Goal: Task Accomplishment & Management: Manage account settings

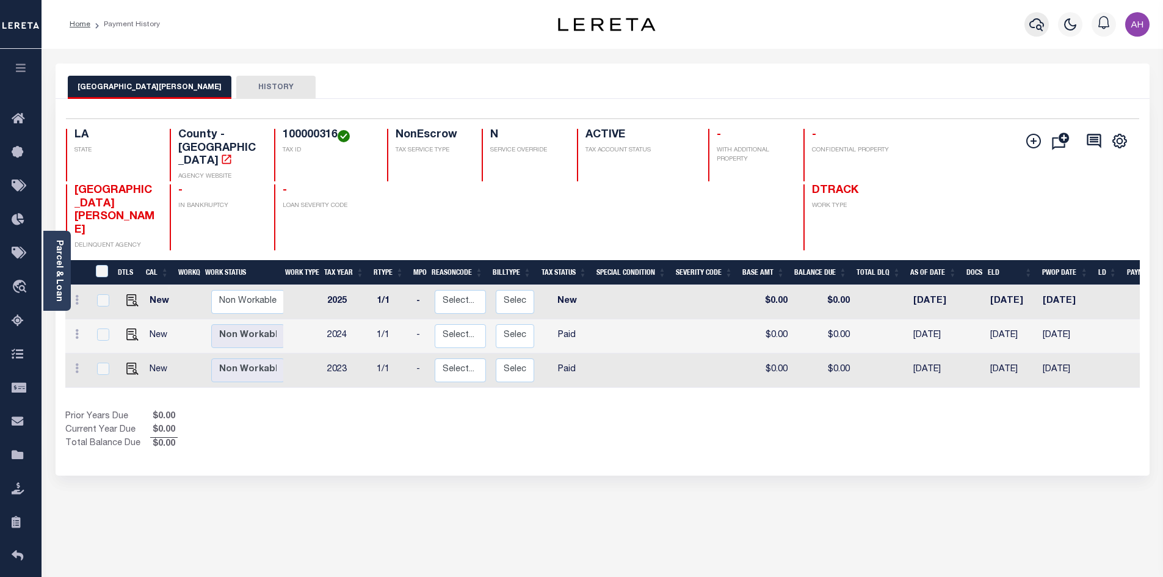
click at [1041, 23] on icon "button" at bounding box center [1037, 24] width 15 height 15
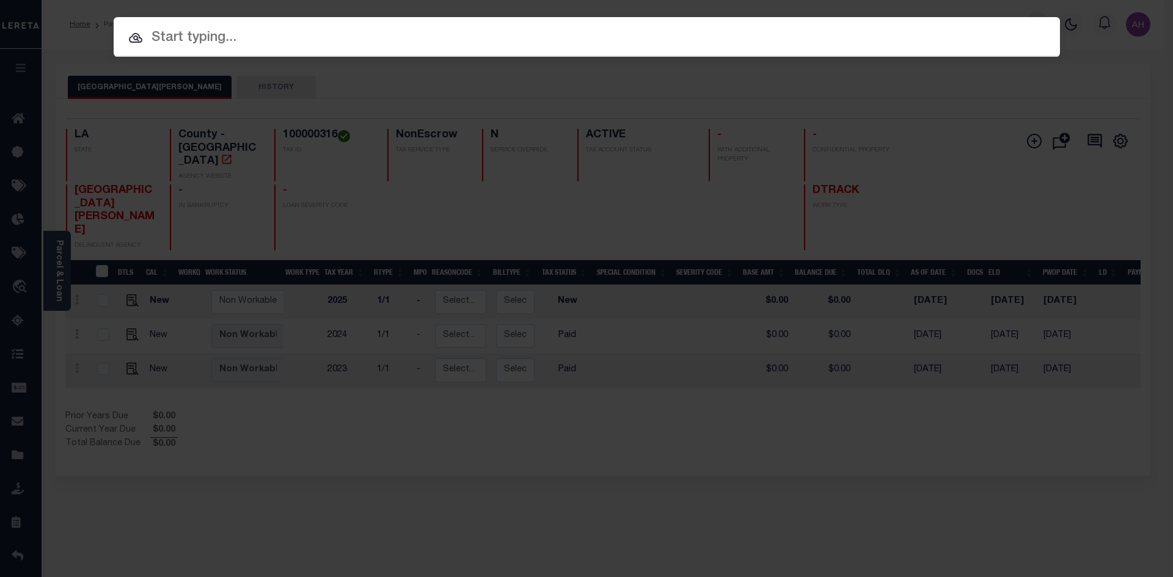
paste input "000901040729"
type input "000901040729"
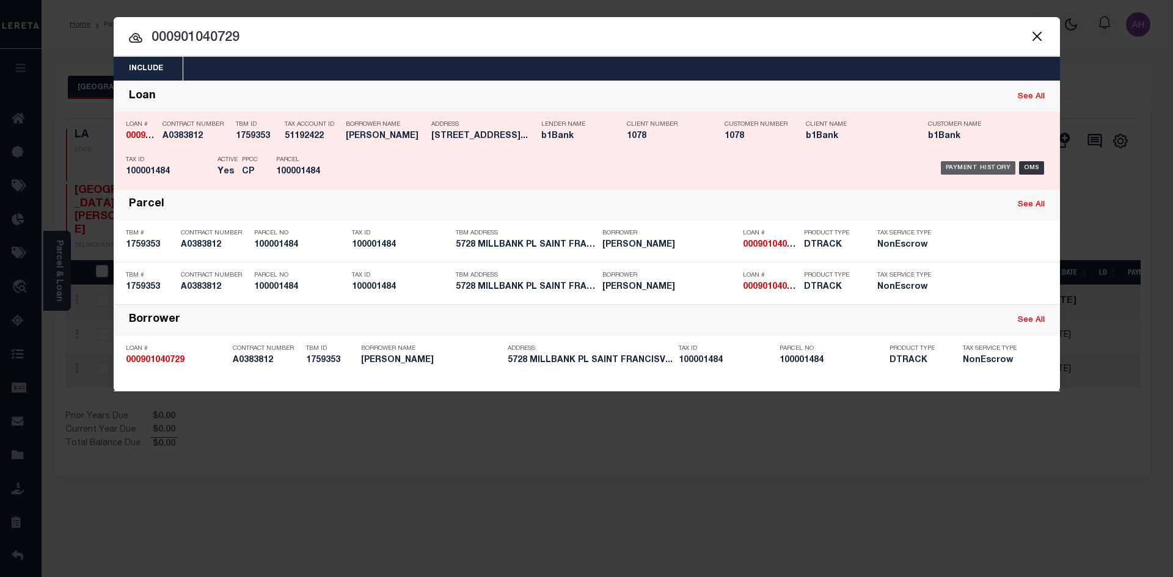
click at [975, 168] on div "Payment History" at bounding box center [977, 167] width 75 height 13
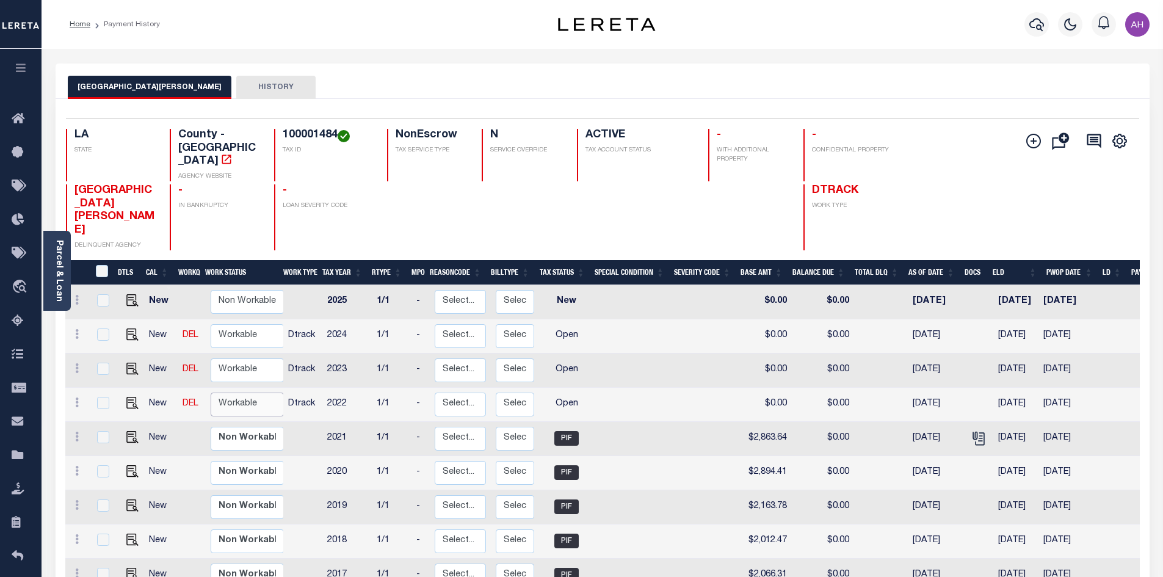
click at [240, 393] on select "Non Workable Workable" at bounding box center [247, 405] width 73 height 24
checkbox input "true"
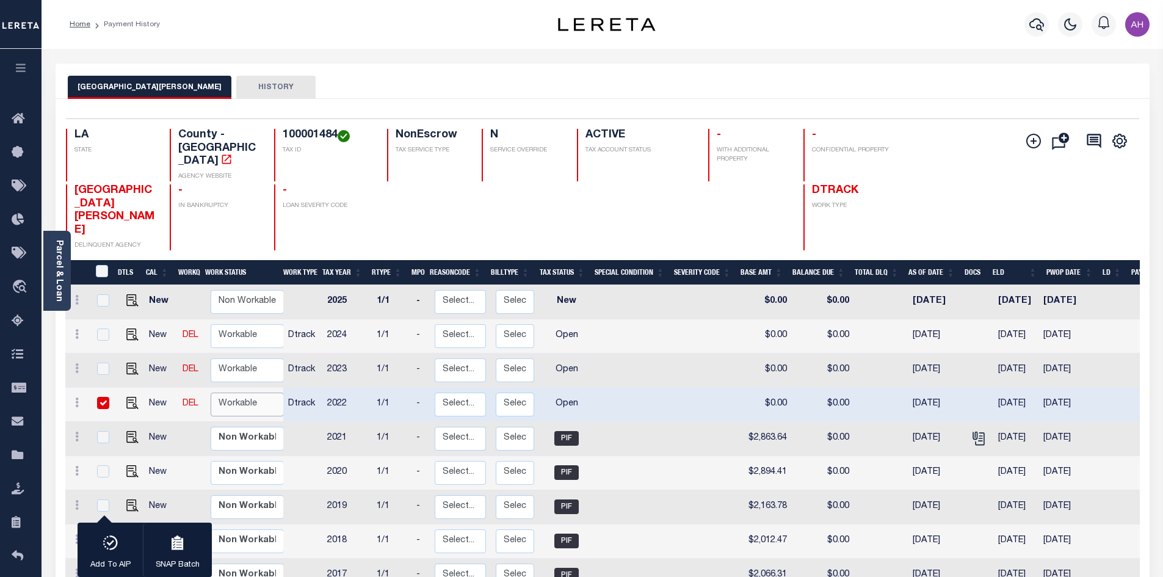
select select "true"
click at [211, 393] on select "Non Workable Workable" at bounding box center [247, 405] width 73 height 24
checkbox input "false"
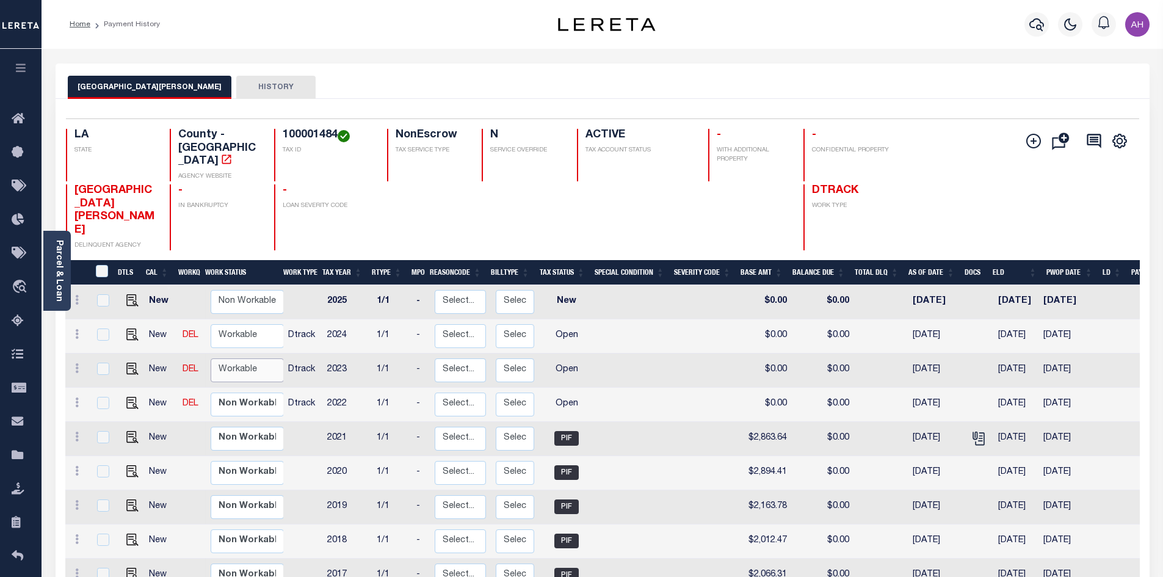
click at [248, 358] on select "Non Workable Workable" at bounding box center [247, 370] width 73 height 24
checkbox input "true"
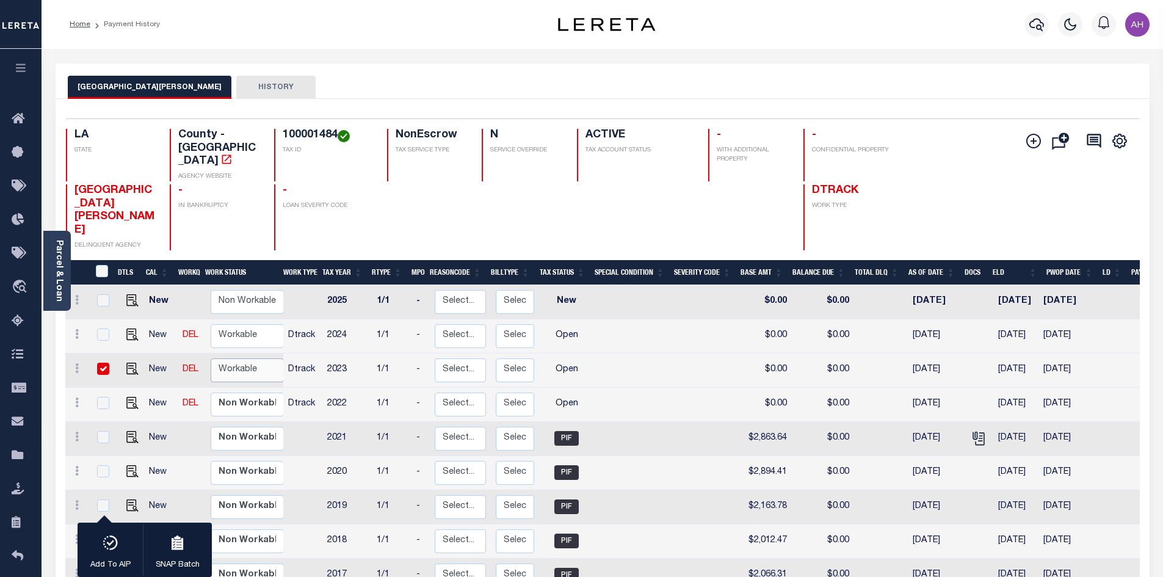
select select "true"
click at [211, 358] on select "Non Workable Workable" at bounding box center [247, 370] width 73 height 24
checkbox input "false"
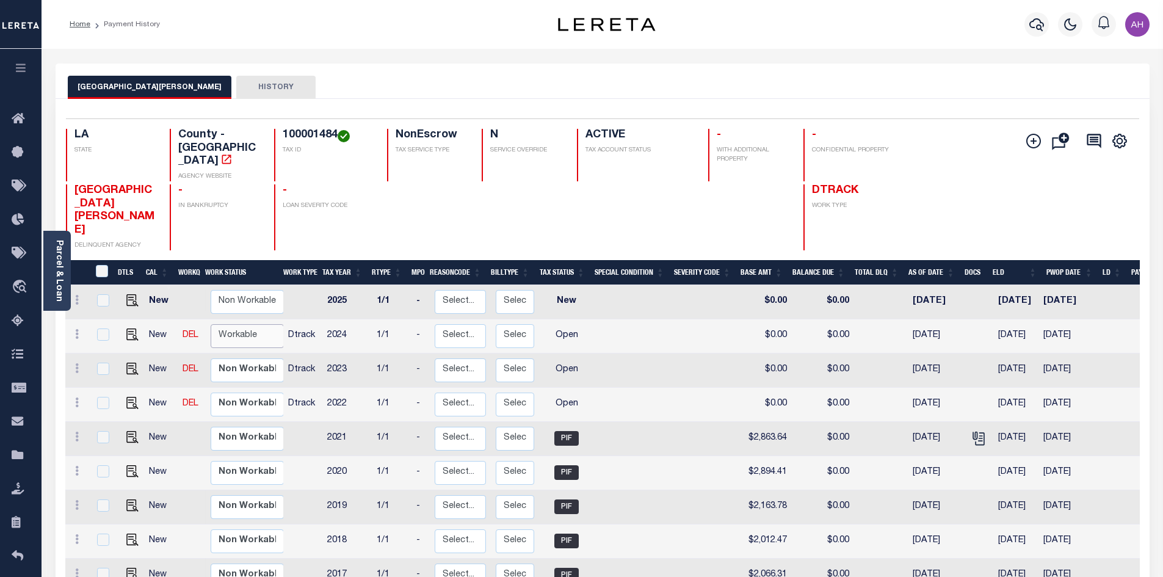
click at [238, 324] on select "Non Workable Workable" at bounding box center [247, 336] width 73 height 24
checkbox input "true"
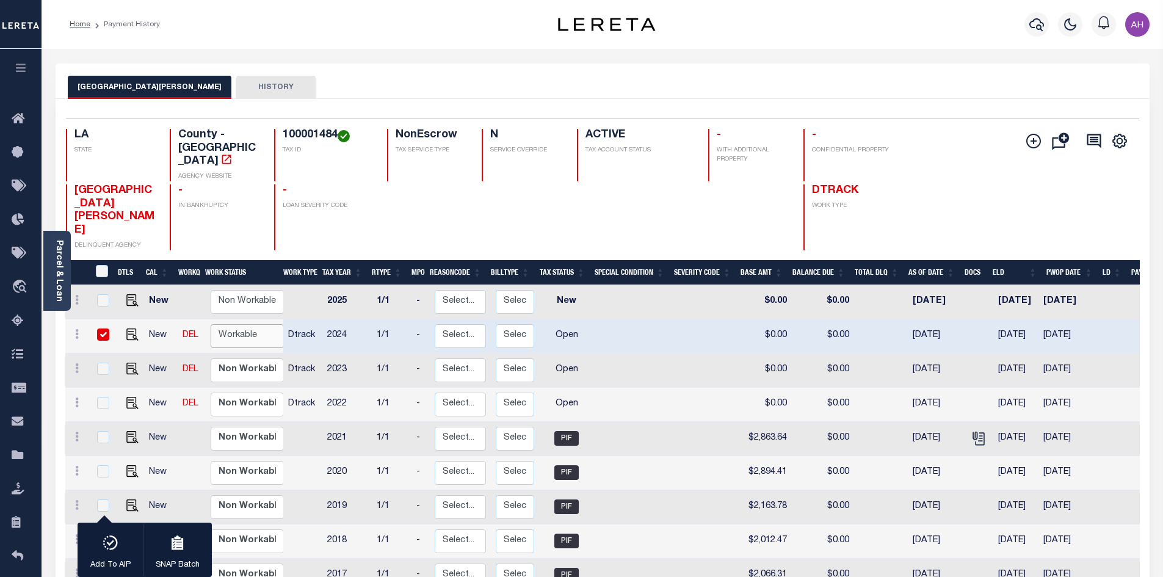
select select "true"
click at [211, 324] on select "Non Workable Workable" at bounding box center [247, 336] width 73 height 24
checkbox input "false"
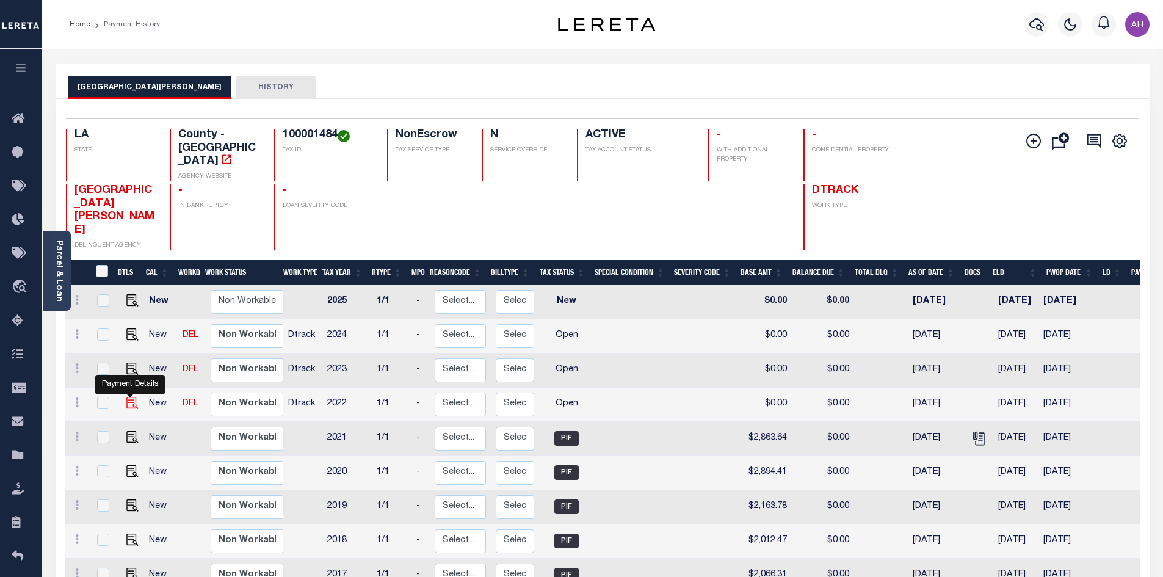
click at [129, 397] on img "" at bounding box center [132, 403] width 12 height 12
checkbox input "true"
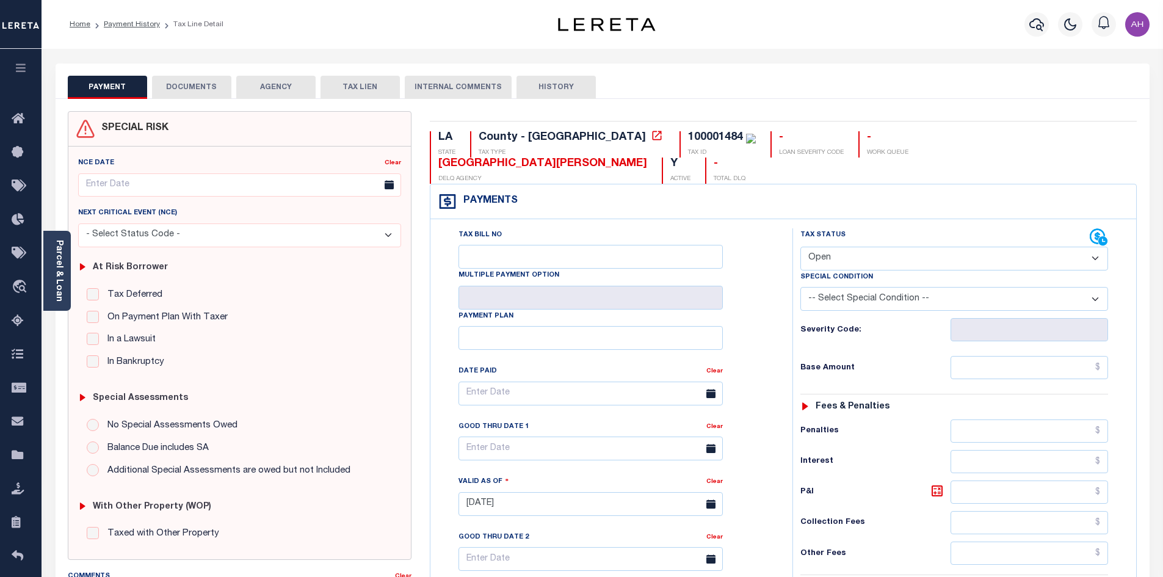
click at [902, 247] on select "- Select Status Code - Open Due/Unpaid Paid Incomplete No Tax Due Internal Refu…" at bounding box center [955, 259] width 308 height 24
select select "PYD"
click at [801, 247] on select "- Select Status Code - Open Due/Unpaid Paid Incomplete No Tax Due Internal Refu…" at bounding box center [955, 259] width 308 height 24
type input "[DATE]"
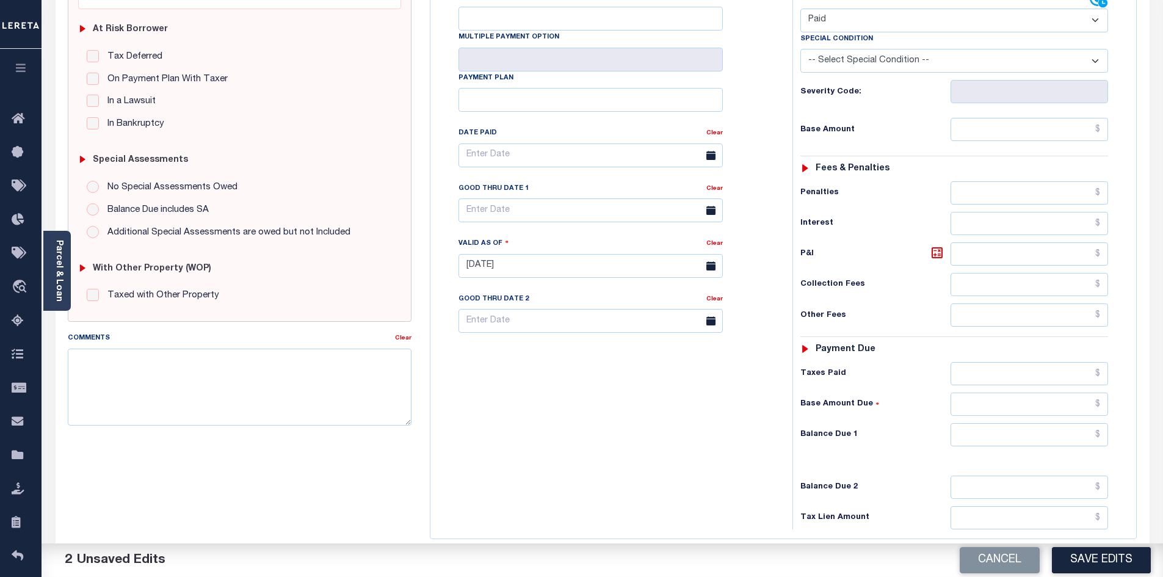
scroll to position [244, 0]
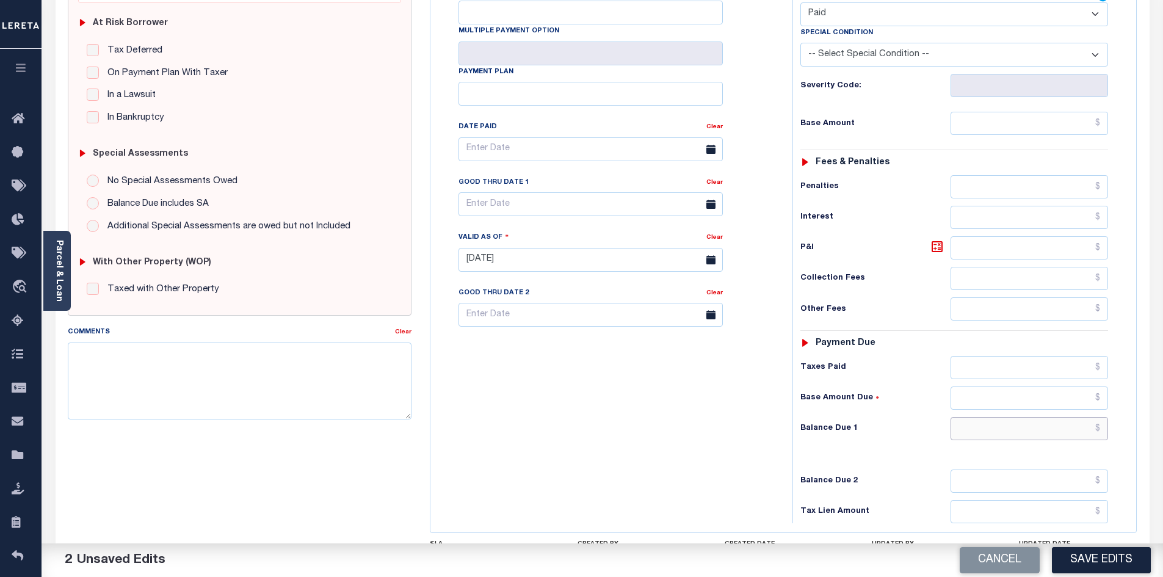
click at [997, 417] on input "text" at bounding box center [1030, 428] width 158 height 23
type input "$0.00"
click at [1085, 564] on button "Save Edits" at bounding box center [1101, 560] width 99 height 26
checkbox input "false"
type input "$0"
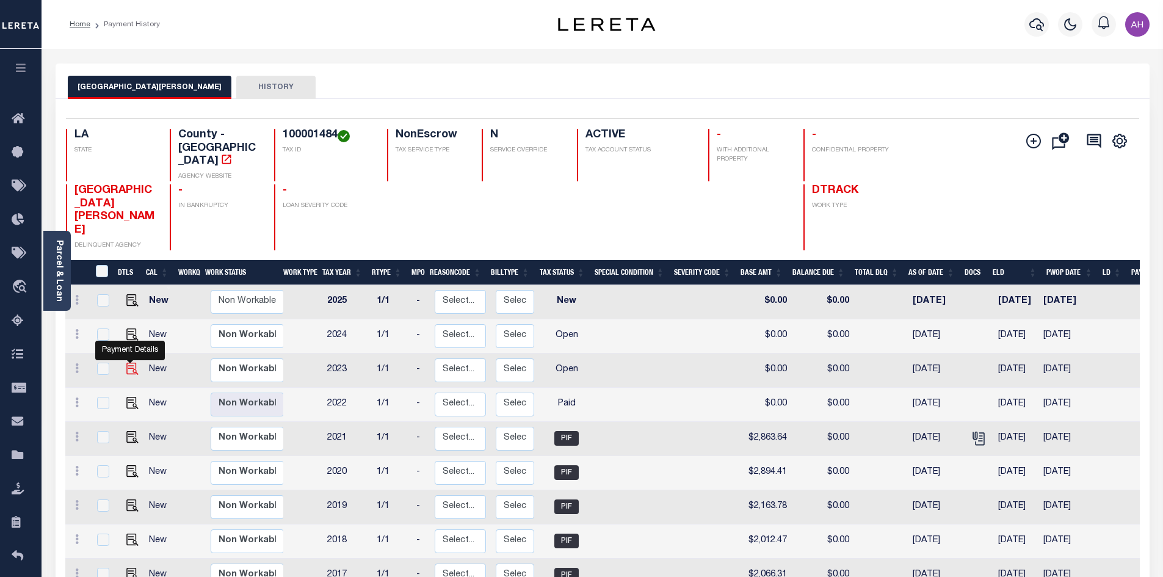
click at [135, 363] on img "" at bounding box center [132, 369] width 12 height 12
checkbox input "true"
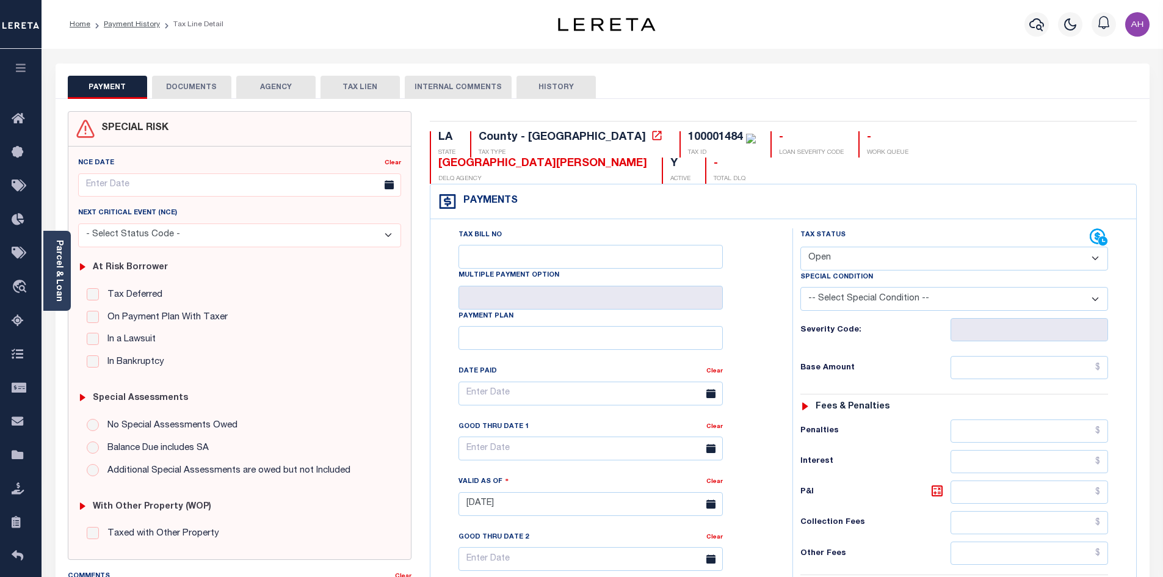
click at [896, 247] on select "- Select Status Code - Open Due/Unpaid Paid Incomplete No Tax Due Internal Refu…" at bounding box center [955, 259] width 308 height 24
select select "PYD"
click at [801, 247] on select "- Select Status Code - Open Due/Unpaid Paid Incomplete No Tax Due Internal Refu…" at bounding box center [955, 259] width 308 height 24
type input "[DATE]"
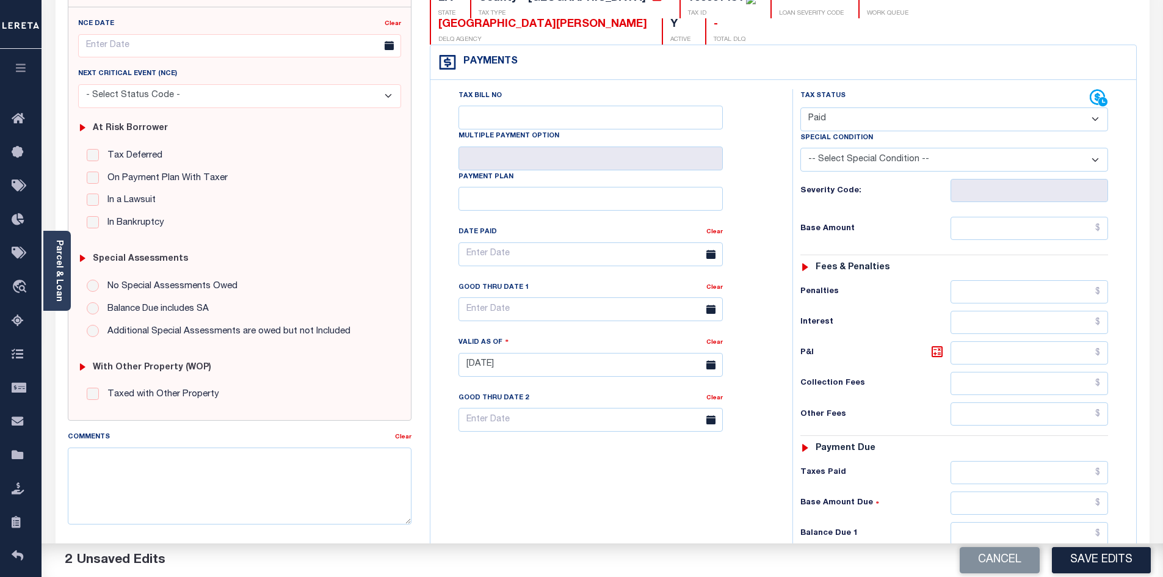
scroll to position [305, 0]
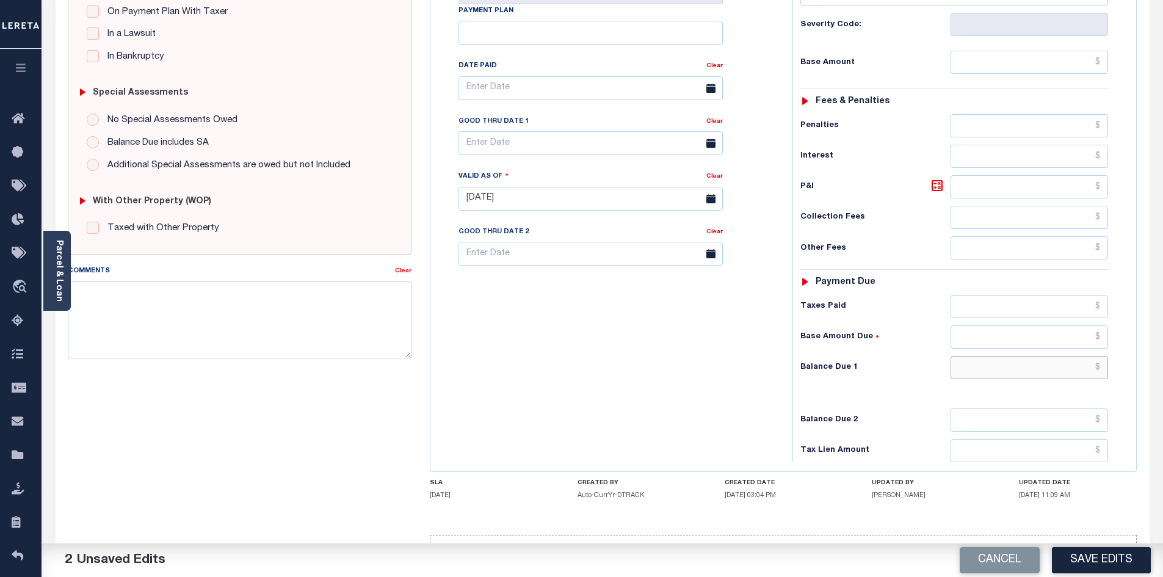
click at [1013, 356] on input "text" at bounding box center [1030, 367] width 158 height 23
type input "$0.00"
click at [1103, 572] on button "Save Edits" at bounding box center [1101, 560] width 99 height 26
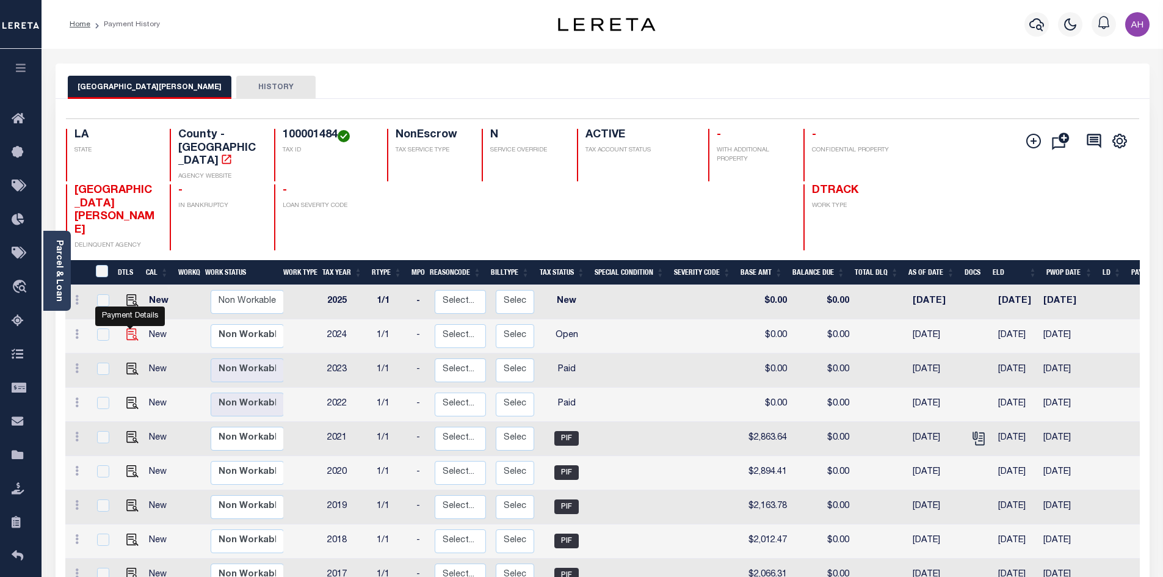
click at [128, 329] on img "" at bounding box center [132, 335] width 12 height 12
checkbox input "true"
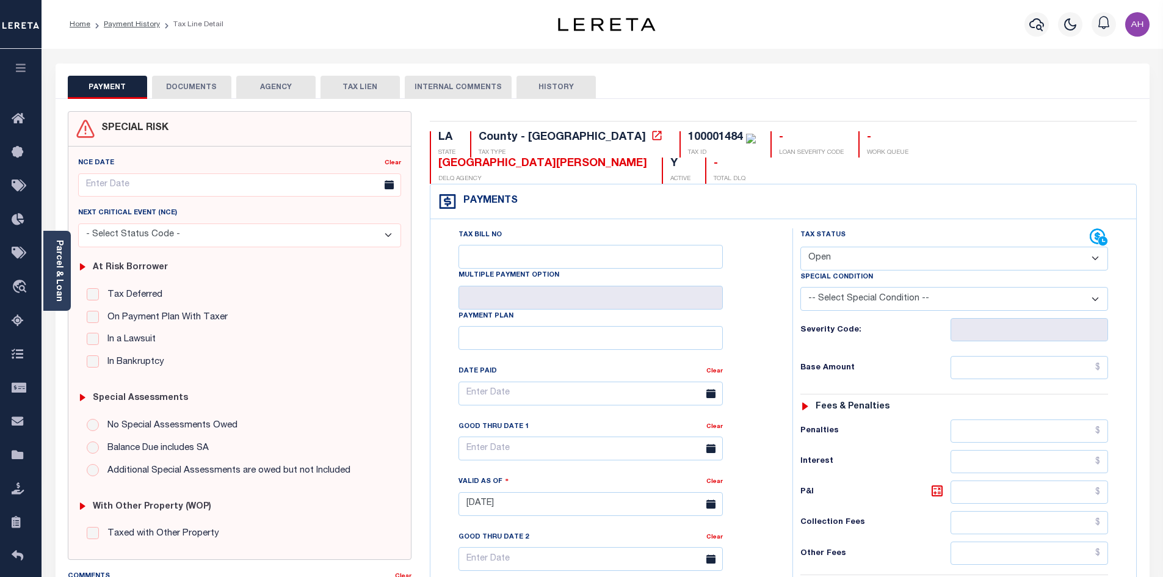
click at [840, 247] on select "- Select Status Code - Open Due/Unpaid Paid Incomplete No Tax Due Internal Refu…" at bounding box center [955, 259] width 308 height 24
select select "PYD"
click at [801, 247] on select "- Select Status Code - Open Due/Unpaid Paid Incomplete No Tax Due Internal Refu…" at bounding box center [955, 259] width 308 height 24
type input "09/30/2025"
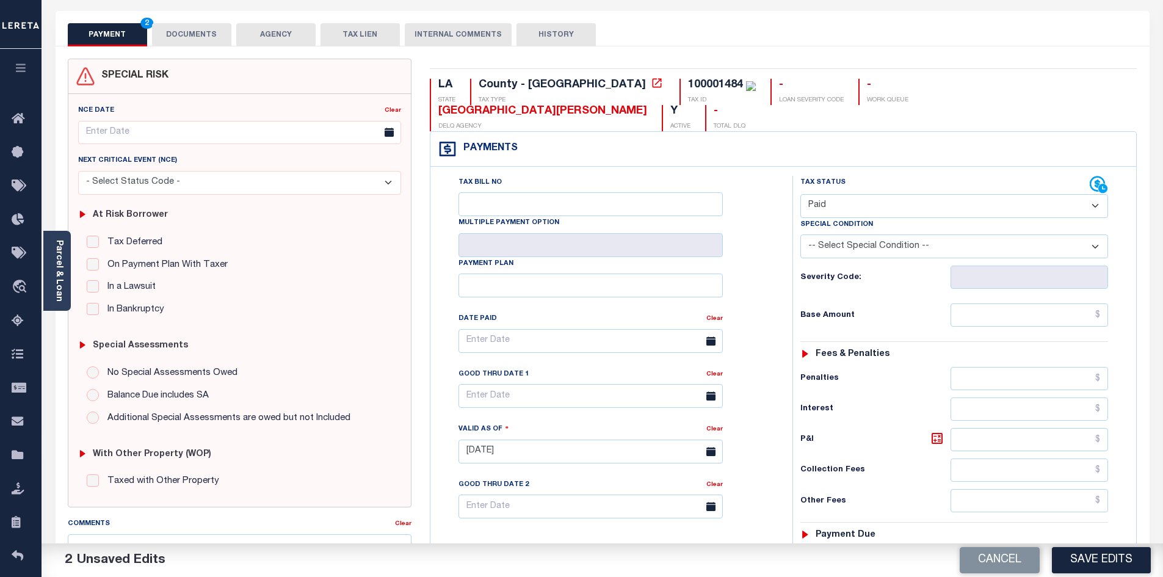
scroll to position [244, 0]
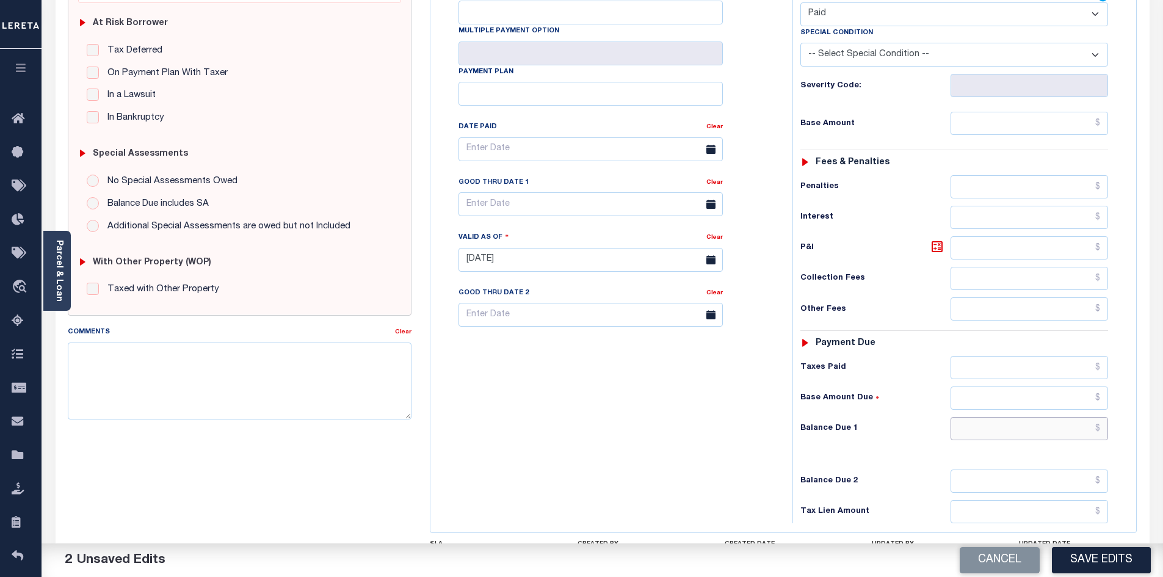
click at [1039, 417] on input "text" at bounding box center [1030, 428] width 158 height 23
type input "$0"
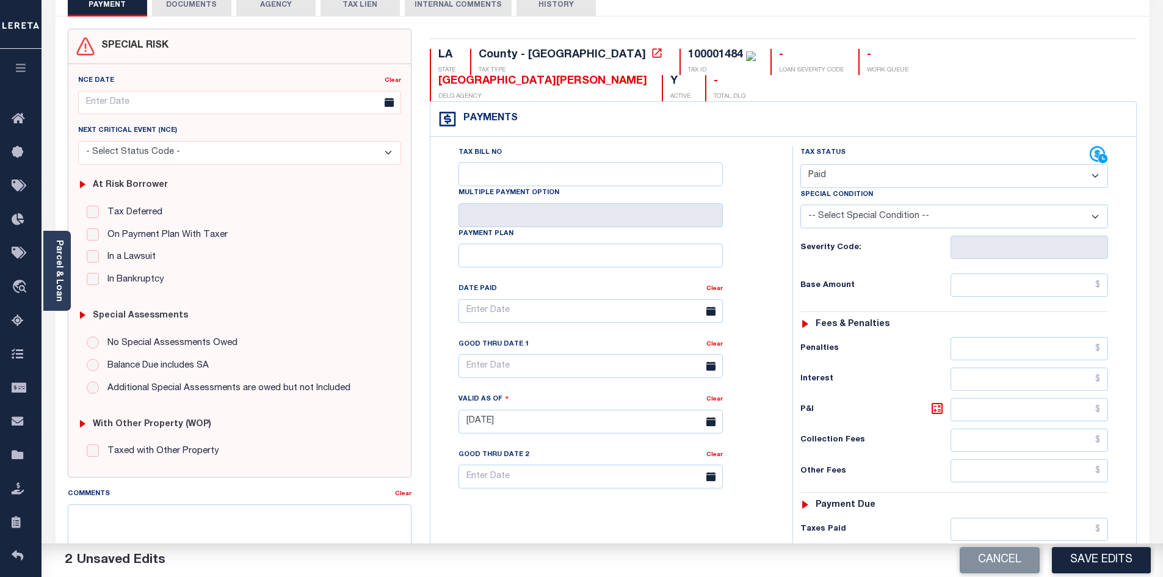
scroll to position [0, 0]
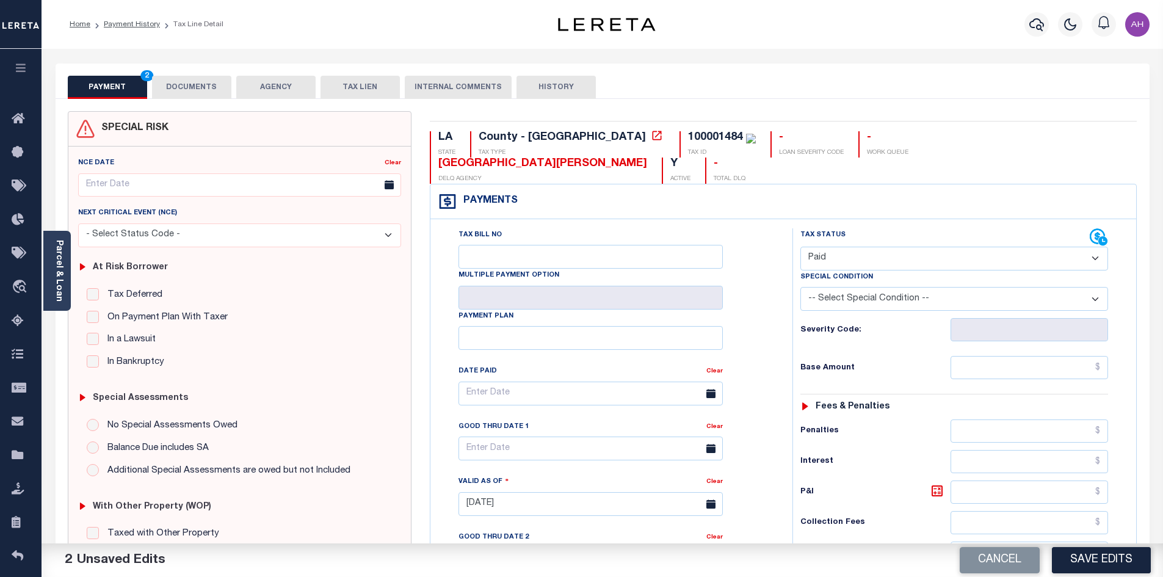
click at [184, 85] on button "DOCUMENTS" at bounding box center [191, 87] width 79 height 23
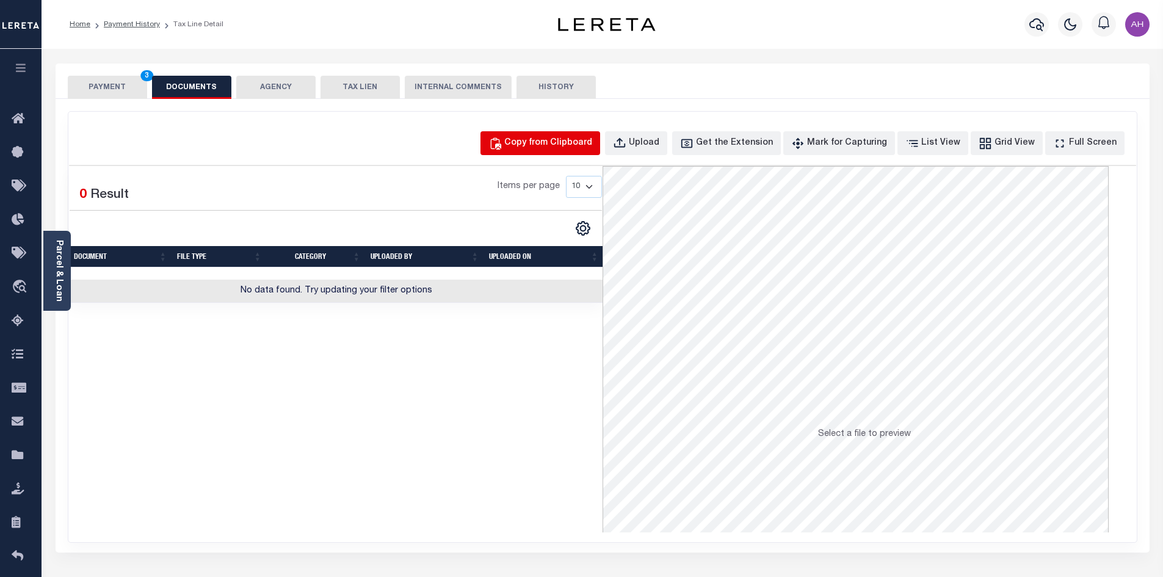
click at [573, 153] on button "Copy from Clipboard" at bounding box center [541, 143] width 120 height 24
select select "POP"
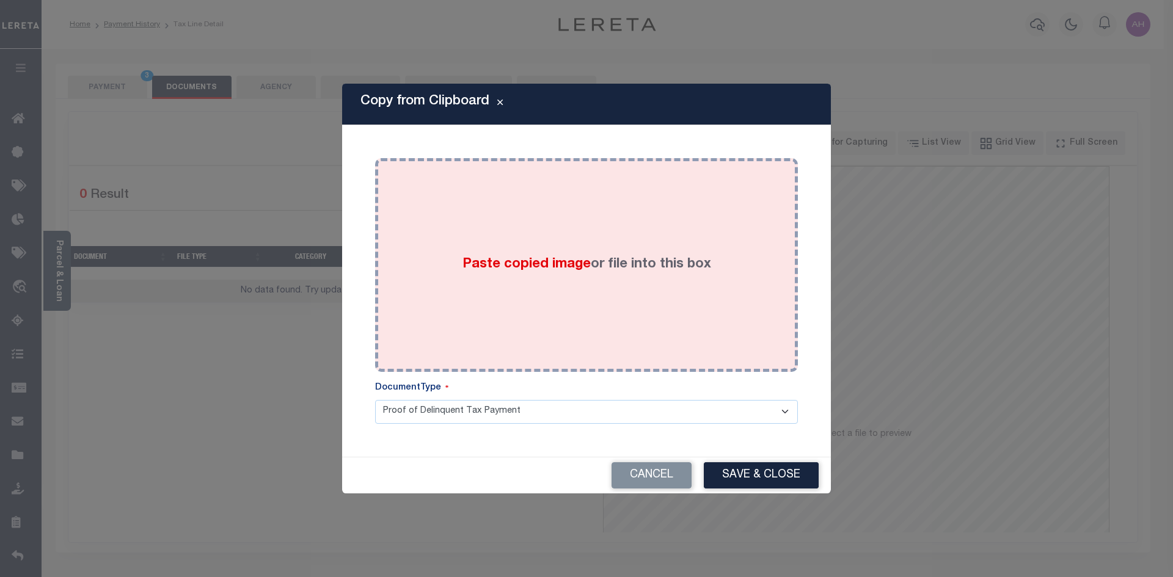
click at [497, 255] on label "Paste copied image or file into this box" at bounding box center [586, 265] width 249 height 20
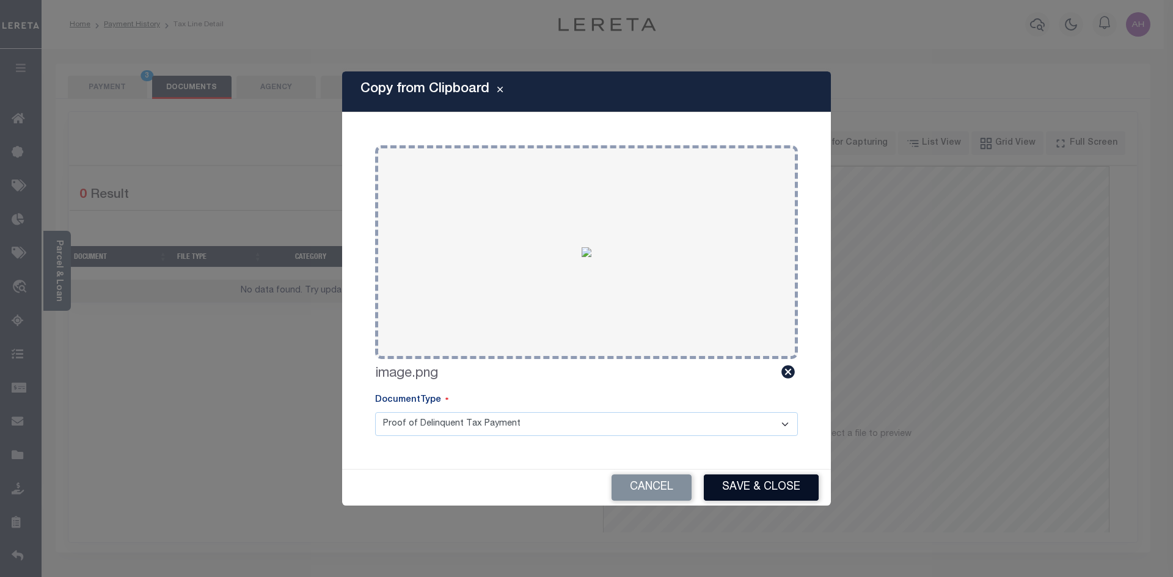
click at [753, 481] on button "Save & Close" at bounding box center [761, 488] width 115 height 26
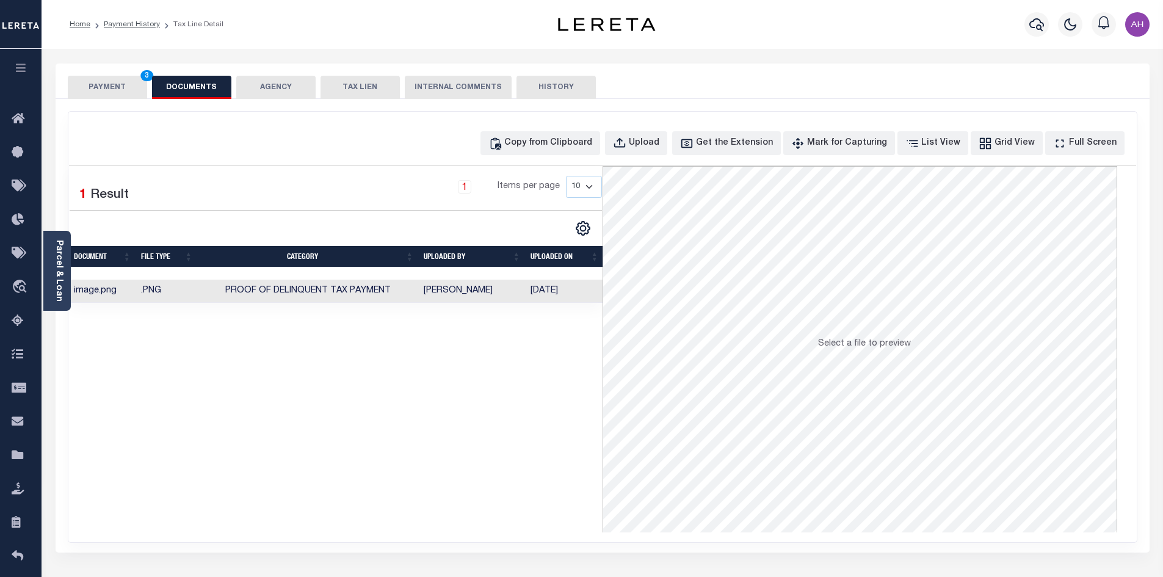
click at [119, 85] on button "PAYMENT 3" at bounding box center [107, 87] width 79 height 23
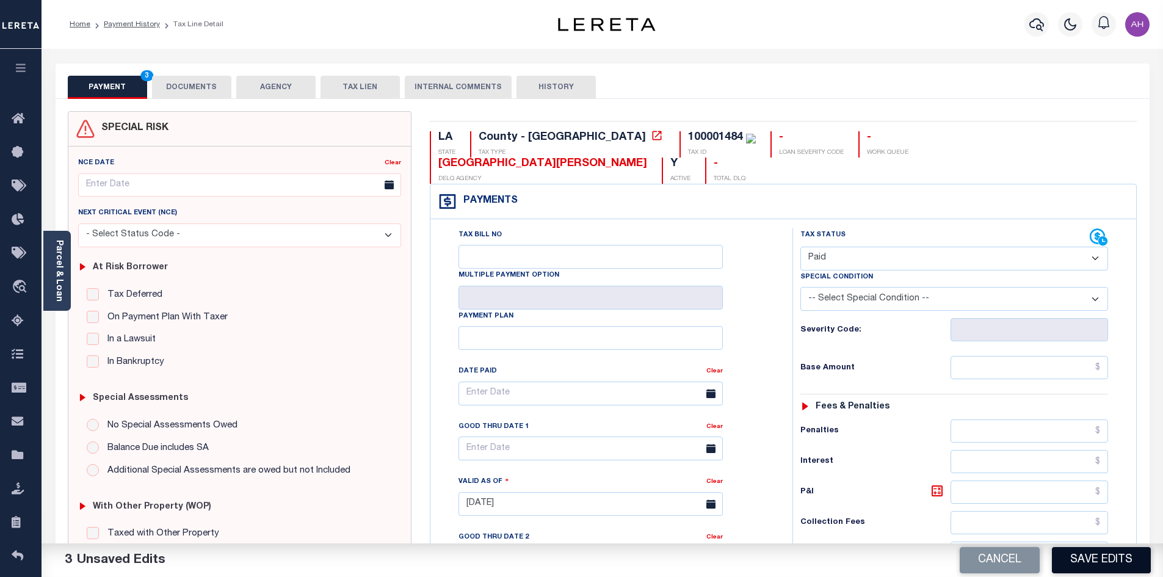
click at [1090, 553] on button "Save Edits" at bounding box center [1101, 560] width 99 height 26
checkbox input "false"
type input "$0"
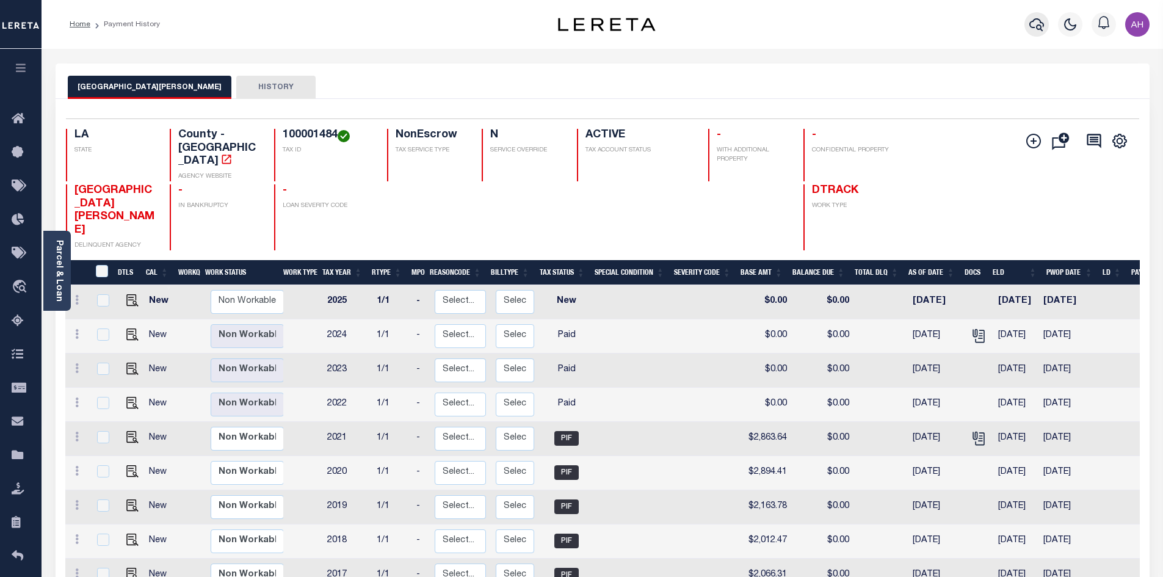
click at [1039, 24] on icon "button" at bounding box center [1037, 24] width 15 height 15
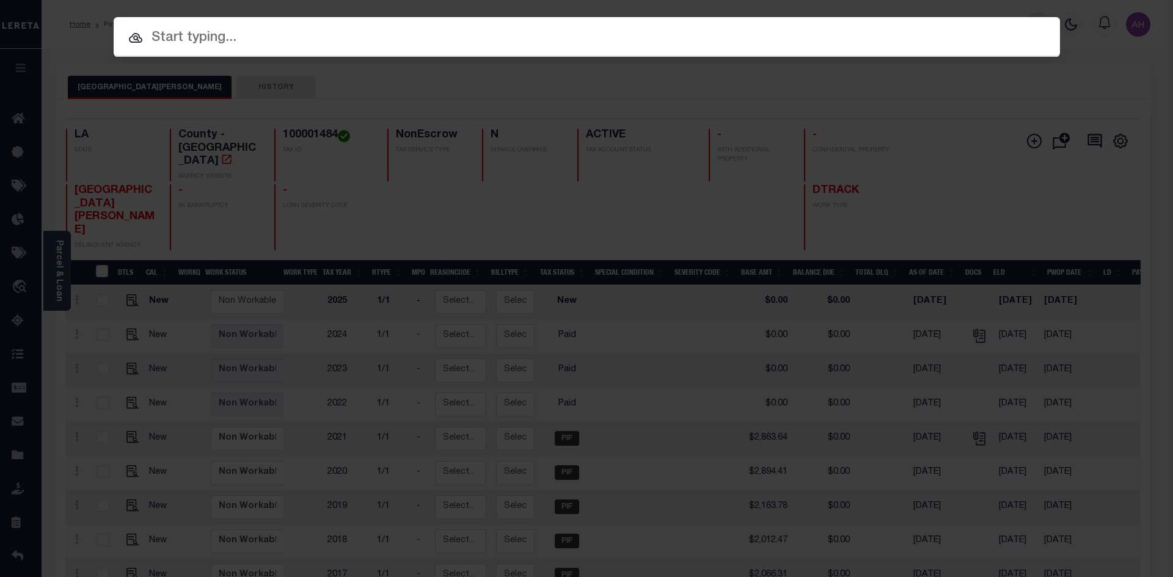
paste input "962200000439"
type input "962200000439"
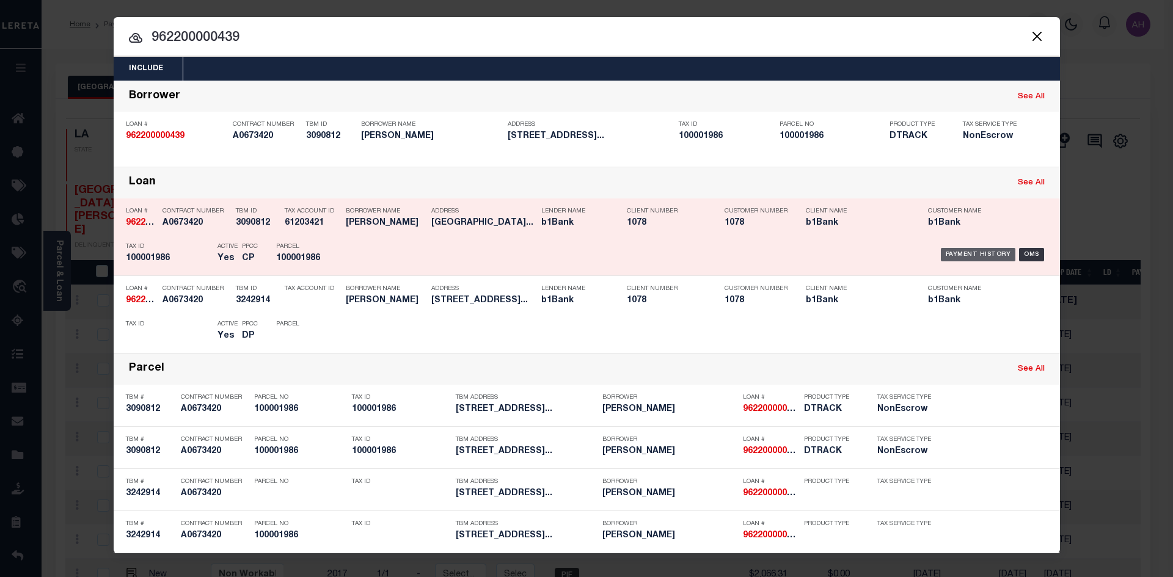
click at [963, 255] on div "Payment History" at bounding box center [977, 254] width 75 height 13
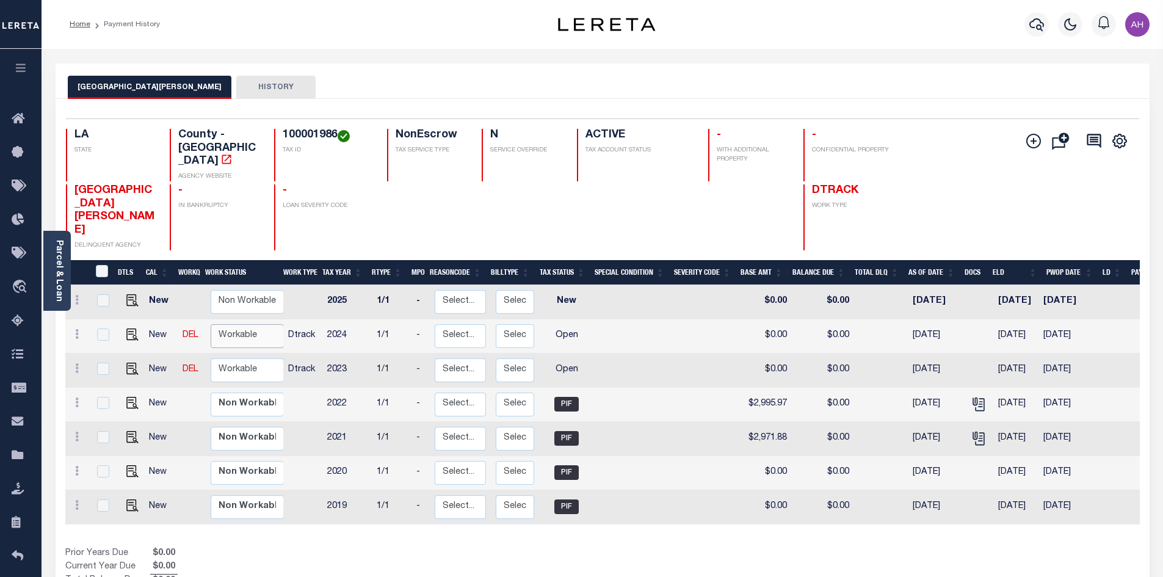
click at [247, 324] on select "Non Workable Workable" at bounding box center [247, 336] width 73 height 24
checkbox input "true"
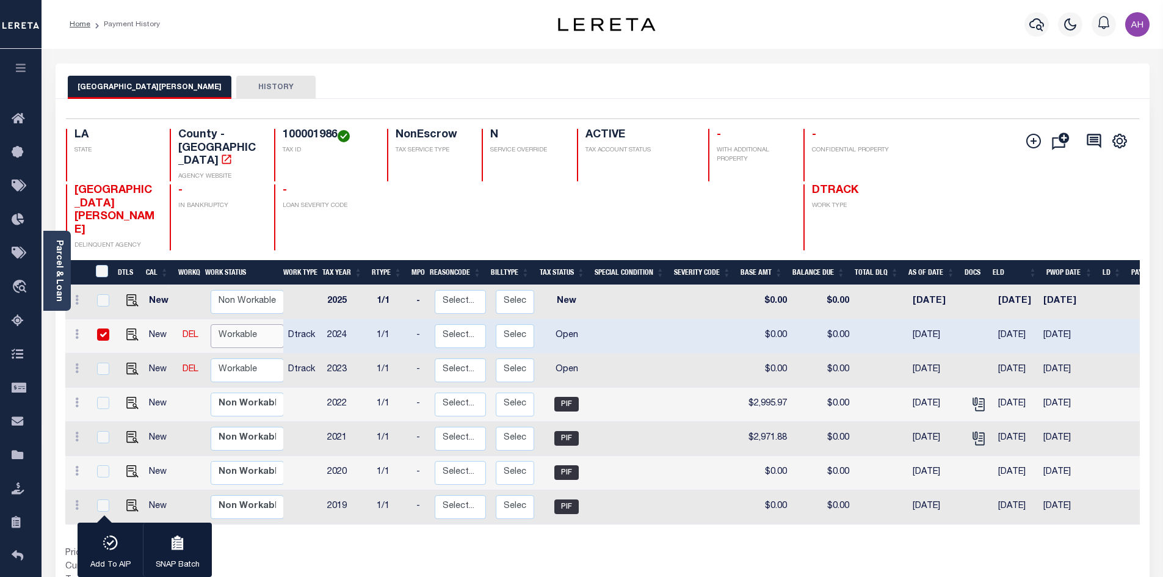
select select "true"
click at [211, 324] on select "Non Workable Workable" at bounding box center [247, 336] width 73 height 24
checkbox input "false"
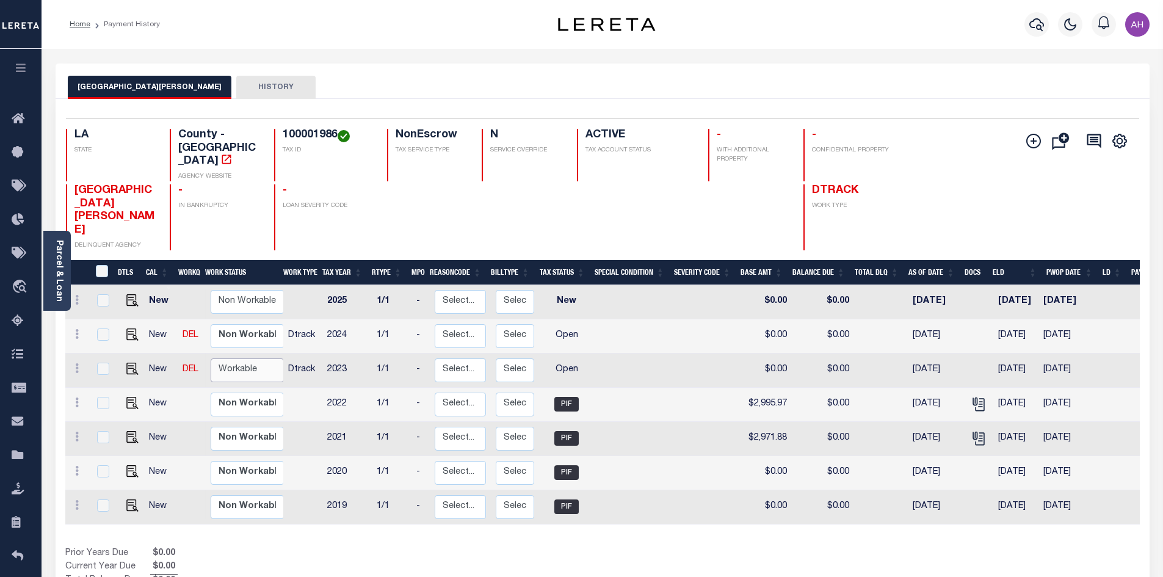
click at [242, 358] on select "Non Workable Workable" at bounding box center [247, 370] width 73 height 24
checkbox input "true"
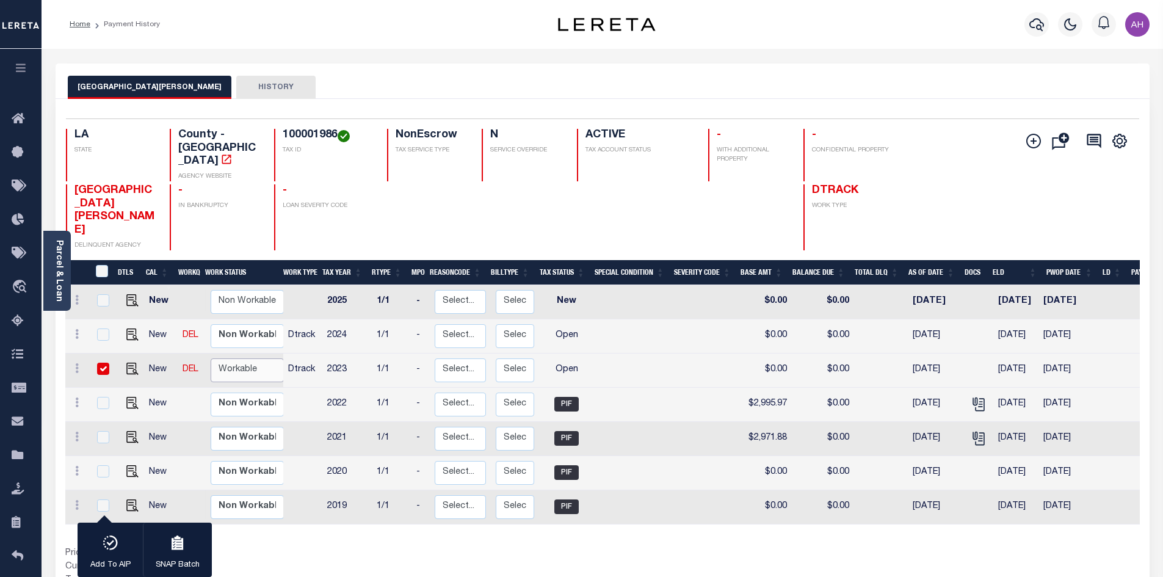
select select "true"
click at [211, 358] on select "Non Workable Workable" at bounding box center [247, 370] width 73 height 24
checkbox input "false"
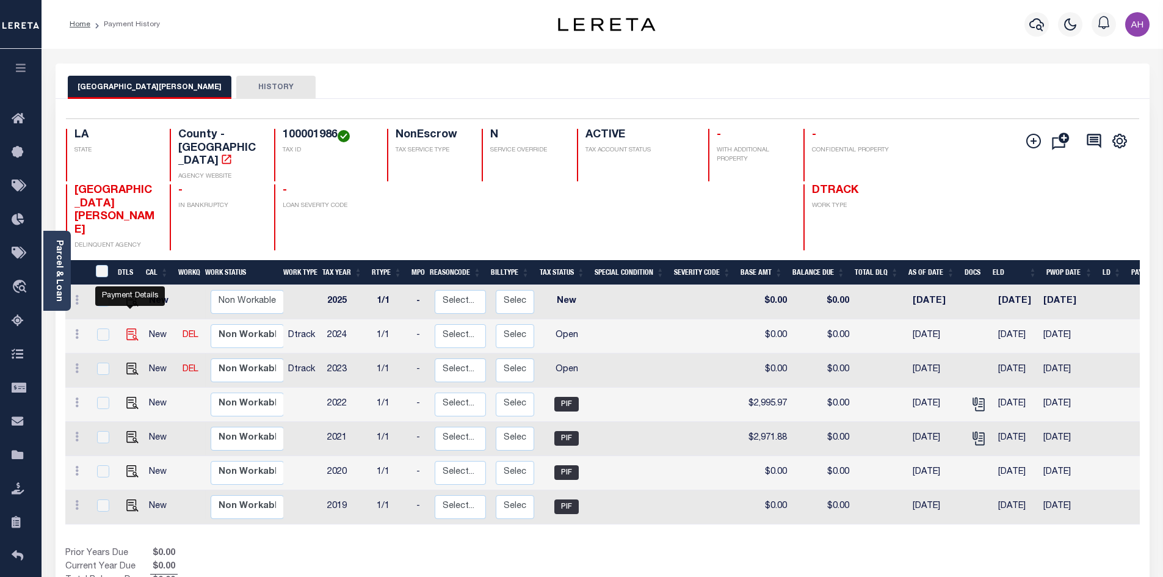
click at [131, 329] on img "" at bounding box center [132, 335] width 12 height 12
checkbox input "true"
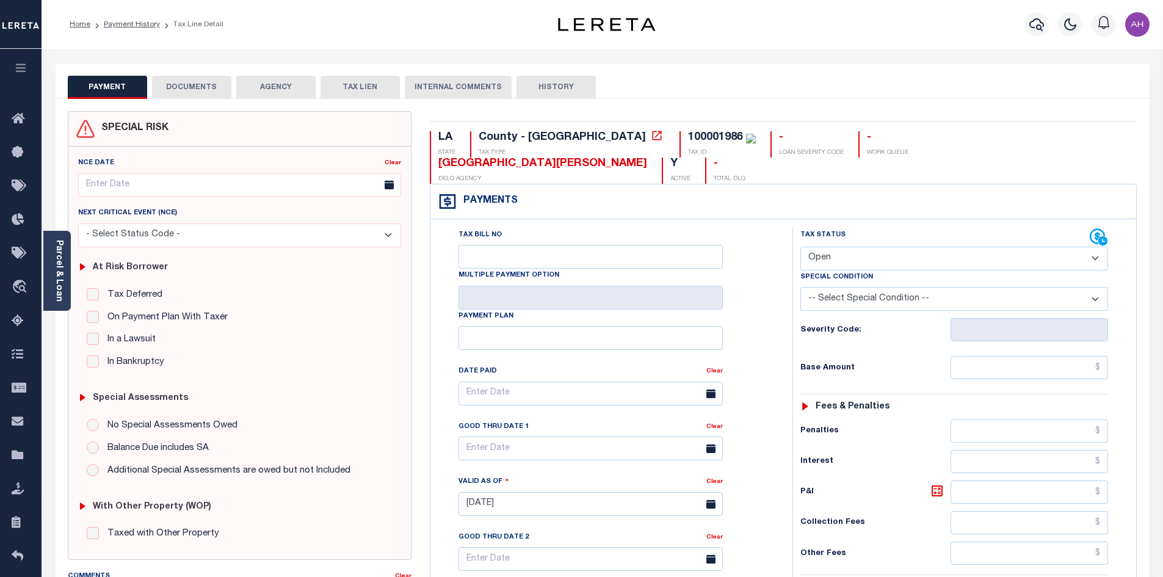
click at [821, 247] on select "- Select Status Code - Open Due/Unpaid Paid Incomplete No Tax Due Internal Refu…" at bounding box center [955, 259] width 308 height 24
select select "PYD"
click at [801, 247] on select "- Select Status Code - Open Due/Unpaid Paid Incomplete No Tax Due Internal Refu…" at bounding box center [955, 259] width 308 height 24
type input "[DATE]"
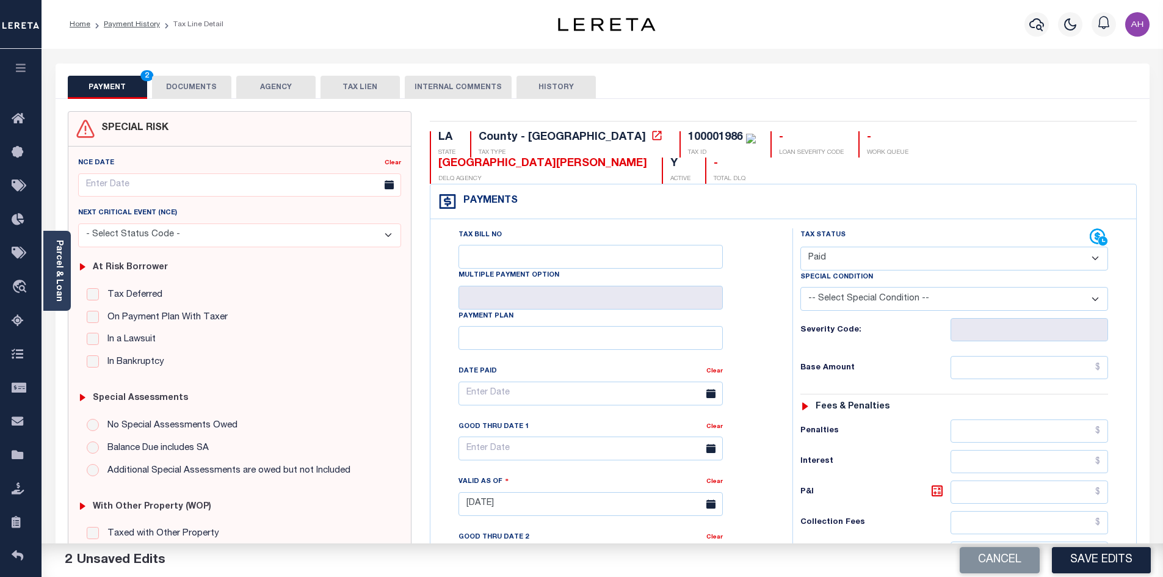
click at [200, 85] on button "DOCUMENTS" at bounding box center [191, 87] width 79 height 23
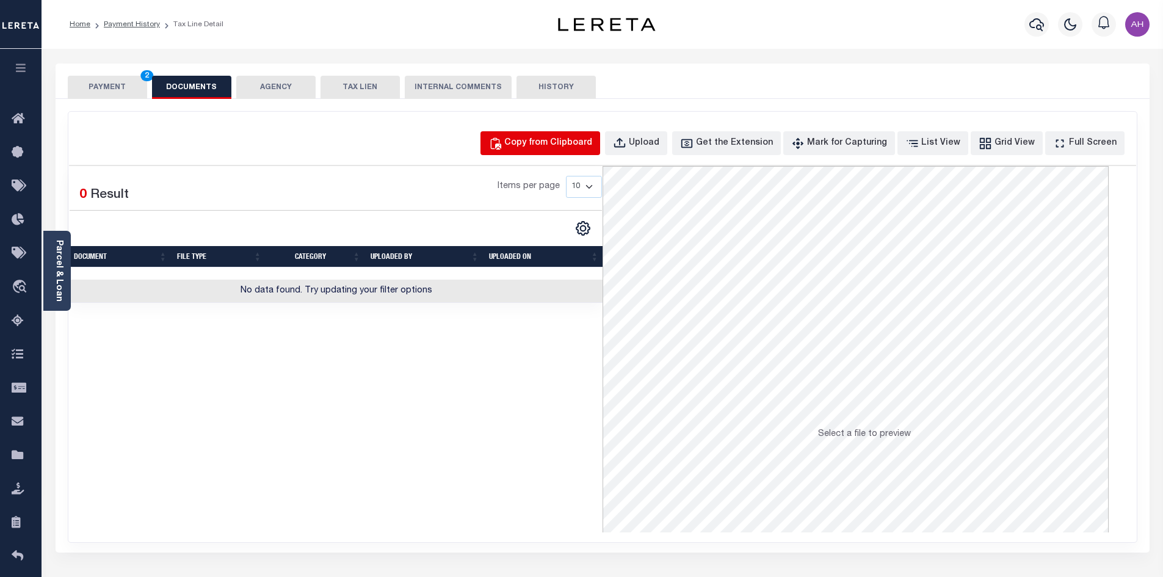
click at [537, 147] on div "Copy from Clipboard" at bounding box center [548, 143] width 88 height 13
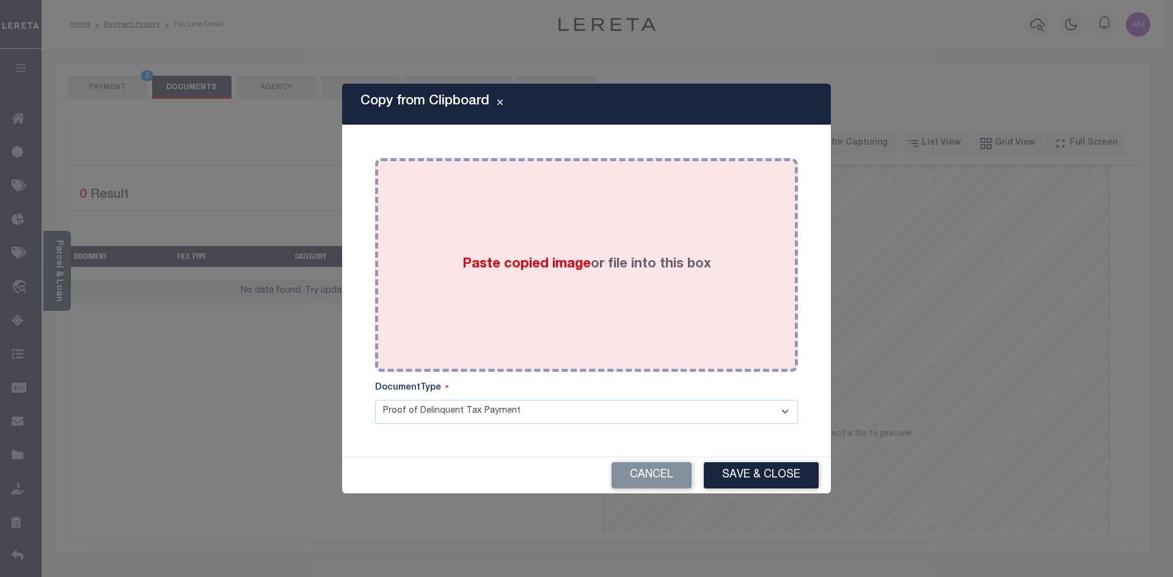
click at [443, 272] on div "Paste copied image or file into this box" at bounding box center [586, 264] width 404 height 195
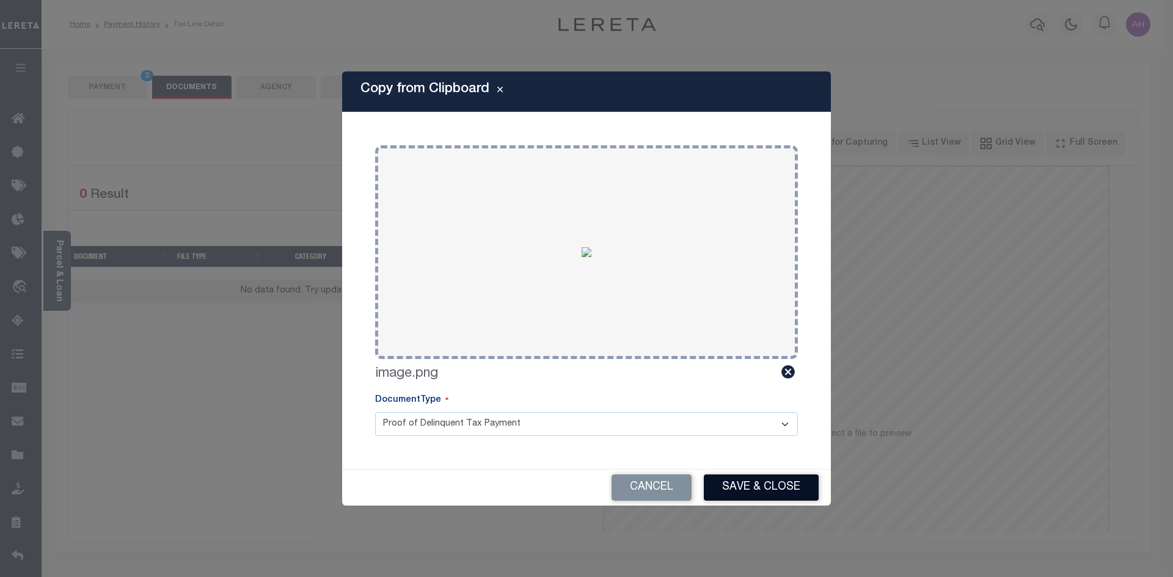
click at [765, 492] on button "Save & Close" at bounding box center [761, 488] width 115 height 26
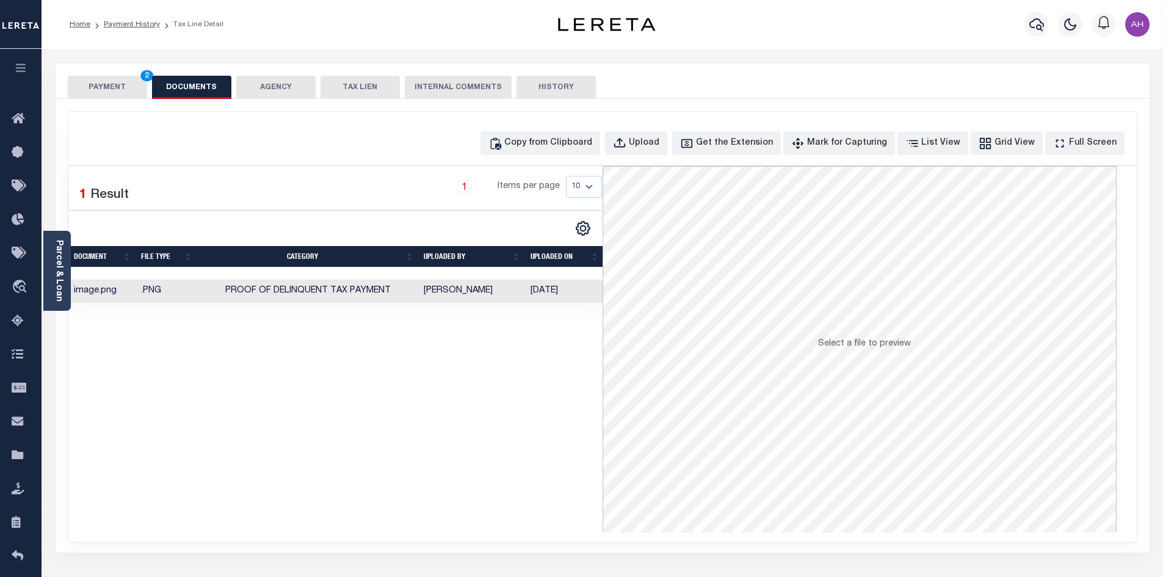
click at [118, 87] on button "PAYMENT 2" at bounding box center [107, 87] width 79 height 23
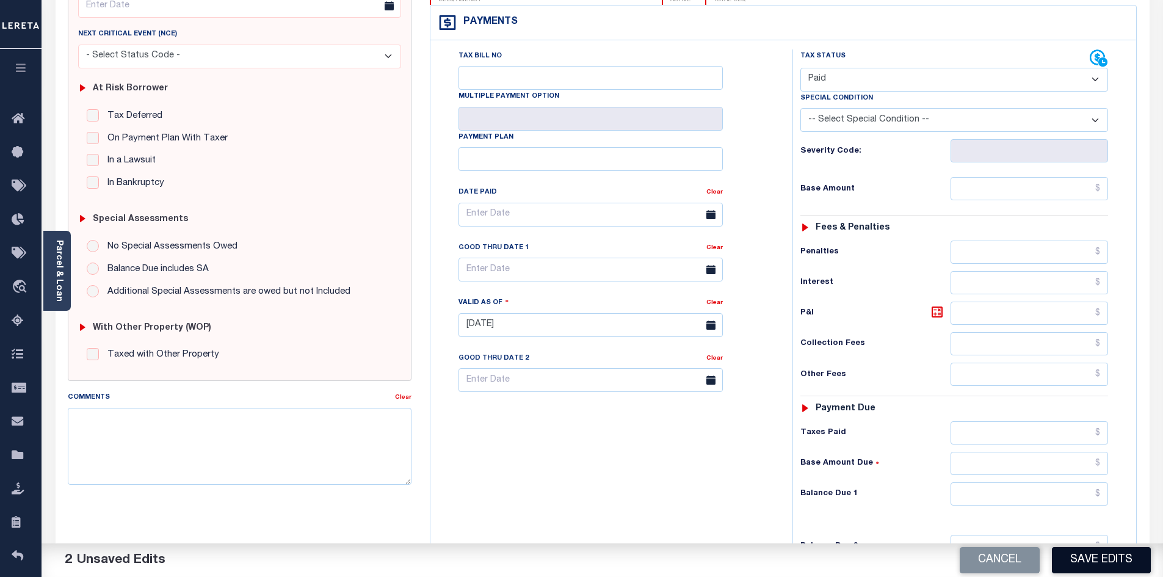
scroll to position [244, 0]
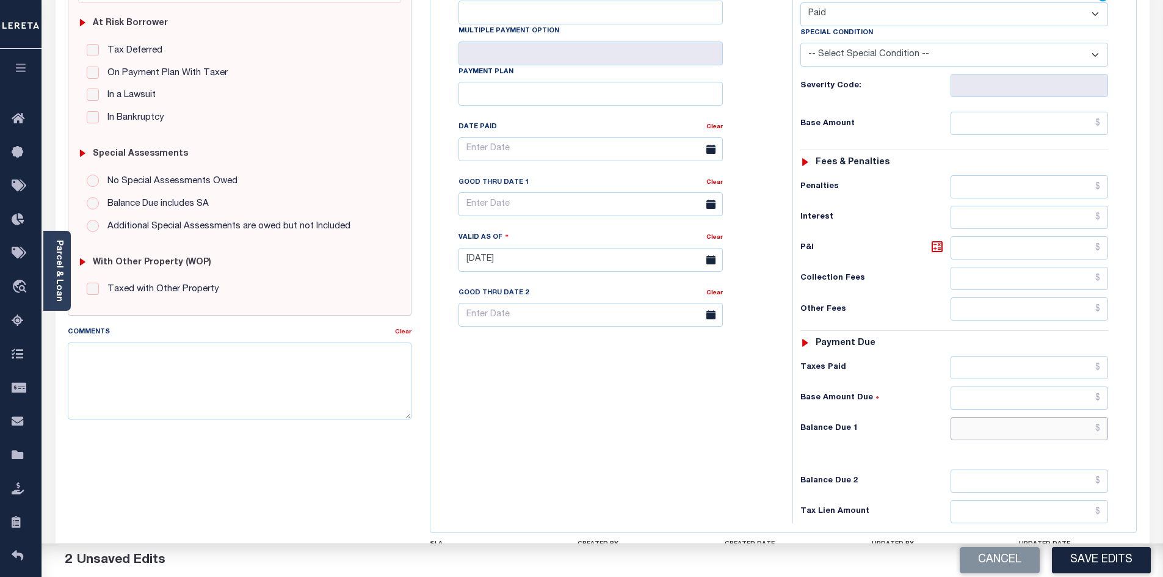
click at [1047, 417] on input "text" at bounding box center [1030, 428] width 158 height 23
type input "$0.00"
click at [1108, 565] on button "Save Edits" at bounding box center [1101, 560] width 99 height 26
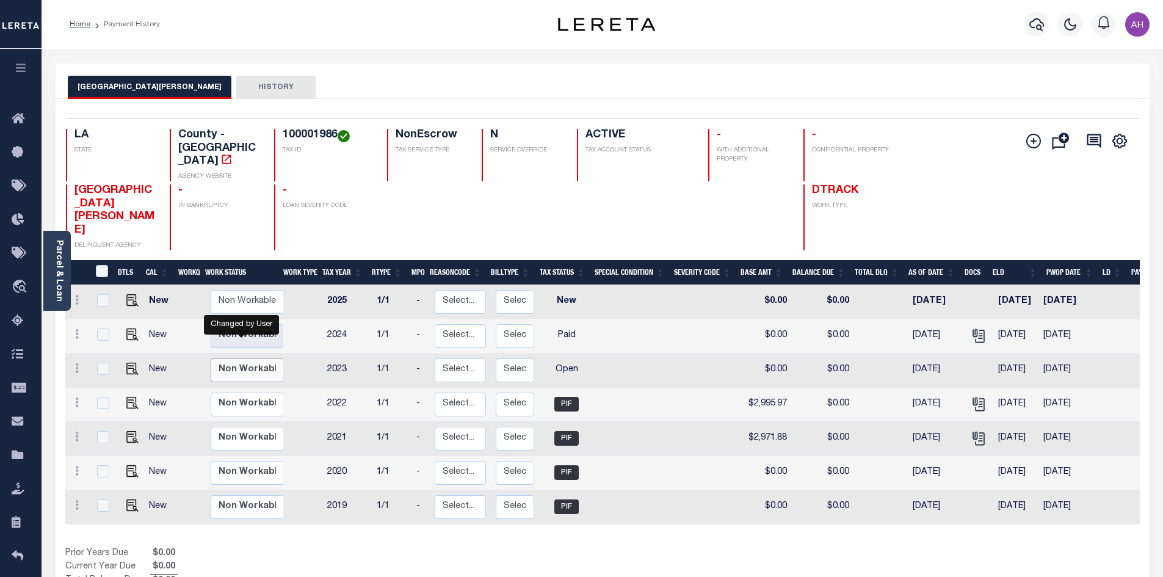
click at [245, 358] on select "Non Workable Workable" at bounding box center [247, 370] width 73 height 24
checkbox input "true"
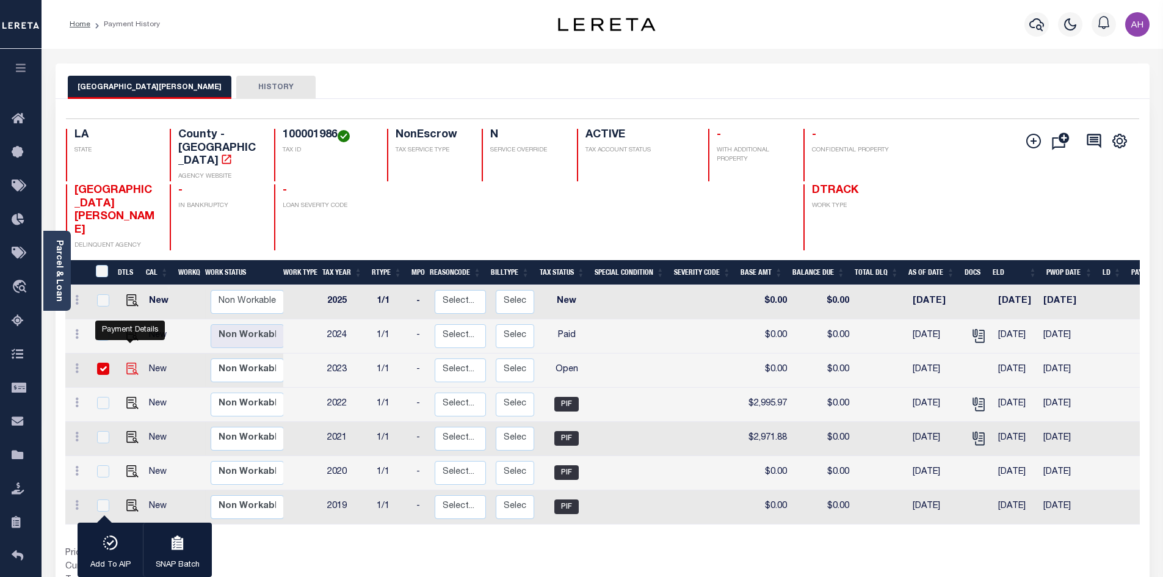
click at [131, 363] on img "" at bounding box center [132, 369] width 12 height 12
checkbox input "false"
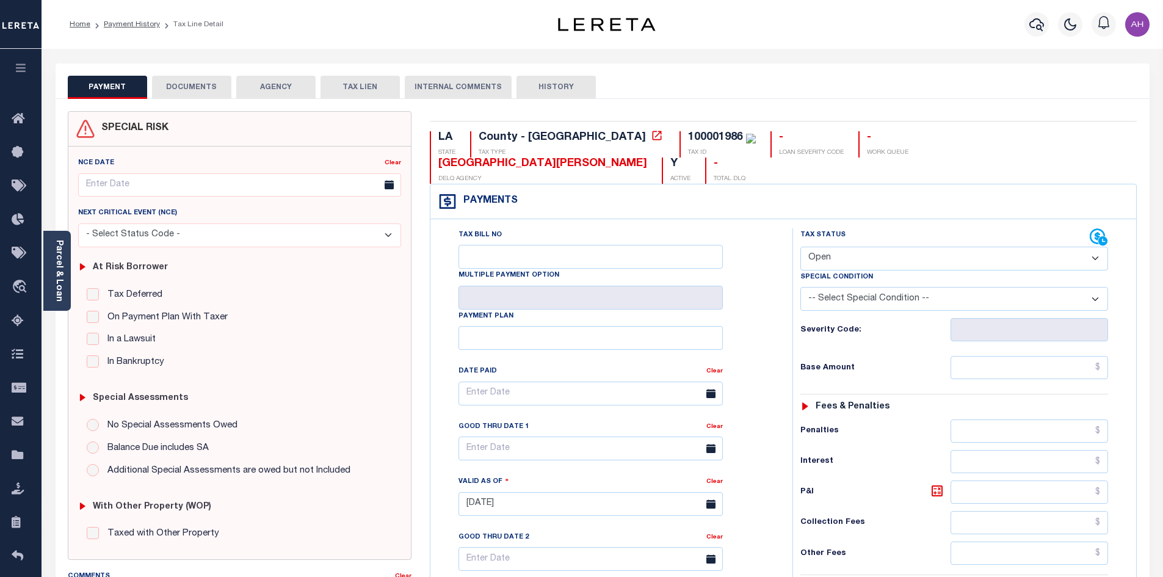
click at [925, 247] on select "- Select Status Code - Open Due/Unpaid Paid Incomplete No Tax Due Internal Refu…" at bounding box center [955, 259] width 308 height 24
select select "PYD"
click at [801, 247] on select "- Select Status Code - Open Due/Unpaid Paid Incomplete No Tax Due Internal Refu…" at bounding box center [955, 259] width 308 height 24
type input "[DATE]"
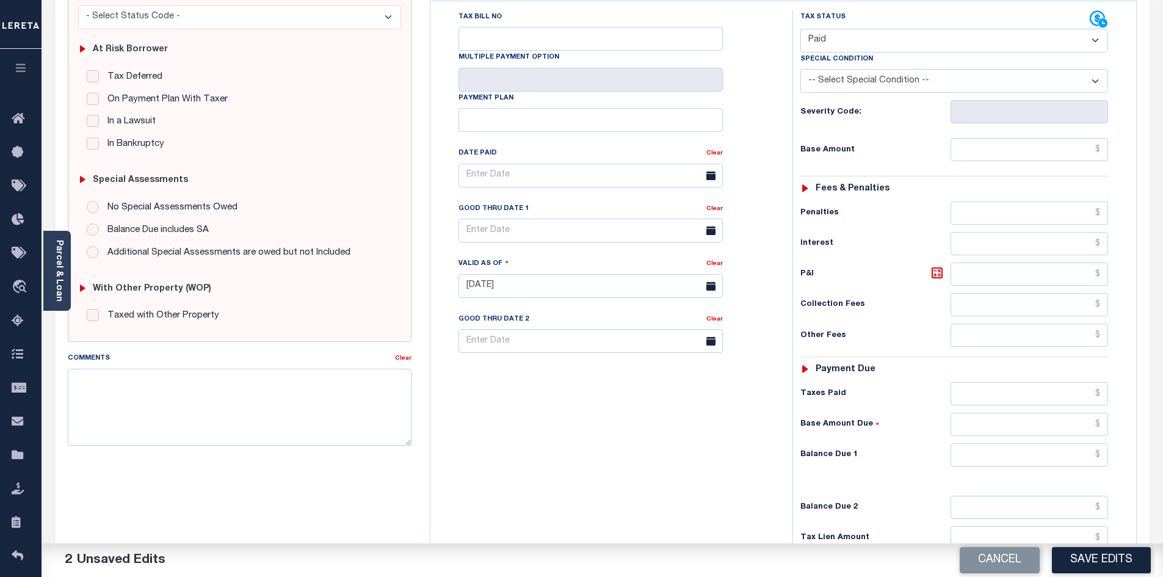
scroll to position [244, 0]
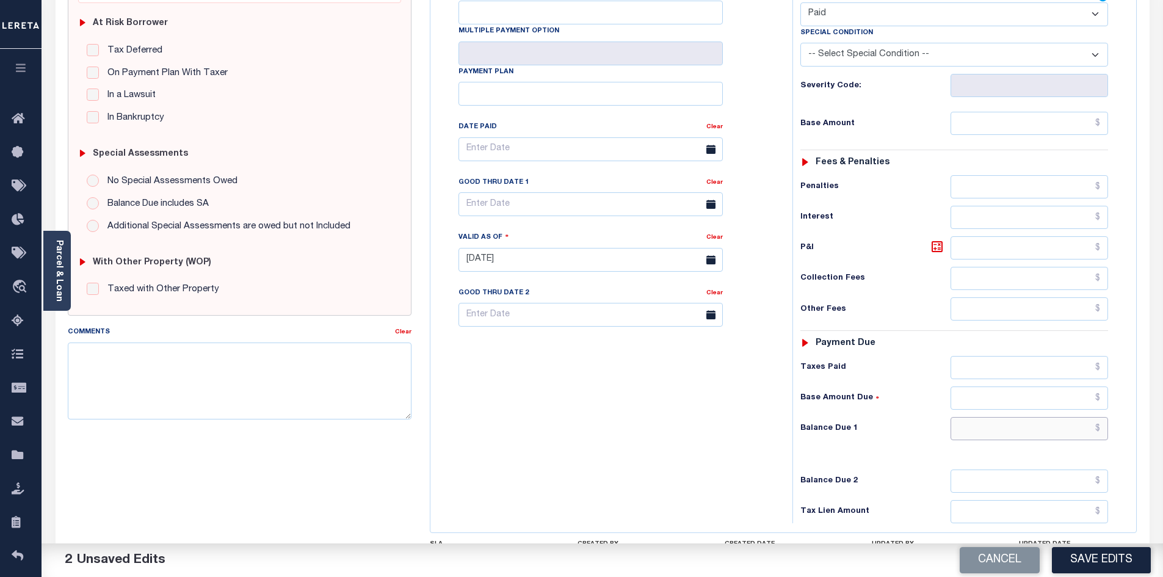
click at [1058, 417] on input "text" at bounding box center [1030, 428] width 158 height 23
type input "$0.00"
click at [1094, 564] on button "Save Edits" at bounding box center [1101, 560] width 99 height 26
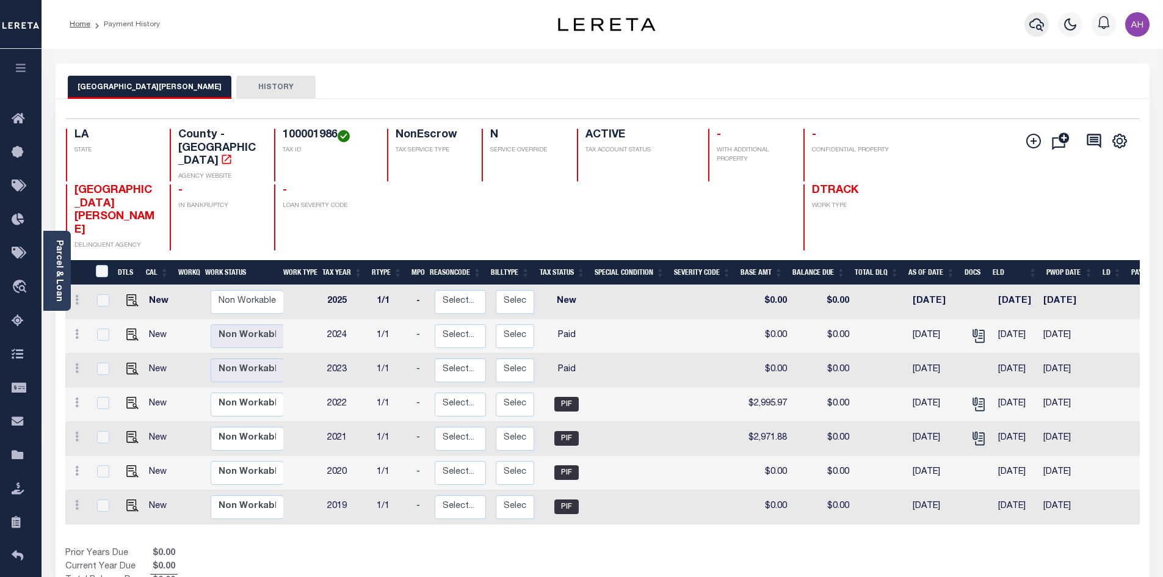
click at [1035, 18] on icon "button" at bounding box center [1037, 24] width 15 height 15
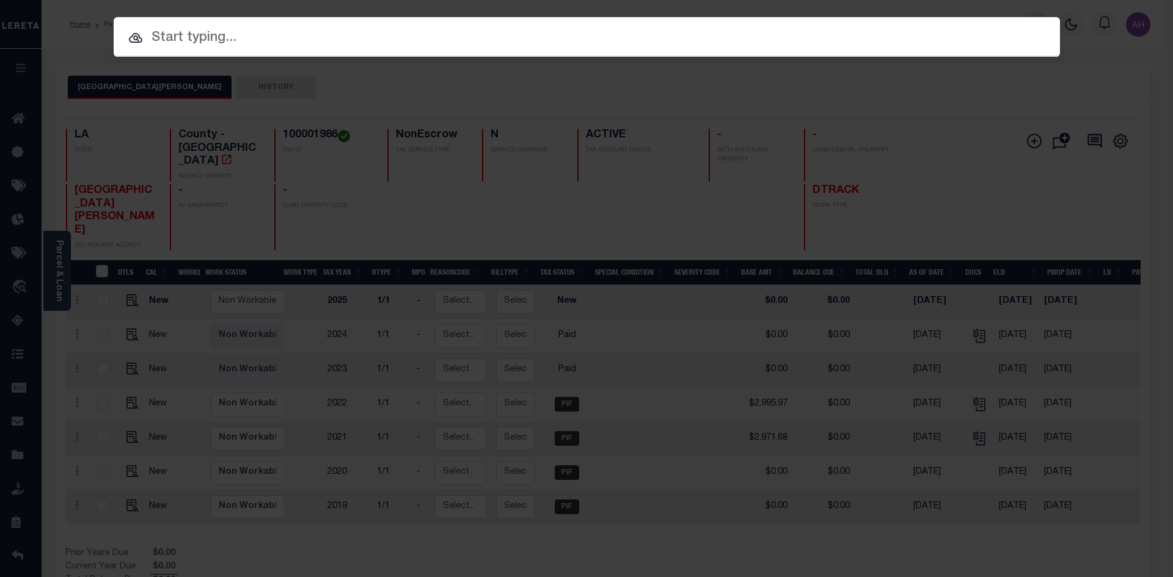
paste input "17004462"
type input "17004462"
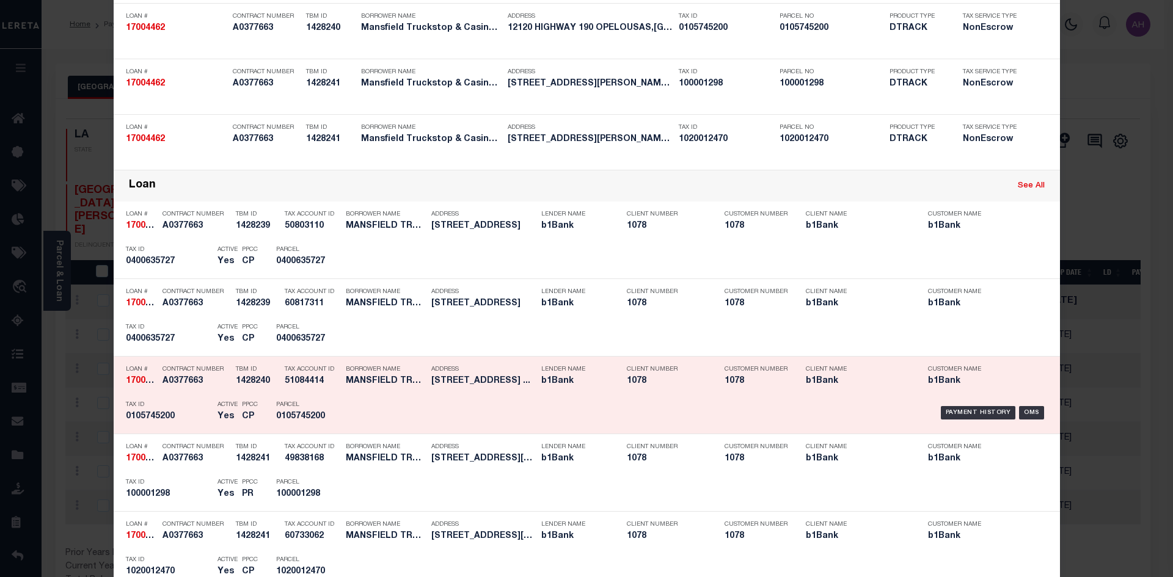
scroll to position [244, 0]
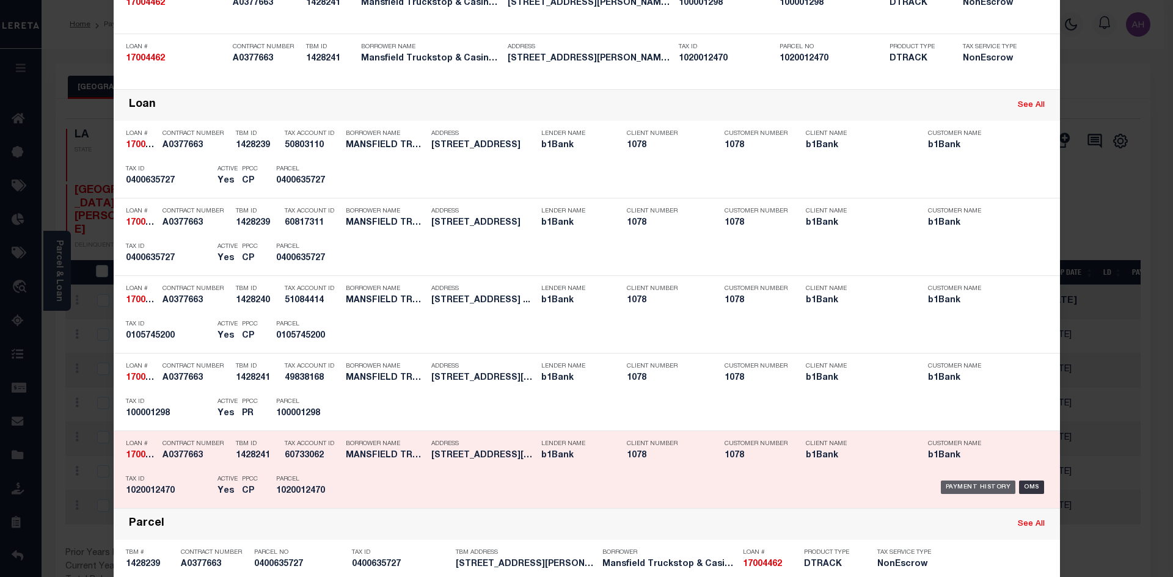
click at [962, 485] on div "Payment History" at bounding box center [977, 487] width 75 height 13
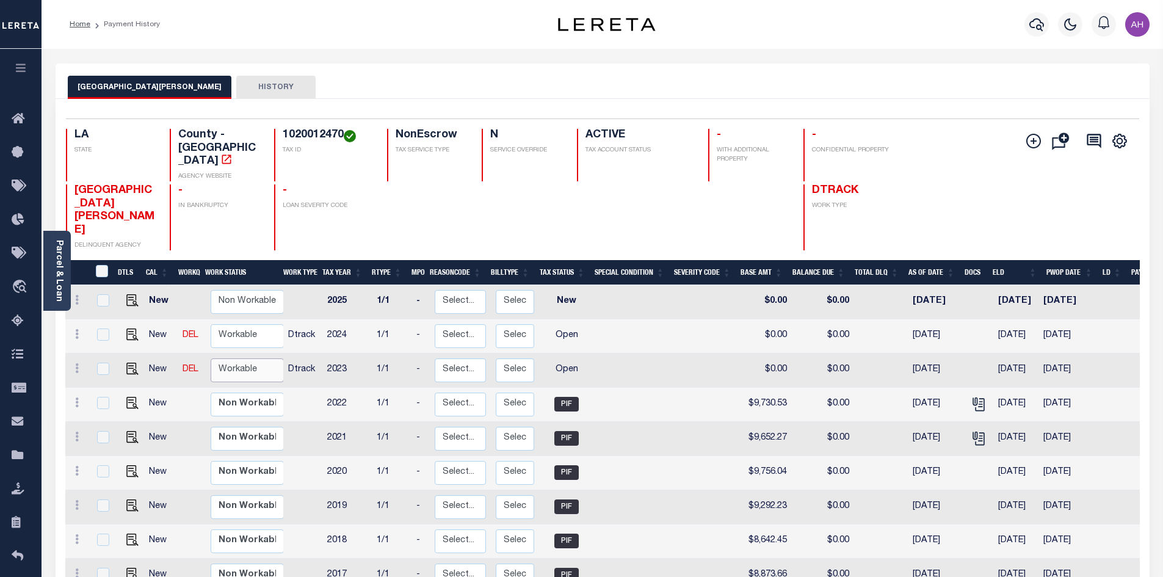
click at [231, 358] on select "Non Workable Workable" at bounding box center [247, 370] width 73 height 24
checkbox input "true"
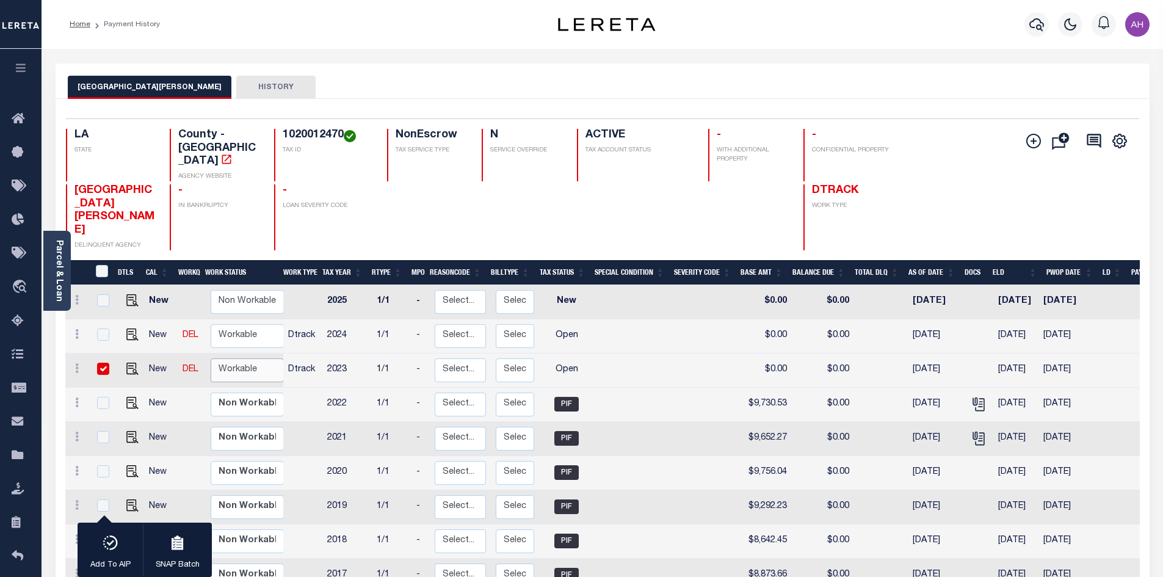
select select "true"
click at [211, 358] on select "Non Workable Workable" at bounding box center [247, 370] width 73 height 24
checkbox input "false"
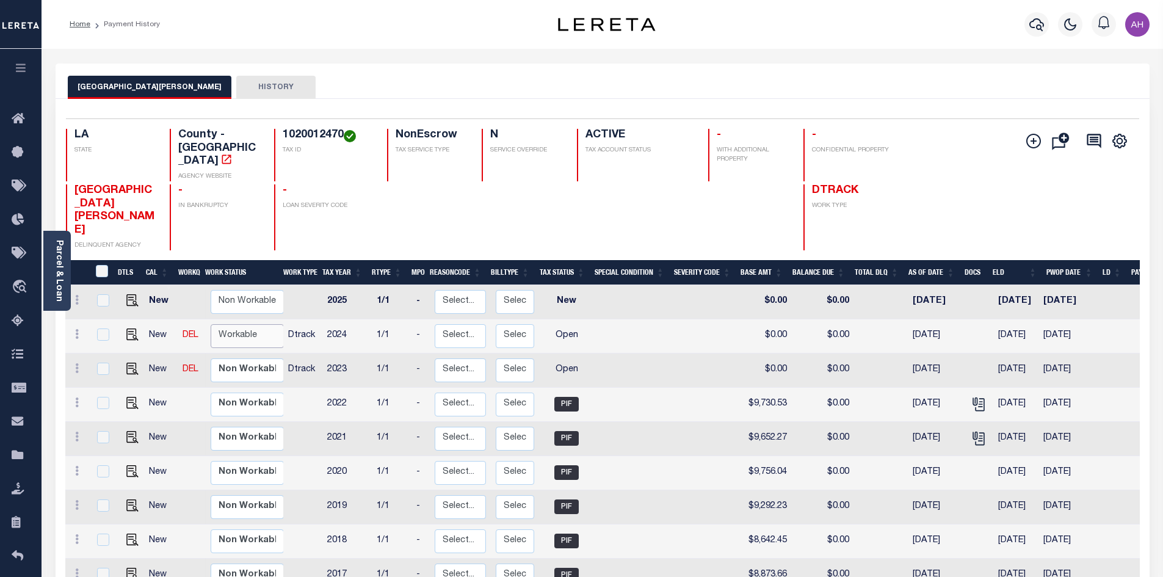
drag, startPoint x: 242, startPoint y: 305, endPoint x: 250, endPoint y: 316, distance: 13.1
click at [242, 324] on select "Non Workable Workable" at bounding box center [247, 336] width 73 height 24
checkbox input "true"
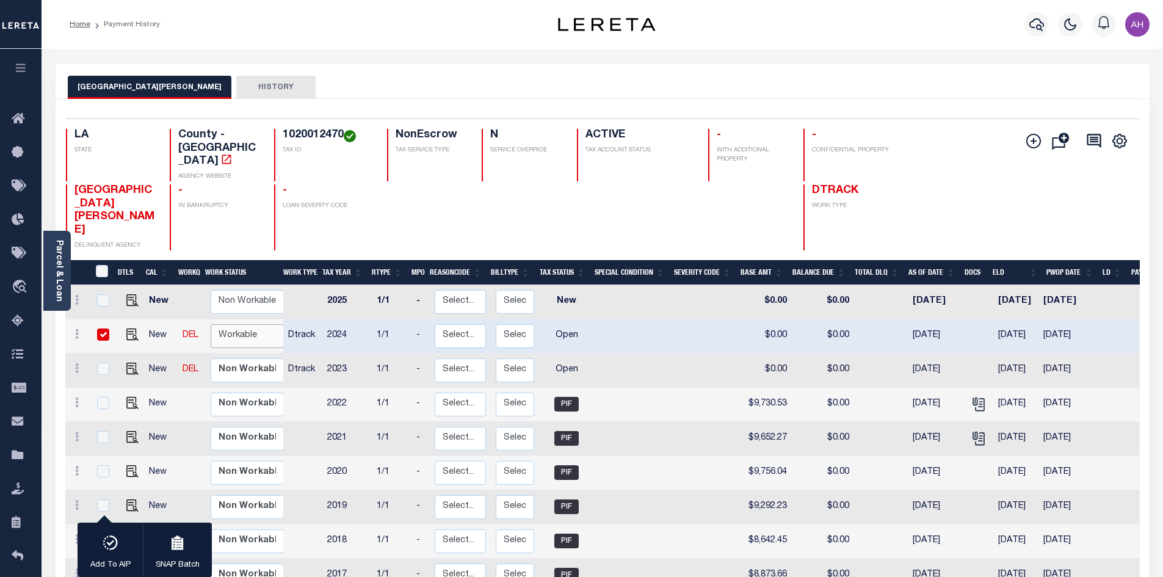
select select "true"
click at [211, 324] on select "Non Workable Workable" at bounding box center [247, 336] width 73 height 24
checkbox input "false"
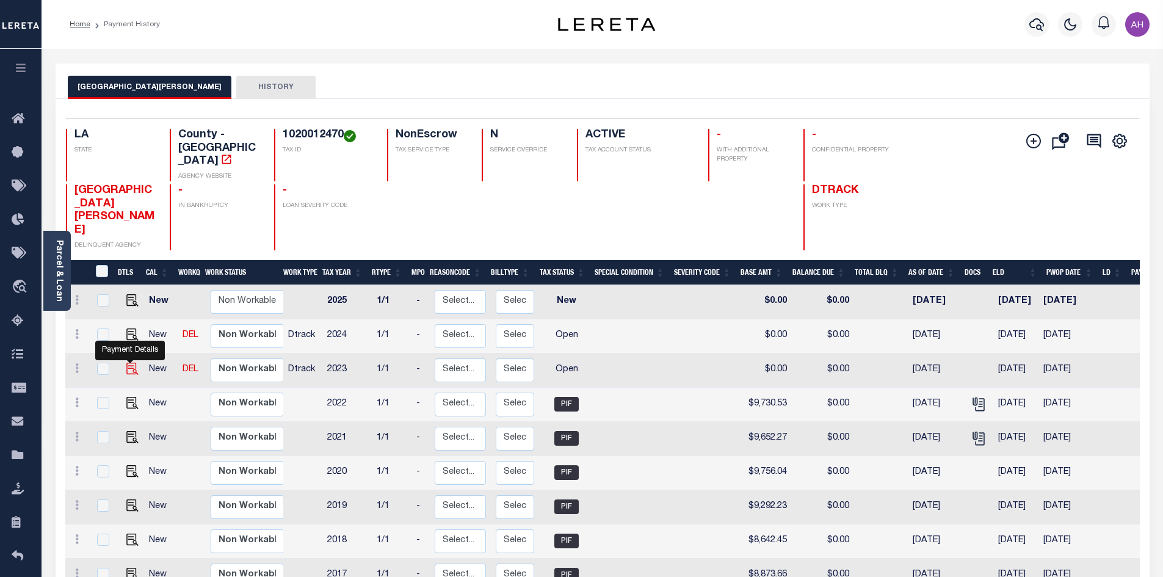
click at [131, 363] on img "" at bounding box center [132, 369] width 12 height 12
checkbox input "true"
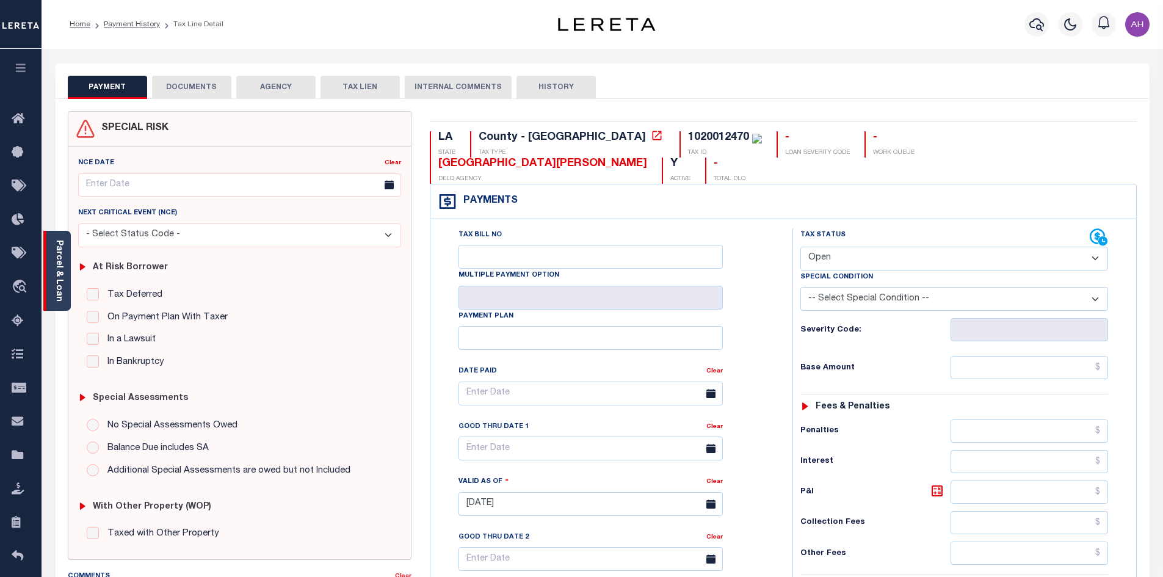
click at [57, 285] on link "Parcel & Loan" at bounding box center [58, 271] width 9 height 62
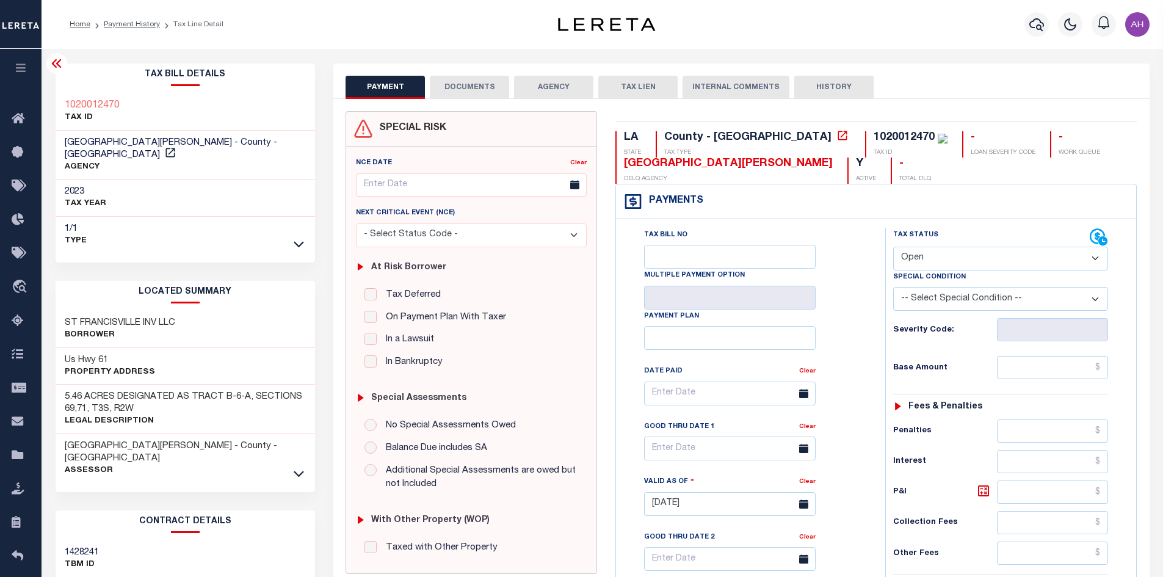
click at [563, 92] on button "AGENCY" at bounding box center [553, 87] width 79 height 23
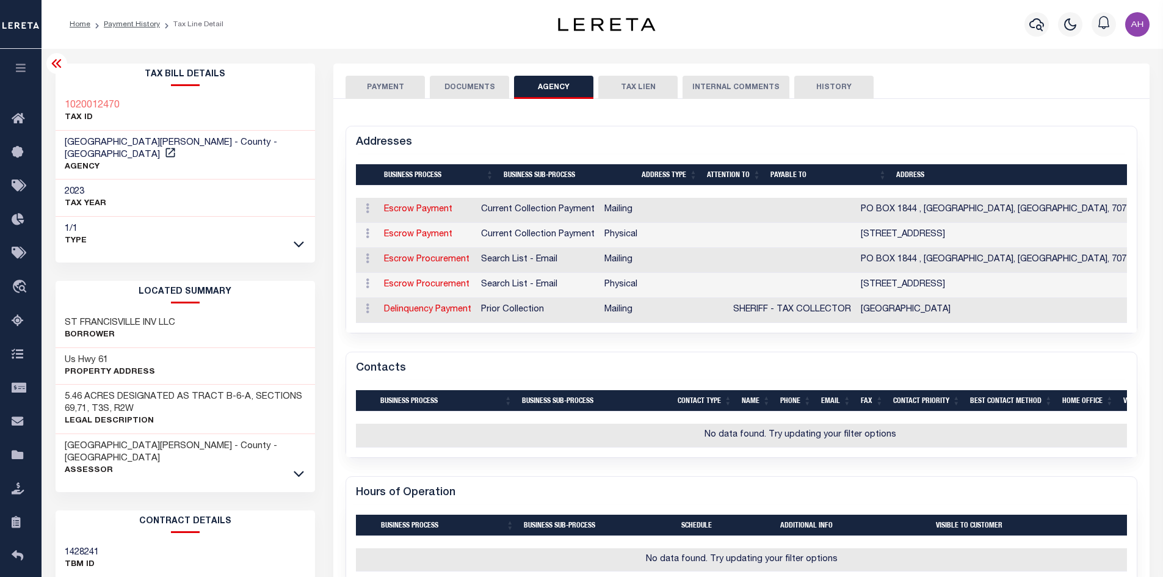
click at [400, 92] on button "PAYMENT" at bounding box center [385, 87] width 79 height 23
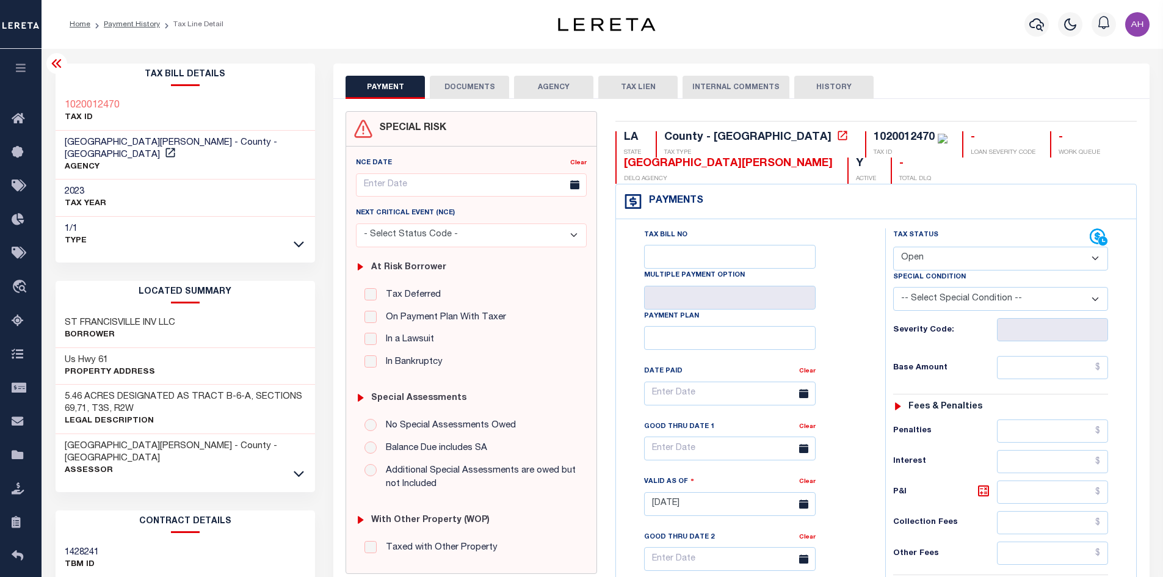
click at [958, 261] on select "- Select Status Code - Open Due/Unpaid Paid Incomplete No Tax Due Internal Refu…" at bounding box center [1000, 259] width 215 height 24
select select "PYD"
click at [893, 247] on select "- Select Status Code - Open Due/Unpaid Paid Incomplete No Tax Due Internal Refu…" at bounding box center [1000, 259] width 215 height 24
type input "[DATE]"
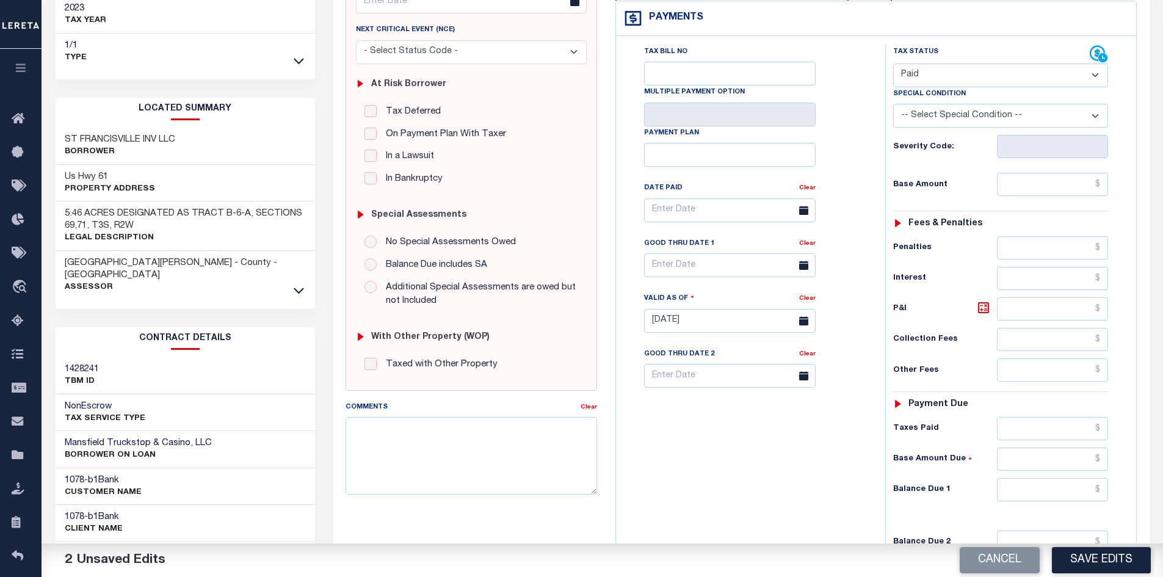
scroll to position [244, 0]
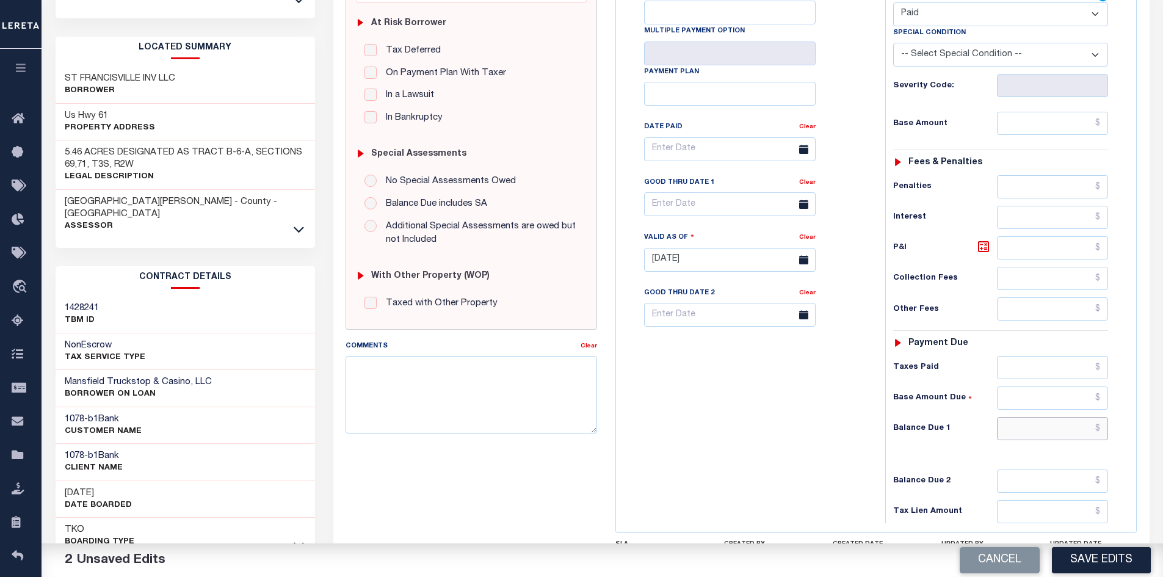
click at [1050, 436] on input "text" at bounding box center [1053, 428] width 112 height 23
type input "$0.00"
click at [1102, 562] on button "Save Edits" at bounding box center [1101, 560] width 99 height 26
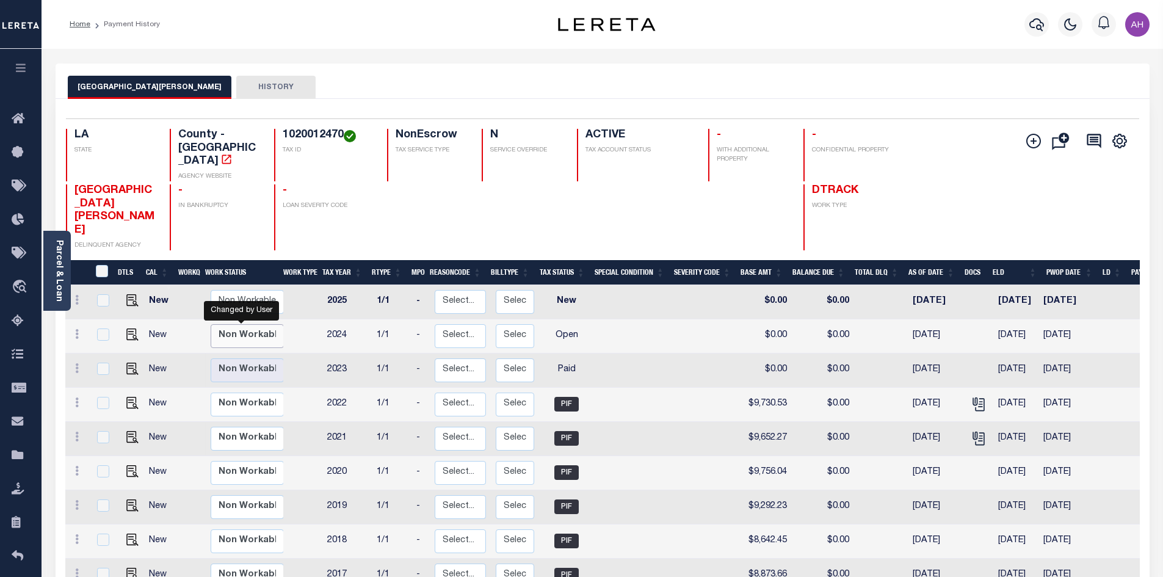
click at [238, 324] on select "Non Workable Workable" at bounding box center [247, 336] width 73 height 24
checkbox input "true"
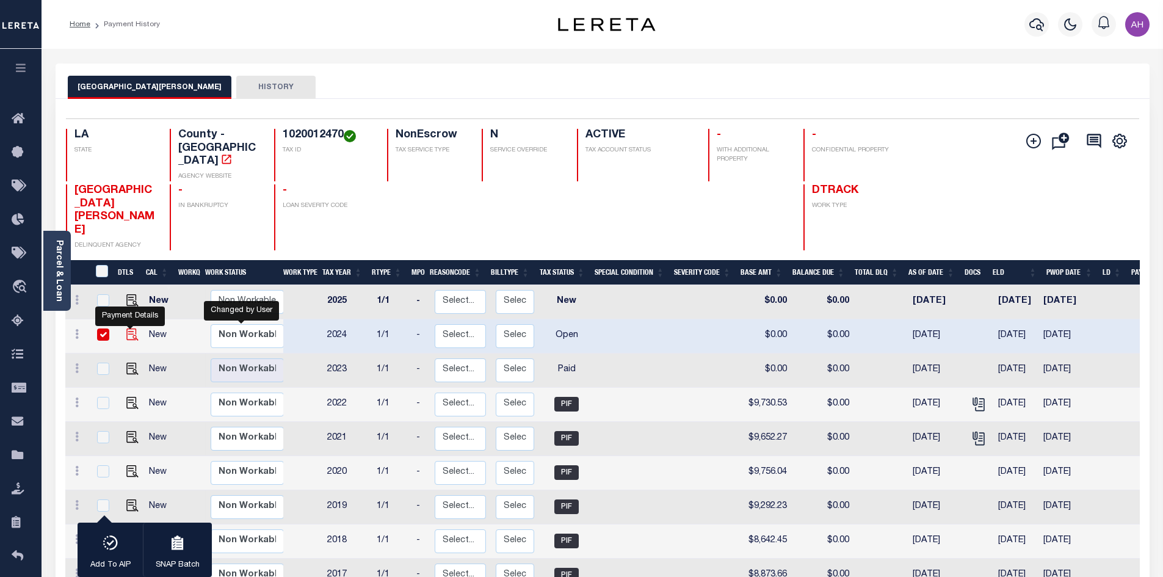
click at [127, 329] on img "" at bounding box center [132, 335] width 12 height 12
checkbox input "false"
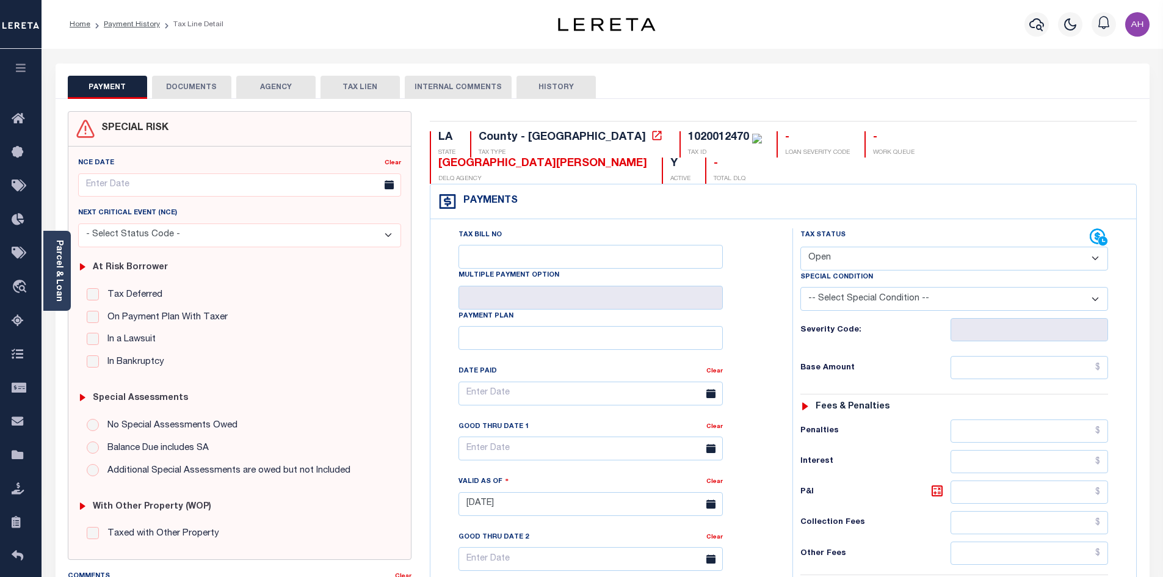
click at [849, 247] on select "- Select Status Code - Open Due/Unpaid Paid Incomplete No Tax Due Internal Refu…" at bounding box center [955, 259] width 308 height 24
select select "PYD"
click at [801, 247] on select "- Select Status Code - Open Due/Unpaid Paid Incomplete No Tax Due Internal Refu…" at bounding box center [955, 259] width 308 height 24
type input "[DATE]"
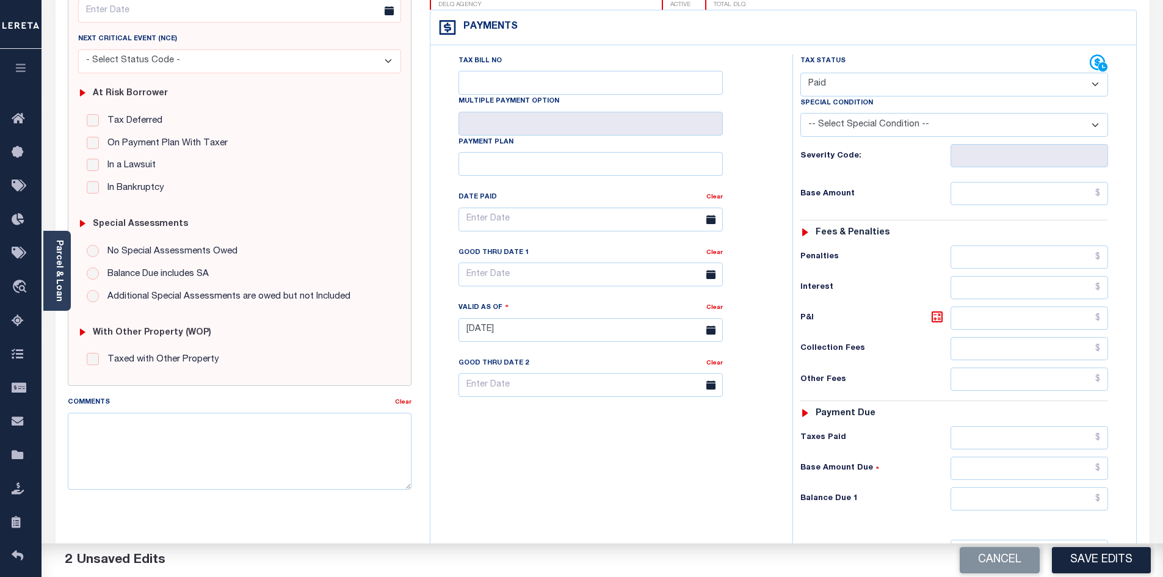
scroll to position [183, 0]
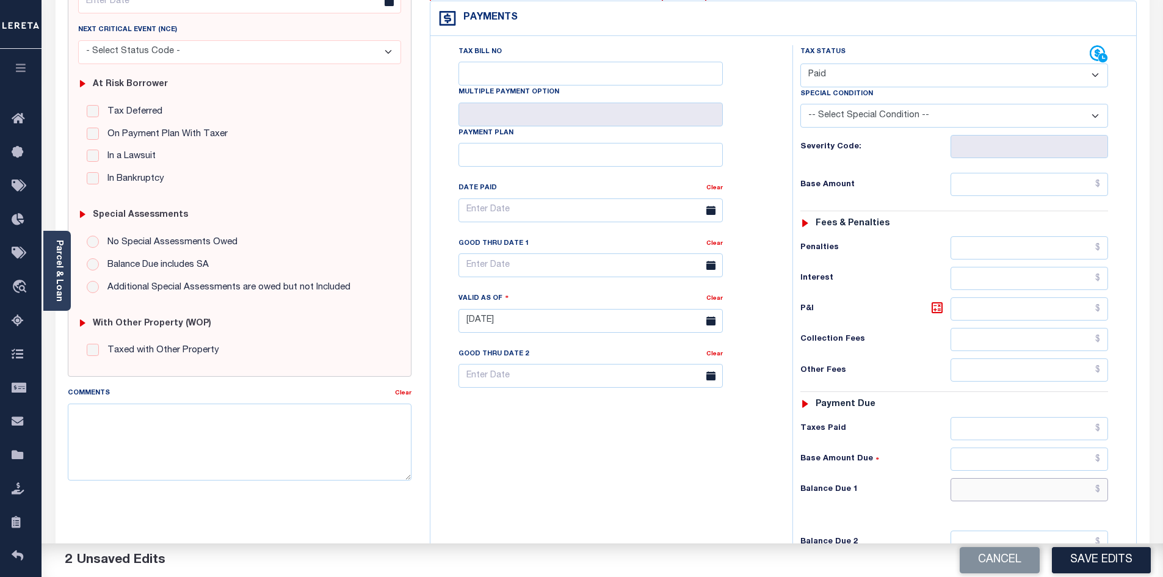
click at [1041, 478] on input "text" at bounding box center [1030, 489] width 158 height 23
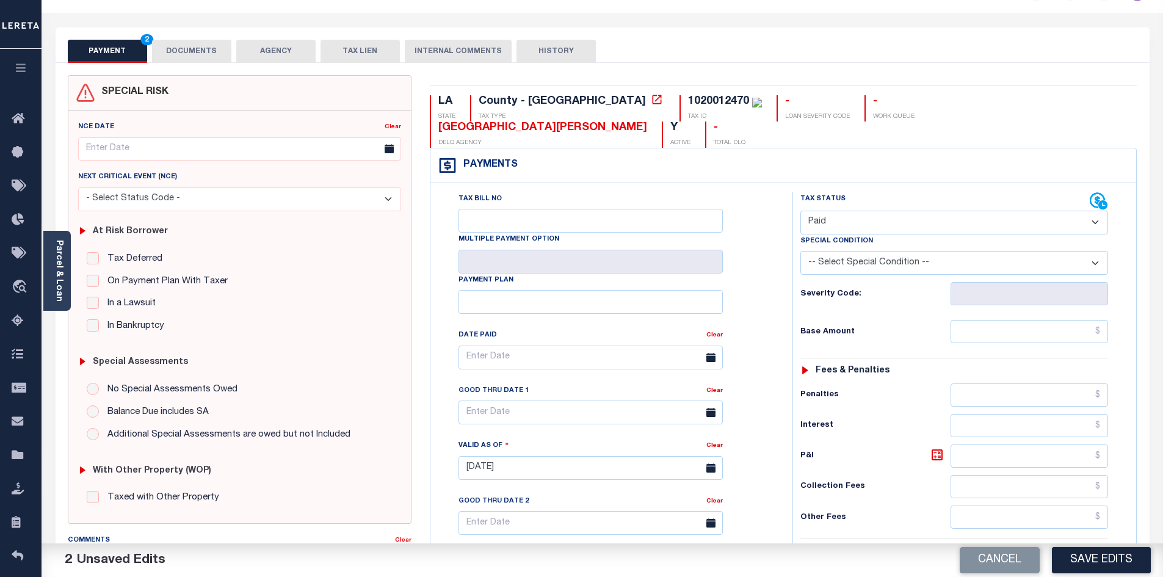
scroll to position [0, 0]
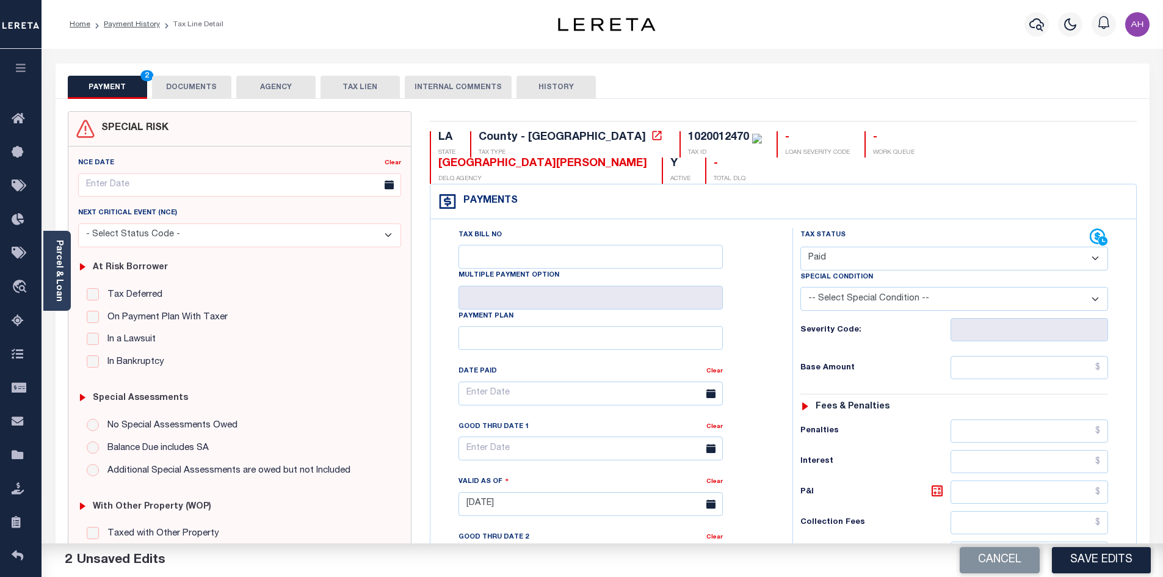
type input "$0.00"
click at [189, 82] on button "DOCUMENTS" at bounding box center [191, 87] width 79 height 23
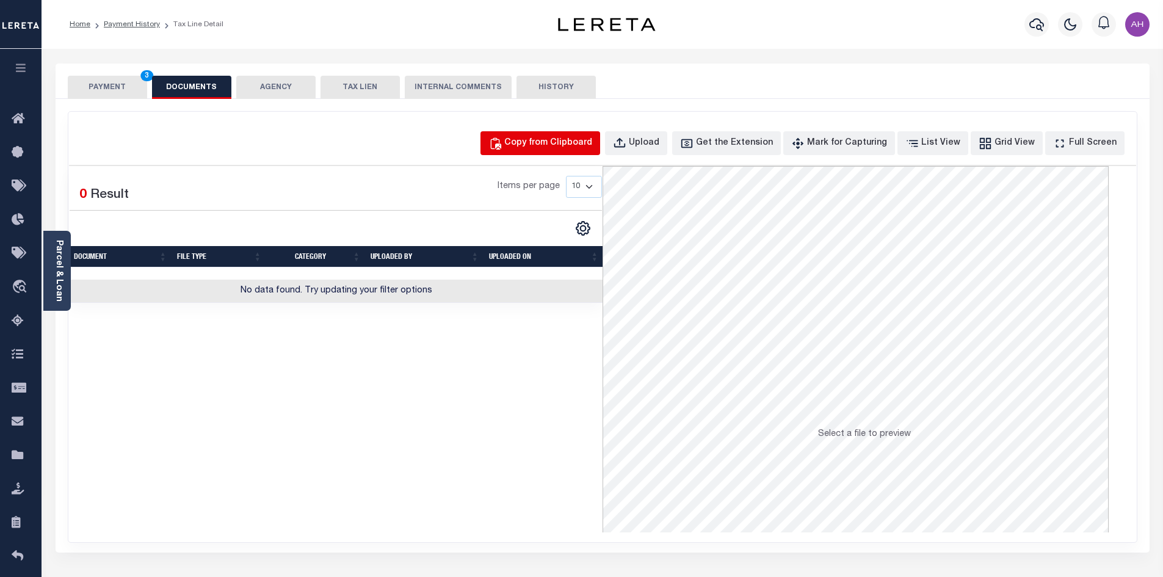
click at [561, 145] on div "Copy from Clipboard" at bounding box center [548, 143] width 88 height 13
select select "POP"
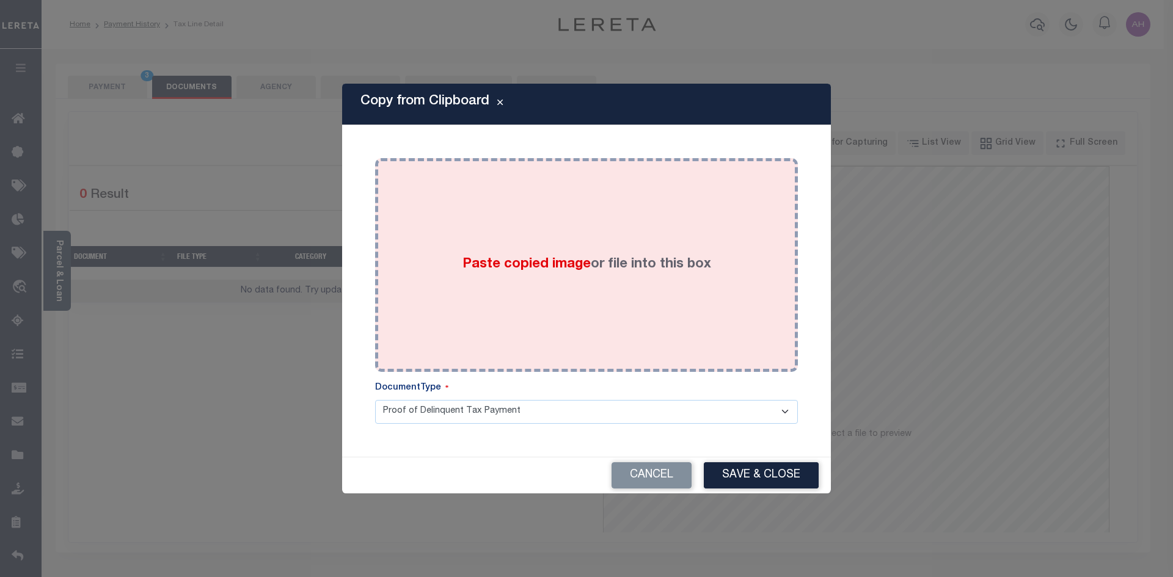
click at [503, 261] on span "Paste copied image" at bounding box center [526, 264] width 128 height 13
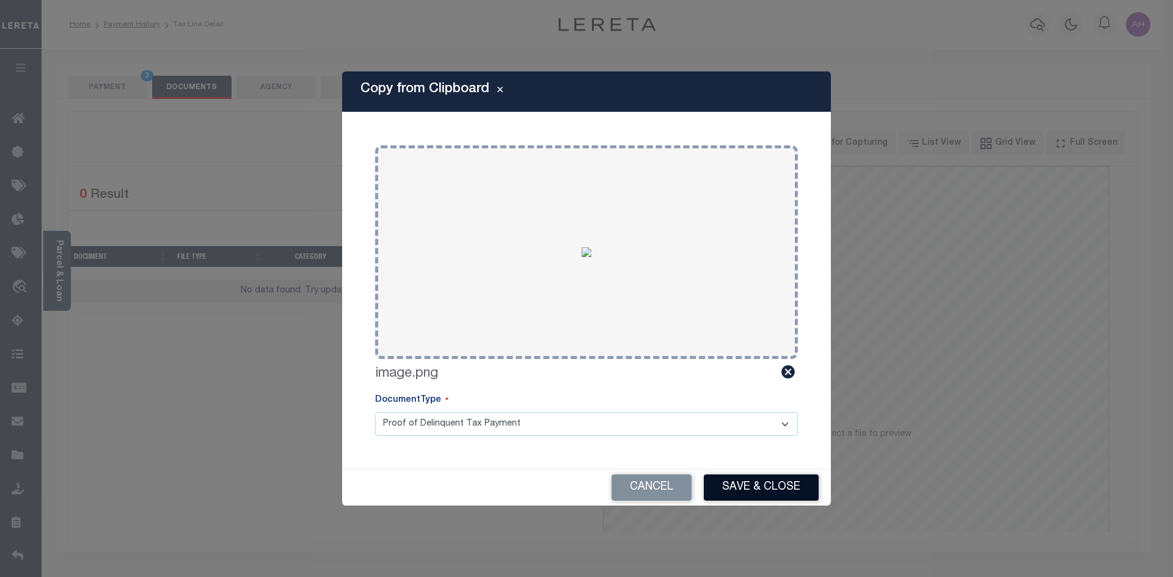
click at [733, 492] on button "Save & Close" at bounding box center [761, 488] width 115 height 26
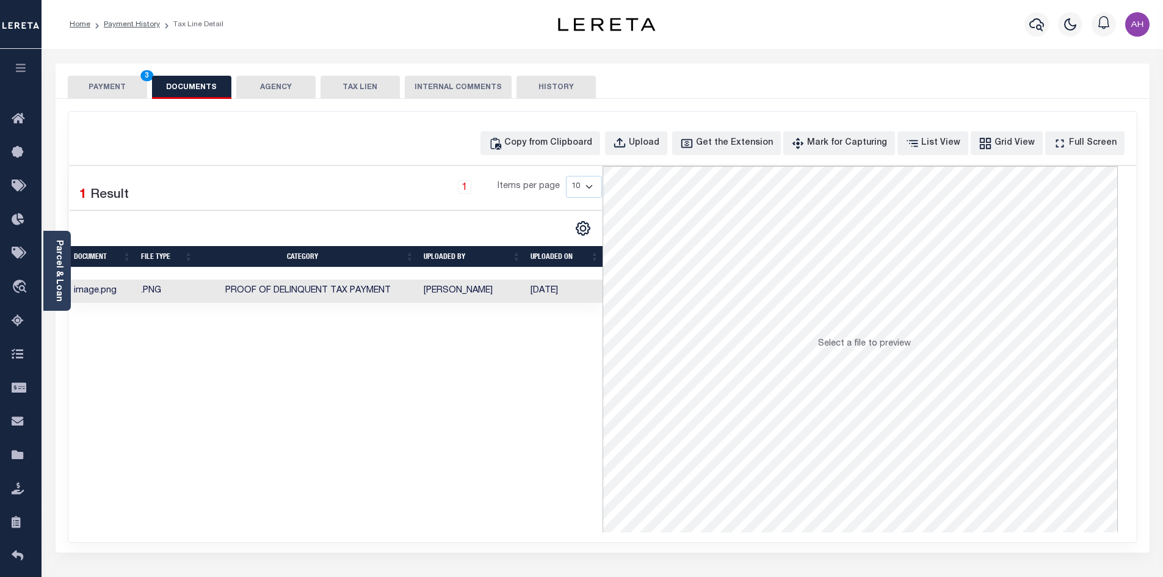
click at [120, 93] on button "PAYMENT 3" at bounding box center [107, 87] width 79 height 23
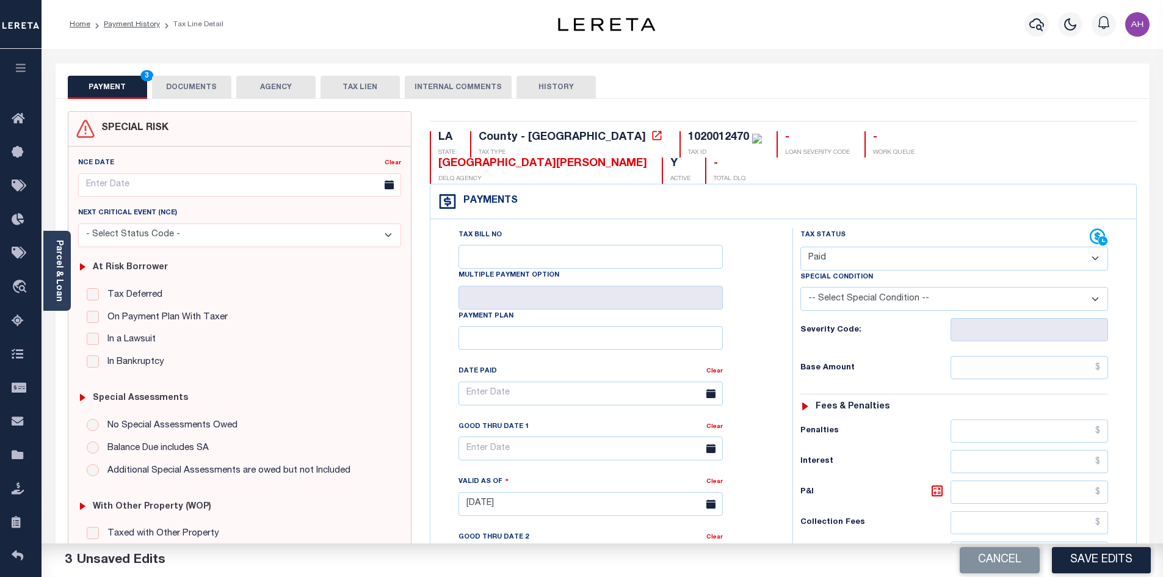
click at [193, 82] on button "DOCUMENTS" at bounding box center [191, 87] width 79 height 23
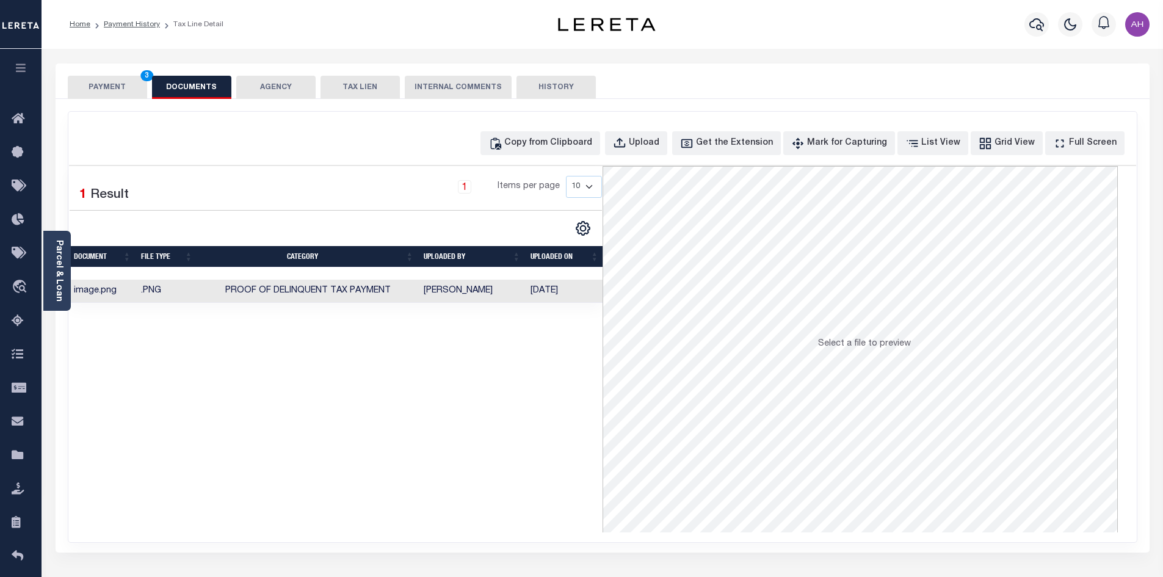
click at [110, 84] on button "PAYMENT 3" at bounding box center [107, 87] width 79 height 23
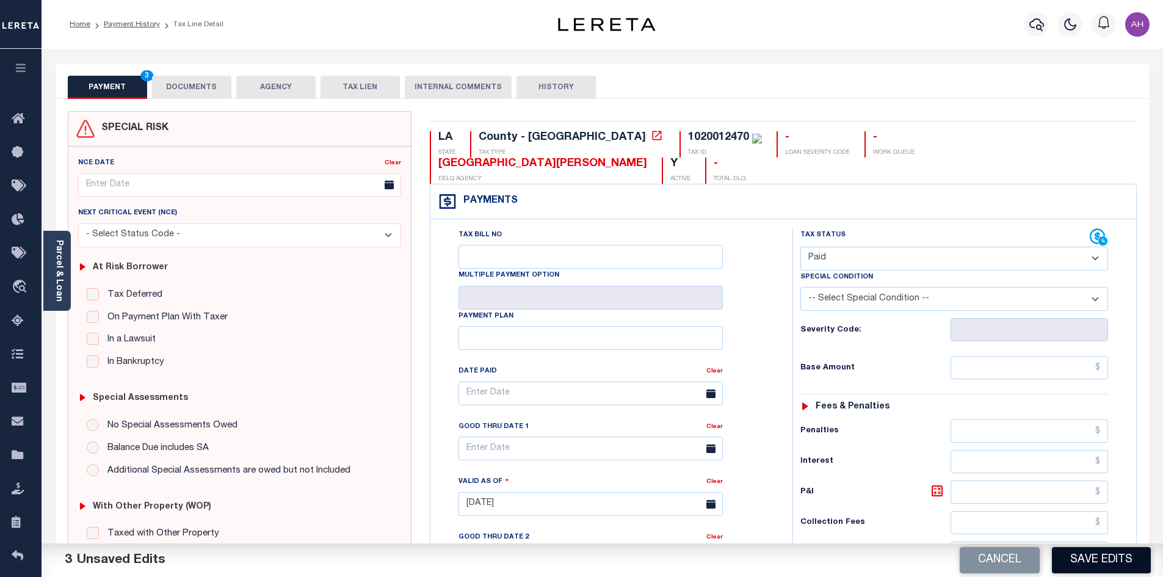
click at [1090, 562] on button "Save Edits" at bounding box center [1101, 560] width 99 height 26
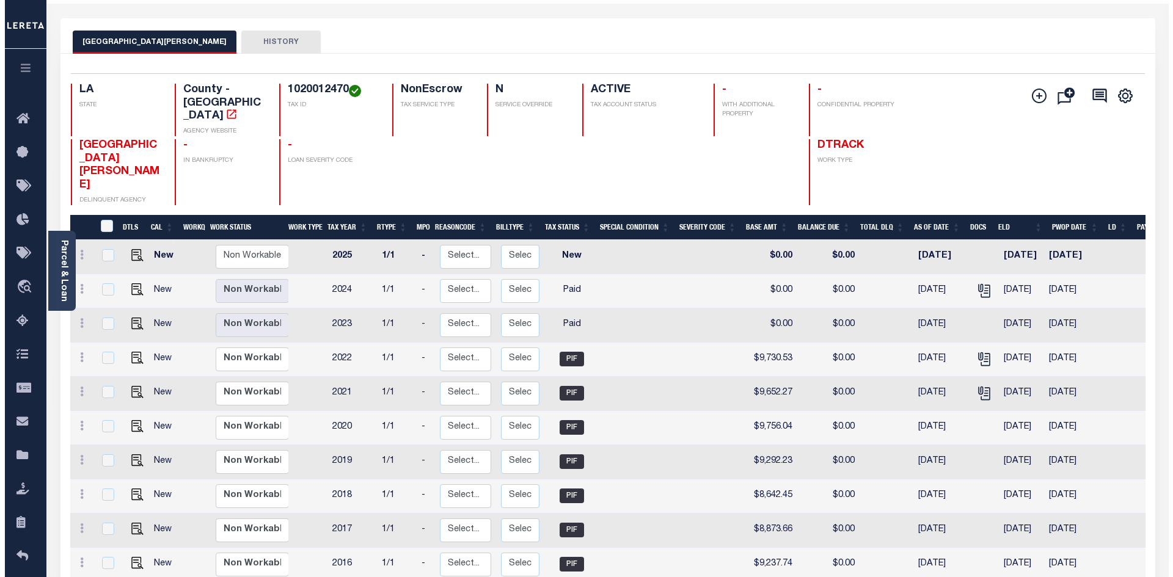
scroll to position [11, 0]
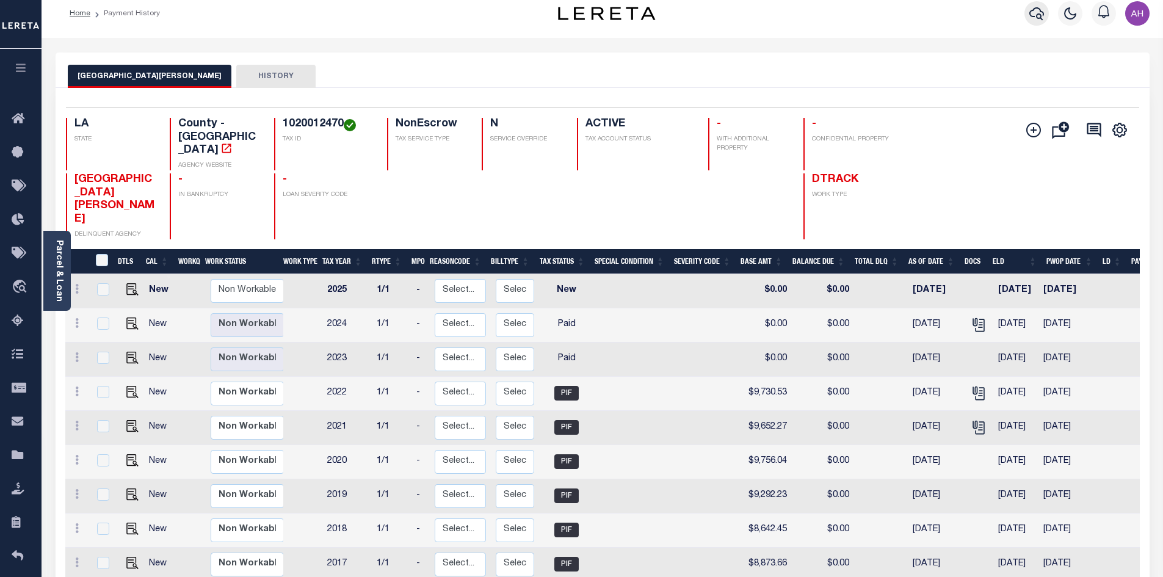
click at [1041, 10] on icon "button" at bounding box center [1037, 13] width 15 height 13
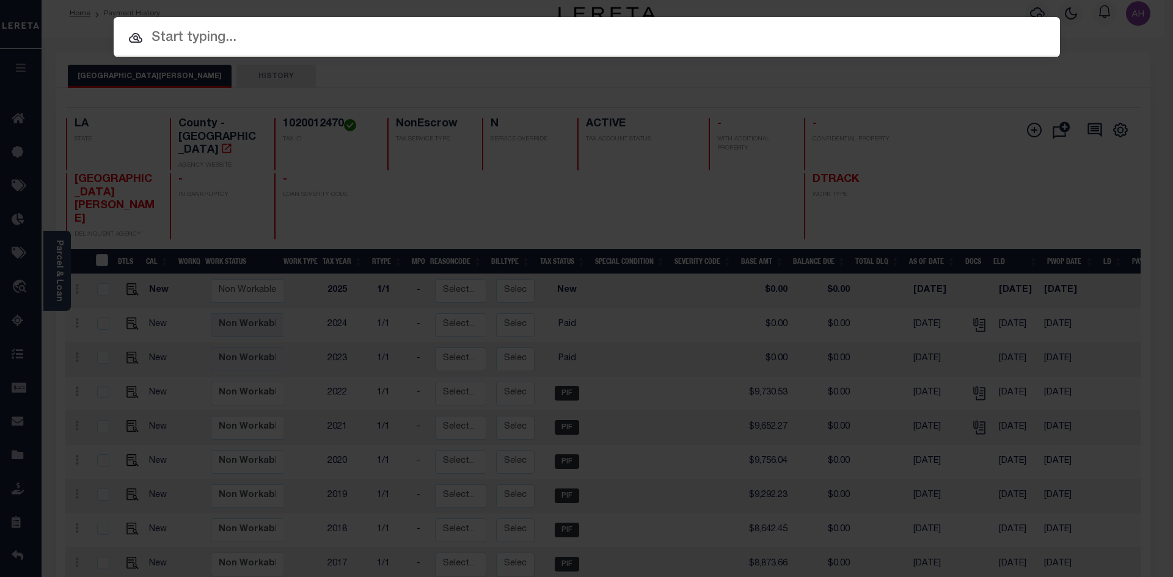
paste input "942400017508"
type input "942400017508"
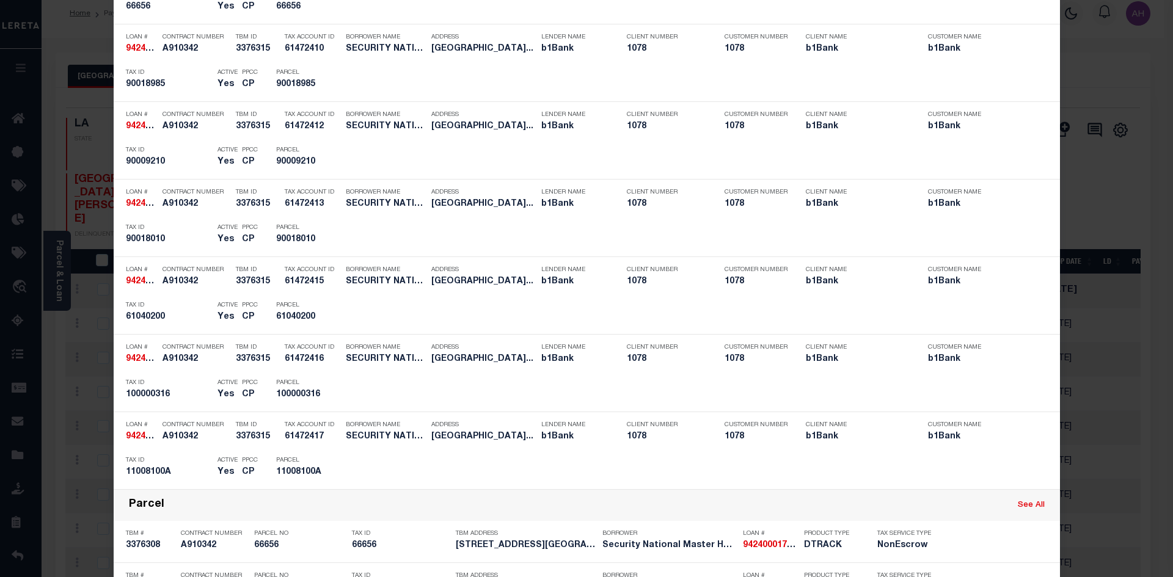
scroll to position [611, 0]
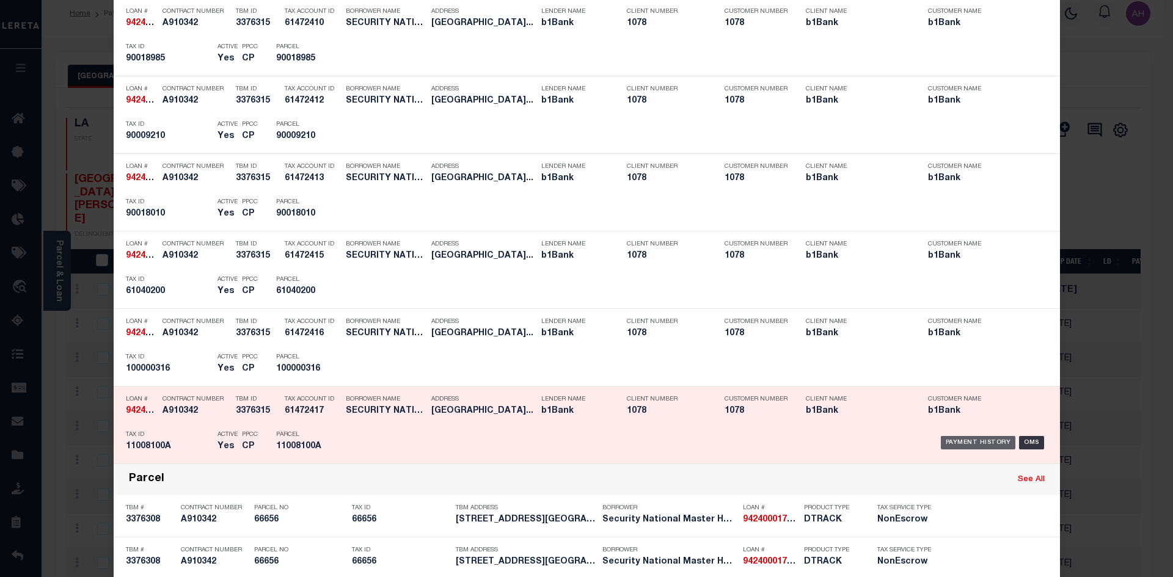
click at [957, 444] on div "Payment History" at bounding box center [977, 442] width 75 height 13
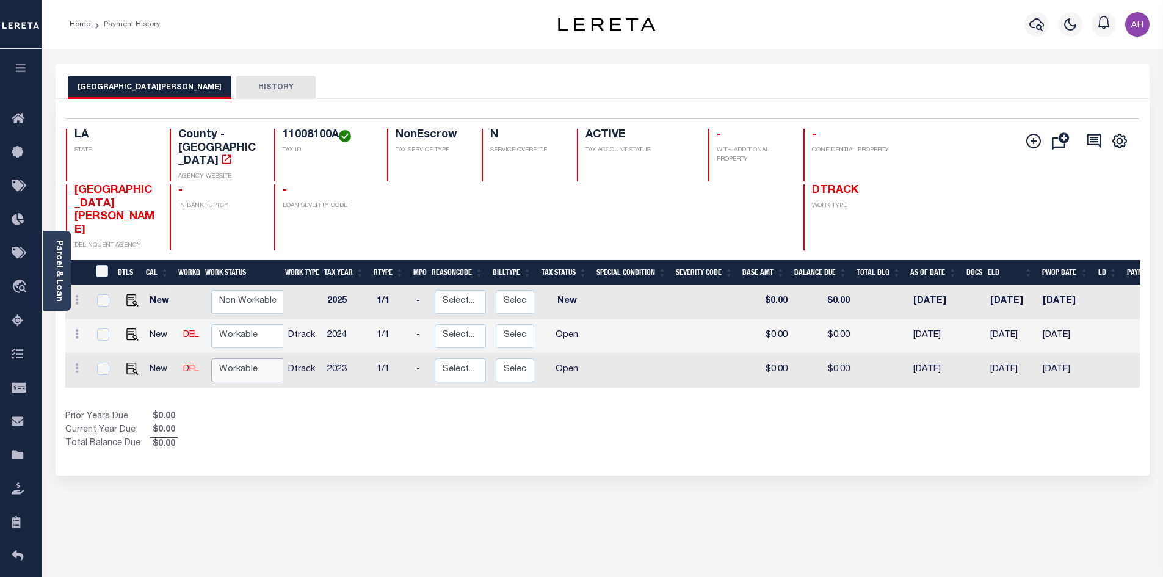
click at [248, 358] on select "Non Workable Workable" at bounding box center [247, 370] width 73 height 24
checkbox input "true"
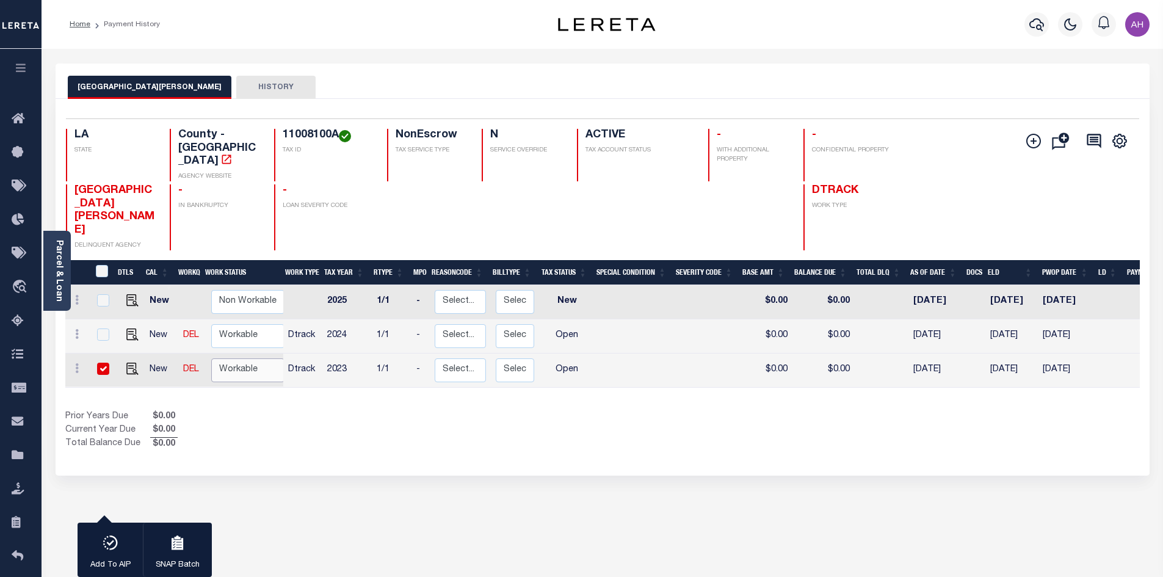
select select "true"
click at [211, 358] on select "Non Workable Workable" at bounding box center [247, 370] width 73 height 24
checkbox input "false"
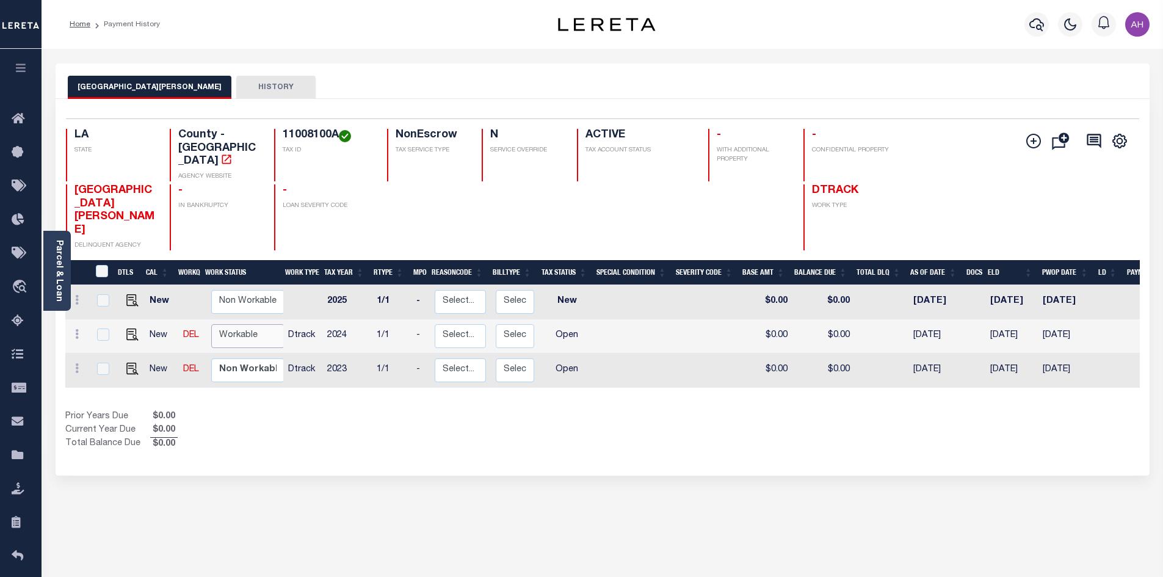
click at [233, 324] on select "Non Workable Workable" at bounding box center [247, 336] width 73 height 24
checkbox input "true"
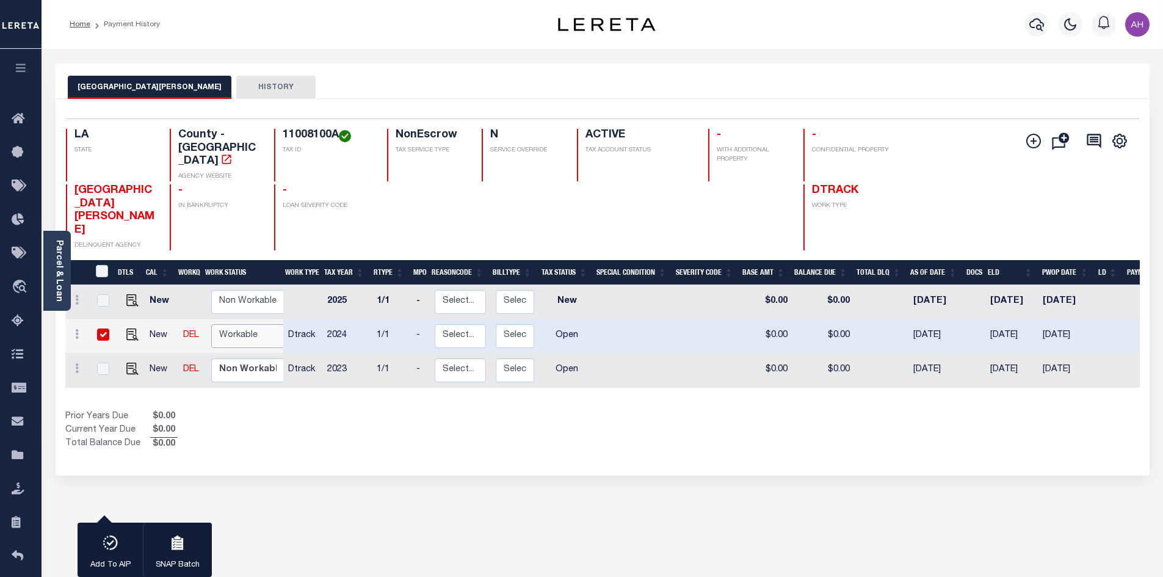
select select "true"
click at [211, 324] on select "Non Workable Workable" at bounding box center [247, 336] width 73 height 24
checkbox input "false"
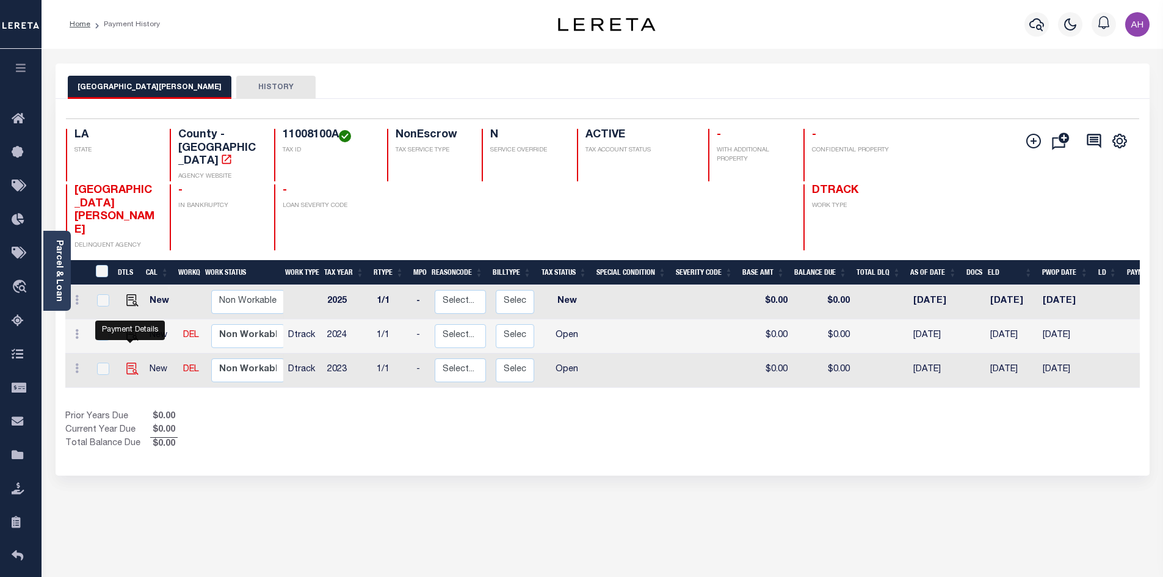
click at [130, 363] on img "" at bounding box center [132, 369] width 12 height 12
checkbox input "true"
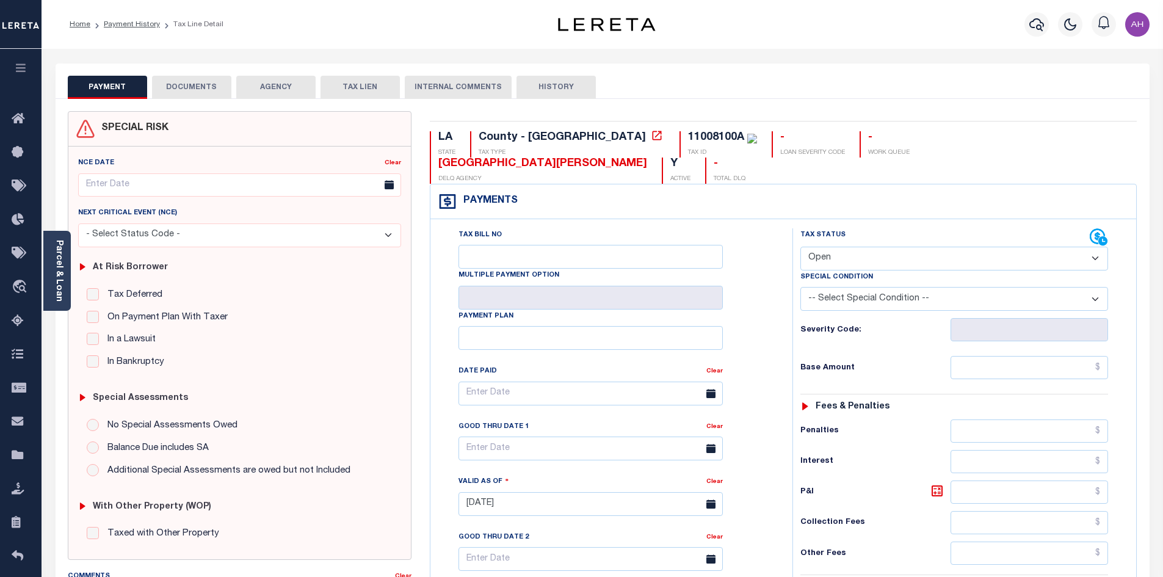
click at [834, 247] on select "- Select Status Code - Open Due/Unpaid Paid Incomplete No Tax Due Internal Refu…" at bounding box center [955, 259] width 308 height 24
select select "PYD"
click at [801, 247] on select "- Select Status Code - Open Due/Unpaid Paid Incomplete No Tax Due Internal Refu…" at bounding box center [955, 259] width 308 height 24
type input "[DATE]"
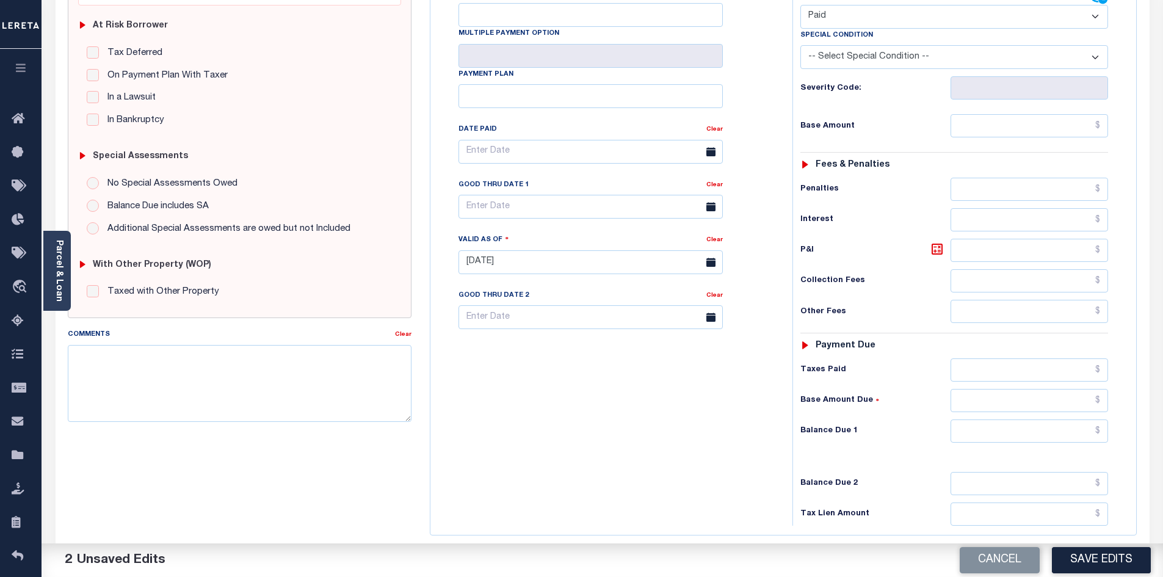
scroll to position [244, 0]
click at [997, 417] on input "text" at bounding box center [1030, 428] width 158 height 23
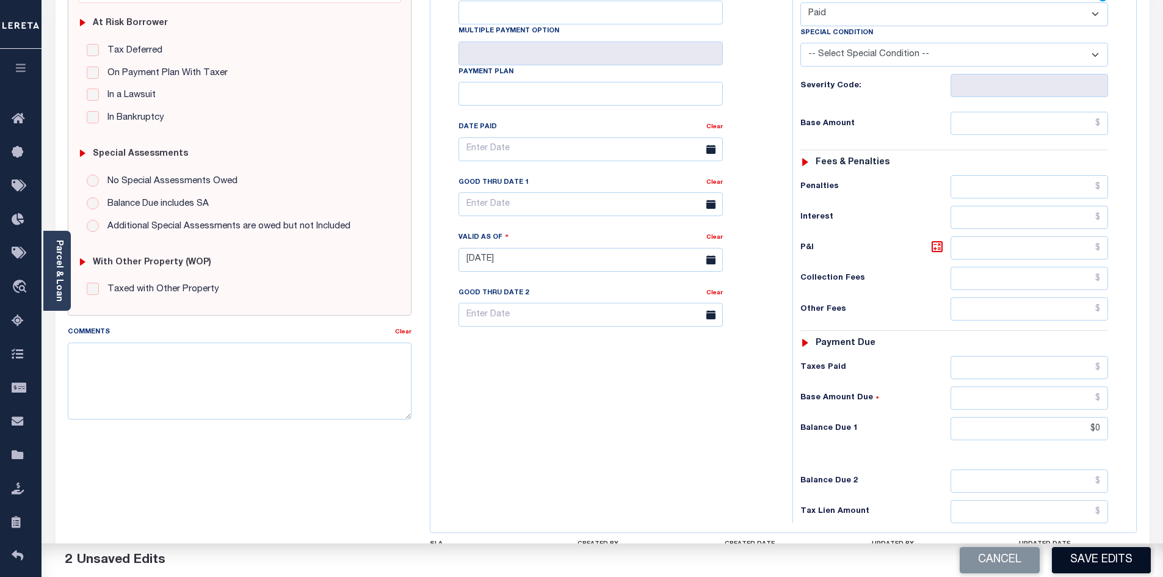
type input "$0.00"
click at [1089, 559] on button "Save Edits" at bounding box center [1101, 560] width 99 height 26
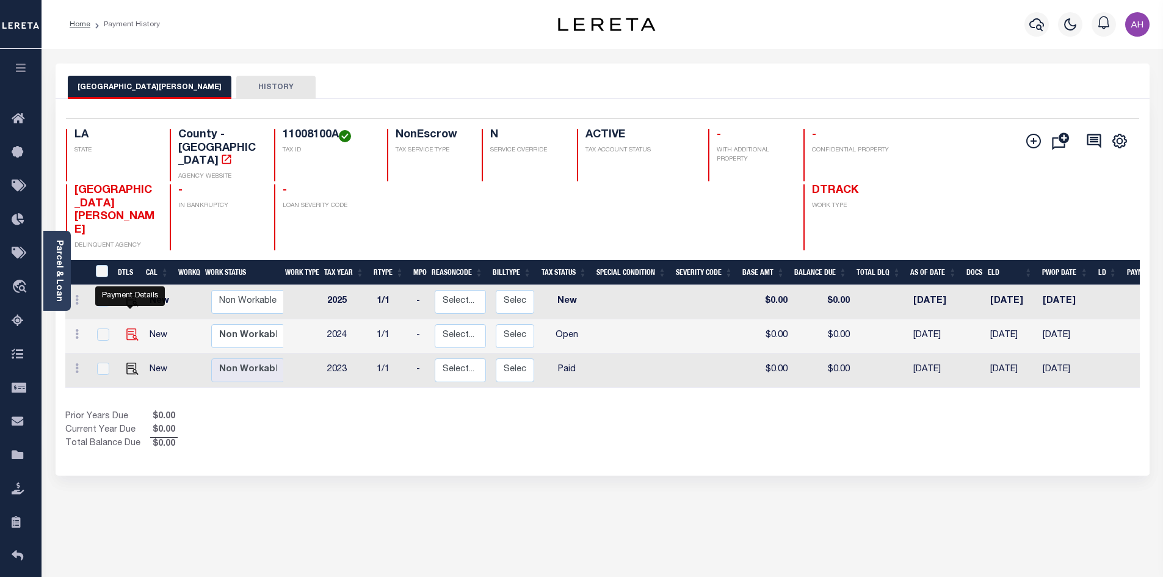
click at [131, 329] on img "" at bounding box center [132, 335] width 12 height 12
checkbox input "true"
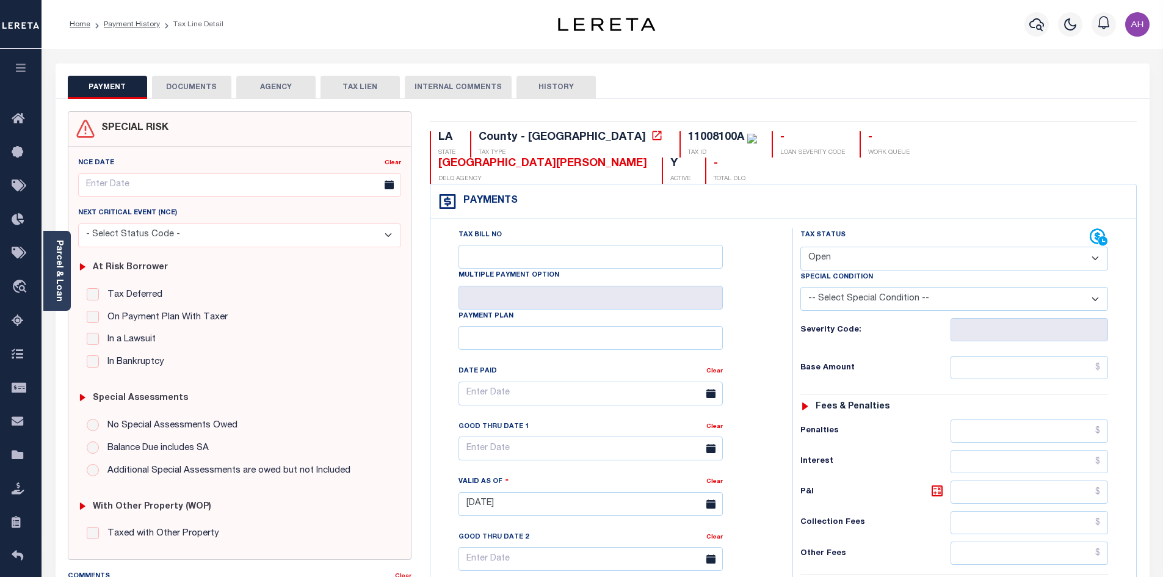
click at [831, 247] on select "- Select Status Code - Open Due/Unpaid Paid Incomplete No Tax Due Internal Refu…" at bounding box center [955, 259] width 308 height 24
select select "PYD"
click at [801, 247] on select "- Select Status Code - Open Due/Unpaid Paid Incomplete No Tax Due Internal Refu…" at bounding box center [955, 259] width 308 height 24
type input "[DATE]"
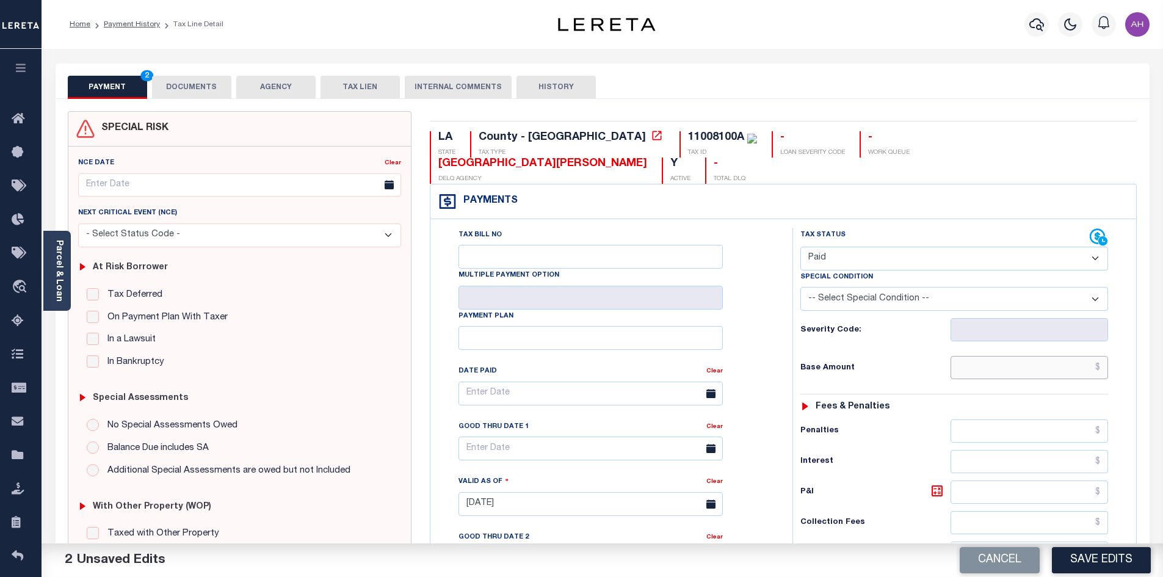
click at [992, 356] on input "text" at bounding box center [1030, 367] width 158 height 23
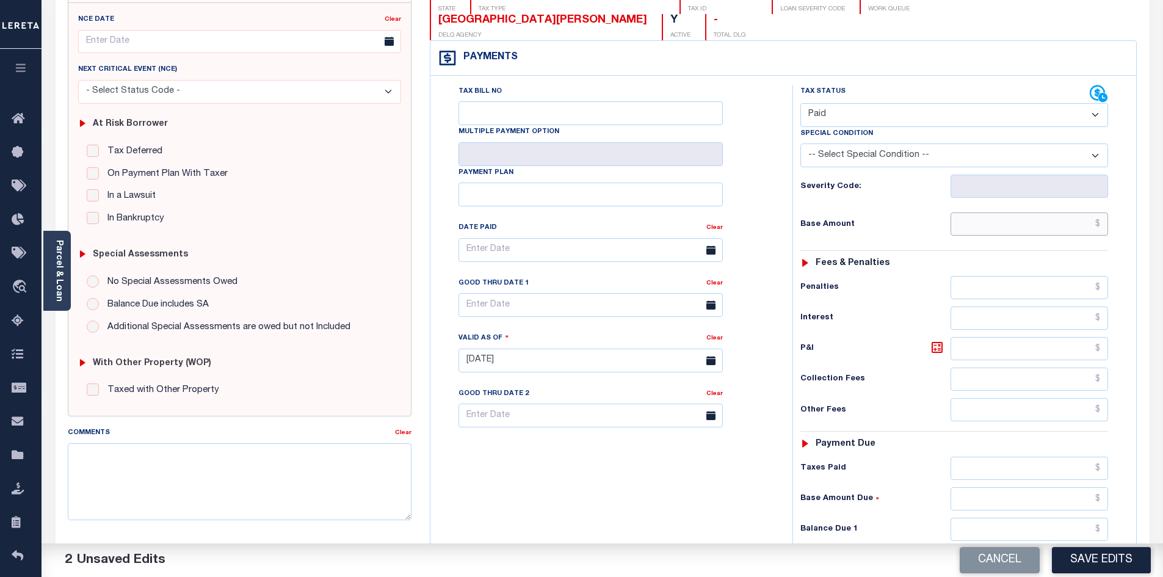
scroll to position [244, 0]
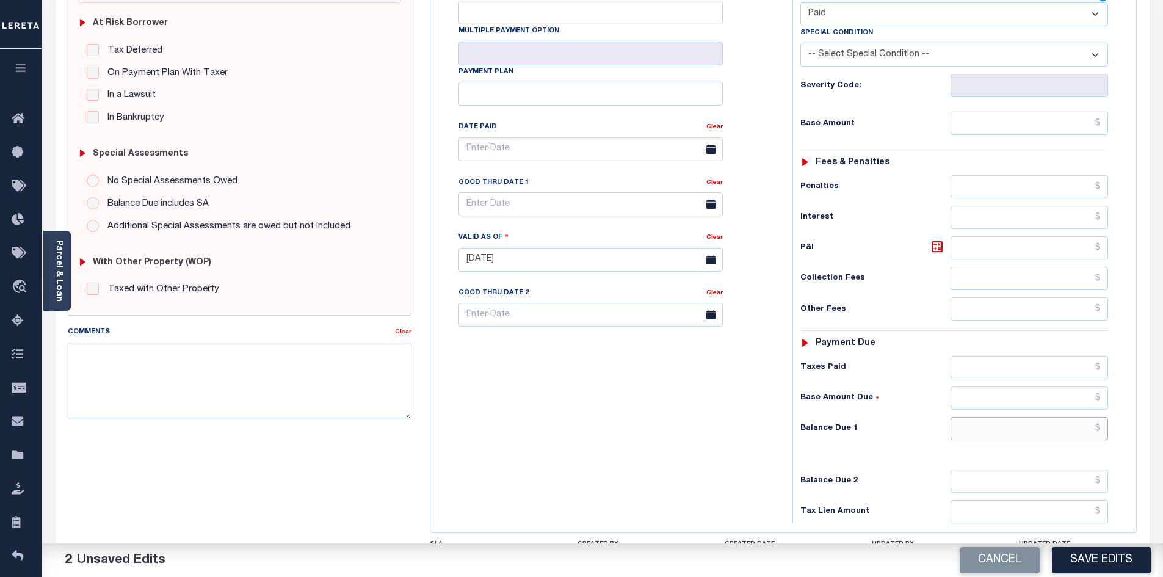
click at [1002, 417] on input "text" at bounding box center [1030, 428] width 158 height 23
type input "$0"
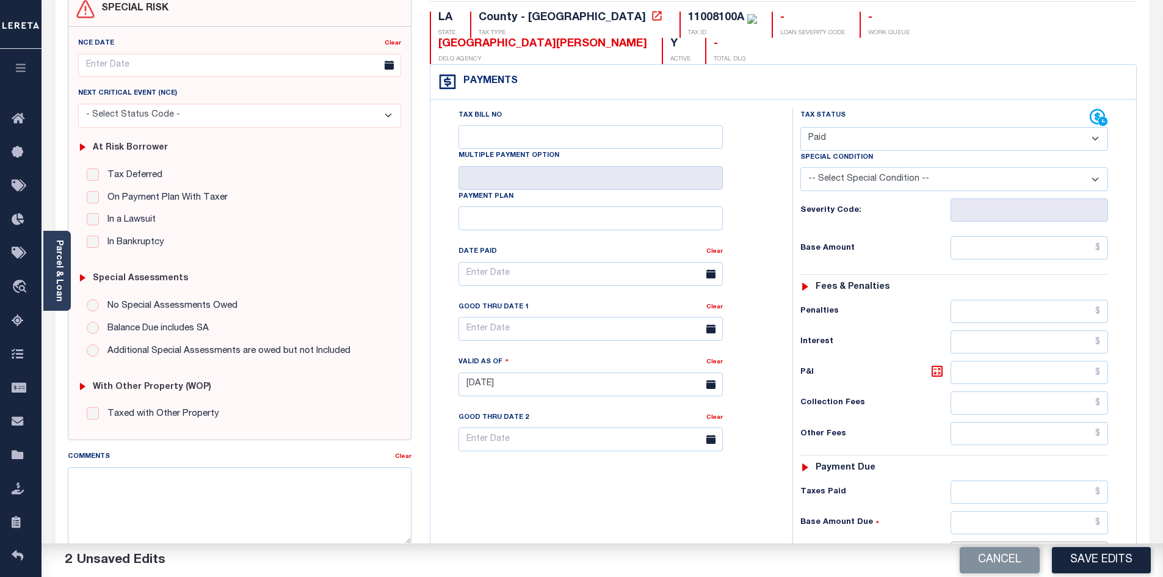
scroll to position [0, 0]
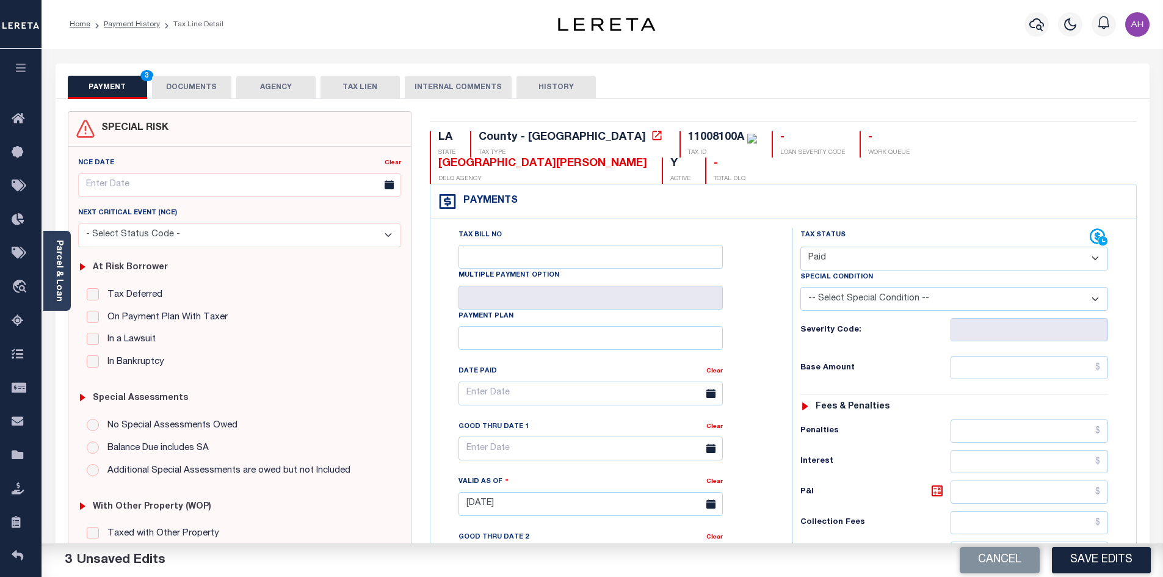
click at [206, 84] on button "DOCUMENTS" at bounding box center [191, 87] width 79 height 23
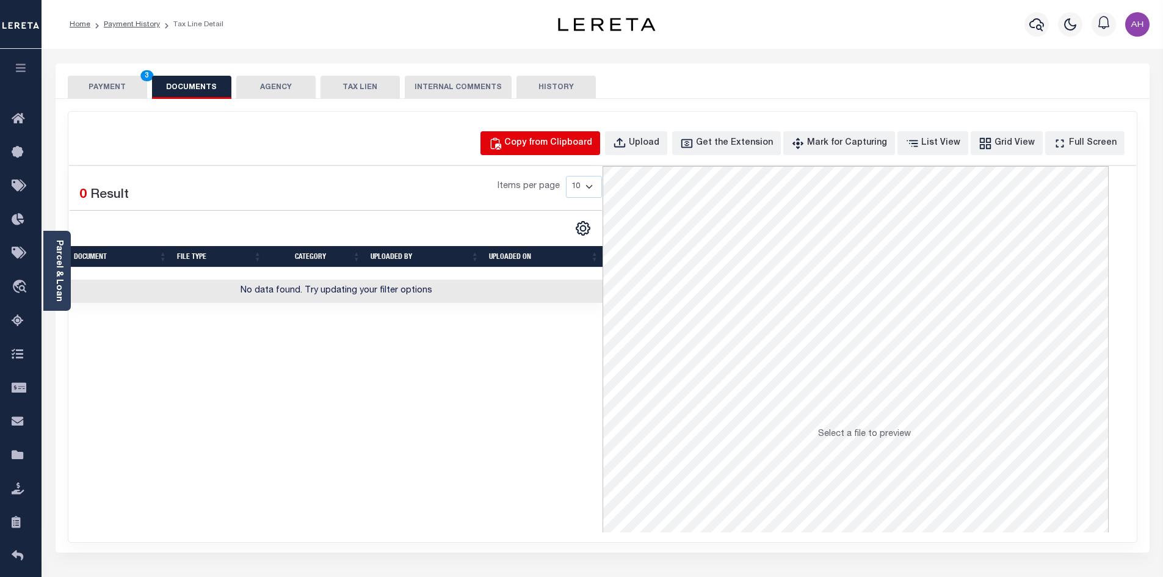
click at [561, 147] on div "Copy from Clipboard" at bounding box center [548, 143] width 88 height 13
select select "POP"
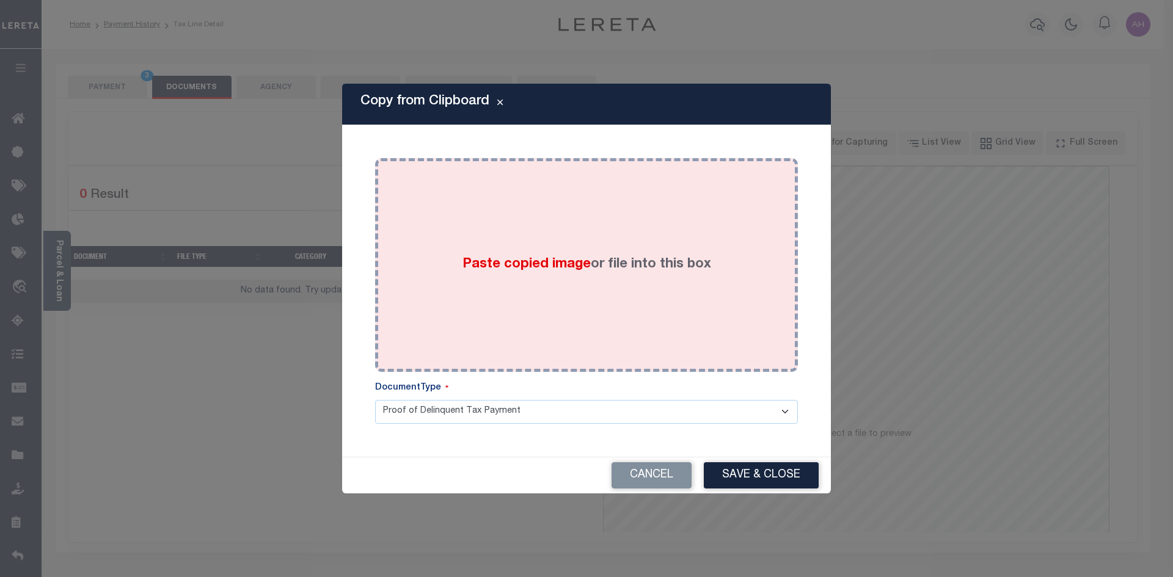
click at [532, 269] on span "Paste copied image" at bounding box center [526, 264] width 128 height 13
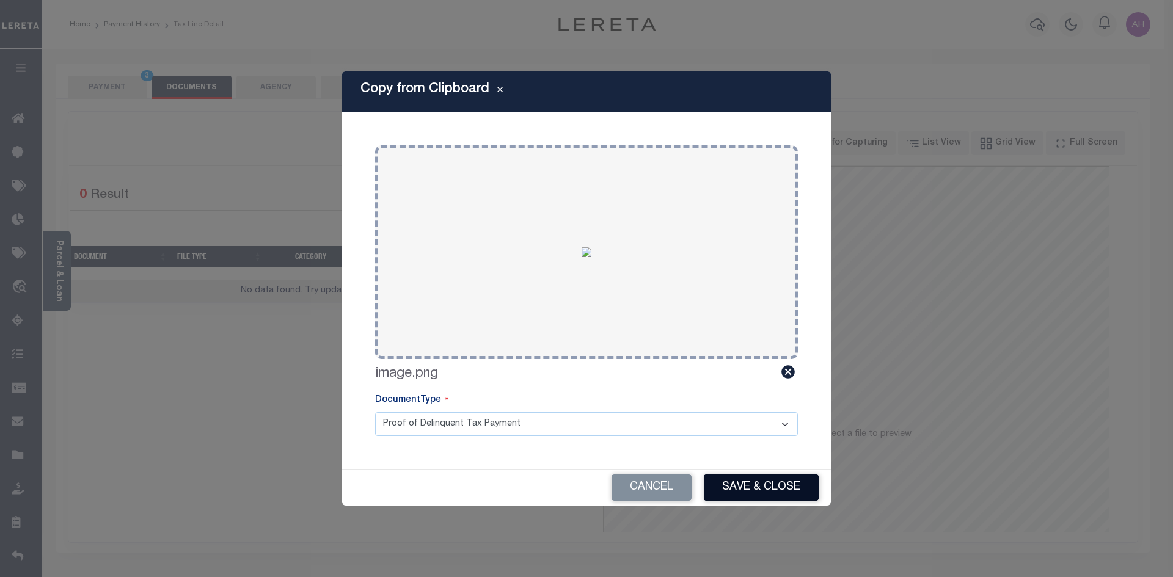
click at [766, 495] on button "Save & Close" at bounding box center [761, 488] width 115 height 26
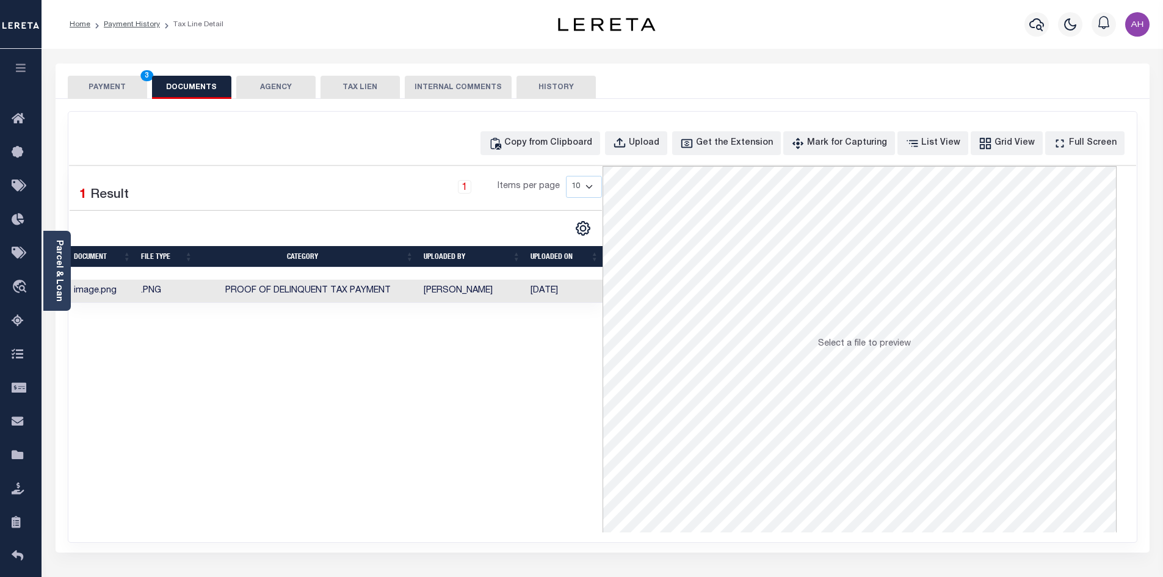
drag, startPoint x: 106, startPoint y: 84, endPoint x: 165, endPoint y: 106, distance: 63.8
click at [107, 85] on button "PAYMENT 3" at bounding box center [107, 87] width 79 height 23
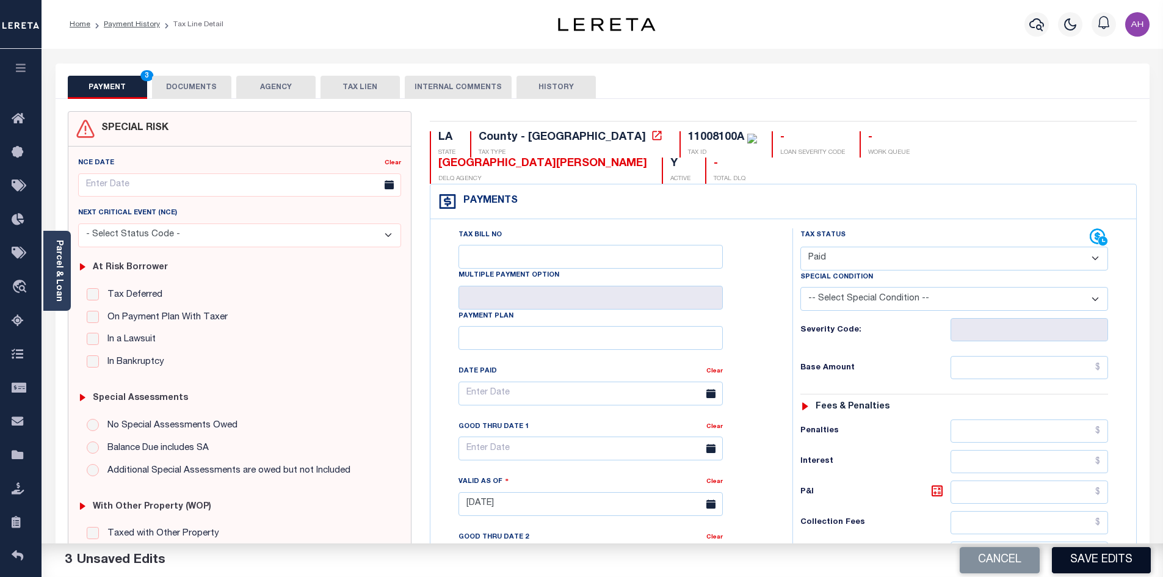
click at [1105, 564] on button "Save Edits" at bounding box center [1101, 560] width 99 height 26
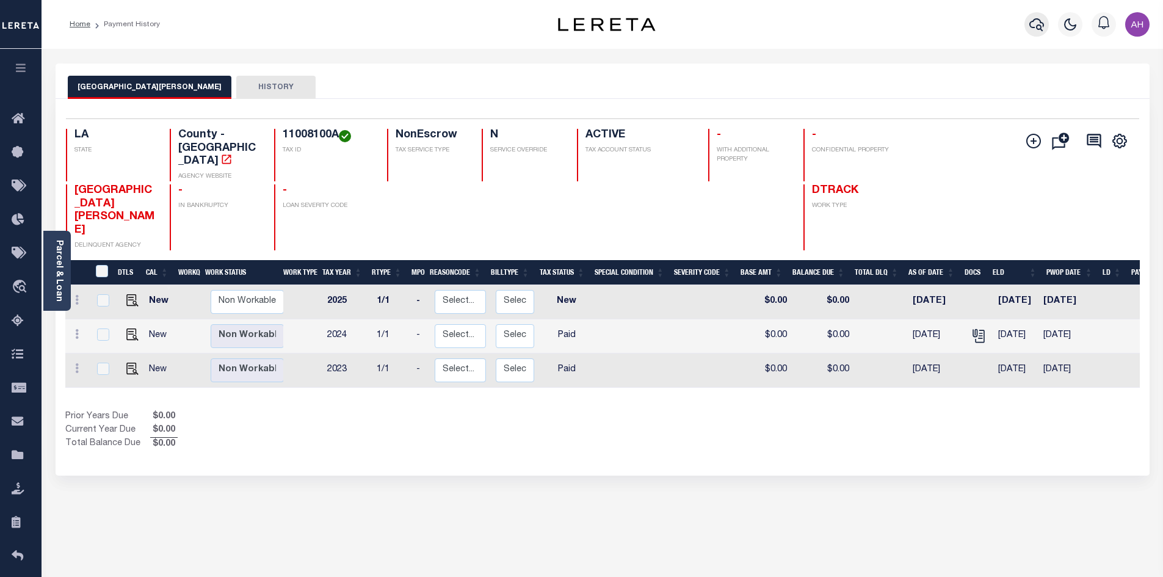
click at [1042, 24] on icon "button" at bounding box center [1037, 24] width 15 height 15
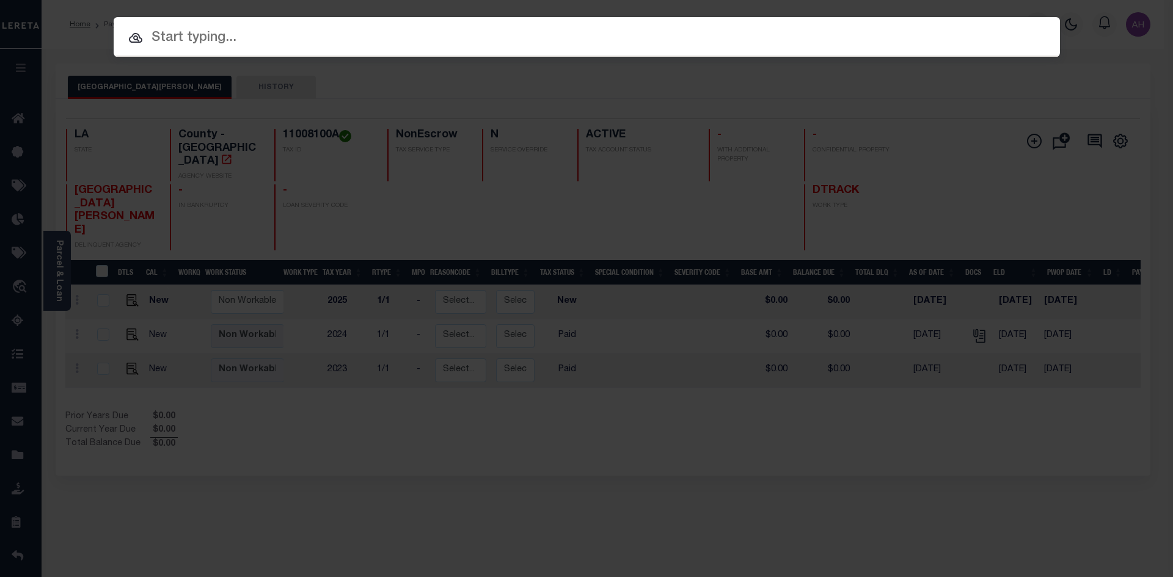
paste input "942200008434"
type input "942200008434"
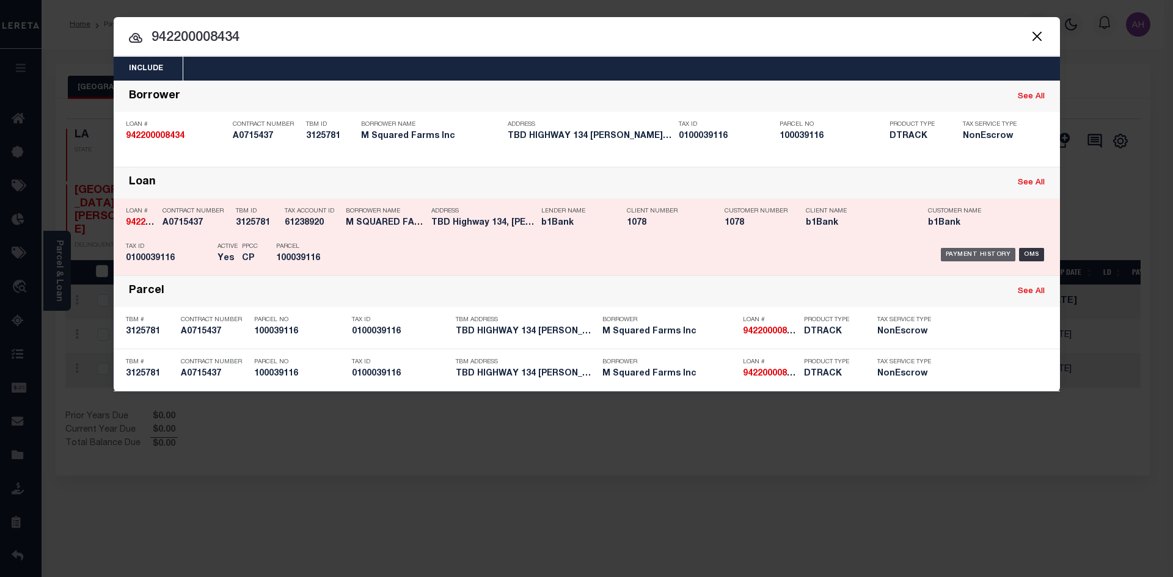
click at [967, 257] on div "Payment History" at bounding box center [977, 254] width 75 height 13
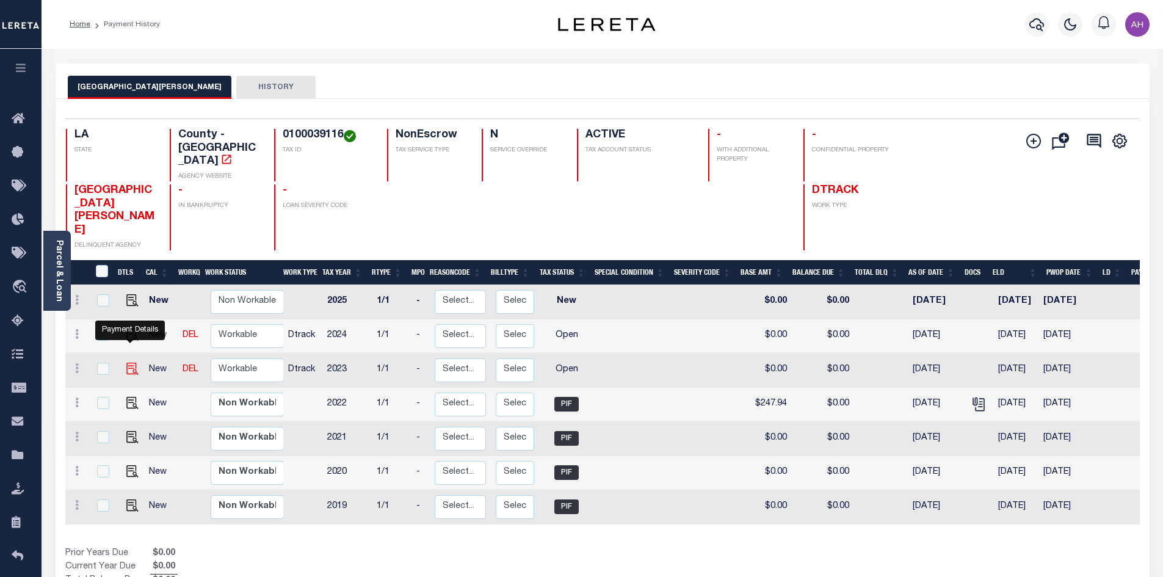
click at [131, 363] on img "" at bounding box center [132, 369] width 12 height 12
checkbox input "true"
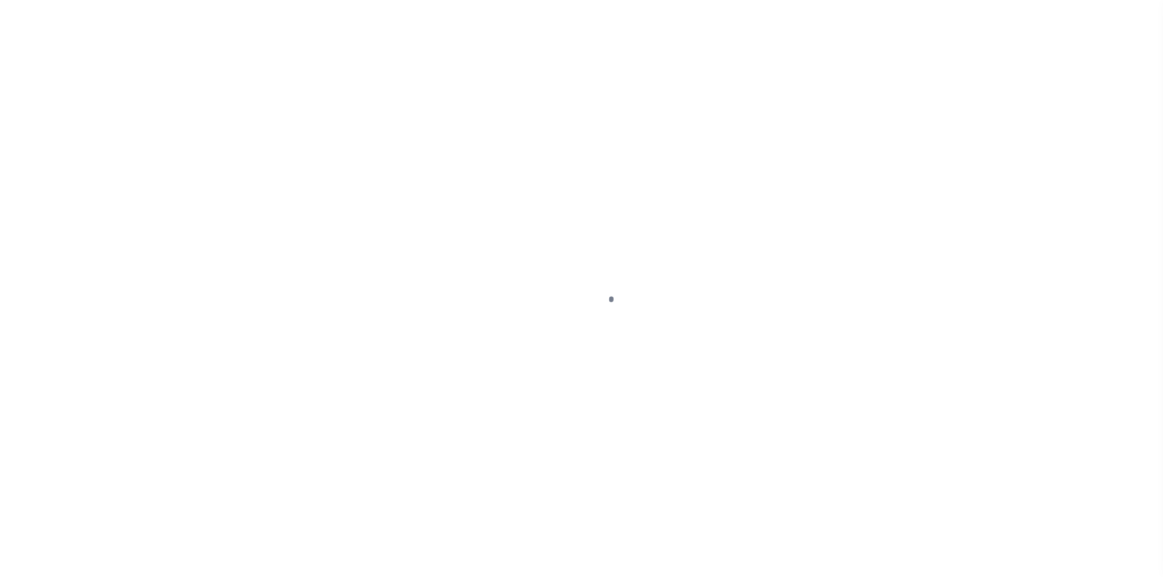
select select "OP2"
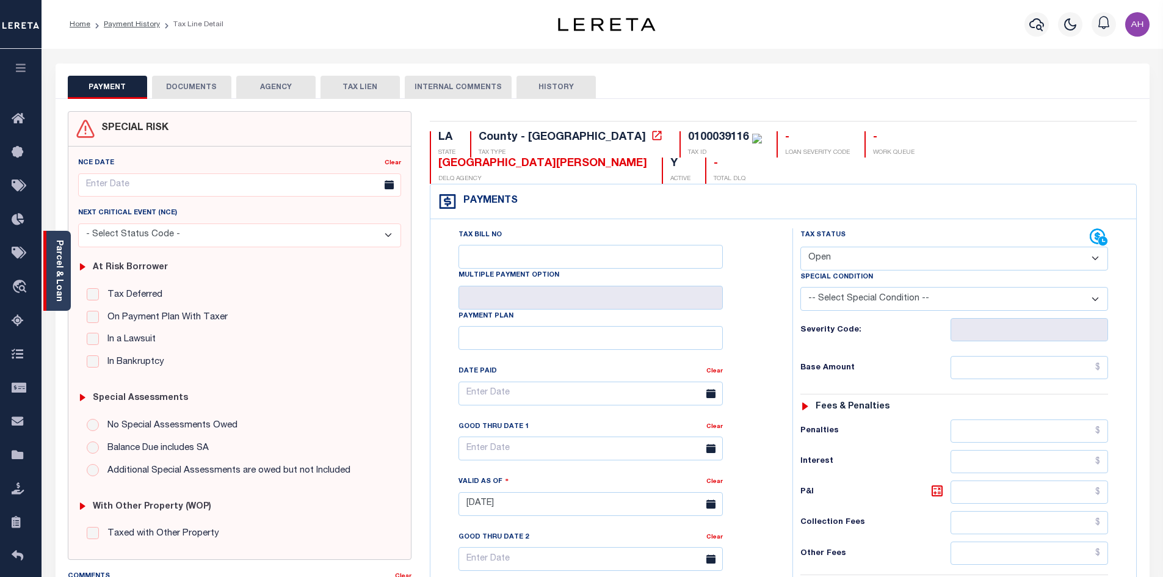
click at [60, 285] on link "Parcel & Loan" at bounding box center [58, 271] width 9 height 62
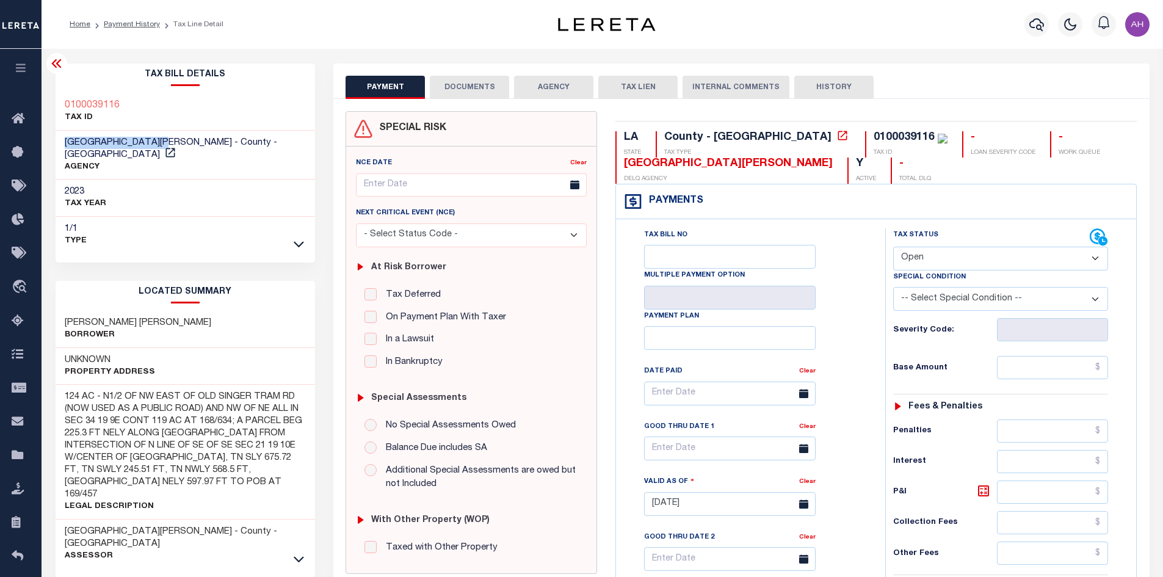
drag, startPoint x: 170, startPoint y: 141, endPoint x: 67, endPoint y: 140, distance: 103.2
click at [67, 140] on span "WEST CARROLL PARISH - County - LA" at bounding box center [171, 148] width 213 height 21
copy span "WEST CARROLL PARISH"
click at [1039, 20] on icon "button" at bounding box center [1037, 24] width 15 height 13
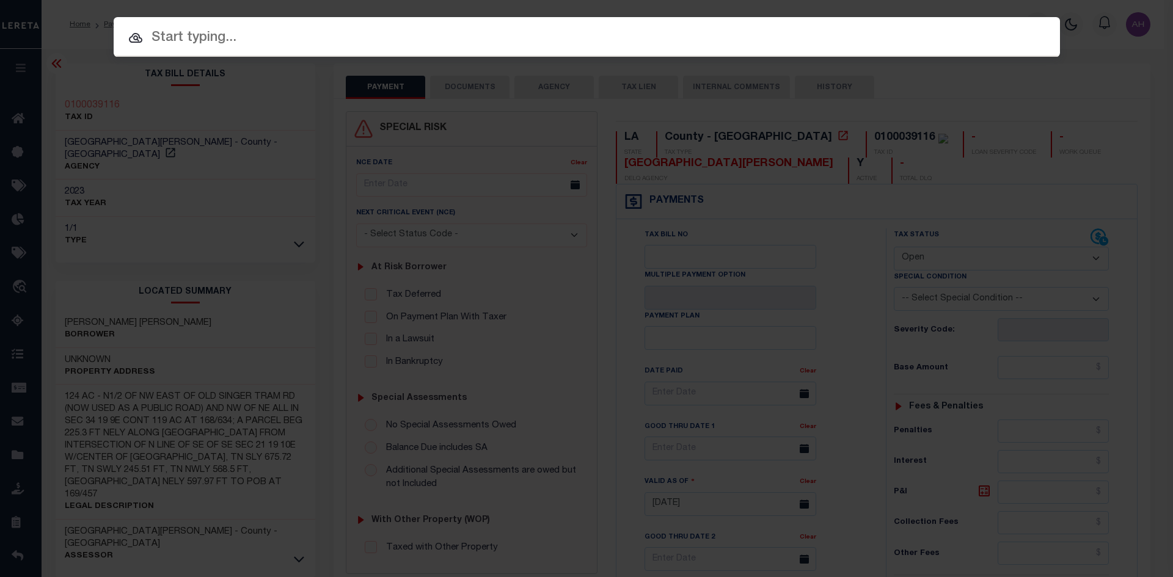
paste input "17012367 HELOC"
type input "17012367 HELOC"
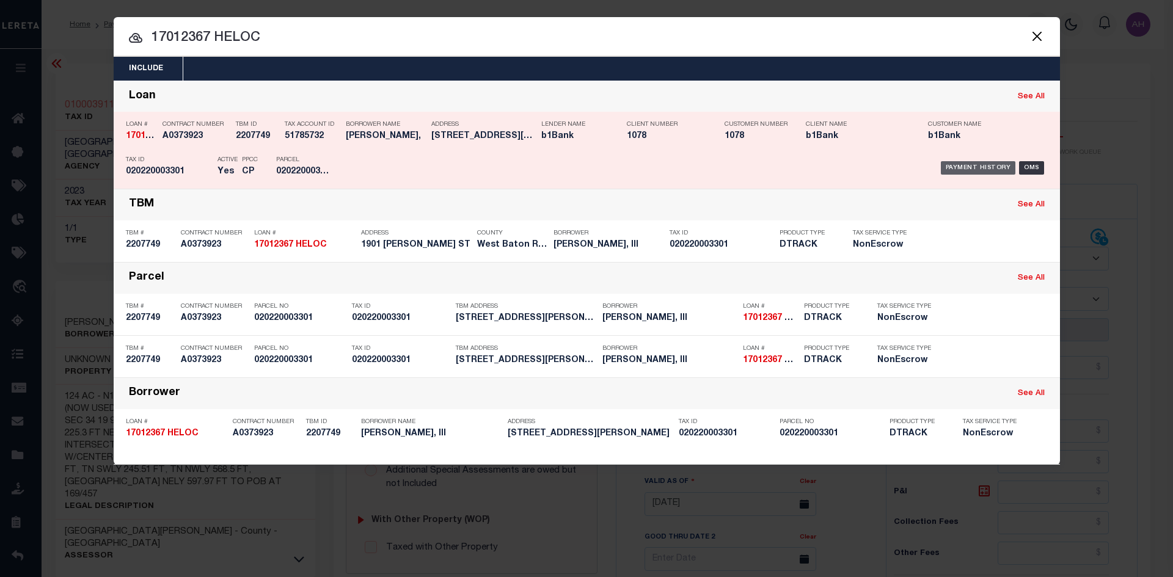
click at [997, 165] on div "Payment History" at bounding box center [977, 167] width 75 height 13
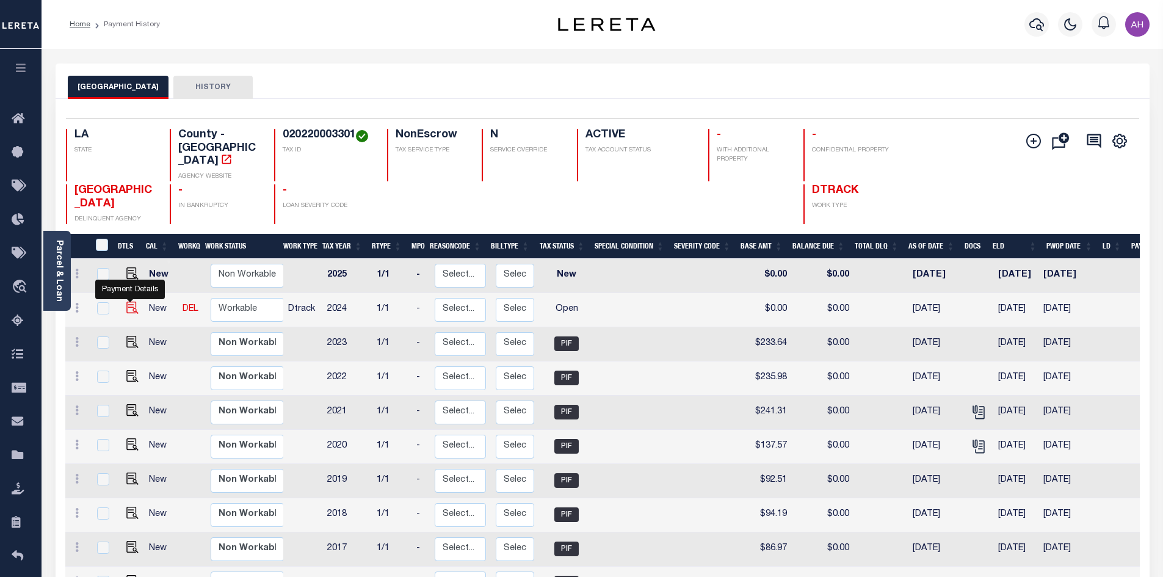
click at [132, 305] on img "" at bounding box center [132, 308] width 12 height 12
checkbox input "true"
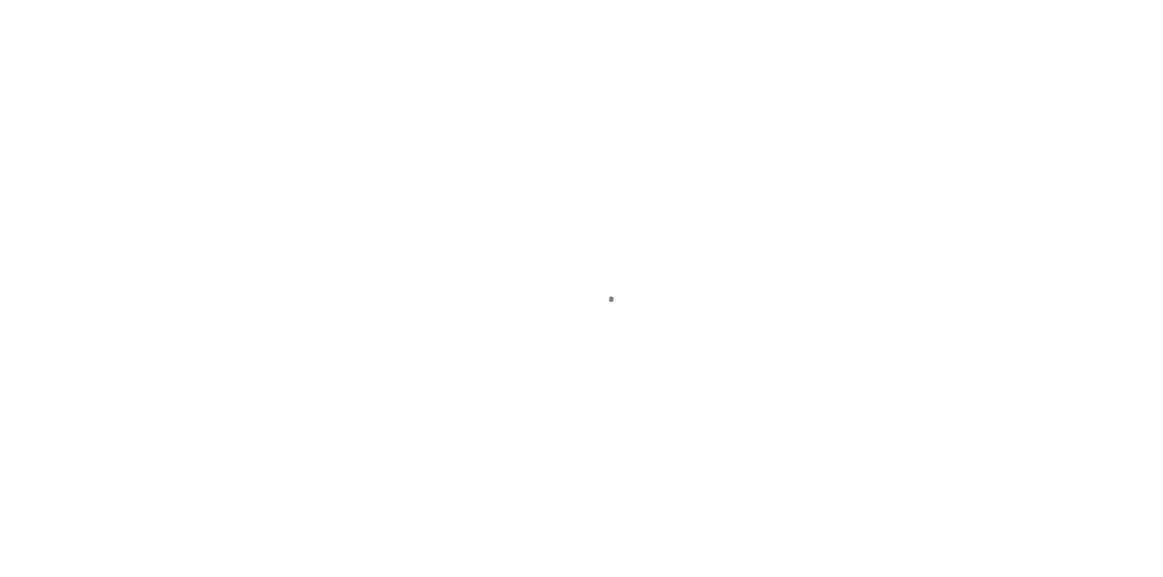
select select "OP2"
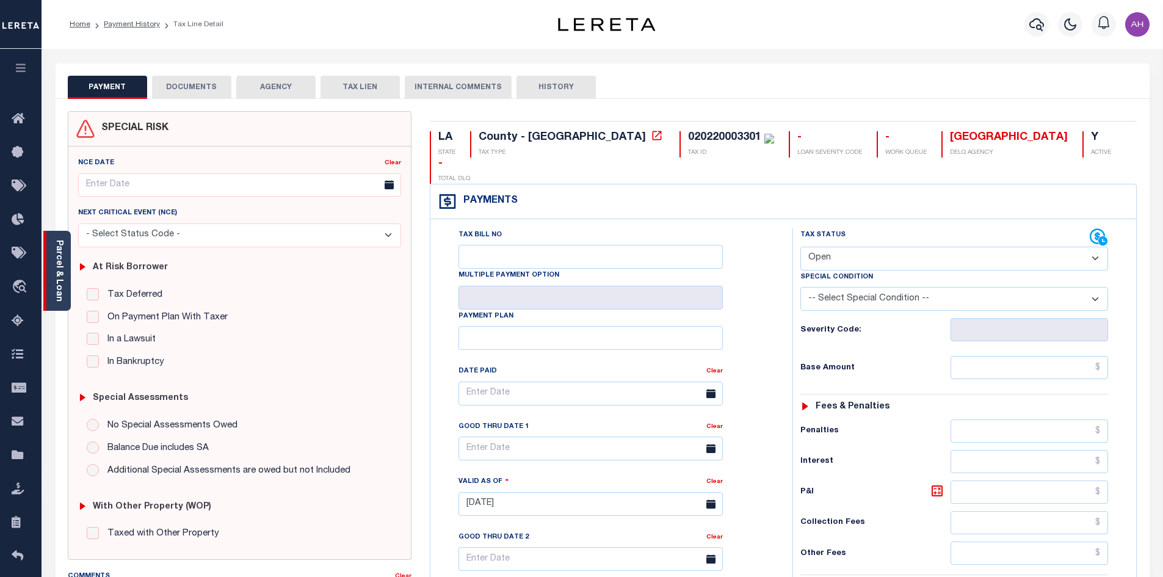
click at [65, 278] on div "Parcel & Loan" at bounding box center [56, 271] width 27 height 80
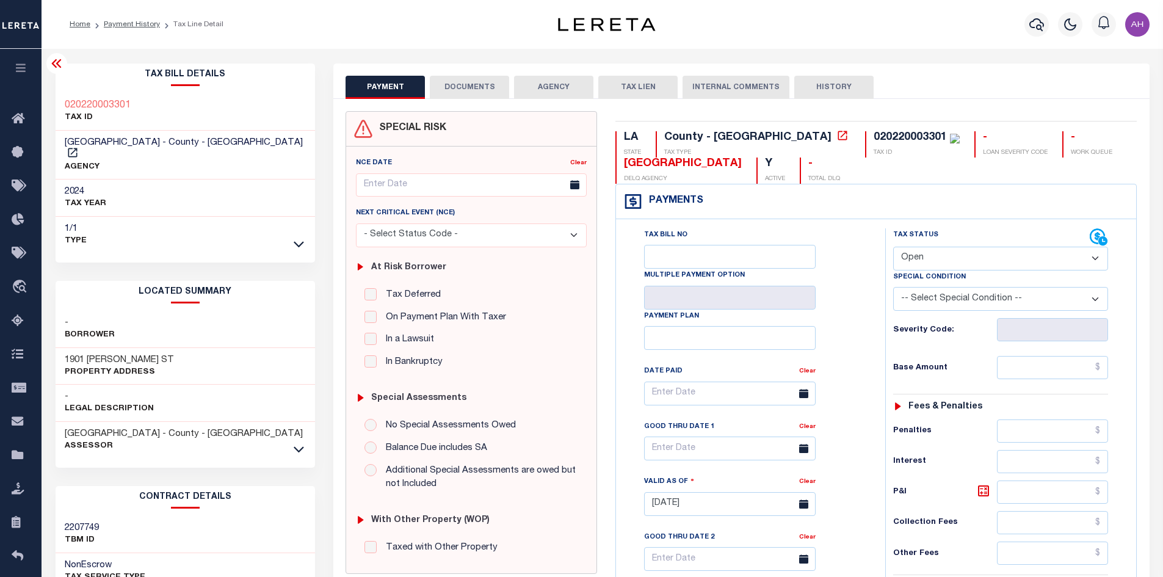
click at [151, 107] on div "020220003301 TAX ID" at bounding box center [186, 111] width 260 height 37
click at [1032, 26] on icon "button" at bounding box center [1037, 24] width 15 height 15
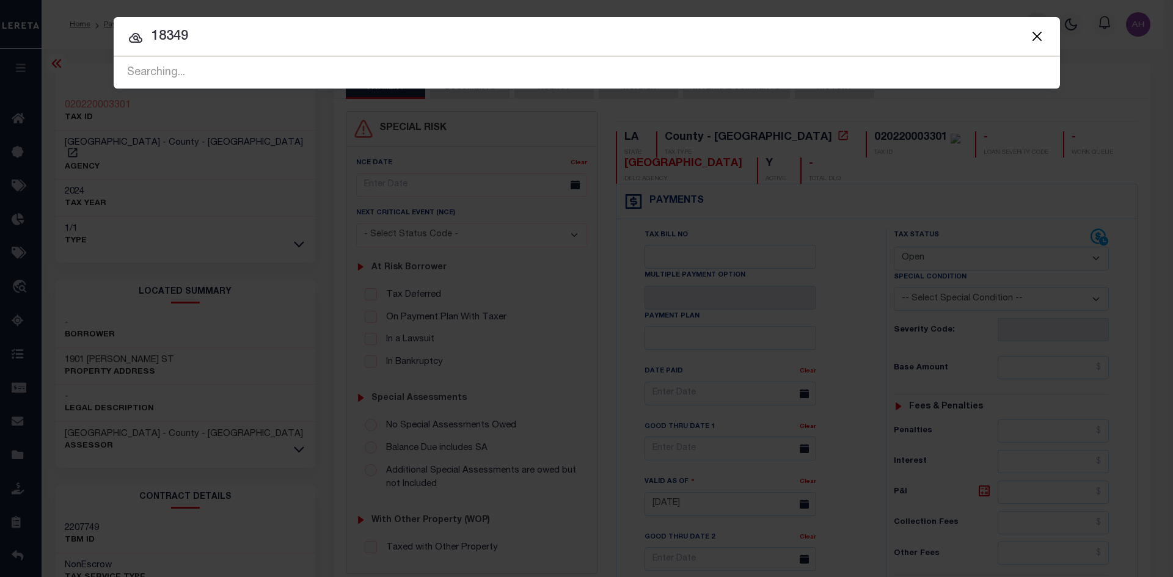
type input "18349"
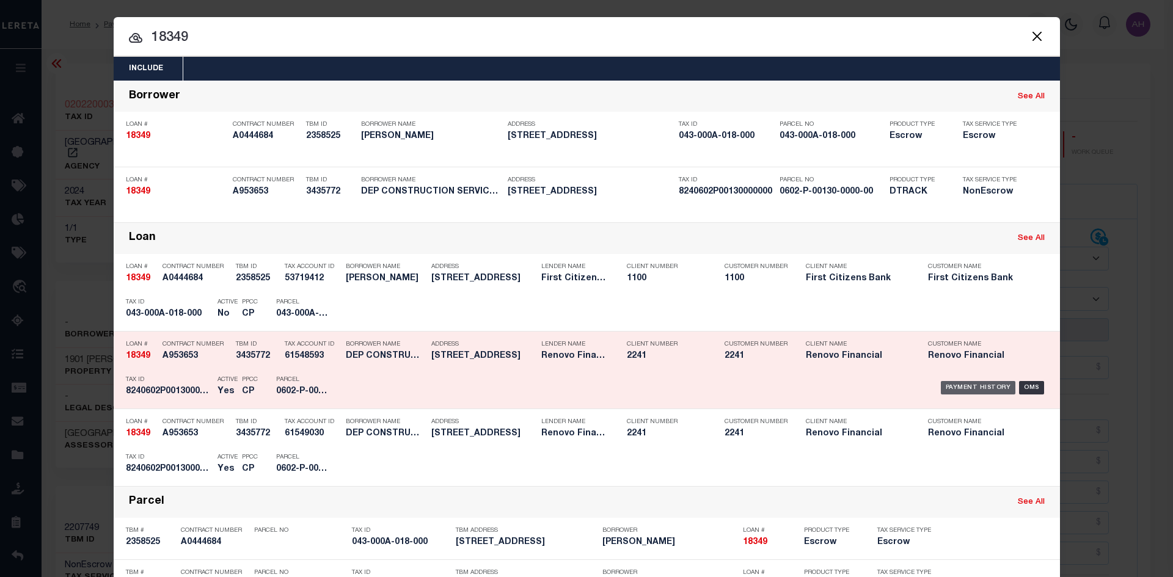
click at [962, 386] on div "Payment History" at bounding box center [977, 387] width 75 height 13
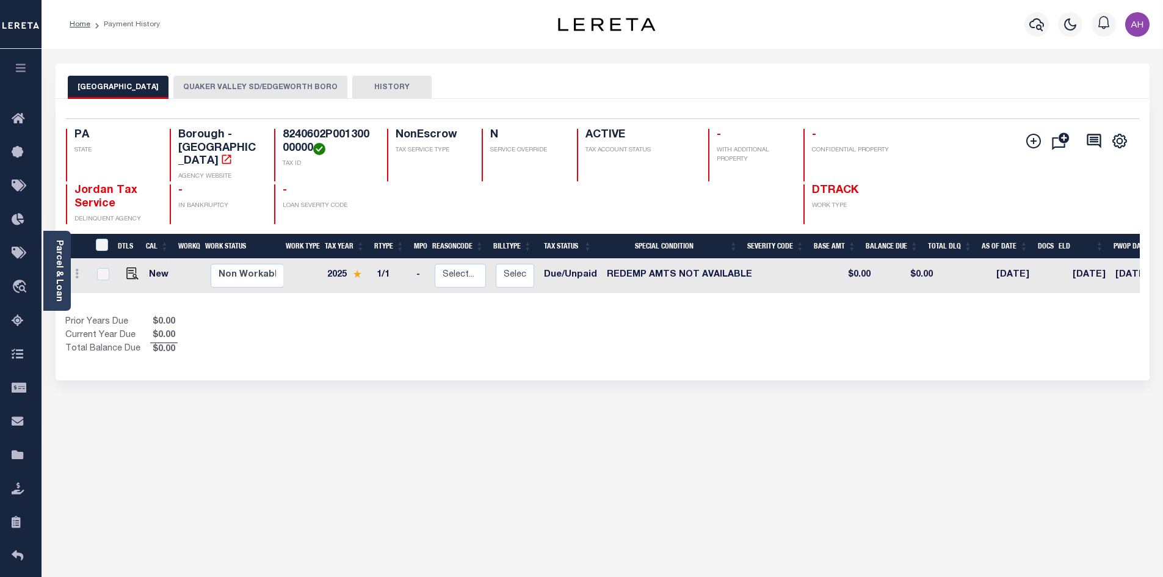
click at [118, 81] on button "[GEOGRAPHIC_DATA]" at bounding box center [118, 87] width 101 height 23
click at [243, 79] on button "QUAKER VALLEY SD/EDGEWORTH BORO" at bounding box center [260, 87] width 174 height 23
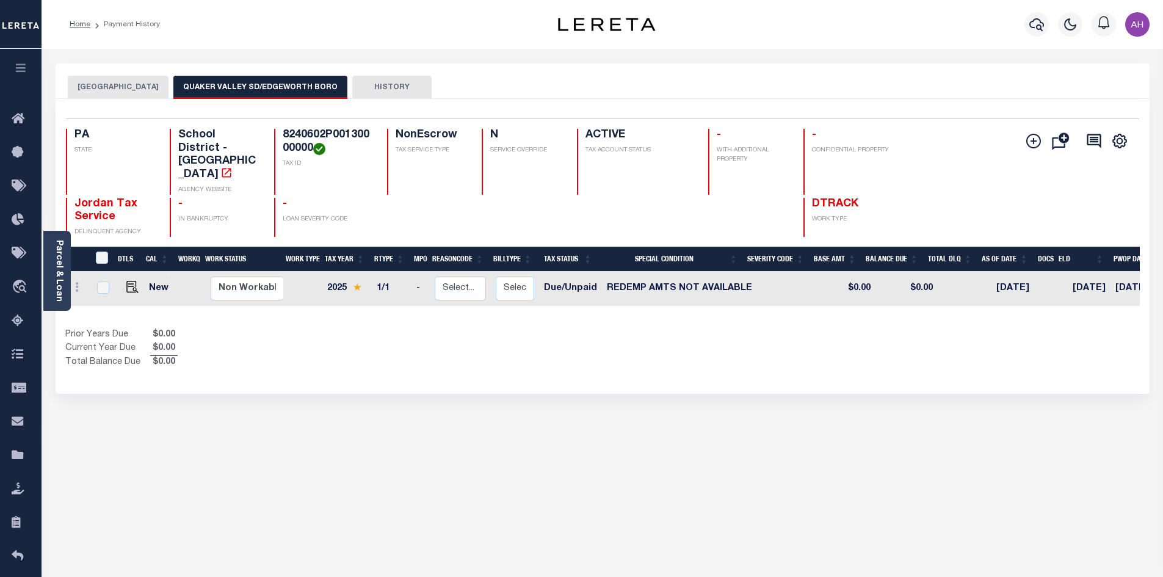
click at [103, 82] on button "EDGEWORTH BOROUGH" at bounding box center [118, 87] width 101 height 23
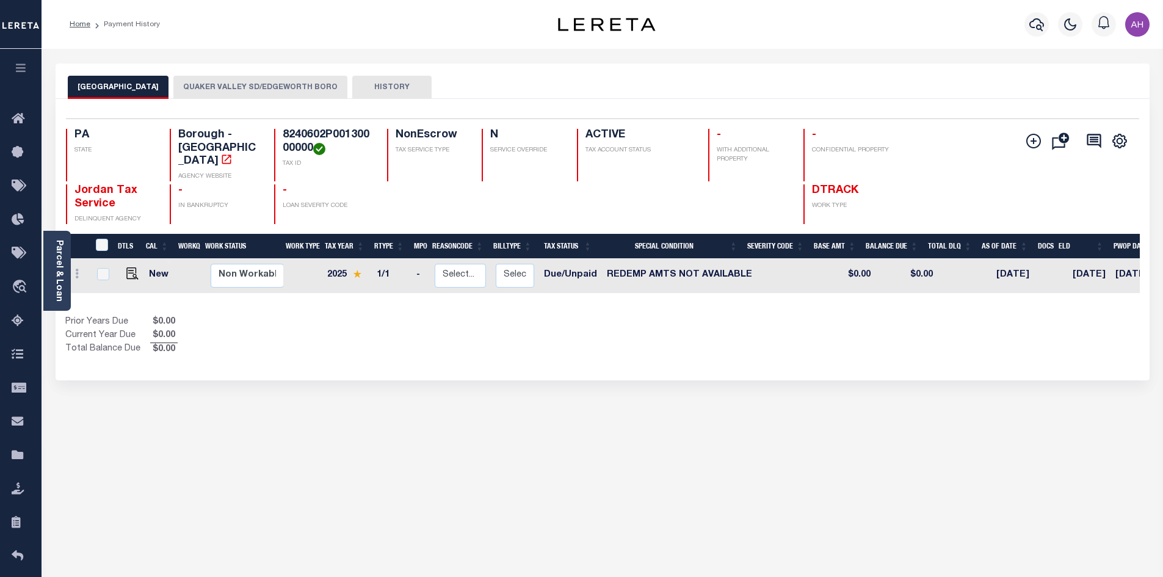
click at [307, 89] on button "QUAKER VALLEY SD/EDGEWORTH BORO" at bounding box center [260, 87] width 174 height 23
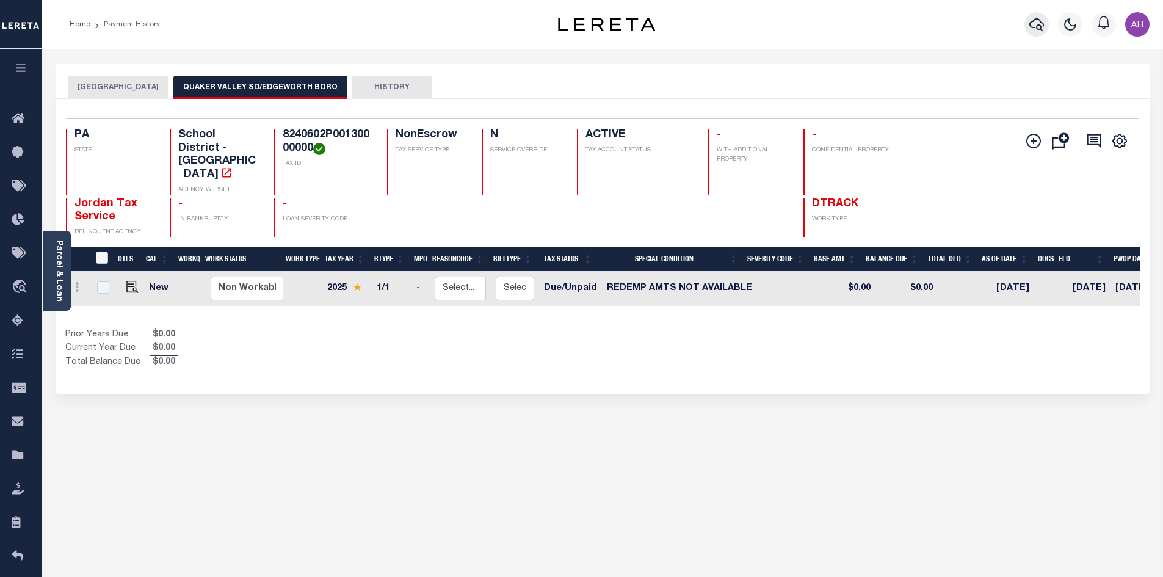
click at [1038, 20] on icon "button" at bounding box center [1037, 24] width 15 height 13
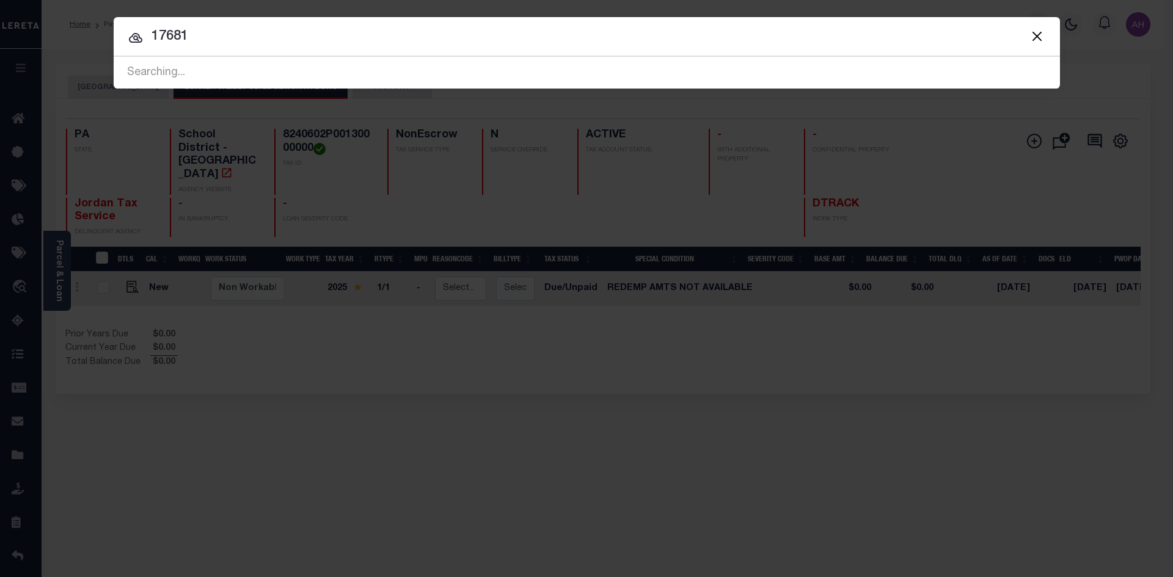
type input "17681"
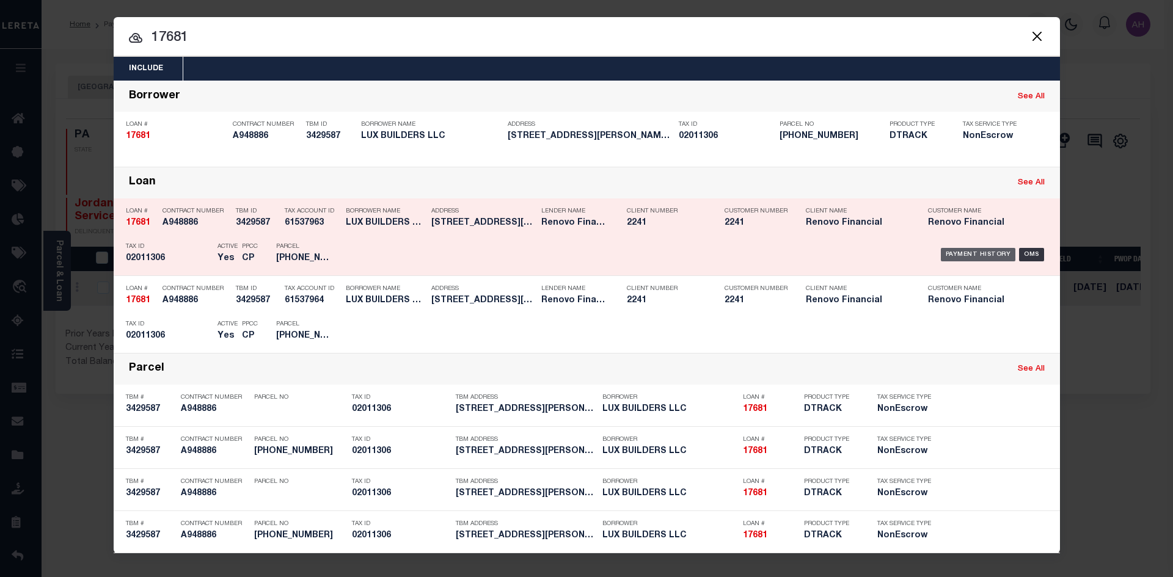
click at [951, 251] on div "Payment History" at bounding box center [977, 254] width 75 height 13
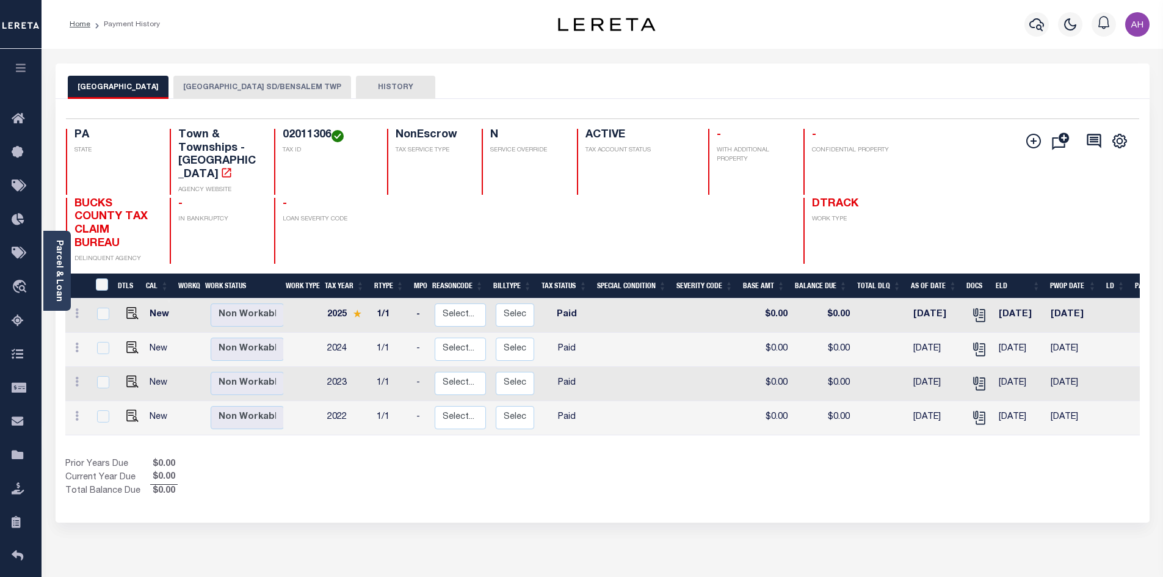
click at [257, 81] on button "[GEOGRAPHIC_DATA] SD/BENSALEM TWP" at bounding box center [262, 87] width 178 height 23
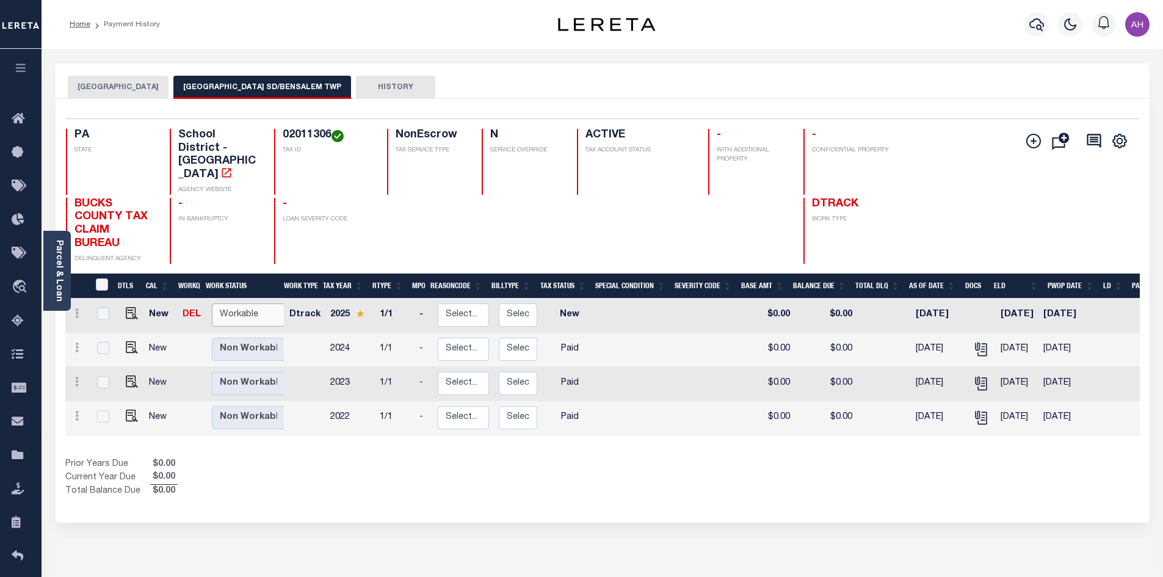
drag, startPoint x: 232, startPoint y: 285, endPoint x: 244, endPoint y: 293, distance: 14.9
click at [232, 304] on select "Non Workable Workable" at bounding box center [248, 316] width 73 height 24
checkbox input "true"
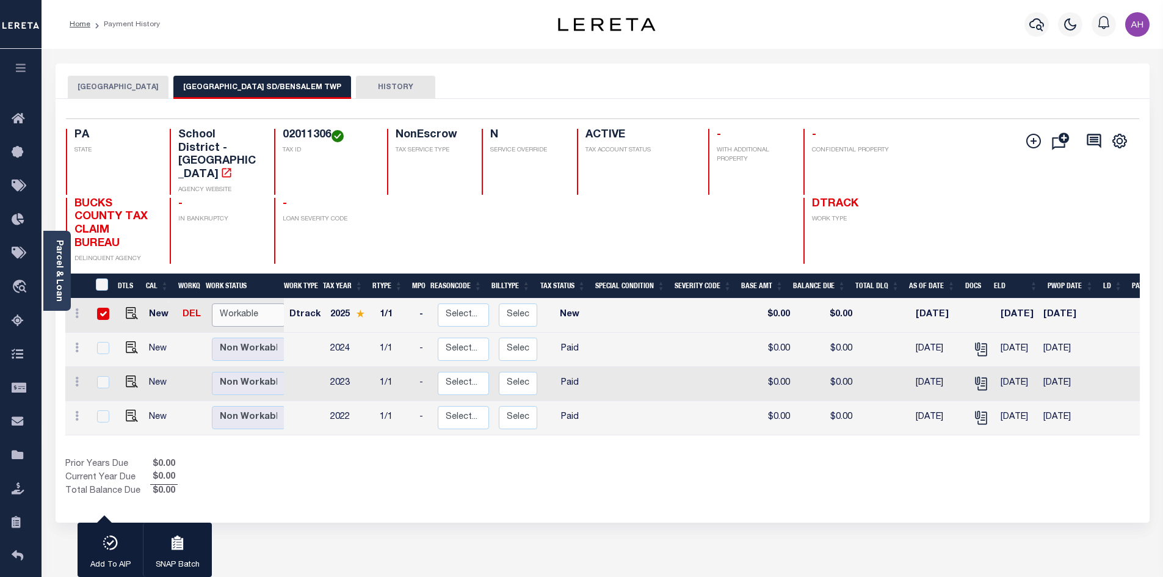
select select "true"
click at [212, 304] on select "Non Workable Workable" at bounding box center [248, 316] width 73 height 24
checkbox input "false"
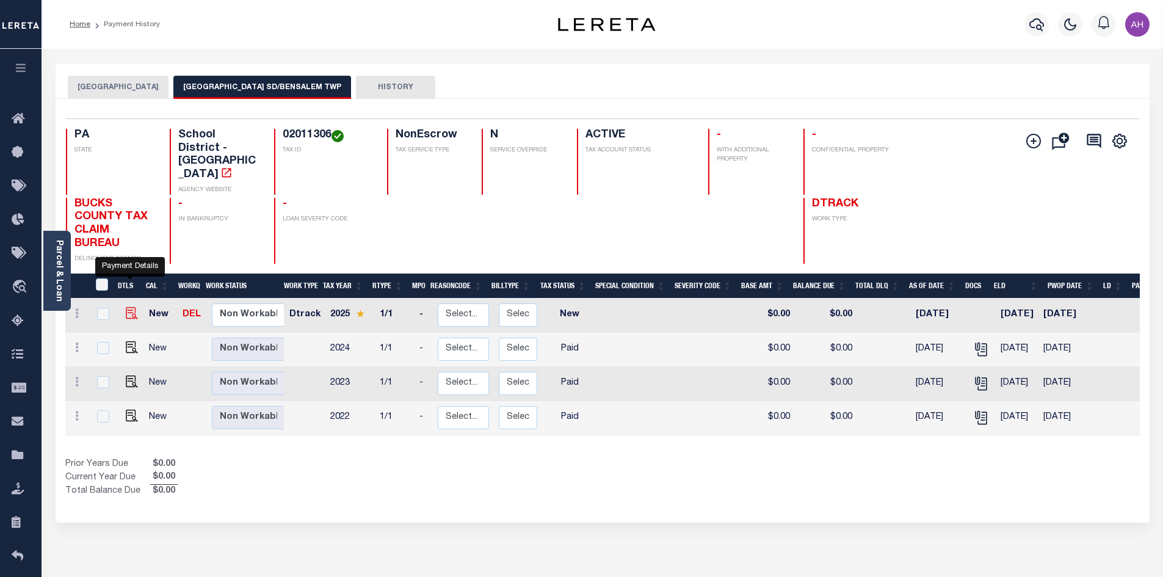
click at [131, 307] on img "" at bounding box center [132, 313] width 12 height 12
checkbox input "true"
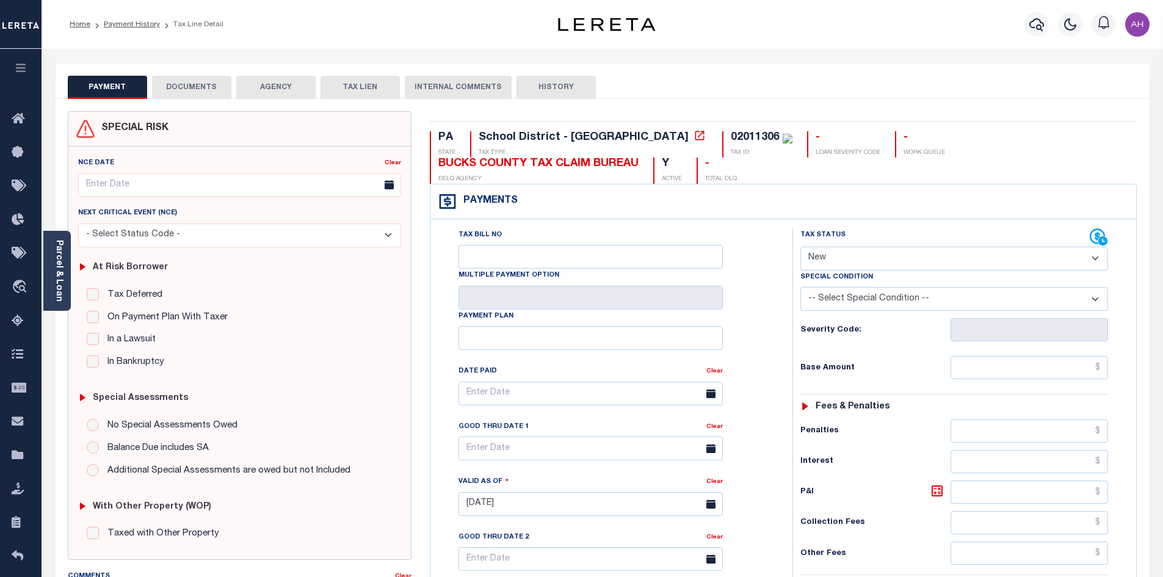
click at [829, 251] on select "- Select Status Code - Open Due/Unpaid Paid Incomplete No Tax Due Internal Refu…" at bounding box center [955, 259] width 308 height 24
select select "DUE"
click at [801, 247] on select "- Select Status Code - Open Due/Unpaid Paid Incomplete No Tax Due Internal Refu…" at bounding box center [955, 259] width 308 height 24
type input "09/30/2025"
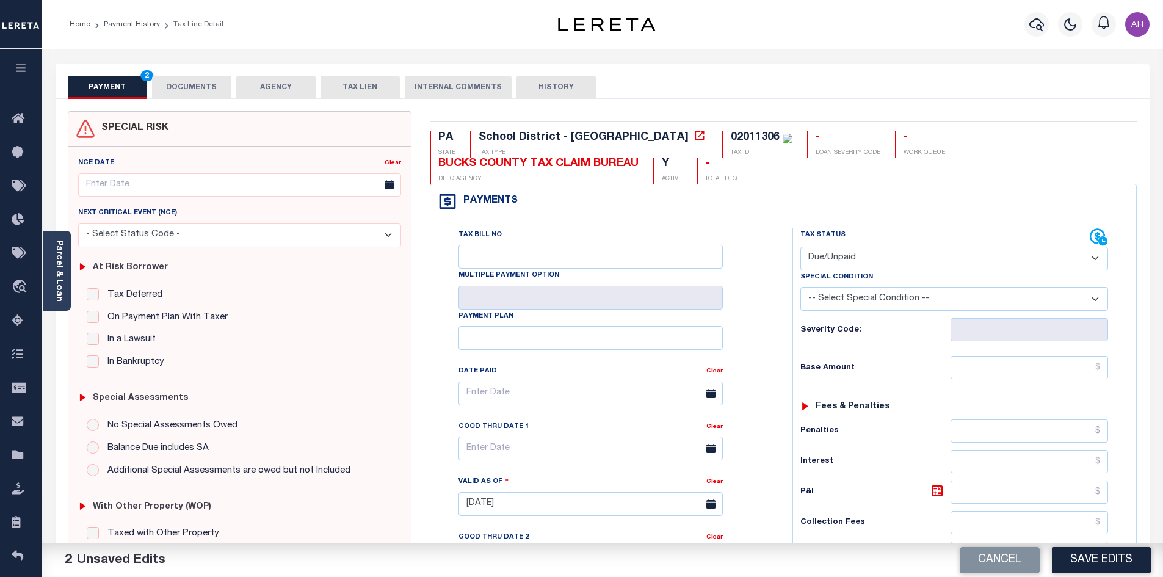
click at [857, 292] on select "-- Select Special Condition -- 3RD PARTY TAX LIEN AGENCY TAX LIEN (A.K.A Inside…" at bounding box center [955, 299] width 308 height 24
select select "24"
click at [801, 288] on select "-- Select Special Condition -- 3RD PARTY TAX LIEN AGENCY TAX LIEN (A.K.A Inside…" at bounding box center [955, 299] width 308 height 24
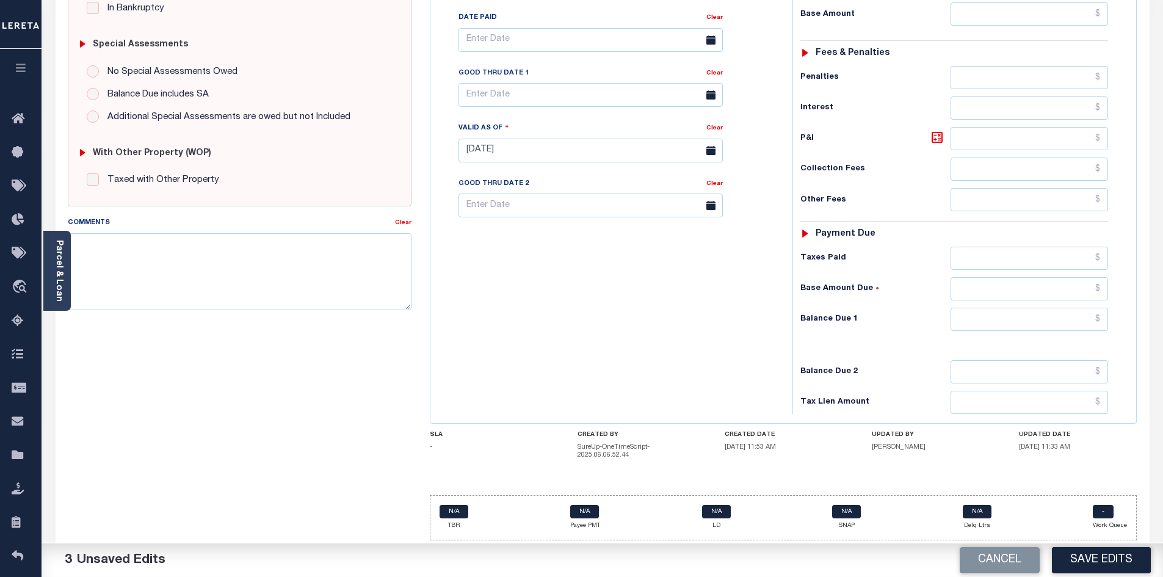
scroll to position [356, 0]
click at [1013, 323] on input "text" at bounding box center [1030, 318] width 158 height 23
type input "$0.00"
click at [208, 257] on textarea "Comments" at bounding box center [240, 270] width 344 height 77
type textarea "W"
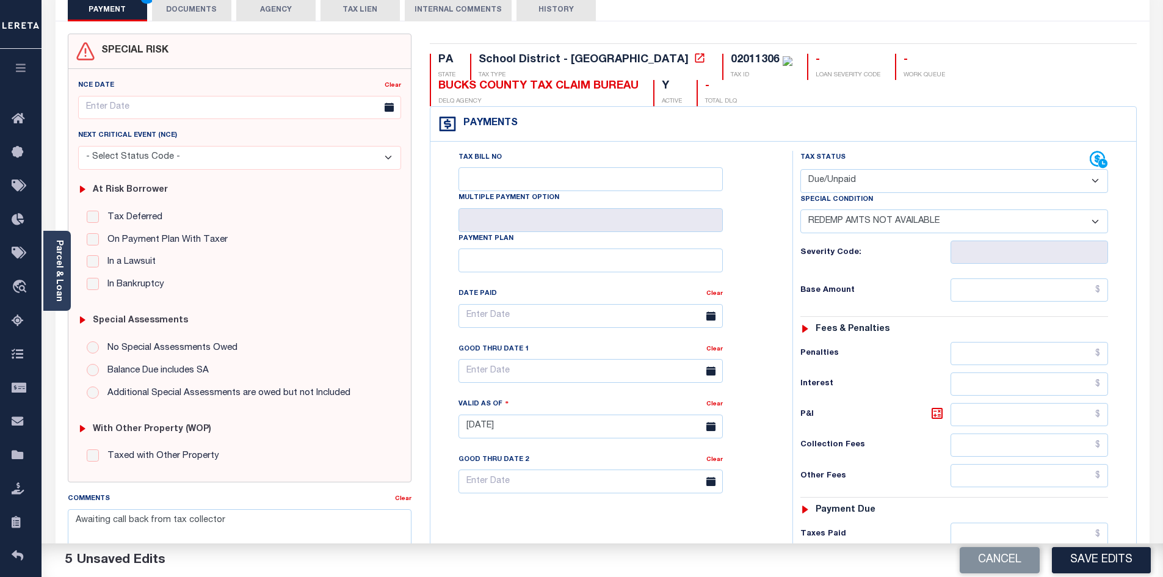
scroll to position [0, 0]
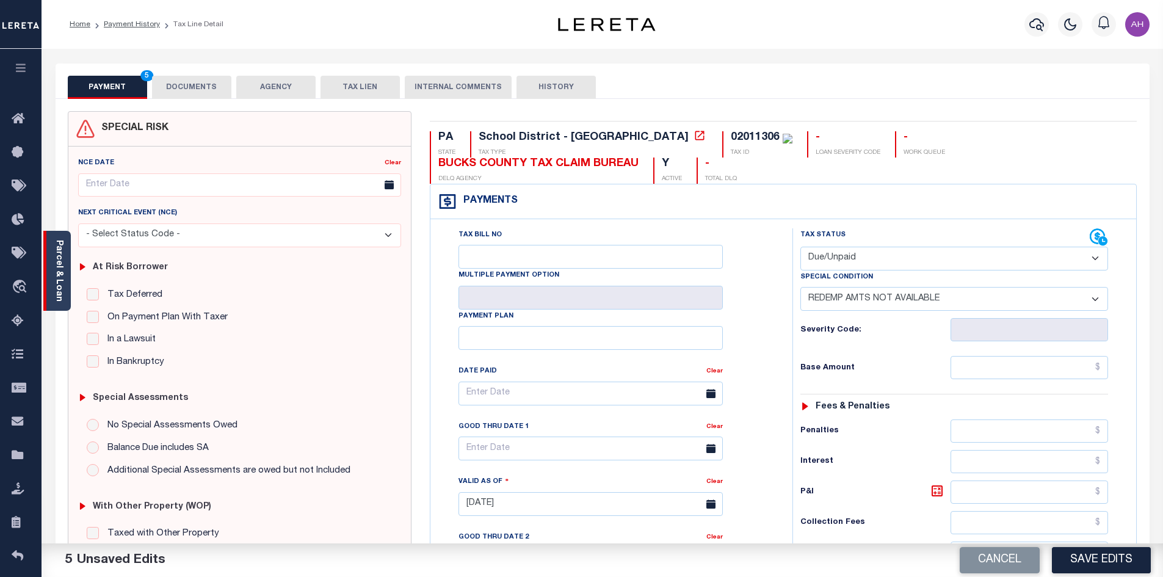
click at [60, 263] on link "Parcel & Loan" at bounding box center [58, 271] width 9 height 62
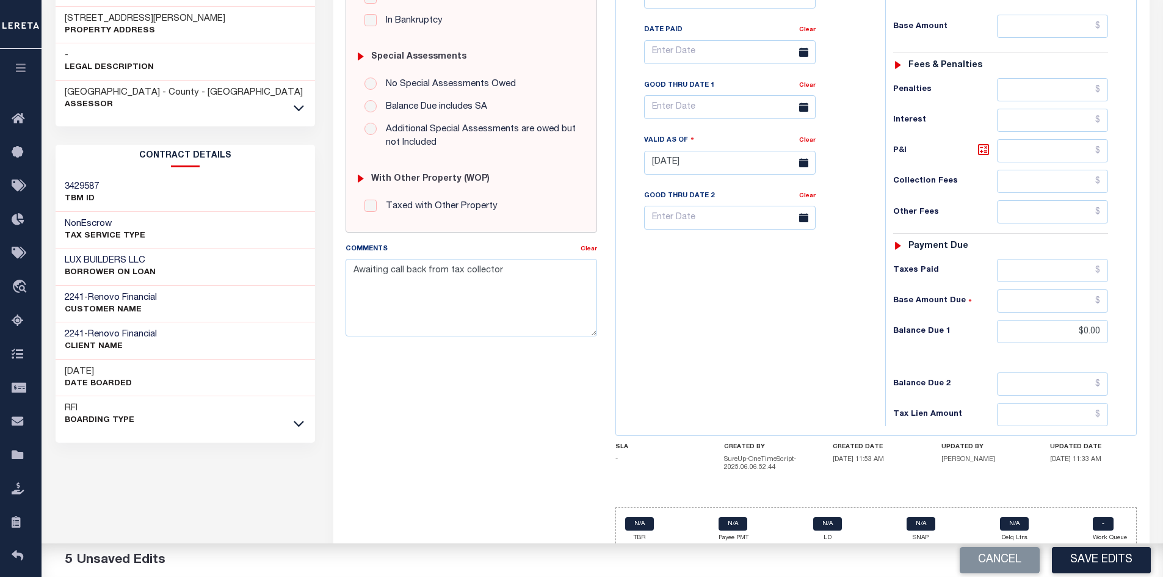
scroll to position [356, 0]
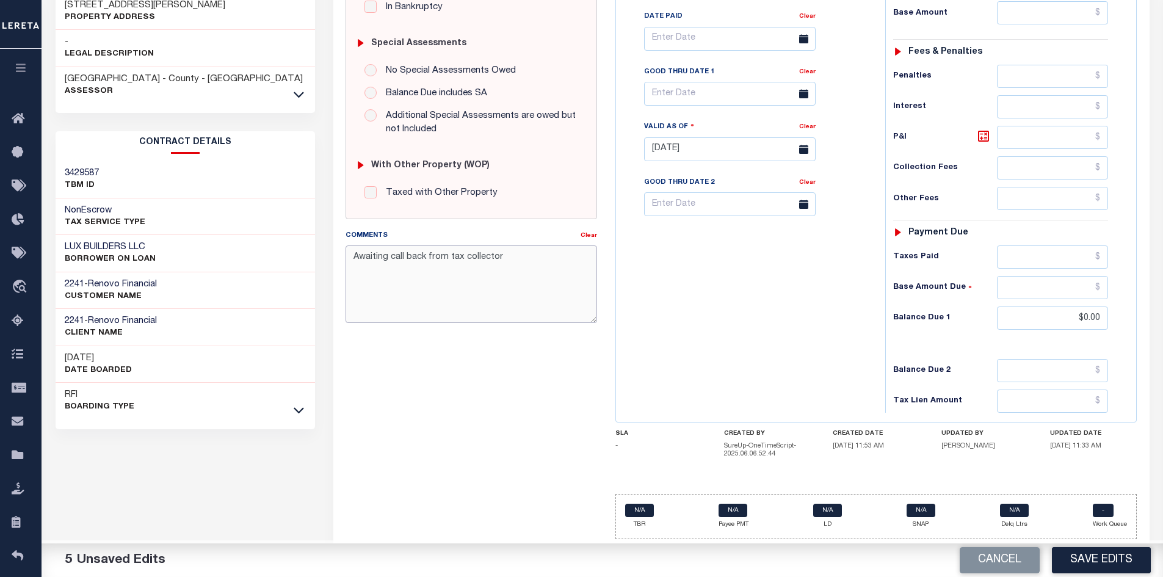
drag, startPoint x: 512, startPoint y: 250, endPoint x: 392, endPoint y: 259, distance: 120.6
click at [392, 259] on textarea "Awaiting call back from tax collector" at bounding box center [472, 283] width 252 height 77
type textarea "Awaiting email from tax collector - ah"
click at [1088, 556] on button "Save Edits" at bounding box center [1101, 560] width 99 height 26
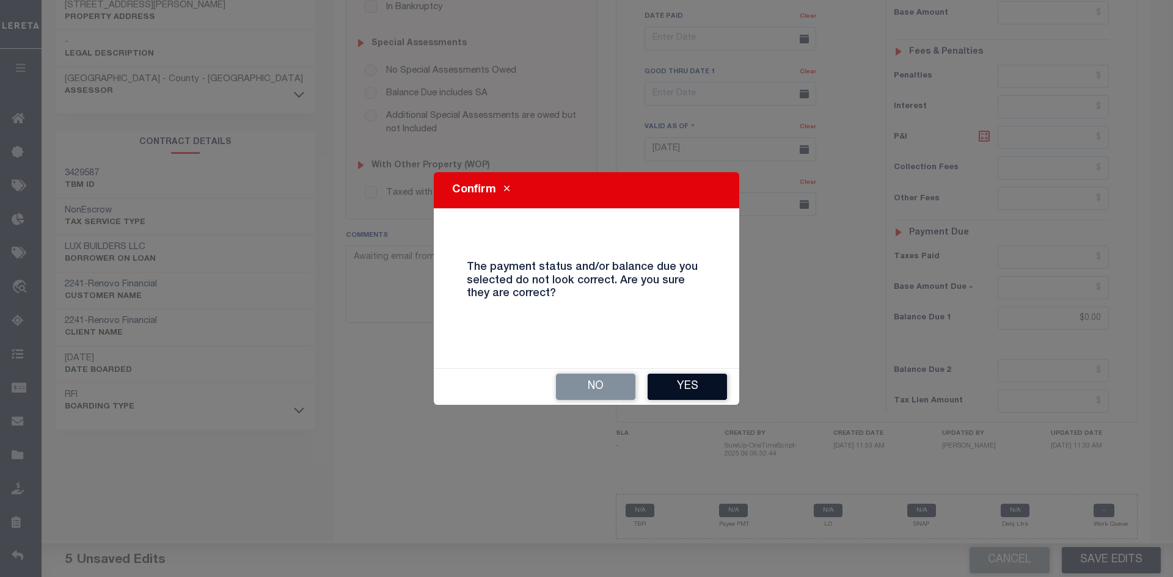
click at [692, 385] on button "Yes" at bounding box center [686, 387] width 79 height 26
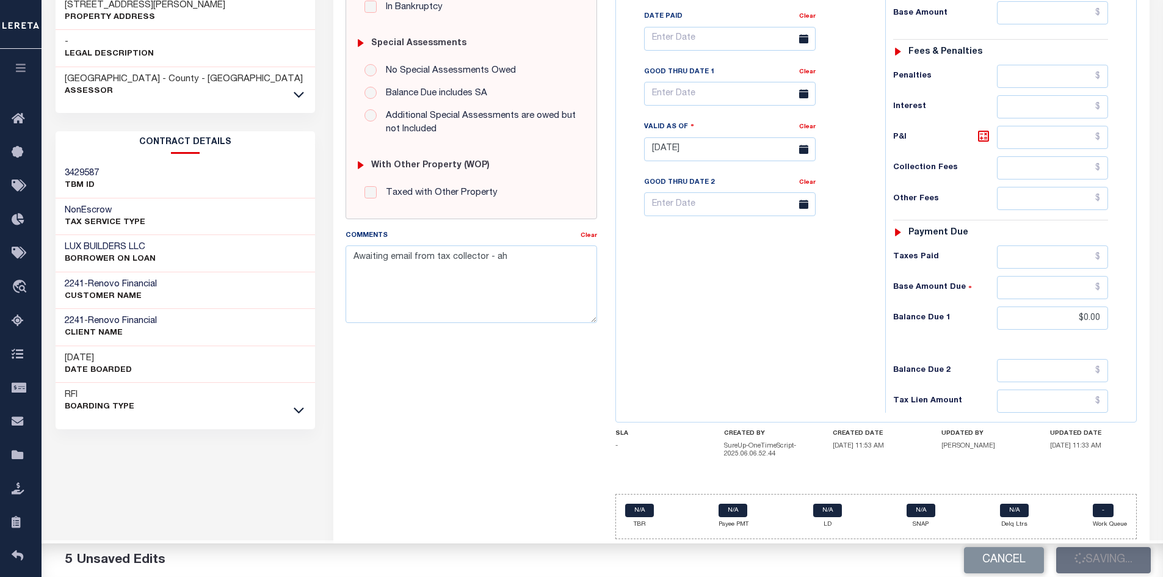
checkbox input "false"
type input "$0"
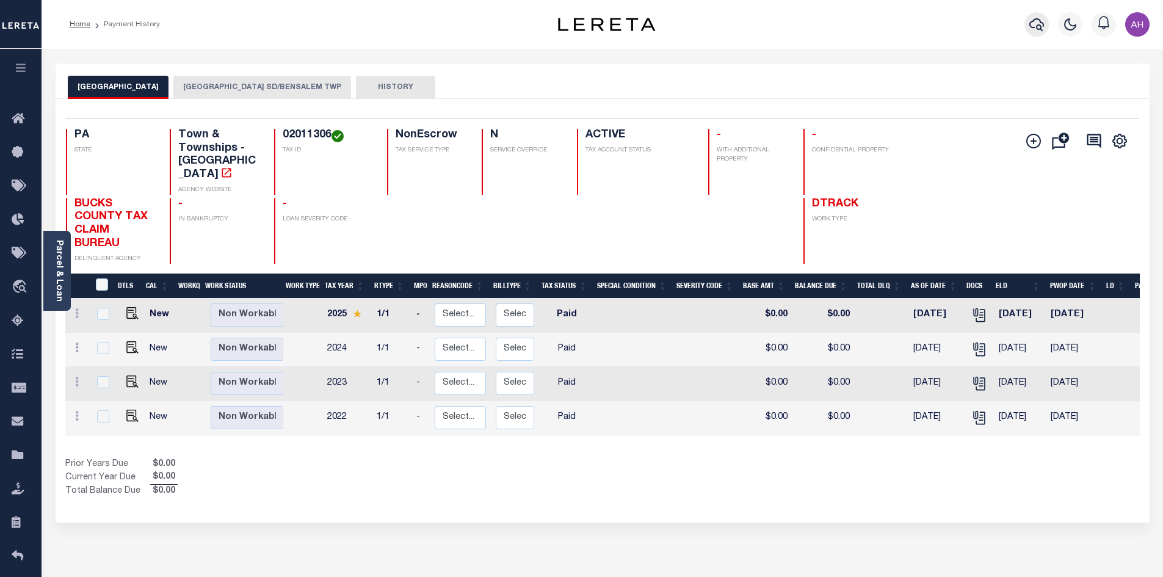
click at [1037, 27] on icon "button" at bounding box center [1037, 24] width 15 height 13
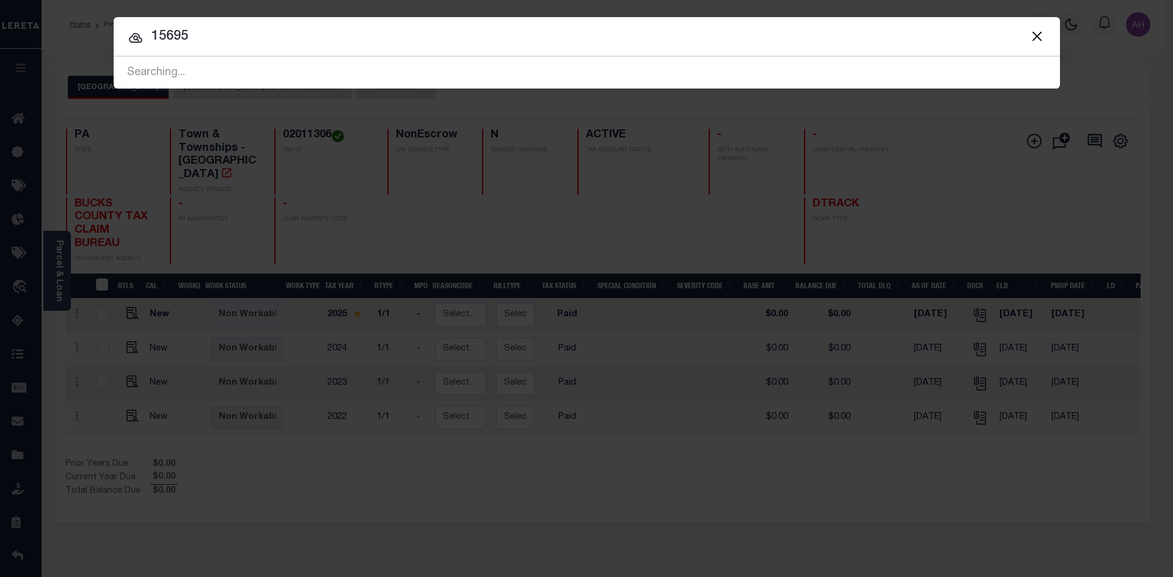
type input "15695"
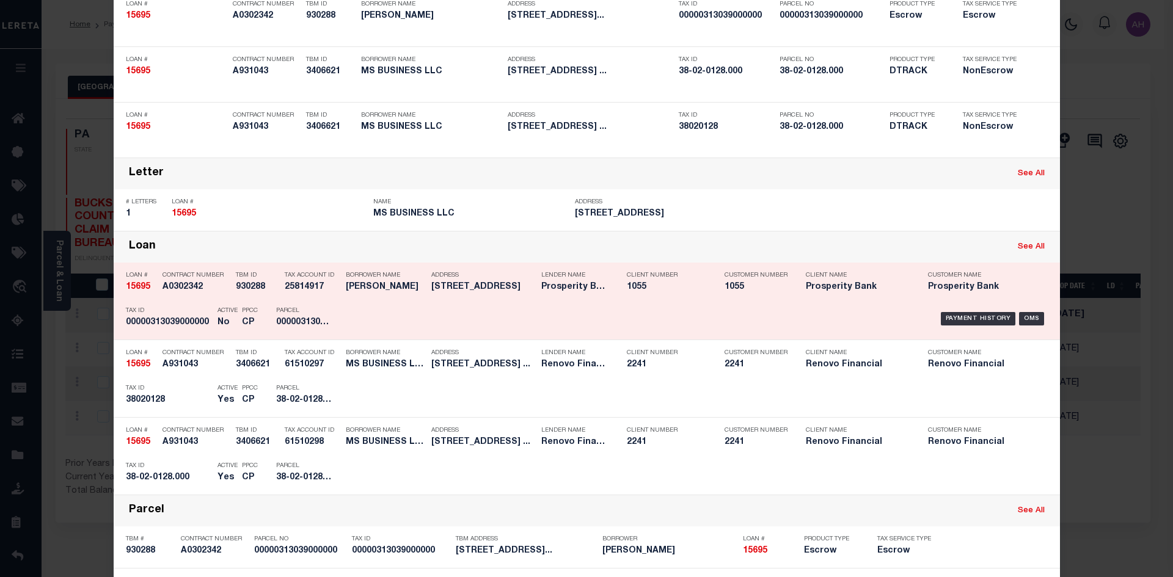
scroll to position [122, 0]
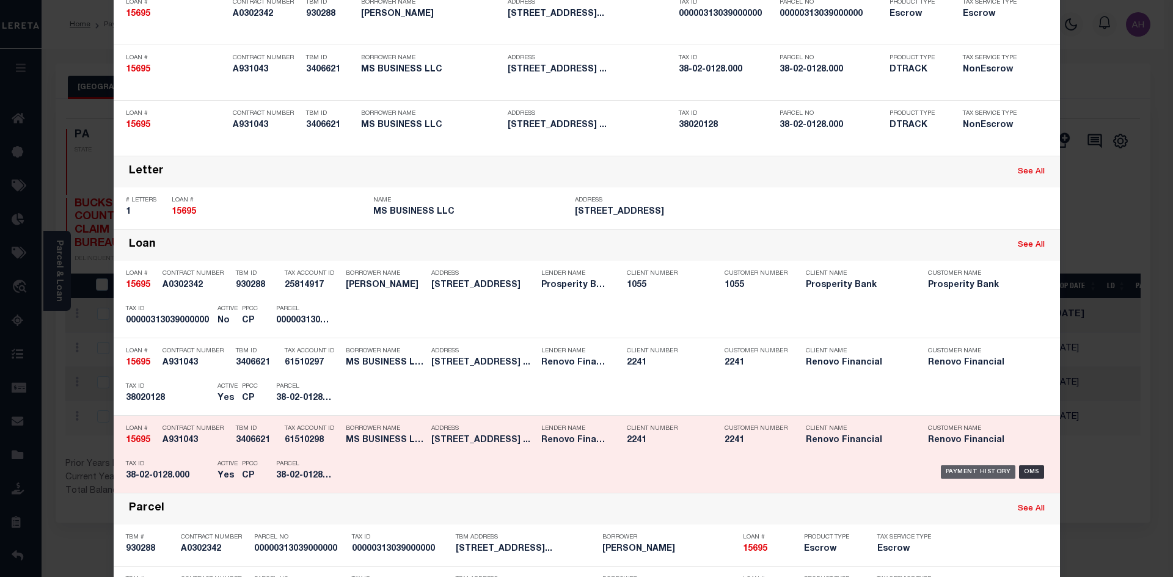
click at [979, 475] on div "Payment History" at bounding box center [977, 471] width 75 height 13
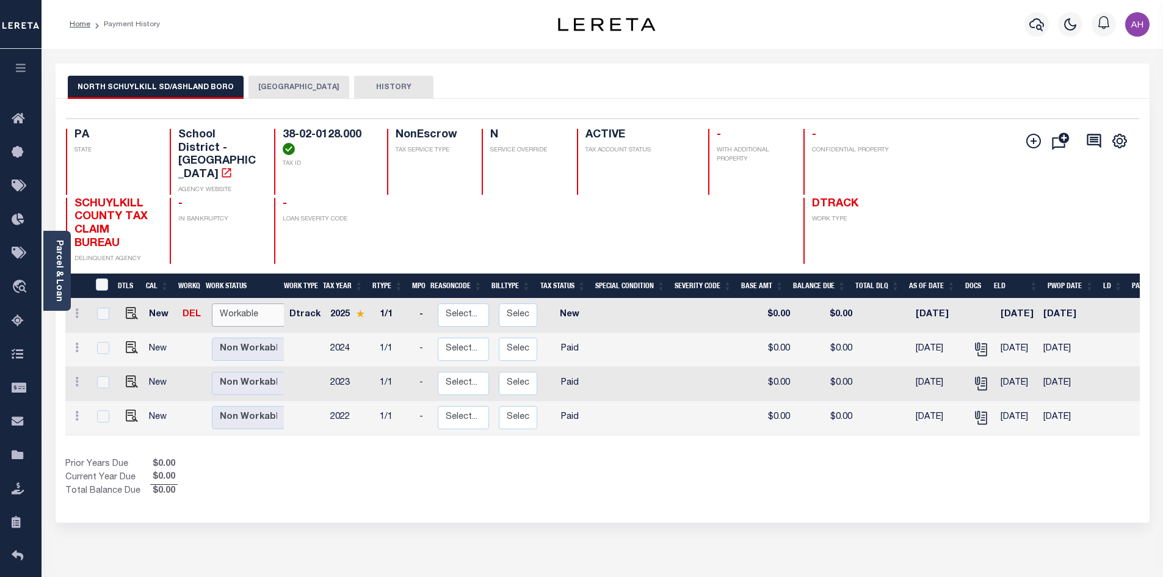
click at [224, 304] on select "Non Workable Workable" at bounding box center [248, 316] width 73 height 24
checkbox input "true"
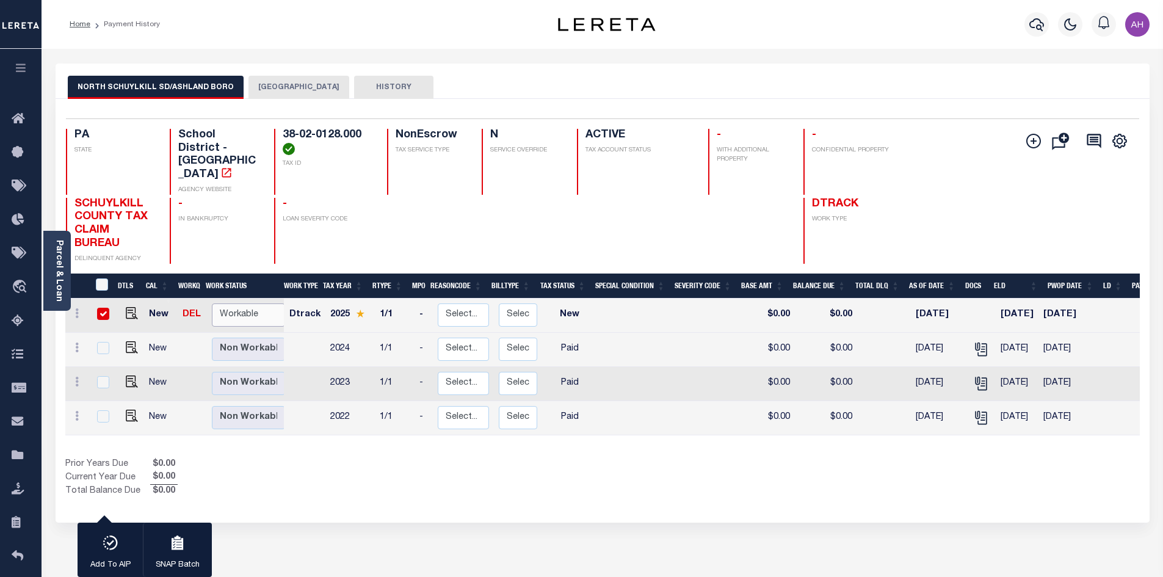
select select "true"
click at [212, 304] on select "Non Workable Workable" at bounding box center [248, 316] width 73 height 24
checkbox input "false"
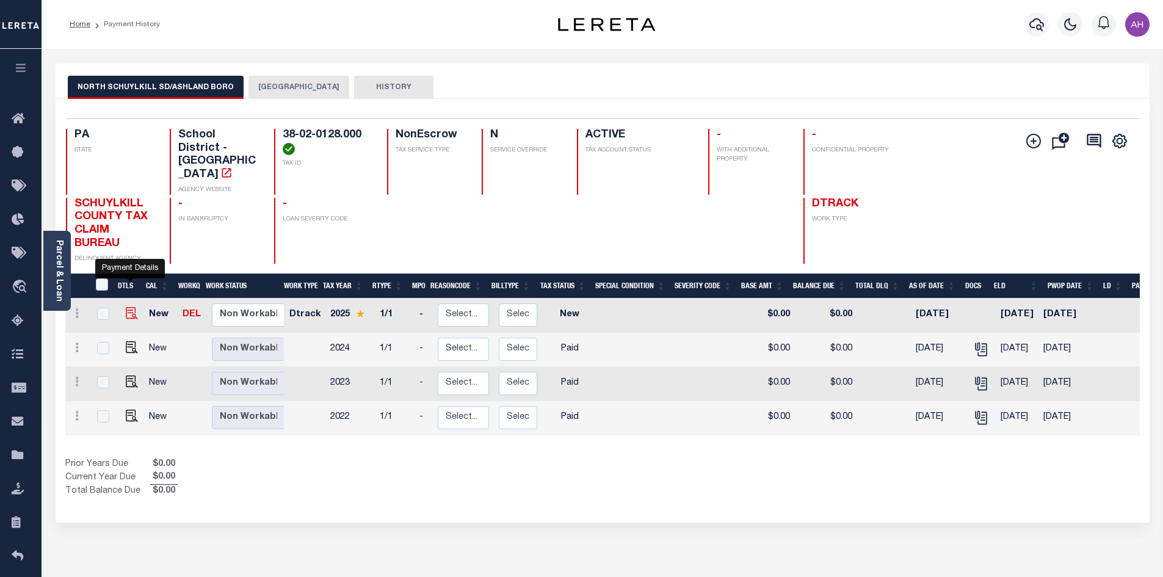
click at [131, 307] on img "" at bounding box center [132, 313] width 12 height 12
checkbox input "true"
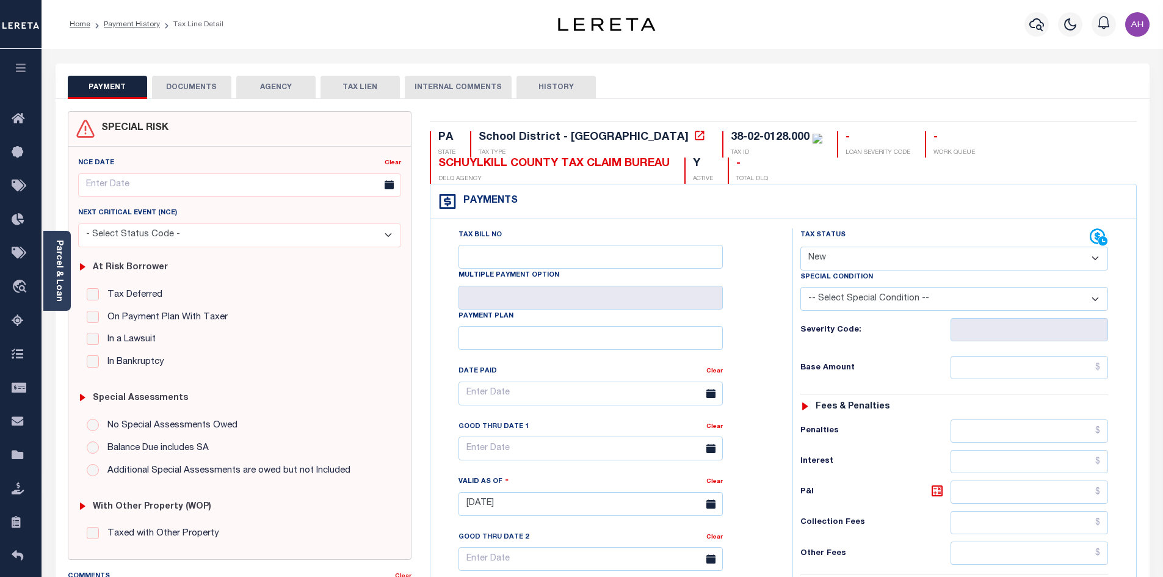
click at [838, 251] on select "- Select Status Code - Open Due/Unpaid Paid Incomplete No Tax Due Internal Refu…" at bounding box center [955, 259] width 308 height 24
select select "DUE"
click at [801, 247] on select "- Select Status Code - Open Due/Unpaid Paid Incomplete No Tax Due Internal Refu…" at bounding box center [955, 259] width 308 height 24
type input "[DATE]"
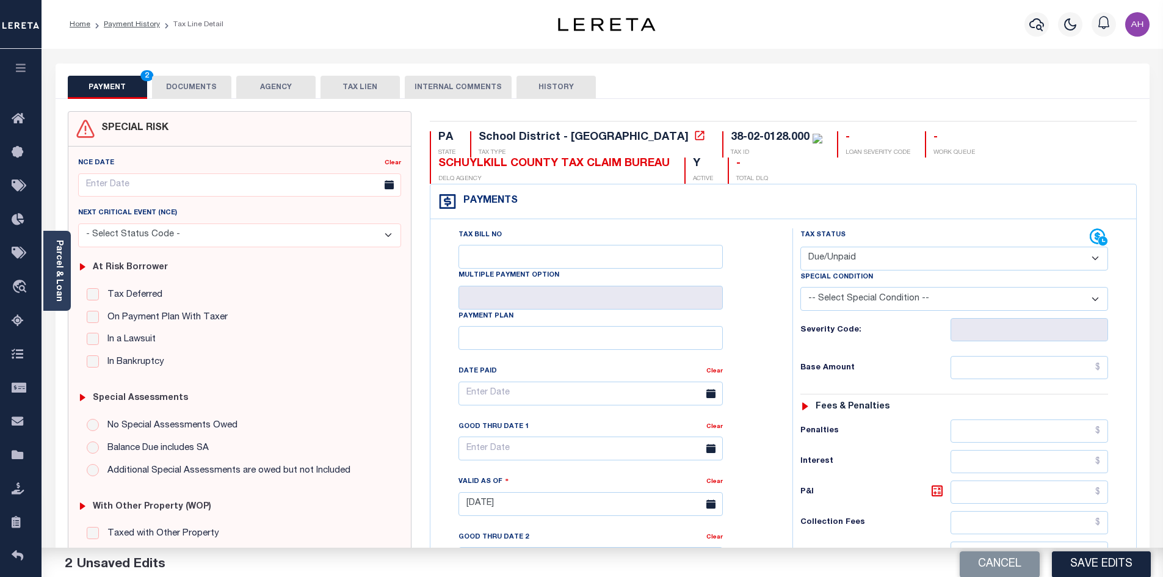
click at [857, 299] on select "-- Select Special Condition -- 3RD PARTY TAX LIEN AGENCY TAX LIEN (A.K.A Inside…" at bounding box center [955, 299] width 308 height 24
select select "24"
click at [801, 288] on select "-- Select Special Condition -- 3RD PARTY TAX LIEN AGENCY TAX LIEN (A.K.A Inside…" at bounding box center [955, 299] width 308 height 24
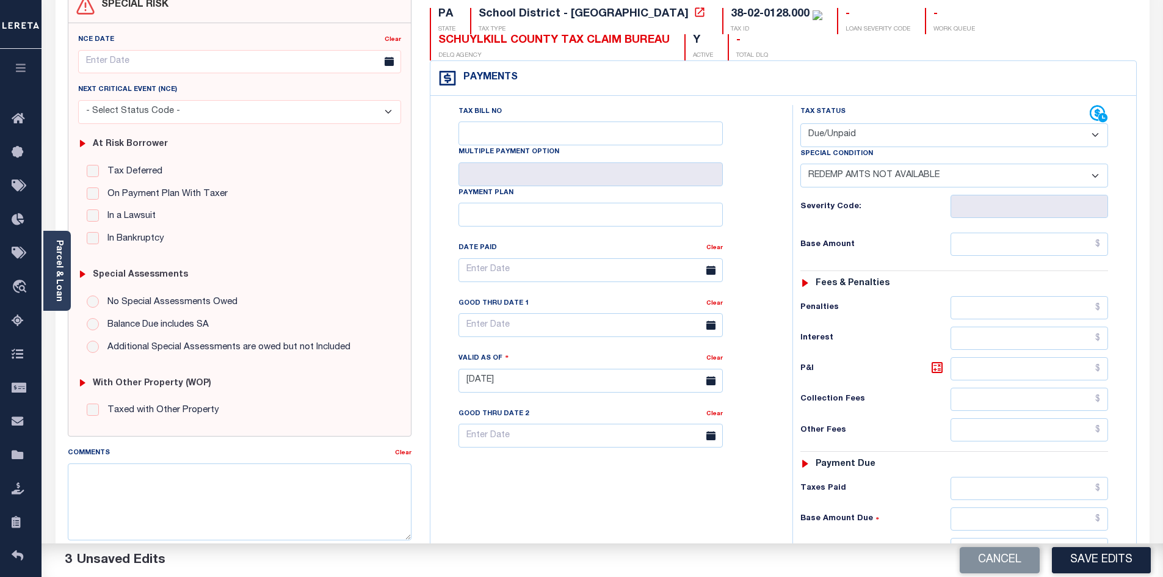
scroll to position [305, 0]
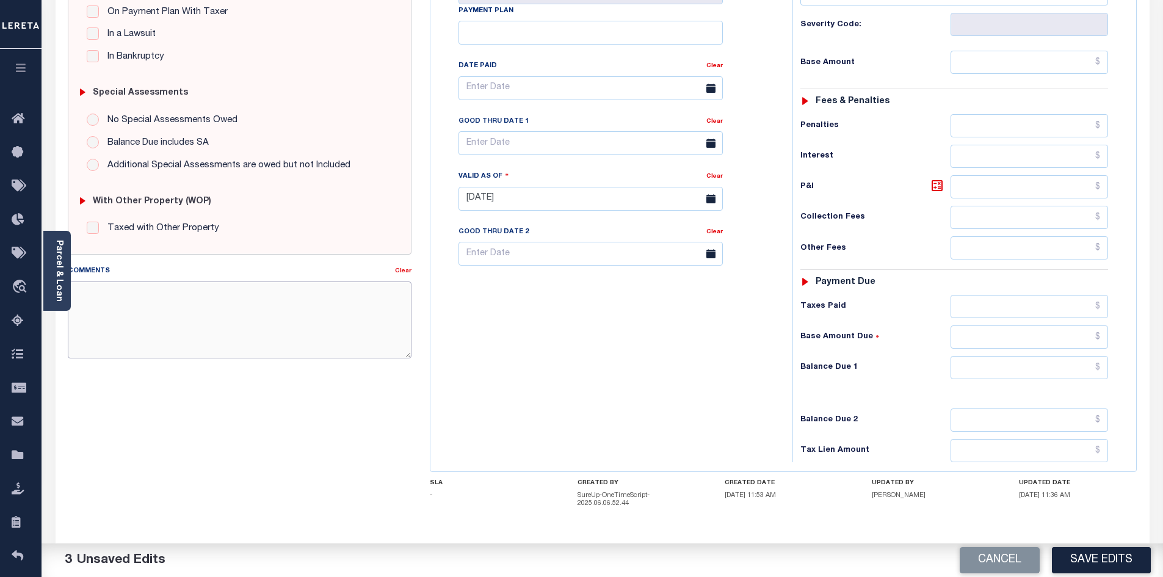
click at [297, 295] on textarea "Comments" at bounding box center [240, 320] width 344 height 77
click at [272, 307] on textarea "Comments" at bounding box center [240, 320] width 344 height 77
paste textarea "only in on Friday call 570-8751698"
click at [140, 292] on textarea "only in on Friday call 570-8751698" at bounding box center [240, 320] width 344 height 77
click at [273, 293] on textarea "only in on Fridays need to call 570-8751698" at bounding box center [240, 320] width 344 height 77
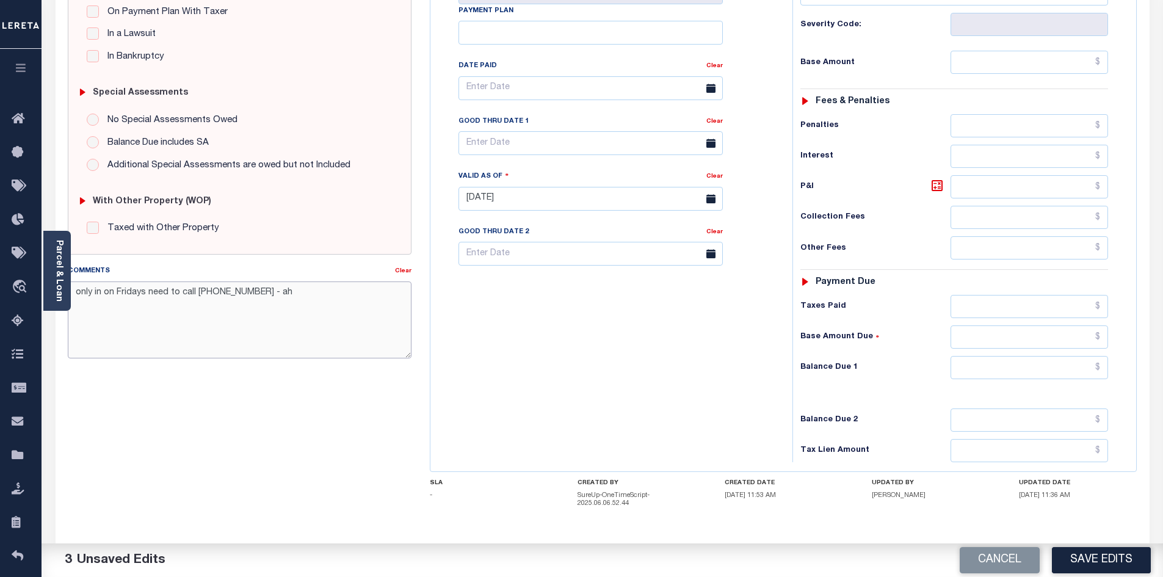
click at [230, 290] on textarea "only in on Fridays need to call 570-8751698 - ah" at bounding box center [240, 320] width 344 height 77
click at [310, 322] on textarea "only in on Fridays need to call [PHONE_NUMBER] - ah" at bounding box center [240, 320] width 344 height 77
drag, startPoint x: 314, startPoint y: 293, endPoint x: 76, endPoint y: 294, distance: 238.2
click at [76, 294] on textarea "only in on Fridays need to call [PHONE_NUMBER] - ah" at bounding box center [240, 320] width 344 height 77
click at [346, 315] on textarea "only in on Fridays need to call [PHONE_NUMBER] - ah" at bounding box center [240, 320] width 344 height 77
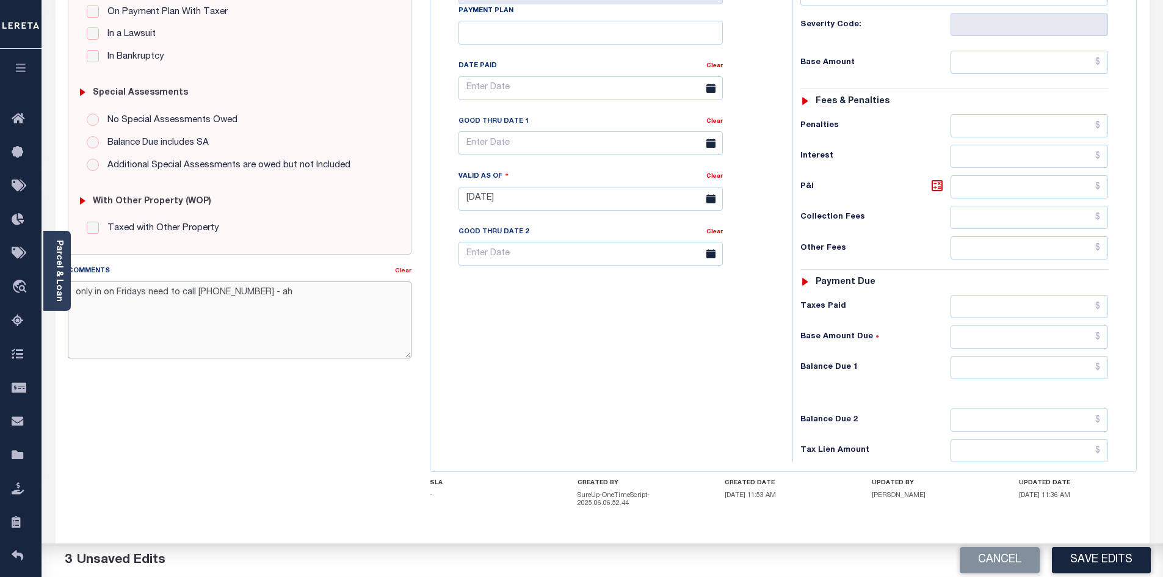
drag, startPoint x: 310, startPoint y: 296, endPoint x: 76, endPoint y: 299, distance: 233.9
click at [76, 299] on textarea "only in on Fridays need to call [PHONE_NUMBER] - ah" at bounding box center [240, 320] width 344 height 77
type textarea "only in on Fridays need to call [PHONE_NUMBER] - ah"
click at [1108, 558] on button "Save Edits" at bounding box center [1101, 560] width 99 height 26
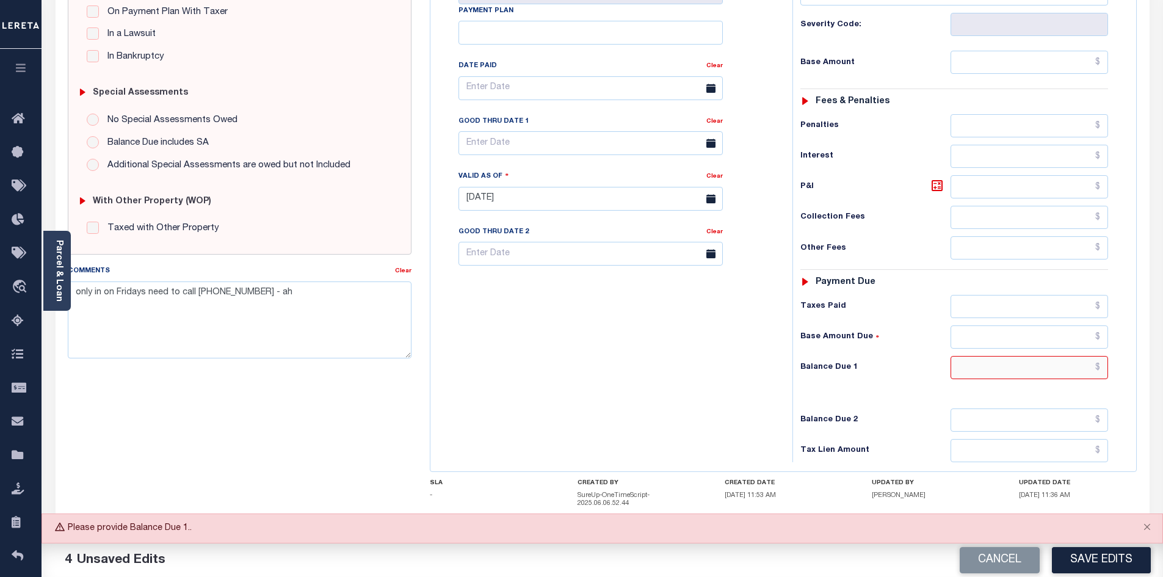
click at [1091, 371] on input "text" at bounding box center [1030, 367] width 158 height 23
type input "$0.00"
click at [1145, 528] on button "Close" at bounding box center [1147, 527] width 31 height 27
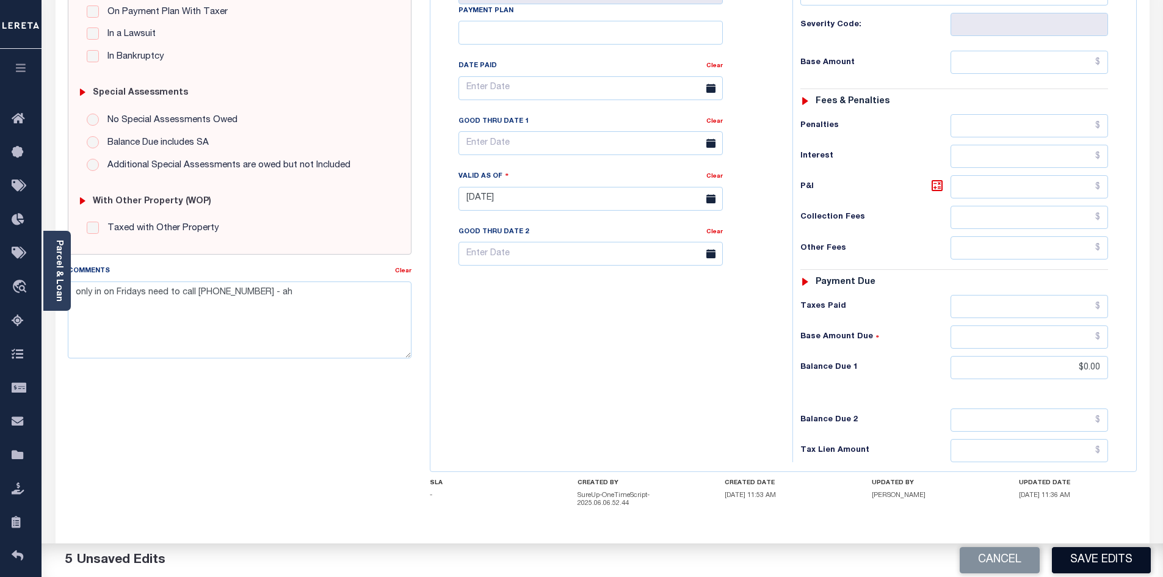
click at [1121, 562] on button "Save Edits" at bounding box center [1101, 560] width 99 height 26
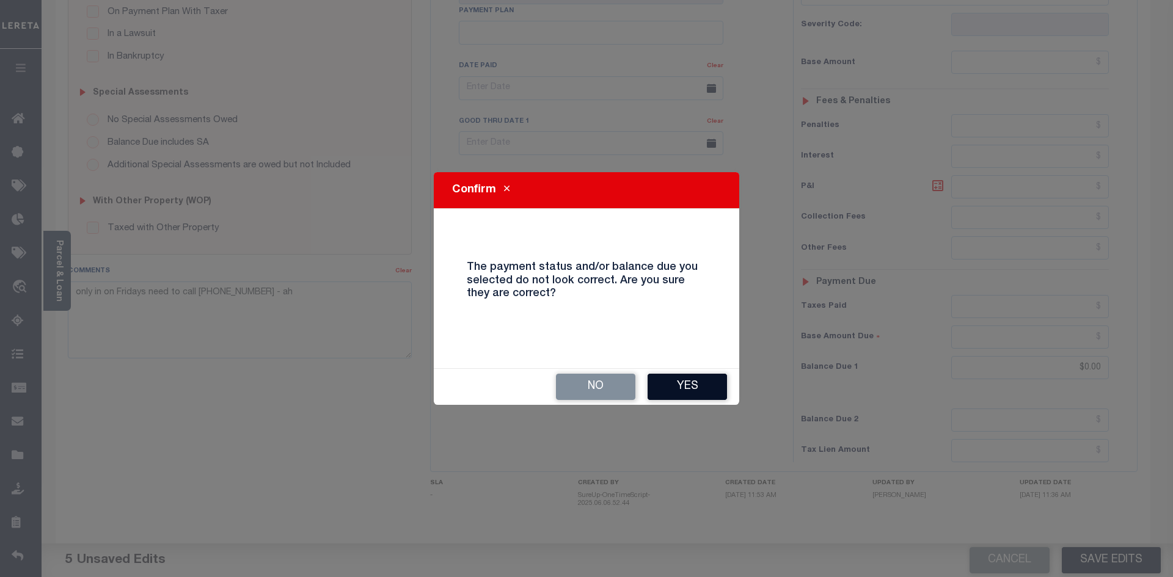
click at [699, 389] on button "Yes" at bounding box center [686, 387] width 79 height 26
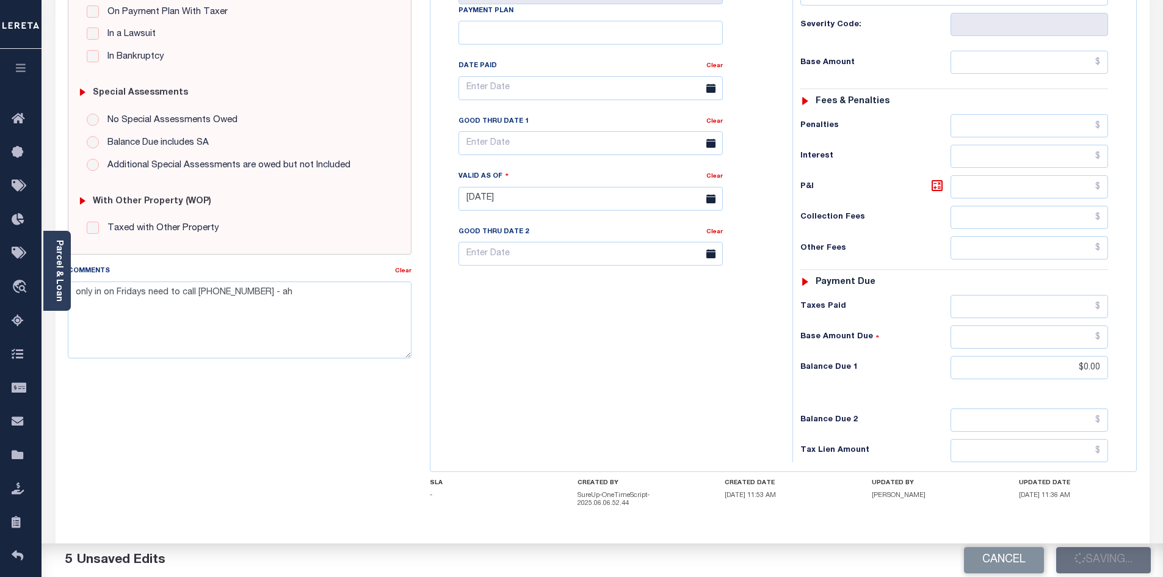
checkbox input "false"
type input "$0"
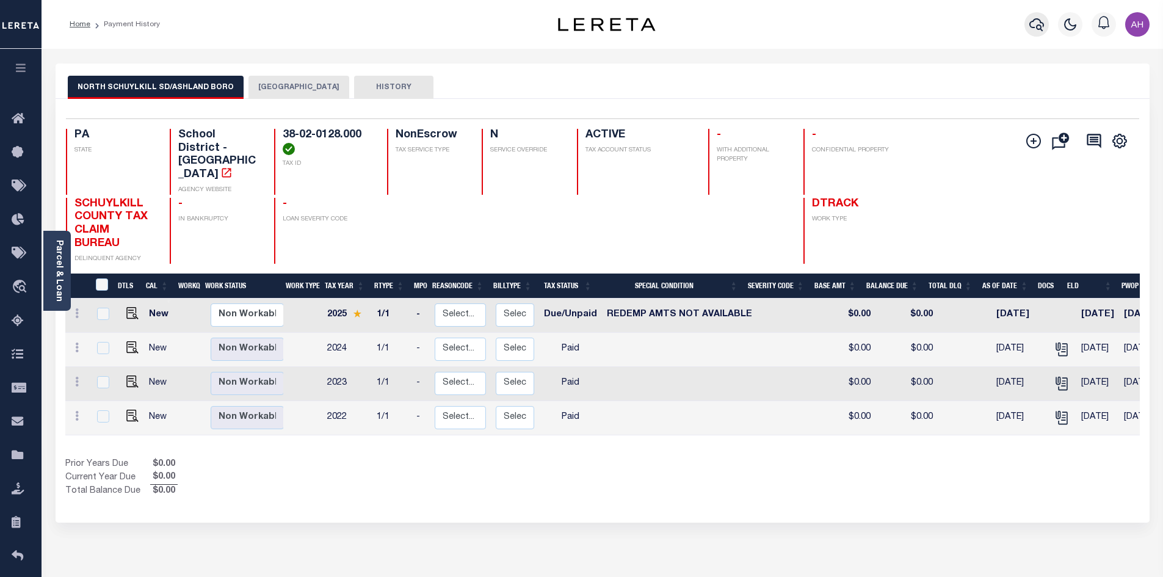
click at [1042, 25] on icon "button" at bounding box center [1037, 24] width 15 height 15
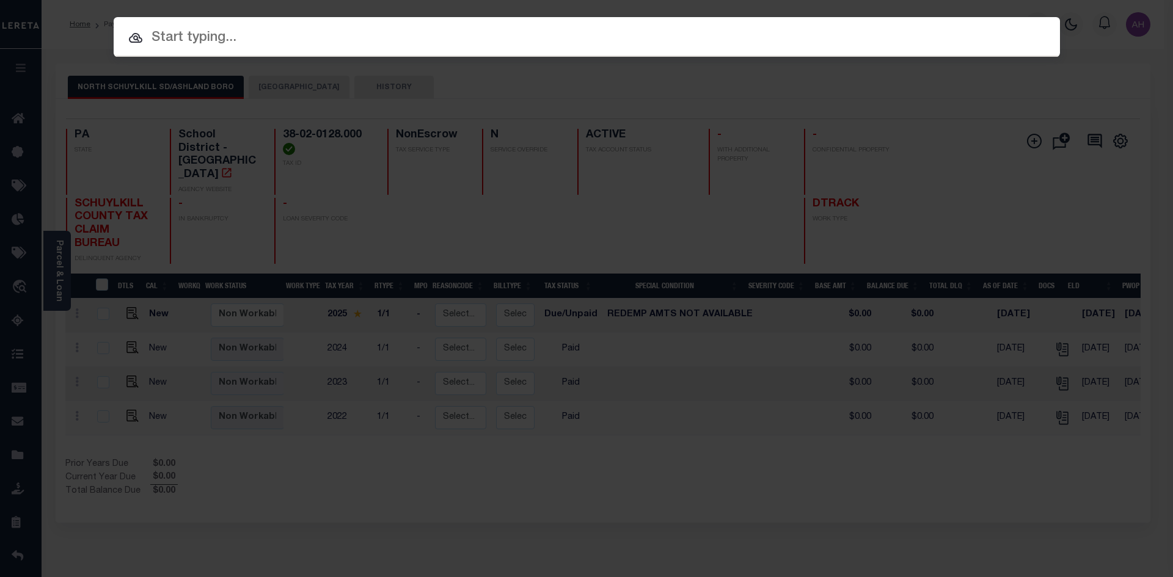
click at [239, 45] on input "text" at bounding box center [587, 37] width 946 height 21
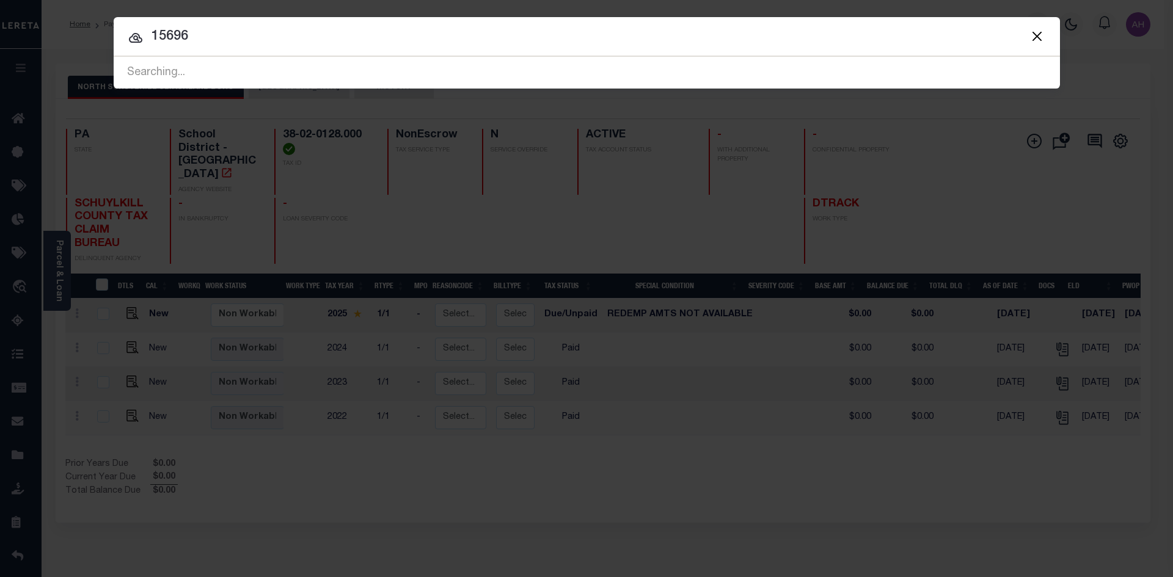
type input "15696"
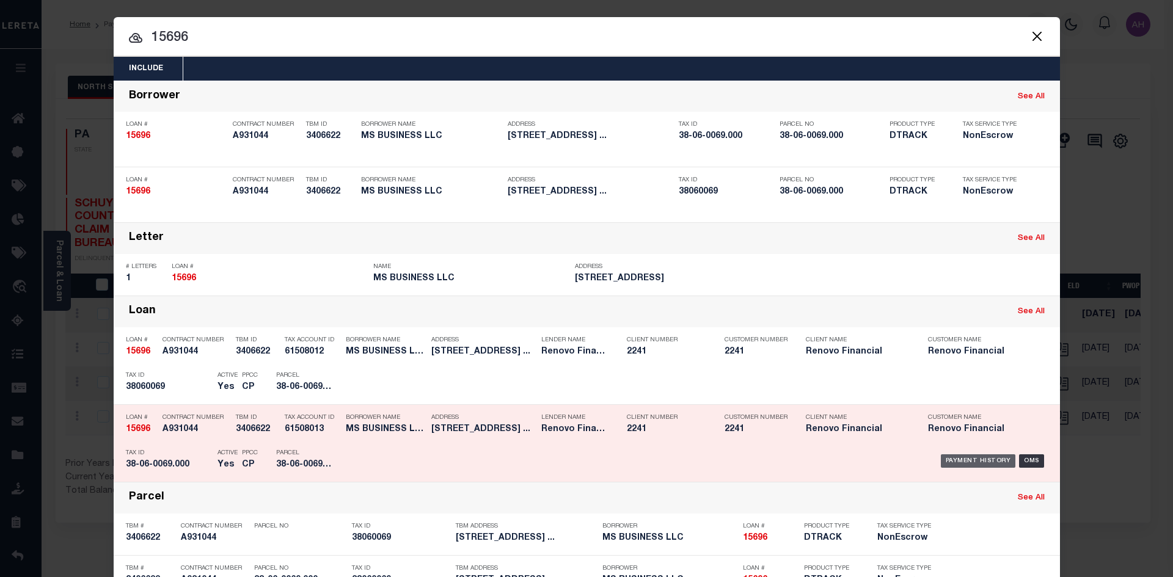
click at [969, 461] on div "Payment History" at bounding box center [977, 460] width 75 height 13
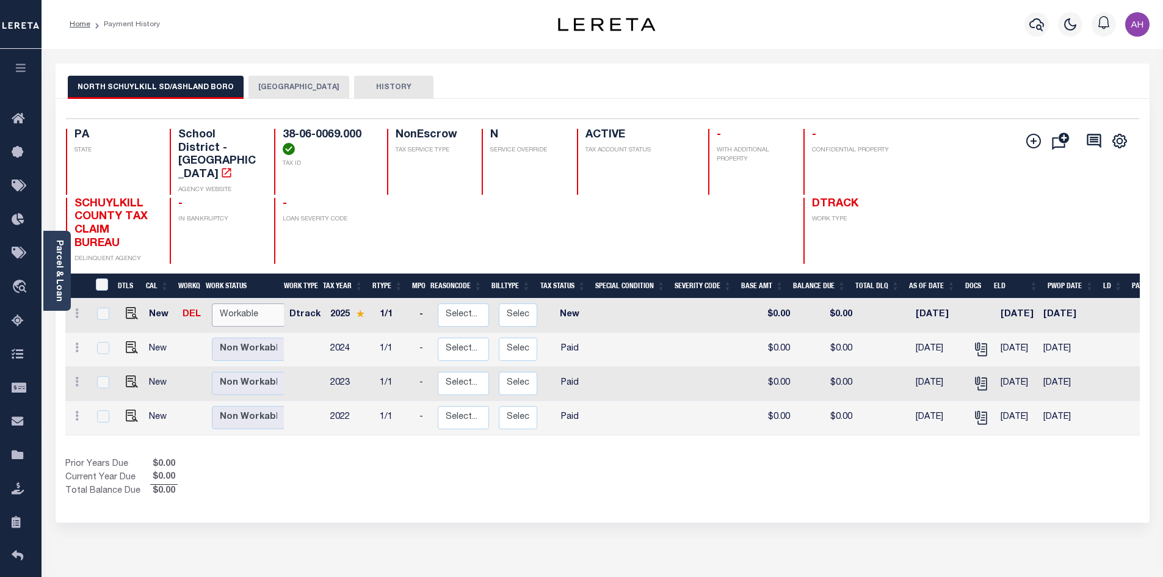
click at [250, 304] on select "Non Workable Workable" at bounding box center [248, 316] width 73 height 24
checkbox input "true"
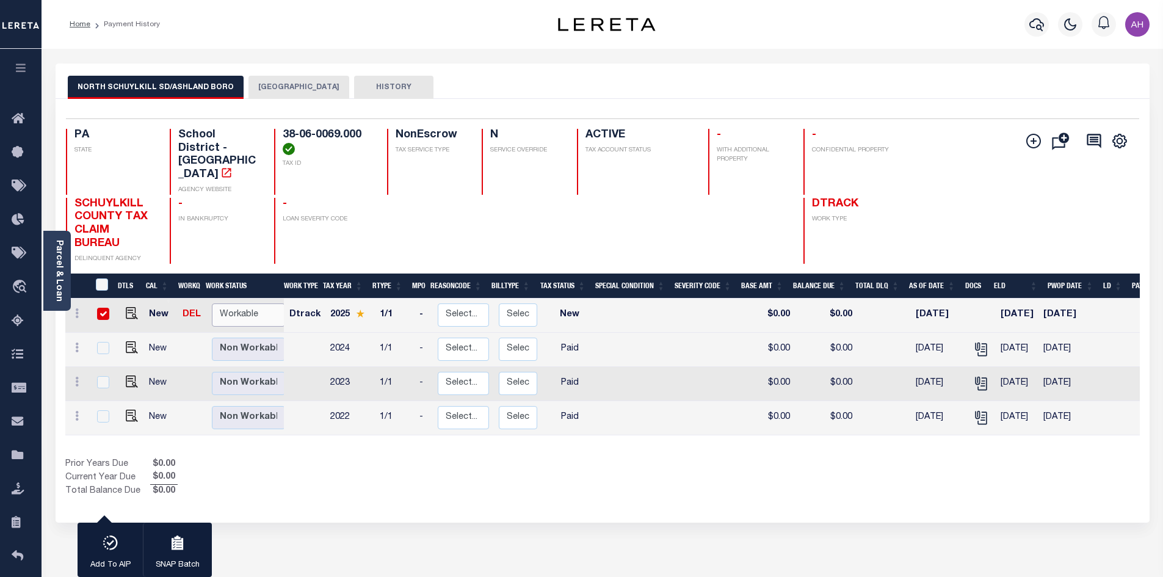
select select "true"
click at [212, 304] on select "Non Workable Workable" at bounding box center [248, 316] width 73 height 24
checkbox input "false"
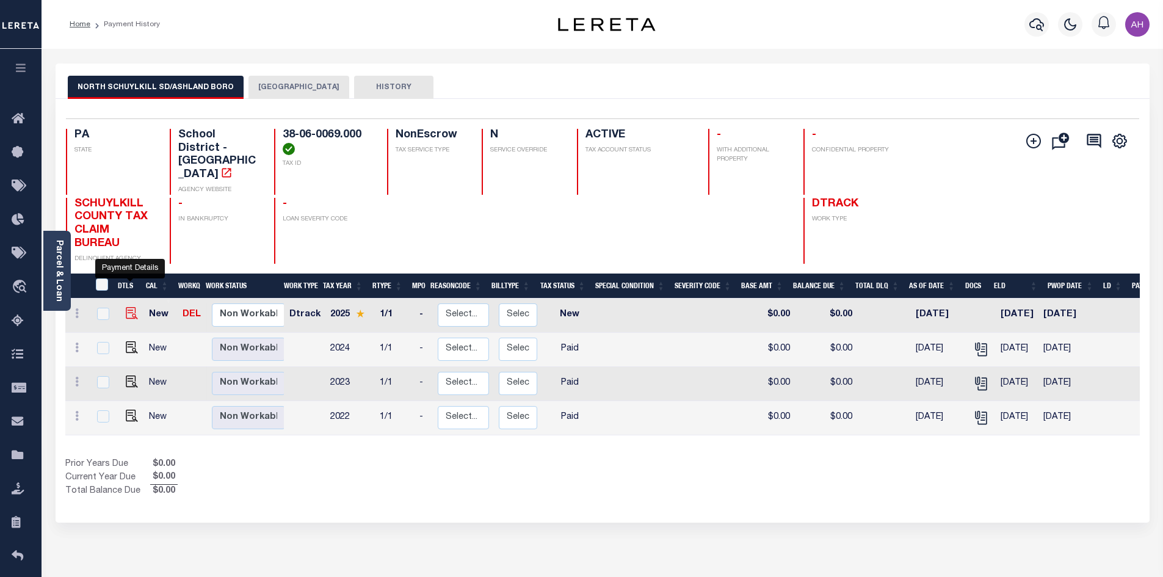
click at [131, 307] on img "" at bounding box center [132, 313] width 12 height 12
checkbox input "true"
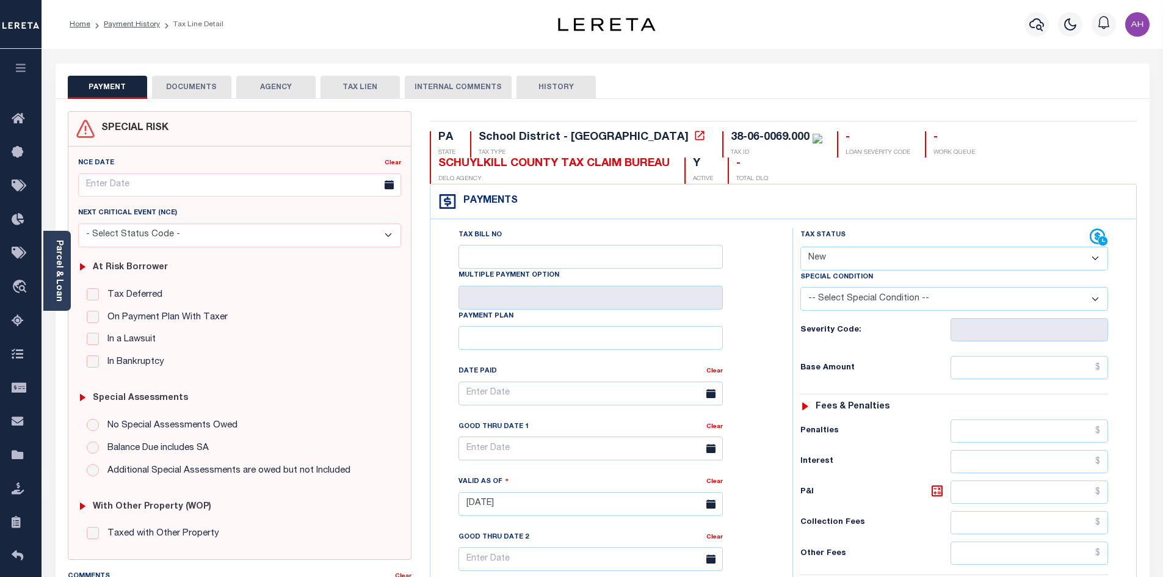
click at [898, 253] on select "- Select Status Code - Open Due/Unpaid Paid Incomplete No Tax Due Internal Refu…" at bounding box center [955, 259] width 308 height 24
select select "IRP"
click at [801, 247] on select "- Select Status Code - Open Due/Unpaid Paid Incomplete No Tax Due Internal Refu…" at bounding box center [955, 259] width 308 height 24
type input "[DATE]"
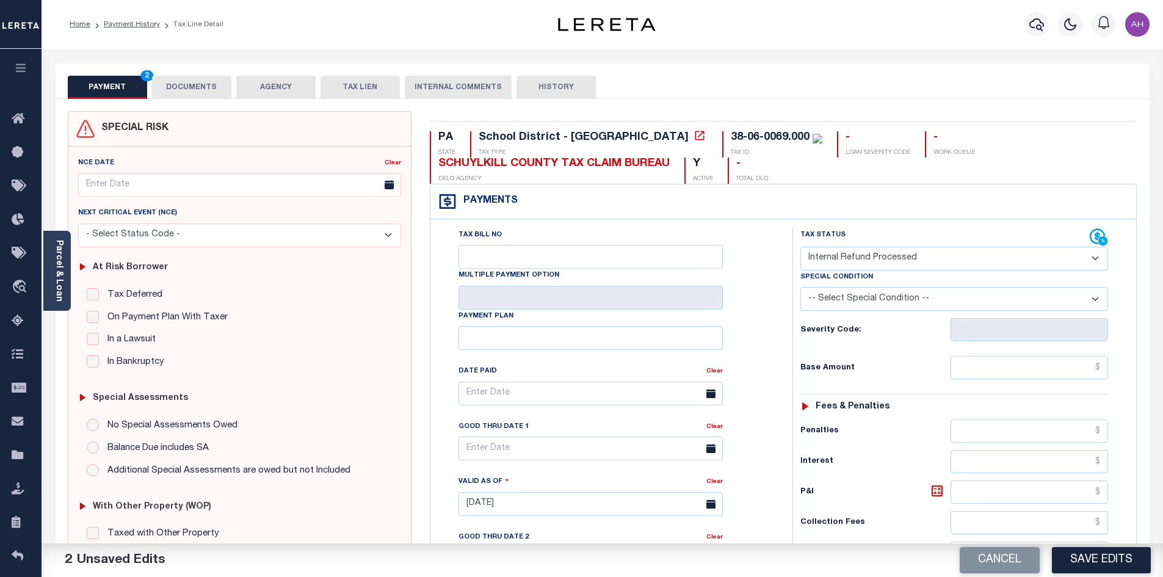
click at [845, 259] on select "- Select Status Code - Open Due/Unpaid Paid Incomplete No Tax Due Internal Refu…" at bounding box center [955, 259] width 308 height 24
select select "DUE"
click at [801, 247] on select "- Select Status Code - Open Due/Unpaid Paid Incomplete No Tax Due Internal Refu…" at bounding box center [955, 259] width 308 height 24
click at [840, 296] on select "-- Select Special Condition -- 3RD PARTY TAX LIEN AGENCY TAX LIEN (A.K.A Inside…" at bounding box center [955, 299] width 308 height 24
select select "24"
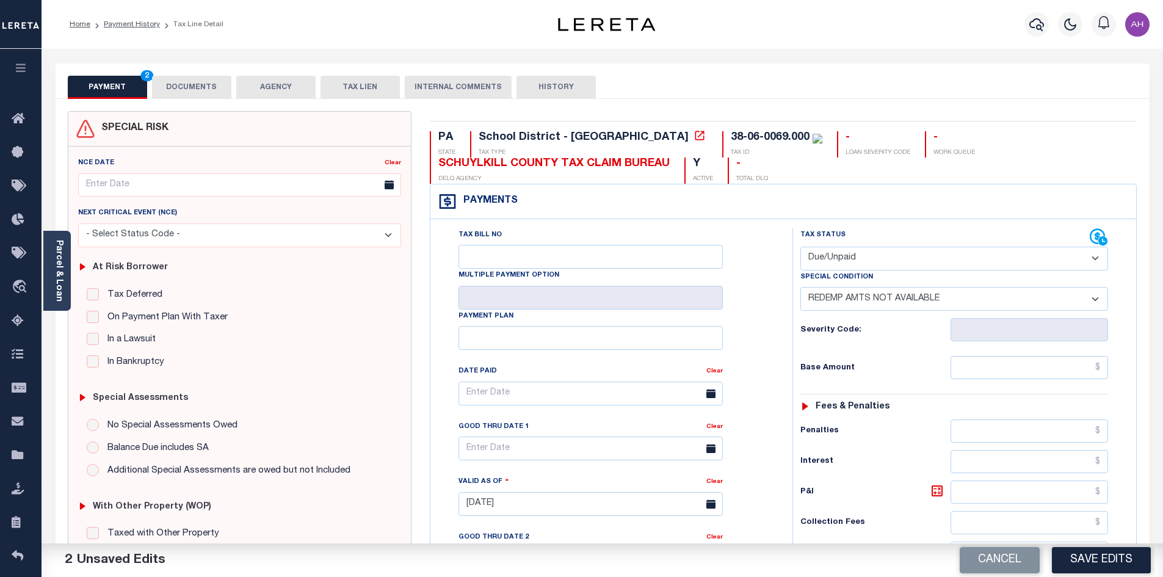
click at [801, 288] on select "-- Select Special Condition -- 3RD PARTY TAX LIEN AGENCY TAX LIEN (A.K.A Inside…" at bounding box center [955, 299] width 308 height 24
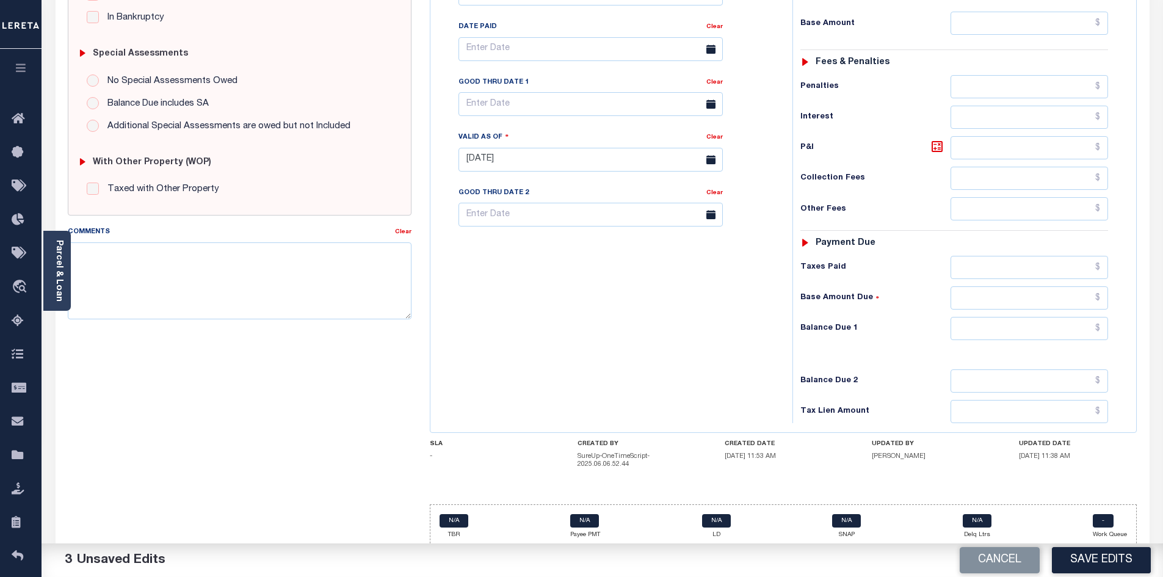
scroll to position [356, 0]
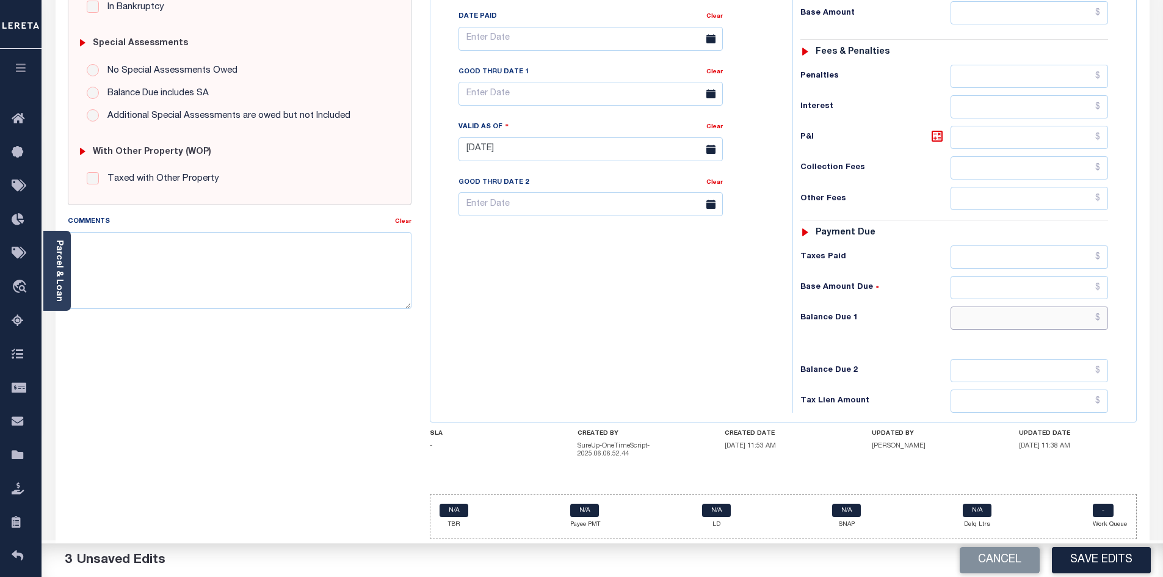
click at [1007, 322] on input "text" at bounding box center [1030, 318] width 158 height 23
type input "$0.00"
click at [277, 243] on textarea "Comments" at bounding box center [240, 270] width 344 height 77
paste textarea "only in on Fridays need to call 570-875-1698 - ah"
click at [271, 255] on textarea "only in on Fridays need to call 570-875-1698 - ah" at bounding box center [240, 270] width 344 height 77
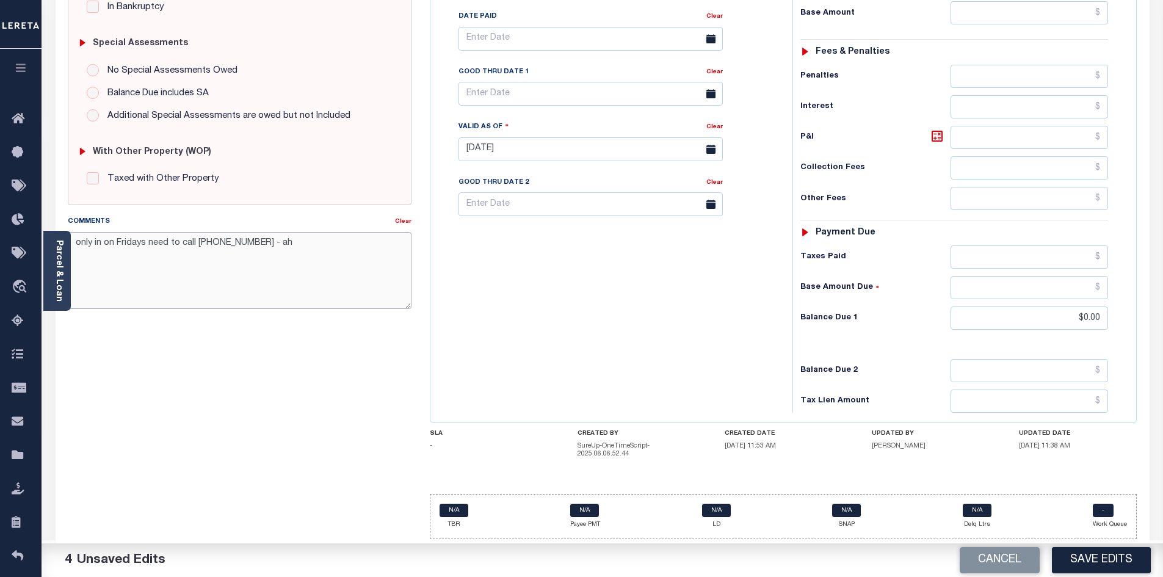
click at [75, 241] on textarea "only in on Fridays need to call 570-875-1698 - ah" at bounding box center [240, 270] width 344 height 77
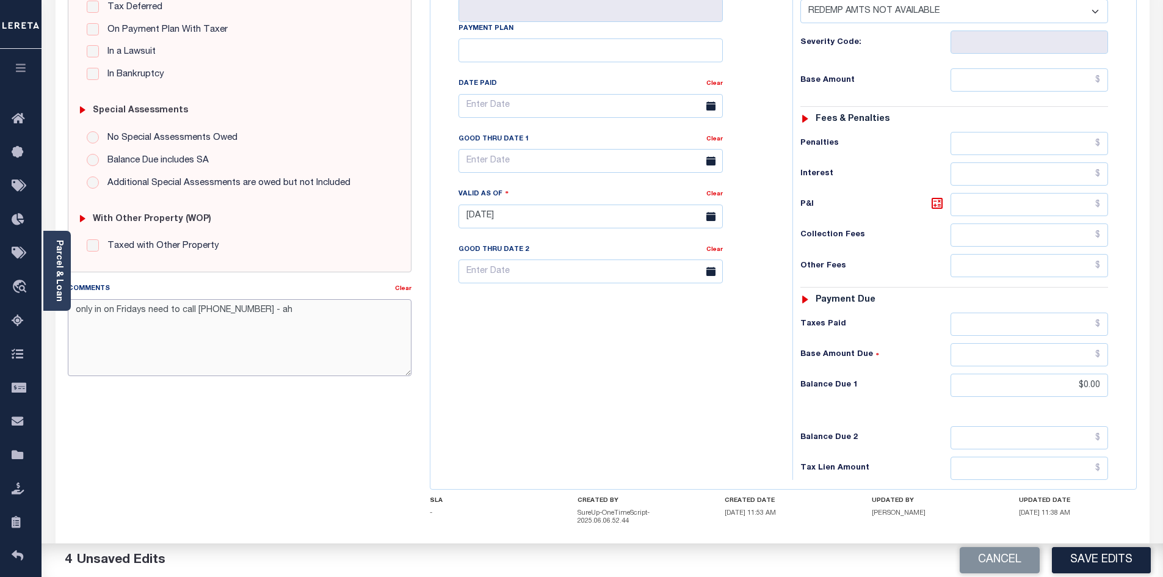
scroll to position [295, 0]
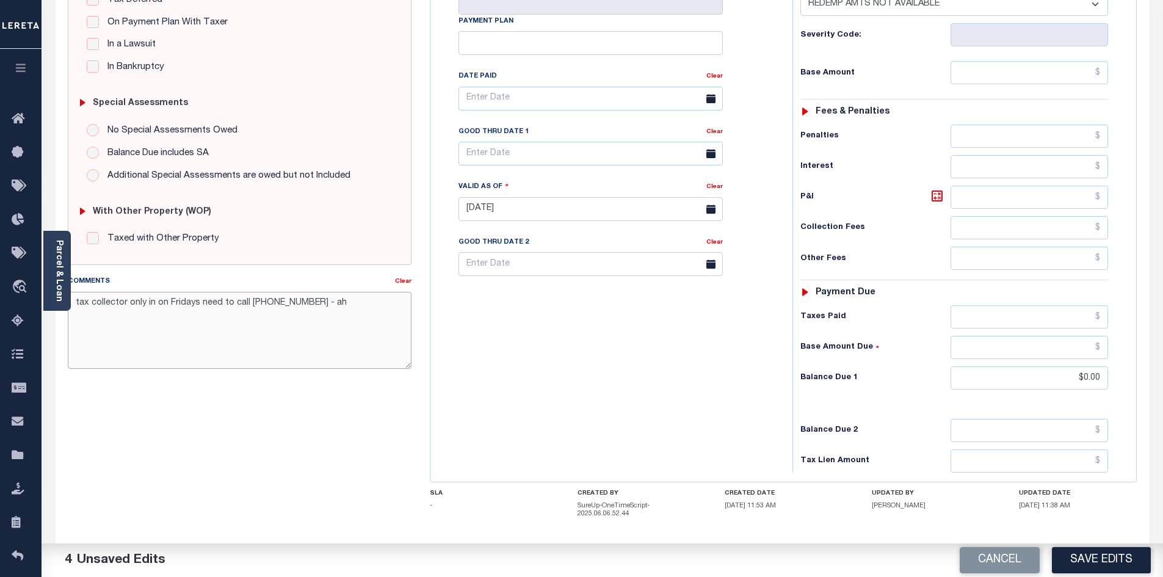
click at [340, 308] on textarea "tax collector only in on Fridays need to call 570-875-1698 - ah" at bounding box center [240, 330] width 344 height 77
type textarea "tax collector only in on Fridays need to call 570-875-1698 - ah"
click at [1104, 557] on button "Save Edits" at bounding box center [1101, 560] width 99 height 26
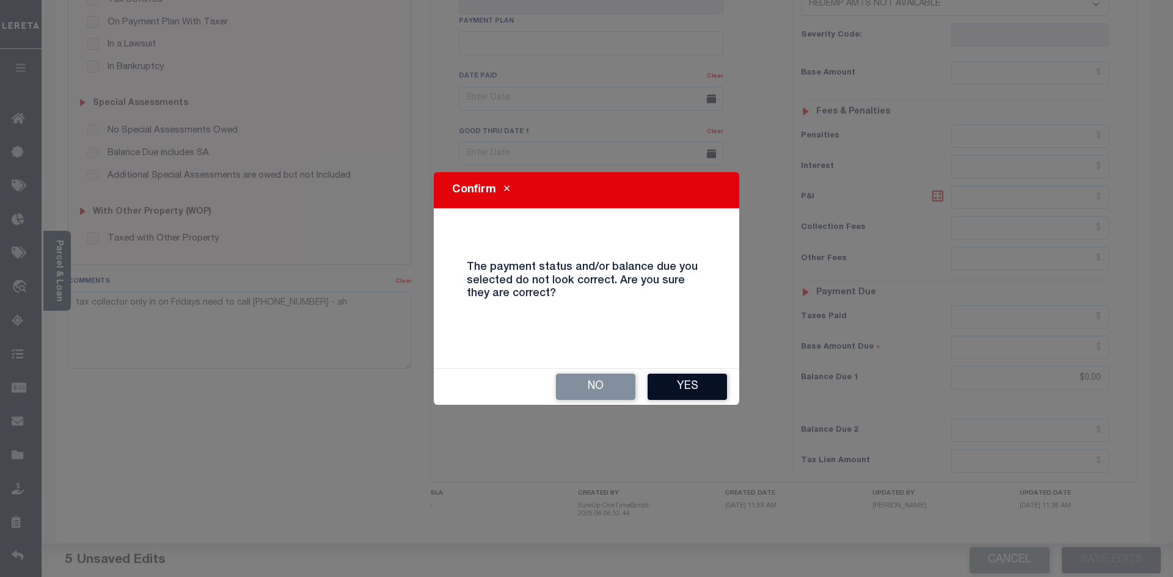
click at [674, 377] on button "Yes" at bounding box center [686, 387] width 79 height 26
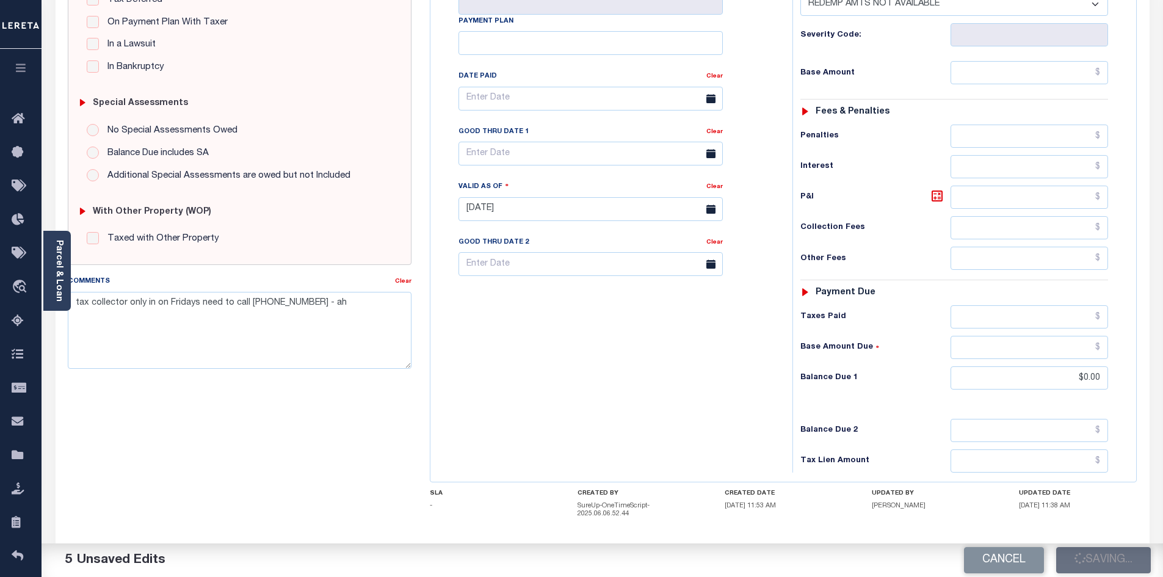
checkbox input "false"
type input "$0"
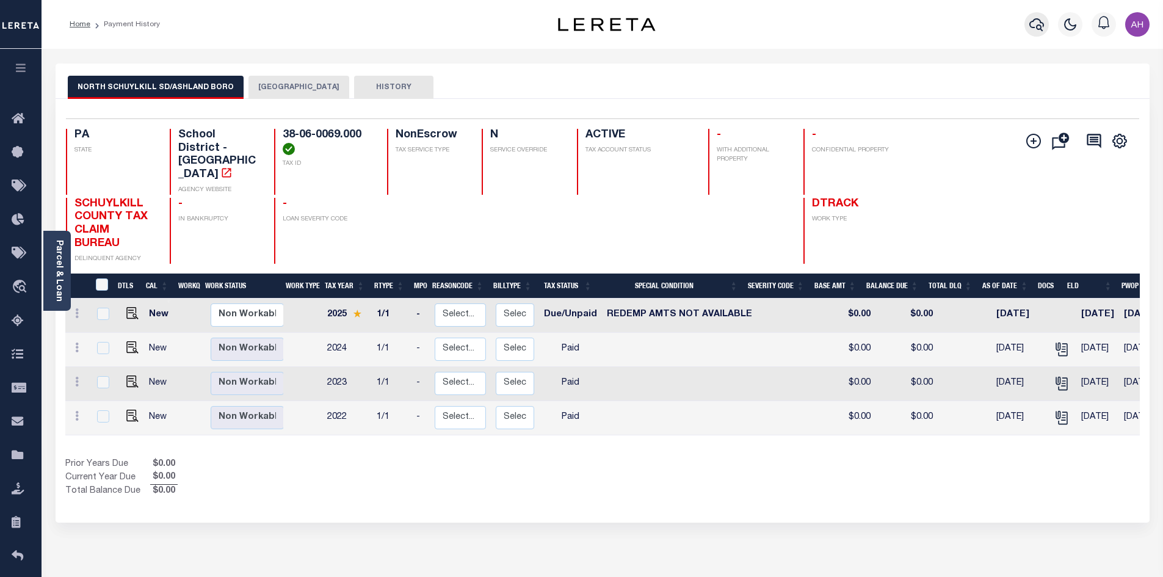
click at [1039, 26] on icon "button" at bounding box center [1037, 24] width 15 height 13
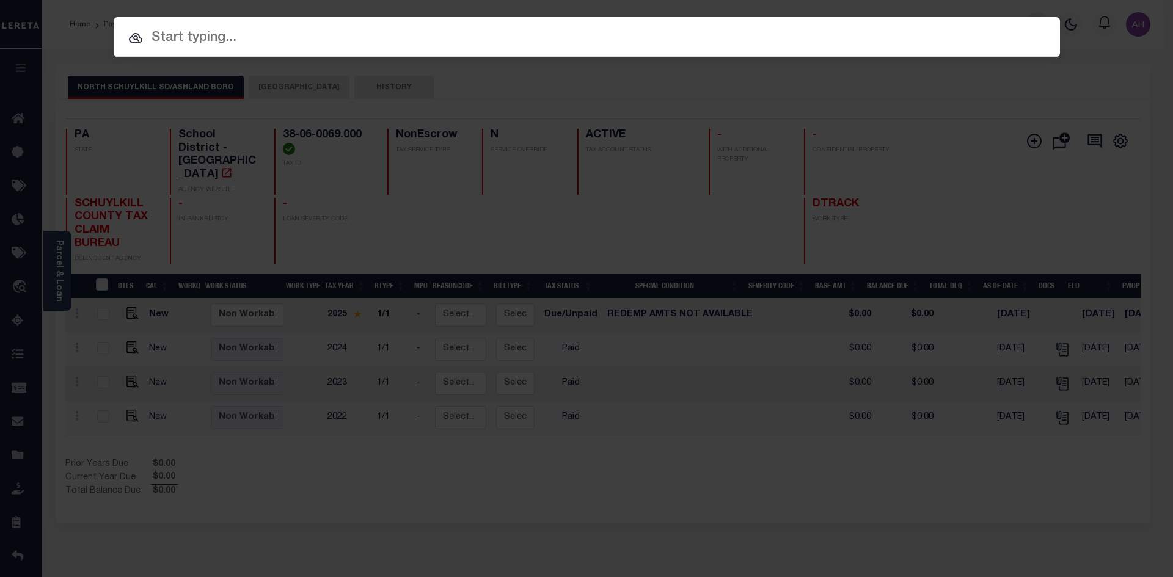
paste input "17012367 HELOC"
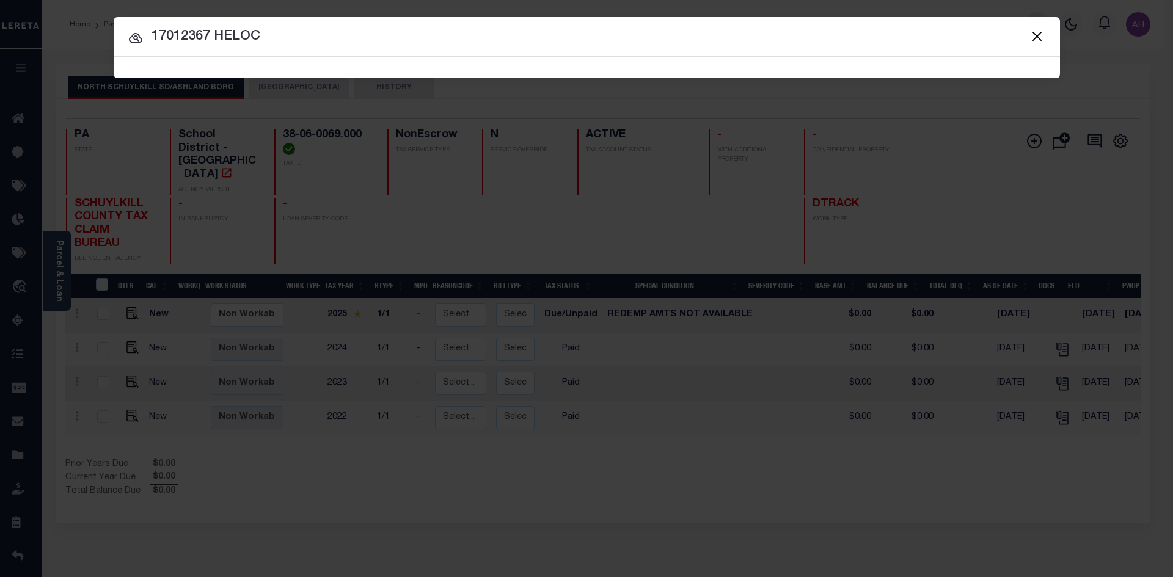
type input "17012367 HELOC"
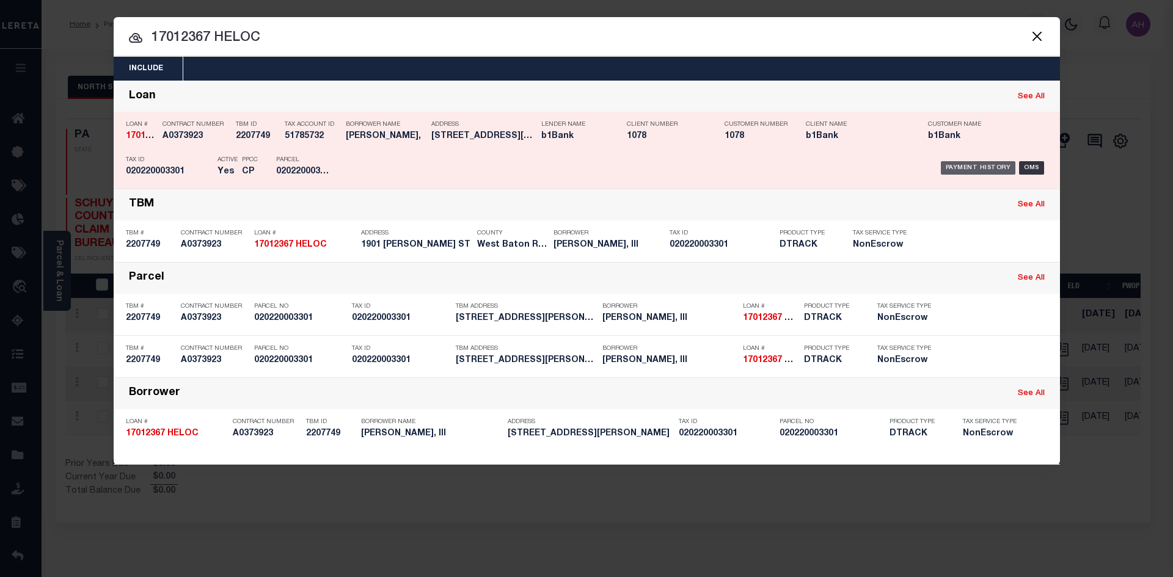
click at [974, 167] on div "Payment History" at bounding box center [977, 167] width 75 height 13
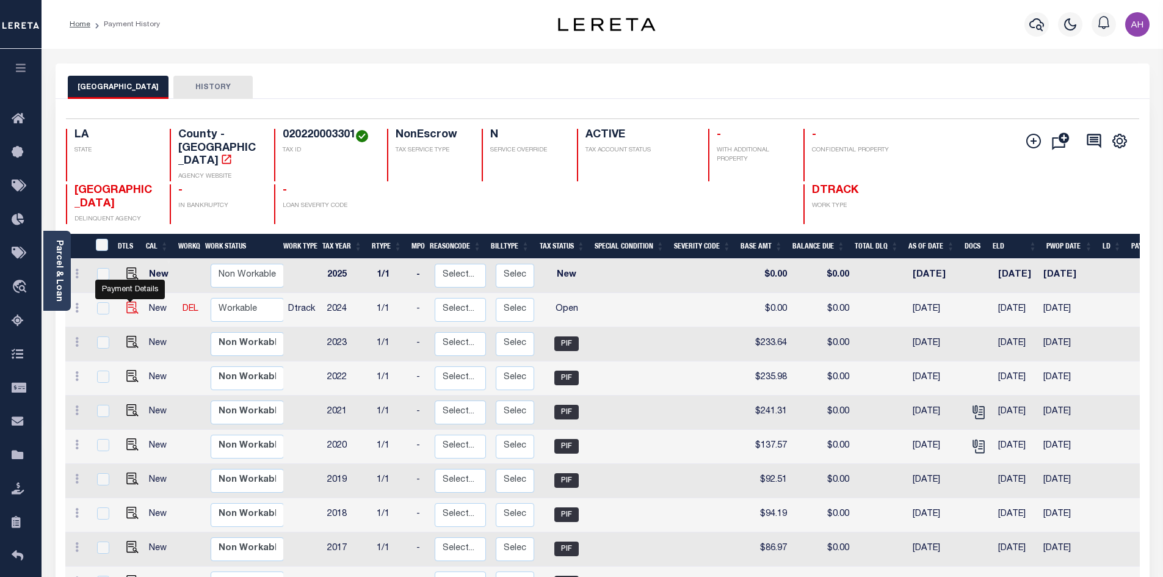
click at [130, 302] on img "" at bounding box center [132, 308] width 12 height 12
checkbox input "true"
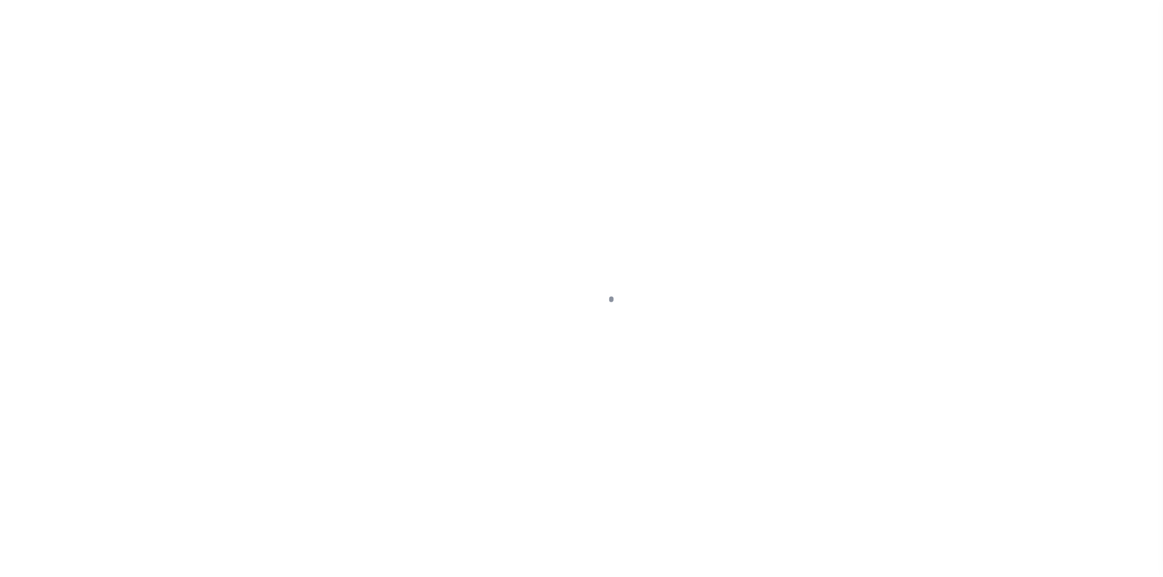
select select "OP2"
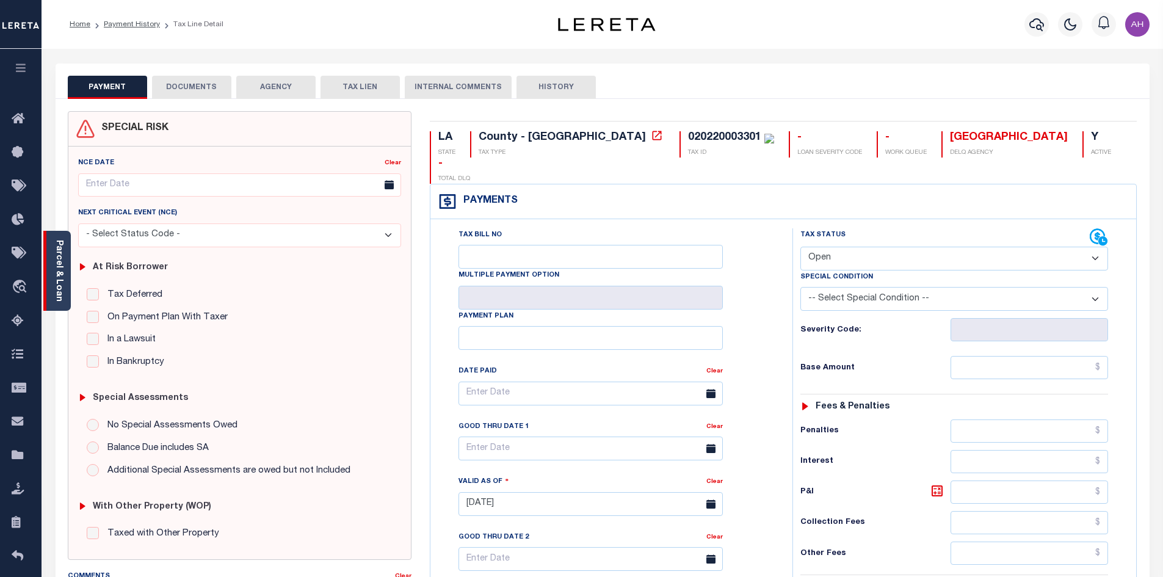
click at [65, 283] on div "Parcel & Loan" at bounding box center [56, 271] width 27 height 80
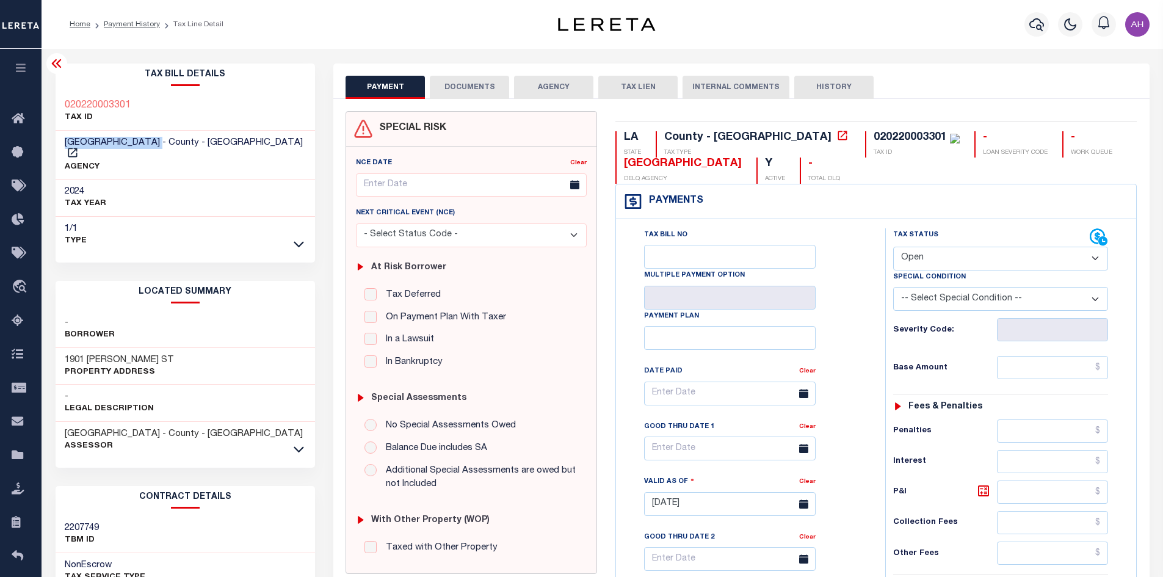
drag, startPoint x: 193, startPoint y: 140, endPoint x: 62, endPoint y: 140, distance: 130.7
click at [62, 140] on div "WEST BATON ROUGE PARISH - County - LA AGENCY" at bounding box center [186, 155] width 260 height 49
copy span "WEST BATON ROUGE PARISH"
click at [1043, 20] on icon "button" at bounding box center [1037, 24] width 15 height 15
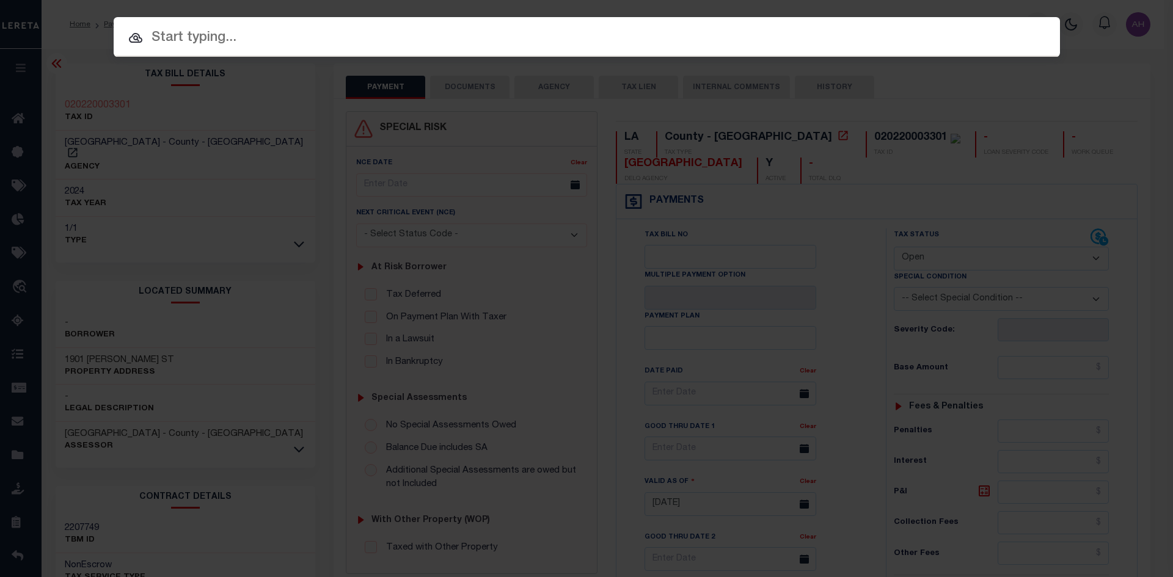
paste input "17091707"
type input "17091707"
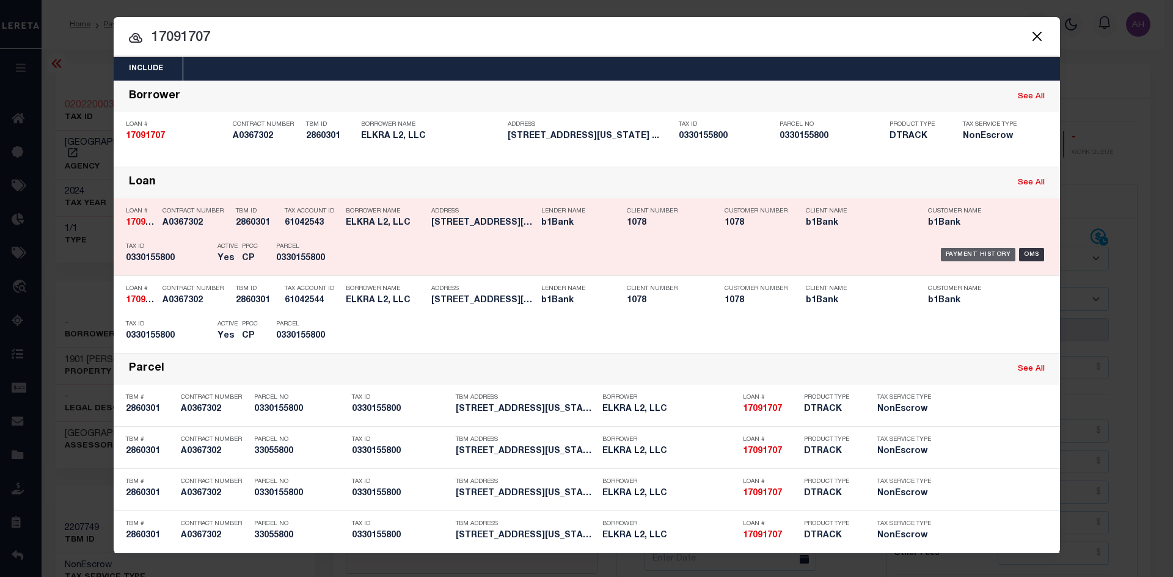
click at [972, 252] on div "Payment History" at bounding box center [977, 254] width 75 height 13
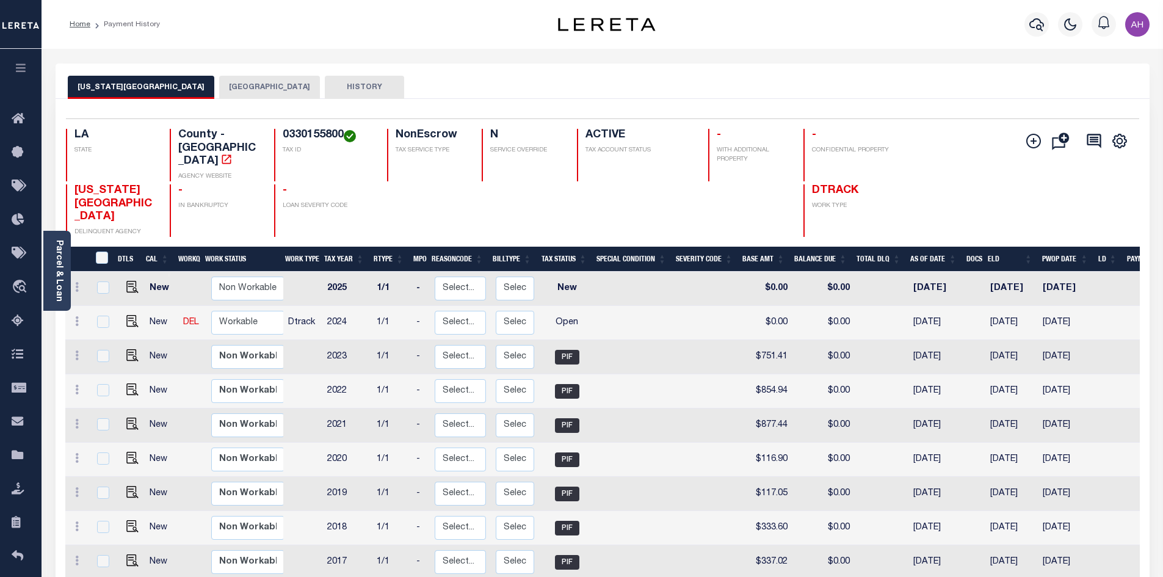
click at [231, 91] on button "FRANKLINTON CITY" at bounding box center [269, 87] width 101 height 23
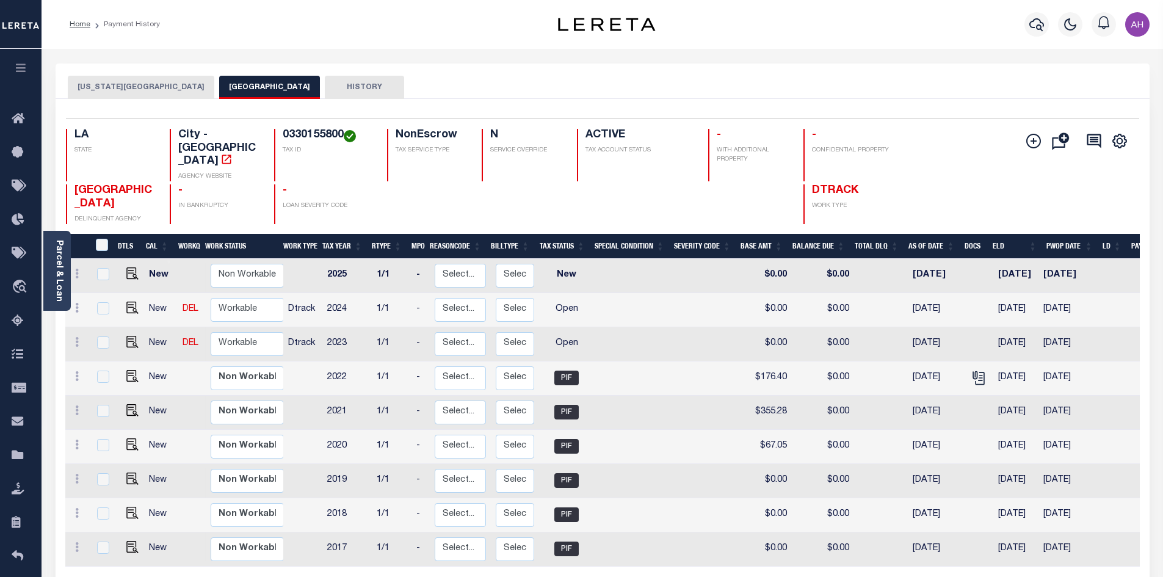
click at [136, 88] on button "[US_STATE][GEOGRAPHIC_DATA]" at bounding box center [141, 87] width 147 height 23
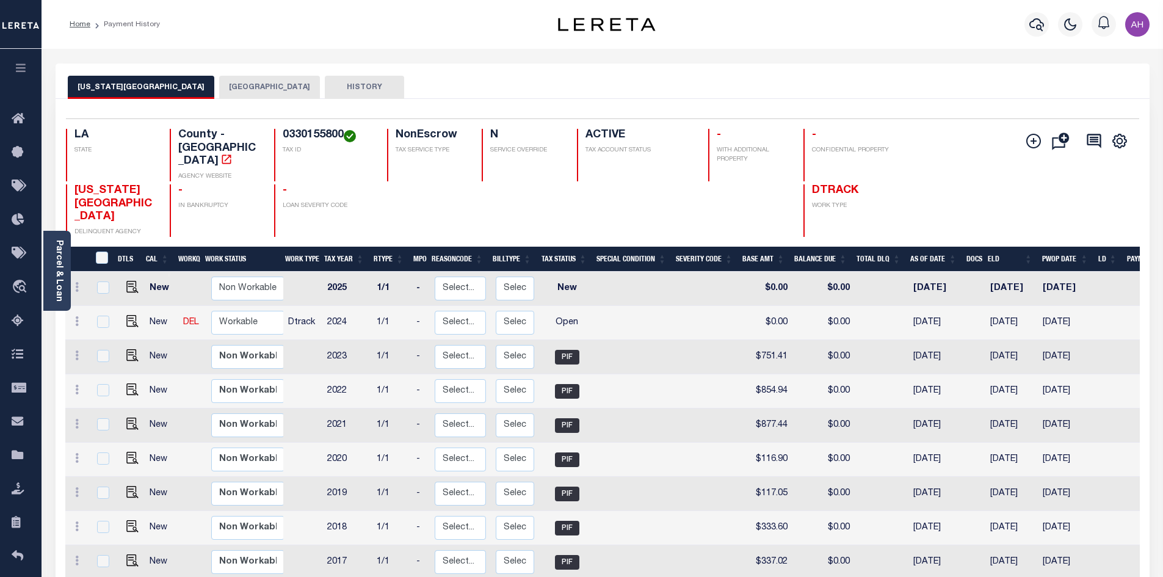
click at [122, 318] on link at bounding box center [129, 322] width 18 height 9
checkbox input "true"
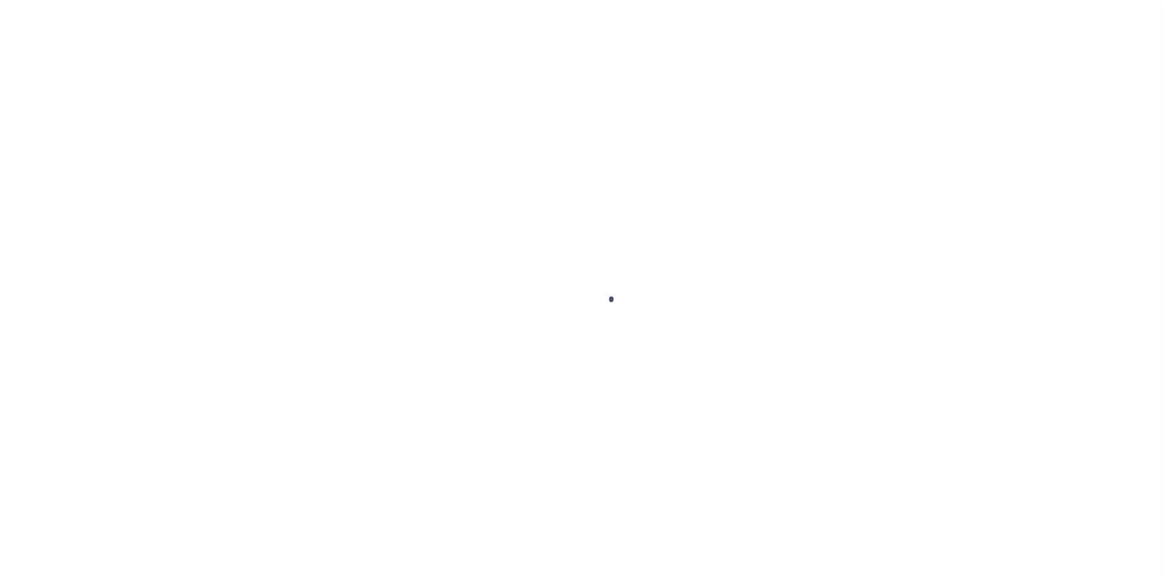
select select "OP2"
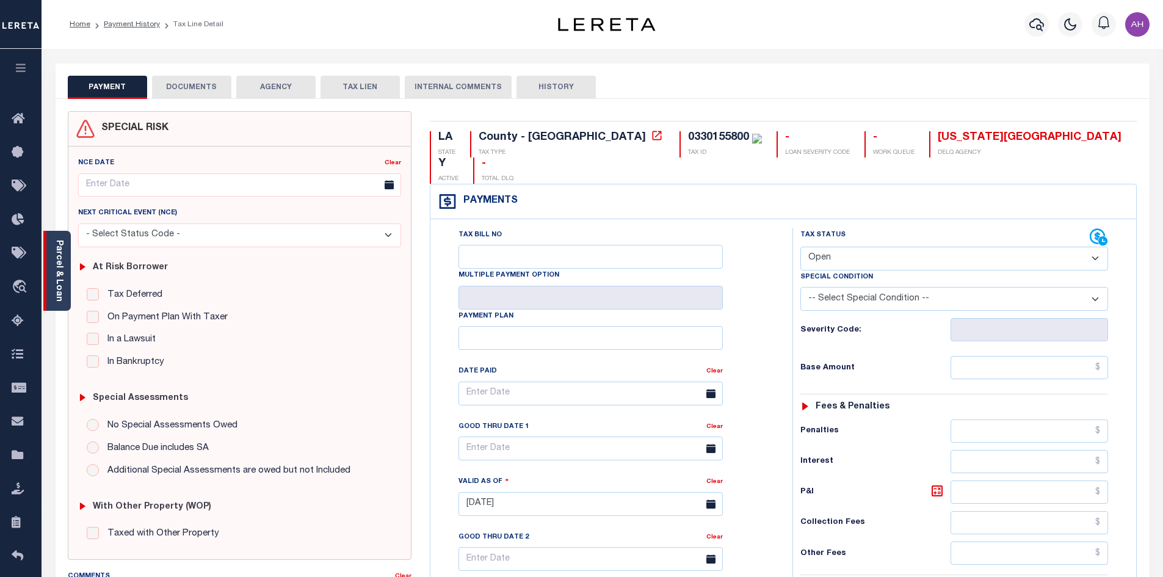
click at [58, 279] on link "Parcel & Loan" at bounding box center [58, 271] width 9 height 62
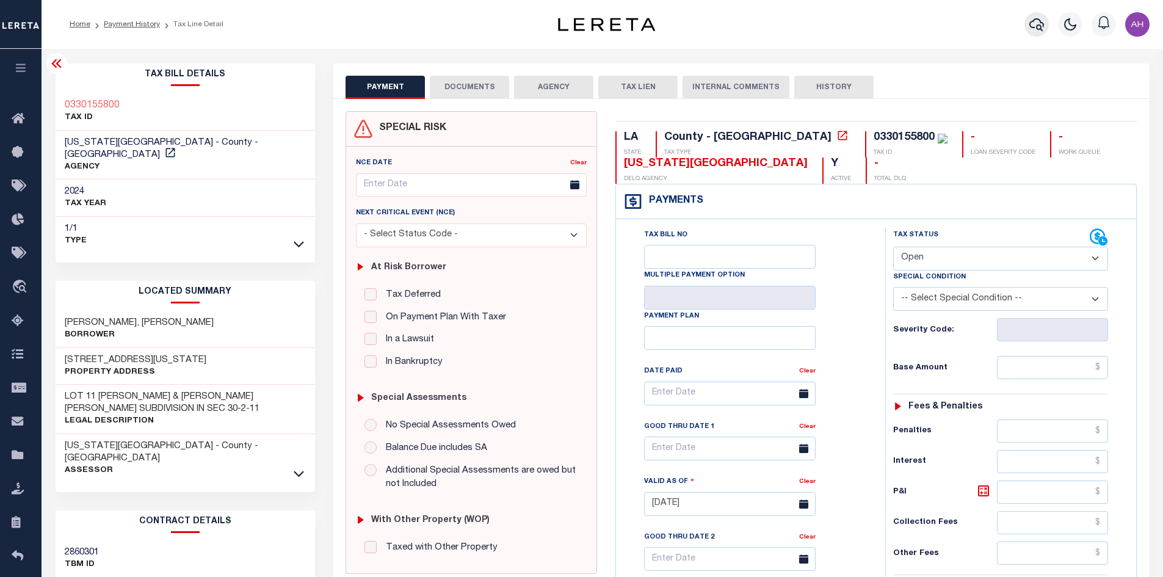
click at [1031, 22] on icon "button" at bounding box center [1037, 24] width 15 height 15
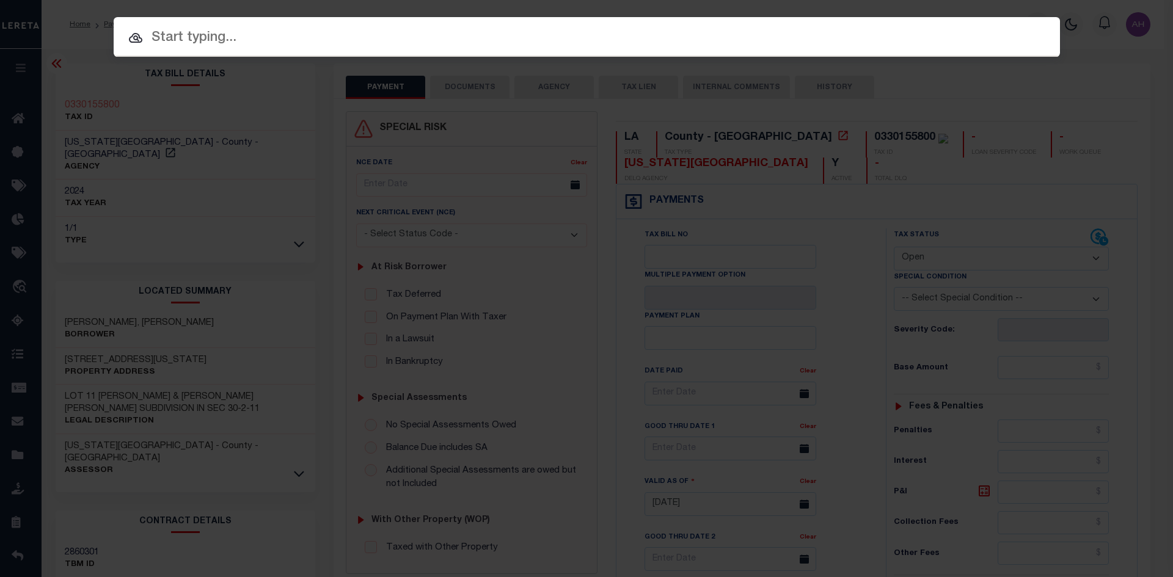
paste input "000009125477"
type input "000009125477"
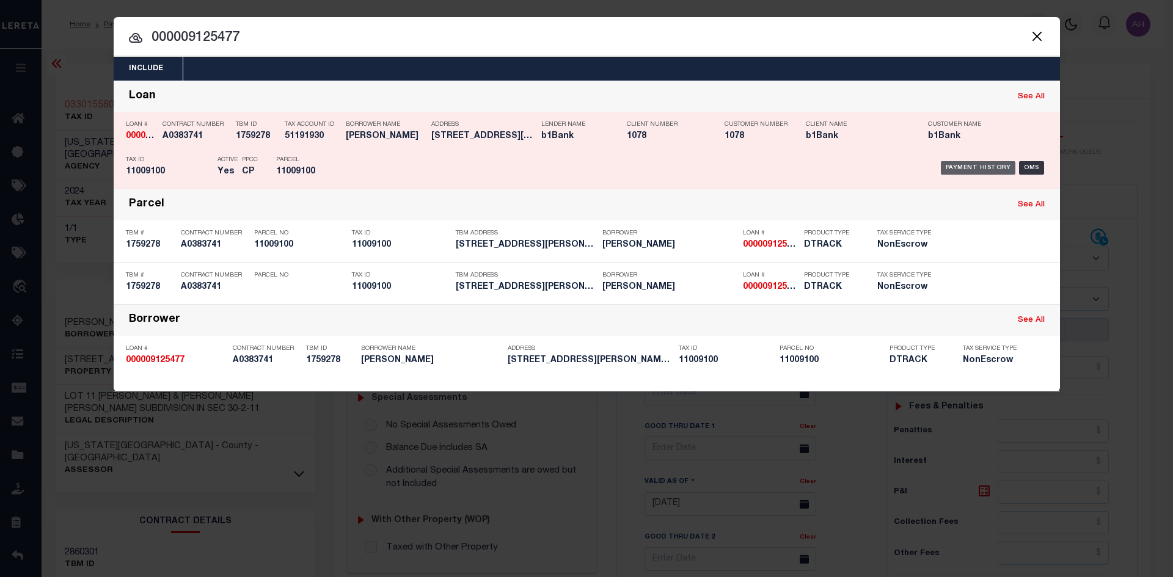
click at [984, 172] on div "Payment History" at bounding box center [977, 167] width 75 height 13
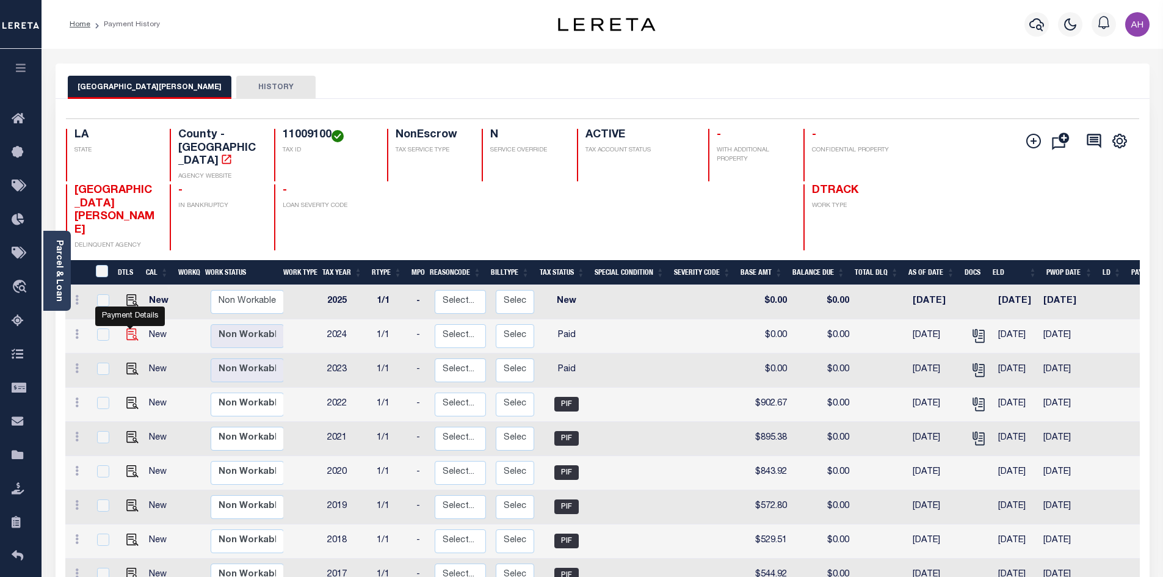
click at [133, 329] on img "" at bounding box center [132, 335] width 12 height 12
checkbox input "true"
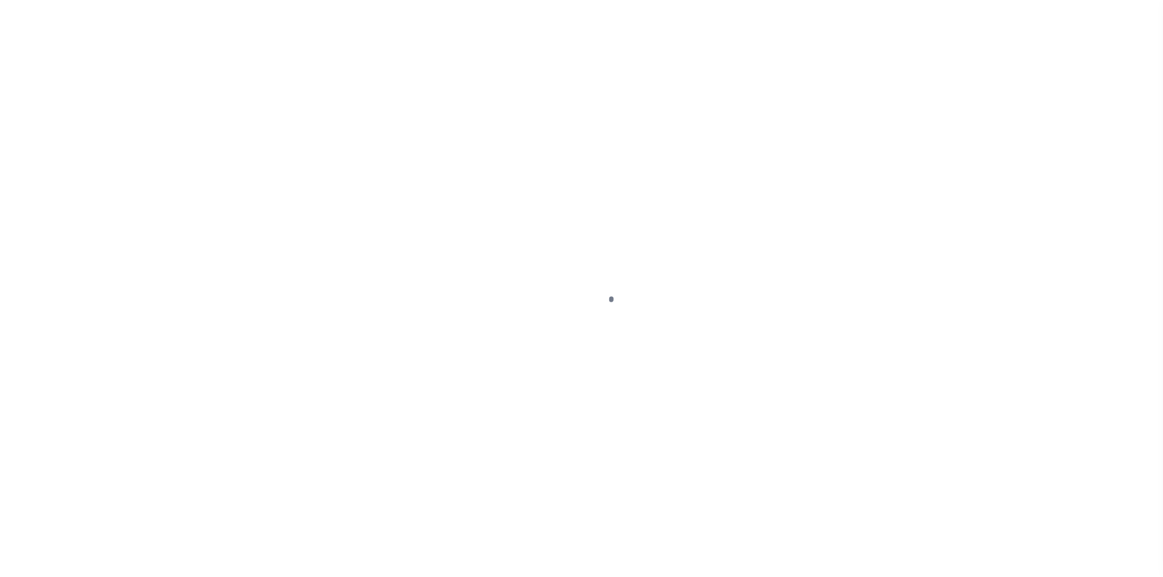
select select "PYD"
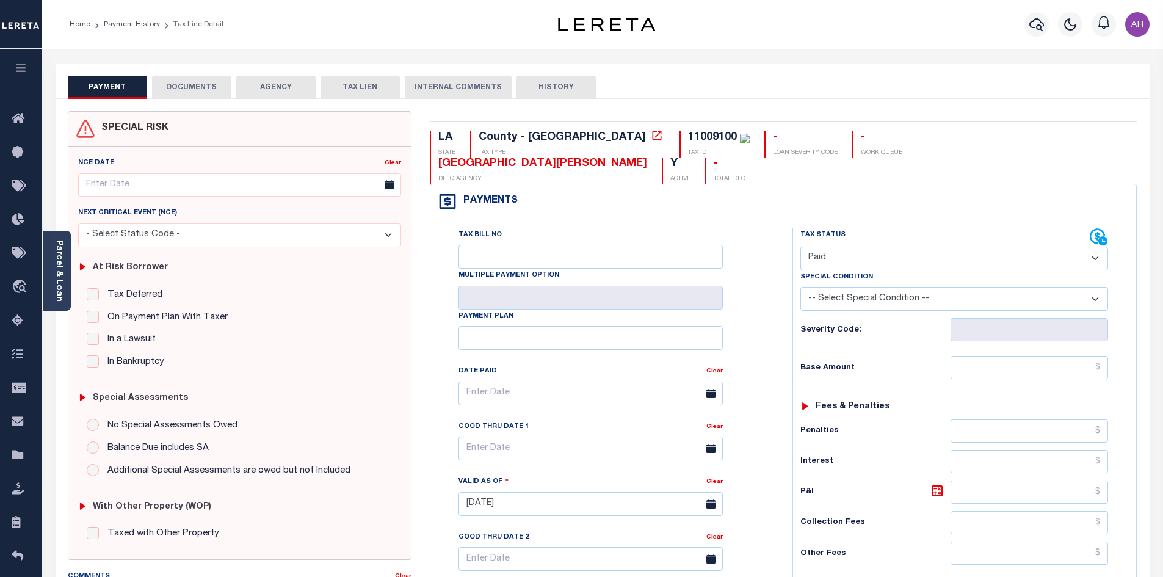
click at [57, 290] on link "Parcel & Loan" at bounding box center [58, 271] width 9 height 62
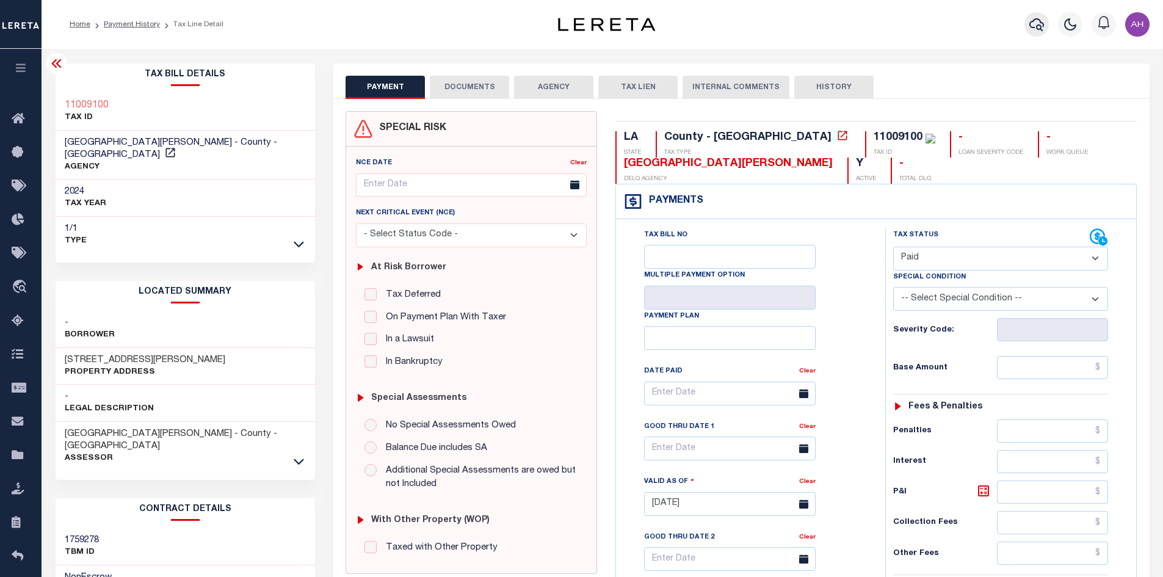
click at [1038, 32] on icon "button" at bounding box center [1037, 24] width 15 height 15
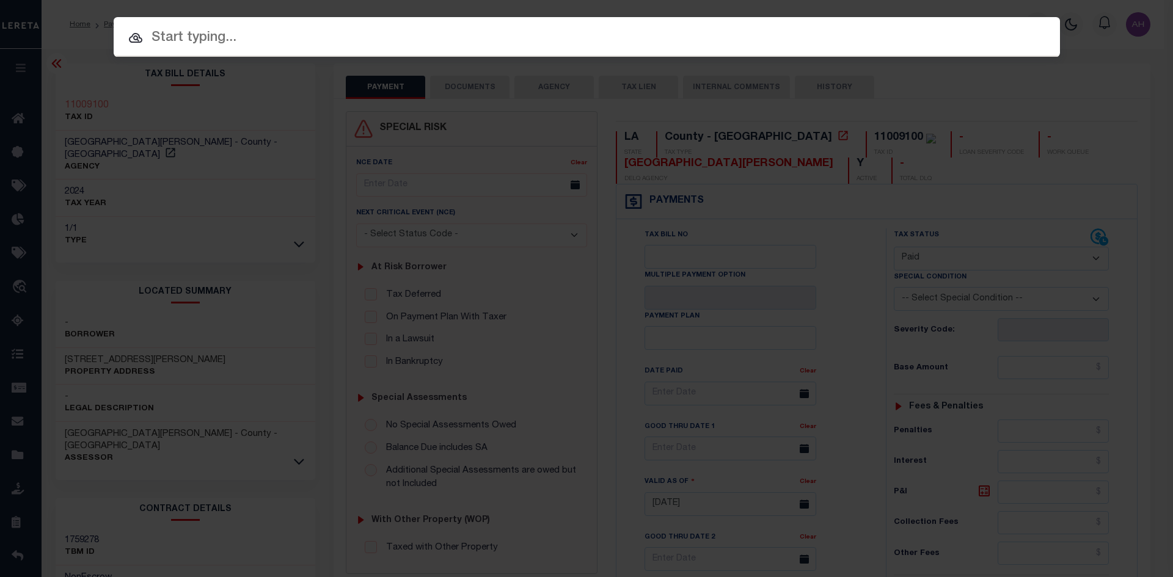
paste input "942200028853"
type input "942200028853"
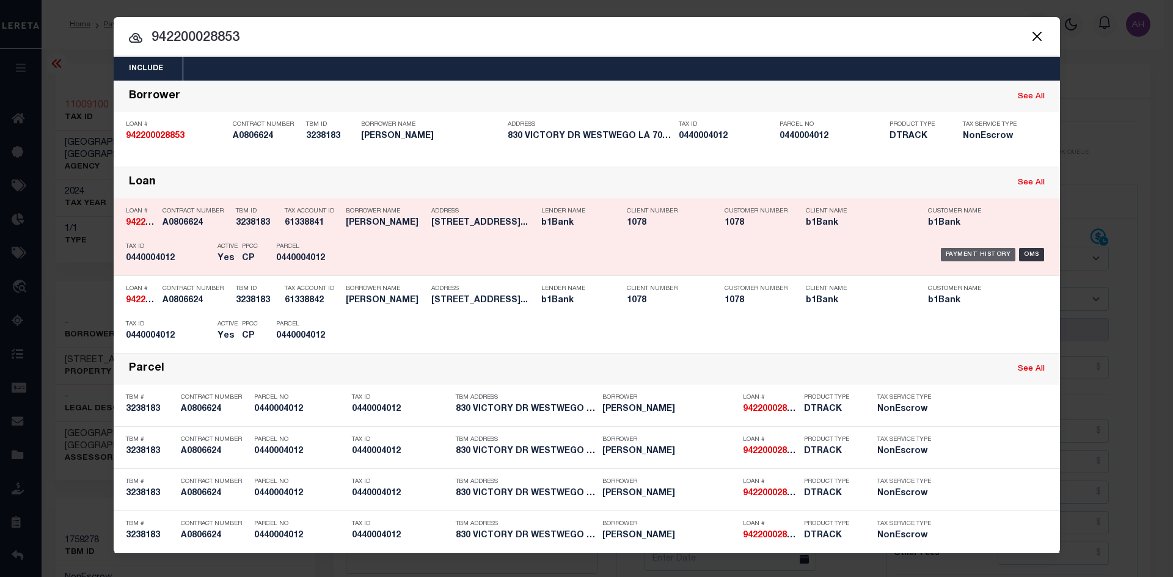
click at [991, 255] on div "Payment History" at bounding box center [977, 254] width 75 height 13
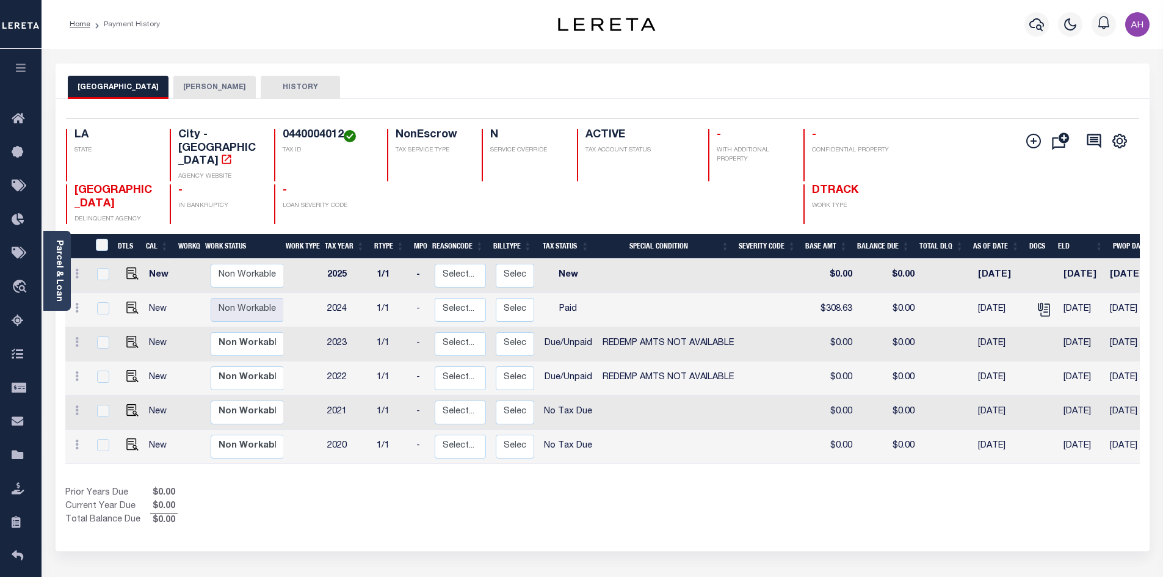
click at [214, 87] on button "JEFFERSON PARISH" at bounding box center [214, 87] width 82 height 23
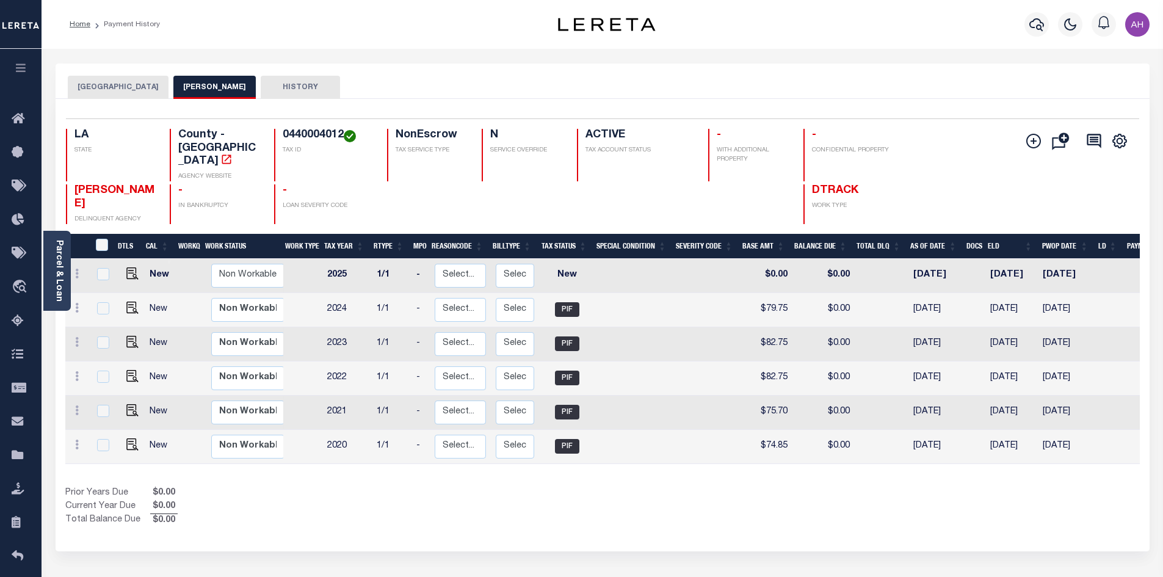
click at [105, 90] on button "WESTWEGO CITY" at bounding box center [118, 87] width 101 height 23
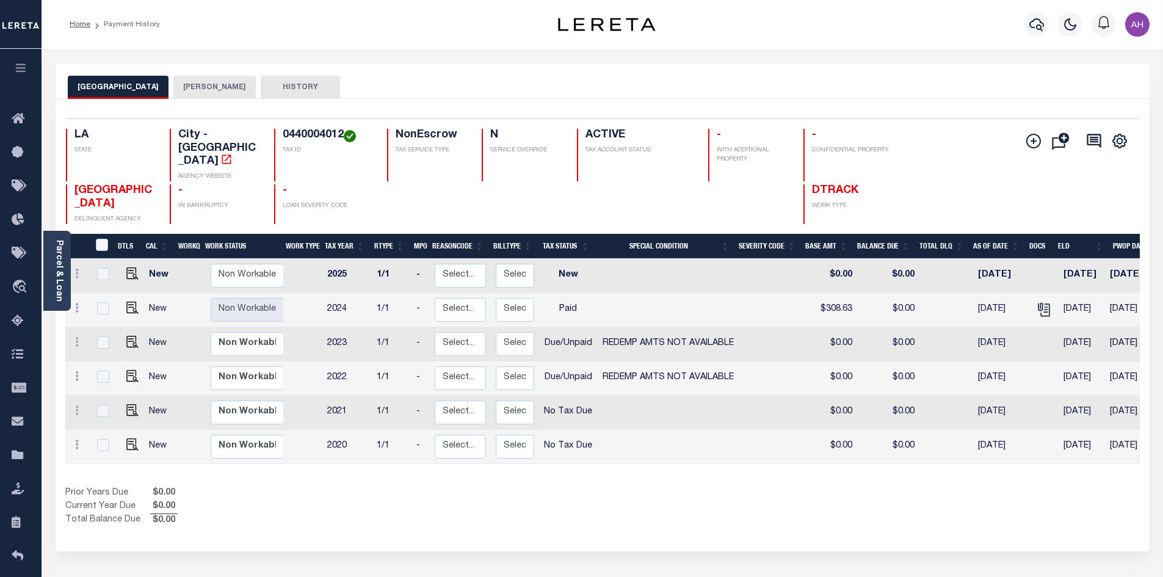
click at [212, 93] on button "JEFFERSON PARISH" at bounding box center [214, 87] width 82 height 23
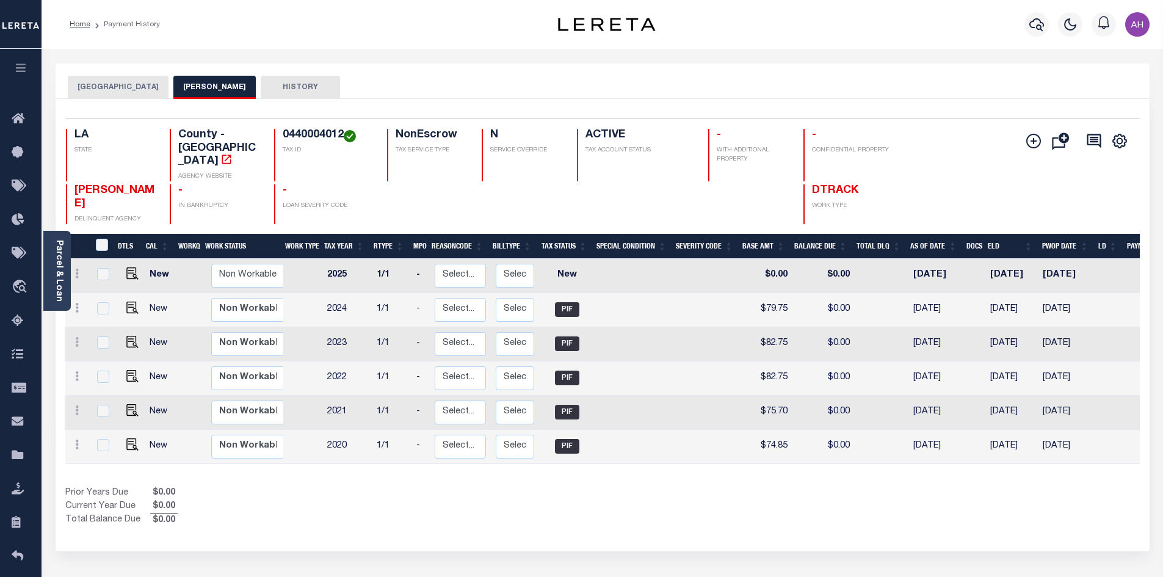
click at [64, 253] on div "Parcel & Loan" at bounding box center [56, 271] width 27 height 80
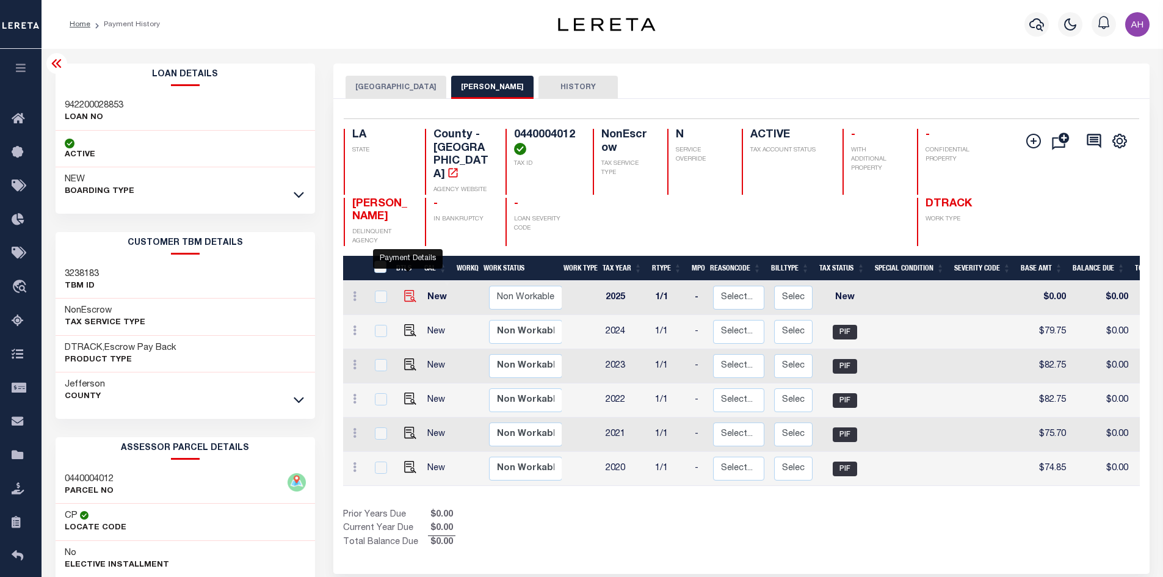
click at [411, 290] on img "" at bounding box center [410, 296] width 12 height 12
checkbox input "true"
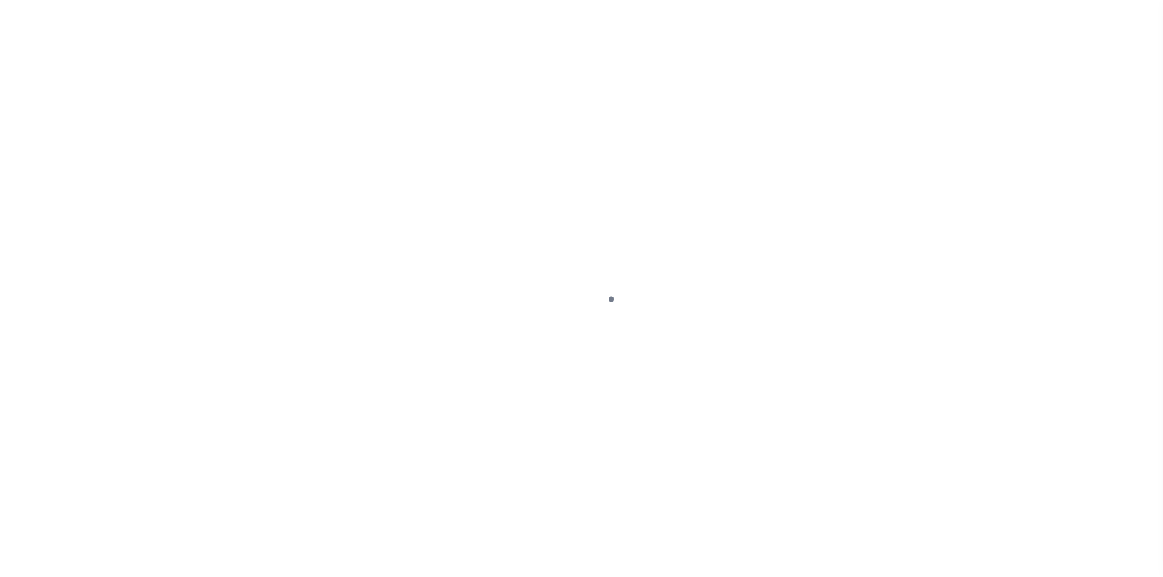
select select "NW2"
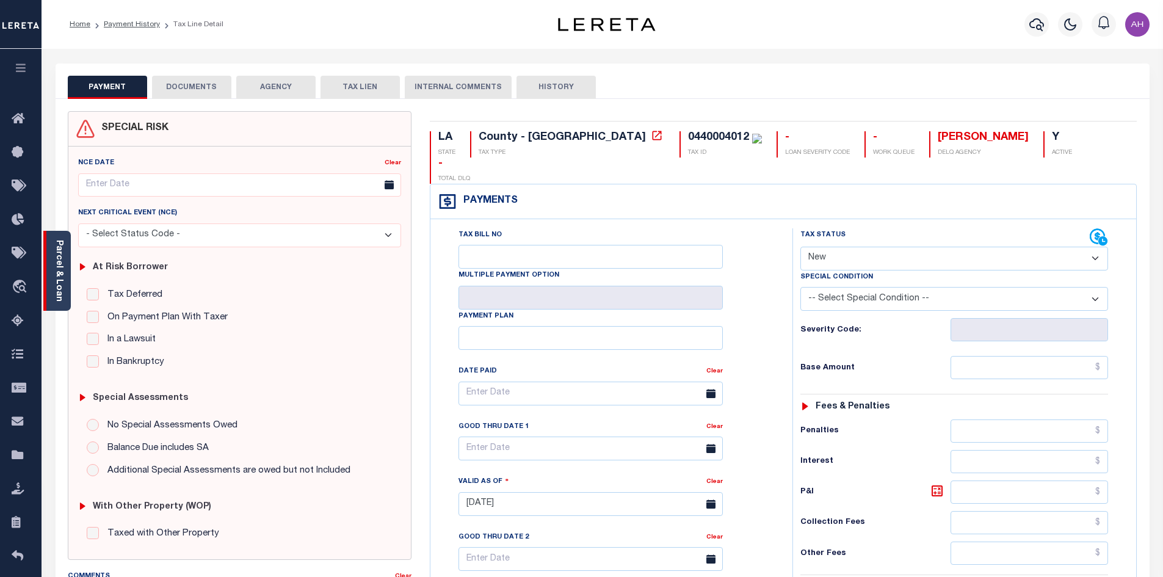
click at [65, 269] on div "Parcel & Loan" at bounding box center [56, 271] width 27 height 80
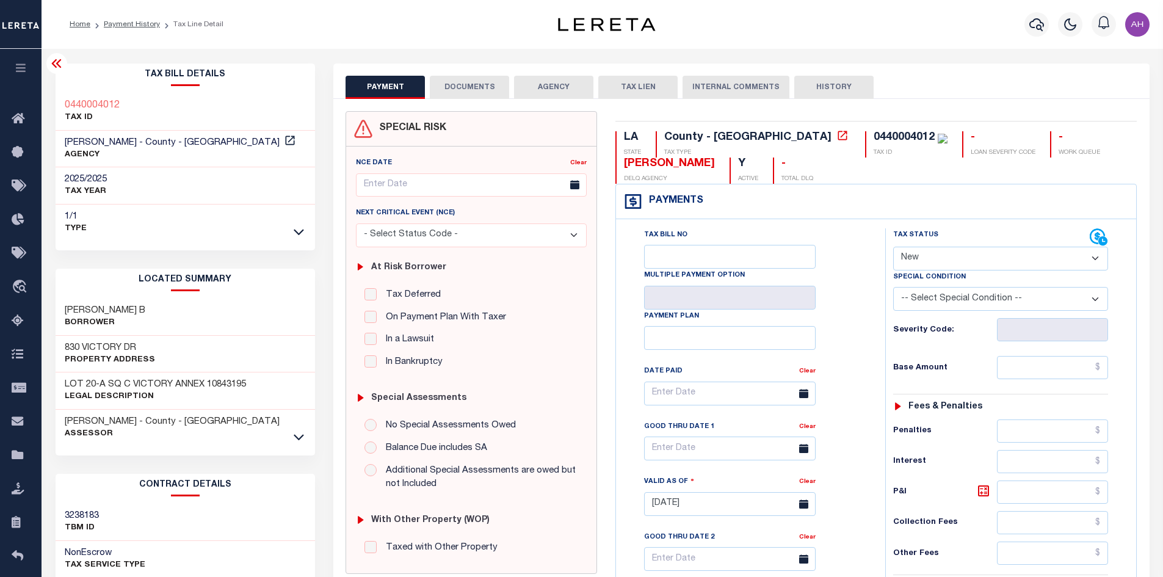
click at [1048, 18] on div at bounding box center [1037, 24] width 34 height 43
click at [1040, 22] on icon "button" at bounding box center [1037, 24] width 15 height 13
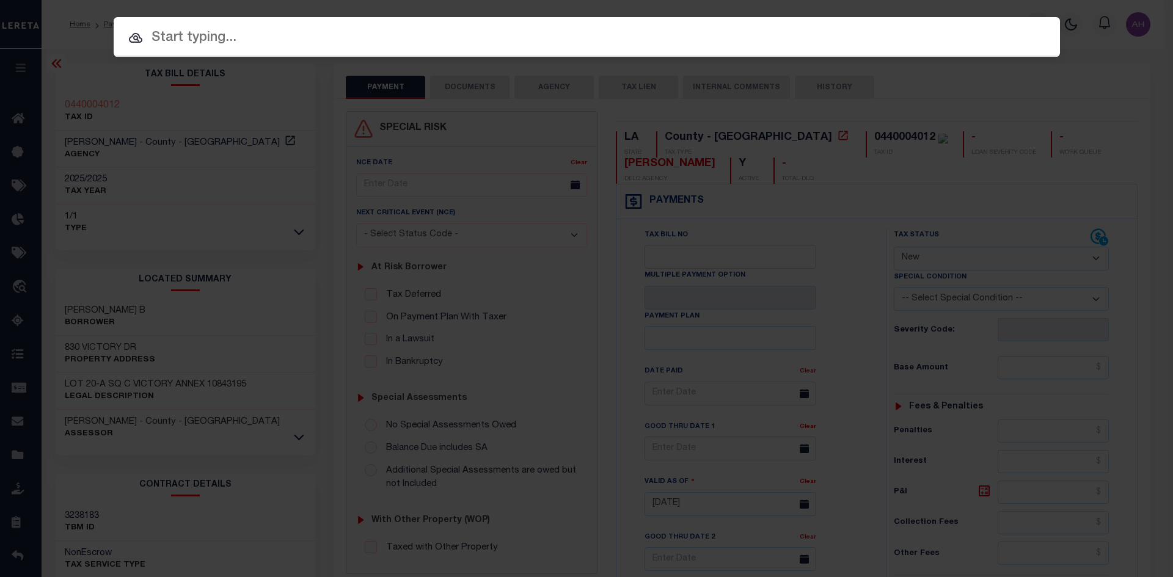
paste input "7512341"
type input "7512341"
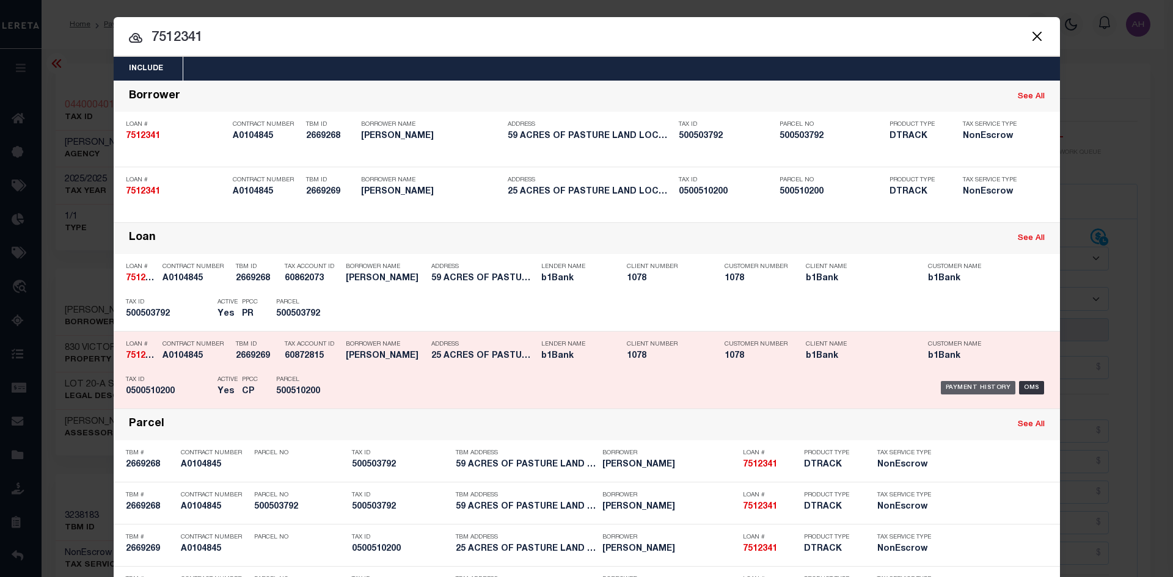
click at [980, 387] on div "Payment History" at bounding box center [977, 387] width 75 height 13
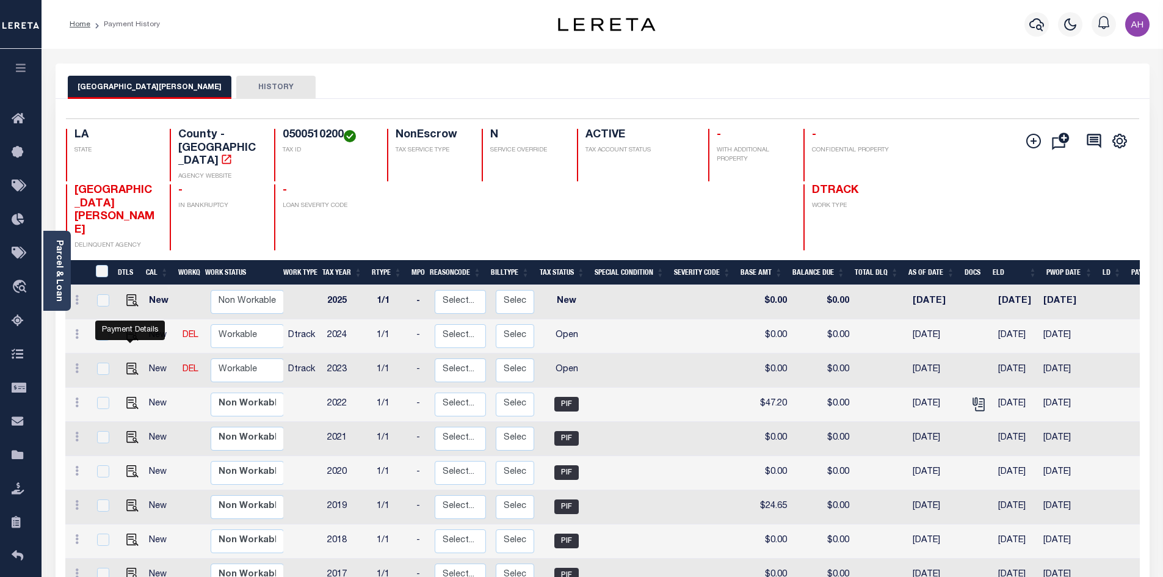
drag, startPoint x: 129, startPoint y: 336, endPoint x: 161, endPoint y: 341, distance: 32.1
click at [130, 363] on img "" at bounding box center [132, 369] width 12 height 12
checkbox input "true"
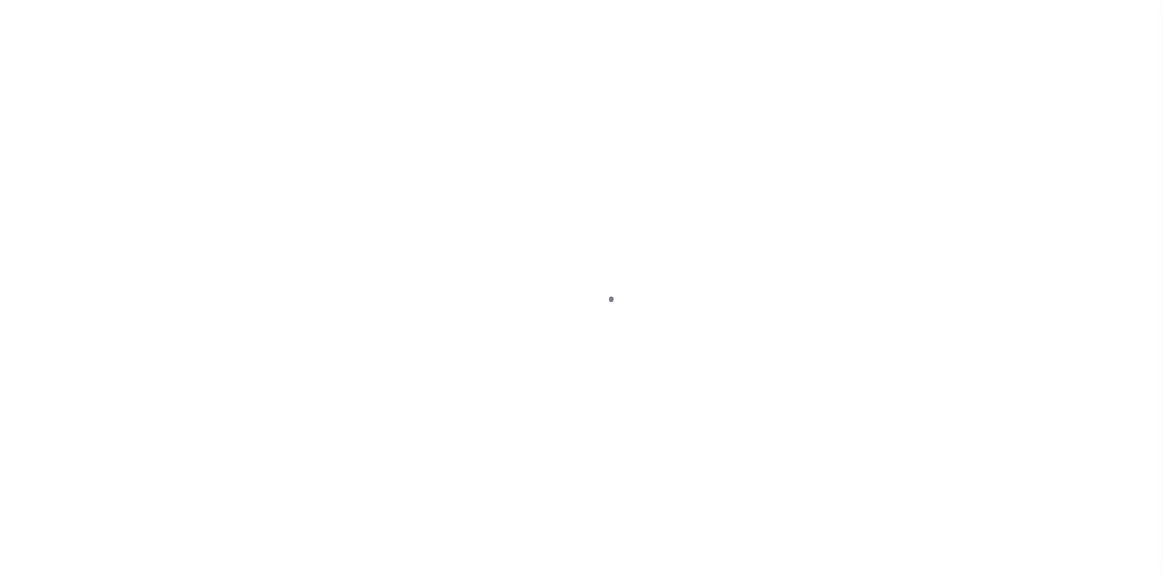
select select "OP2"
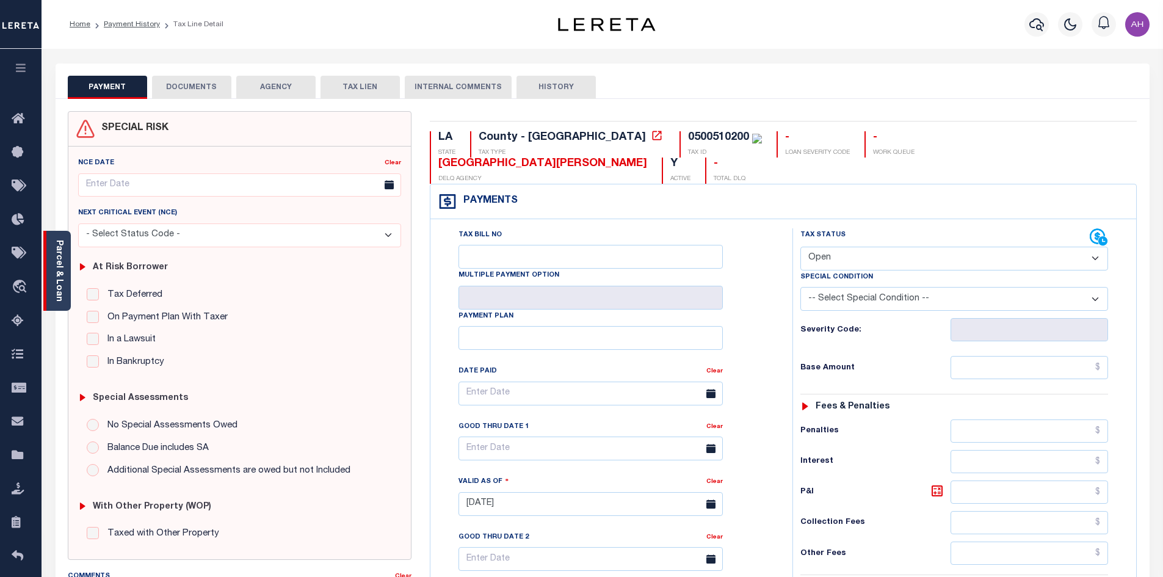
click at [60, 281] on link "Parcel & Loan" at bounding box center [58, 271] width 9 height 62
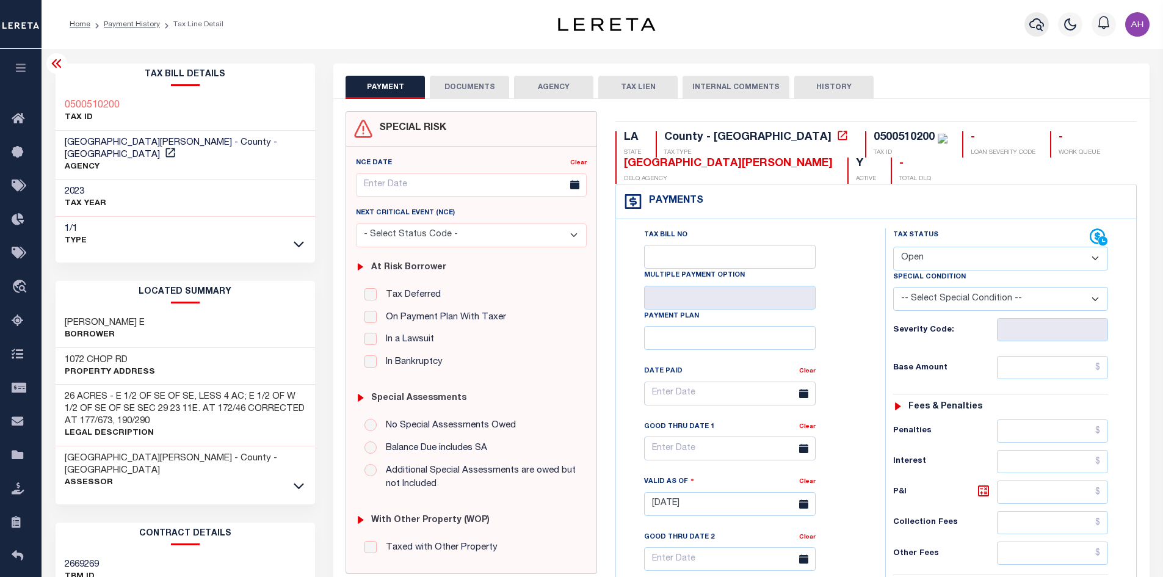
click at [1037, 21] on icon "button" at bounding box center [1037, 24] width 15 height 15
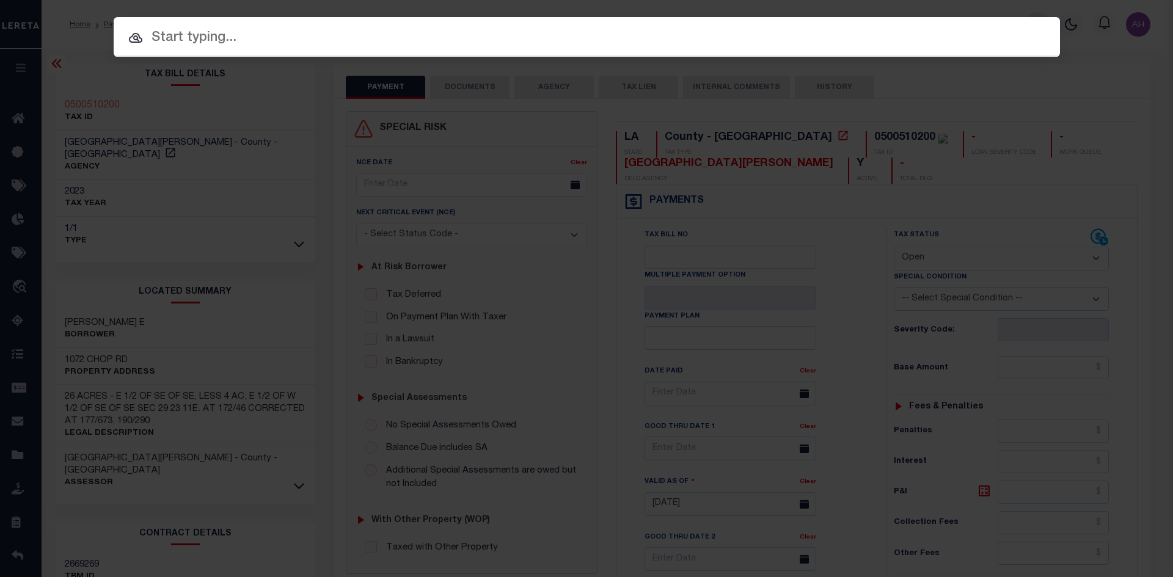
paste input "17091707"
type input "17091707"
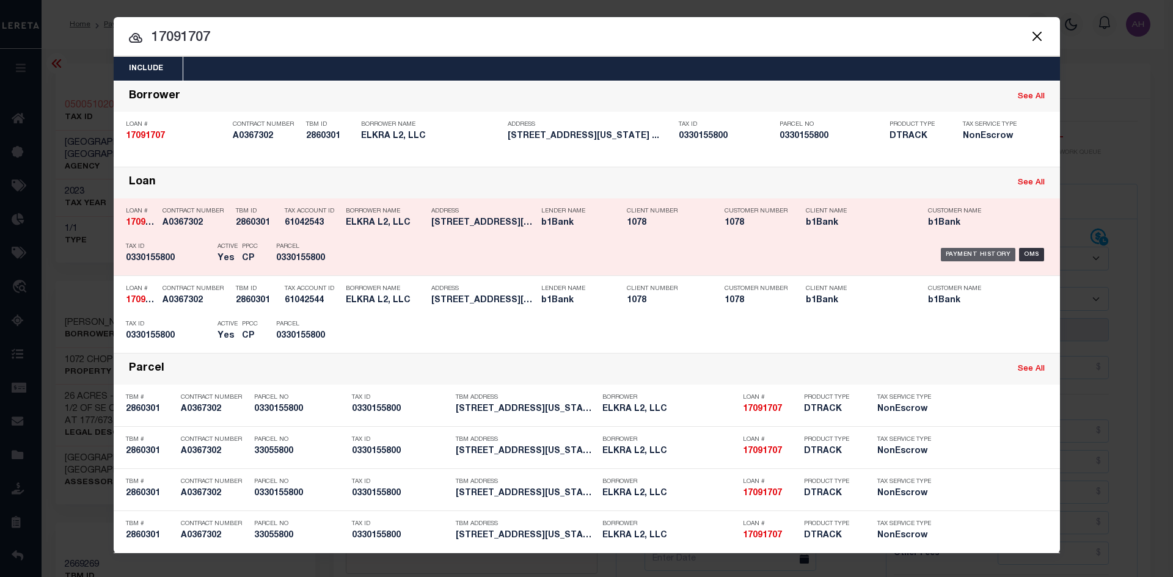
click at [972, 254] on div "Payment History" at bounding box center [977, 254] width 75 height 13
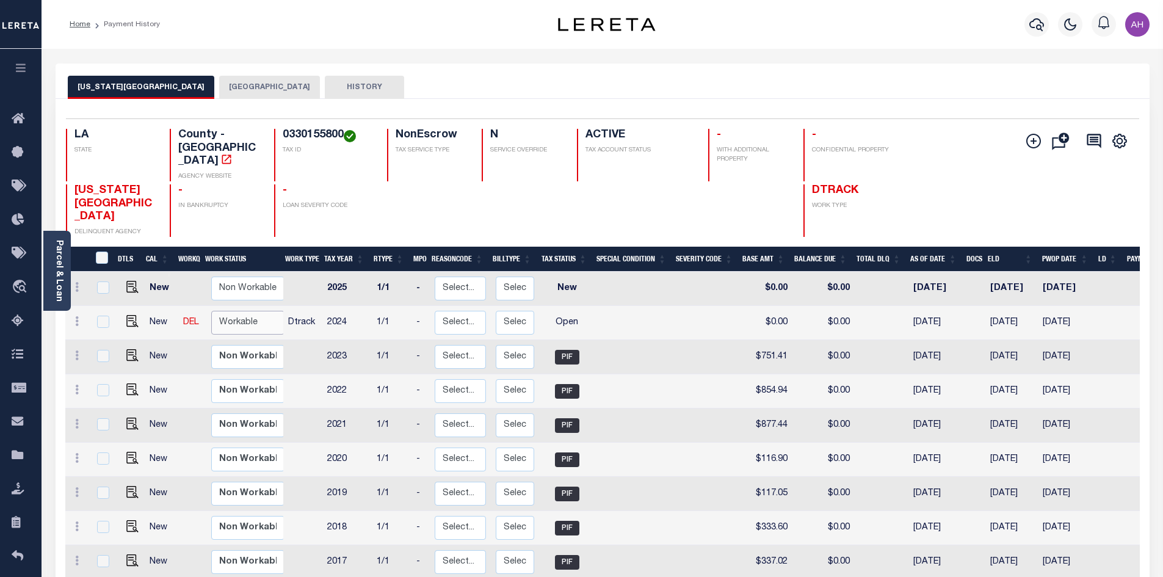
click at [245, 311] on select "Non Workable Workable" at bounding box center [247, 323] width 73 height 24
checkbox input "true"
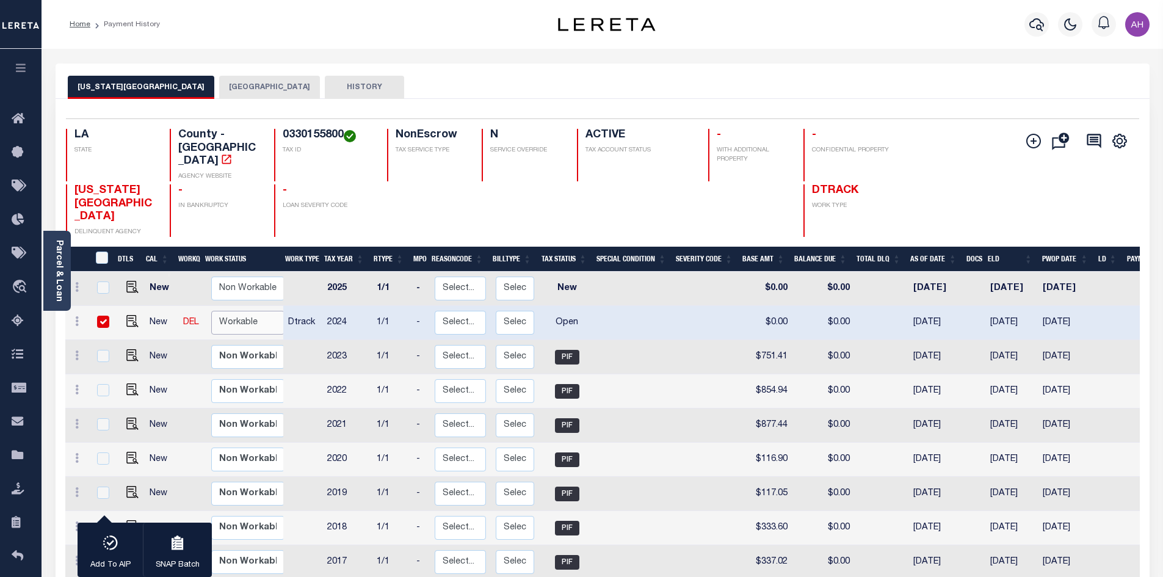
select select "true"
click at [211, 311] on select "Non Workable Workable" at bounding box center [247, 323] width 73 height 24
checkbox input "false"
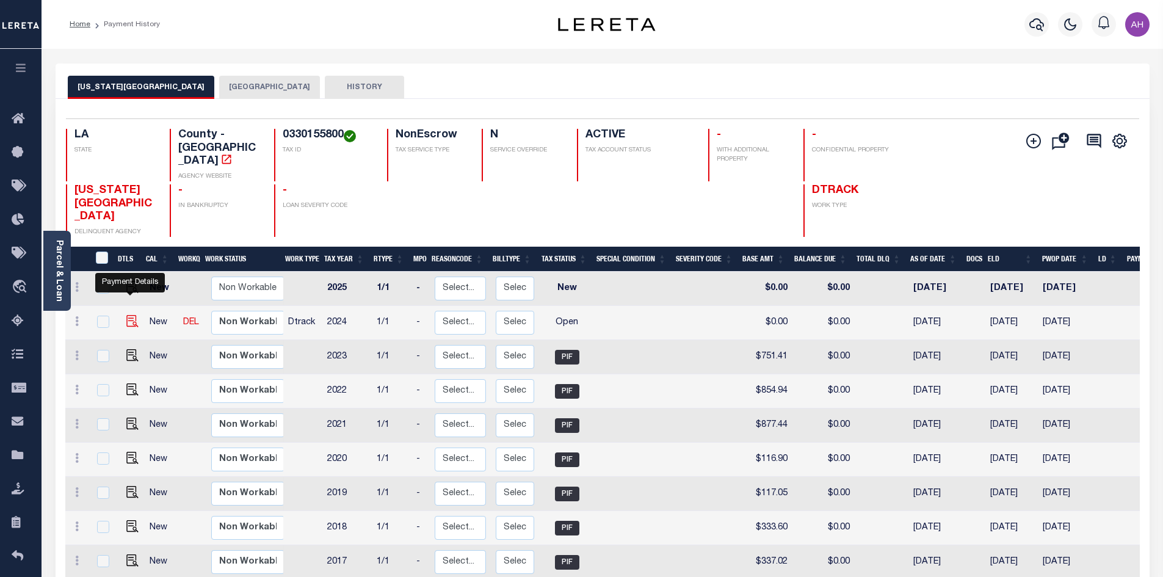
click at [134, 315] on img "" at bounding box center [132, 321] width 12 height 12
checkbox input "true"
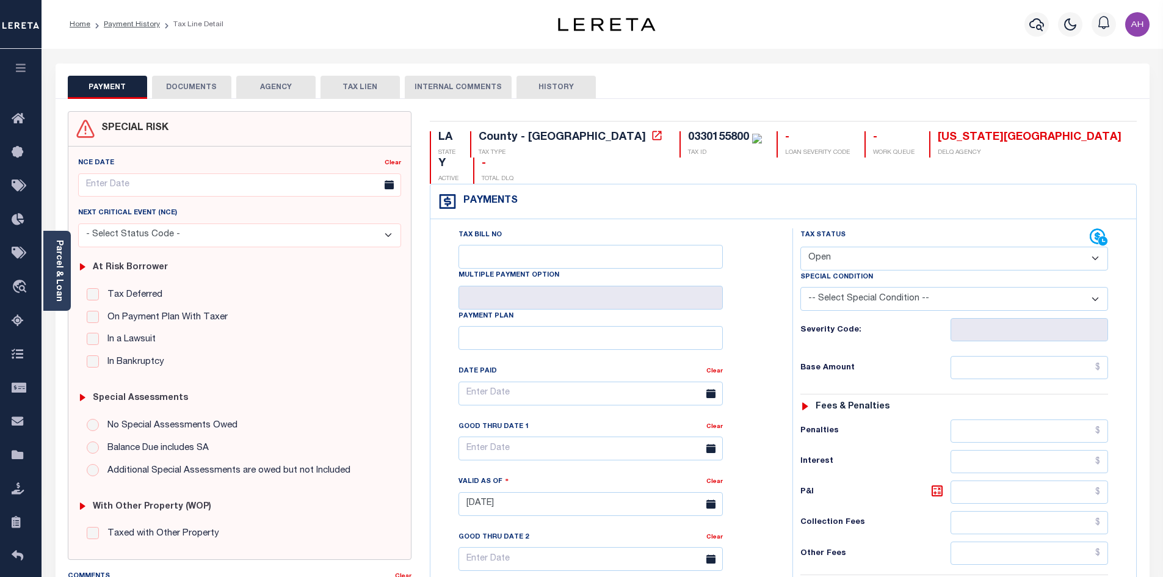
drag, startPoint x: 63, startPoint y: 269, endPoint x: 90, endPoint y: 274, distance: 28.0
click at [63, 269] on link "Parcel & Loan" at bounding box center [58, 271] width 9 height 62
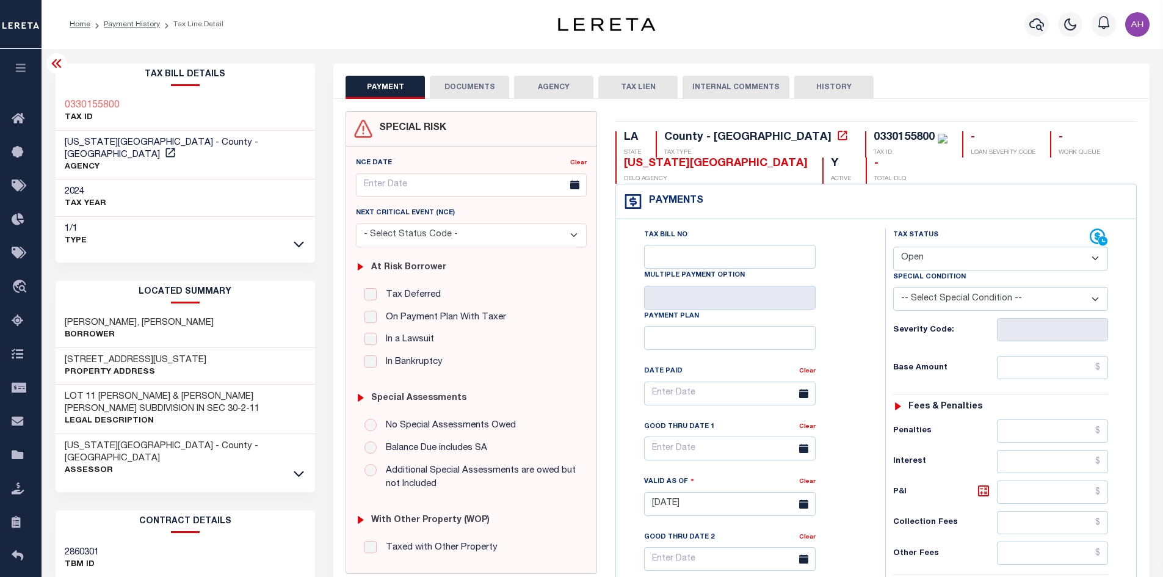
drag, startPoint x: 229, startPoint y: 142, endPoint x: 272, endPoint y: 78, distance: 77.9
click at [272, 78] on h2 "Tax Bill Details" at bounding box center [186, 75] width 260 height 23
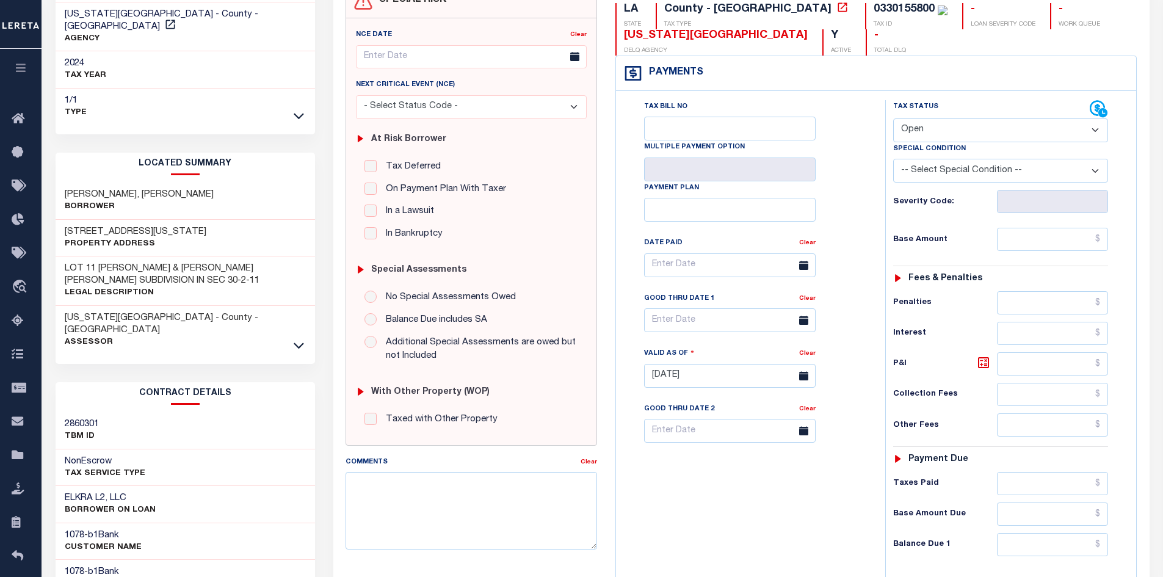
scroll to position [244, 0]
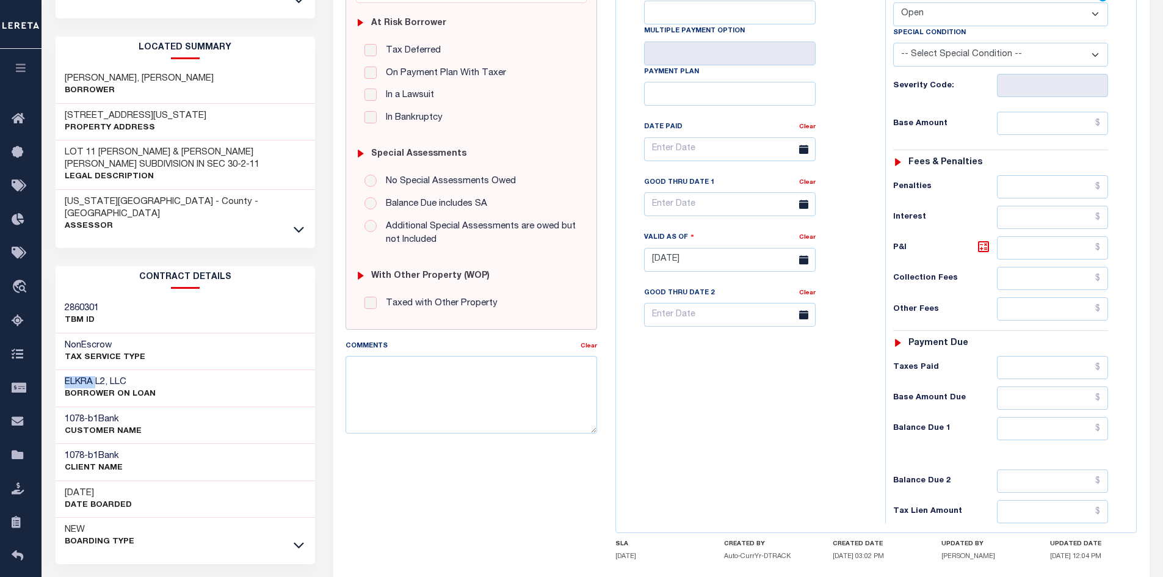
drag, startPoint x: 96, startPoint y: 355, endPoint x: 89, endPoint y: 356, distance: 6.8
click at [67, 376] on h3 "ELKRA L2, LLC" at bounding box center [110, 382] width 91 height 12
click at [176, 370] on div "ELKRA L2, LLC BORROWER ON LOAN" at bounding box center [186, 388] width 260 height 37
drag, startPoint x: 93, startPoint y: 355, endPoint x: 66, endPoint y: 354, distance: 26.9
click at [66, 376] on h3 "ELKRA L2, LLC" at bounding box center [110, 382] width 91 height 12
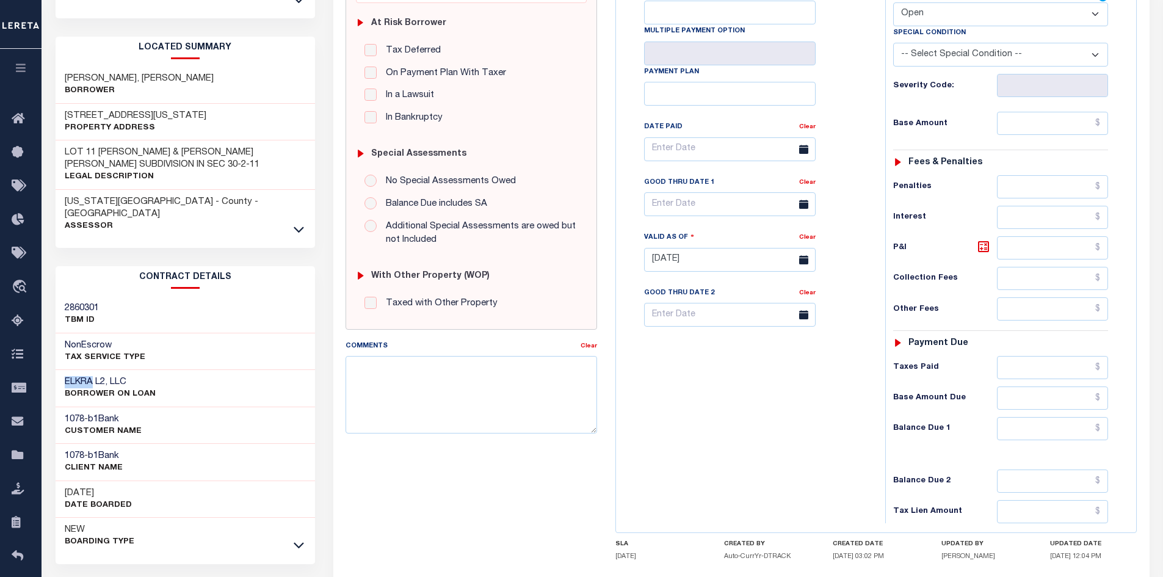
copy h3 "ELKRA"
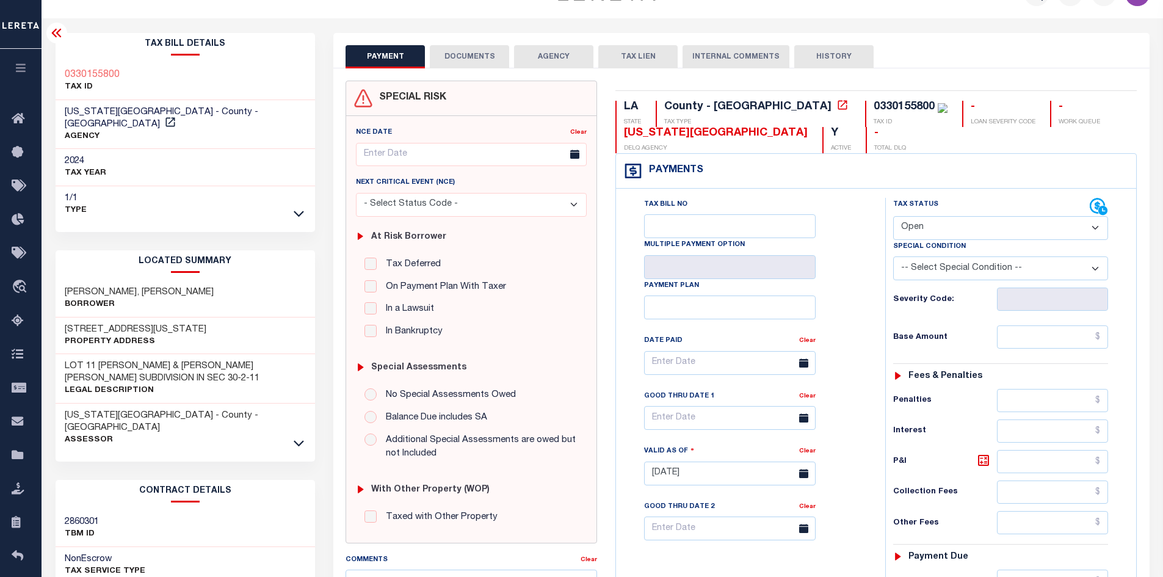
scroll to position [0, 0]
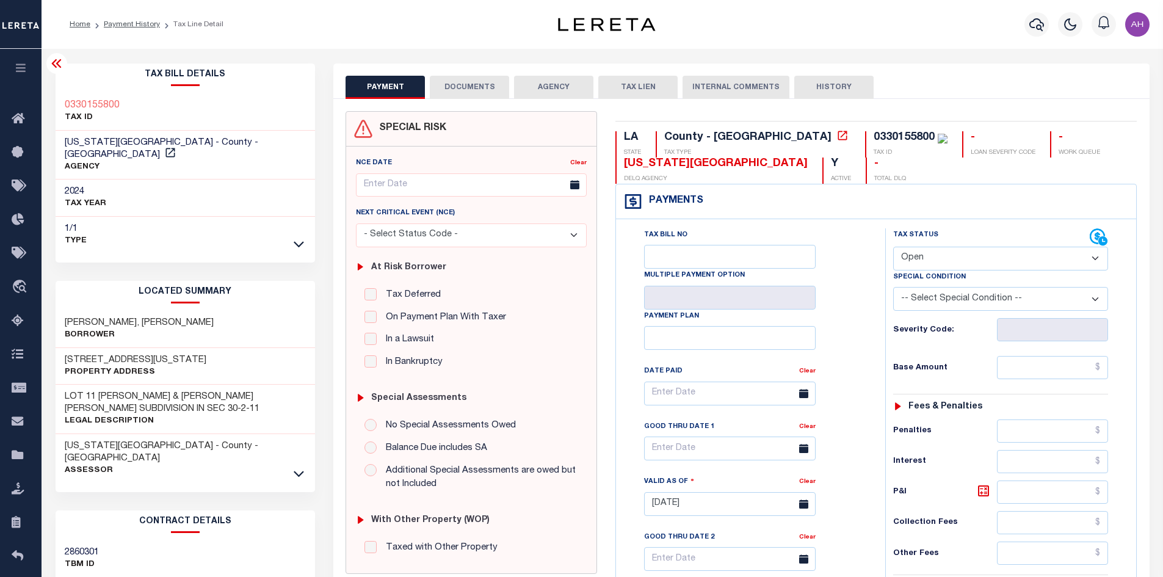
click at [921, 258] on select "- Select Status Code - Open Due/Unpaid Paid Incomplete No Tax Due Internal Refu…" at bounding box center [1000, 259] width 215 height 24
select select "PYD"
click at [893, 247] on select "- Select Status Code - Open Due/Unpaid Paid Incomplete No Tax Due Internal Refu…" at bounding box center [1000, 259] width 215 height 24
type input "09/30/2025"
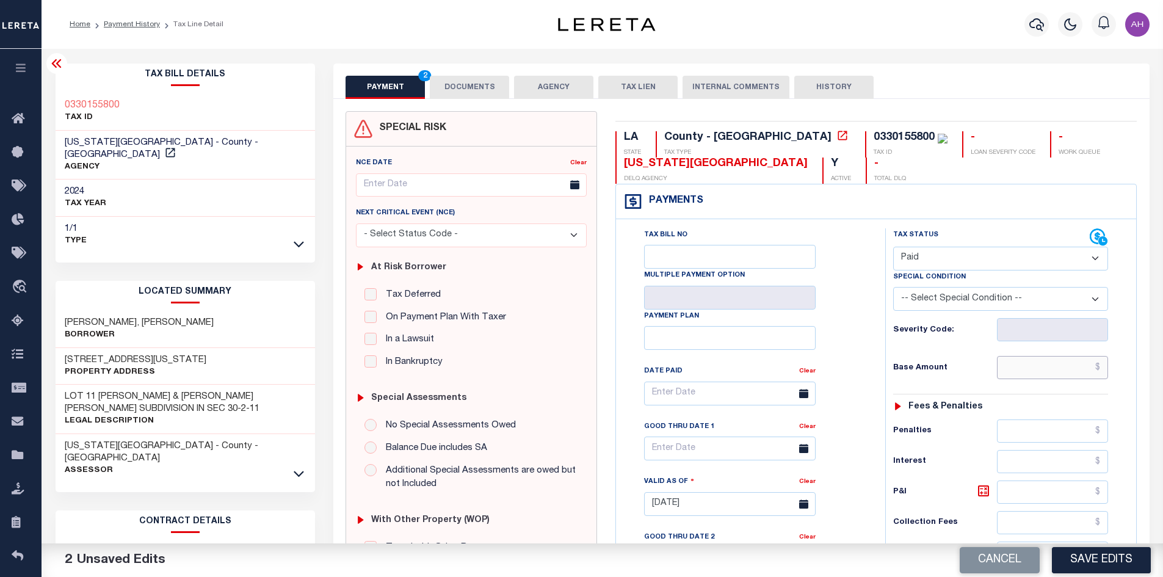
click at [1040, 377] on input "text" at bounding box center [1053, 367] width 112 height 23
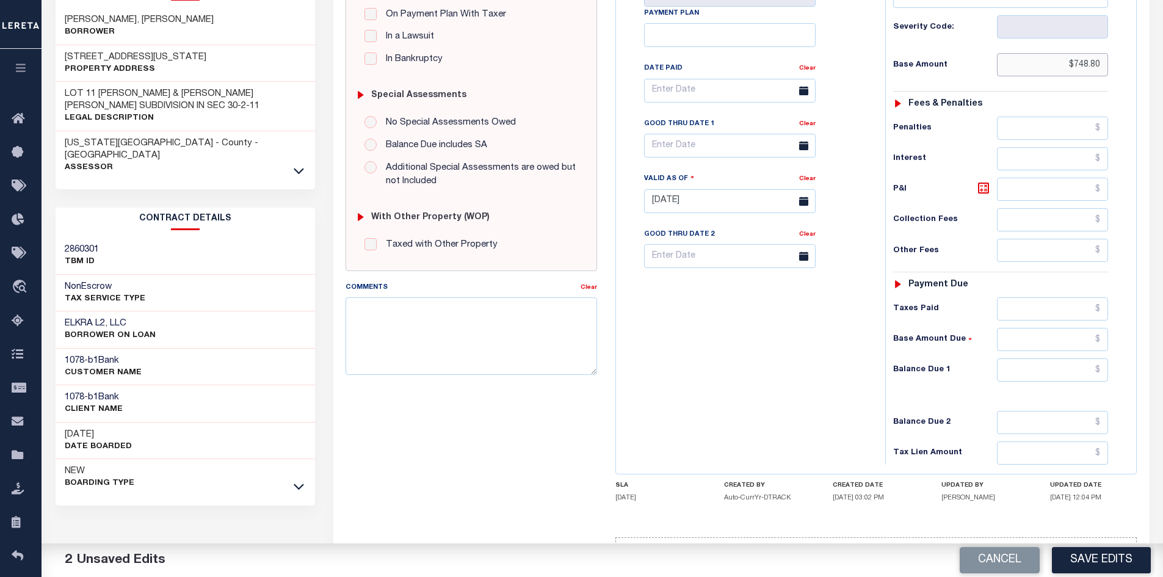
scroll to position [305, 0]
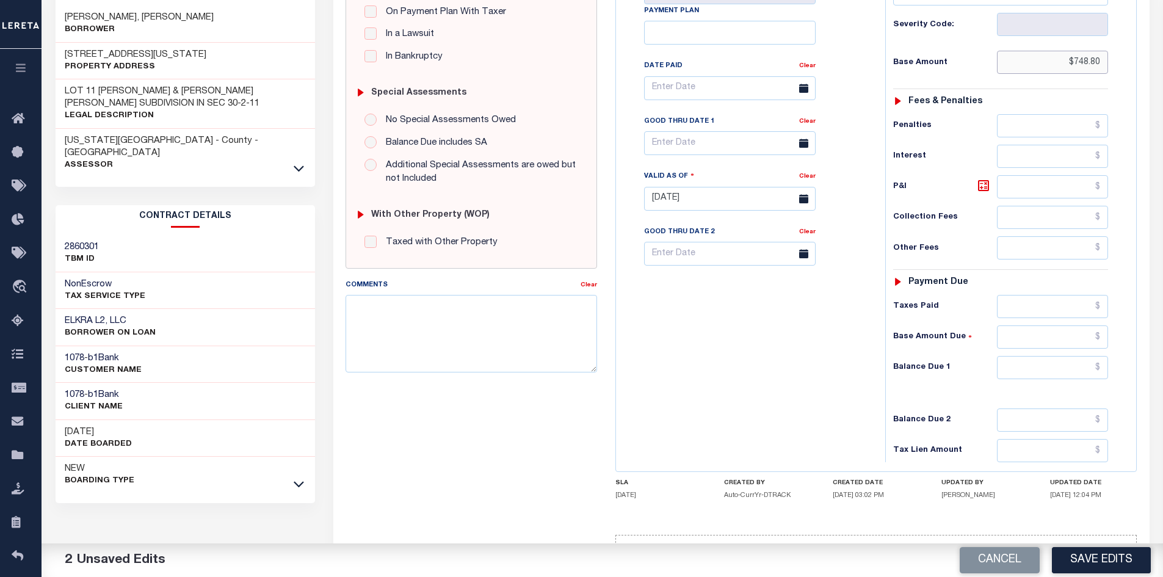
type input "$748.80"
click at [1027, 368] on input "text" at bounding box center [1053, 367] width 112 height 23
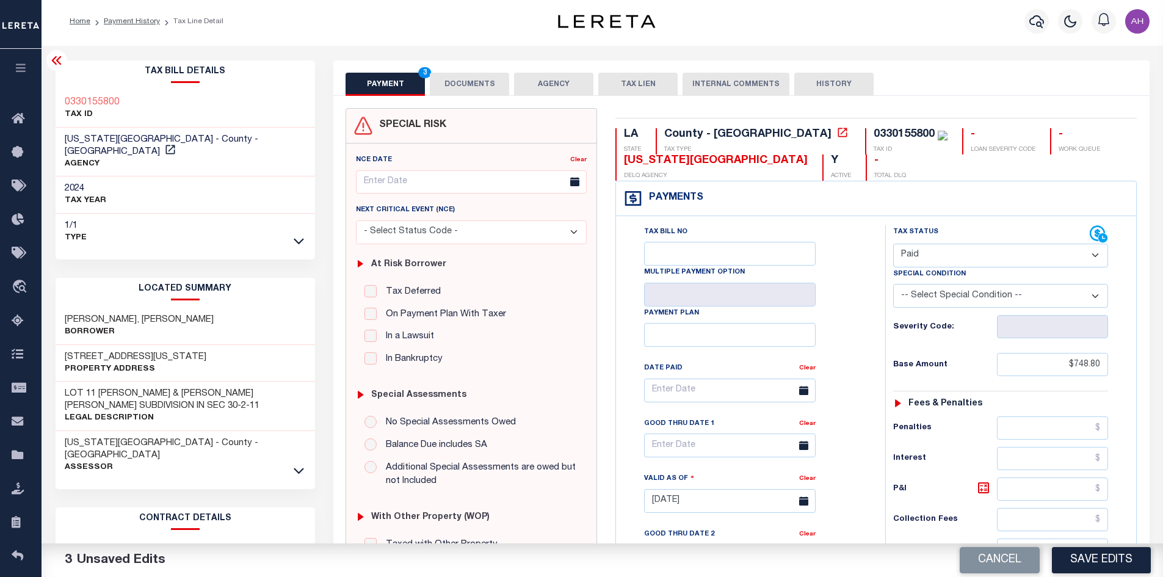
scroll to position [0, 0]
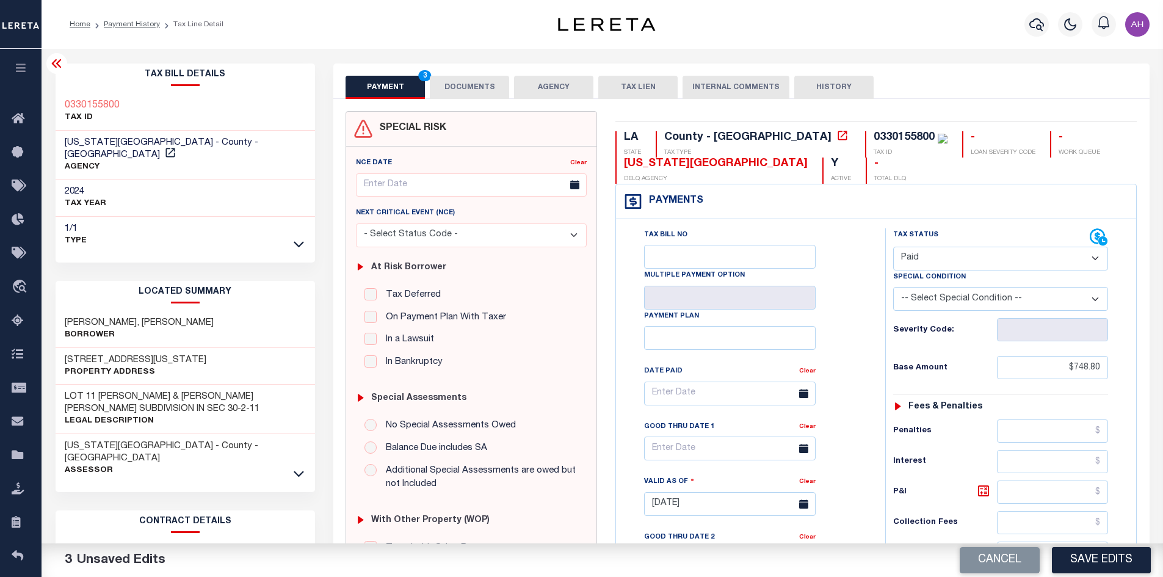
type input "$0.00"
click at [468, 87] on button "DOCUMENTS" at bounding box center [469, 87] width 79 height 23
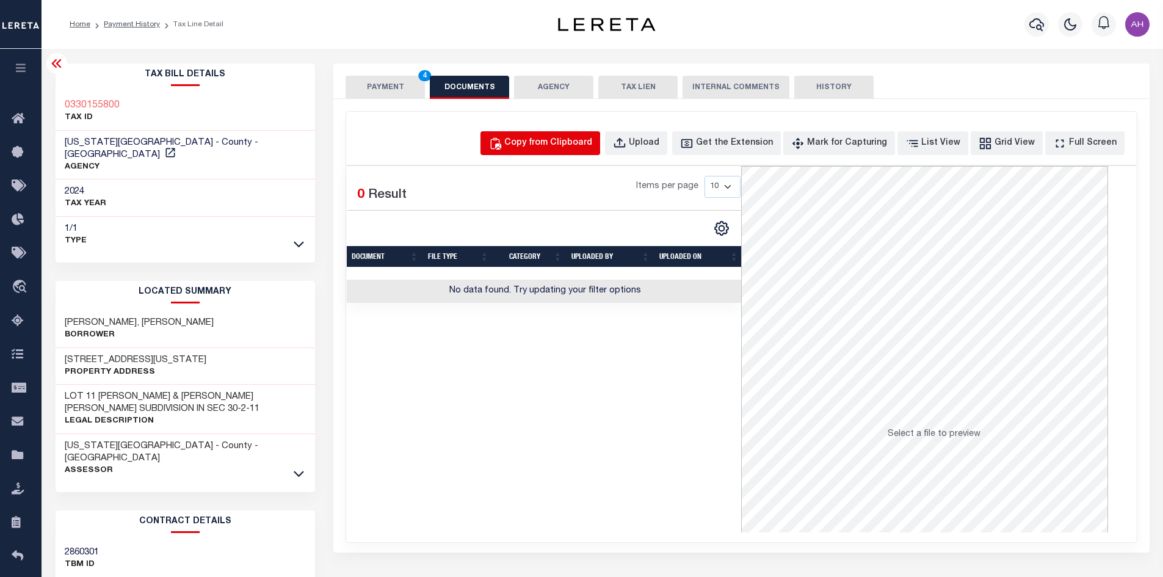
click at [569, 144] on div "Copy from Clipboard" at bounding box center [548, 143] width 88 height 13
select select "POP"
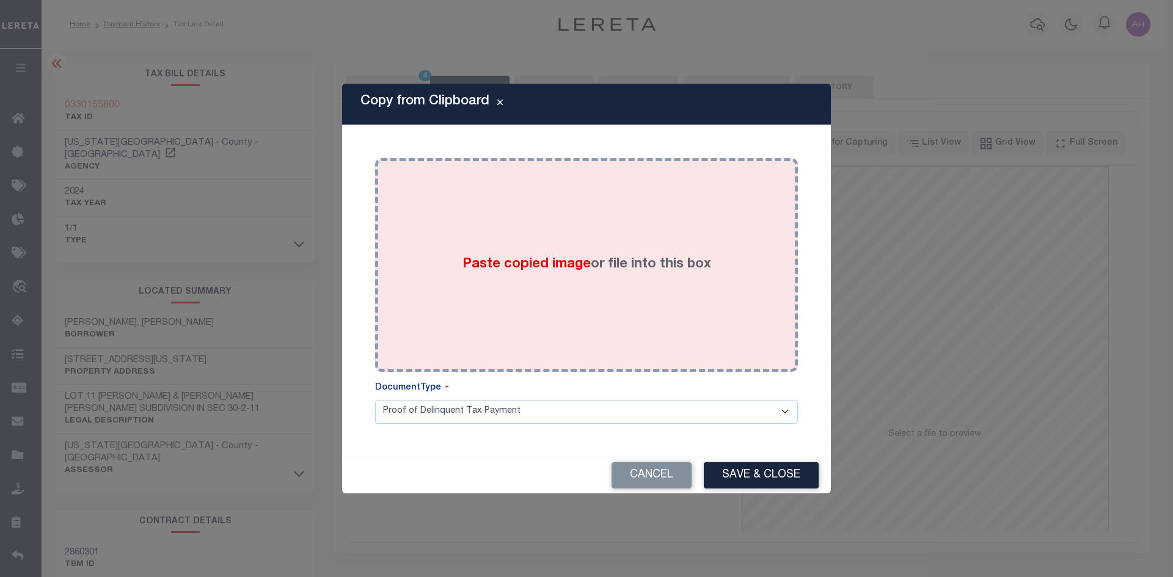
click at [511, 261] on span "Paste copied image" at bounding box center [526, 264] width 128 height 13
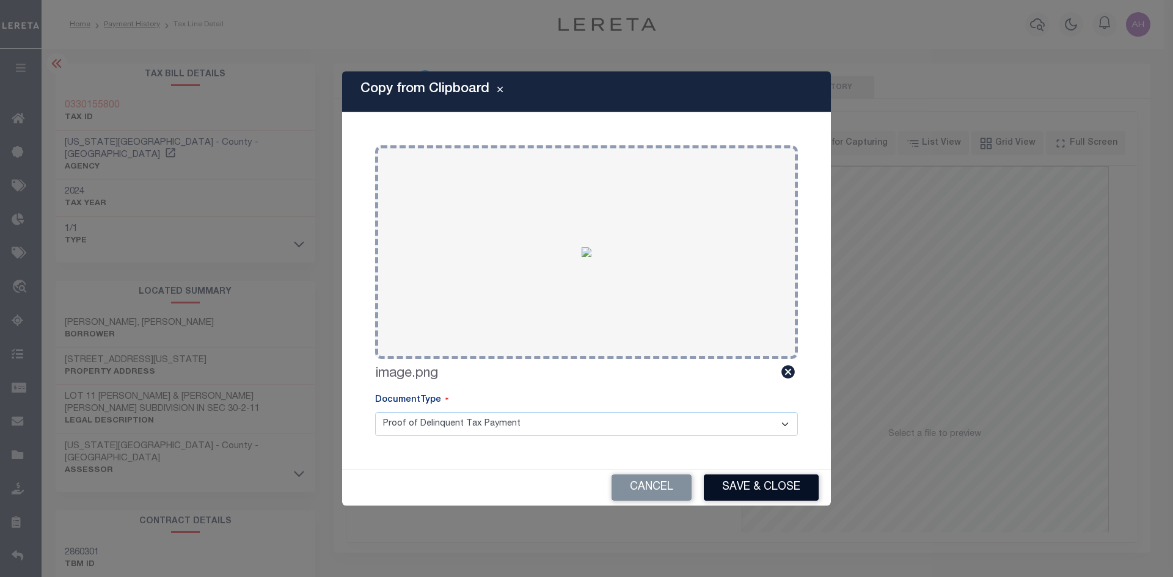
click at [736, 484] on button "Save & Close" at bounding box center [761, 488] width 115 height 26
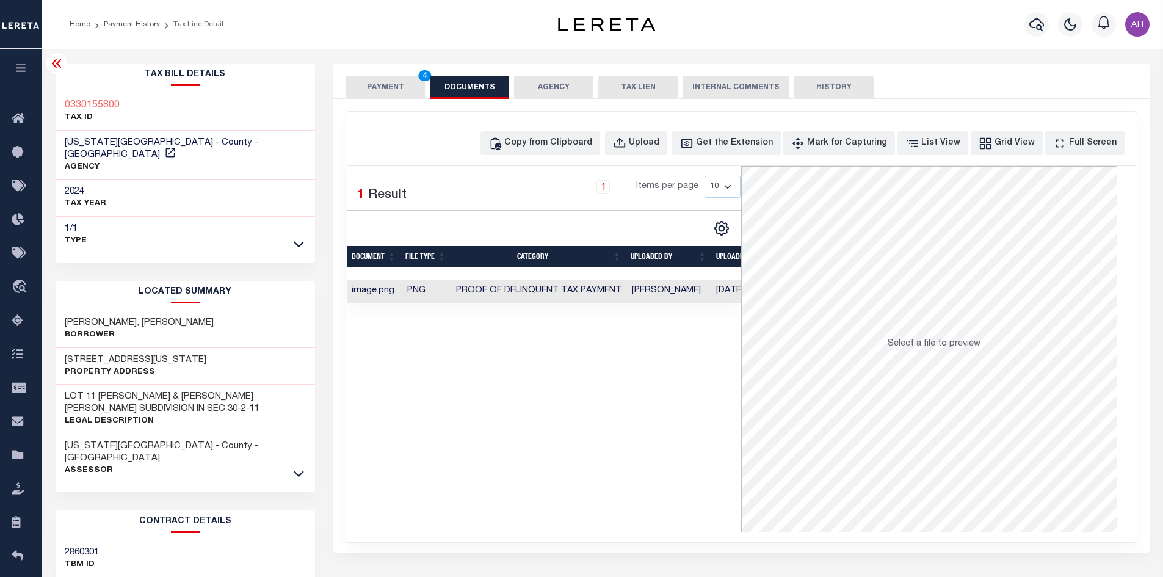
click at [387, 85] on button "PAYMENT 4" at bounding box center [385, 87] width 79 height 23
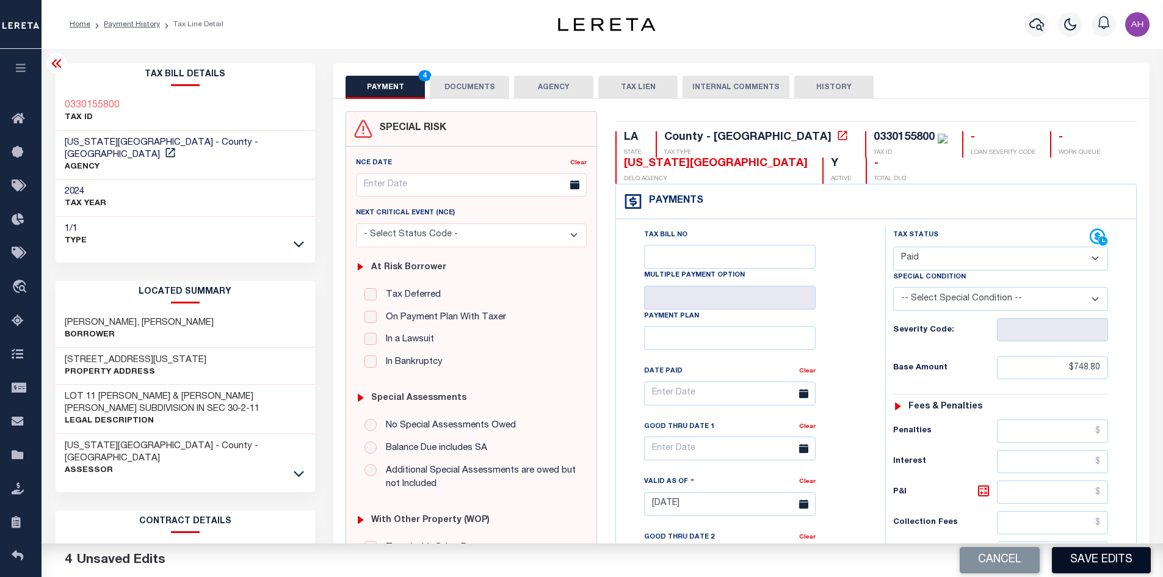
click at [1105, 561] on button "Save Edits" at bounding box center [1101, 560] width 99 height 26
checkbox input "false"
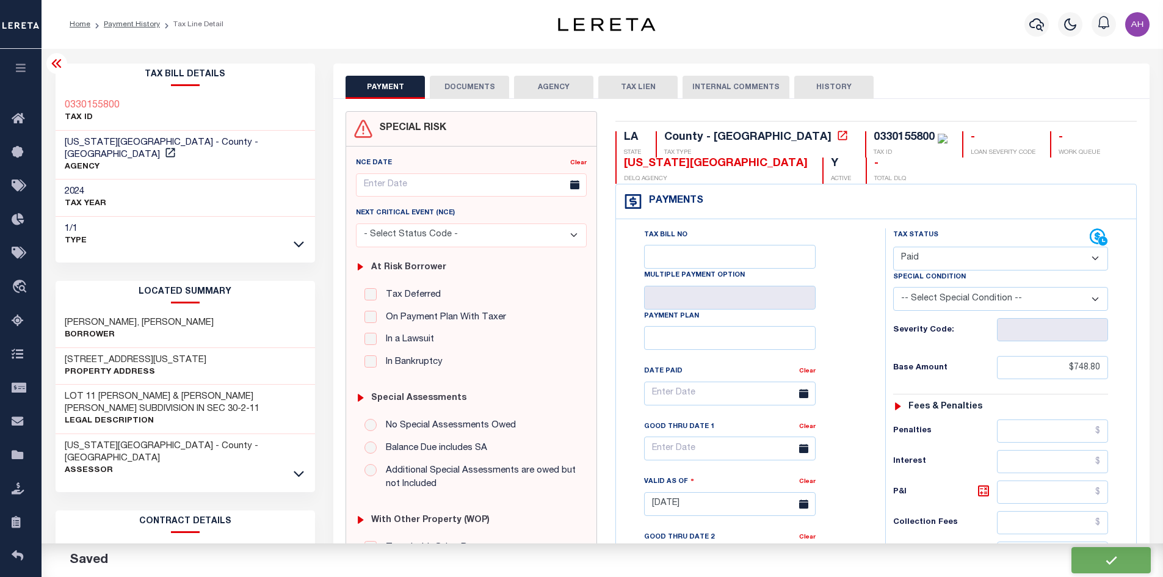
type input "$748.8"
type input "$0"
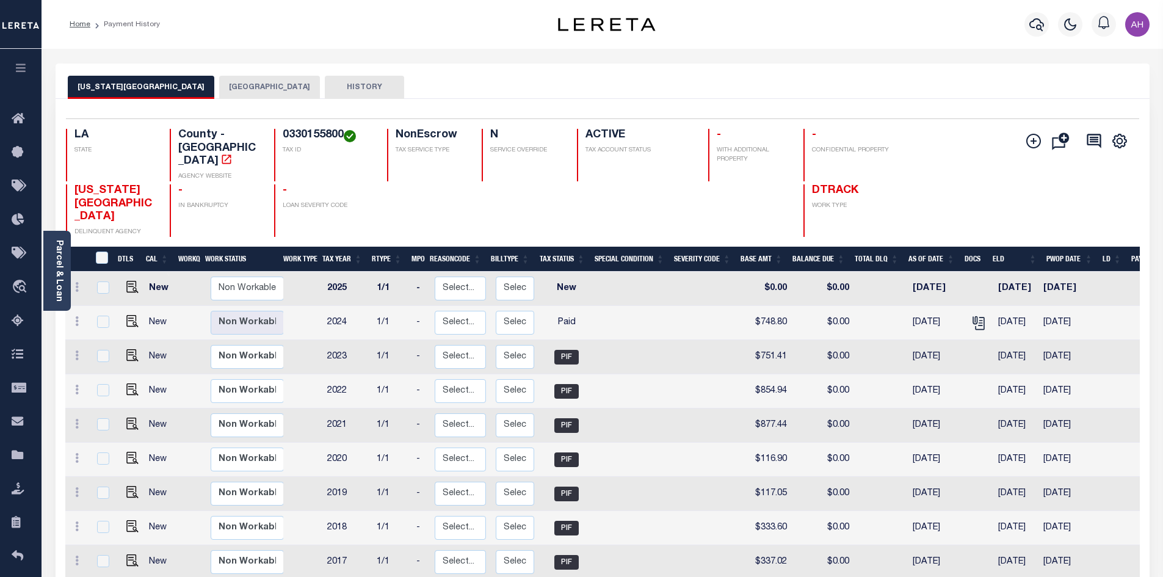
click at [221, 88] on button "[GEOGRAPHIC_DATA]" at bounding box center [269, 87] width 101 height 23
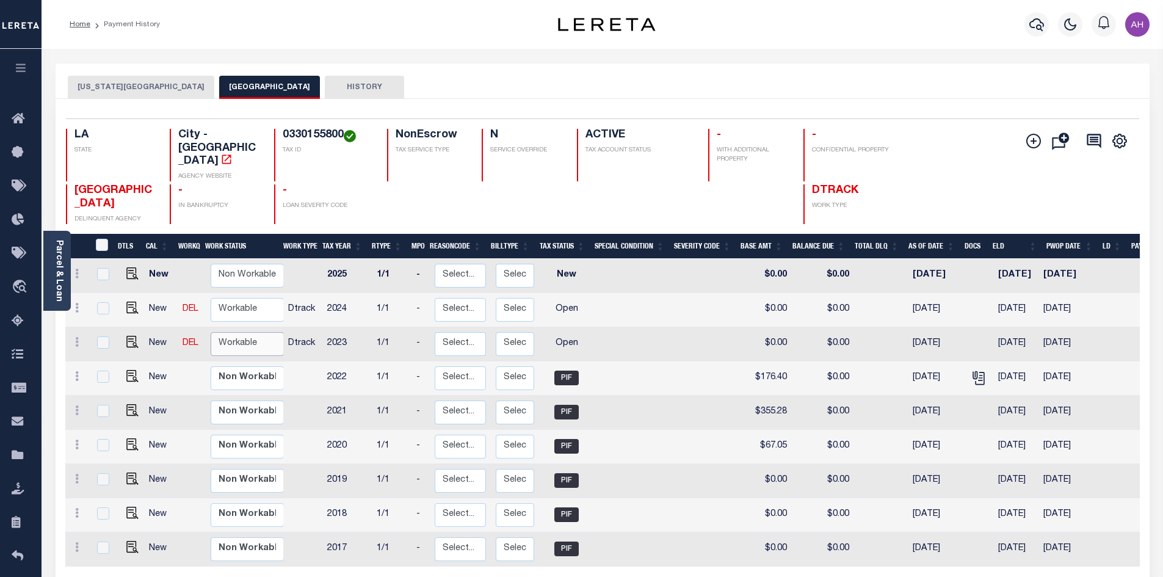
click at [251, 332] on select "Non Workable Workable" at bounding box center [247, 344] width 73 height 24
checkbox input "true"
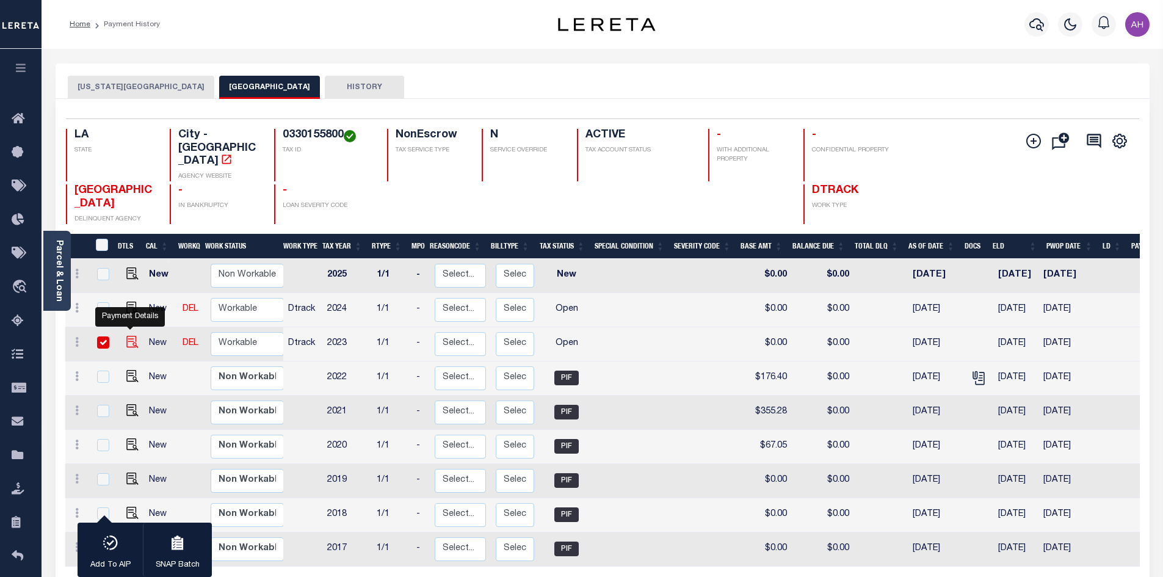
click at [130, 336] on img "" at bounding box center [132, 342] width 12 height 12
checkbox input "false"
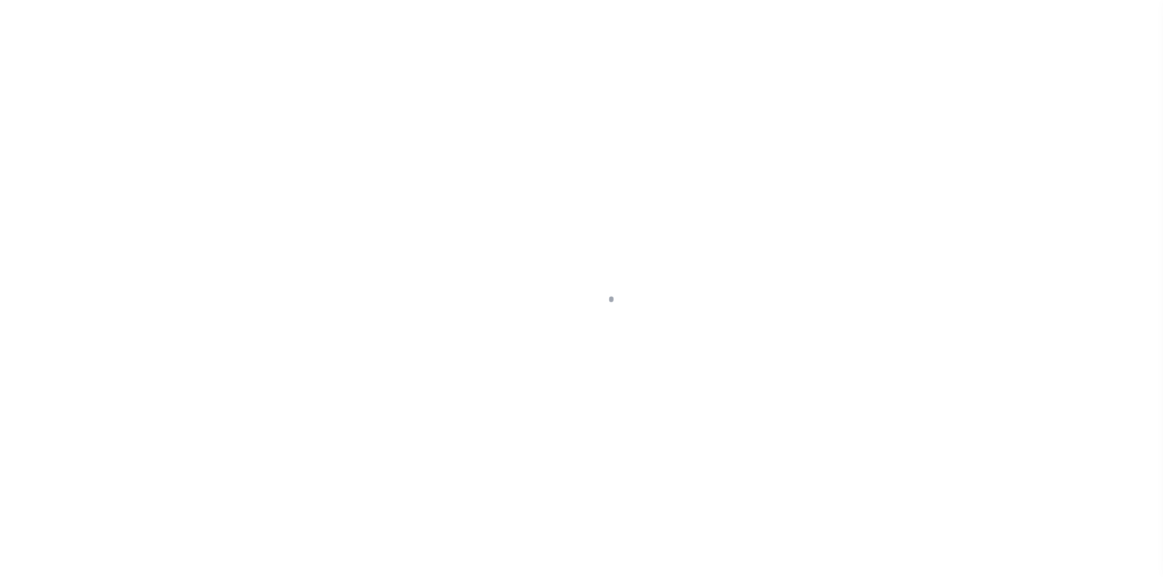
select select "OP2"
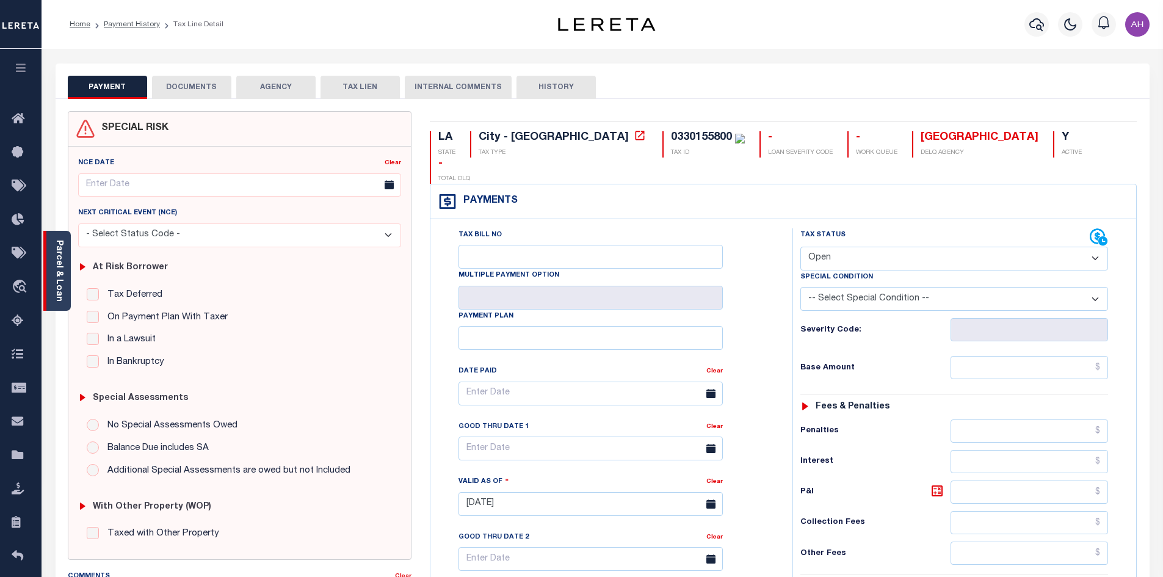
click at [60, 256] on link "Parcel & Loan" at bounding box center [58, 271] width 9 height 62
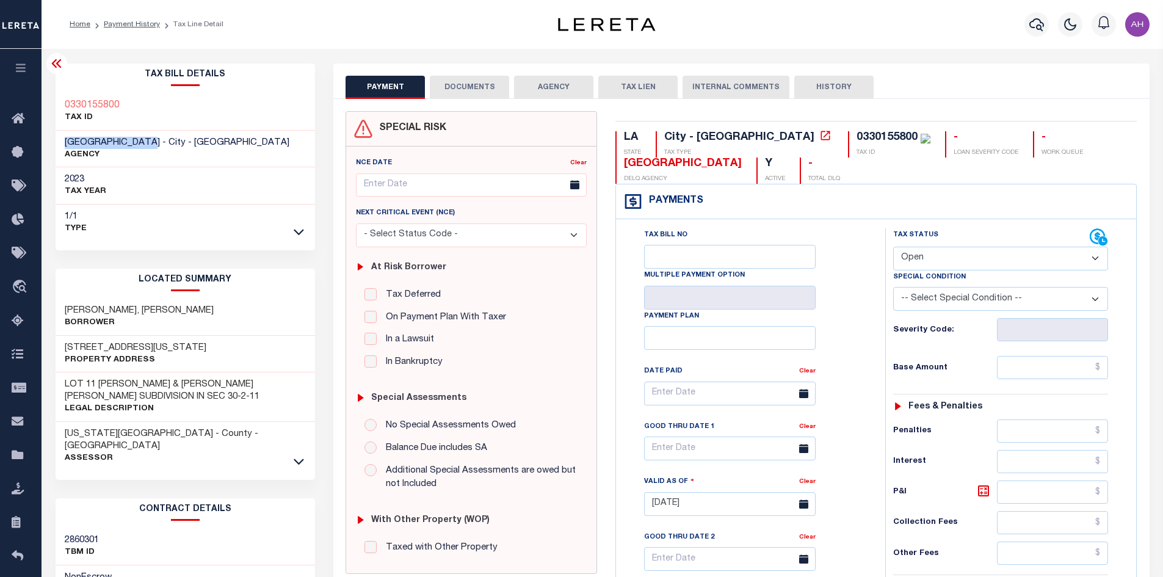
drag, startPoint x: 149, startPoint y: 140, endPoint x: 53, endPoint y: 141, distance: 95.9
click at [53, 141] on div "Tax Bill Details 0330155800 TAX ID 2023" at bounding box center [185, 494] width 278 height 860
copy span "[GEOGRAPHIC_DATA]"
click at [141, 105] on div "0330155800 TAX ID" at bounding box center [186, 111] width 260 height 37
drag, startPoint x: 141, startPoint y: 106, endPoint x: 75, endPoint y: 104, distance: 66.0
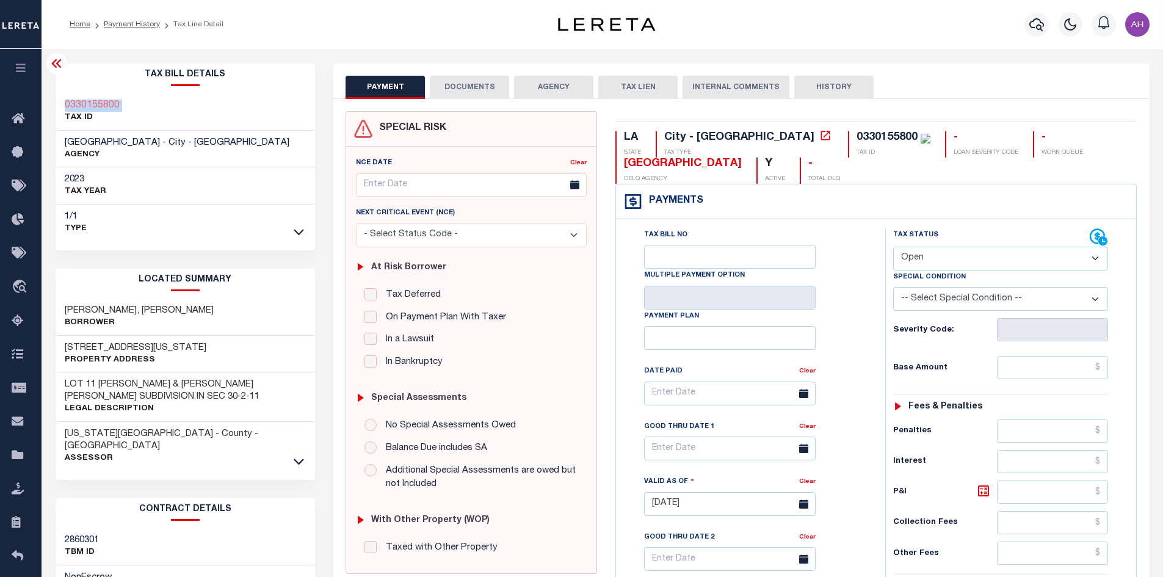
click at [75, 104] on div "0330155800 TAX ID" at bounding box center [186, 111] width 260 height 37
copy div "0330155800"
click at [137, 22] on link "Payment History" at bounding box center [132, 24] width 56 height 7
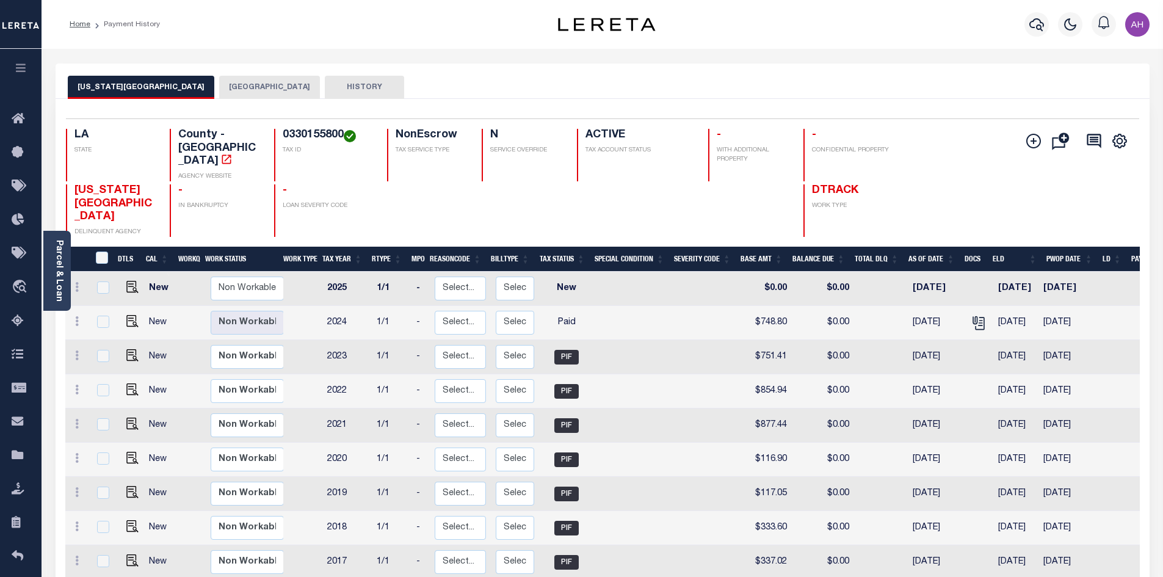
drag, startPoint x: 193, startPoint y: 80, endPoint x: 217, endPoint y: 90, distance: 26.3
click at [219, 81] on button "[GEOGRAPHIC_DATA]" at bounding box center [269, 87] width 101 height 23
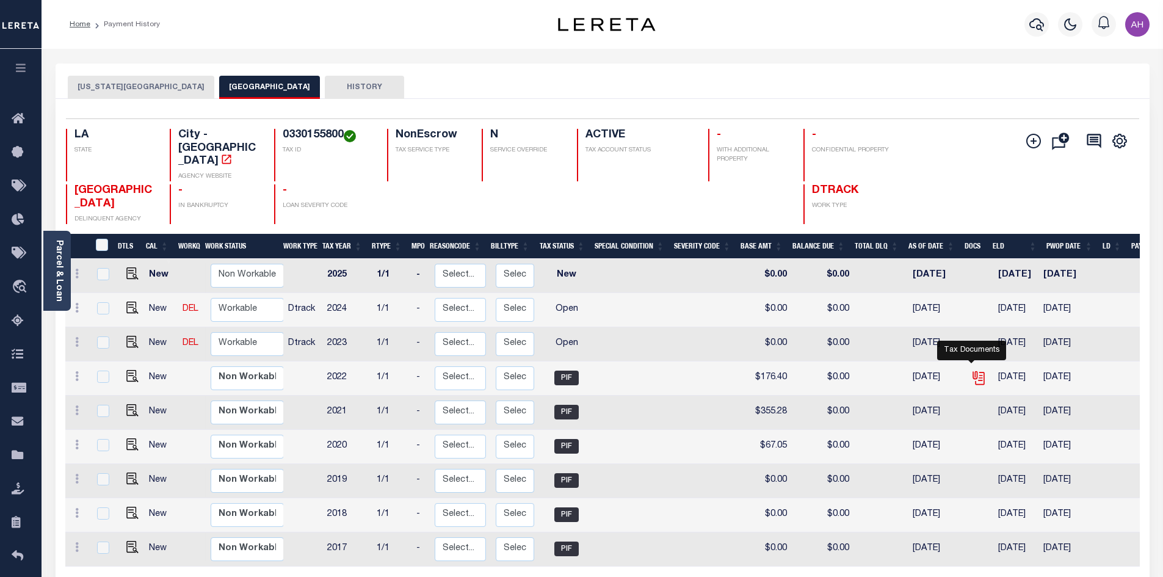
click at [977, 373] on icon "" at bounding box center [979, 379] width 9 height 13
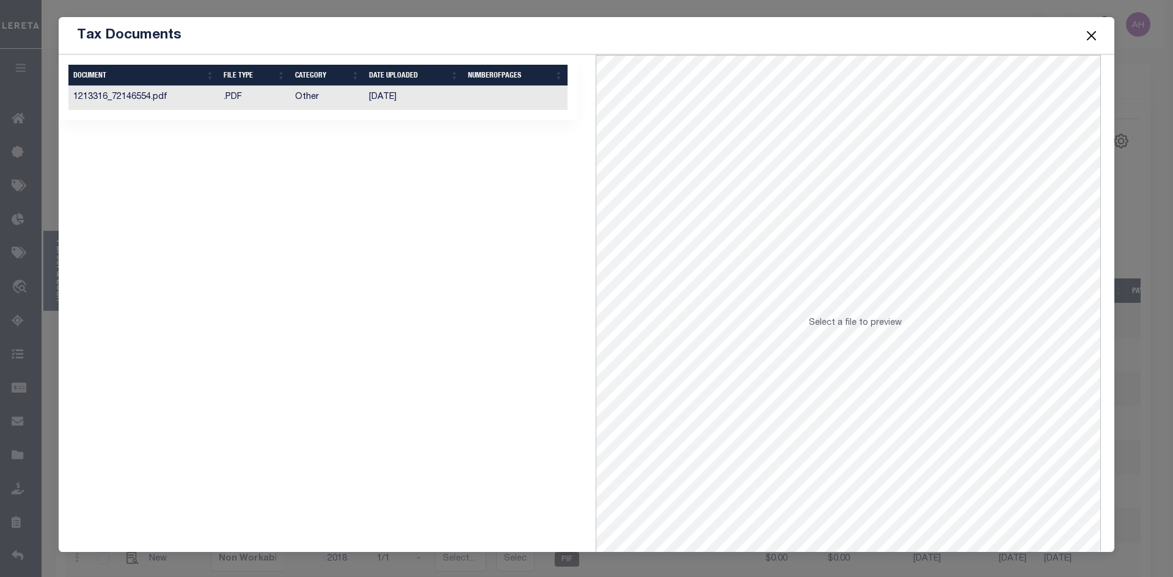
click at [384, 101] on td "06/23/2023" at bounding box center [413, 98] width 99 height 24
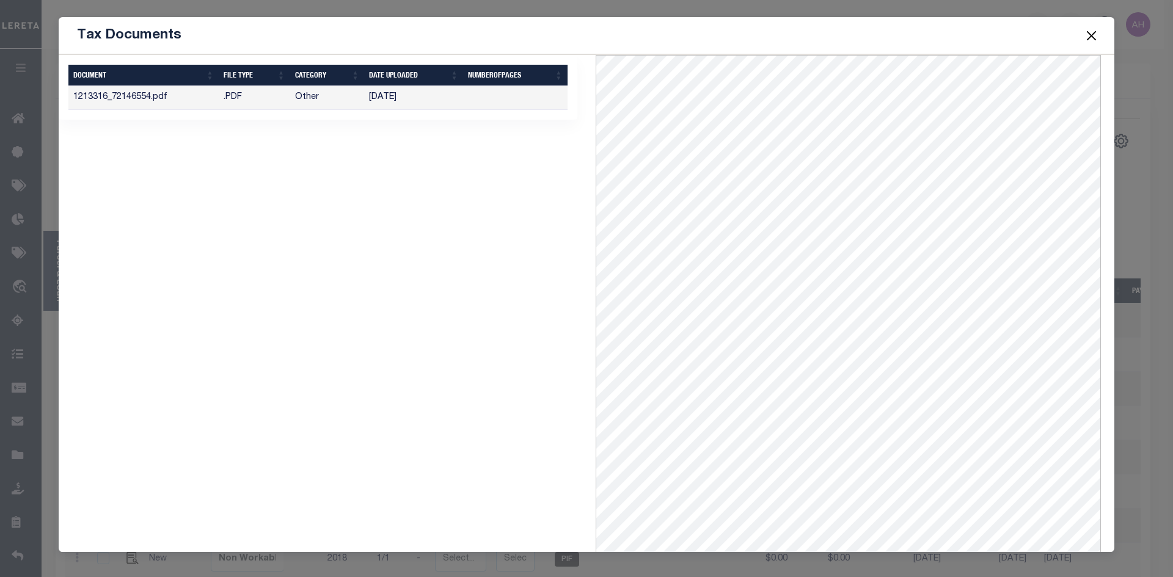
click at [1092, 40] on button "Close" at bounding box center [1091, 35] width 16 height 16
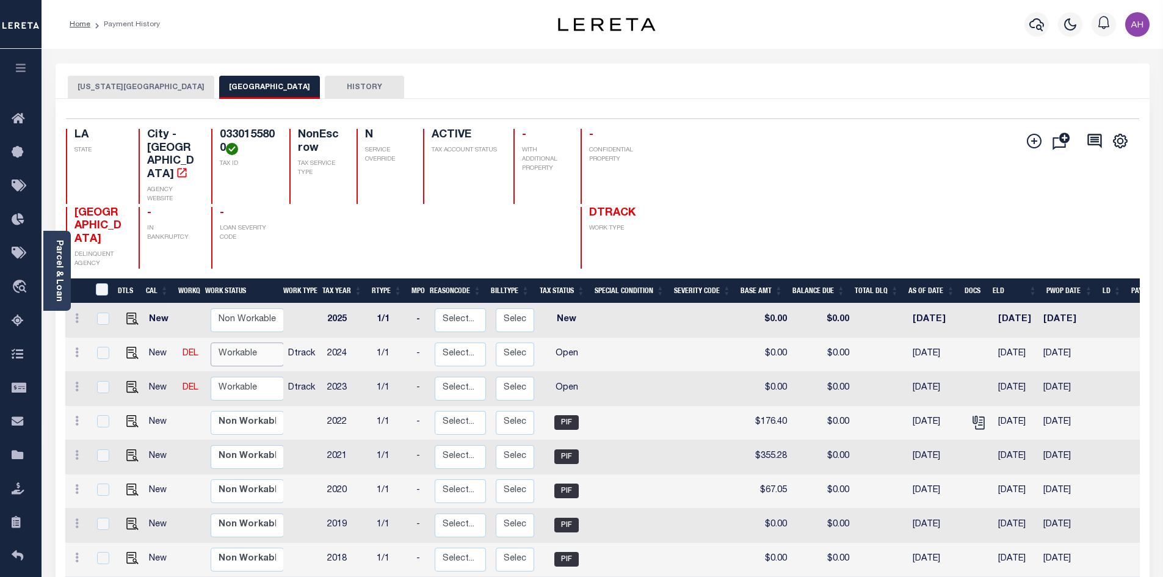
click at [228, 343] on select "Non Workable Workable" at bounding box center [247, 355] width 73 height 24
checkbox input "true"
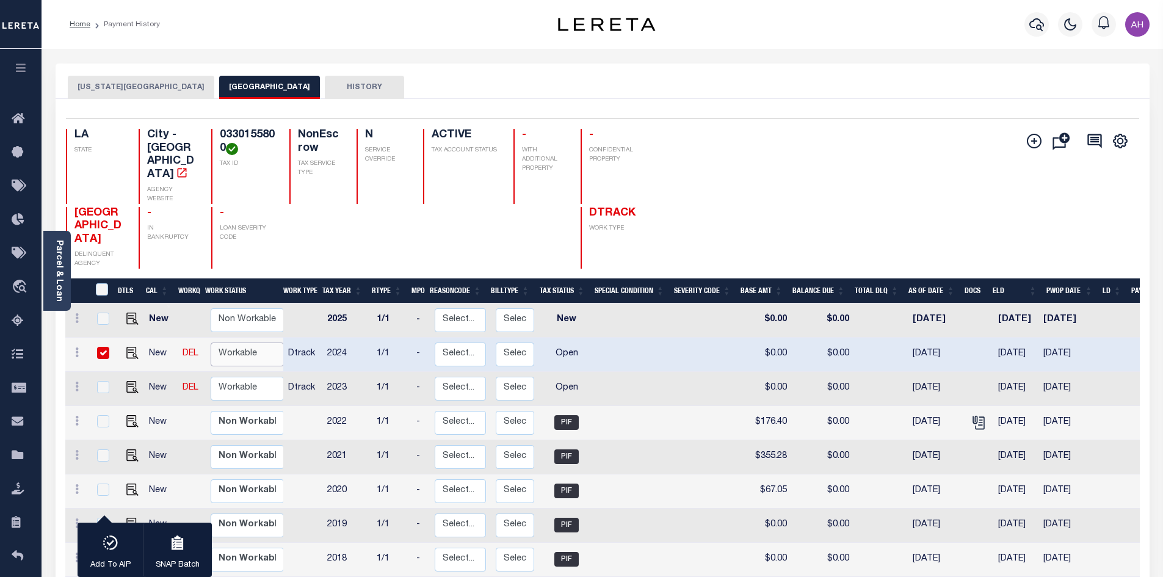
select select "true"
click at [211, 343] on select "Non Workable Workable" at bounding box center [247, 355] width 73 height 24
checkbox input "false"
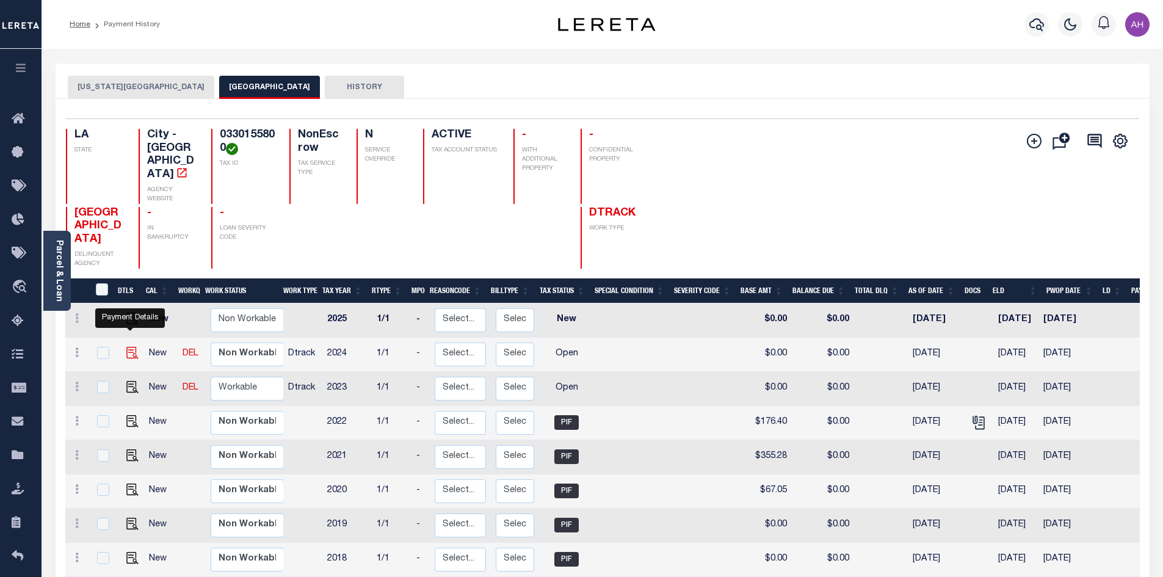
click at [133, 347] on img "" at bounding box center [132, 353] width 12 height 12
checkbox input "true"
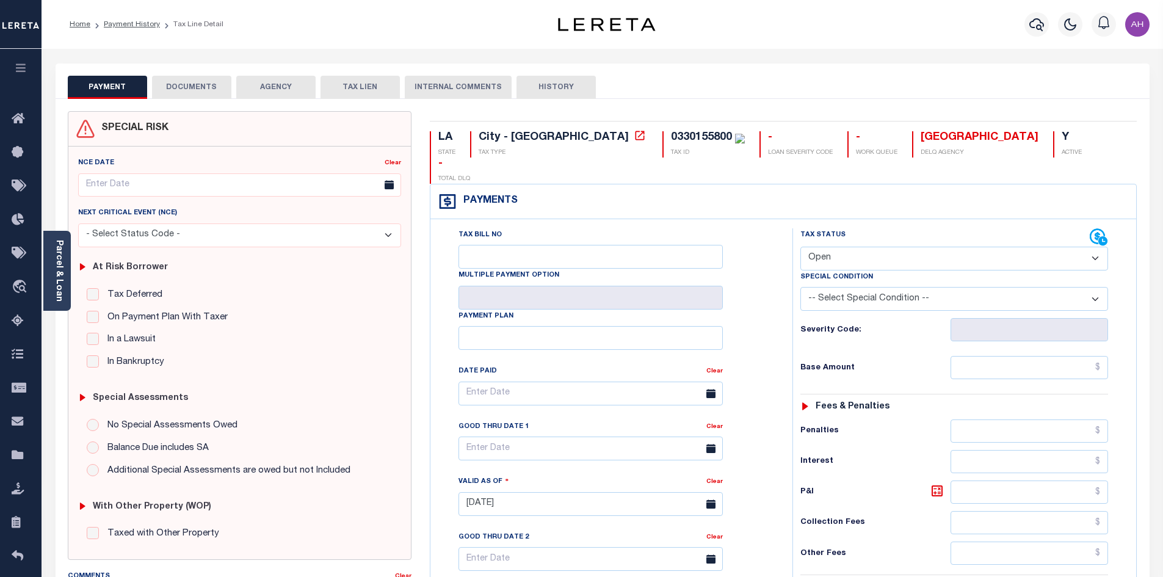
click at [872, 247] on select "- Select Status Code - Open Due/Unpaid Paid Incomplete No Tax Due Internal Refu…" at bounding box center [955, 259] width 308 height 24
select select "PYD"
click at [801, 247] on select "- Select Status Code - Open Due/Unpaid Paid Incomplete No Tax Due Internal Refu…" at bounding box center [955, 259] width 308 height 24
type input "[DATE]"
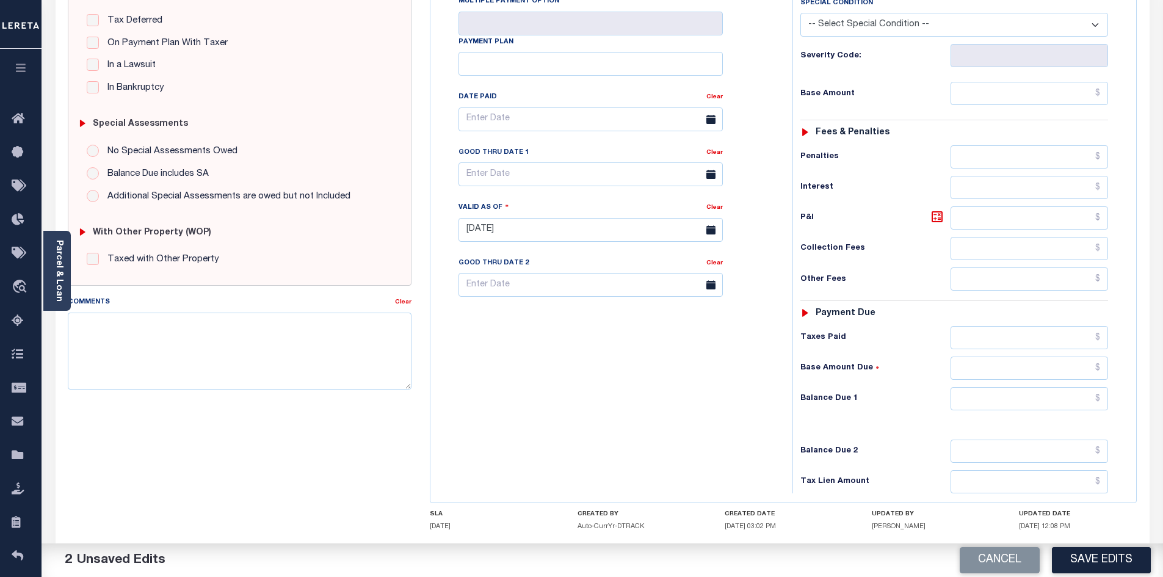
scroll to position [305, 0]
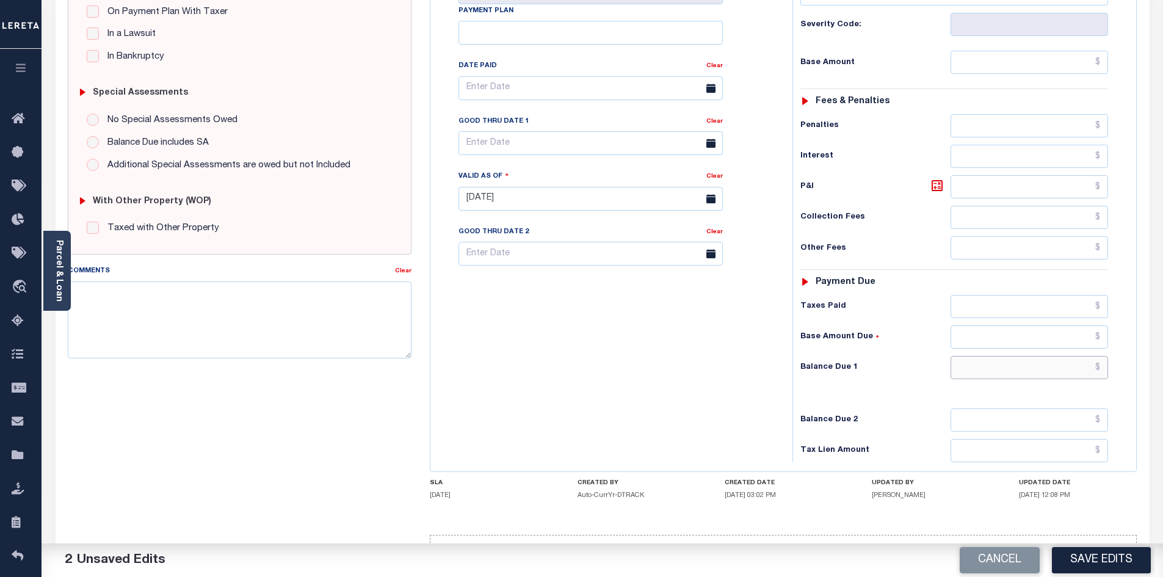
click at [988, 356] on input "text" at bounding box center [1030, 367] width 158 height 23
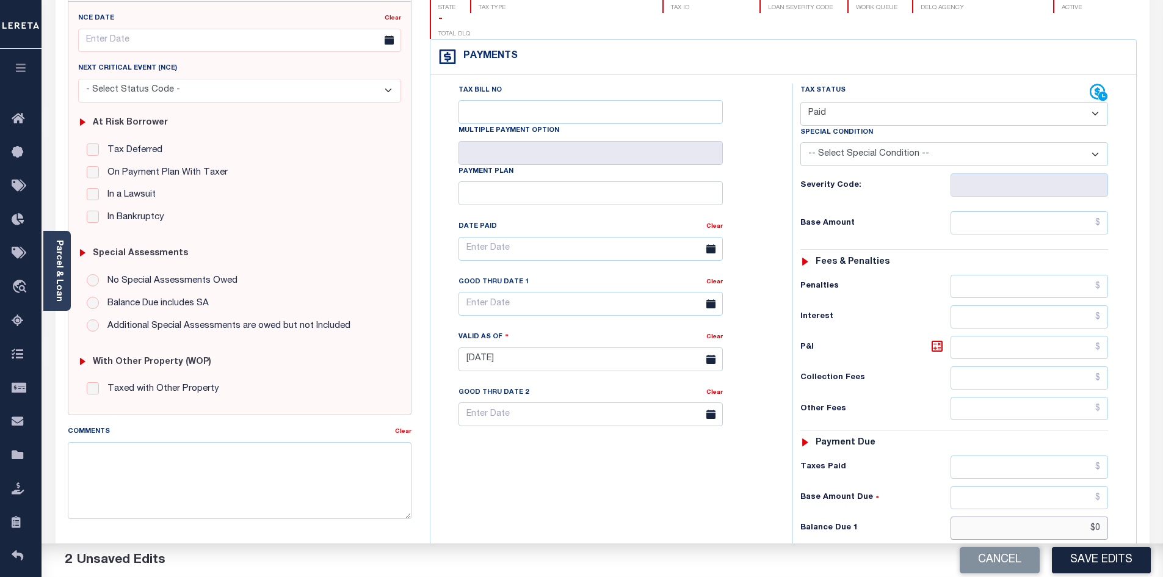
scroll to position [0, 0]
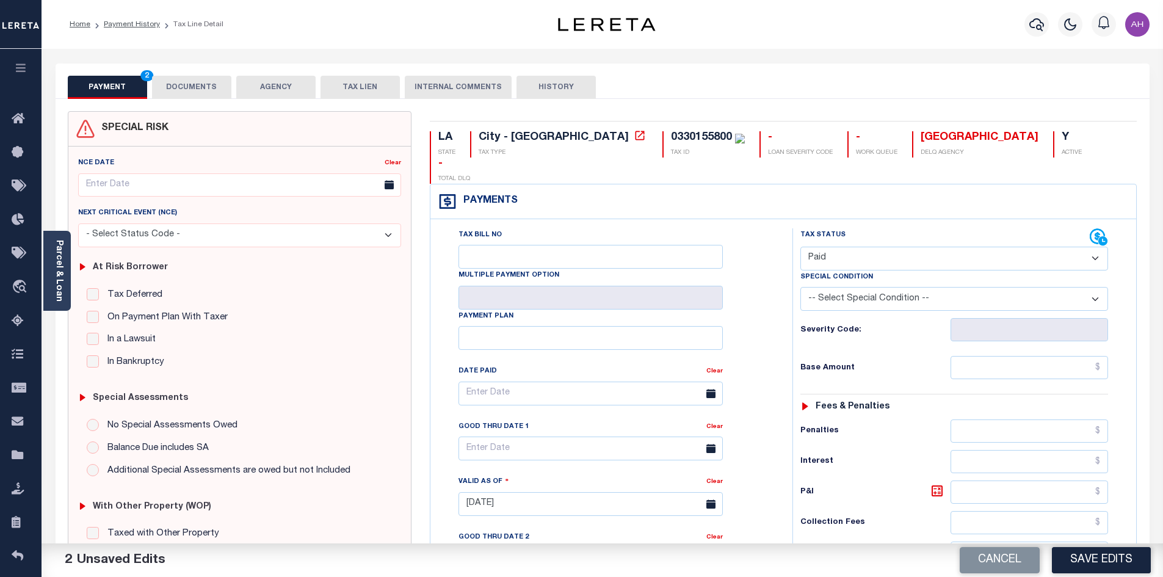
type input "$0.00"
drag, startPoint x: 198, startPoint y: 84, endPoint x: 209, endPoint y: 102, distance: 20.5
click at [198, 85] on button "DOCUMENTS" at bounding box center [191, 87] width 79 height 23
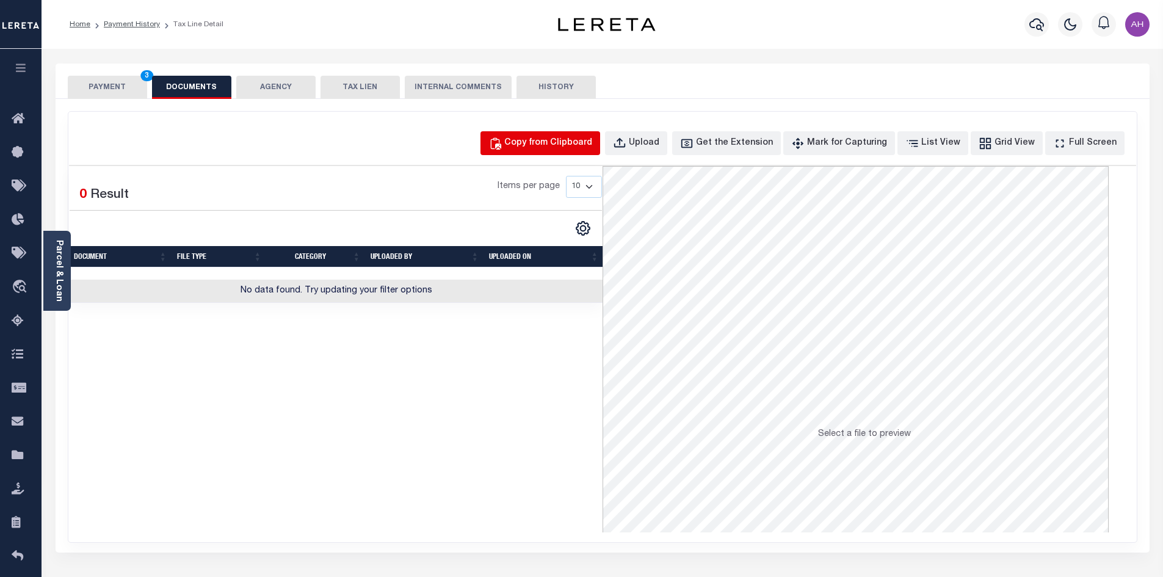
click at [584, 146] on div "Copy from Clipboard" at bounding box center [548, 143] width 88 height 13
select select "POP"
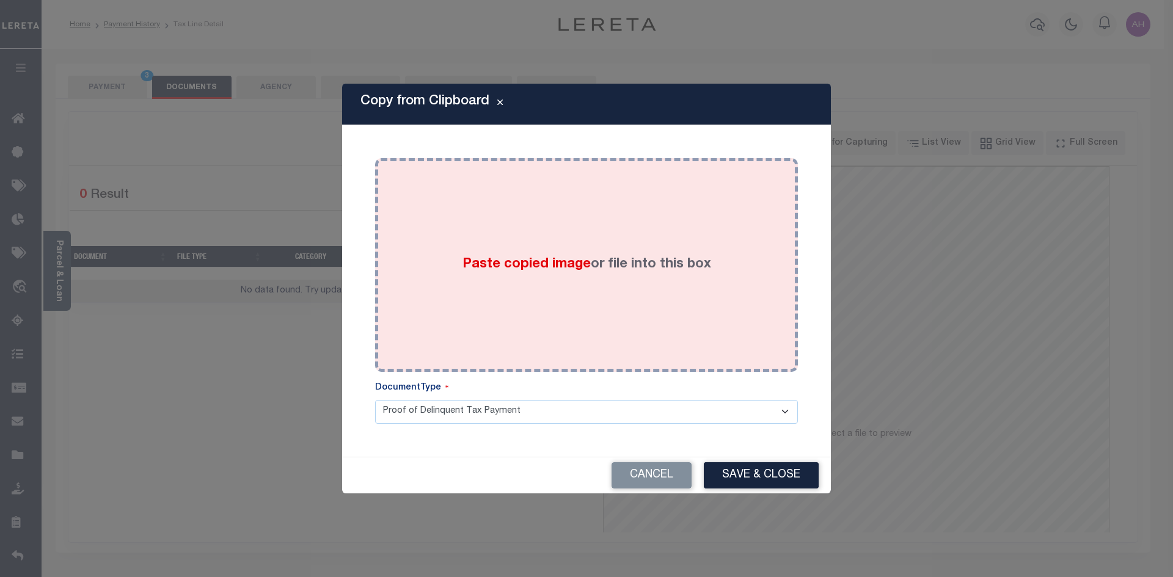
click at [534, 258] on span "Paste copied image" at bounding box center [526, 264] width 128 height 13
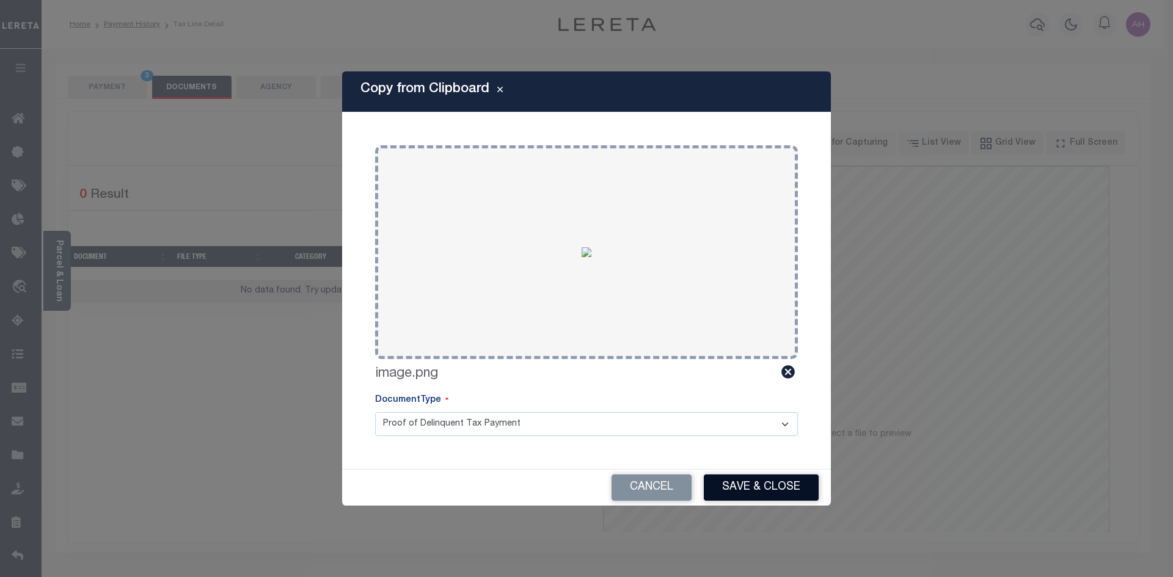
click at [764, 492] on button "Save & Close" at bounding box center [761, 488] width 115 height 26
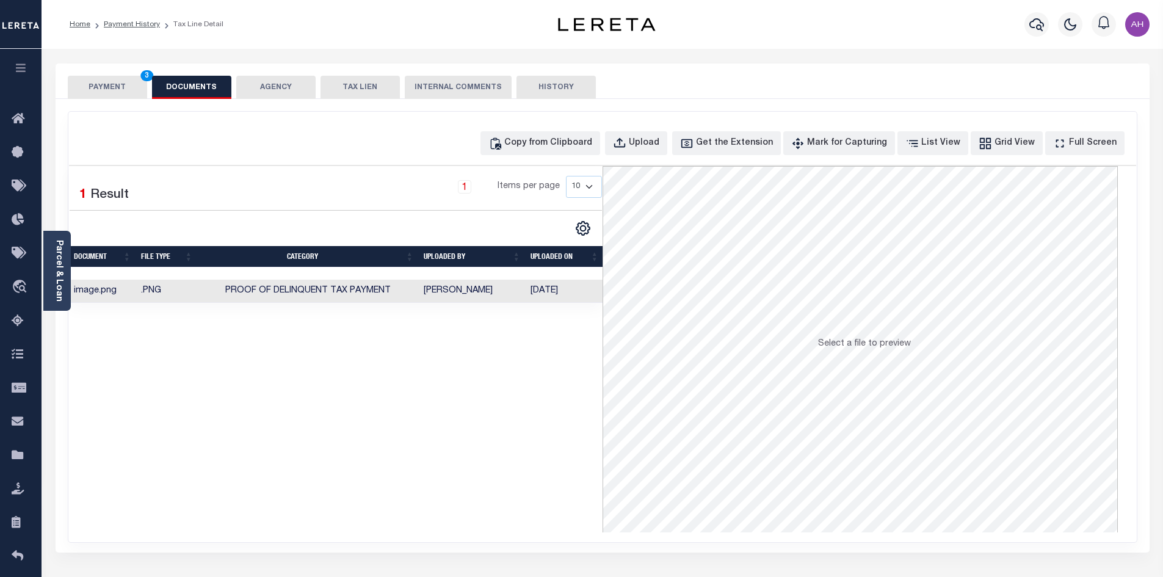
click at [107, 85] on button "PAYMENT 3" at bounding box center [107, 87] width 79 height 23
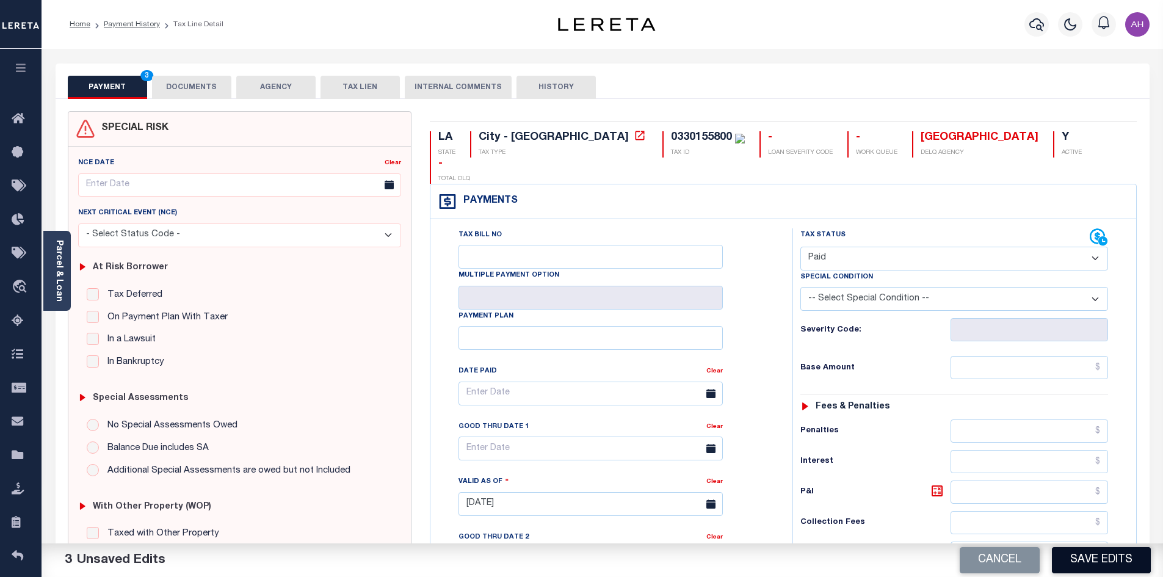
click at [1093, 557] on button "Save Edits" at bounding box center [1101, 560] width 99 height 26
checkbox input "false"
type input "$0"
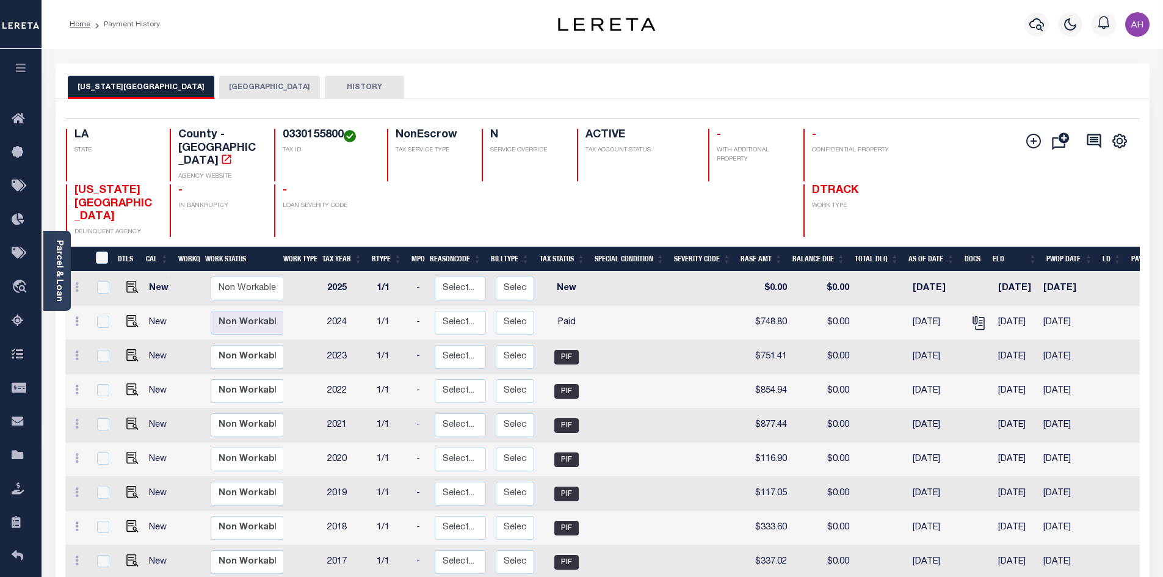
click at [230, 79] on button "[GEOGRAPHIC_DATA]" at bounding box center [269, 87] width 101 height 23
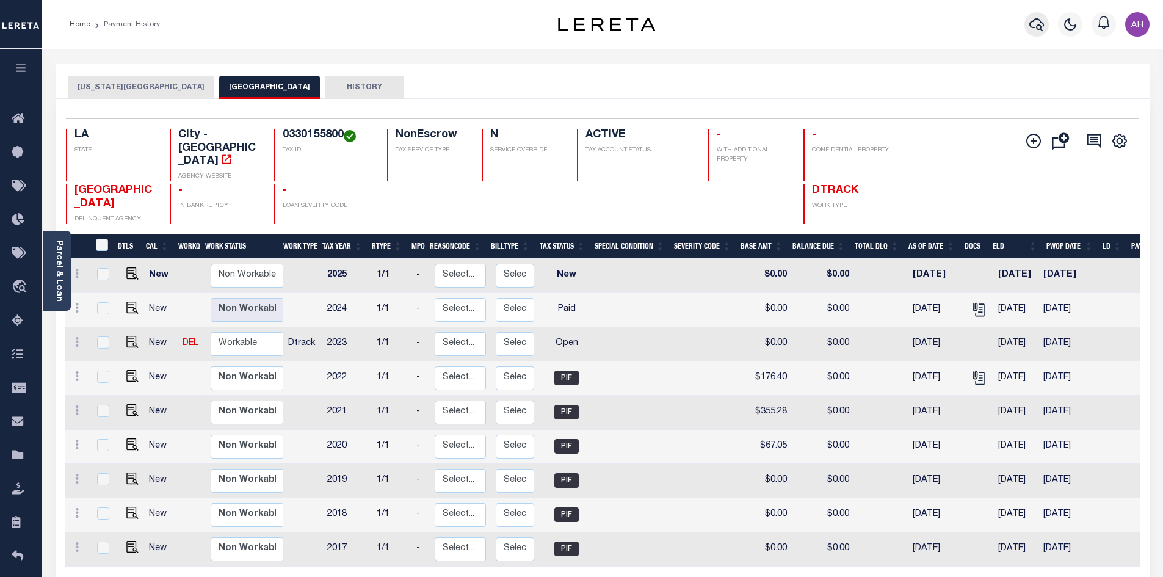
click at [1037, 29] on icon "button" at bounding box center [1037, 24] width 15 height 13
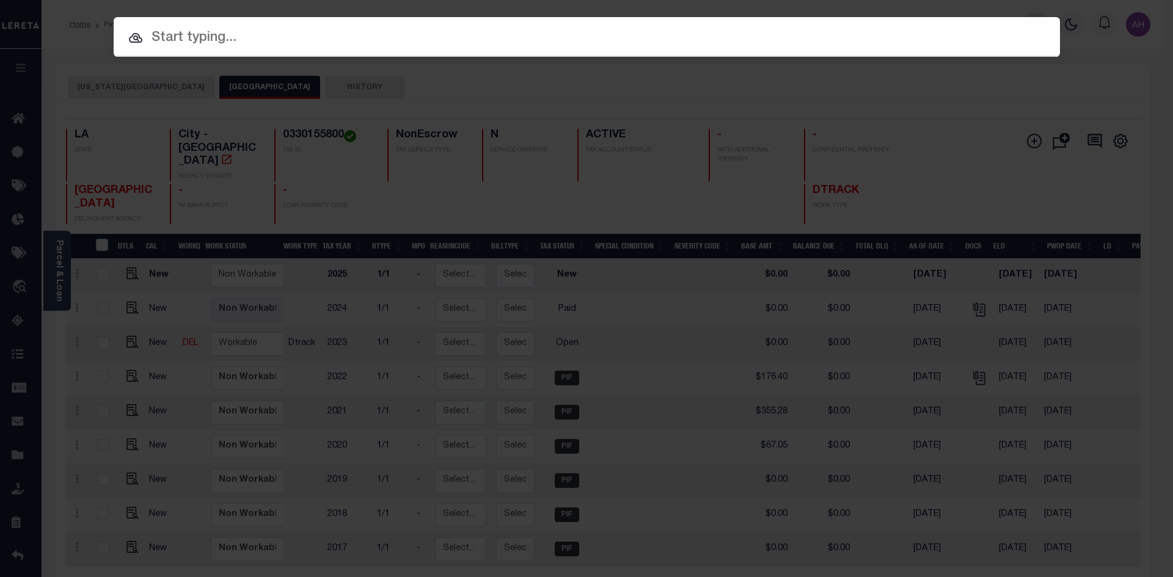
paste input "942200018862"
type input "942200018862"
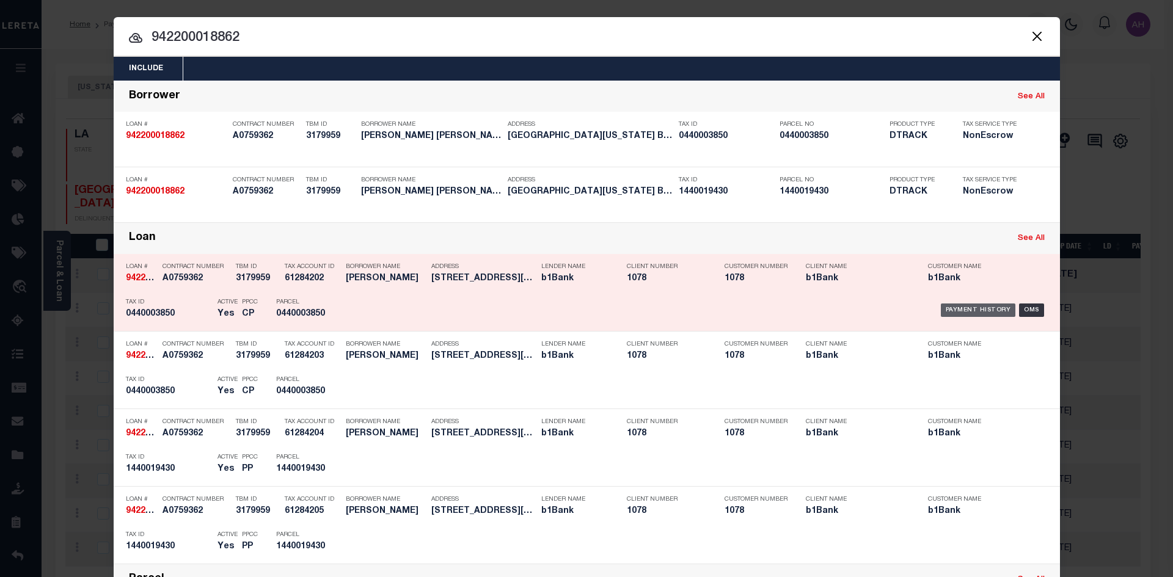
click at [986, 308] on div "Payment History" at bounding box center [977, 310] width 75 height 13
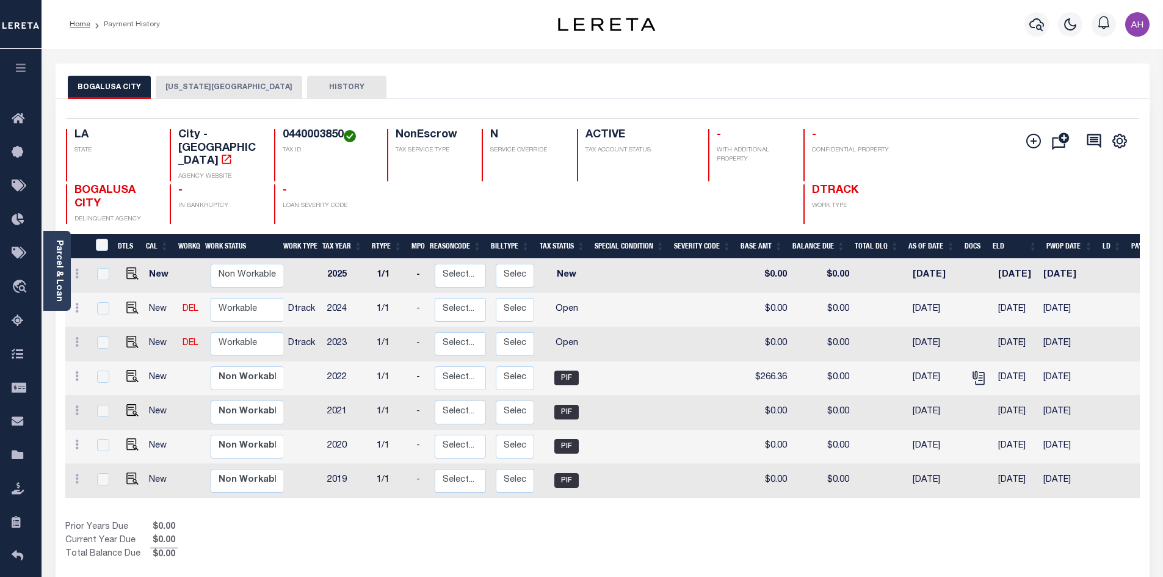
click at [211, 87] on button "[US_STATE][GEOGRAPHIC_DATA]" at bounding box center [229, 87] width 147 height 23
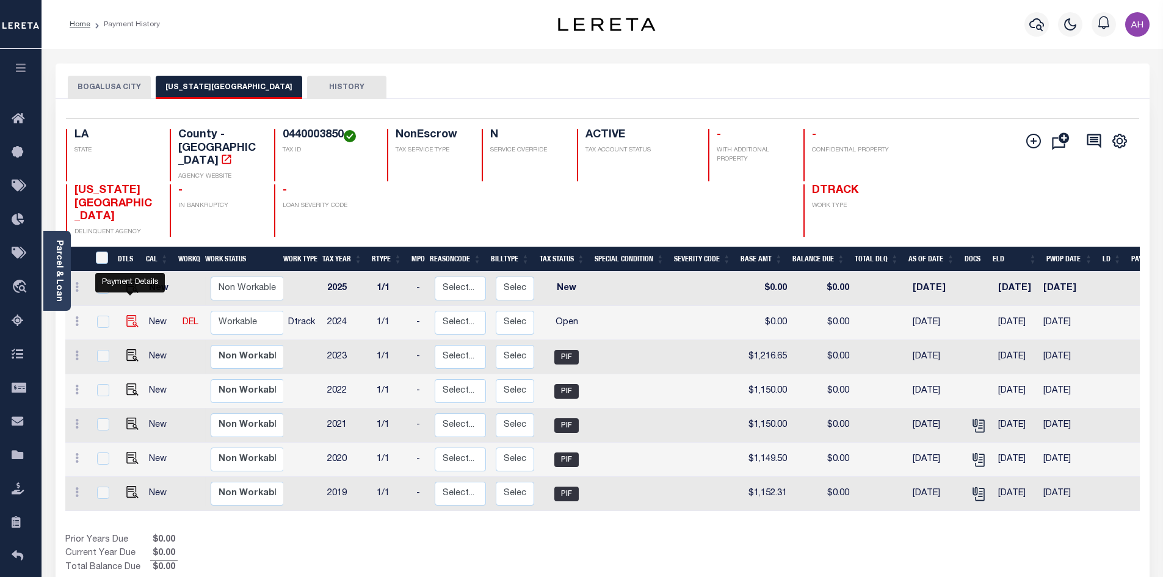
click at [133, 315] on img "" at bounding box center [132, 321] width 12 height 12
checkbox input "true"
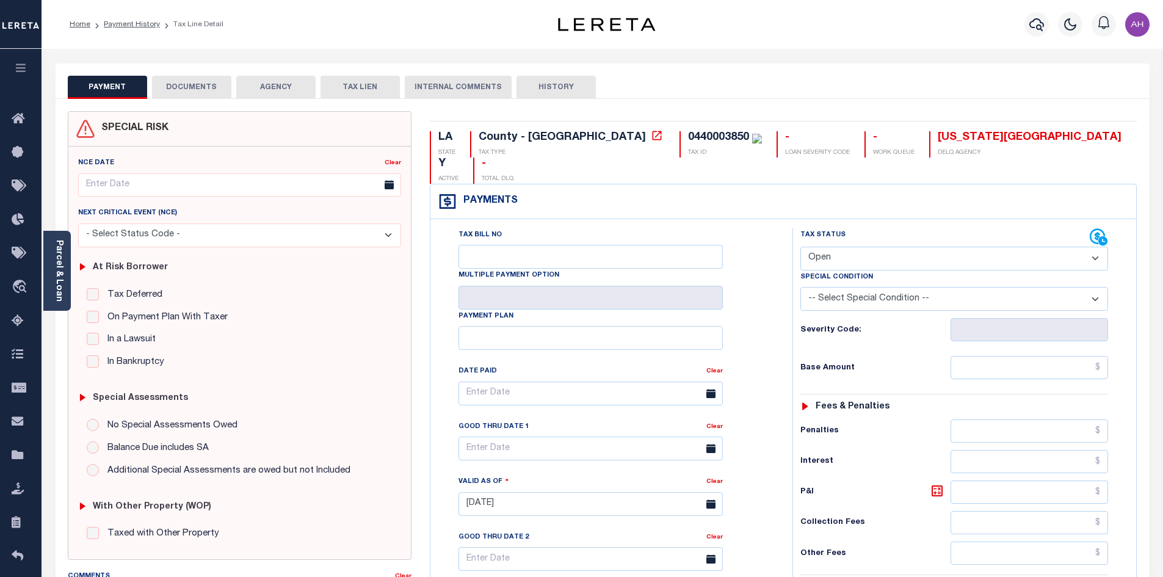
drag, startPoint x: 58, startPoint y: 254, endPoint x: 69, endPoint y: 260, distance: 12.6
click at [58, 254] on link "Parcel & Loan" at bounding box center [58, 271] width 9 height 62
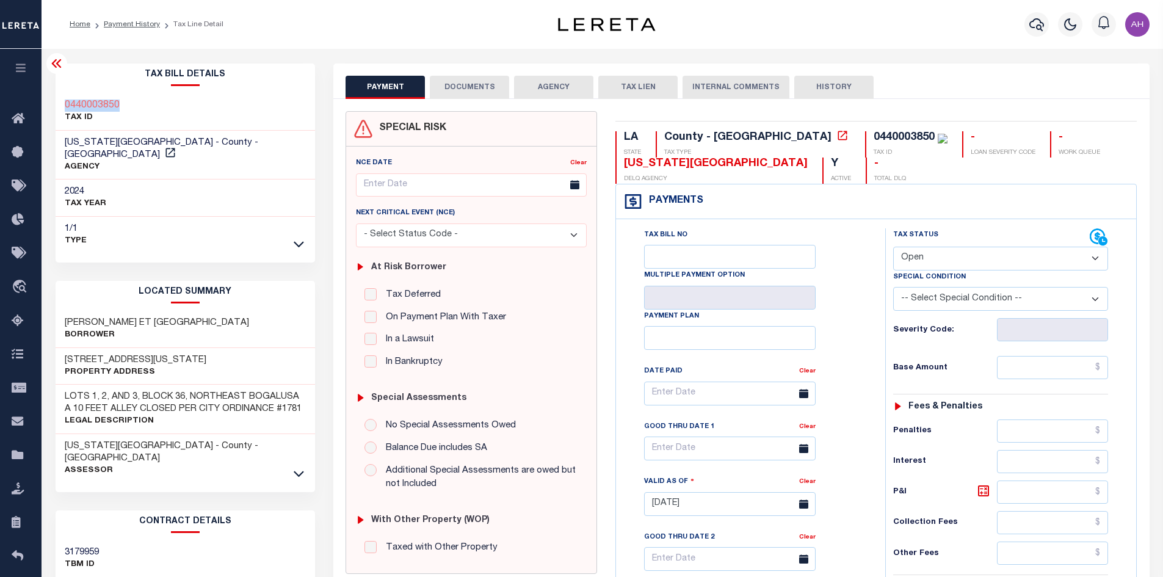
drag, startPoint x: 134, startPoint y: 108, endPoint x: 53, endPoint y: 107, distance: 81.8
click at [53, 107] on div "Tax Bill Details 0440003850 TAX ID 2024" at bounding box center [185, 494] width 278 height 860
copy h3 "0440003850"
click at [966, 257] on select "- Select Status Code - Open Due/Unpaid Paid Incomplete No Tax Due Internal Refu…" at bounding box center [1000, 259] width 215 height 24
select select "PYD"
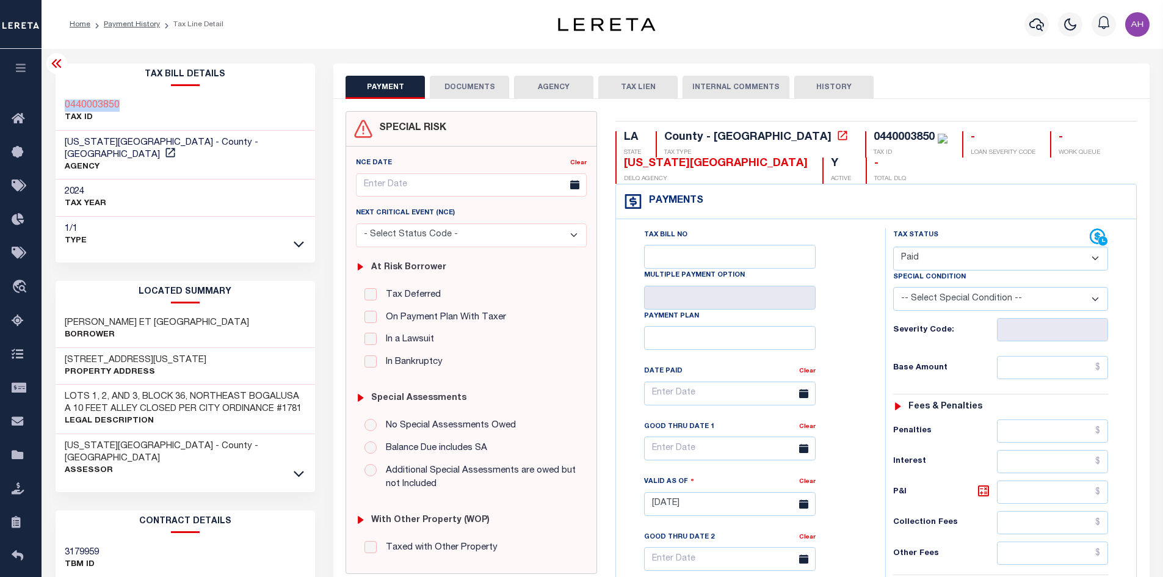
click at [893, 247] on select "- Select Status Code - Open Due/Unpaid Paid Incomplete No Tax Due Internal Refu…" at bounding box center [1000, 259] width 215 height 24
type input "09/30/2025"
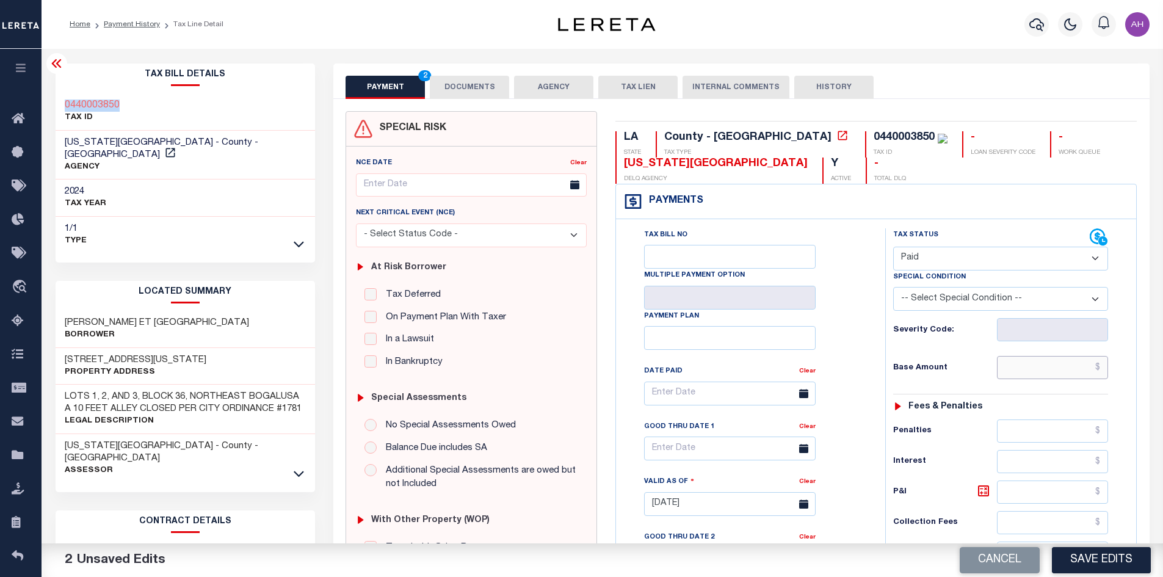
click at [1054, 379] on input "text" at bounding box center [1053, 367] width 112 height 23
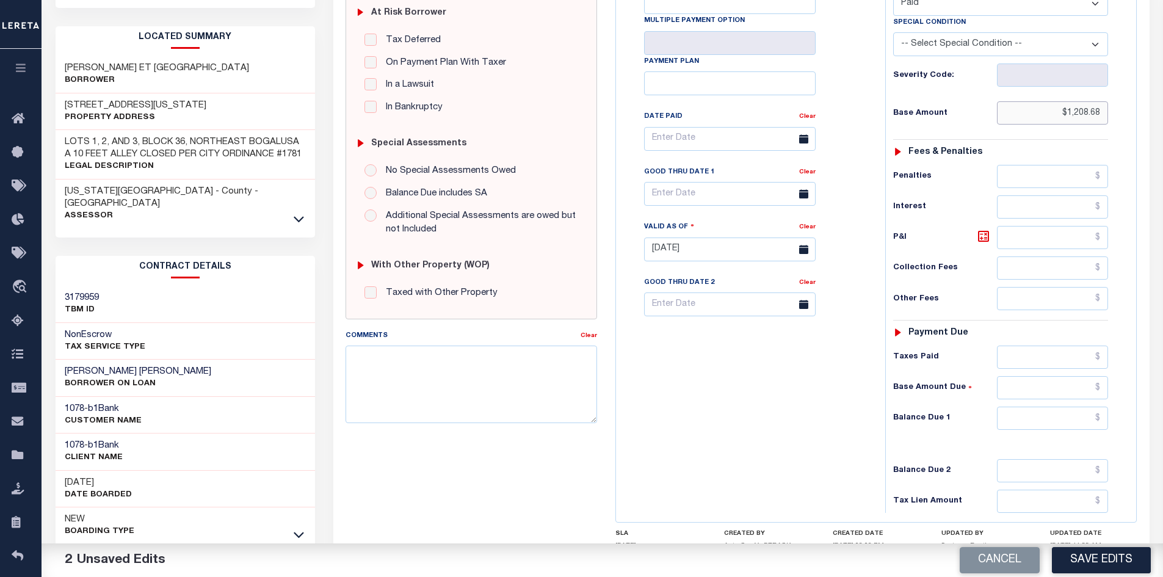
scroll to position [305, 0]
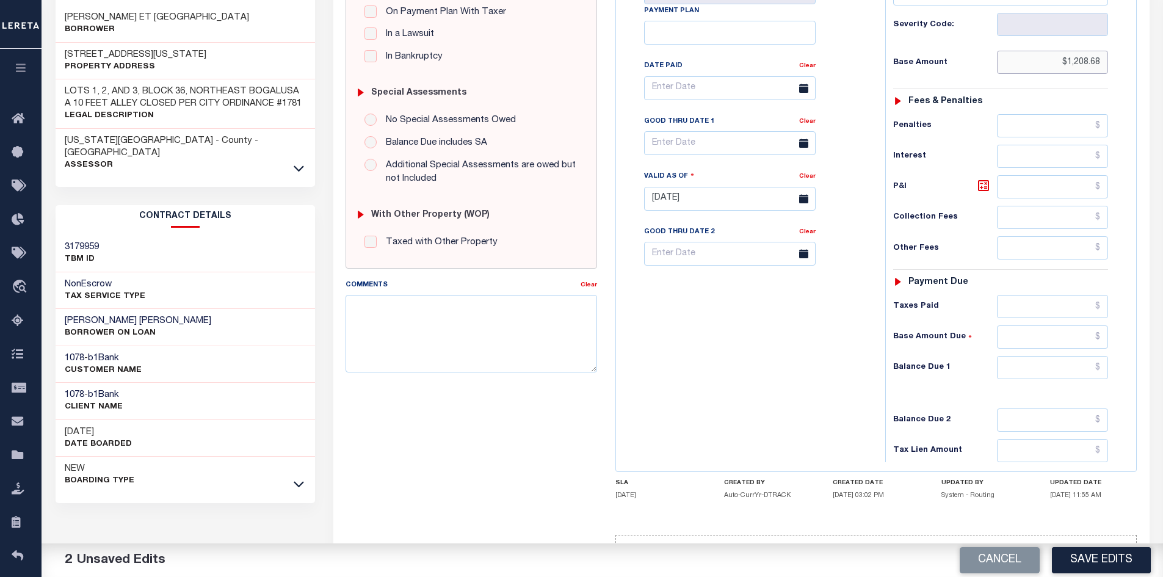
type input "$1,208.68"
click at [1009, 360] on input "text" at bounding box center [1053, 367] width 112 height 23
type input "$0"
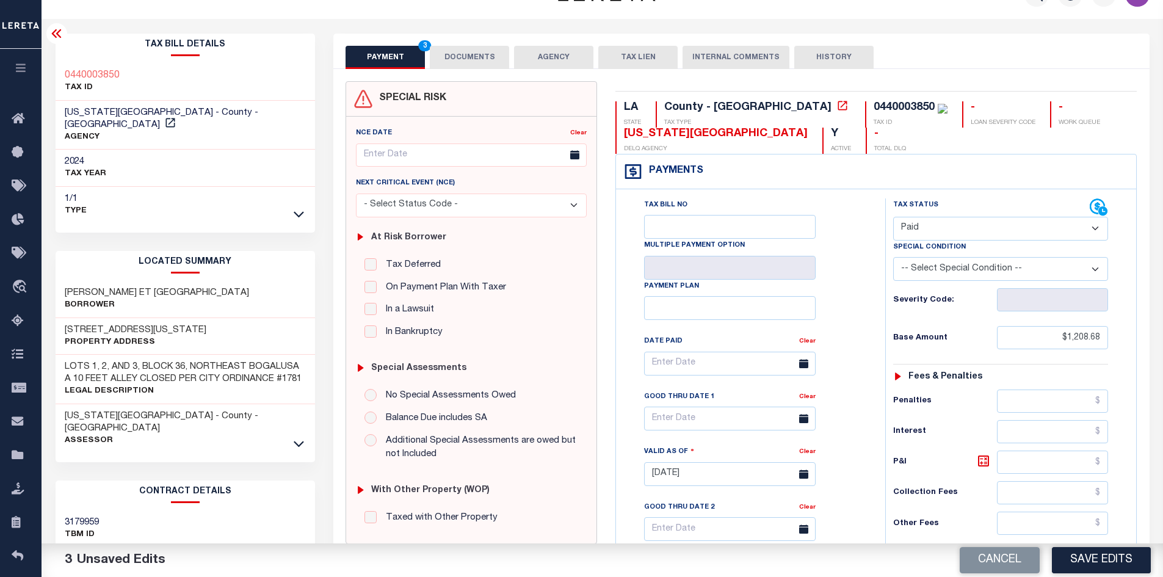
scroll to position [0, 0]
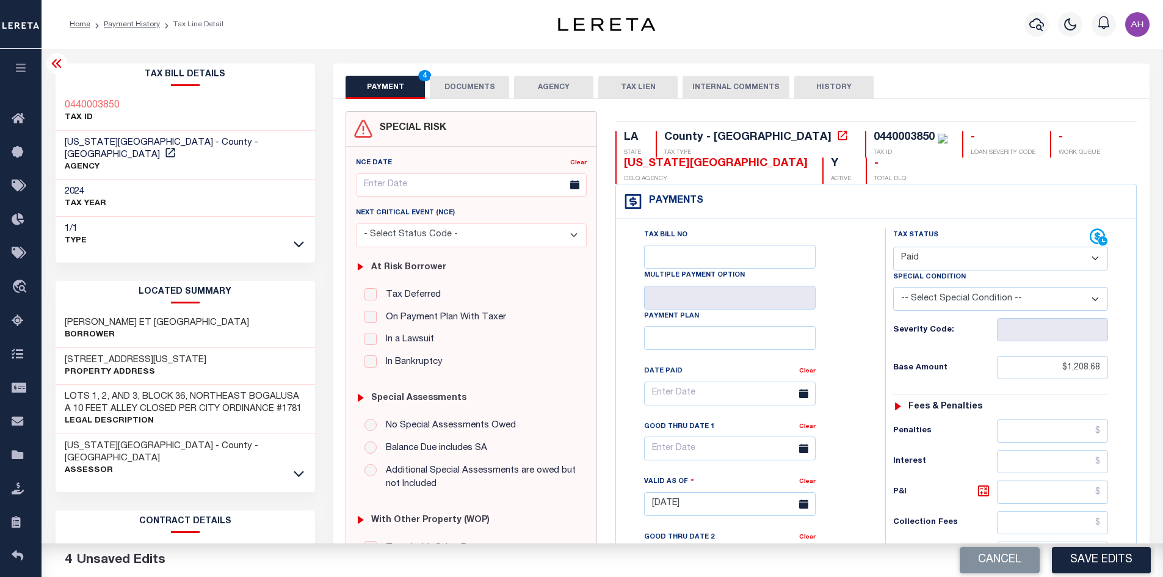
click at [464, 78] on button "DOCUMENTS" at bounding box center [469, 87] width 79 height 23
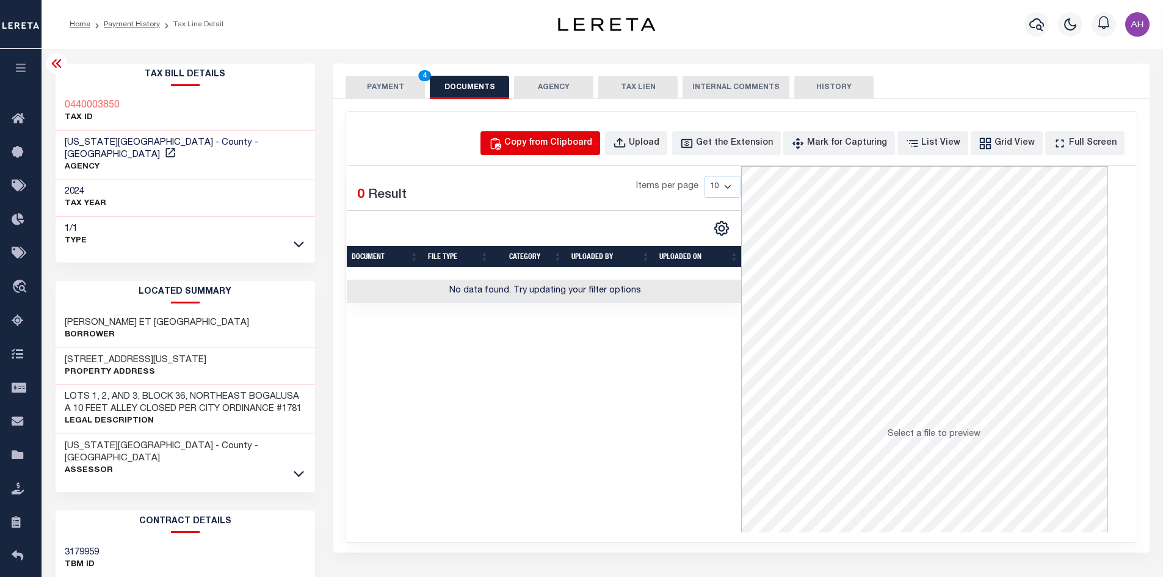
click at [584, 142] on div "Copy from Clipboard" at bounding box center [548, 143] width 88 height 13
select select "POP"
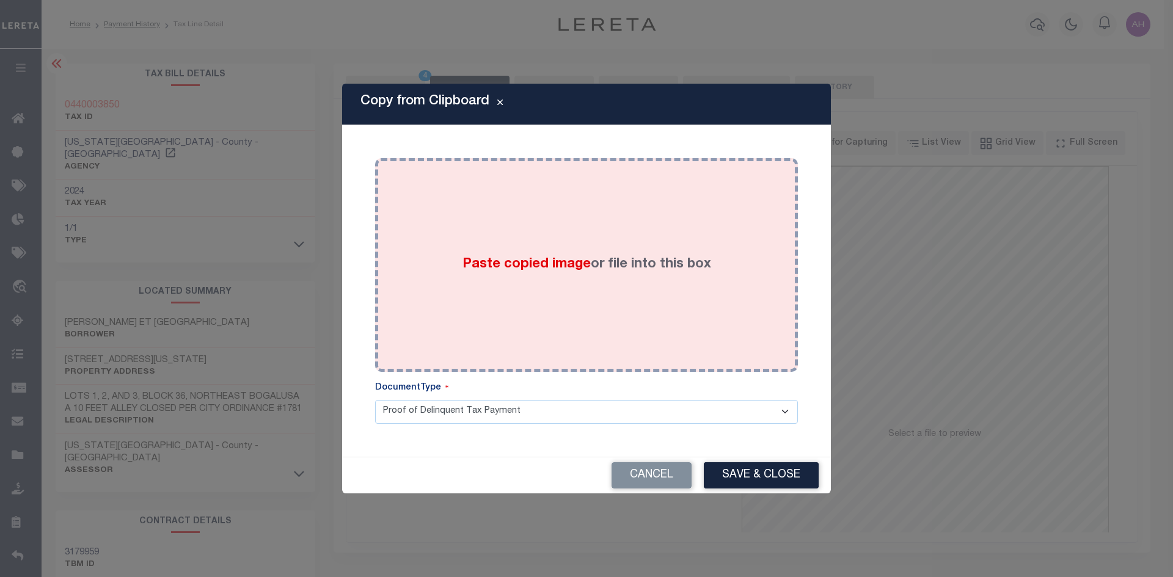
click at [487, 263] on span "Paste copied image" at bounding box center [526, 264] width 128 height 13
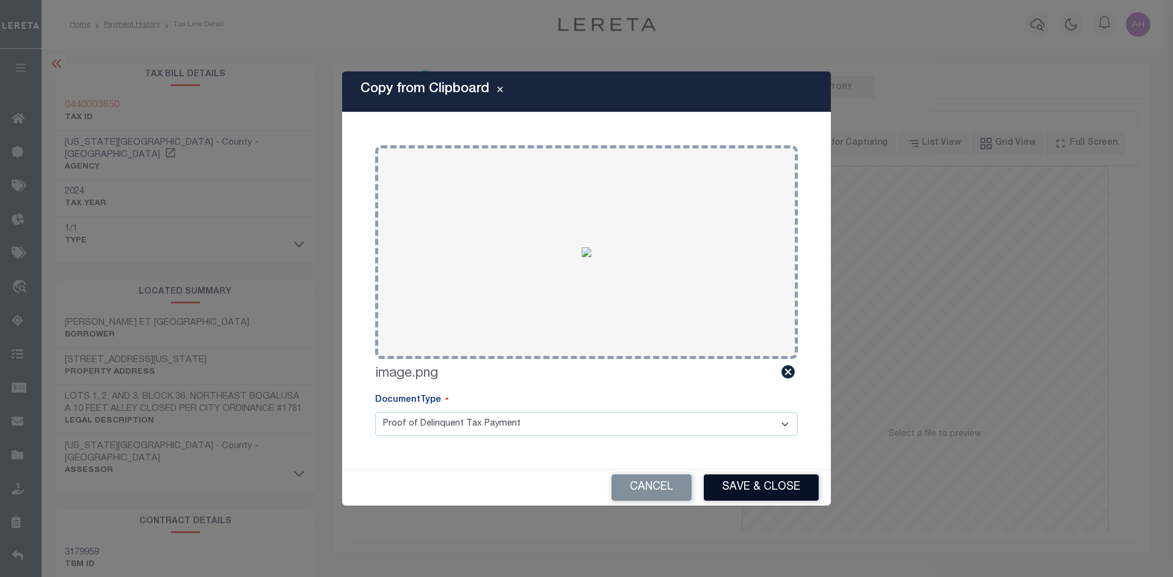
click at [792, 484] on button "Save & Close" at bounding box center [761, 488] width 115 height 26
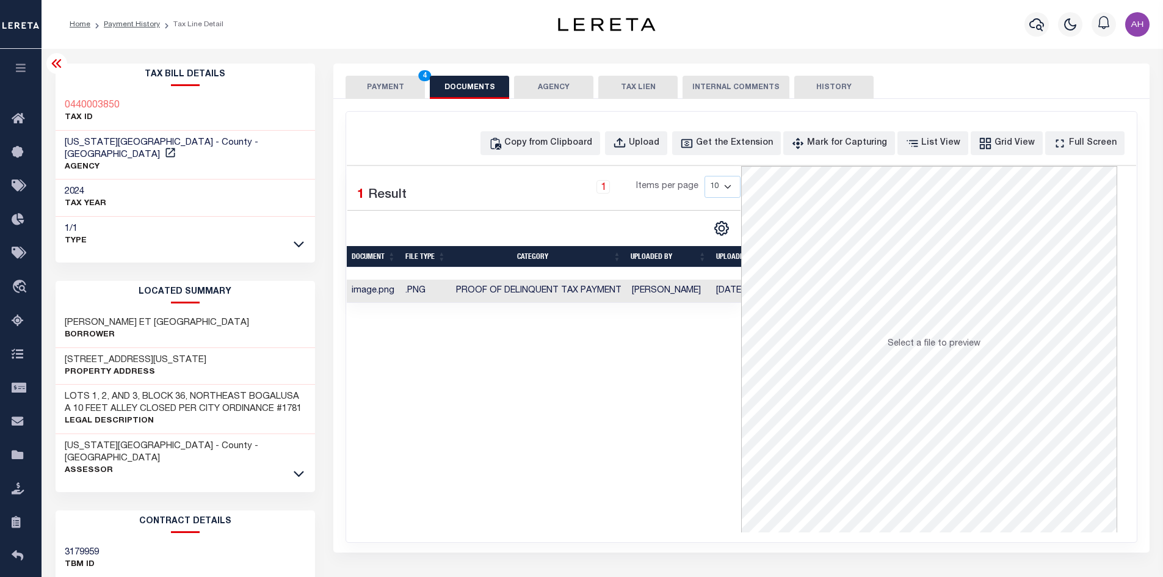
click at [382, 92] on button "PAYMENT 4" at bounding box center [385, 87] width 79 height 23
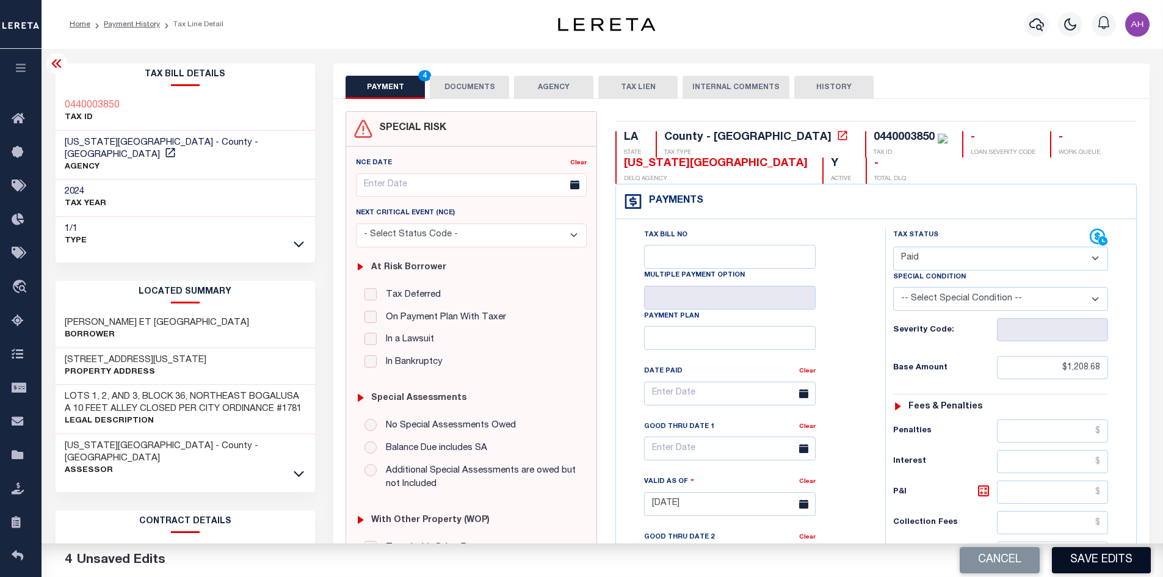
click at [1086, 559] on button "Save Edits" at bounding box center [1101, 560] width 99 height 26
checkbox input "false"
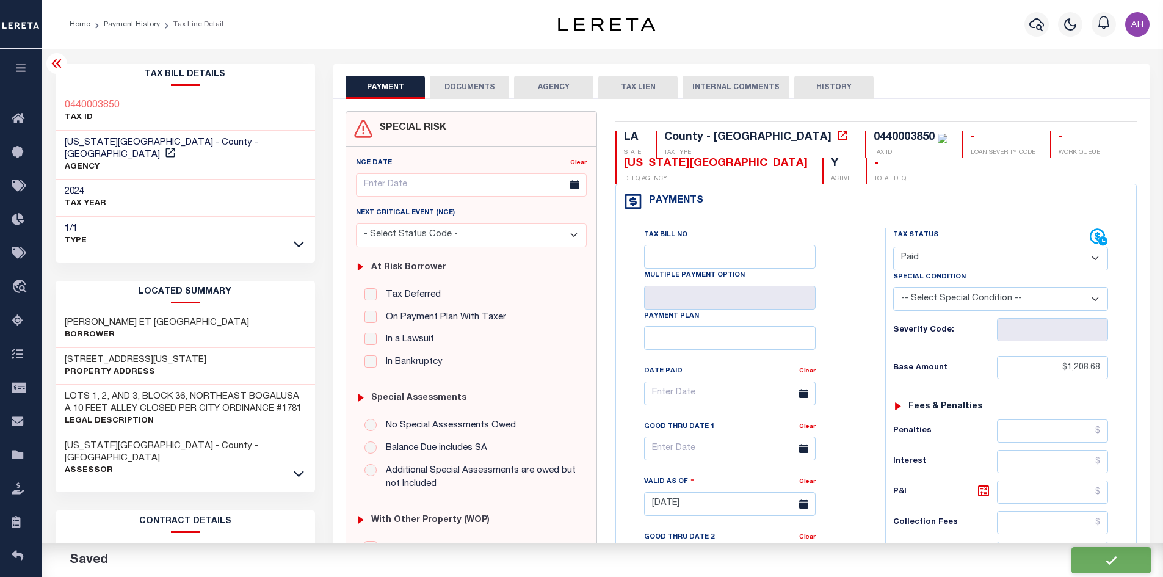
type input "$1,208.68"
type input "$0"
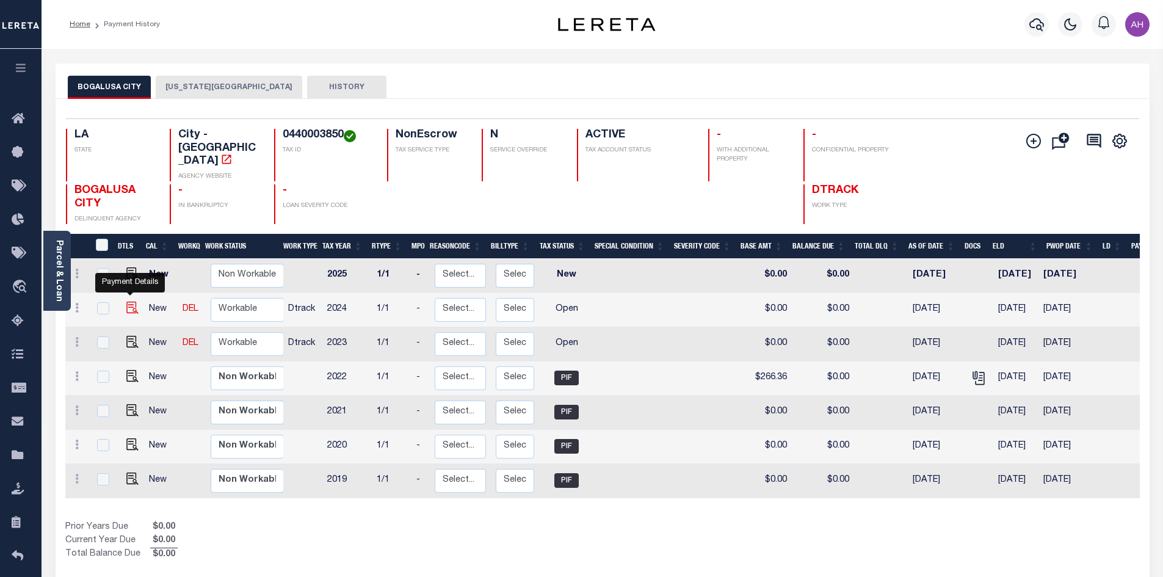
click at [131, 302] on img "" at bounding box center [132, 308] width 12 height 12
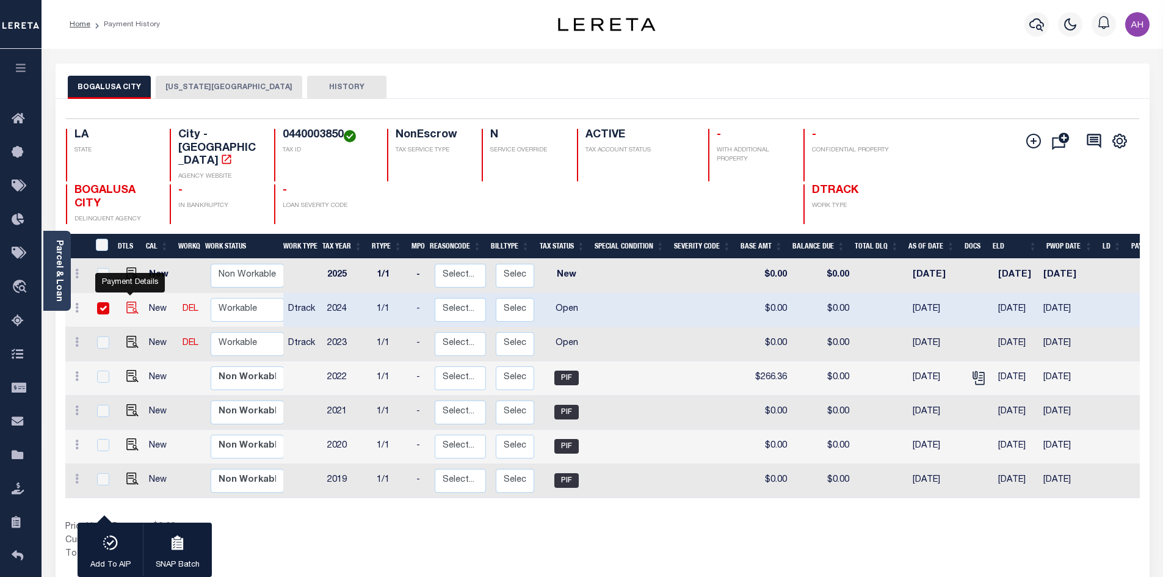
checkbox input "true"
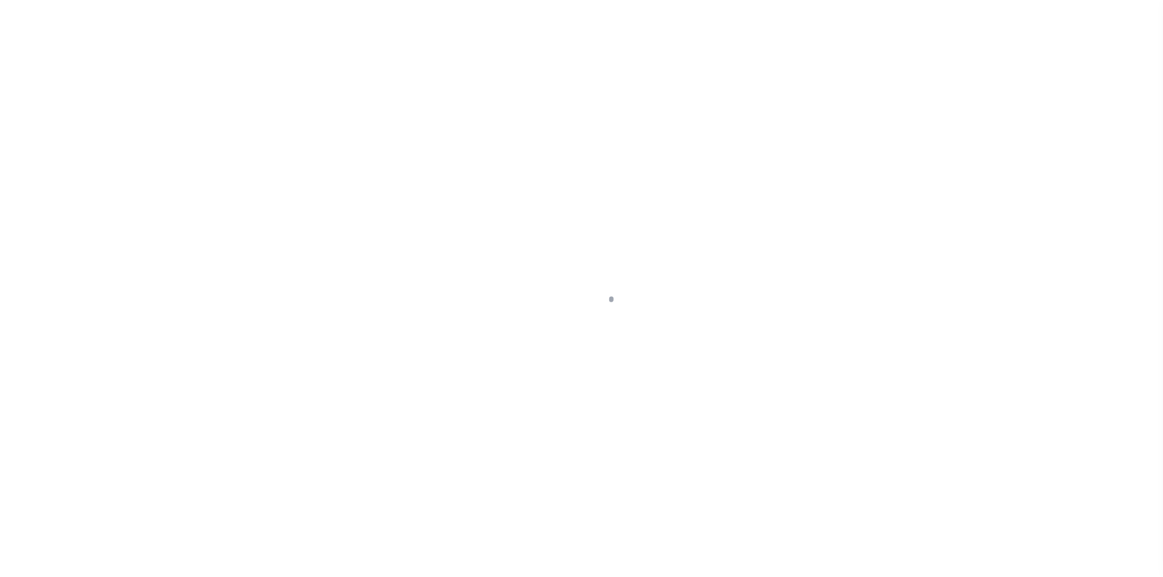
select select "OP2"
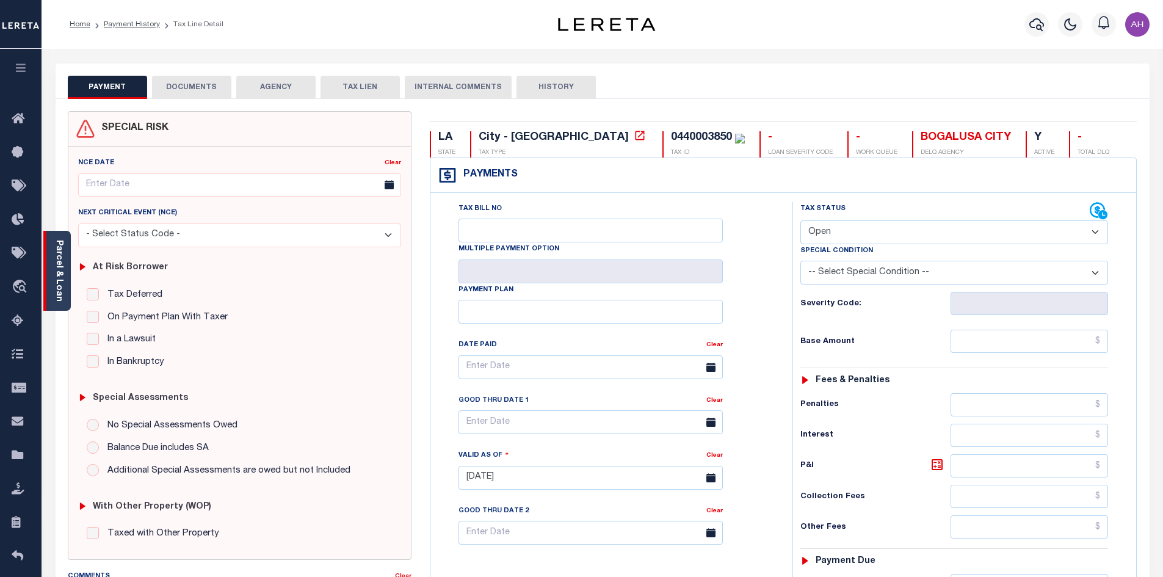
click at [62, 271] on link "Parcel & Loan" at bounding box center [58, 271] width 9 height 62
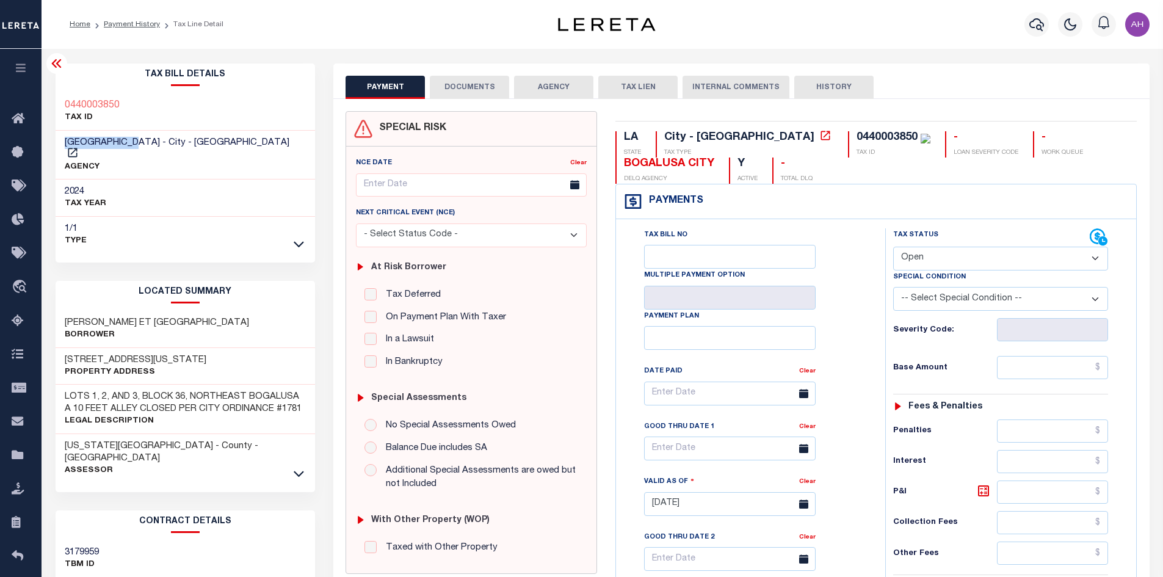
drag, startPoint x: 137, startPoint y: 140, endPoint x: 66, endPoint y: 146, distance: 71.7
click at [66, 146] on span "BOGALUSA CITY - City - LA" at bounding box center [177, 142] width 225 height 9
copy span "BOGALUSA CITY"
click at [133, 29] on li "Payment History" at bounding box center [125, 24] width 70 height 11
click at [136, 28] on link "Payment History" at bounding box center [132, 24] width 56 height 7
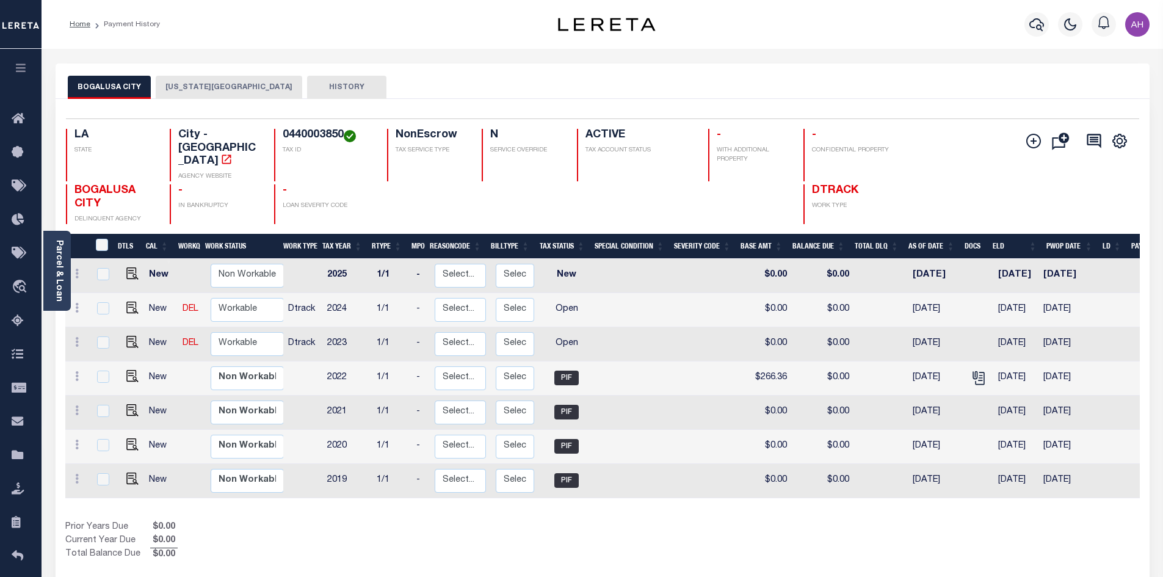
click at [213, 92] on button "WASHINGTON PARISH" at bounding box center [229, 87] width 147 height 23
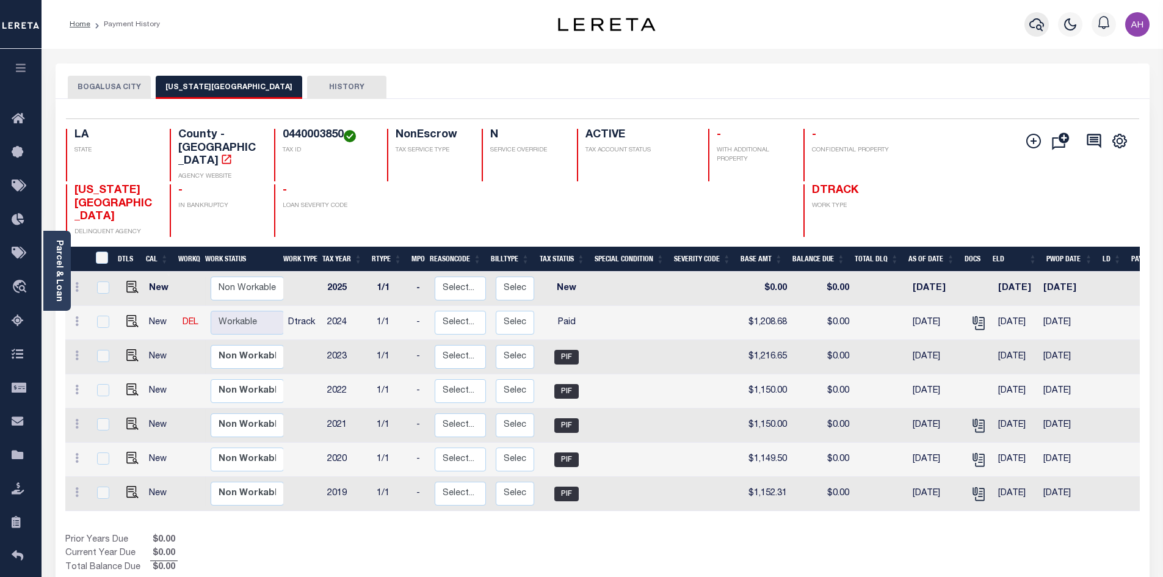
click at [1044, 21] on icon "button" at bounding box center [1037, 24] width 15 height 15
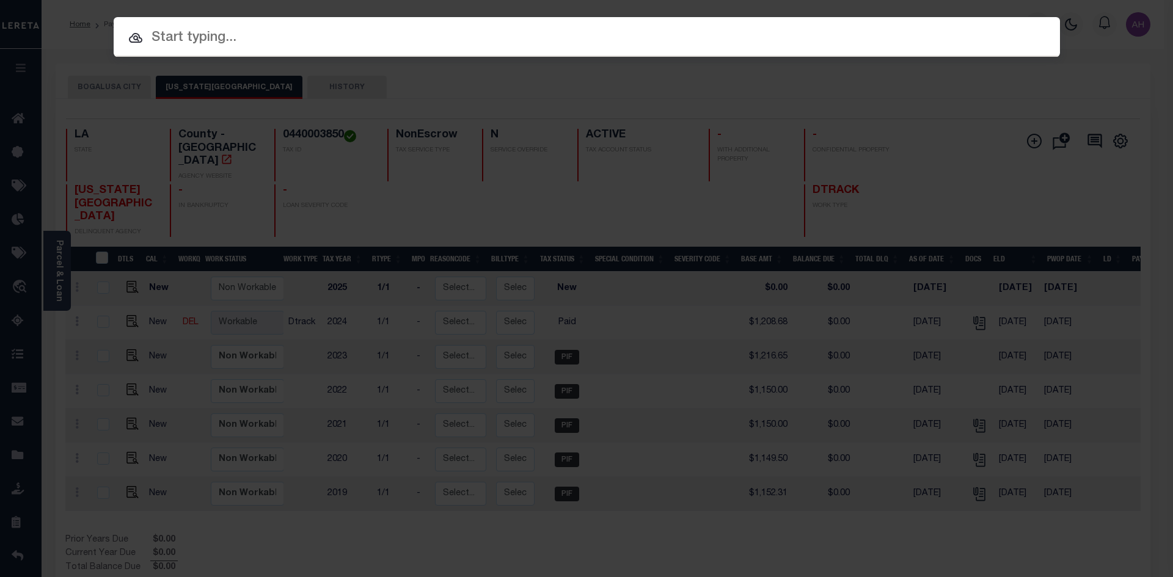
paste input "942300025478"
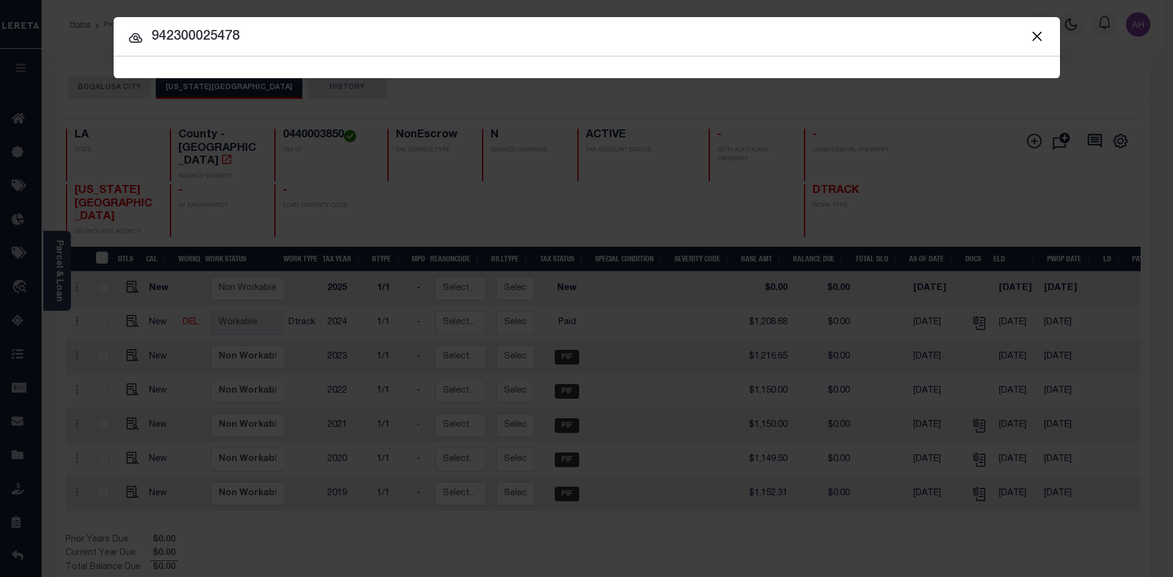
type input "942300025478"
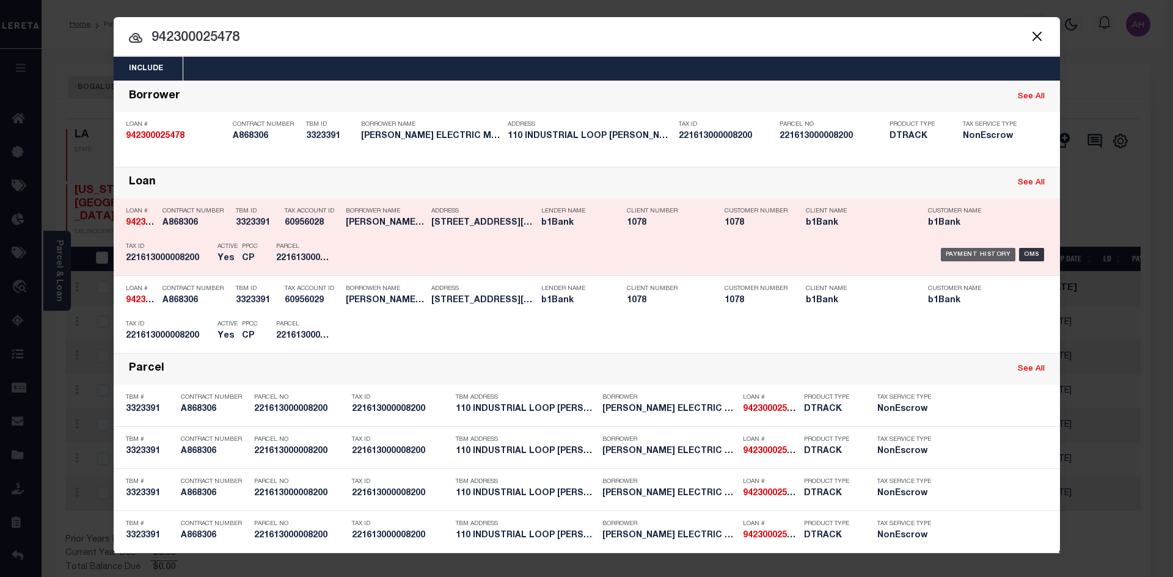
click at [967, 253] on div "Payment History" at bounding box center [977, 254] width 75 height 13
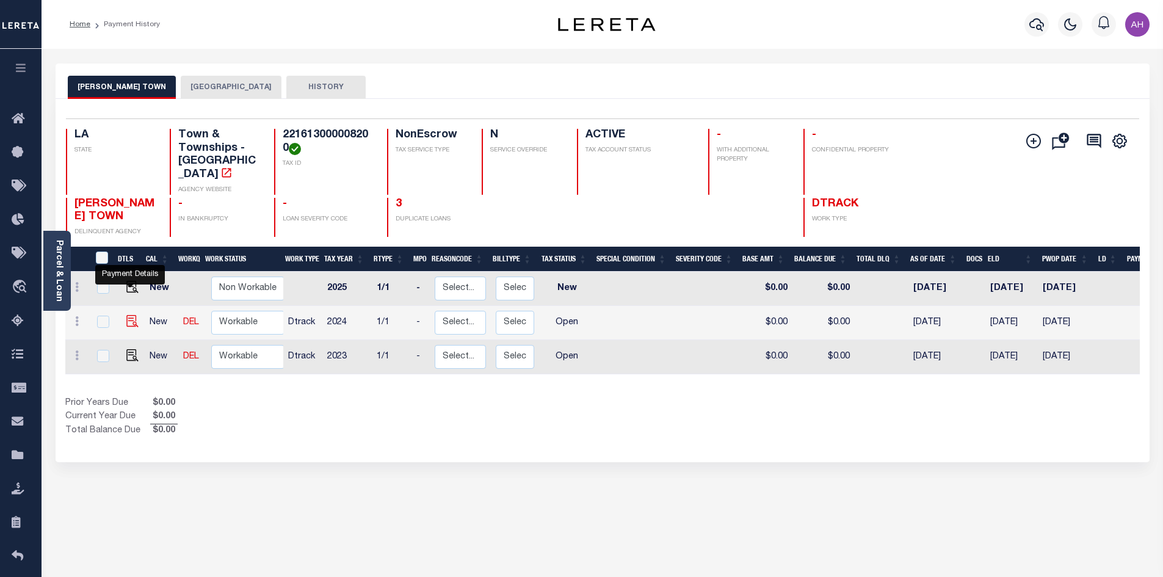
click at [128, 315] on img "" at bounding box center [132, 321] width 12 height 12
checkbox input "true"
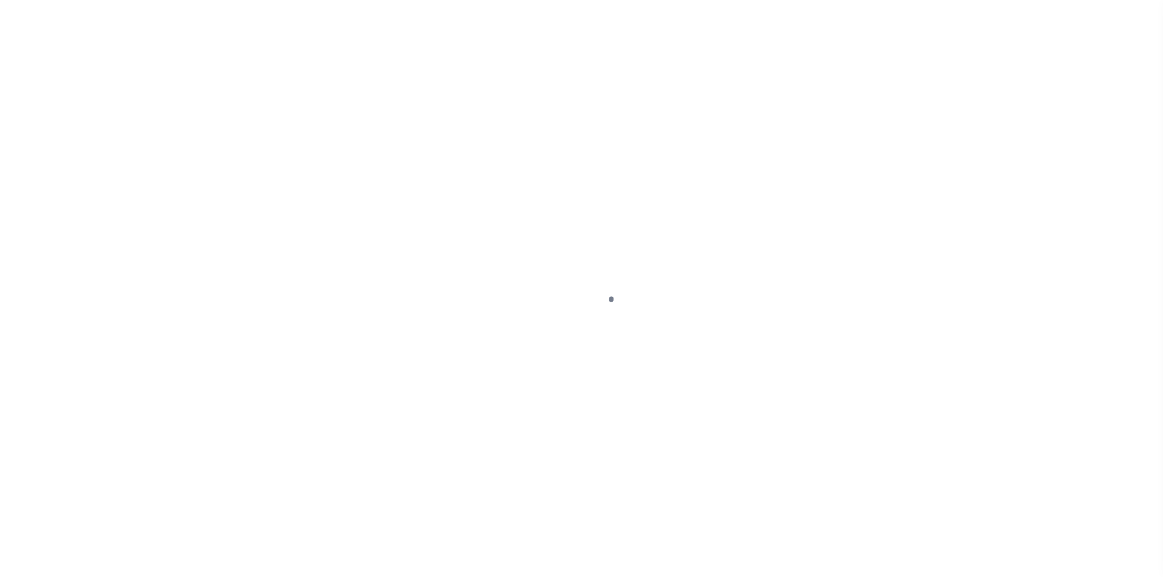
select select "OP2"
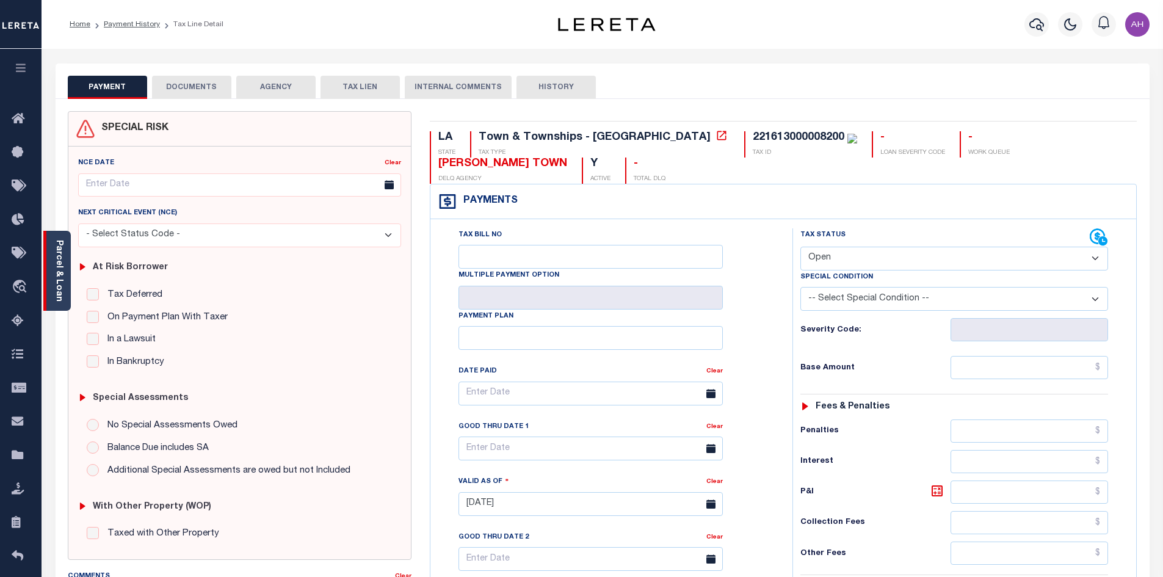
click at [56, 280] on link "Parcel & Loan" at bounding box center [58, 271] width 9 height 62
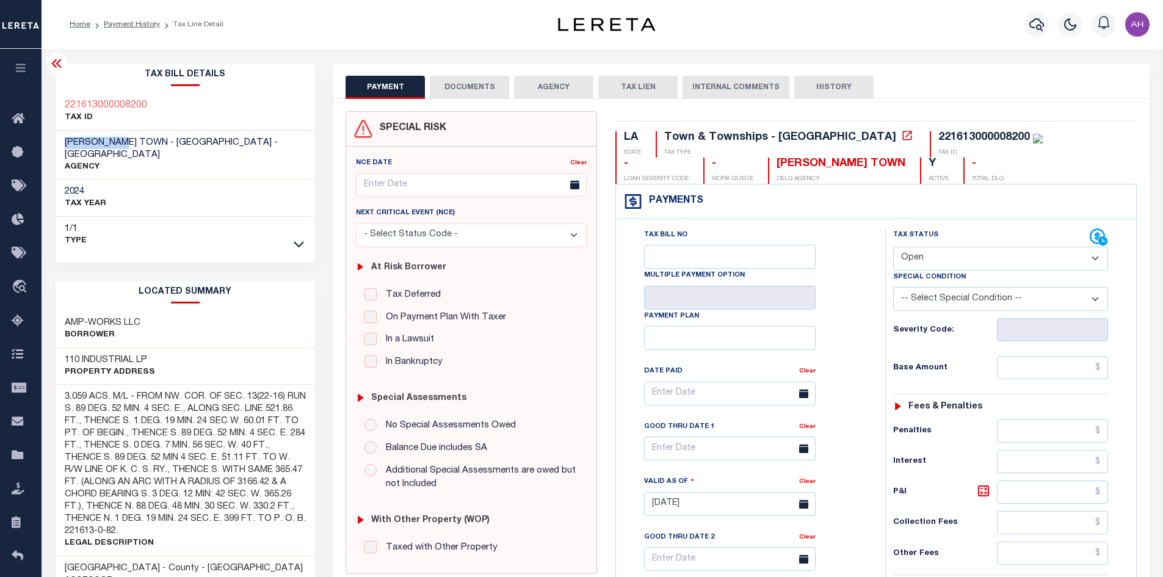
drag, startPoint x: 122, startPoint y: 143, endPoint x: 60, endPoint y: 144, distance: 61.7
click at [60, 144] on div "[PERSON_NAME] TOWN - [GEOGRAPHIC_DATA] - [GEOGRAPHIC_DATA] AGENCY" at bounding box center [186, 155] width 260 height 49
copy span "[PERSON_NAME] TOWN"
click at [137, 27] on link "Payment History" at bounding box center [132, 24] width 56 height 7
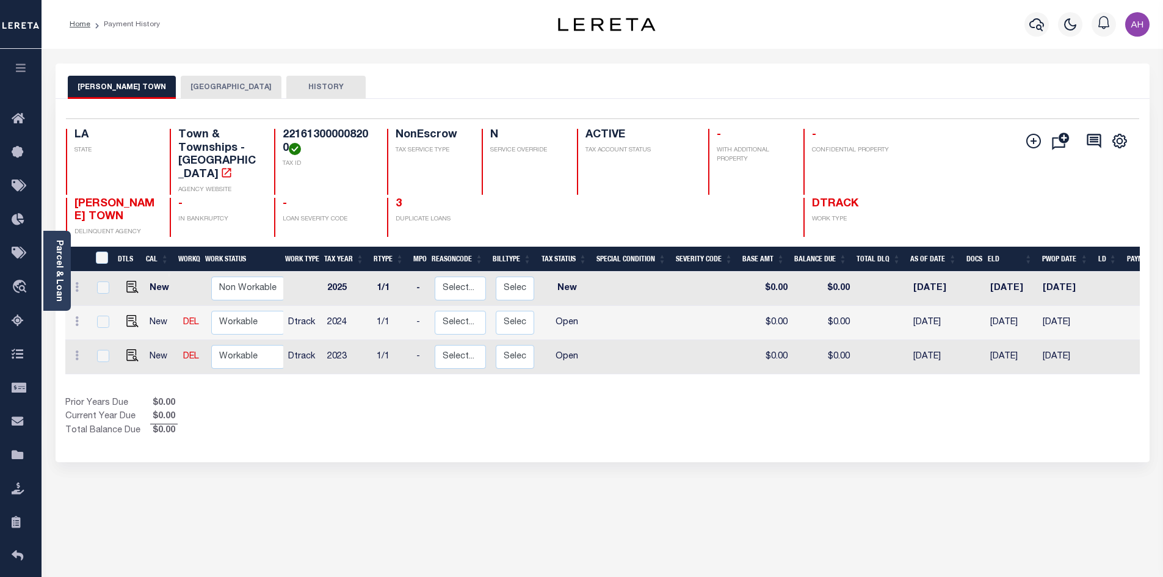
click at [189, 84] on button "[GEOGRAPHIC_DATA]" at bounding box center [231, 87] width 101 height 23
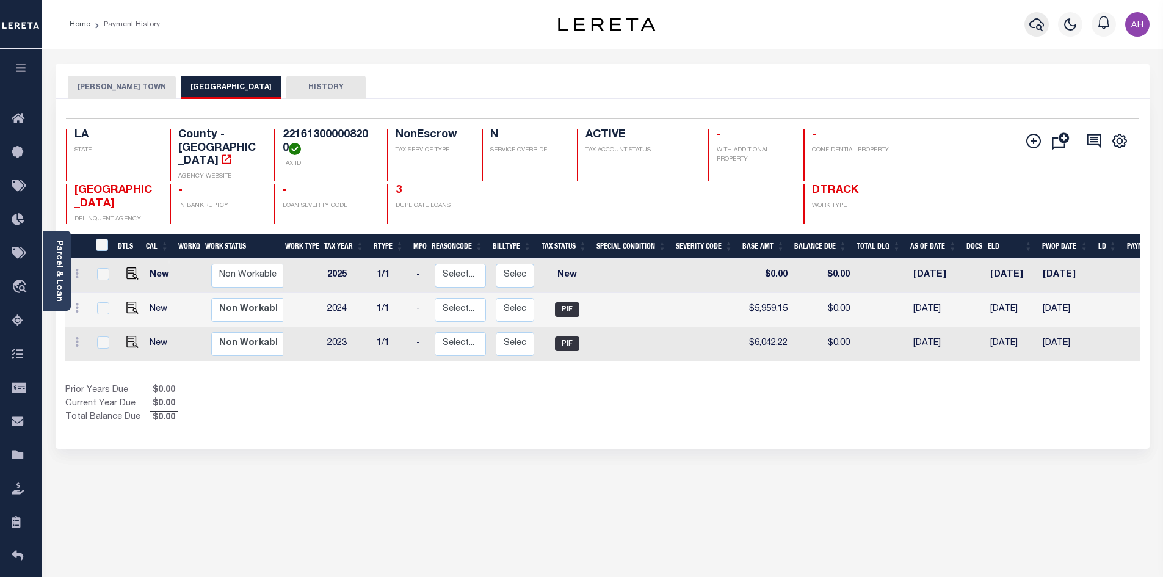
click at [1041, 21] on icon "button" at bounding box center [1037, 24] width 15 height 15
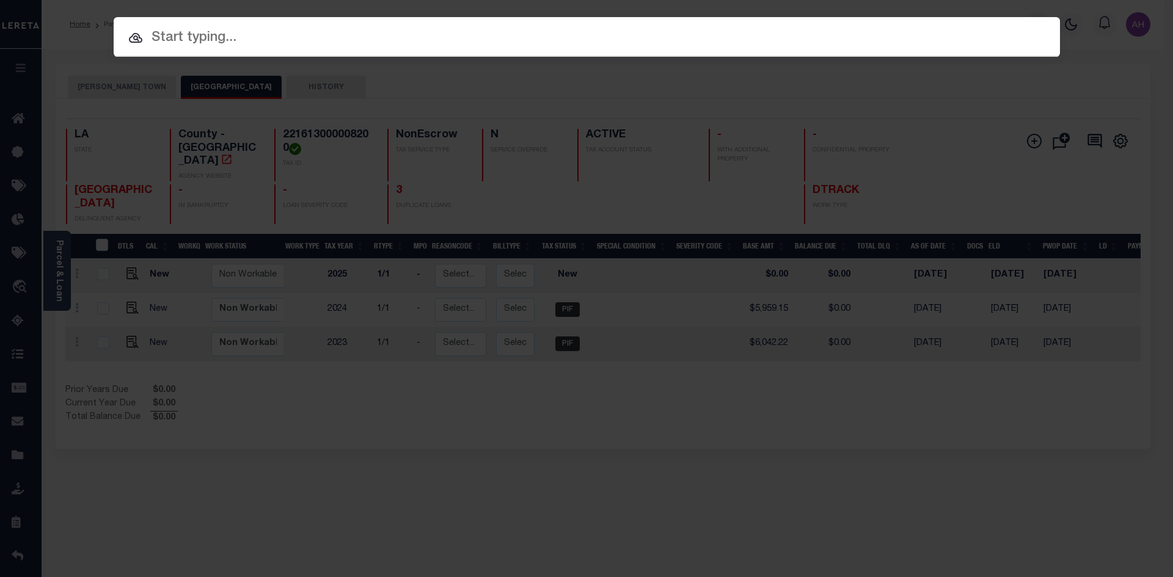
paste input "942100021719"
type input "942100021719"
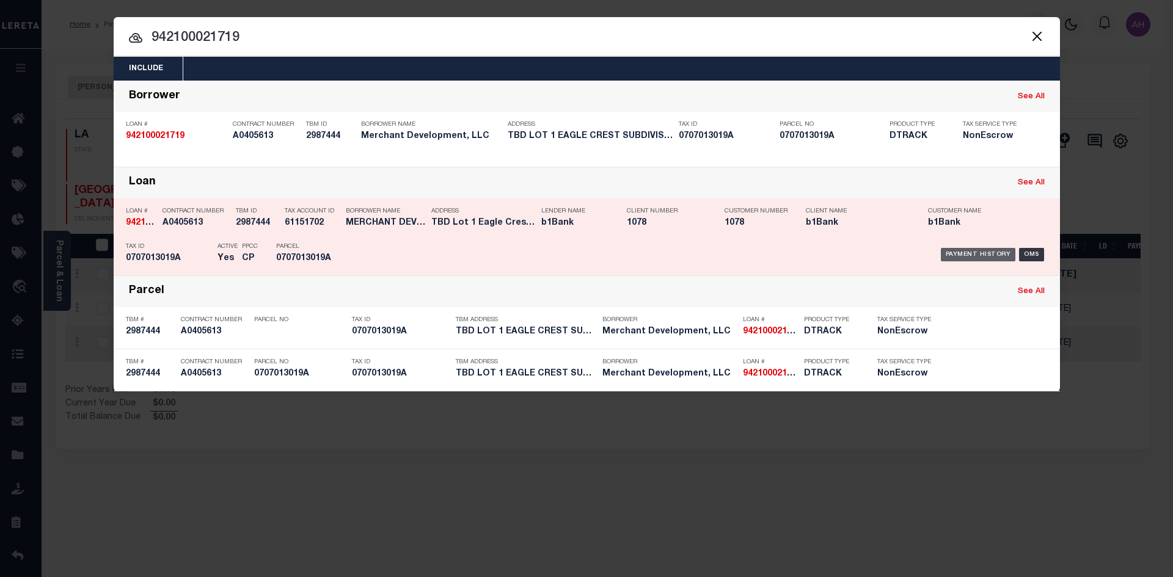
click at [989, 256] on div "Payment History" at bounding box center [977, 254] width 75 height 13
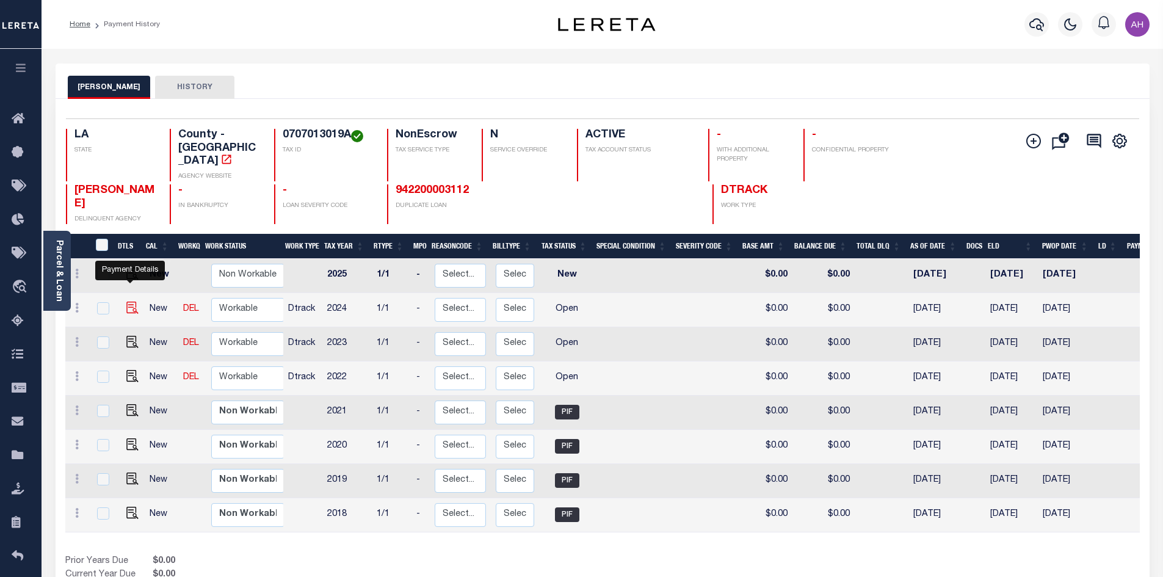
click at [128, 302] on img "" at bounding box center [132, 308] width 12 height 12
checkbox input "true"
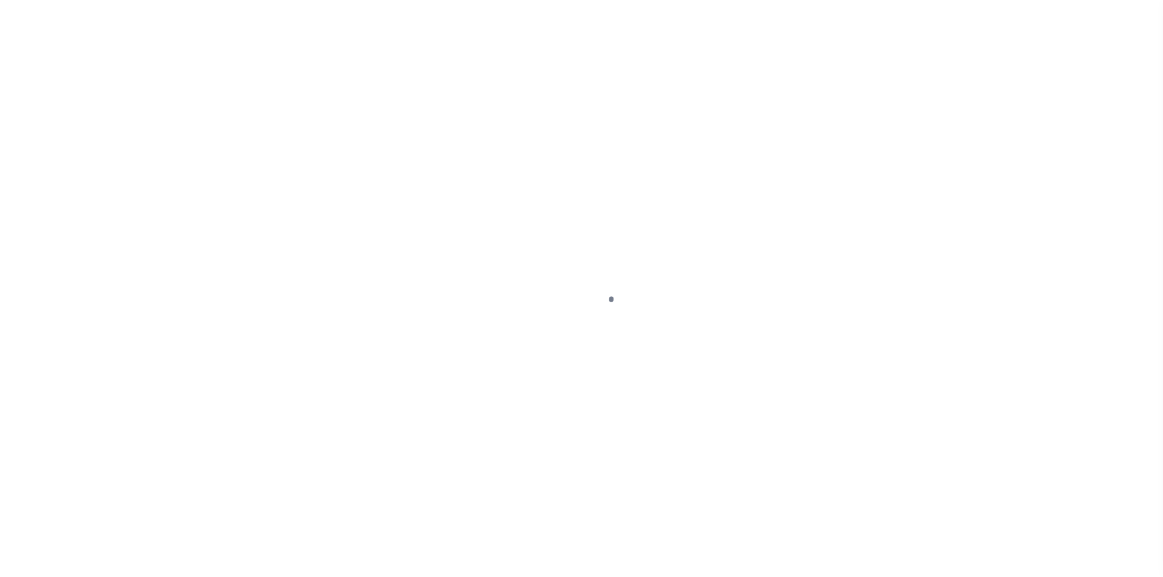
select select "OP2"
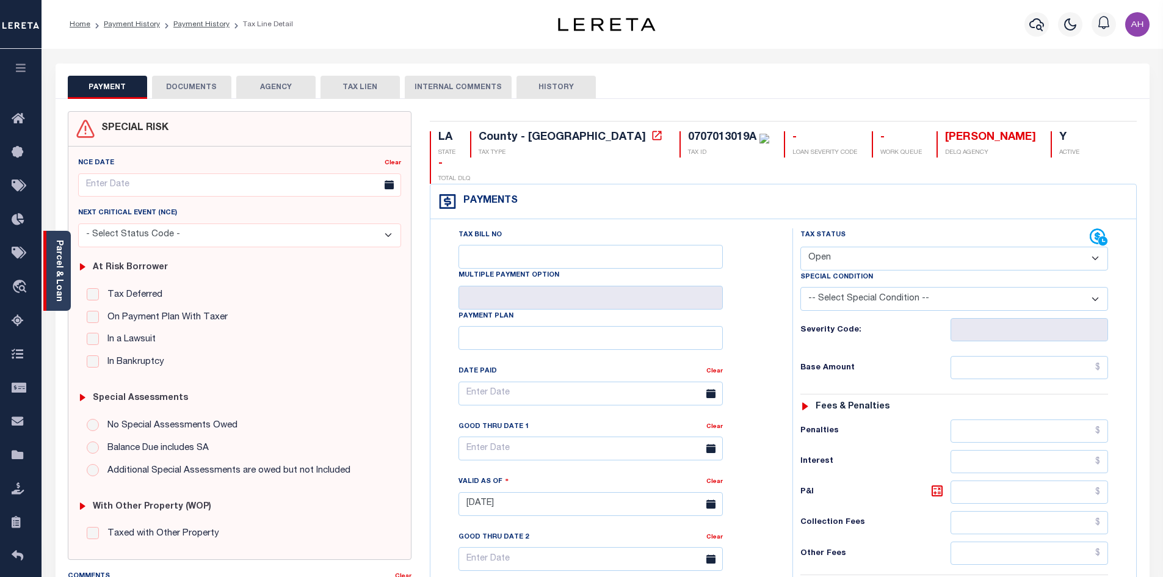
click at [60, 271] on link "Parcel & Loan" at bounding box center [58, 271] width 9 height 62
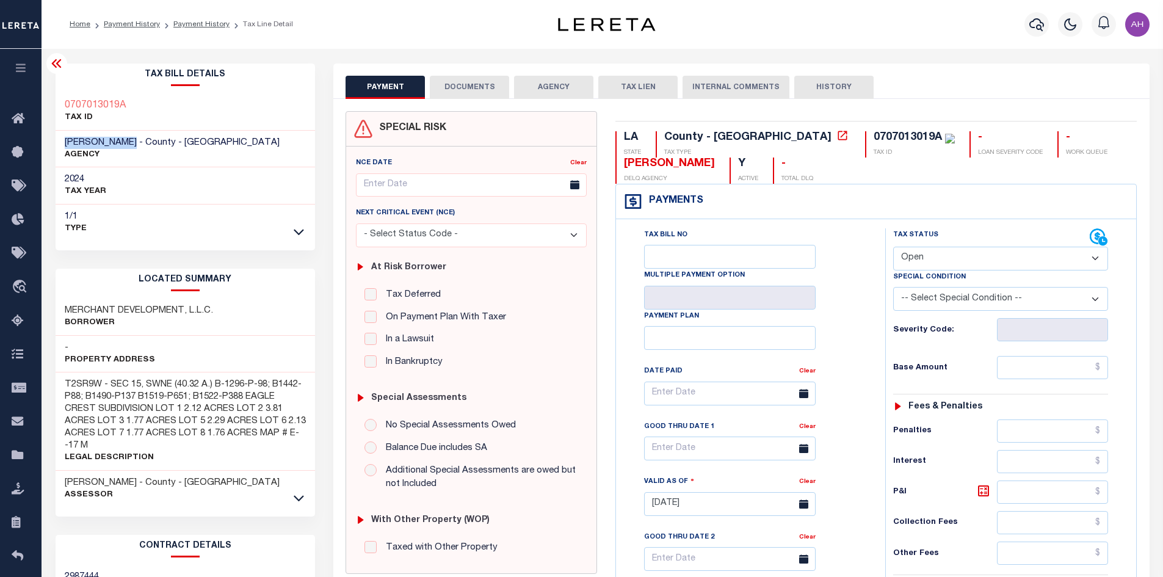
drag, startPoint x: 139, startPoint y: 145, endPoint x: 61, endPoint y: 145, distance: 77.6
click at [61, 145] on div "VERNON PARISH - County - LA AGENCY" at bounding box center [186, 149] width 260 height 37
copy span "VERNON PARISH"
drag, startPoint x: 134, startPoint y: 104, endPoint x: 95, endPoint y: 107, distance: 38.6
click at [65, 109] on div "0707013019A TAX ID" at bounding box center [186, 111] width 260 height 37
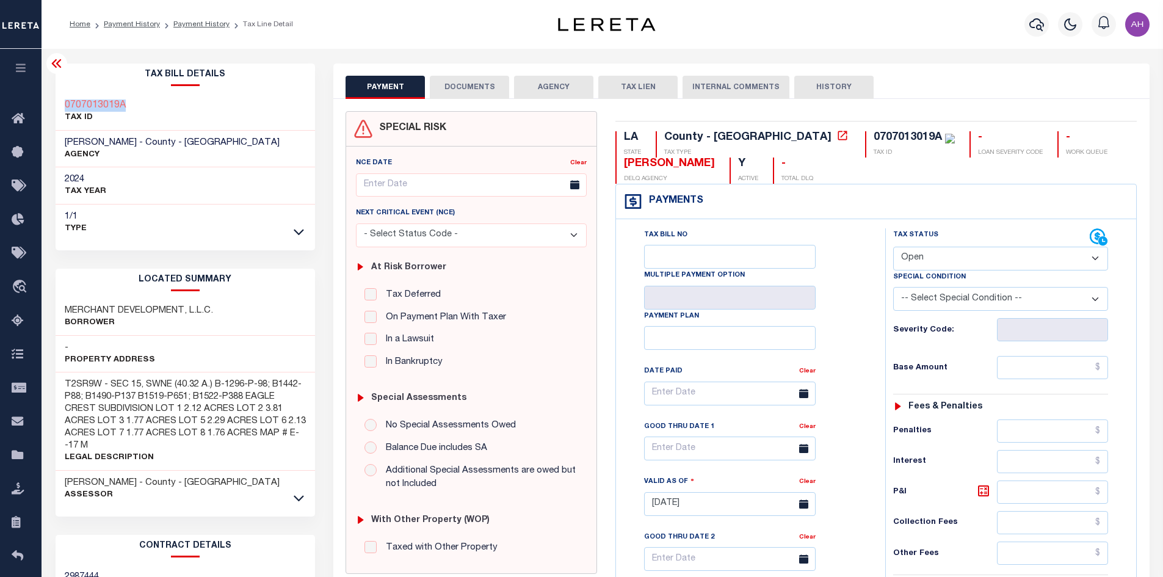
copy h3 "0707013019A"
drag, startPoint x: 137, startPoint y: 140, endPoint x: 63, endPoint y: 141, distance: 73.9
click at [63, 141] on div "VERNON PARISH - County - LA AGENCY" at bounding box center [186, 149] width 260 height 37
copy span "VERNON PARISH"
click at [1041, 28] on icon "button" at bounding box center [1037, 24] width 15 height 13
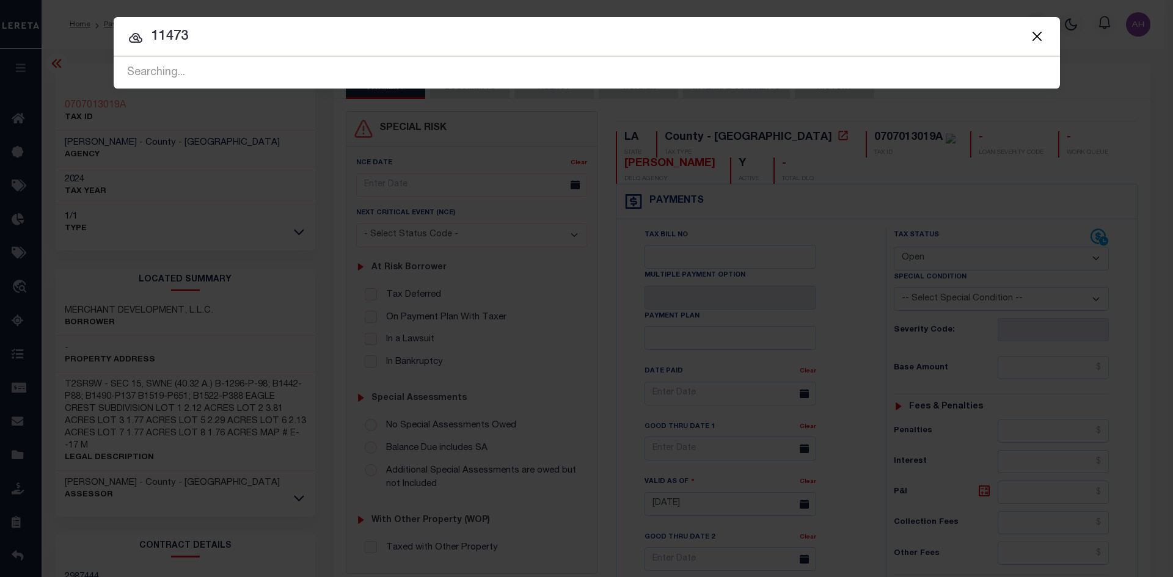
type input "11473"
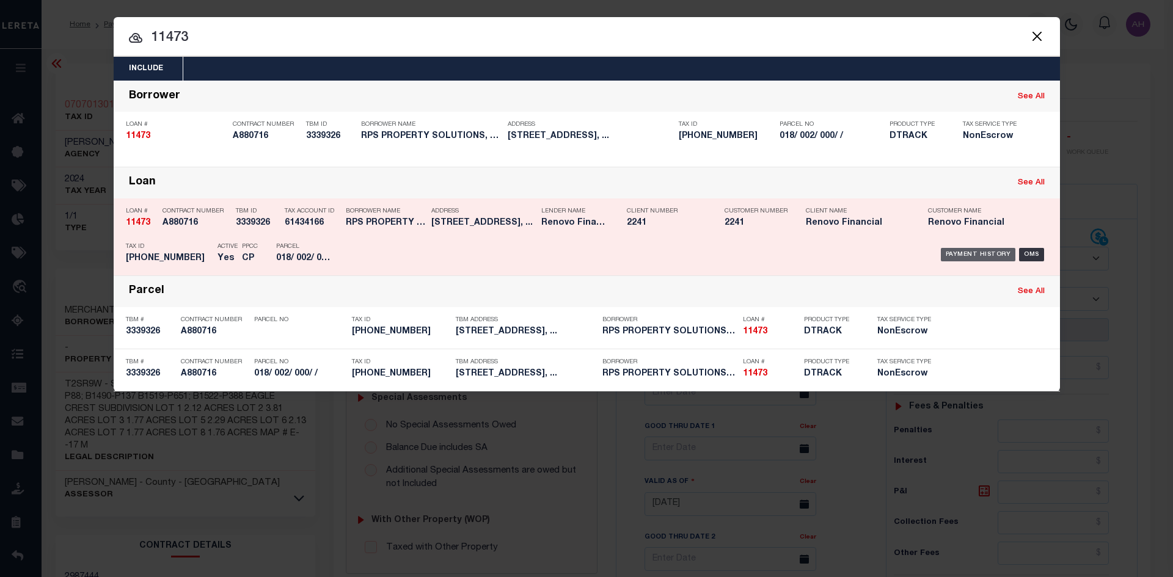
click at [977, 258] on div "Payment History" at bounding box center [977, 254] width 75 height 13
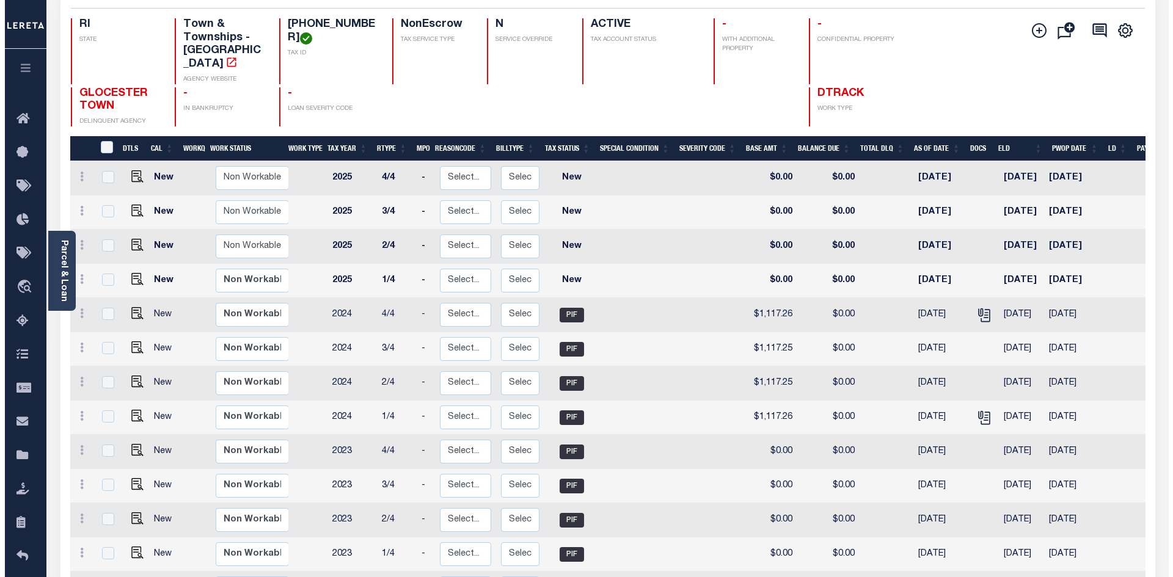
scroll to position [122, 0]
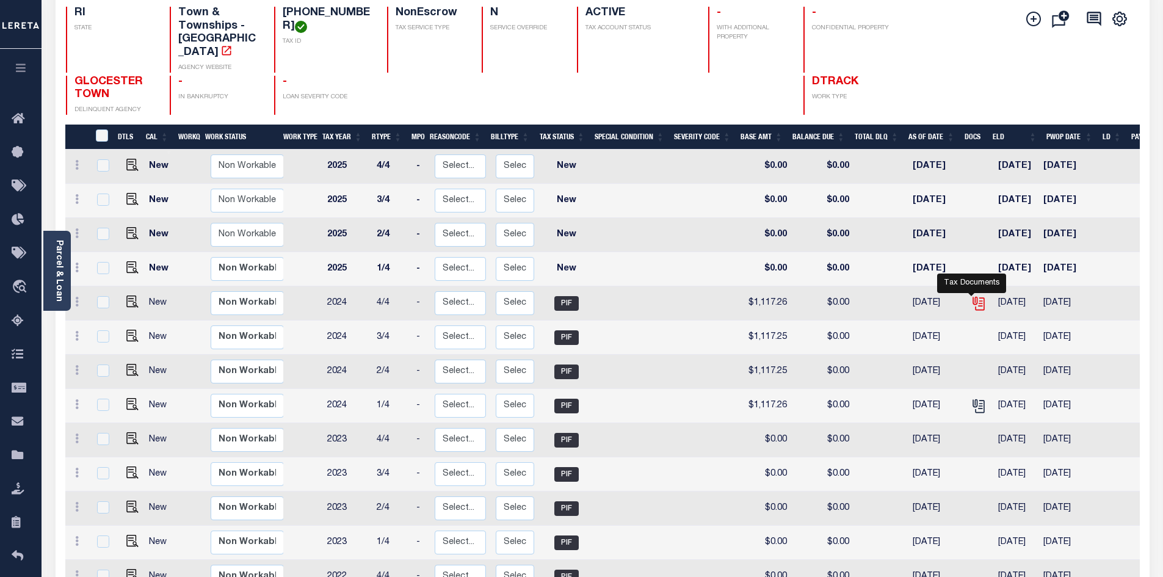
click at [975, 296] on icon "" at bounding box center [979, 304] width 16 height 16
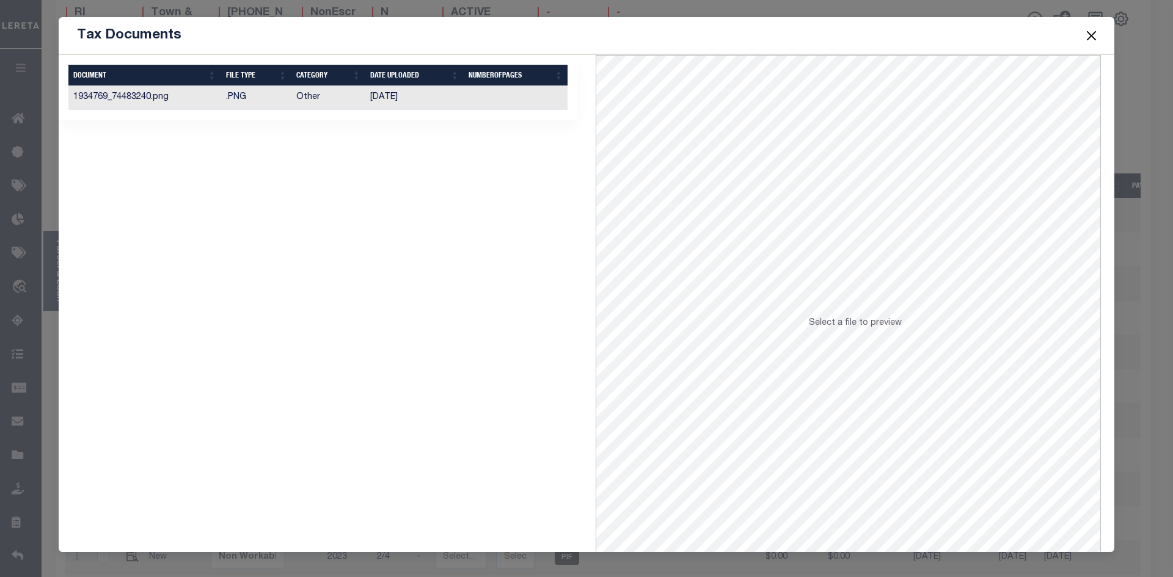
click at [114, 100] on td "1934769_74483240.png" at bounding box center [144, 98] width 153 height 24
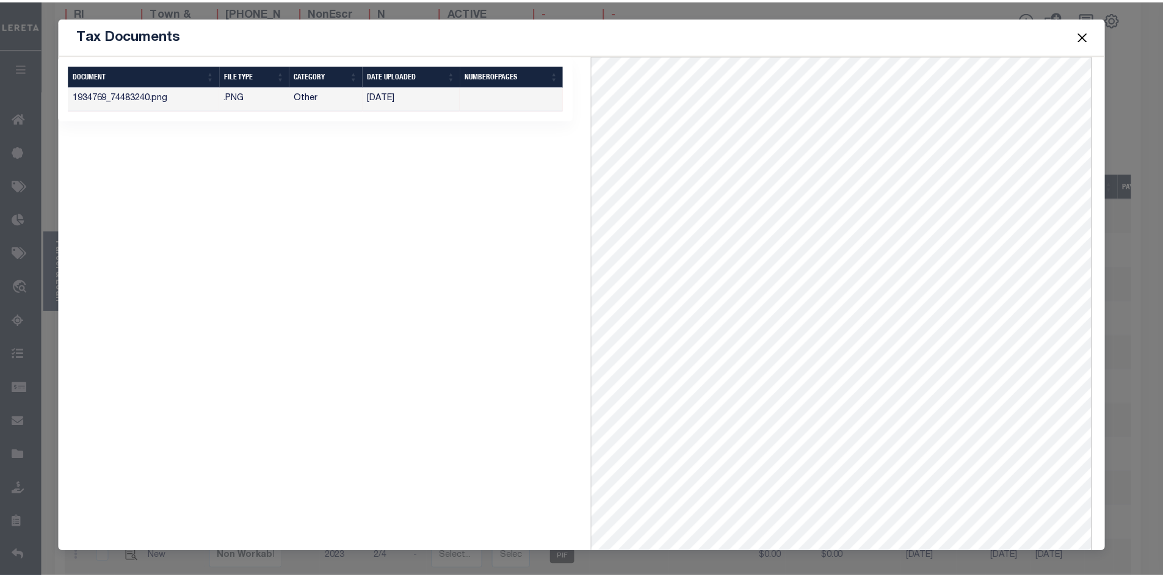
scroll to position [0, 0]
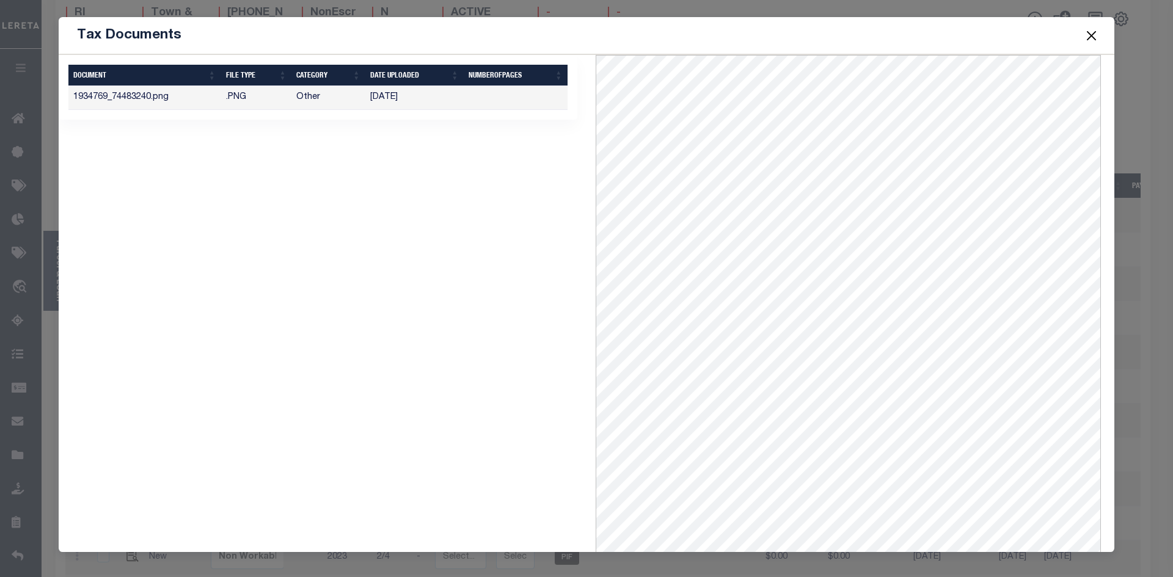
click at [1087, 33] on button "Close" at bounding box center [1091, 35] width 16 height 16
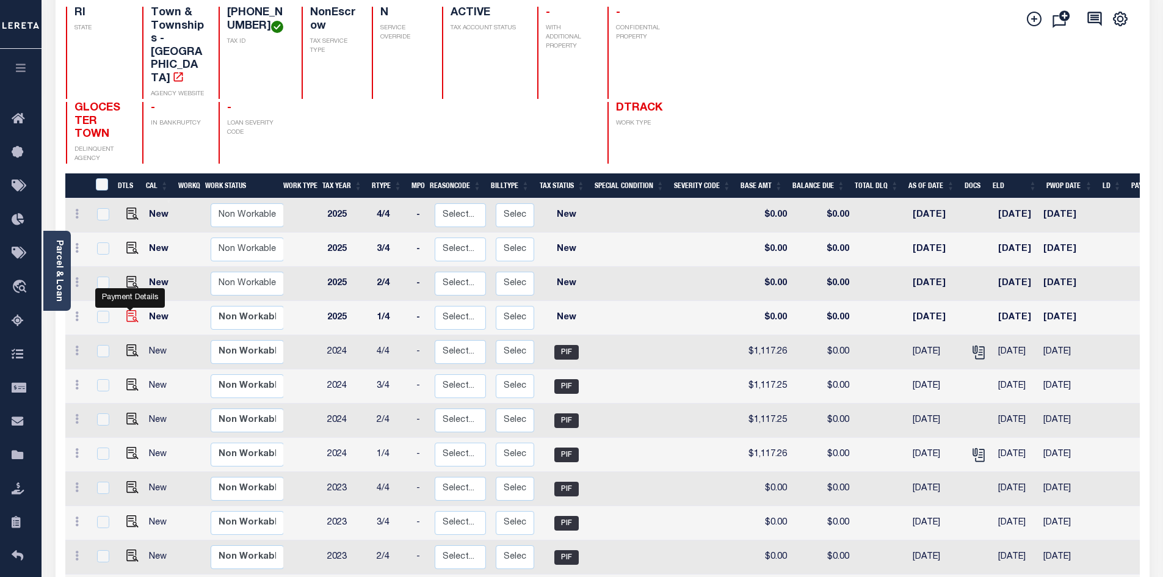
click at [131, 310] on img "" at bounding box center [132, 316] width 12 height 12
checkbox input "true"
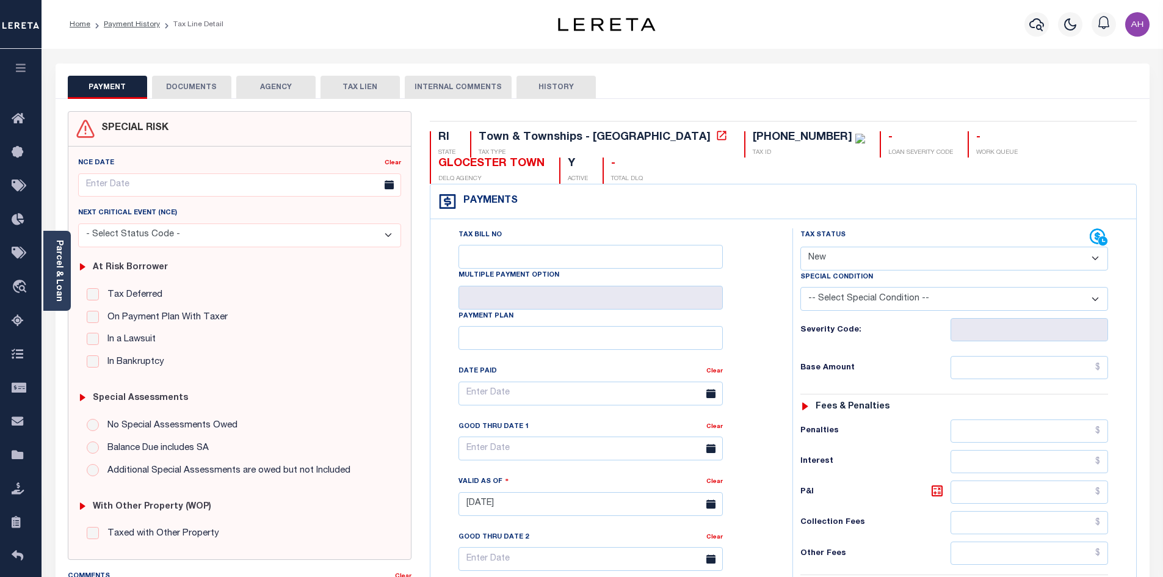
click at [59, 269] on link "Parcel & Loan" at bounding box center [58, 271] width 9 height 62
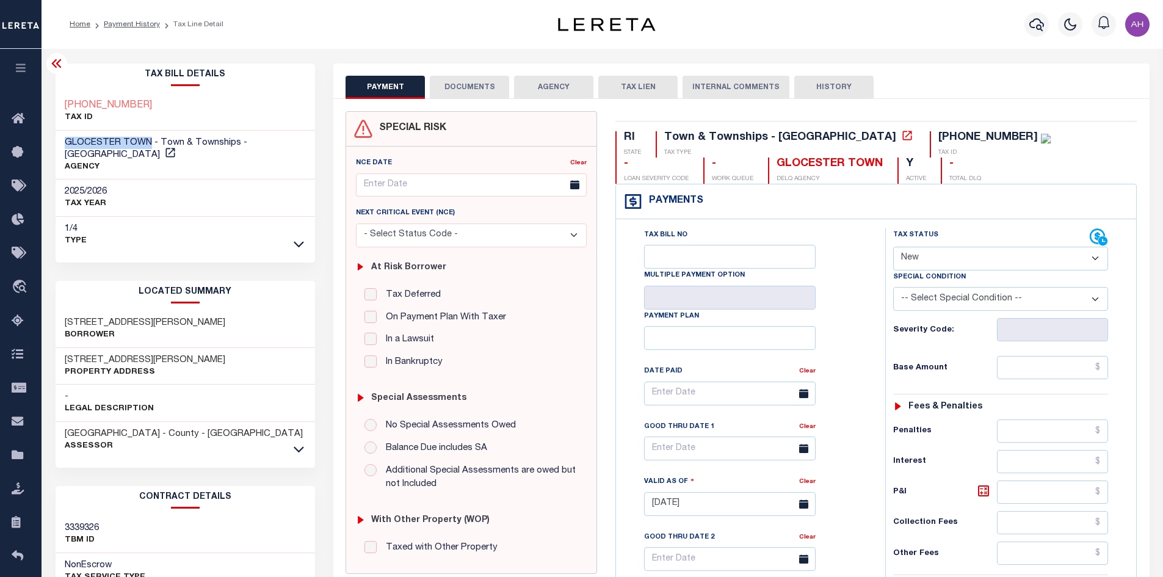
drag, startPoint x: 147, startPoint y: 142, endPoint x: 66, endPoint y: 147, distance: 81.4
click at [66, 147] on span "GLOCESTER TOWN - Town & Townships - [GEOGRAPHIC_DATA]" at bounding box center [156, 148] width 183 height 21
copy span "GLOCESTER TOWN"
click at [951, 254] on select "- Select Status Code - Open Due/Unpaid Paid Incomplete No Tax Due Internal Refu…" at bounding box center [1000, 259] width 215 height 24
select select "DUE"
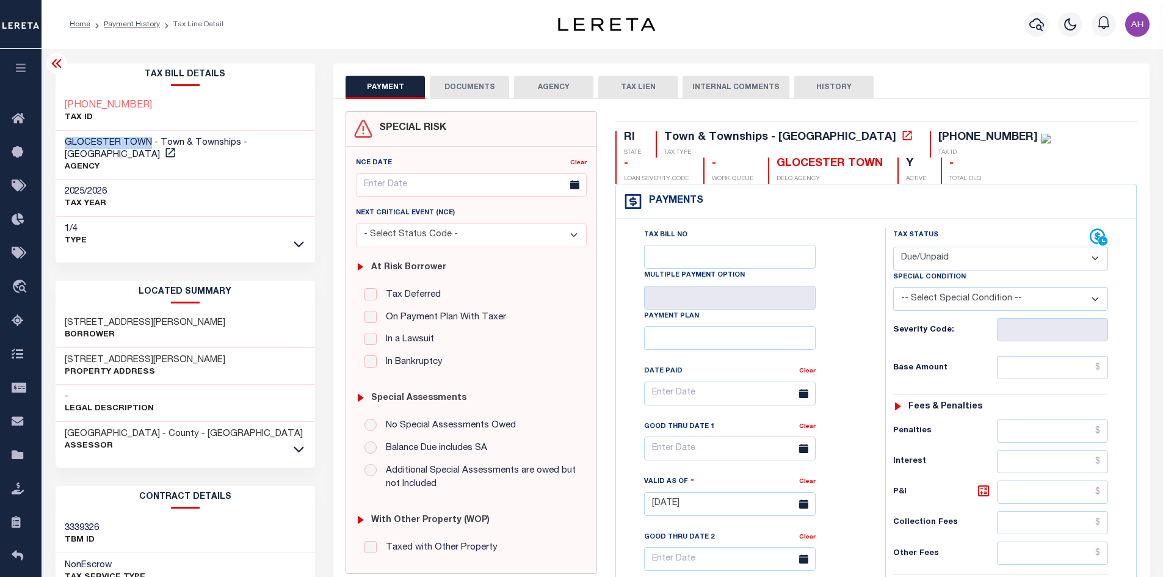
click at [893, 247] on select "- Select Status Code - Open Due/Unpaid Paid Incomplete No Tax Due Internal Refu…" at bounding box center [1000, 259] width 215 height 24
type input "[DATE]"
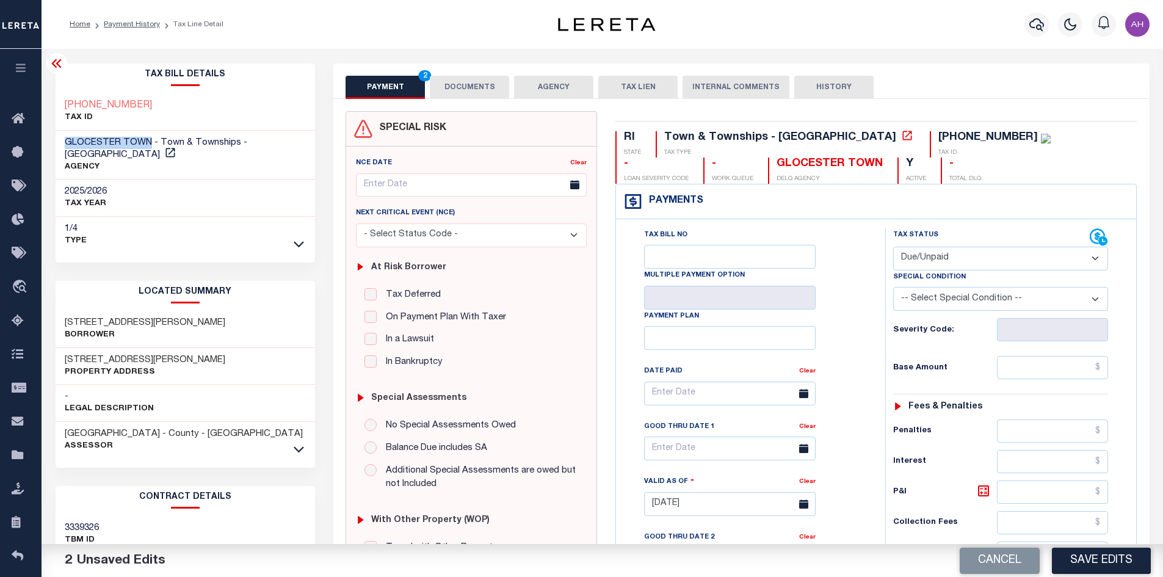
click at [937, 296] on select "-- Select Special Condition -- 3RD PARTY TAX LIEN AGENCY TAX LIEN (A.K.A Inside…" at bounding box center [1000, 299] width 215 height 24
select select "24"
click at [893, 288] on select "-- Select Special Condition -- 3RD PARTY TAX LIEN AGENCY TAX LIEN (A.K.A Inside…" at bounding box center [1000, 299] width 215 height 24
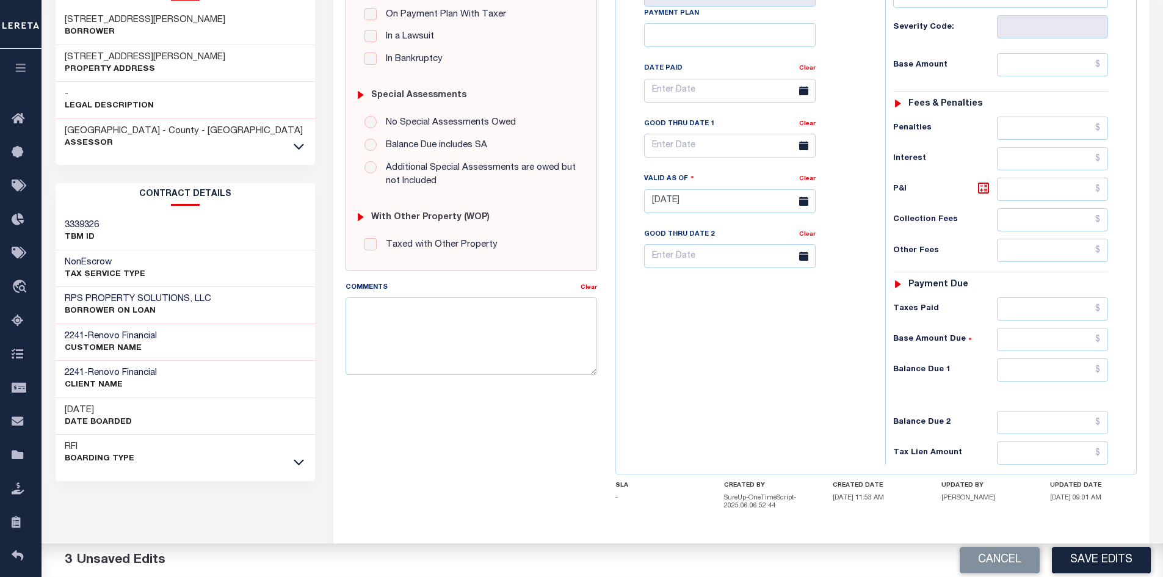
scroll to position [305, 0]
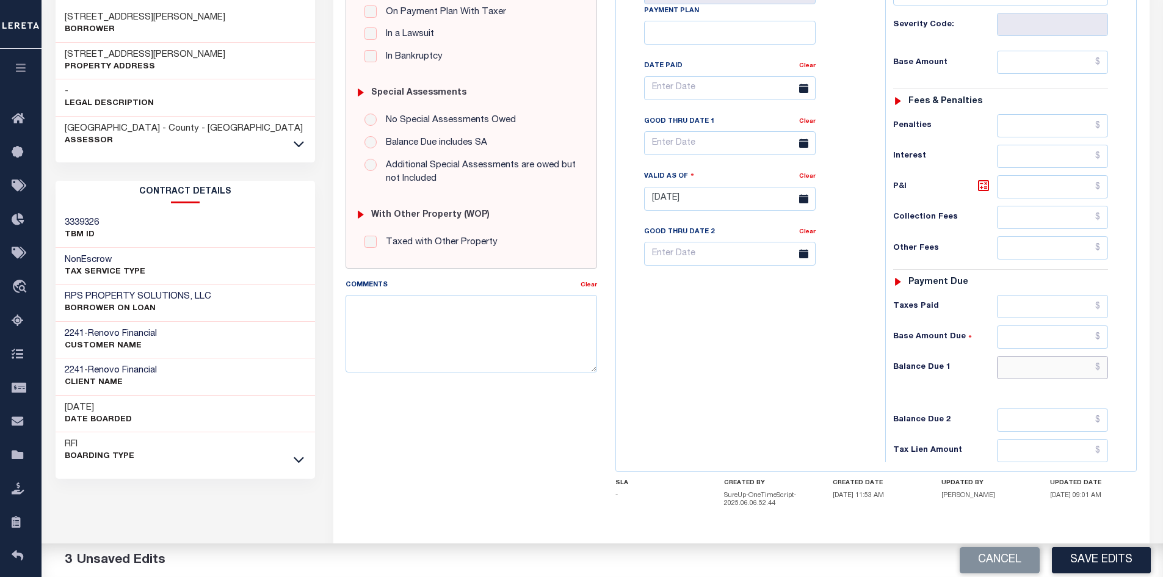
click at [1056, 372] on input "text" at bounding box center [1053, 367] width 112 height 23
type input "$0.00"
click at [386, 333] on textarea "Comments" at bounding box center [472, 333] width 252 height 77
type textarea "sent email waiting on email response parcel - ah"
click at [1108, 562] on button "Save Edits" at bounding box center [1101, 560] width 99 height 26
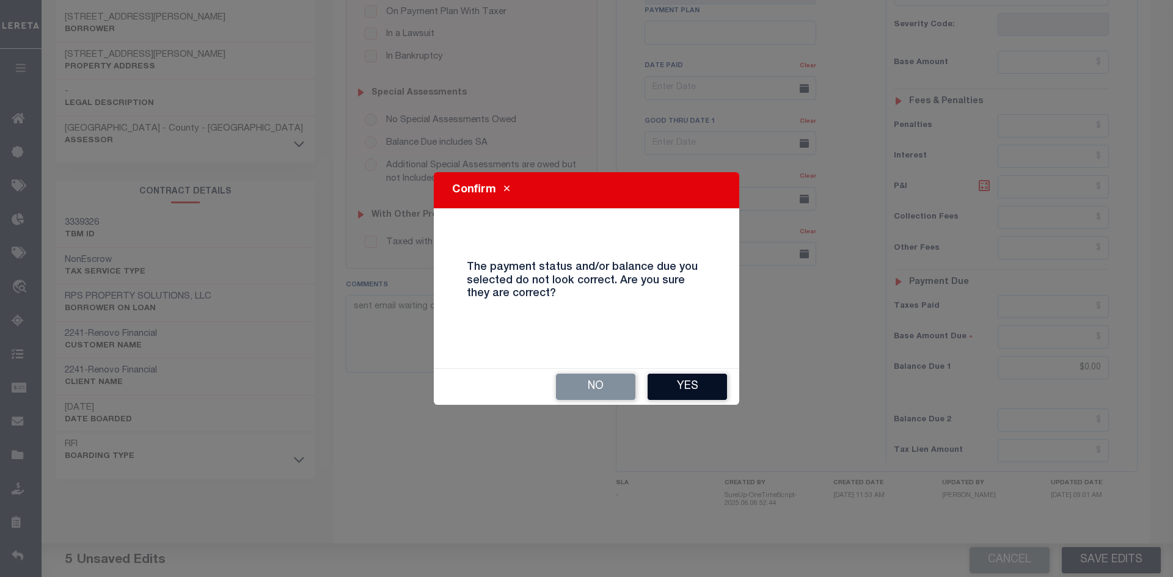
click at [696, 384] on button "Yes" at bounding box center [686, 387] width 79 height 26
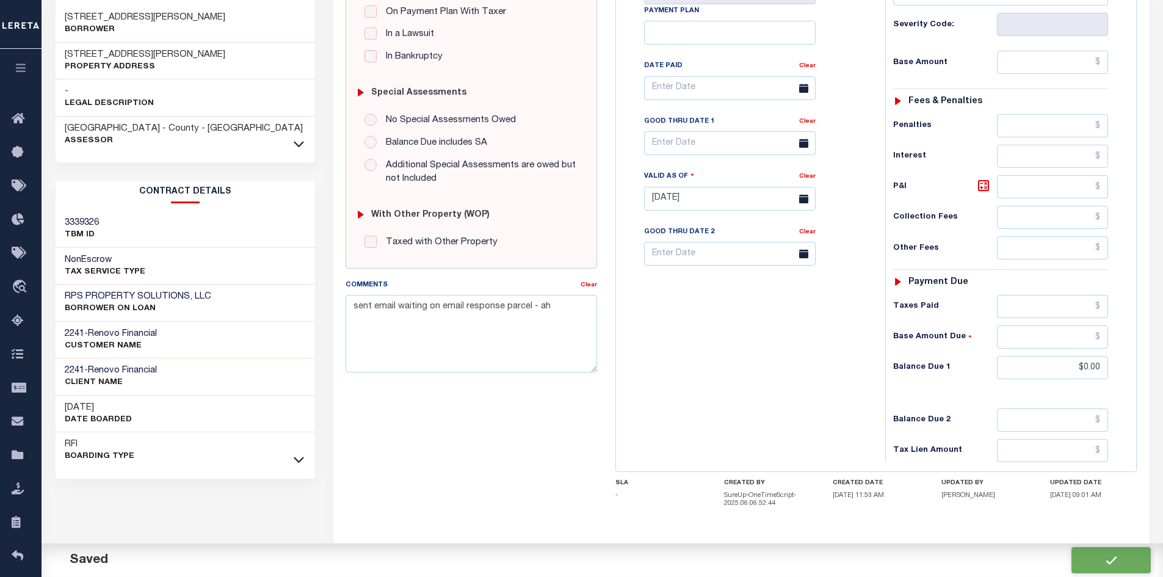
checkbox input "false"
type input "$0"
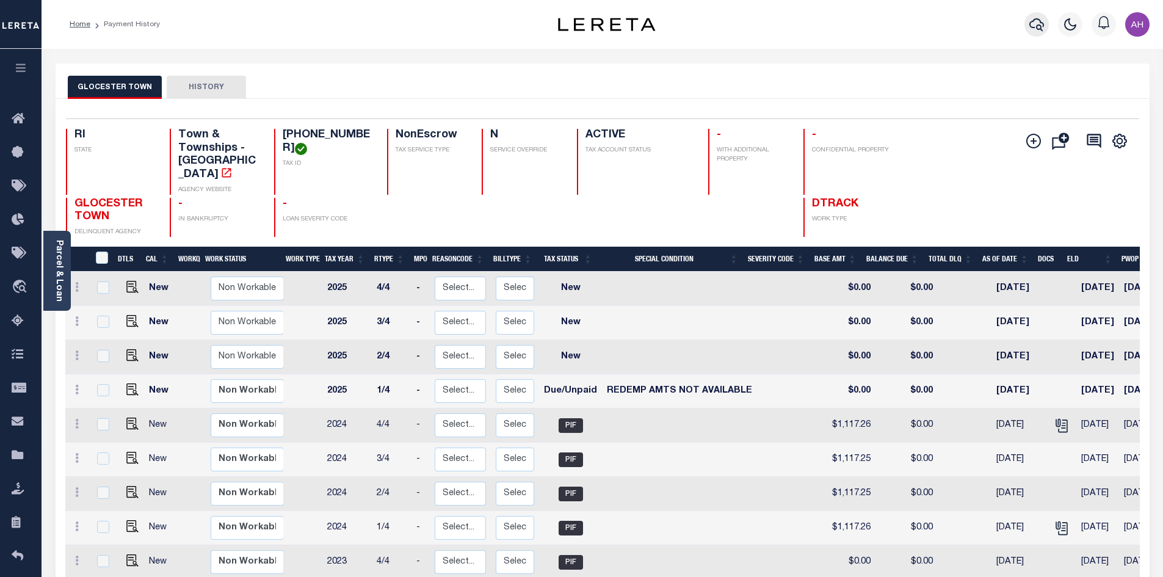
click at [1036, 28] on icon "button" at bounding box center [1037, 24] width 15 height 15
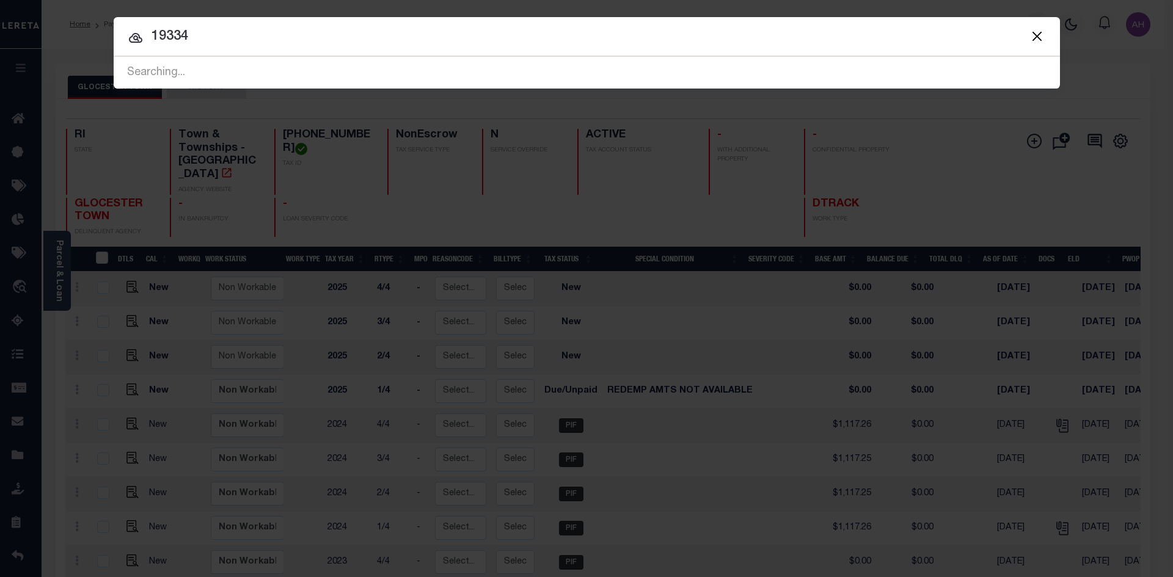
type input "19334"
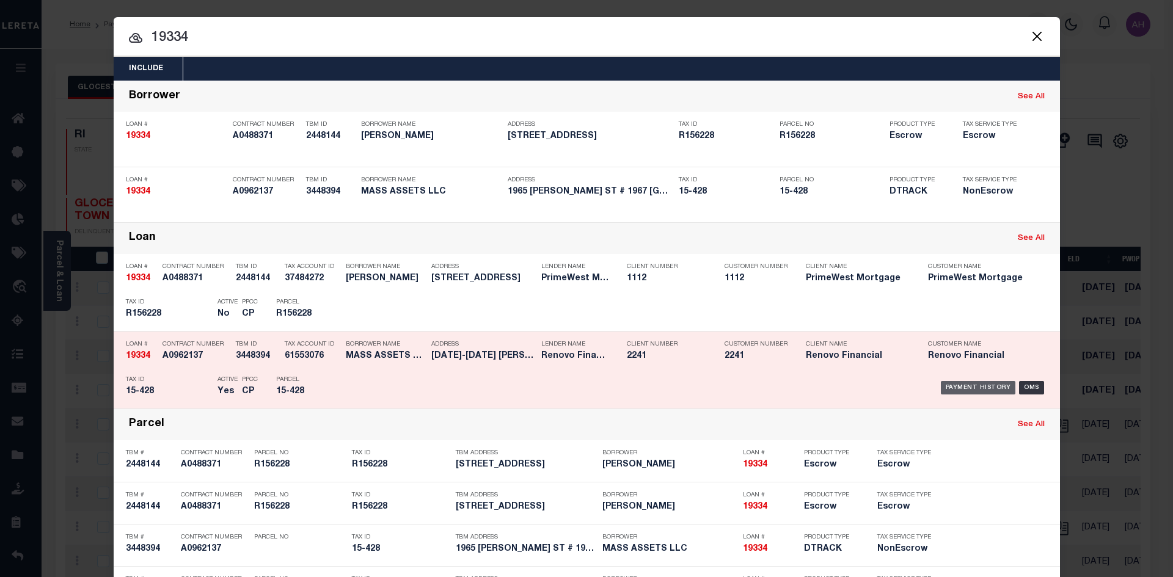
click at [963, 388] on div "Payment History" at bounding box center [977, 387] width 75 height 13
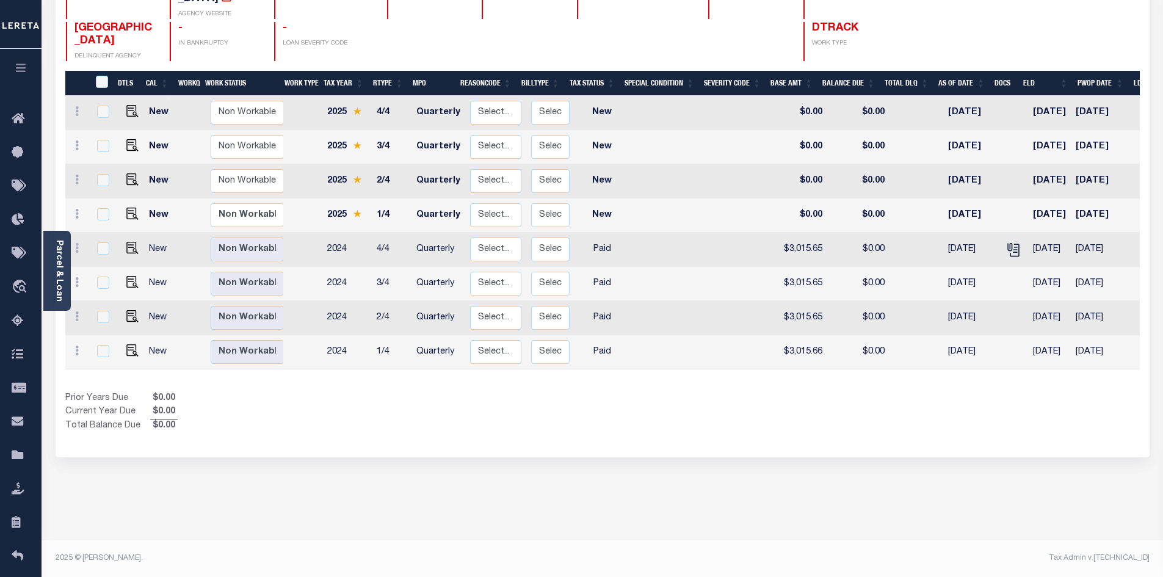
scroll to position [178, 0]
click at [129, 213] on img "" at bounding box center [132, 214] width 12 height 12
checkbox input "true"
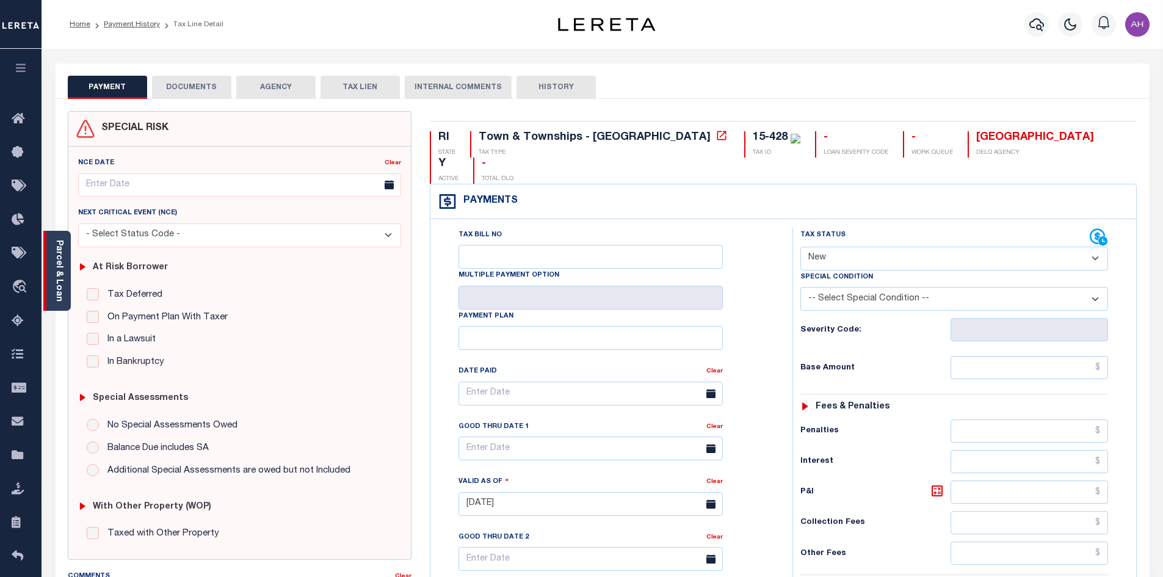
click at [57, 271] on link "Parcel & Loan" at bounding box center [58, 271] width 9 height 62
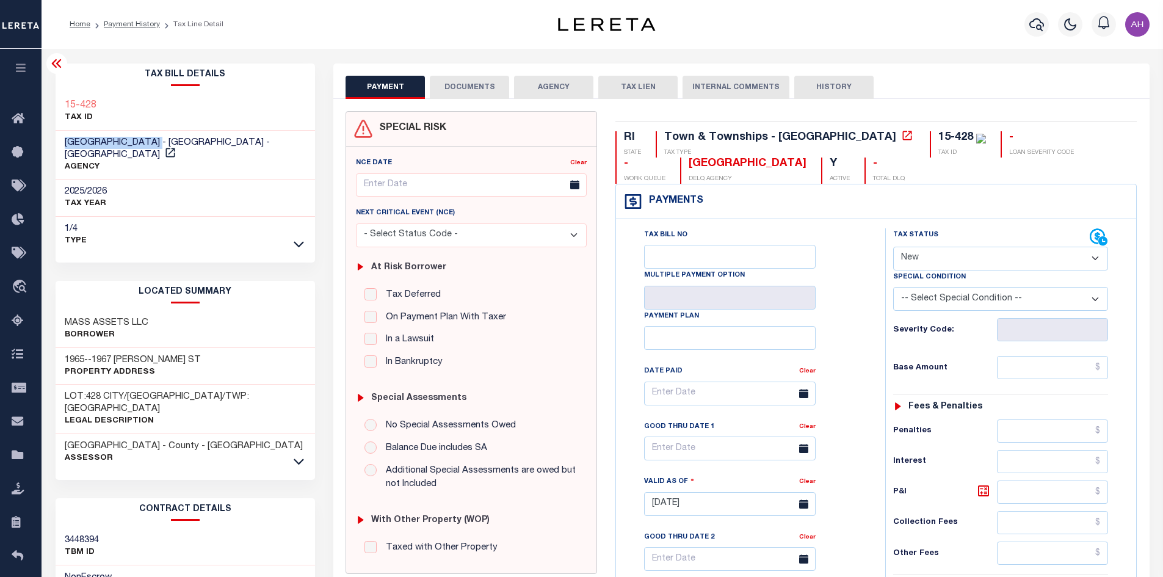
drag, startPoint x: 183, startPoint y: 144, endPoint x: 61, endPoint y: 144, distance: 121.5
click at [61, 144] on div "NORTH PROVIDENCE TOWN - Town & Townships - RI AGENCY" at bounding box center [186, 155] width 260 height 49
copy span "NORTH PROVIDENCE TOW"
drag, startPoint x: 142, startPoint y: 144, endPoint x: 102, endPoint y: 206, distance: 74.2
click at [102, 206] on p "TAX YEAR" at bounding box center [86, 204] width 42 height 12
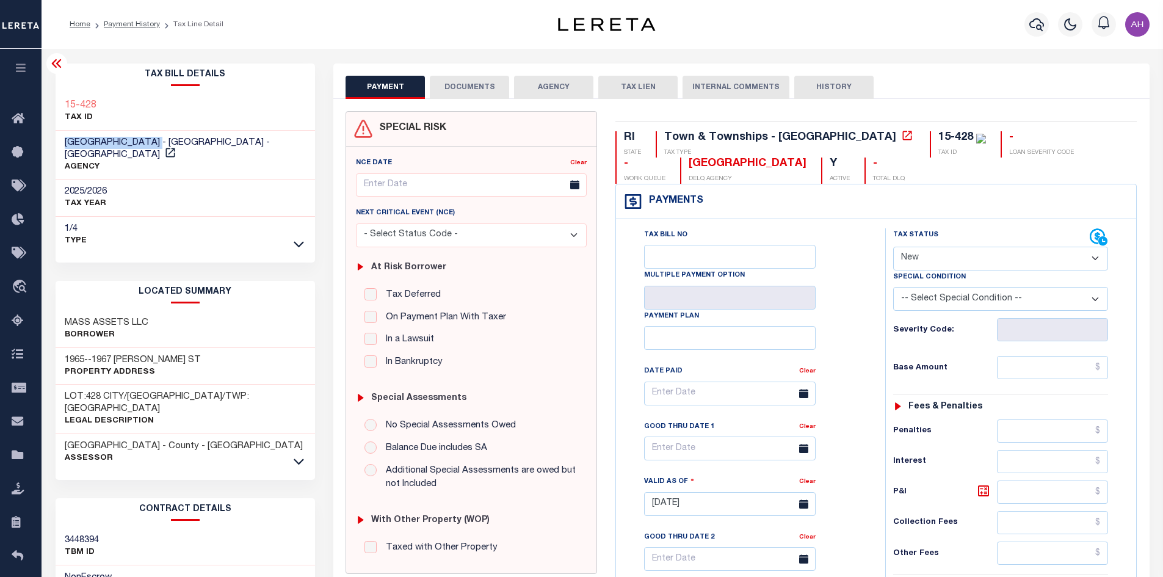
drag, startPoint x: 187, startPoint y: 143, endPoint x: 65, endPoint y: 141, distance: 121.5
click at [65, 141] on span "NORTH PROVIDENCE TOWN - Town & Townships - RI" at bounding box center [167, 148] width 205 height 21
copy span "NORTH PROVIDENCE TOWN"
click at [939, 252] on select "- Select Status Code - Open Due/Unpaid Paid Incomplete No Tax Due Internal Refu…" at bounding box center [1000, 259] width 215 height 24
select select "DUE"
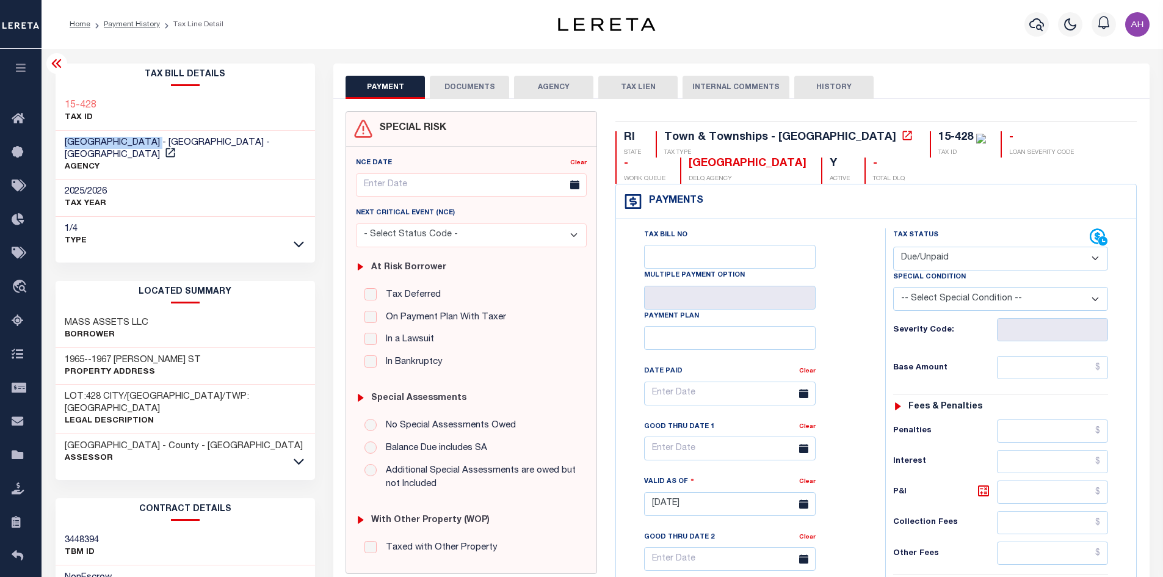
click at [893, 247] on select "- Select Status Code - Open Due/Unpaid Paid Incomplete No Tax Due Internal Refu…" at bounding box center [1000, 259] width 215 height 24
type input "[DATE]"
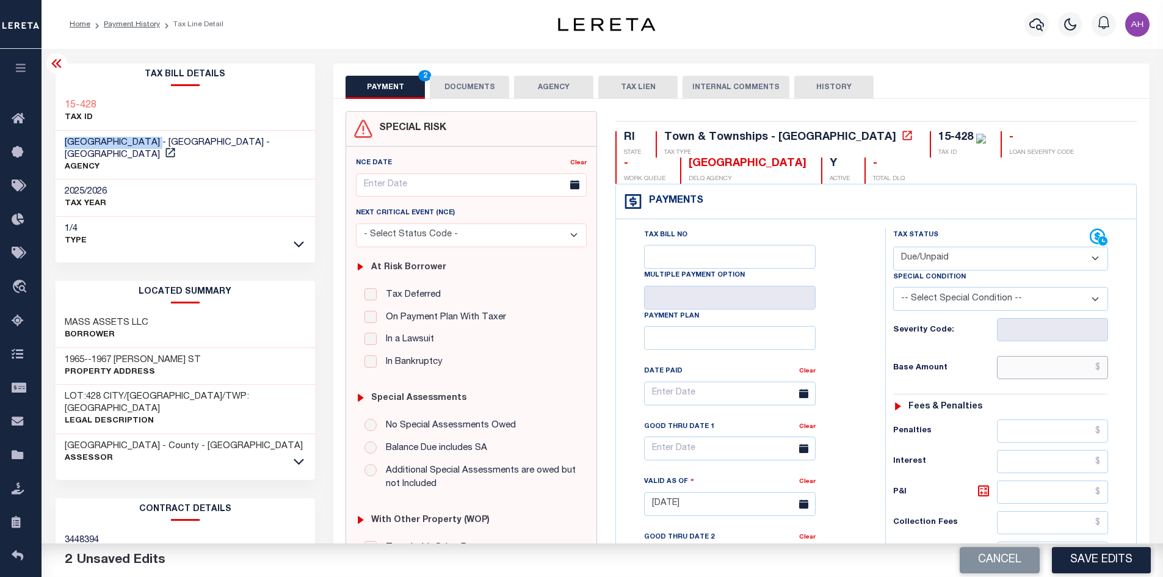
click at [1045, 368] on input "text" at bounding box center [1053, 367] width 112 height 23
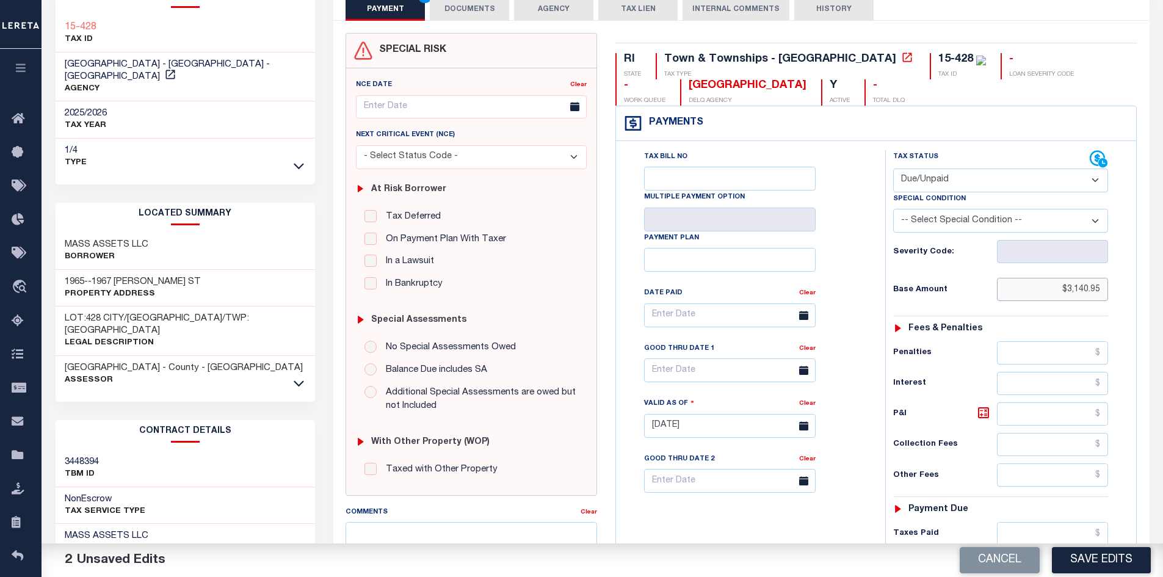
scroll to position [122, 0]
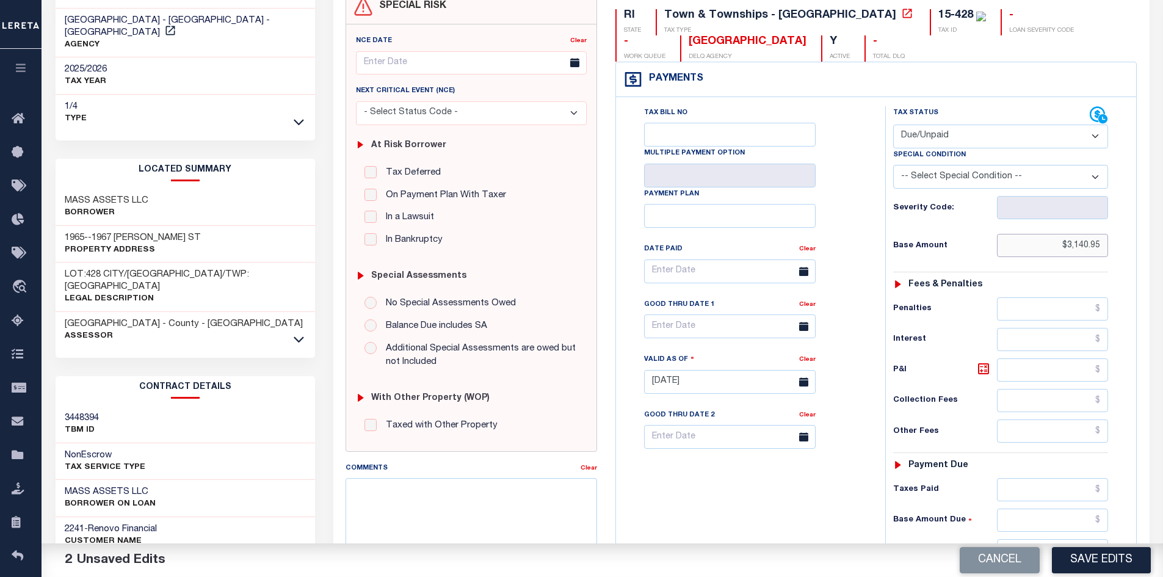
type input "$3,140.95"
click at [1040, 520] on input "text" at bounding box center [1053, 520] width 112 height 23
type input "$3,266.95"
click at [983, 371] on icon at bounding box center [983, 369] width 15 height 15
click at [983, 367] on icon at bounding box center [983, 369] width 15 height 15
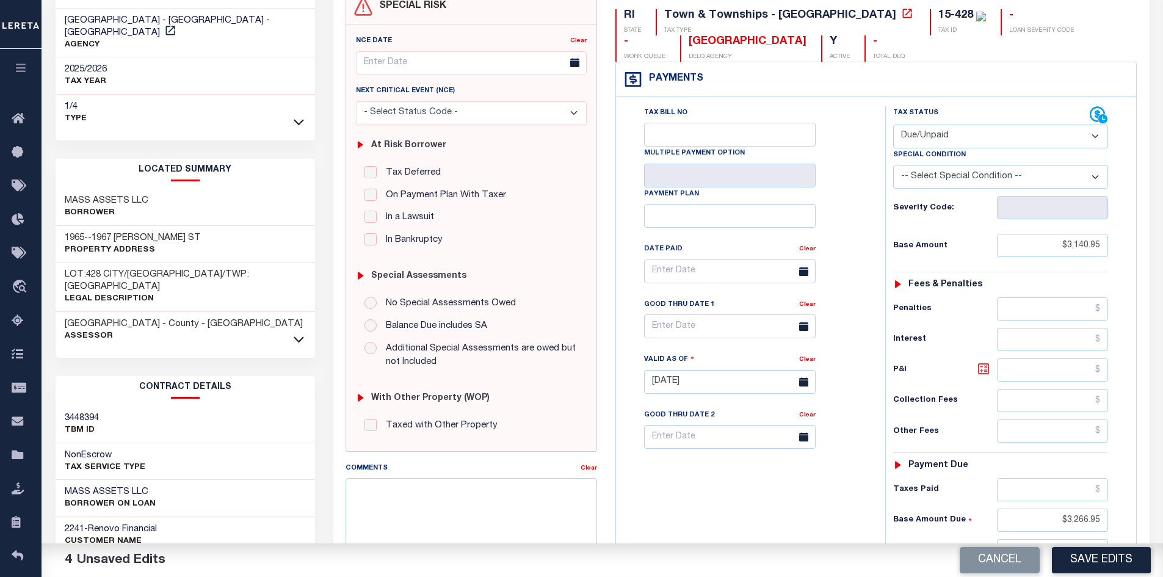
click at [984, 367] on icon at bounding box center [983, 369] width 15 height 15
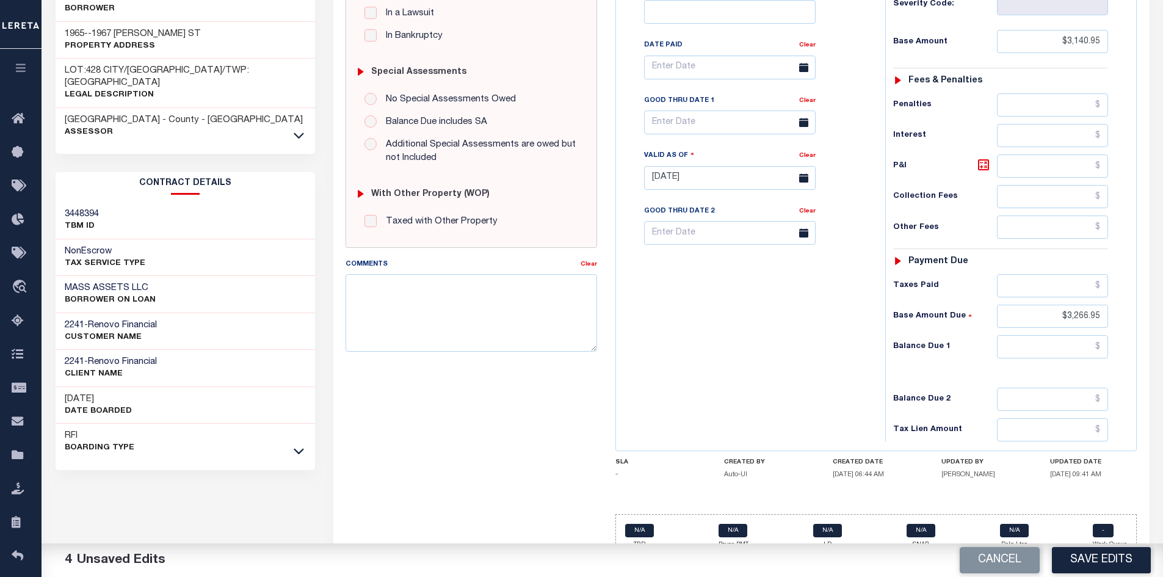
scroll to position [348, 0]
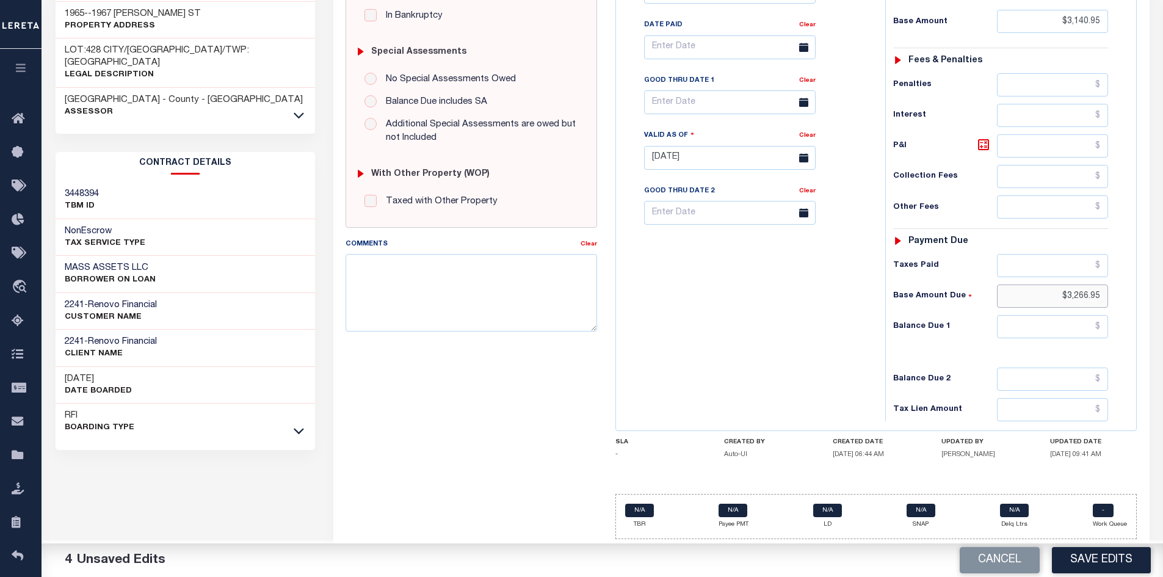
drag, startPoint x: 1041, startPoint y: 288, endPoint x: 1119, endPoint y: 295, distance: 77.8
click at [1119, 295] on div "Tax Status Status - Select Status Code -" at bounding box center [1004, 151] width 239 height 539
type input "$.00"
click at [1075, 322] on input "text" at bounding box center [1053, 326] width 112 height 23
type input "$3,266.59"
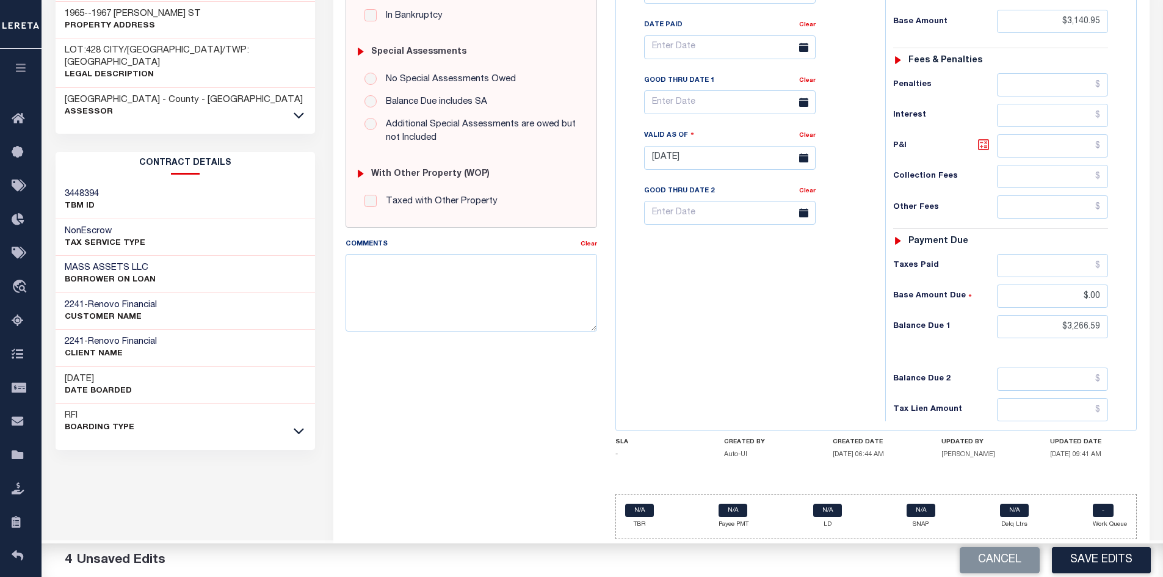
click at [983, 147] on icon at bounding box center [983, 144] width 7 height 7
type input "$125.64"
click at [1031, 324] on input "$3,266.59" at bounding box center [1053, 326] width 112 height 23
click at [691, 104] on input "text" at bounding box center [730, 102] width 172 height 24
click at [820, 131] on icon at bounding box center [822, 133] width 9 height 9
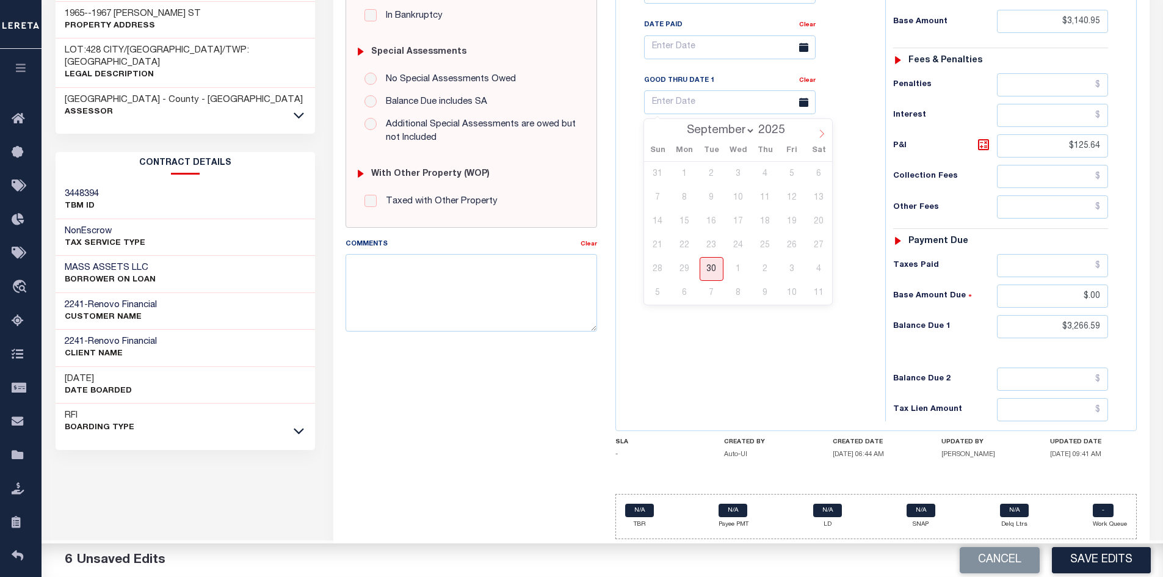
select select "9"
click at [789, 265] on span "31" at bounding box center [792, 269] width 24 height 24
type input "10/31/2025"
drag, startPoint x: 1038, startPoint y: 321, endPoint x: 1134, endPoint y: 326, distance: 96.0
click at [1134, 326] on div "Tax Bill No Multiple Payment Option Payment Plan" at bounding box center [876, 152] width 520 height 558
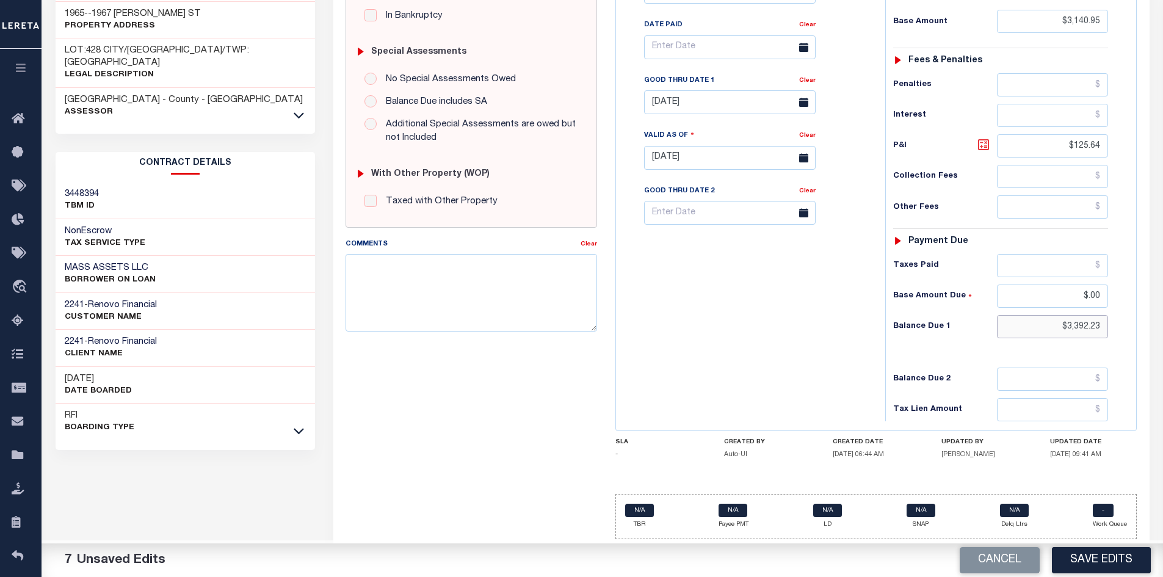
type input "$3,392.23"
click at [987, 144] on icon at bounding box center [983, 144] width 15 height 15
type input "$251.28"
click at [425, 280] on textarea "Comments" at bounding box center [472, 292] width 252 height 77
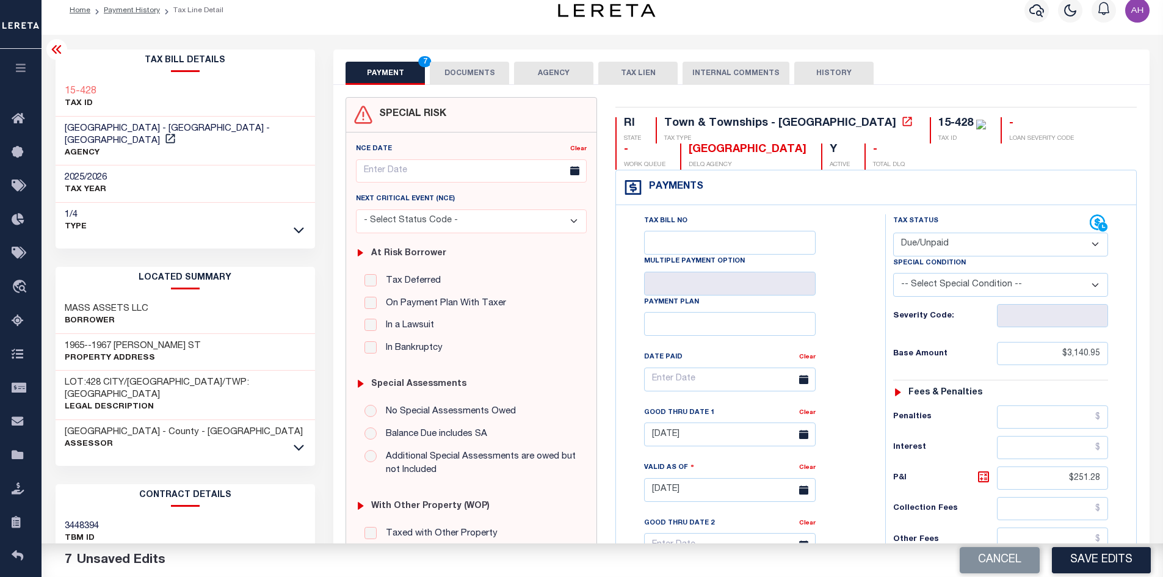
scroll to position [0, 0]
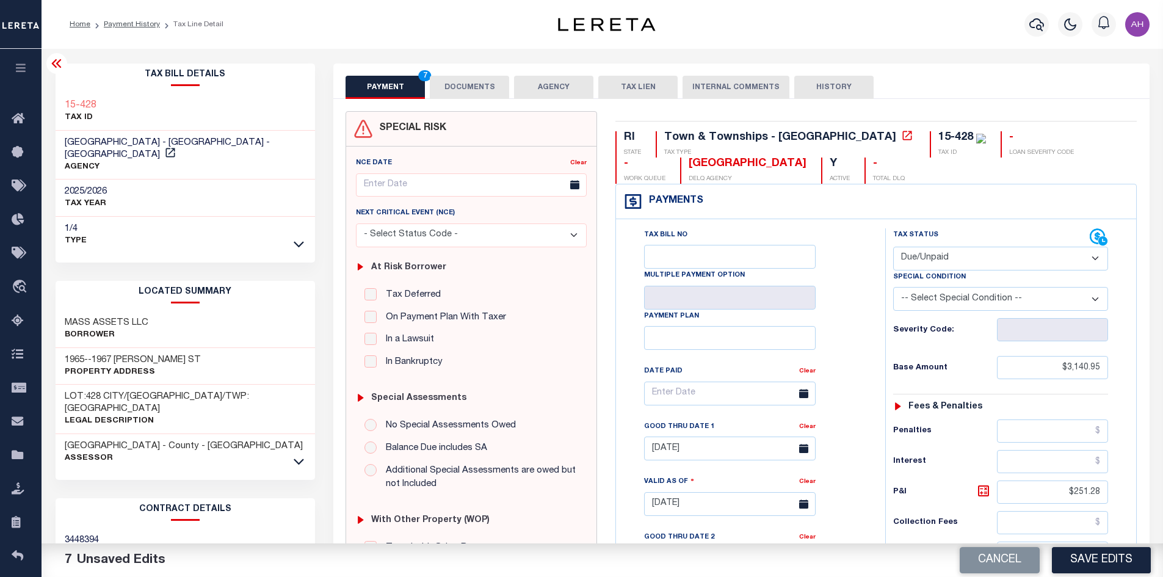
click at [468, 85] on button "DOCUMENTS" at bounding box center [469, 87] width 79 height 23
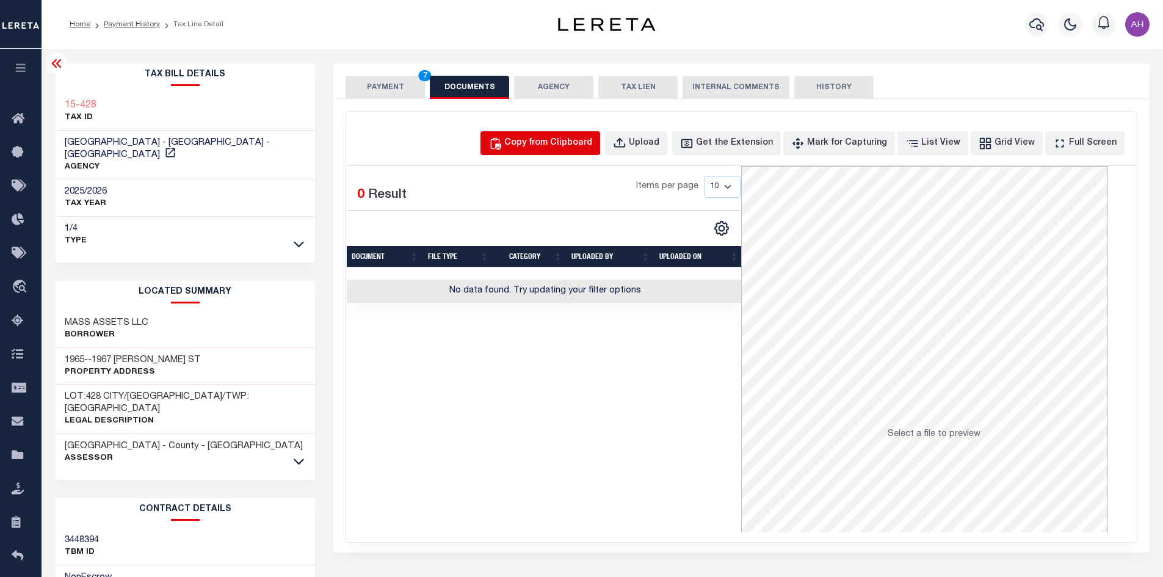
click at [576, 142] on div "Copy from Clipboard" at bounding box center [548, 143] width 88 height 13
select select "POP"
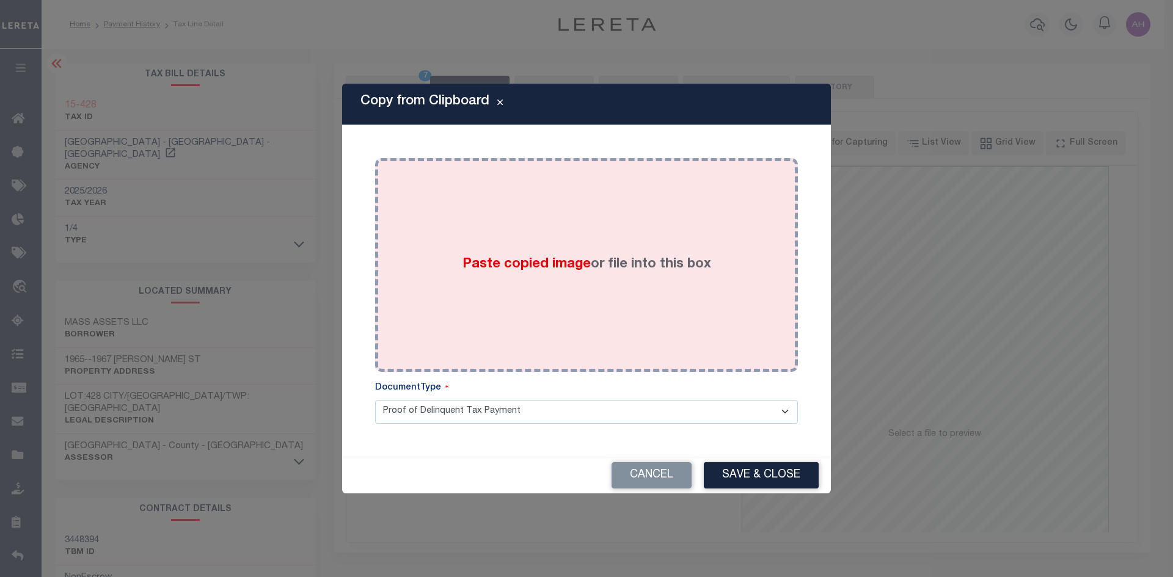
click at [555, 255] on label "Paste copied image or file into this box" at bounding box center [586, 265] width 249 height 20
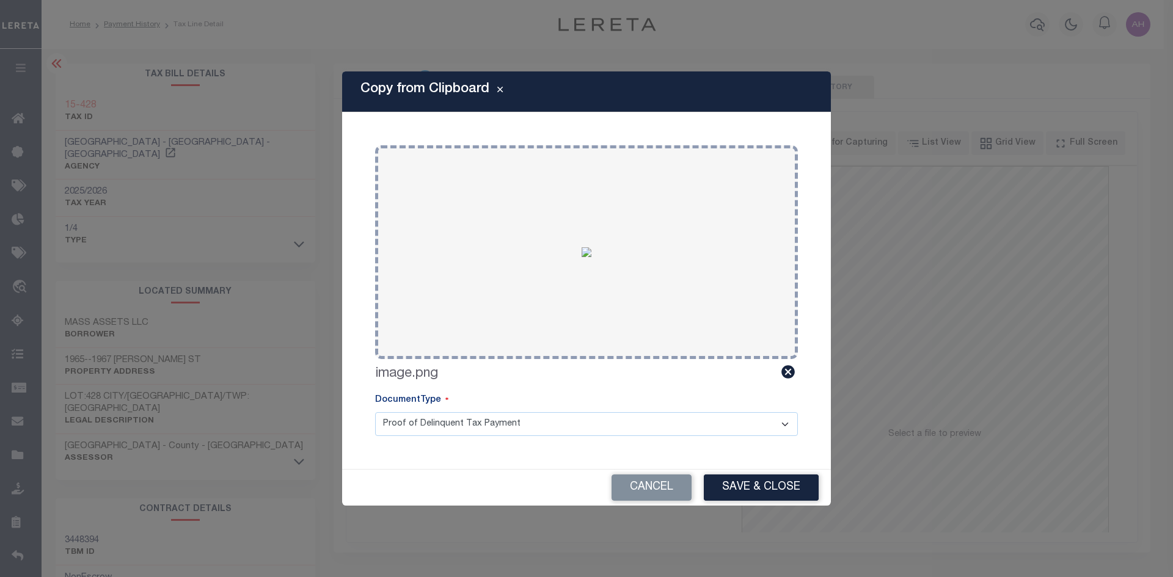
click at [780, 489] on button "Save & Close" at bounding box center [761, 488] width 115 height 26
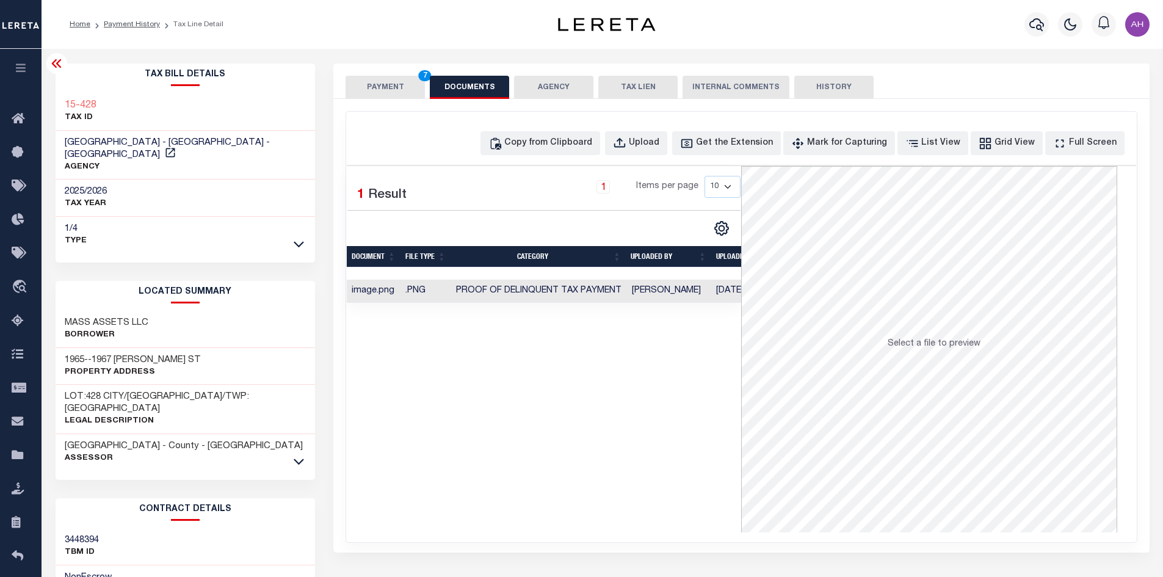
click at [382, 84] on button "PAYMENT 7" at bounding box center [385, 87] width 79 height 23
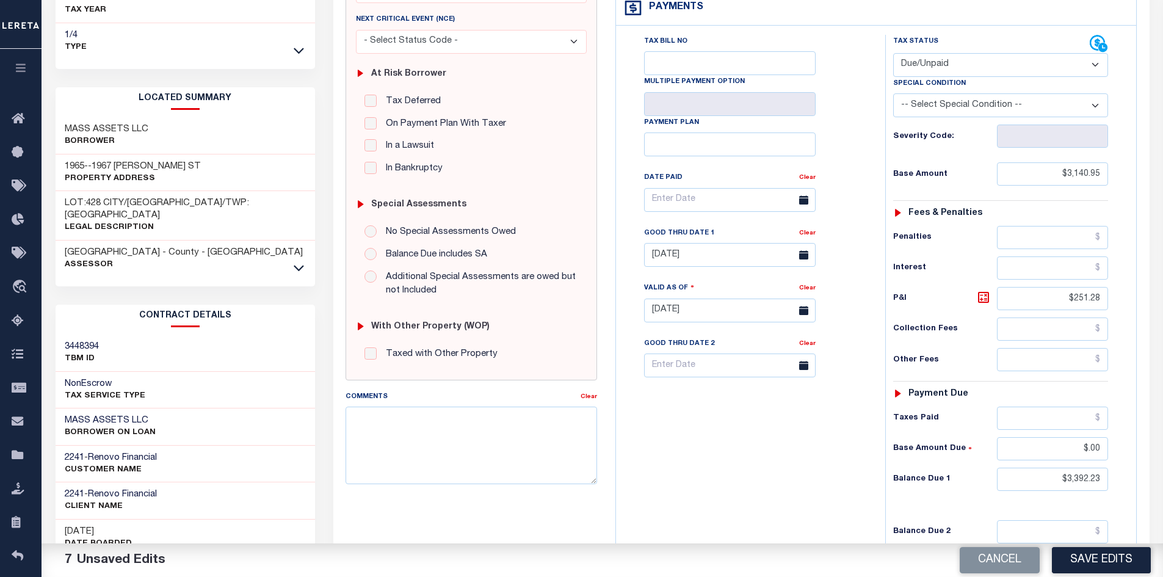
scroll to position [244, 0]
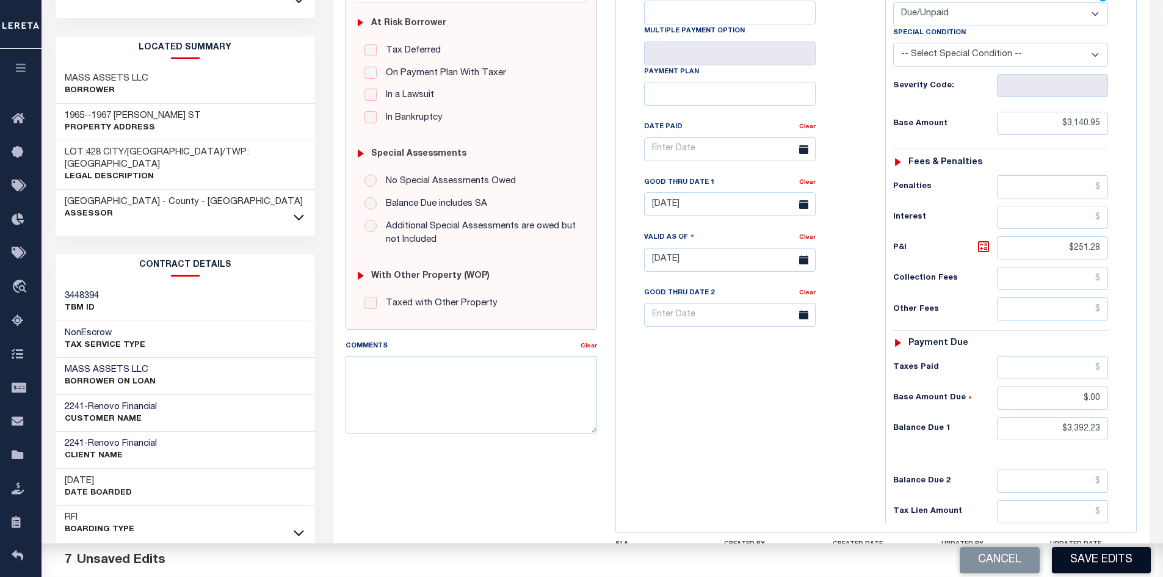
click at [1118, 557] on button "Save Edits" at bounding box center [1101, 560] width 99 height 26
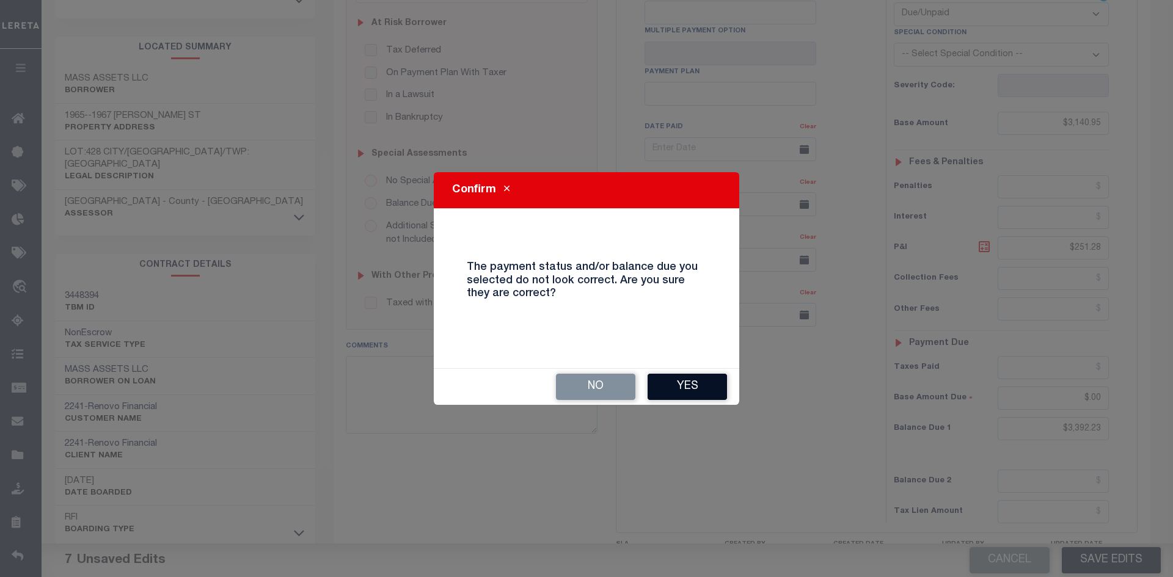
click at [708, 385] on button "Yes" at bounding box center [686, 387] width 79 height 26
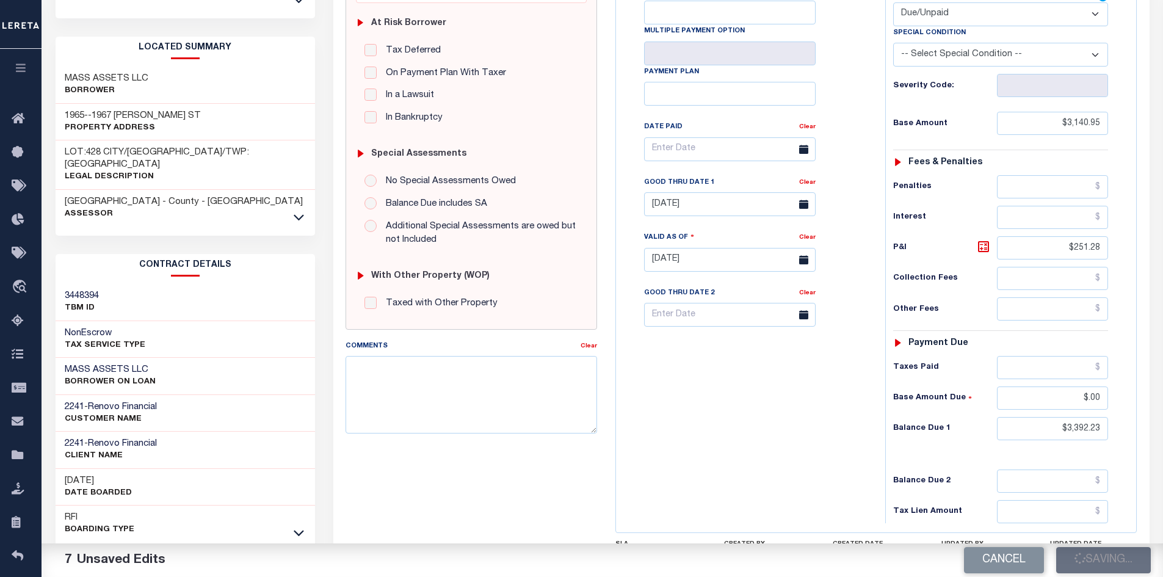
checkbox input "false"
type input "$3,140.95"
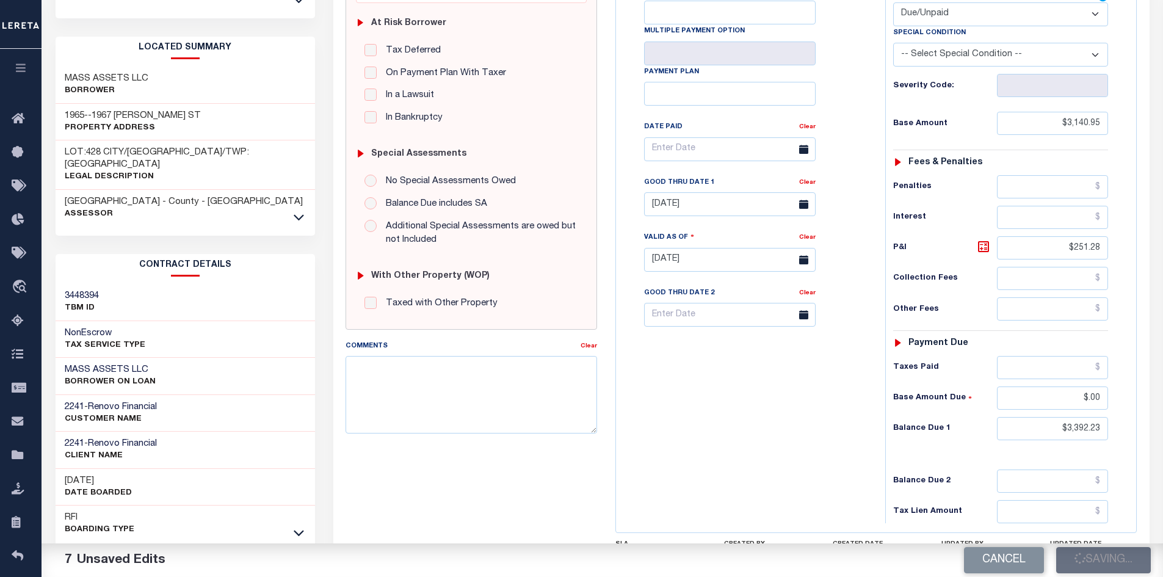
type input "$251.28"
type input "$0"
type input "$3,392.23"
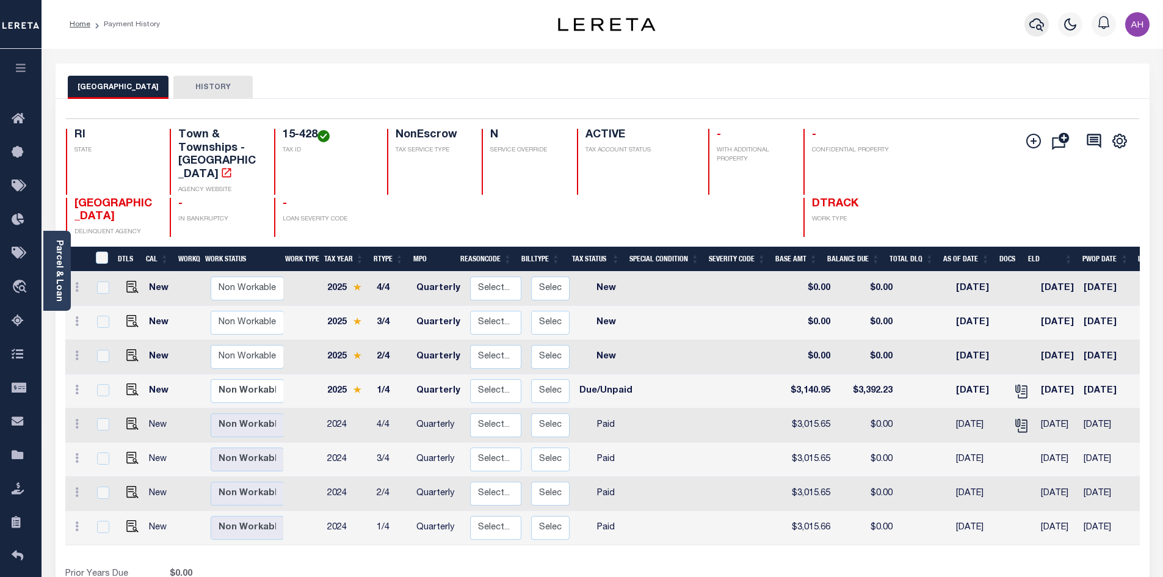
click at [1041, 30] on icon "button" at bounding box center [1037, 24] width 15 height 13
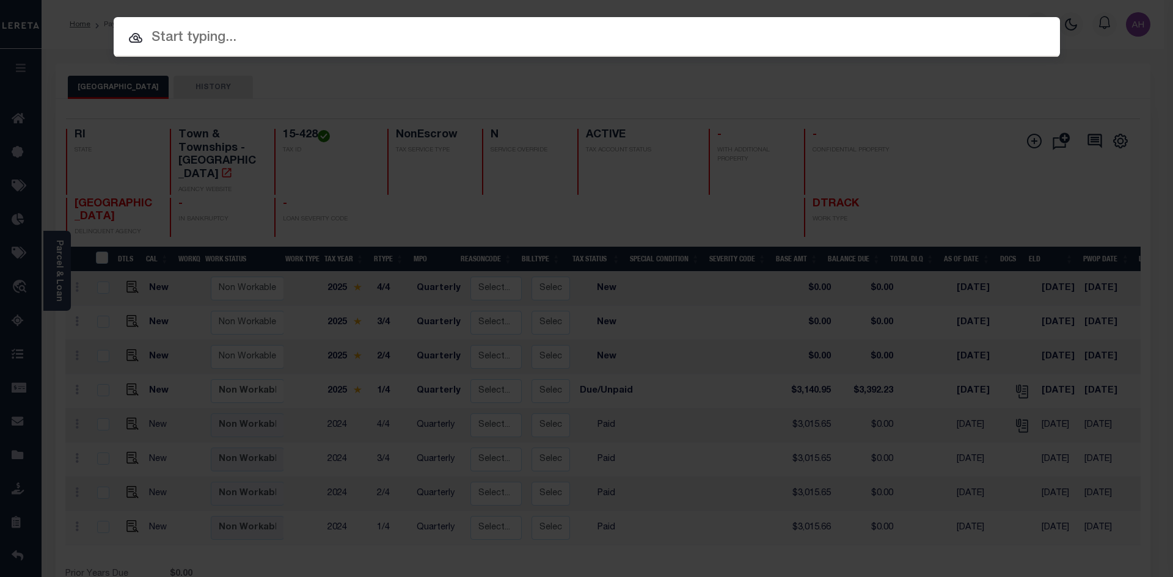
paste input "3953420100993"
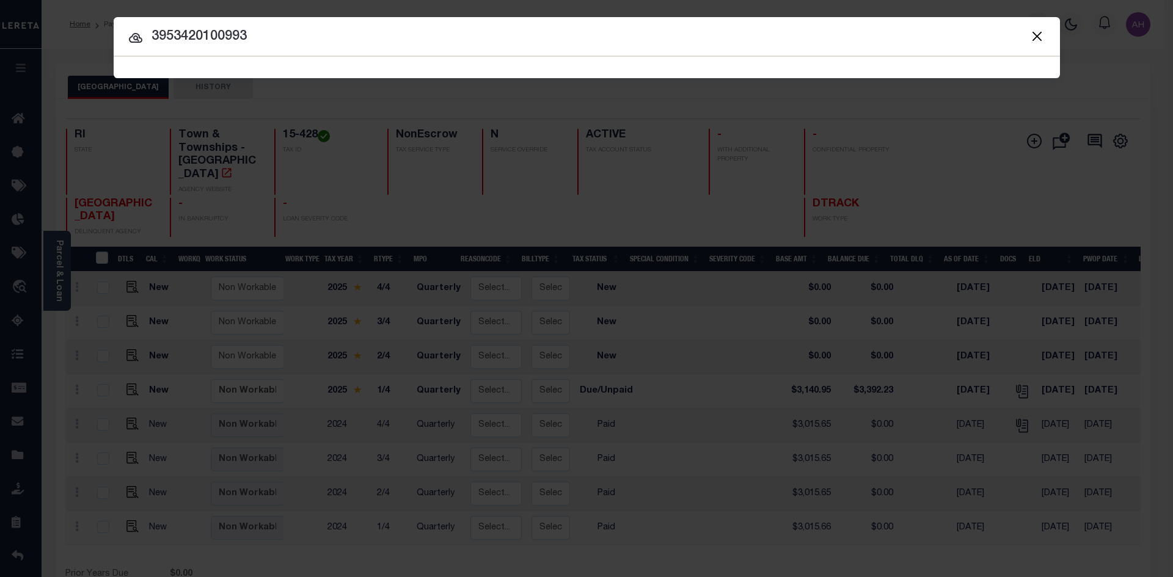
type input "3953420100993"
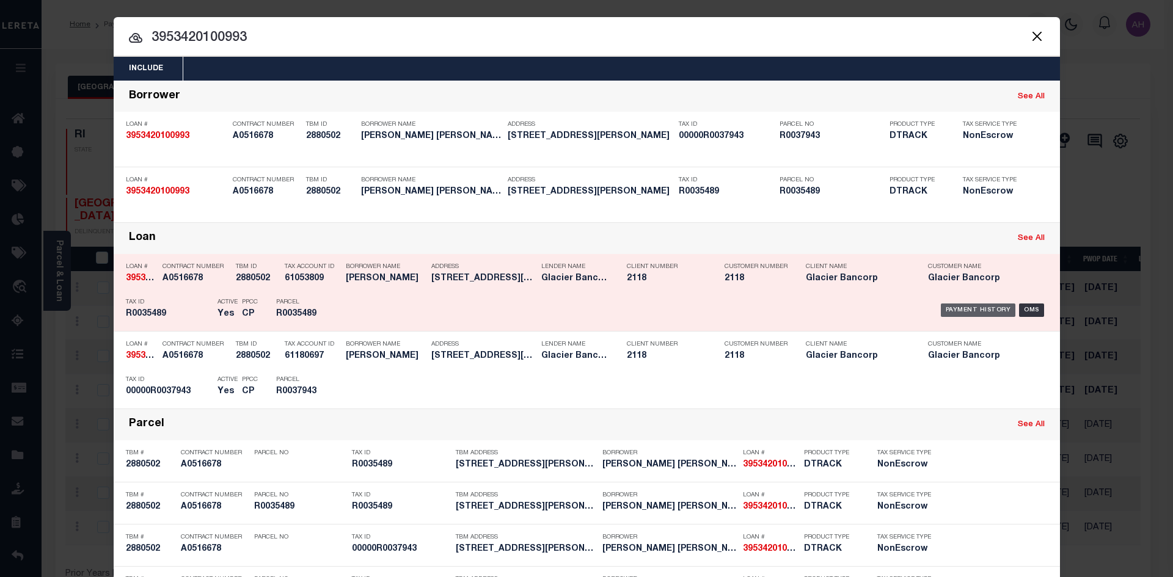
click at [972, 310] on div "Payment History" at bounding box center [977, 310] width 75 height 13
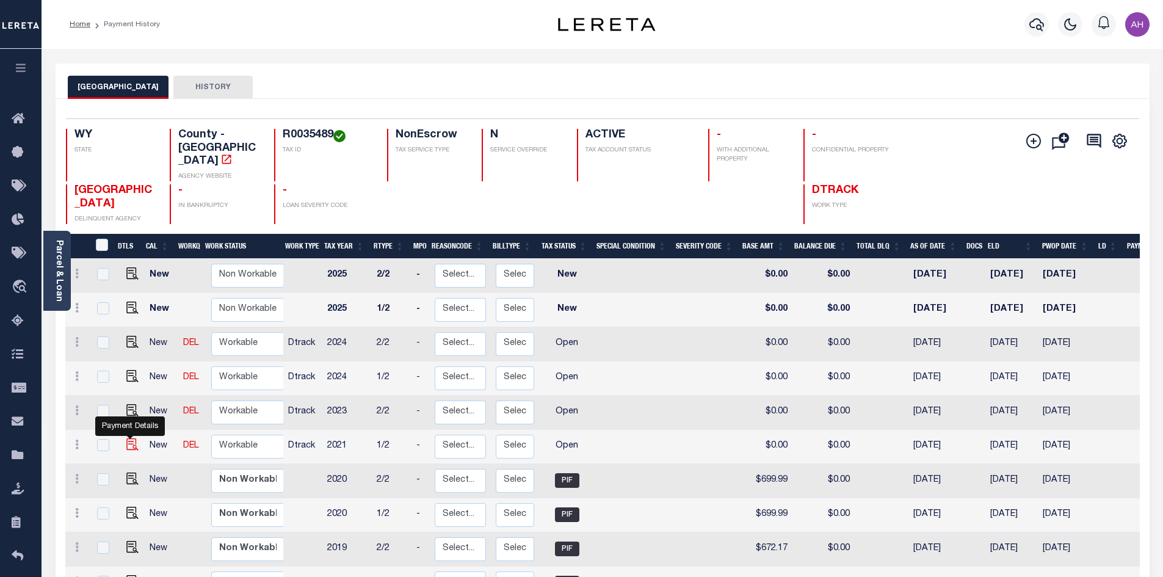
click at [131, 438] on img "" at bounding box center [132, 444] width 12 height 12
checkbox input "true"
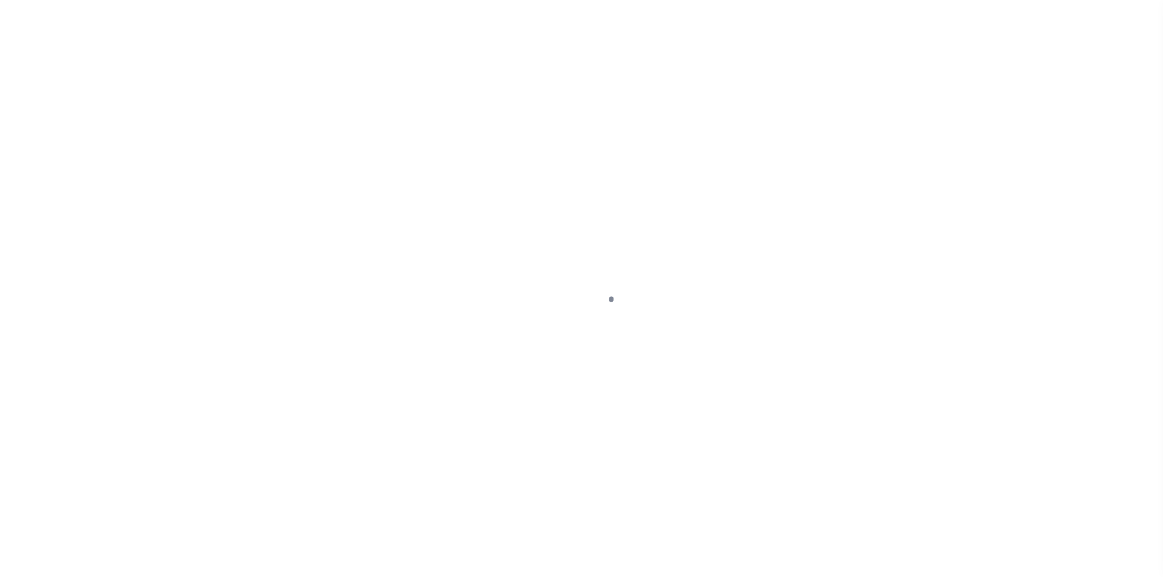
select select "OP2"
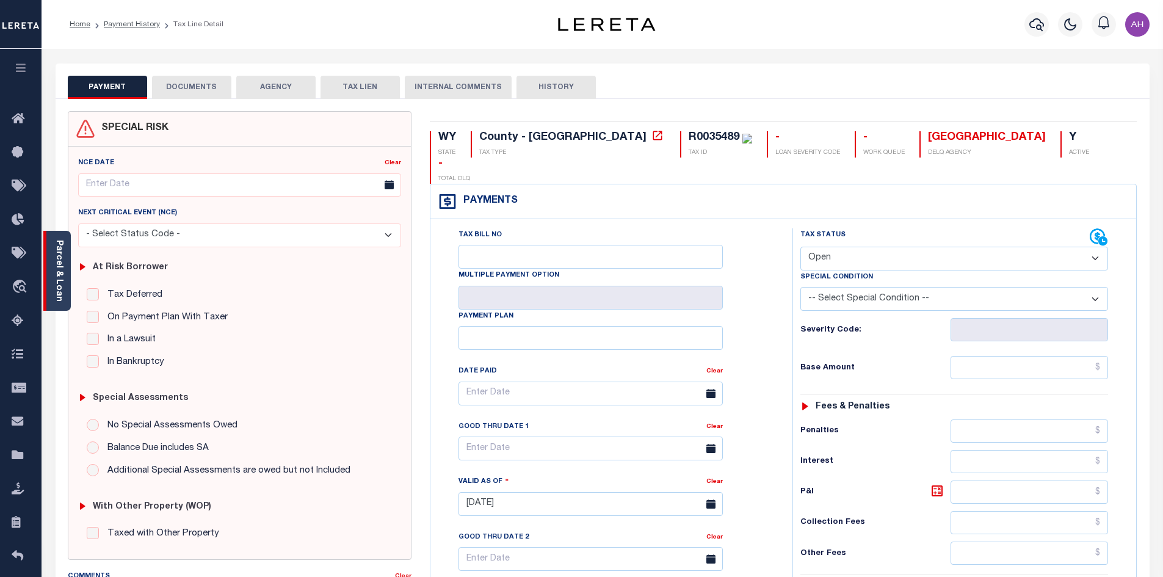
click at [65, 276] on div "Parcel & Loan" at bounding box center [56, 271] width 27 height 80
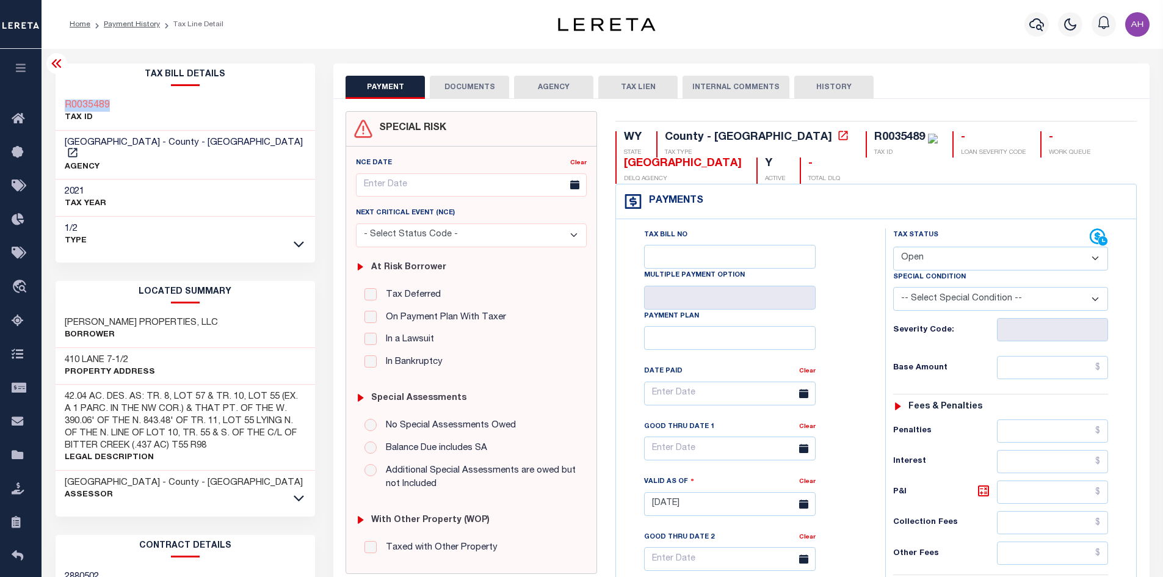
drag, startPoint x: 131, startPoint y: 106, endPoint x: 64, endPoint y: 104, distance: 67.2
click at [64, 104] on div "R0035489 TAX ID" at bounding box center [186, 111] width 260 height 37
copy h3 "R0035489"
click at [296, 241] on icon at bounding box center [299, 244] width 10 height 6
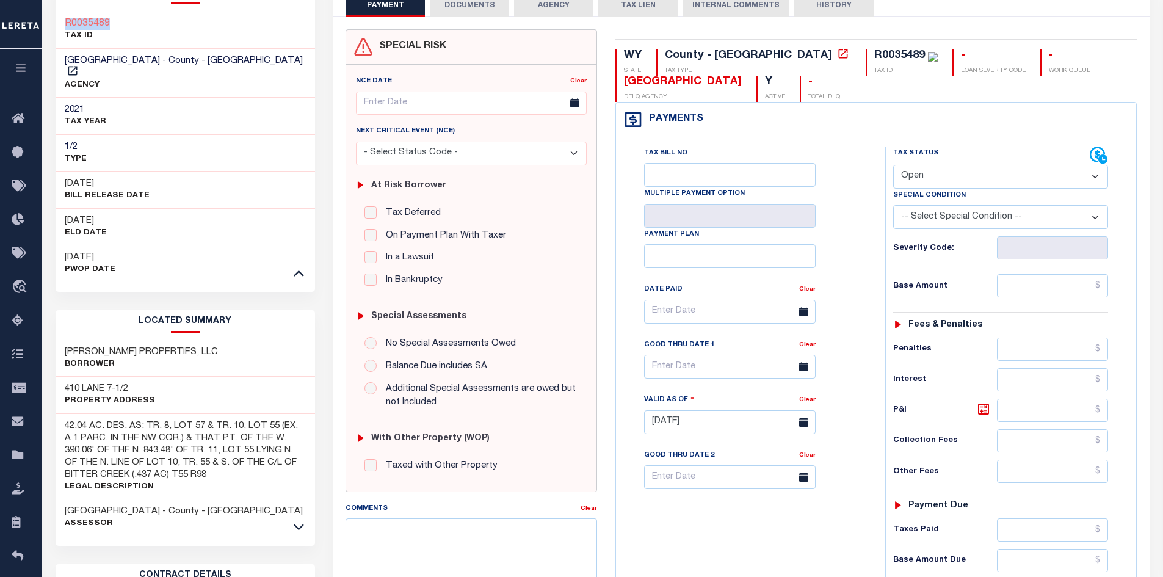
scroll to position [183, 0]
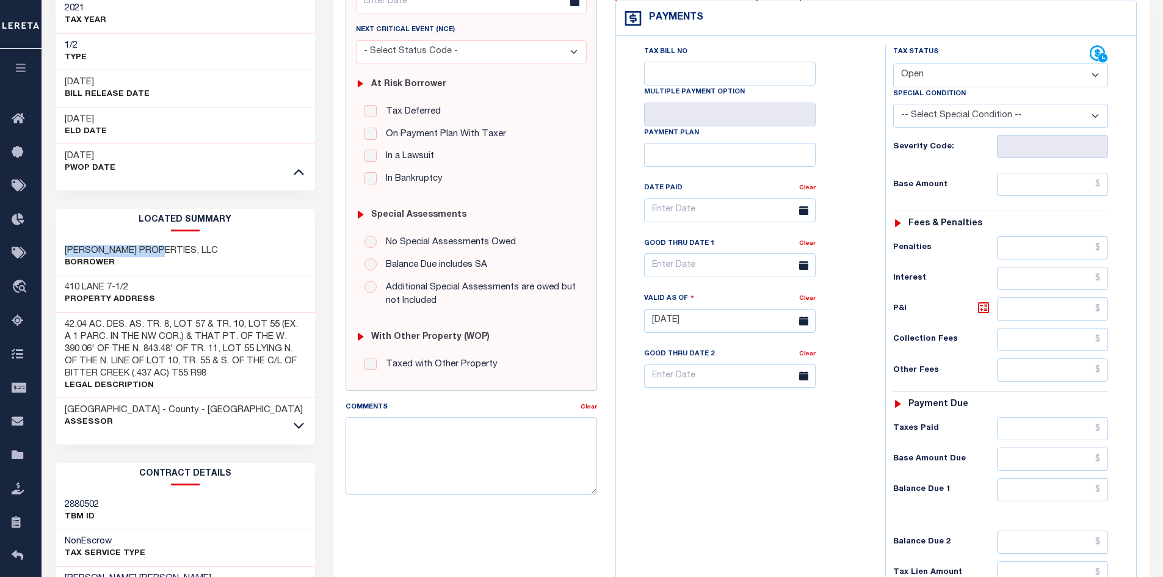
drag, startPoint x: 170, startPoint y: 236, endPoint x: 54, endPoint y: 236, distance: 116.0
click at [54, 236] on div "Tax Bill Details R0035489 TAX ID AGENCY 2021 TAX YEAR 2025 DEFAULT YEAR" at bounding box center [185, 347] width 278 height 935
copy h3 "HAYWOOD PROPERTIES"
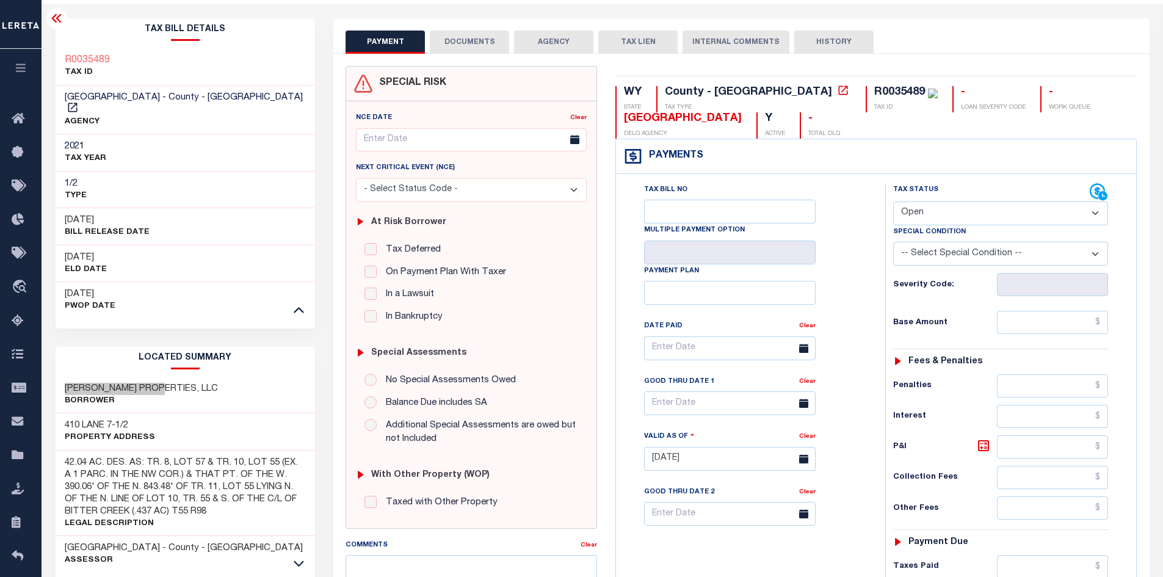
scroll to position [0, 0]
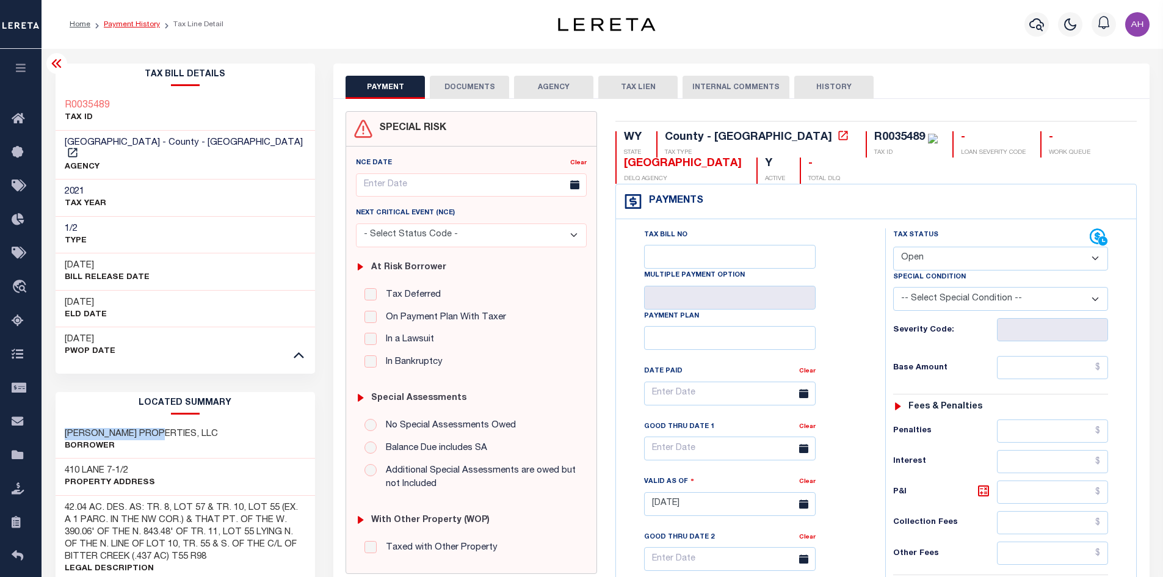
click at [131, 21] on link "Payment History" at bounding box center [132, 24] width 56 height 7
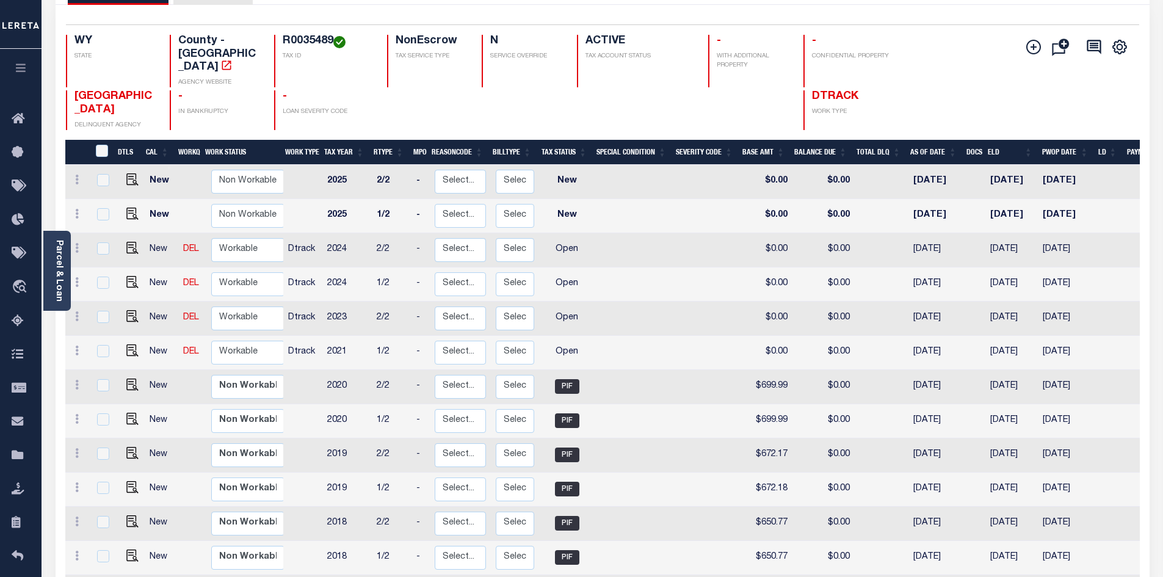
scroll to position [23, 0]
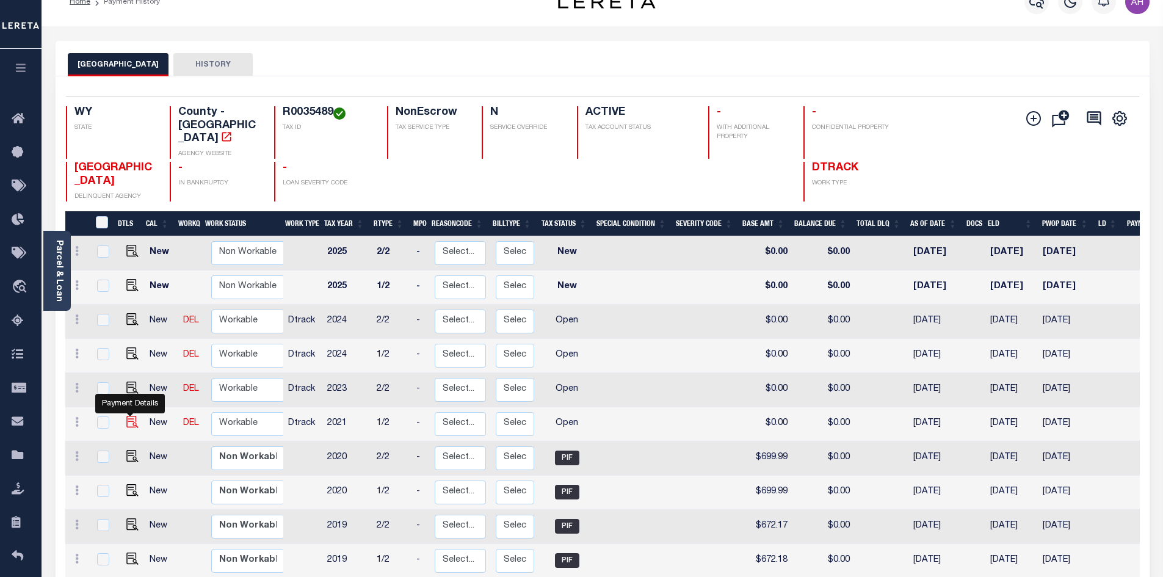
click at [129, 416] on img "" at bounding box center [132, 422] width 12 height 12
checkbox input "true"
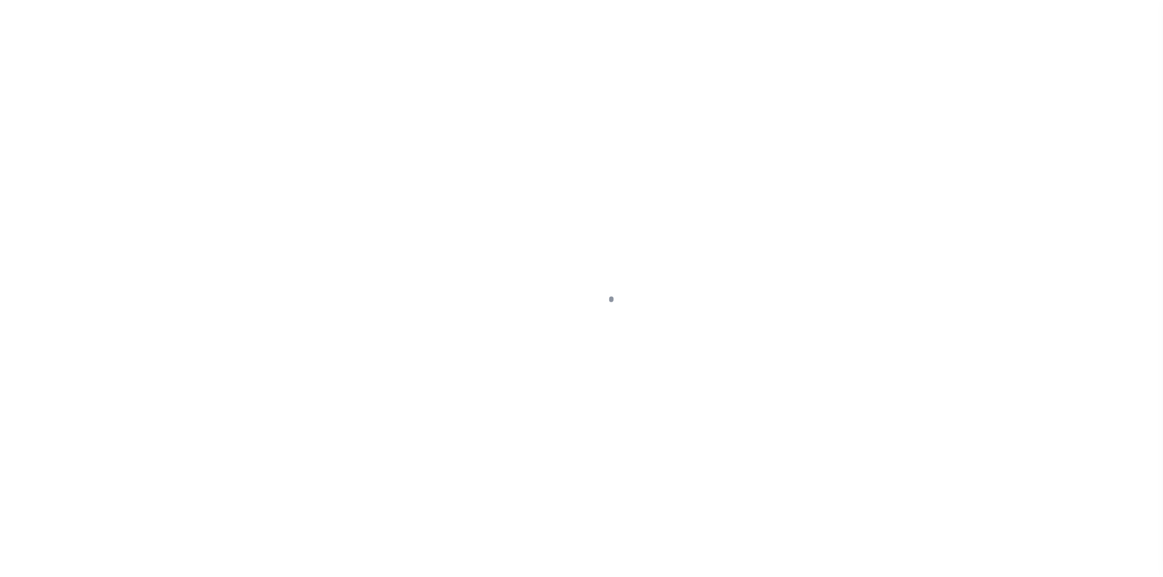
select select "OP2"
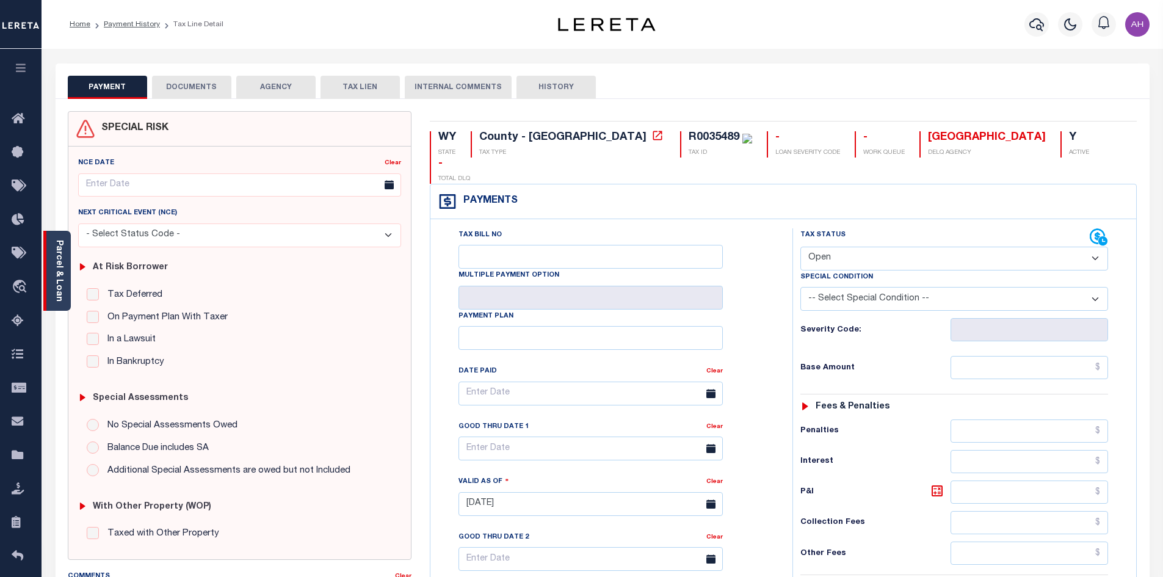
click at [60, 275] on link "Parcel & Loan" at bounding box center [58, 271] width 9 height 62
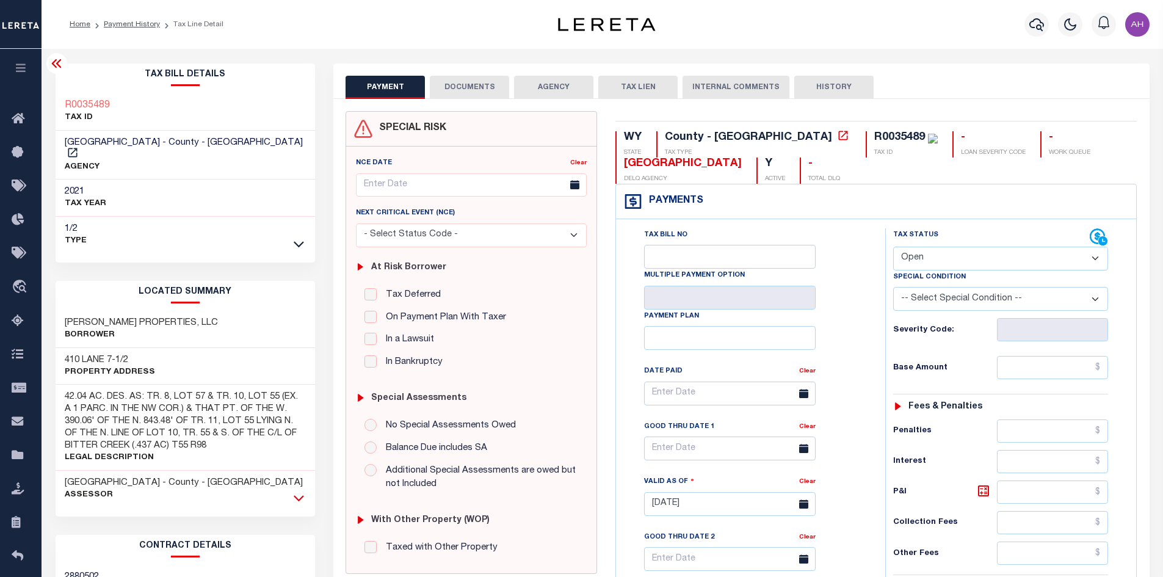
click at [301, 492] on icon at bounding box center [299, 498] width 10 height 13
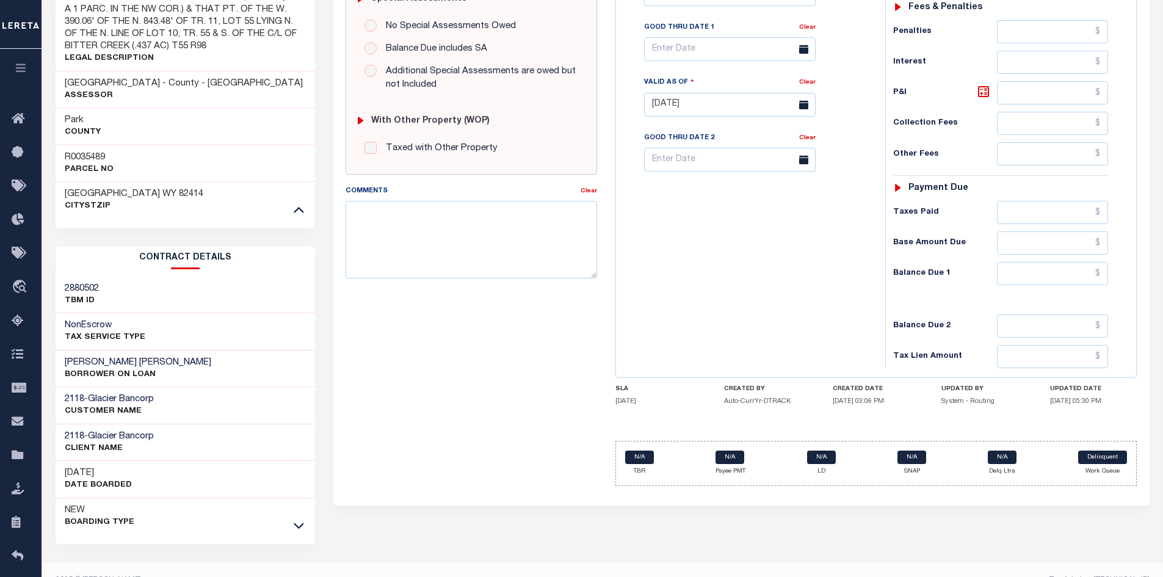
scroll to position [409, 0]
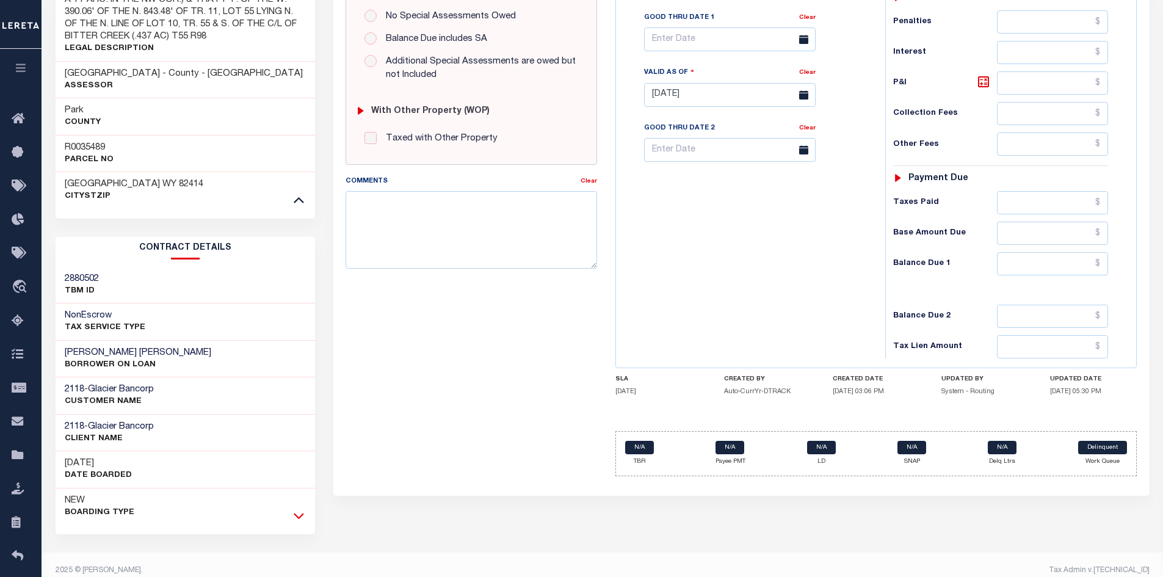
click at [297, 509] on icon at bounding box center [299, 515] width 10 height 13
drag, startPoint x: 159, startPoint y: 340, endPoint x: 58, endPoint y: 343, distance: 100.8
click at [58, 343] on div "THIEL KIP BENJAMIN BORROWER ON LOAN" at bounding box center [186, 359] width 260 height 37
copy h3 "THIEL KIP BENJAMIN"
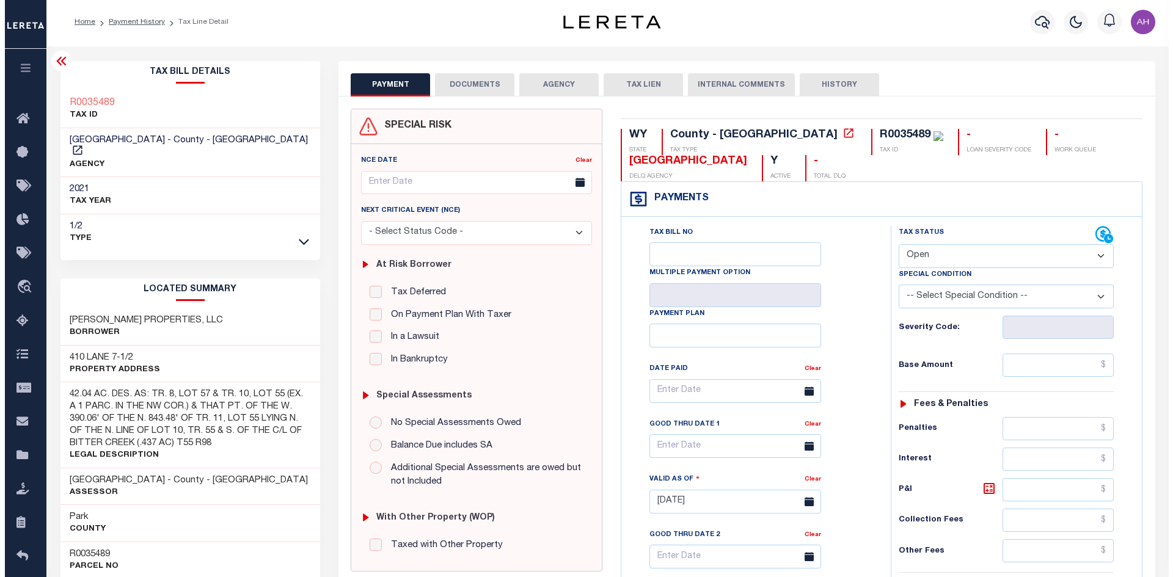
scroll to position [0, 0]
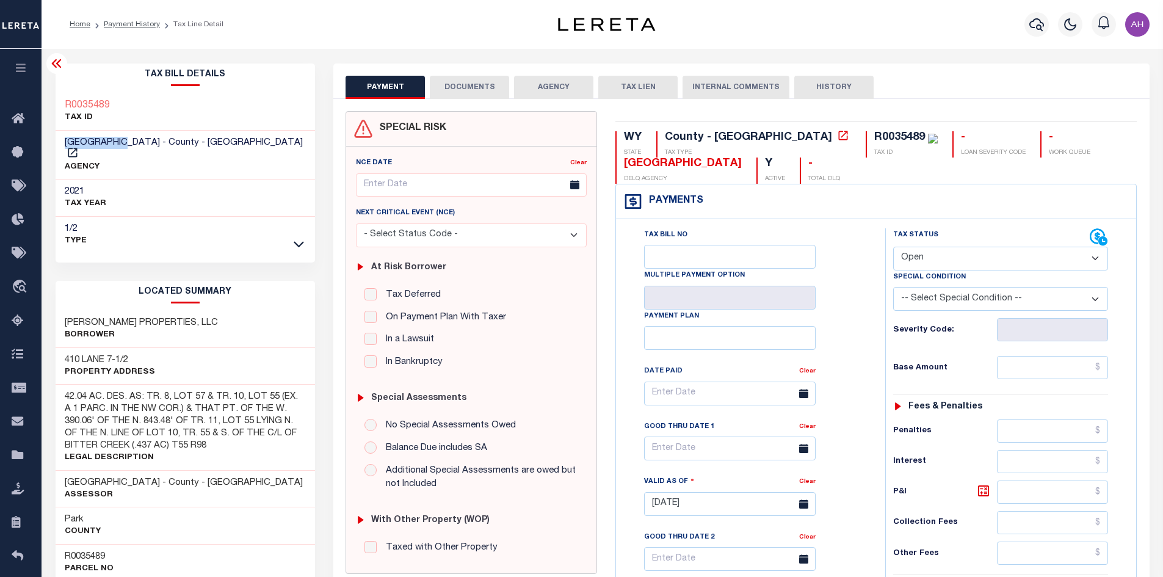
drag, startPoint x: 128, startPoint y: 140, endPoint x: 55, endPoint y: 143, distance: 73.3
click at [56, 143] on div "PARK COUNTY - County - WY AGENCY" at bounding box center [186, 155] width 260 height 49
copy span "PARK COUNTY"
click at [1031, 29] on icon "button" at bounding box center [1037, 24] width 15 height 15
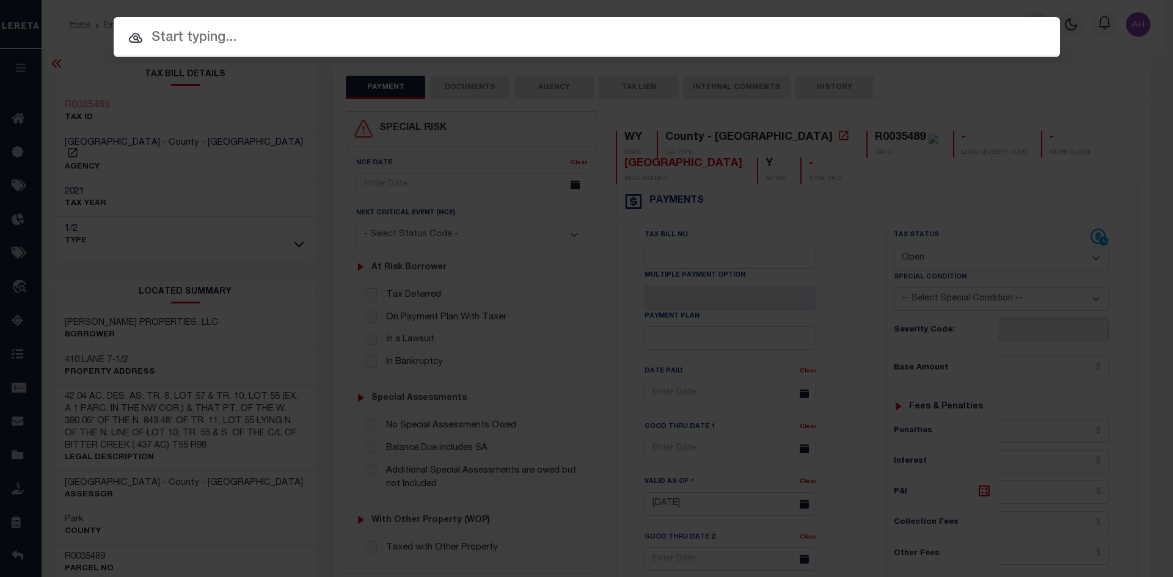
paste input "17184667"
type input "17184667"
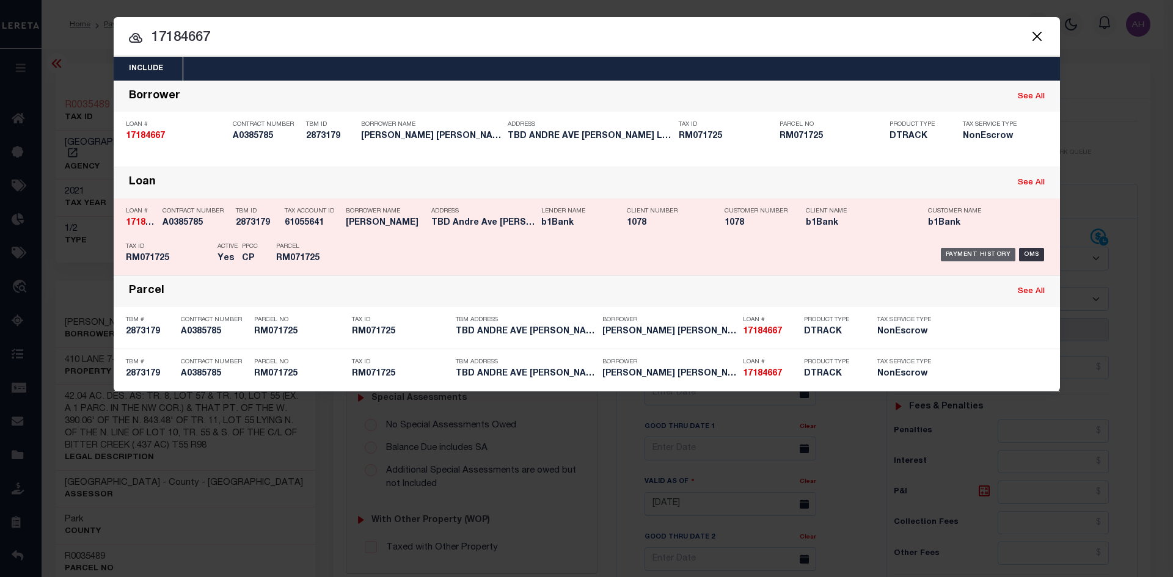
click at [962, 254] on div "Payment History" at bounding box center [977, 254] width 75 height 13
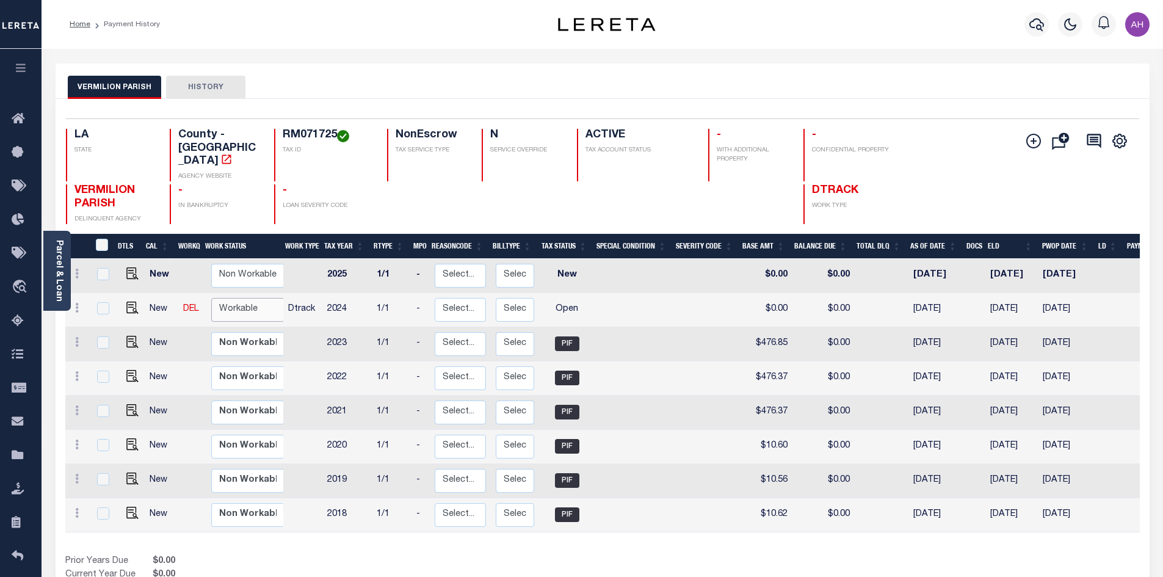
click at [241, 298] on select "Non Workable Workable" at bounding box center [247, 310] width 73 height 24
checkbox input "true"
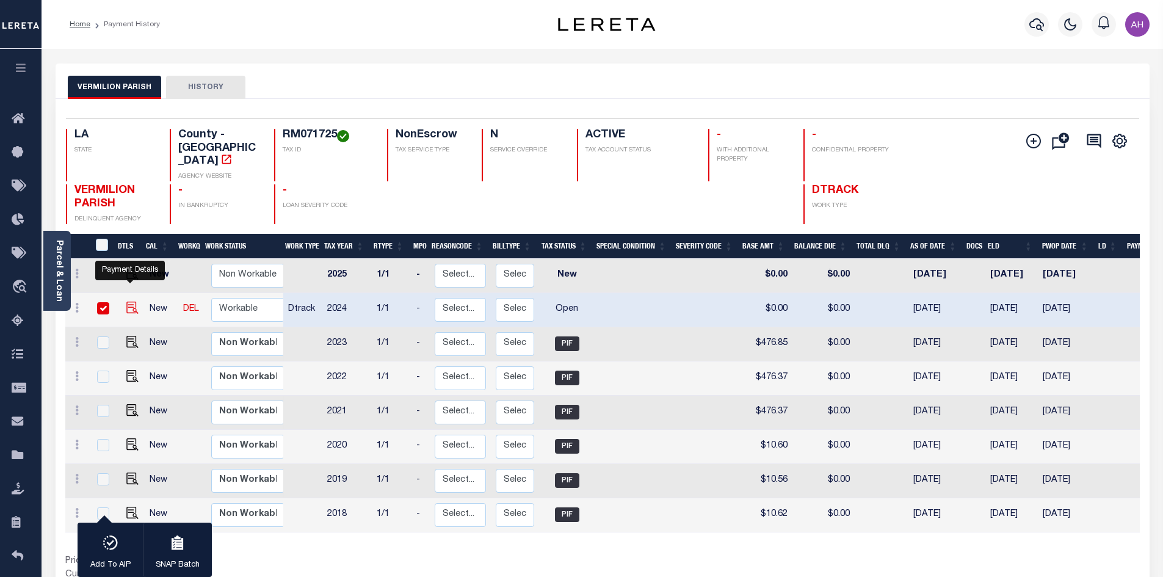
click at [133, 302] on img "" at bounding box center [132, 308] width 12 height 12
checkbox input "false"
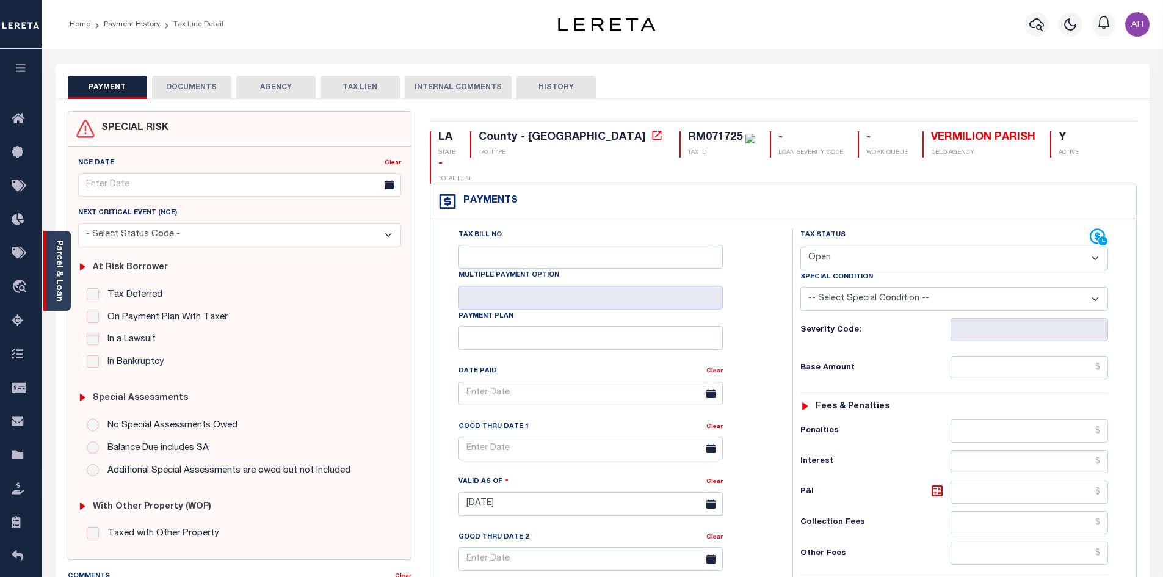
click at [60, 276] on link "Parcel & Loan" at bounding box center [58, 271] width 9 height 62
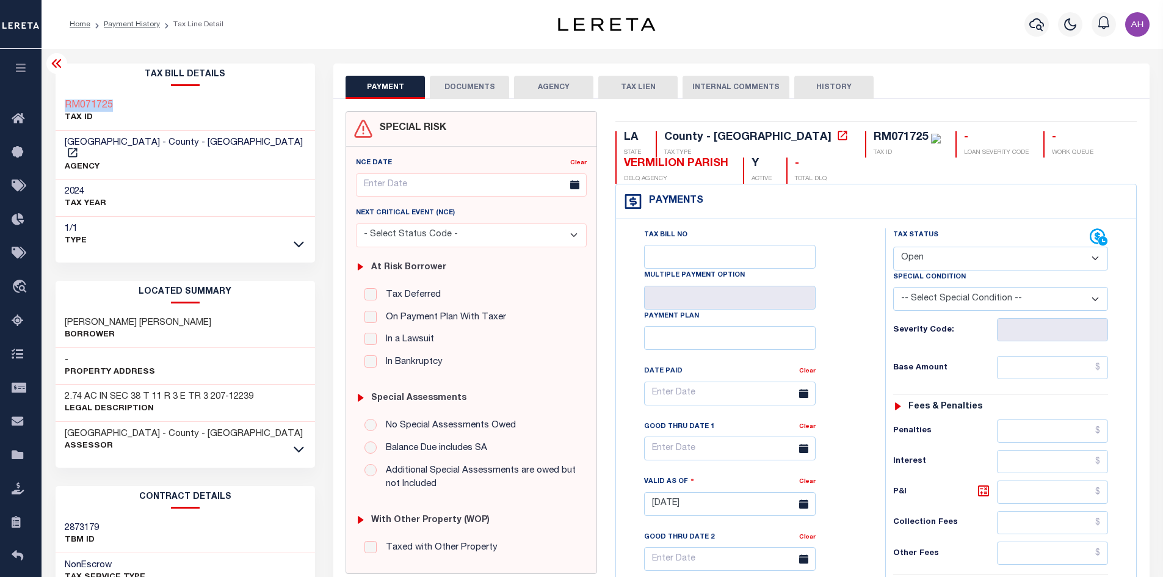
drag, startPoint x: 134, startPoint y: 105, endPoint x: 65, endPoint y: 108, distance: 69.7
click at [65, 108] on div "RM071725 TAX ID" at bounding box center [186, 111] width 260 height 37
copy h3 "RM071725"
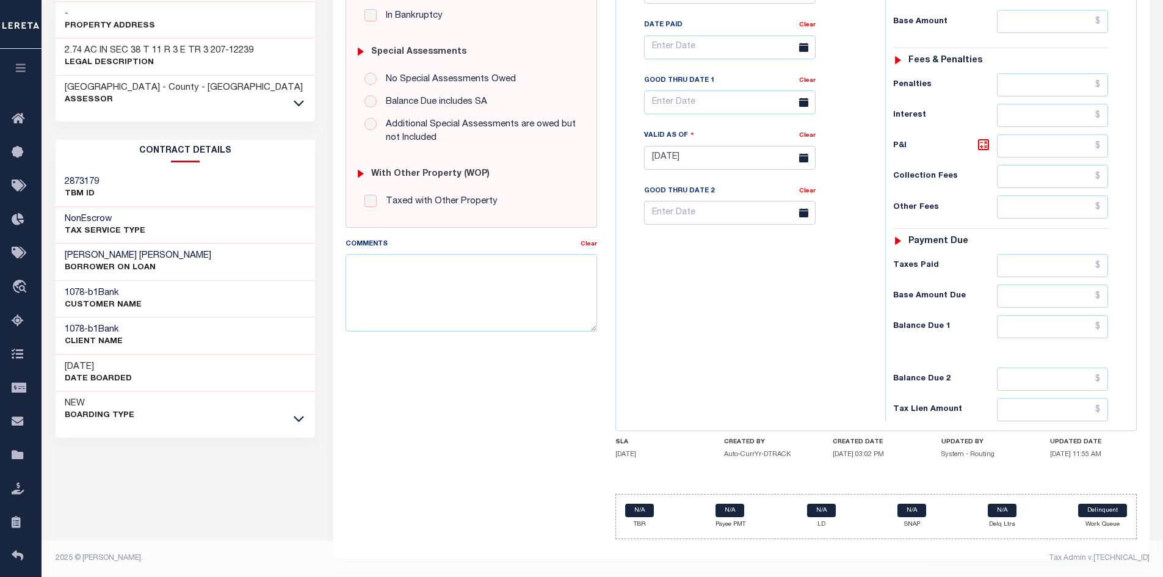
scroll to position [348, 0]
click at [300, 412] on icon at bounding box center [299, 418] width 10 height 13
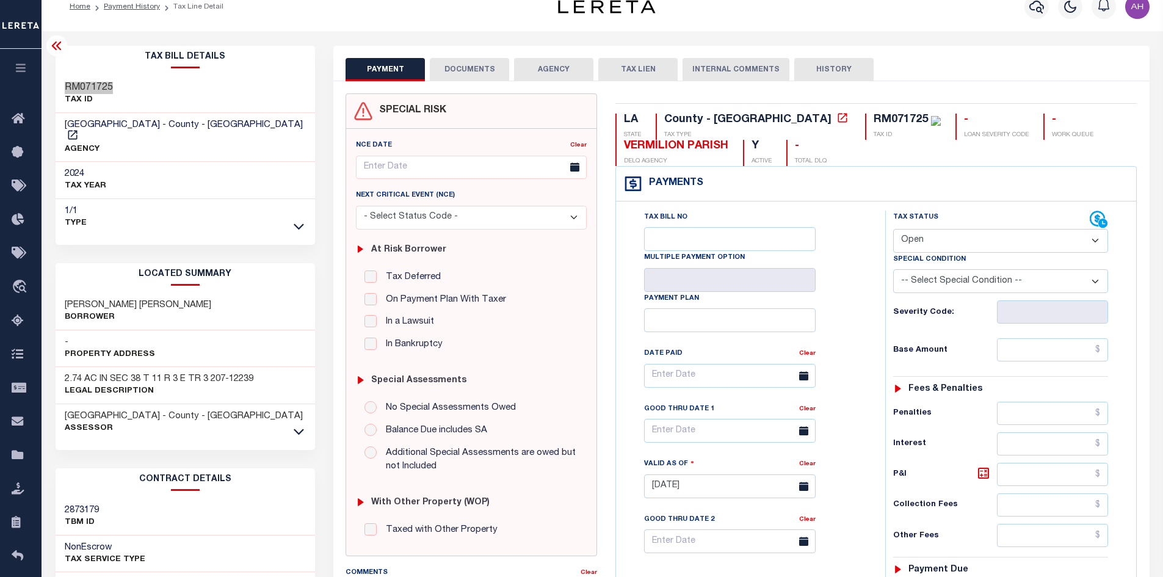
scroll to position [0, 0]
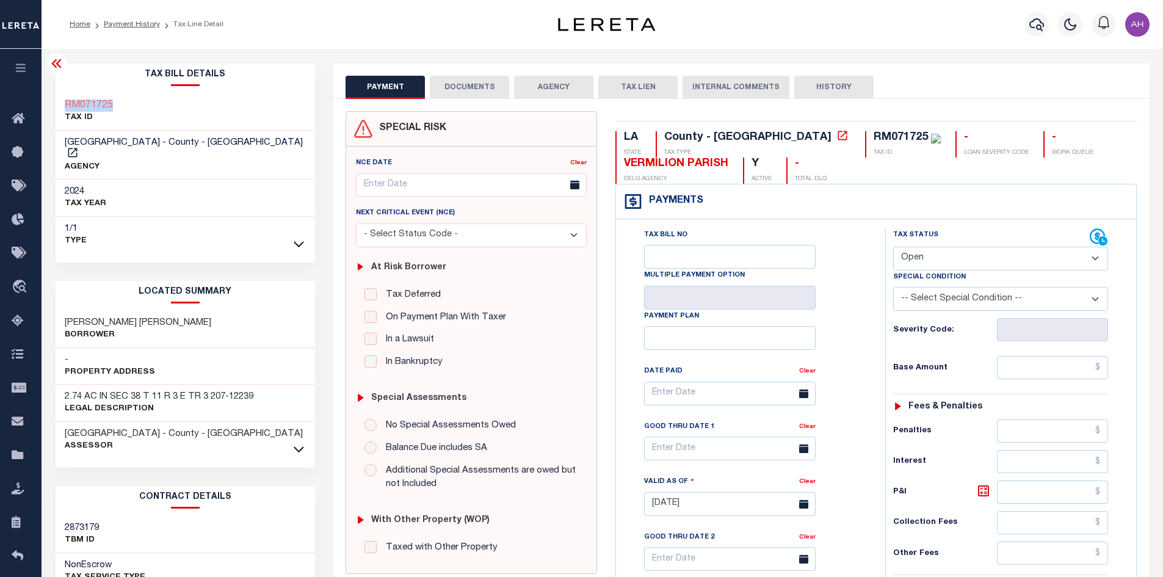
click at [932, 259] on select "- Select Status Code - Open Due/Unpaid Paid Incomplete No Tax Due Internal Refu…" at bounding box center [1000, 259] width 215 height 24
select select "PYD"
click at [893, 247] on select "- Select Status Code - Open Due/Unpaid Paid Incomplete No Tax Due Internal Refu…" at bounding box center [1000, 259] width 215 height 24
type input "[DATE]"
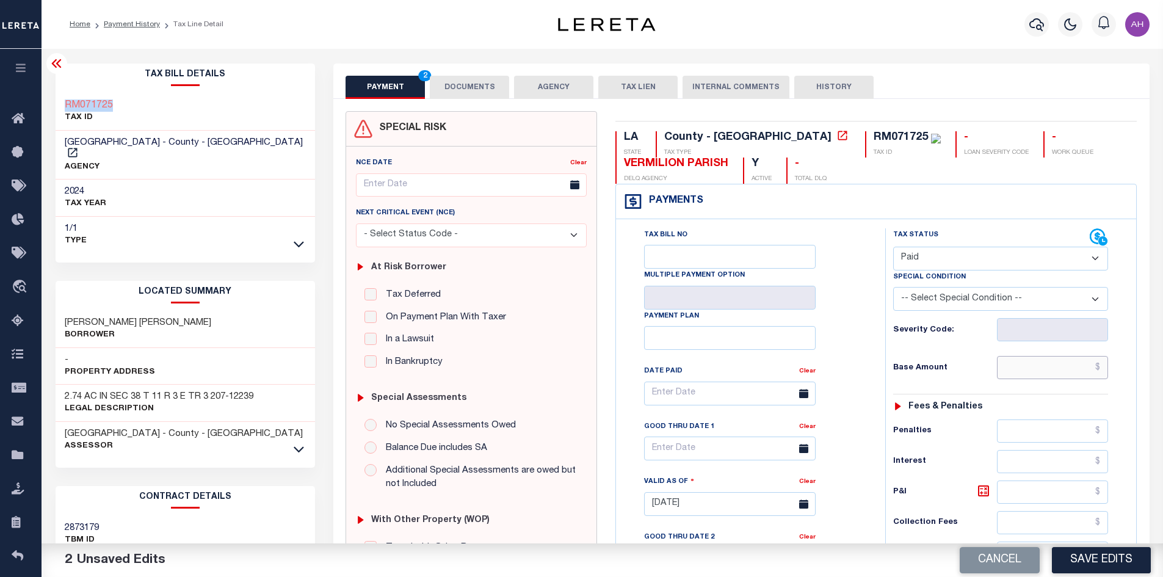
click at [1046, 361] on input "text" at bounding box center [1053, 367] width 112 height 23
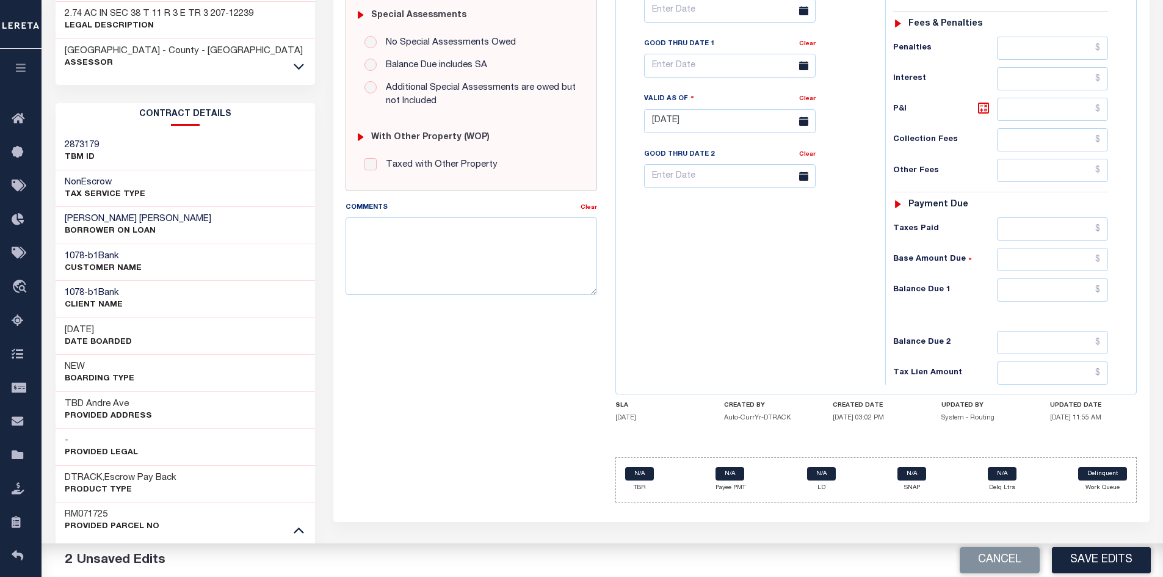
scroll to position [398, 0]
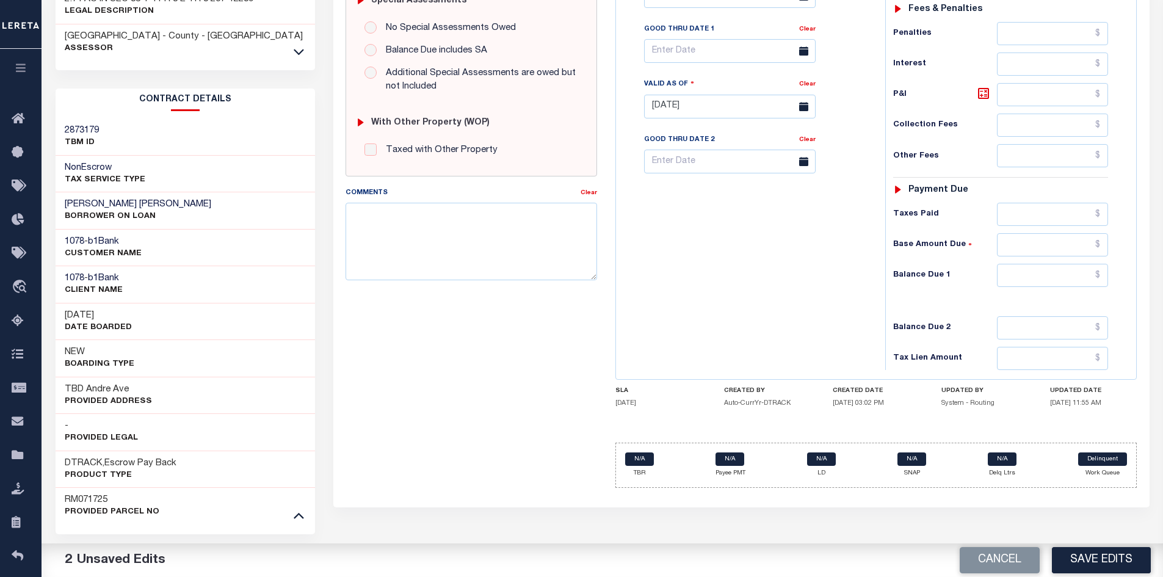
type input "$505.99"
click at [1061, 283] on input "text" at bounding box center [1053, 275] width 112 height 23
type input "$0"
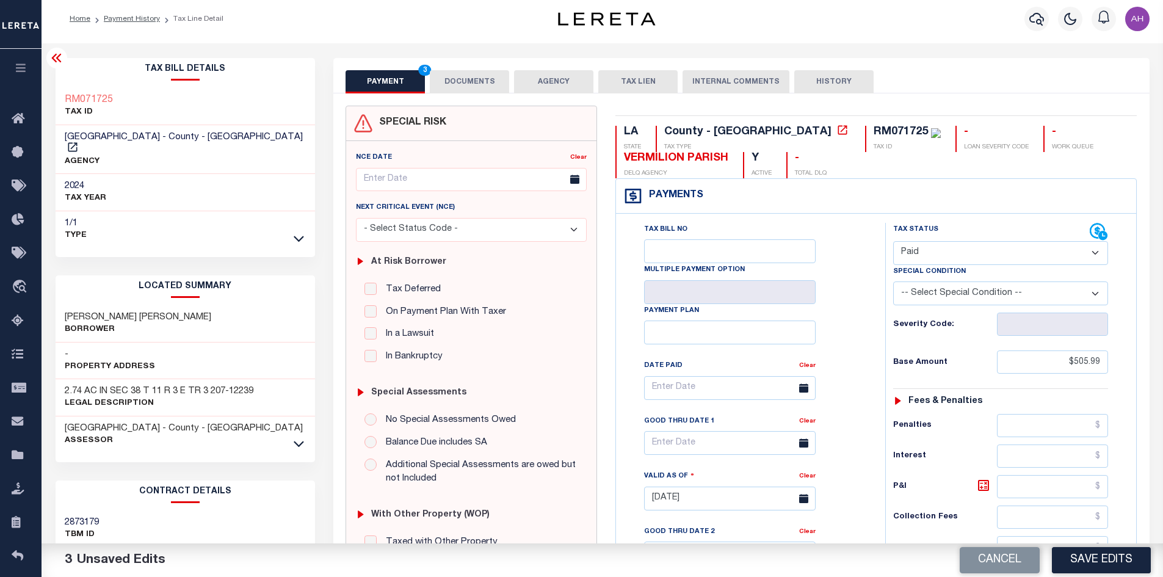
scroll to position [0, 0]
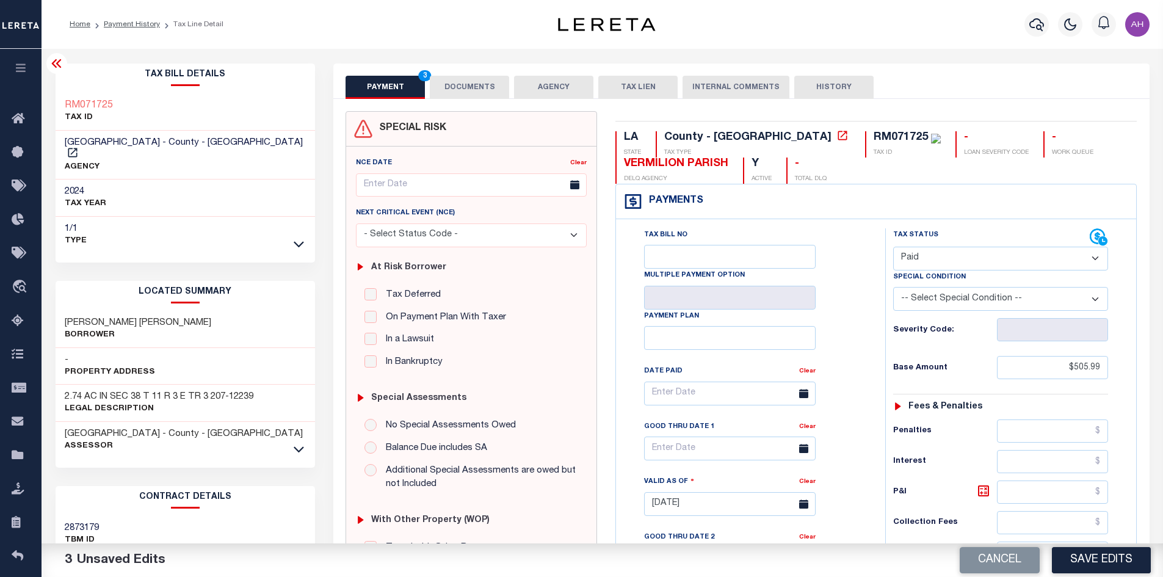
click at [481, 84] on button "DOCUMENTS" at bounding box center [469, 87] width 79 height 23
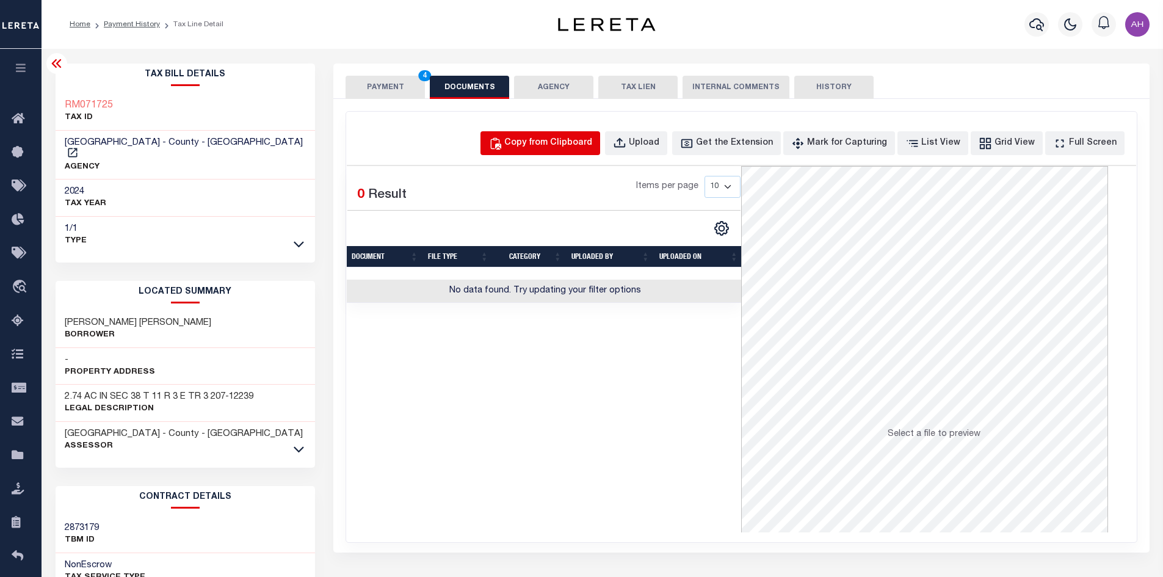
click at [556, 137] on div "Copy from Clipboard" at bounding box center [548, 143] width 88 height 13
select select "POP"
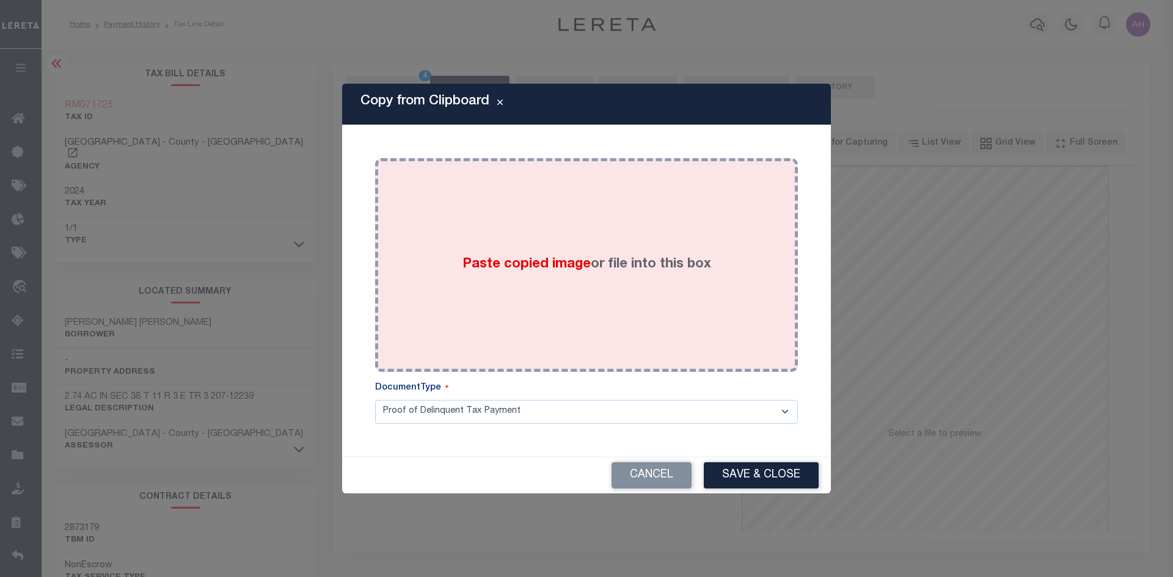
click at [553, 275] on div "Paste copied image or file into this box" at bounding box center [586, 264] width 404 height 195
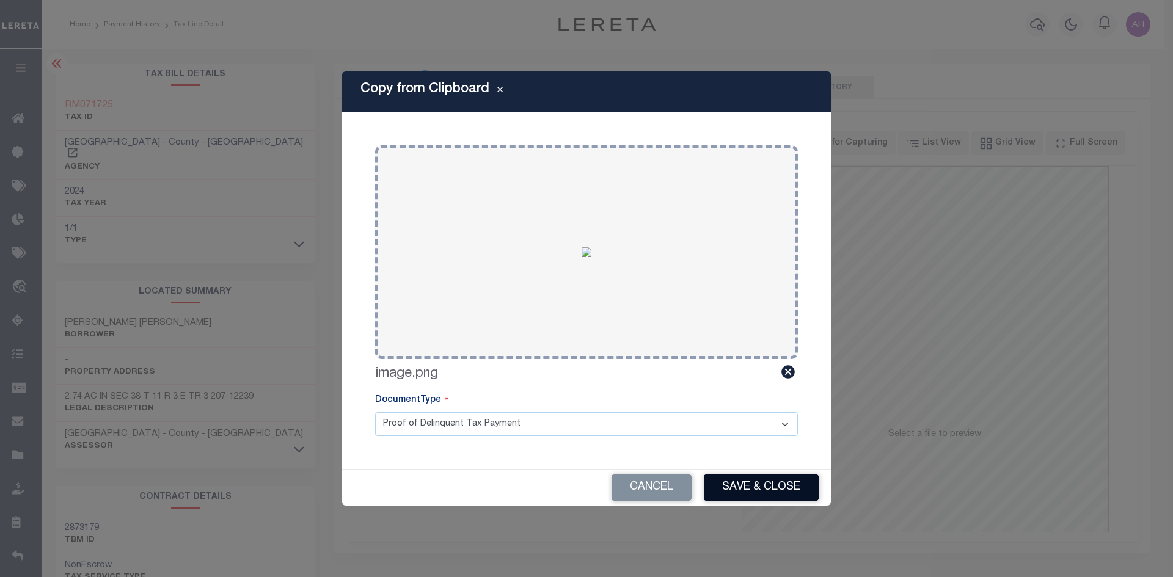
click at [734, 483] on button "Save & Close" at bounding box center [761, 488] width 115 height 26
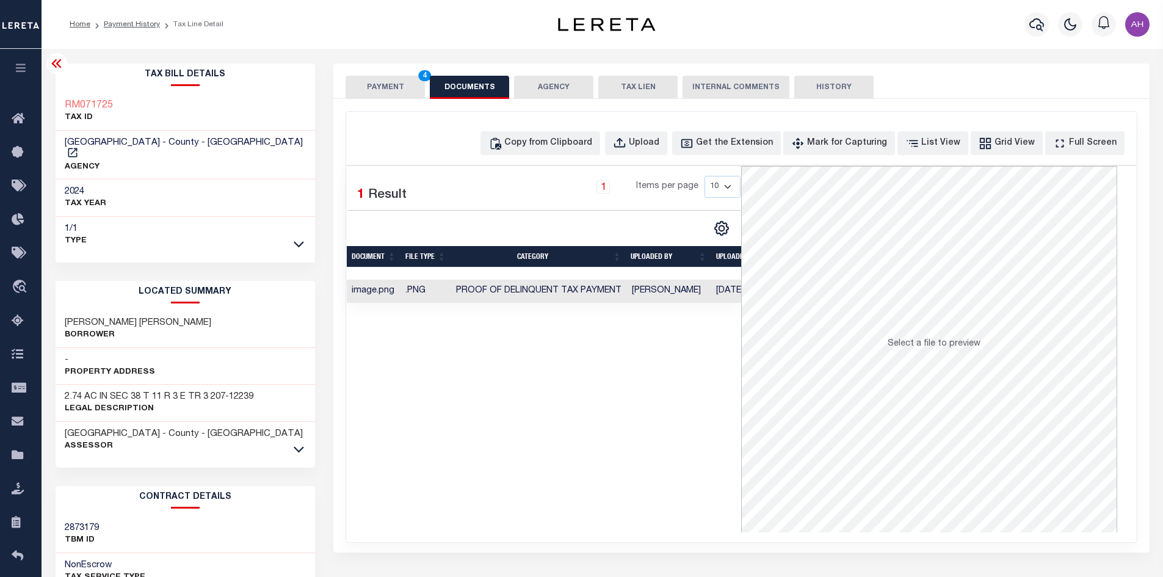
click at [393, 85] on button "PAYMENT 4" at bounding box center [385, 87] width 79 height 23
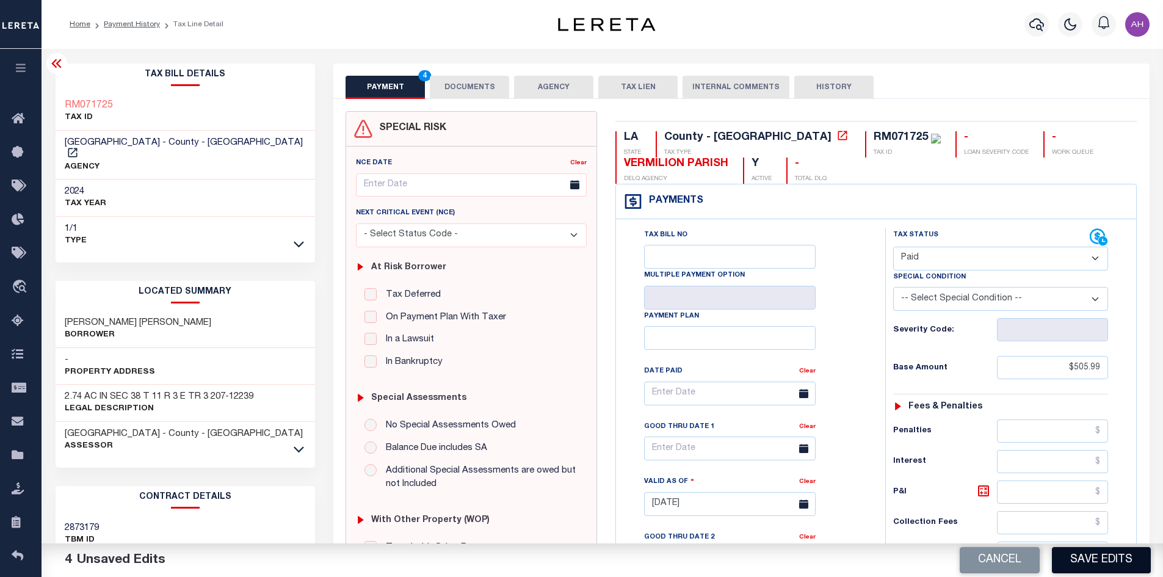
click at [1066, 556] on button "Save Edits" at bounding box center [1101, 560] width 99 height 26
checkbox input "false"
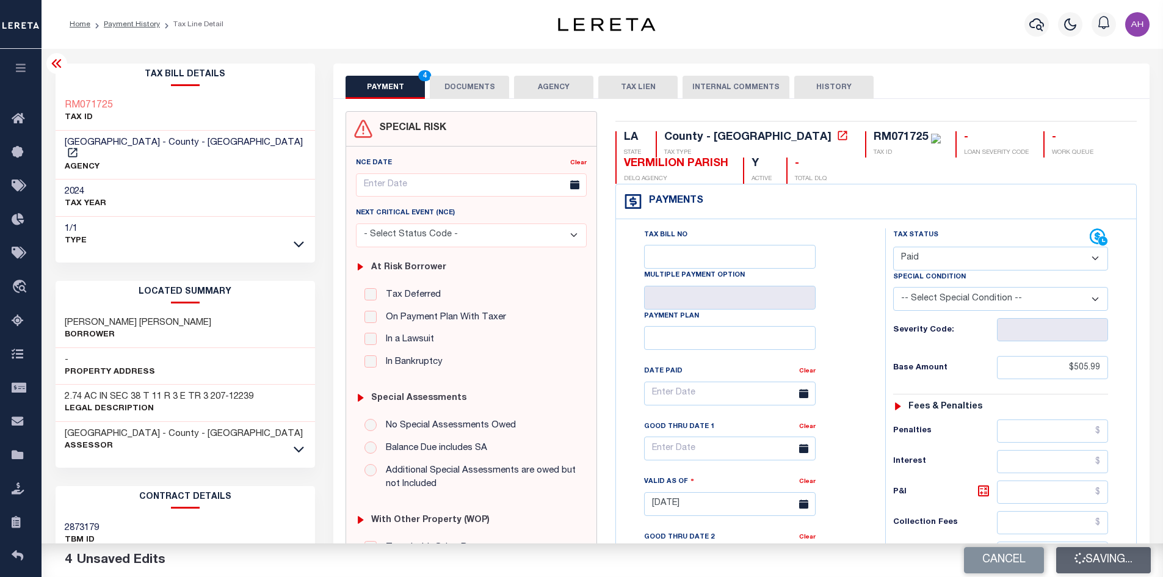
type input "$505.99"
type input "$0"
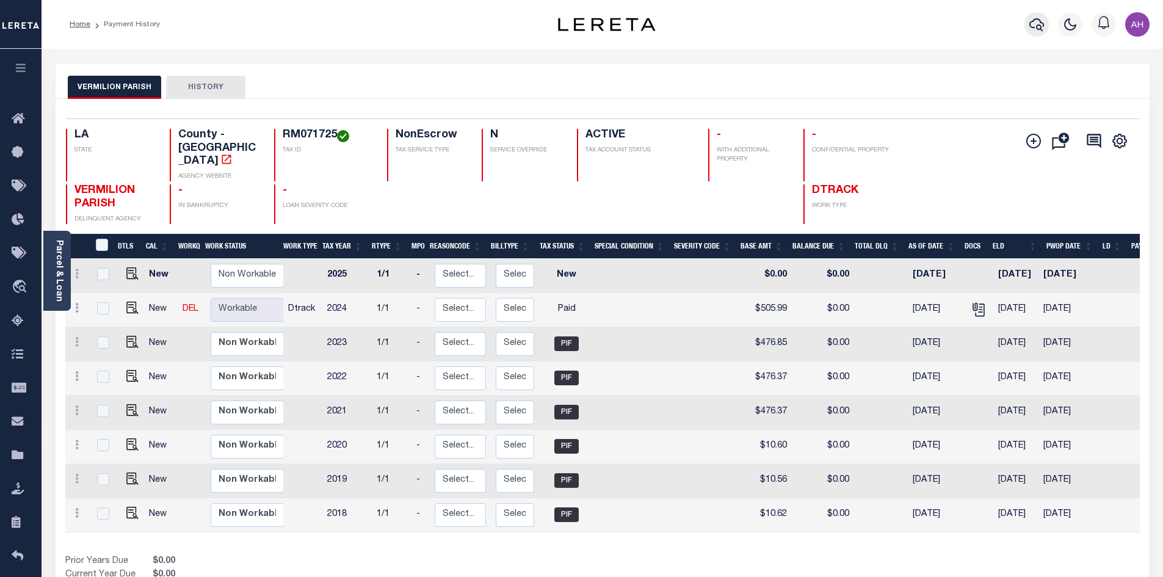
click at [1030, 26] on icon "button" at bounding box center [1037, 24] width 15 height 13
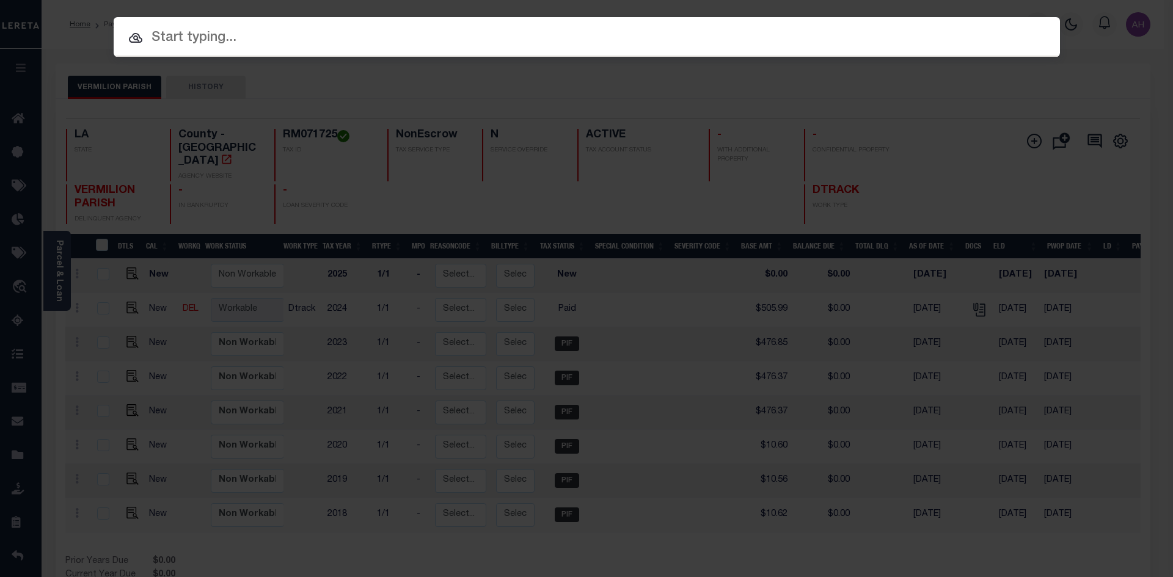
paste input "952200005223"
type input "952200005223"
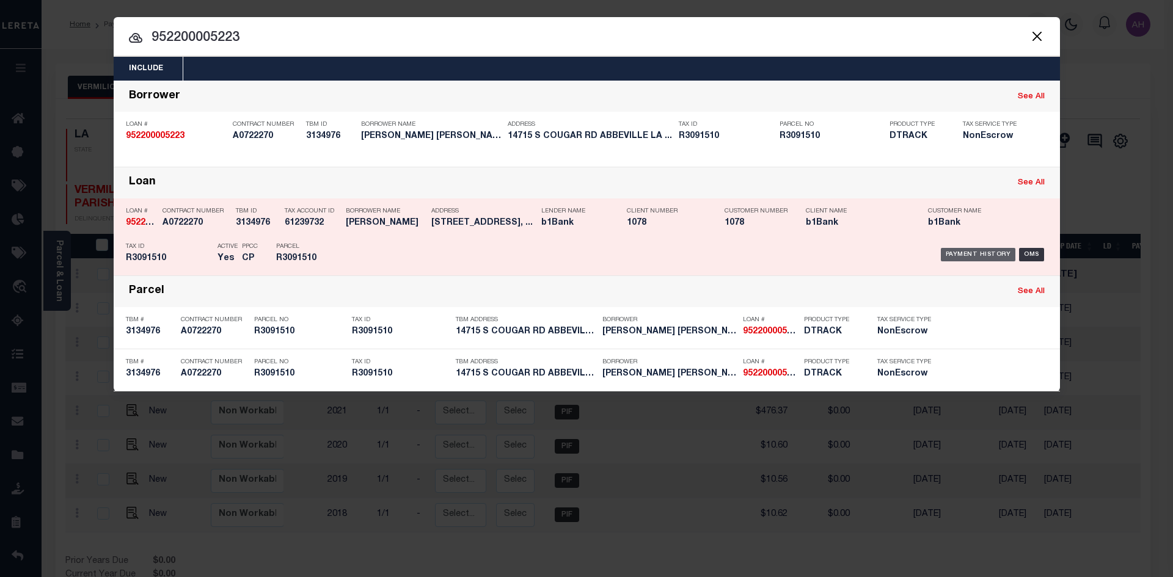
click at [977, 250] on div "Payment History" at bounding box center [977, 254] width 75 height 13
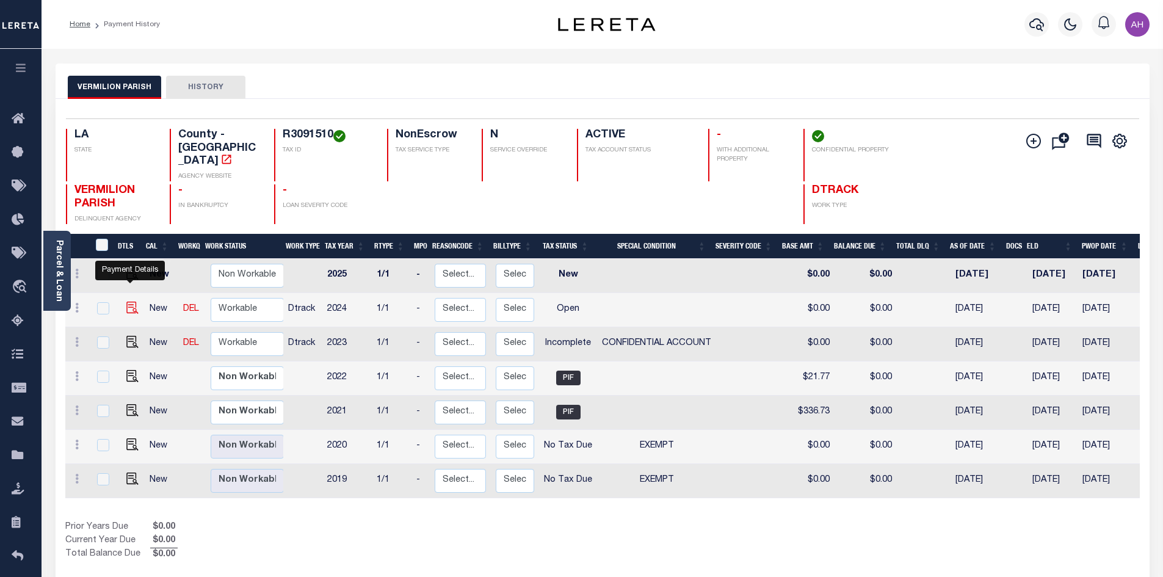
click at [131, 302] on img "" at bounding box center [132, 308] width 12 height 12
checkbox input "true"
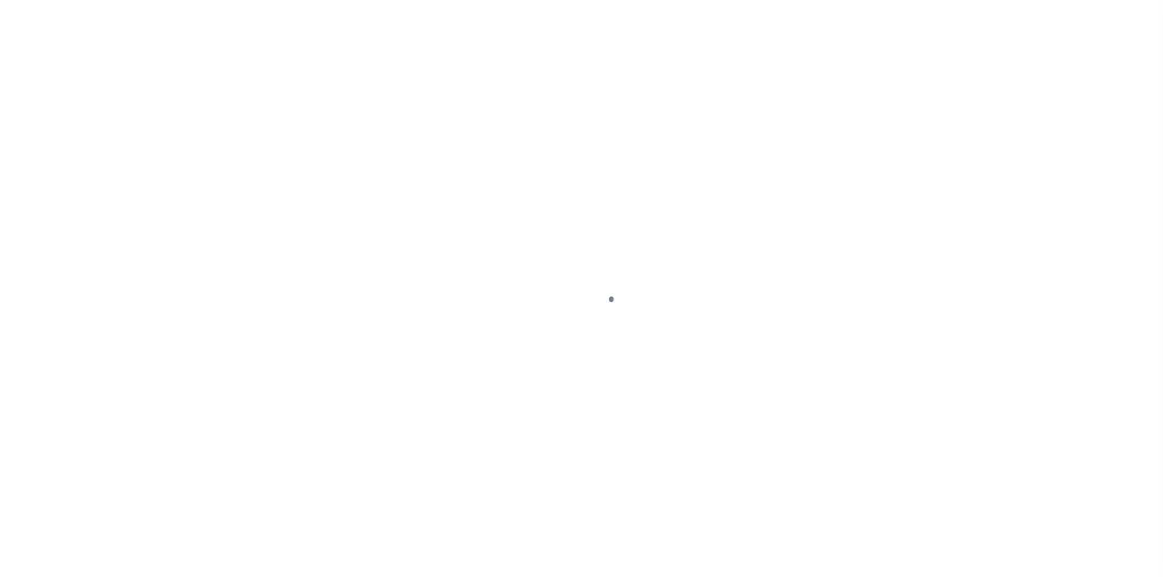
select select "OP2"
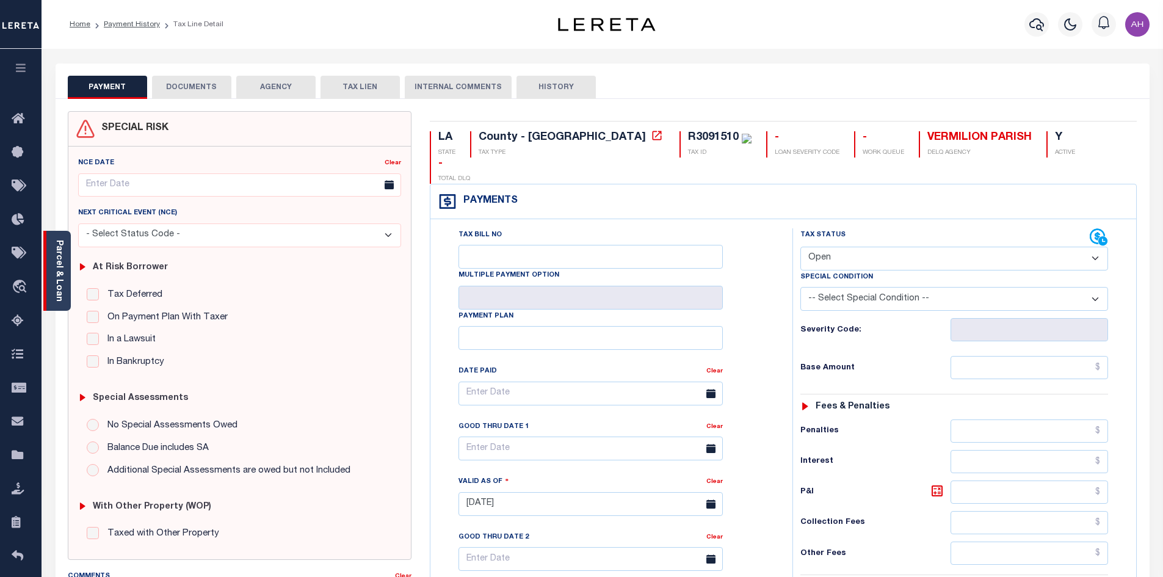
click at [62, 288] on link "Parcel & Loan" at bounding box center [58, 271] width 9 height 62
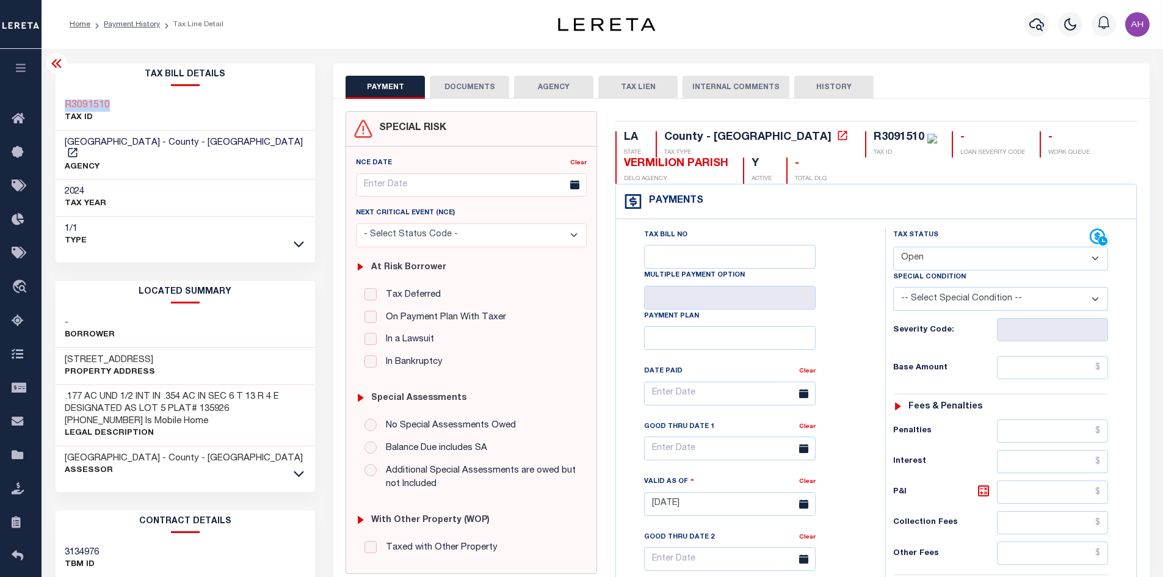
drag, startPoint x: 115, startPoint y: 101, endPoint x: 98, endPoint y: 115, distance: 22.6
click at [60, 103] on div "R3091510 TAX ID" at bounding box center [186, 111] width 260 height 37
copy h3 "R3091510"
click at [139, 23] on link "Payment History" at bounding box center [132, 24] width 56 height 7
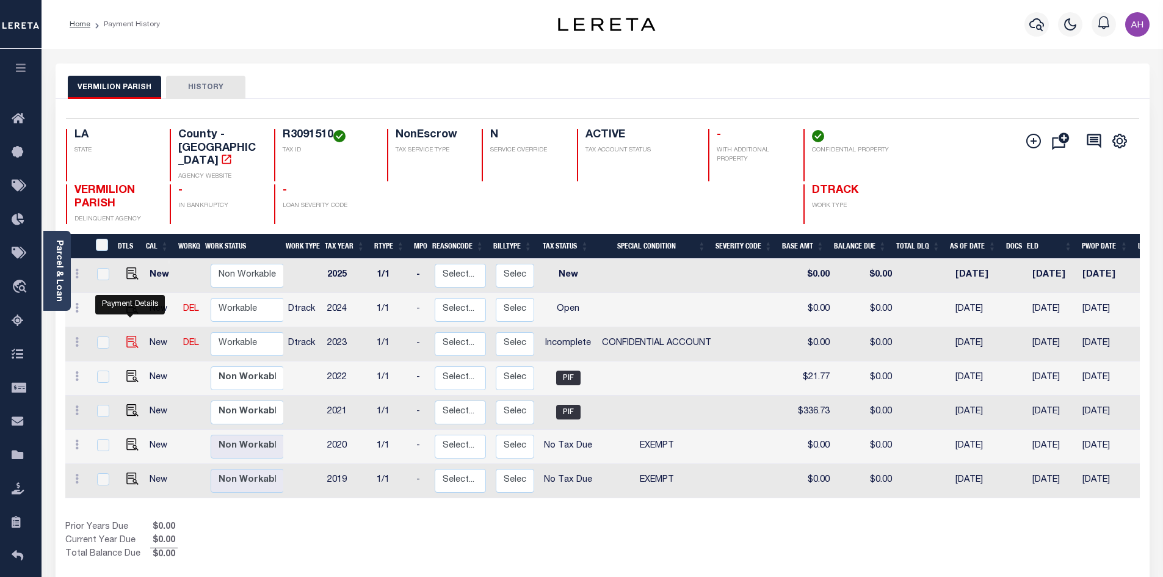
click at [126, 336] on img "" at bounding box center [132, 342] width 12 height 12
checkbox input "true"
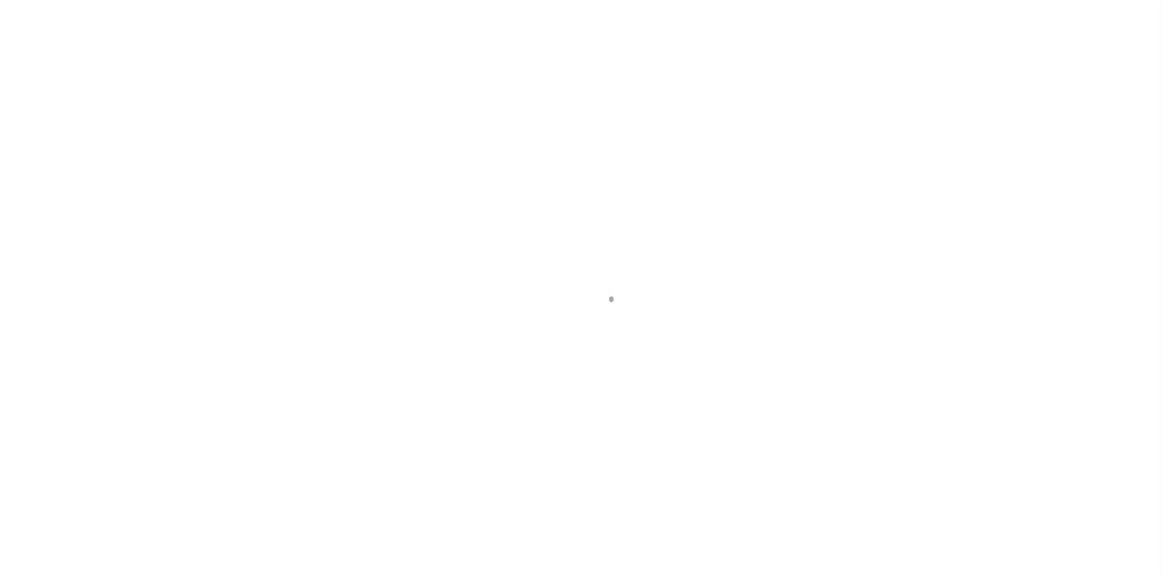
select select "INC"
select select "3"
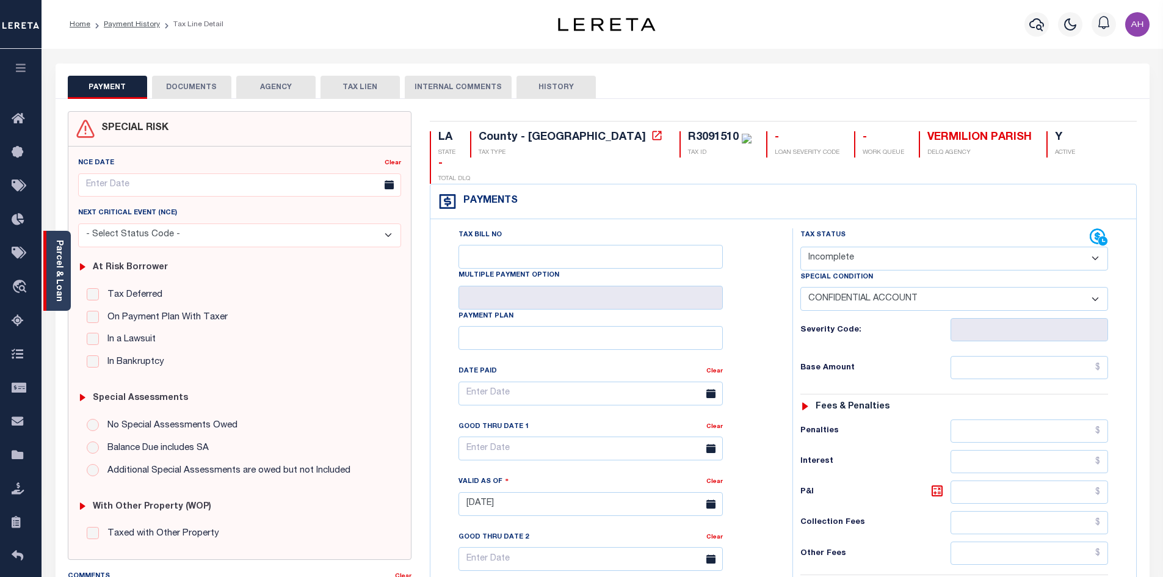
click at [63, 288] on link "Parcel & Loan" at bounding box center [58, 271] width 9 height 62
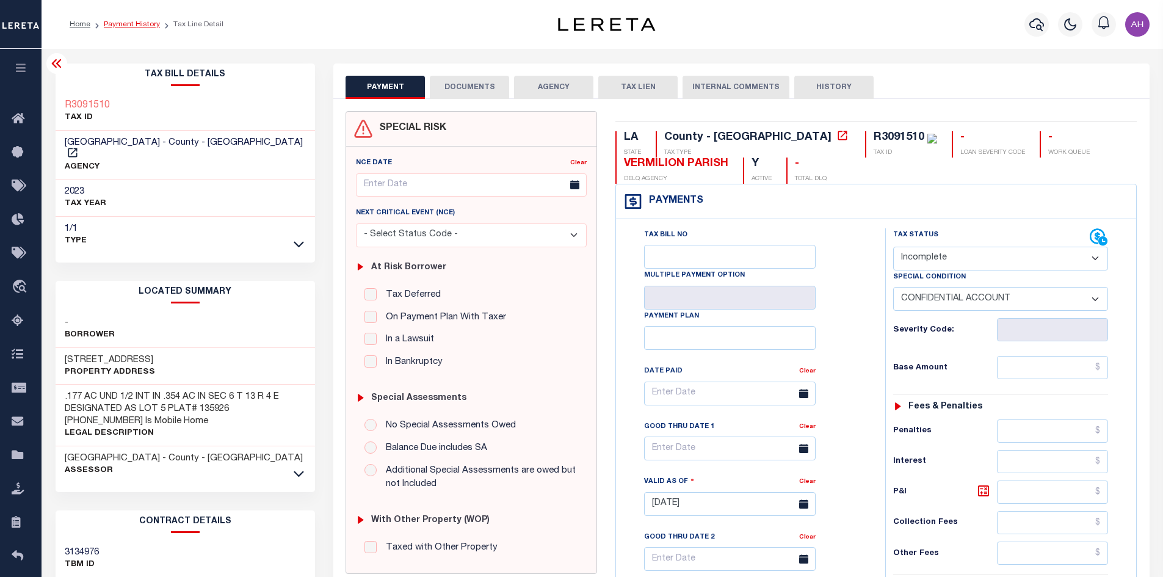
click at [133, 22] on link "Payment History" at bounding box center [132, 24] width 56 height 7
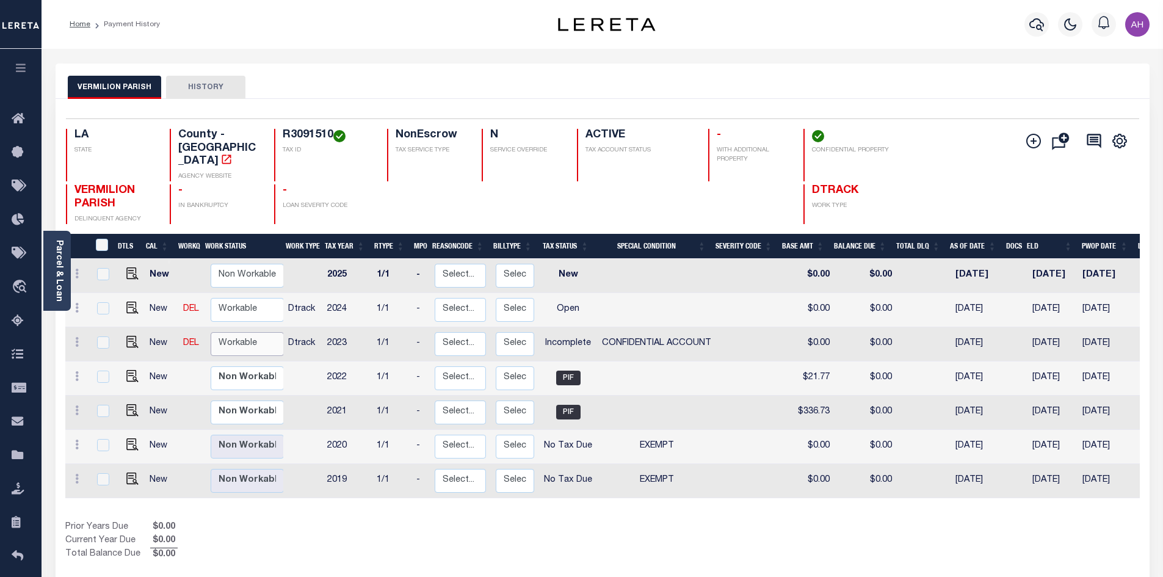
click at [250, 332] on select "Non Workable Workable" at bounding box center [247, 344] width 73 height 24
checkbox input "true"
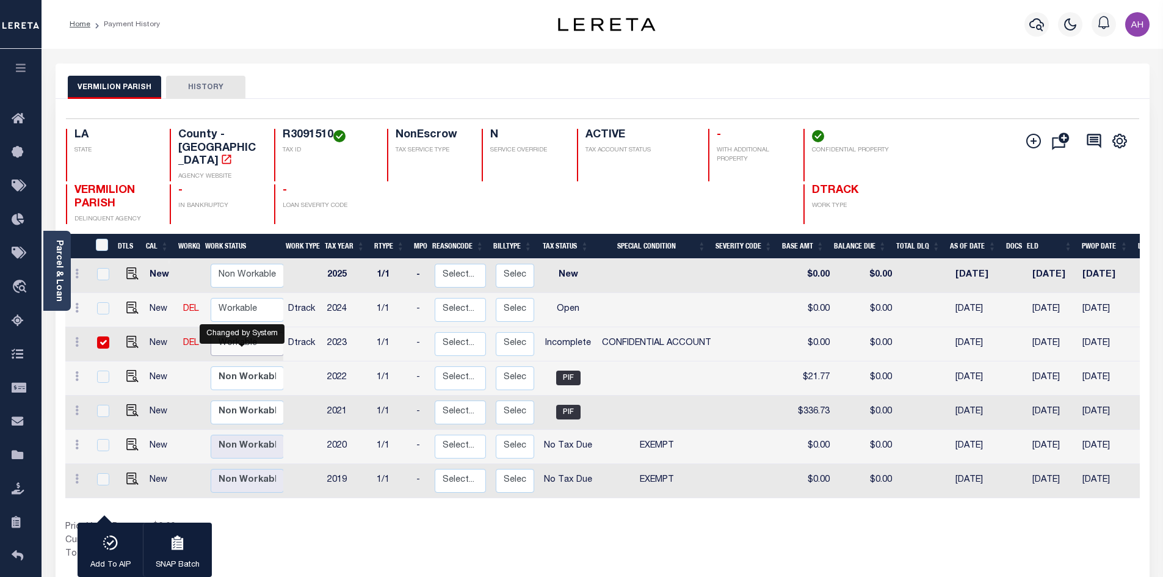
select select "true"
click at [211, 332] on select "Non Workable Workable" at bounding box center [247, 344] width 73 height 24
checkbox input "false"
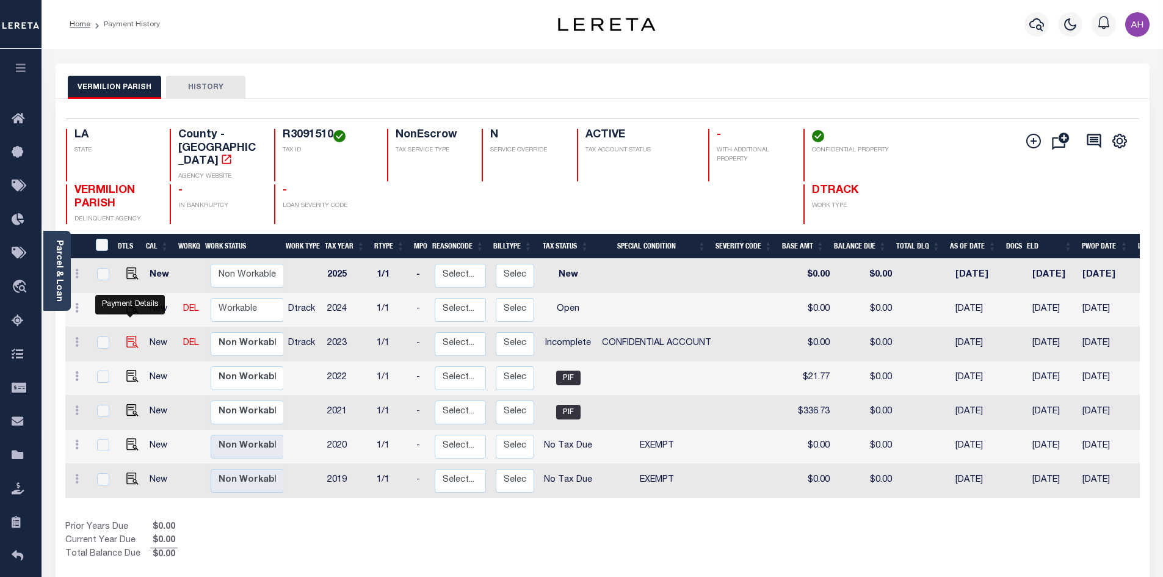
click at [131, 336] on img "" at bounding box center [132, 342] width 12 height 12
checkbox input "true"
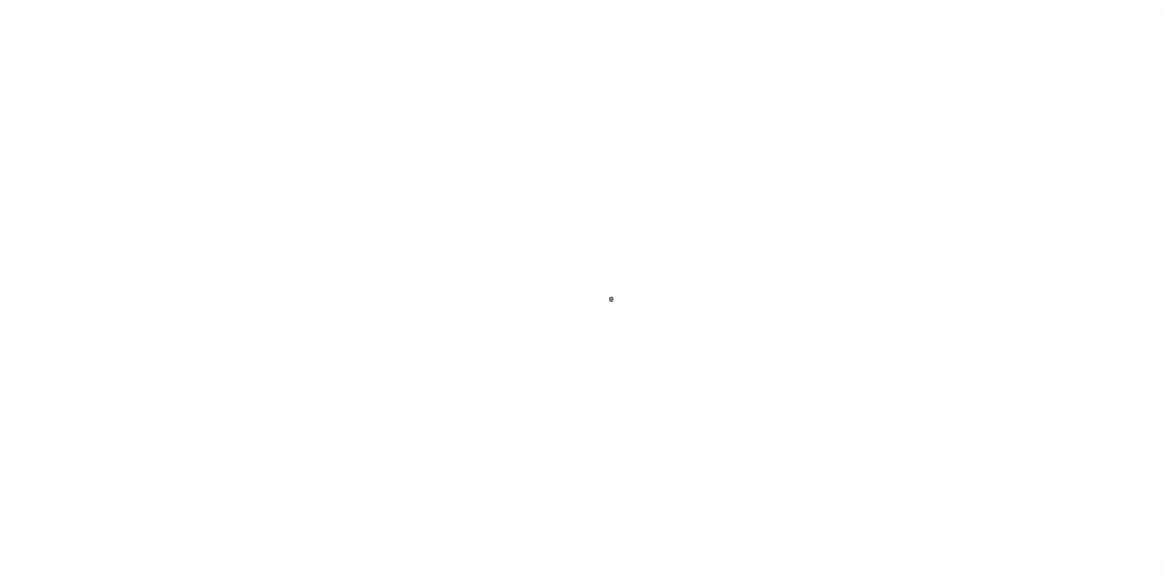
select select "INC"
select select "3"
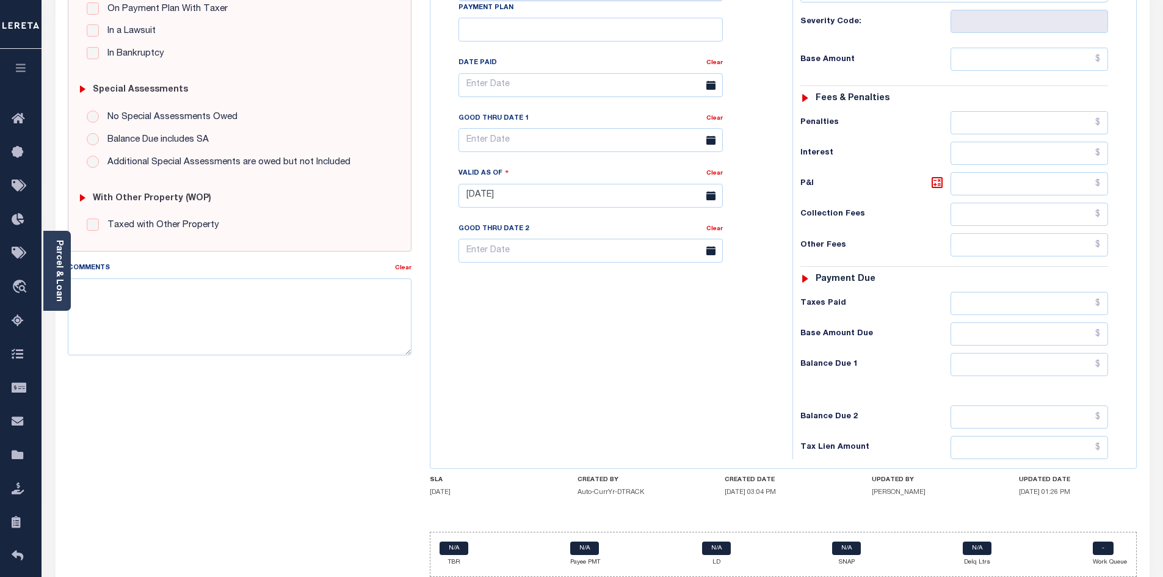
scroll to position [322, 0]
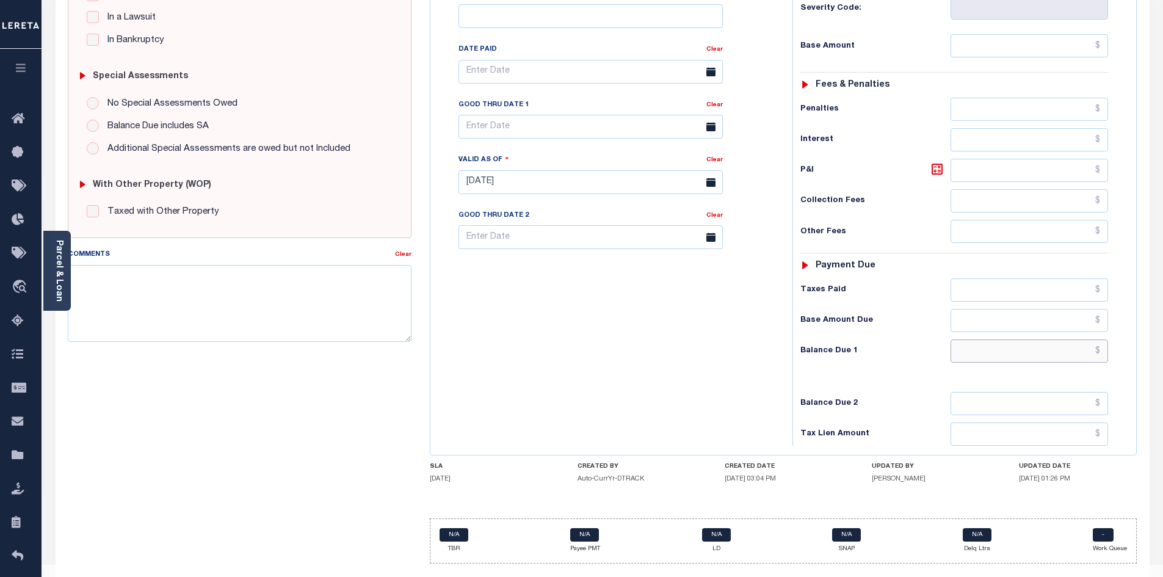
click at [1014, 340] on input "text" at bounding box center [1030, 351] width 158 height 23
click at [1022, 340] on input "text" at bounding box center [1030, 351] width 158 height 23
type input "$0"
type input "[DATE]"
type input "$0.00"
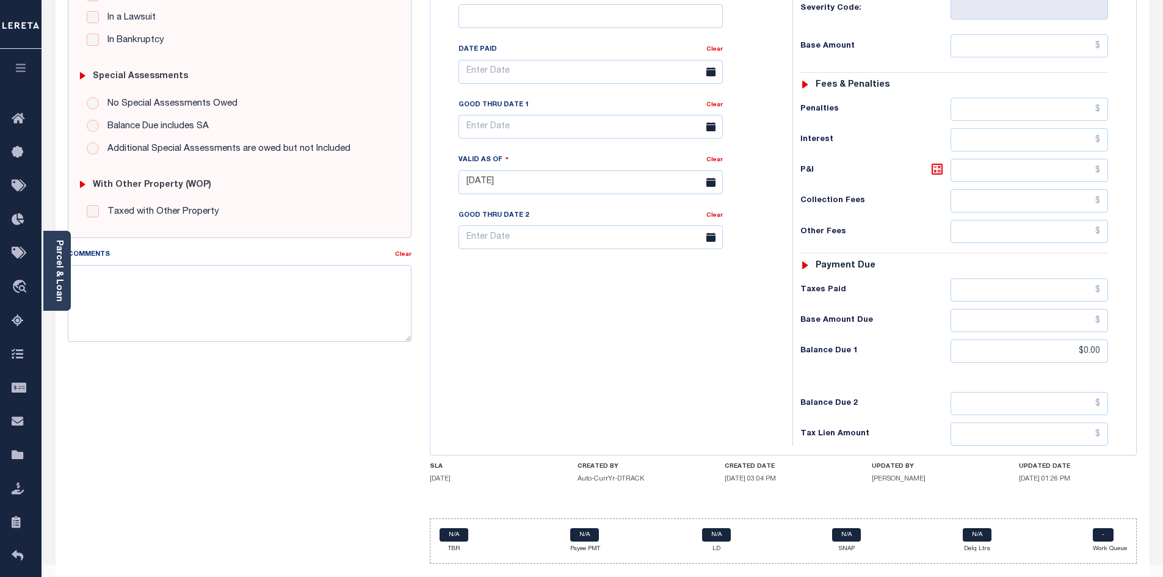
click at [638, 370] on div "Tax Bill No Multiple Payment Option Payment Plan Clear" at bounding box center [609, 176] width 350 height 539
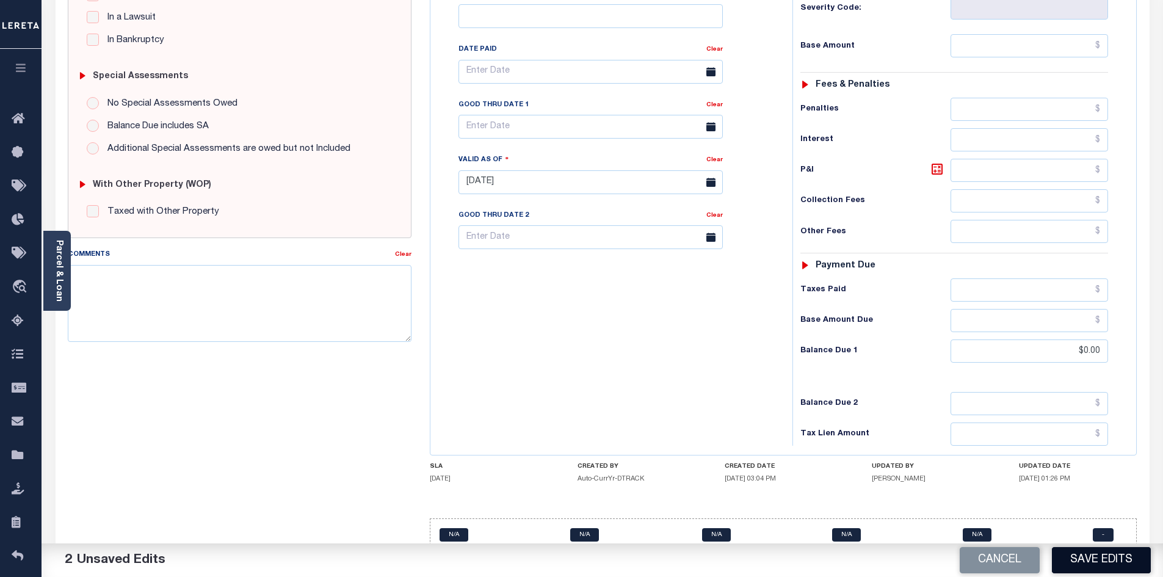
click at [1110, 561] on button "Save Edits" at bounding box center [1101, 560] width 99 height 26
checkbox input "false"
type input "$0"
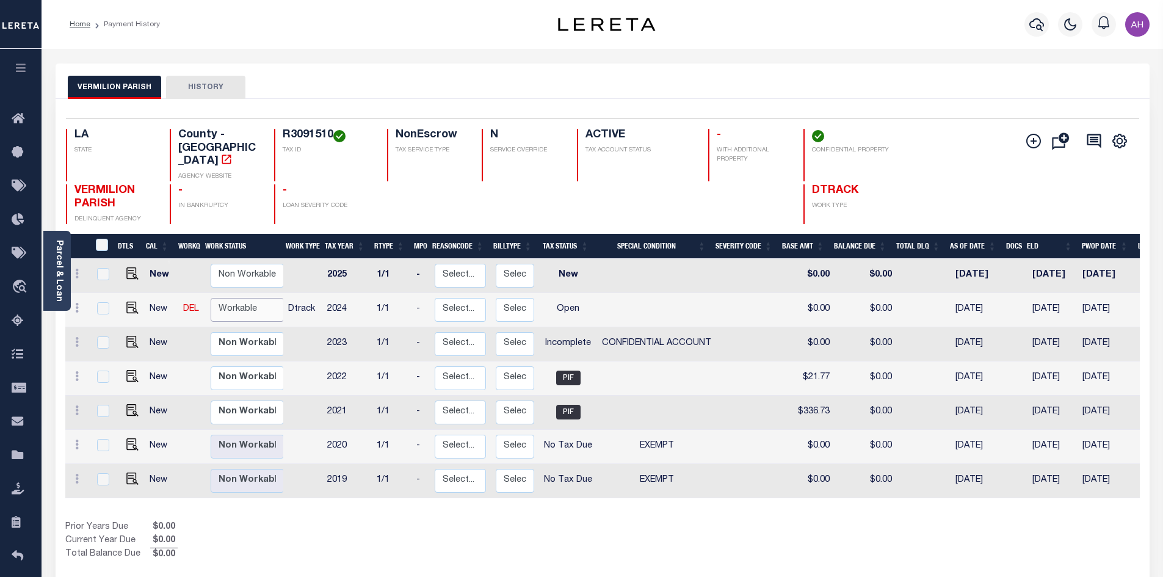
drag, startPoint x: 230, startPoint y: 295, endPoint x: 236, endPoint y: 300, distance: 8.2
click at [230, 298] on select "Non Workable Workable" at bounding box center [247, 310] width 73 height 24
checkbox input "true"
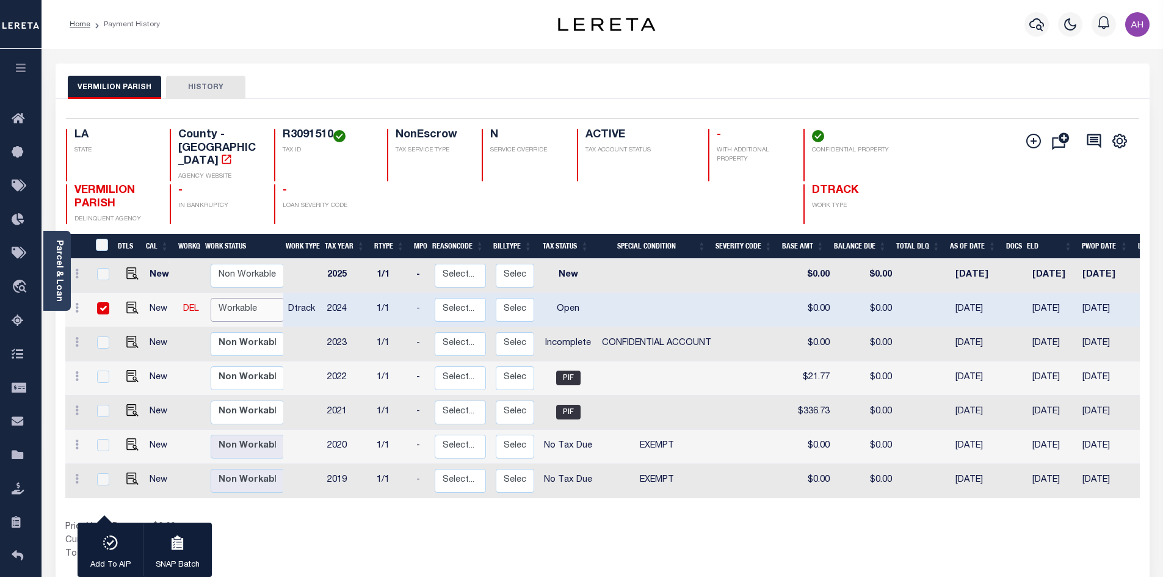
select select "true"
click at [211, 298] on select "Non Workable Workable" at bounding box center [247, 310] width 73 height 24
checkbox input "false"
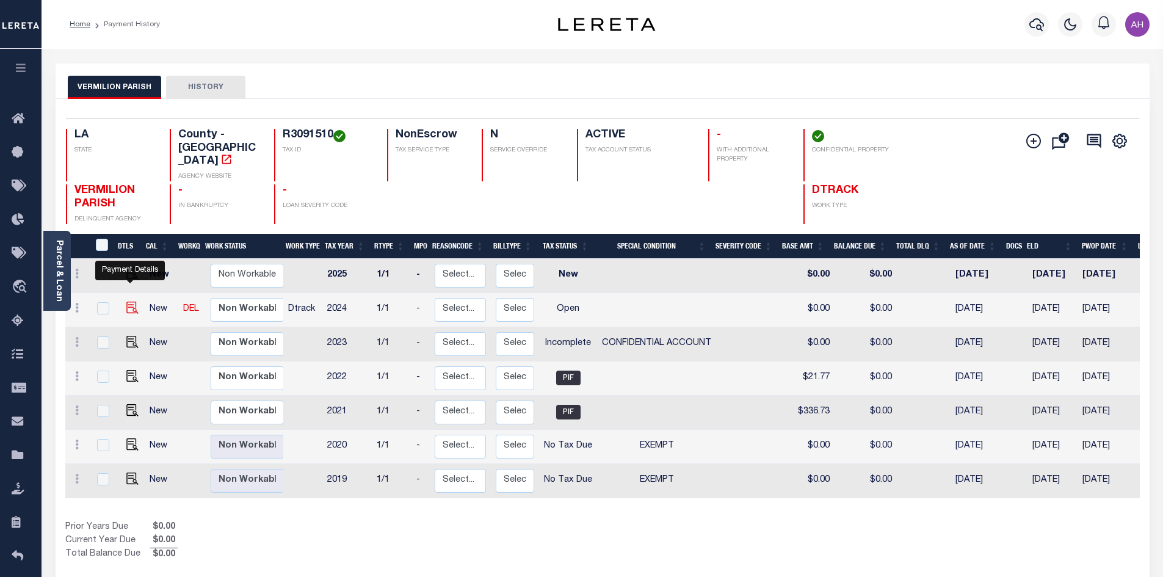
click at [134, 302] on img "" at bounding box center [132, 308] width 12 height 12
checkbox input "true"
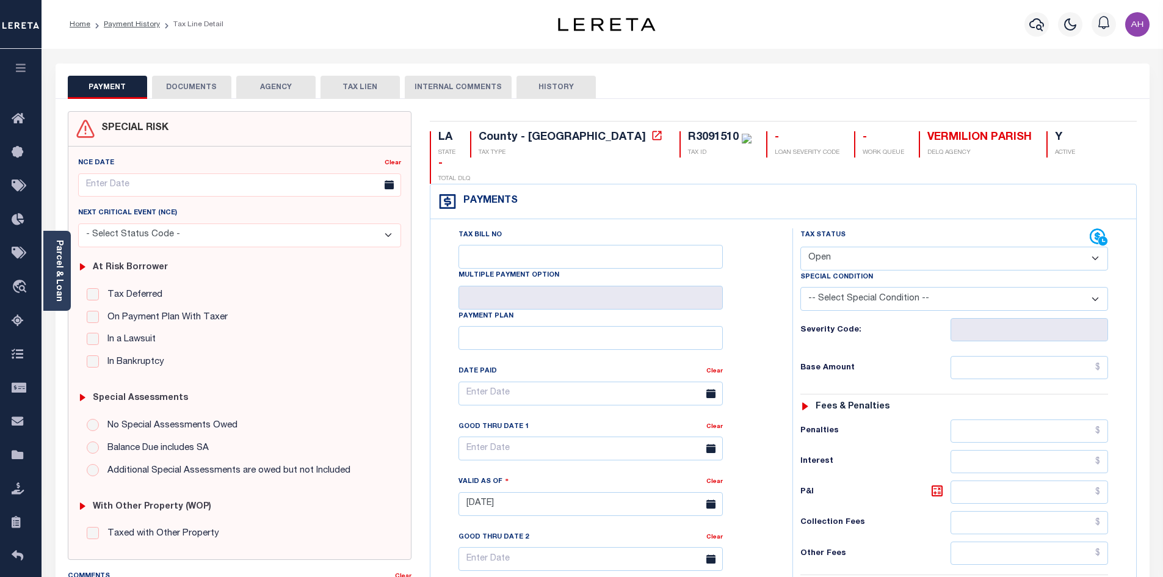
click at [876, 247] on select "- Select Status Code - Open Due/Unpaid Paid Incomplete No Tax Due Internal Refu…" at bounding box center [955, 259] width 308 height 24
select select "INC"
click at [801, 247] on select "- Select Status Code - Open Due/Unpaid Paid Incomplete No Tax Due Internal Refu…" at bounding box center [955, 259] width 308 height 24
type input "[DATE]"
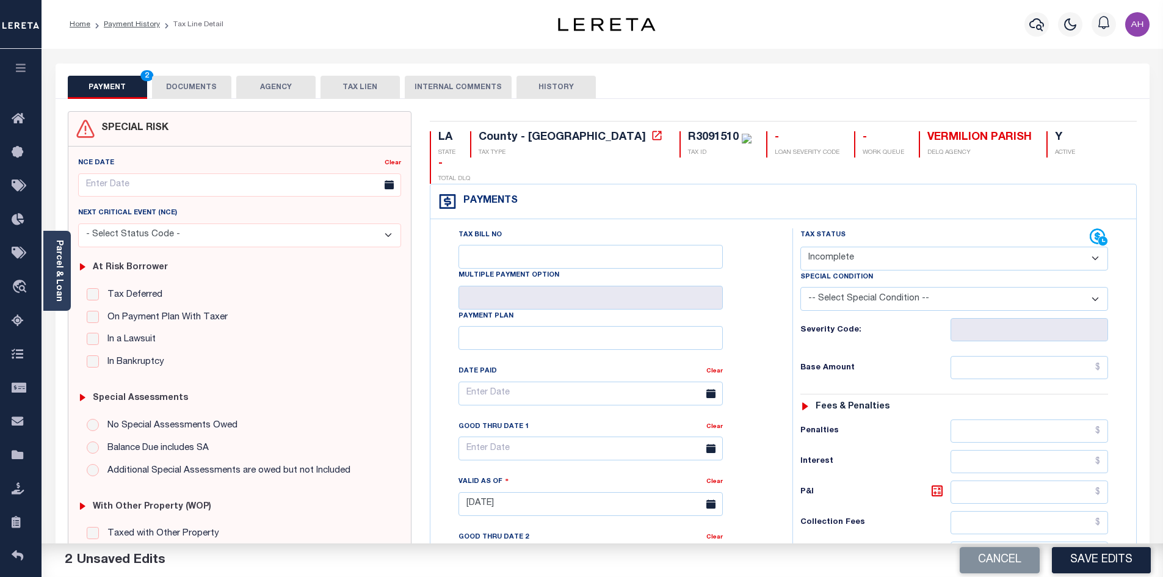
click at [893, 287] on select "-- Select Special Condition -- 3RD PARTY TAX LIEN AGENCY TAX LIEN (A.K.A Inside…" at bounding box center [955, 299] width 308 height 24
select select "3"
click at [801, 287] on select "-- Select Special Condition -- 3RD PARTY TAX LIEN AGENCY TAX LIEN (A.K.A Inside…" at bounding box center [955, 299] width 308 height 24
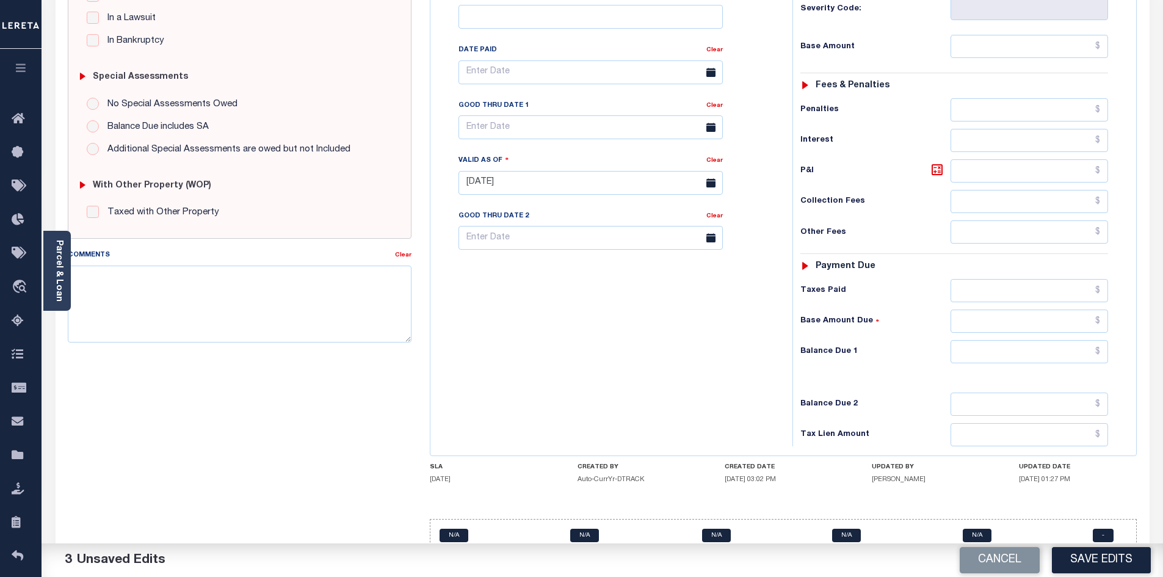
scroll to position [322, 0]
click at [1000, 340] on input "text" at bounding box center [1030, 351] width 158 height 23
type input "$0.00"
click at [239, 299] on textarea "Comments" at bounding box center [240, 303] width 344 height 77
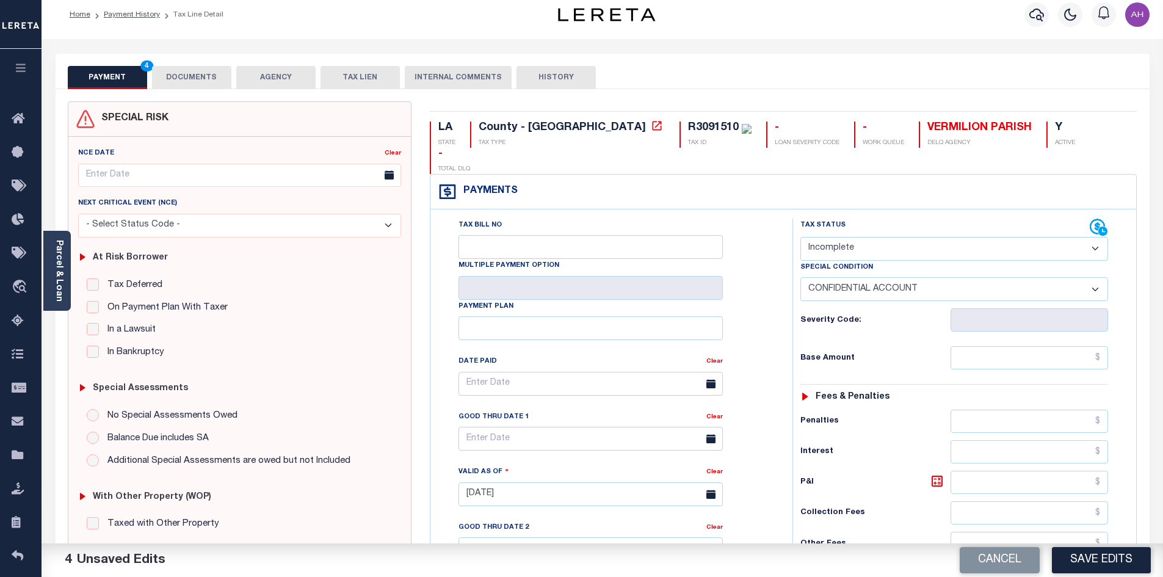
scroll to position [0, 0]
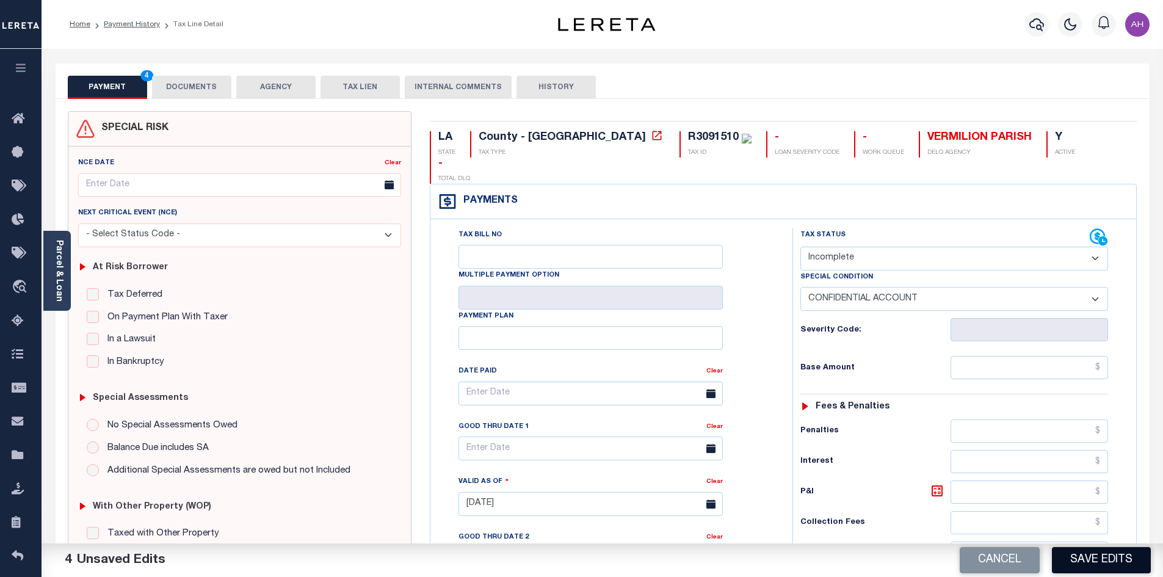
click at [1099, 565] on button "Save Edits" at bounding box center [1101, 560] width 99 height 26
checkbox input "false"
type input "$0"
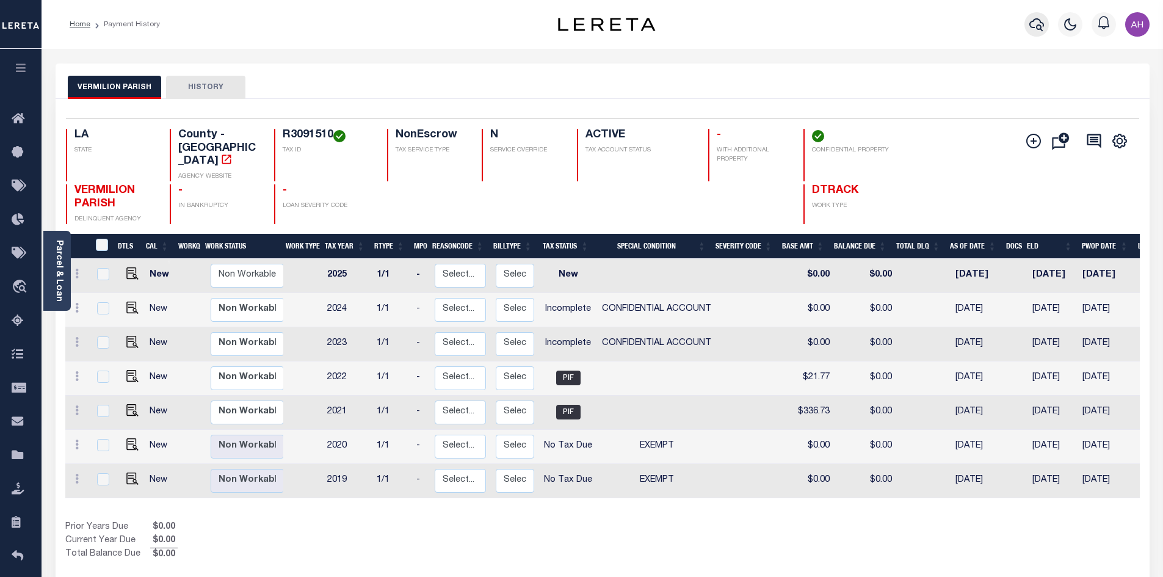
click at [1044, 27] on button "button" at bounding box center [1037, 24] width 24 height 24
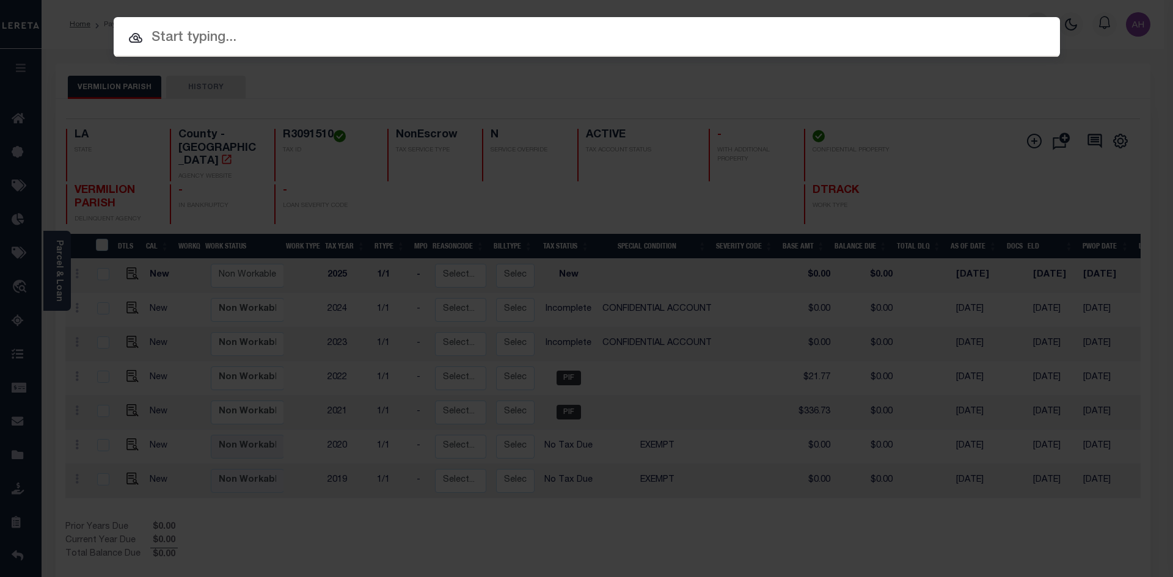
paste input "952100009580"
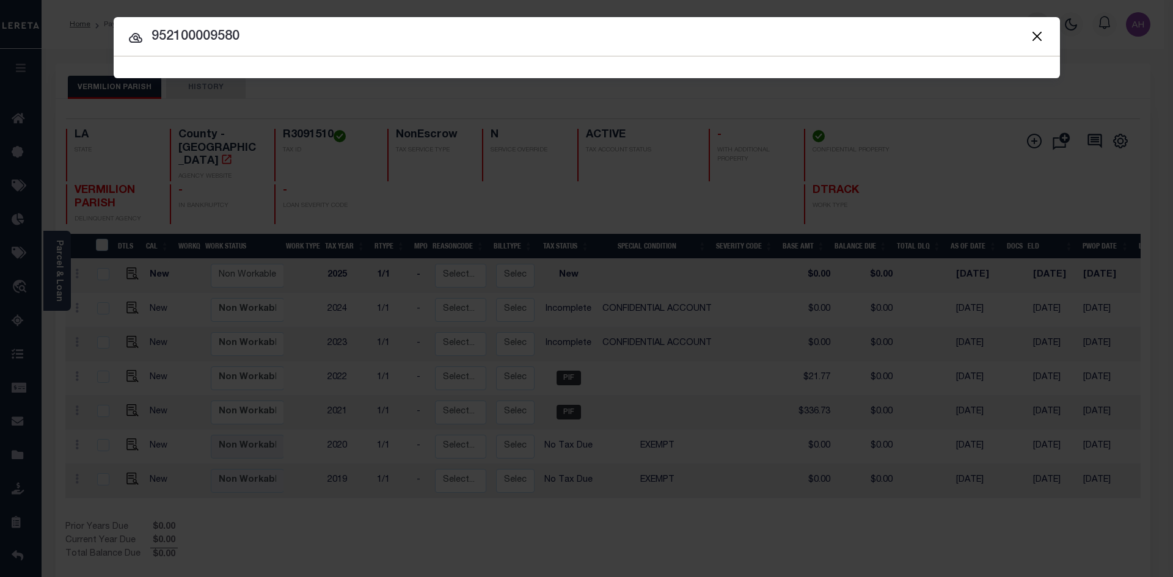
type input "952100009580"
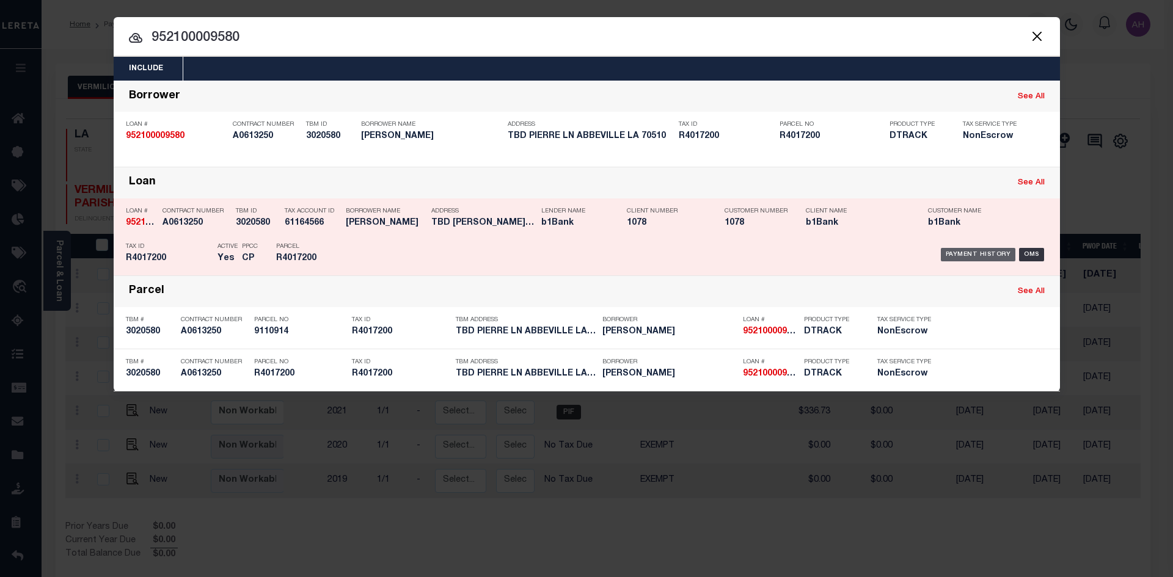
click at [976, 255] on div "Payment History" at bounding box center [977, 254] width 75 height 13
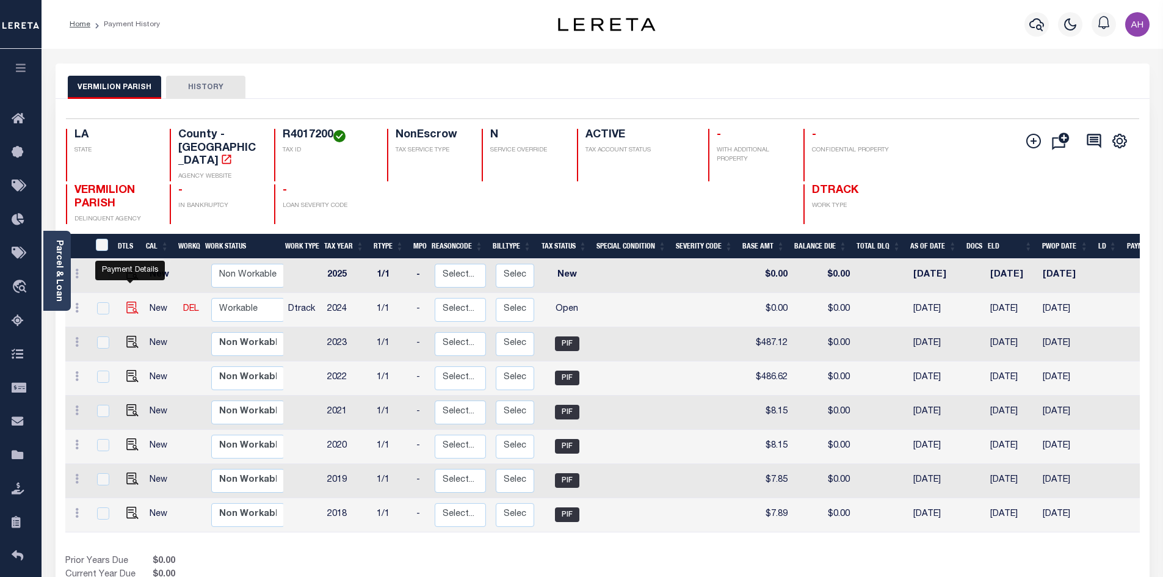
click at [129, 302] on img "" at bounding box center [132, 308] width 12 height 12
checkbox input "true"
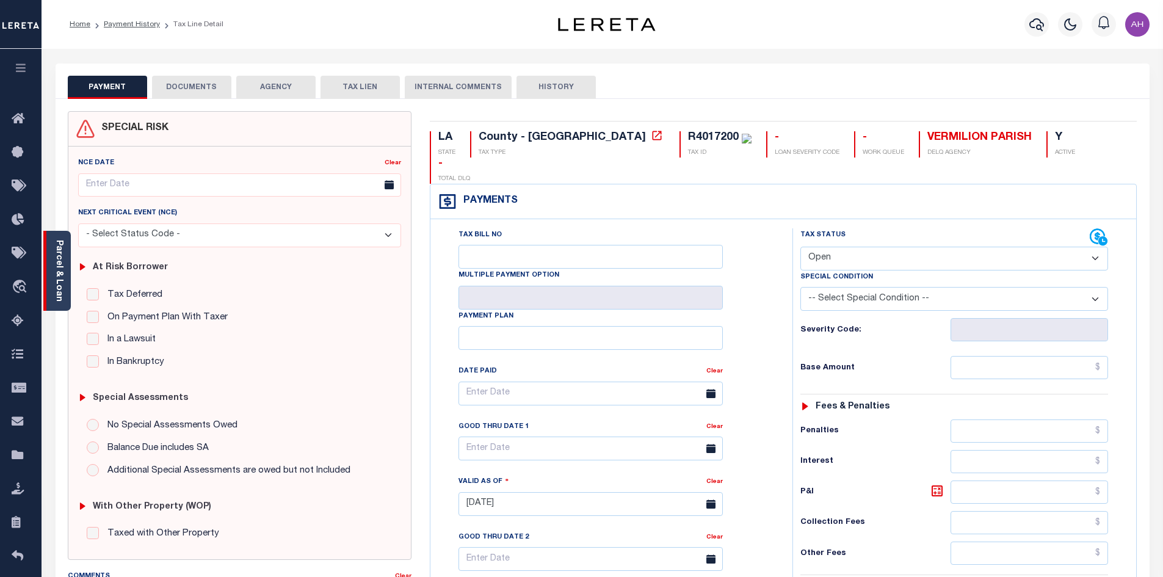
click at [65, 275] on div "Parcel & Loan" at bounding box center [56, 271] width 27 height 80
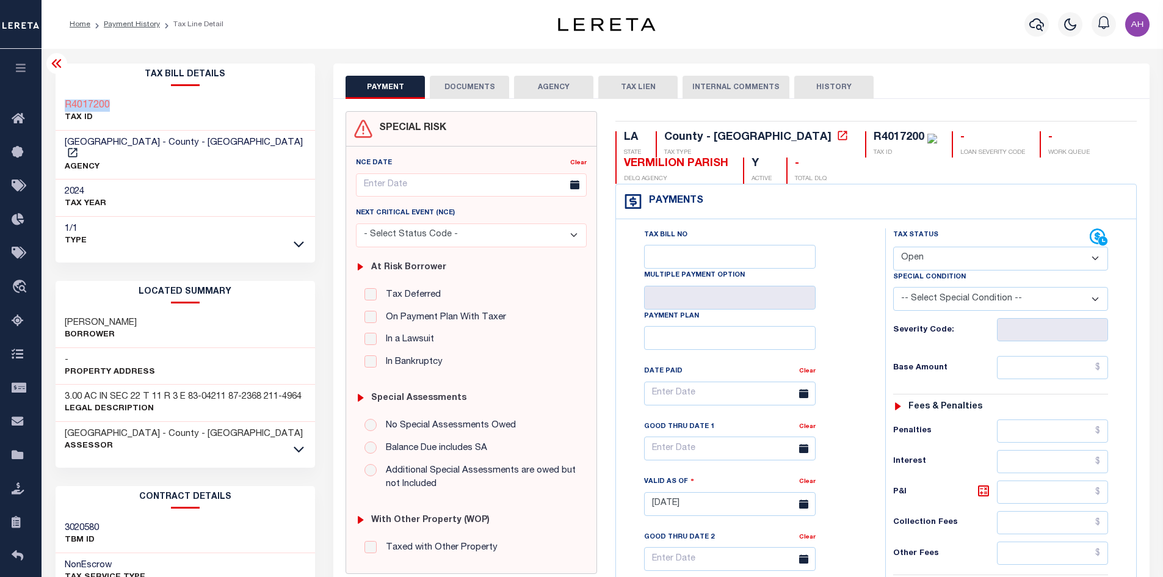
drag, startPoint x: 119, startPoint y: 103, endPoint x: 58, endPoint y: 104, distance: 61.1
click at [58, 104] on div "R4017200 TAX ID" at bounding box center [186, 111] width 260 height 37
copy h3 "R4017200"
click at [923, 264] on select "- Select Status Code - Open Due/Unpaid Paid Incomplete No Tax Due Internal Refu…" at bounding box center [1000, 259] width 215 height 24
select select "PYD"
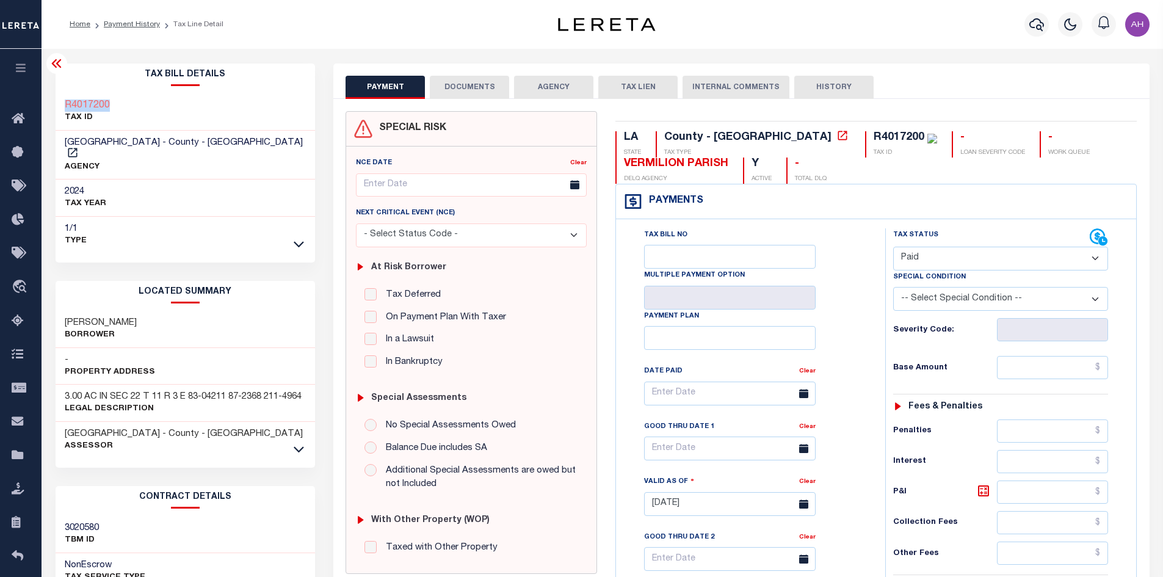
click at [893, 247] on select "- Select Status Code - Open Due/Unpaid Paid Incomplete No Tax Due Internal Refu…" at bounding box center [1000, 259] width 215 height 24
type input "[DATE]"
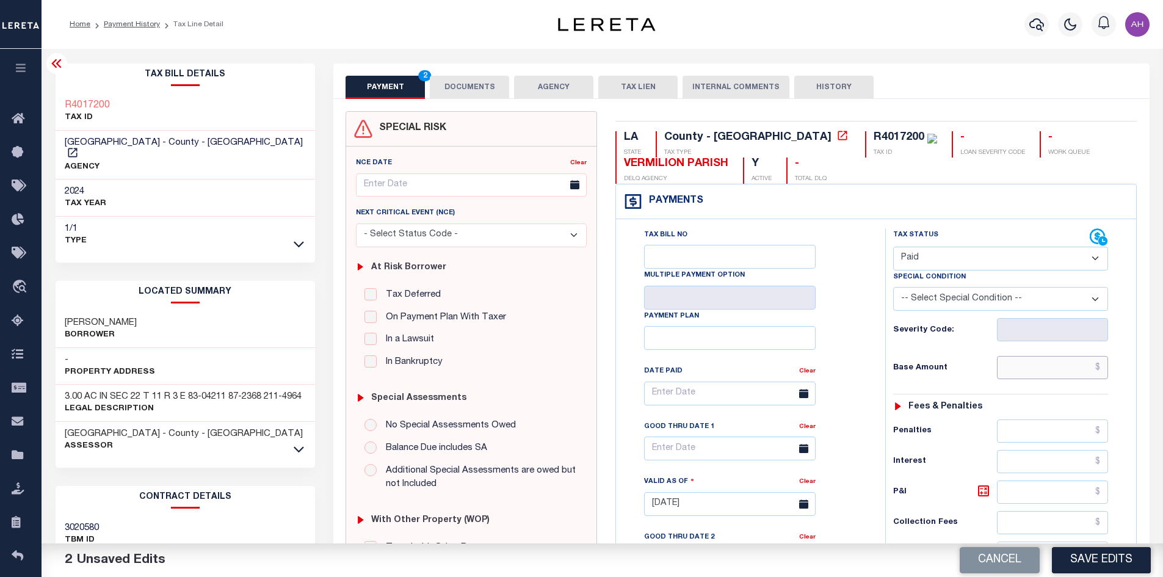
click at [1031, 361] on input "text" at bounding box center [1053, 367] width 112 height 23
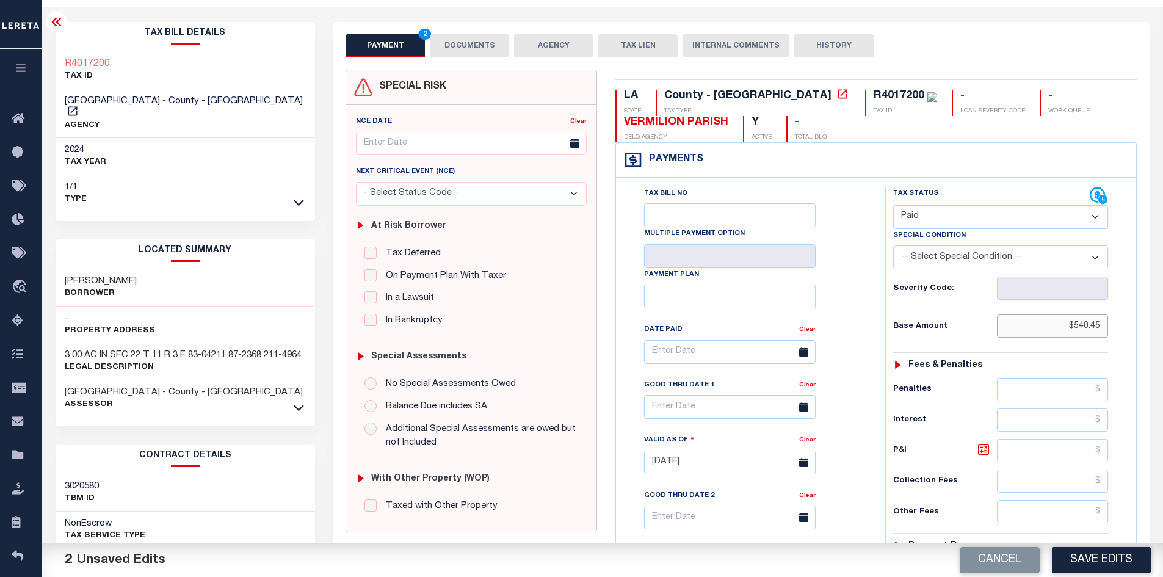
scroll to position [305, 0]
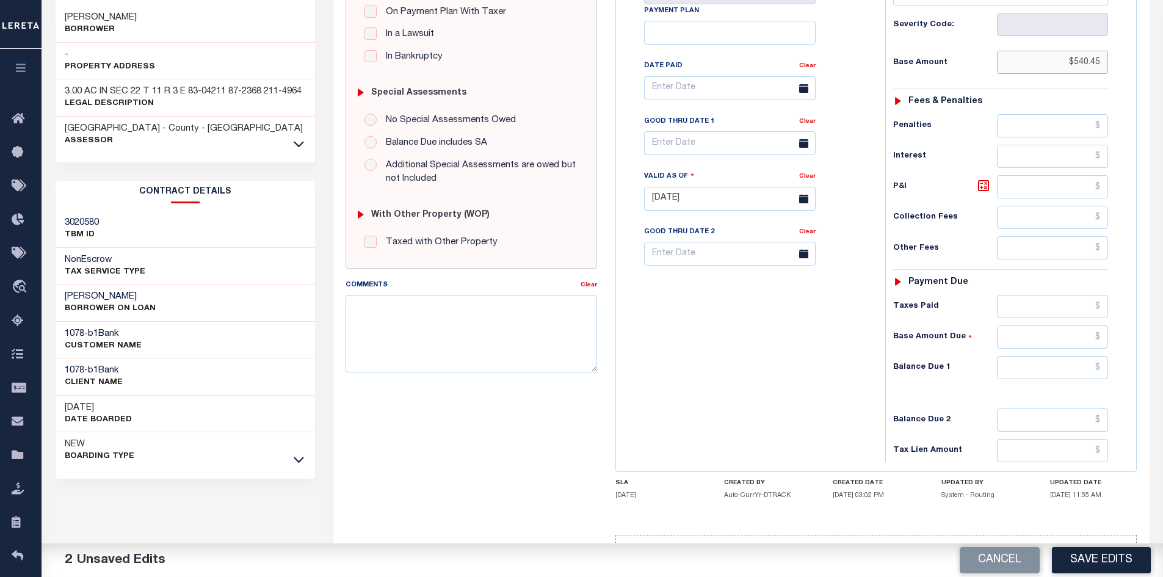
type input "$540.45"
click at [1041, 365] on input "text" at bounding box center [1053, 367] width 112 height 23
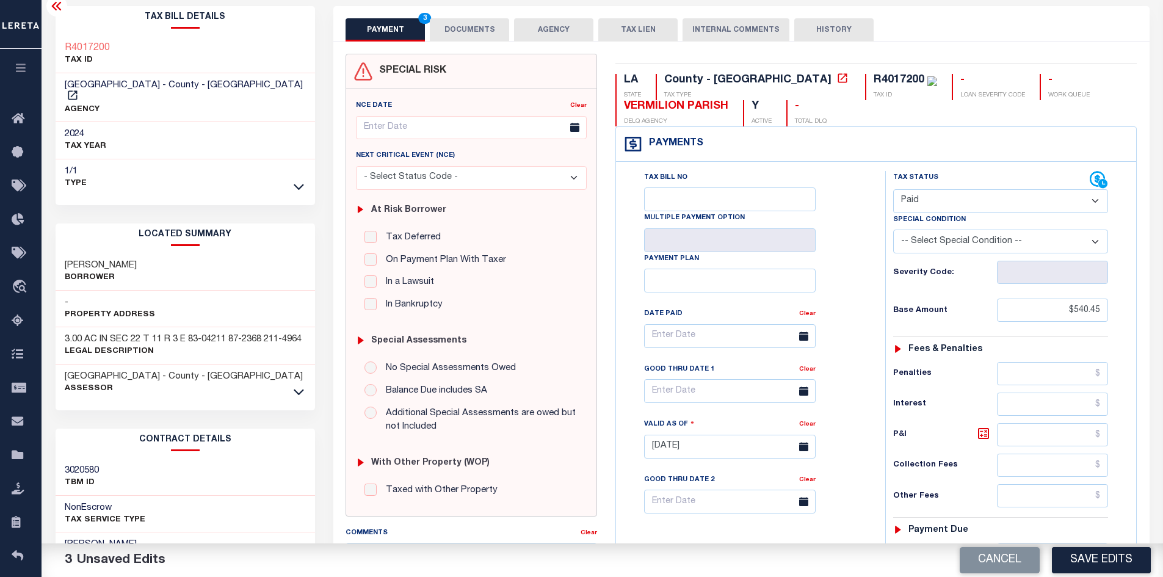
scroll to position [0, 0]
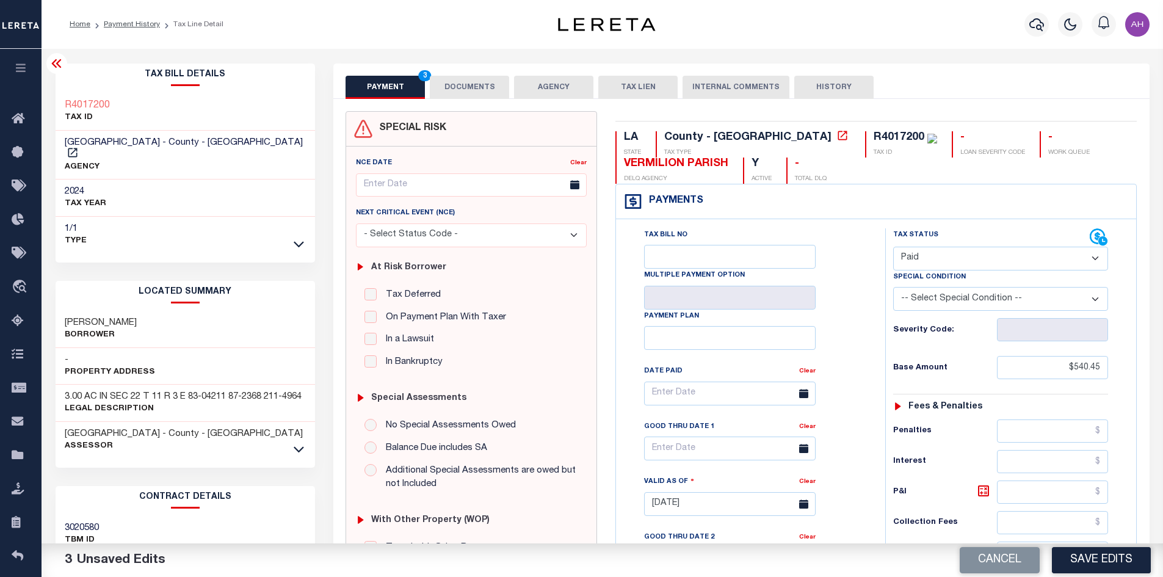
type input "$0.00"
click at [468, 86] on button "DOCUMENTS" at bounding box center [469, 87] width 79 height 23
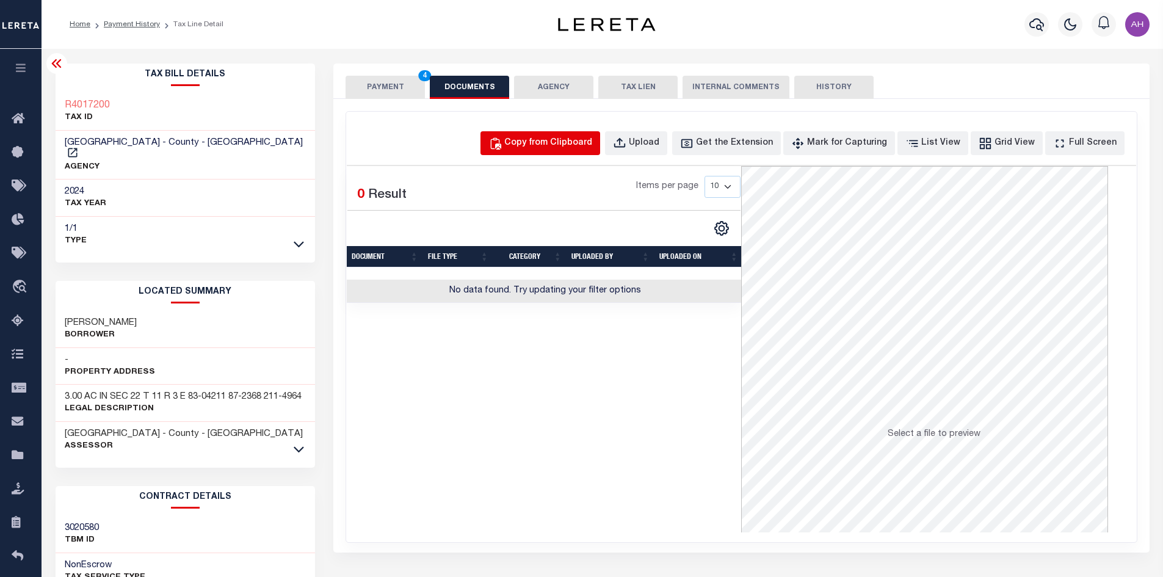
click at [532, 140] on button "Copy from Clipboard" at bounding box center [541, 143] width 120 height 24
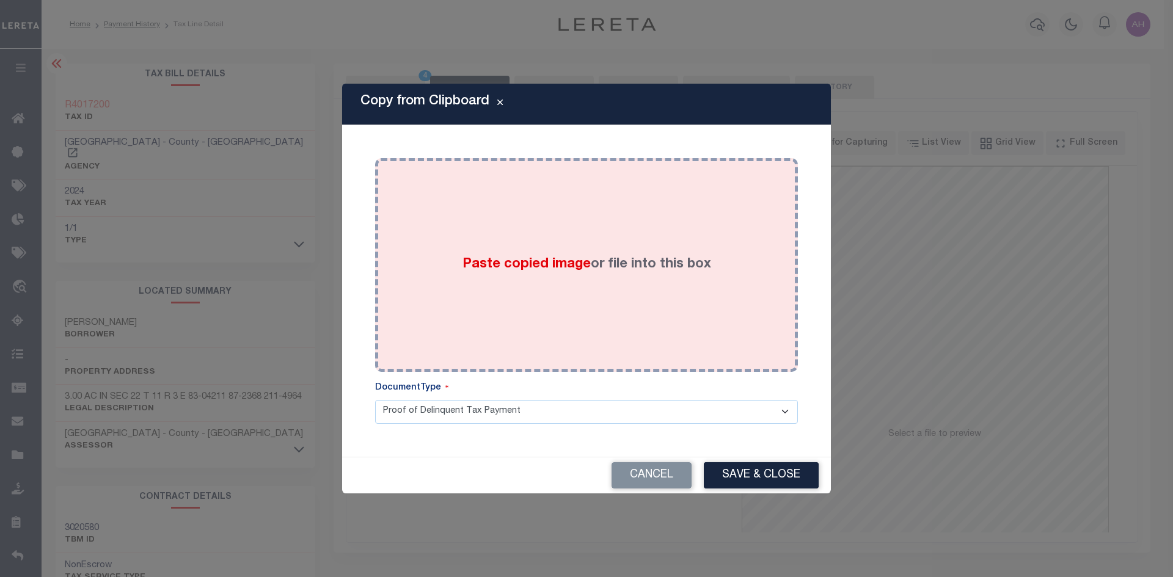
click at [470, 277] on div "Paste copied image or file into this box" at bounding box center [586, 264] width 404 height 195
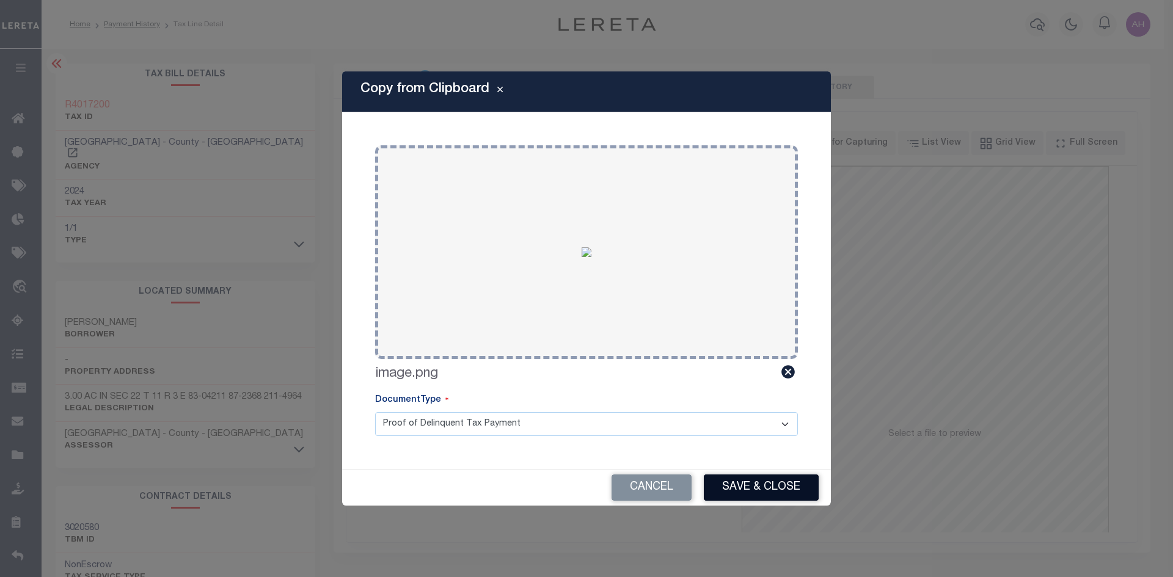
click at [763, 492] on button "Save & Close" at bounding box center [761, 488] width 115 height 26
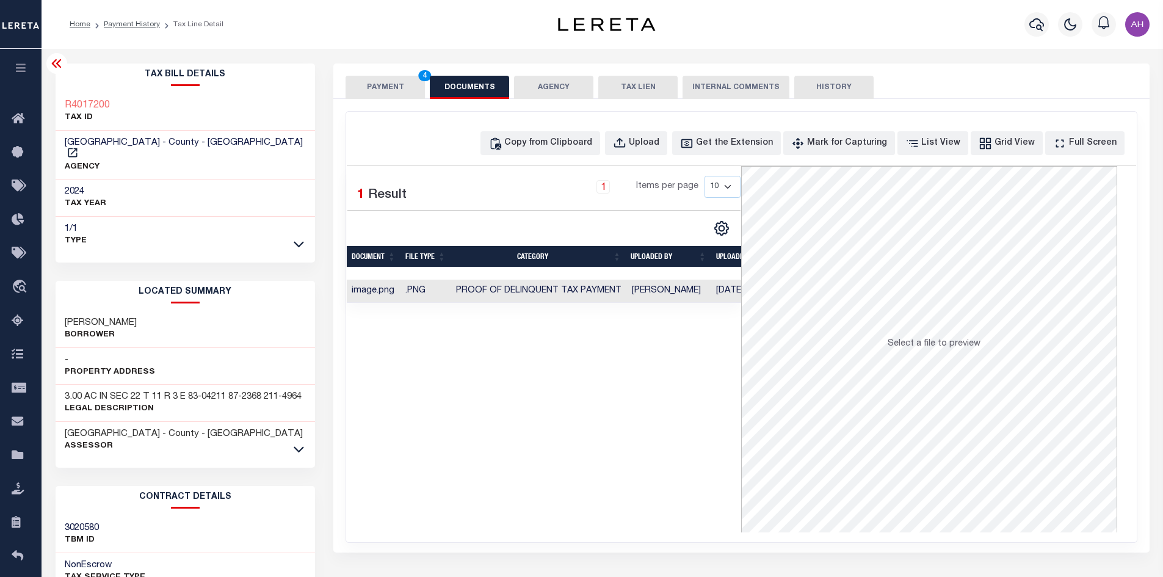
click at [397, 86] on button "PAYMENT 4" at bounding box center [385, 87] width 79 height 23
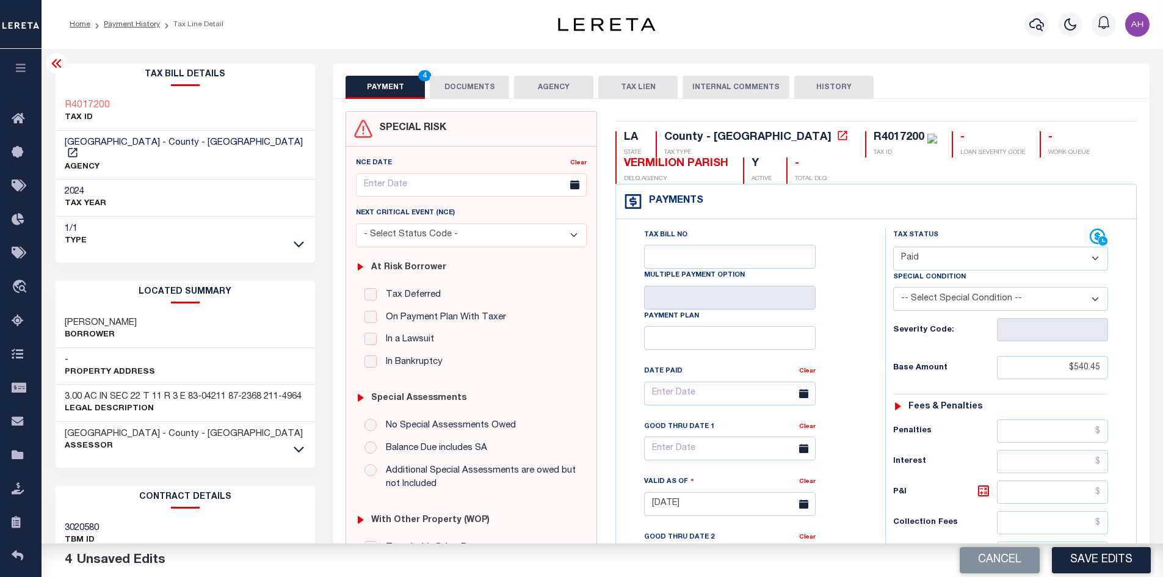
click at [1111, 544] on div "Cancel Save Edits" at bounding box center [883, 561] width 561 height 34
click at [1097, 559] on button "Save Edits" at bounding box center [1101, 560] width 99 height 26
checkbox input "false"
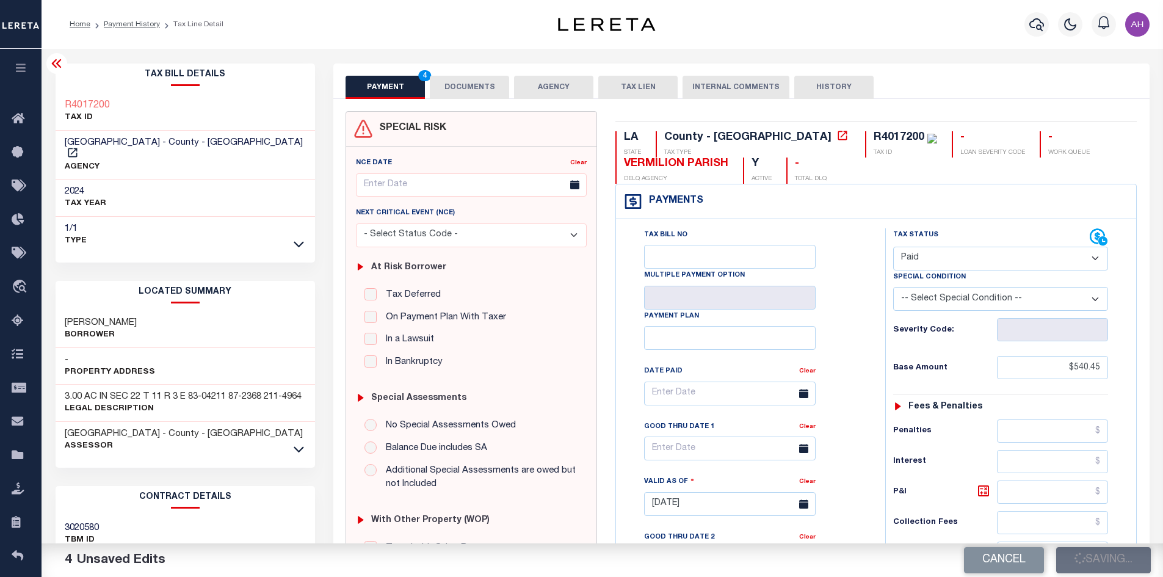
checkbox input "false"
type input "$540.45"
type input "$0"
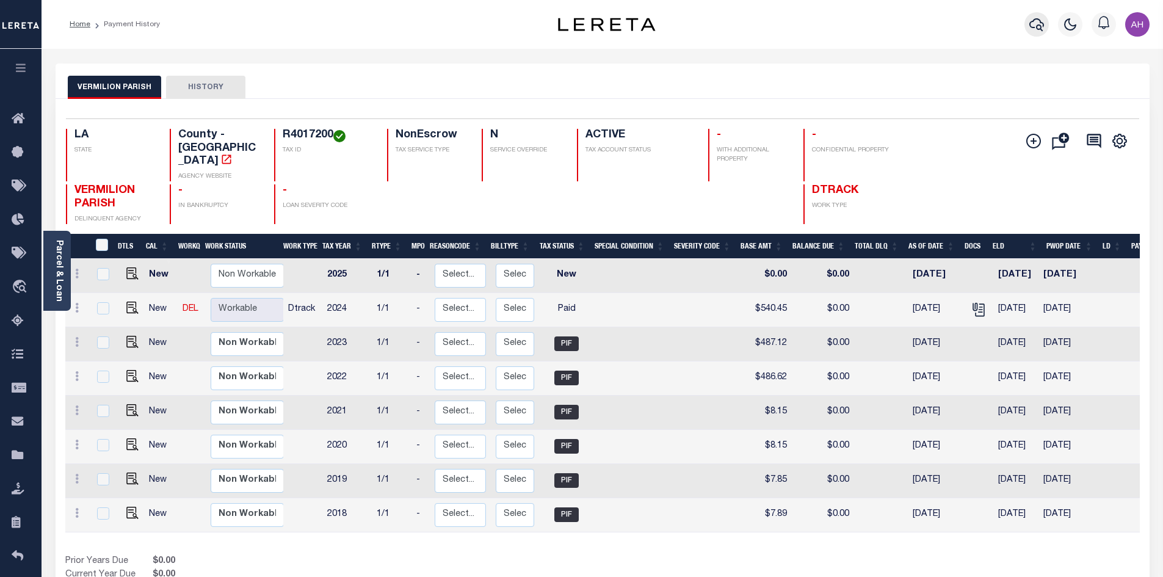
click at [1037, 27] on icon "button" at bounding box center [1037, 24] width 15 height 13
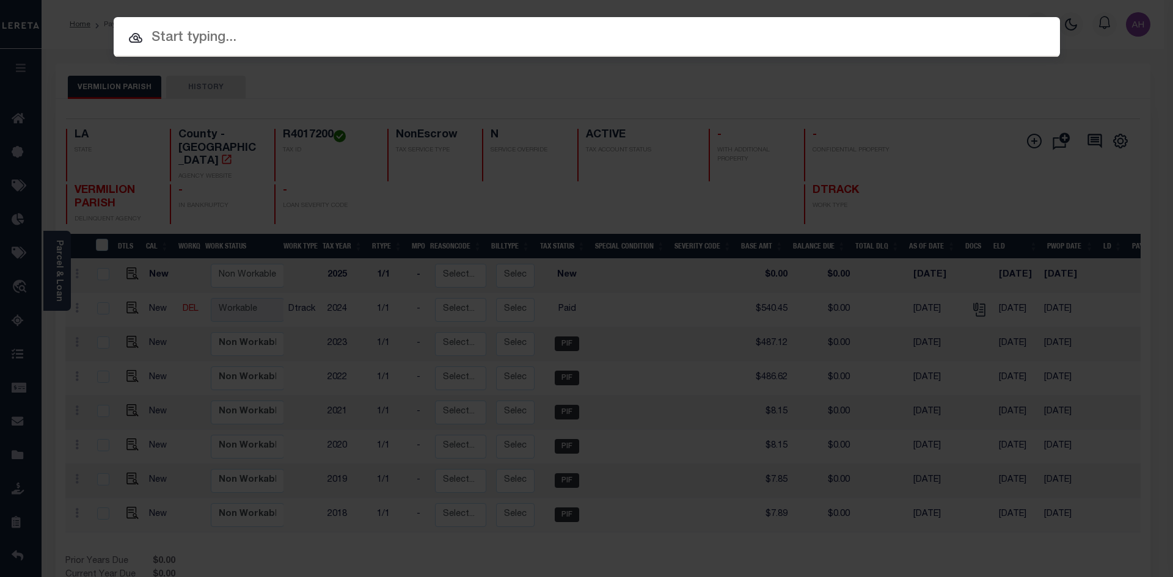
paste input "942100017618"
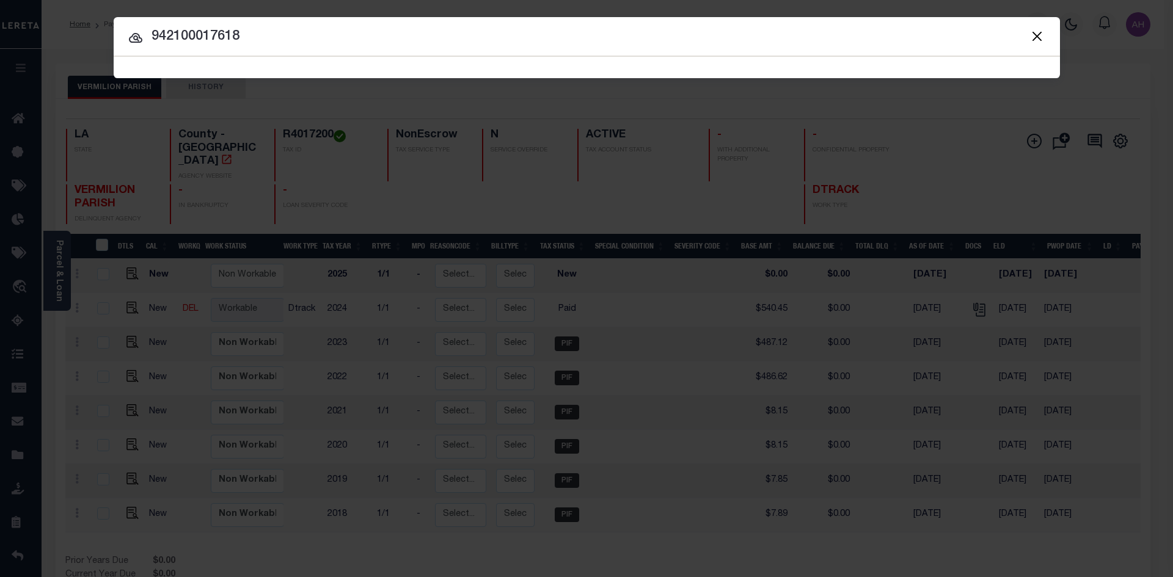
type input "942100017618"
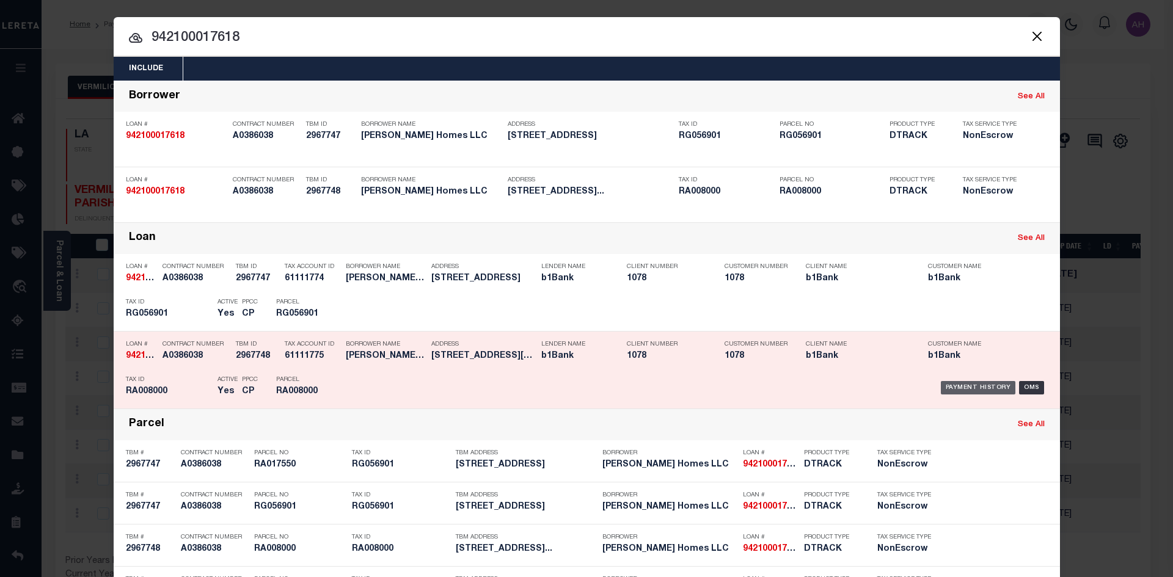
click at [945, 385] on div "Payment History" at bounding box center [977, 387] width 75 height 13
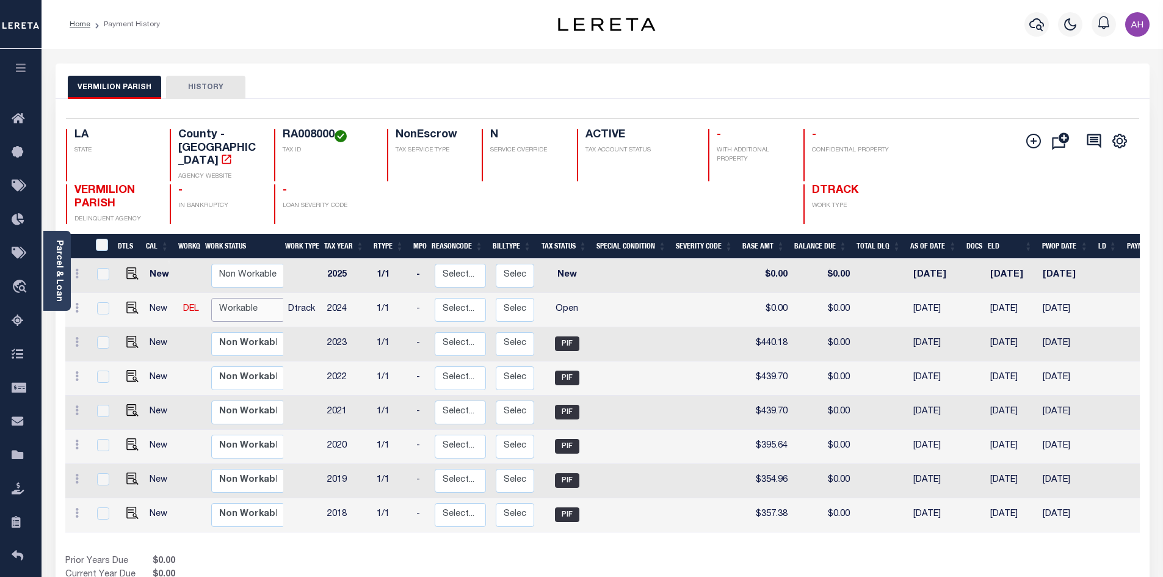
click at [231, 298] on select "Non Workable Workable" at bounding box center [247, 310] width 73 height 24
checkbox input "true"
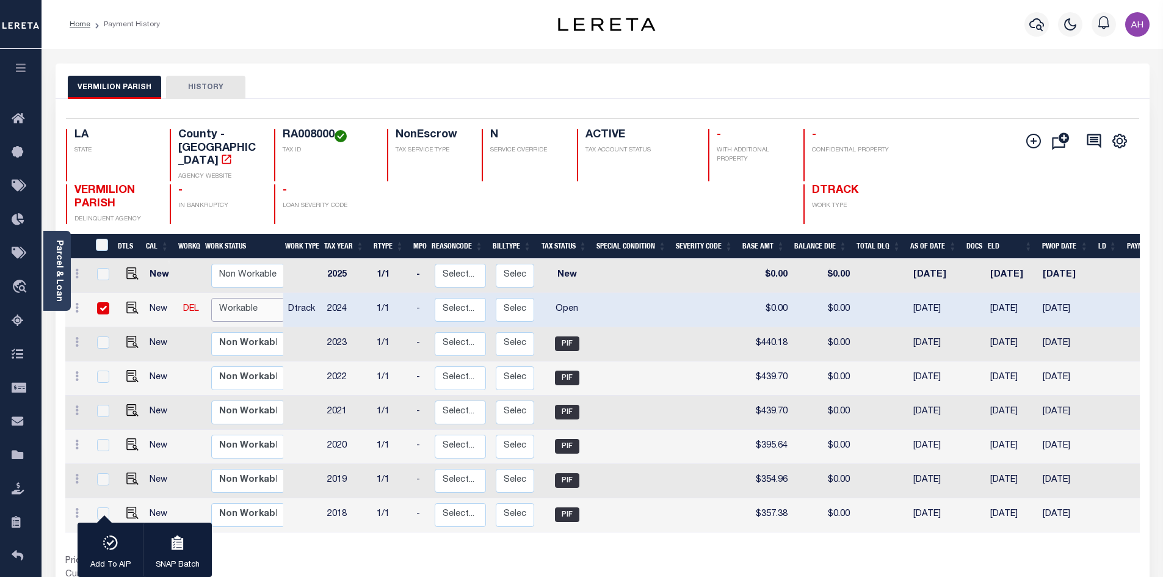
select select "true"
click at [211, 298] on select "Non Workable Workable" at bounding box center [247, 310] width 73 height 24
checkbox input "false"
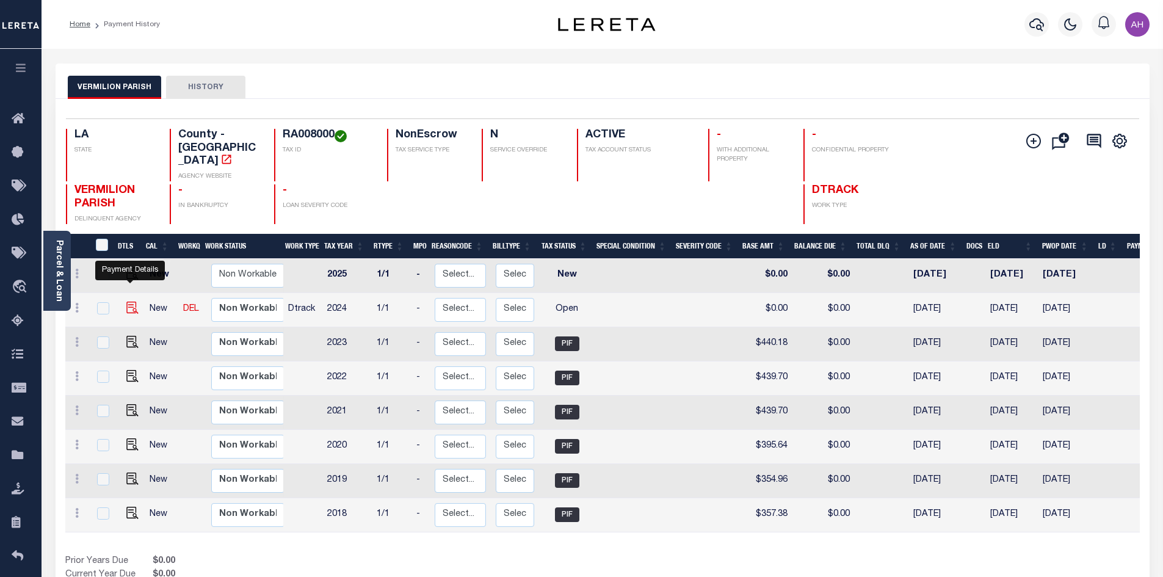
click at [129, 302] on img "" at bounding box center [132, 308] width 12 height 12
checkbox input "true"
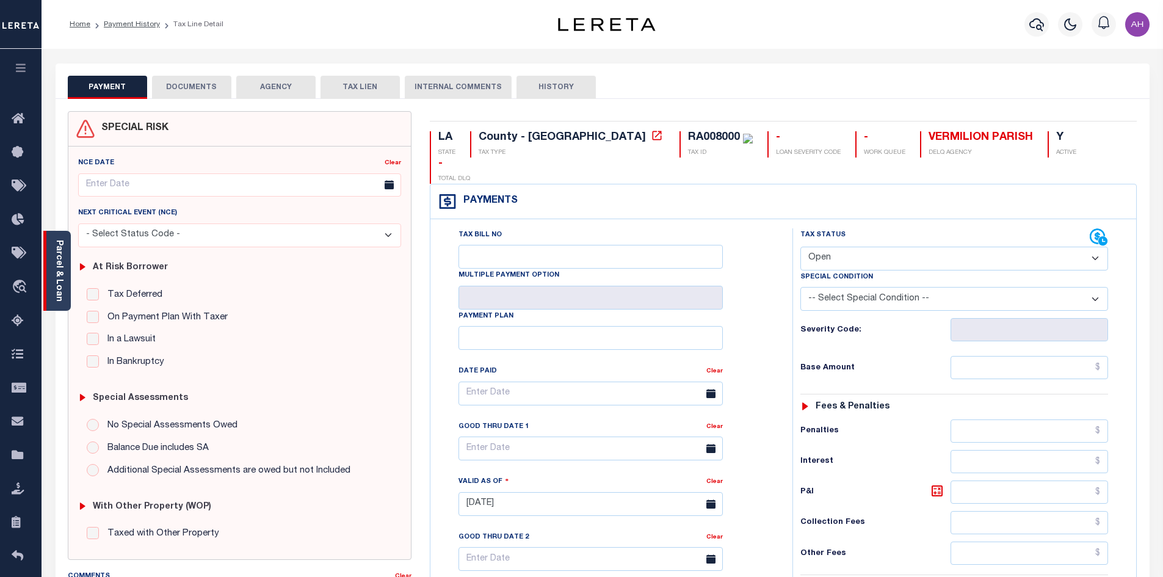
click at [57, 275] on link "Parcel & Loan" at bounding box center [58, 271] width 9 height 62
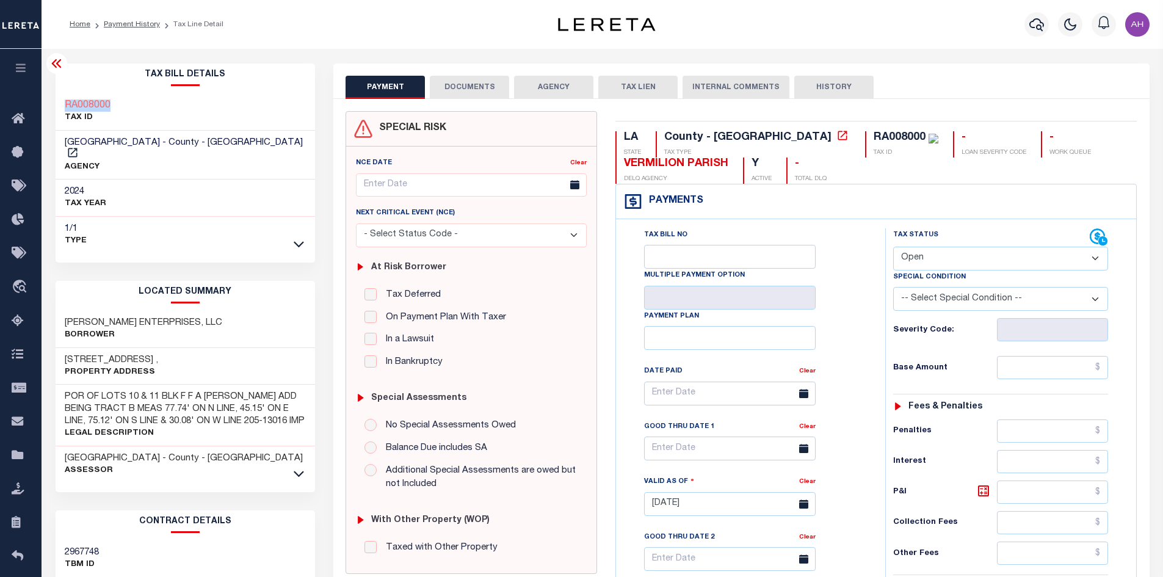
drag, startPoint x: 114, startPoint y: 98, endPoint x: 58, endPoint y: 98, distance: 56.2
click at [58, 98] on div "RA008000 TAX ID" at bounding box center [186, 111] width 260 height 37
copy h3 "RA008000"
click at [930, 254] on select "- Select Status Code - Open Due/Unpaid Paid Incomplete No Tax Due Internal Refu…" at bounding box center [1000, 259] width 215 height 24
select select "PYD"
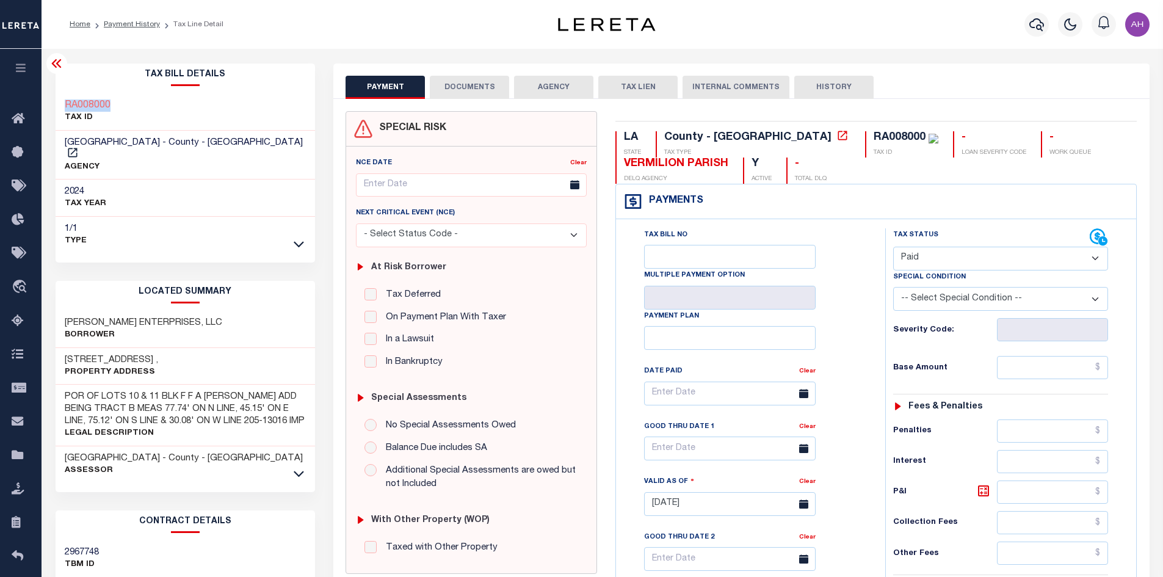
click at [893, 247] on select "- Select Status Code - Open Due/Unpaid Paid Incomplete No Tax Due Internal Refu…" at bounding box center [1000, 259] width 215 height 24
type input "09/30/2025"
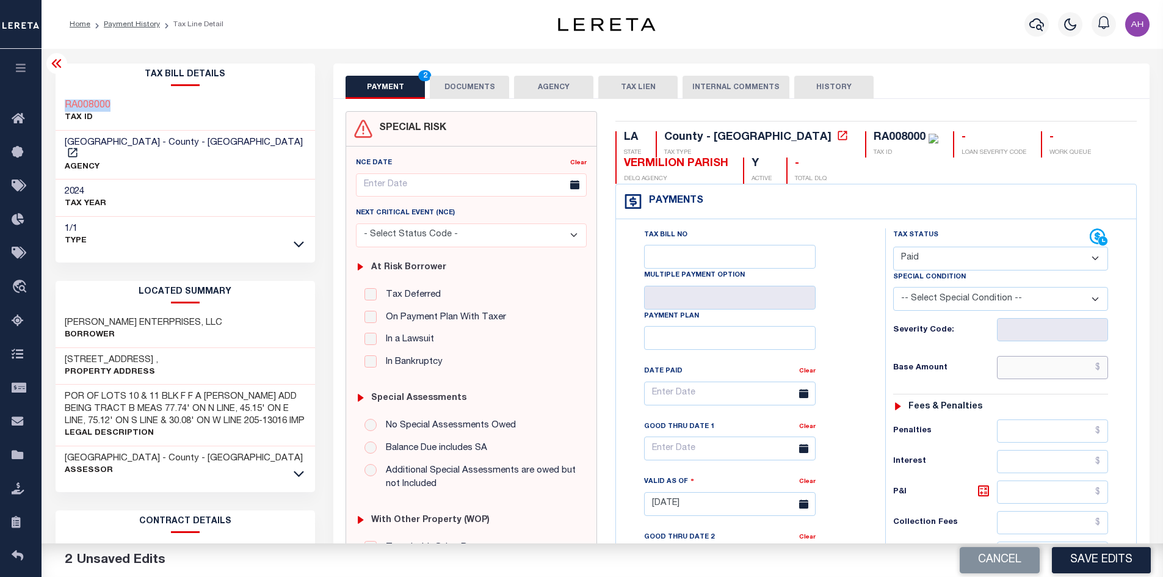
click at [1038, 370] on input "text" at bounding box center [1053, 367] width 112 height 23
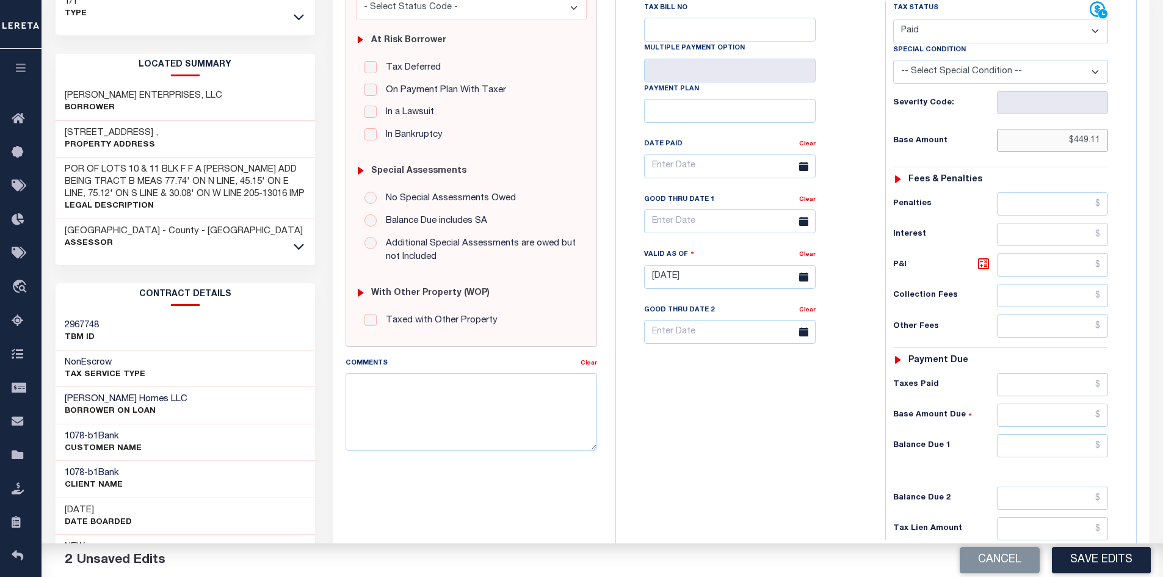
scroll to position [244, 0]
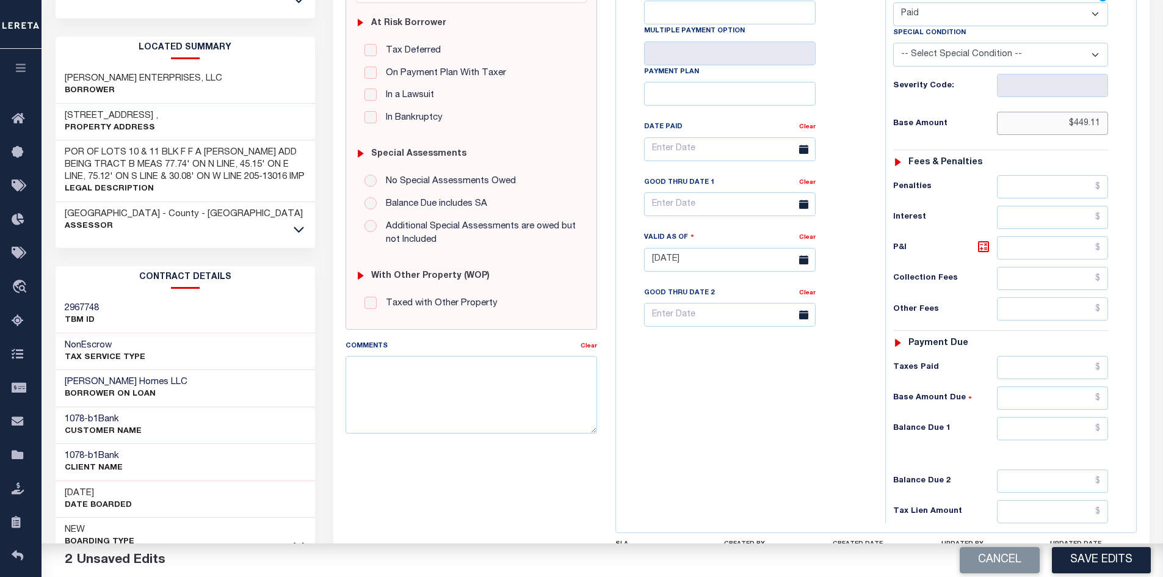
type input "$449.11"
click at [1065, 423] on input "text" at bounding box center [1053, 428] width 112 height 23
type input "$0"
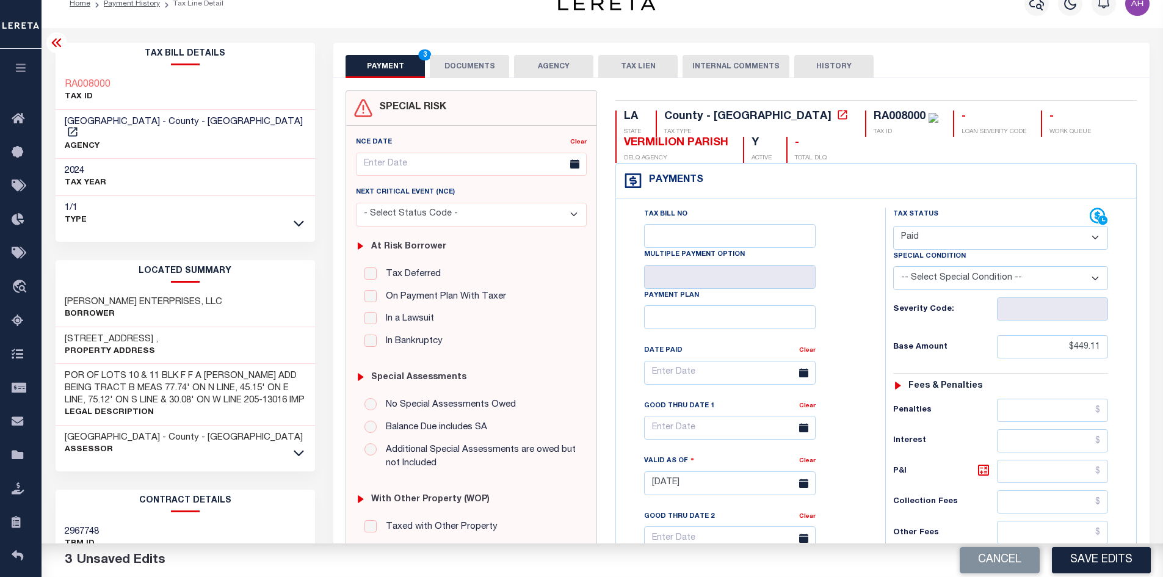
scroll to position [0, 0]
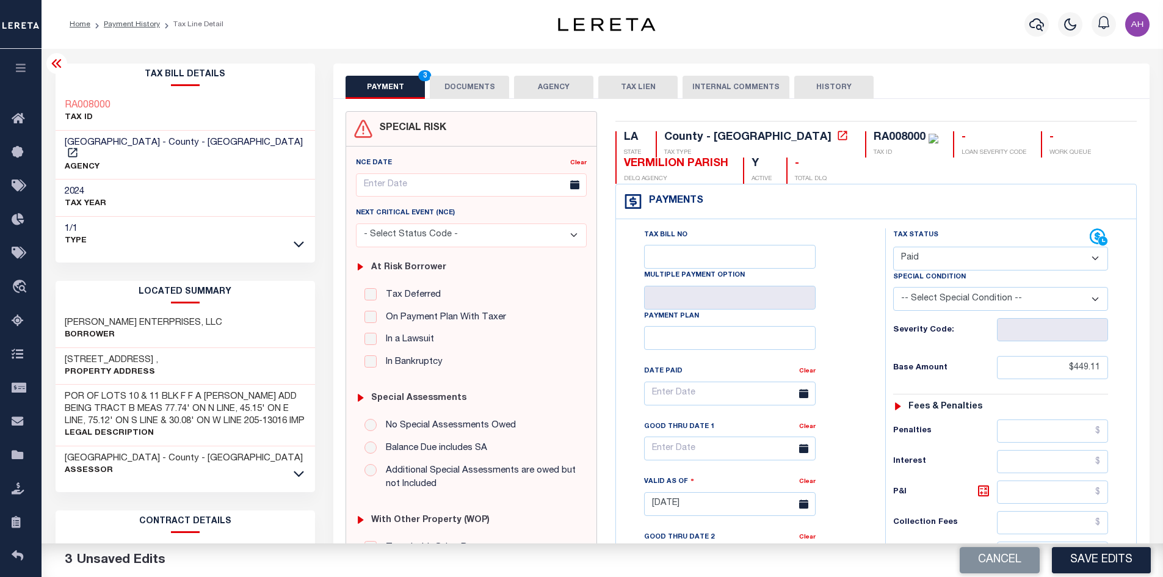
click at [444, 82] on button "DOCUMENTS" at bounding box center [469, 87] width 79 height 23
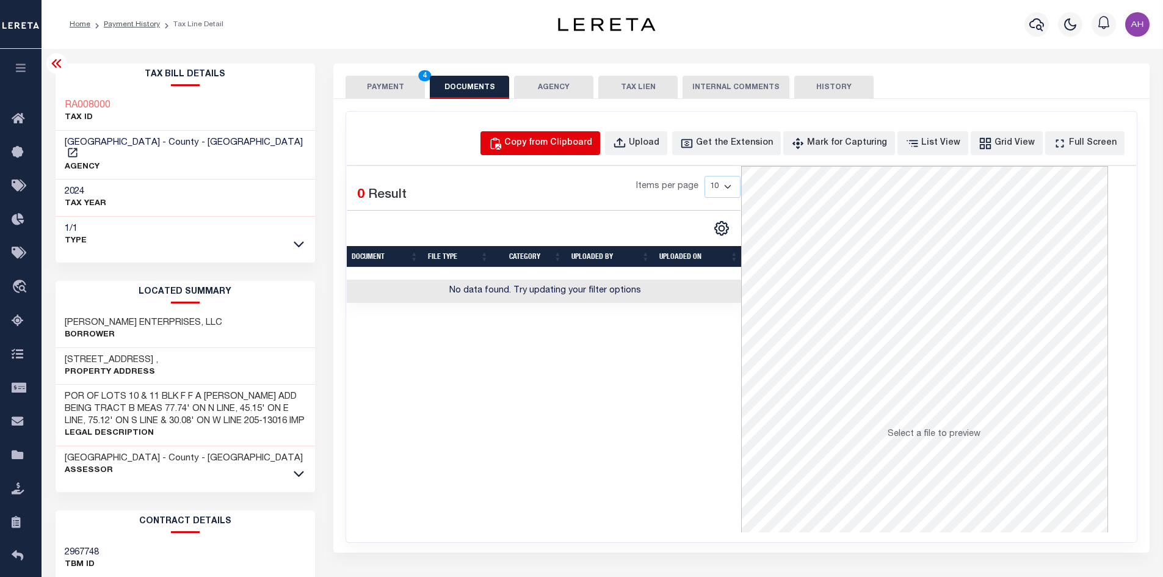
click at [583, 144] on div "Copy from Clipboard" at bounding box center [548, 143] width 88 height 13
select select "POP"
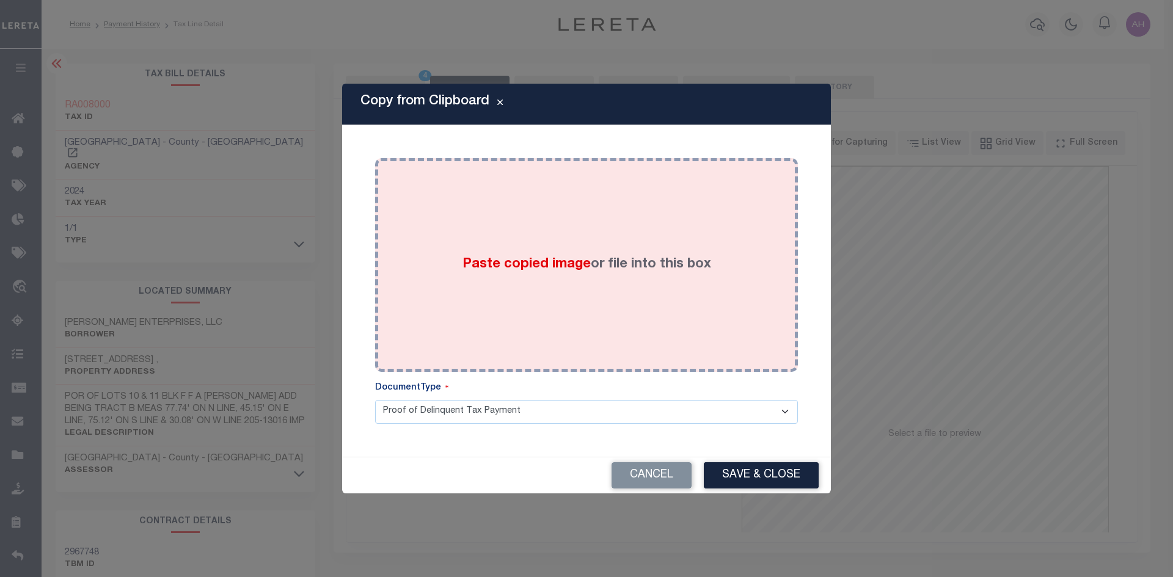
click at [598, 258] on label "Paste copied image or file into this box" at bounding box center [586, 265] width 249 height 20
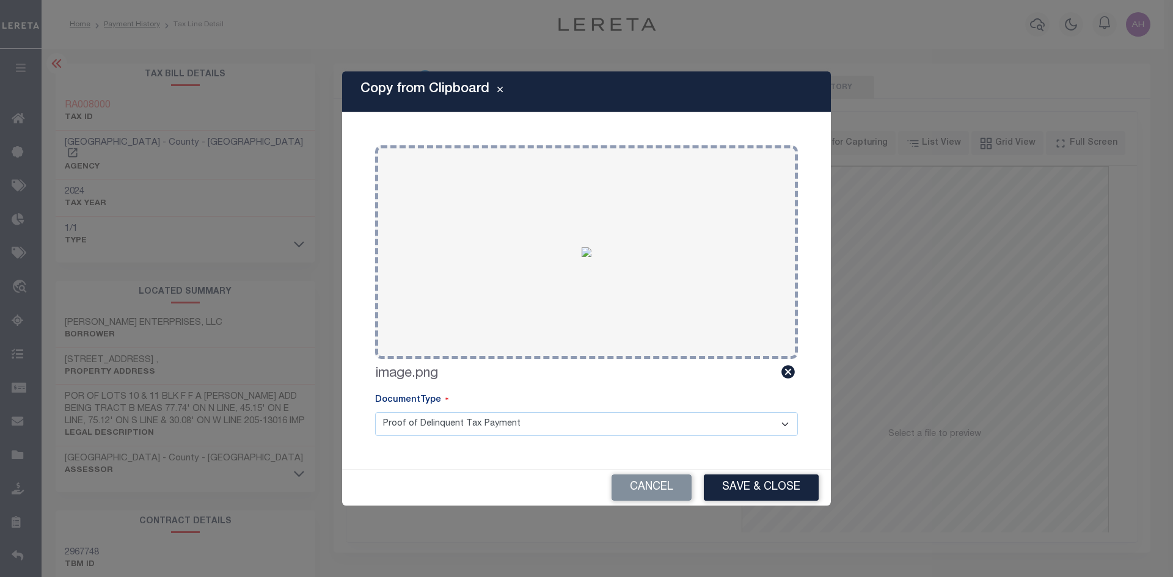
click at [722, 476] on button "Save & Close" at bounding box center [761, 488] width 115 height 26
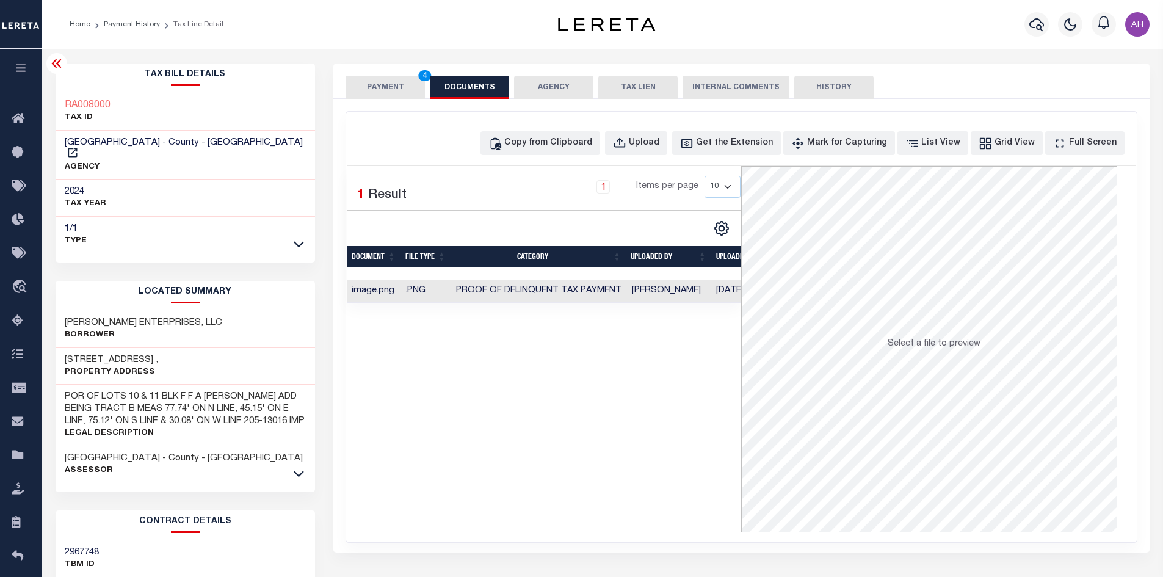
click at [369, 79] on button "PAYMENT 4" at bounding box center [385, 87] width 79 height 23
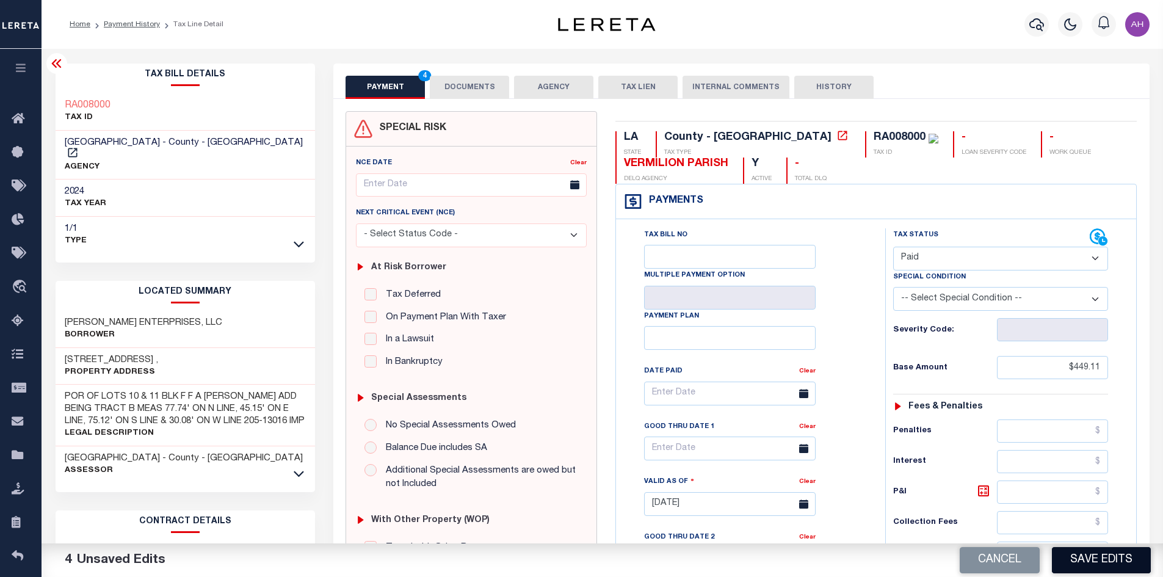
click at [1110, 560] on button "Save Edits" at bounding box center [1101, 560] width 99 height 26
checkbox input "false"
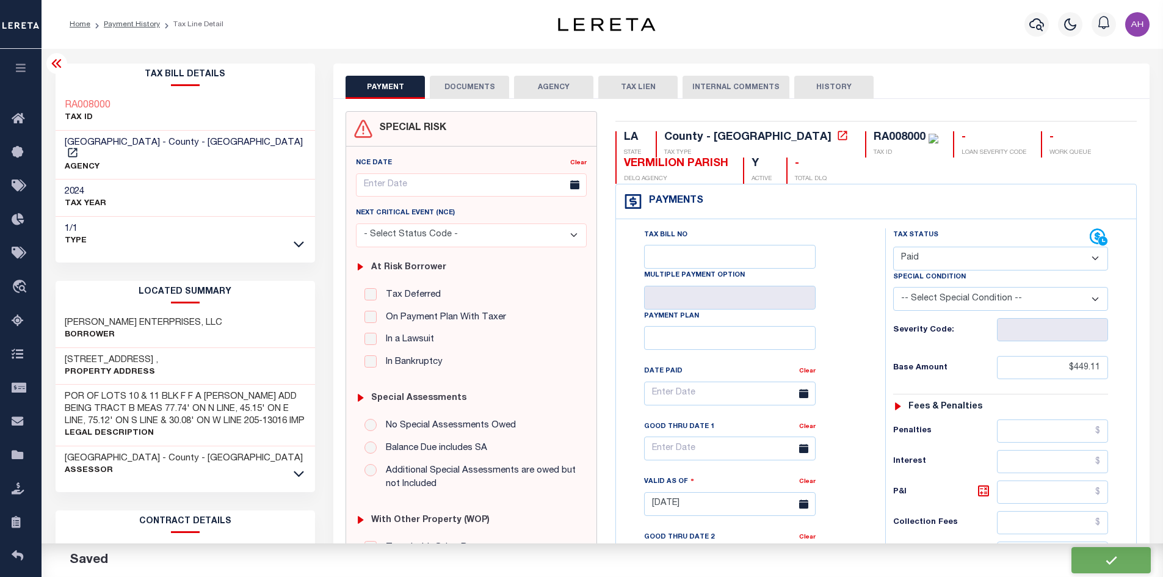
type input "$449.11"
type input "$0"
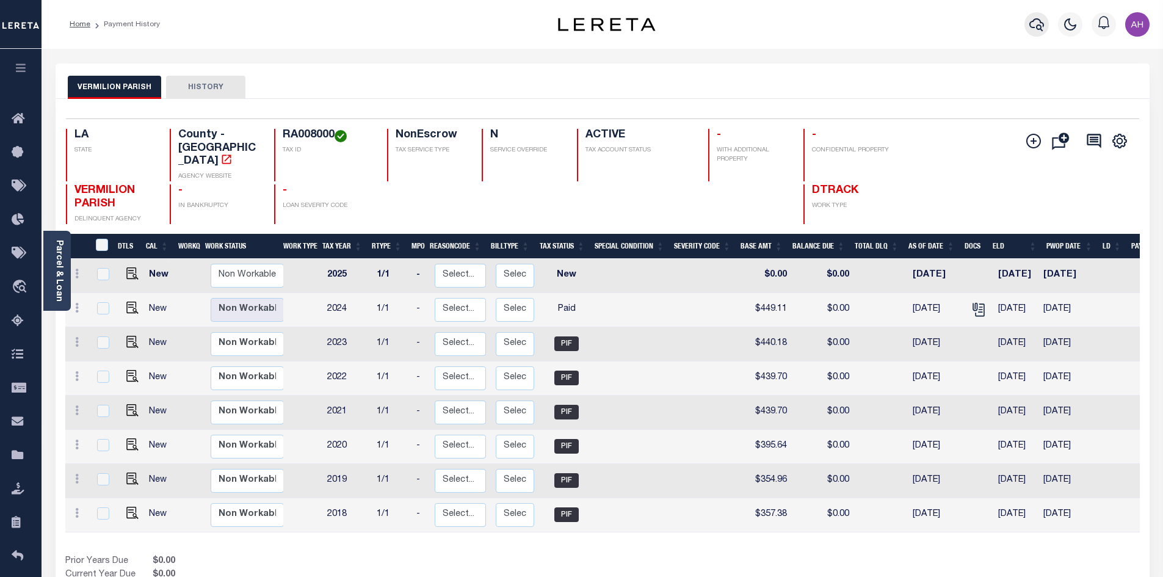
click at [1034, 22] on icon "button" at bounding box center [1037, 24] width 15 height 15
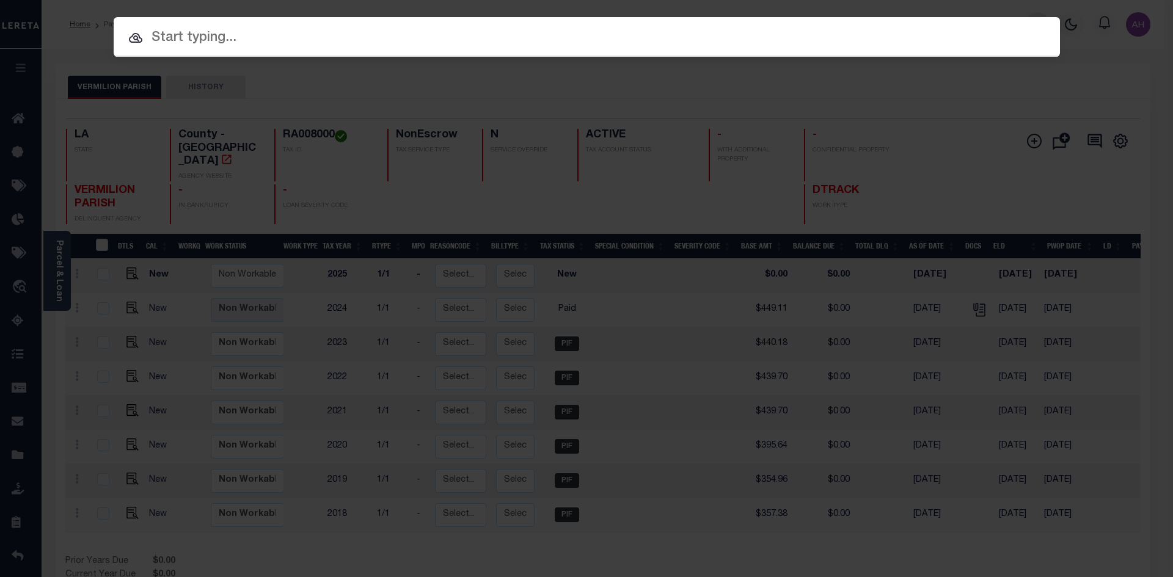
paste input "942200000191"
type input "942200000191"
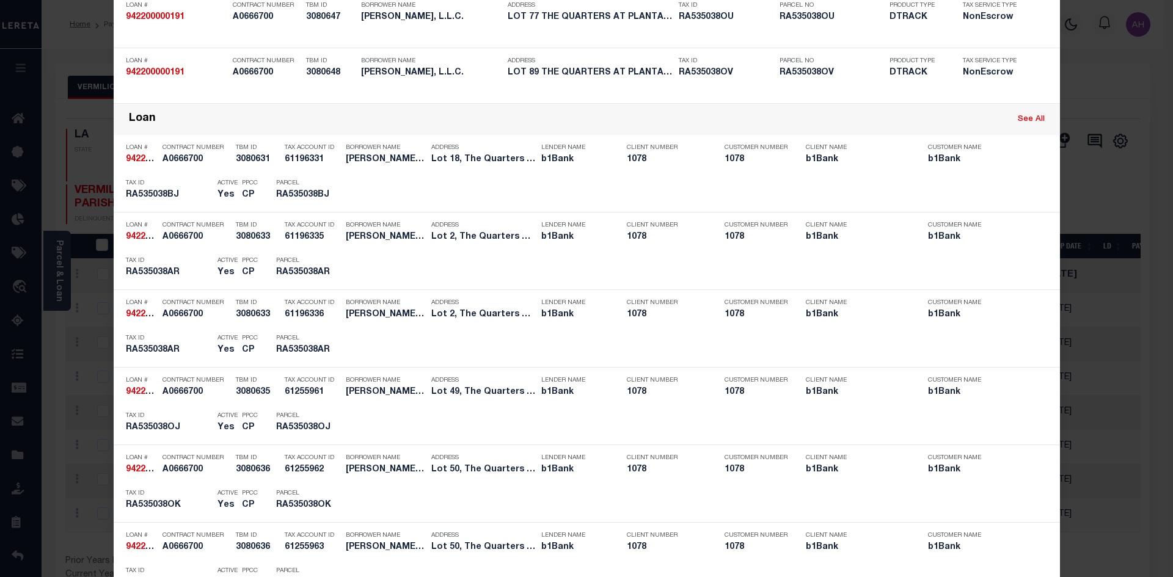
scroll to position [916, 0]
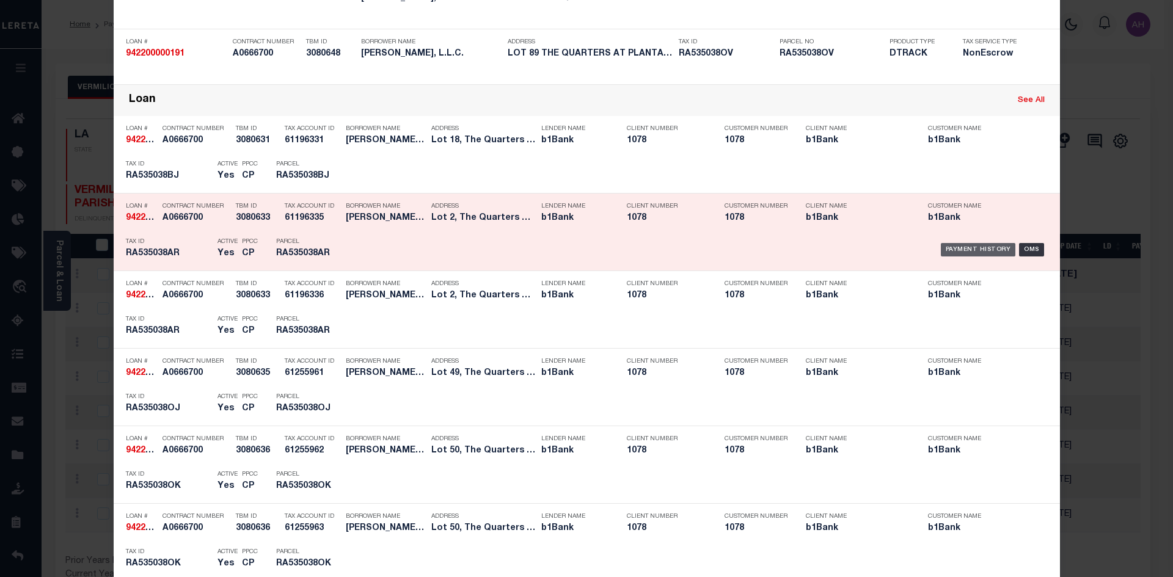
click at [980, 250] on div "Payment History" at bounding box center [977, 249] width 75 height 13
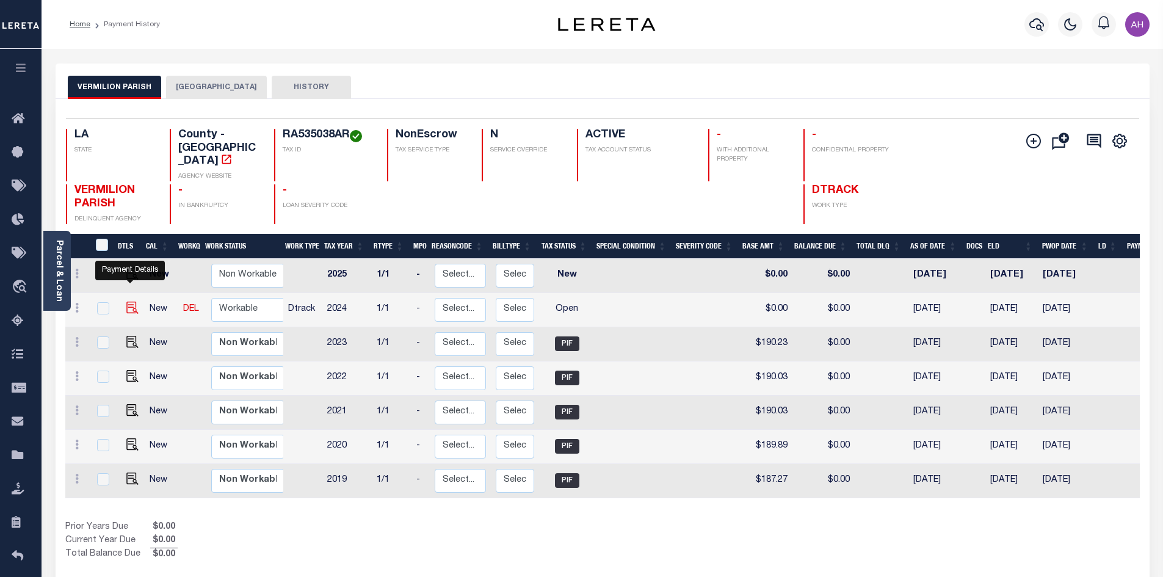
click at [130, 302] on img "" at bounding box center [132, 308] width 12 height 12
checkbox input "true"
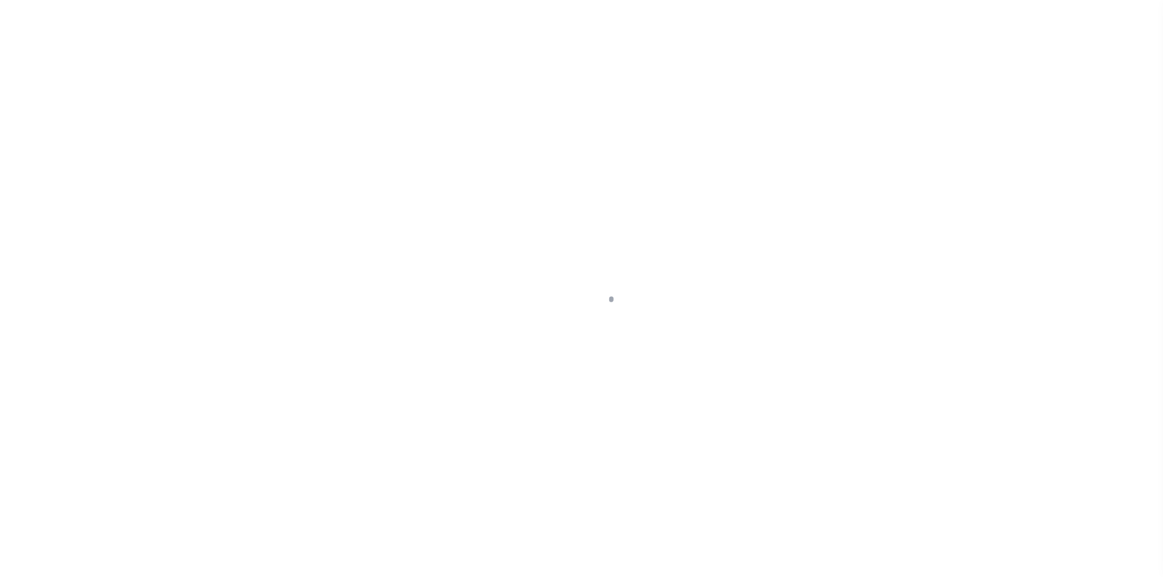
select select "OP2"
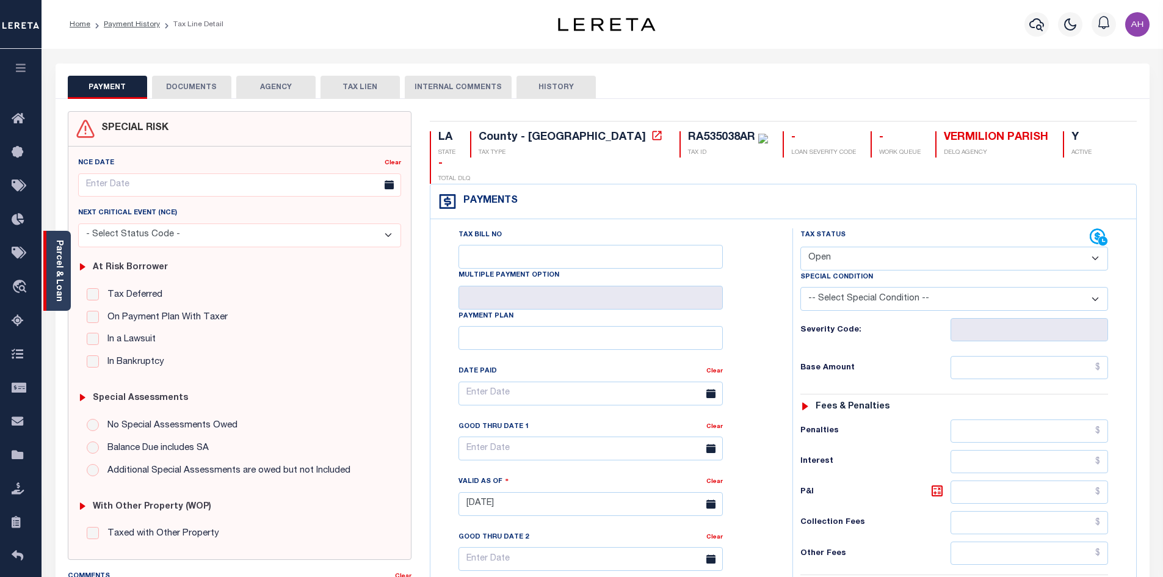
click at [55, 260] on link "Parcel & Loan" at bounding box center [58, 271] width 9 height 62
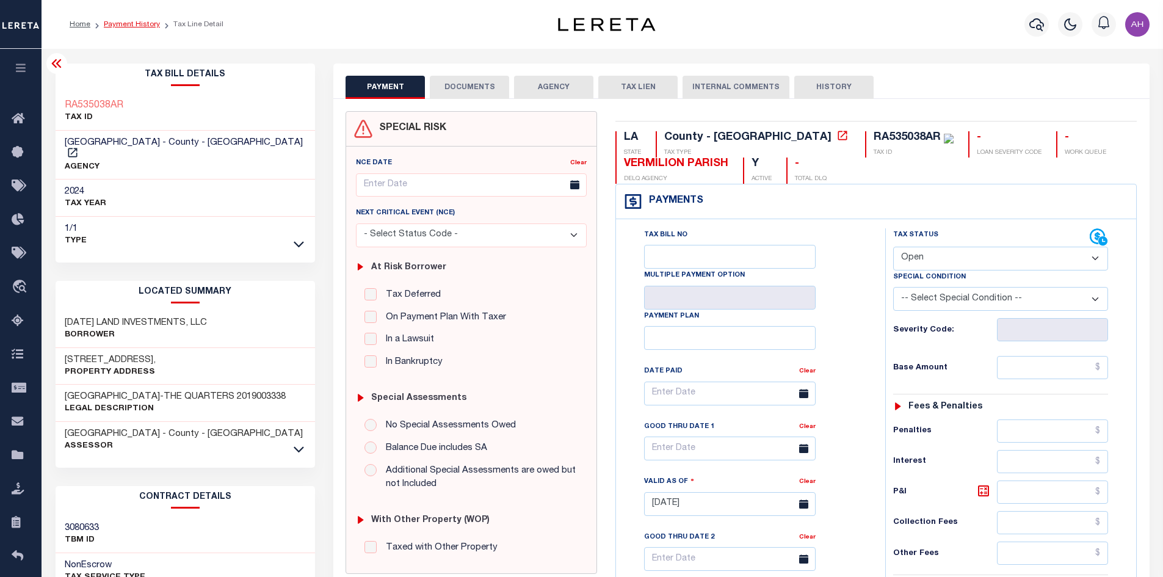
click at [136, 21] on link "Payment History" at bounding box center [132, 24] width 56 height 7
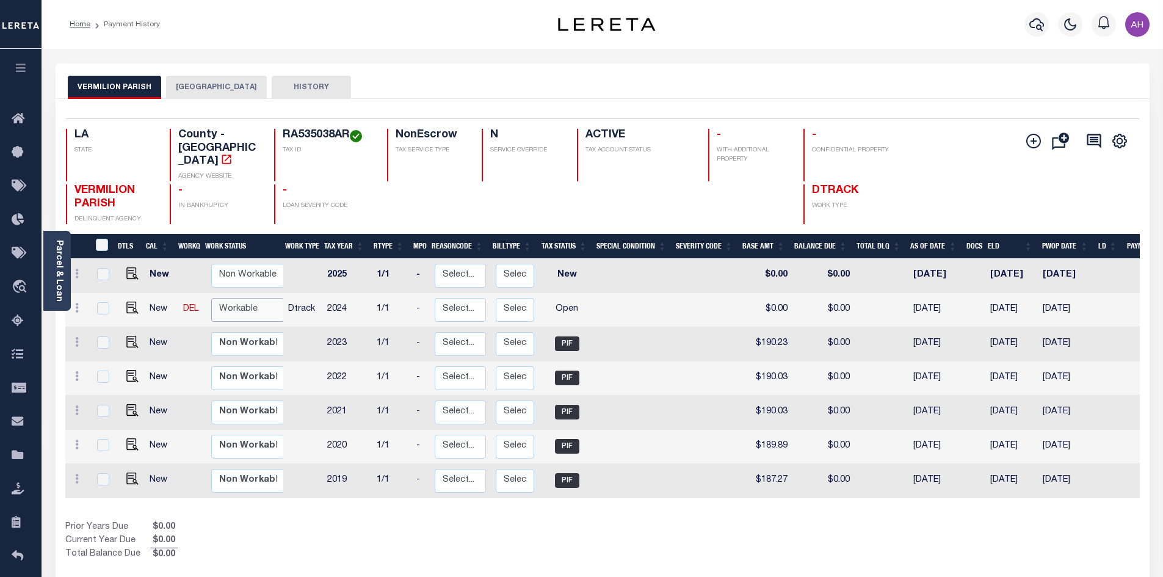
click at [230, 298] on select "Non Workable Workable" at bounding box center [247, 310] width 73 height 24
checkbox input "true"
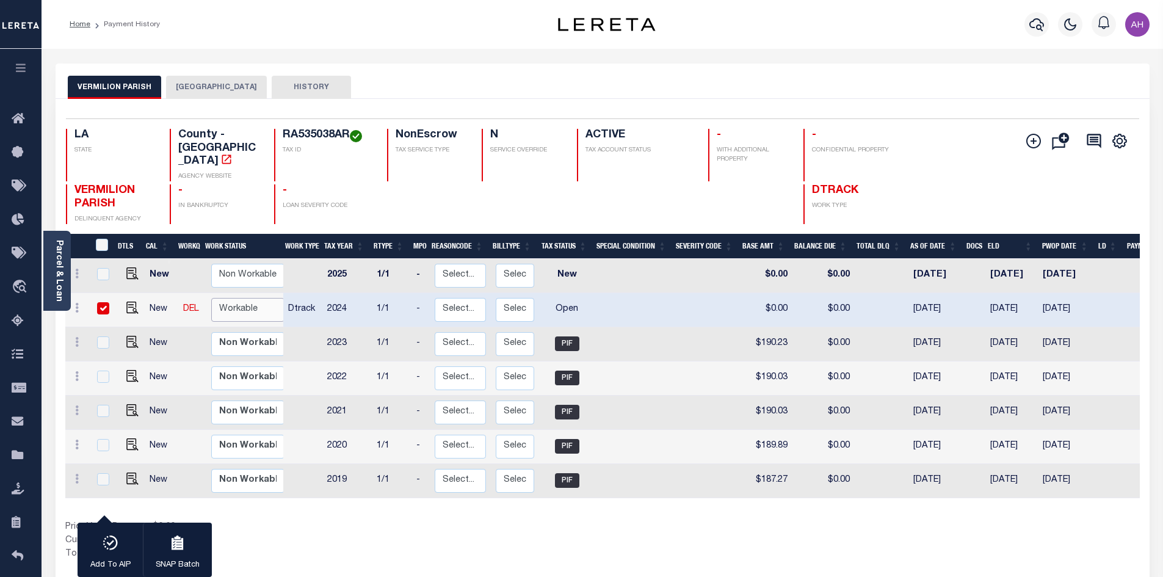
select select "true"
click at [211, 298] on select "Non Workable Workable" at bounding box center [247, 310] width 73 height 24
checkbox input "false"
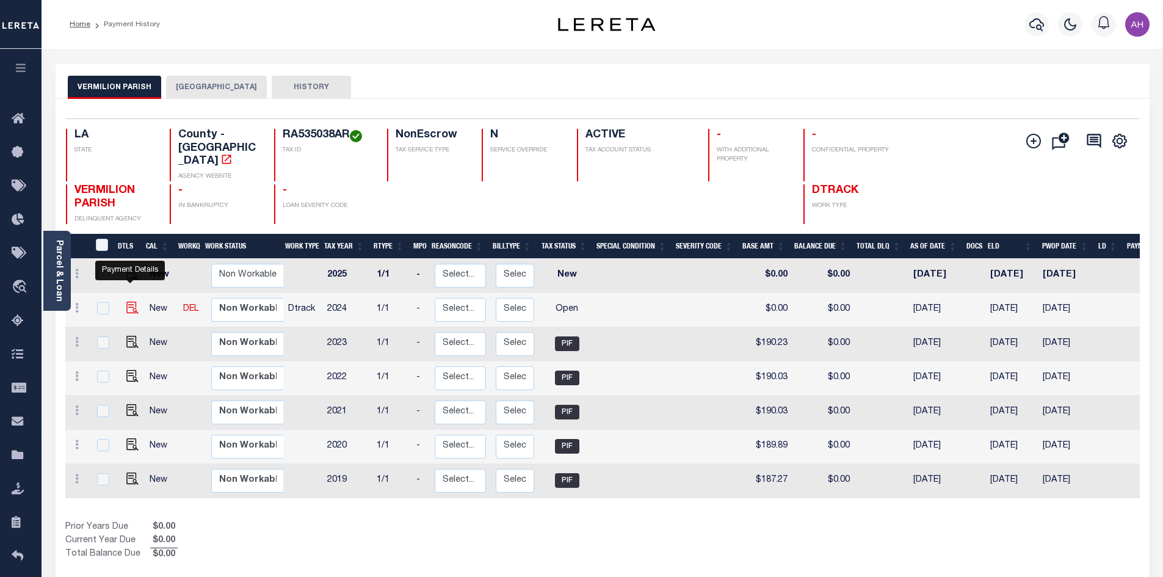
click at [130, 302] on img "" at bounding box center [132, 308] width 12 height 12
checkbox input "true"
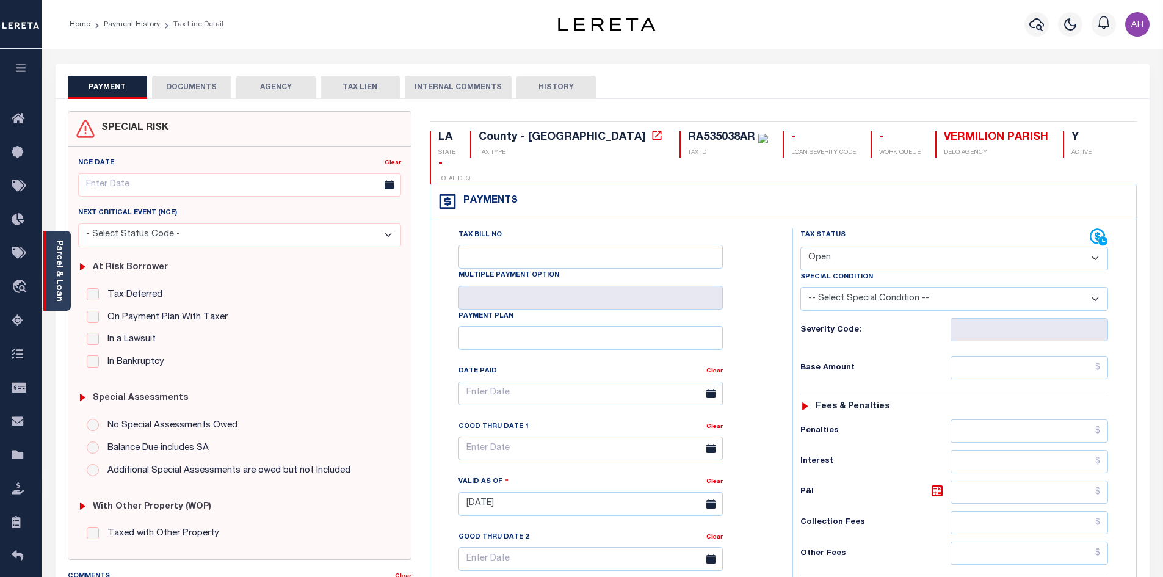
click at [64, 251] on div "Parcel & Loan" at bounding box center [56, 271] width 27 height 80
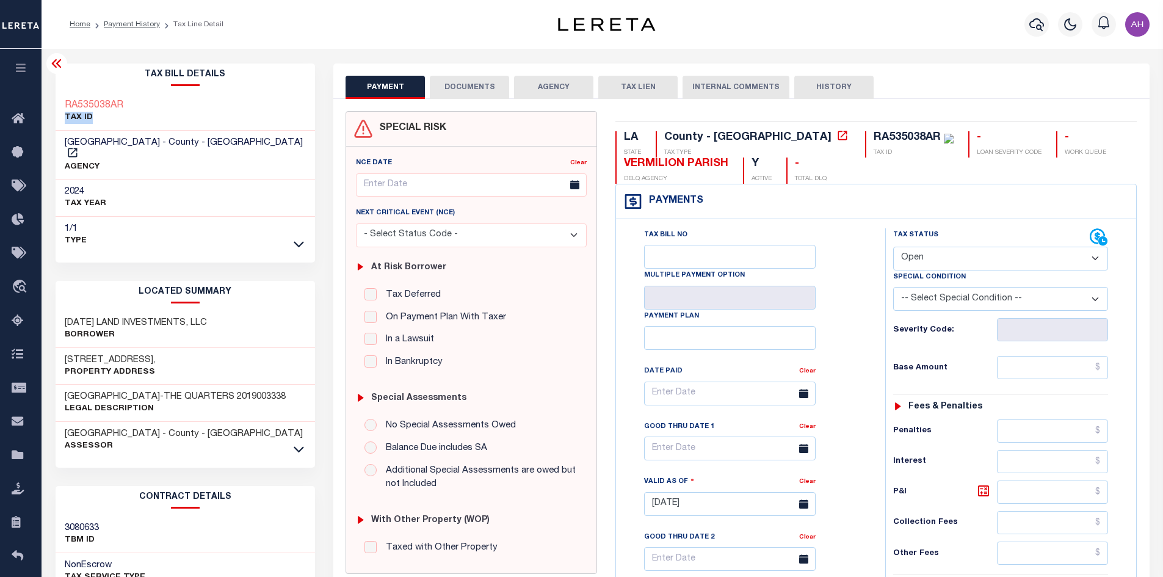
drag, startPoint x: 138, startPoint y: 113, endPoint x: 87, endPoint y: 109, distance: 51.5
click at [57, 111] on div "RA535038AR TAX ID" at bounding box center [186, 111] width 260 height 37
click at [159, 104] on div "RA535038AR TAX ID" at bounding box center [186, 111] width 260 height 37
drag, startPoint x: 135, startPoint y: 101, endPoint x: 69, endPoint y: 101, distance: 66.0
click at [64, 101] on div "RA535038AR TAX ID" at bounding box center [186, 111] width 260 height 37
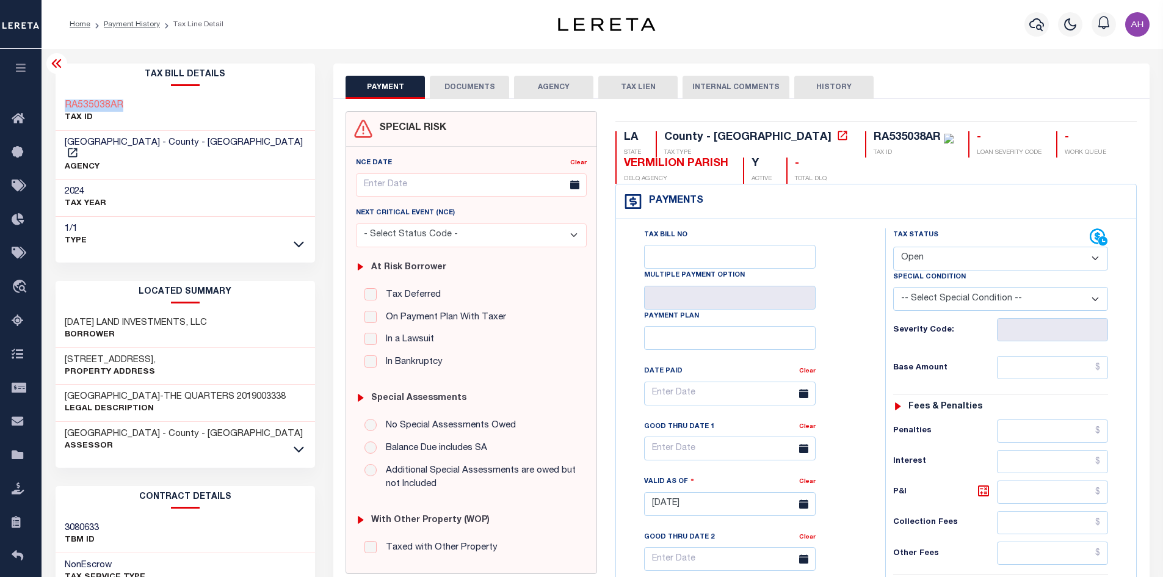
copy h3 "RA535038AR"
click at [970, 249] on select "- Select Status Code - Open Due/Unpaid Paid Incomplete No Tax Due Internal Refu…" at bounding box center [1000, 259] width 215 height 24
select select "INC"
click at [893, 247] on select "- Select Status Code - Open Due/Unpaid Paid Incomplete No Tax Due Internal Refu…" at bounding box center [1000, 259] width 215 height 24
type input "[DATE]"
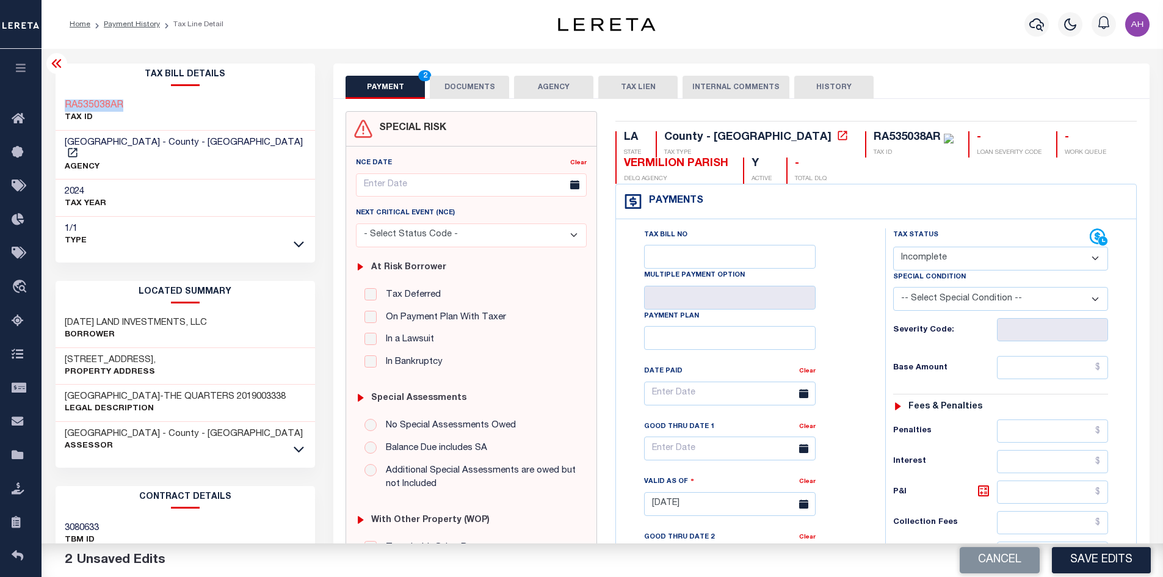
click at [934, 263] on select "- Select Status Code - Open Due/Unpaid Paid Incomplete No Tax Due Internal Refu…" at bounding box center [1000, 259] width 215 height 24
select select "PYD"
click at [893, 247] on select "- Select Status Code - Open Due/Unpaid Paid Incomplete No Tax Due Internal Refu…" at bounding box center [1000, 259] width 215 height 24
click at [1046, 367] on input "text" at bounding box center [1053, 367] width 112 height 23
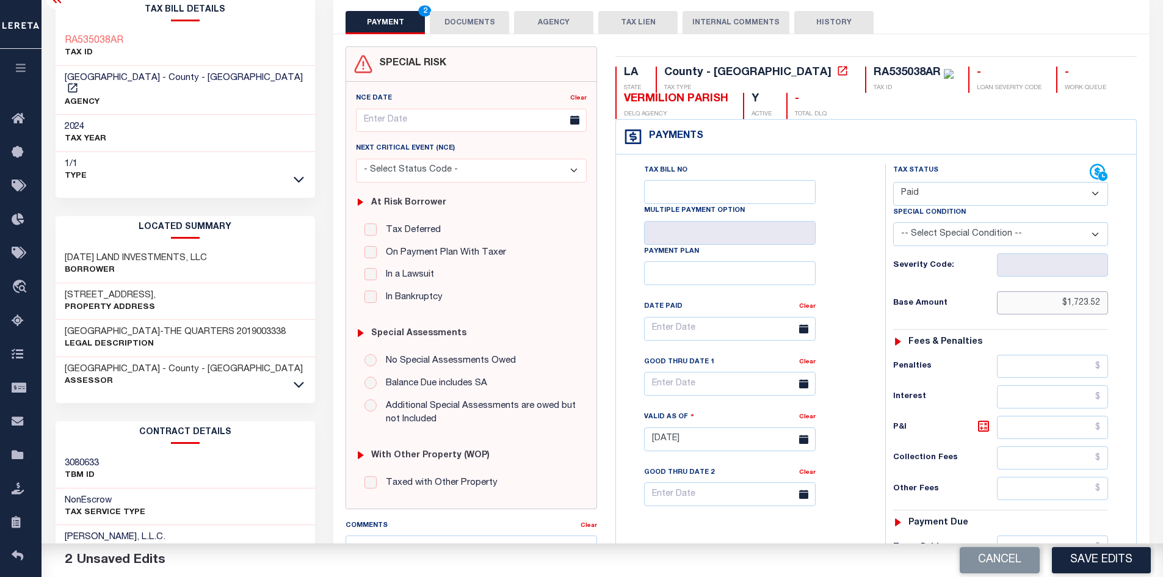
scroll to position [305, 0]
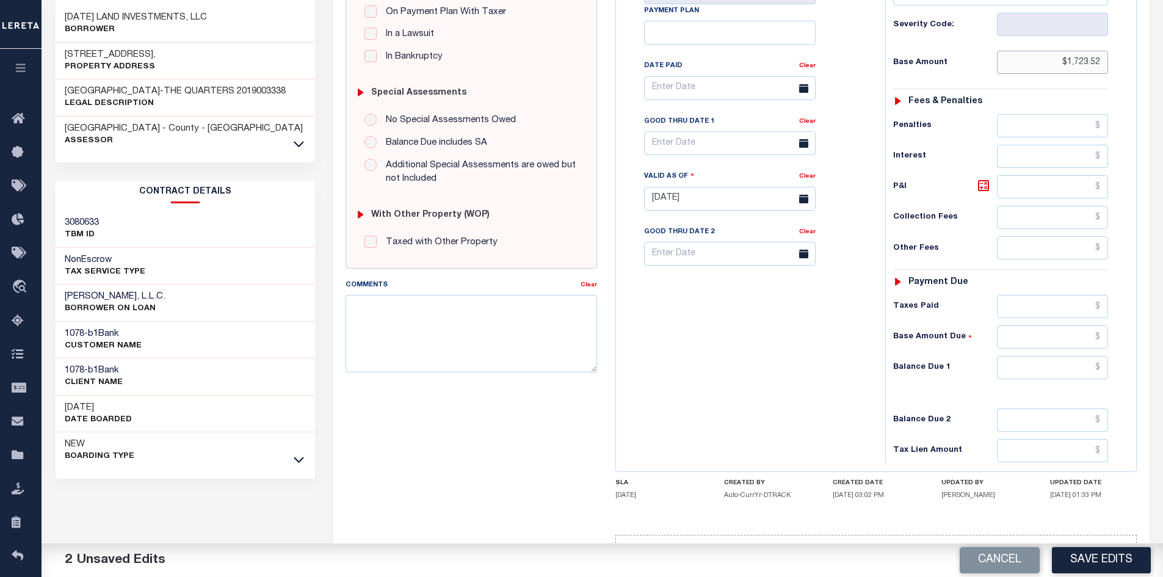
type input "$1,723.52"
click at [1049, 373] on input "text" at bounding box center [1053, 367] width 112 height 23
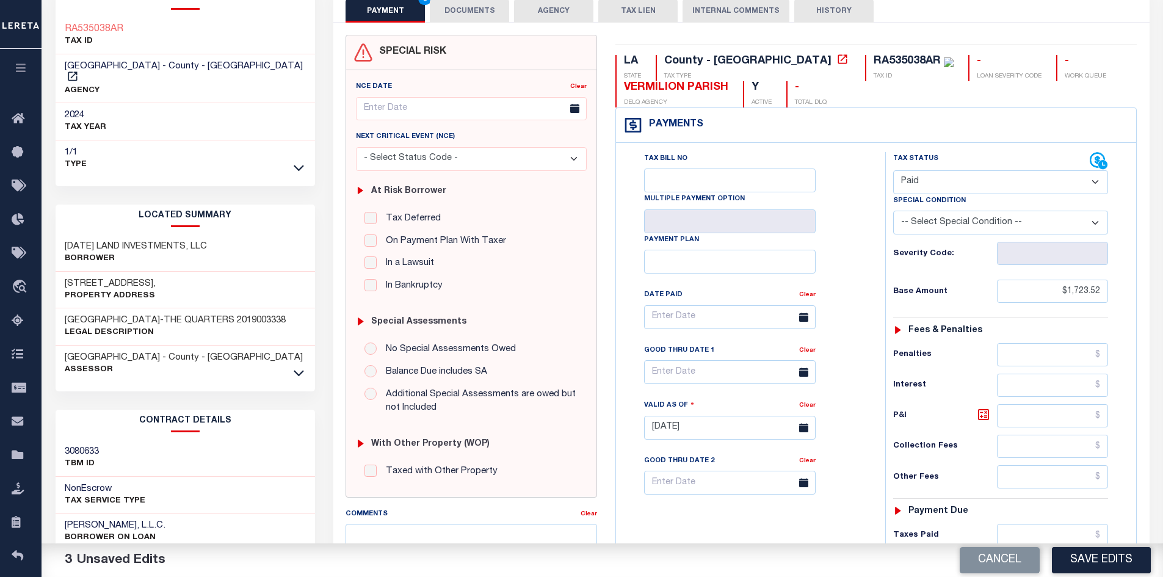
scroll to position [0, 0]
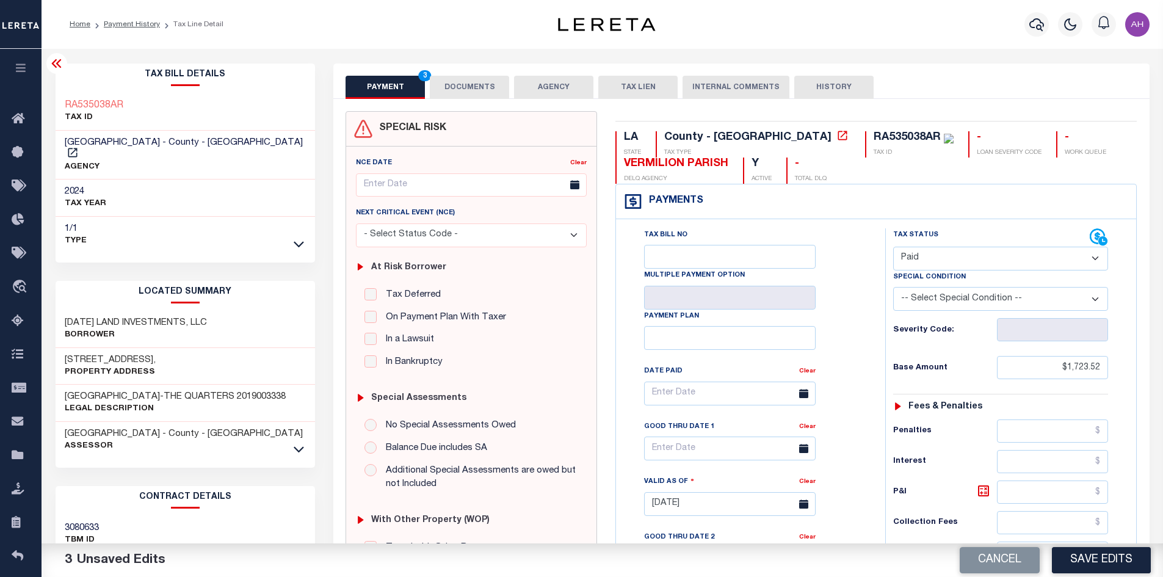
type input "$0.00"
click at [454, 81] on button "DOCUMENTS" at bounding box center [469, 87] width 79 height 23
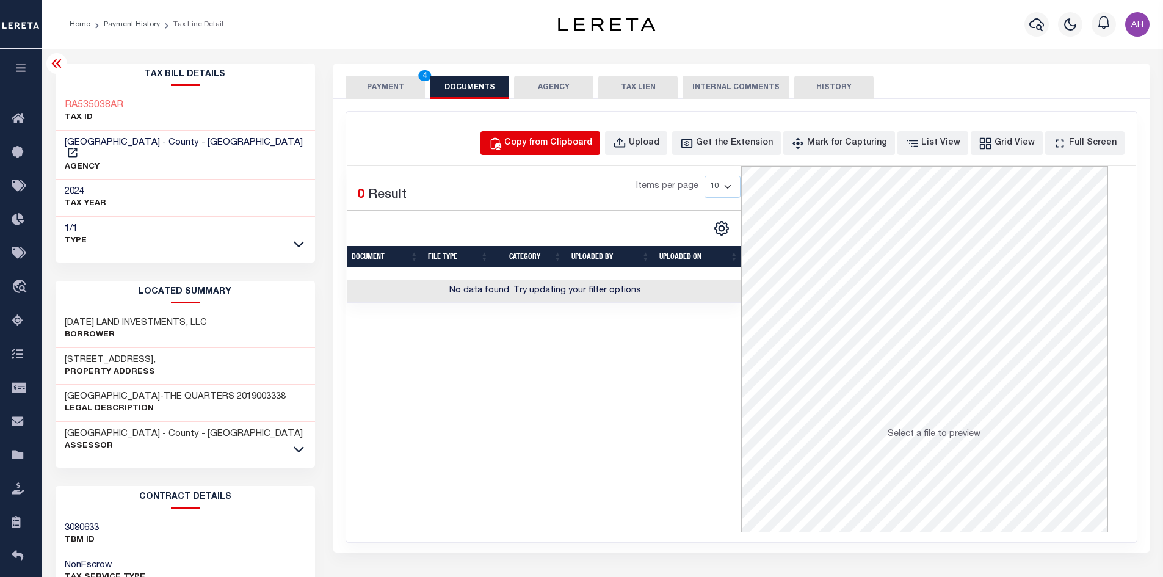
click at [544, 135] on button "Copy from Clipboard" at bounding box center [541, 143] width 120 height 24
select select "POP"
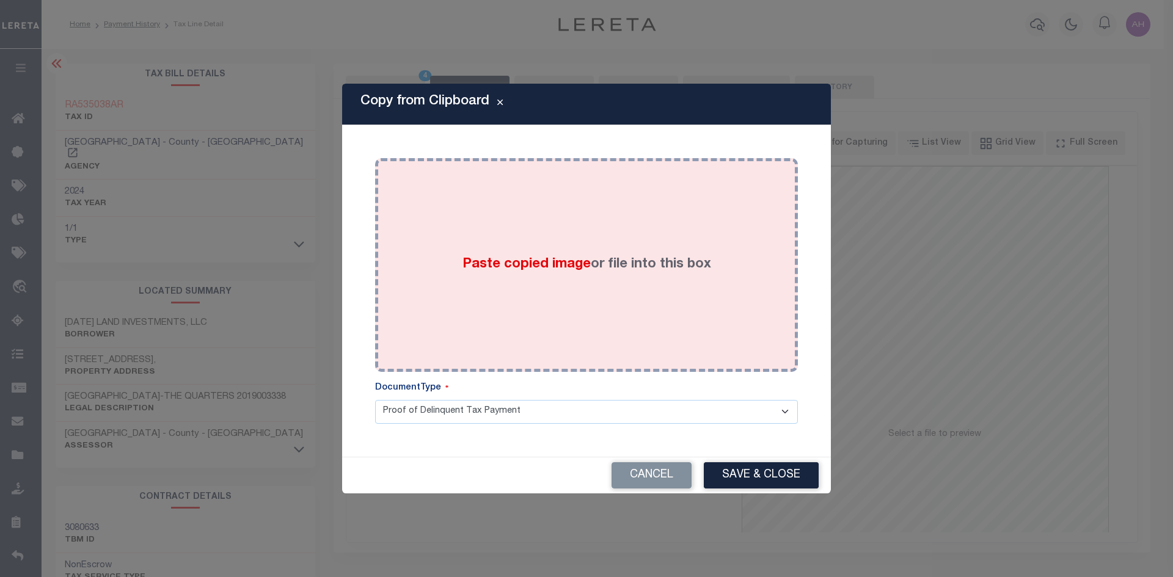
click at [536, 274] on label "Paste copied image or file into this box" at bounding box center [586, 265] width 249 height 20
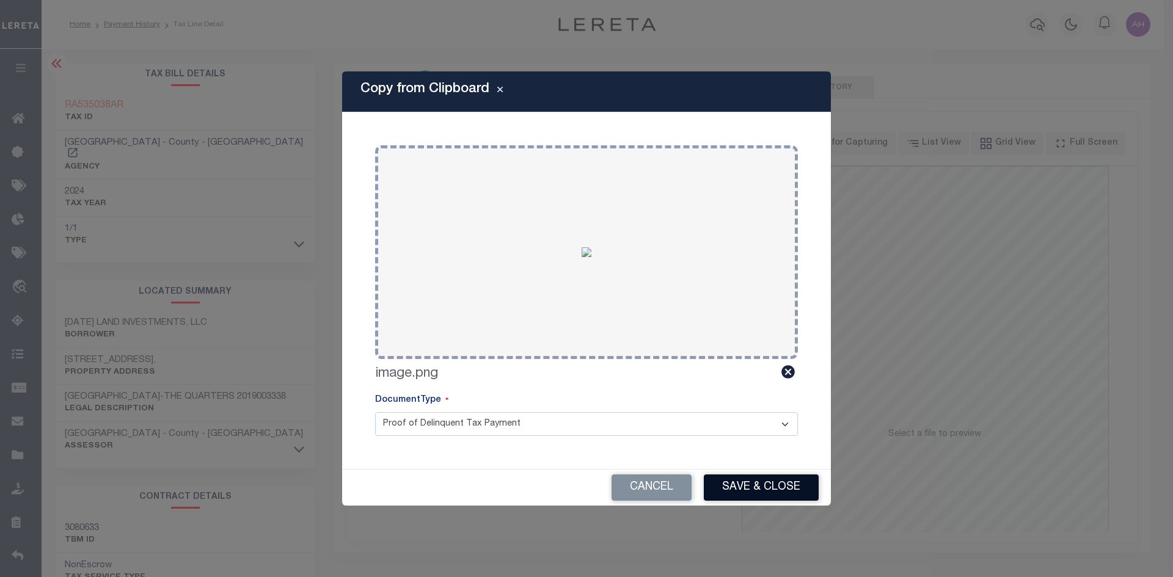
click at [747, 487] on button "Save & Close" at bounding box center [761, 488] width 115 height 26
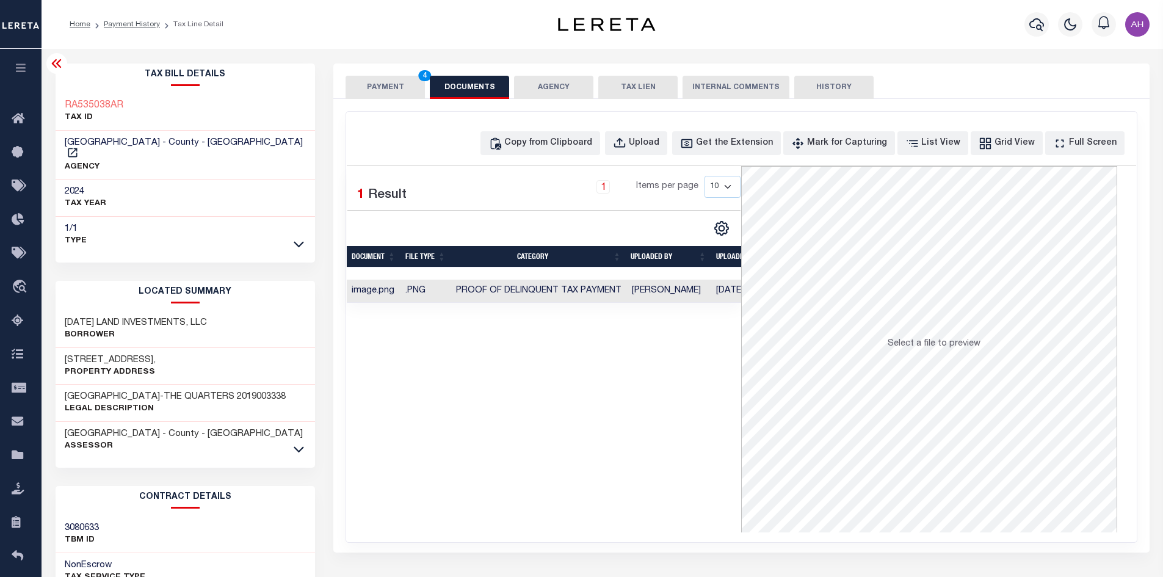
click at [399, 89] on button "PAYMENT 4" at bounding box center [385, 87] width 79 height 23
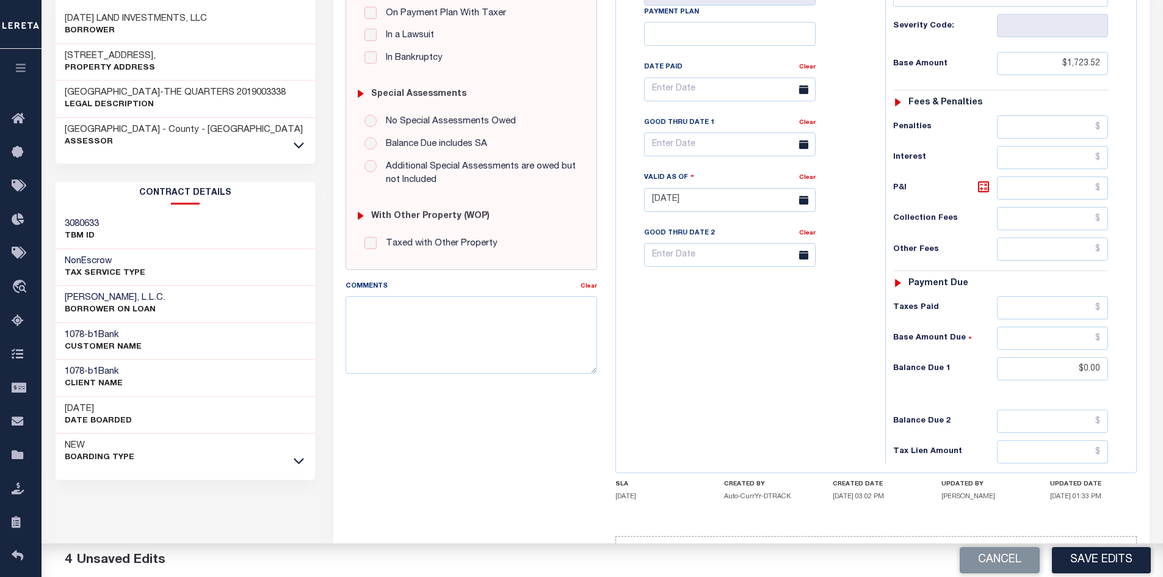
scroll to position [305, 0]
click at [1126, 569] on button "Save Edits" at bounding box center [1101, 560] width 99 height 26
checkbox input "false"
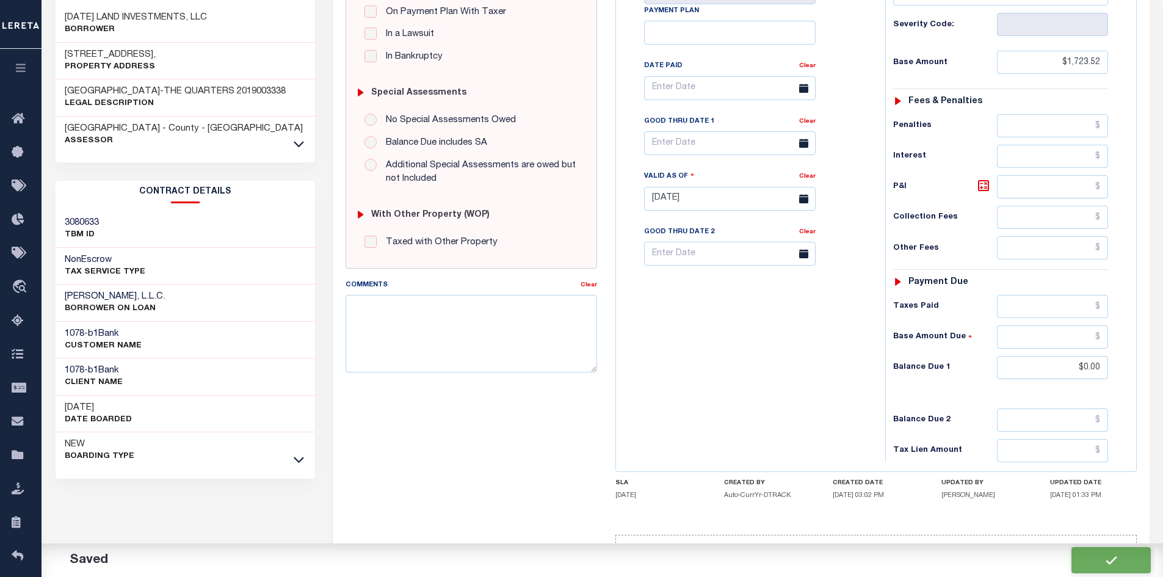
checkbox input "false"
type input "$1,723.52"
type input "$0"
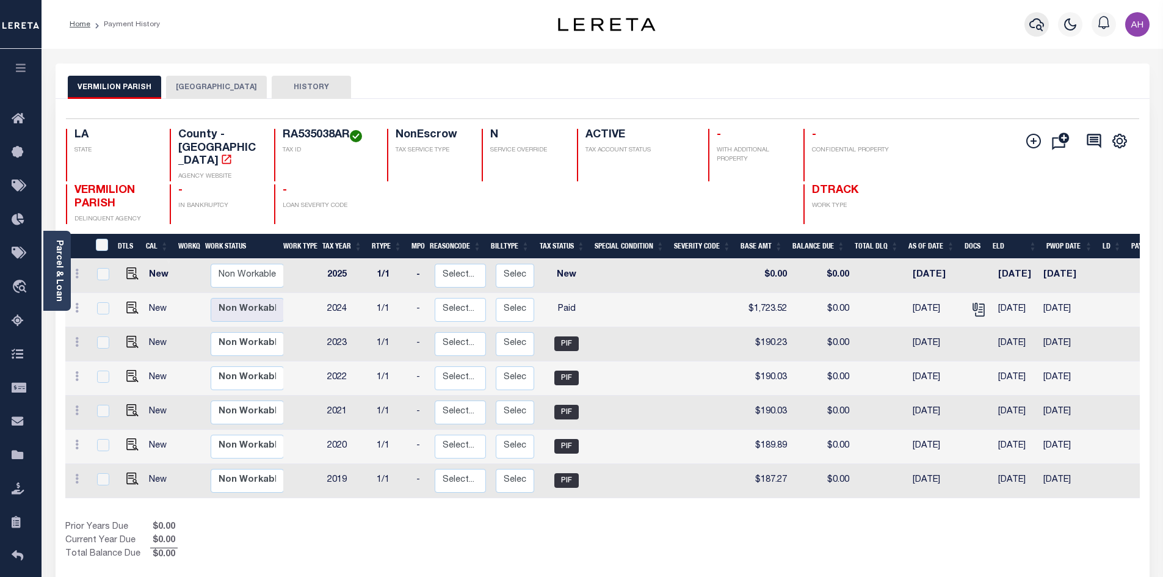
click at [1034, 29] on icon "button" at bounding box center [1037, 24] width 15 height 13
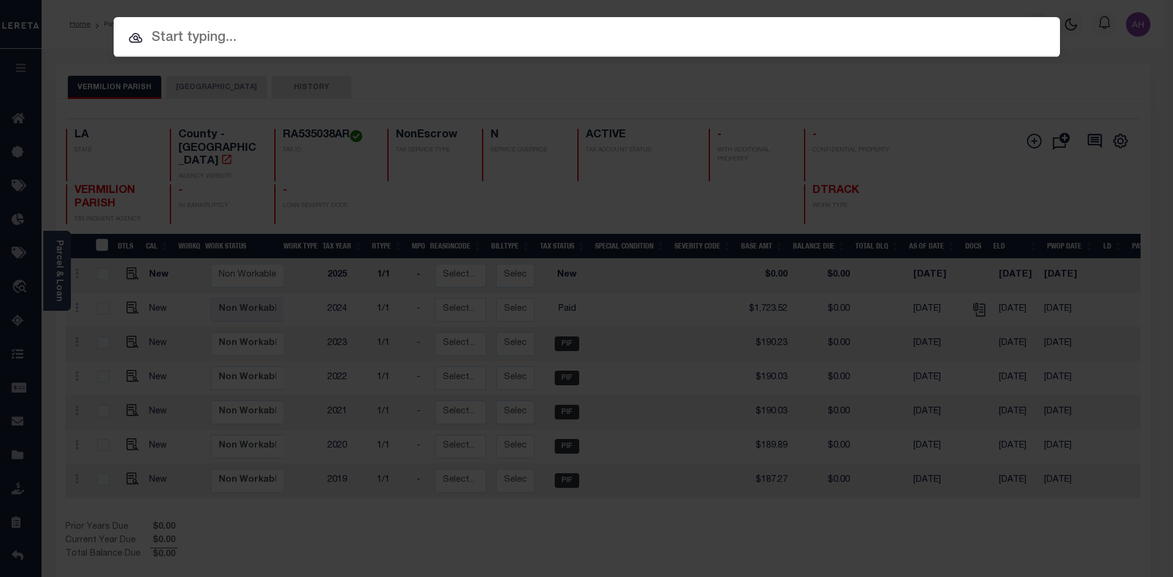
paste input "942200000191"
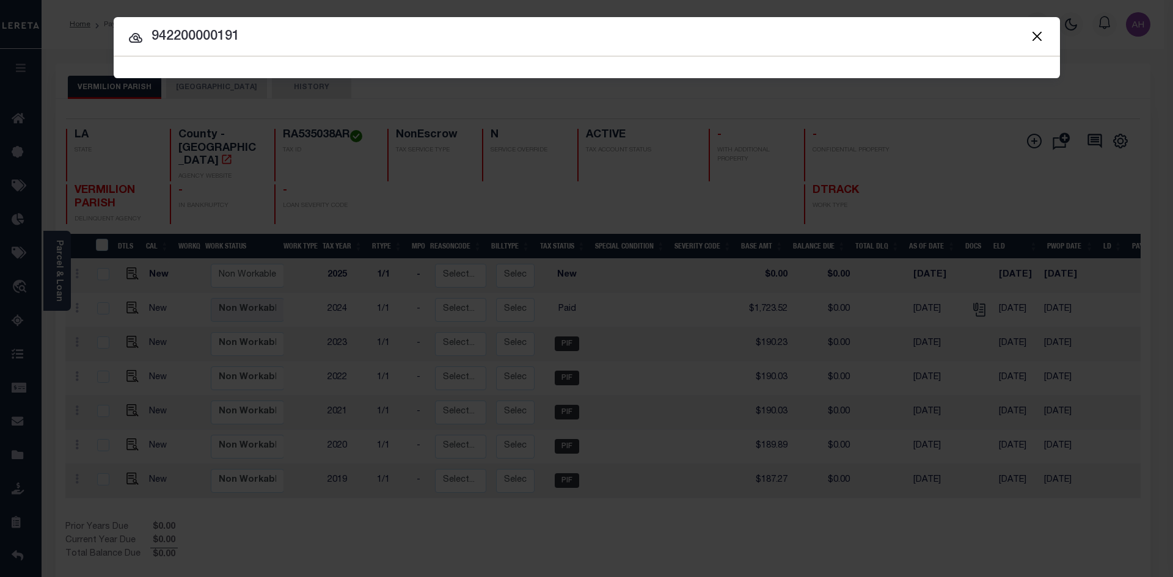
type input "942200000191"
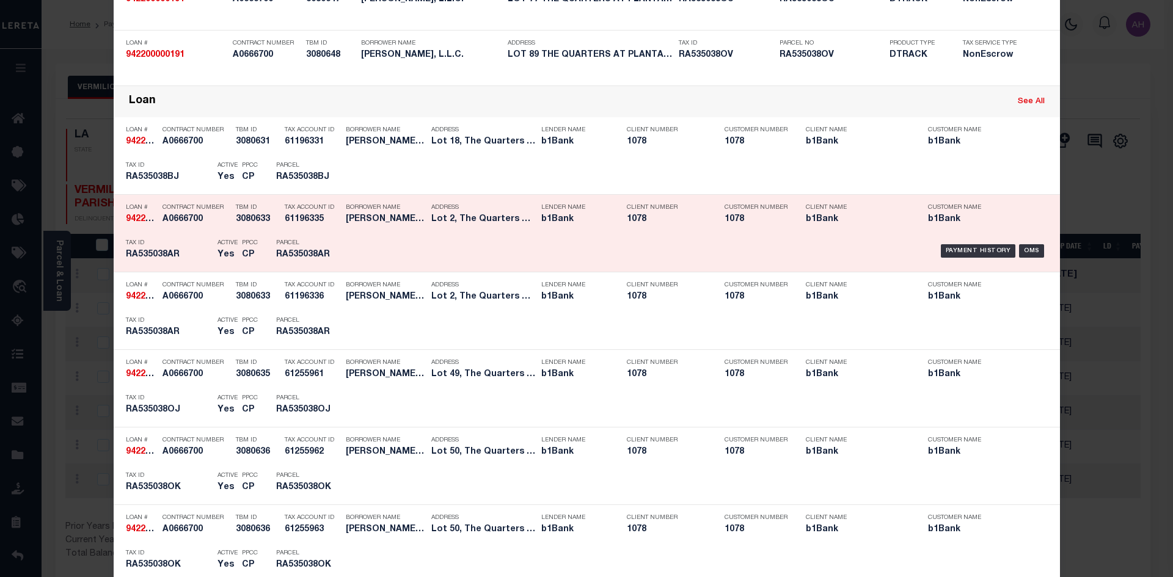
scroll to position [916, 0]
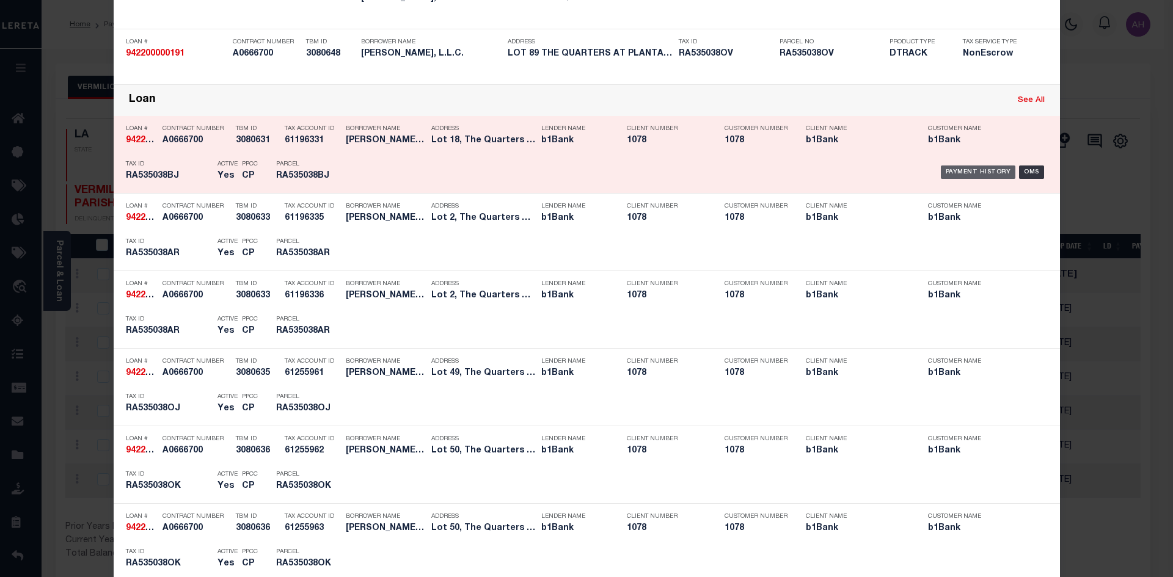
click at [969, 173] on div "Payment History" at bounding box center [977, 171] width 75 height 13
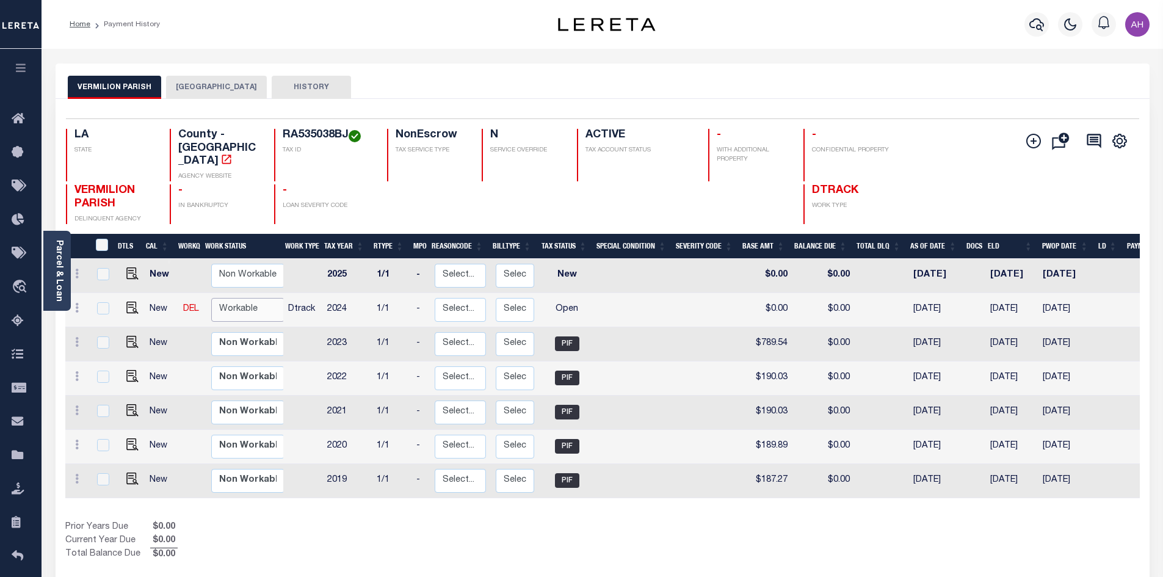
click at [221, 298] on select "Non Workable Workable" at bounding box center [247, 310] width 73 height 24
checkbox input "true"
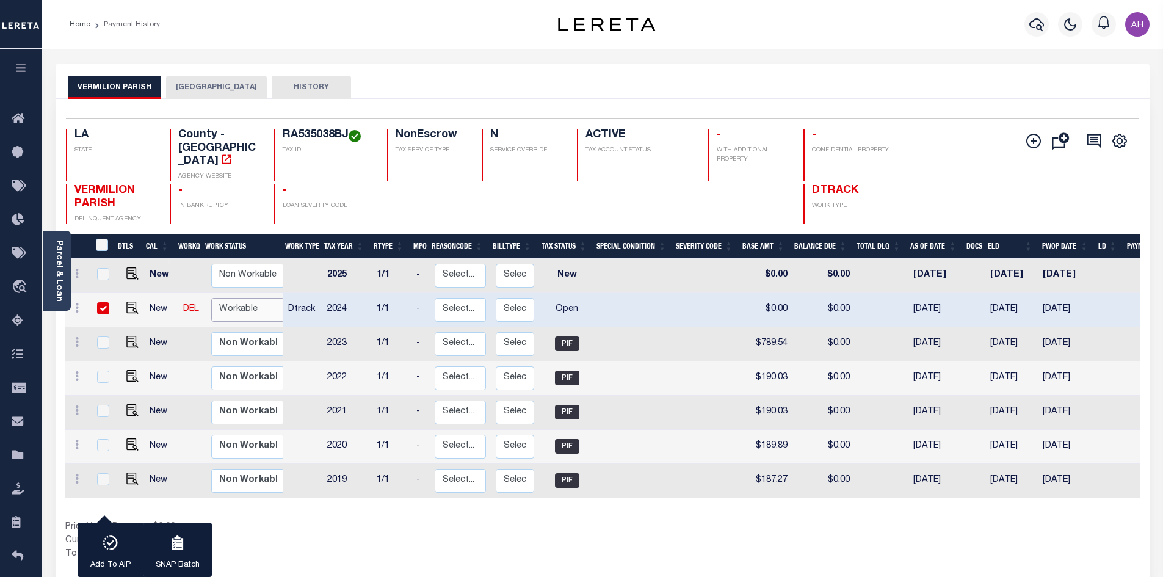
select select "true"
click at [211, 298] on select "Non Workable Workable" at bounding box center [247, 310] width 73 height 24
checkbox input "false"
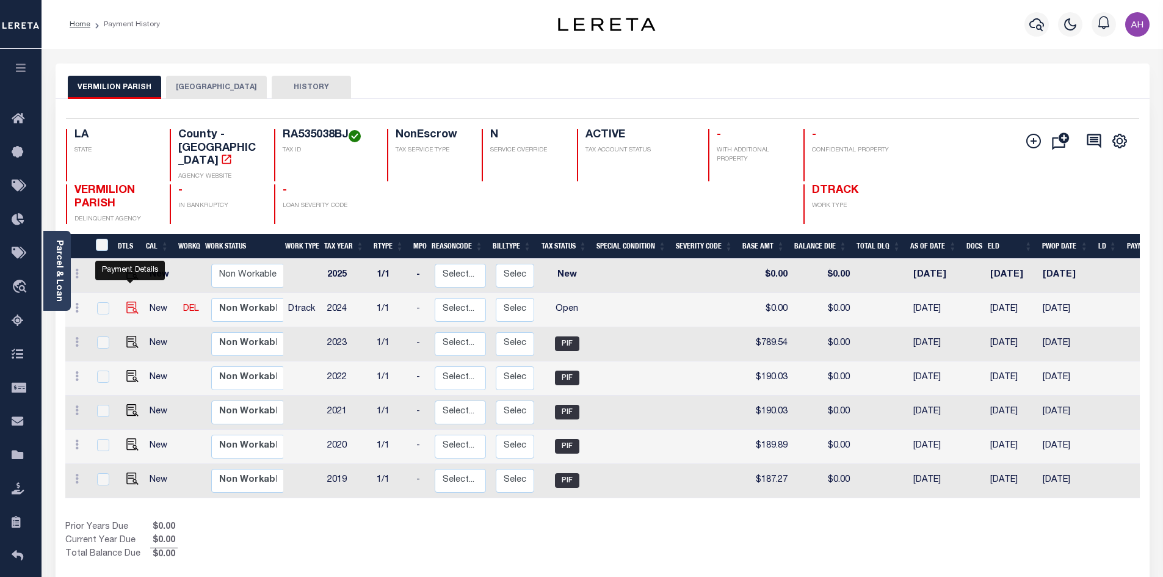
click at [131, 302] on img "" at bounding box center [132, 308] width 12 height 12
checkbox input "true"
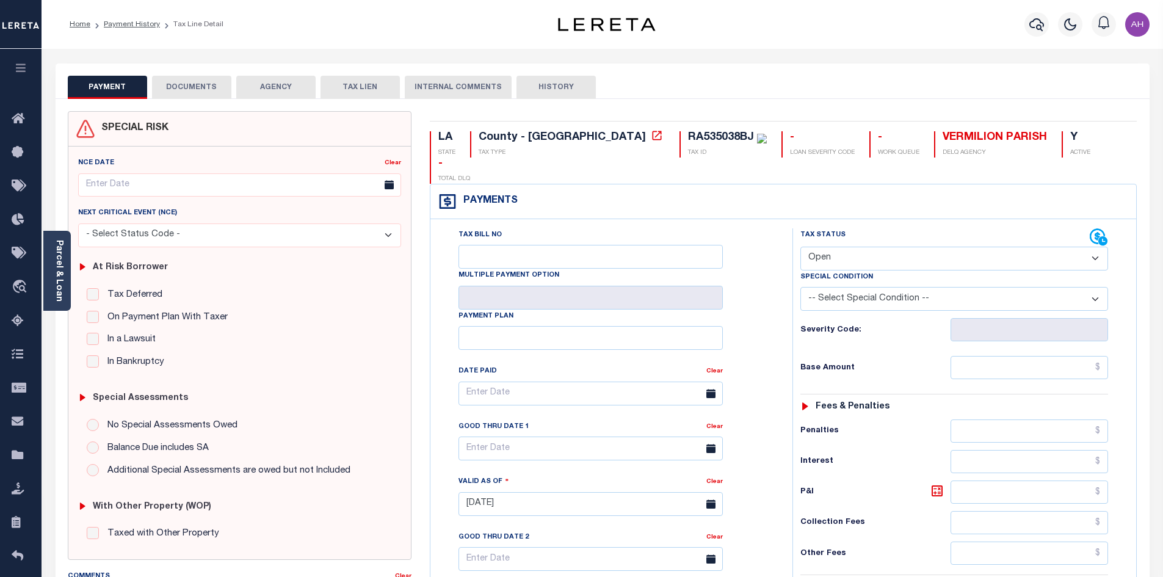
click at [61, 269] on link "Parcel & Loan" at bounding box center [58, 271] width 9 height 62
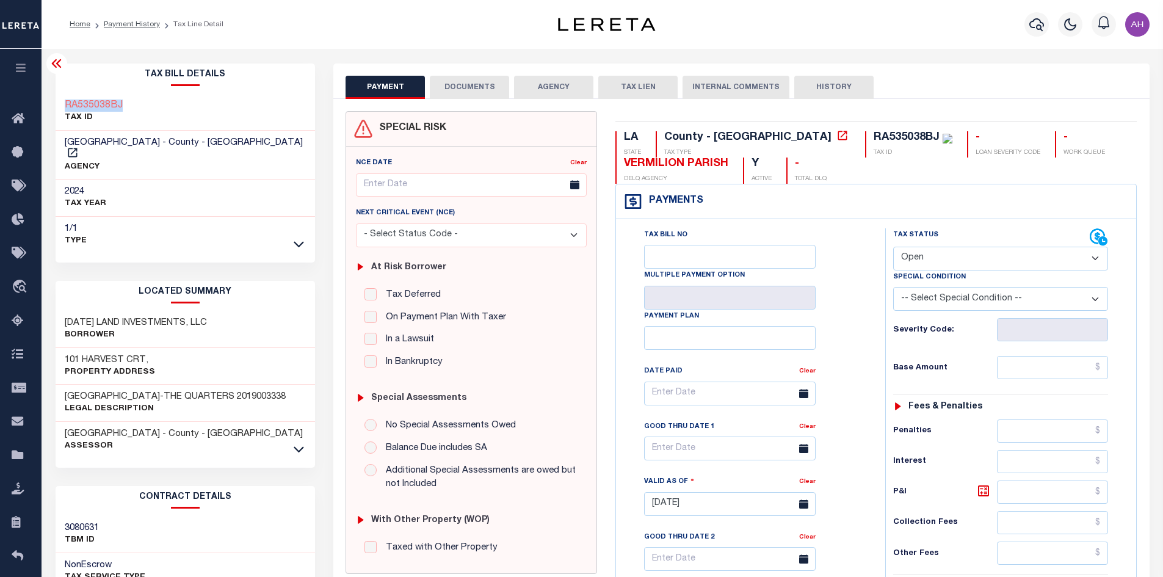
drag, startPoint x: 131, startPoint y: 106, endPoint x: 59, endPoint y: 103, distance: 72.1
click at [59, 103] on div "RA535038BJ TAX ID" at bounding box center [186, 111] width 260 height 37
copy h3 "RA535038BJ"
click at [969, 252] on select "- Select Status Code - Open Due/Unpaid Paid Incomplete No Tax Due Internal Refu…" at bounding box center [1000, 259] width 215 height 24
select select "PYD"
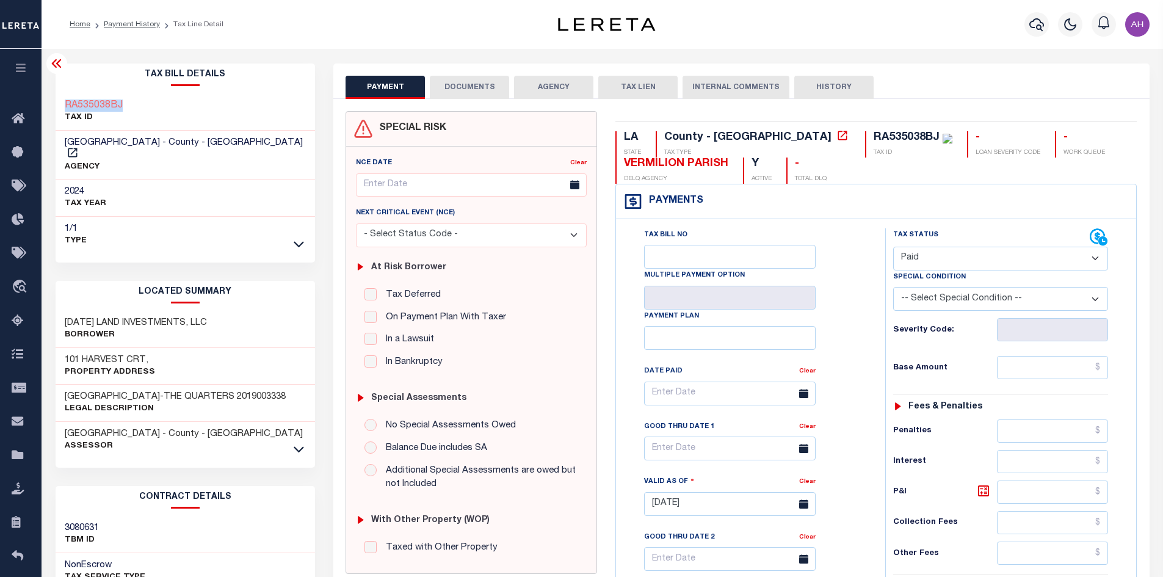
click at [893, 247] on select "- Select Status Code - Open Due/Unpaid Paid Incomplete No Tax Due Internal Refu…" at bounding box center [1000, 259] width 215 height 24
type input "[DATE]"
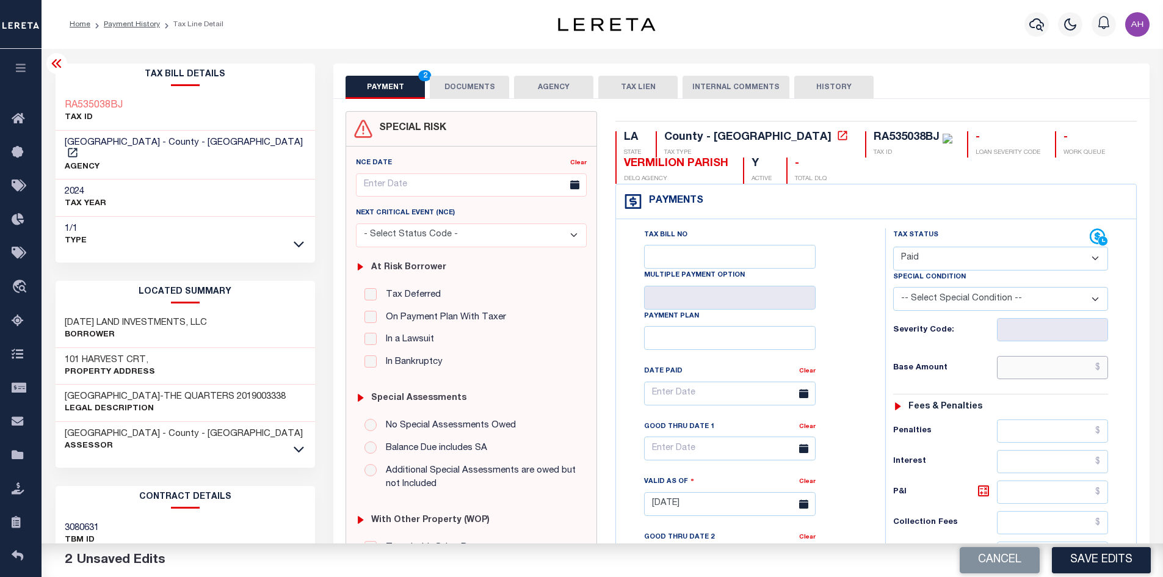
click at [1055, 375] on input "text" at bounding box center [1053, 367] width 112 height 23
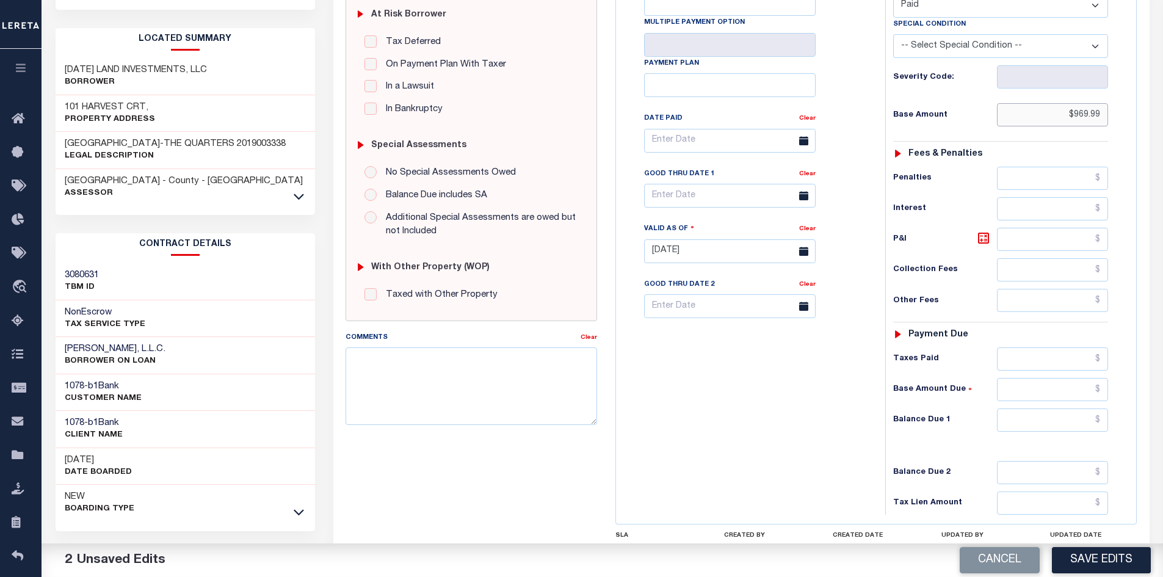
scroll to position [305, 0]
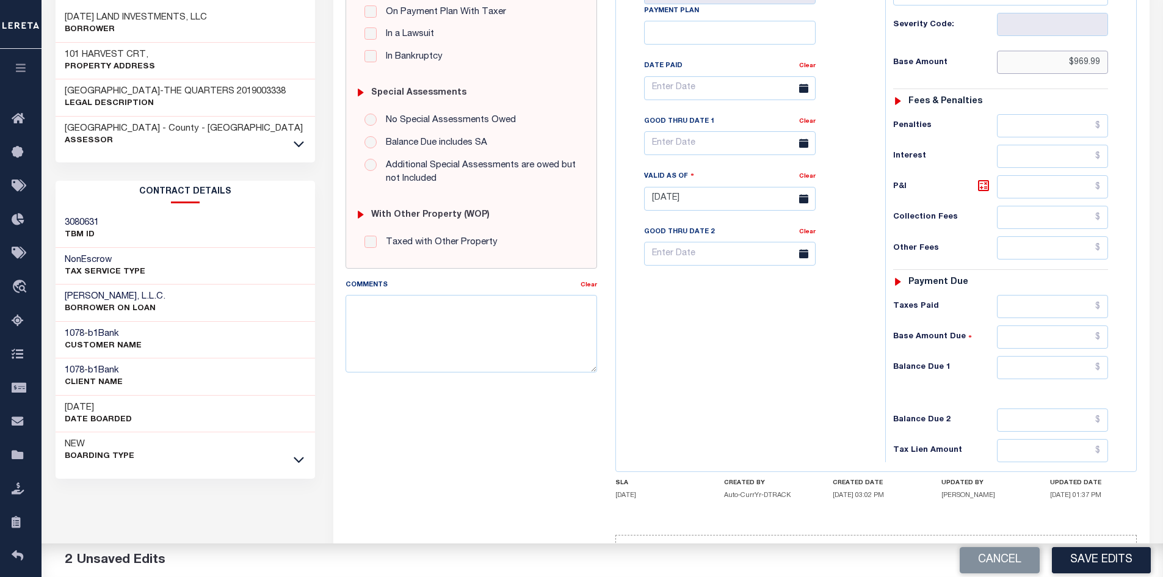
type input "$969.99"
click at [1063, 365] on input "text" at bounding box center [1053, 367] width 112 height 23
type input "$0.00"
click at [1096, 556] on button "Save Edits" at bounding box center [1101, 560] width 99 height 26
checkbox input "false"
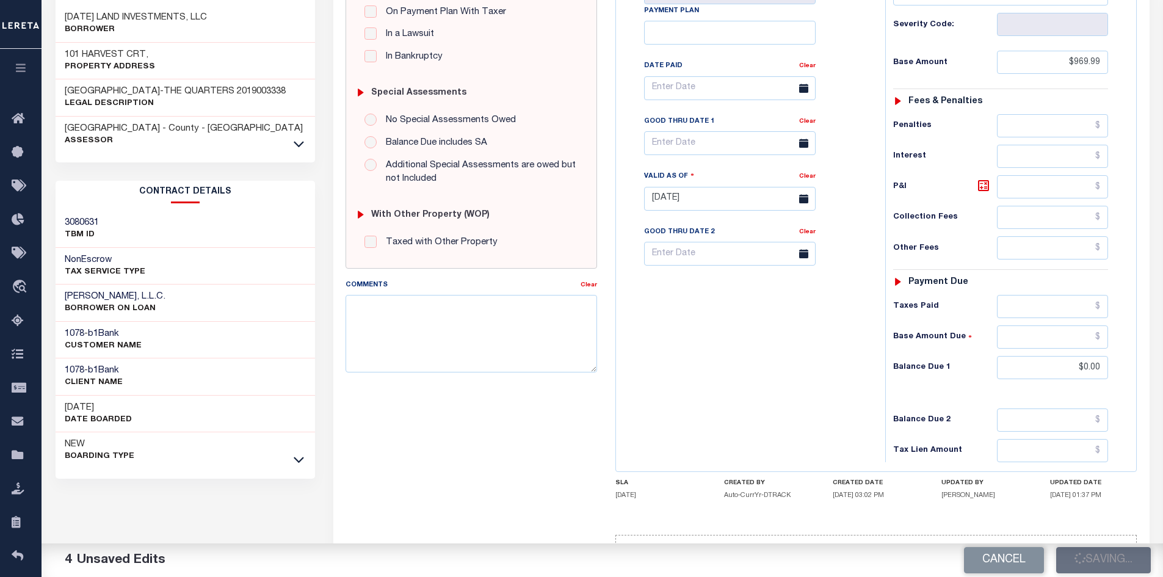
checkbox input "false"
type input "$969.99"
type input "$0"
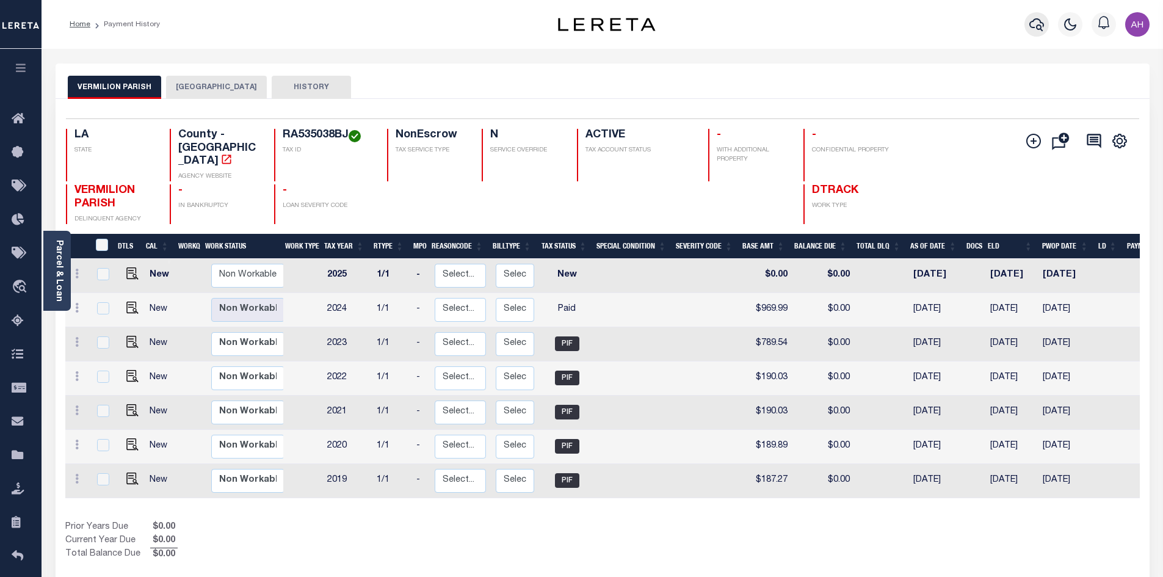
click at [1041, 28] on icon "button" at bounding box center [1037, 24] width 15 height 13
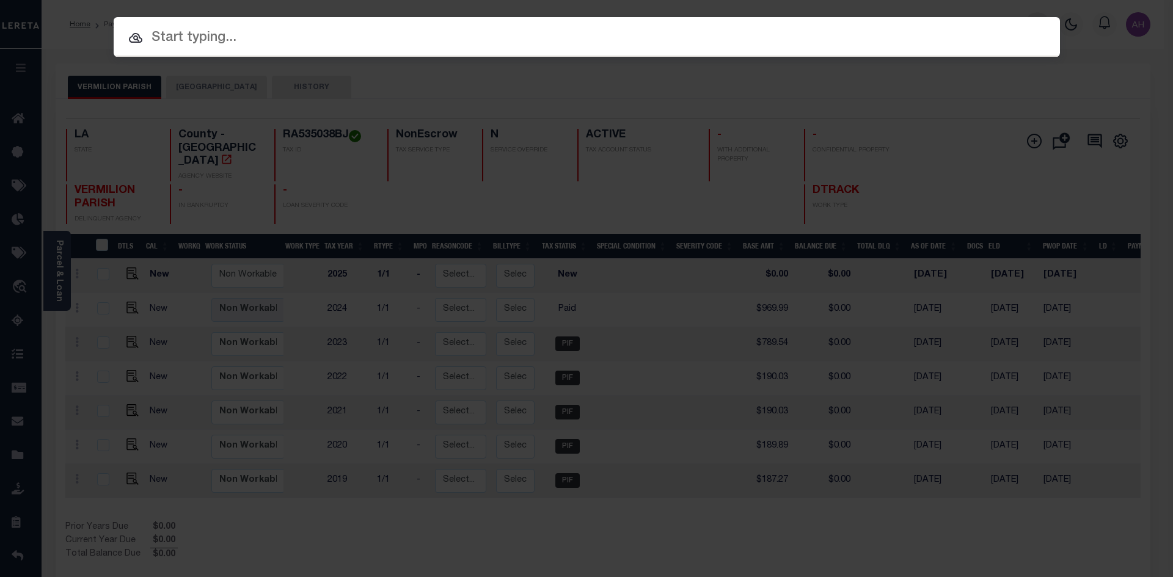
paste input "942200005844"
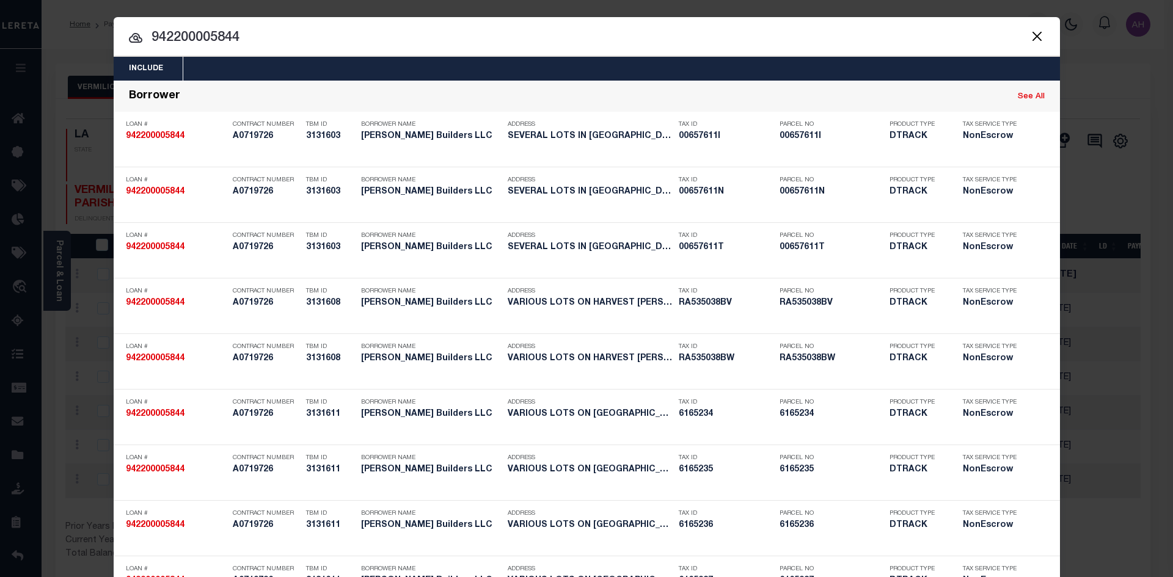
drag, startPoint x: 275, startPoint y: 34, endPoint x: 120, endPoint y: 28, distance: 155.2
paste input "RA535038BW"
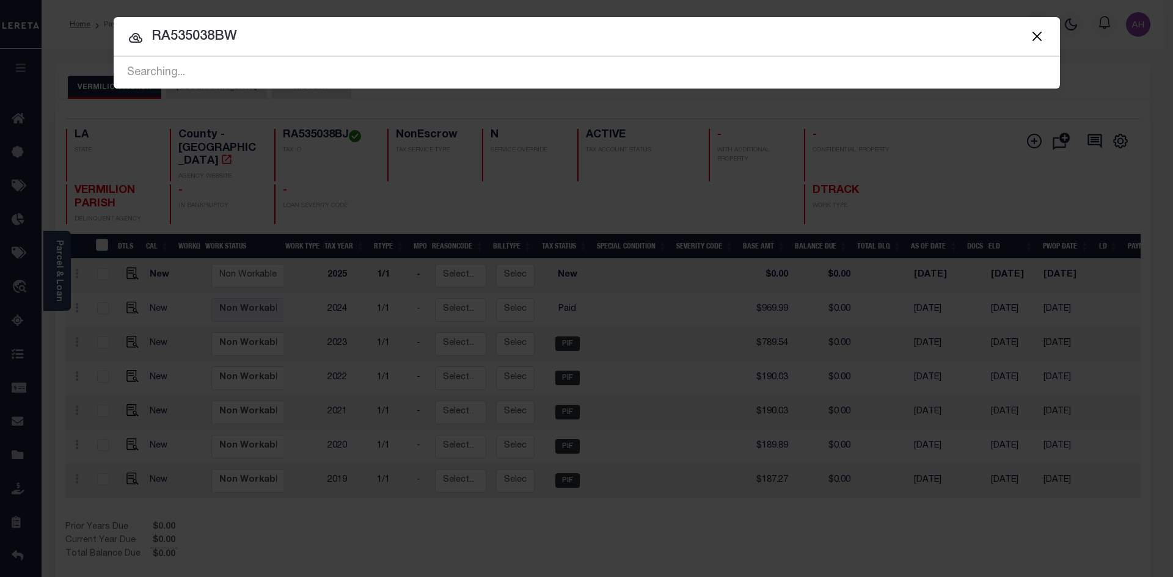
type input "RA535038BW"
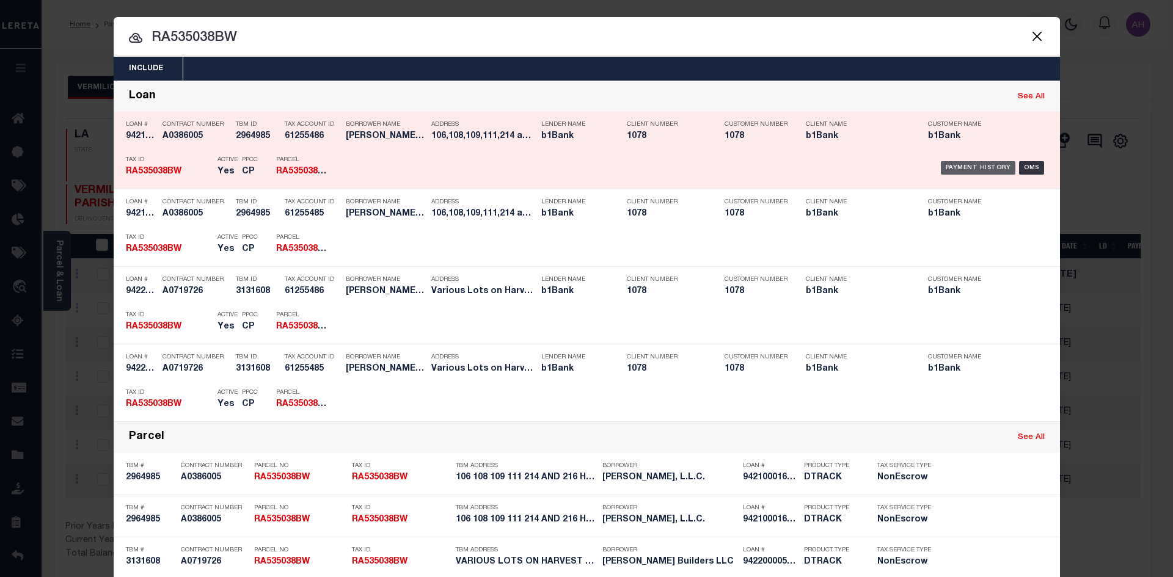
click at [960, 174] on div "Payment History" at bounding box center [977, 167] width 75 height 13
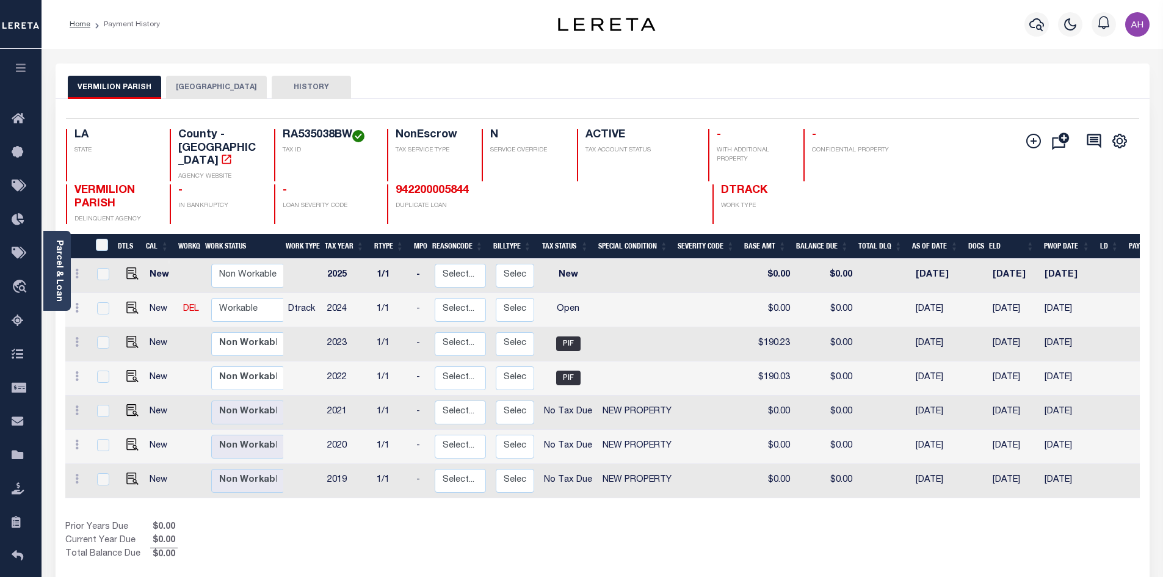
click at [194, 89] on button "[GEOGRAPHIC_DATA]" at bounding box center [216, 87] width 101 height 23
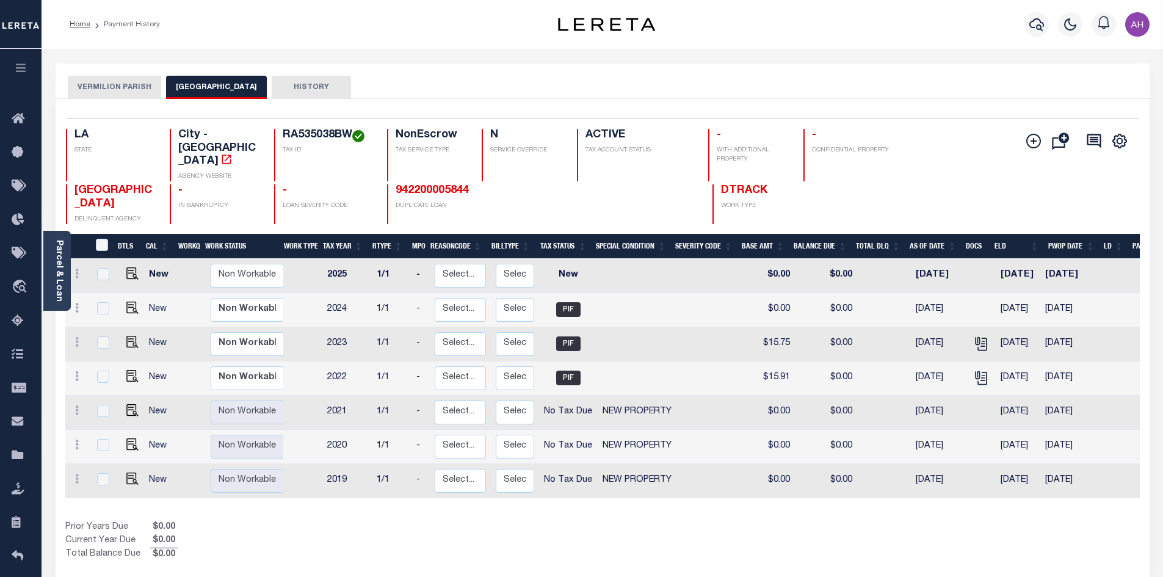
click at [121, 89] on button "VERMILION PARISH" at bounding box center [114, 87] width 93 height 23
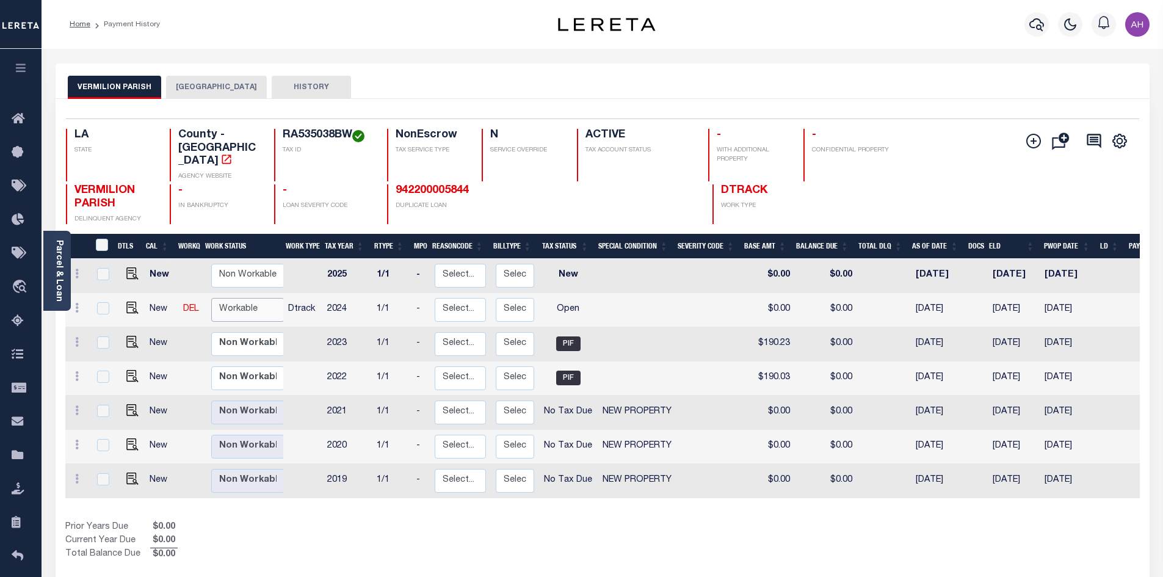
click at [230, 298] on select "Non Workable Workable" at bounding box center [247, 310] width 73 height 24
checkbox input "true"
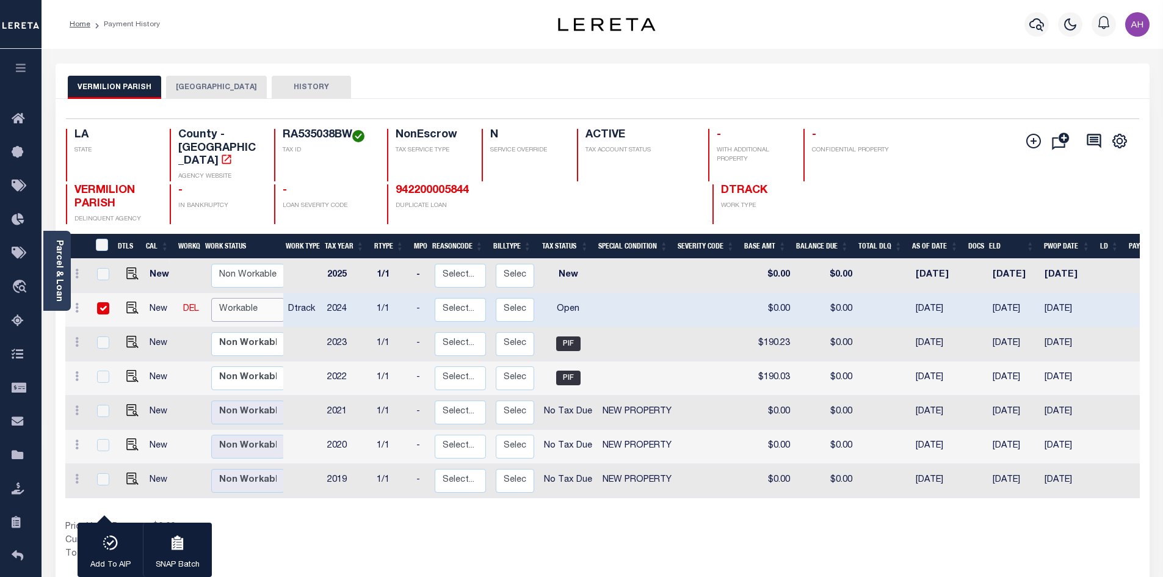
select select "true"
click at [211, 298] on select "Non Workable Workable" at bounding box center [247, 310] width 73 height 24
checkbox input "false"
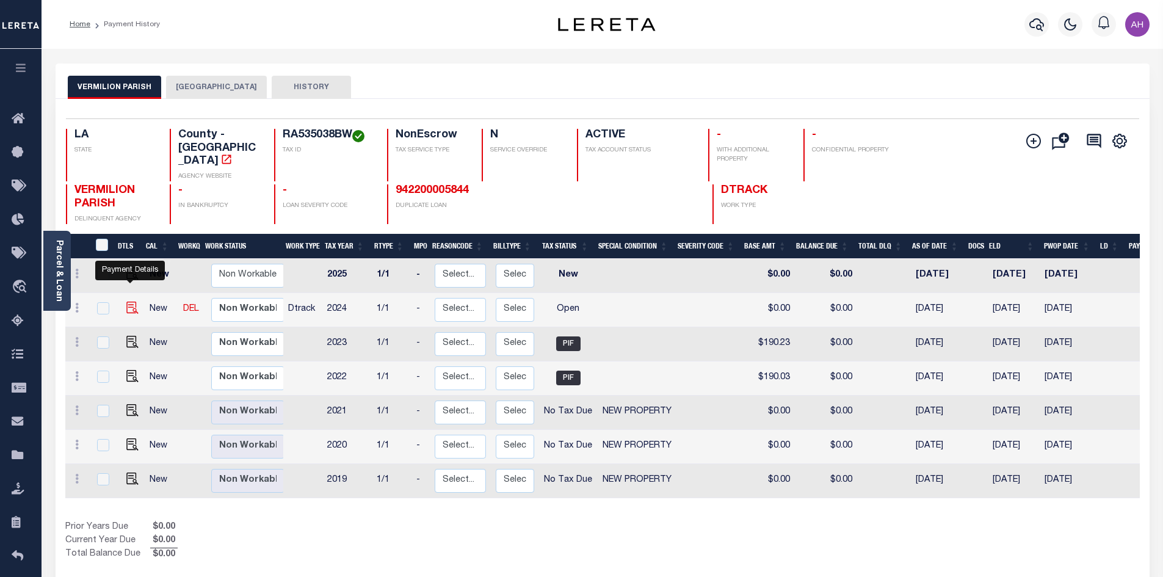
click at [128, 302] on img "" at bounding box center [132, 308] width 12 height 12
checkbox input "true"
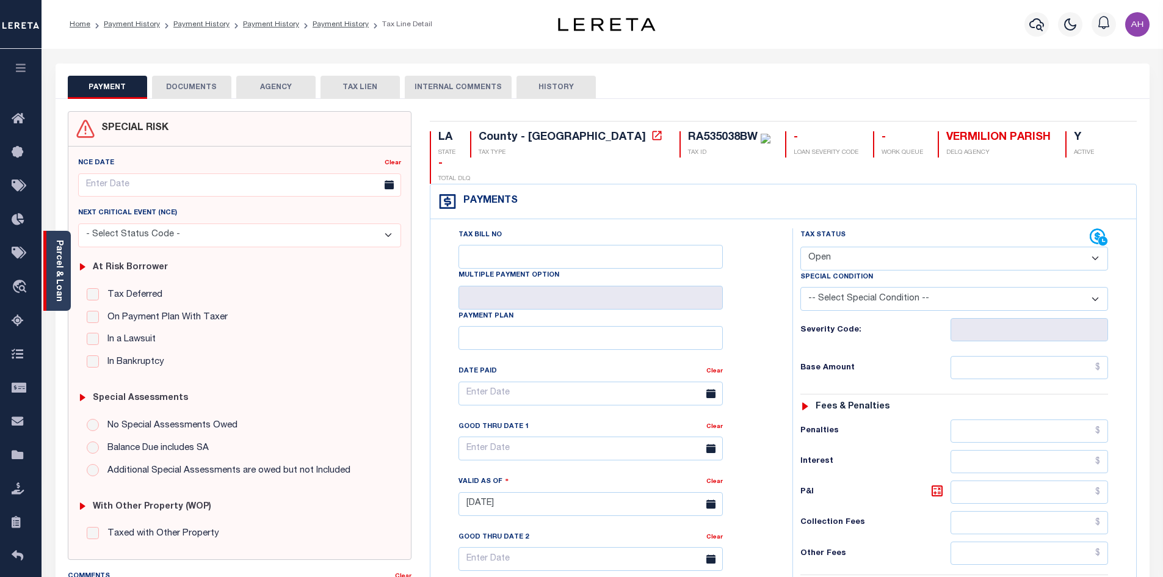
click at [64, 271] on div "Parcel & Loan" at bounding box center [56, 271] width 27 height 80
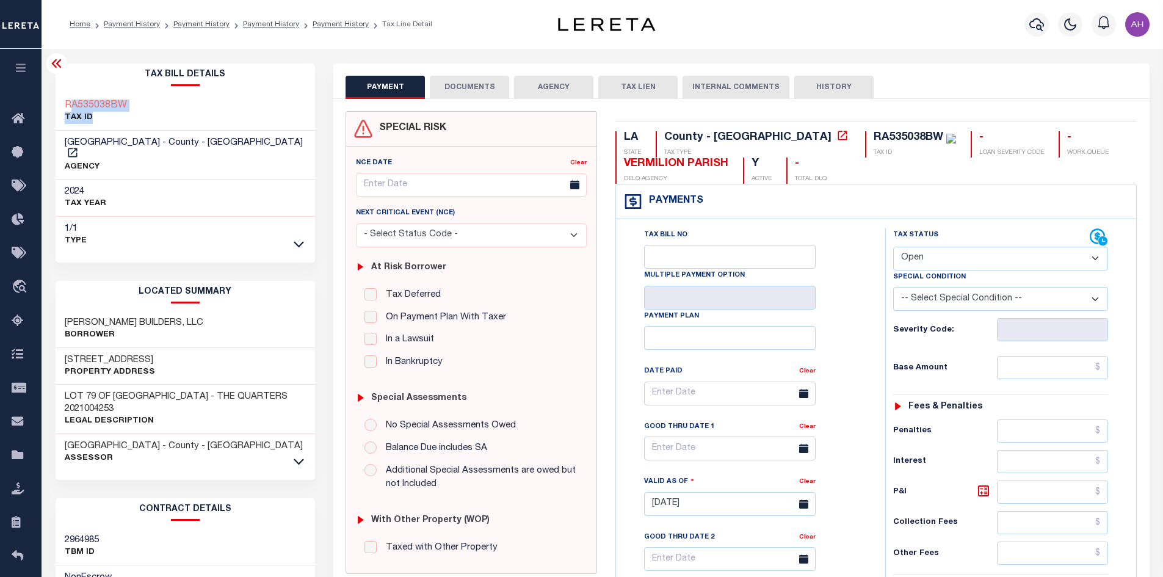
drag, startPoint x: 140, startPoint y: 112, endPoint x: 130, endPoint y: 104, distance: 13.1
click at [71, 110] on div "RA535038BW TAX ID" at bounding box center [186, 111] width 260 height 37
click at [144, 103] on div "RA535038BW TAX ID" at bounding box center [186, 111] width 260 height 37
drag, startPoint x: 128, startPoint y: 107, endPoint x: 63, endPoint y: 103, distance: 64.9
click at [63, 103] on div "RA535038BW TAX ID" at bounding box center [186, 111] width 260 height 37
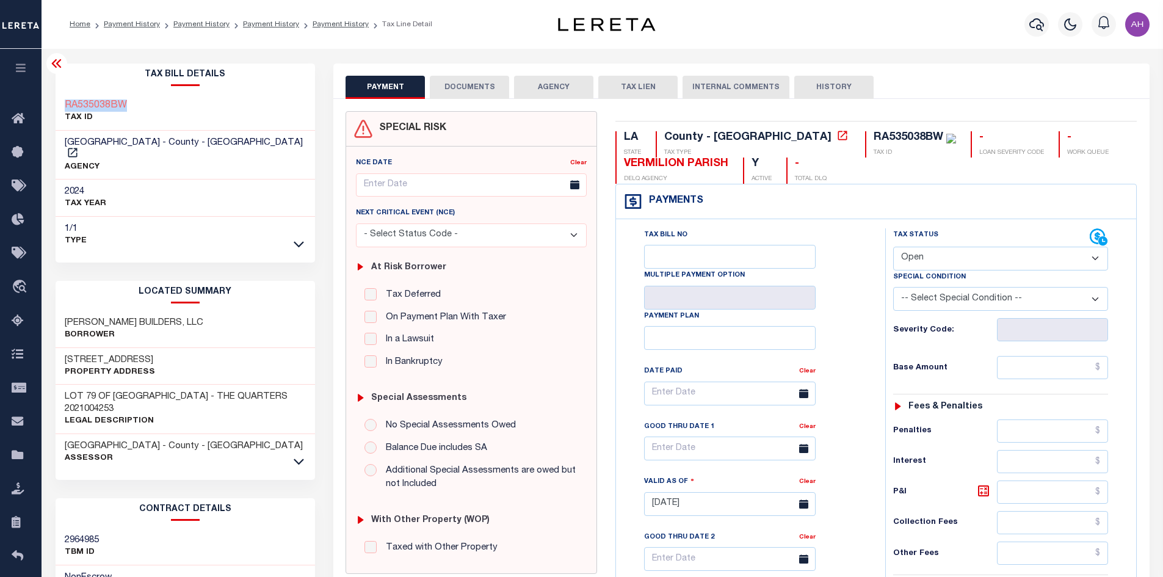
copy h3 "RA535038BW"
click at [925, 255] on select "- Select Status Code - Open Due/Unpaid Paid Incomplete No Tax Due Internal Refu…" at bounding box center [1000, 259] width 215 height 24
select select "PYD"
click at [893, 247] on select "- Select Status Code - Open Due/Unpaid Paid Incomplete No Tax Due Internal Refu…" at bounding box center [1000, 259] width 215 height 24
type input "[DATE]"
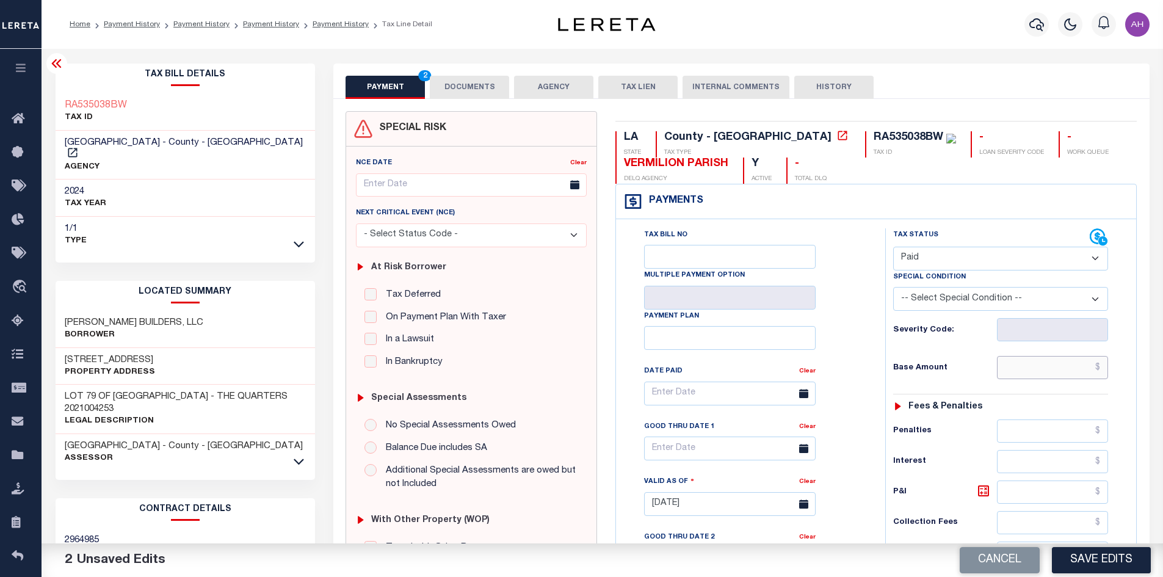
click at [1045, 374] on input "text" at bounding box center [1053, 367] width 112 height 23
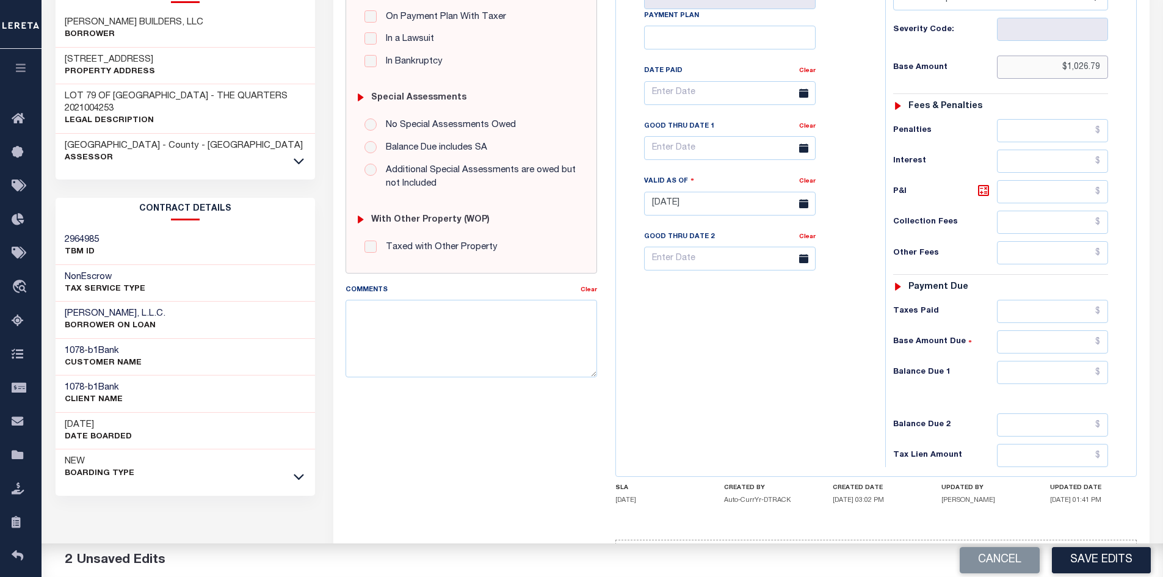
scroll to position [348, 0]
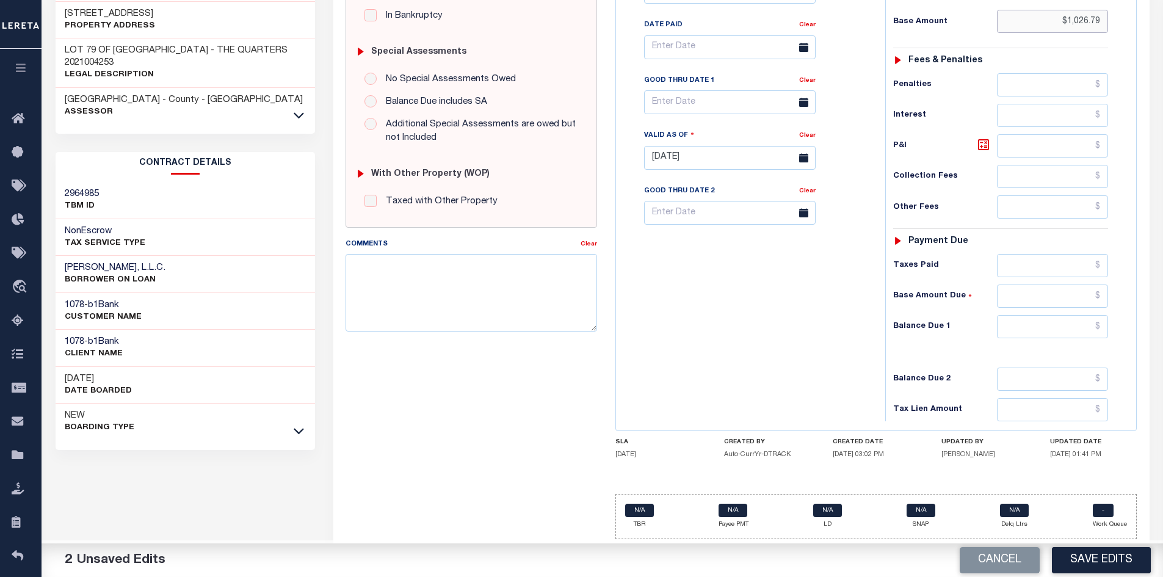
type input "$1,026.79"
click at [1061, 325] on input "text" at bounding box center [1053, 326] width 112 height 23
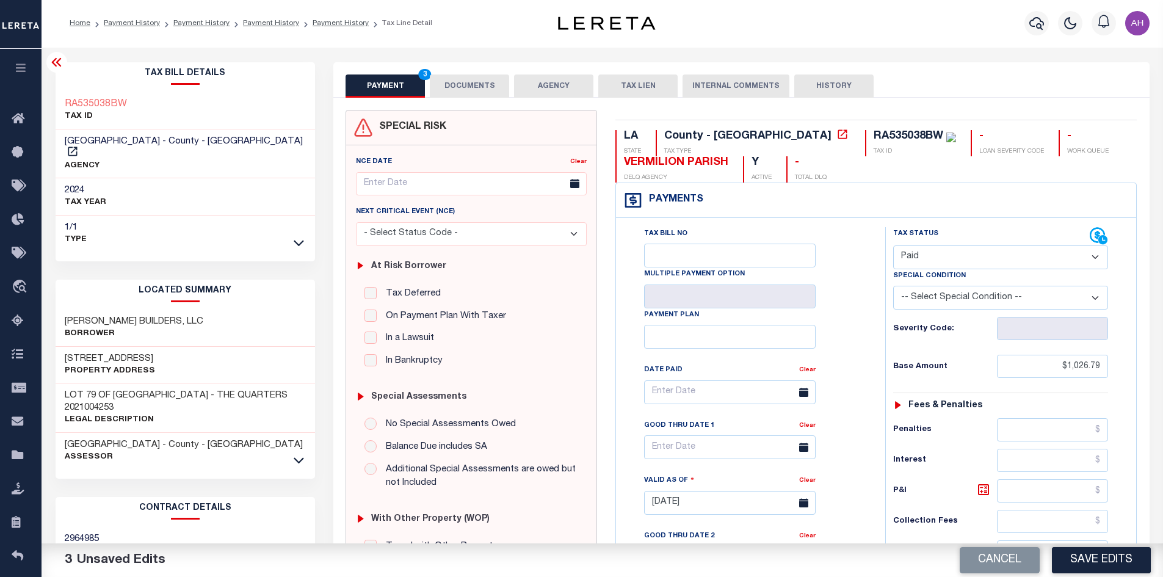
scroll to position [0, 0]
type input "$0.00"
click at [470, 84] on button "DOCUMENTS" at bounding box center [469, 87] width 79 height 23
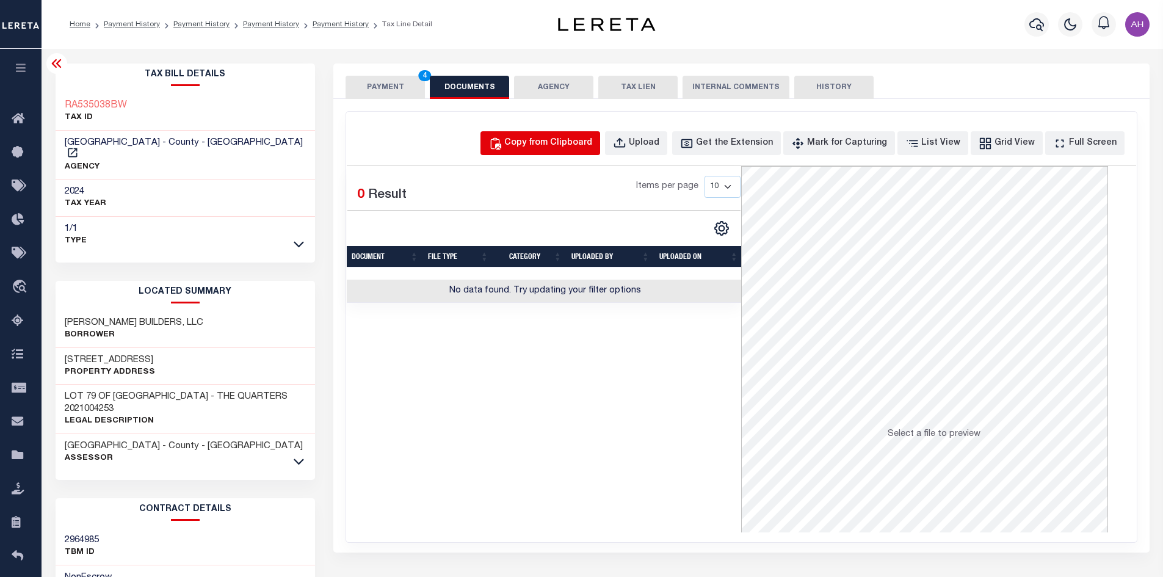
click at [551, 146] on div "Copy from Clipboard" at bounding box center [548, 143] width 88 height 13
select select "POP"
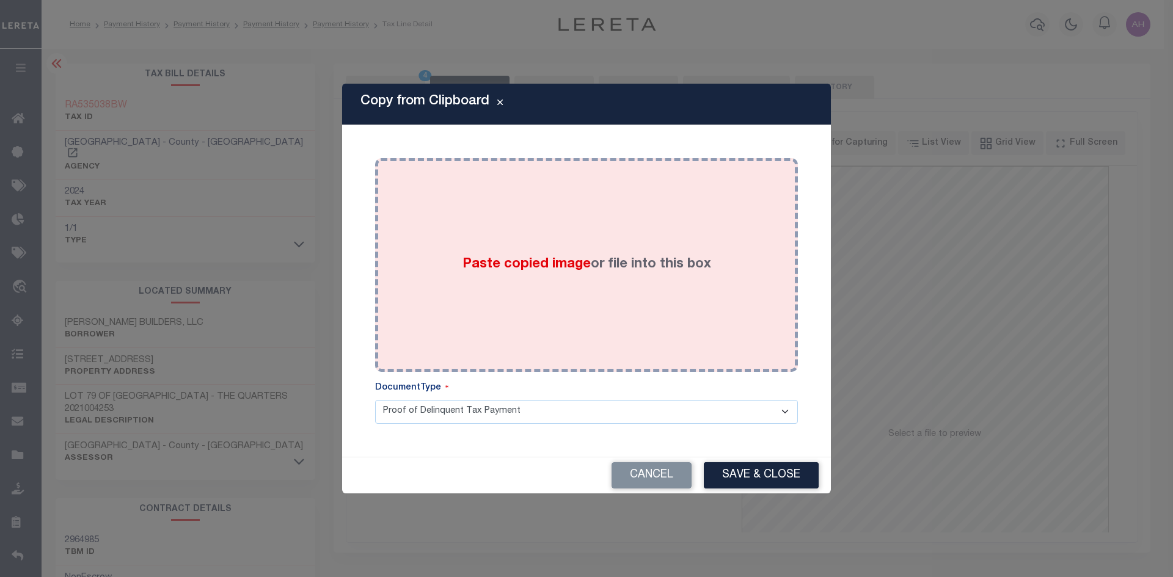
click at [547, 261] on span "Paste copied image" at bounding box center [526, 264] width 128 height 13
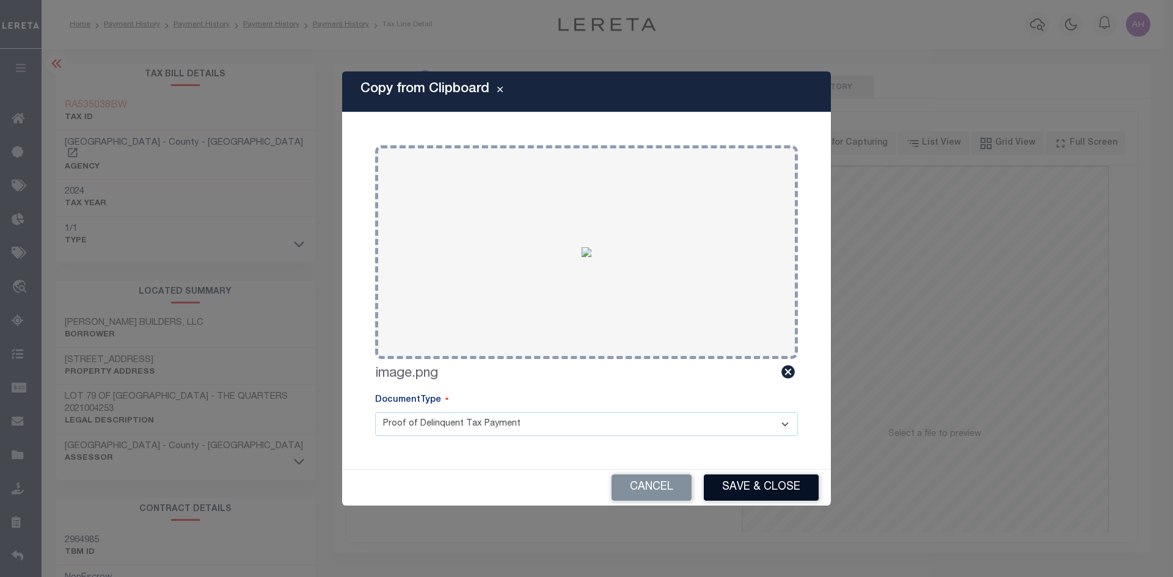
click at [744, 480] on button "Save & Close" at bounding box center [761, 488] width 115 height 26
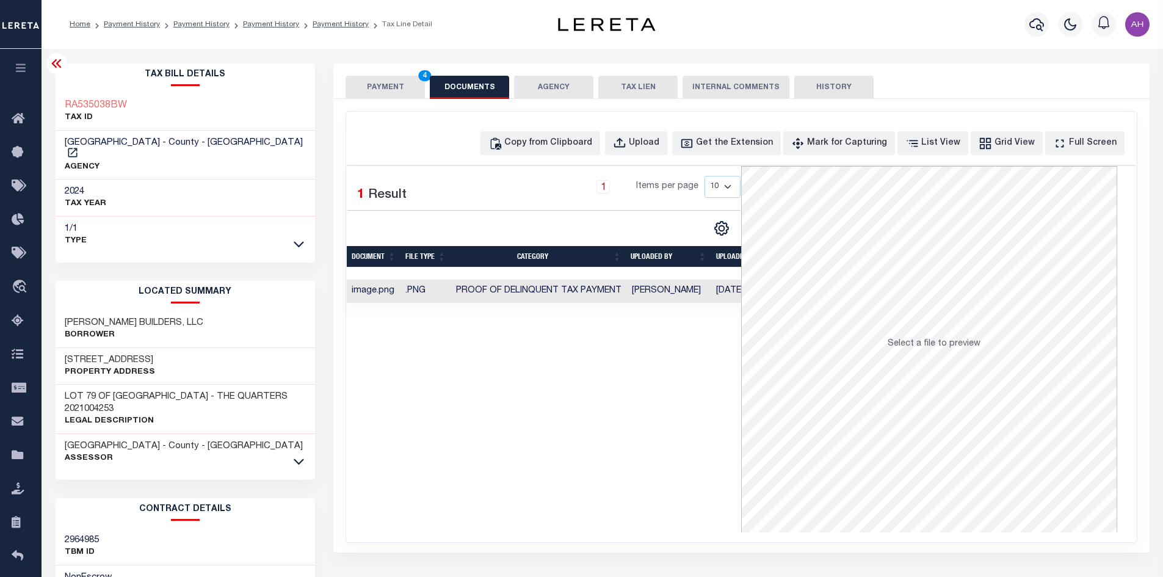
click at [410, 88] on button "PAYMENT 4" at bounding box center [385, 87] width 79 height 23
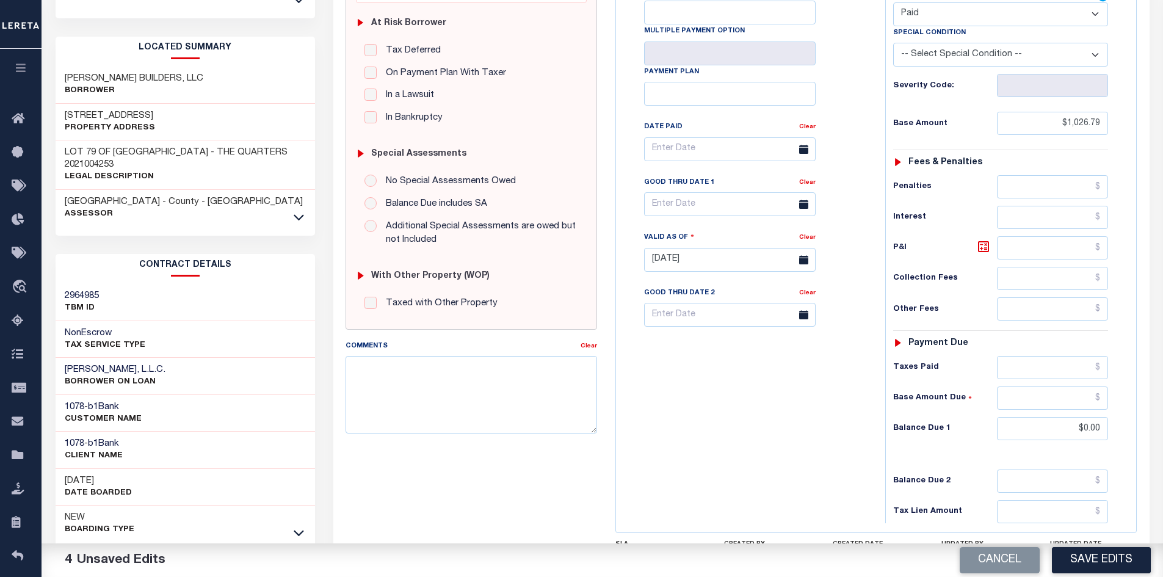
scroll to position [344, 0]
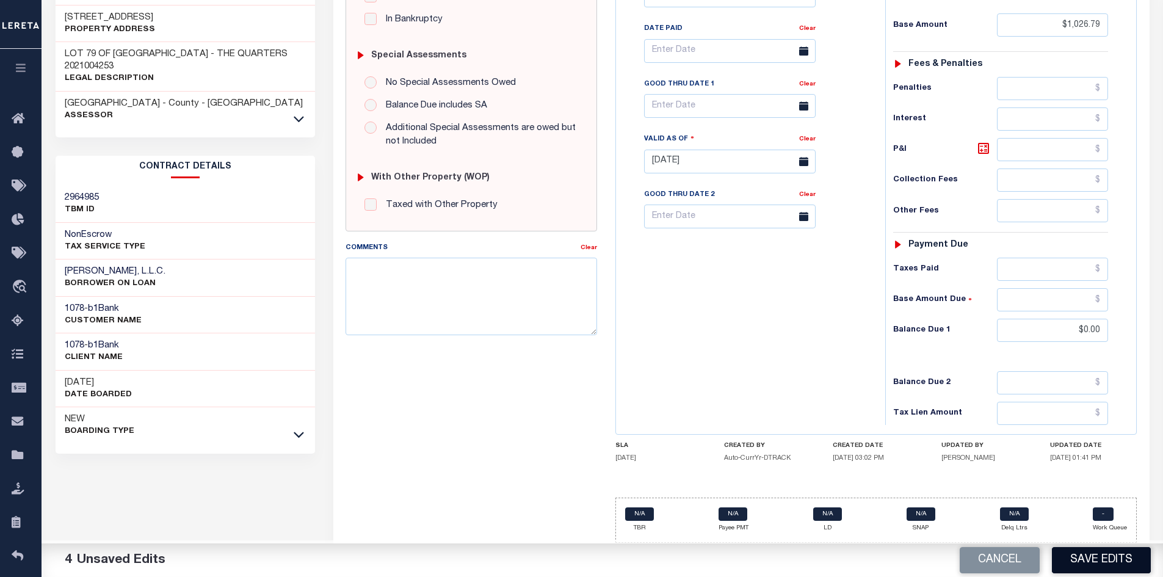
click at [1100, 567] on button "Save Edits" at bounding box center [1101, 560] width 99 height 26
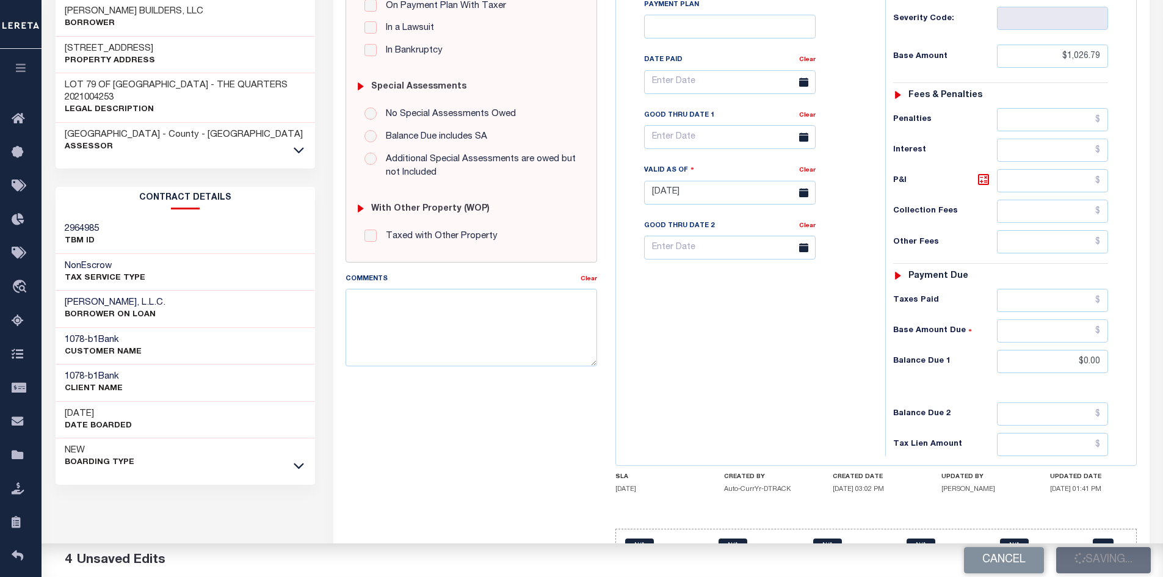
scroll to position [161, 0]
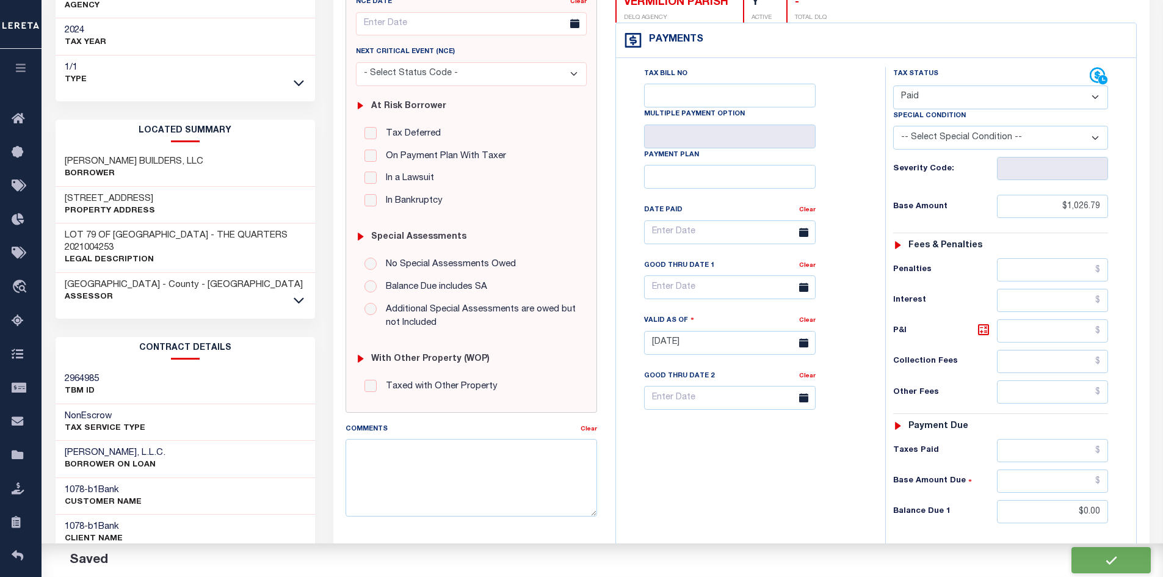
checkbox input "false"
type input "$1,026.79"
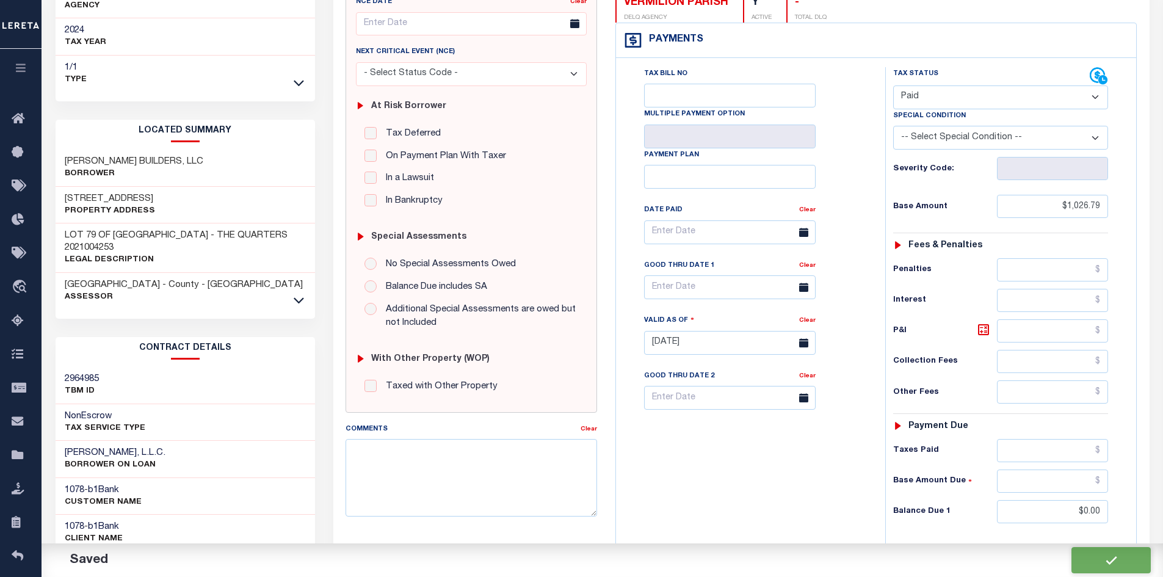
type input "$0"
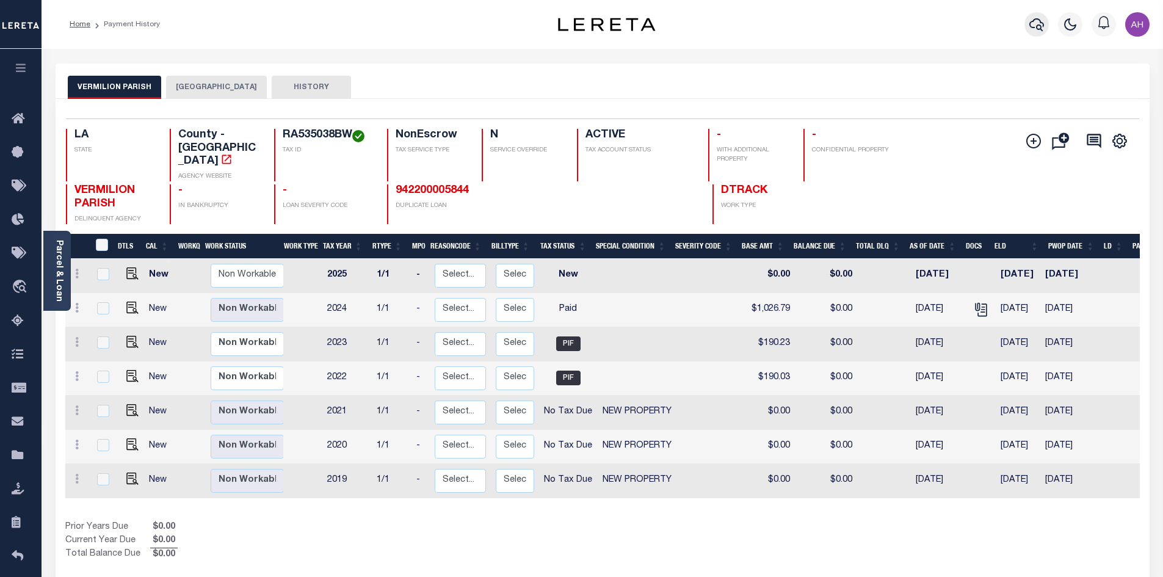
click at [1040, 26] on icon "button" at bounding box center [1037, 24] width 15 height 13
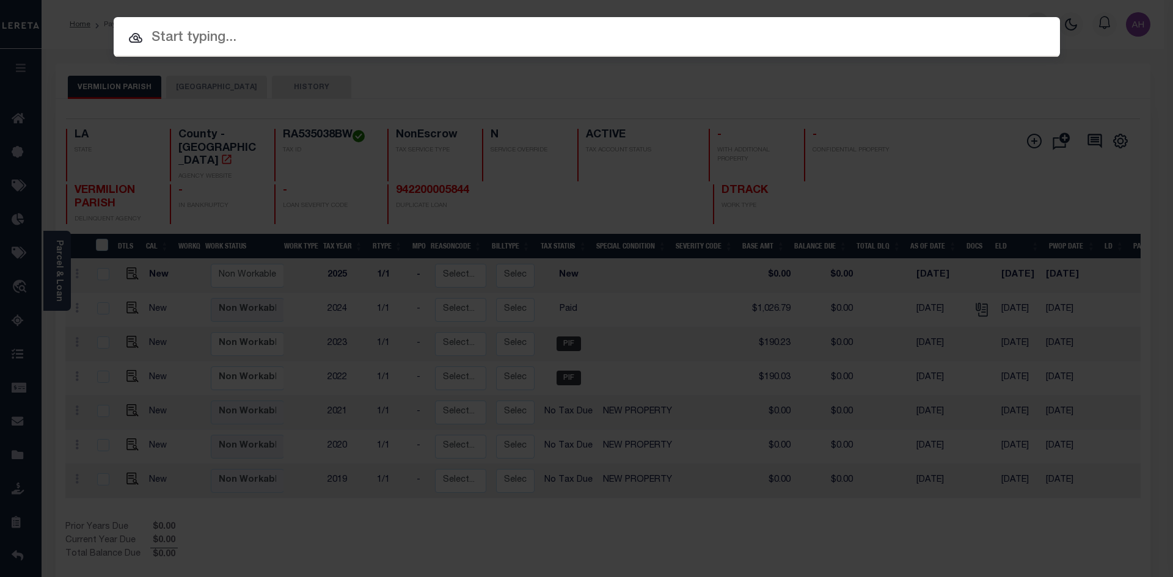
paste input "RA535038BX"
type input "RA535038BX"
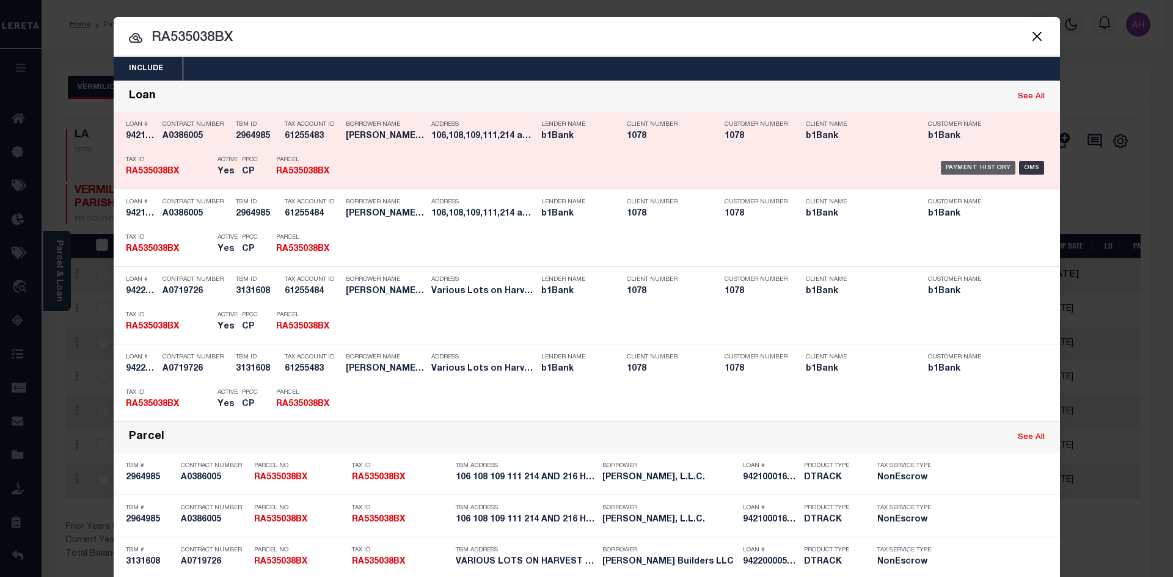
click at [945, 165] on div "Payment History" at bounding box center [977, 167] width 75 height 13
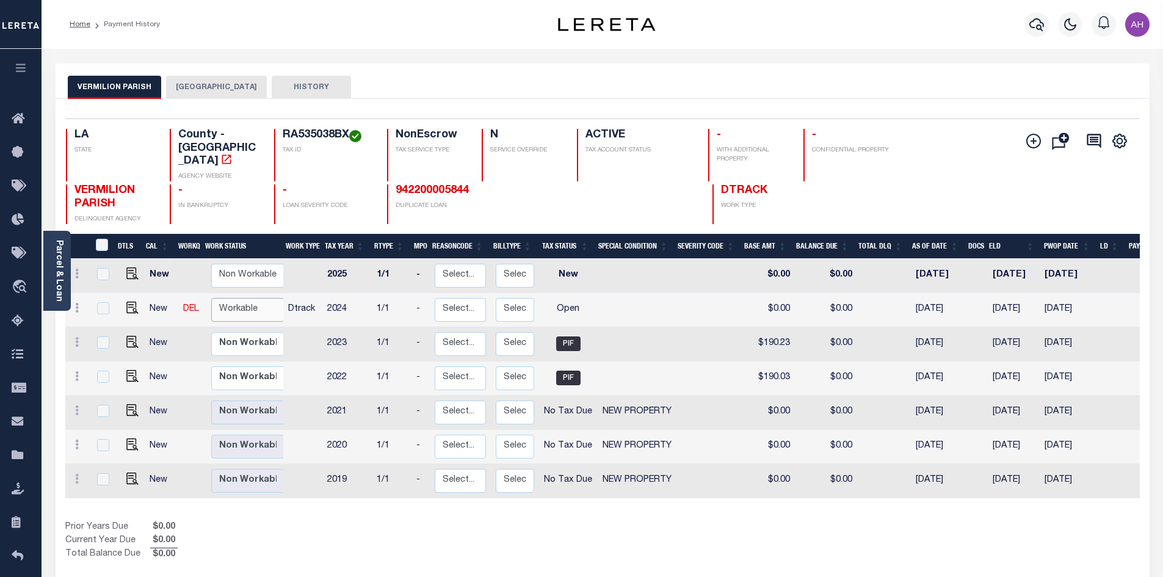
click at [244, 298] on select "Non Workable Workable" at bounding box center [247, 310] width 73 height 24
checkbox input "true"
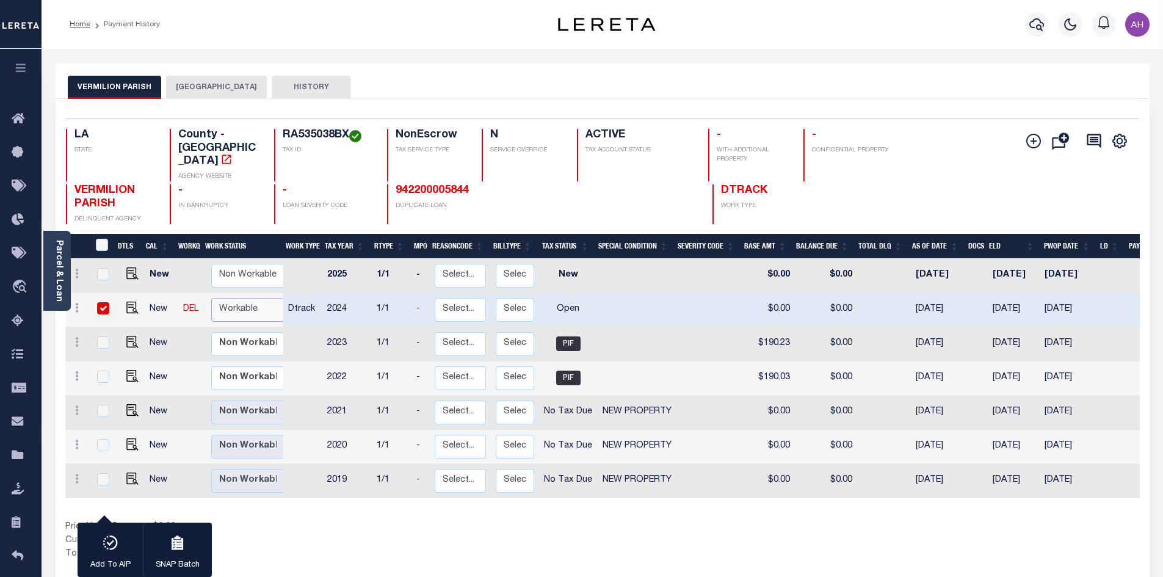
select select "true"
click at [211, 298] on select "Non Workable Workable" at bounding box center [247, 310] width 73 height 24
checkbox input "false"
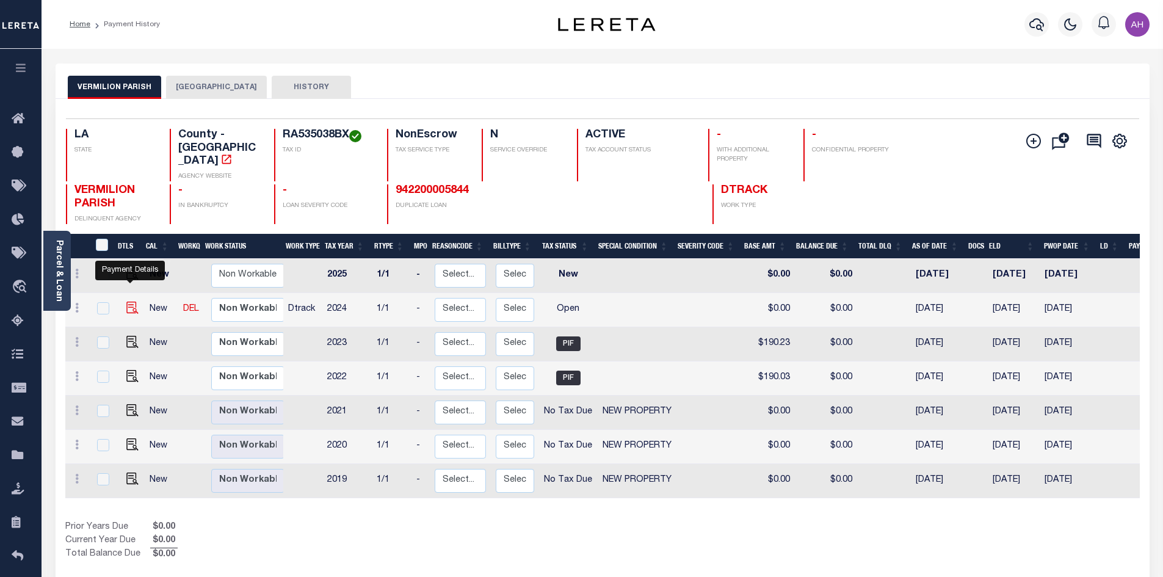
click at [128, 302] on img "" at bounding box center [132, 308] width 12 height 12
checkbox input "true"
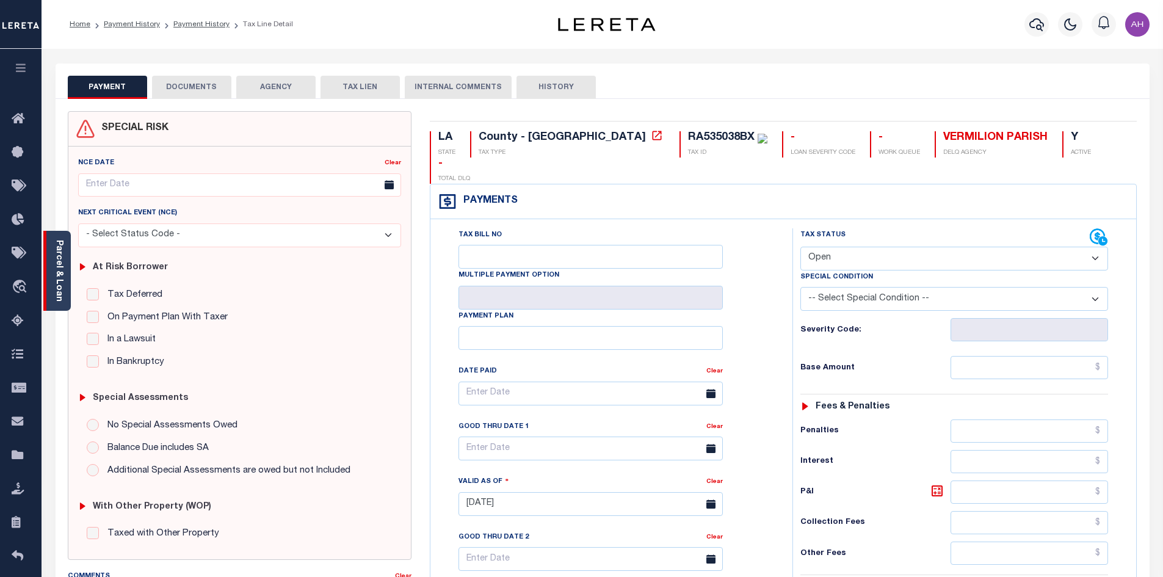
click at [58, 275] on link "Parcel & Loan" at bounding box center [58, 271] width 9 height 62
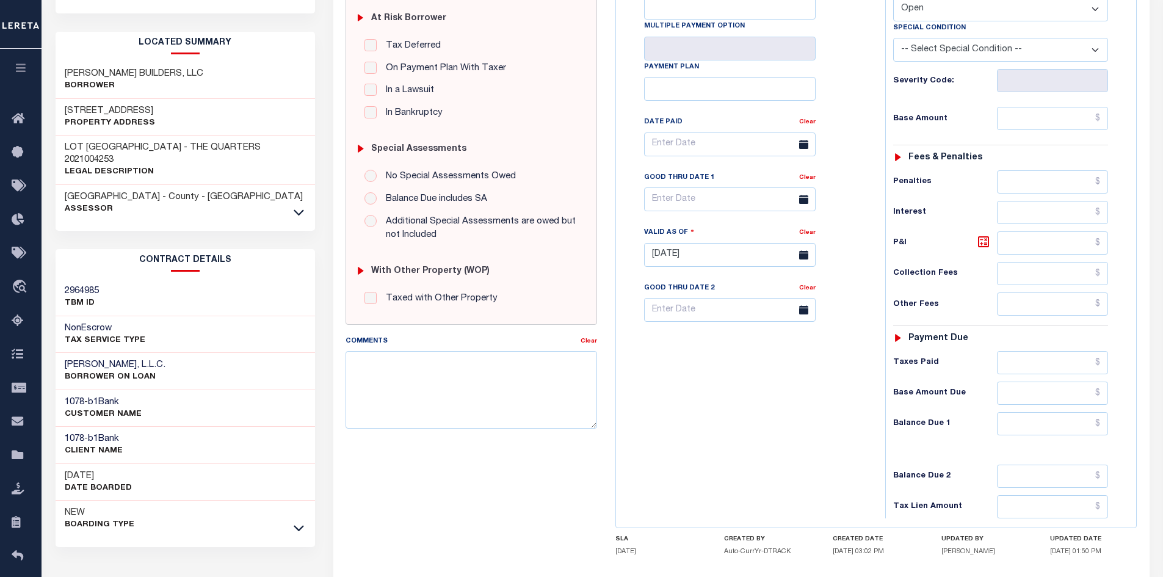
scroll to position [305, 0]
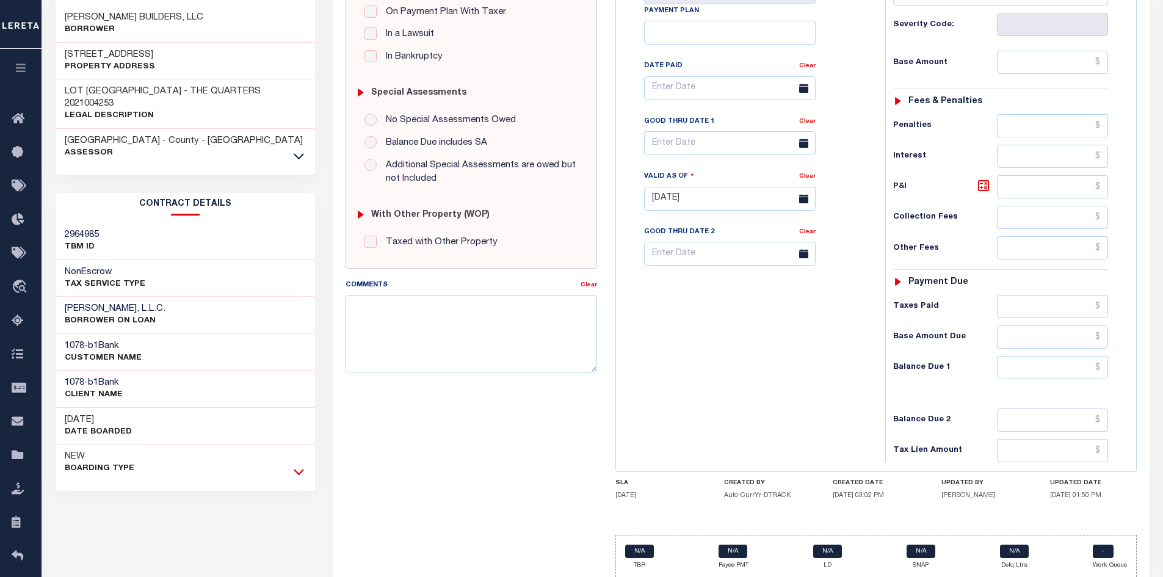
click at [297, 470] on icon at bounding box center [299, 473] width 10 height 6
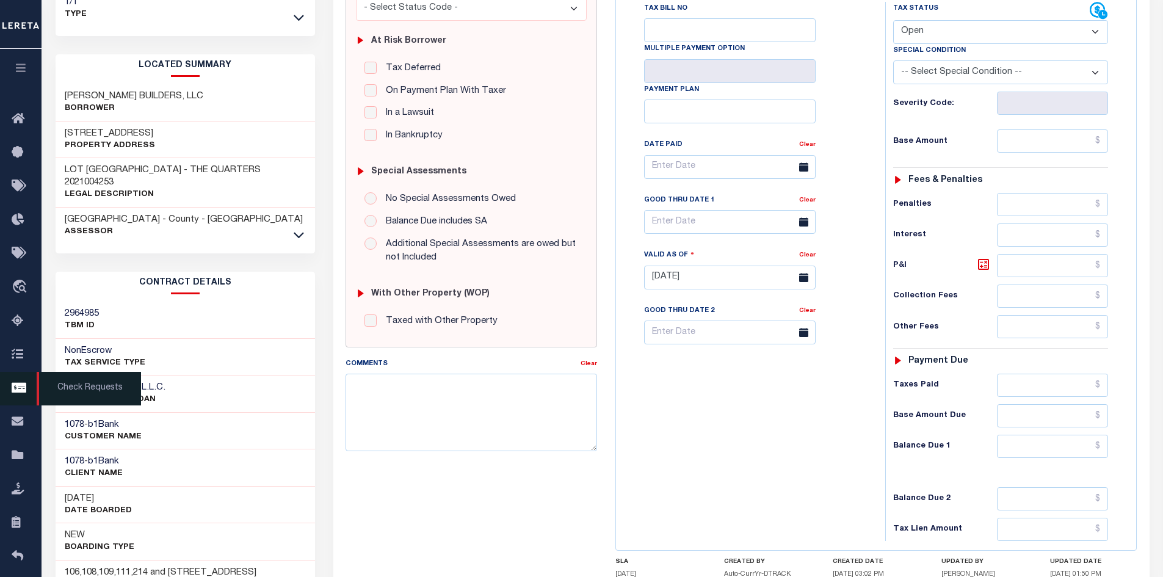
scroll to position [183, 0]
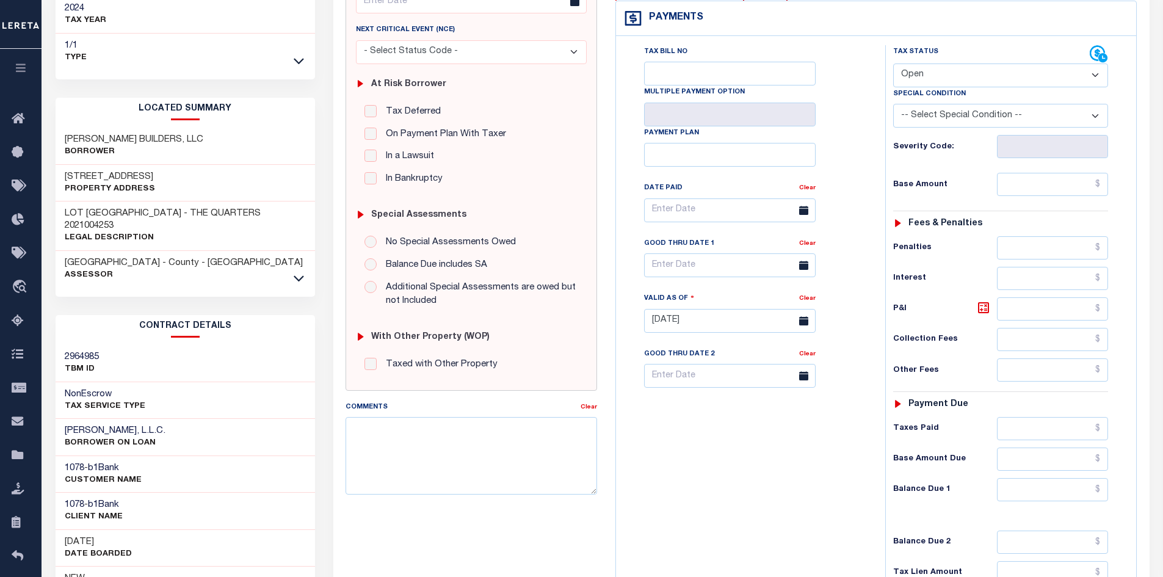
drag, startPoint x: 129, startPoint y: 211, endPoint x: 65, endPoint y: 200, distance: 65.8
click at [65, 208] on h3 "LOT [GEOGRAPHIC_DATA] - THE QUARTERS 2021004253" at bounding box center [186, 220] width 242 height 24
copy h3 "LOT 78 PLANTATION RIDGE - THE QUARTERS 2021004253"
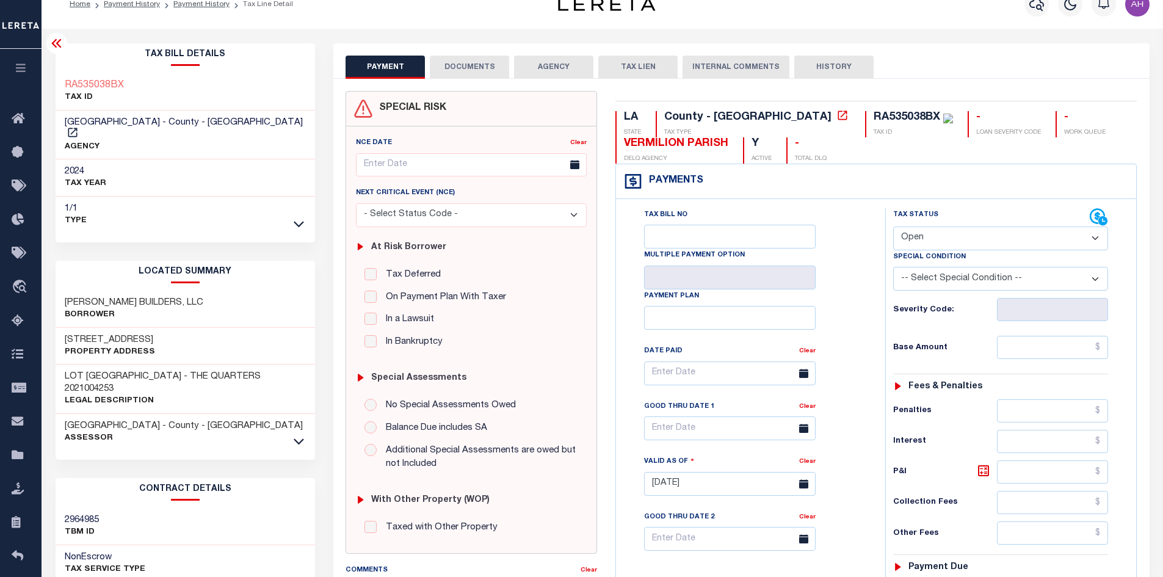
scroll to position [0, 0]
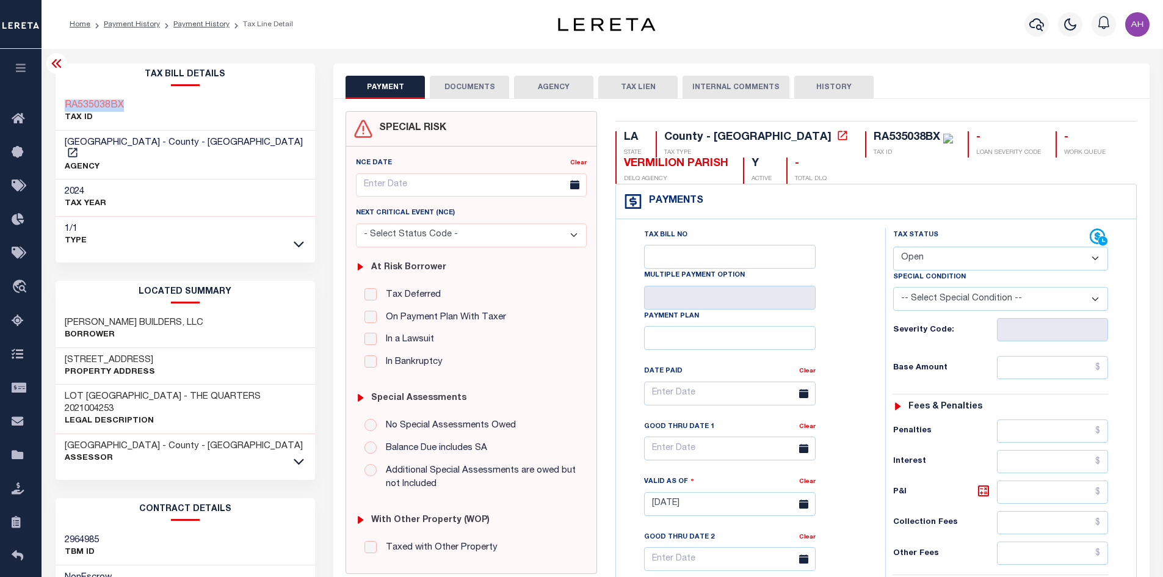
drag, startPoint x: 151, startPoint y: 107, endPoint x: 67, endPoint y: 103, distance: 85.0
click at [67, 103] on div "RA535038BX TAX ID" at bounding box center [186, 111] width 260 height 37
copy h3 "RA535038BX"
click at [952, 260] on select "- Select Status Code - Open Due/Unpaid Paid Incomplete No Tax Due Internal Refu…" at bounding box center [1000, 259] width 215 height 24
select select "PYD"
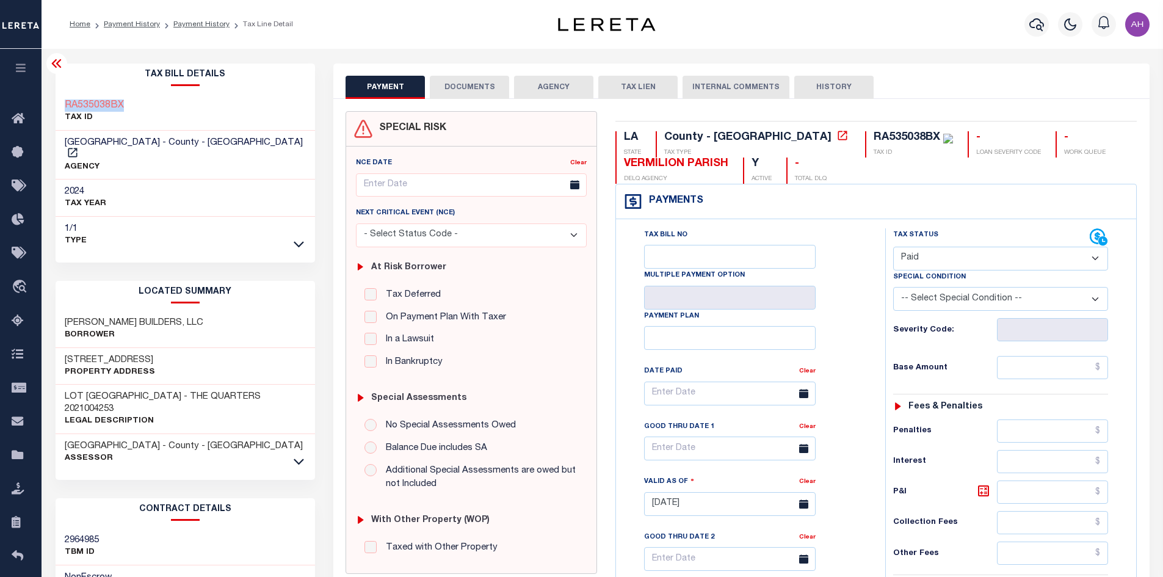
click at [893, 247] on select "- Select Status Code - Open Due/Unpaid Paid Incomplete No Tax Due Internal Refu…" at bounding box center [1000, 259] width 215 height 24
type input "[DATE]"
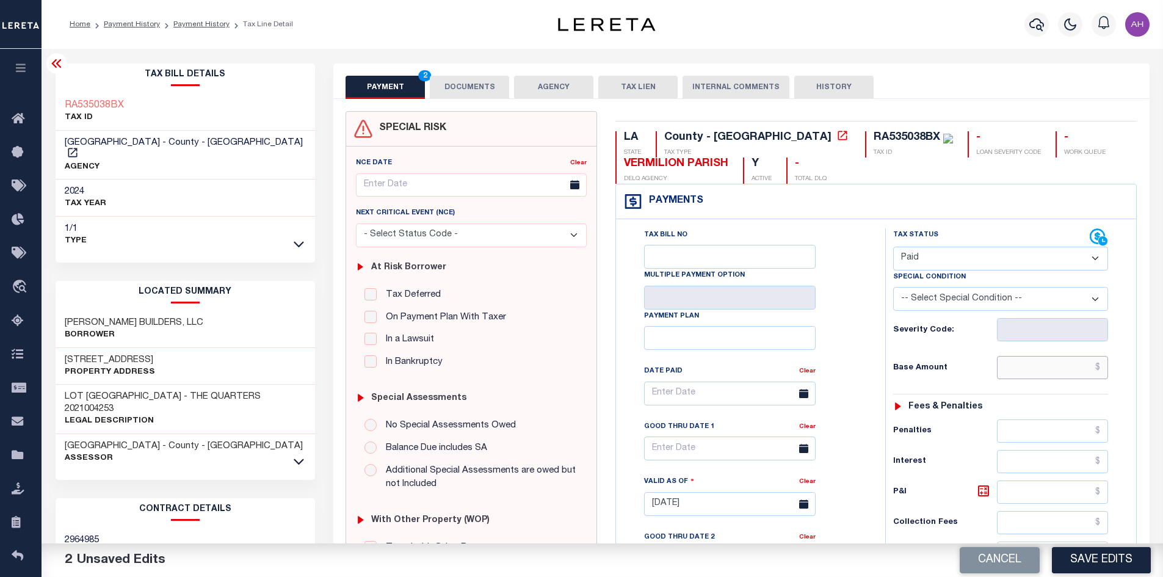
click at [1055, 377] on input "text" at bounding box center [1053, 367] width 112 height 23
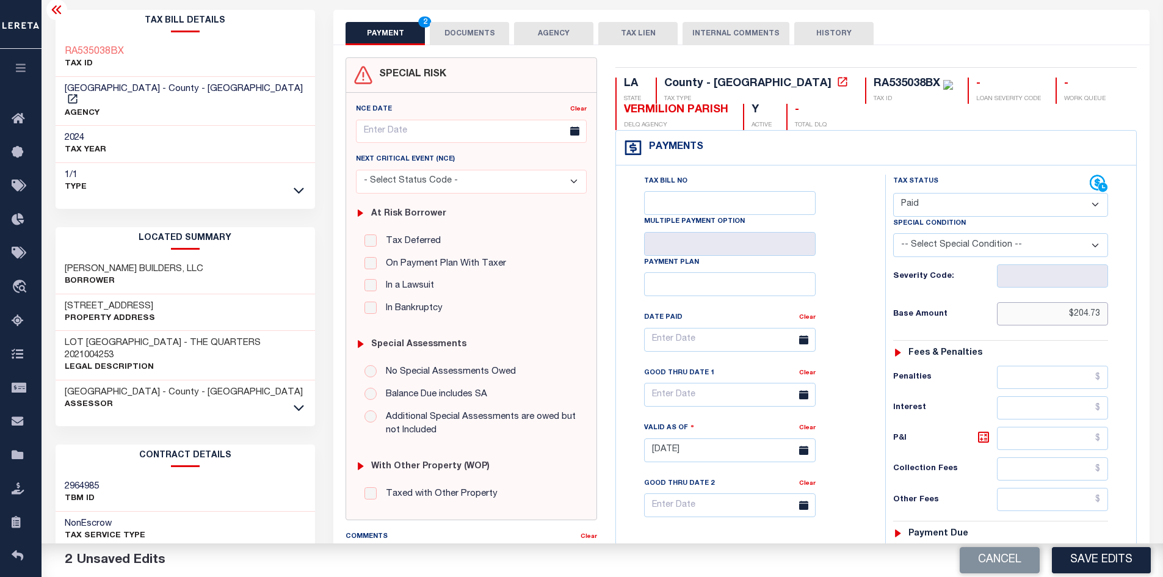
scroll to position [305, 0]
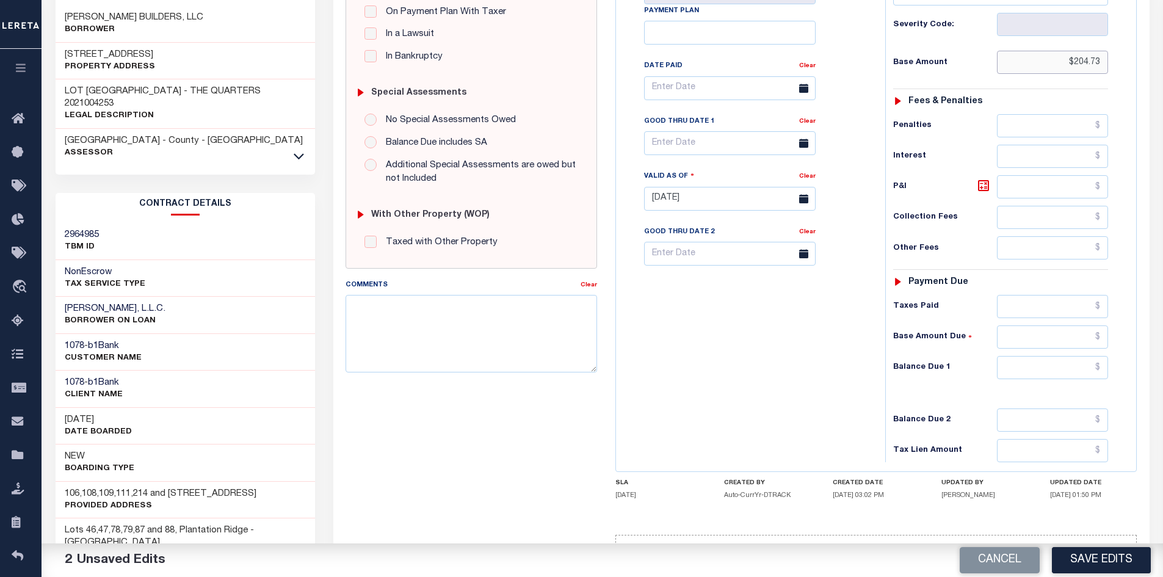
type input "$204.73"
click at [1052, 370] on input "text" at bounding box center [1053, 367] width 112 height 23
type input "$0"
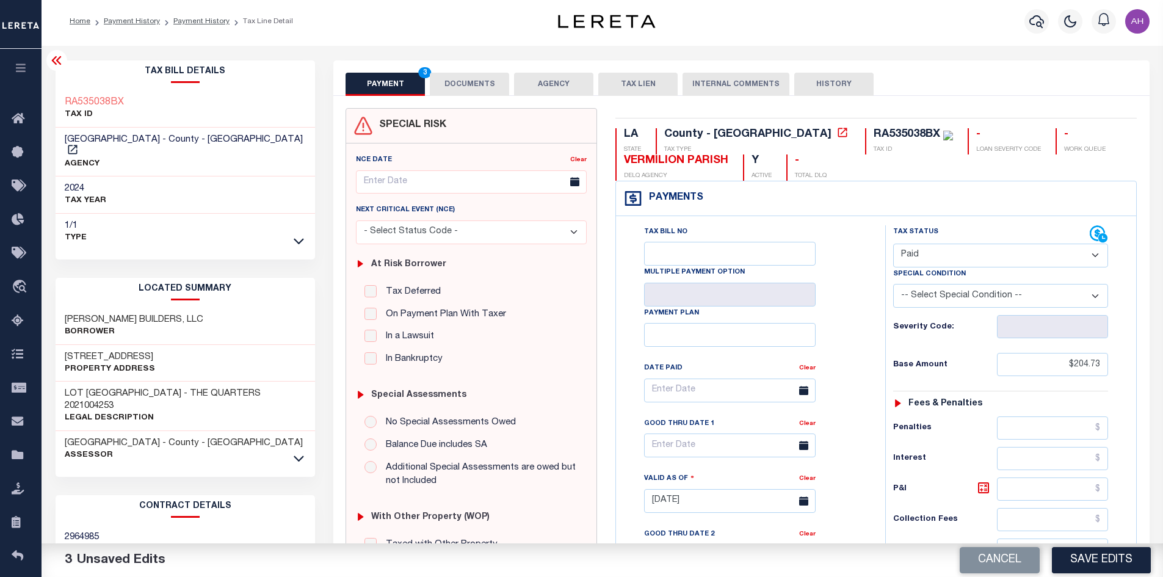
scroll to position [0, 0]
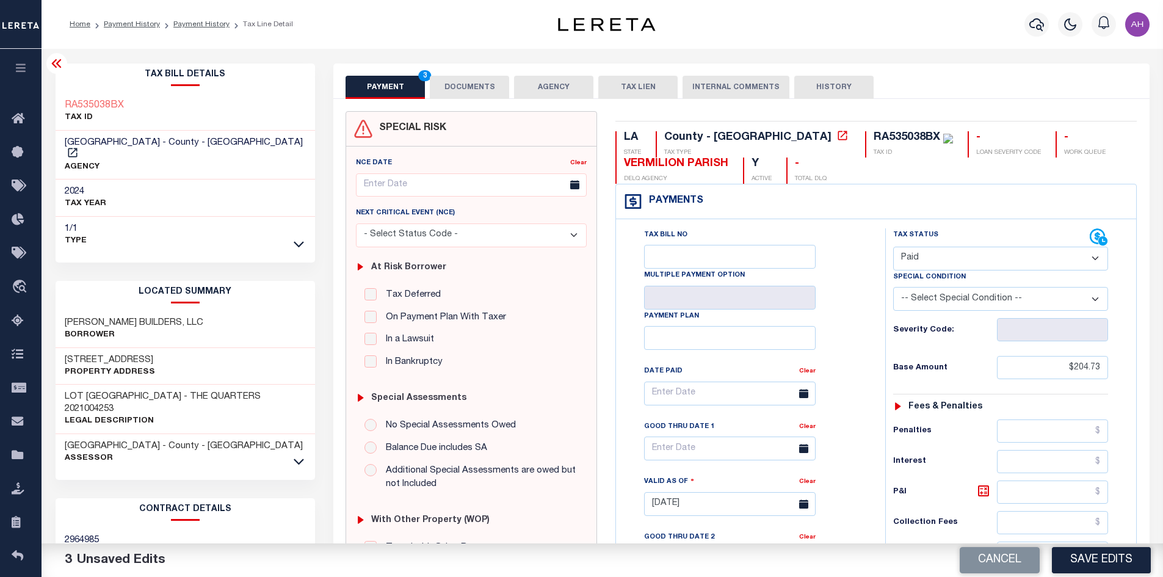
click at [461, 82] on button "DOCUMENTS" at bounding box center [469, 87] width 79 height 23
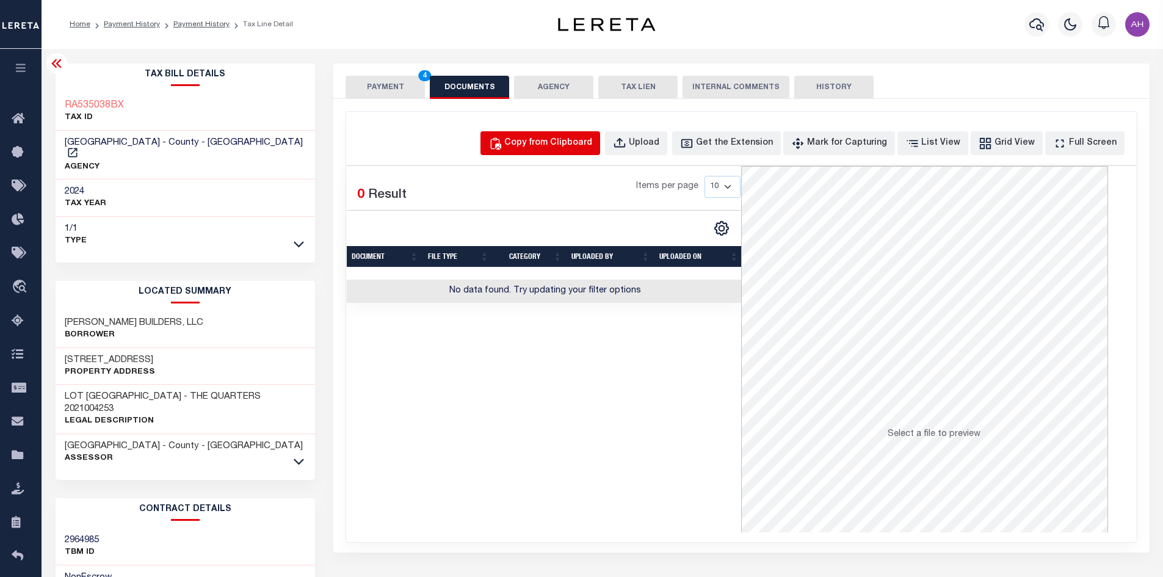
click at [556, 141] on div "Copy from Clipboard" at bounding box center [548, 143] width 88 height 13
select select "POP"
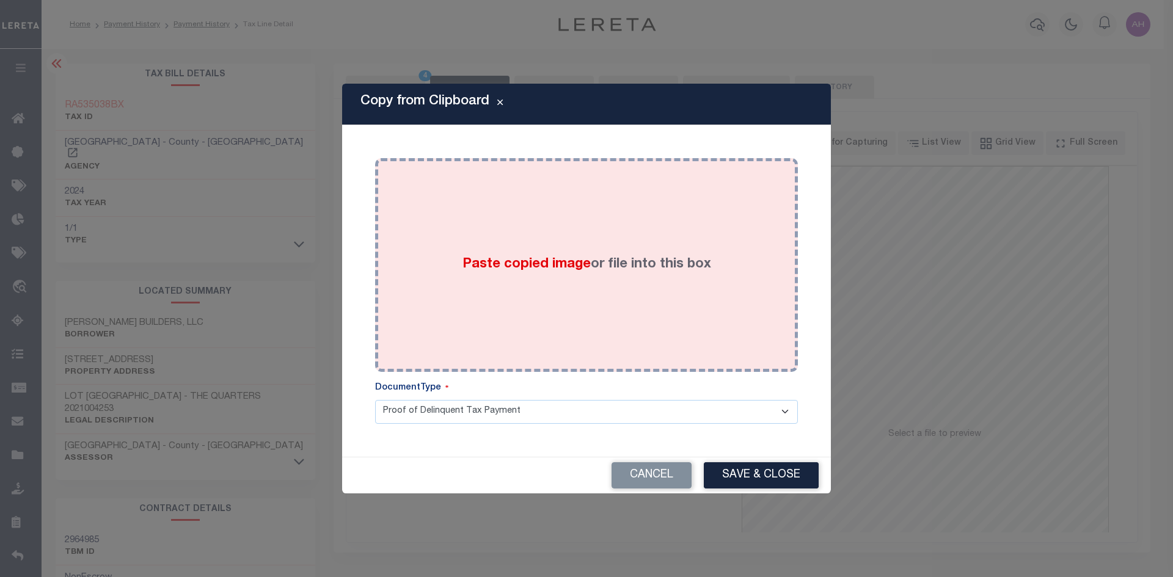
click at [507, 269] on span "Paste copied image" at bounding box center [526, 264] width 128 height 13
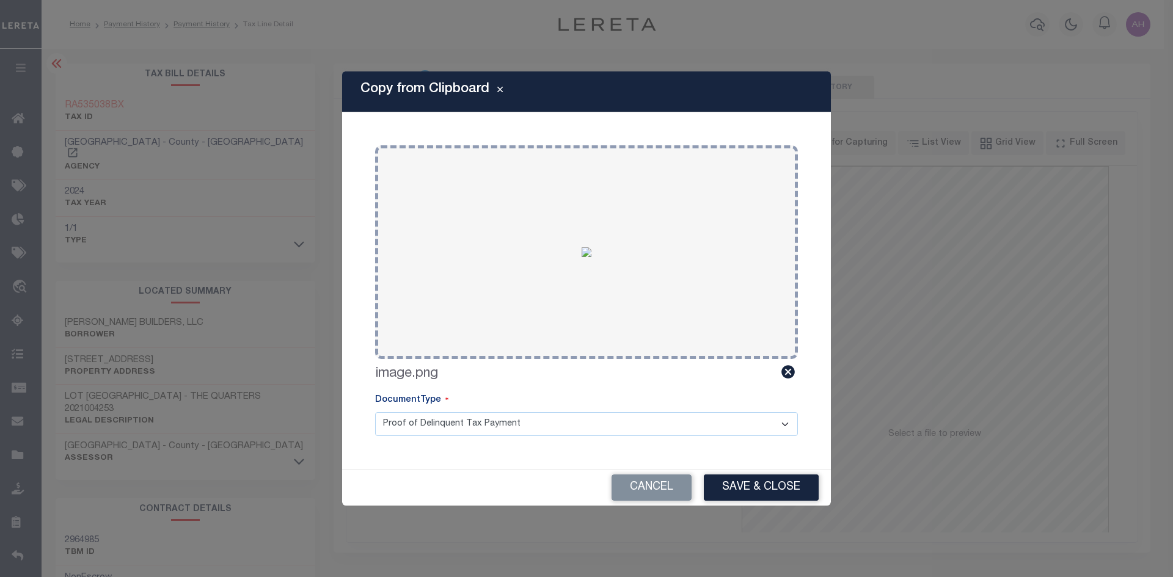
click at [788, 482] on button "Save & Close" at bounding box center [761, 488] width 115 height 26
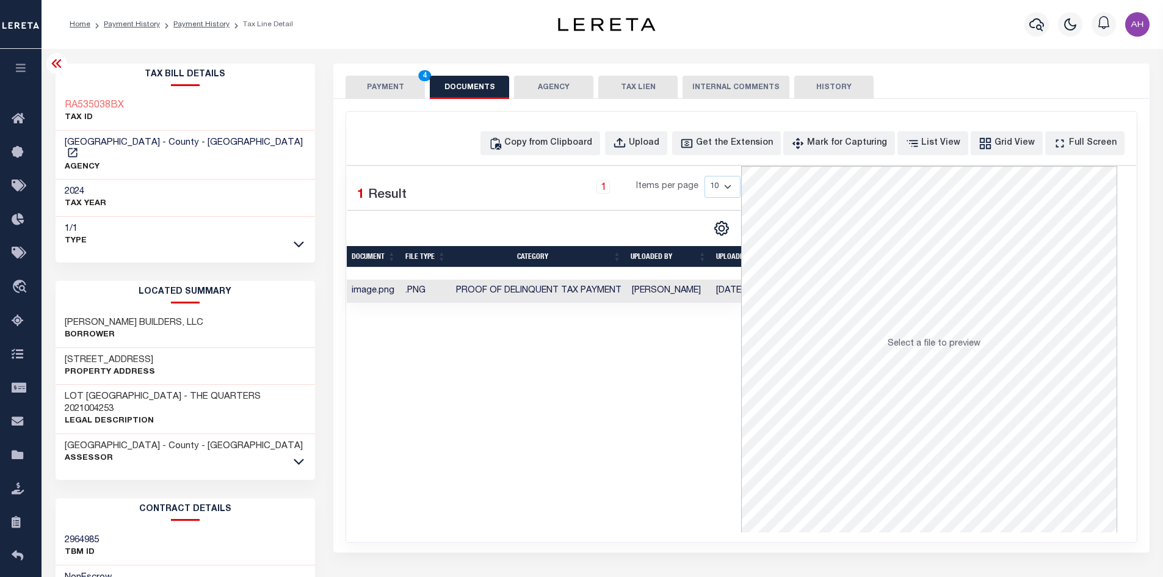
click at [507, 393] on div "Selected 1 Result 1 Items per page 10 25 50 100" at bounding box center [544, 349] width 395 height 366
click at [398, 87] on button "PAYMENT 4" at bounding box center [385, 87] width 79 height 23
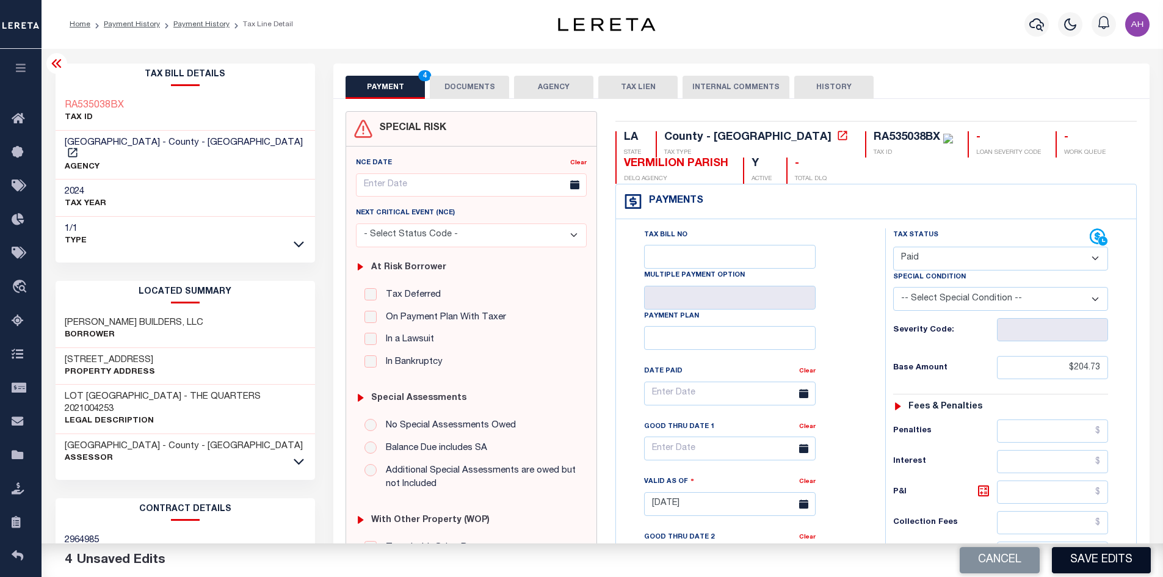
click at [1116, 560] on button "Save Edits" at bounding box center [1101, 560] width 99 height 26
checkbox input "false"
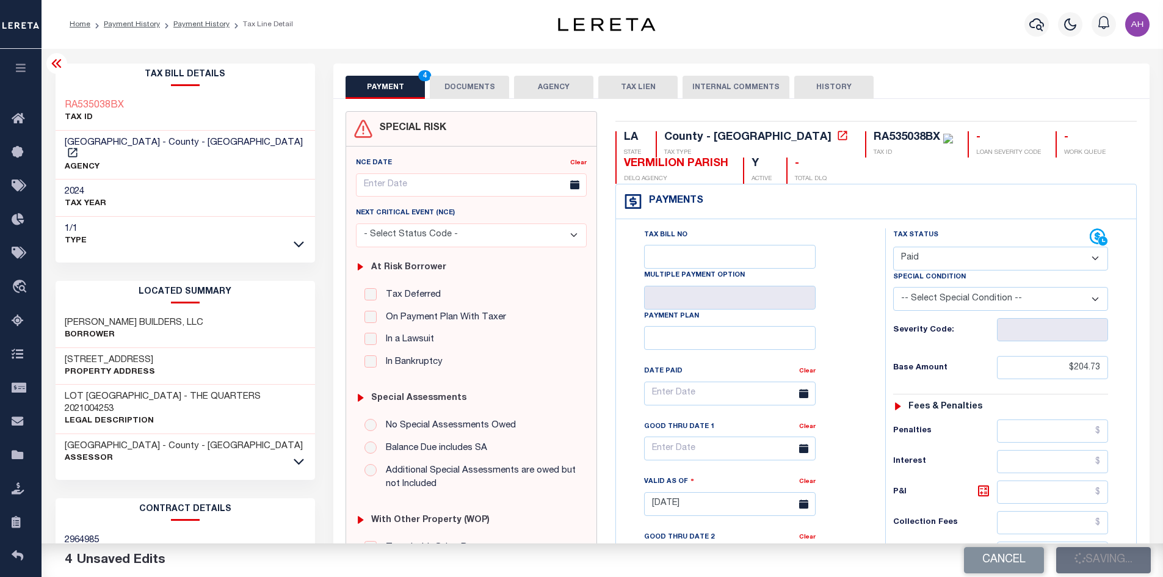
type input "$204.73"
type input "$0"
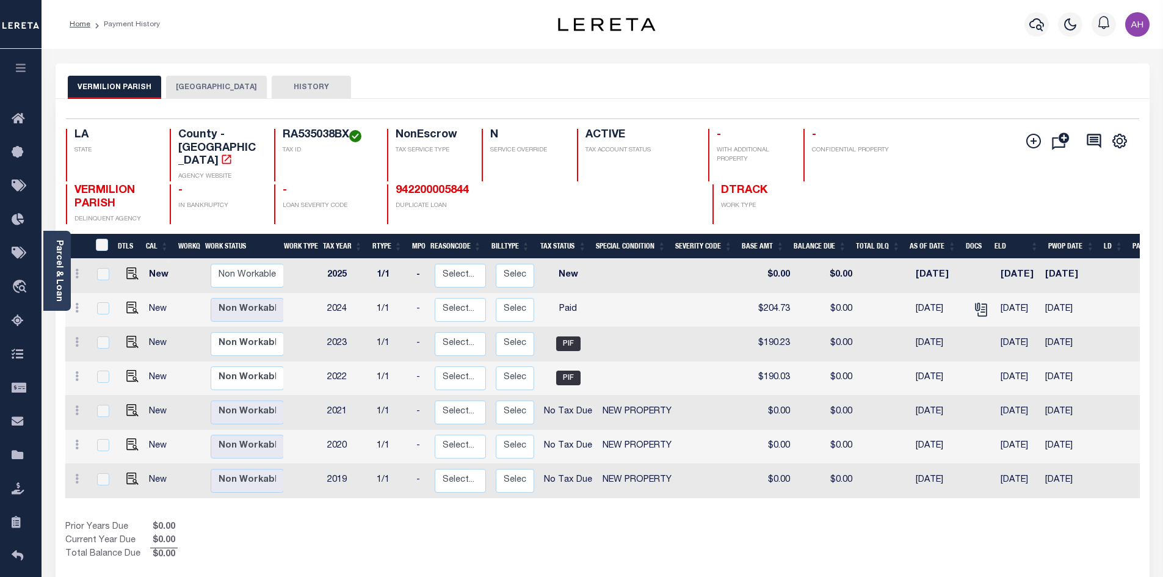
click at [218, 90] on button "[GEOGRAPHIC_DATA]" at bounding box center [216, 87] width 101 height 23
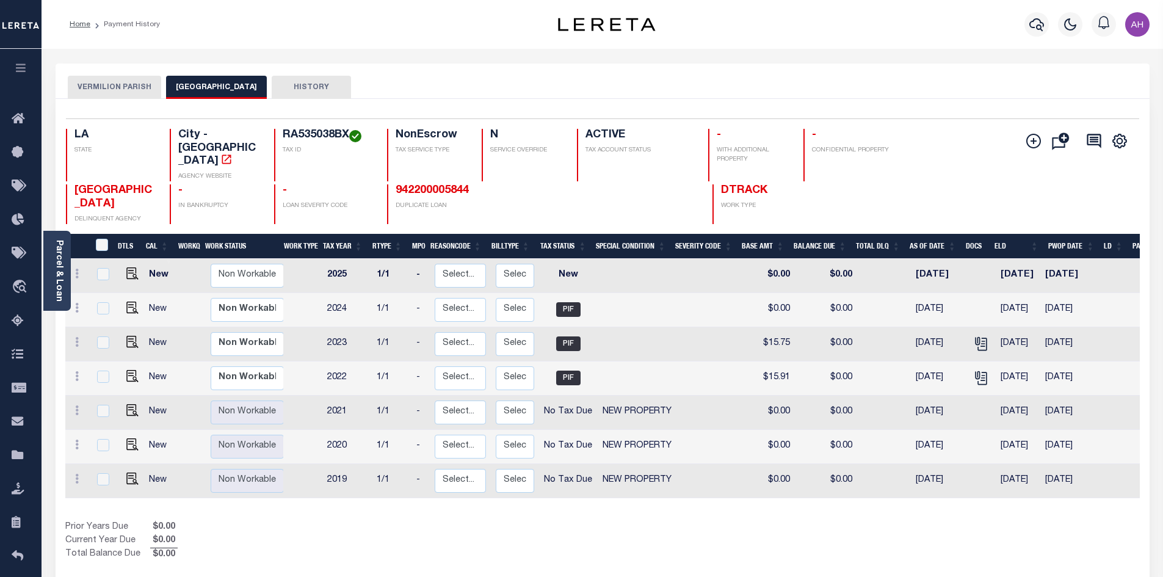
click at [98, 86] on button "VERMILION PARISH" at bounding box center [114, 87] width 93 height 23
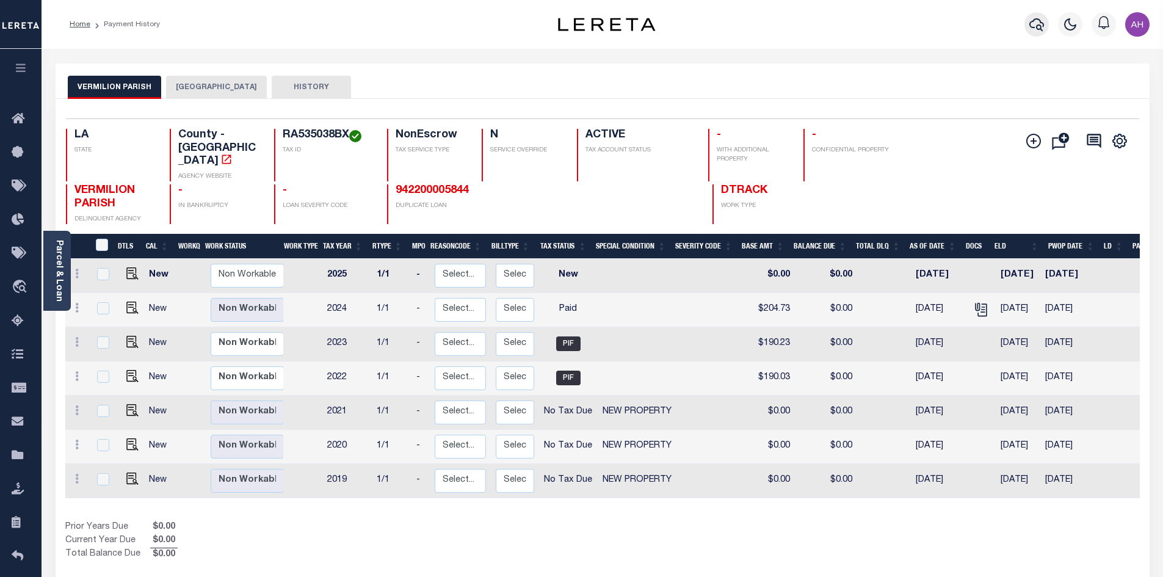
click at [1045, 28] on button "button" at bounding box center [1037, 24] width 24 height 24
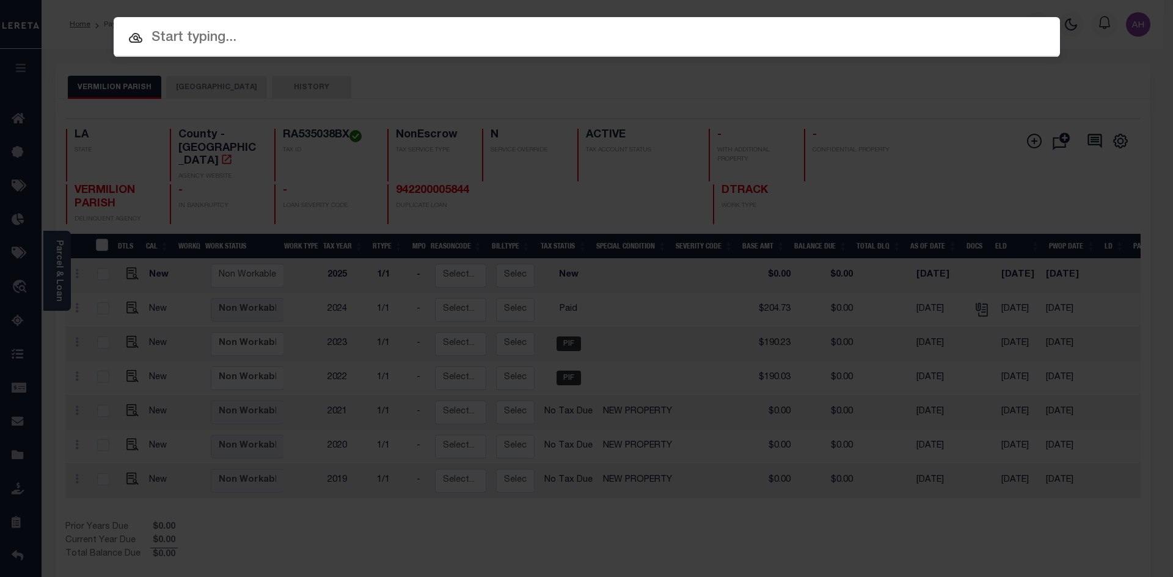
paste input "RA535038BZ"
type input "RA535038BZ"
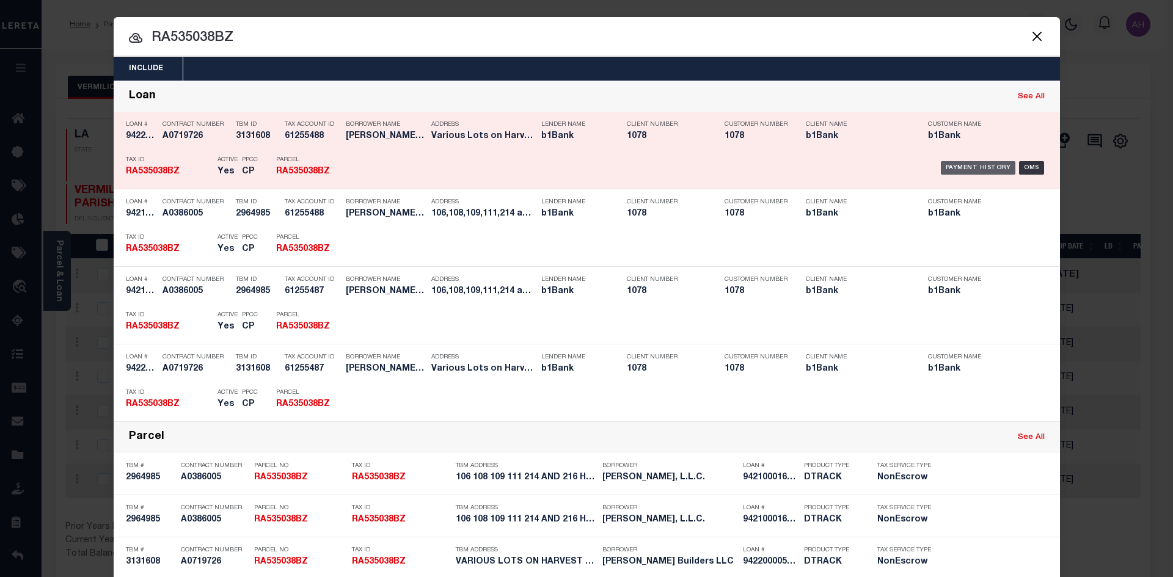
click at [965, 169] on div "Payment History" at bounding box center [977, 167] width 75 height 13
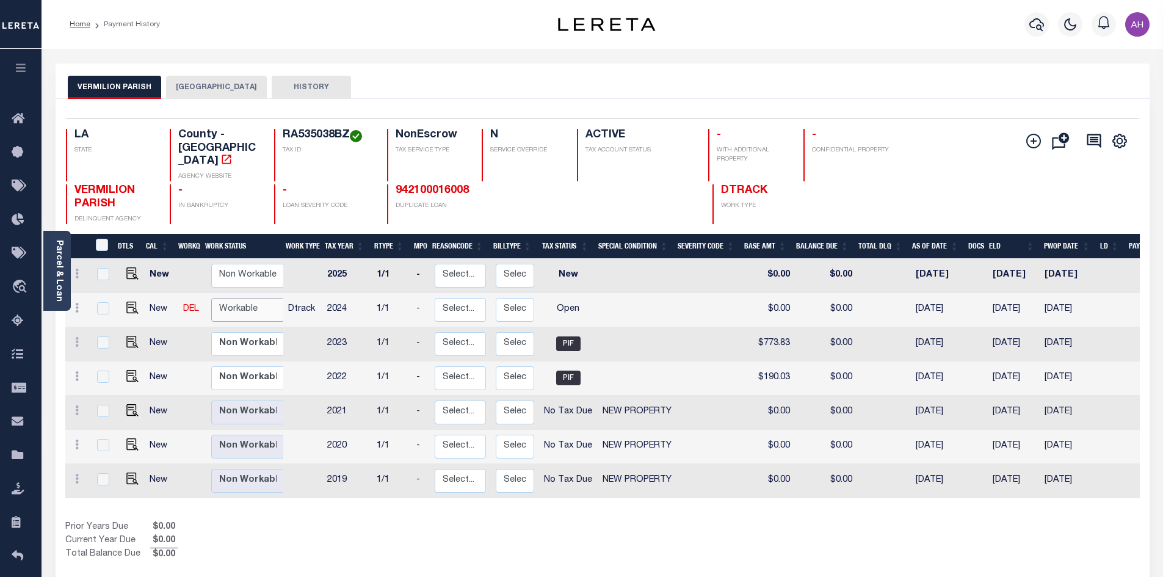
click at [247, 298] on select "Non Workable Workable" at bounding box center [247, 310] width 73 height 24
checkbox input "true"
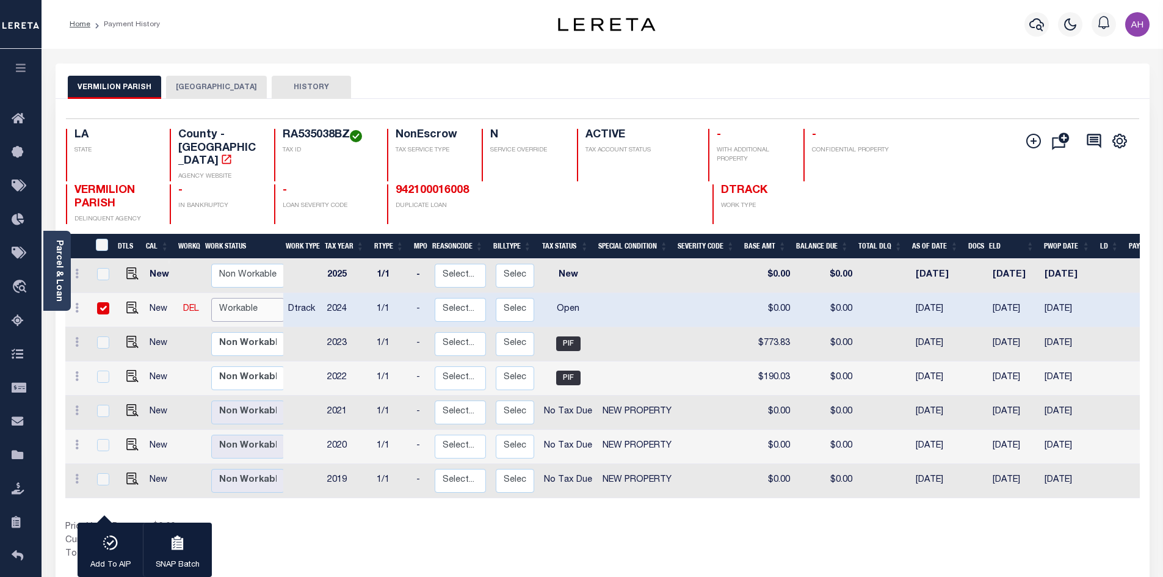
select select "true"
click at [211, 298] on select "Non Workable Workable" at bounding box center [247, 310] width 73 height 24
checkbox input "false"
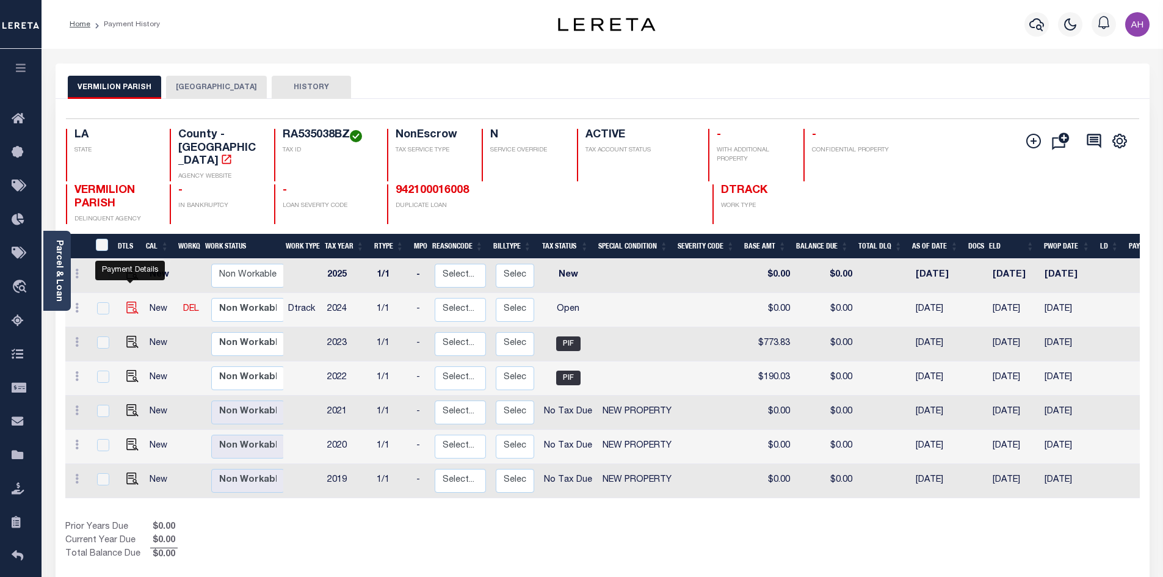
click at [126, 302] on img "" at bounding box center [132, 308] width 12 height 12
checkbox input "true"
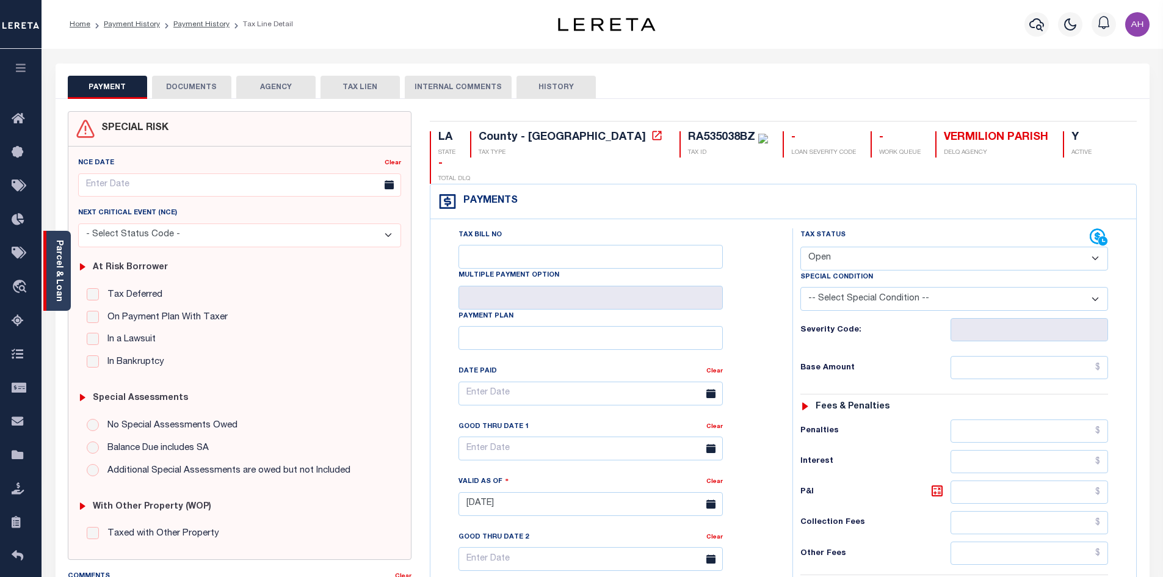
click at [59, 283] on link "Parcel & Loan" at bounding box center [58, 271] width 9 height 62
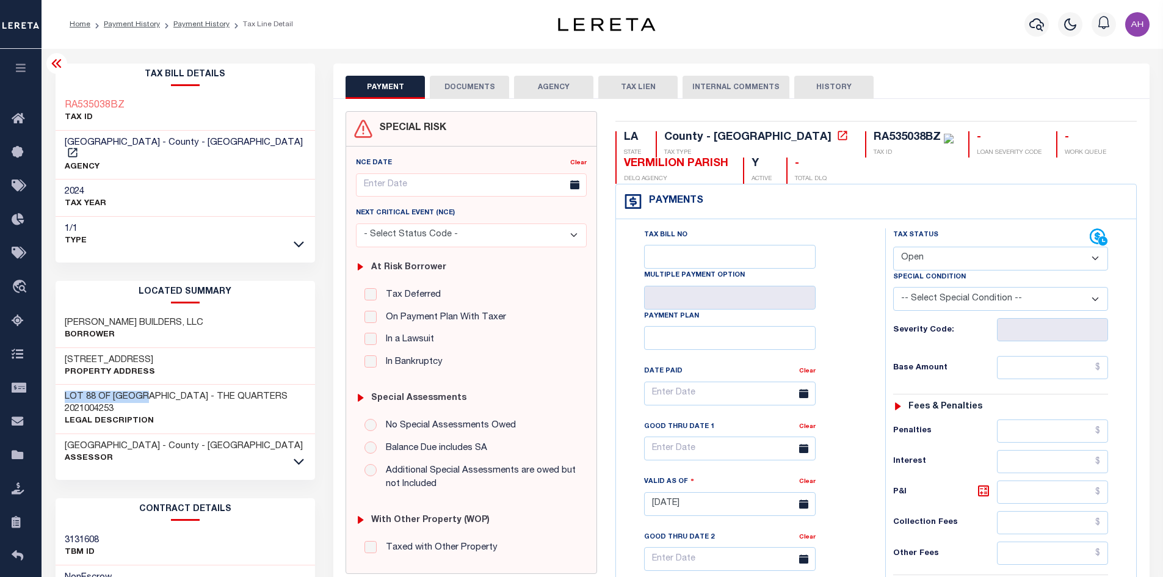
drag, startPoint x: 60, startPoint y: 382, endPoint x: 144, endPoint y: 387, distance: 83.8
click at [144, 387] on div "LOT 88 OF PLANTATION RIDGE - THE QUARTERS 2021004253 Legal Description" at bounding box center [186, 409] width 260 height 49
click at [181, 395] on h3 "LOT 88 OF [GEOGRAPHIC_DATA] - THE QUARTERS 2021004253" at bounding box center [186, 403] width 242 height 24
drag, startPoint x: 60, startPoint y: 382, endPoint x: 197, endPoint y: 389, distance: 137.6
click at [197, 389] on div "LOT 88 OF PLANTATION RIDGE - THE QUARTERS 2021004253 Legal Description" at bounding box center [186, 409] width 260 height 49
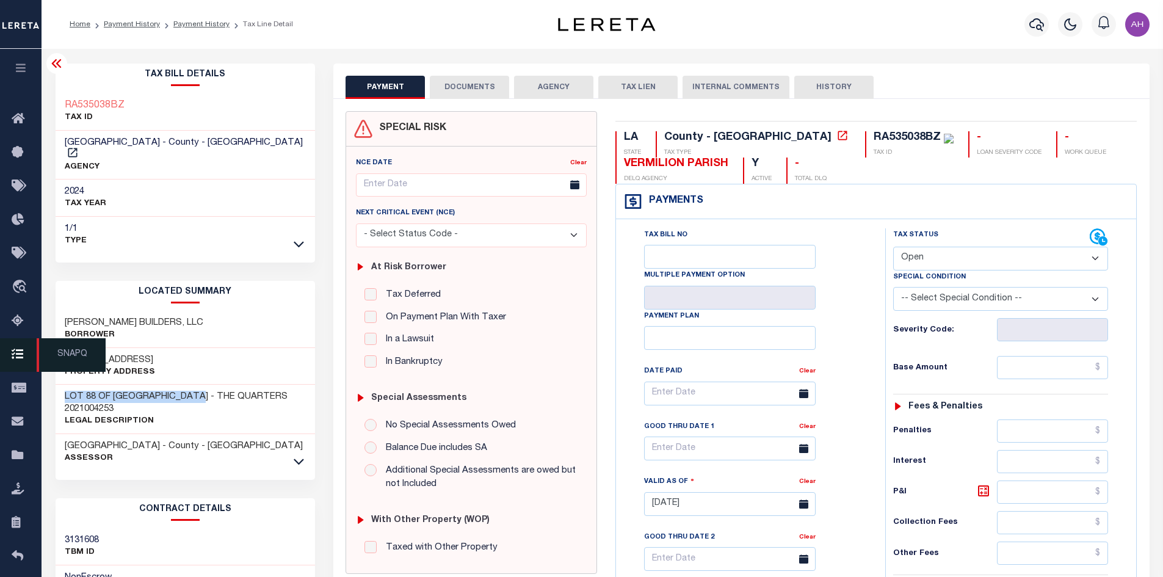
copy h3 "LOT 88 OF PLANTATION RIDGE"
click at [135, 104] on div "RA535038BZ TAX ID" at bounding box center [186, 111] width 260 height 37
click at [139, 107] on div "RA535038BZ TAX ID" at bounding box center [186, 111] width 260 height 37
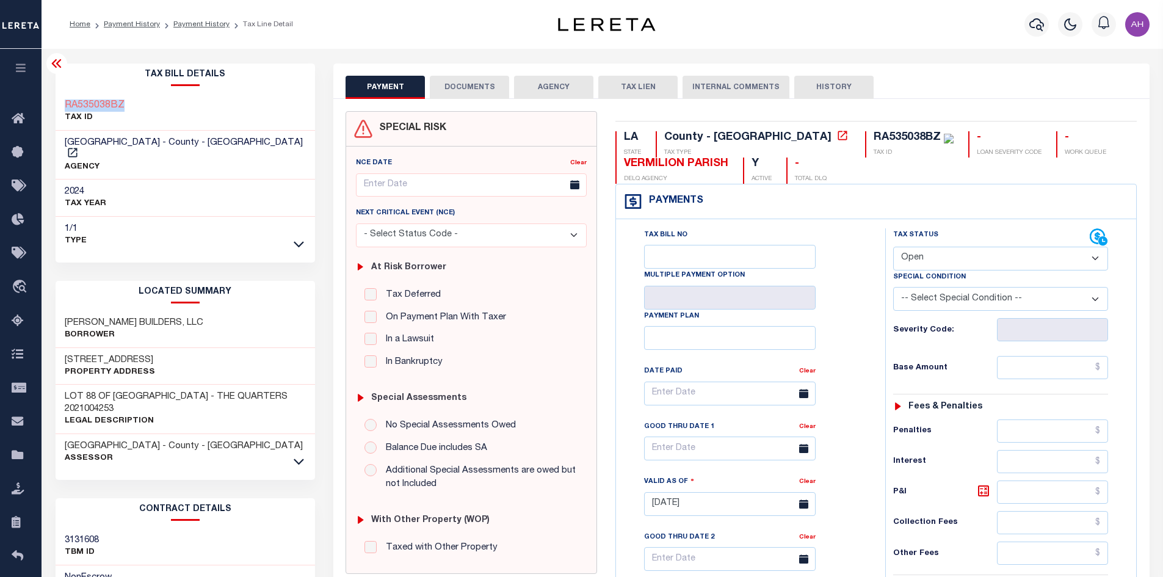
drag, startPoint x: 135, startPoint y: 107, endPoint x: 65, endPoint y: 104, distance: 70.3
click at [65, 104] on div "RA535038BZ TAX ID" at bounding box center [186, 111] width 260 height 37
copy h3 "RA535038BZ"
click at [931, 255] on select "- Select Status Code - Open Due/Unpaid Paid Incomplete No Tax Due Internal Refu…" at bounding box center [1000, 259] width 215 height 24
select select "INC"
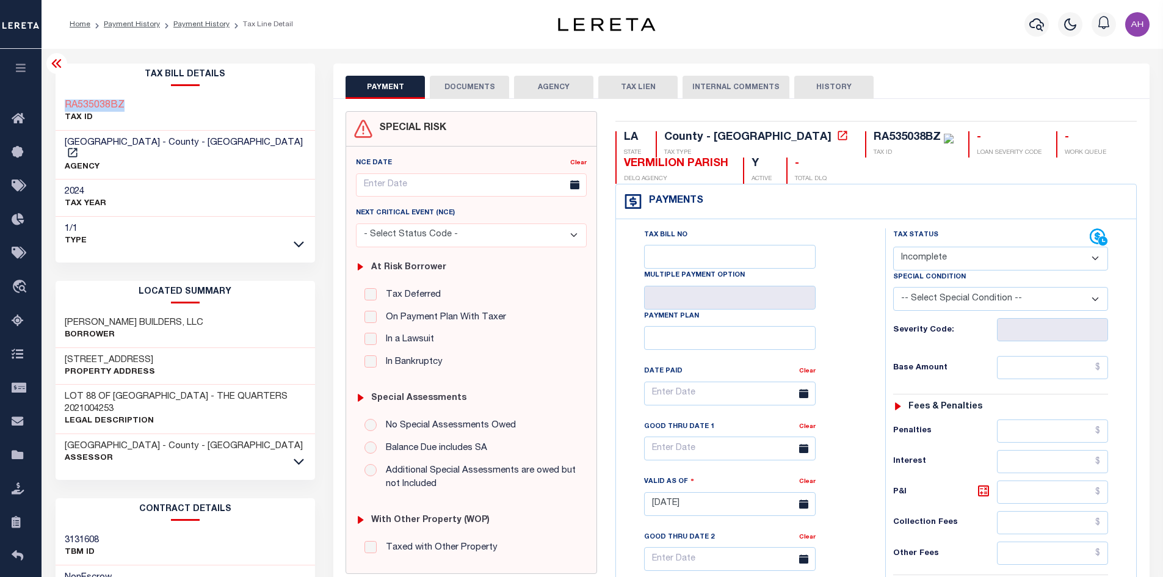
click at [893, 247] on select "- Select Status Code - Open Due/Unpaid Paid Incomplete No Tax Due Internal Refu…" at bounding box center [1000, 259] width 215 height 24
type input "[DATE]"
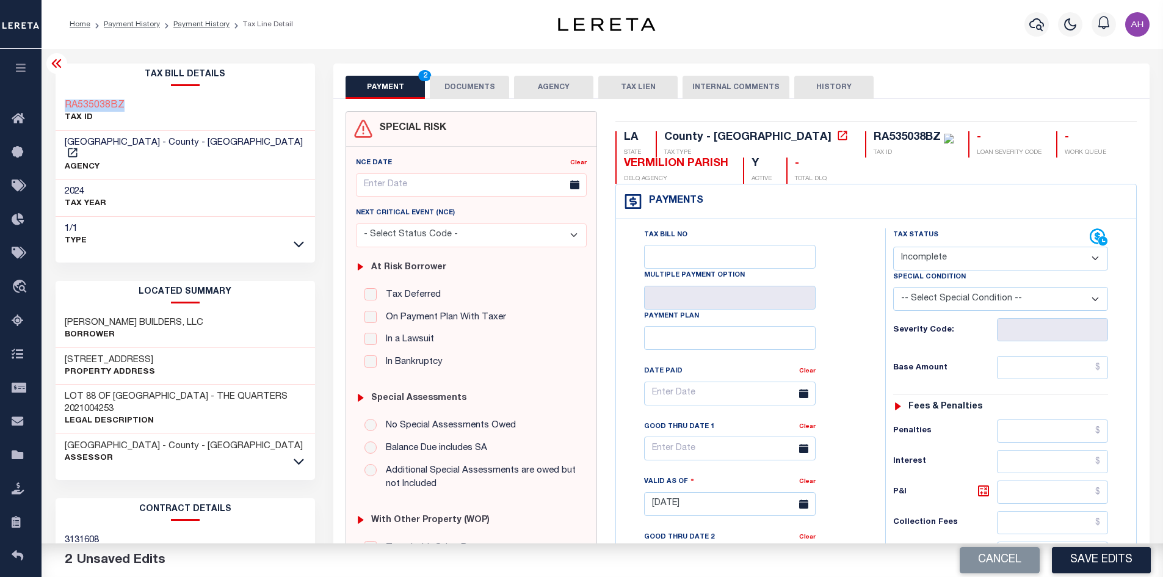
click at [922, 258] on select "- Select Status Code - Open Due/Unpaid Paid Incomplete No Tax Due Internal Refu…" at bounding box center [1000, 259] width 215 height 24
select select "PYD"
click at [893, 247] on select "- Select Status Code - Open Due/Unpaid Paid Incomplete No Tax Due Internal Refu…" at bounding box center [1000, 259] width 215 height 24
click at [1053, 363] on input "text" at bounding box center [1053, 367] width 112 height 23
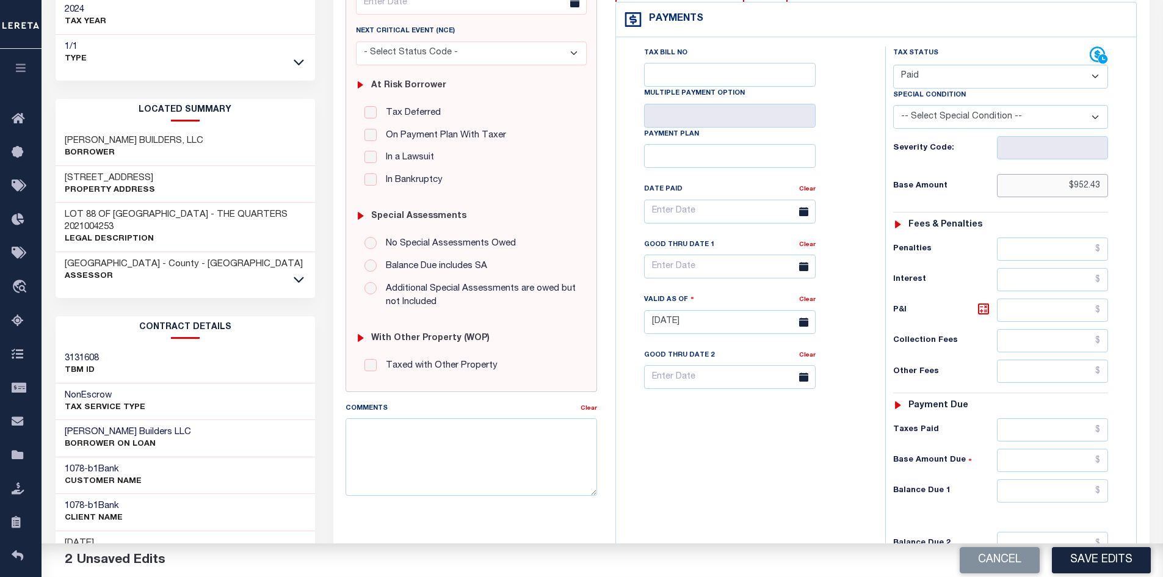
scroll to position [183, 0]
type input "$952.43"
click at [1044, 492] on input "text" at bounding box center [1053, 489] width 112 height 23
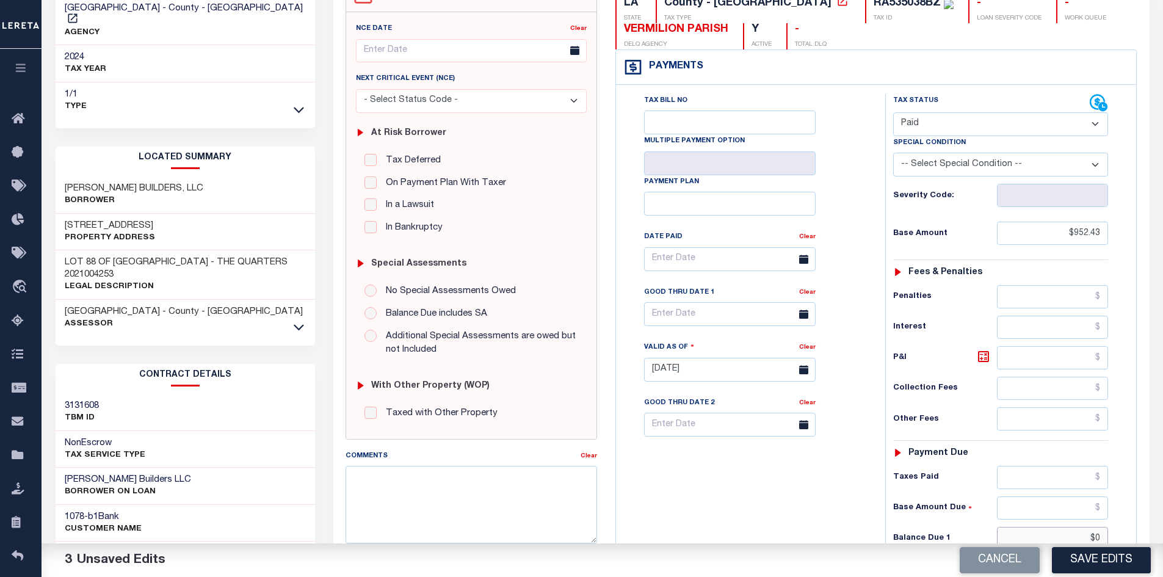
scroll to position [0, 0]
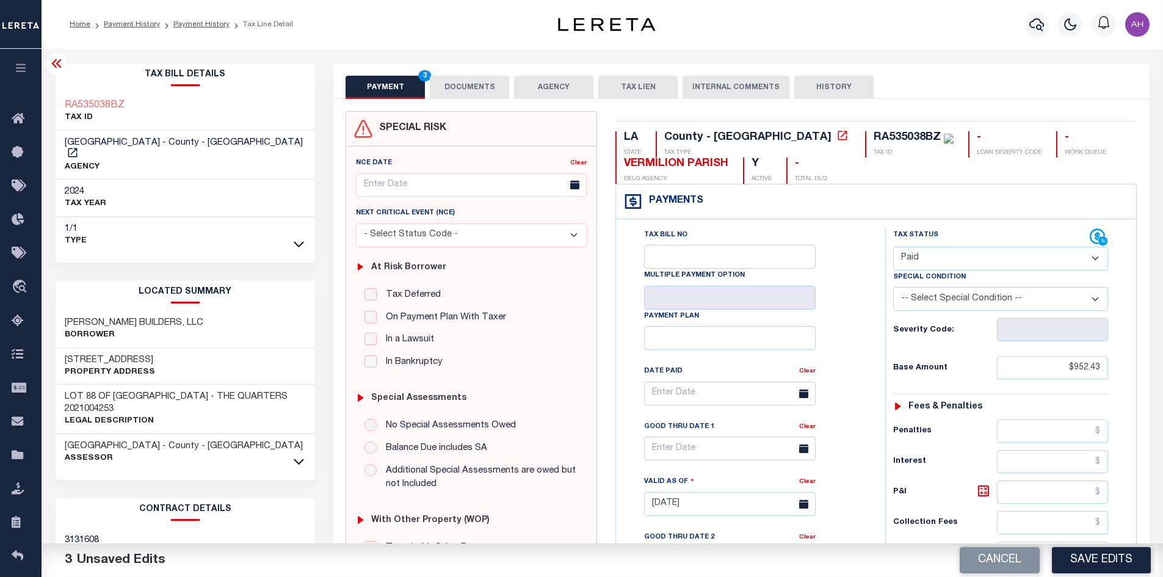
type input "$0.00"
click at [476, 93] on button "DOCUMENTS" at bounding box center [469, 87] width 79 height 23
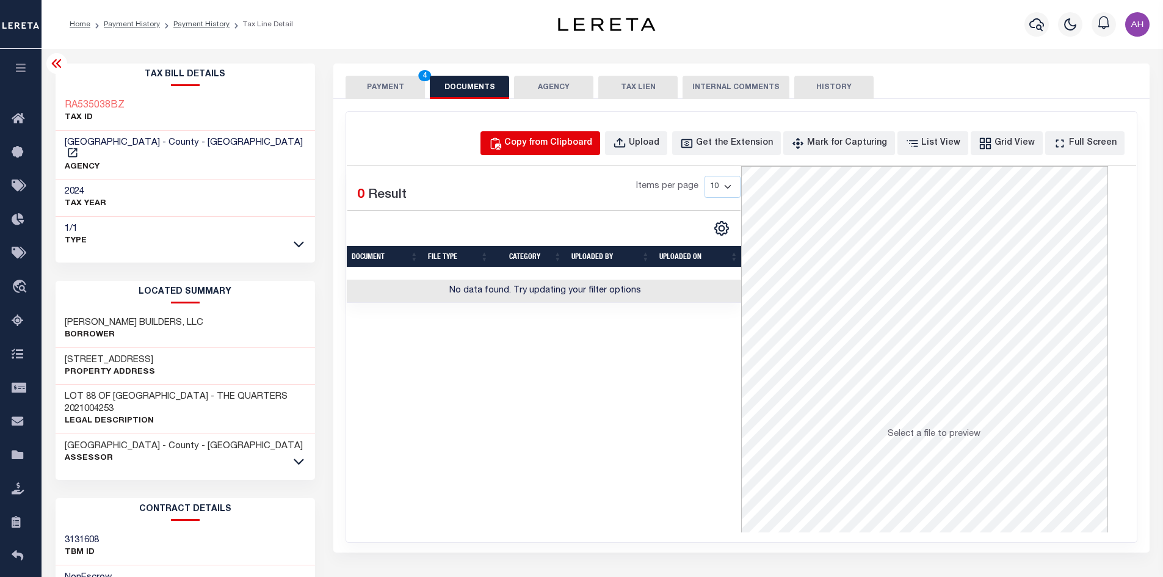
click at [575, 150] on div "Copy from Clipboard" at bounding box center [548, 143] width 88 height 13
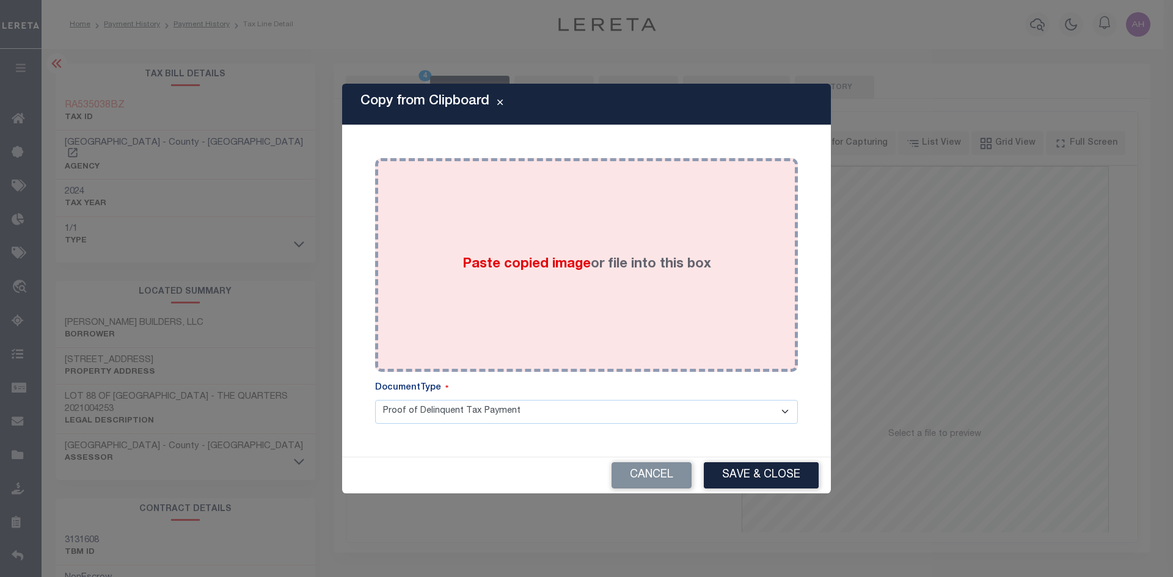
click at [548, 271] on span "Paste copied image" at bounding box center [526, 264] width 128 height 13
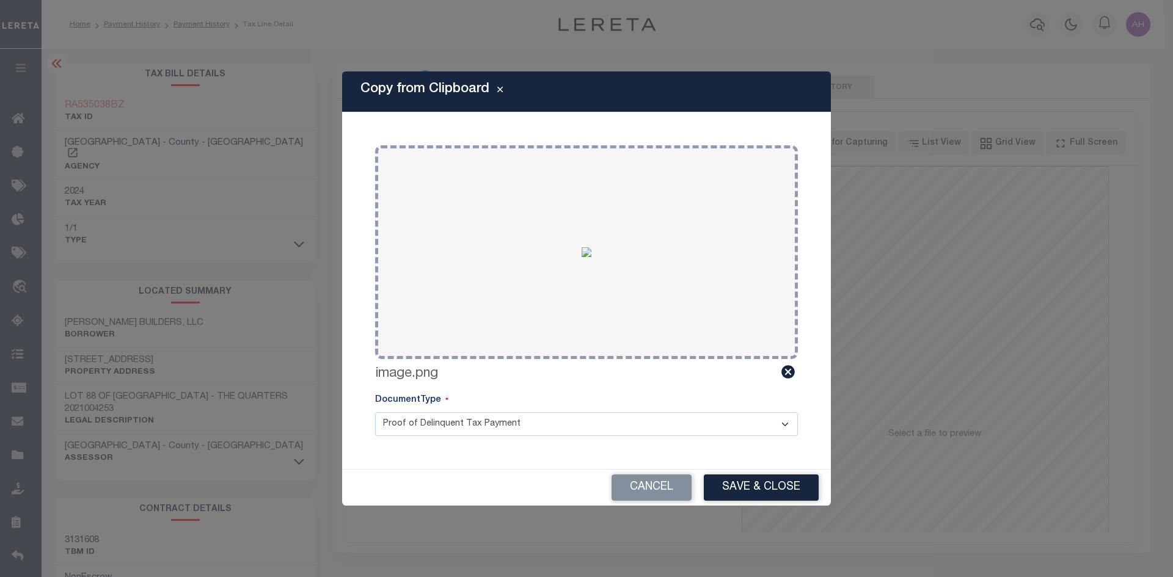
click at [767, 482] on button "Save & Close" at bounding box center [761, 488] width 115 height 26
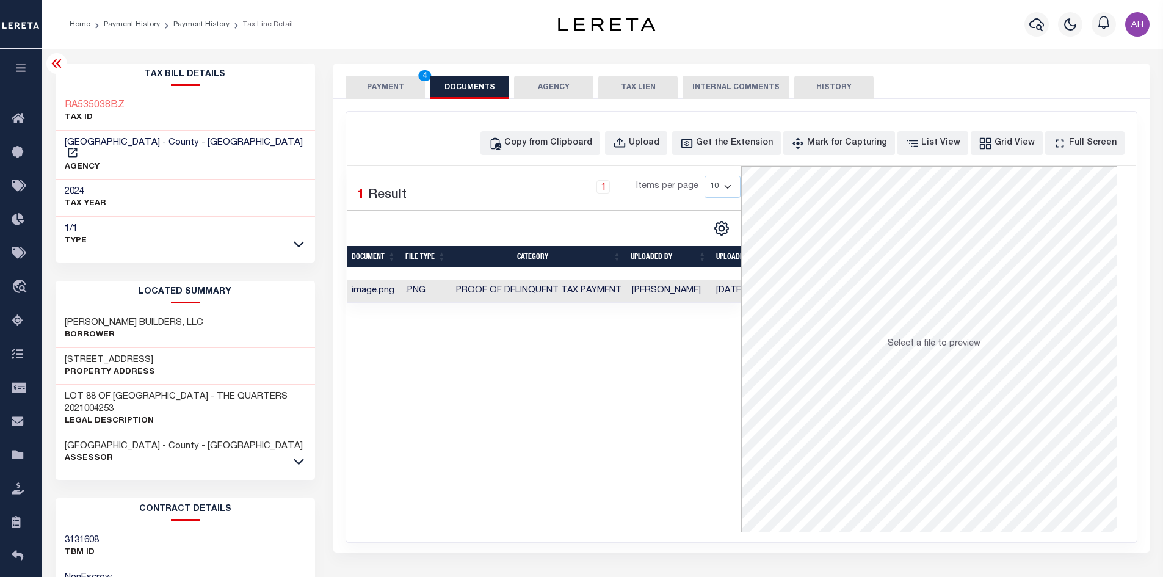
click at [390, 85] on button "PAYMENT 4" at bounding box center [385, 87] width 79 height 23
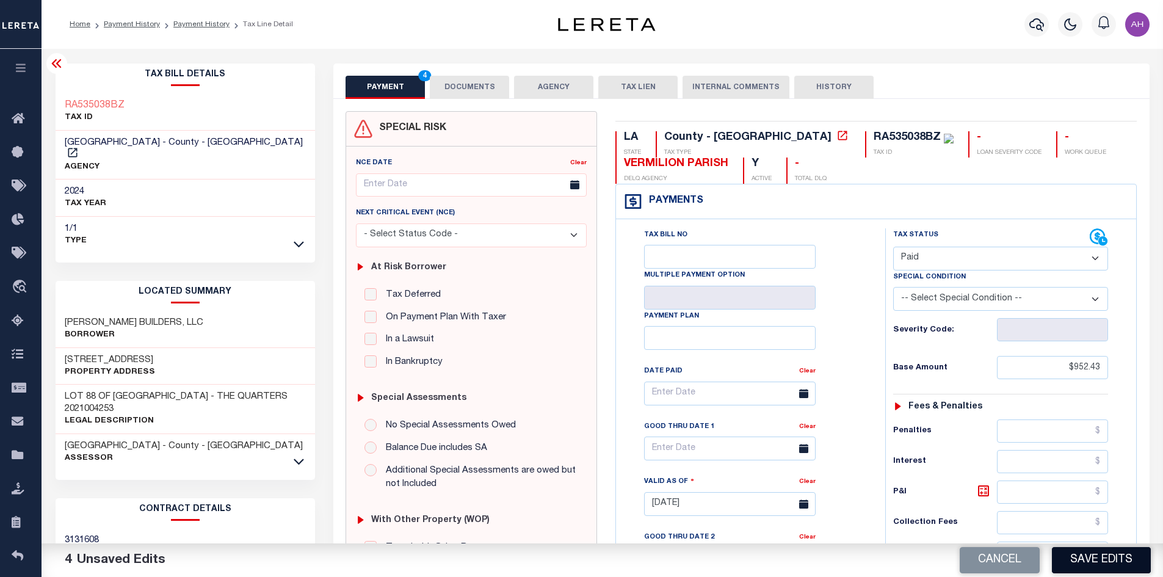
click at [1085, 555] on button "Save Edits" at bounding box center [1101, 560] width 99 height 26
checkbox input "false"
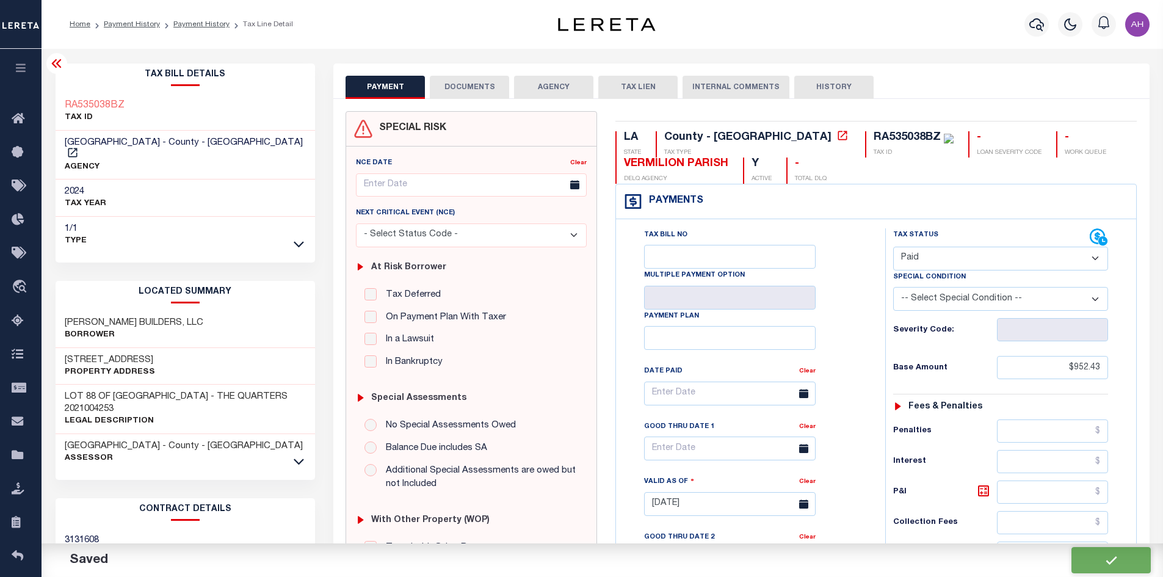
type input "$952.43"
type input "$0"
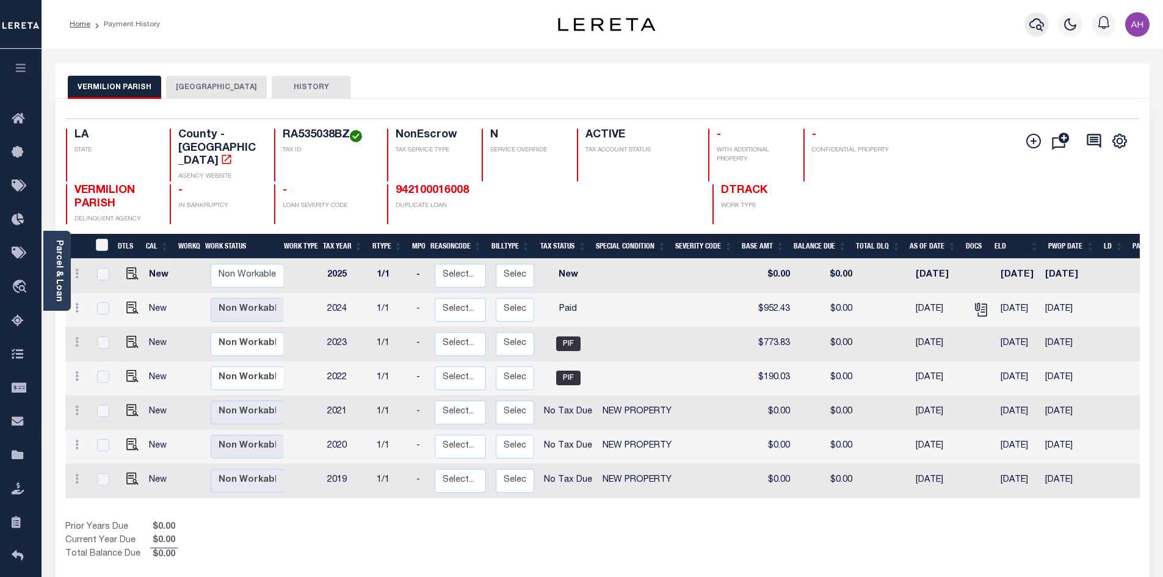
click at [1038, 21] on icon "button" at bounding box center [1037, 24] width 15 height 15
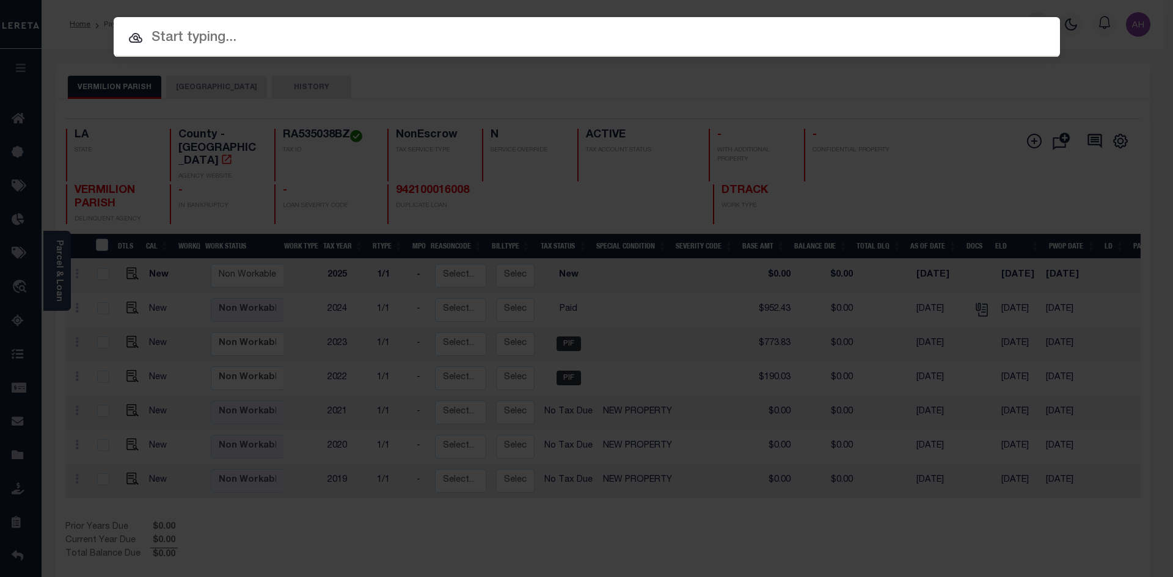
paste input "942200000191"
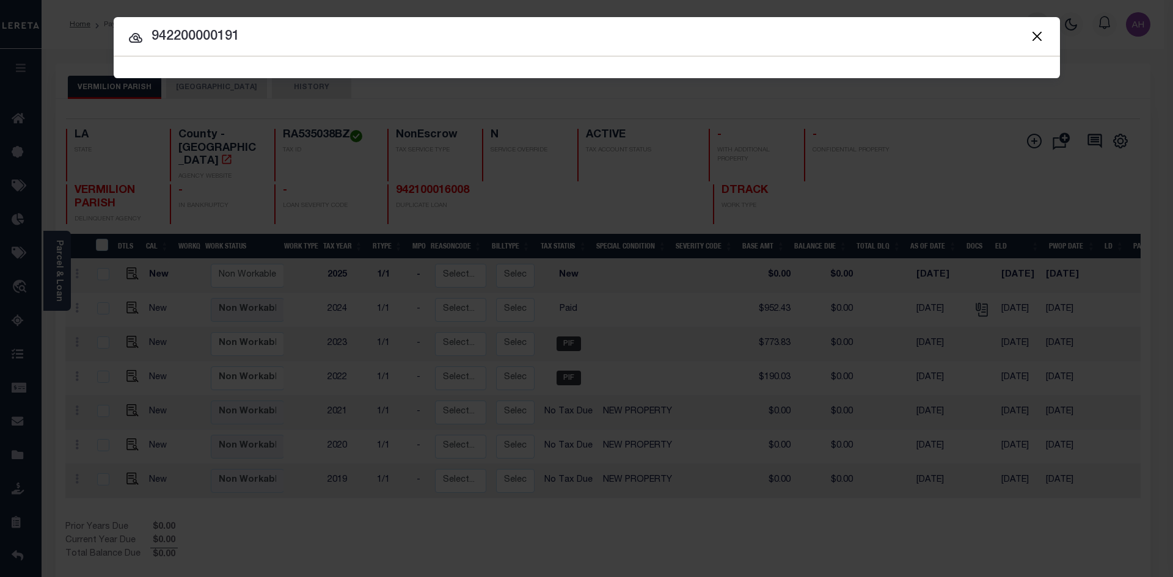
type input "942200000191"
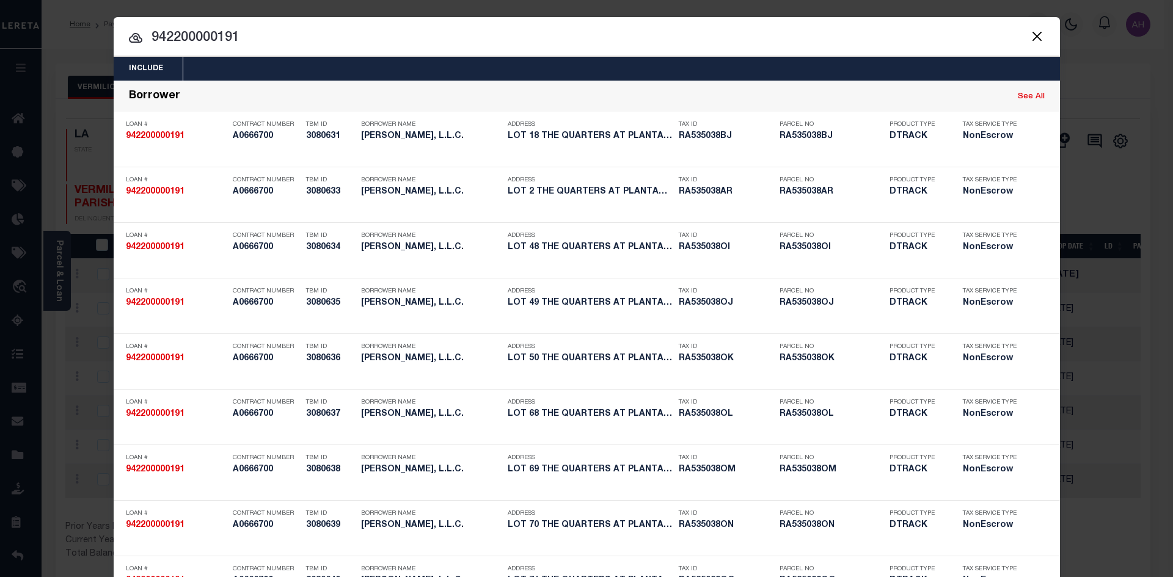
drag, startPoint x: 260, startPoint y: 37, endPoint x: 135, endPoint y: 32, distance: 125.3
paste input "text"
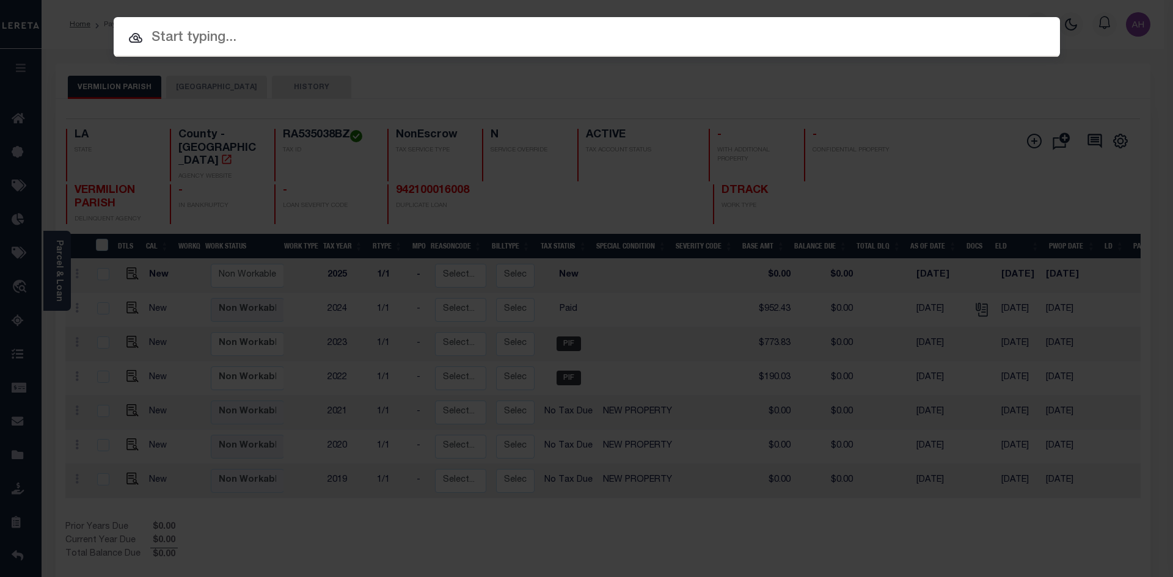
click at [236, 40] on input "text" at bounding box center [587, 37] width 946 height 21
paste input "RA535038OI"
type input "RA535038OI"
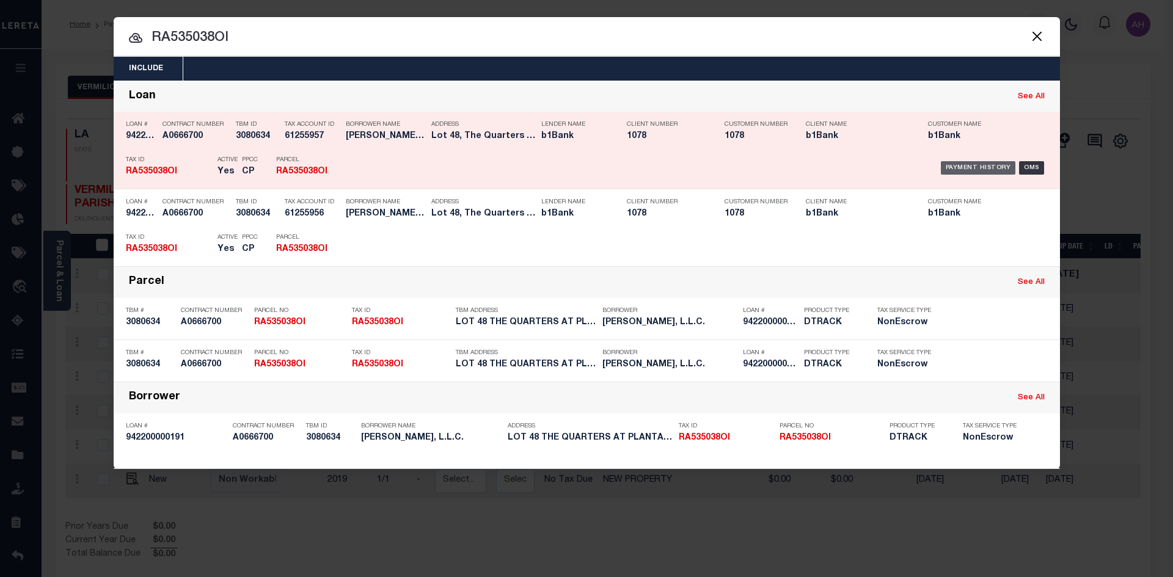
click at [966, 164] on div "Payment History" at bounding box center [977, 167] width 75 height 13
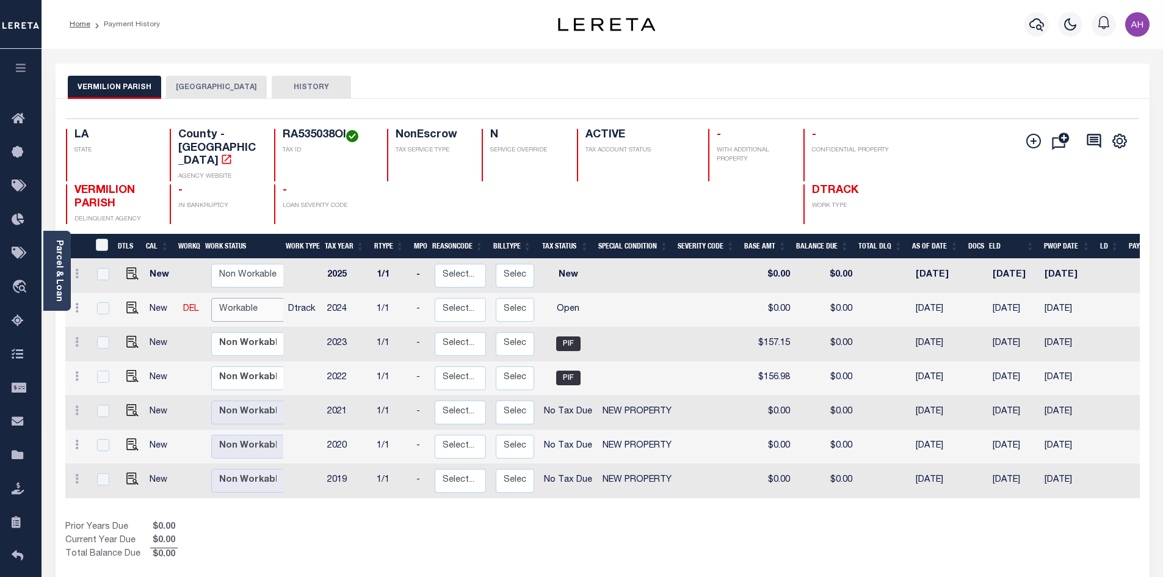
click at [247, 298] on select "Non Workable Workable" at bounding box center [247, 310] width 73 height 24
checkbox input "true"
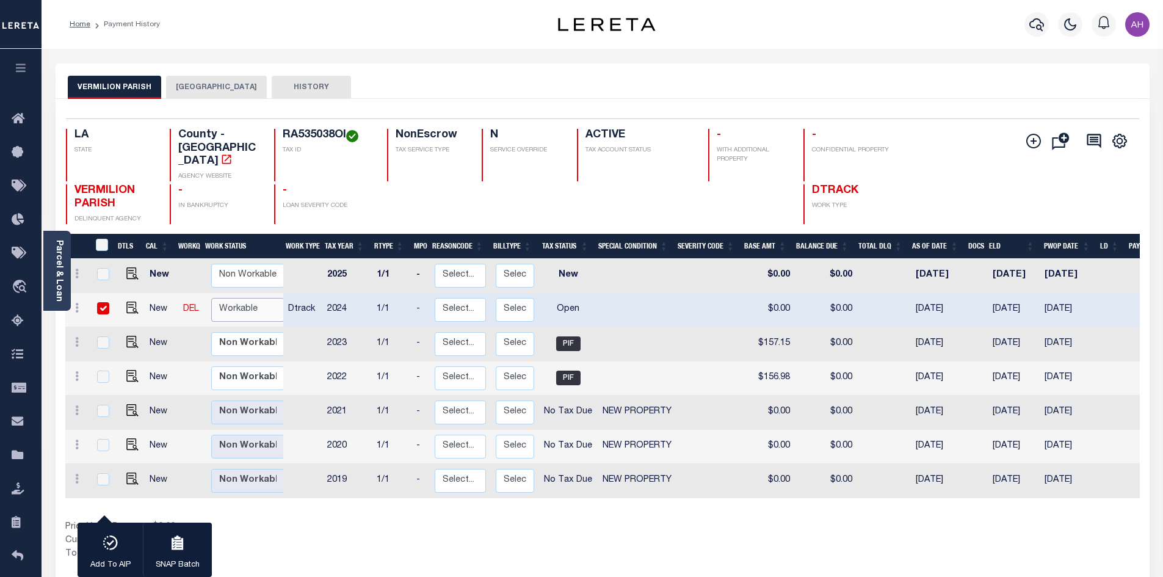
select select "true"
click at [211, 298] on select "Non Workable Workable" at bounding box center [247, 310] width 73 height 24
checkbox input "false"
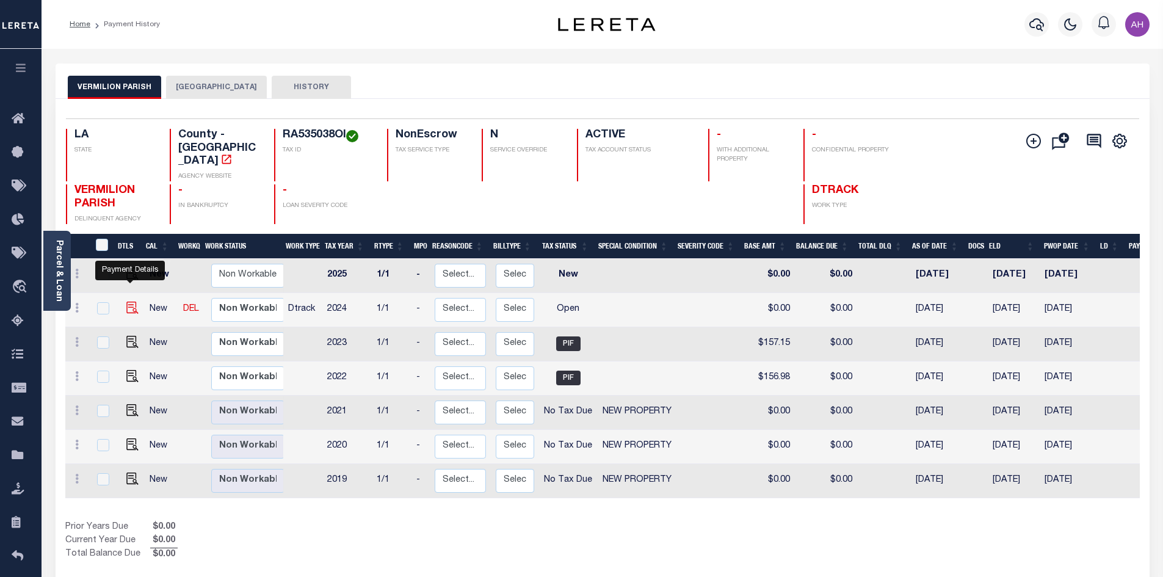
click at [132, 302] on img "" at bounding box center [132, 308] width 12 height 12
checkbox input "true"
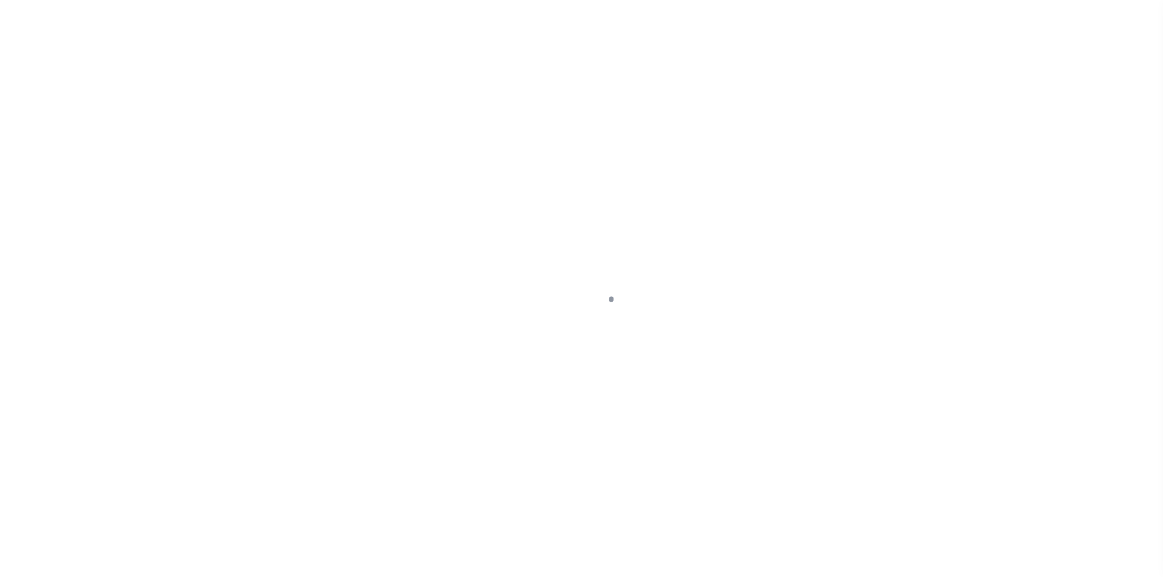
select select "OP2"
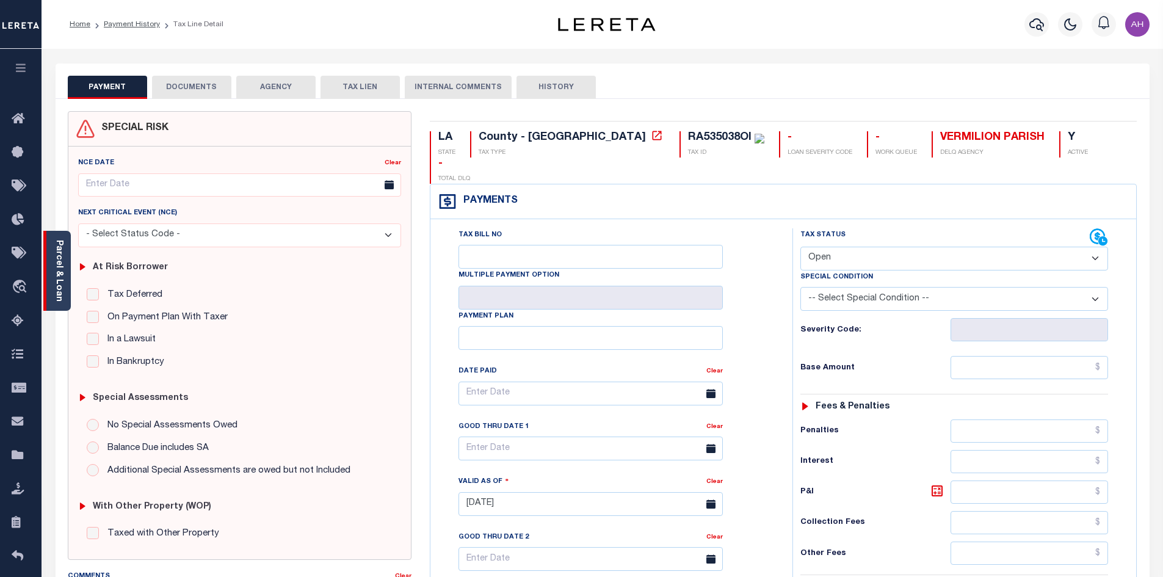
click at [60, 267] on link "Parcel & Loan" at bounding box center [58, 271] width 9 height 62
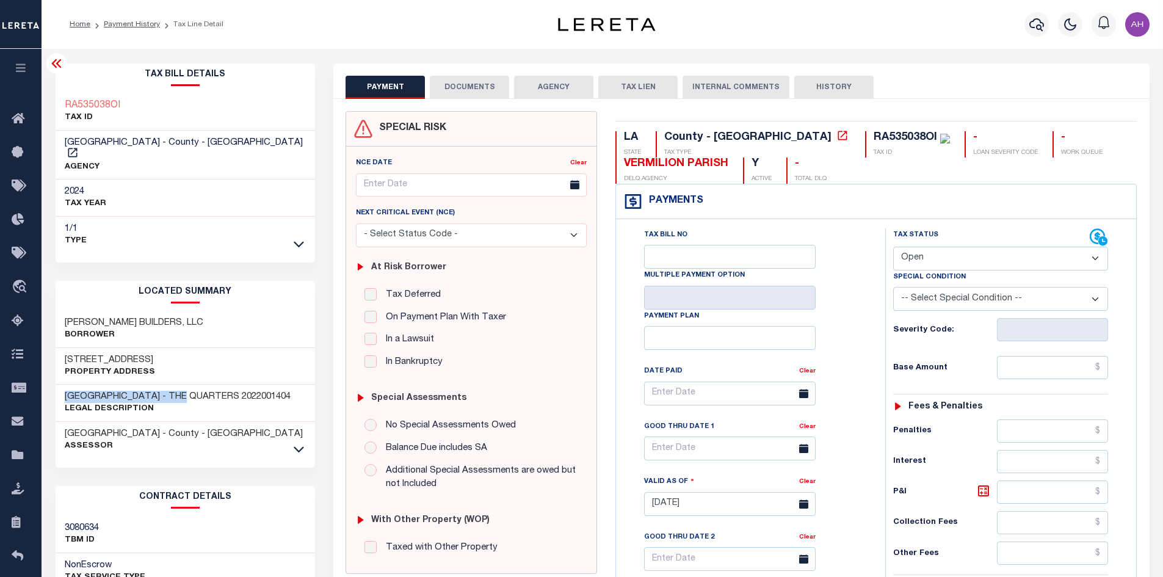
drag, startPoint x: 182, startPoint y: 383, endPoint x: 60, endPoint y: 379, distance: 121.6
click at [60, 385] on div "LOT 48 PLANTATION RIDGE - THE QUARTERS 2022001404 Legal Description" at bounding box center [186, 403] width 260 height 37
copy h3 "LOT 48 PLANTATION RIDGE"
click at [137, 25] on link "Payment History" at bounding box center [132, 24] width 56 height 7
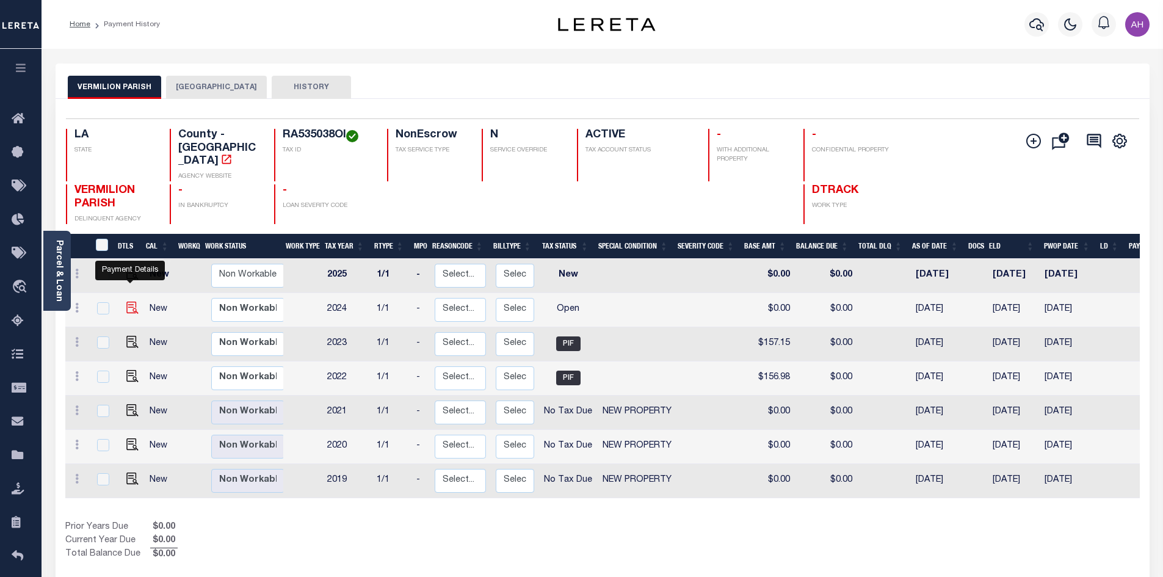
click at [126, 302] on img "" at bounding box center [132, 308] width 12 height 12
checkbox input "true"
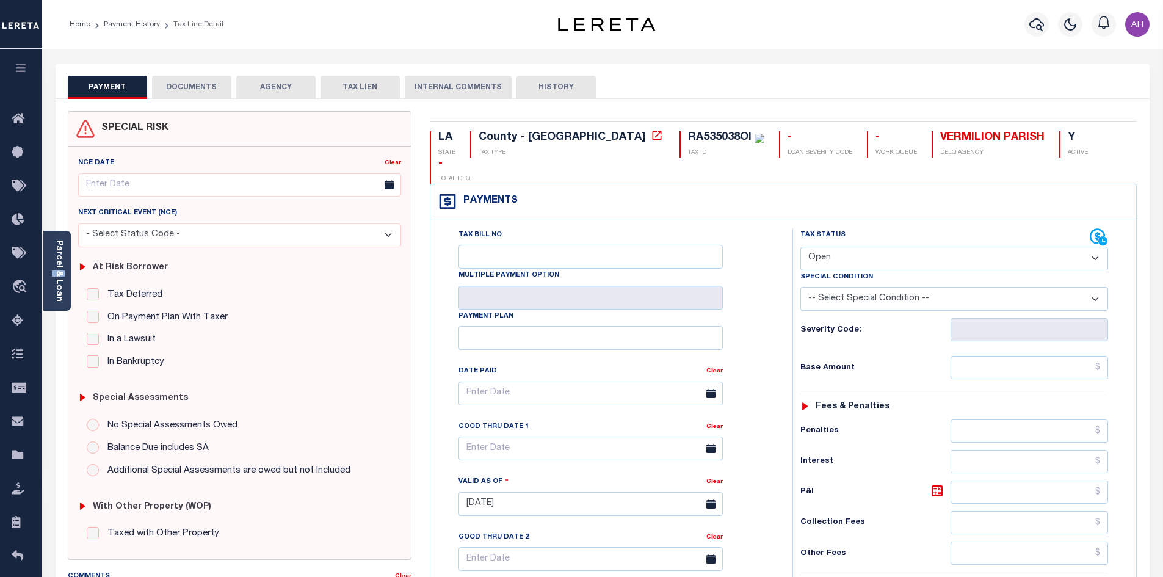
click at [66, 271] on div "Parcel & Loan" at bounding box center [56, 271] width 27 height 80
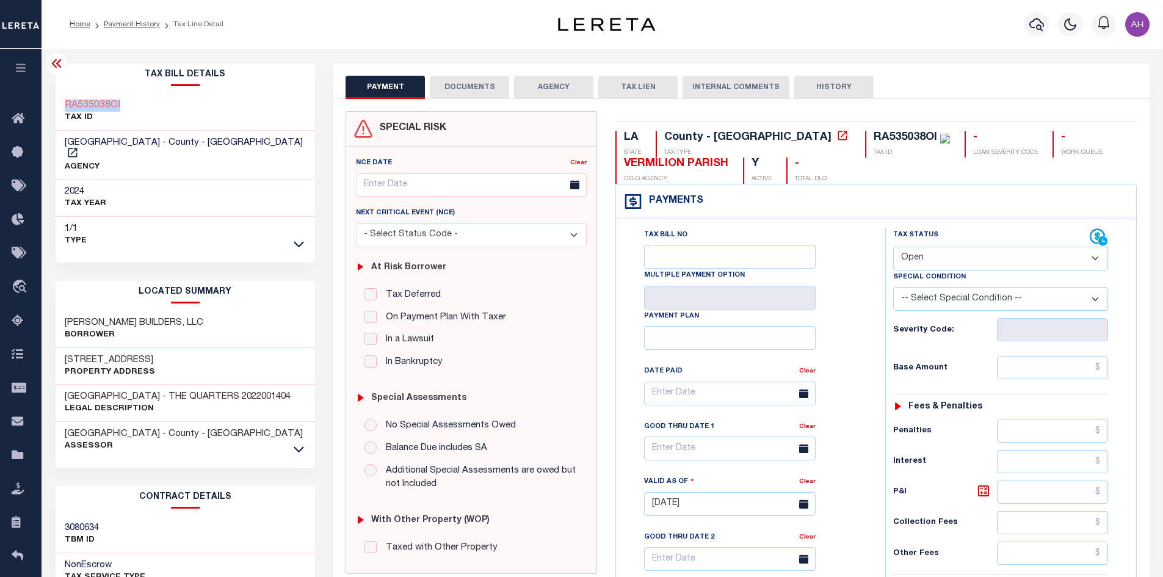
drag, startPoint x: 110, startPoint y: 100, endPoint x: 64, endPoint y: 100, distance: 46.4
click at [64, 100] on div "RA535038OI TAX ID" at bounding box center [186, 111] width 260 height 37
copy h3 "RA535038OI"
drag, startPoint x: 931, startPoint y: 259, endPoint x: 936, endPoint y: 263, distance: 6.6
click at [931, 259] on select "- Select Status Code - Open Due/Unpaid Paid Incomplete No Tax Due Internal Refu…" at bounding box center [1000, 259] width 215 height 24
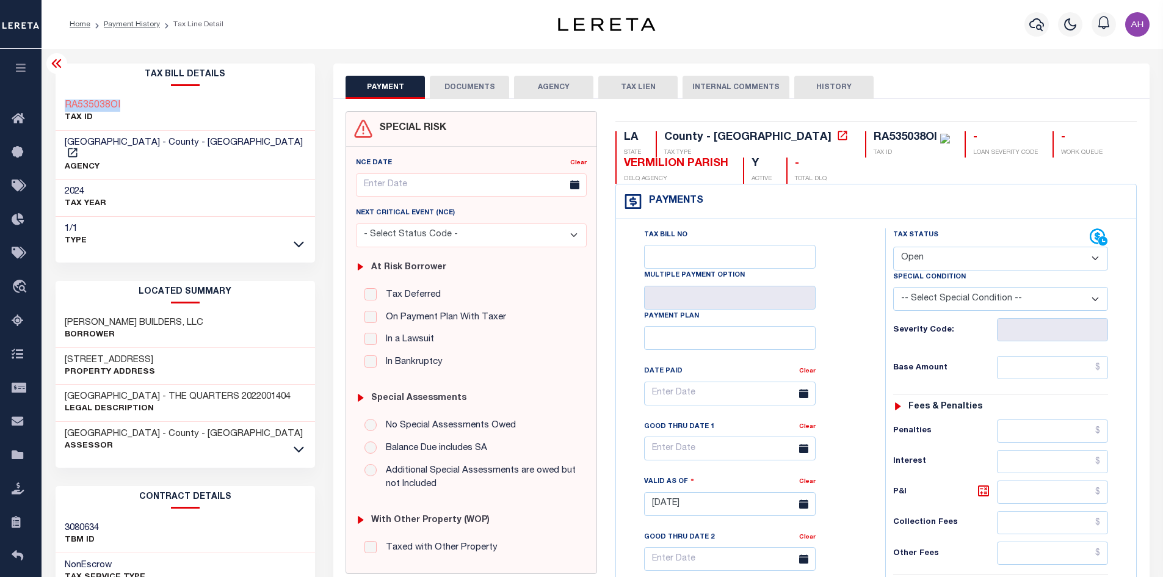
select select "PYD"
click at [893, 247] on select "- Select Status Code - Open Due/Unpaid Paid Incomplete No Tax Due Internal Refu…" at bounding box center [1000, 259] width 215 height 24
type input "[DATE]"
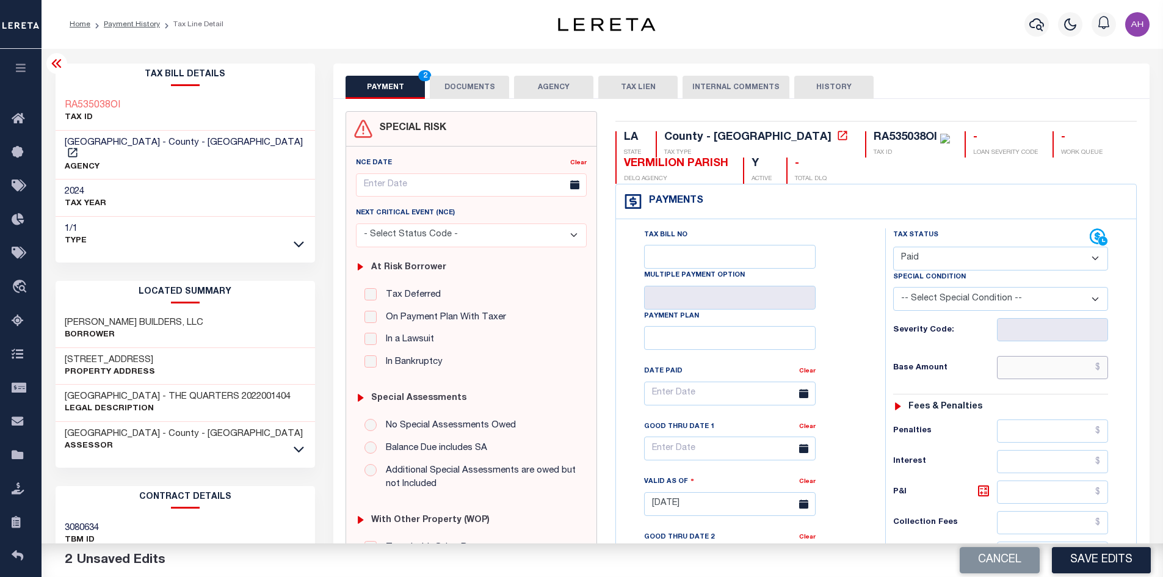
click at [1044, 378] on input "text" at bounding box center [1053, 367] width 112 height 23
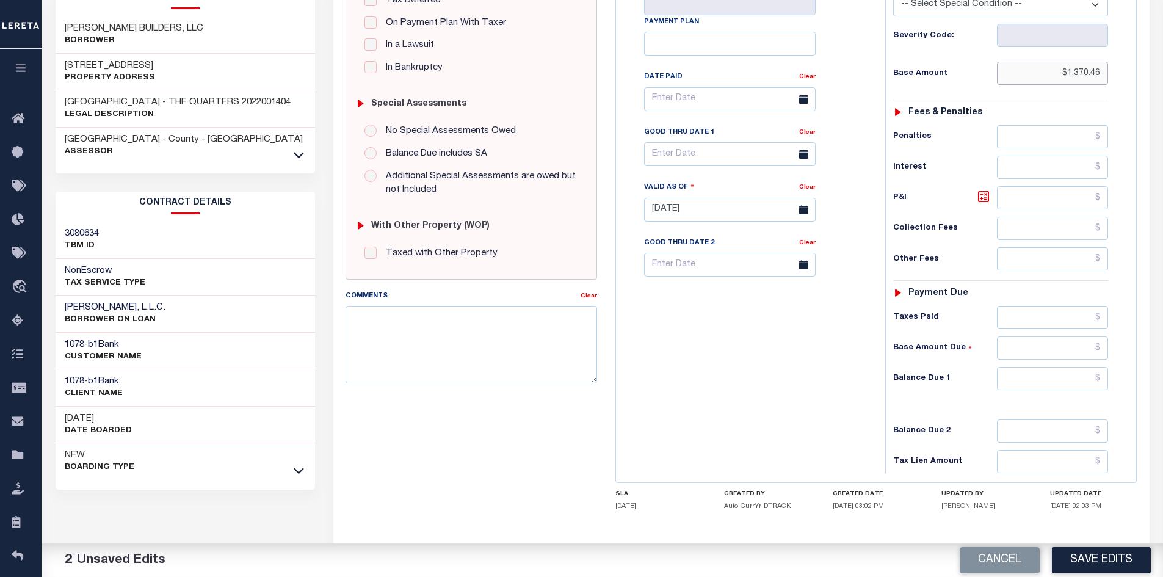
scroll to position [305, 0]
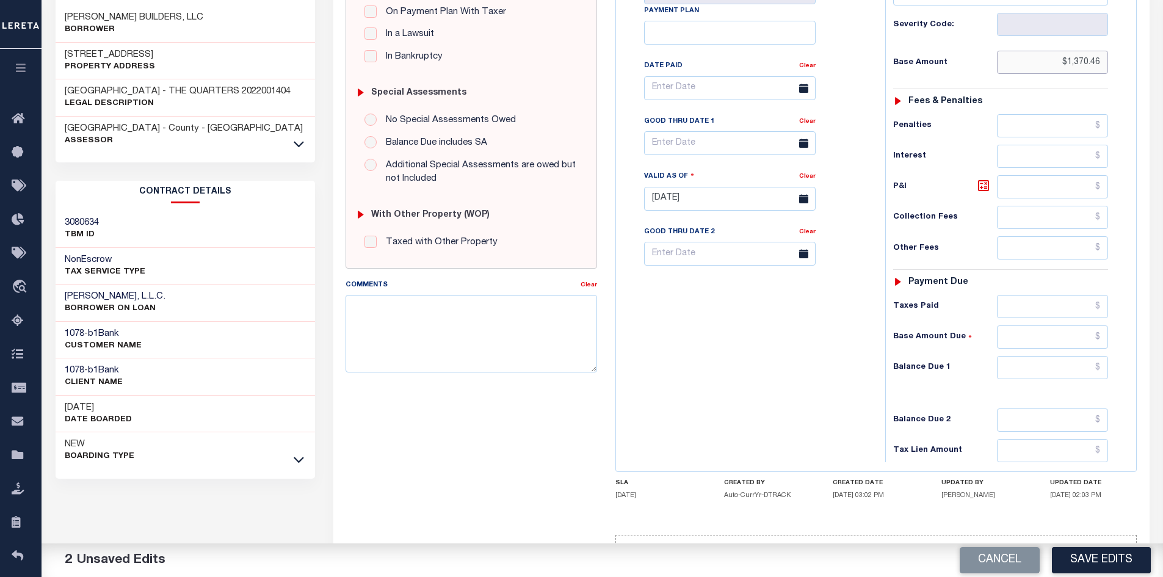
type input "$1,370.46"
click at [1030, 366] on input "text" at bounding box center [1053, 367] width 112 height 23
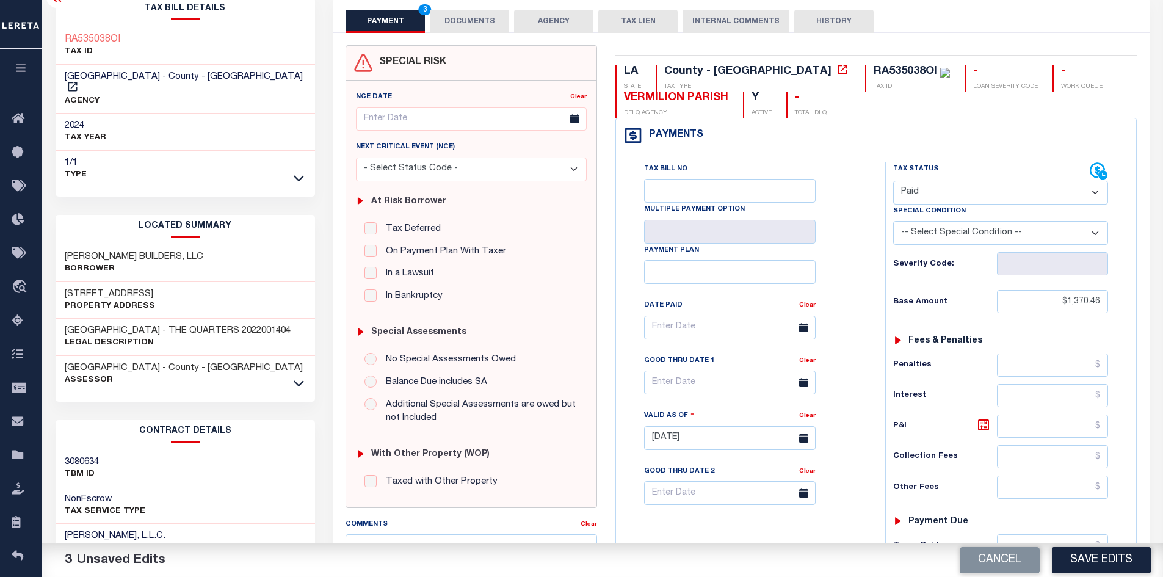
scroll to position [0, 0]
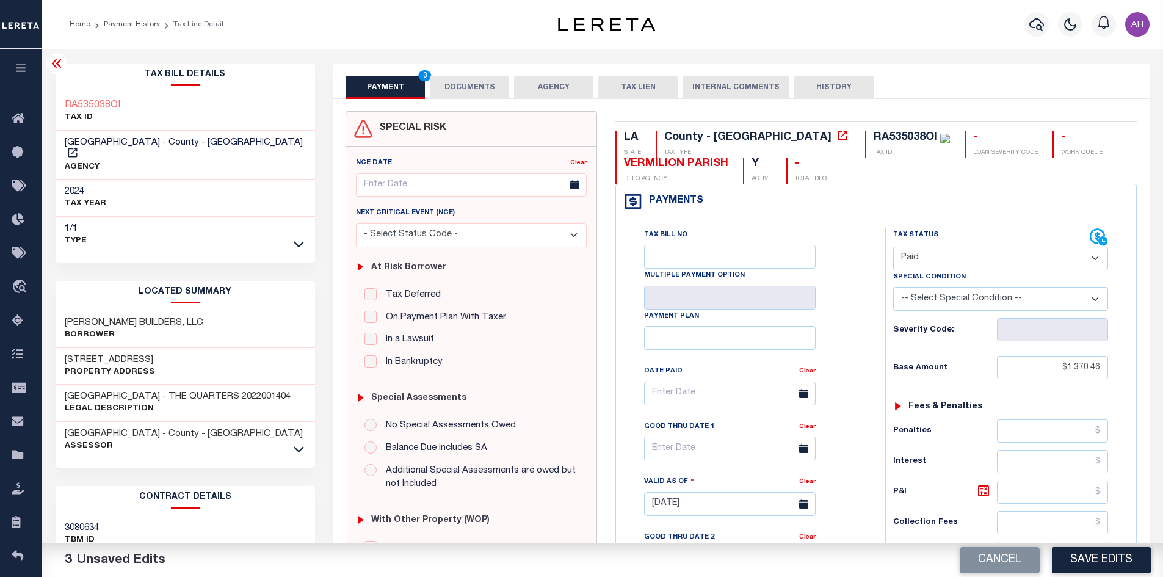
type input "$0.00"
click at [479, 87] on button "DOCUMENTS" at bounding box center [469, 87] width 79 height 23
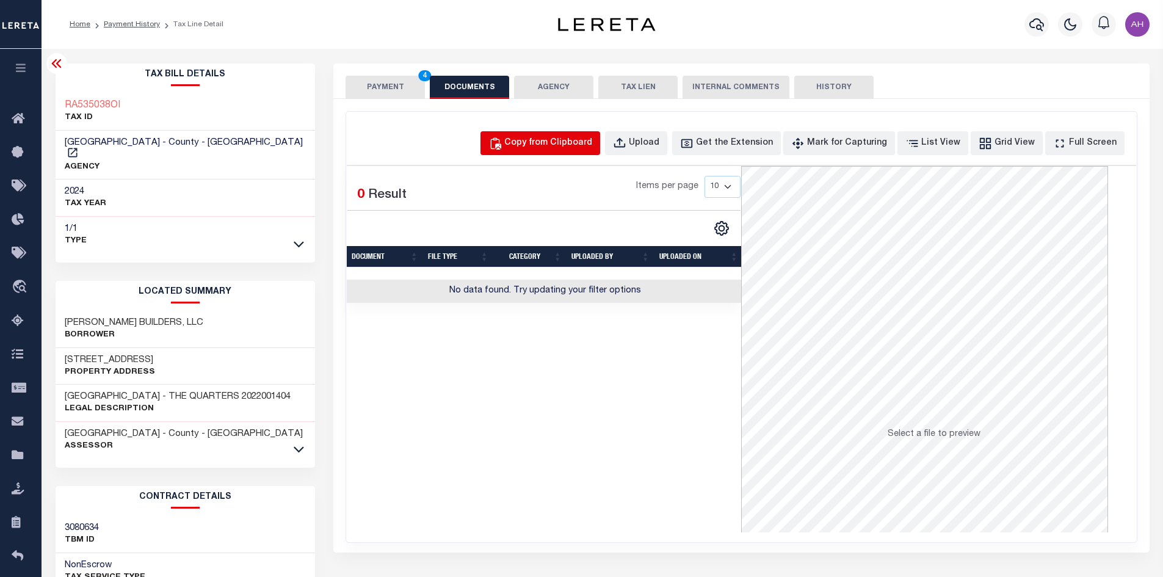
click at [567, 141] on div "Copy from Clipboard" at bounding box center [548, 143] width 88 height 13
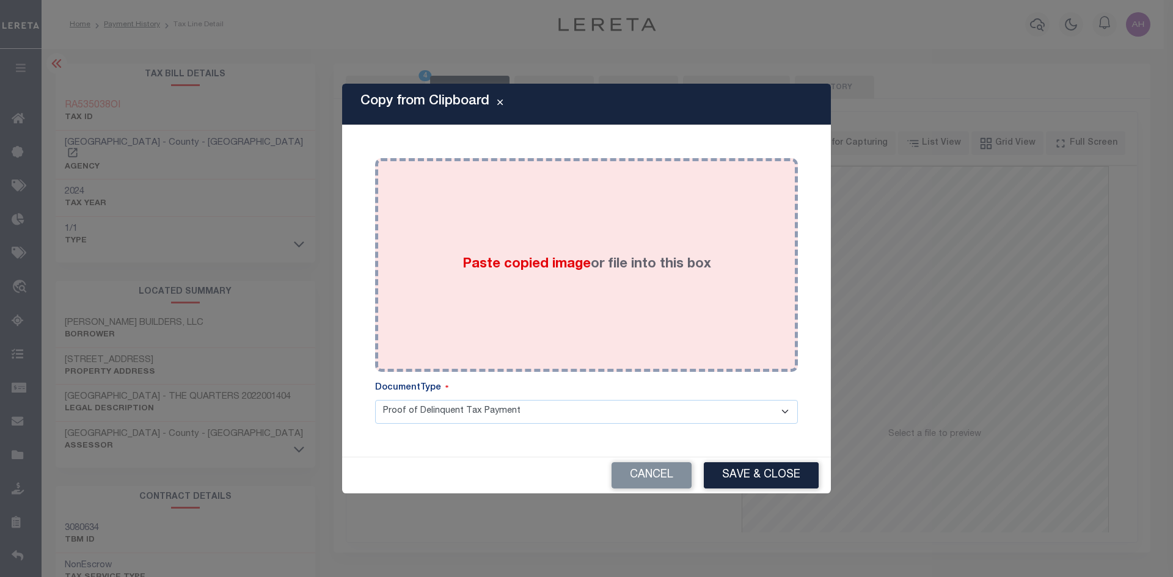
click at [562, 262] on span "Paste copied image" at bounding box center [526, 264] width 128 height 13
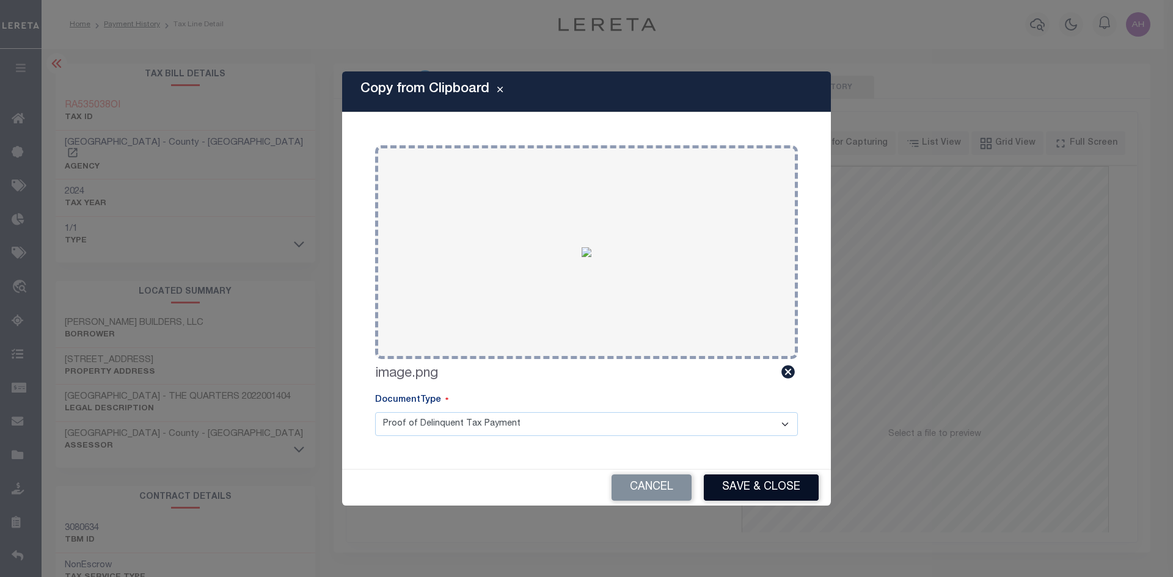
click at [760, 491] on button "Save & Close" at bounding box center [761, 488] width 115 height 26
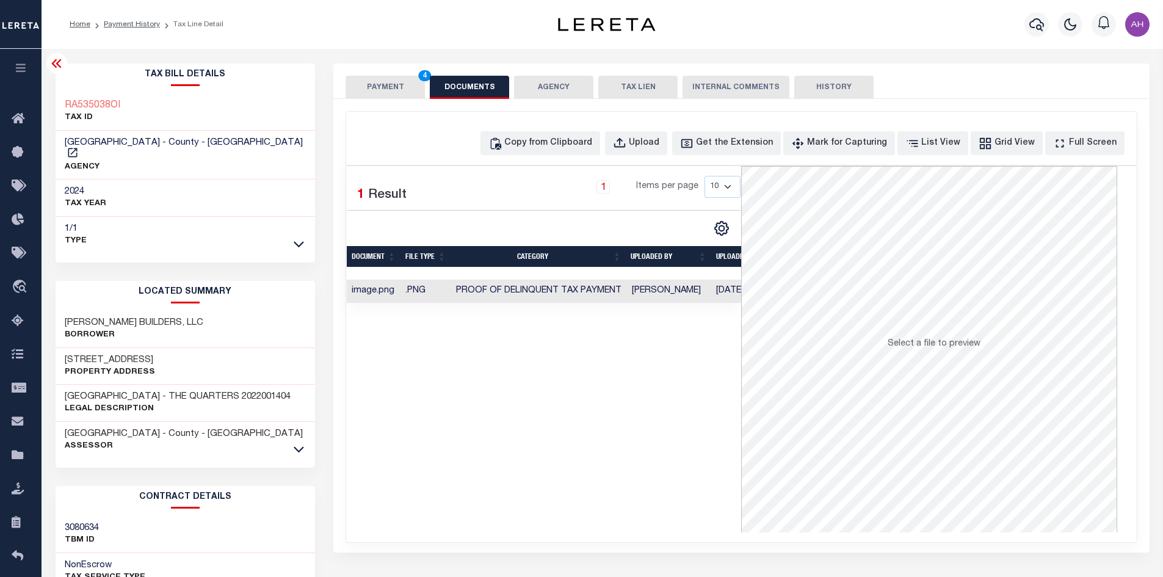
click at [371, 88] on button "PAYMENT 4" at bounding box center [385, 87] width 79 height 23
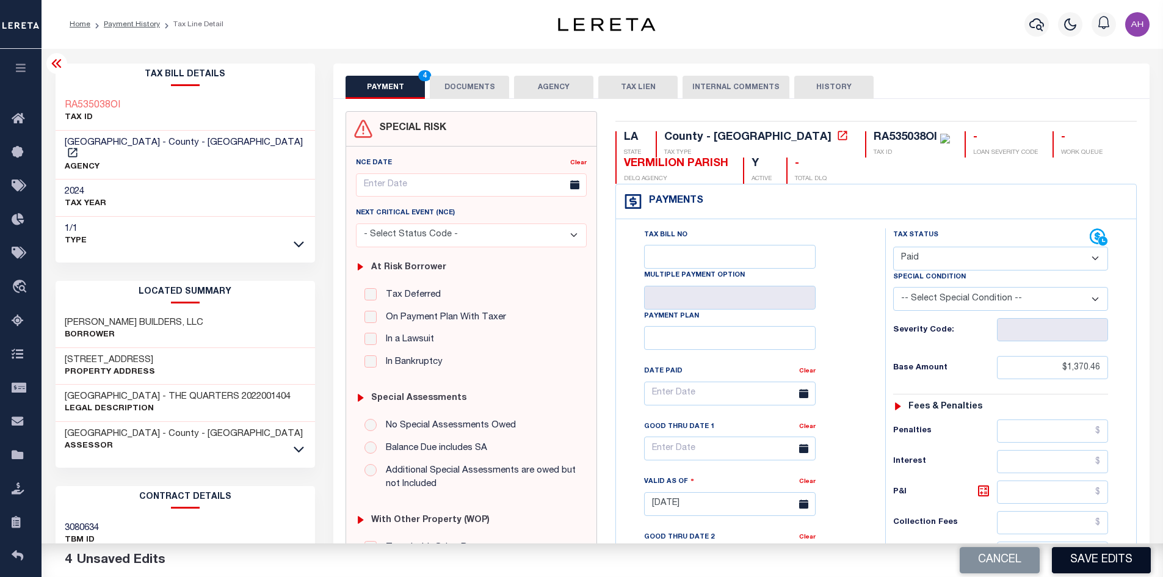
click at [1086, 567] on button "Save Edits" at bounding box center [1101, 560] width 99 height 26
checkbox input "false"
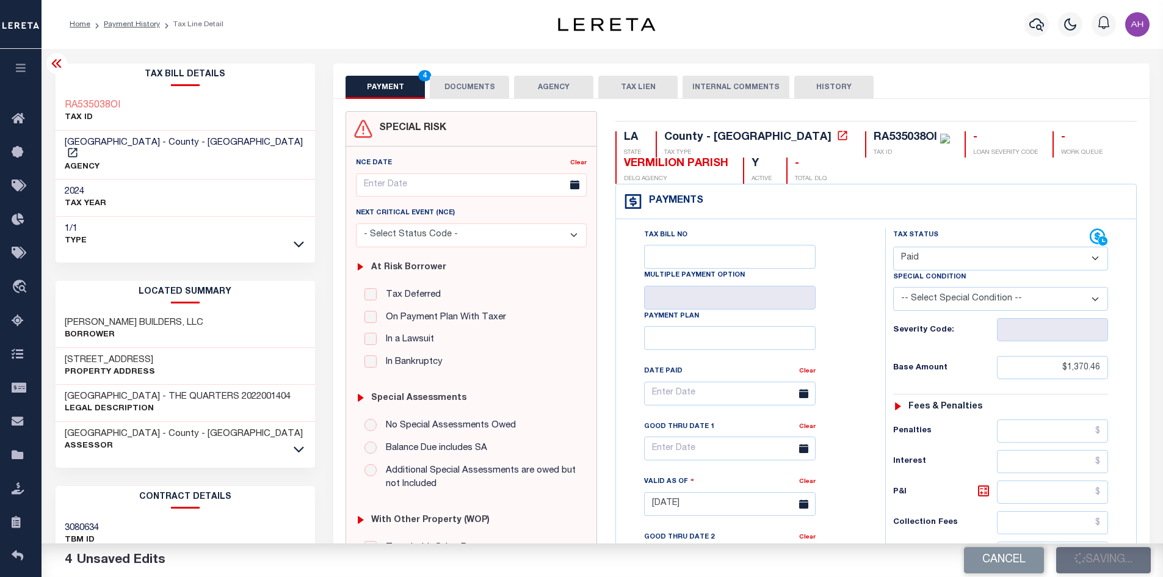
type input "$1,370.46"
type input "$0"
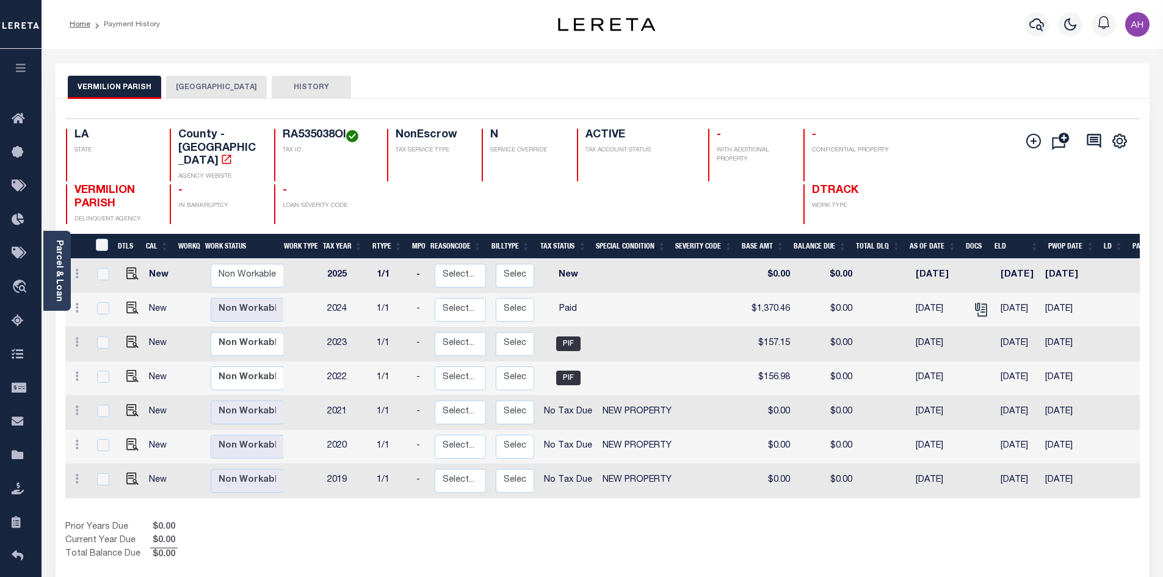
click at [104, 92] on button "VERMILION PARISH" at bounding box center [114, 87] width 93 height 23
click at [1030, 25] on icon "button" at bounding box center [1037, 24] width 15 height 13
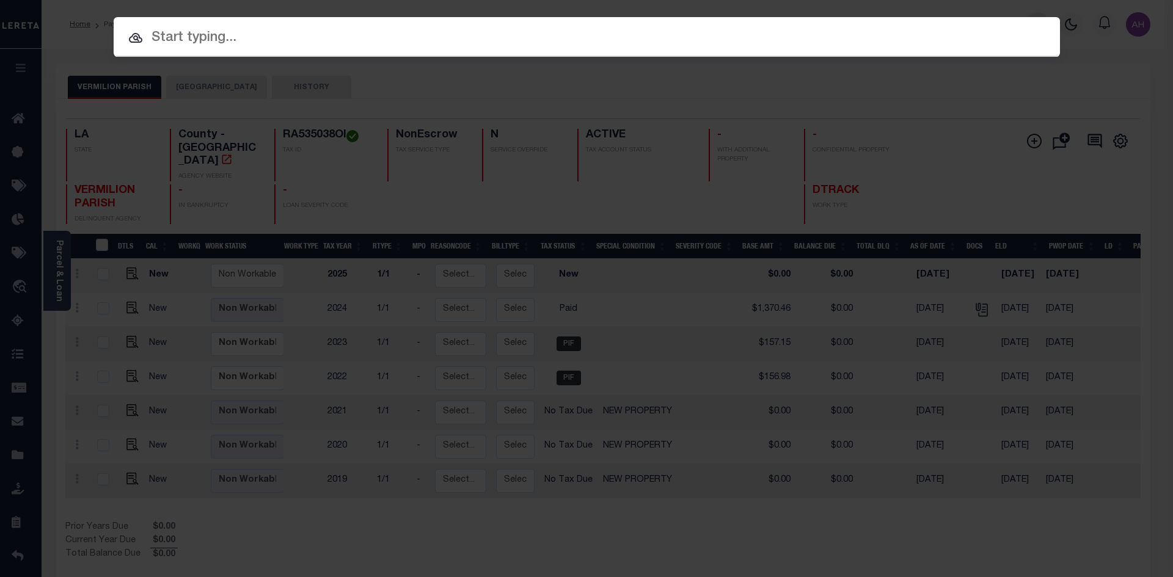
paste input "RA535038OJ"
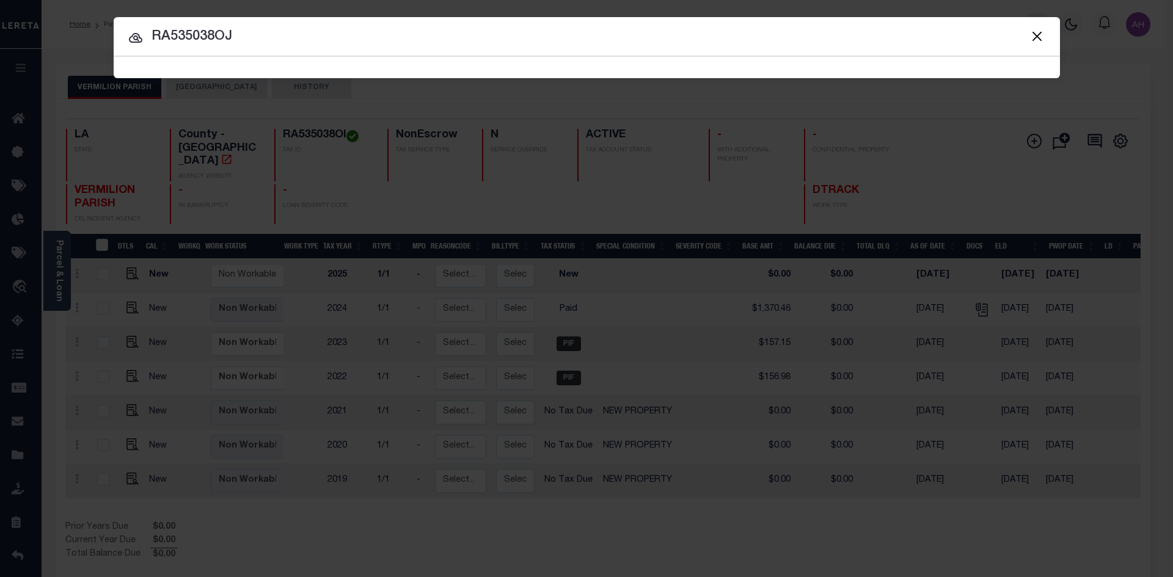
type input "RA535038OJ"
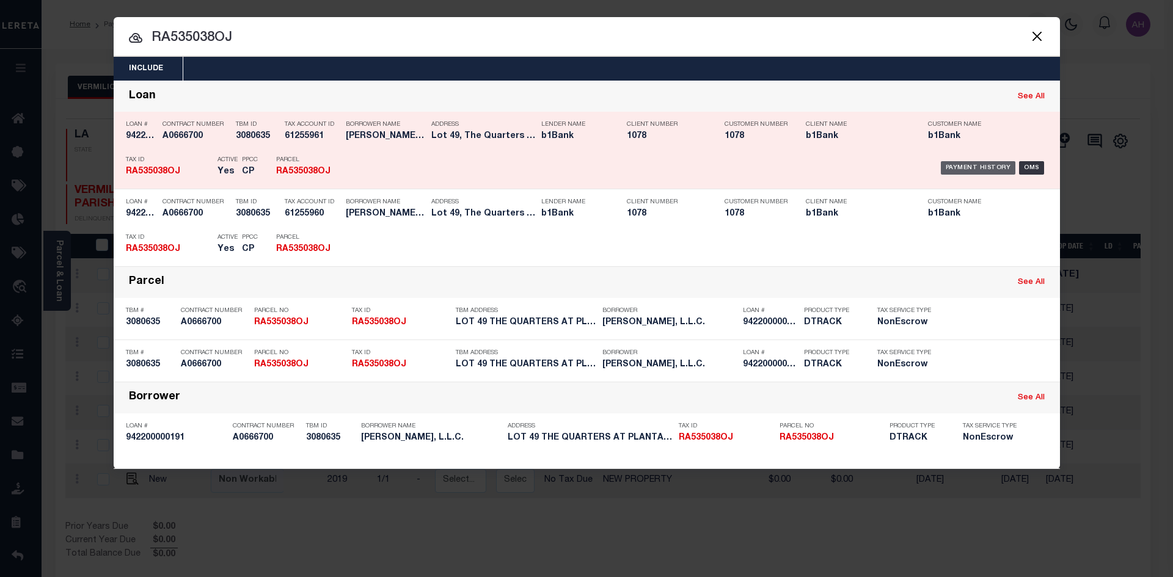
click at [997, 174] on div "Payment History" at bounding box center [977, 167] width 75 height 13
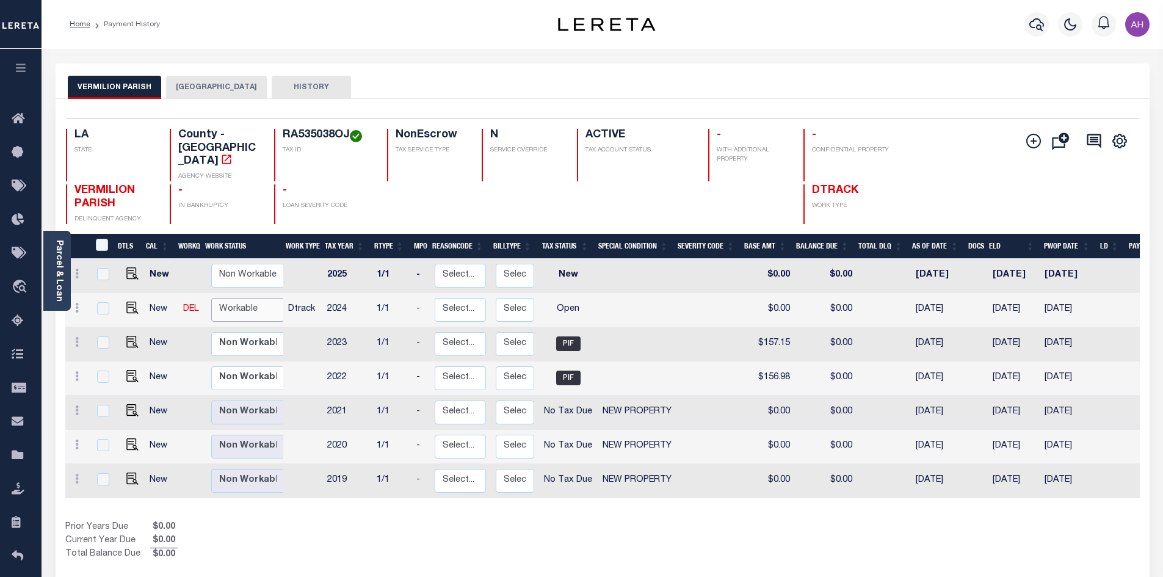
click at [250, 298] on select "Non Workable Workable" at bounding box center [247, 310] width 73 height 24
checkbox input "true"
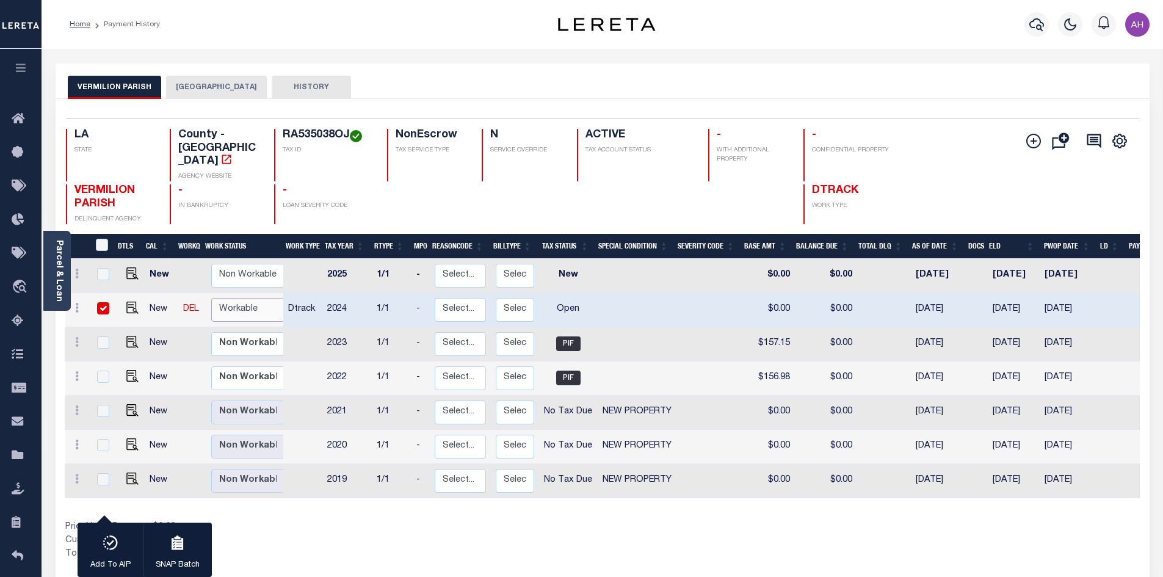
select select "true"
click at [211, 298] on select "Non Workable Workable" at bounding box center [247, 310] width 73 height 24
checkbox input "false"
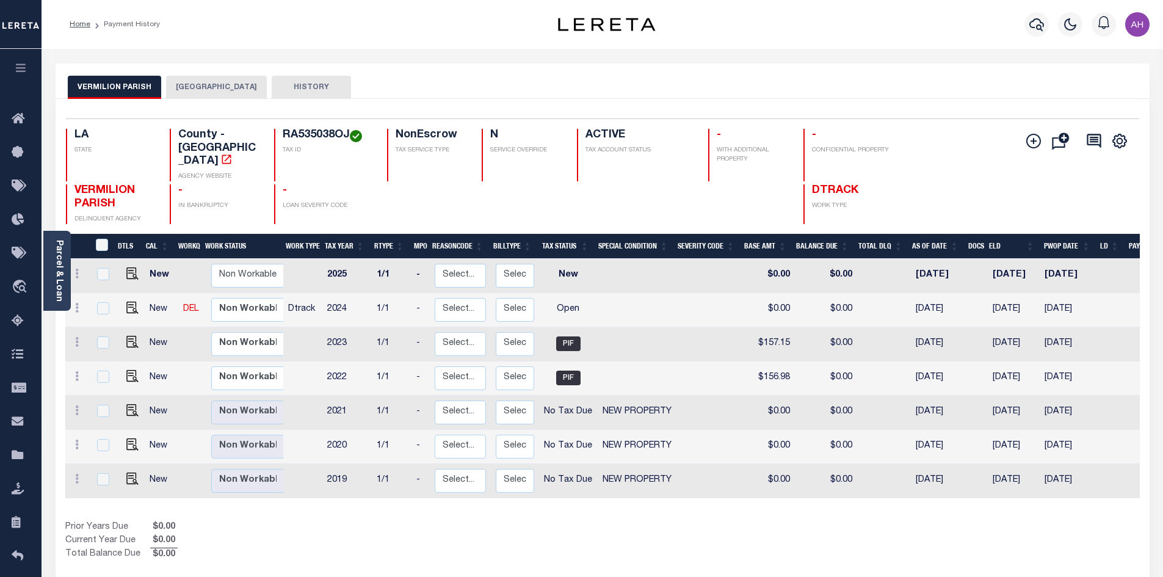
click at [122, 305] on link at bounding box center [129, 309] width 18 height 9
checkbox input "true"
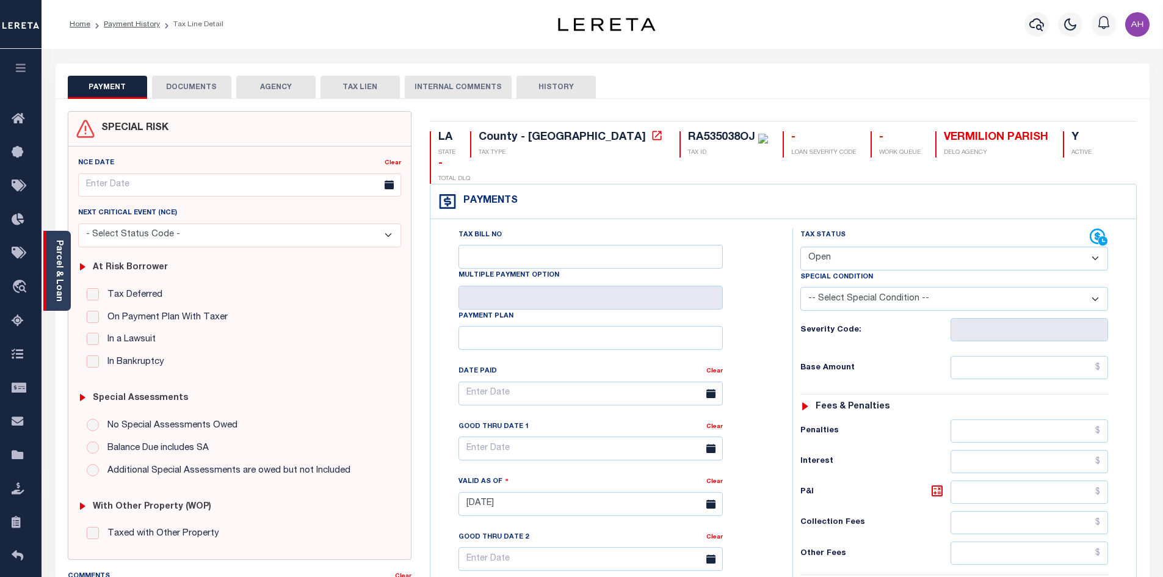
click at [62, 269] on link "Parcel & Loan" at bounding box center [58, 271] width 9 height 62
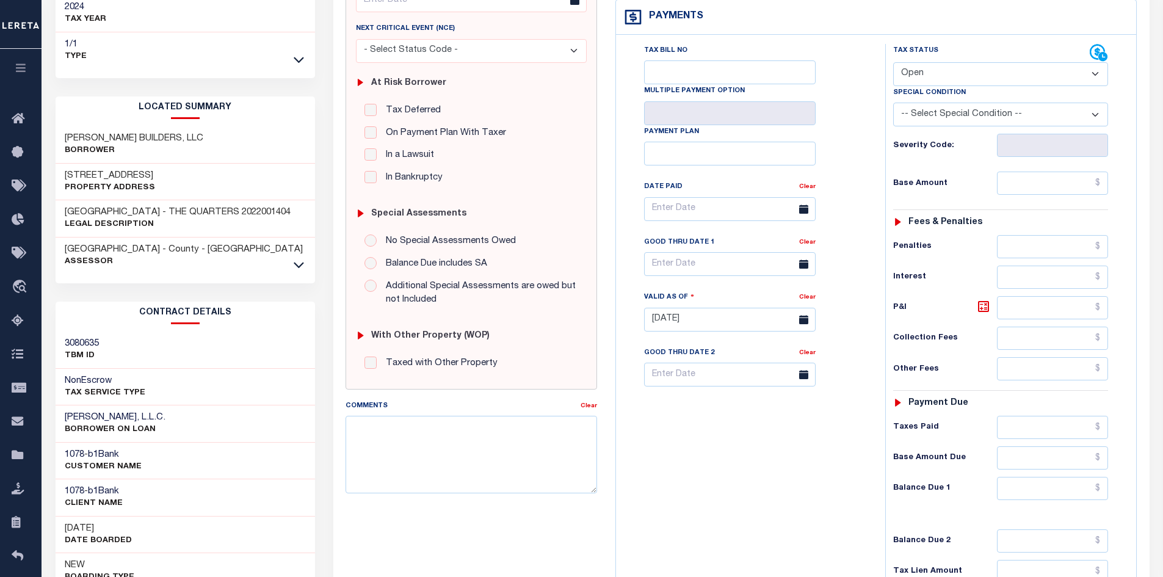
scroll to position [61, 0]
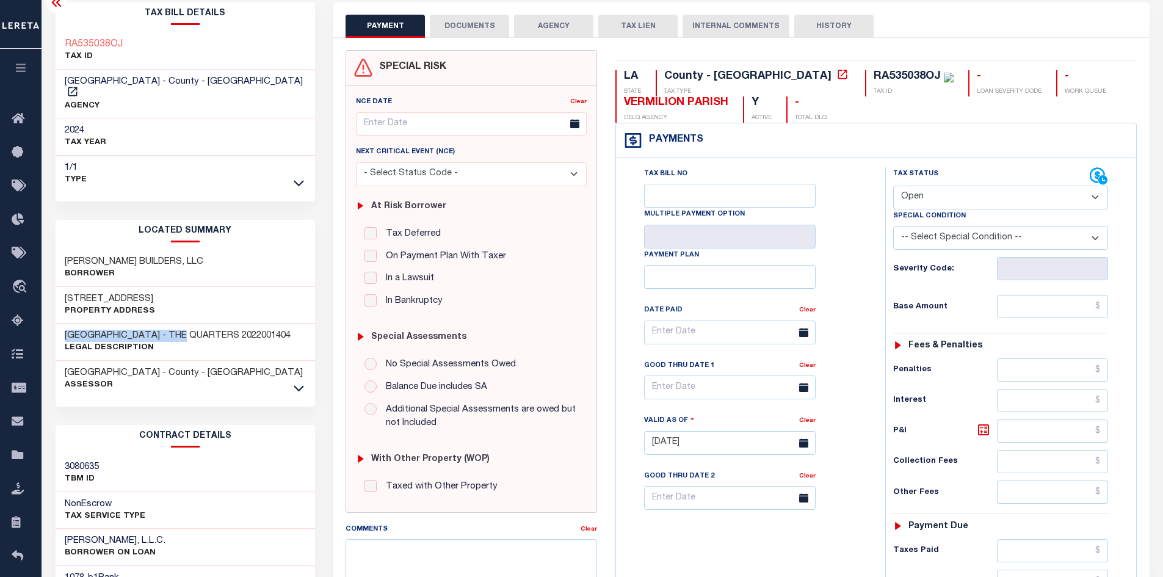
drag, startPoint x: 183, startPoint y: 323, endPoint x: 62, endPoint y: 324, distance: 121.5
click at [62, 324] on div "LOT 49 PLANTATION RIDGE - THE QUARTERS 2022001404 Legal Description" at bounding box center [186, 342] width 260 height 37
drag, startPoint x: 181, startPoint y: 48, endPoint x: 57, endPoint y: 43, distance: 124.0
click at [57, 43] on div "RA535038OJ TAX ID" at bounding box center [186, 50] width 260 height 37
copy h3 "RA535038OJ"
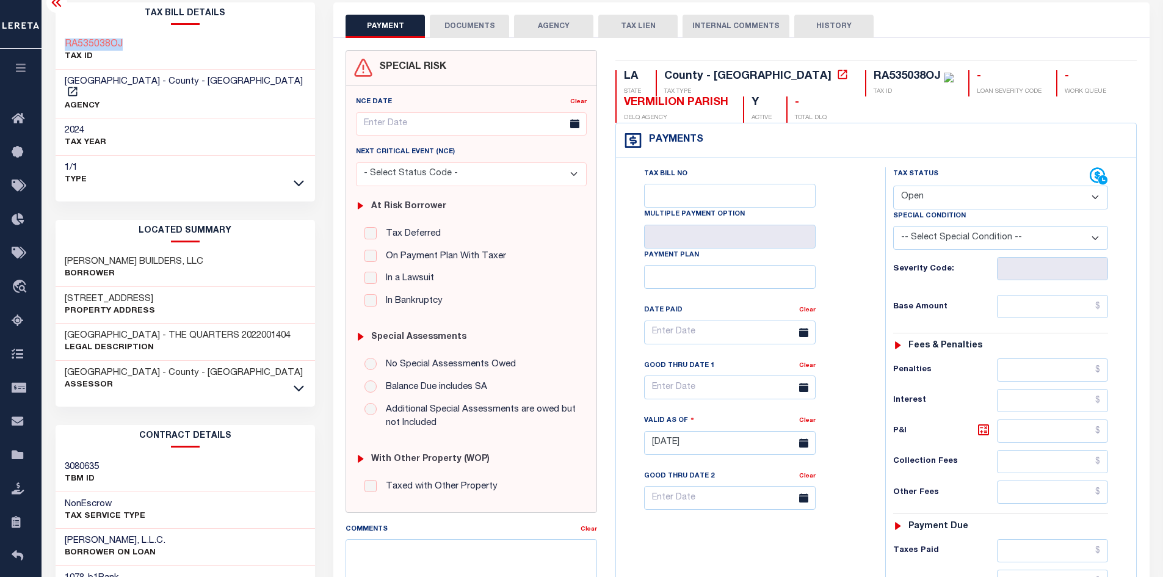
click at [973, 195] on select "- Select Status Code - Open Due/Unpaid Paid Incomplete No Tax Due Internal Refu…" at bounding box center [1000, 198] width 215 height 24
select select "PYD"
click at [893, 186] on select "- Select Status Code - Open Due/Unpaid Paid Incomplete No Tax Due Internal Refu…" at bounding box center [1000, 198] width 215 height 24
type input "[DATE]"
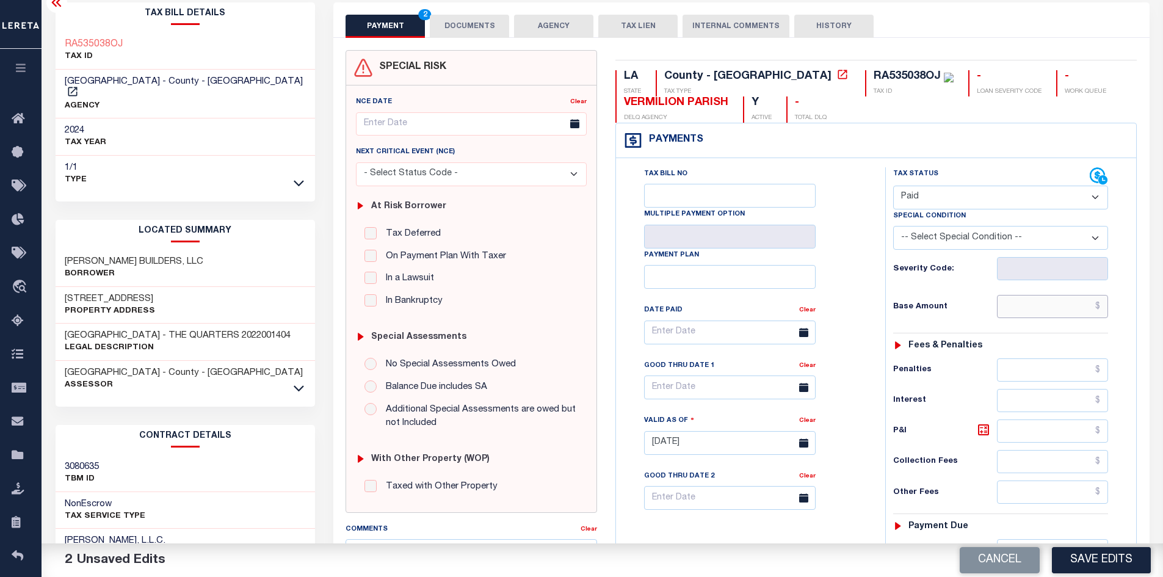
click at [1071, 307] on input "text" at bounding box center [1053, 306] width 112 height 23
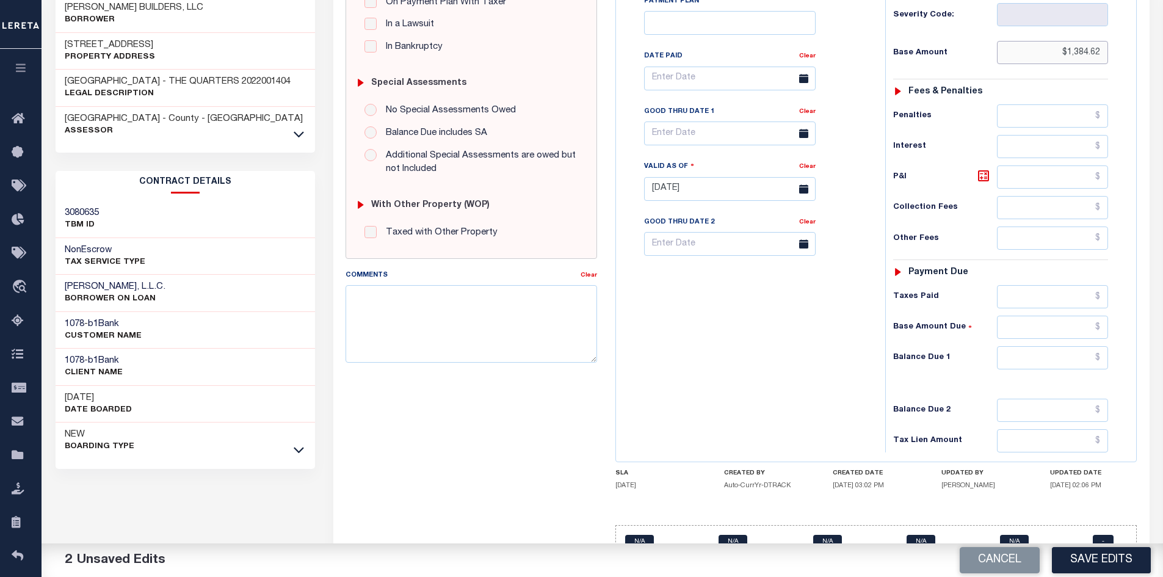
scroll to position [348, 0]
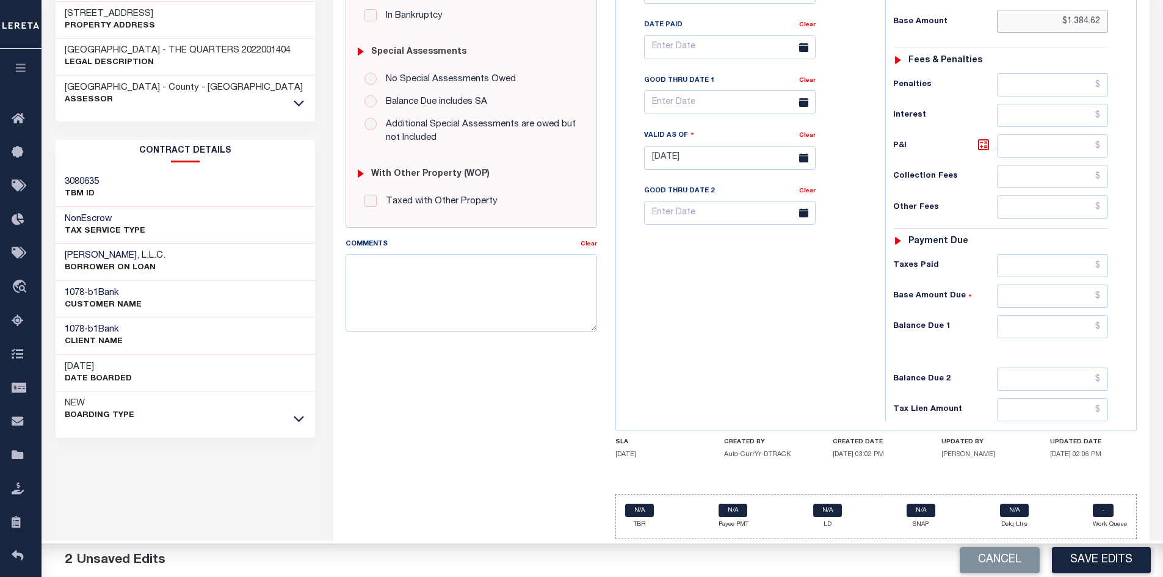
type input "$1,384.62"
click at [1064, 322] on input "text" at bounding box center [1053, 326] width 112 height 23
type input "$0"
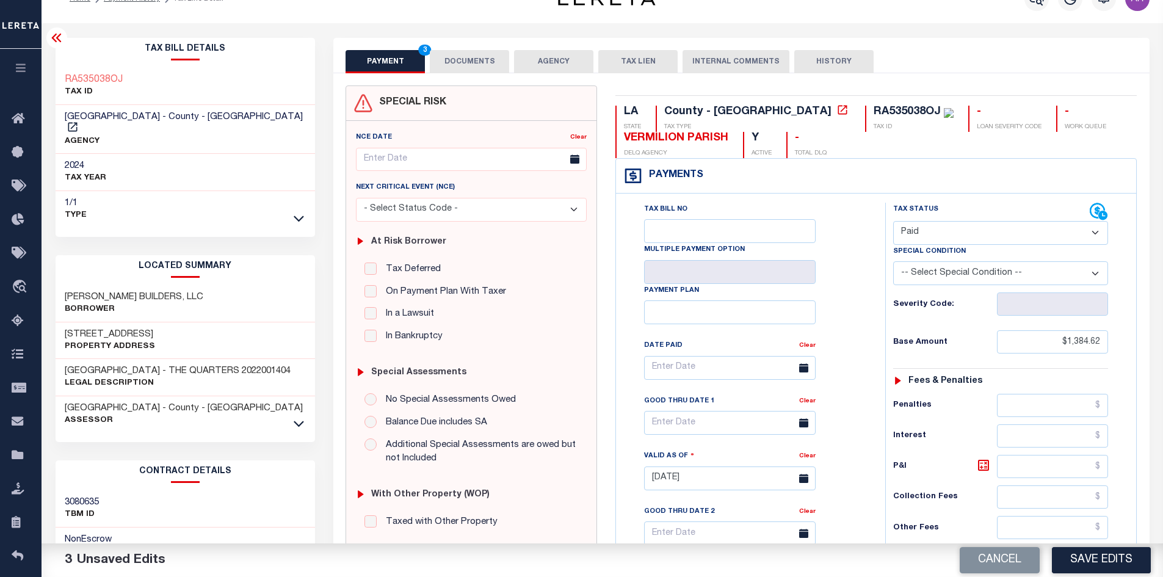
scroll to position [0, 0]
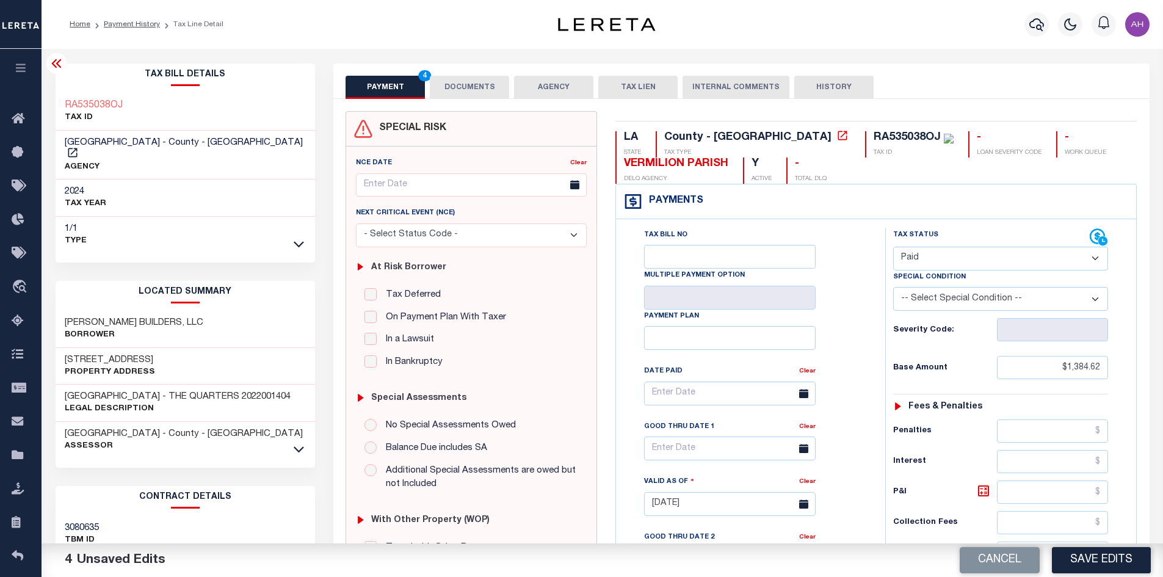
click at [452, 81] on button "DOCUMENTS" at bounding box center [469, 87] width 79 height 23
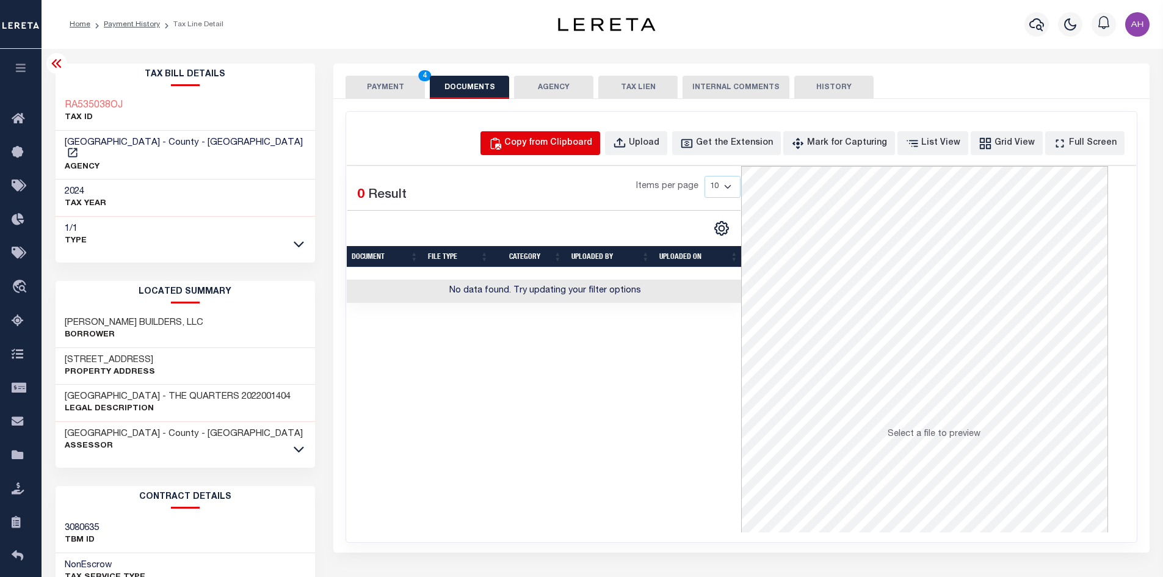
click at [578, 143] on div "Copy from Clipboard" at bounding box center [548, 143] width 88 height 13
select select "POP"
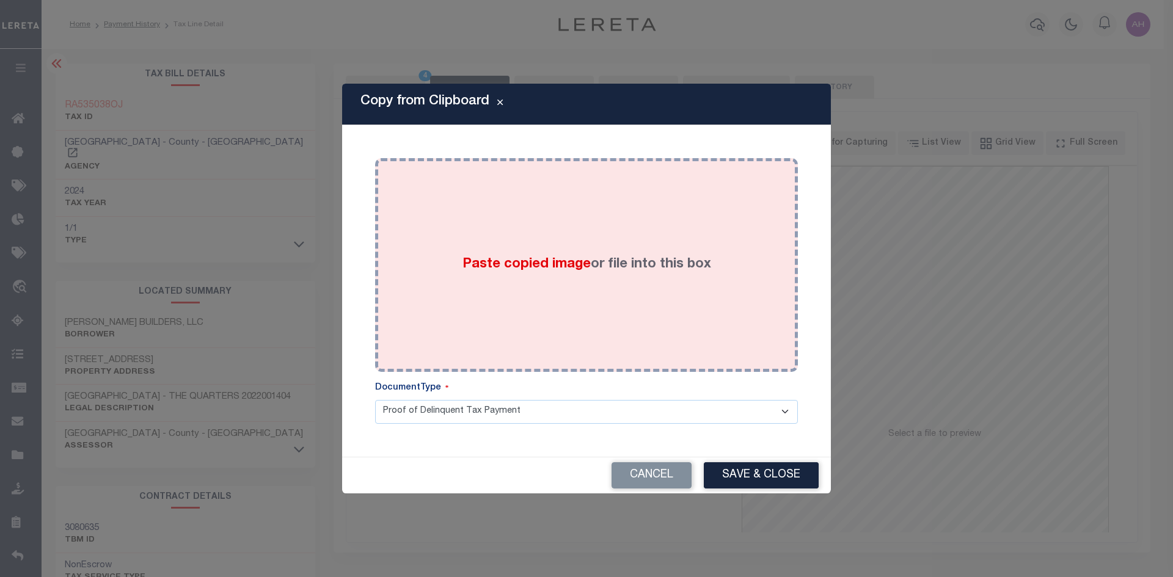
click at [558, 267] on span "Paste copied image" at bounding box center [526, 264] width 128 height 13
click at [562, 263] on span "Paste copied image" at bounding box center [526, 264] width 128 height 13
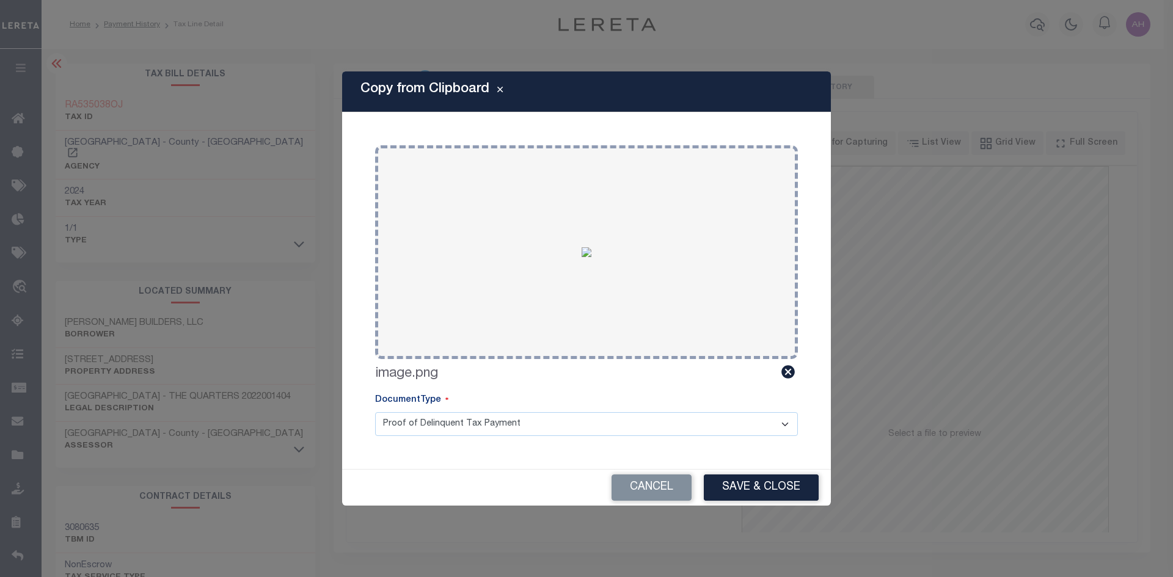
click at [760, 481] on button "Save & Close" at bounding box center [761, 488] width 115 height 26
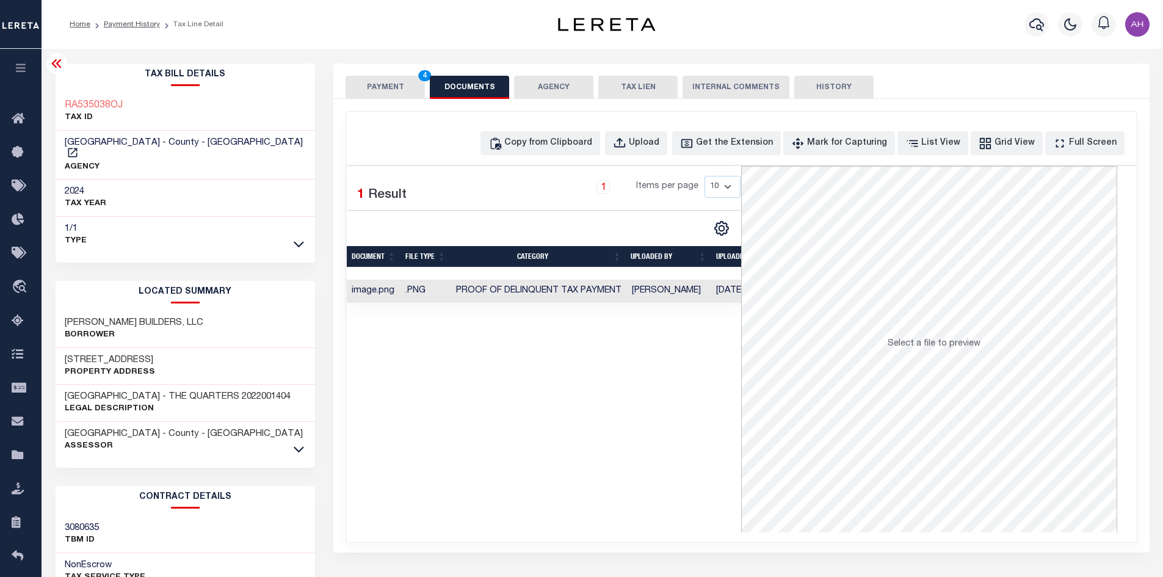
click at [389, 81] on button "PAYMENT 4" at bounding box center [385, 87] width 79 height 23
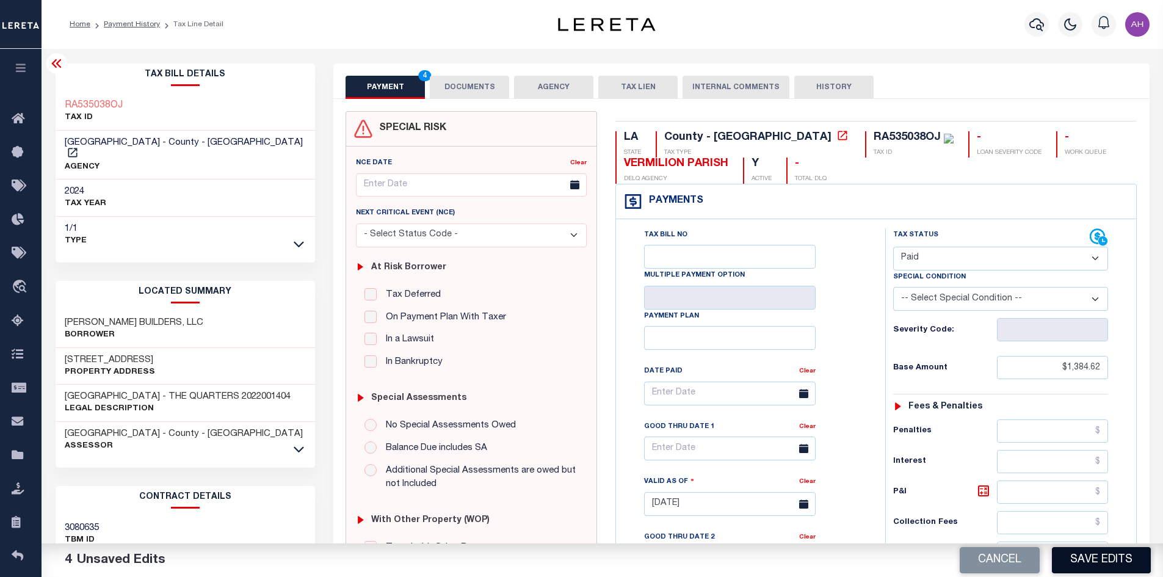
click at [1090, 556] on button "Save Edits" at bounding box center [1101, 560] width 99 height 26
checkbox input "false"
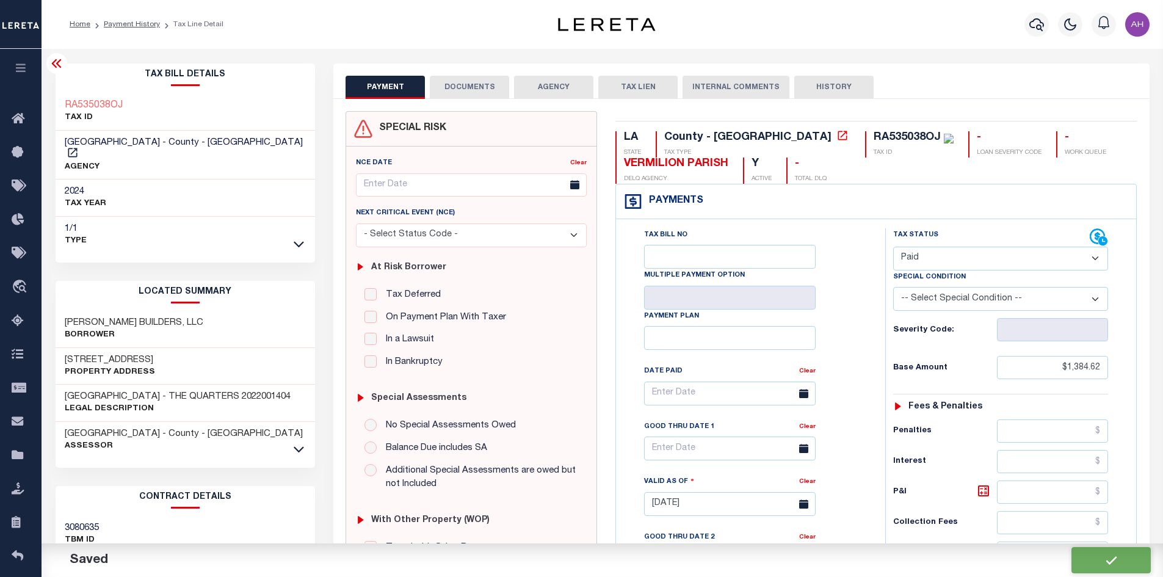
type input "$1,384.62"
type input "$0"
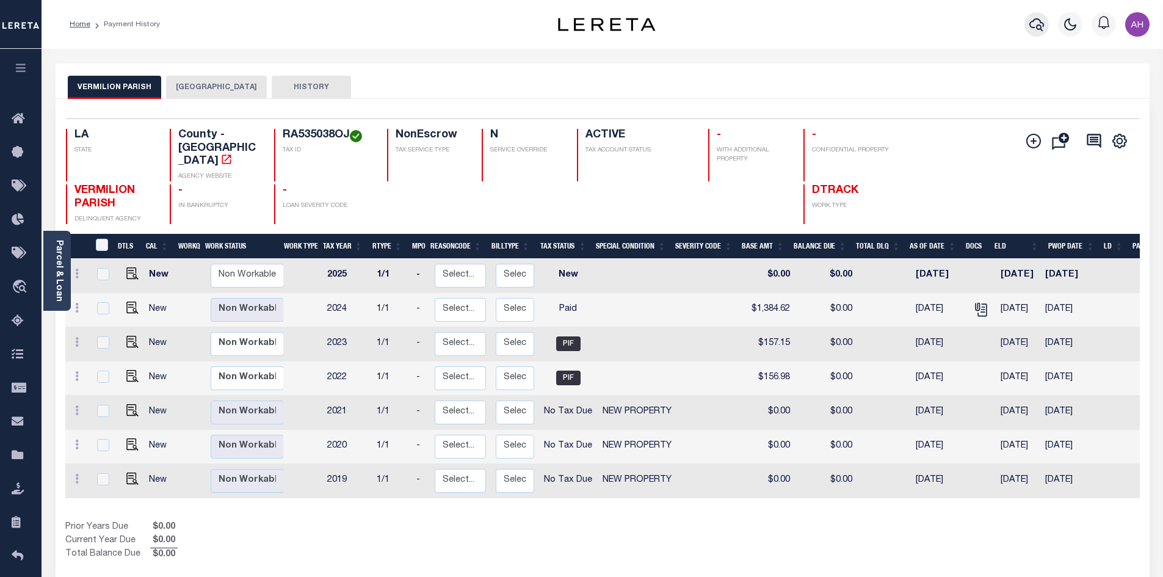
click at [1037, 23] on icon "button" at bounding box center [1037, 24] width 15 height 15
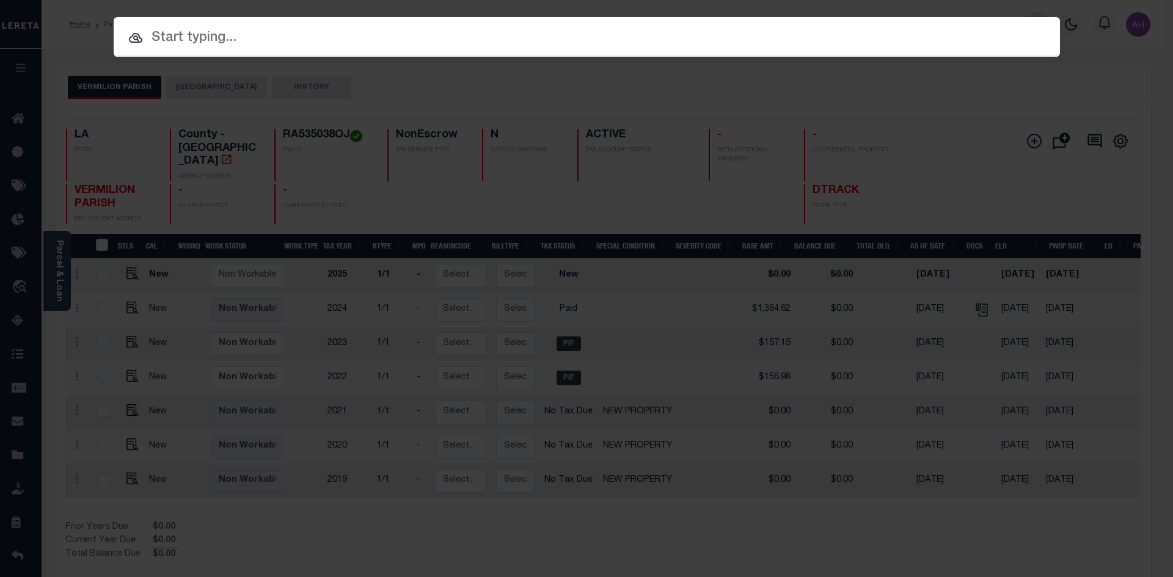
paste input "RA535038OK"
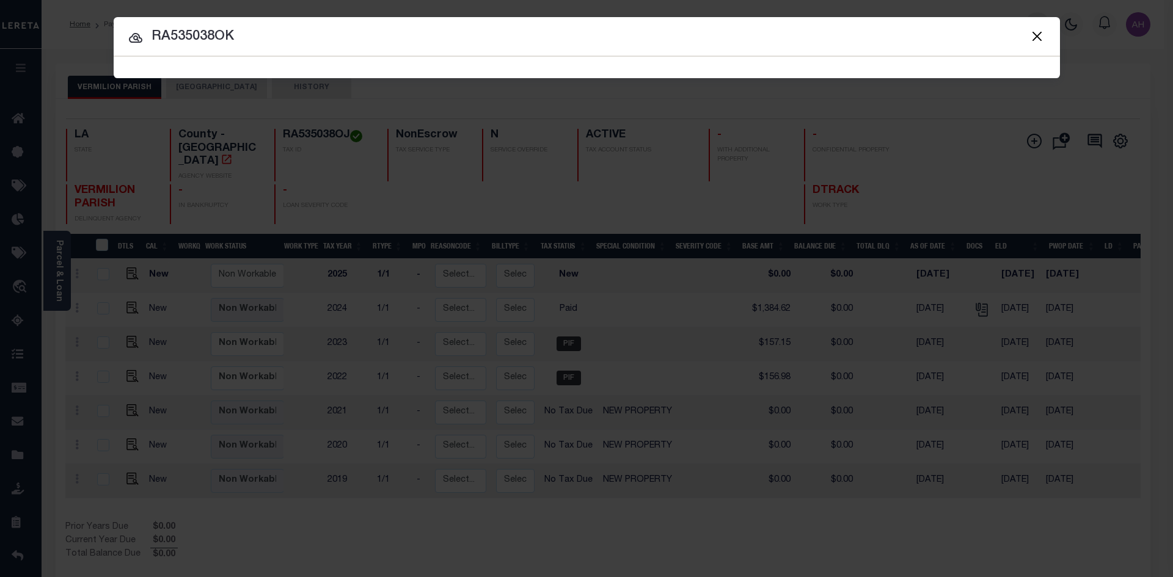
type input "RA535038OK"
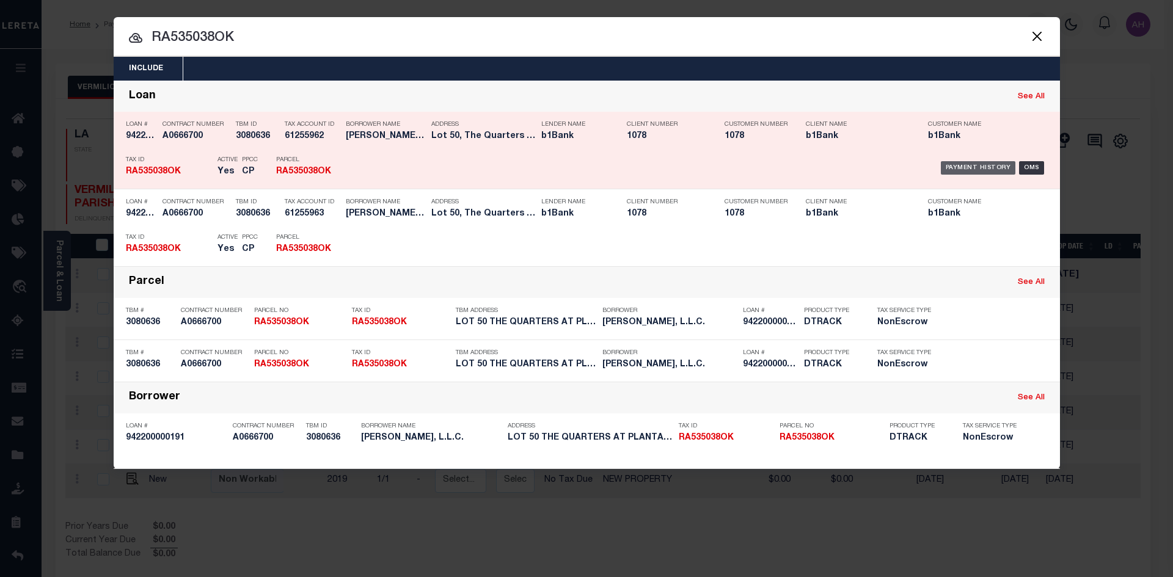
click at [951, 167] on div "Payment History" at bounding box center [977, 167] width 75 height 13
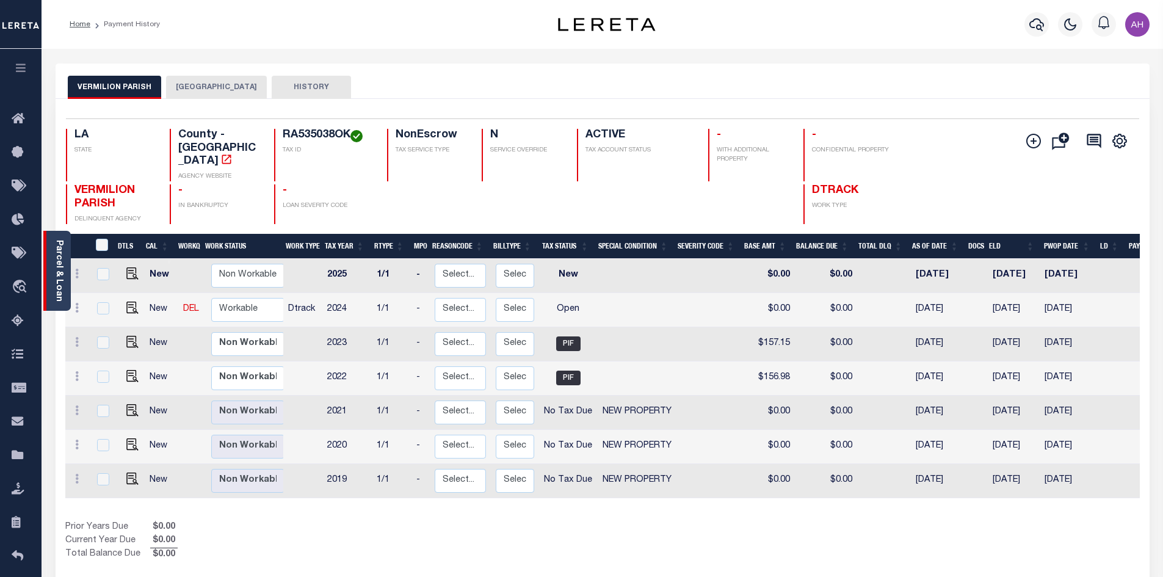
click at [62, 278] on link "Parcel & Loan" at bounding box center [58, 271] width 9 height 62
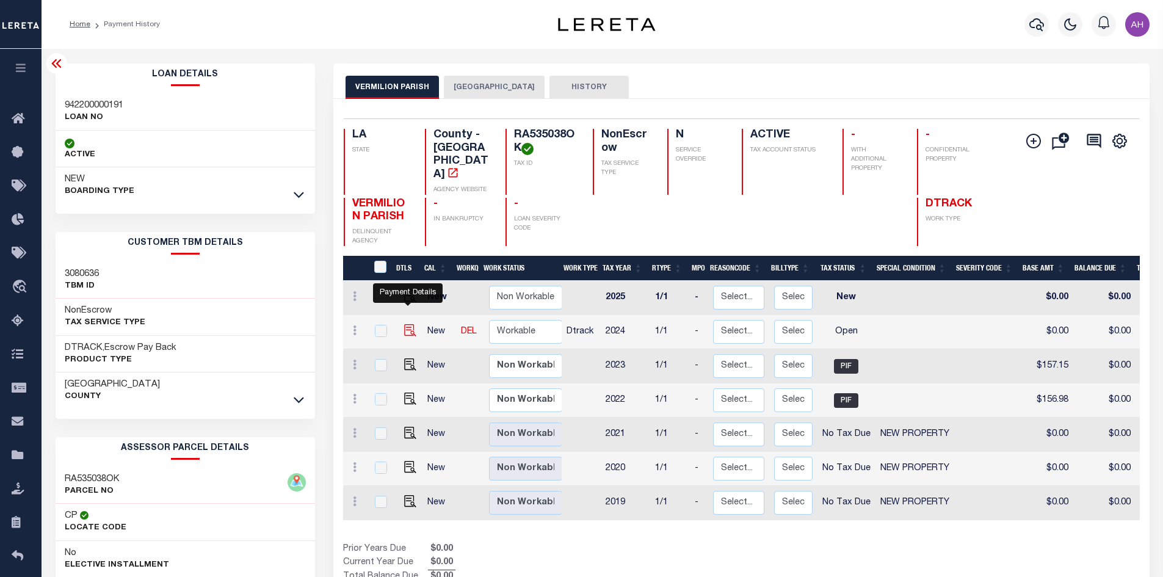
click at [410, 324] on img "" at bounding box center [410, 330] width 12 height 12
checkbox input "true"
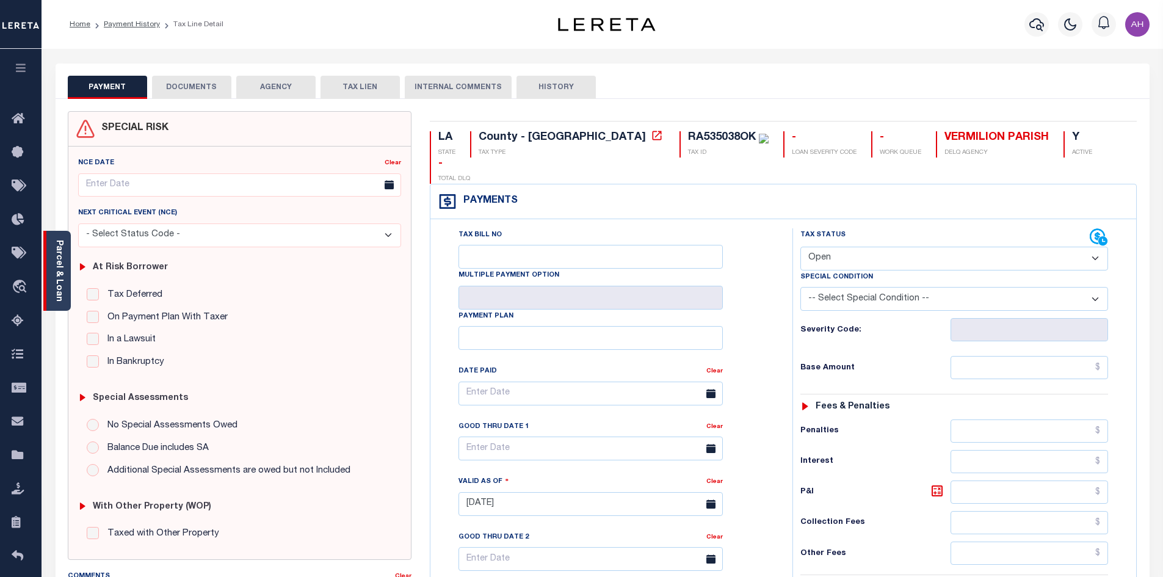
click at [59, 282] on link "Parcel & Loan" at bounding box center [58, 271] width 9 height 62
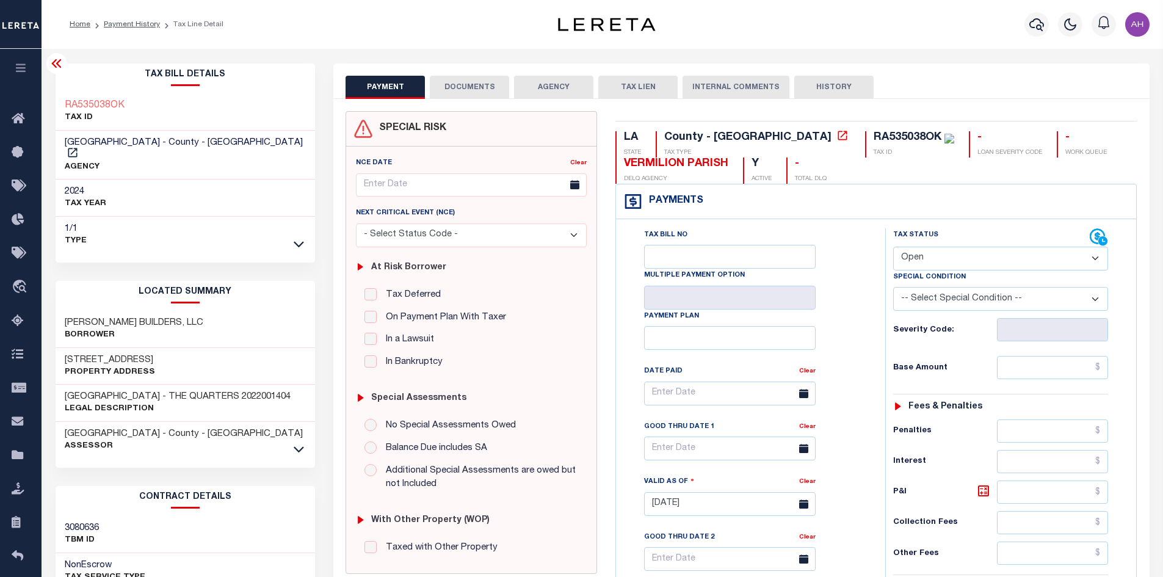
click at [139, 108] on div "RA535038OK TAX ID" at bounding box center [186, 111] width 260 height 37
drag, startPoint x: 139, startPoint y: 108, endPoint x: 63, endPoint y: 100, distance: 76.7
click at [63, 100] on div "RA535038OK TAX ID" at bounding box center [186, 111] width 260 height 37
copy h3 "RA535038OK"
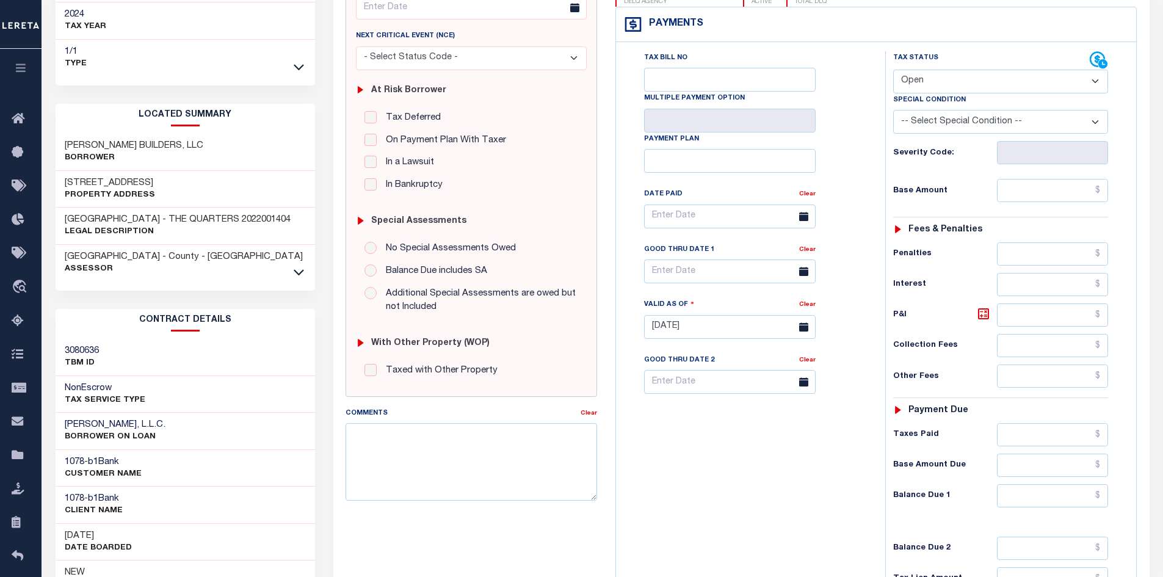
scroll to position [183, 0]
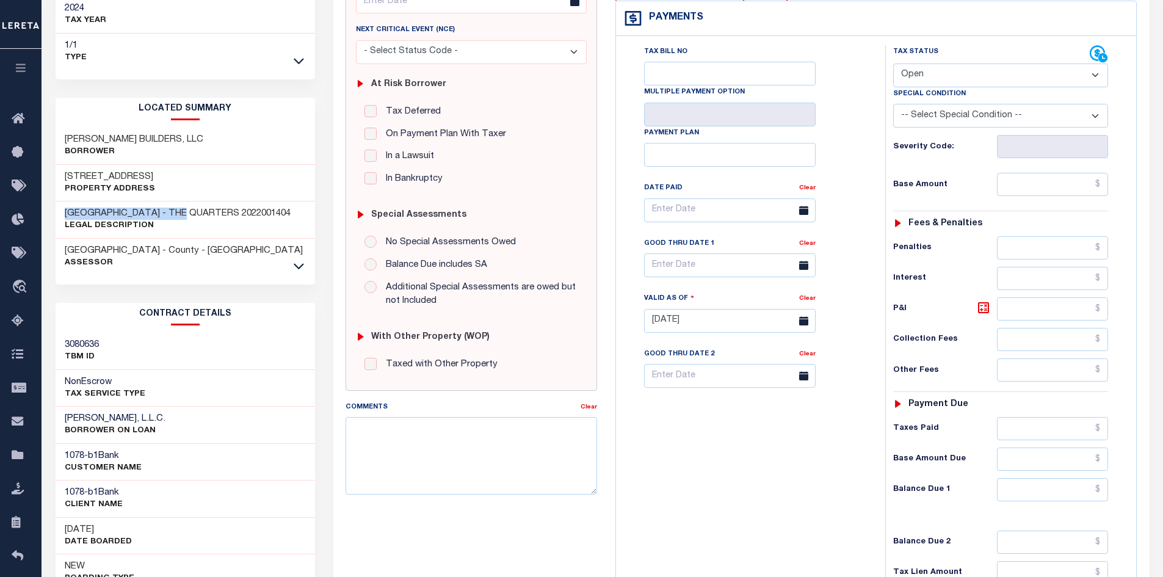
drag, startPoint x: 182, startPoint y: 199, endPoint x: 62, endPoint y: 198, distance: 119.7
click at [62, 202] on div "LOT 50 PLANTATION RIDGE - THE QUARTERS 2022001404 Legal Description" at bounding box center [186, 220] width 260 height 37
copy h3 "LOT [GEOGRAPHIC_DATA]"
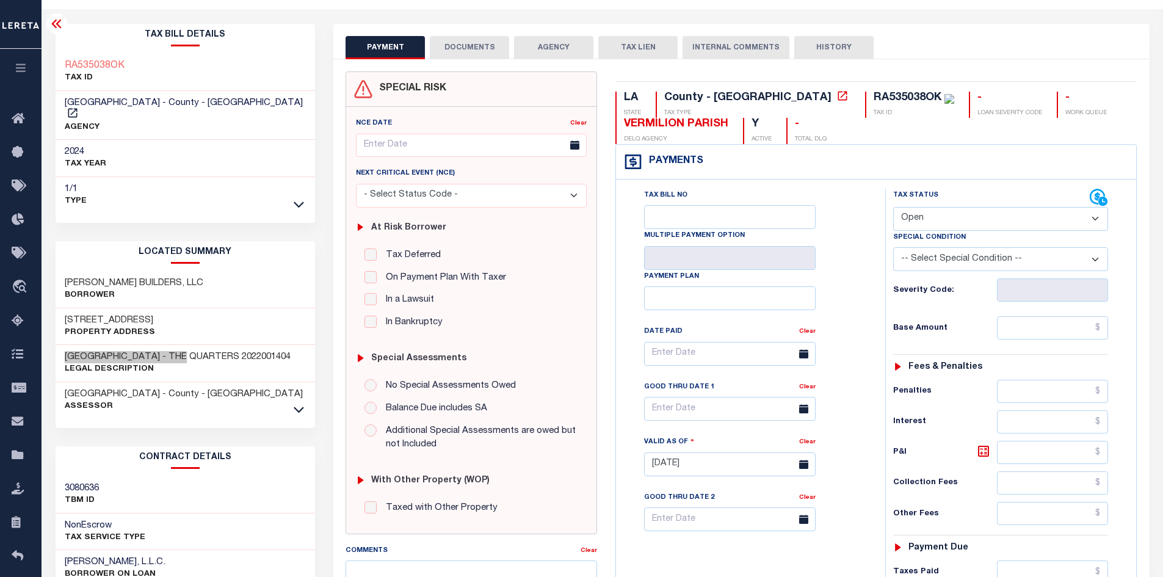
scroll to position [0, 0]
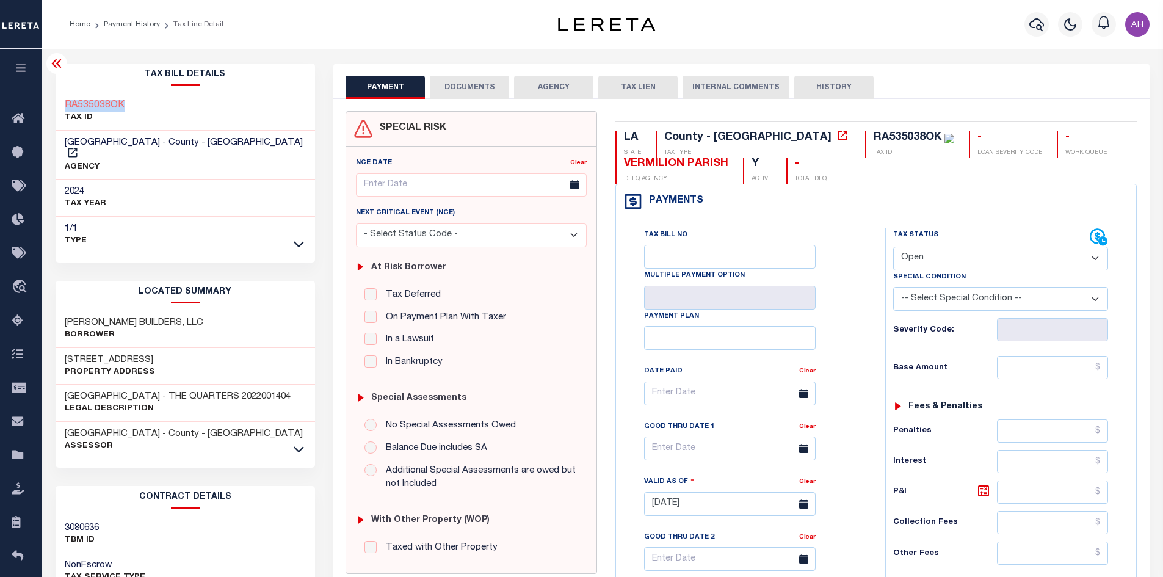
drag, startPoint x: 148, startPoint y: 102, endPoint x: 55, endPoint y: 105, distance: 92.9
click at [56, 105] on div "RA535038OK TAX ID" at bounding box center [186, 111] width 260 height 37
copy h3 "RA535038OK"
click at [931, 260] on select "- Select Status Code - Open Due/Unpaid Paid Incomplete No Tax Due Internal Refu…" at bounding box center [1000, 259] width 215 height 24
select select "PYD"
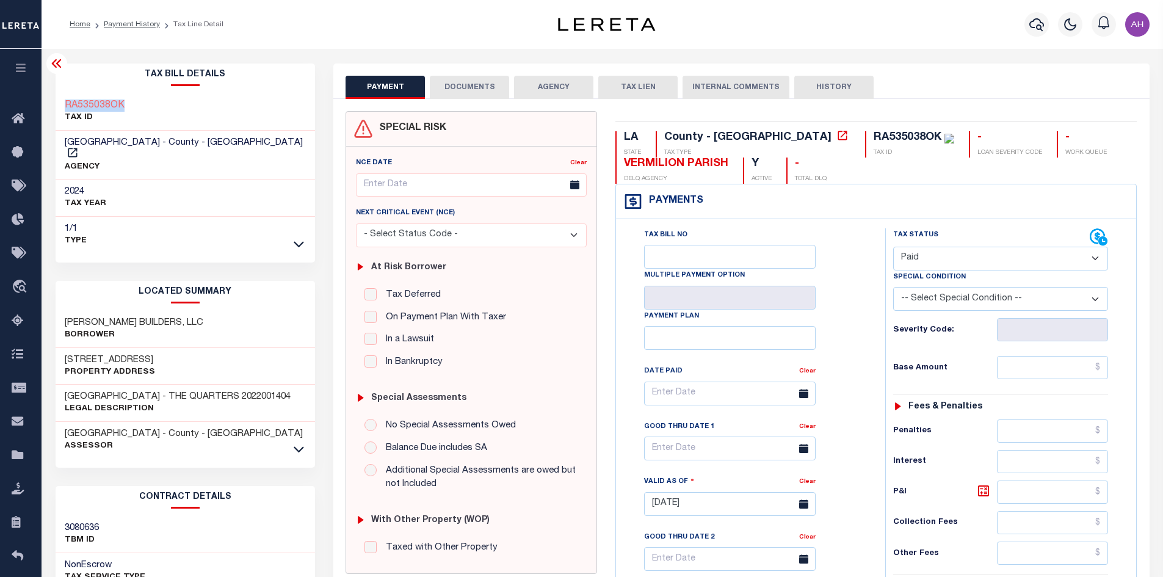
click at [893, 247] on select "- Select Status Code - Open Due/Unpaid Paid Incomplete No Tax Due Internal Refu…" at bounding box center [1000, 259] width 215 height 24
type input "[DATE]"
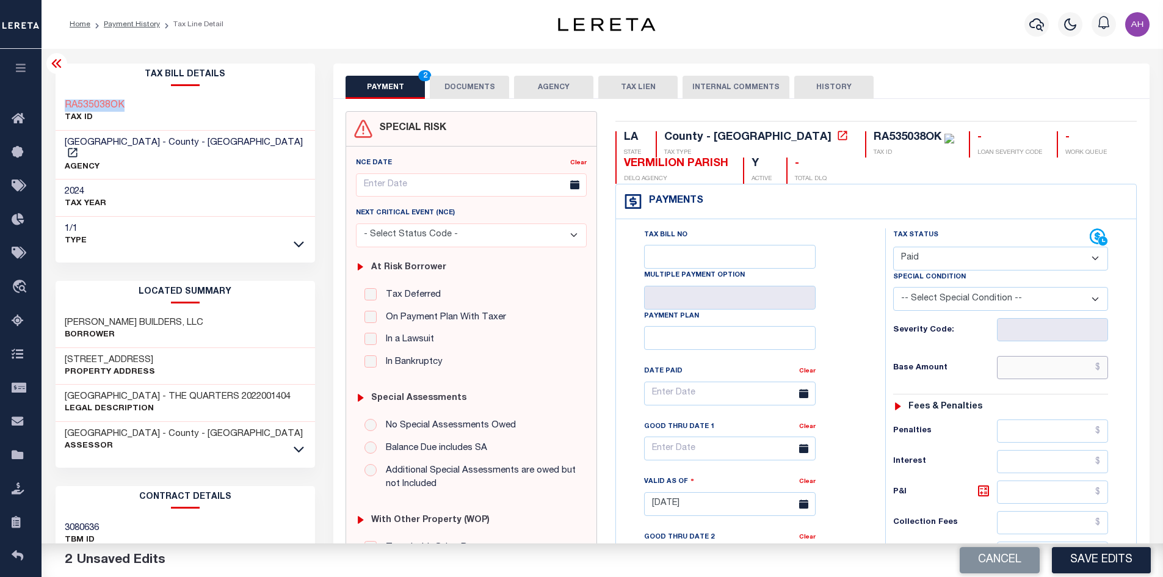
click at [1048, 368] on input "text" at bounding box center [1053, 367] width 112 height 23
type input "$777.72"
click at [480, 85] on button "DOCUMENTS" at bounding box center [469, 87] width 79 height 23
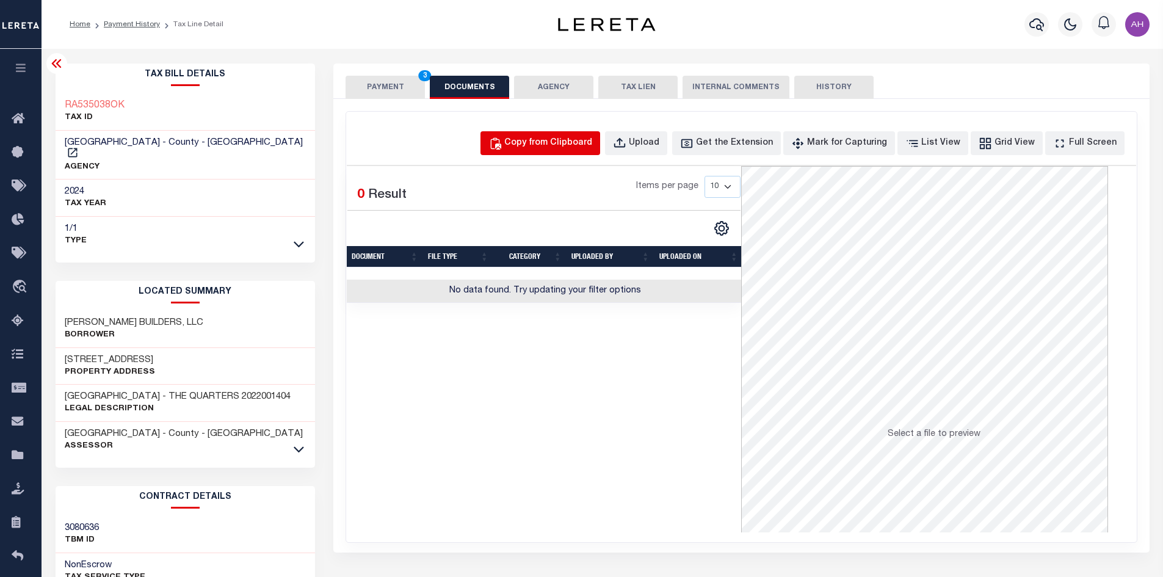
click at [562, 145] on div "Copy from Clipboard" at bounding box center [548, 143] width 88 height 13
select select "POP"
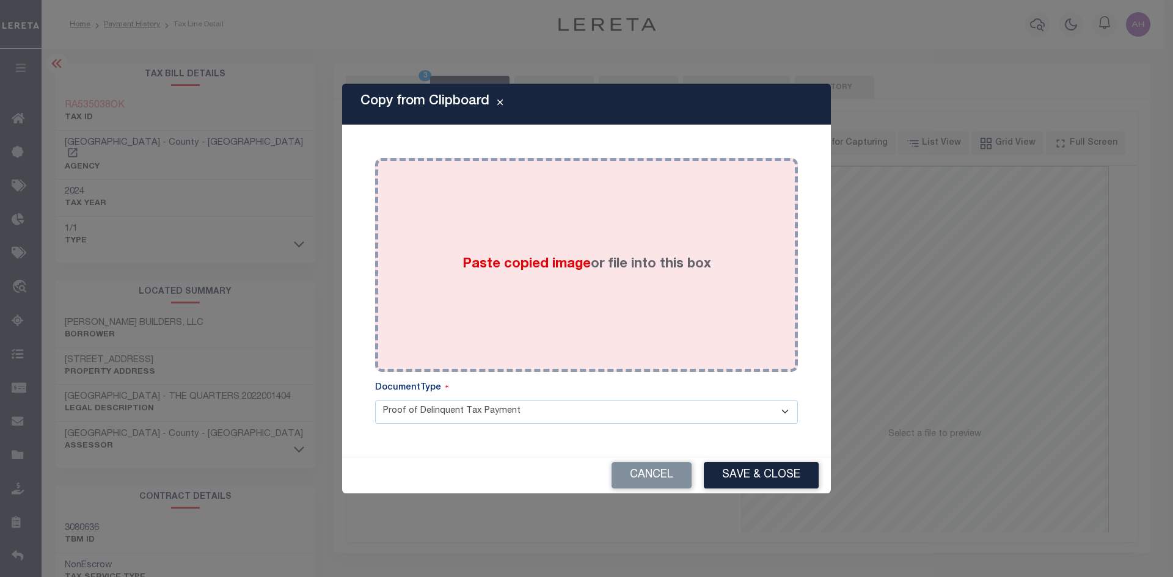
click at [572, 267] on span "Paste copied image" at bounding box center [526, 264] width 128 height 13
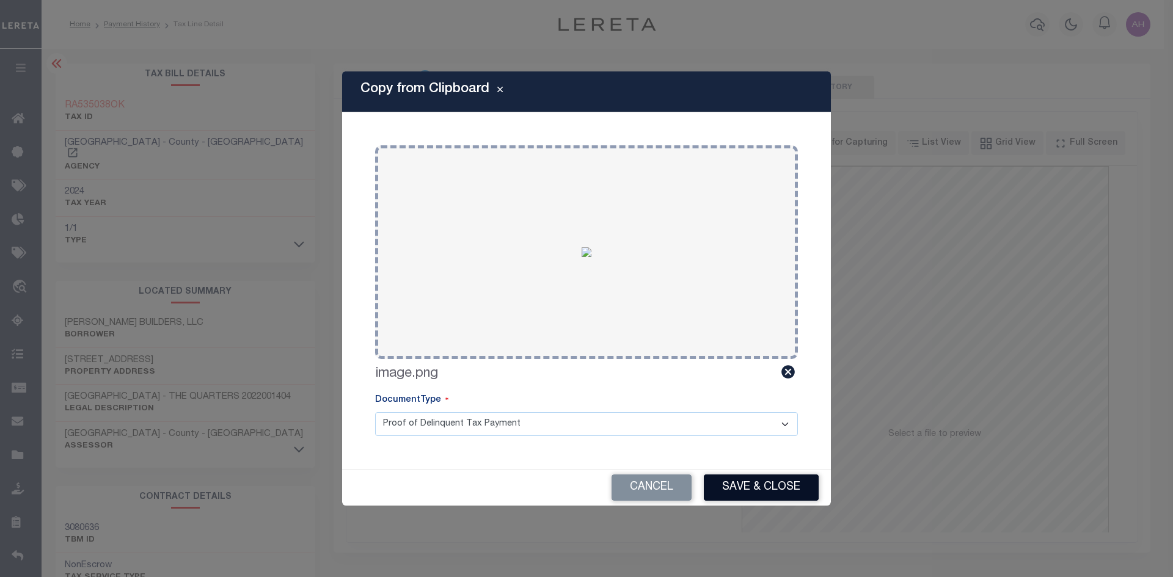
click at [769, 485] on button "Save & Close" at bounding box center [761, 488] width 115 height 26
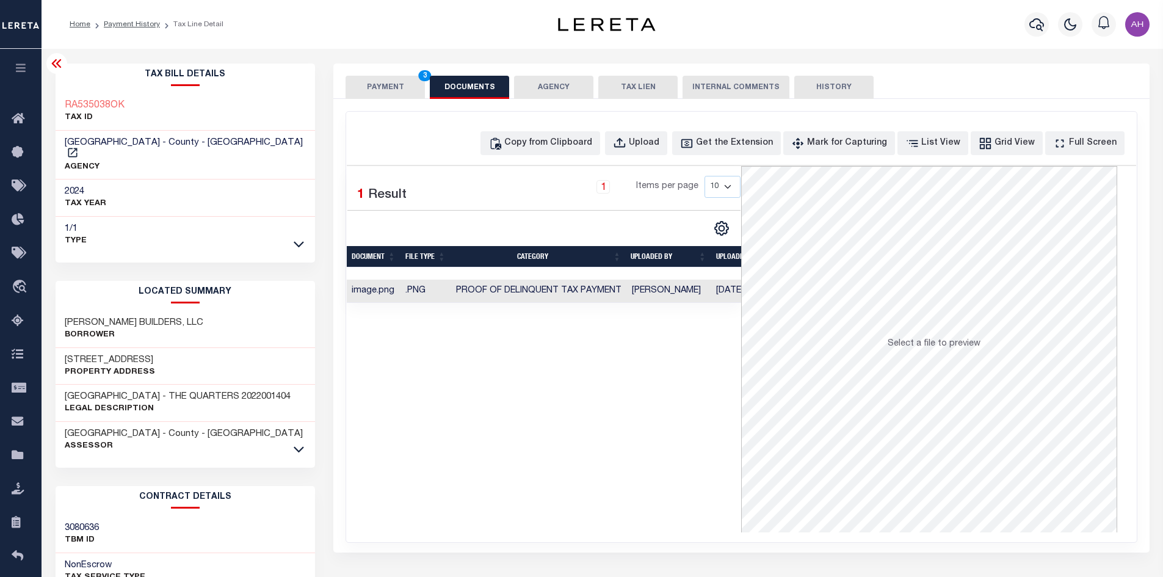
click at [391, 94] on button "PAYMENT 3" at bounding box center [385, 87] width 79 height 23
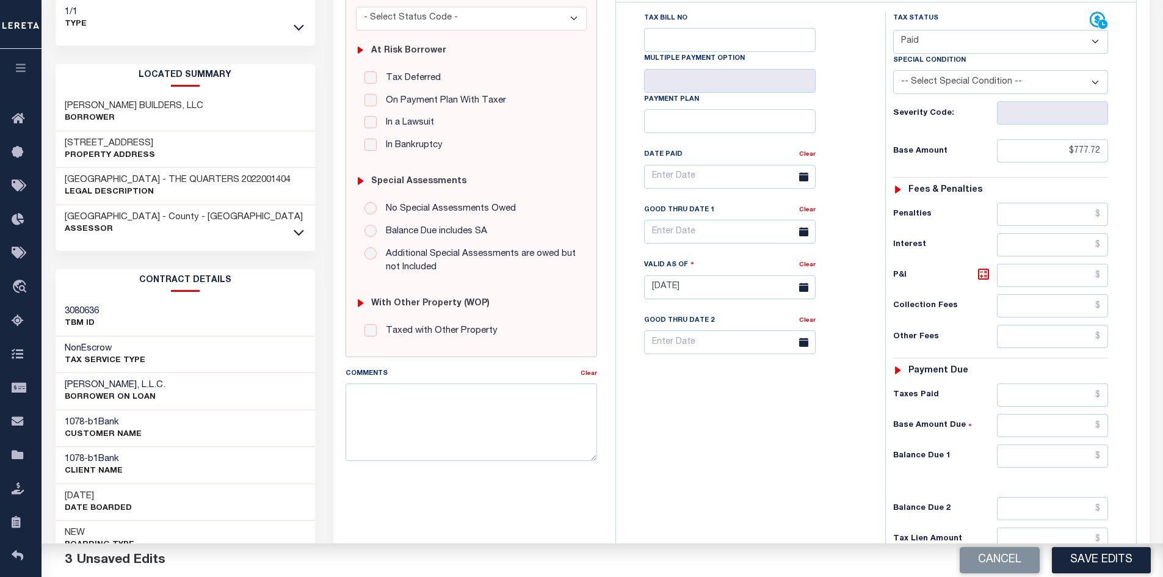
scroll to position [244, 0]
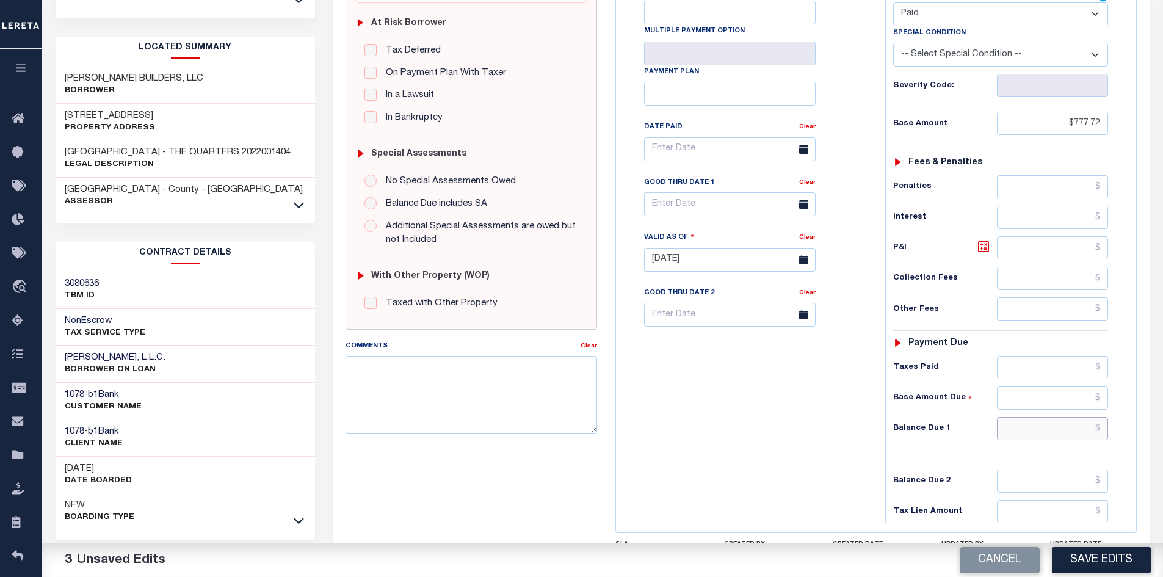
click at [1063, 431] on input "text" at bounding box center [1053, 428] width 112 height 23
type input "$0.00"
click at [1110, 558] on button "Save Edits" at bounding box center [1101, 560] width 99 height 26
checkbox input "false"
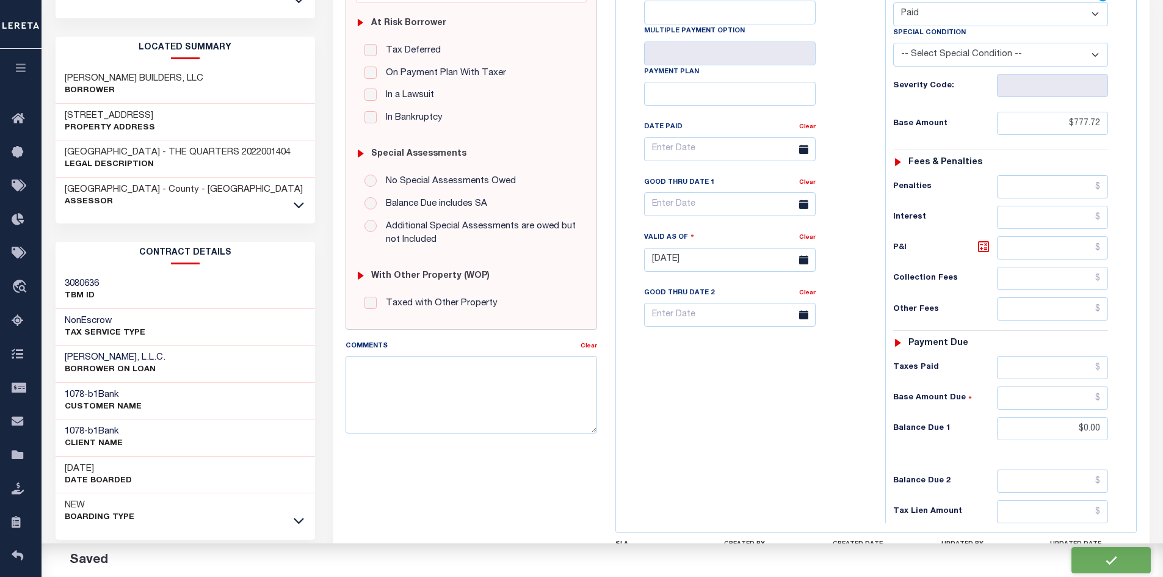
checkbox input "false"
type input "$777.72"
type input "$0"
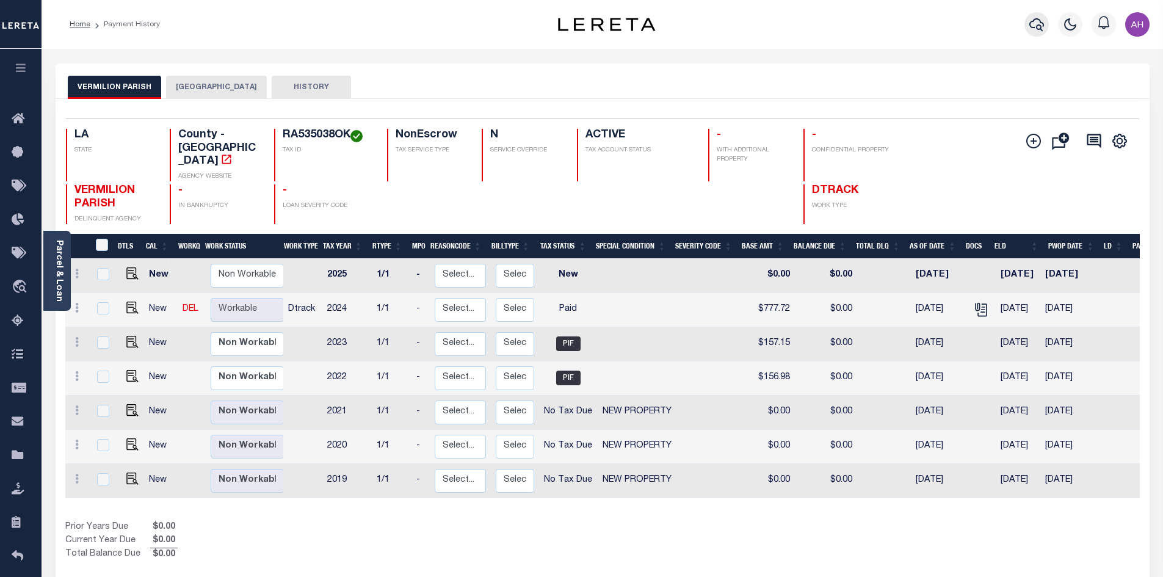
click icon "button"
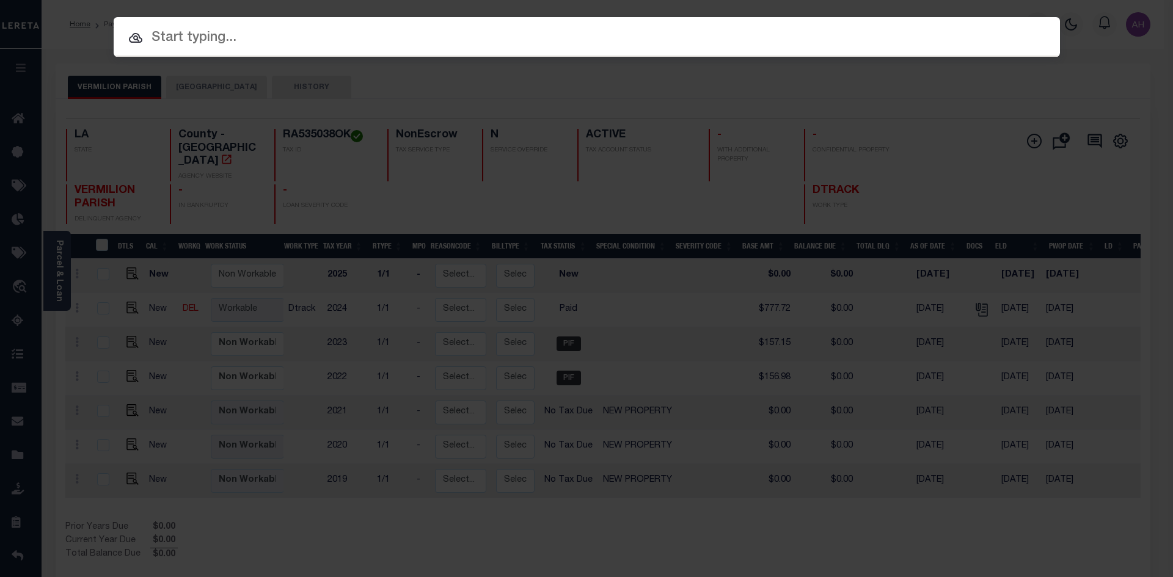
paste input "RA535038OL"
type input "RA535038OL"
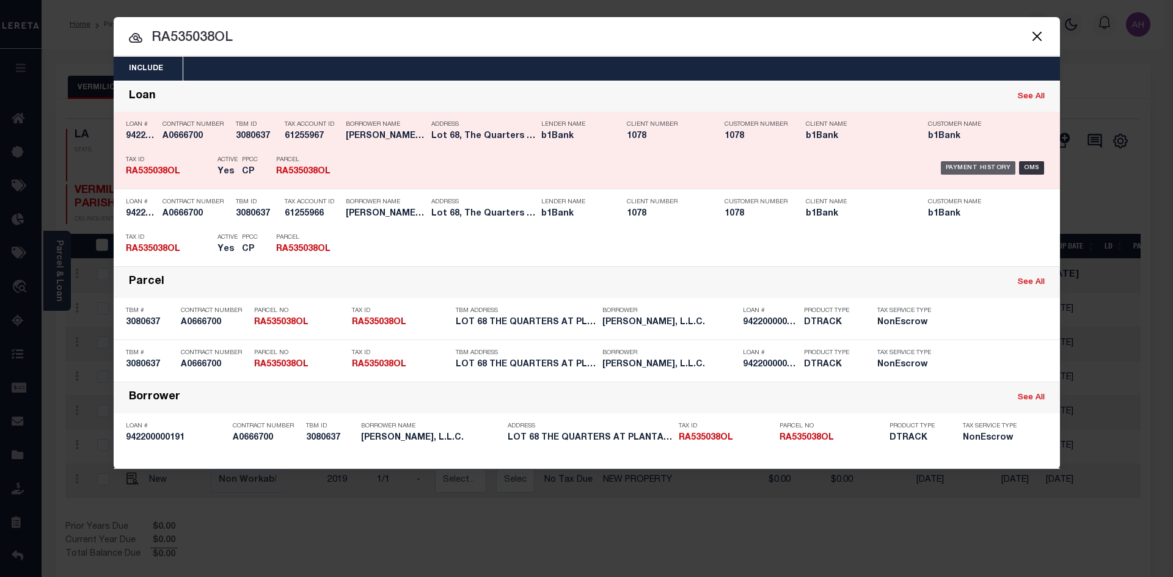
click div "Payment History"
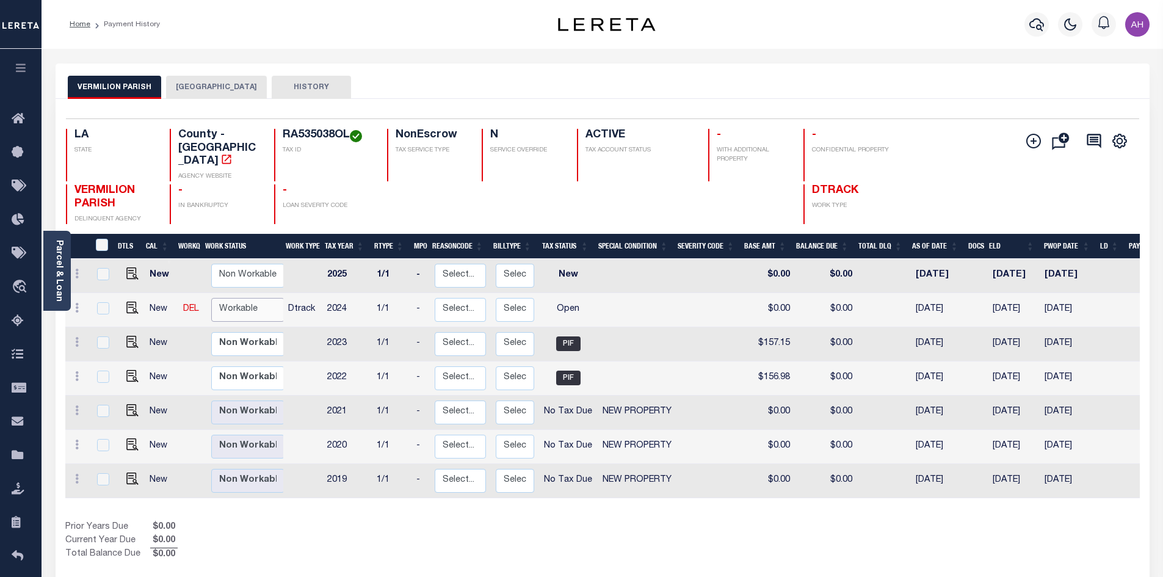
drag, startPoint x: 244, startPoint y: 287, endPoint x: 253, endPoint y: 293, distance: 10.2
click at [244, 298] on select "Non Workable Workable" at bounding box center [247, 310] width 73 height 24
checkbox input "true"
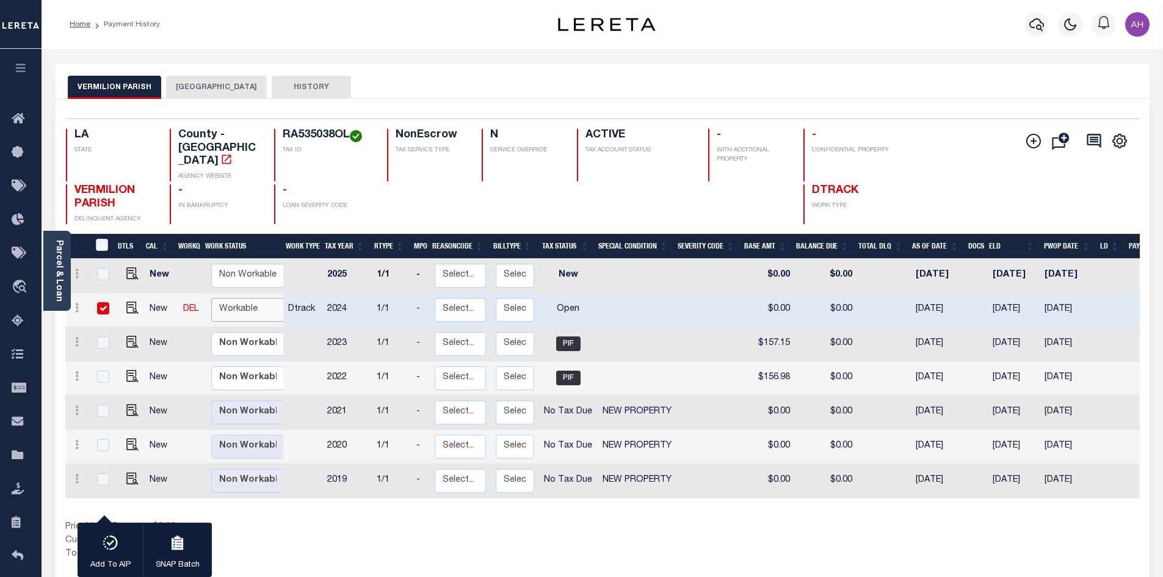
select select "true"
click at [211, 298] on select "Non Workable Workable" at bounding box center [247, 310] width 73 height 24
checkbox input "false"
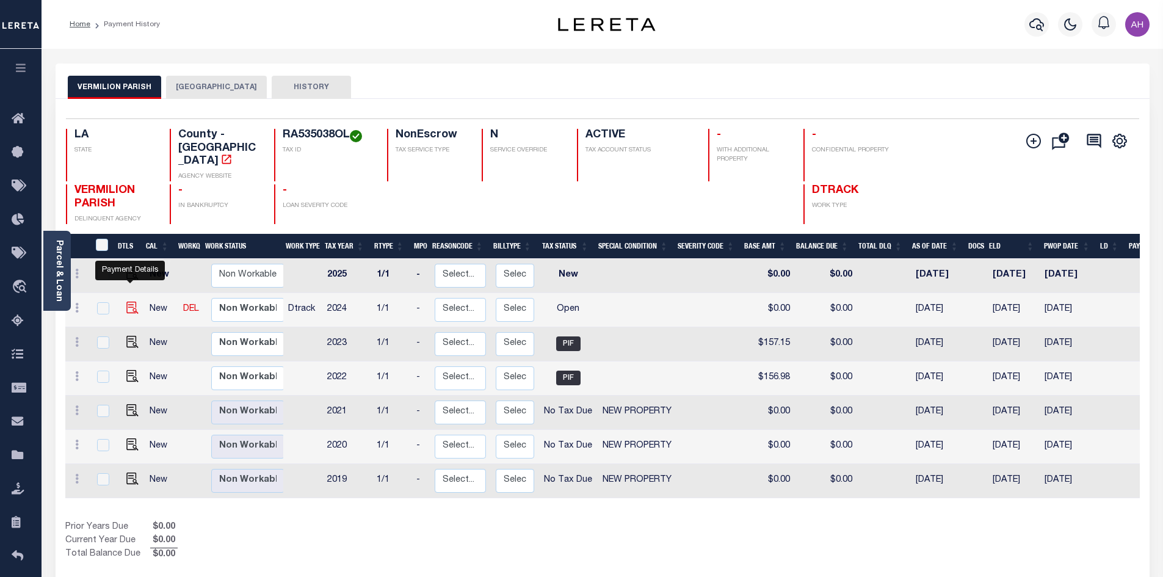
click at [133, 302] on img "" at bounding box center [132, 308] width 12 height 12
checkbox input "true"
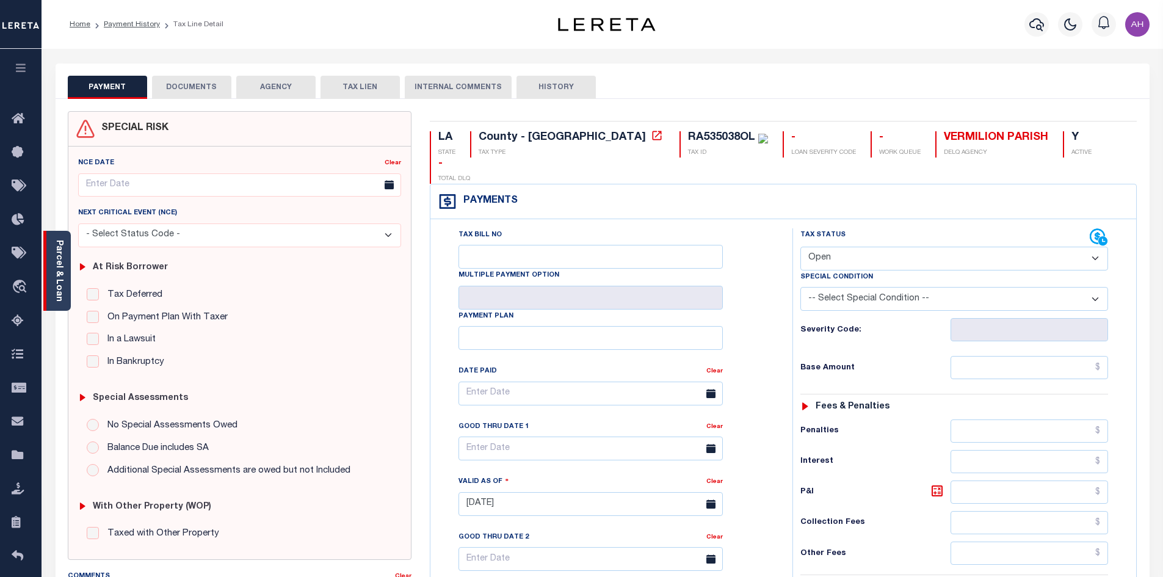
click at [56, 252] on link "Parcel & Loan" at bounding box center [58, 271] width 9 height 62
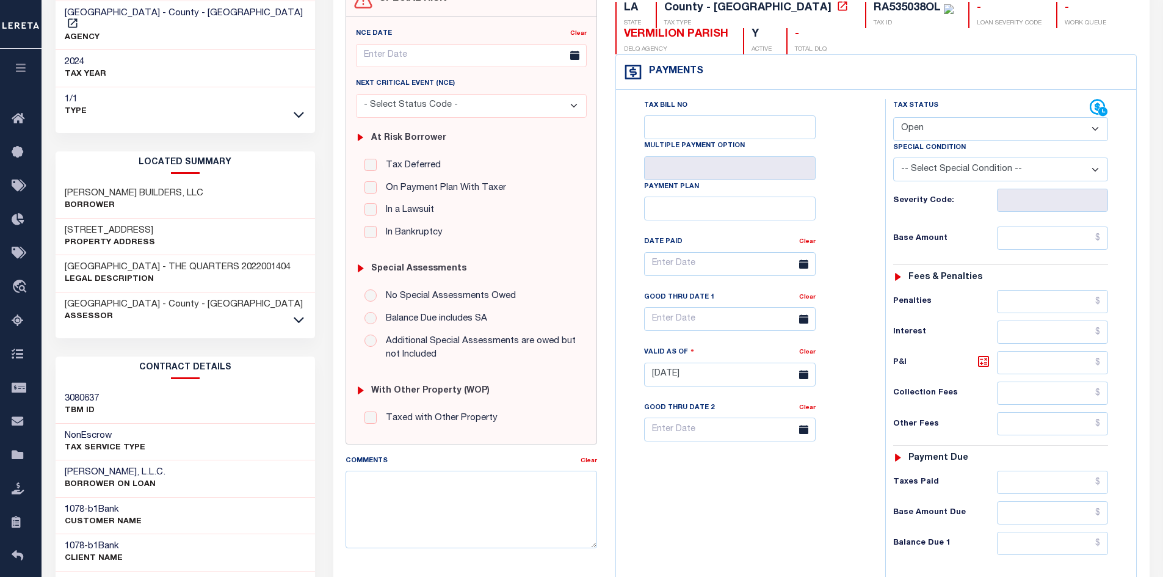
scroll to position [122, 0]
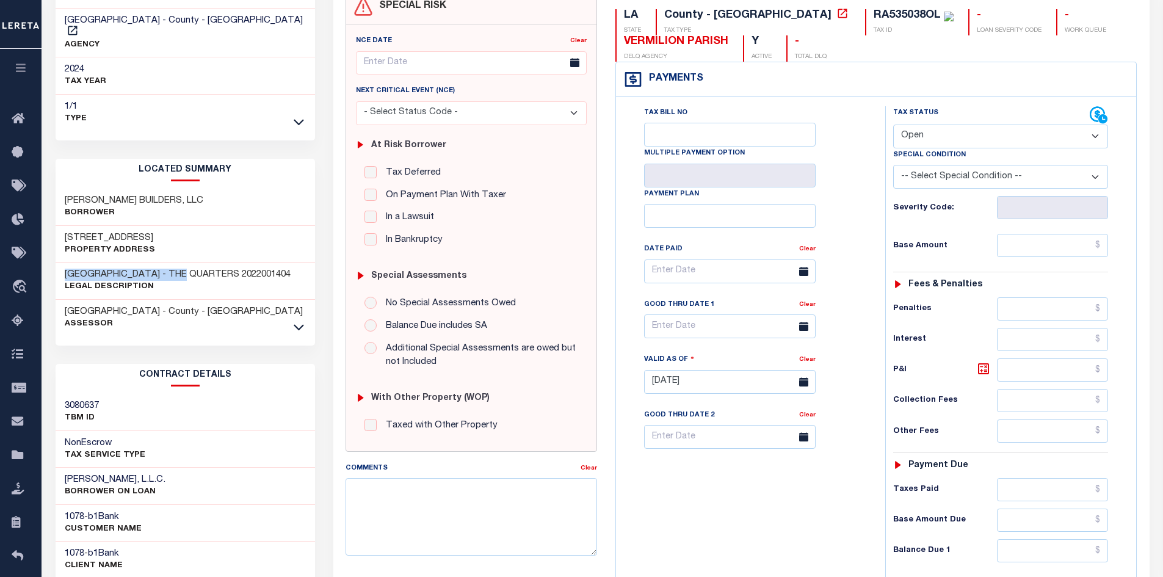
drag, startPoint x: 183, startPoint y: 258, endPoint x: 43, endPoint y: 262, distance: 139.9
click at [43, 262] on div "Parcel & Loan Tax Bill Details RA535038OL TAX ID" at bounding box center [603, 364] width 1122 height 874
copy h3 "LOT [GEOGRAPHIC_DATA]"
click at [910, 136] on select "- Select Status Code - Open Due/Unpaid Paid Incomplete No Tax Due Internal Refu…" at bounding box center [1000, 137] width 215 height 24
select select "PYD"
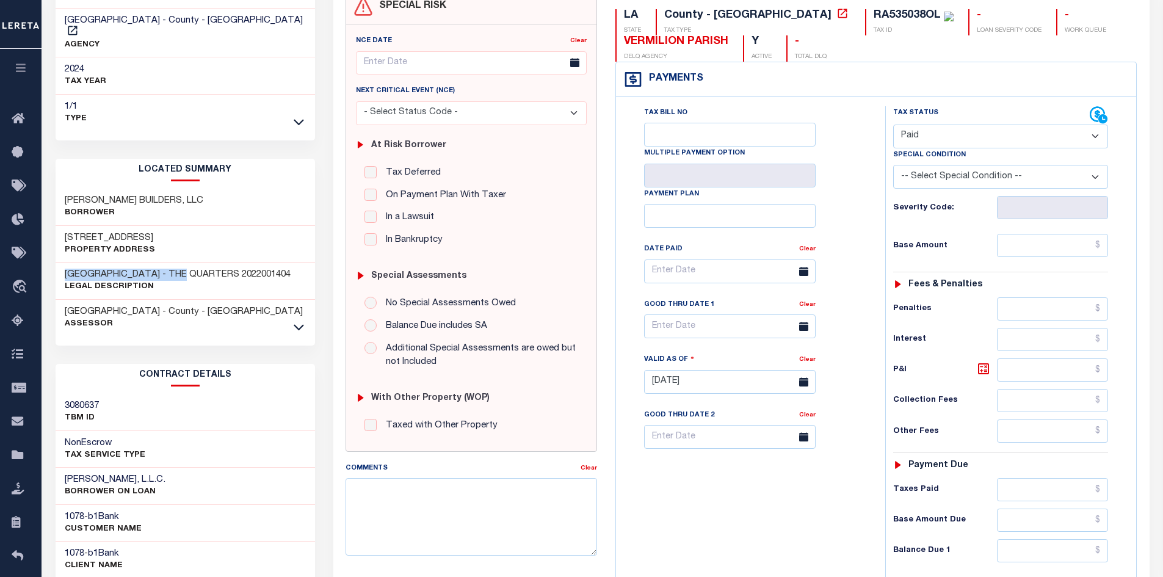
click at [893, 125] on select "- Select Status Code - Open Due/Unpaid Paid Incomplete No Tax Due Internal Refu…" at bounding box center [1000, 137] width 215 height 24
type input "[DATE]"
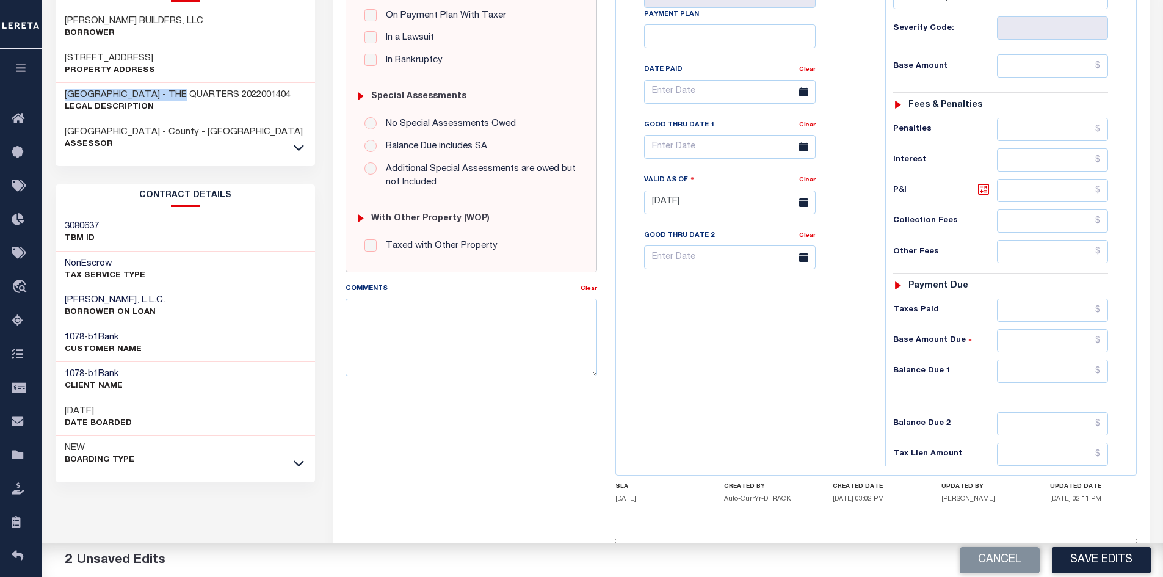
scroll to position [305, 0]
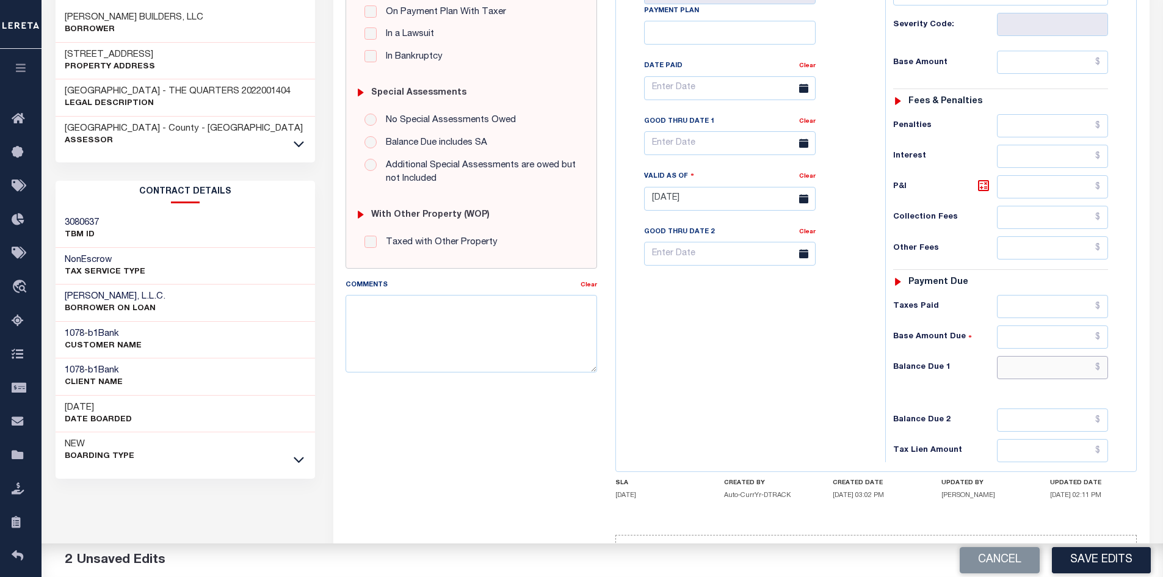
click at [1035, 365] on input "text" at bounding box center [1053, 367] width 112 height 23
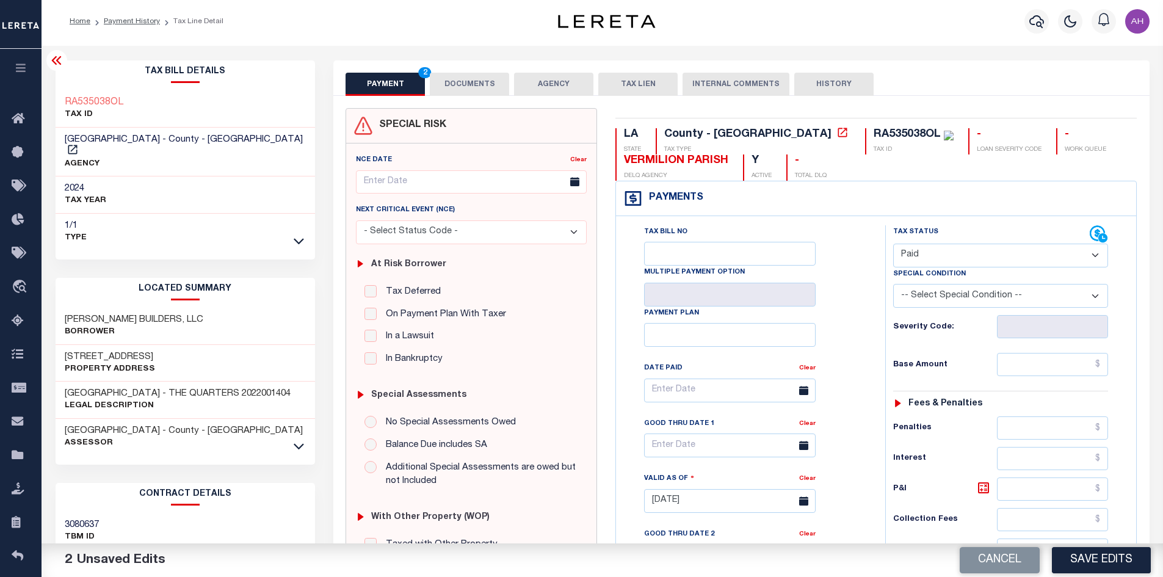
scroll to position [0, 0]
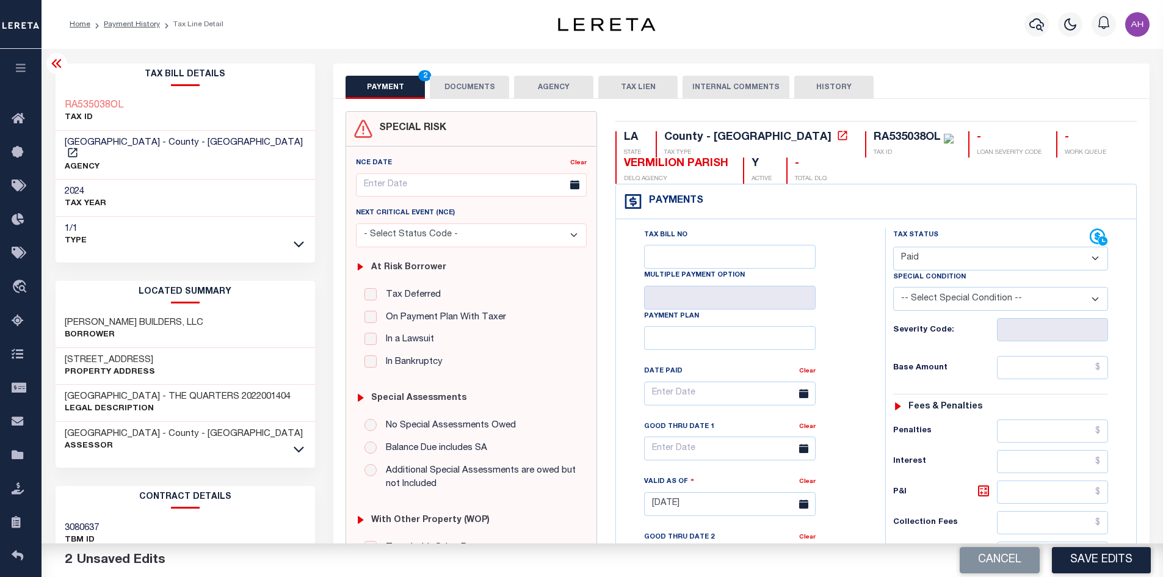
type input "$0.00"
click at [462, 78] on button "DOCUMENTS" at bounding box center [469, 87] width 79 height 23
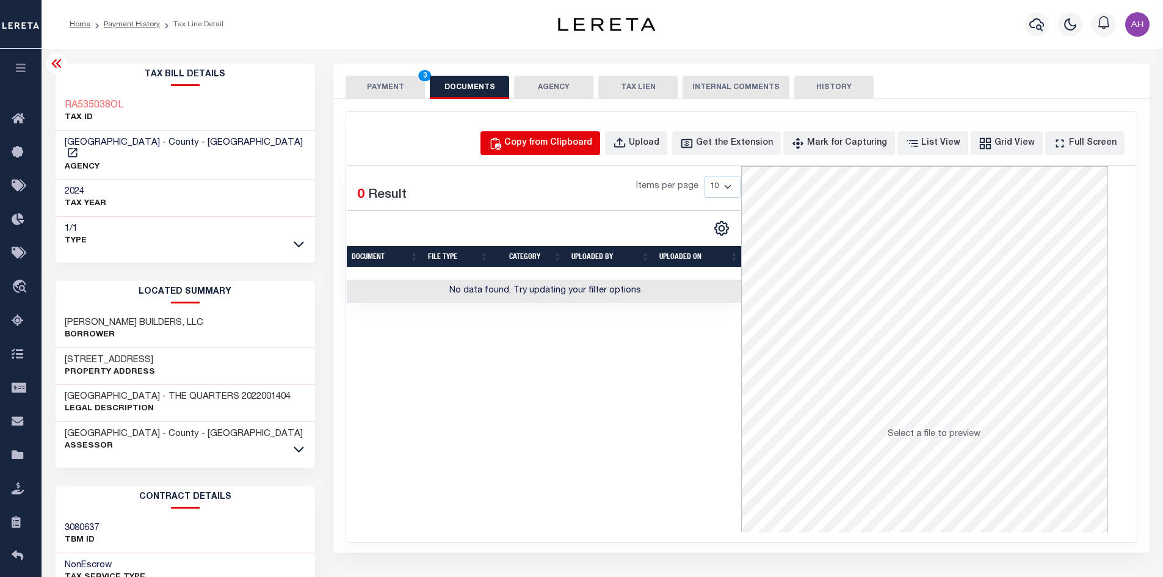
click at [572, 139] on div "Copy from Clipboard" at bounding box center [548, 143] width 88 height 13
select select "POP"
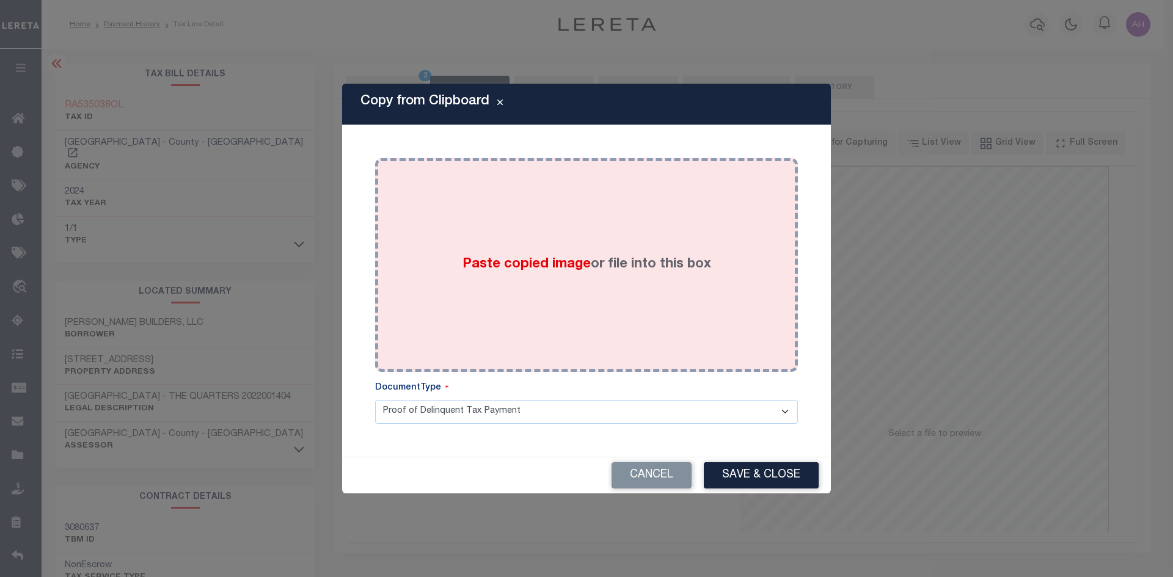
click at [537, 269] on span "Paste copied image" at bounding box center [526, 264] width 128 height 13
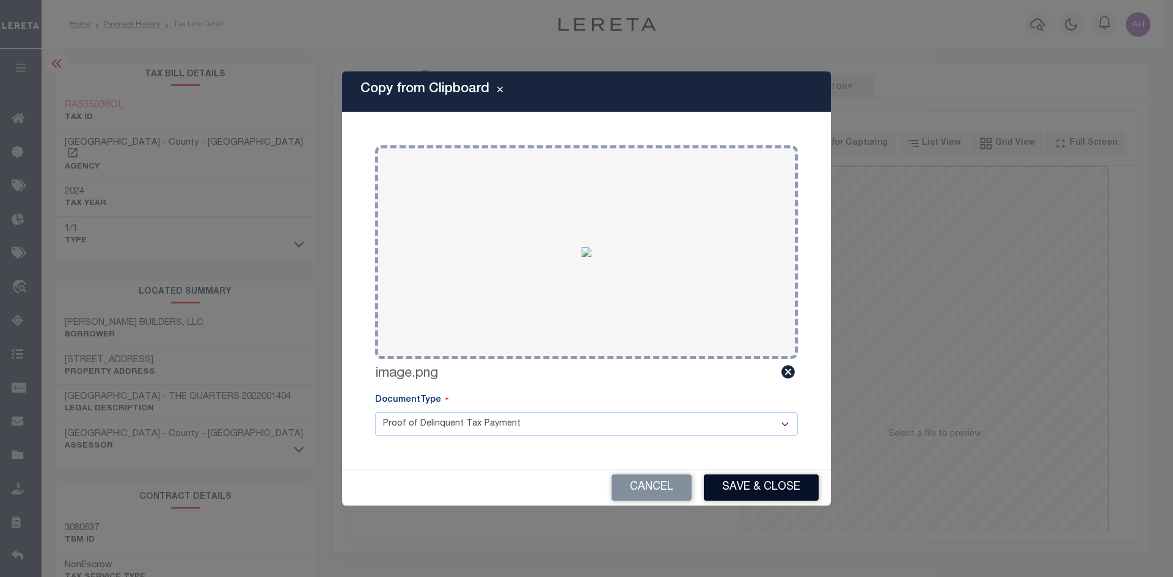
click at [745, 482] on button "Save & Close" at bounding box center [761, 488] width 115 height 26
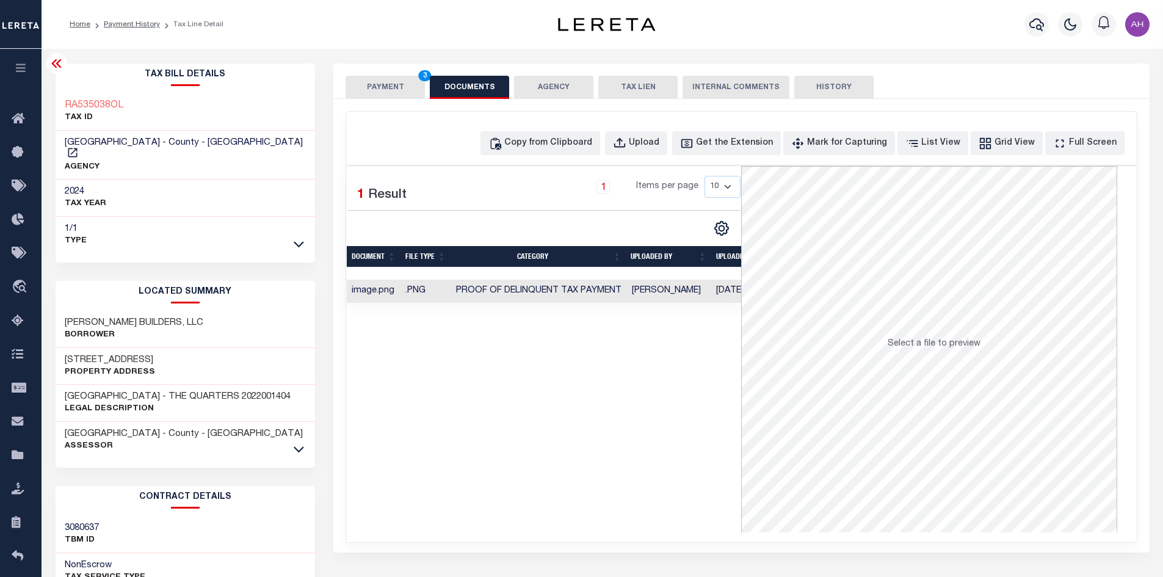
click at [387, 89] on button "PAYMENT 3" at bounding box center [385, 87] width 79 height 23
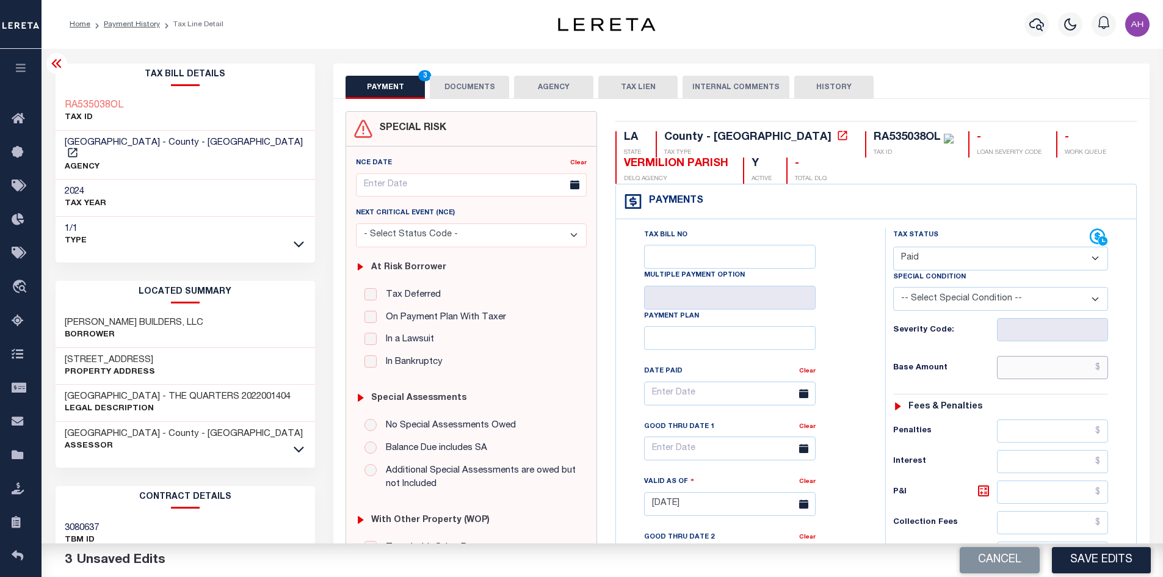
click at [1025, 364] on input "text" at bounding box center [1053, 367] width 112 height 23
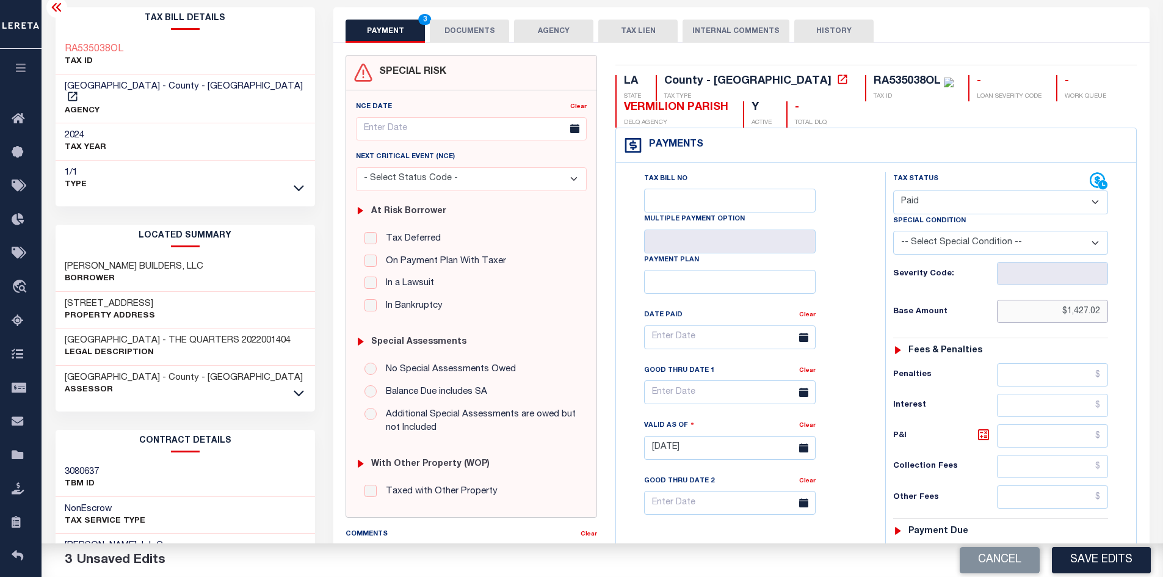
scroll to position [305, 0]
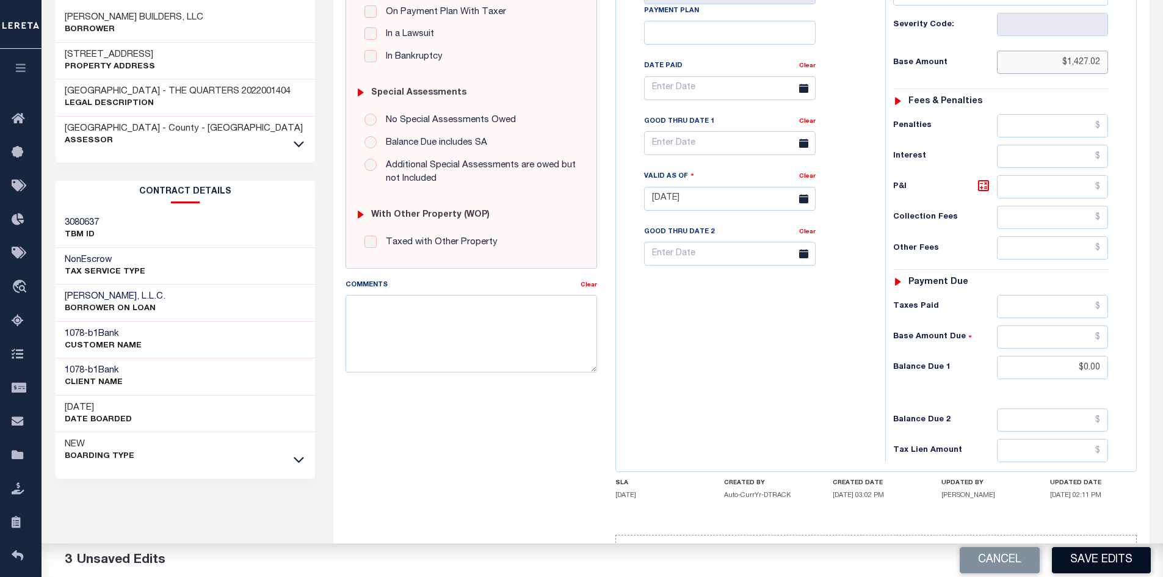
type input "$1,427.02"
click at [1132, 556] on button "Save Edits" at bounding box center [1101, 560] width 99 height 26
checkbox input "false"
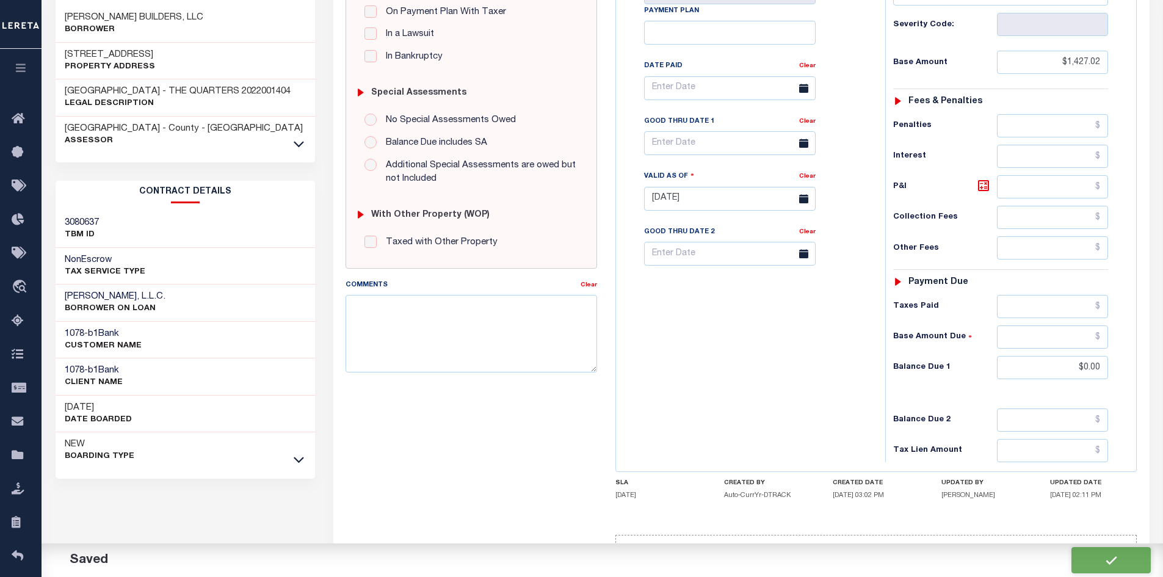
checkbox input "false"
type input "$1,427.02"
type input "$0"
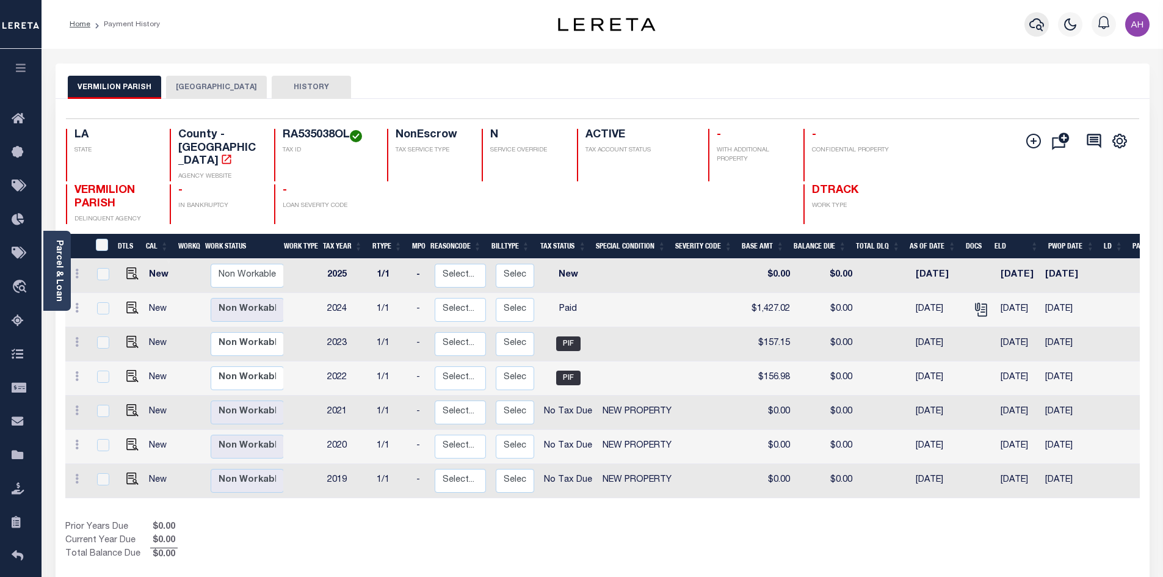
click at [1039, 28] on icon "button" at bounding box center [1037, 24] width 15 height 15
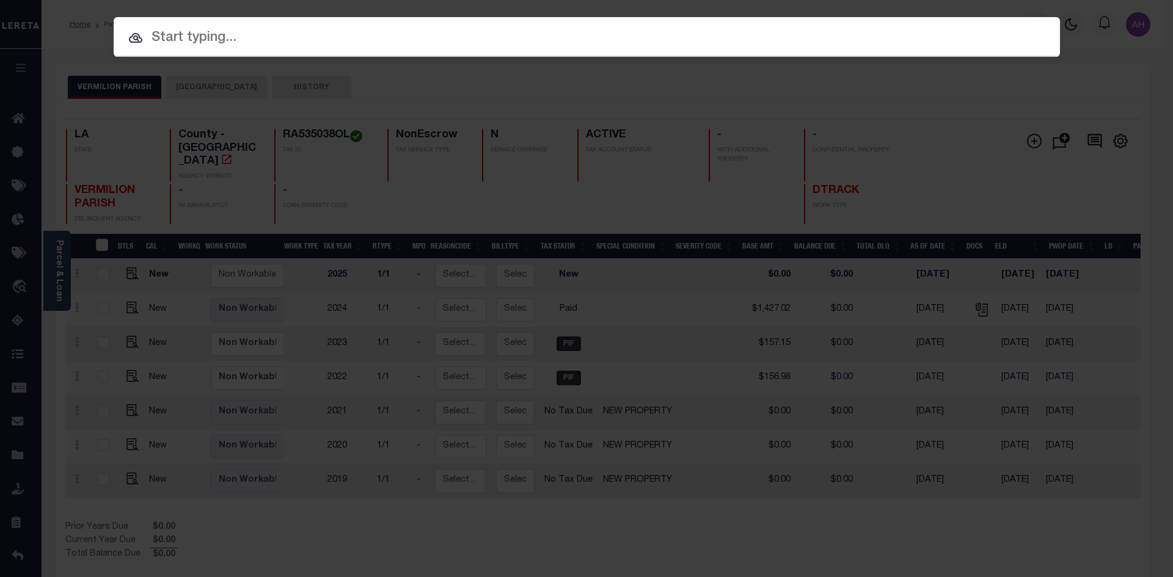
paste input "RA535038OM"
type input "RA535038OM"
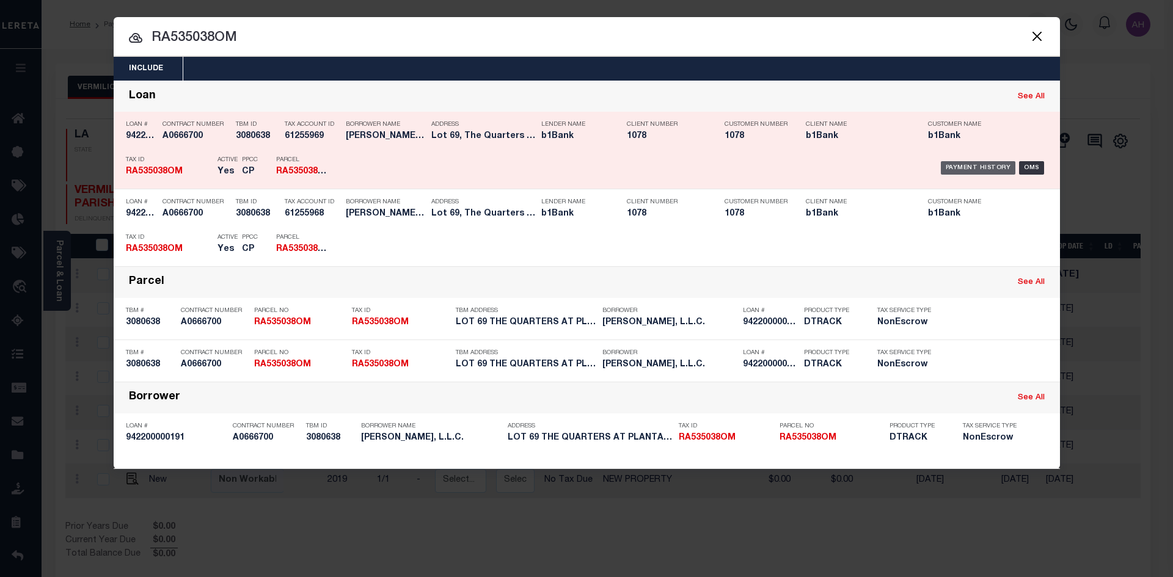
click at [996, 165] on div "Payment History" at bounding box center [977, 167] width 75 height 13
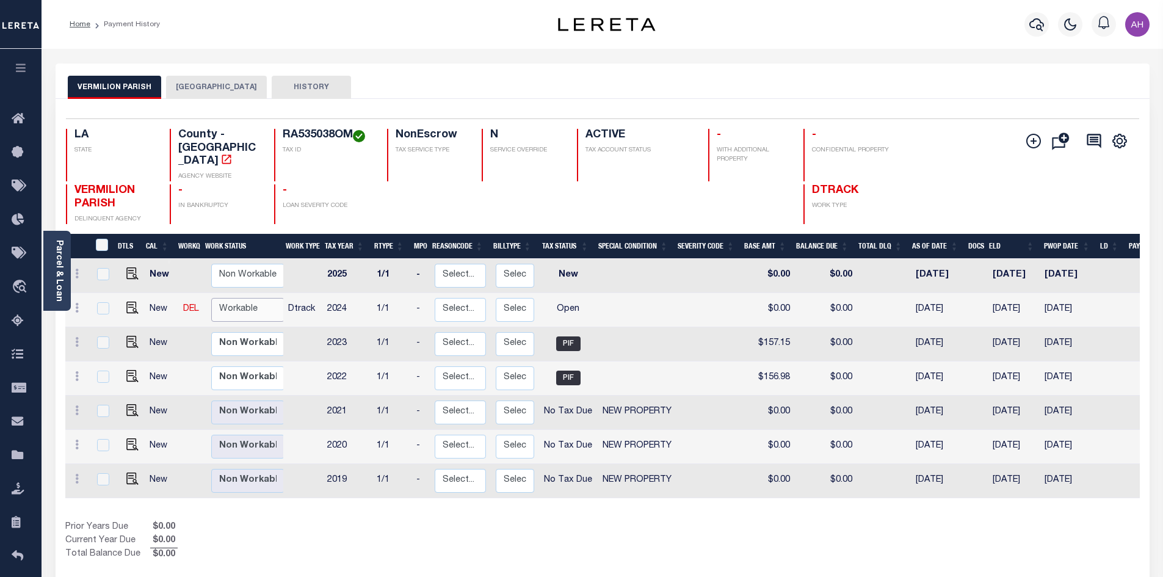
click at [249, 298] on select "Non Workable Workable" at bounding box center [247, 310] width 73 height 24
checkbox input "true"
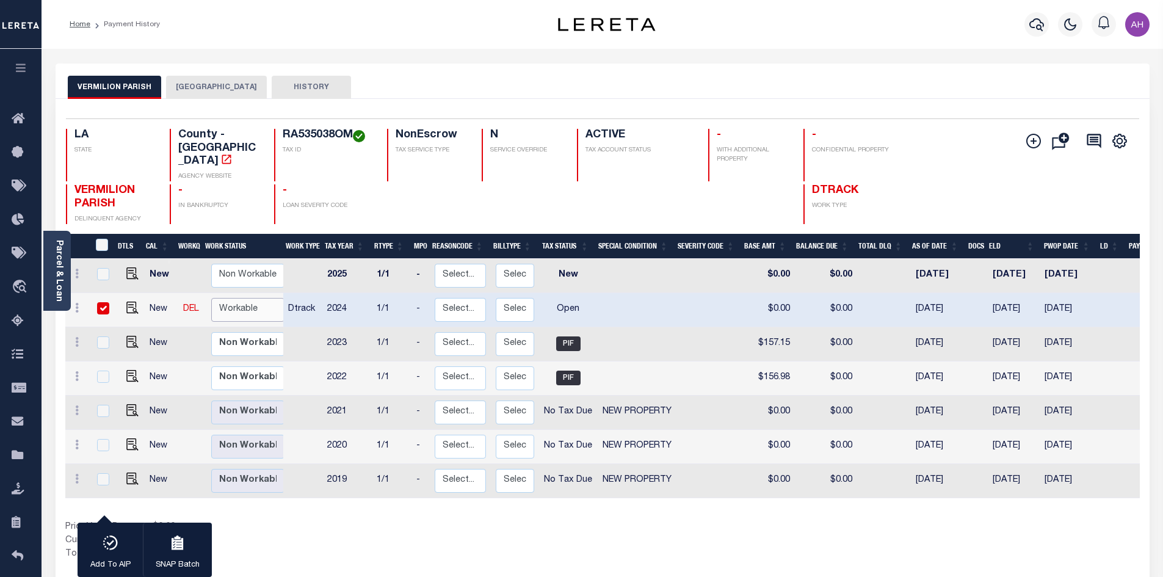
select select "true"
click at [211, 298] on select "Non Workable Workable" at bounding box center [247, 310] width 73 height 24
checkbox input "false"
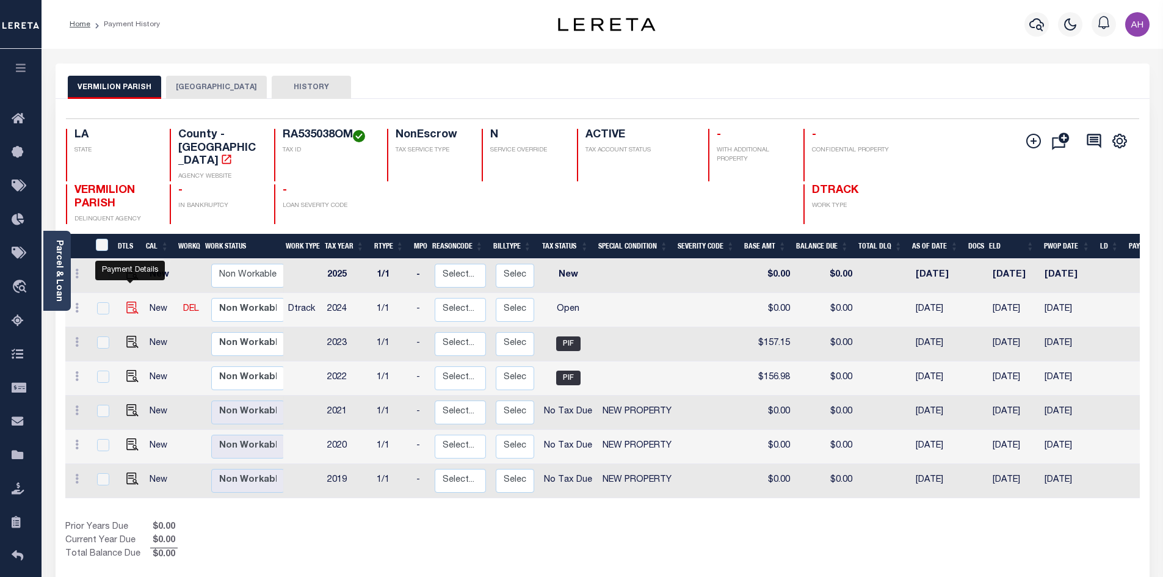
click at [128, 302] on img "" at bounding box center [132, 308] width 12 height 12
checkbox input "true"
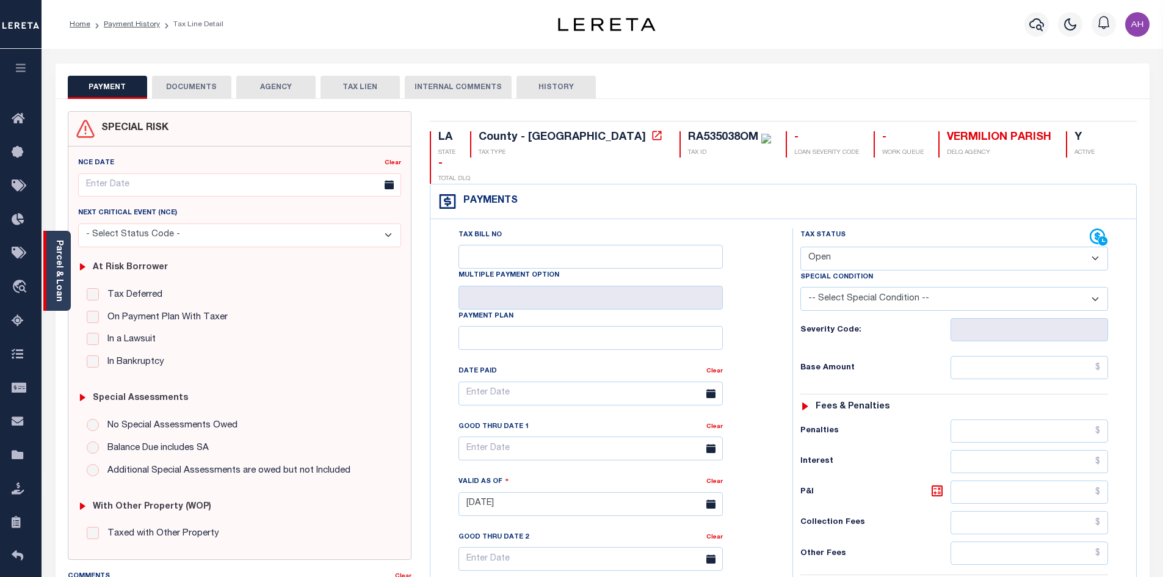
click at [65, 275] on div "Parcel & Loan" at bounding box center [56, 271] width 27 height 80
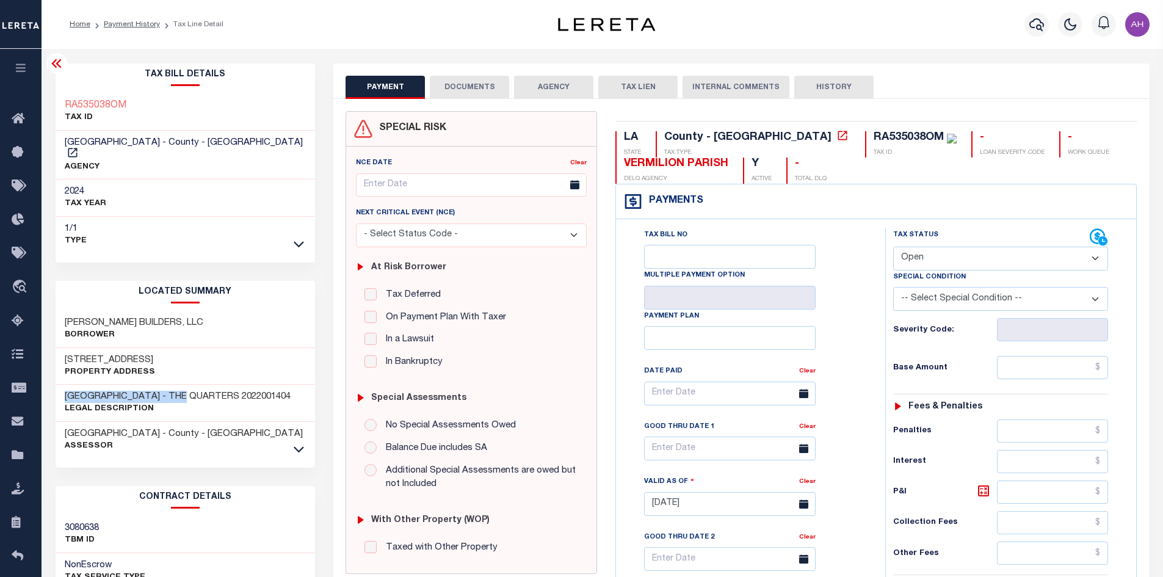
drag, startPoint x: 181, startPoint y: 385, endPoint x: 59, endPoint y: 387, distance: 122.8
click at [59, 387] on div "LOT 69 PLANTATION RIDGE - THE QUARTERS 2022001404 Legal Description" at bounding box center [186, 403] width 260 height 37
copy h3 "LOT 69 PLANTATION RIDGE"
click at [930, 258] on select "- Select Status Code - Open Due/Unpaid Paid Incomplete No Tax Due Internal Refu…" at bounding box center [1000, 259] width 215 height 24
select select "PYD"
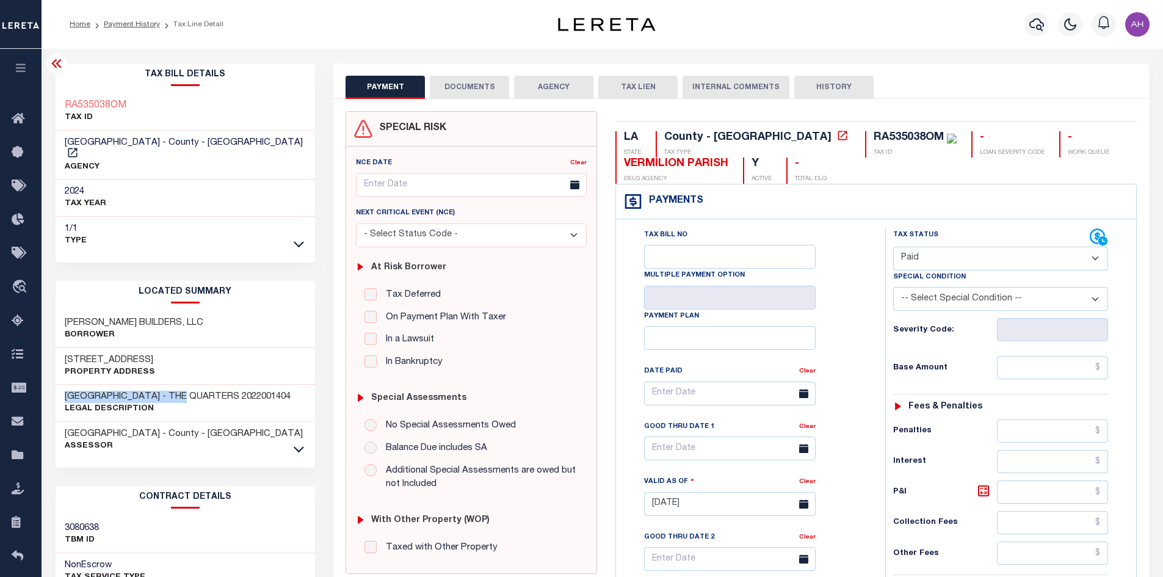
click at [893, 247] on select "- Select Status Code - Open Due/Unpaid Paid Incomplete No Tax Due Internal Refu…" at bounding box center [1000, 259] width 215 height 24
type input "09/30/2025"
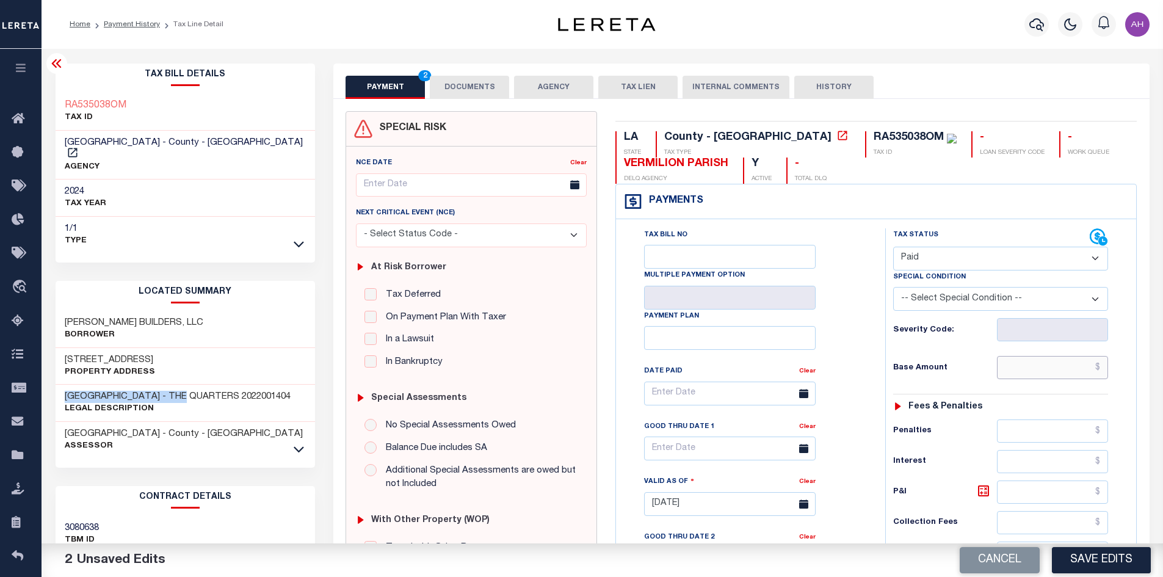
click at [1024, 377] on input "text" at bounding box center [1053, 367] width 112 height 23
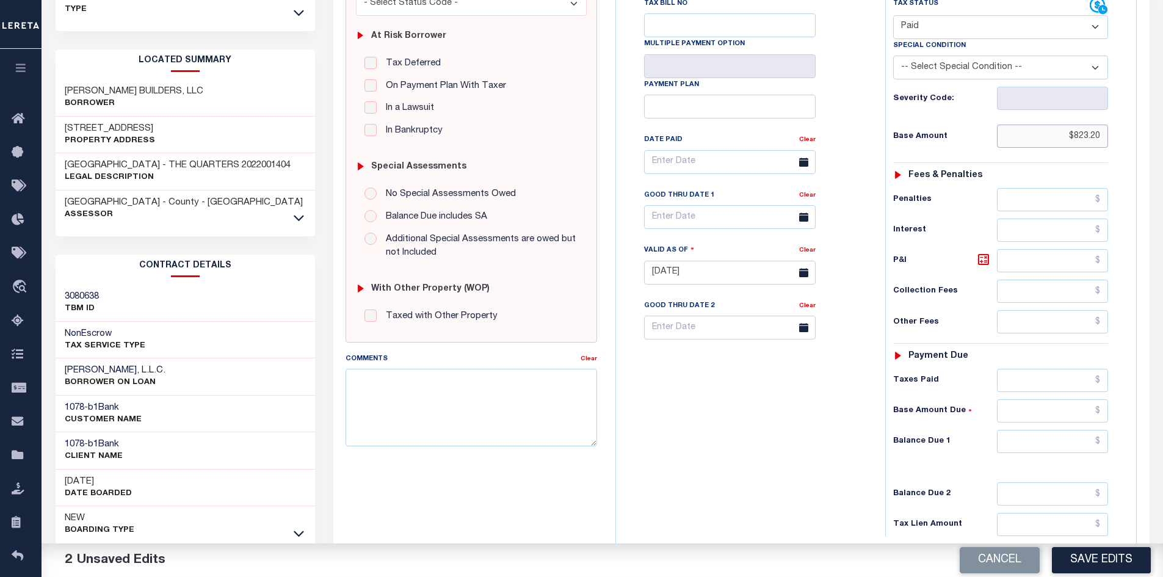
scroll to position [305, 0]
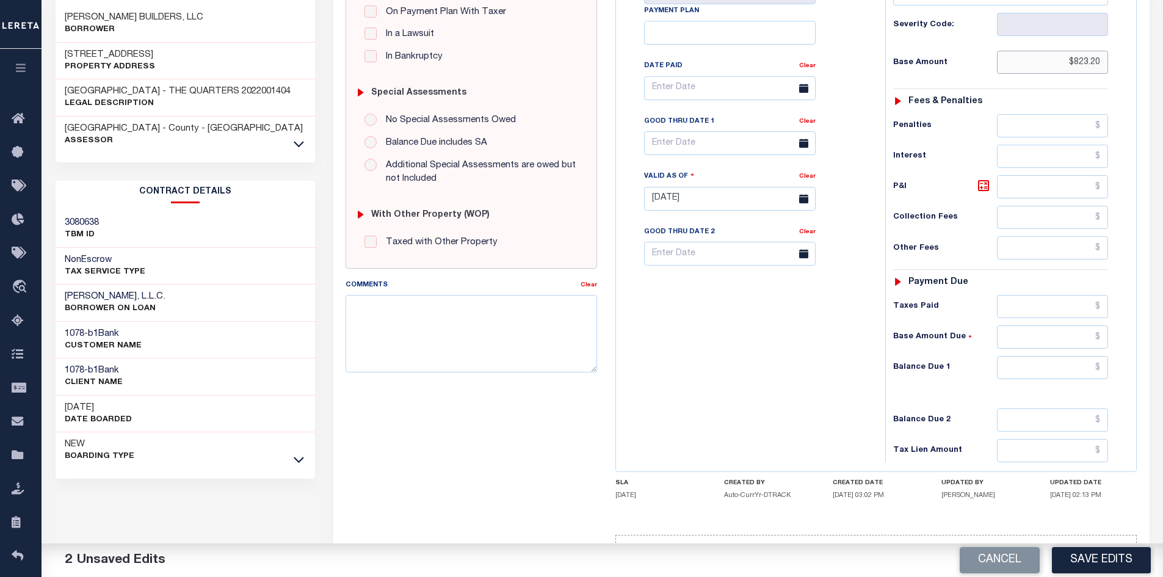
type input "$823.20"
click at [1033, 367] on input "text" at bounding box center [1053, 367] width 112 height 23
type input "$0"
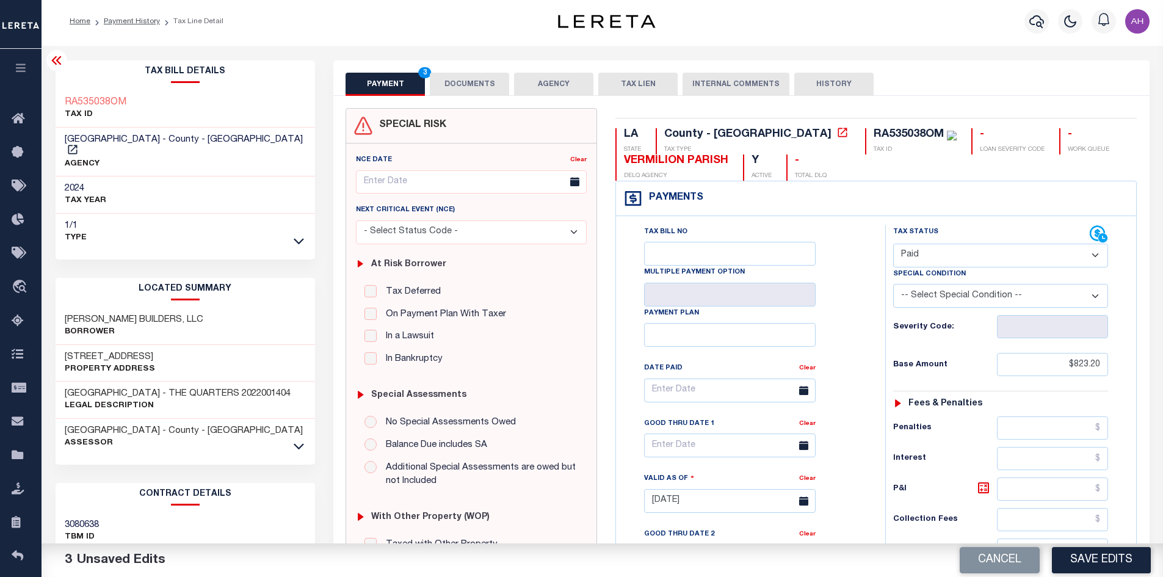
scroll to position [0, 0]
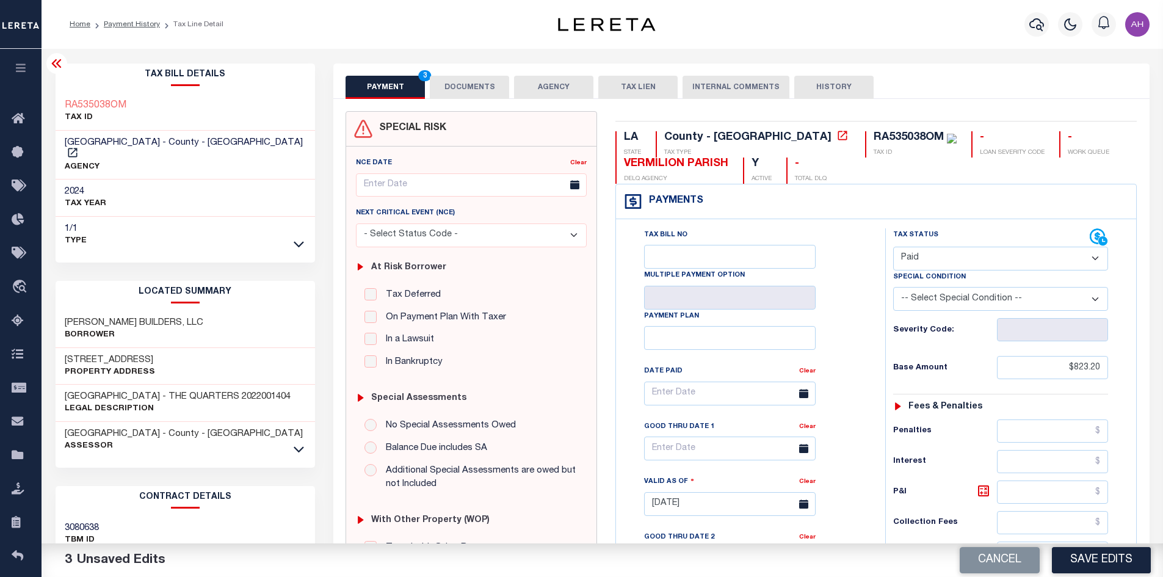
click at [469, 81] on button "DOCUMENTS" at bounding box center [469, 87] width 79 height 23
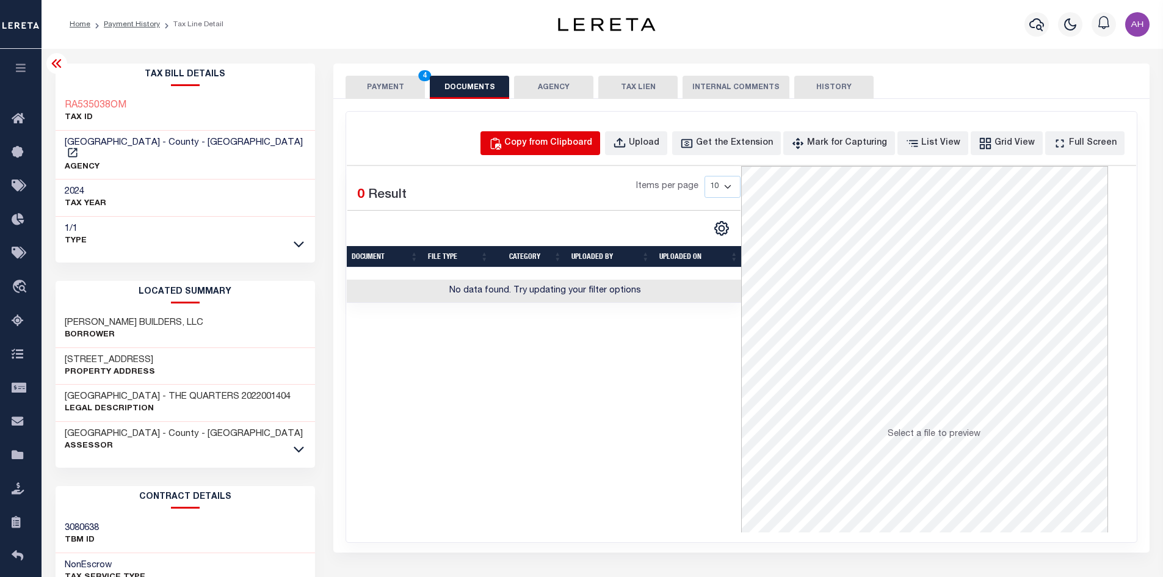
click at [547, 135] on button "Copy from Clipboard" at bounding box center [541, 143] width 120 height 24
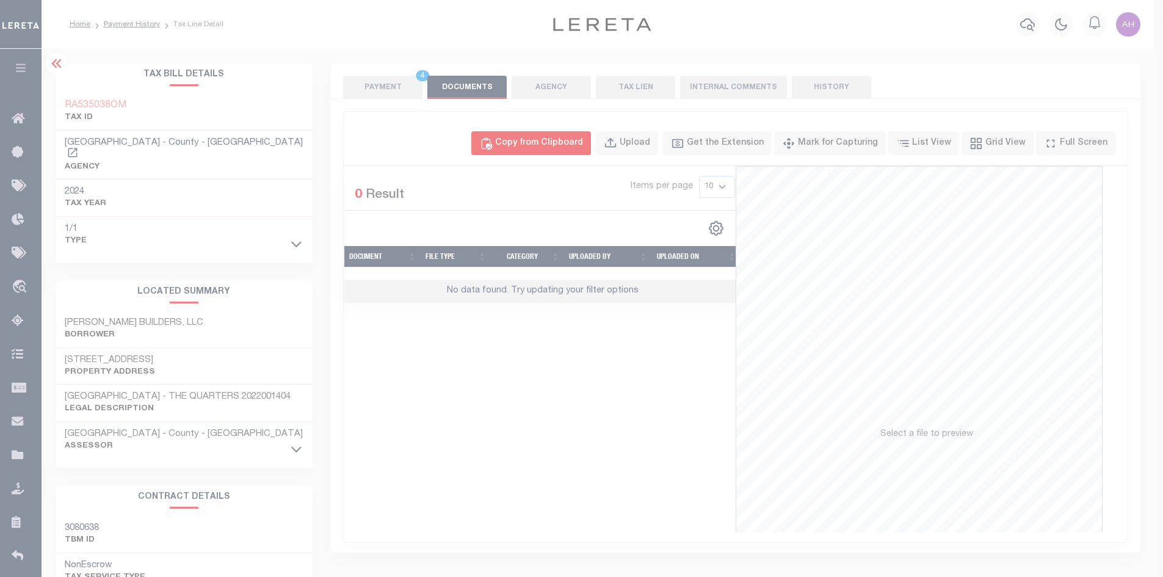
select select "POP"
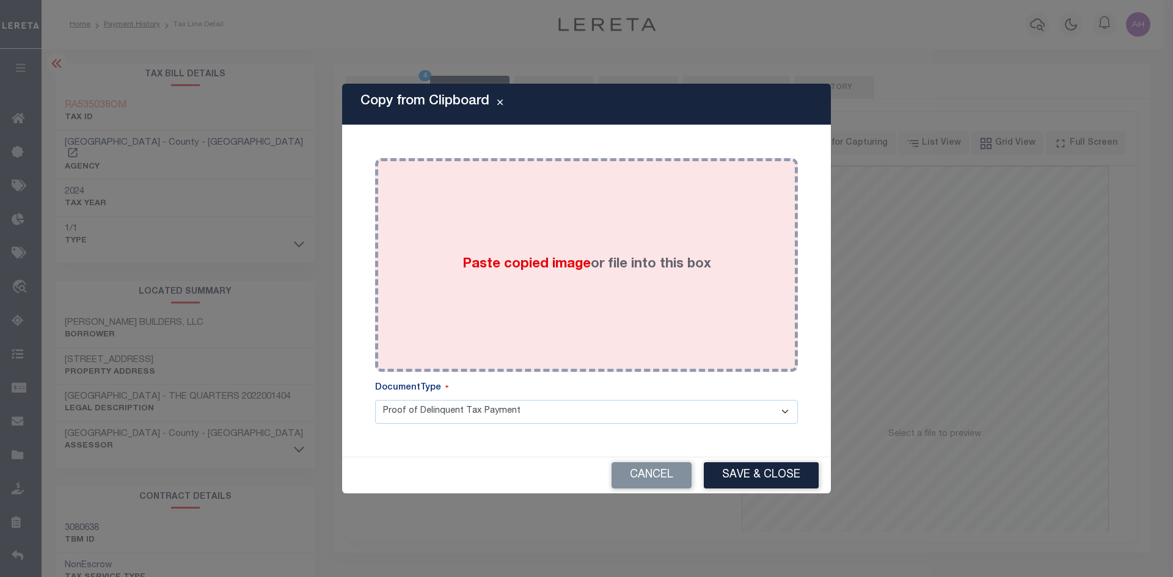
click at [539, 280] on div "Paste copied image or file into this box" at bounding box center [586, 264] width 404 height 195
click at [520, 263] on span "Paste copied image" at bounding box center [526, 264] width 128 height 13
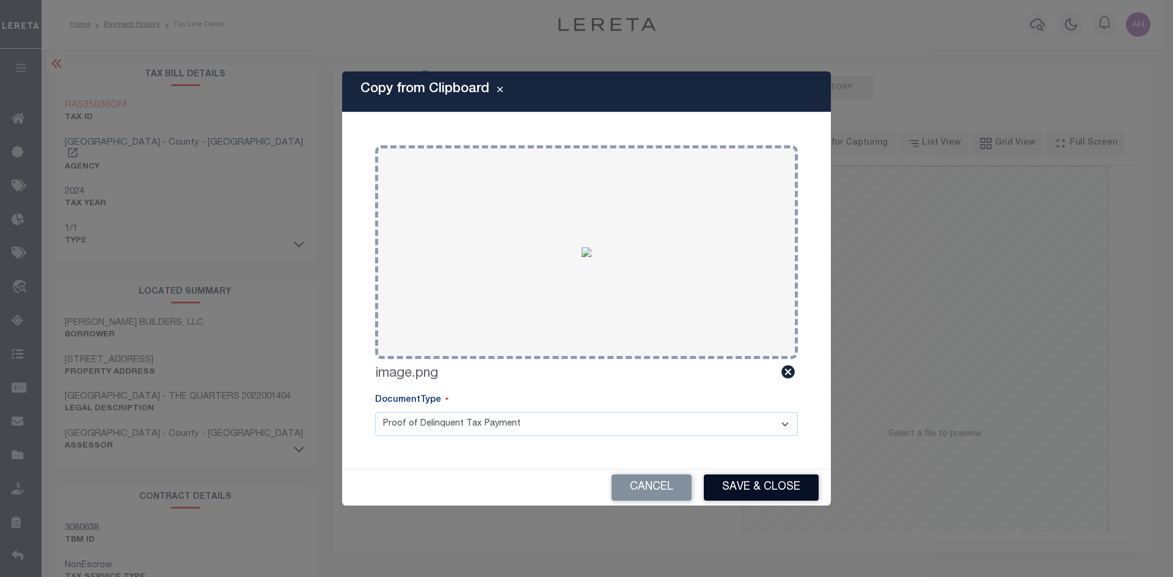
click at [769, 487] on button "Save & Close" at bounding box center [761, 488] width 115 height 26
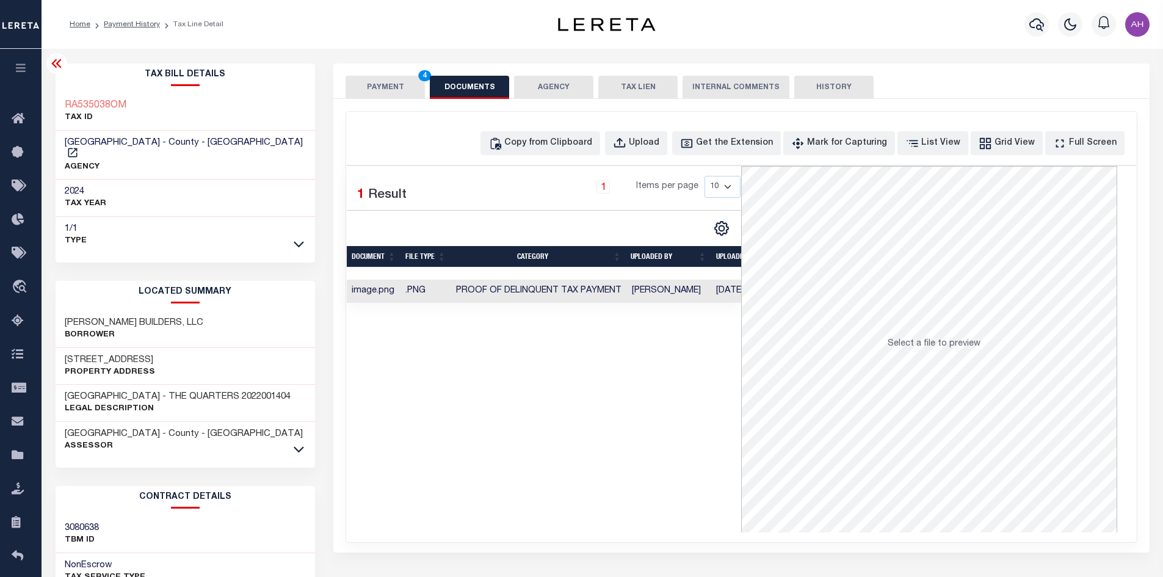
click at [392, 88] on button "PAYMENT 4" at bounding box center [385, 87] width 79 height 23
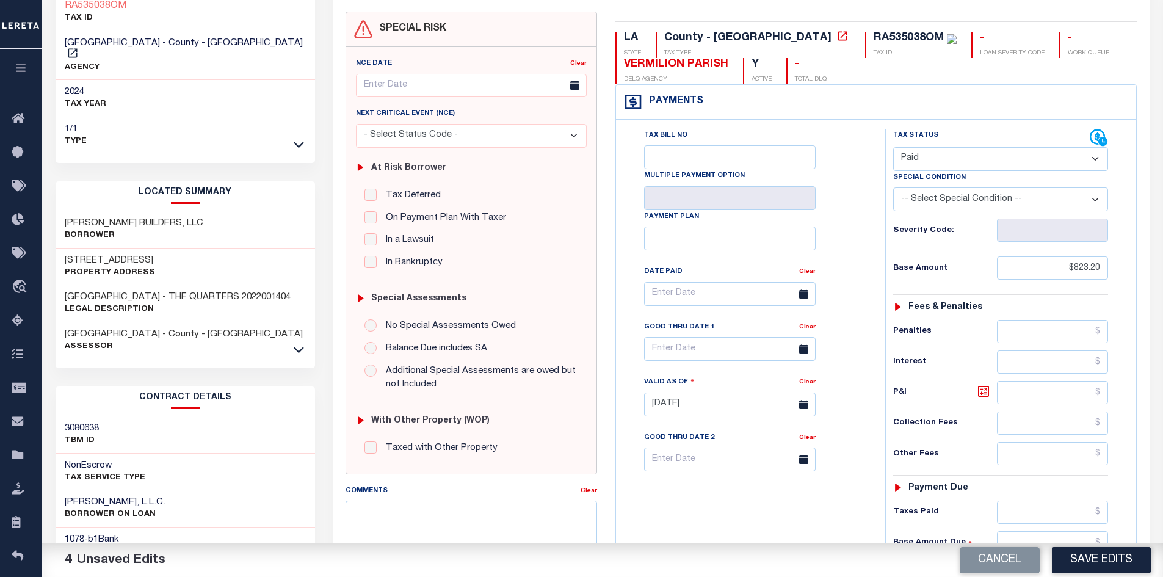
scroll to position [244, 0]
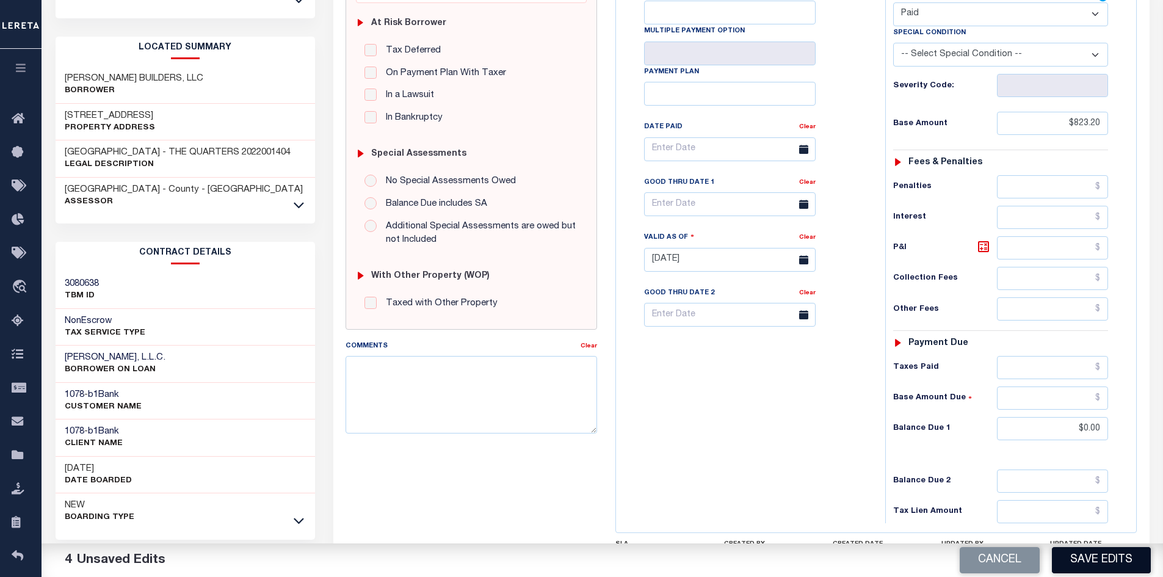
click at [1124, 559] on button "Save Edits" at bounding box center [1101, 560] width 99 height 26
checkbox input "false"
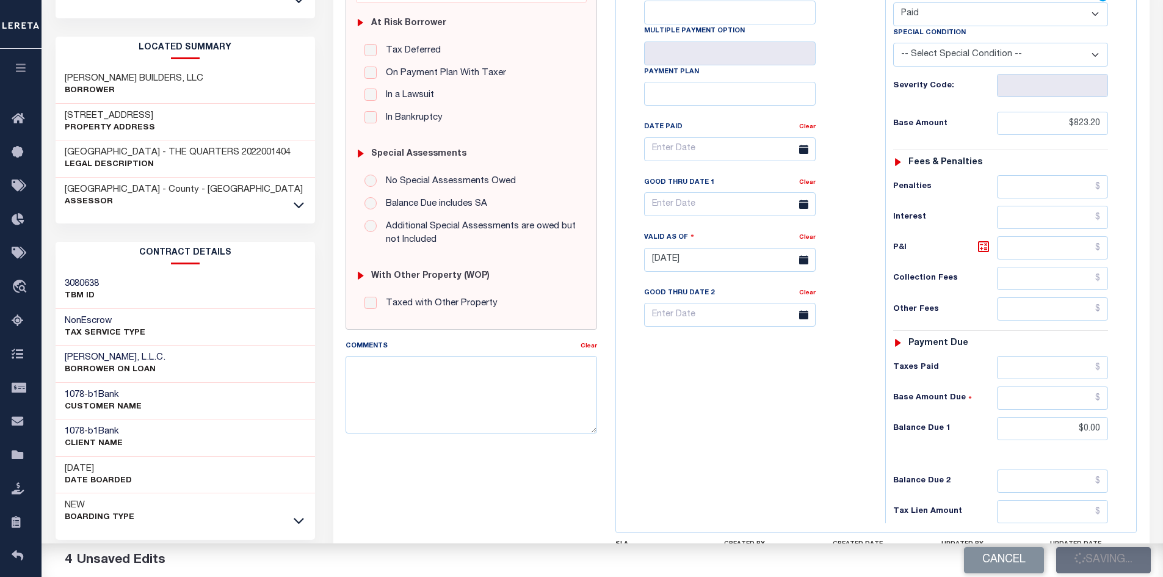
type input "$823.2"
type input "$0"
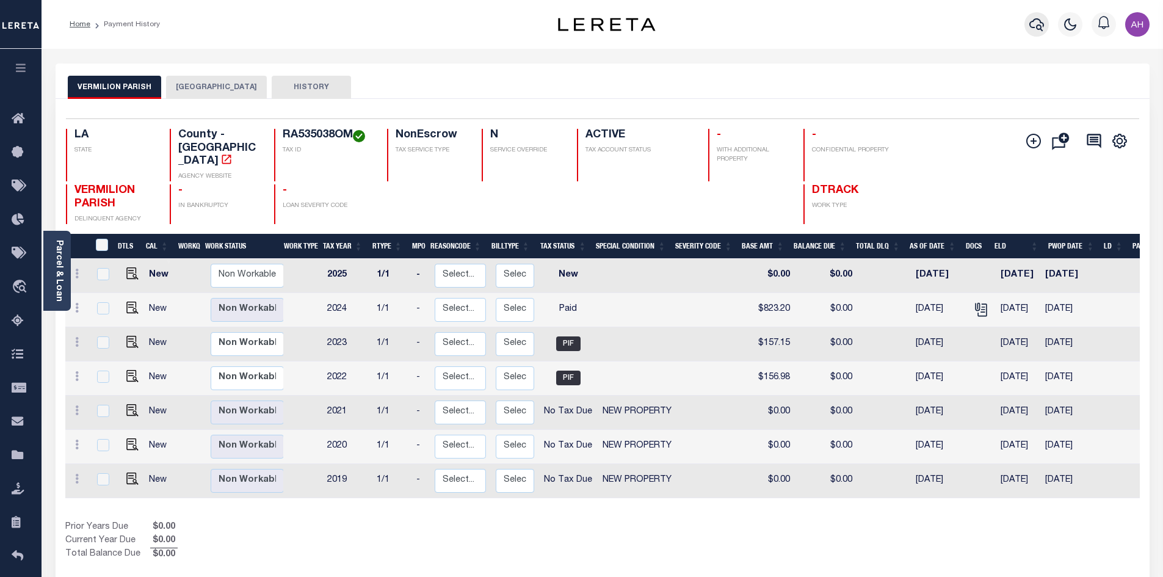
click at [1041, 24] on icon "button" at bounding box center [1037, 24] width 15 height 13
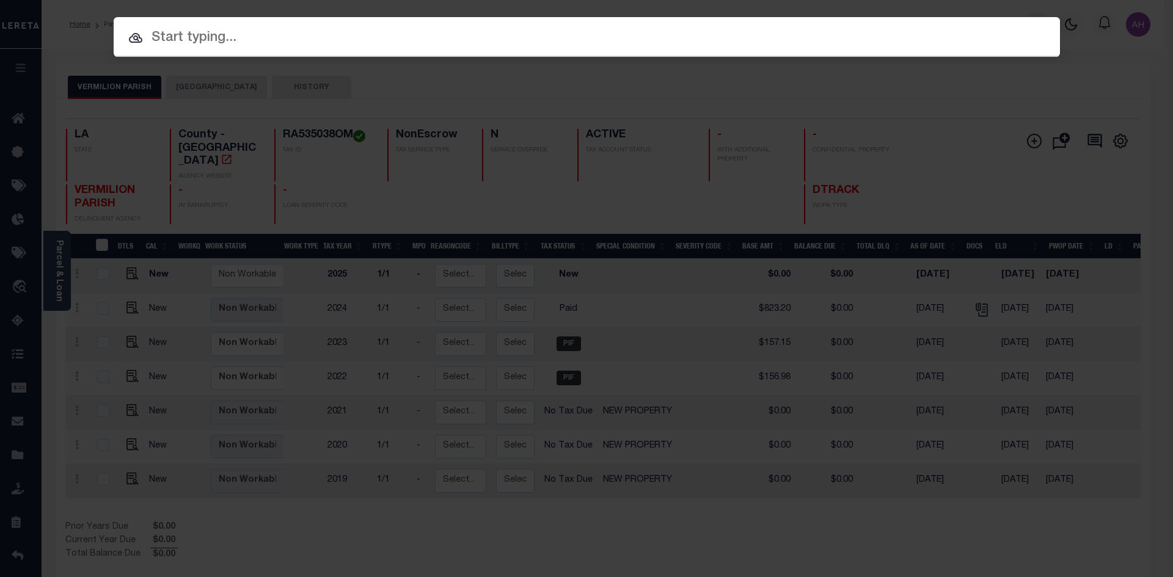
paste input "RA535038ON"
type input "RA535038ON"
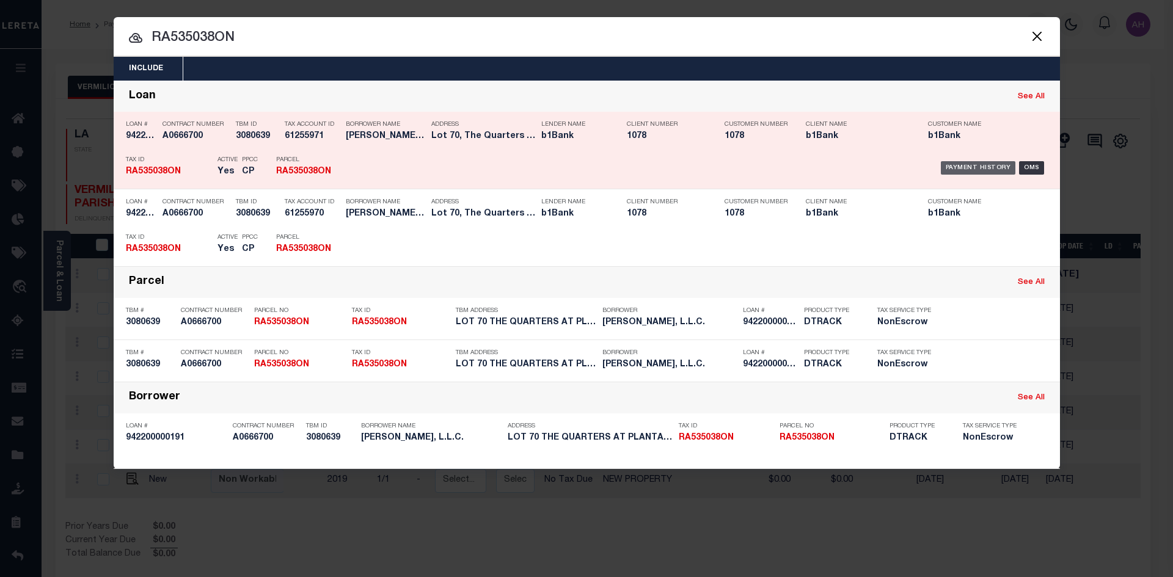
click at [999, 163] on div "Payment History" at bounding box center [977, 167] width 75 height 13
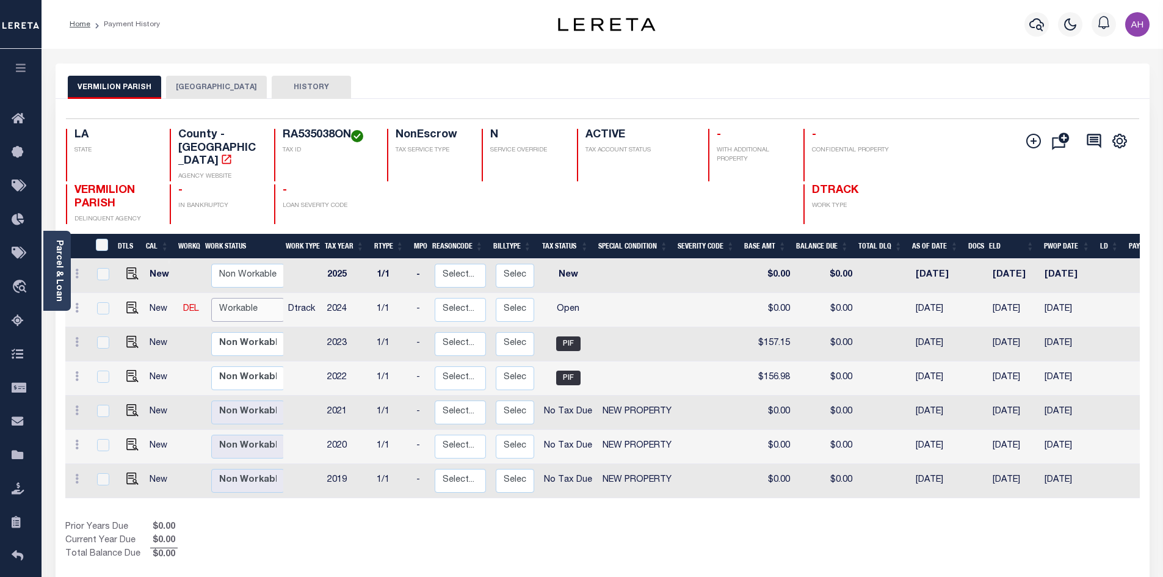
click at [241, 298] on select "Non Workable Workable" at bounding box center [247, 310] width 73 height 24
checkbox input "true"
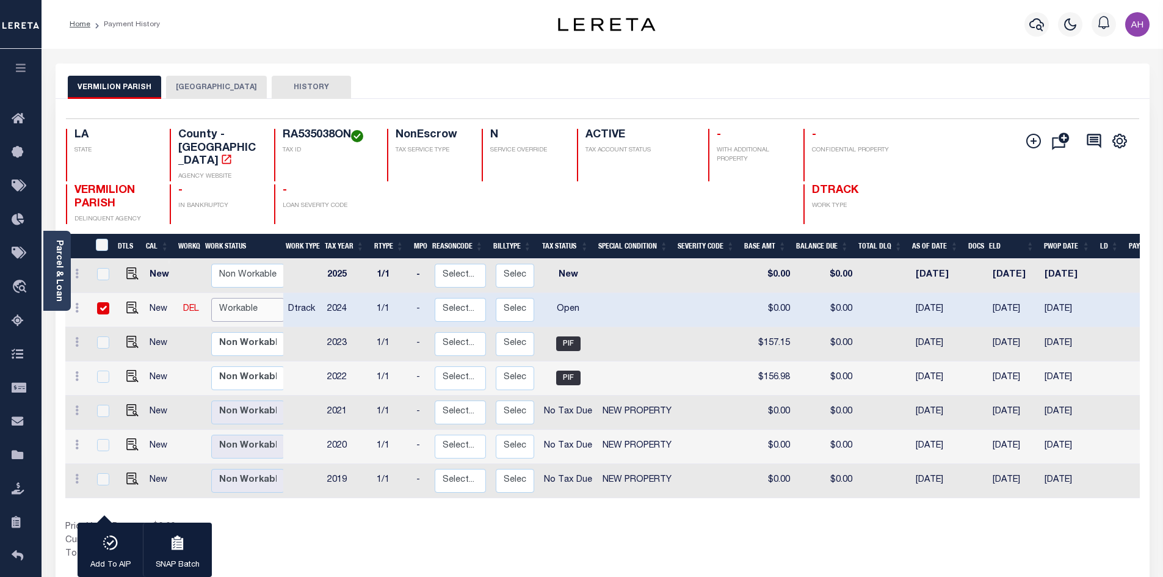
select select "true"
click at [211, 298] on select "Non Workable Workable" at bounding box center [247, 310] width 73 height 24
checkbox input "false"
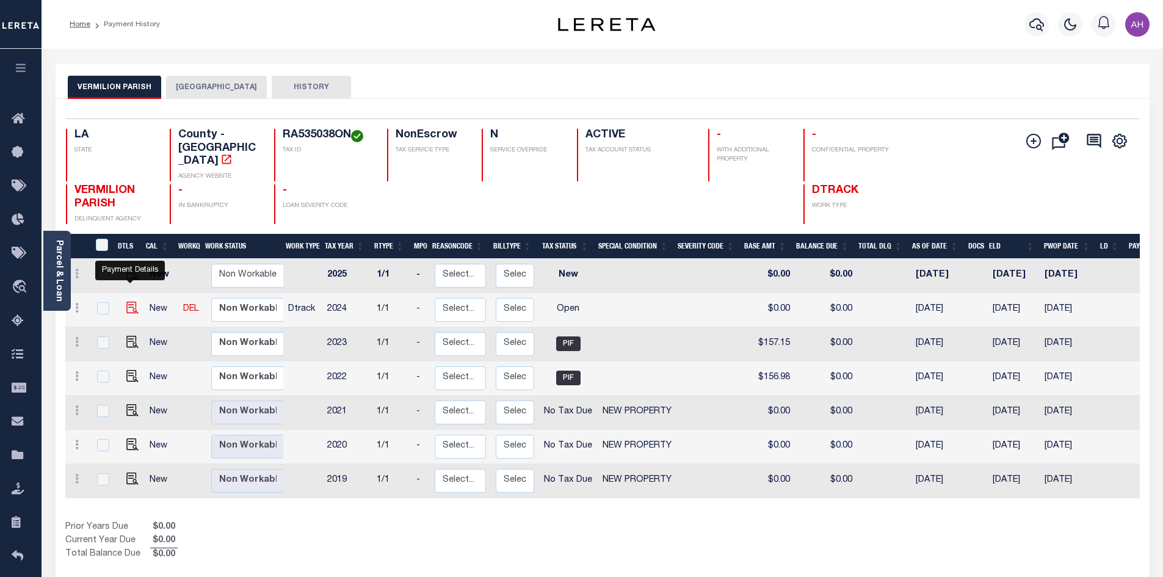
click at [134, 302] on img "" at bounding box center [132, 308] width 12 height 12
checkbox input "true"
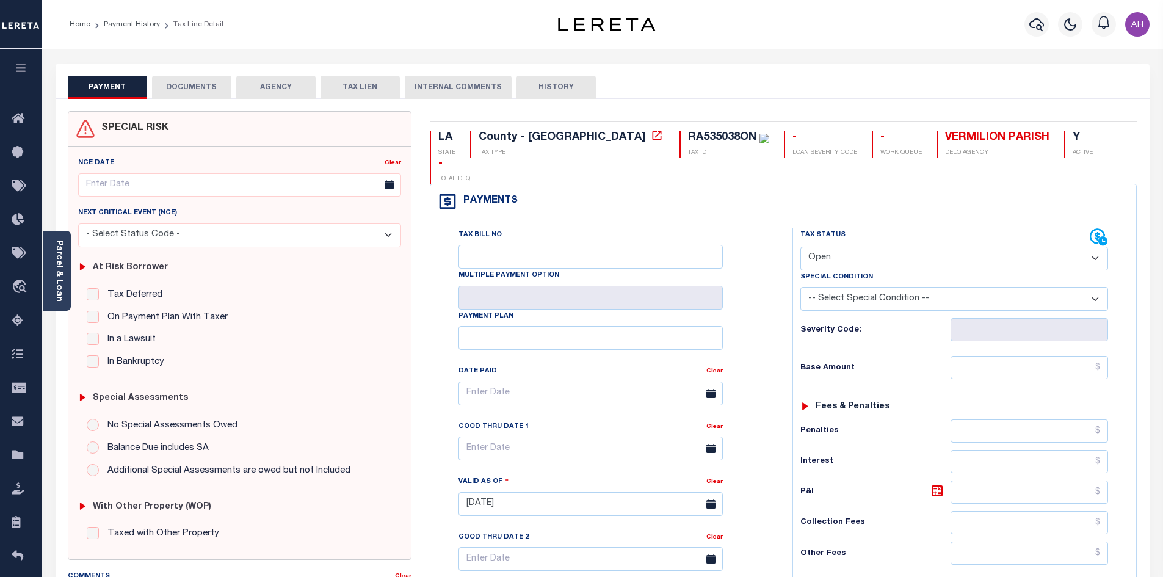
click at [57, 271] on link "Parcel & Loan" at bounding box center [58, 271] width 9 height 62
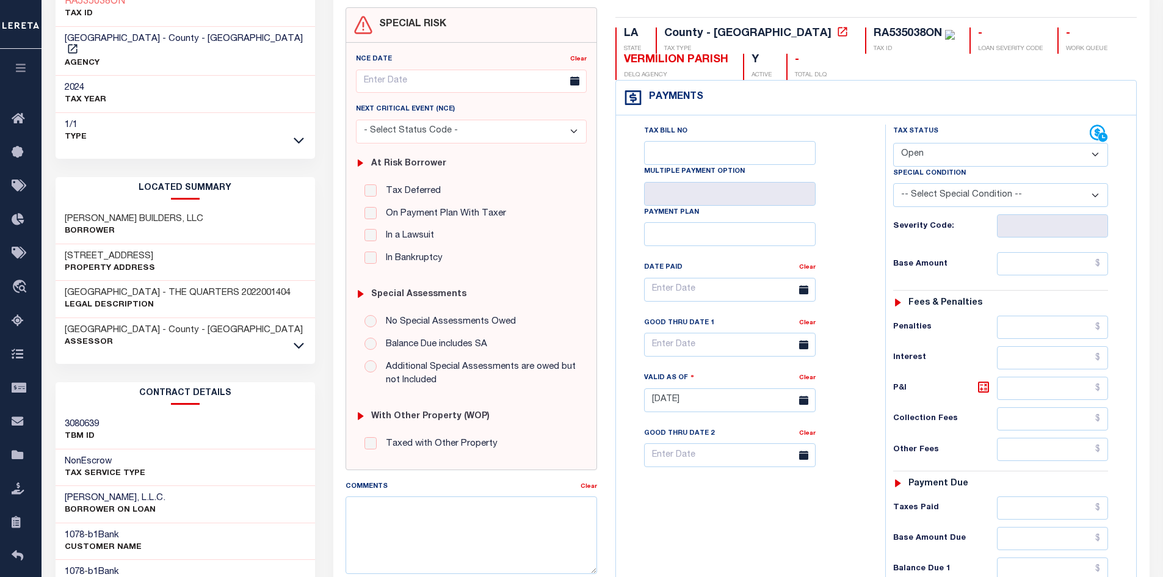
scroll to position [244, 0]
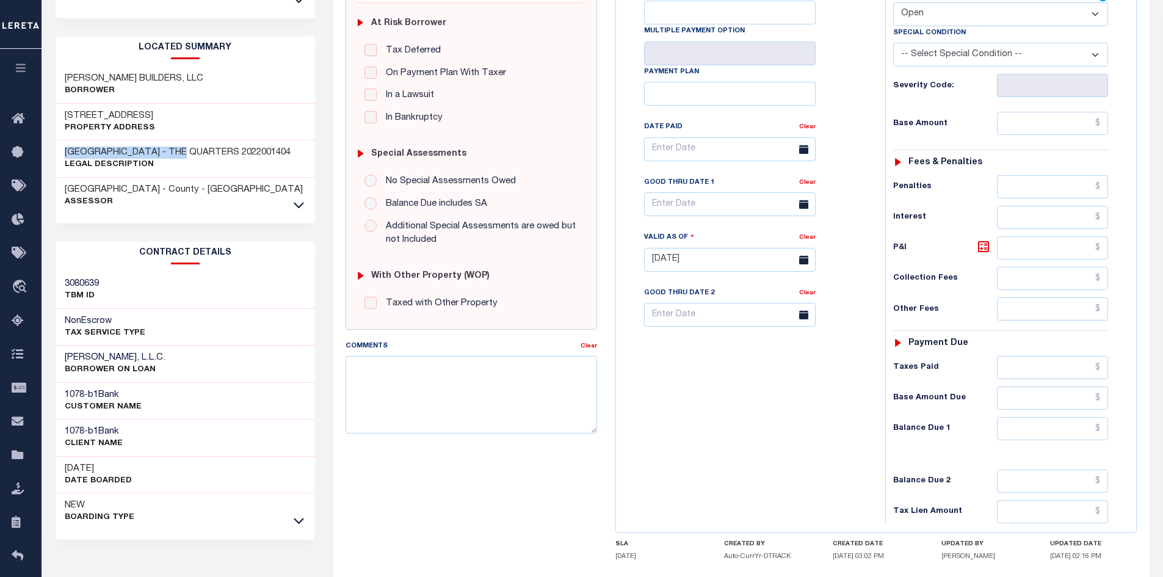
drag, startPoint x: 183, startPoint y: 139, endPoint x: 62, endPoint y: 137, distance: 120.9
click at [62, 140] on div "LOT 70 PLANTATION RIDGE - THE QUARTERS 2022001404 Legal Description" at bounding box center [186, 158] width 260 height 37
copy h3 "LOT 70 PLANTATION RIDGE"
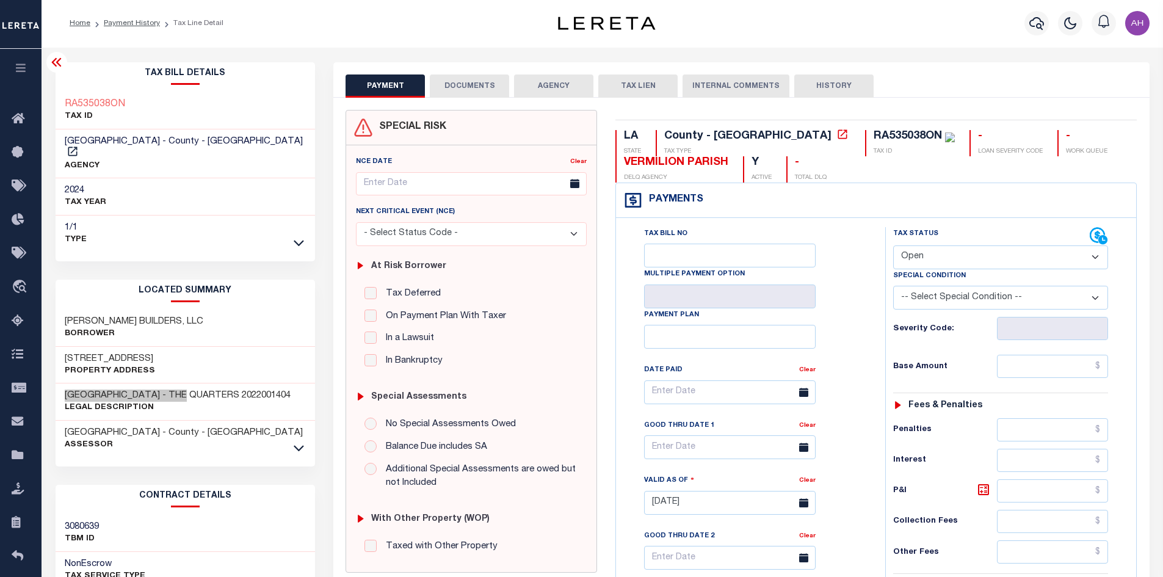
scroll to position [0, 0]
click at [941, 257] on select "- Select Status Code - Open Due/Unpaid Paid Incomplete No Tax Due Internal Refu…" at bounding box center [1000, 259] width 215 height 24
select select "PYD"
click at [893, 247] on select "- Select Status Code - Open Due/Unpaid Paid Incomplete No Tax Due Internal Refu…" at bounding box center [1000, 259] width 215 height 24
type input "[DATE]"
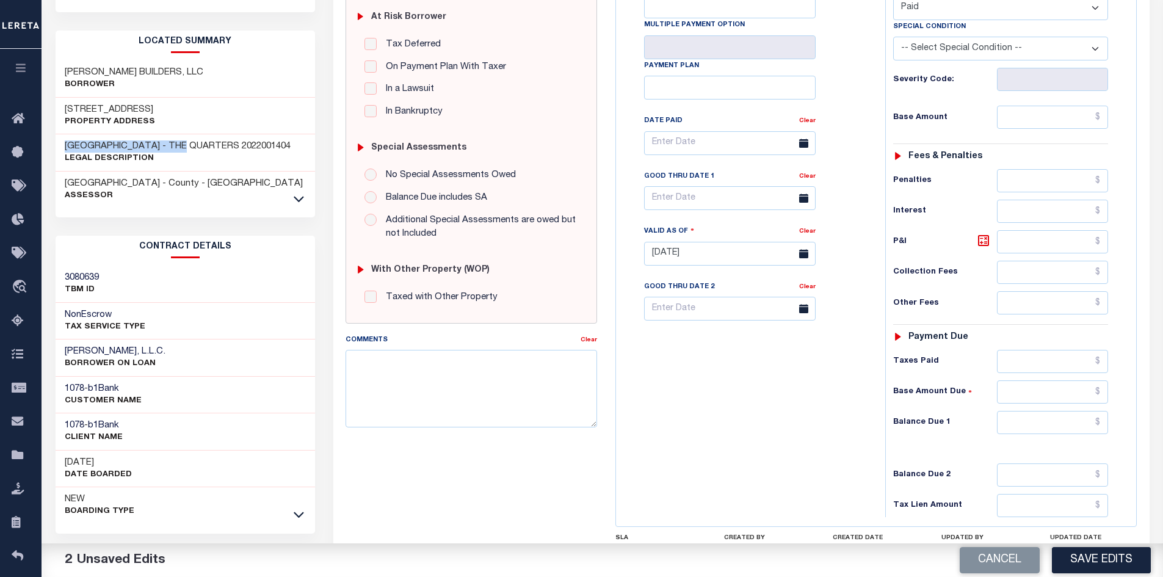
scroll to position [305, 0]
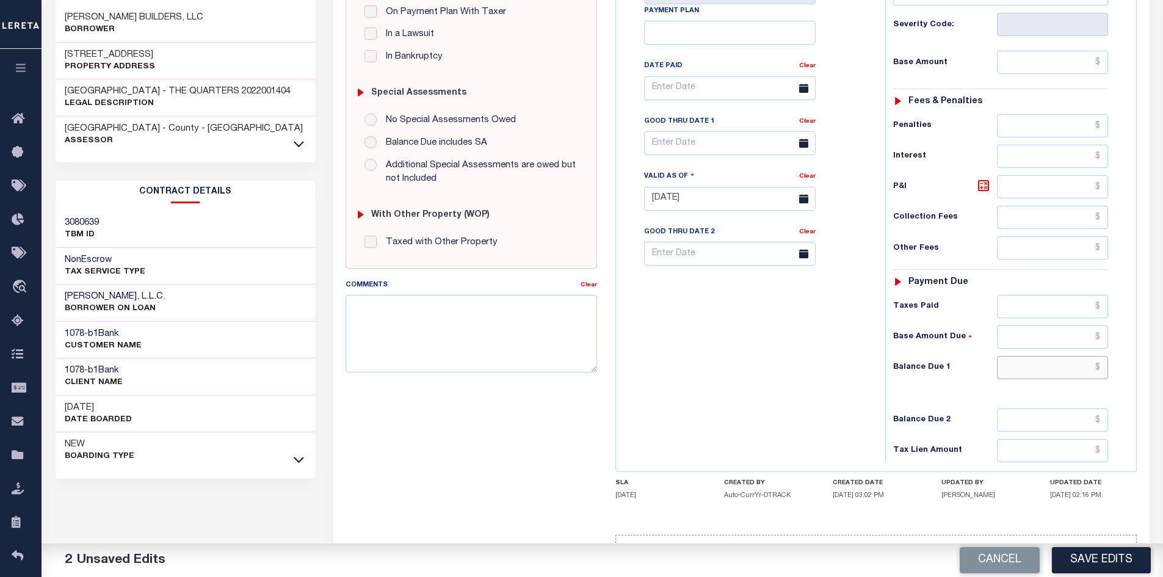
click at [1054, 362] on input "text" at bounding box center [1053, 367] width 112 height 23
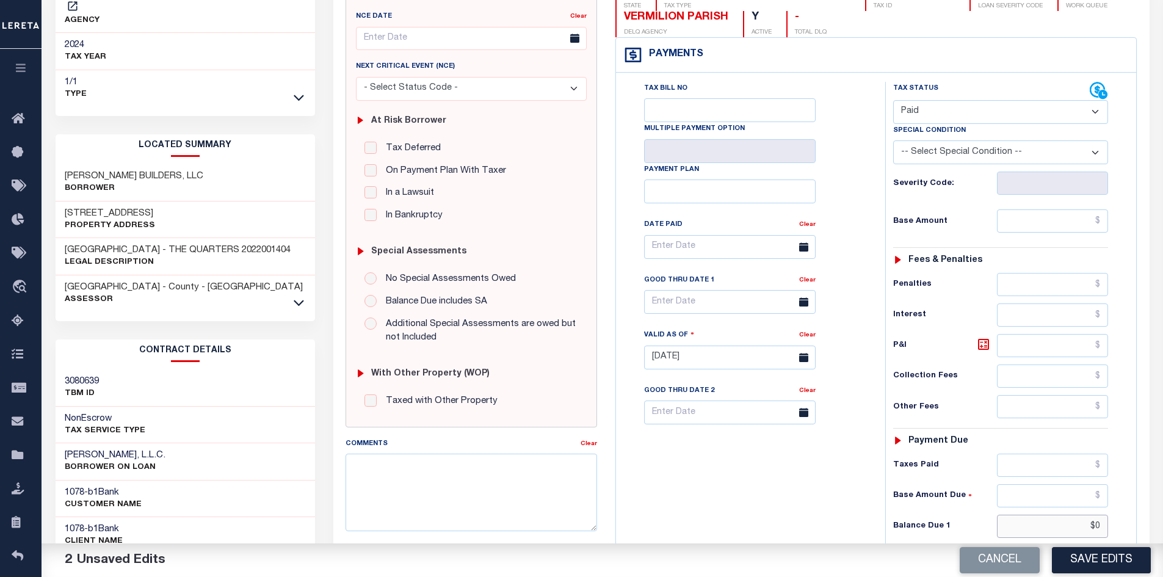
scroll to position [61, 0]
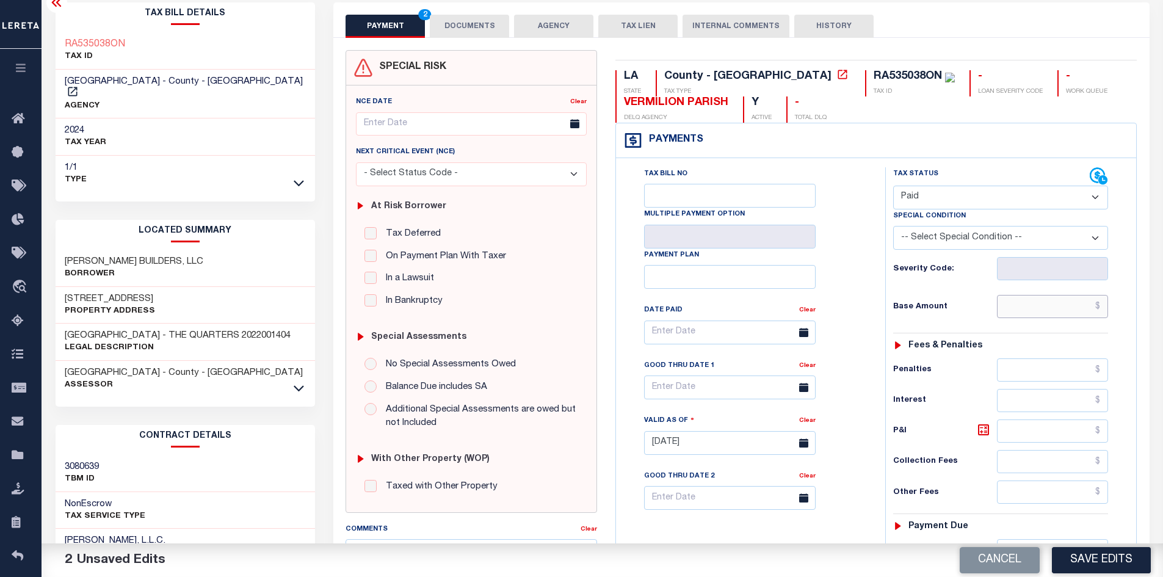
type input "$0.00"
click at [1022, 301] on input "text" at bounding box center [1053, 306] width 112 height 23
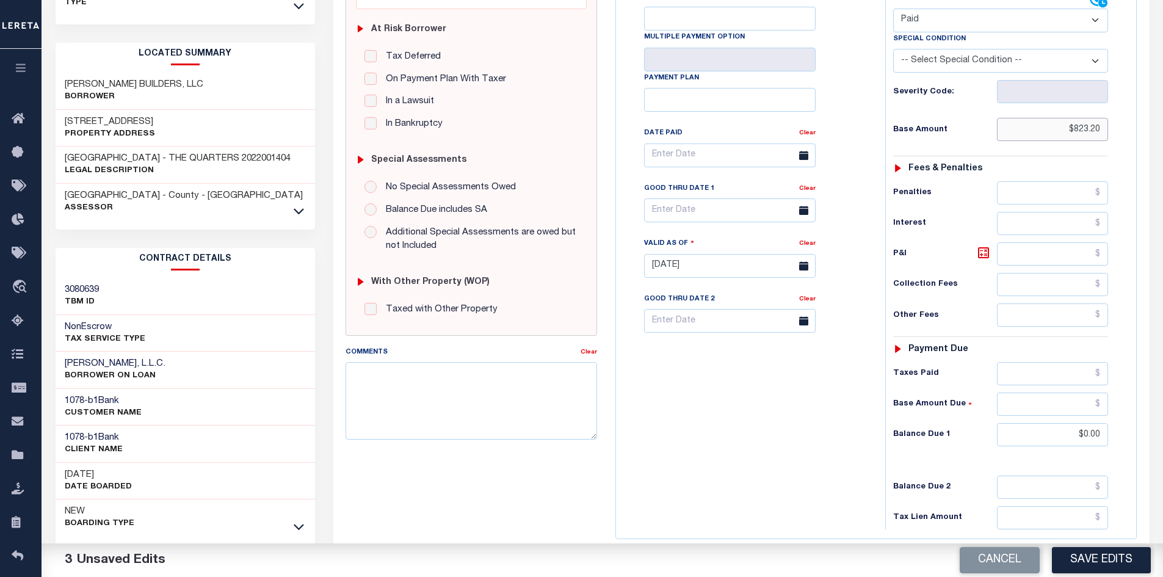
scroll to position [244, 0]
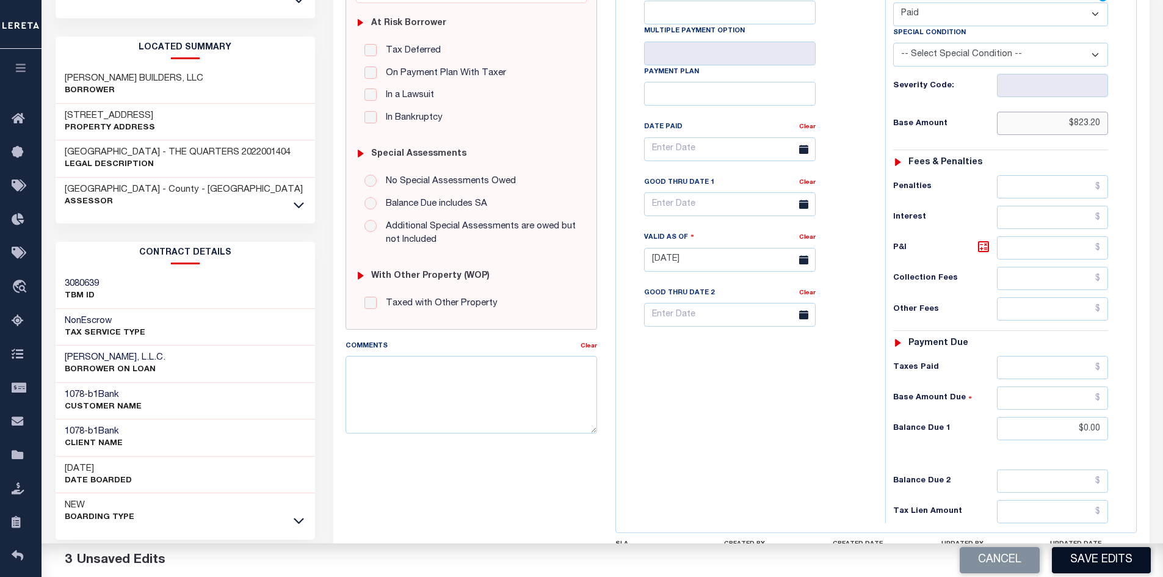
type input "$823.20"
click at [1122, 564] on button "Save Edits" at bounding box center [1101, 560] width 99 height 26
checkbox input "false"
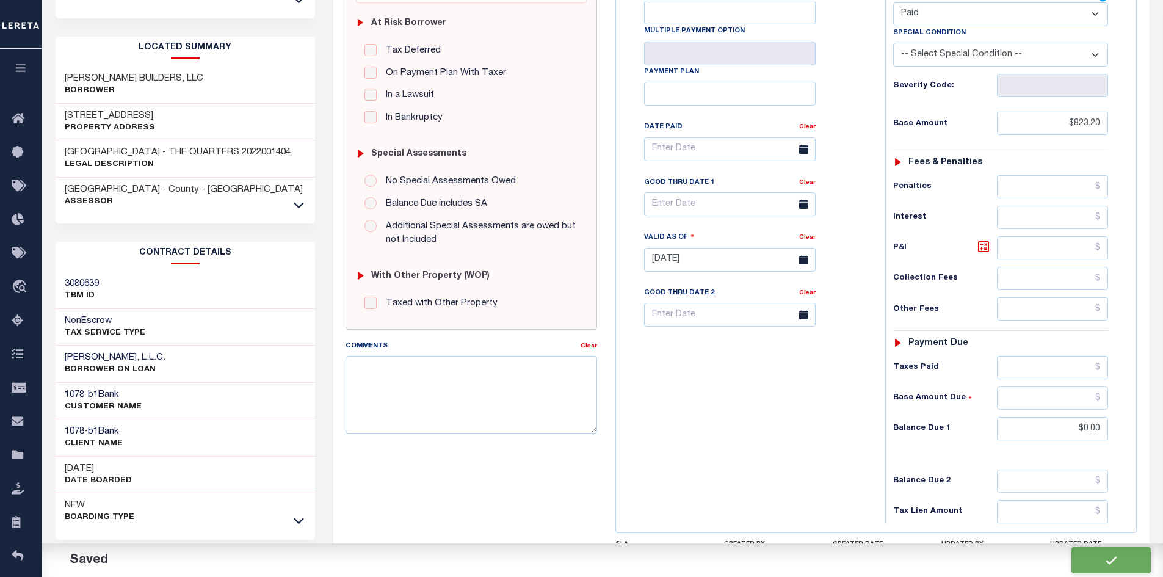
checkbox input "false"
type input "$823.2"
type input "$0"
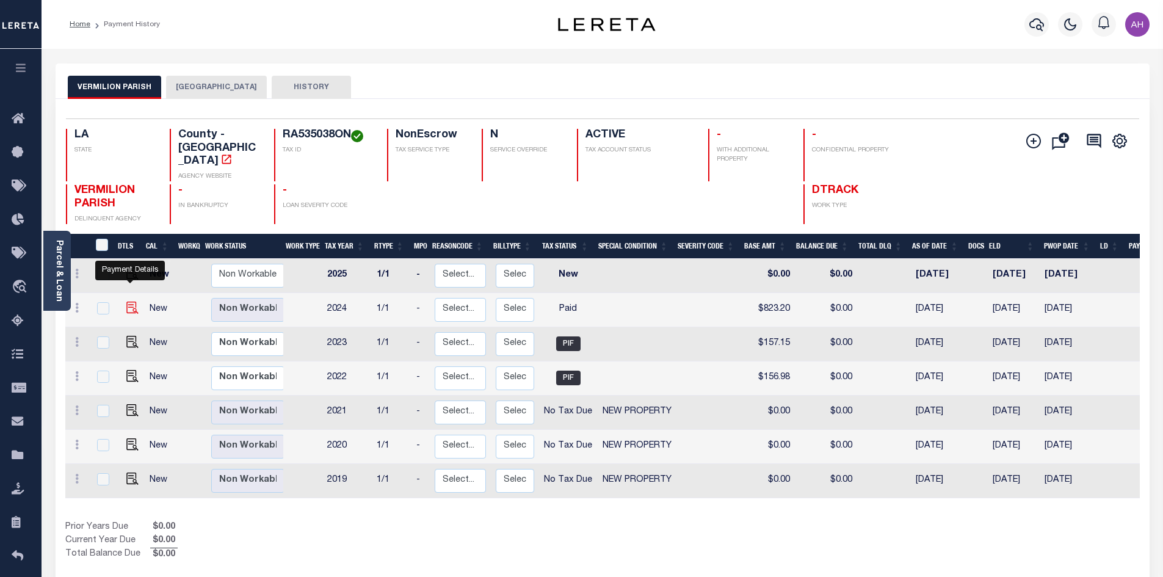
click at [126, 302] on img "" at bounding box center [132, 308] width 12 height 12
checkbox input "true"
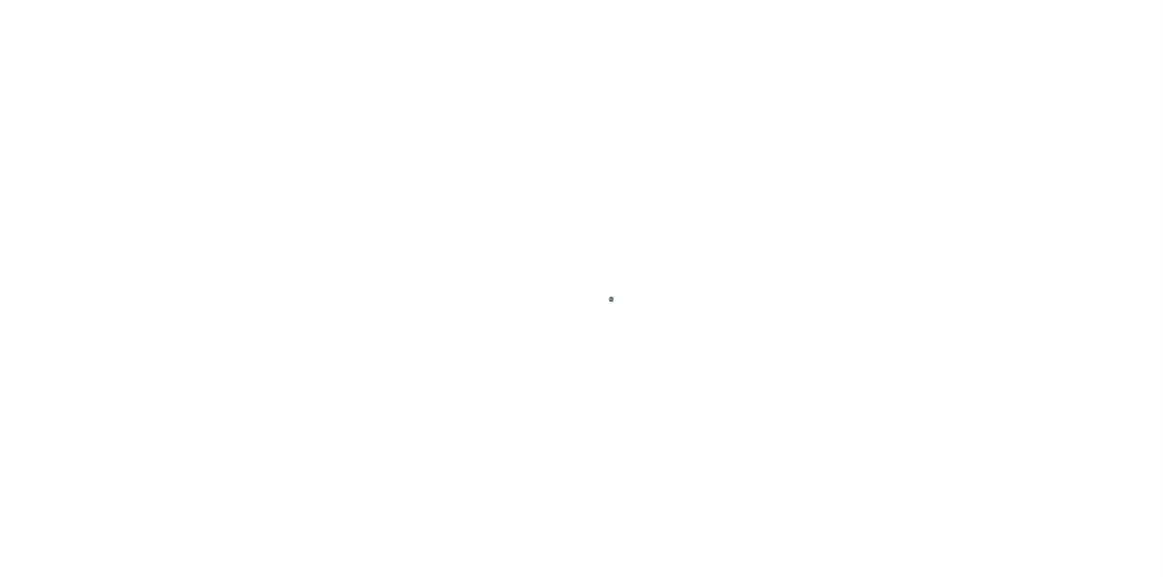
select select "PYD"
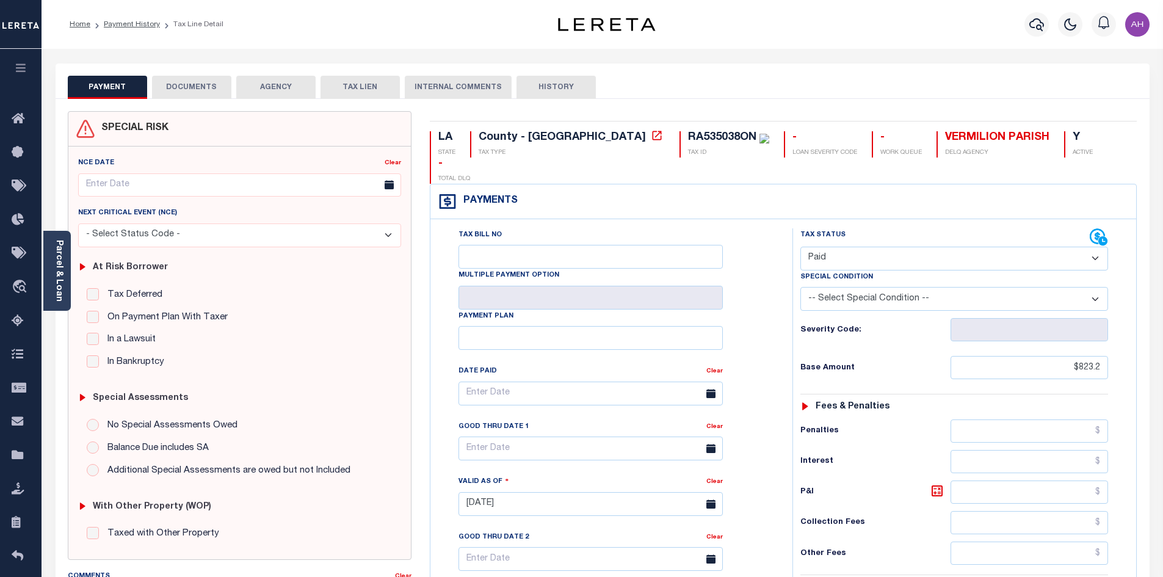
click at [191, 84] on button "DOCUMENTS" at bounding box center [191, 87] width 79 height 23
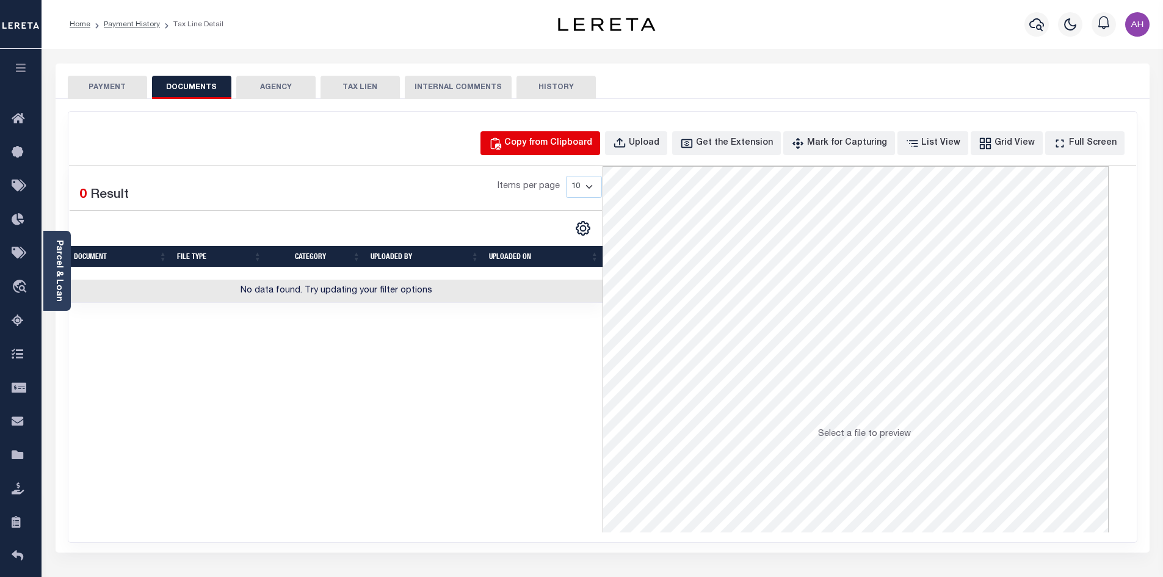
click at [583, 138] on div "Copy from Clipboard" at bounding box center [548, 143] width 88 height 13
select select "POP"
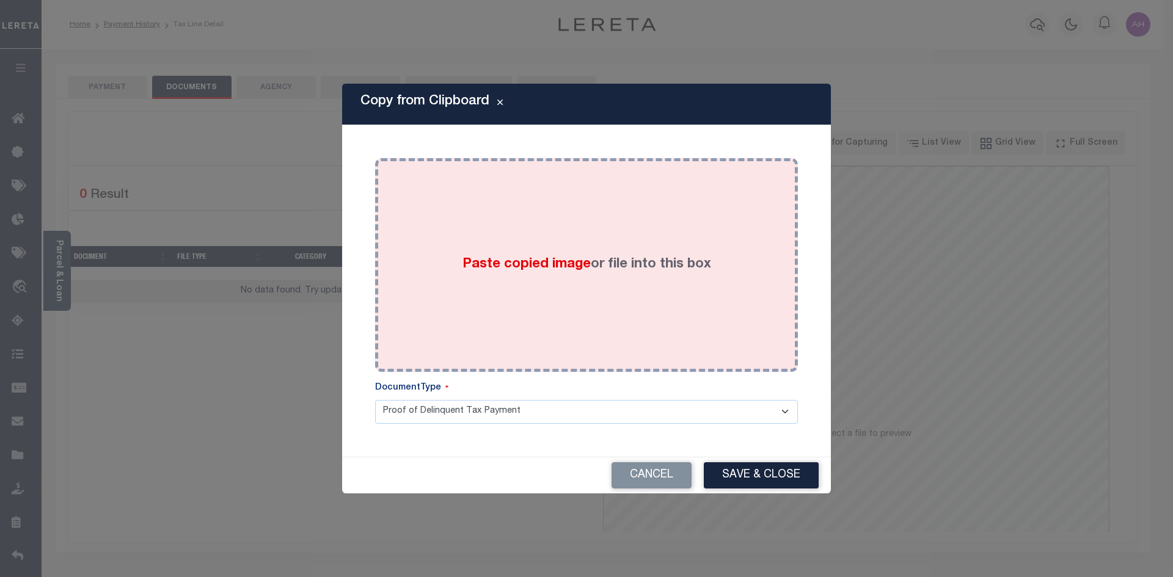
click at [457, 217] on div "Paste copied image or file into this box" at bounding box center [586, 264] width 404 height 195
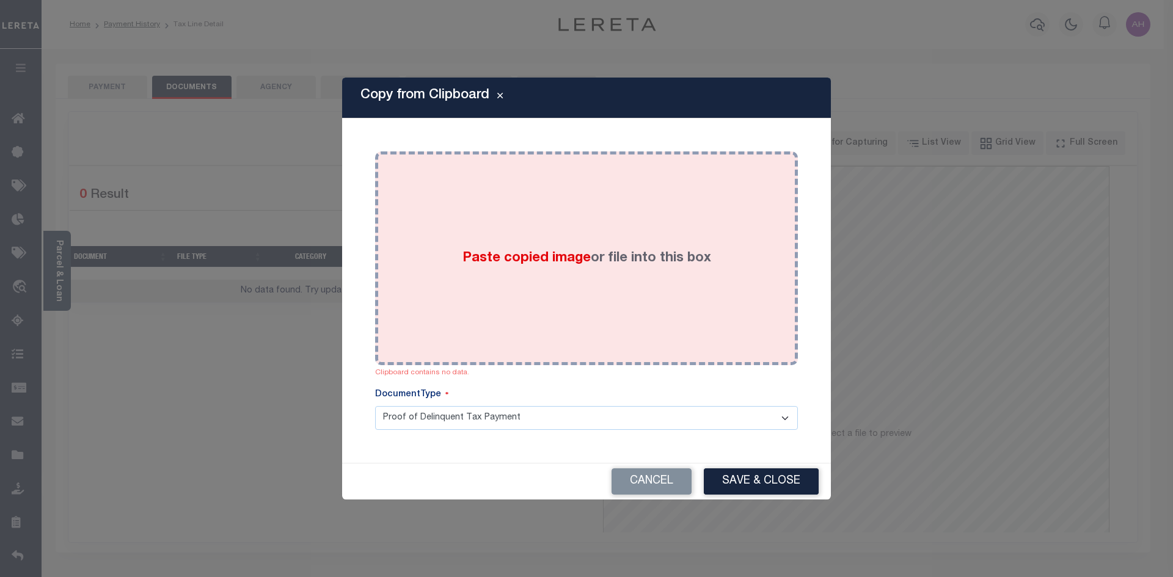
click at [539, 256] on span "Paste copied image" at bounding box center [526, 258] width 128 height 13
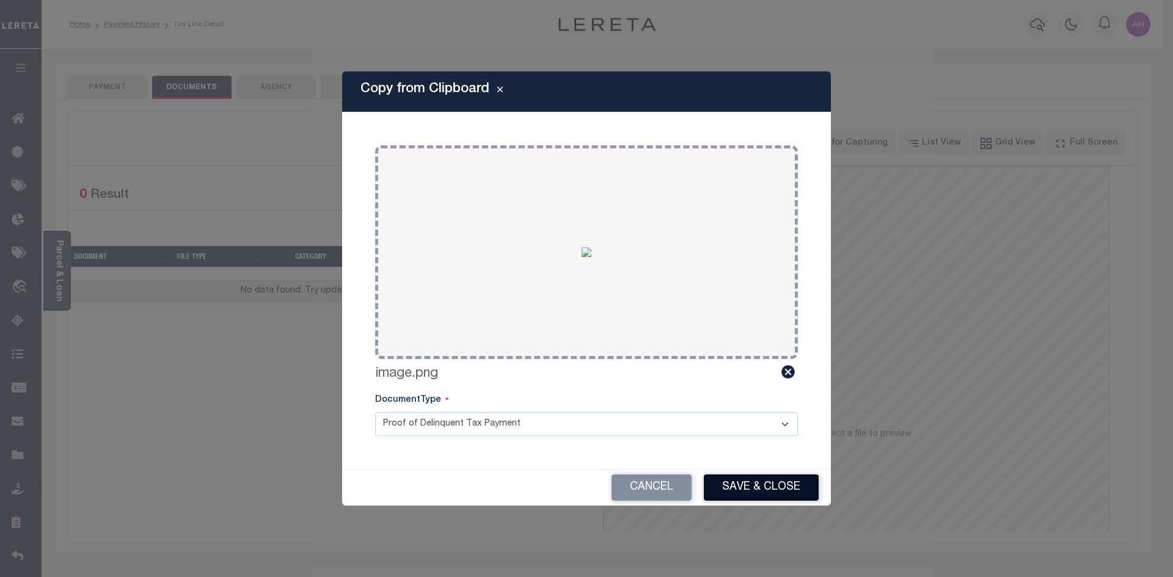
click at [781, 487] on button "Save & Close" at bounding box center [761, 488] width 115 height 26
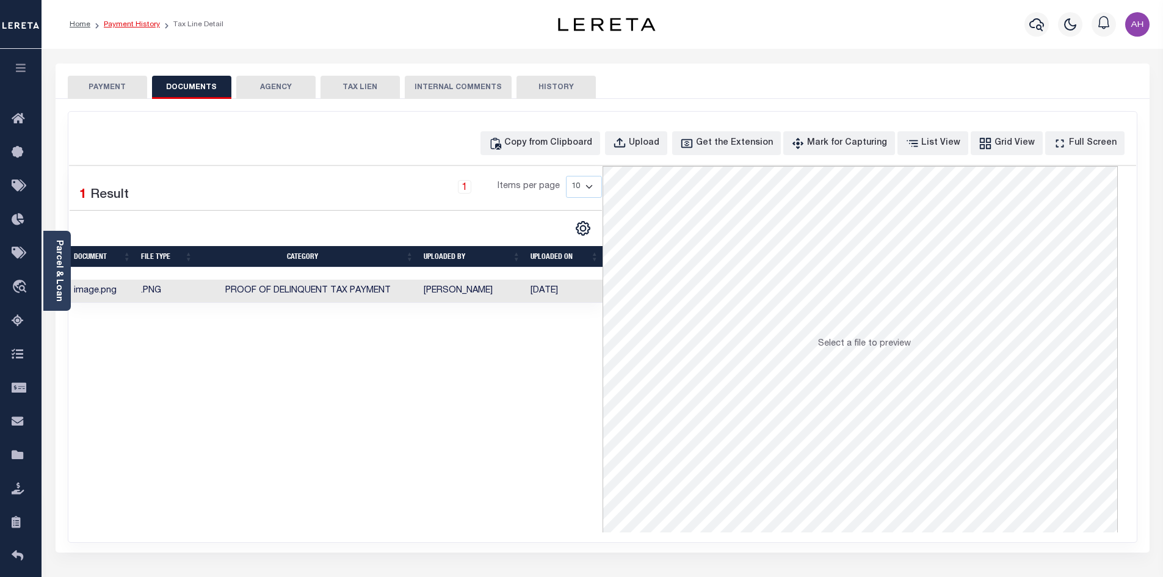
click at [137, 25] on link "Payment History" at bounding box center [132, 24] width 56 height 7
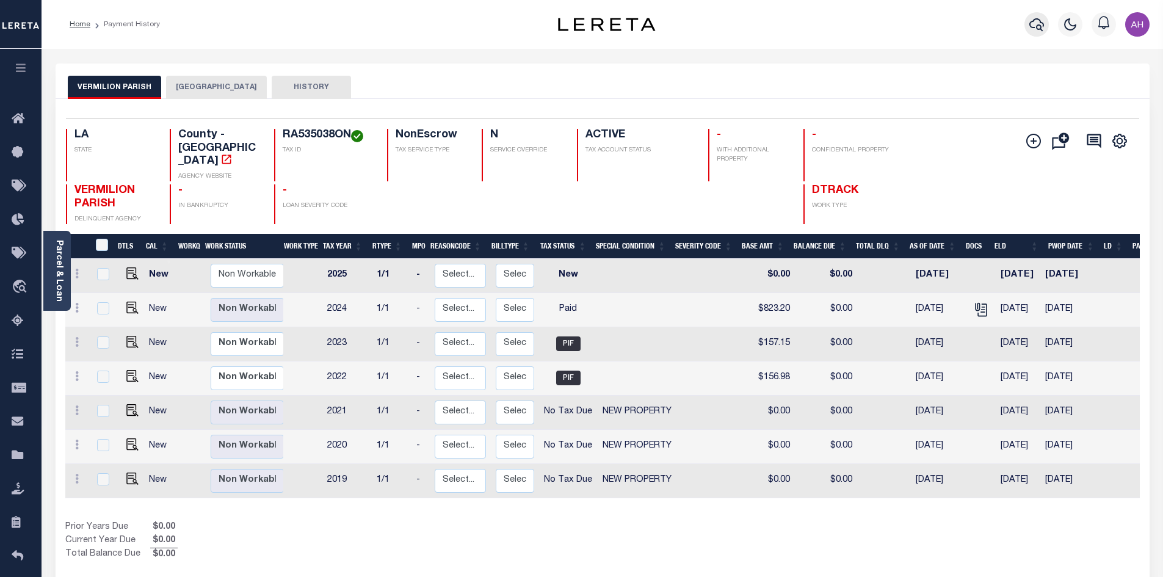
click at [1036, 18] on icon "button" at bounding box center [1037, 24] width 15 height 15
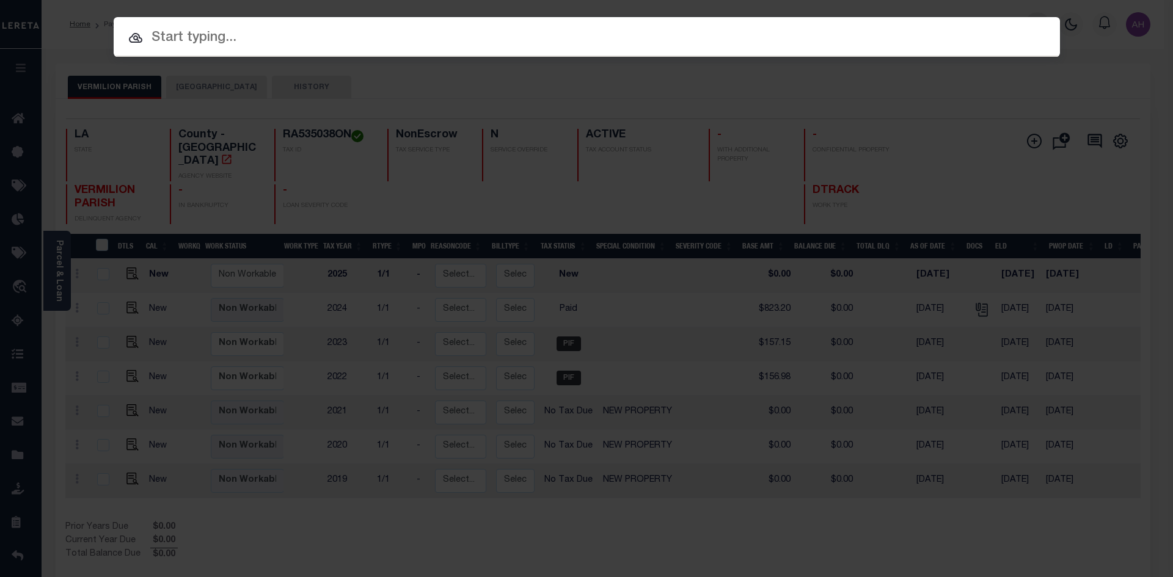
paste input "RA535038OO"
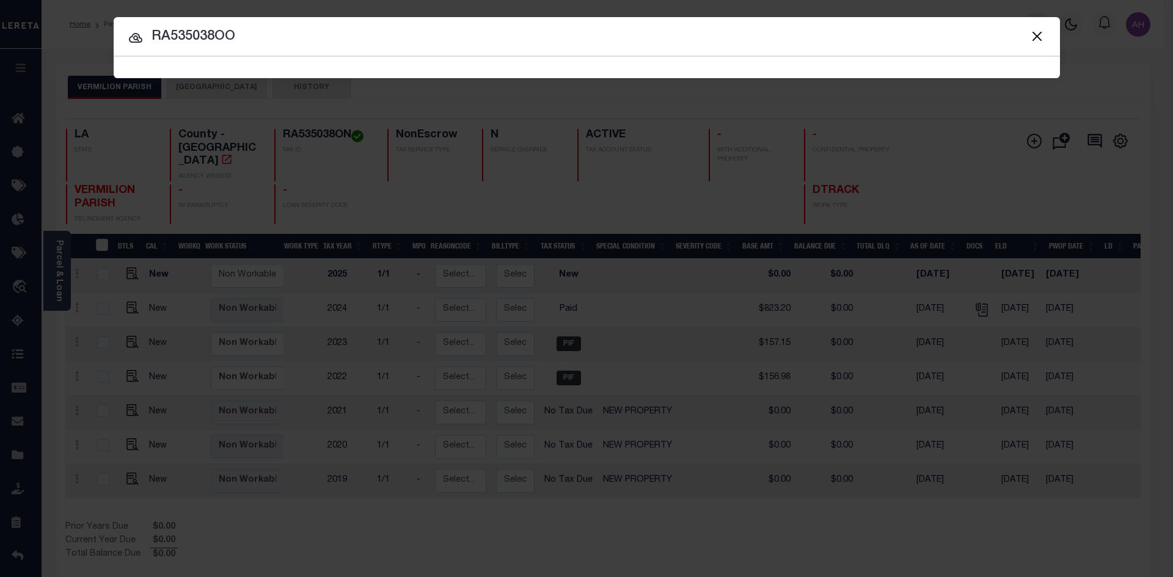
type input "RA535038OO"
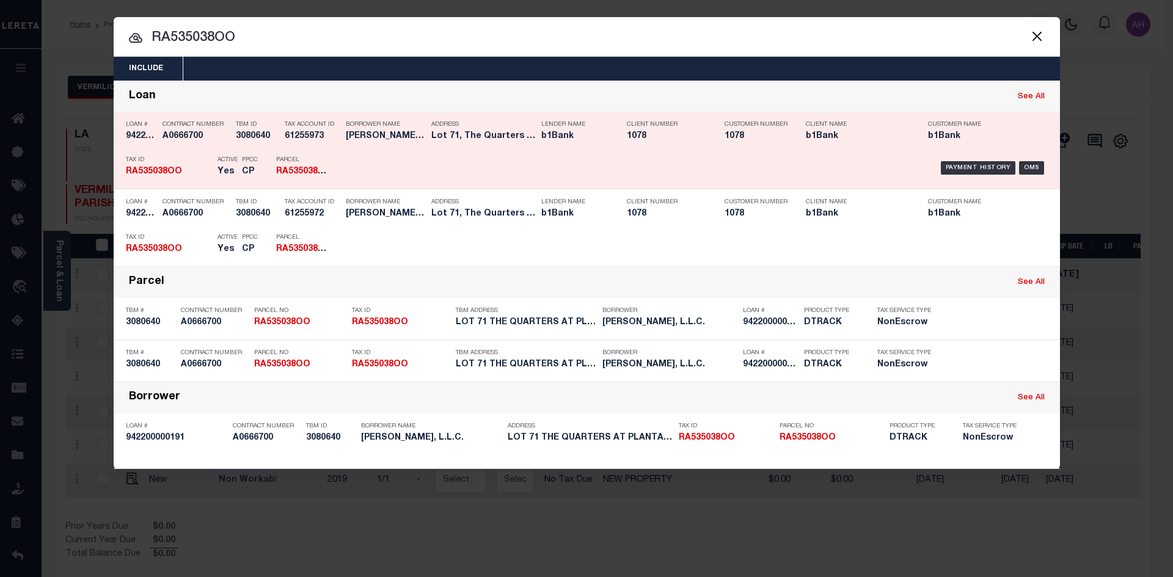
click at [991, 170] on div "Payment History" at bounding box center [977, 167] width 75 height 13
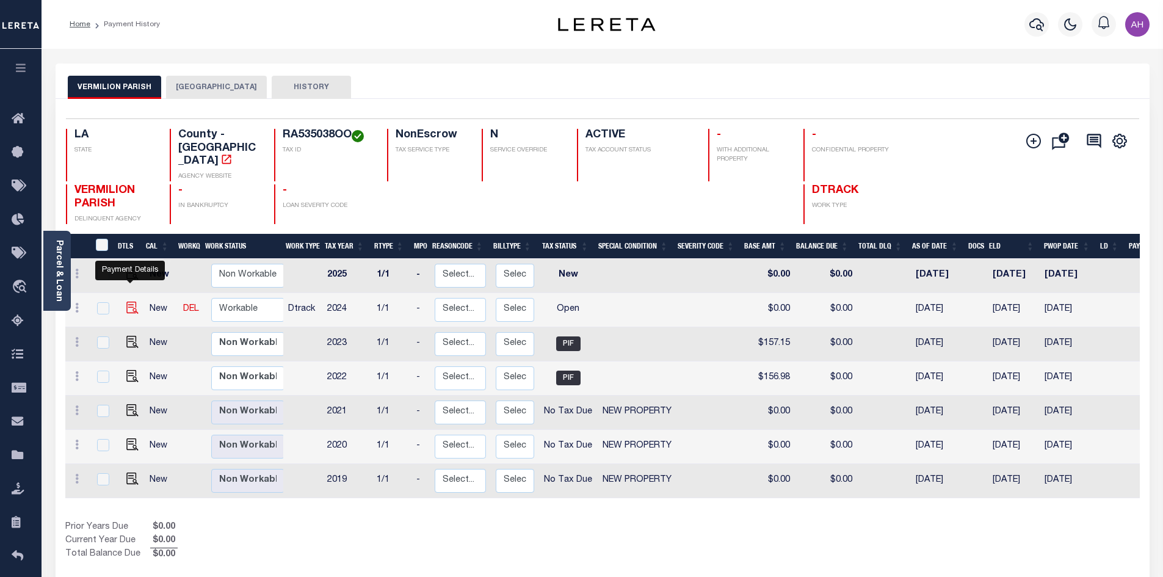
click at [127, 302] on img "" at bounding box center [132, 308] width 12 height 12
checkbox input "true"
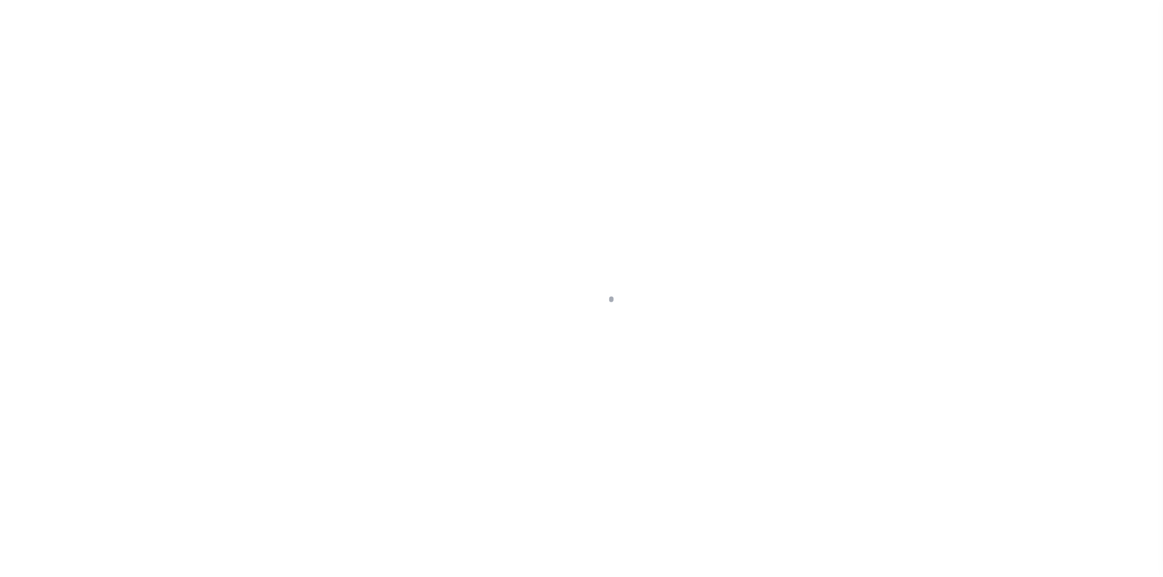
select select "OP2"
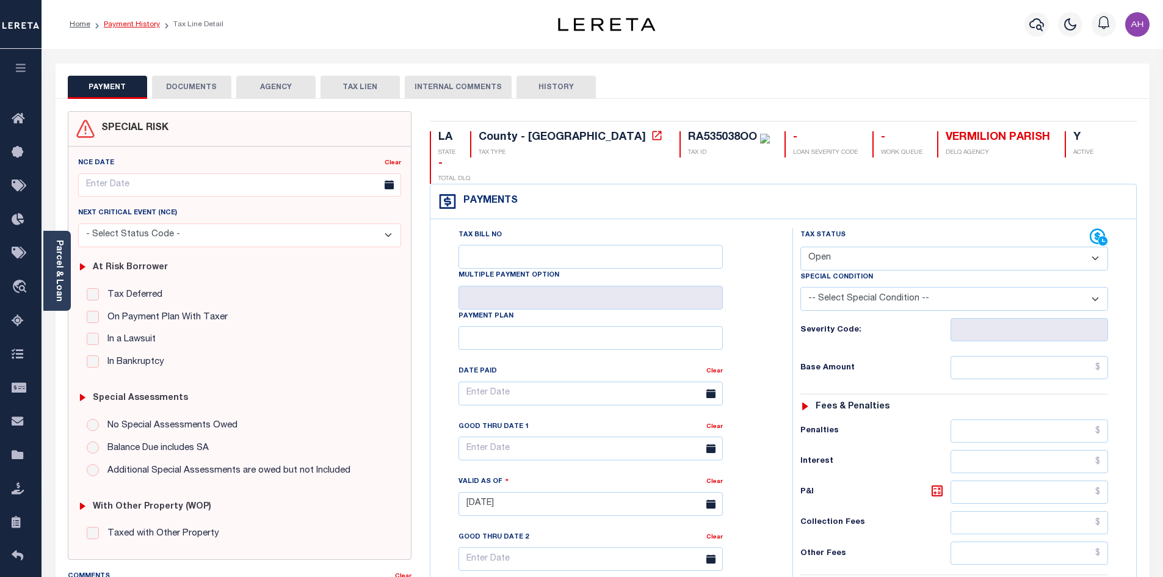
click at [136, 23] on link "Payment History" at bounding box center [132, 24] width 56 height 7
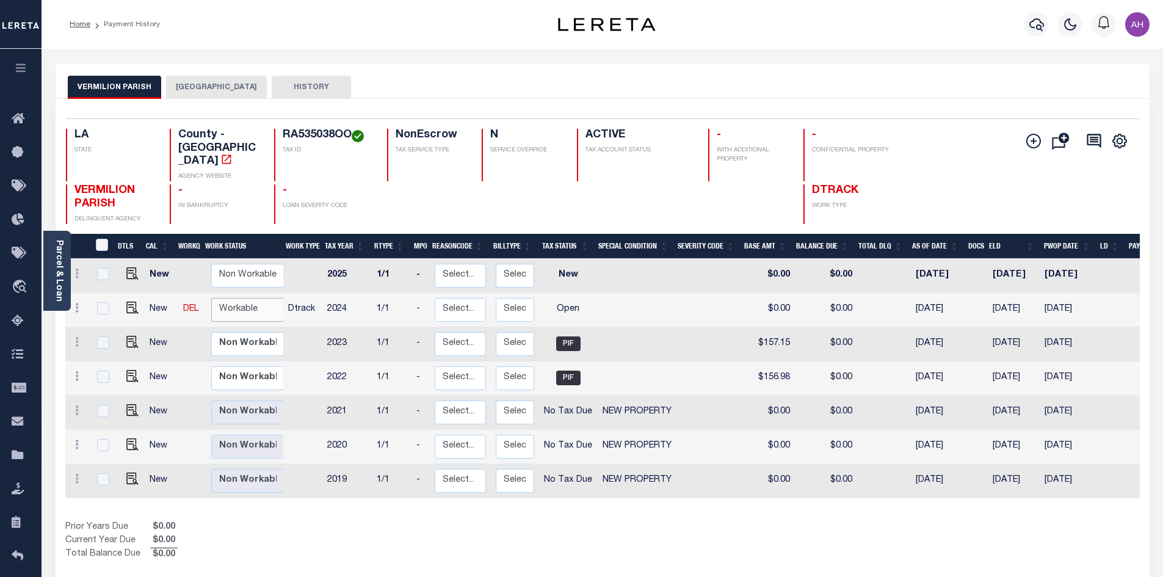
click at [241, 298] on select "Non Workable Workable" at bounding box center [247, 310] width 73 height 24
checkbox input "true"
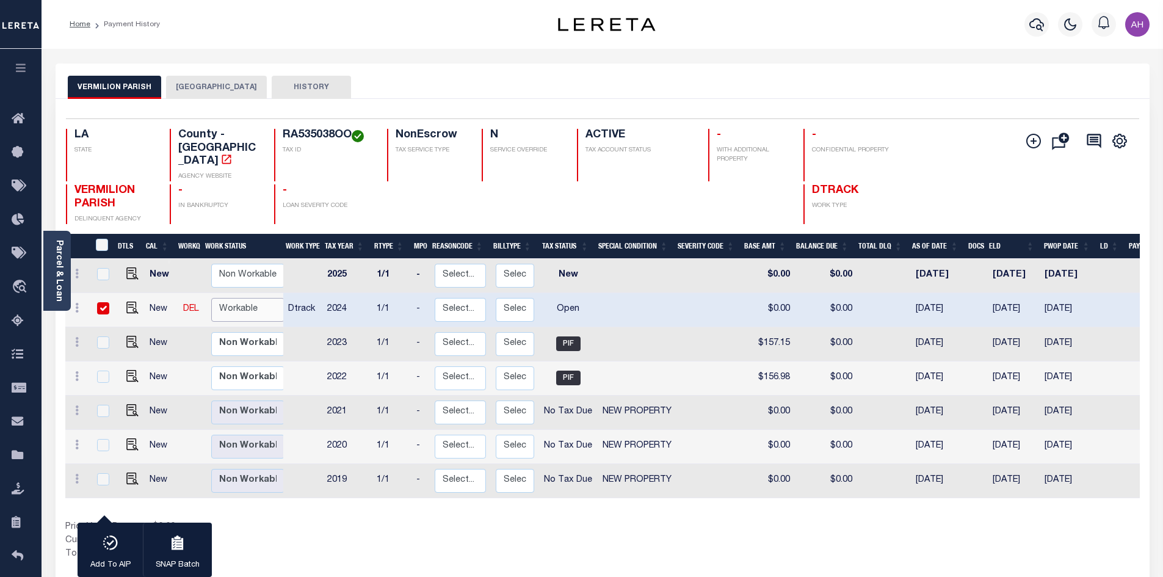
select select "true"
click at [211, 298] on select "Non Workable Workable" at bounding box center [247, 310] width 73 height 24
checkbox input "false"
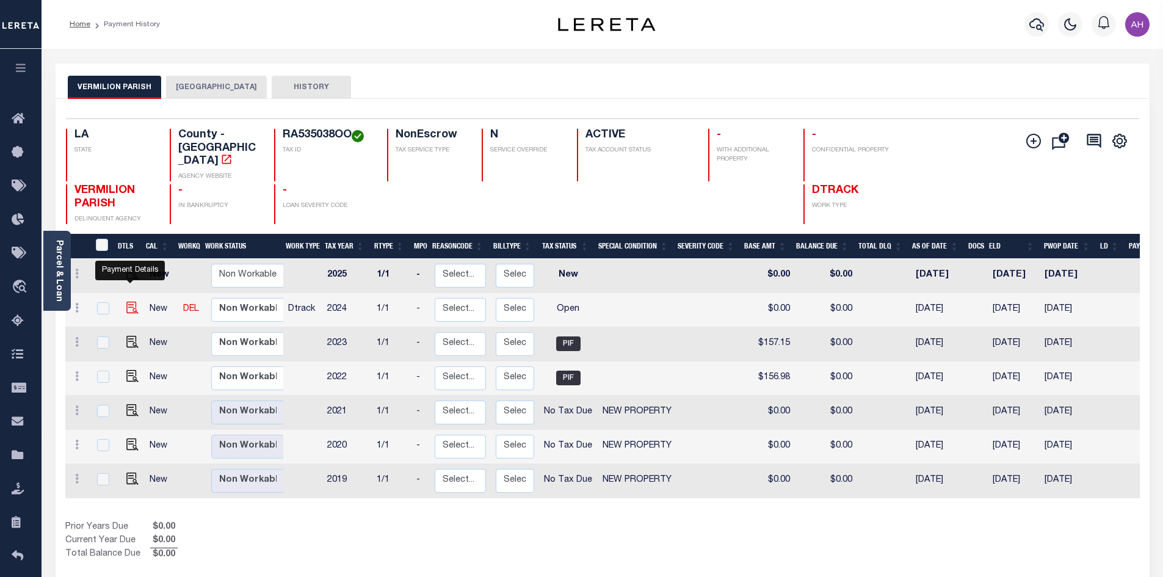
click at [130, 302] on img "" at bounding box center [132, 308] width 12 height 12
checkbox input "true"
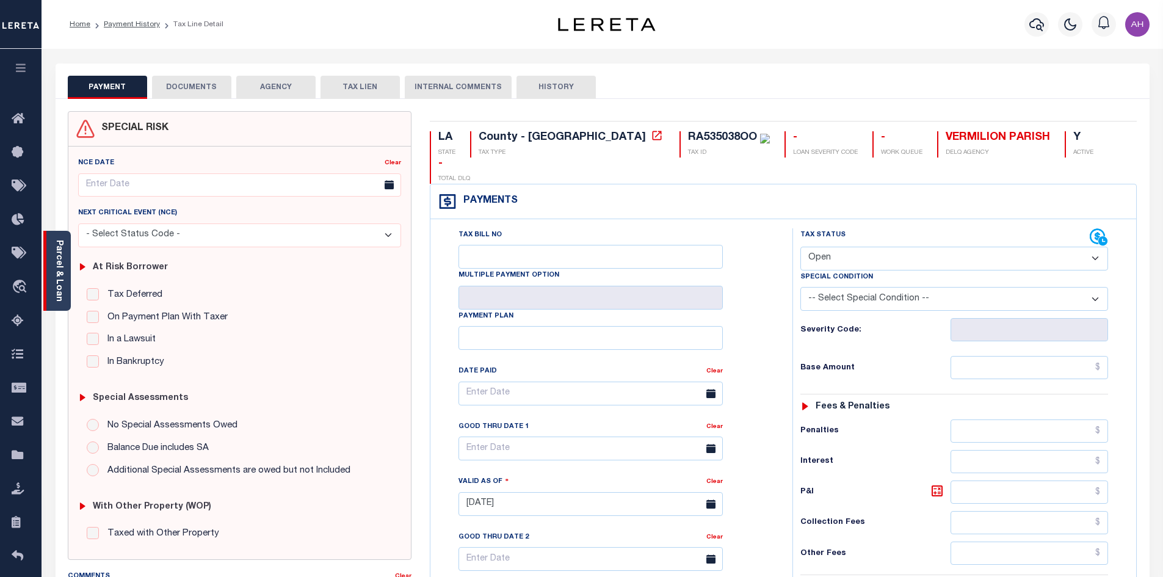
click at [59, 270] on link "Parcel & Loan" at bounding box center [58, 271] width 9 height 62
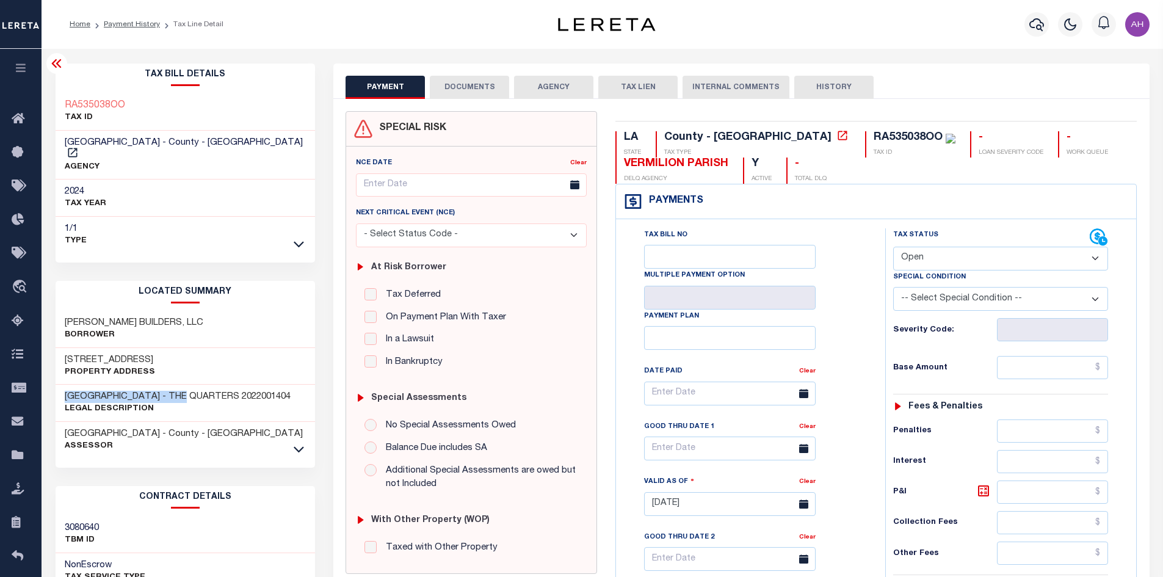
drag, startPoint x: 183, startPoint y: 381, endPoint x: 63, endPoint y: 383, distance: 119.7
click at [63, 385] on div "LOT [GEOGRAPHIC_DATA] - THE QUARTERS 2022001404 Legal Description" at bounding box center [186, 403] width 260 height 37
copy h3 "LOT [GEOGRAPHIC_DATA]"
drag, startPoint x: 939, startPoint y: 255, endPoint x: 929, endPoint y: 254, distance: 9.8
click at [940, 255] on select "- Select Status Code - Open Due/Unpaid Paid Incomplete No Tax Due Internal Refu…" at bounding box center [1000, 259] width 215 height 24
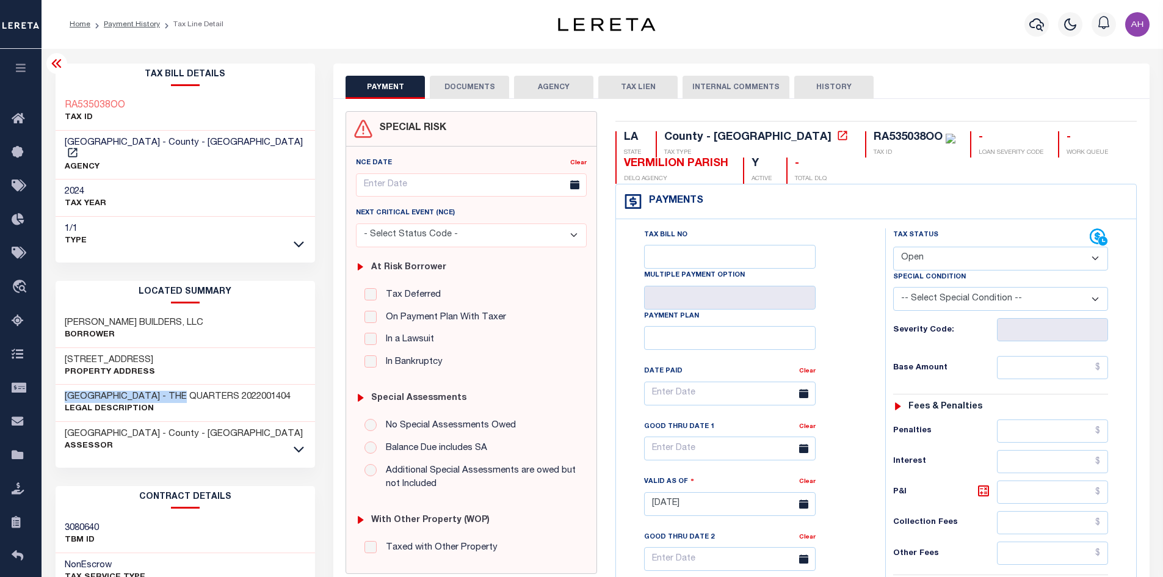
select select "PYD"
click at [893, 247] on select "- Select Status Code - Open Due/Unpaid Paid Incomplete No Tax Due Internal Refu…" at bounding box center [1000, 259] width 215 height 24
type input "[DATE]"
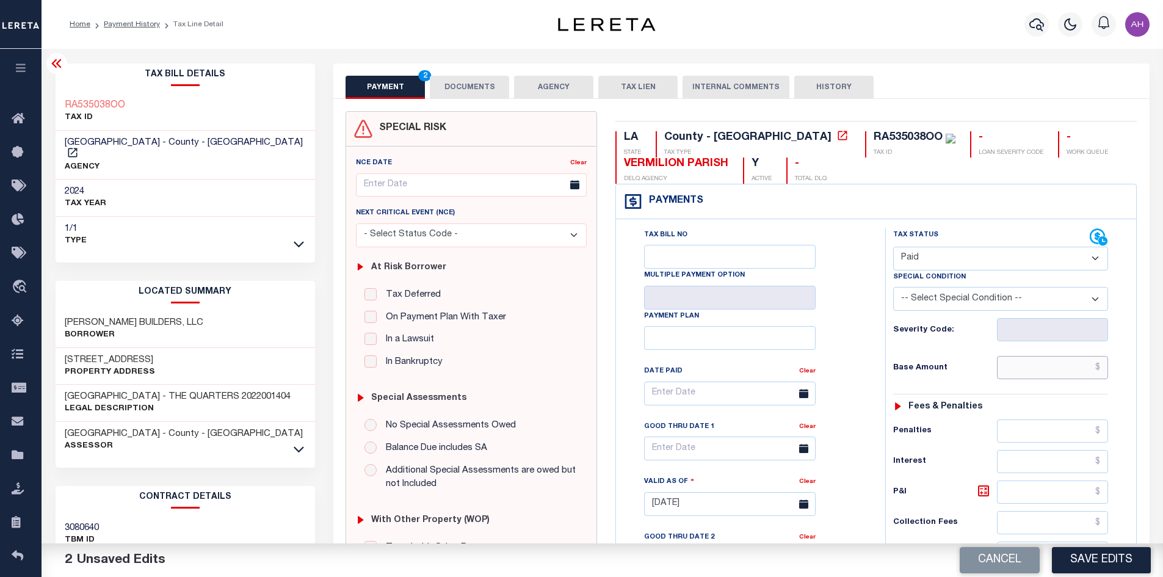
click at [1065, 374] on input "text" at bounding box center [1053, 367] width 112 height 23
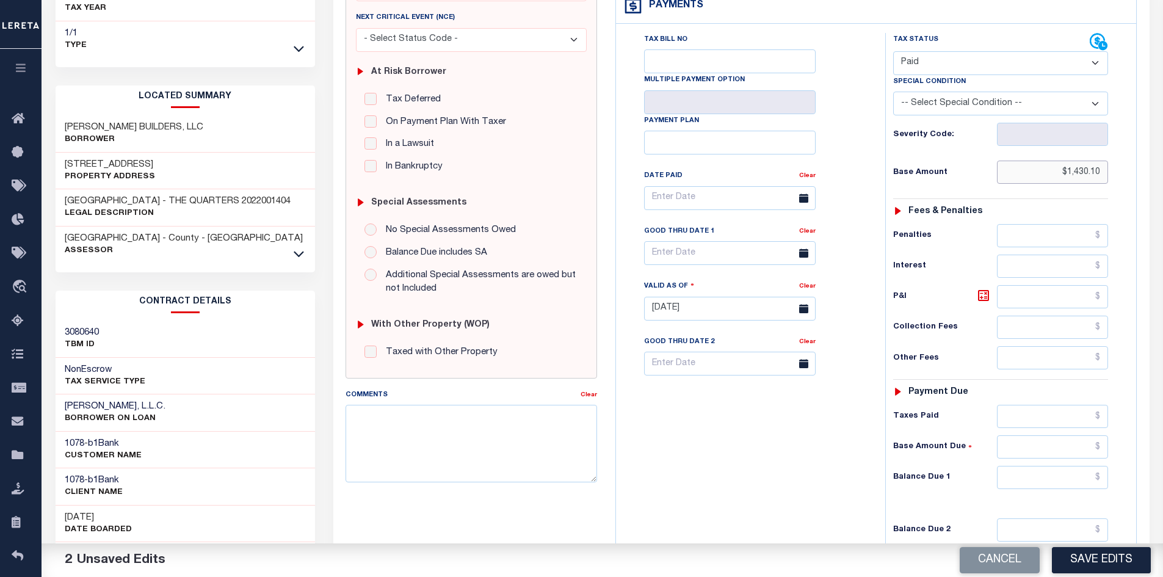
scroll to position [305, 0]
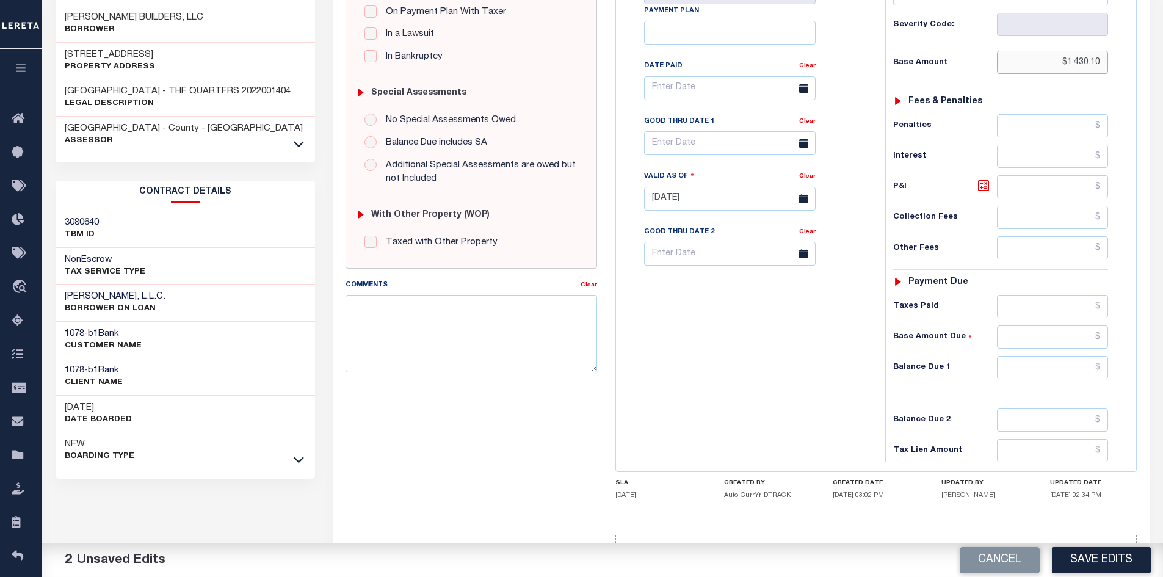
type input "$1,430.10"
click at [1035, 371] on input "text" at bounding box center [1053, 367] width 112 height 23
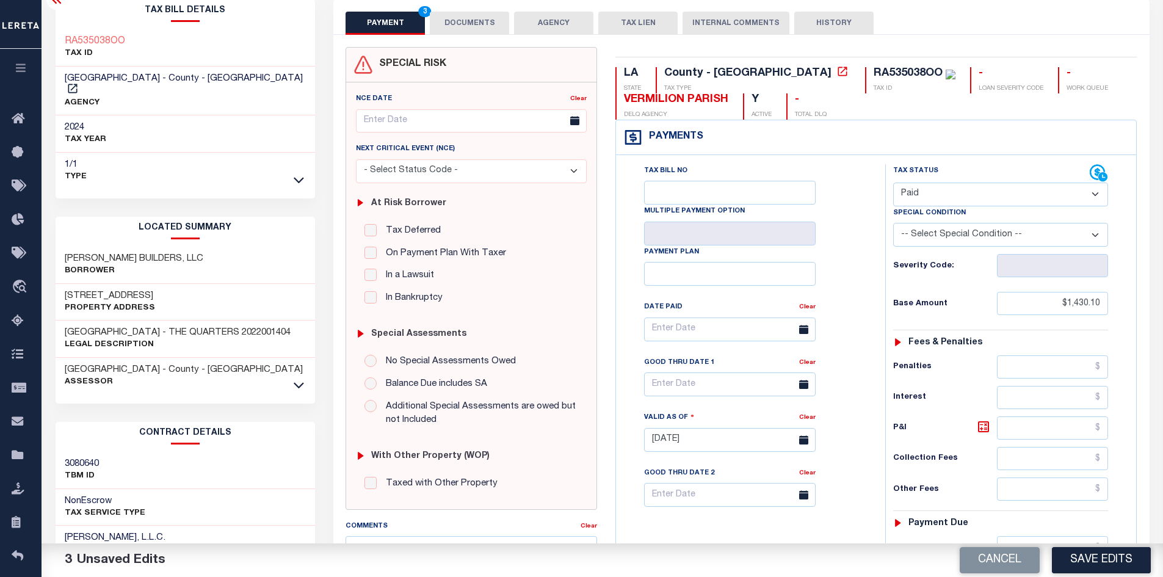
scroll to position [0, 0]
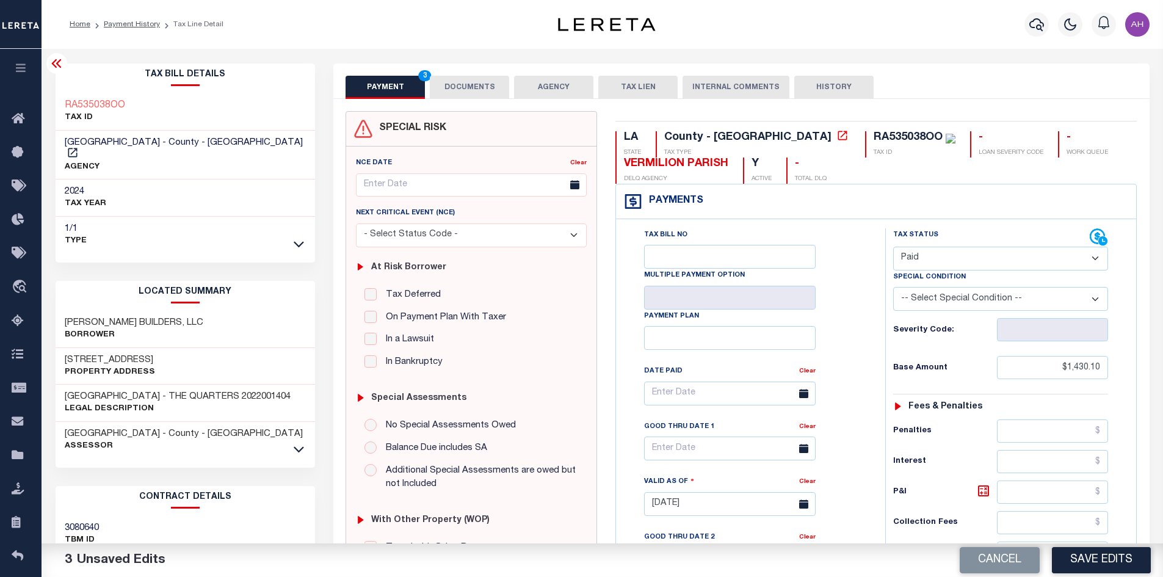
type input "$0.00"
click at [478, 89] on button "DOCUMENTS" at bounding box center [469, 87] width 79 height 23
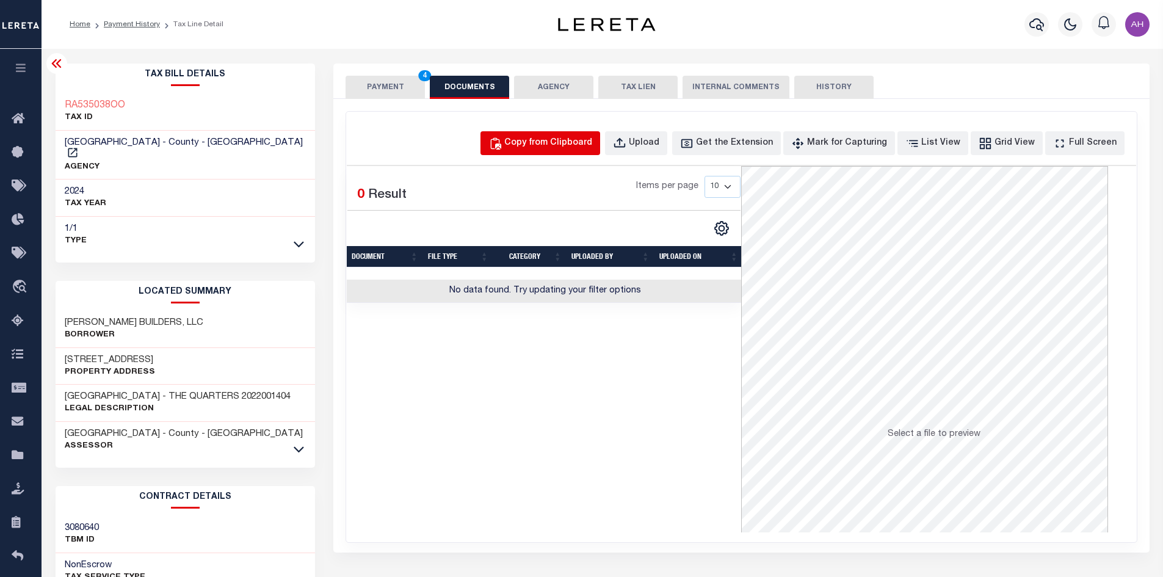
click at [570, 145] on div "Copy from Clipboard" at bounding box center [548, 143] width 88 height 13
select select "POP"
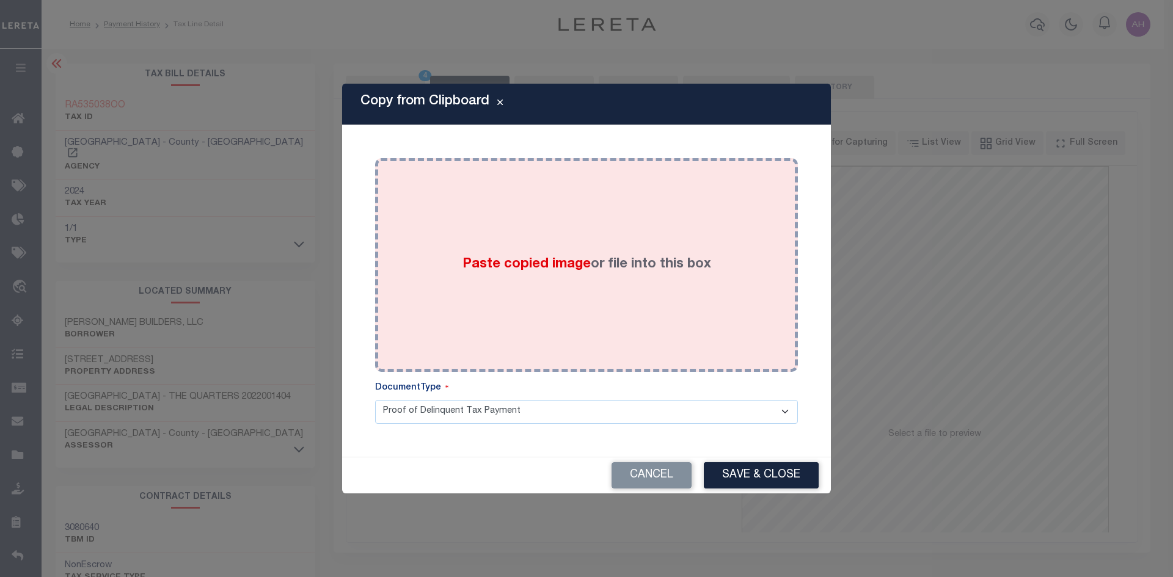
click at [562, 276] on div "Paste copied image or file into this box" at bounding box center [586, 264] width 404 height 195
click at [538, 260] on span "Paste copied image" at bounding box center [526, 264] width 128 height 13
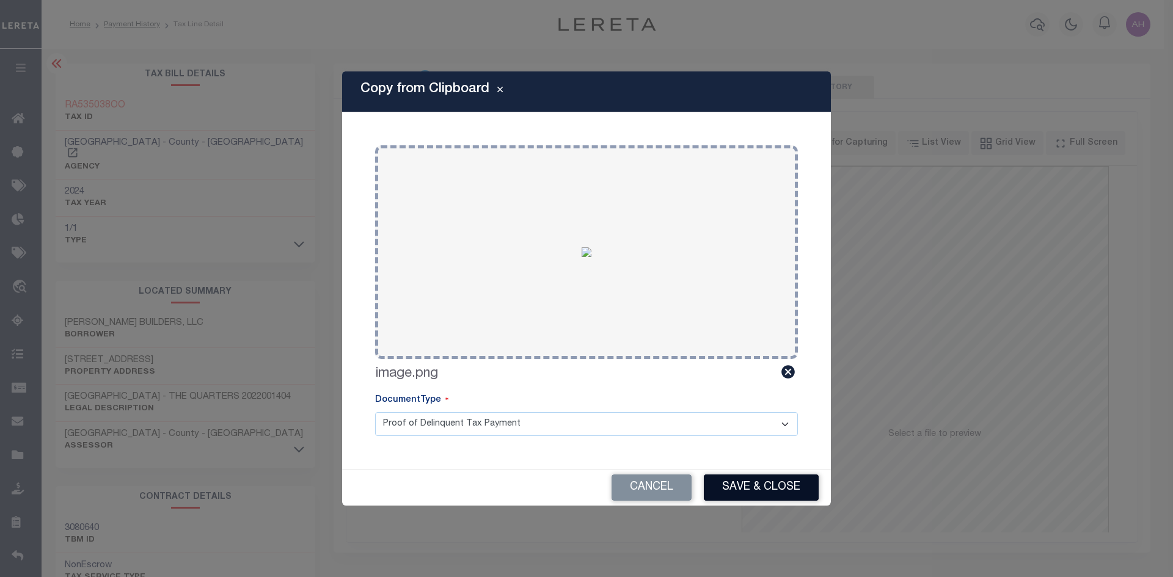
click at [775, 481] on button "Save & Close" at bounding box center [761, 488] width 115 height 26
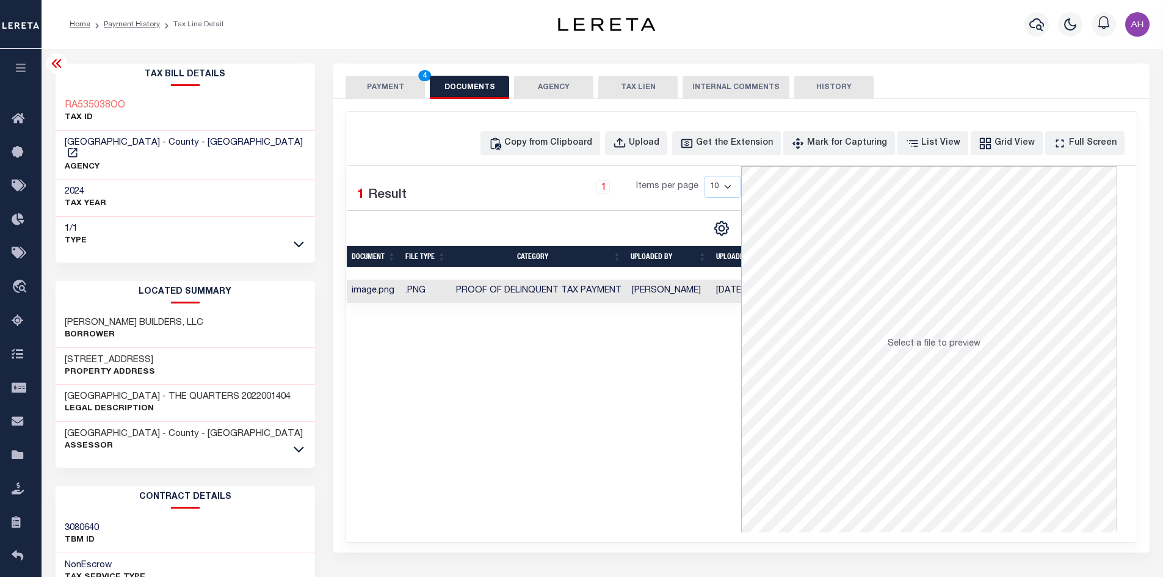
click at [389, 85] on button "PAYMENT 4" at bounding box center [385, 87] width 79 height 23
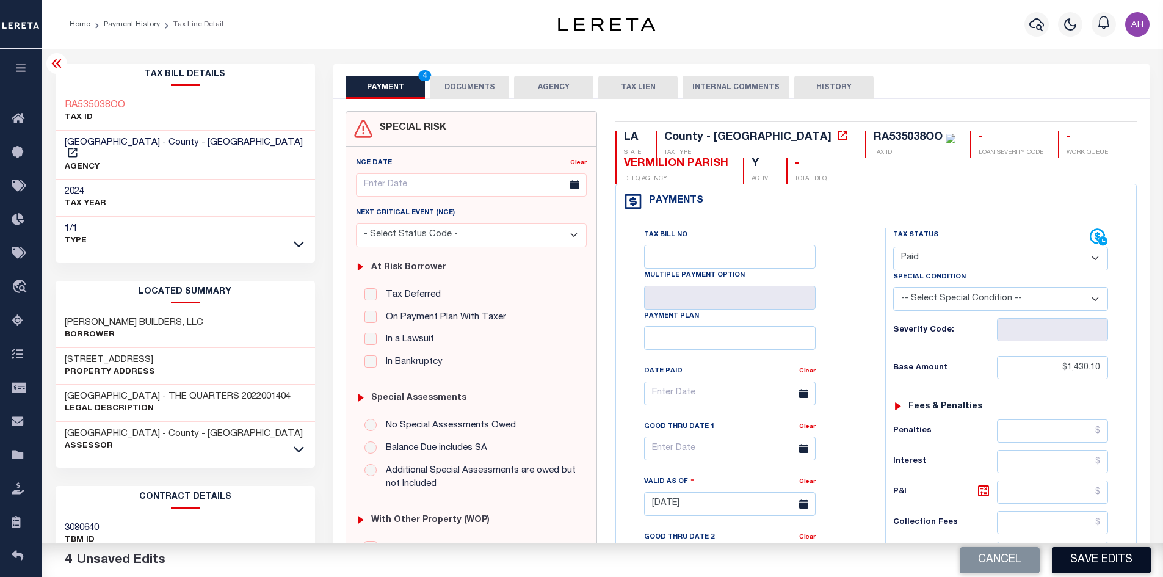
click at [1117, 556] on button "Save Edits" at bounding box center [1101, 560] width 99 height 26
checkbox input "false"
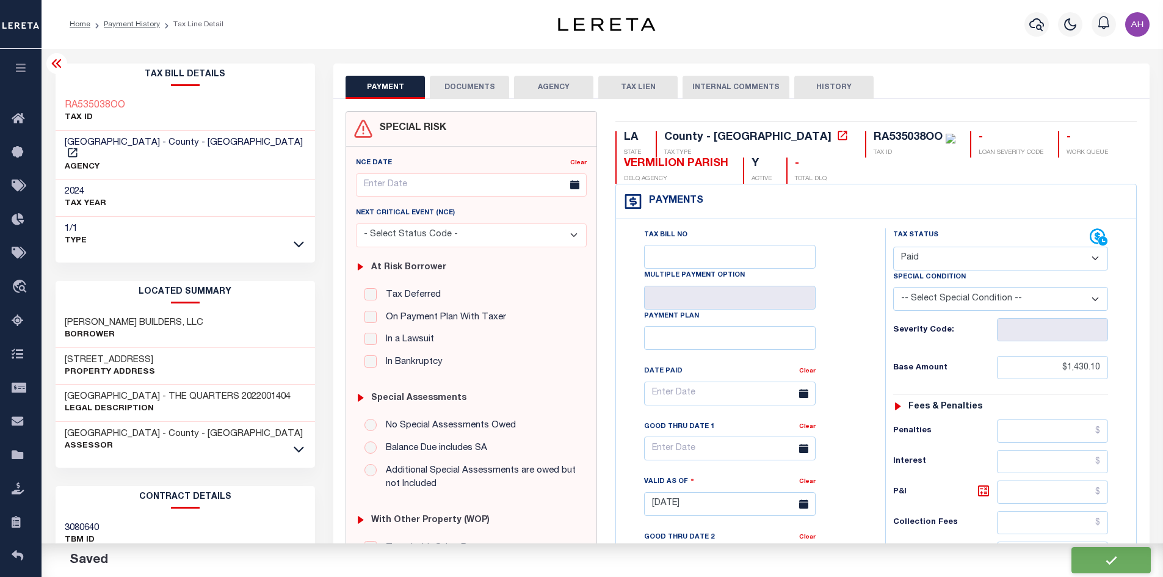
type input "$1,430.1"
type input "$0"
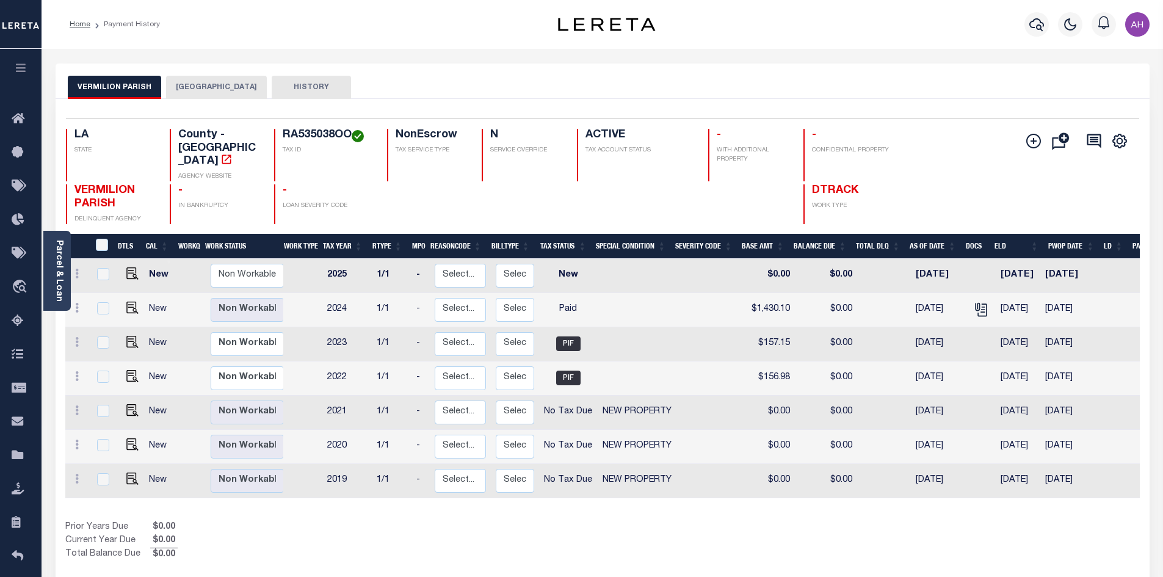
click at [202, 86] on button "[GEOGRAPHIC_DATA]" at bounding box center [216, 87] width 101 height 23
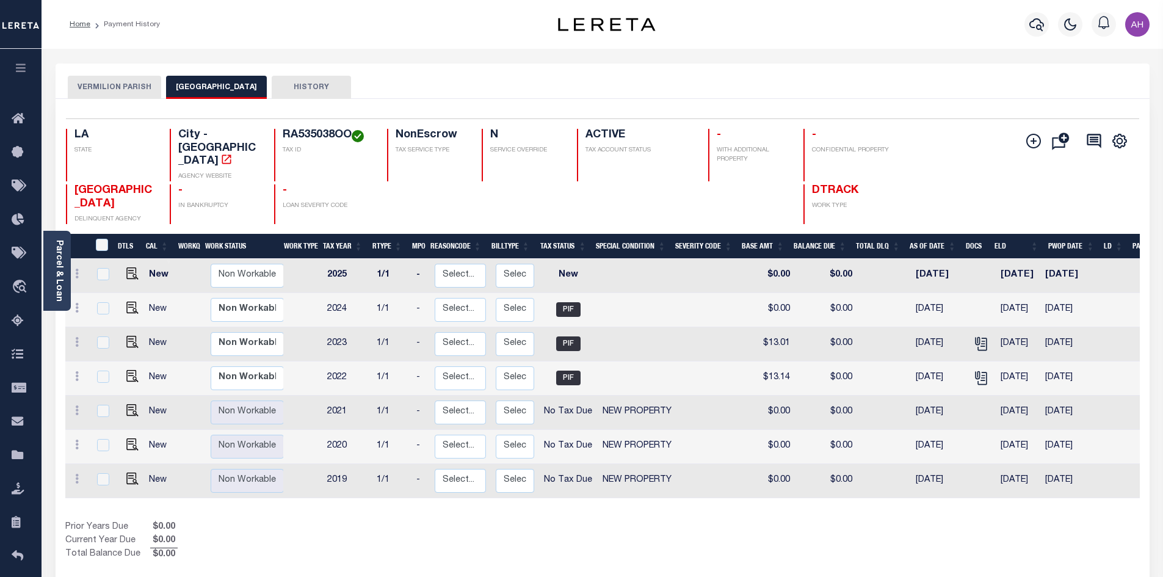
click at [112, 78] on button "VERMILION PARISH" at bounding box center [114, 87] width 93 height 23
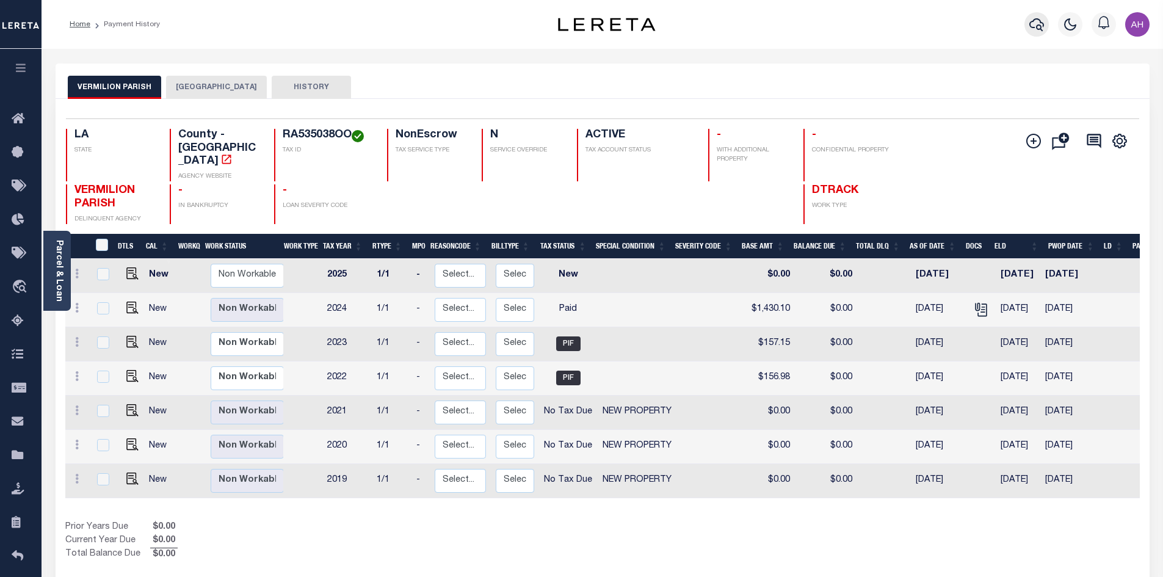
click at [1031, 22] on icon "button" at bounding box center [1037, 24] width 15 height 15
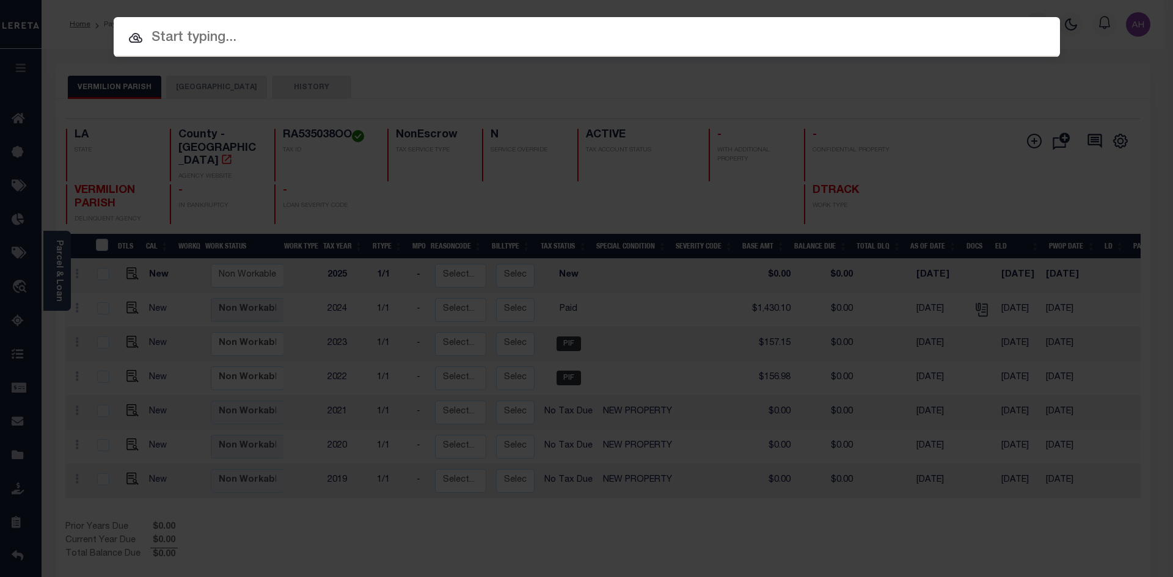
paste input "RA535038OP"
type input "RA535038OP"
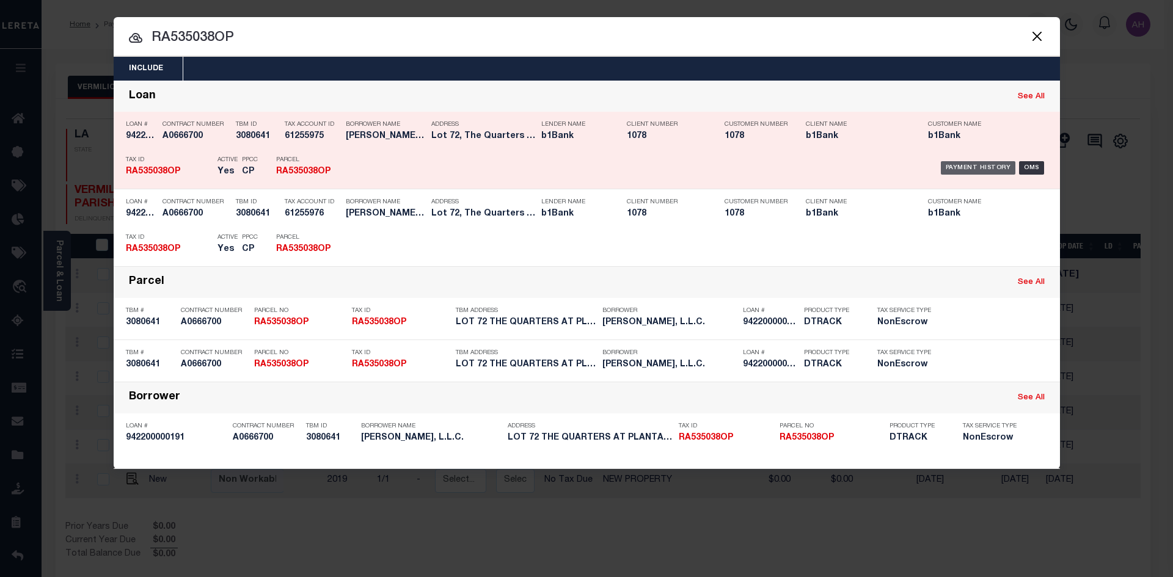
click at [964, 166] on div "Payment History" at bounding box center [977, 167] width 75 height 13
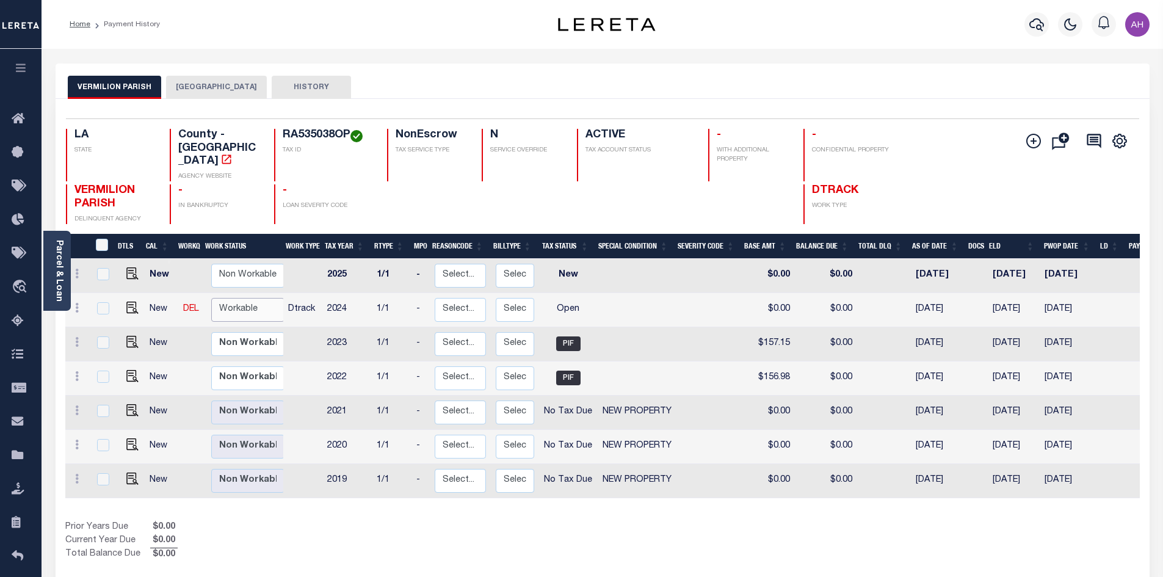
drag, startPoint x: 242, startPoint y: 289, endPoint x: 248, endPoint y: 294, distance: 7.8
click at [242, 298] on select "Non Workable Workable" at bounding box center [247, 310] width 73 height 24
checkbox input "true"
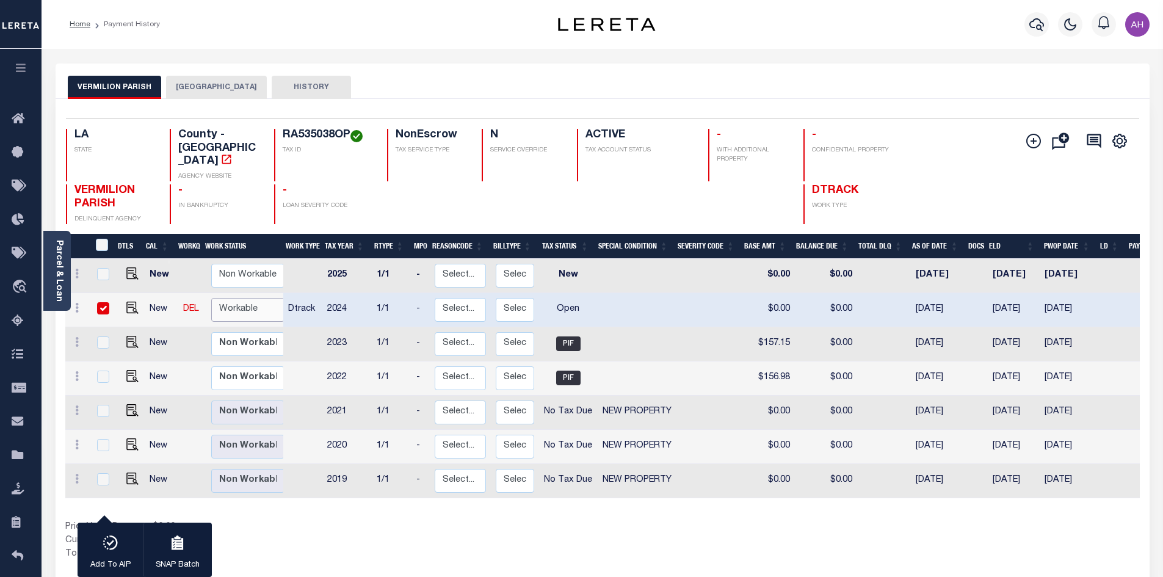
select select "true"
click at [211, 298] on select "Non Workable Workable" at bounding box center [247, 310] width 73 height 24
checkbox input "false"
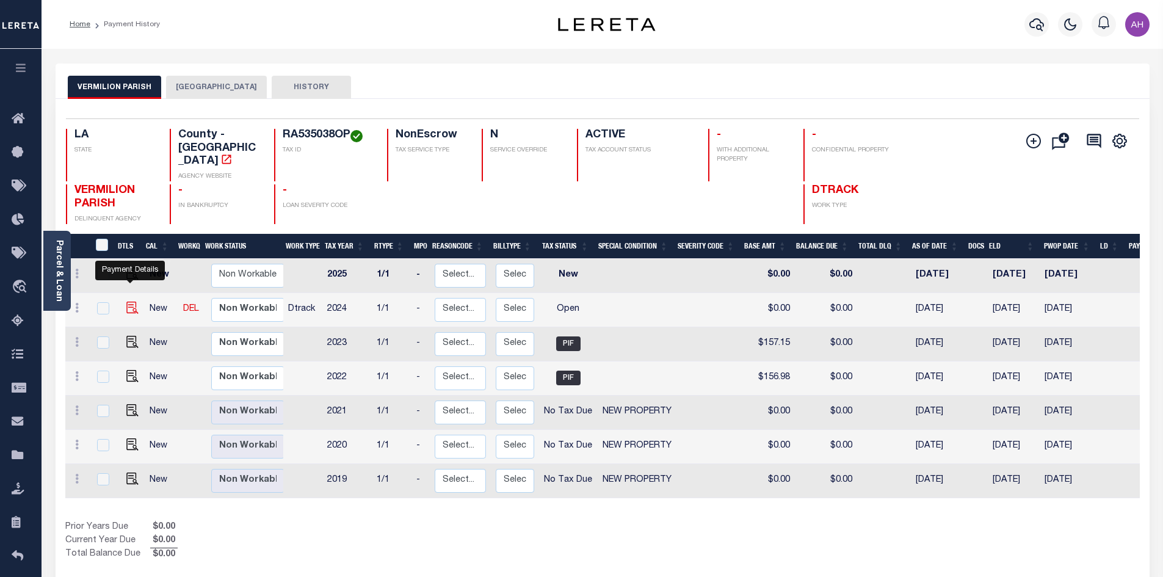
click at [128, 302] on img "" at bounding box center [132, 308] width 12 height 12
checkbox input "true"
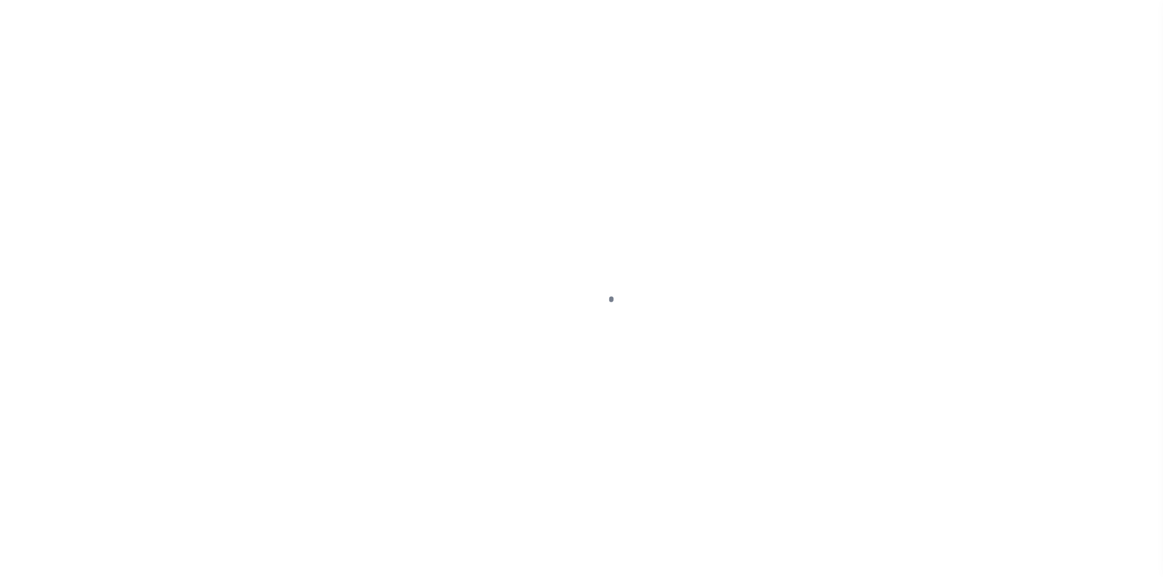
select select "OP2"
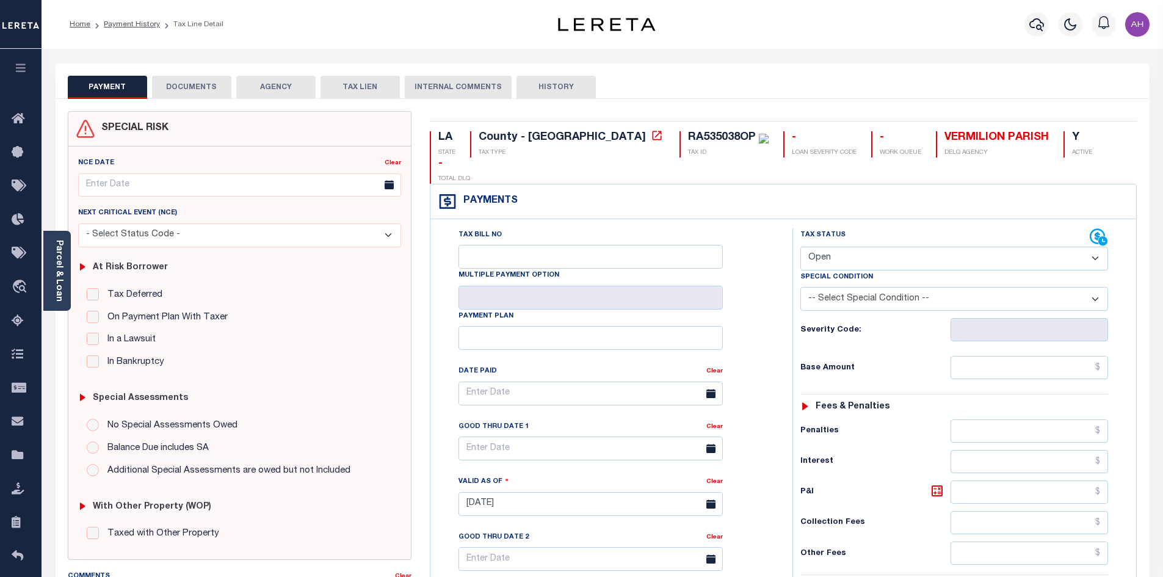
click at [842, 247] on select "- Select Status Code - Open Due/Unpaid Paid Incomplete No Tax Due Internal Refu…" at bounding box center [955, 259] width 308 height 24
click at [133, 24] on link "Payment History" at bounding box center [132, 24] width 56 height 7
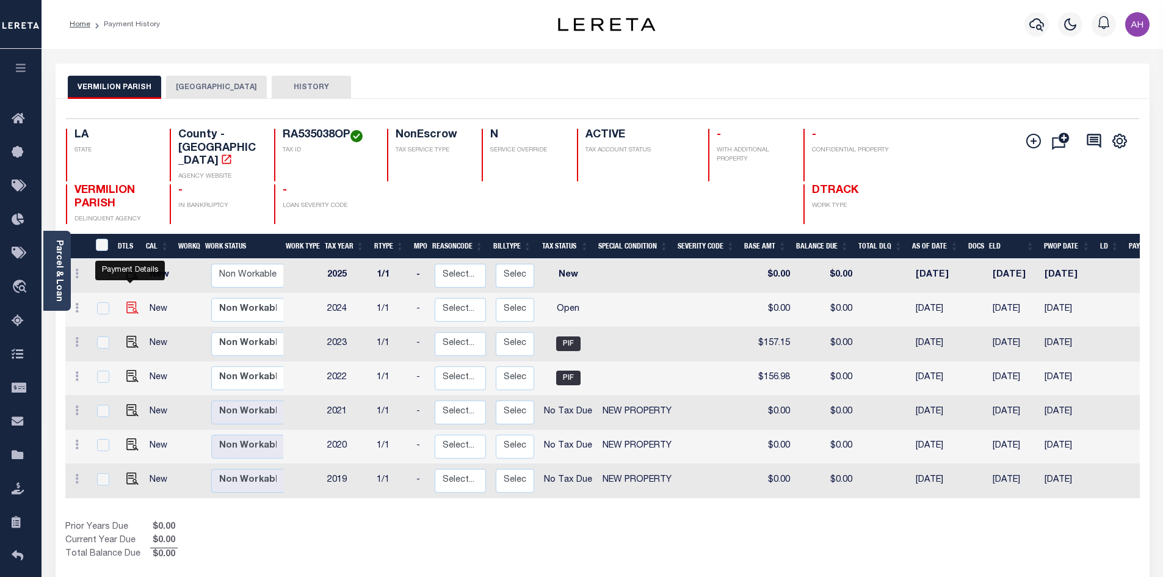
click at [131, 302] on img "" at bounding box center [132, 308] width 12 height 12
checkbox input "true"
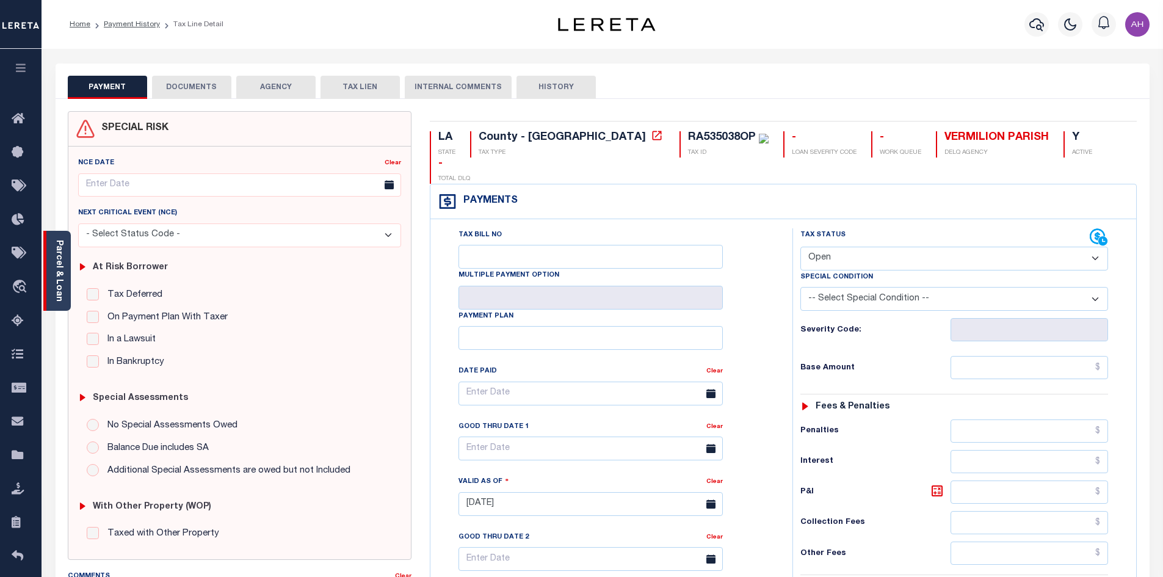
click at [60, 288] on link "Parcel & Loan" at bounding box center [58, 271] width 9 height 62
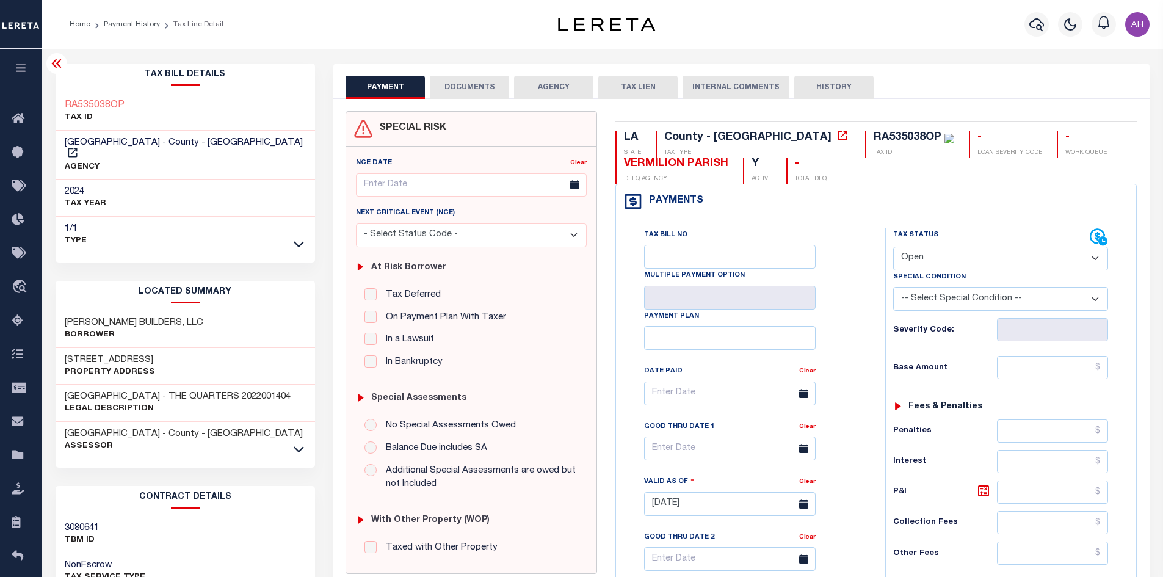
click at [947, 253] on select "- Select Status Code - Open Due/Unpaid Paid Incomplete No Tax Due Internal Refu…" at bounding box center [1000, 259] width 215 height 24
select select "PYD"
click at [893, 247] on select "- Select Status Code - Open Due/Unpaid Paid Incomplete No Tax Due Internal Refu…" at bounding box center [1000, 259] width 215 height 24
type input "09/30/2025"
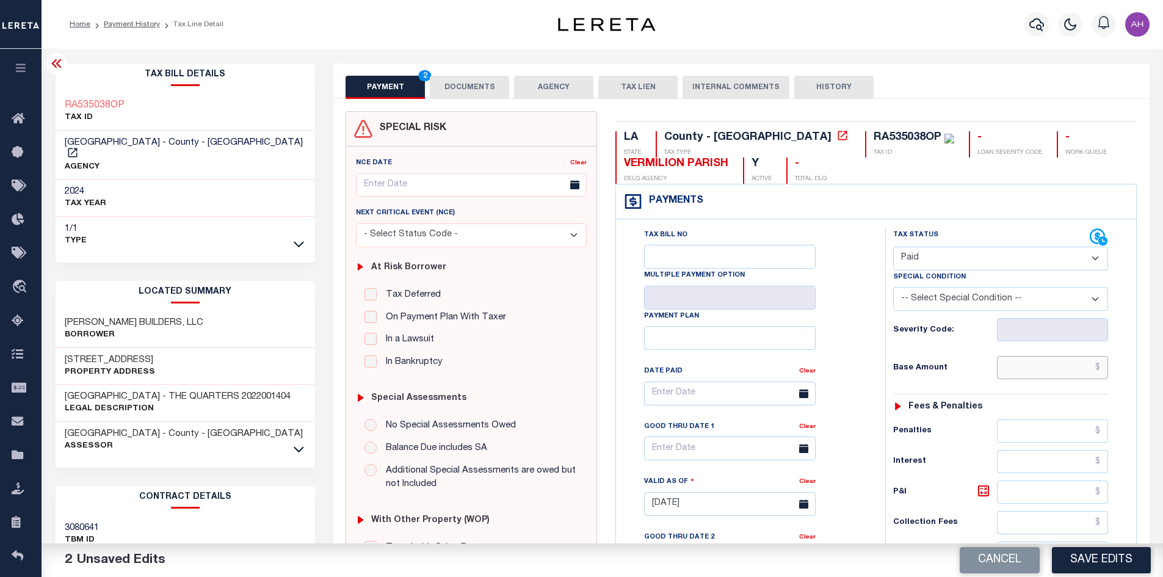
click at [1048, 365] on input "text" at bounding box center [1053, 367] width 112 height 23
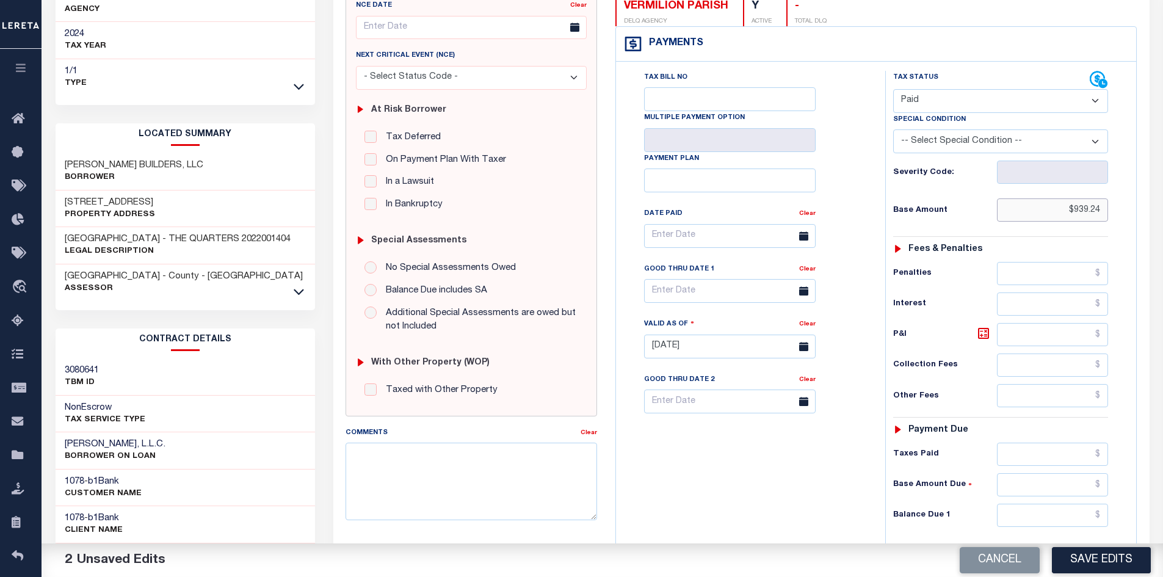
scroll to position [305, 0]
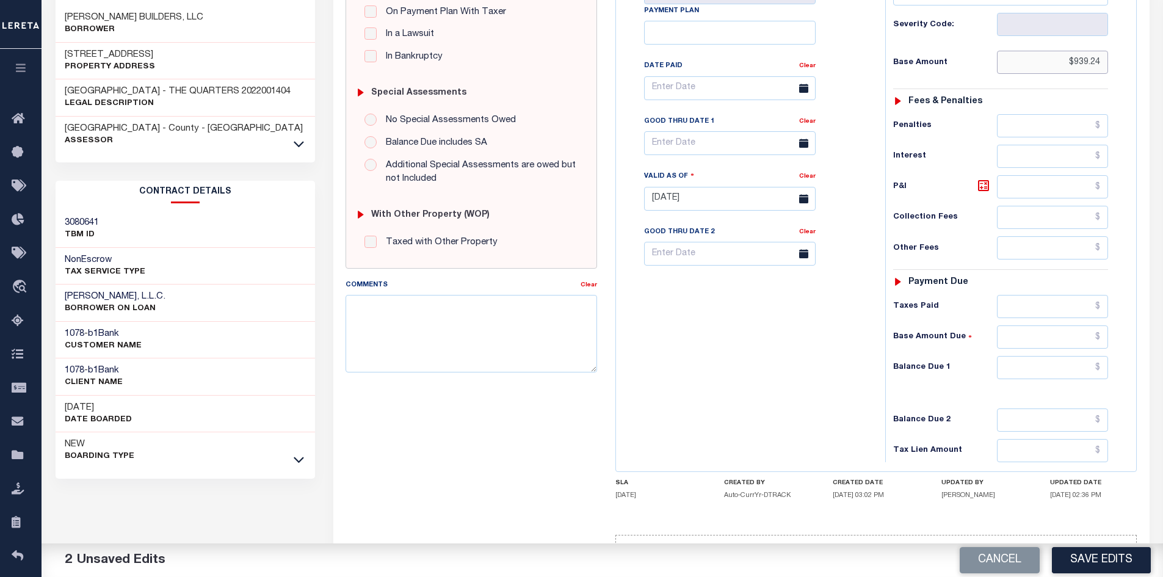
type input "$939.24"
click at [1060, 373] on input "text" at bounding box center [1053, 367] width 112 height 23
type input "$0"
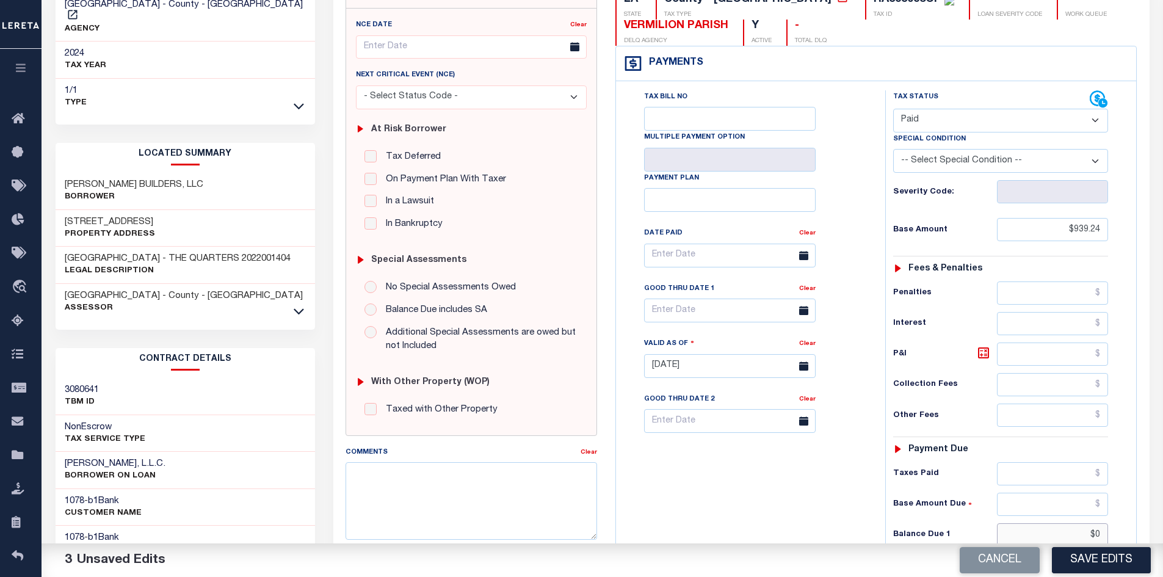
scroll to position [61, 0]
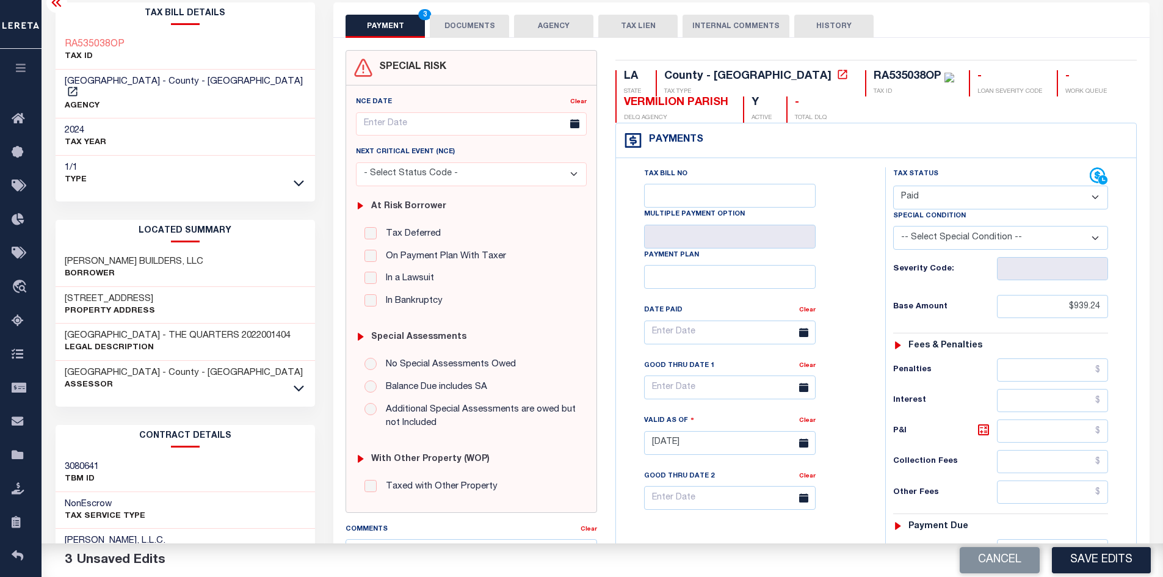
click at [466, 27] on button "DOCUMENTS" at bounding box center [469, 26] width 79 height 23
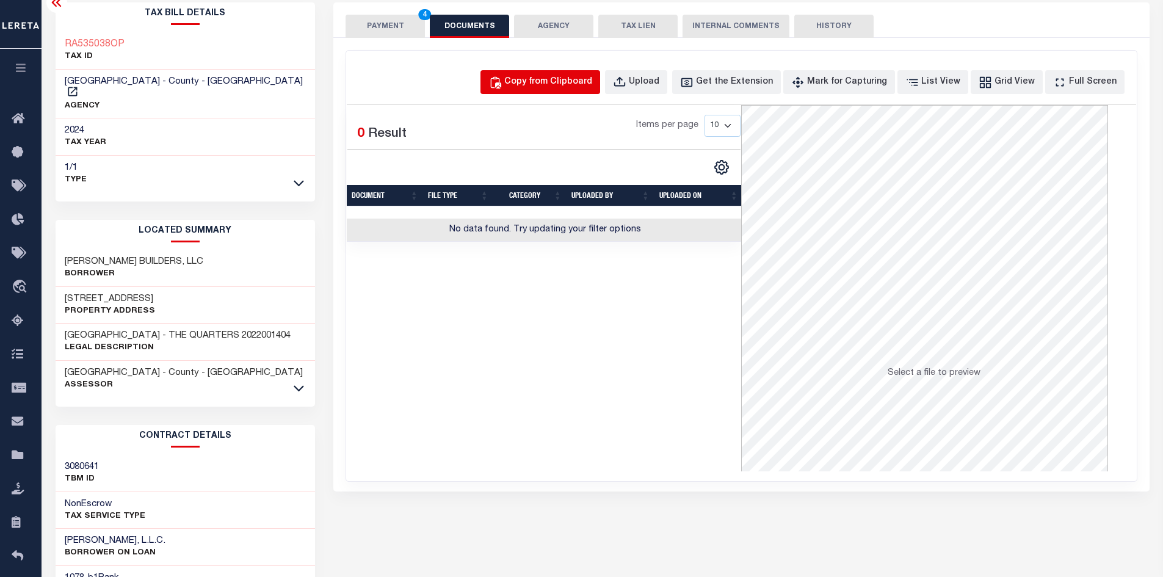
click at [553, 77] on div "Copy from Clipboard" at bounding box center [548, 82] width 88 height 13
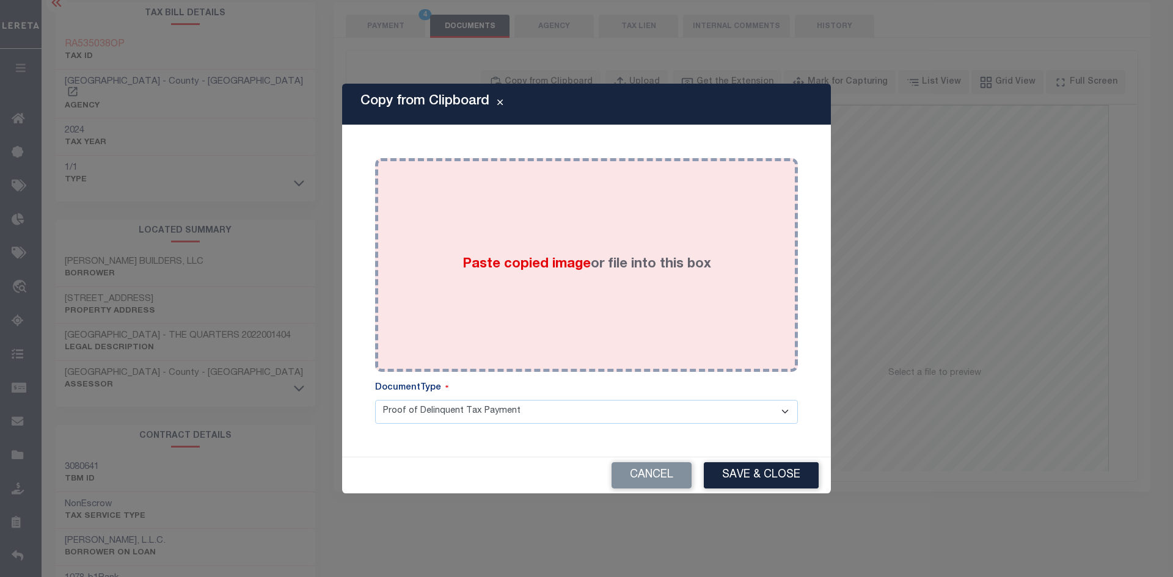
click at [526, 258] on span "Paste copied image" at bounding box center [526, 264] width 128 height 13
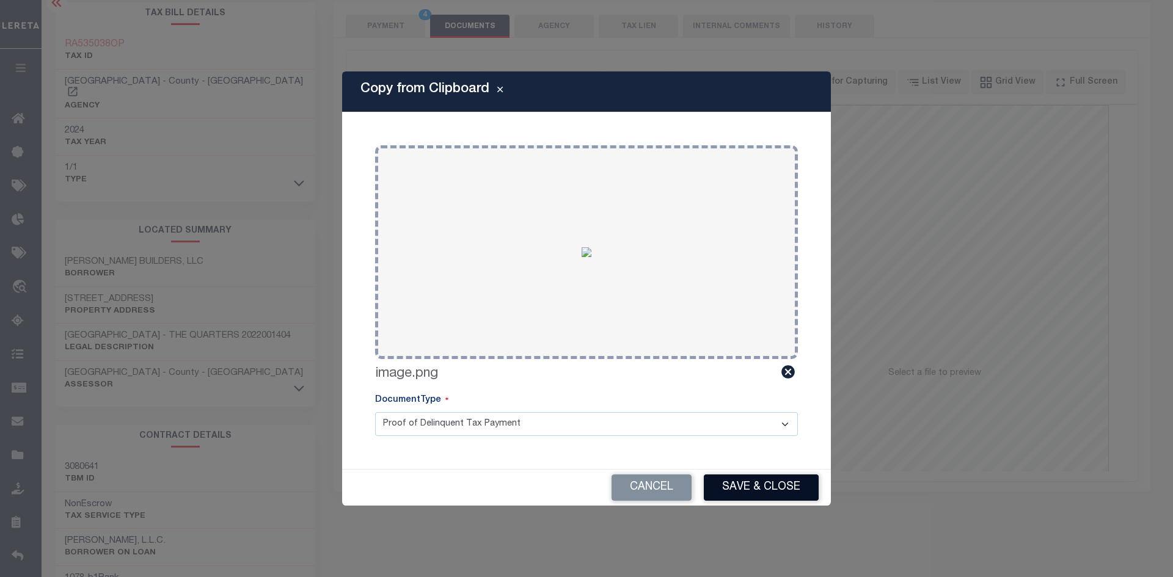
click at [744, 481] on button "Save & Close" at bounding box center [761, 488] width 115 height 26
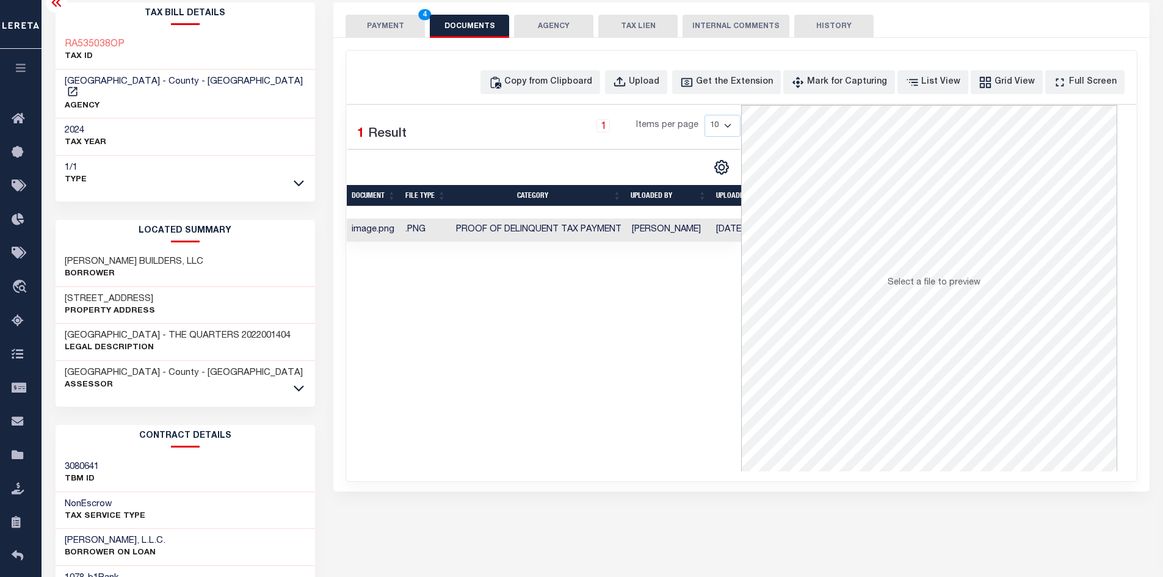
click at [390, 22] on button "PAYMENT 4" at bounding box center [385, 26] width 79 height 23
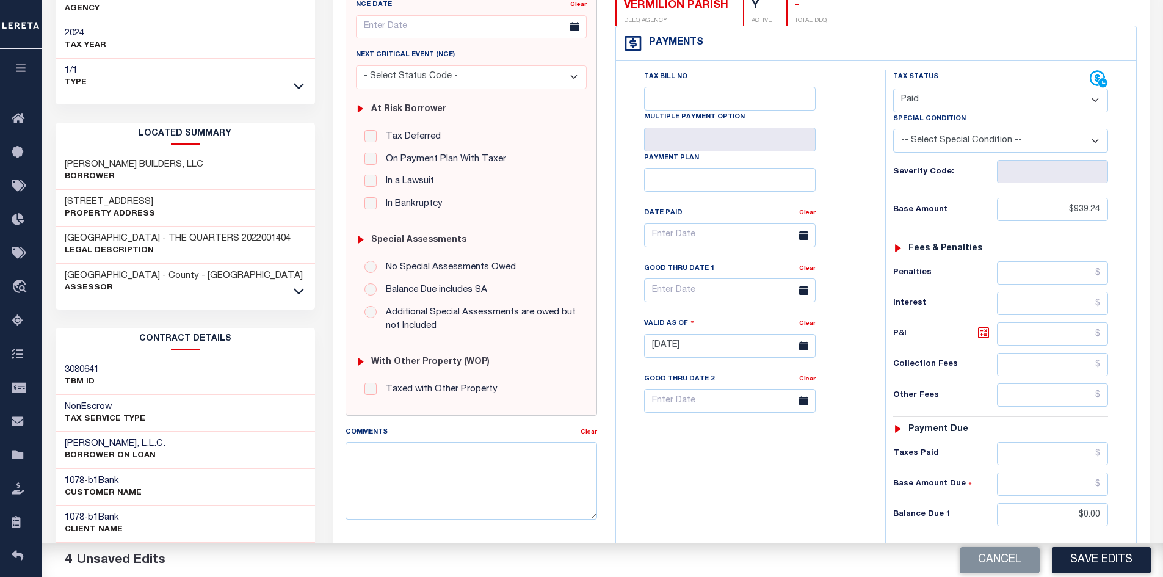
scroll to position [122, 0]
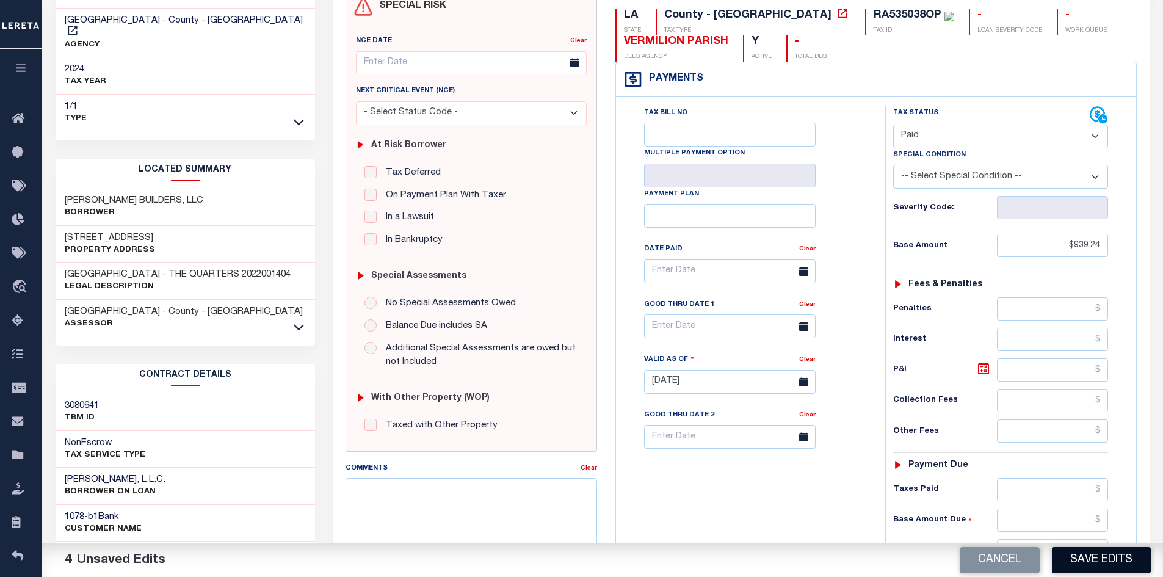
click at [1117, 561] on button "Save Edits" at bounding box center [1101, 560] width 99 height 26
checkbox input "false"
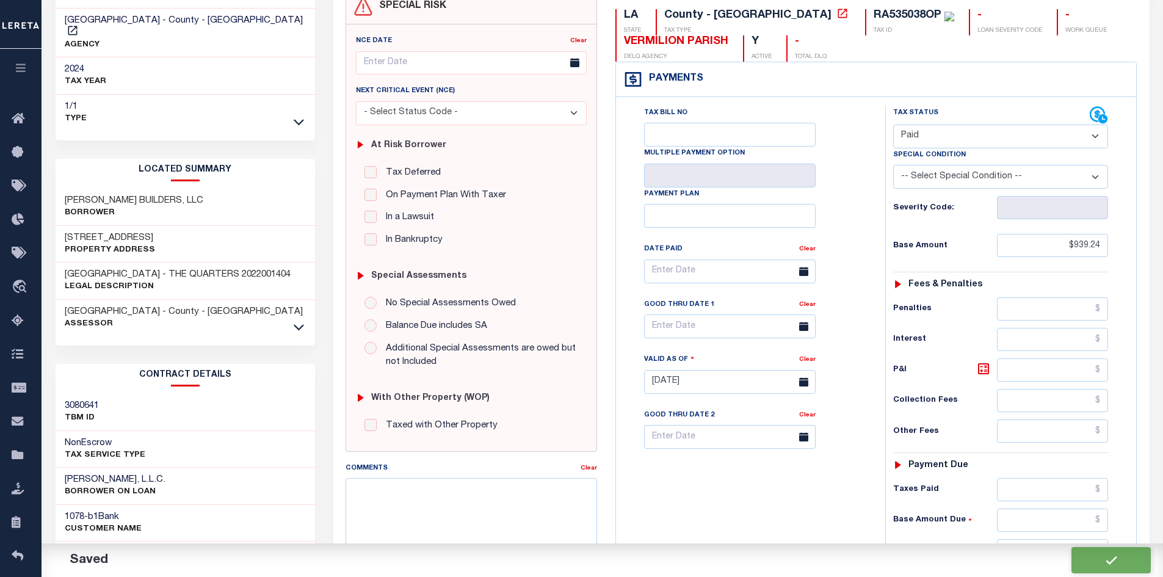
type input "$939.24"
type input "$0"
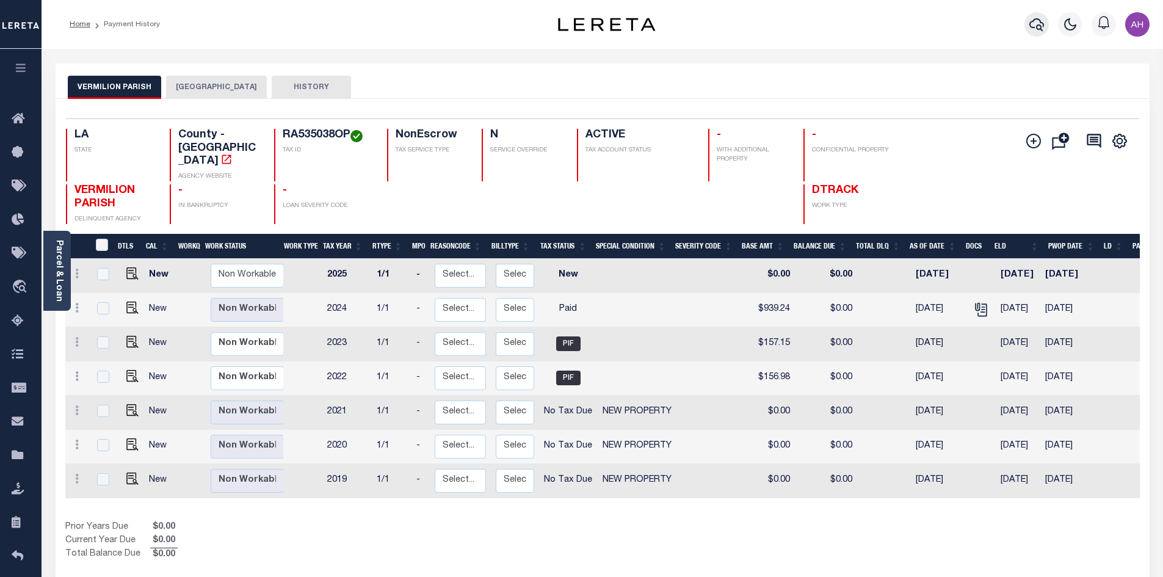
click at [1034, 24] on icon "button" at bounding box center [1037, 24] width 15 height 15
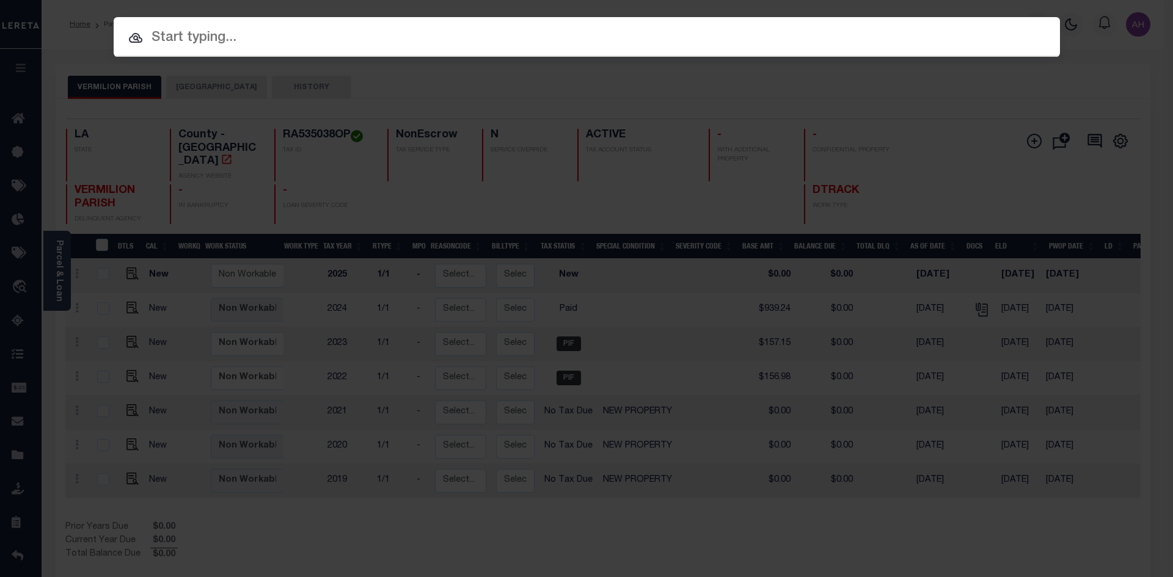
paste input "RA535038OV"
type input "RA535038OV"
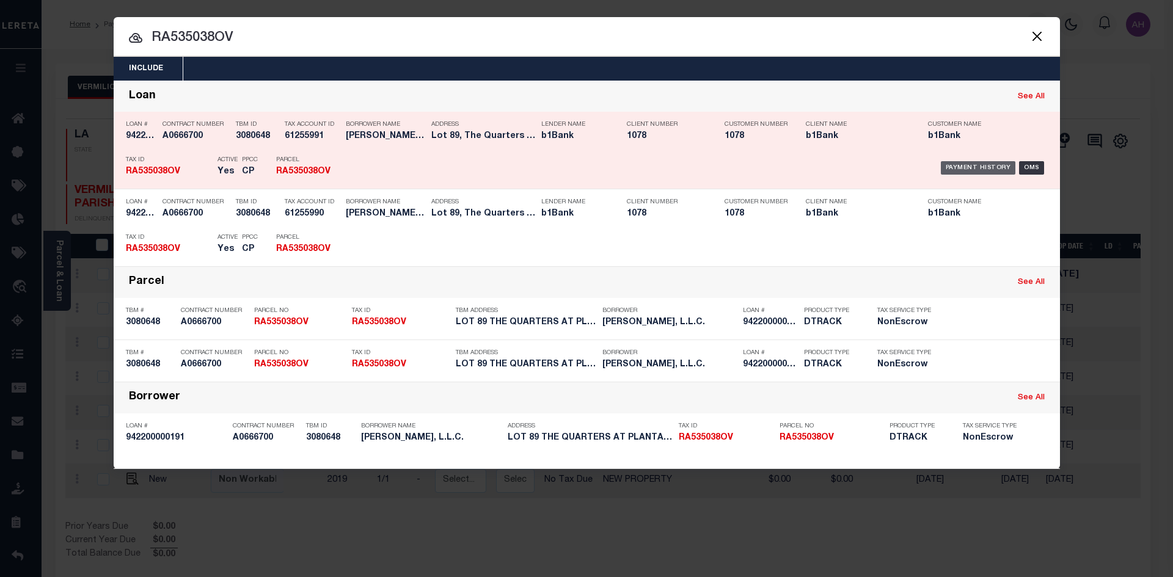
click at [988, 169] on div "Payment History" at bounding box center [977, 167] width 75 height 13
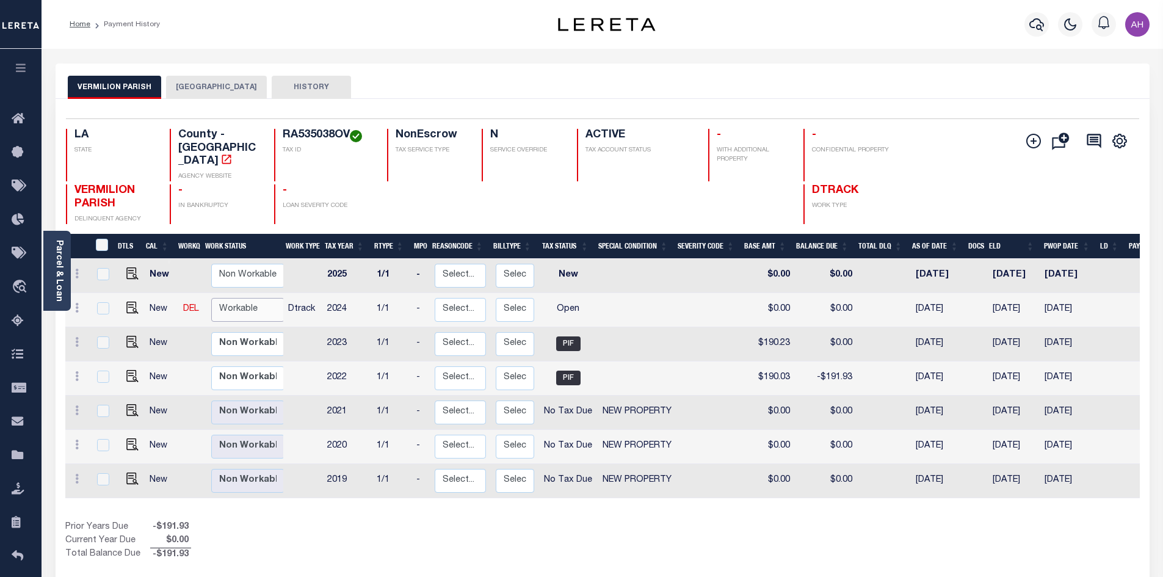
click at [239, 298] on select "Non Workable Workable" at bounding box center [247, 310] width 73 height 24
checkbox input "true"
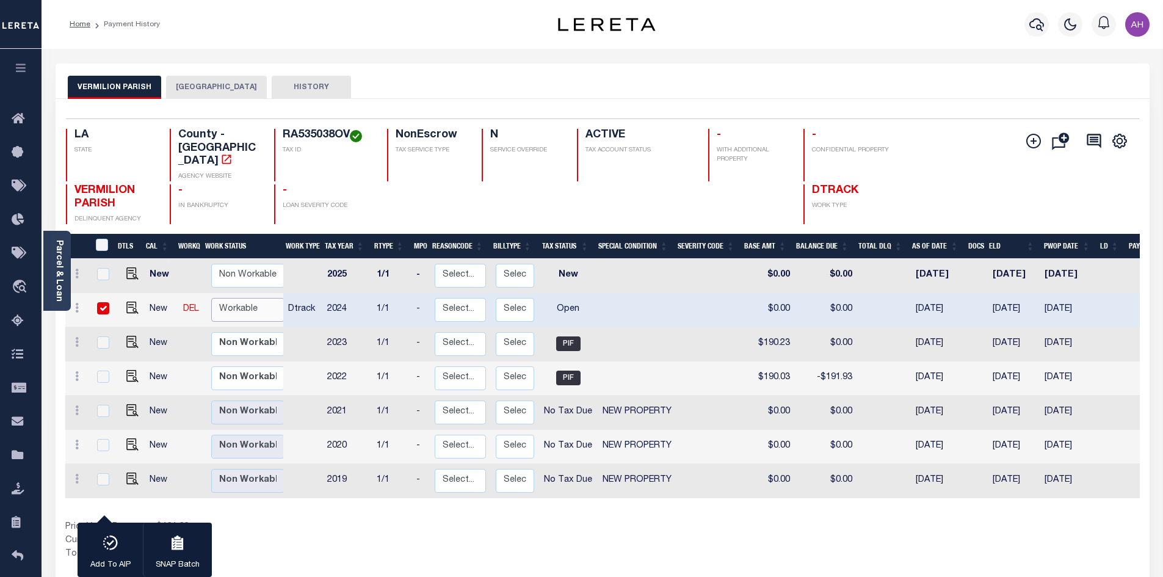
select select "true"
click at [211, 298] on select "Non Workable Workable" at bounding box center [247, 310] width 73 height 24
checkbox input "false"
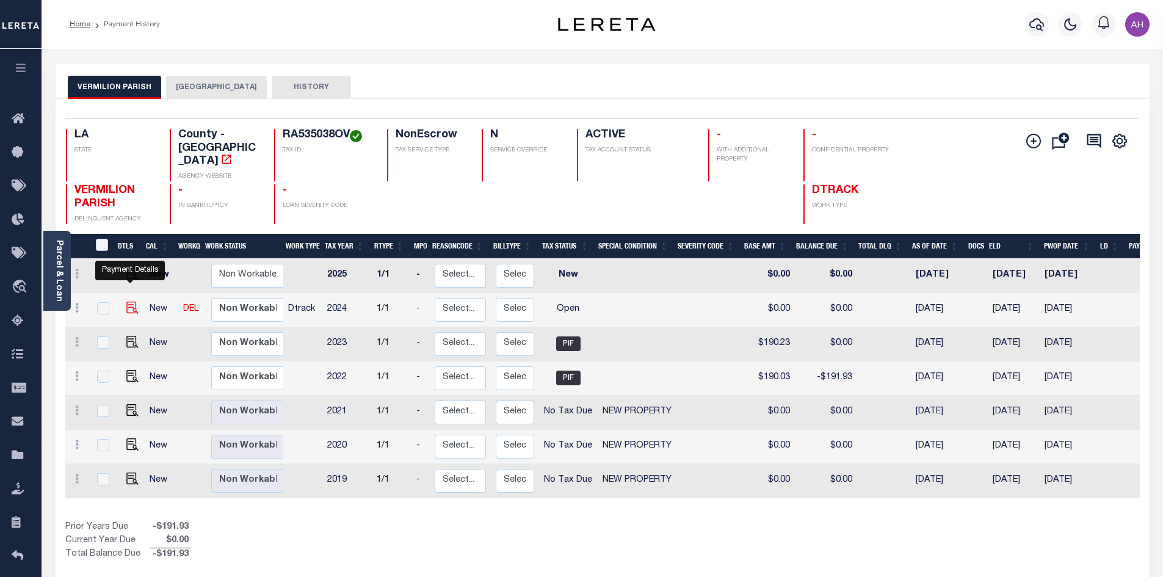
click at [131, 302] on img "" at bounding box center [132, 308] width 12 height 12
checkbox input "true"
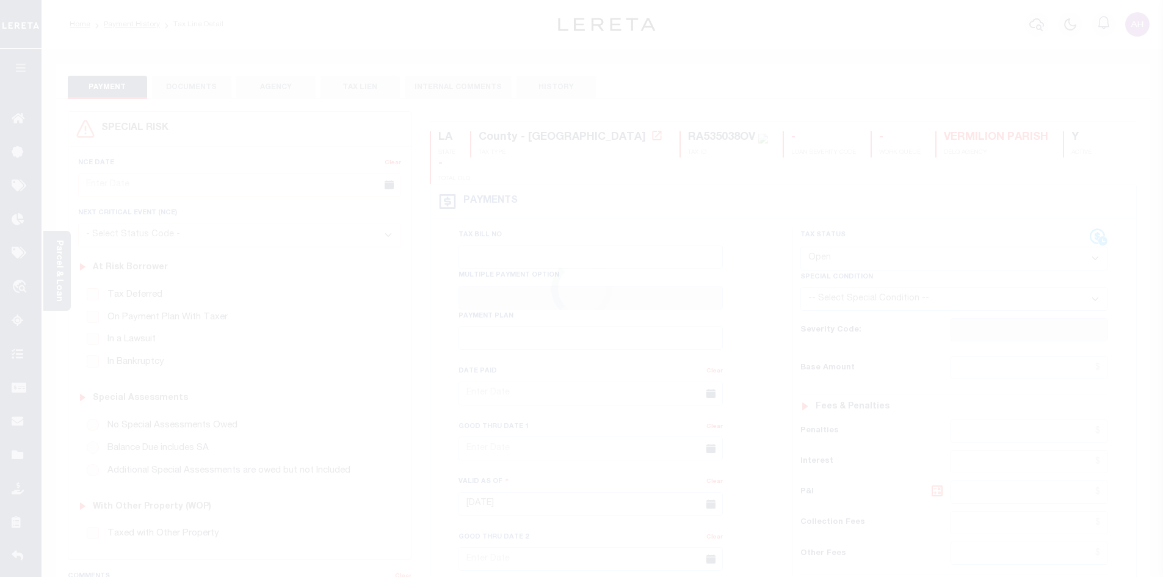
select select "OP2"
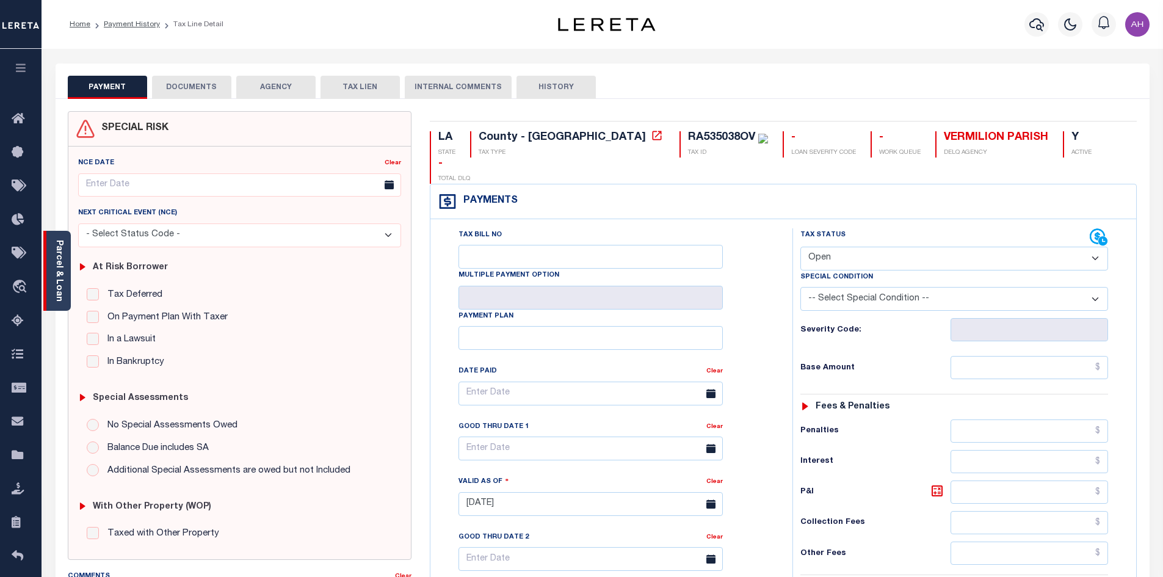
click at [54, 264] on link "Parcel & Loan" at bounding box center [58, 271] width 9 height 62
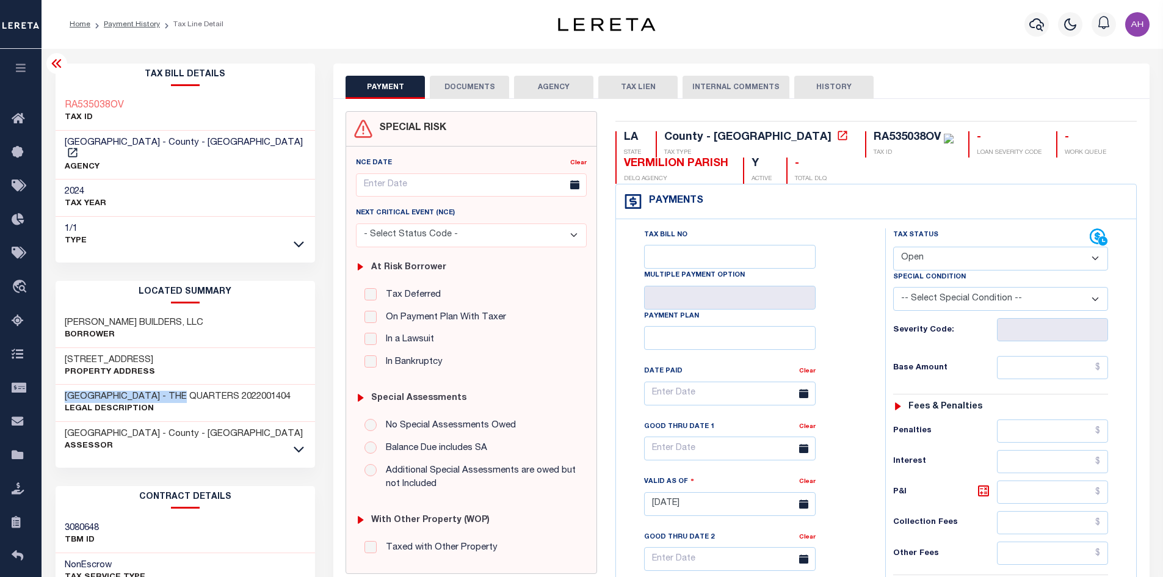
drag, startPoint x: 183, startPoint y: 381, endPoint x: 59, endPoint y: 377, distance: 124.0
click at [59, 385] on div "LOT 89 PLANTATION RIDGE - THE QUARTERS 2022001404 Legal Description" at bounding box center [186, 403] width 260 height 37
click at [448, 79] on button "DOCUMENTS" at bounding box center [469, 87] width 79 height 23
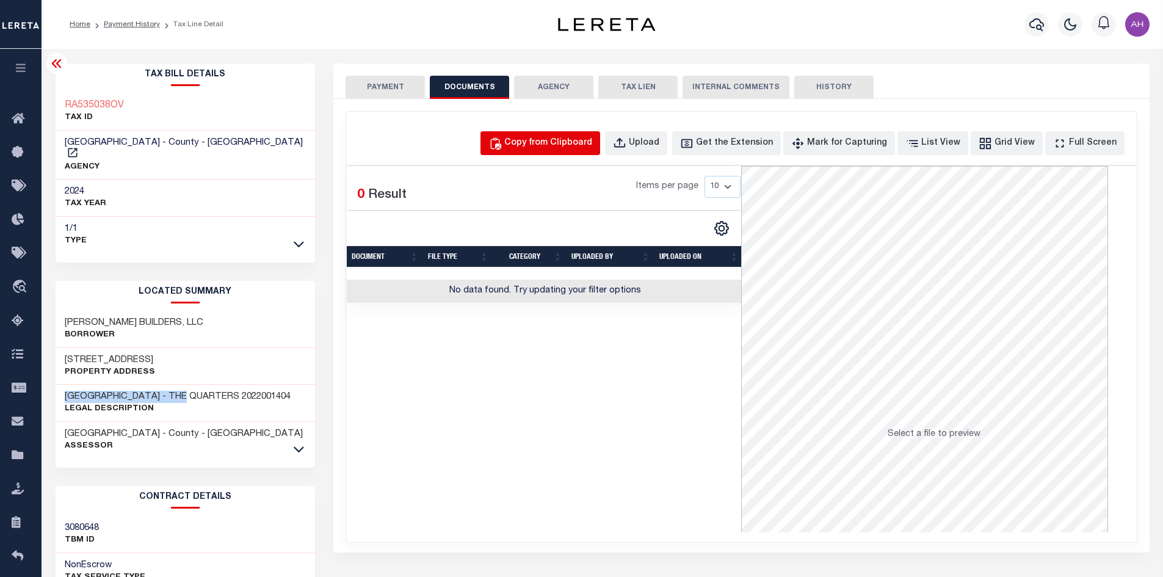
click at [551, 150] on div "Copy from Clipboard" at bounding box center [548, 143] width 88 height 13
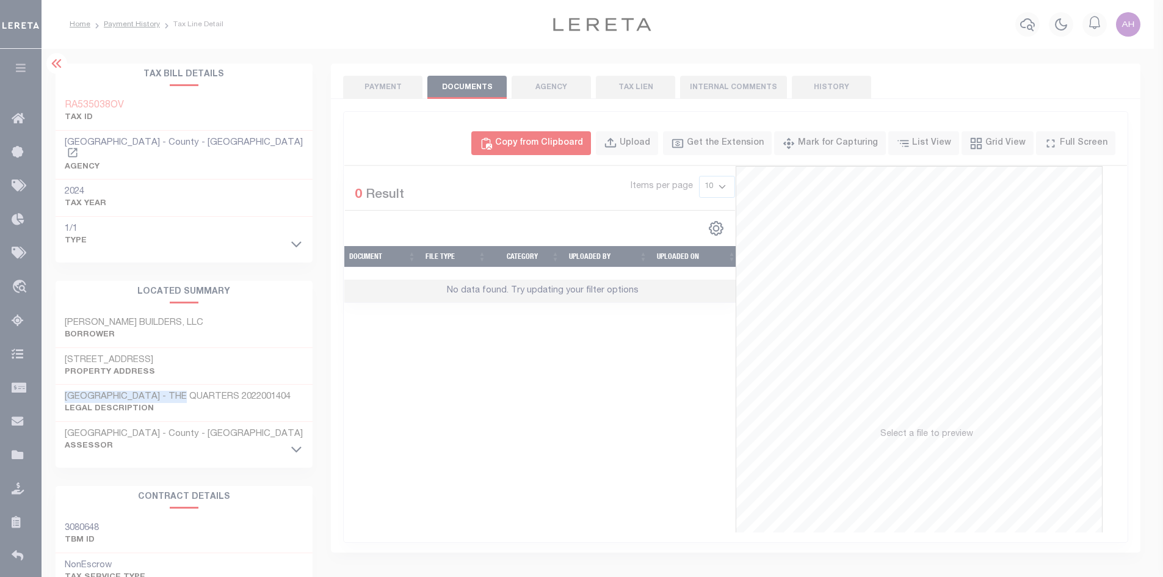
select select "POP"
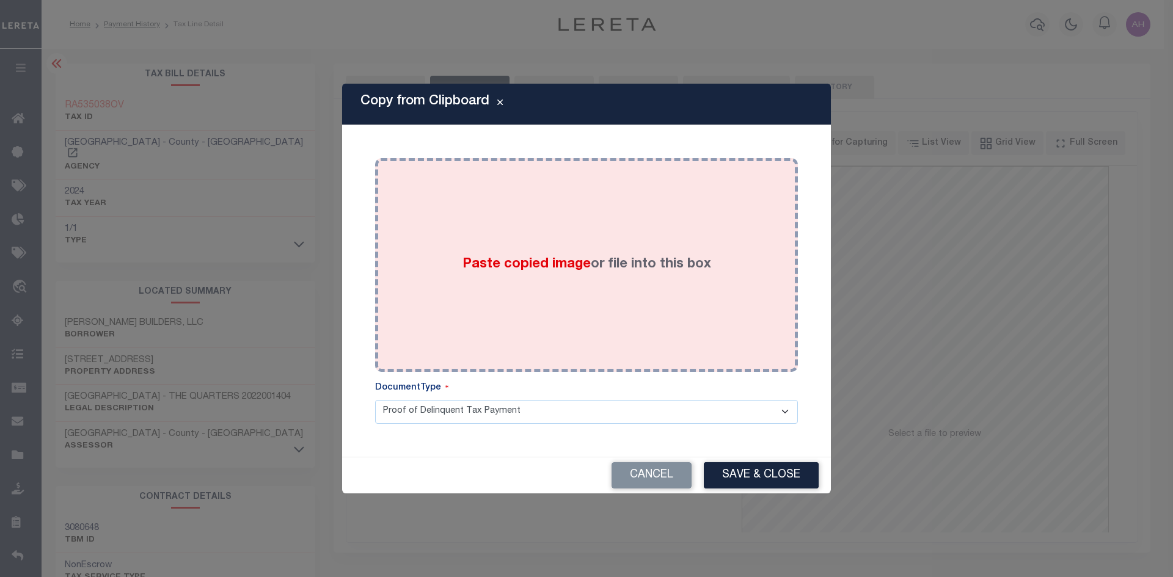
click at [526, 264] on span "Paste copied image" at bounding box center [526, 264] width 128 height 13
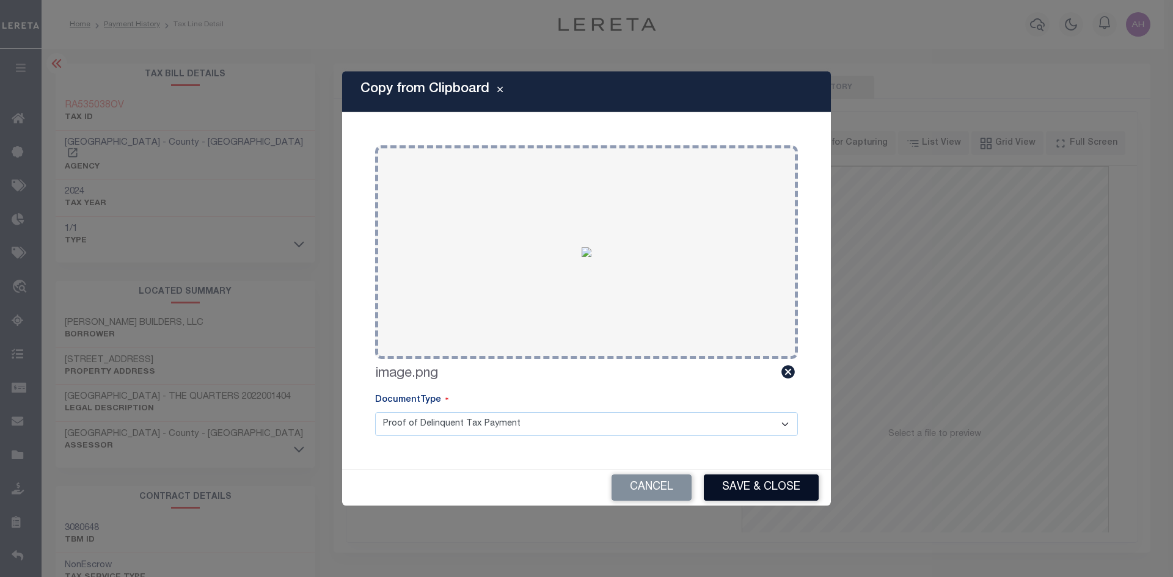
click at [773, 482] on button "Save & Close" at bounding box center [761, 488] width 115 height 26
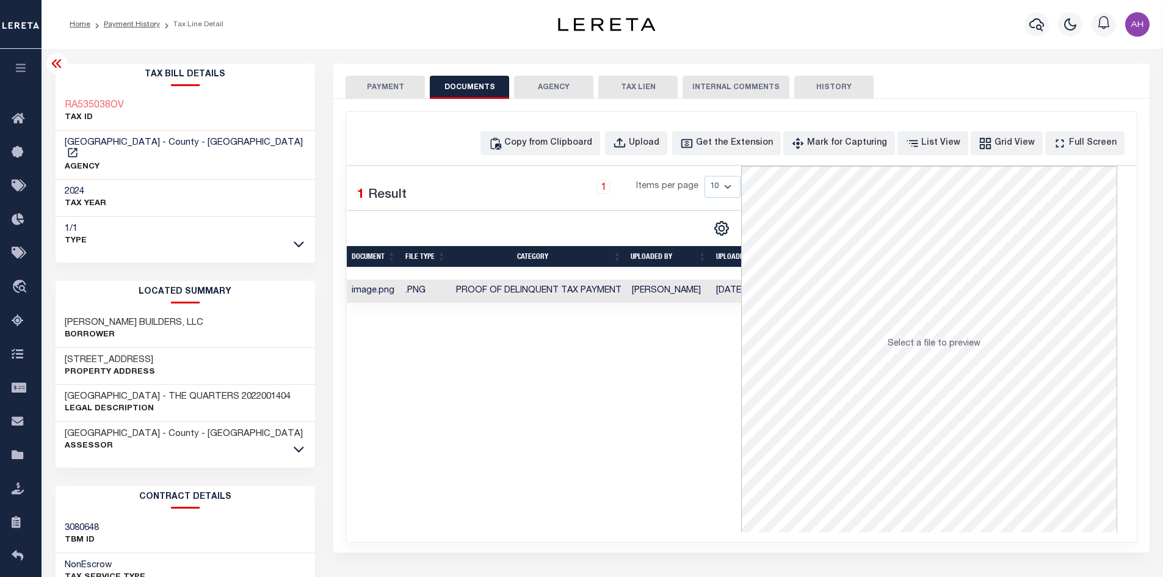
click at [374, 85] on button "PAYMENT" at bounding box center [385, 87] width 79 height 23
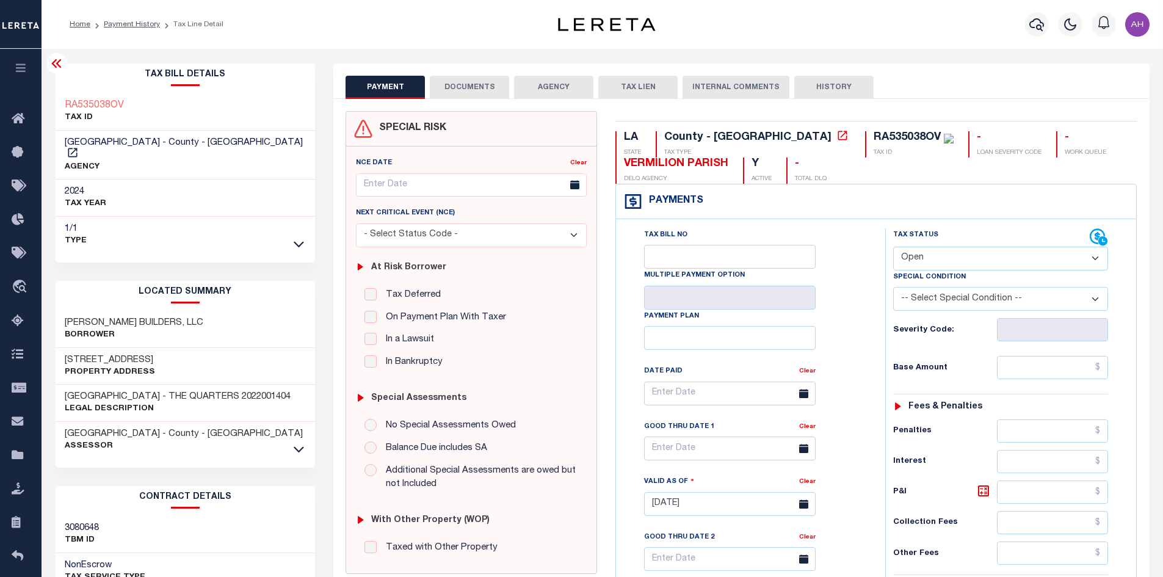
click at [925, 256] on select "- Select Status Code - Open Due/Unpaid Paid Incomplete No Tax Due Internal Refu…" at bounding box center [1000, 259] width 215 height 24
select select "DUE"
click at [893, 247] on select "- Select Status Code - Open Due/Unpaid Paid Incomplete No Tax Due Internal Refu…" at bounding box center [1000, 259] width 215 height 24
type input "[DATE]"
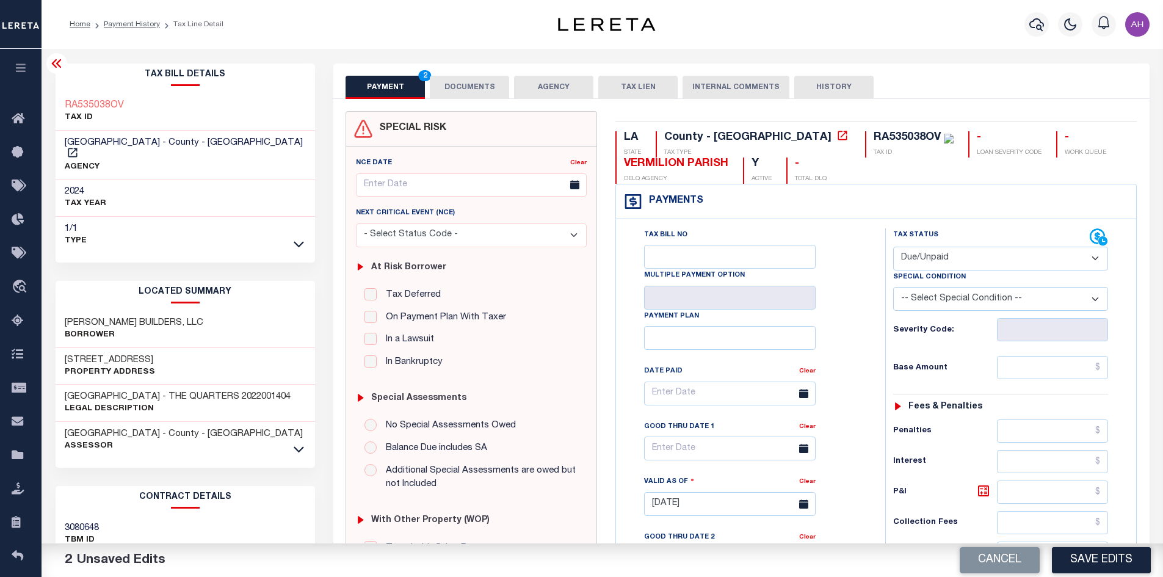
click at [937, 255] on select "- Select Status Code - Open Due/Unpaid Paid Incomplete No Tax Due Internal Refu…" at bounding box center [1000, 259] width 215 height 24
select select "PYD"
click at [893, 247] on select "- Select Status Code - Open Due/Unpaid Paid Incomplete No Tax Due Internal Refu…" at bounding box center [1000, 259] width 215 height 24
click at [964, 306] on select "-- Select Special Condition -- 3RD PARTY TAX LIEN AGENCY TAX LIEN (A.K.A Inside…" at bounding box center [1000, 299] width 215 height 24
drag, startPoint x: 853, startPoint y: 209, endPoint x: 858, endPoint y: 214, distance: 7.0
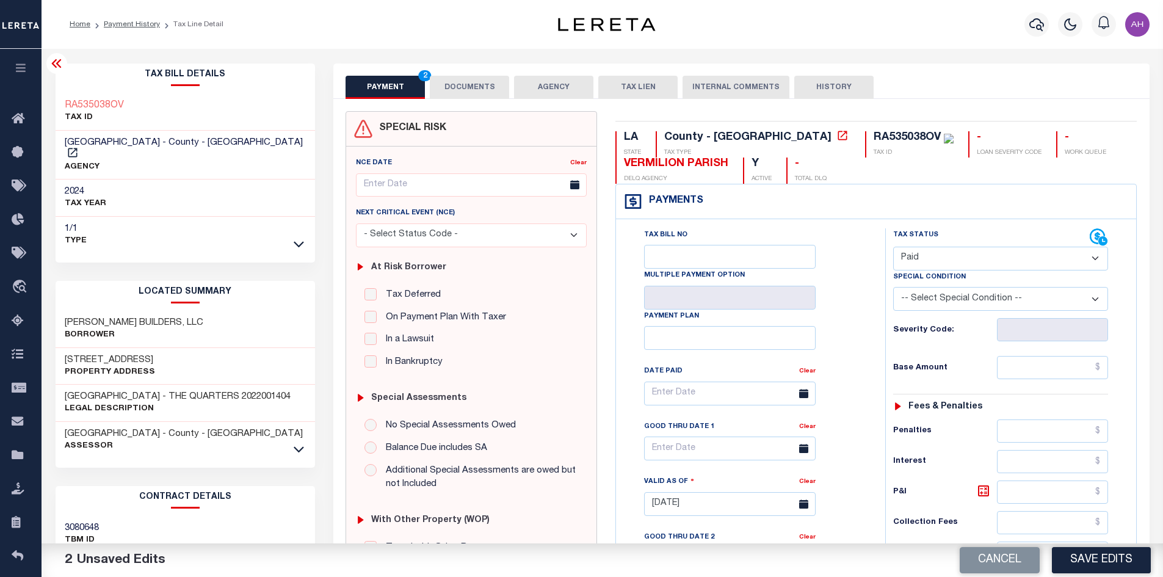
click at [853, 209] on div "Payments Warning! Search Status is not "Completed", amounts can not be keyed." at bounding box center [876, 201] width 520 height 35
click at [1034, 371] on input "text" at bounding box center [1053, 367] width 112 height 23
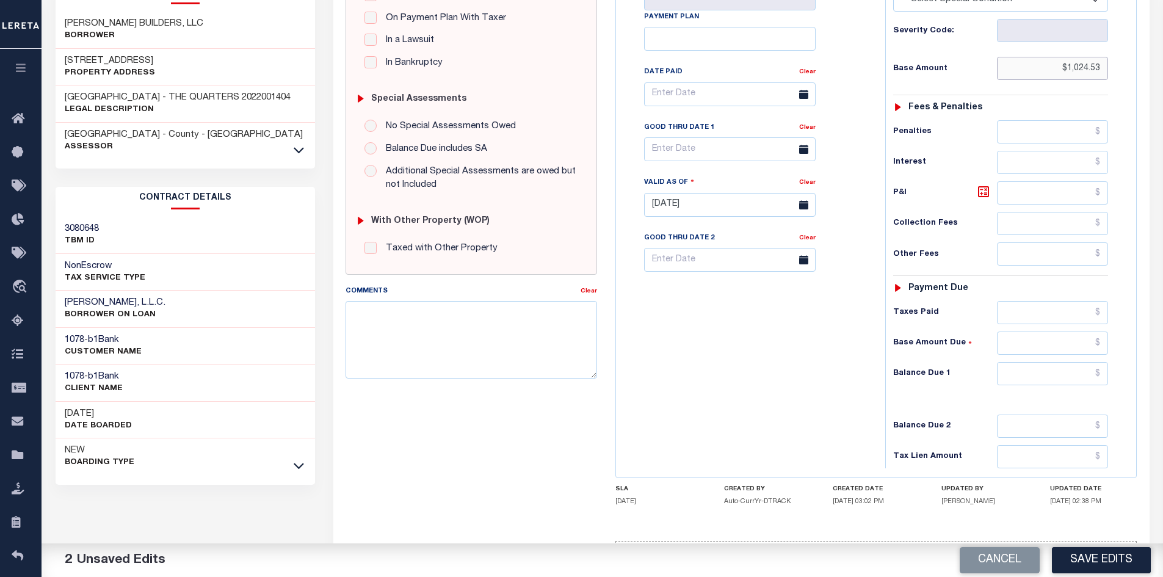
scroll to position [305, 0]
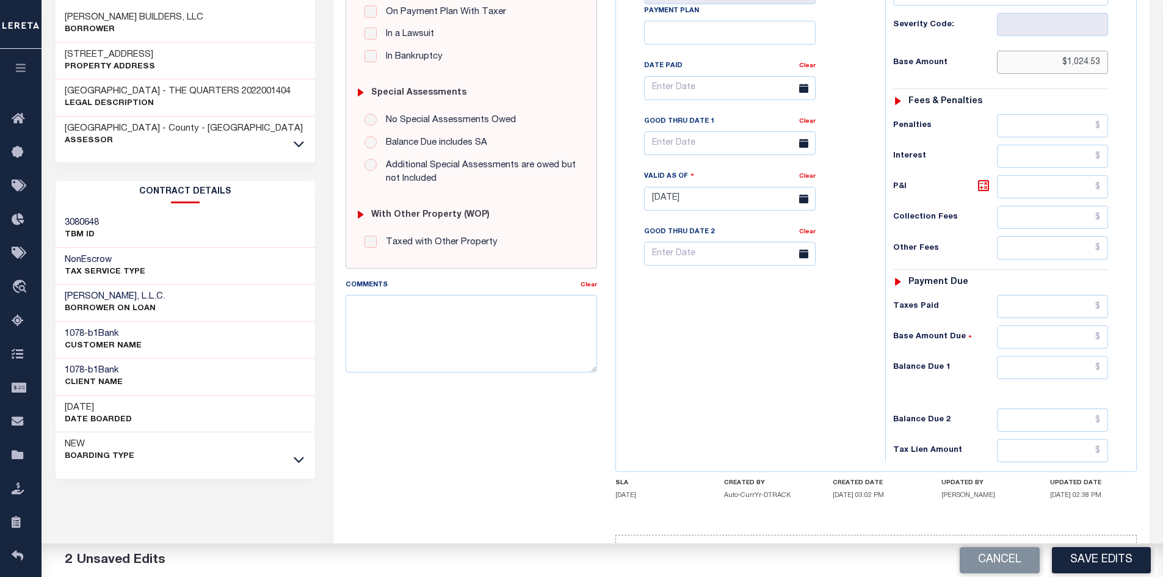
type input "$1,024.53"
click at [1028, 366] on input "text" at bounding box center [1053, 367] width 112 height 23
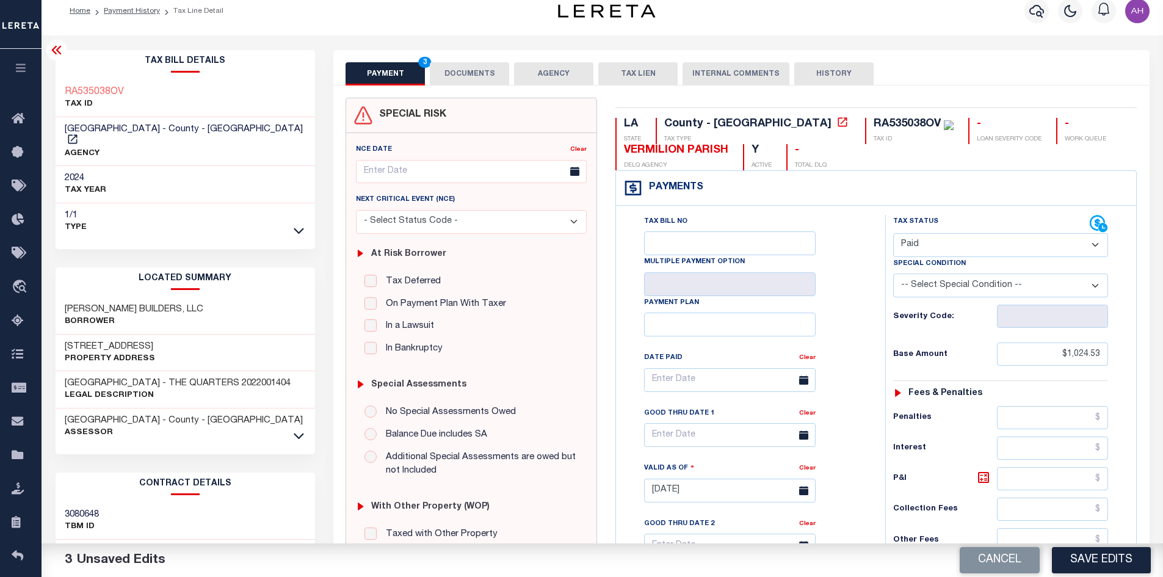
scroll to position [0, 0]
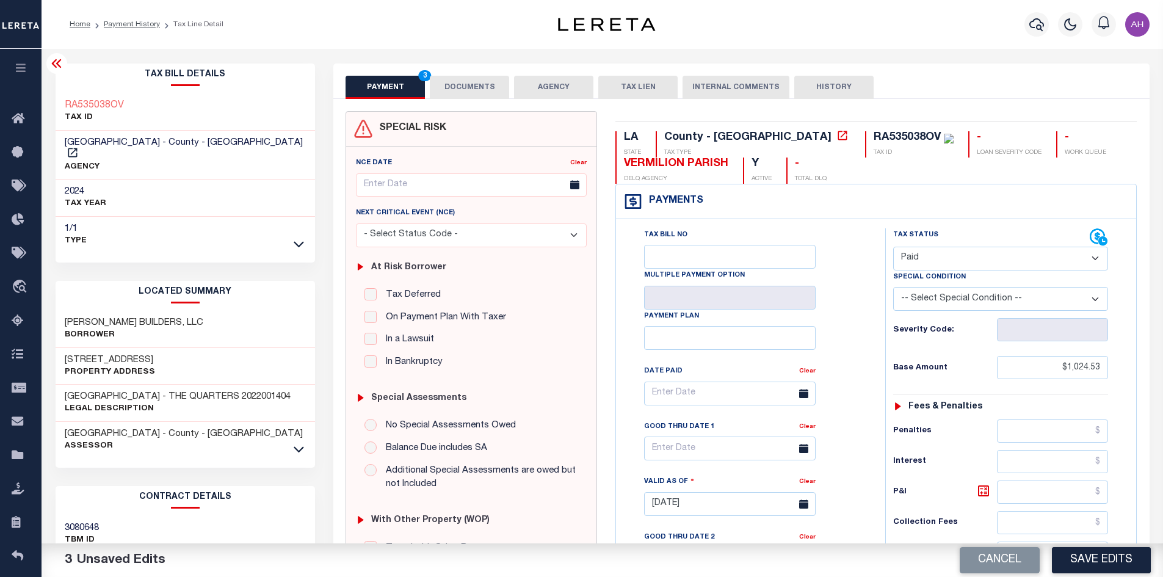
click at [476, 86] on button "DOCUMENTS" at bounding box center [469, 87] width 79 height 23
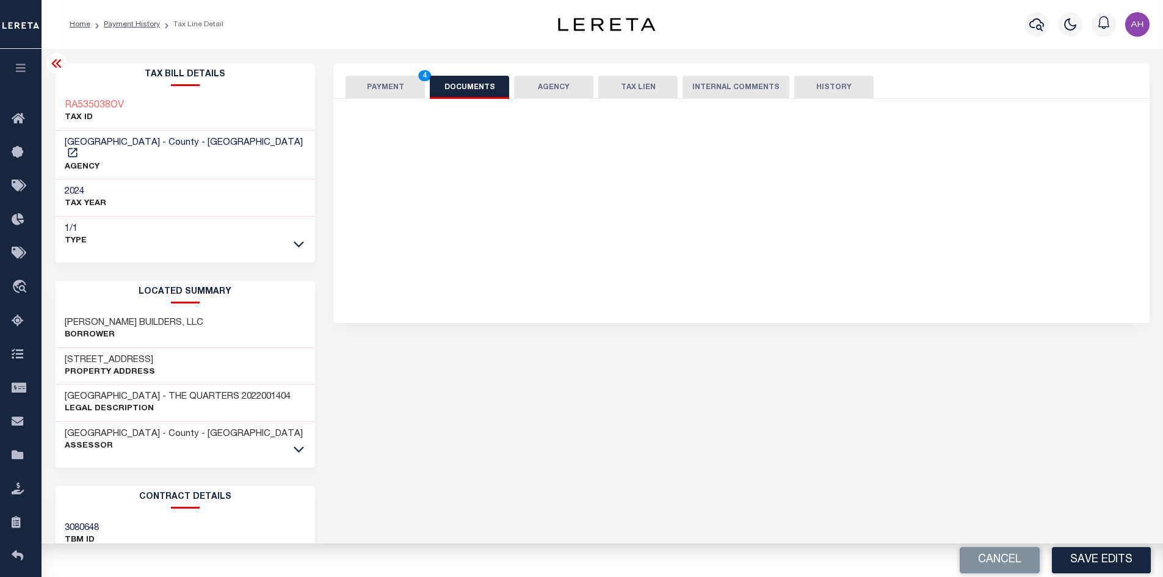
type input "$0.00"
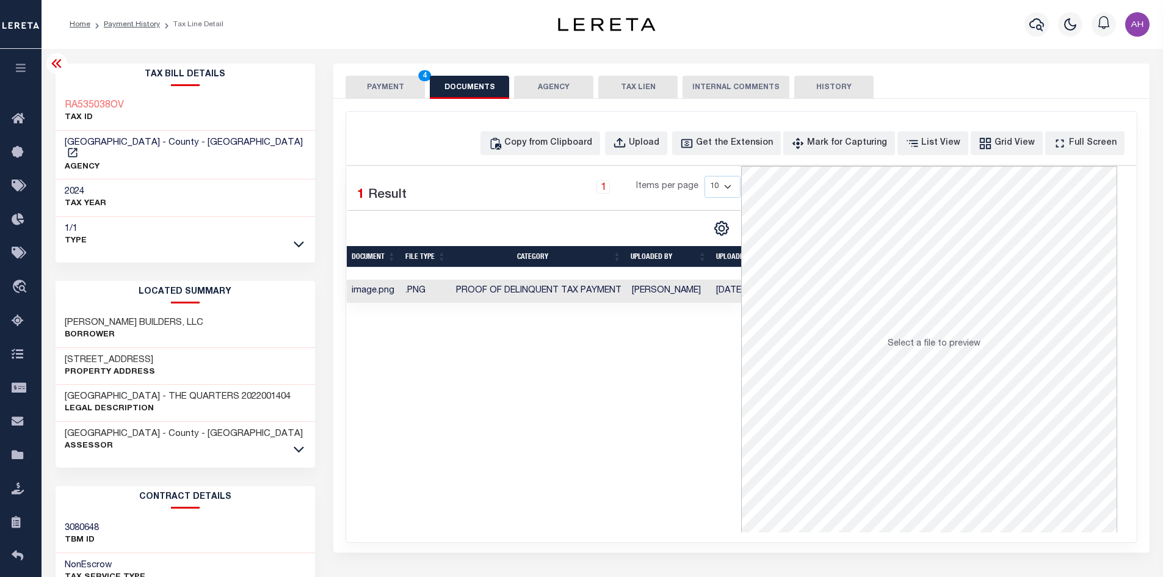
click at [406, 78] on button "PAYMENT 4" at bounding box center [385, 87] width 79 height 23
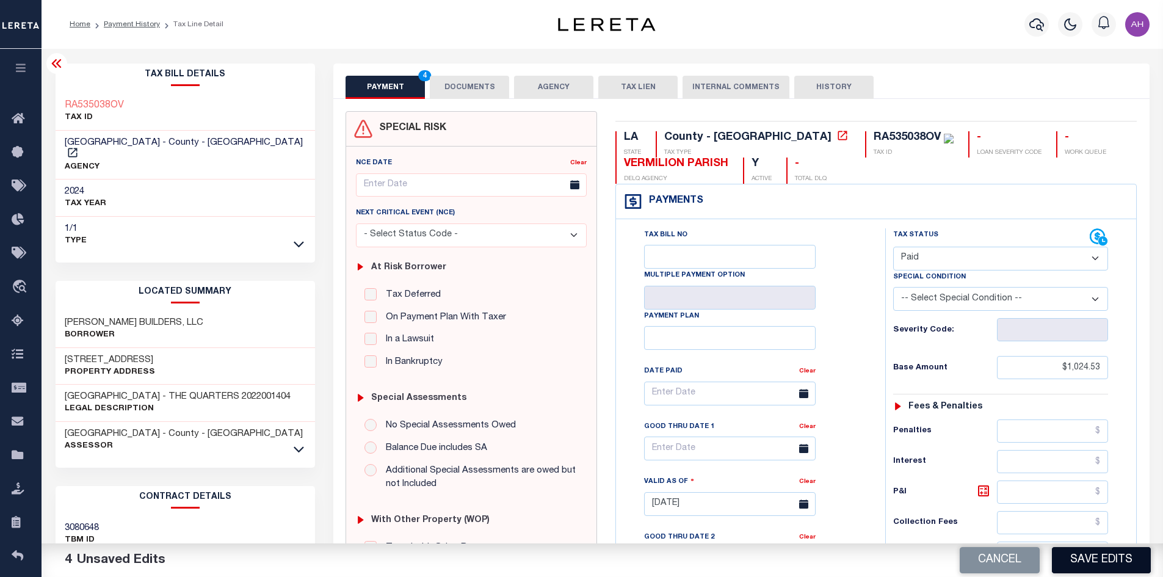
click at [1105, 558] on button "Save Edits" at bounding box center [1101, 560] width 99 height 26
checkbox input "false"
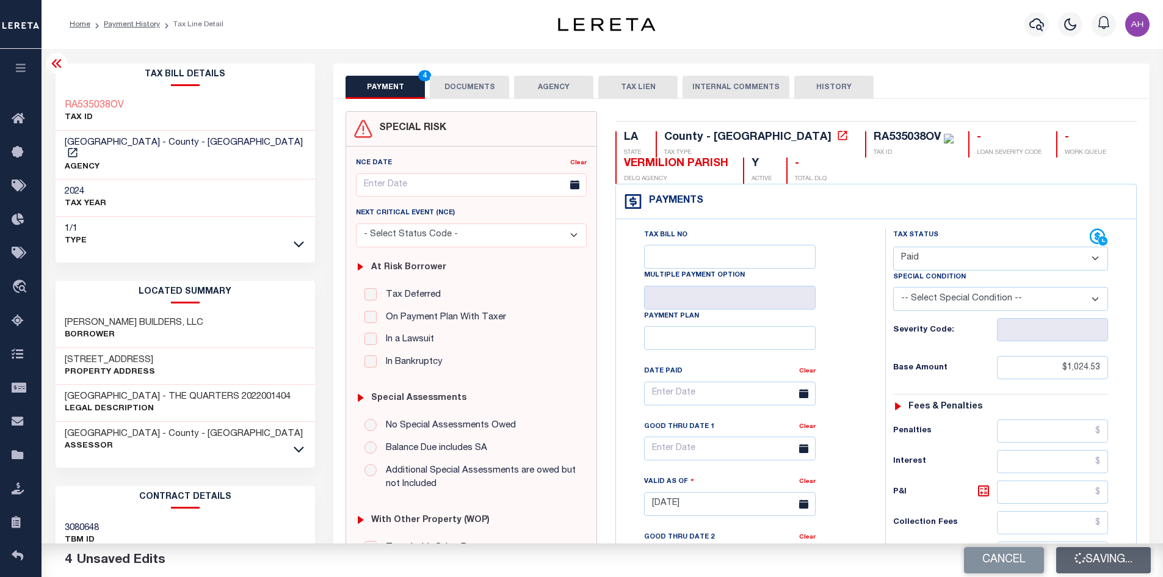
type input "$1,024.53"
type input "$0"
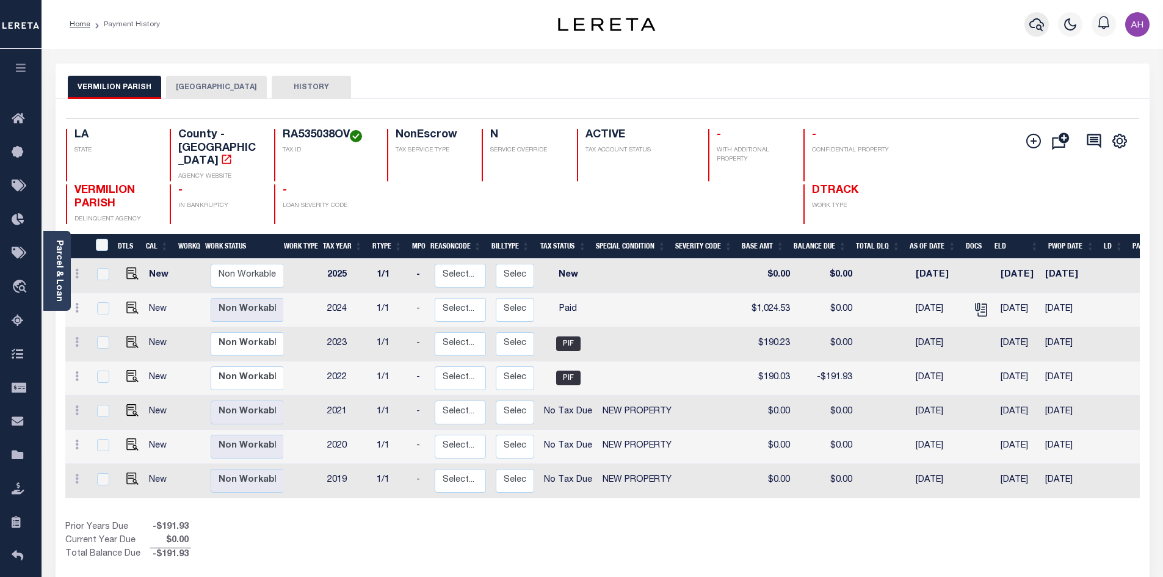
click at [1035, 20] on icon "button" at bounding box center [1037, 24] width 15 height 13
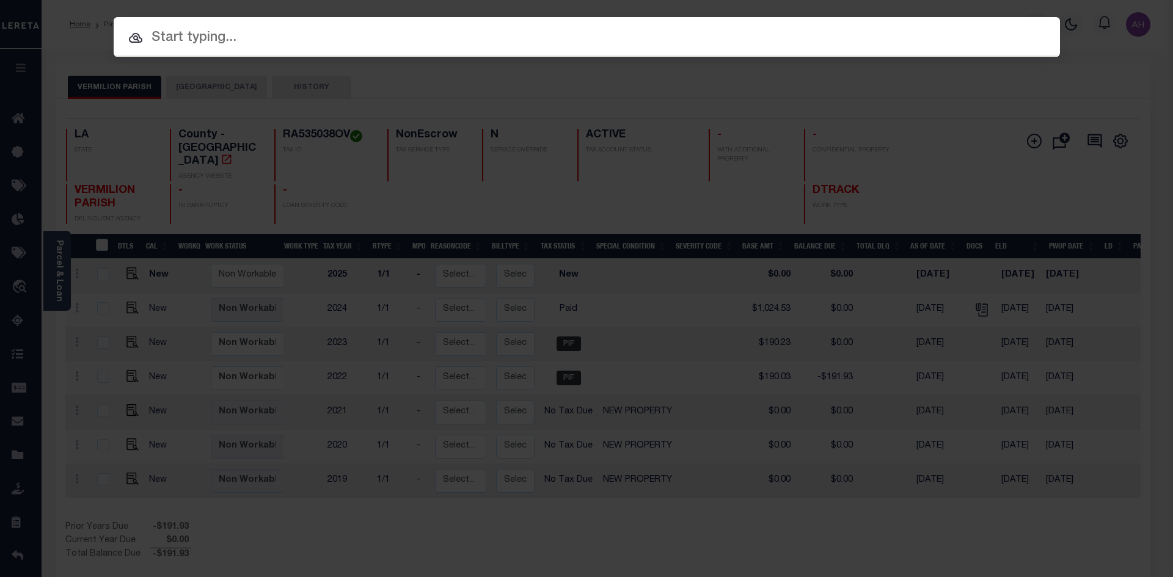
paste input "RM070680AC"
type input "RM070680AC"
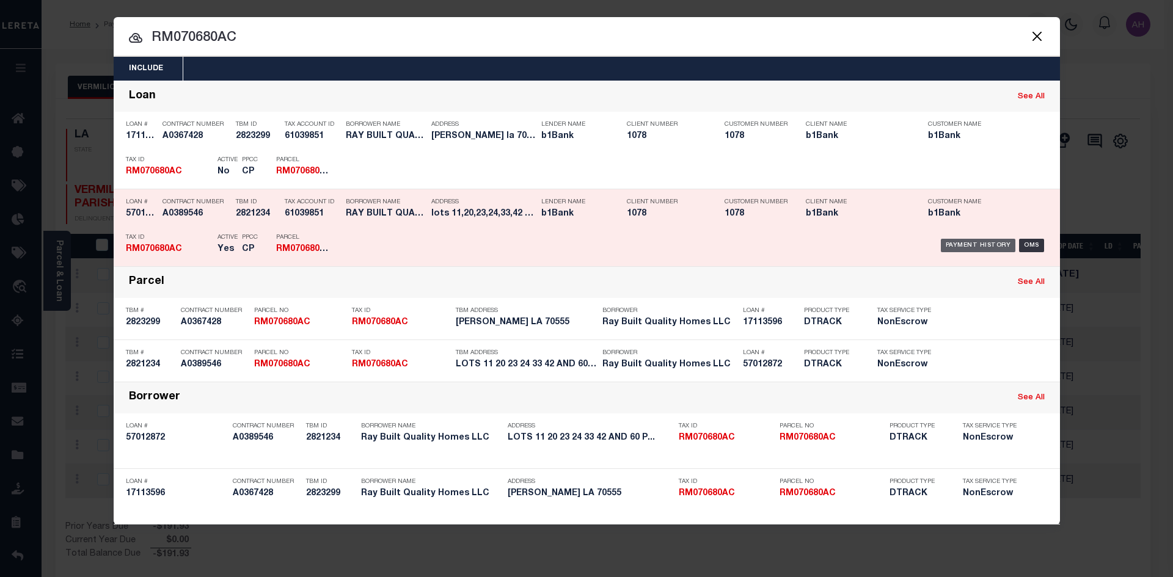
click at [984, 245] on div "Payment History" at bounding box center [977, 245] width 75 height 13
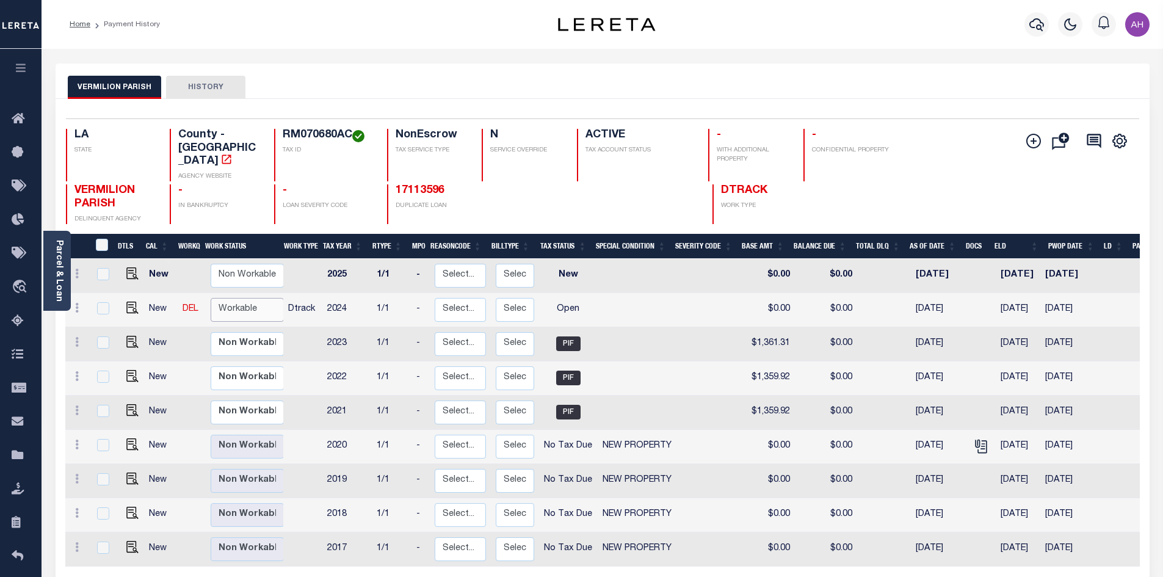
click at [238, 298] on select "Non Workable Workable" at bounding box center [247, 310] width 73 height 24
checkbox input "true"
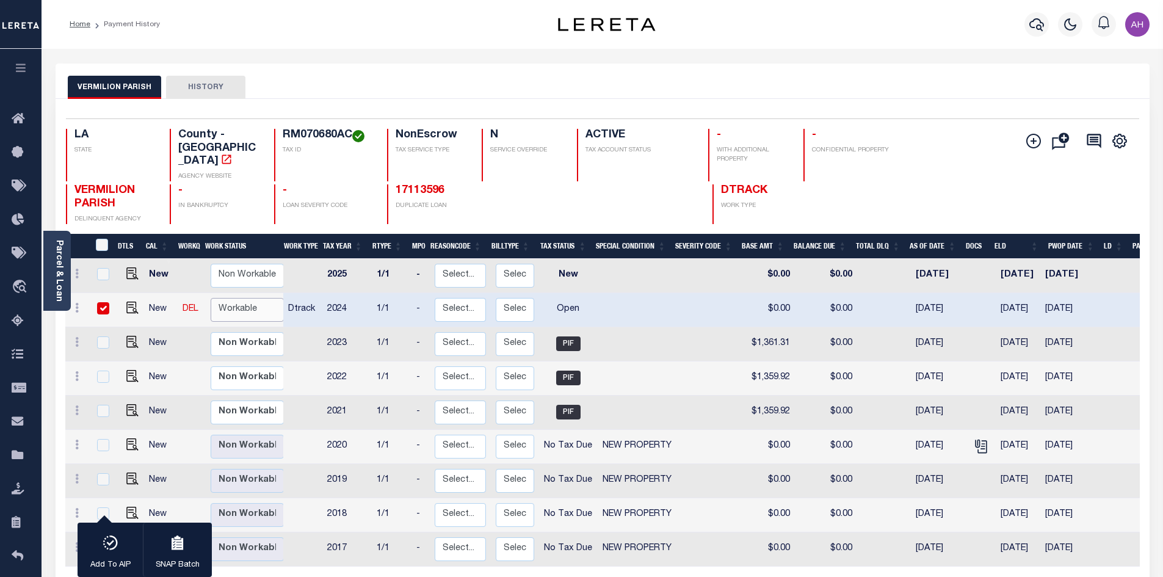
select select "true"
click at [211, 298] on select "Non Workable Workable" at bounding box center [247, 310] width 73 height 24
checkbox input "false"
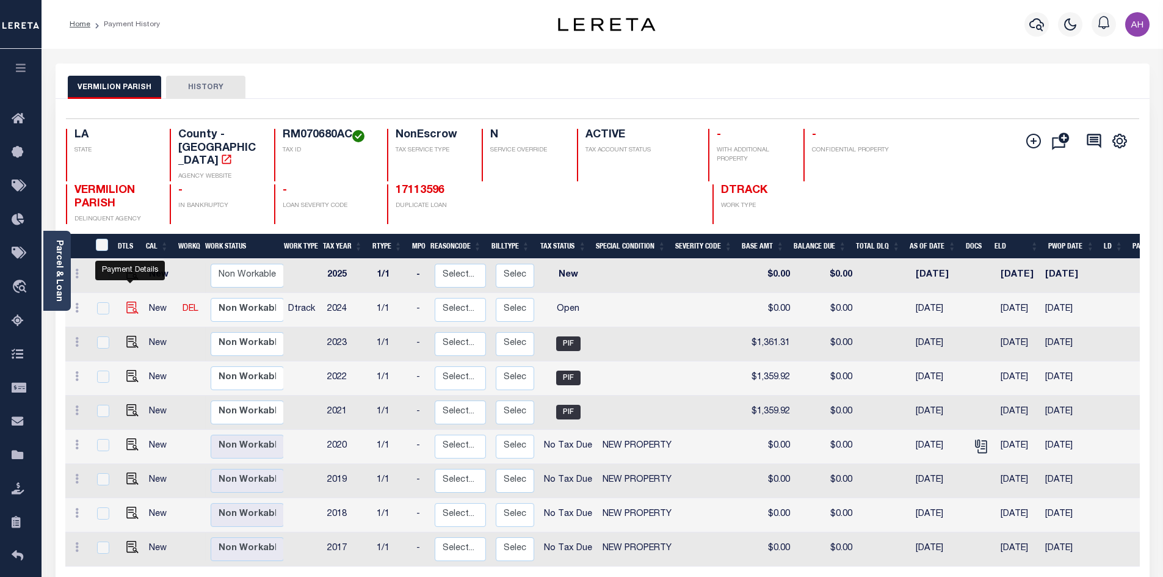
click img ""
checkbox input "true"
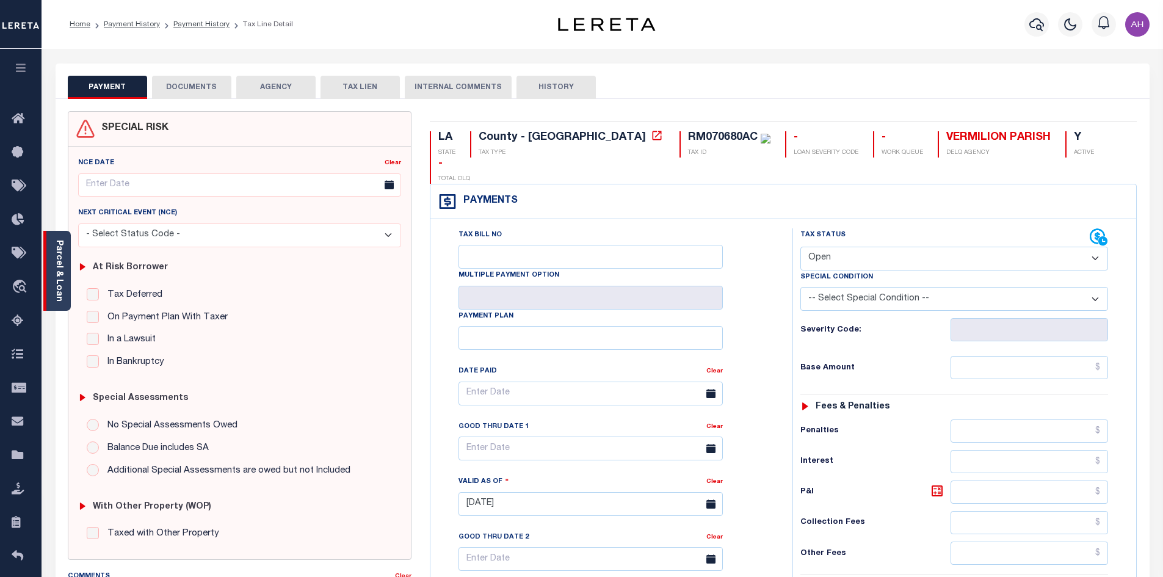
click at [57, 264] on link "Parcel & Loan" at bounding box center [58, 271] width 9 height 62
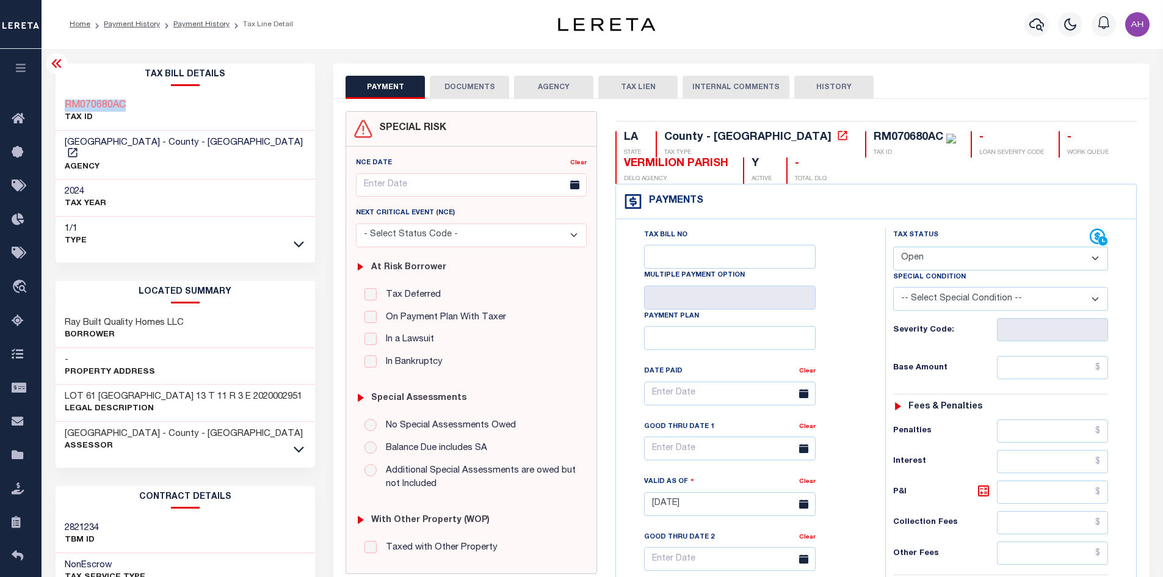
drag, startPoint x: 111, startPoint y: 104, endPoint x: 65, endPoint y: 104, distance: 45.8
click at [65, 104] on div "RM070680AC TAX ID" at bounding box center [186, 111] width 260 height 37
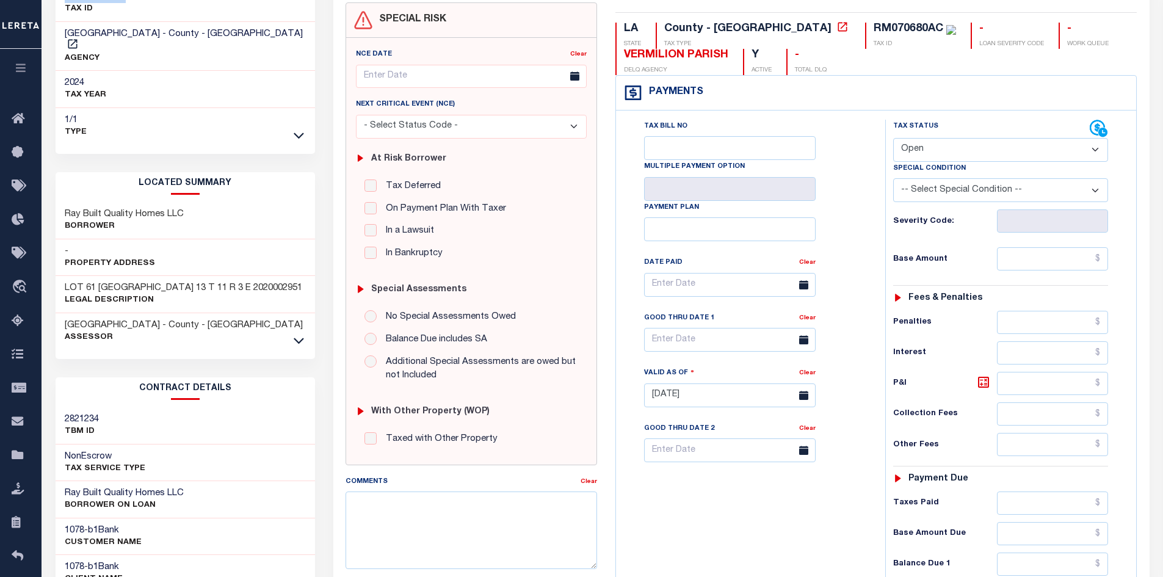
scroll to position [61, 0]
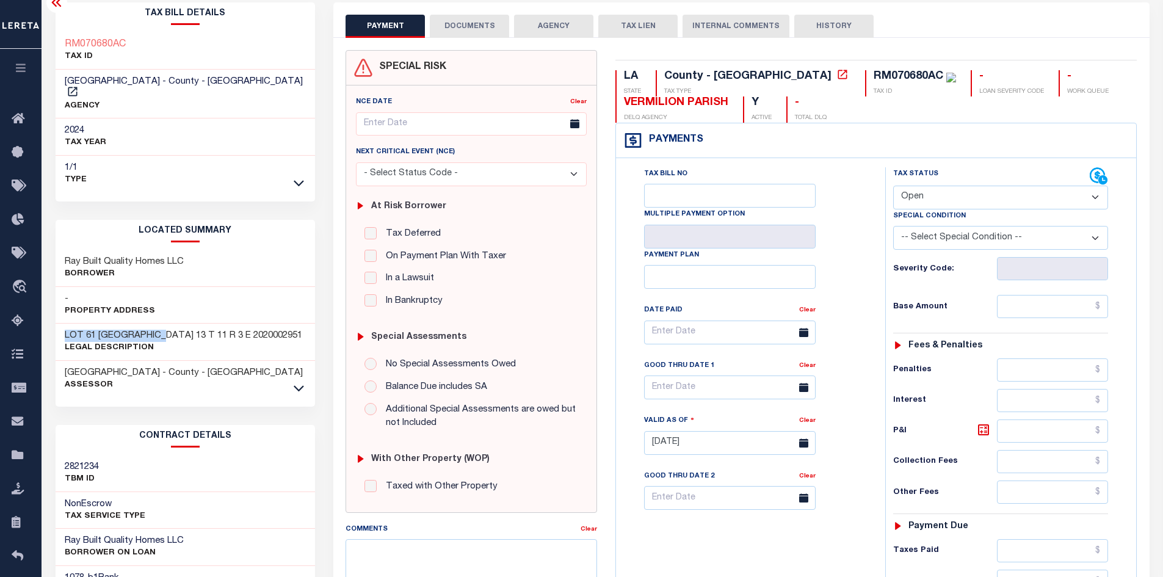
drag, startPoint x: 63, startPoint y: 321, endPoint x: 157, endPoint y: 324, distance: 94.1
click at [157, 324] on div "LOT 61 PRAIRIE COVE SEC 13 T 11 R 3 E 2020002951 Legal Description" at bounding box center [186, 342] width 260 height 37
copy h3 "LOT 61 PRAIRIE COVE"
click at [1008, 198] on select "- Select Status Code - Open Due/Unpaid Paid Incomplete No Tax Due Internal Refu…" at bounding box center [1000, 198] width 215 height 24
select select "PYD"
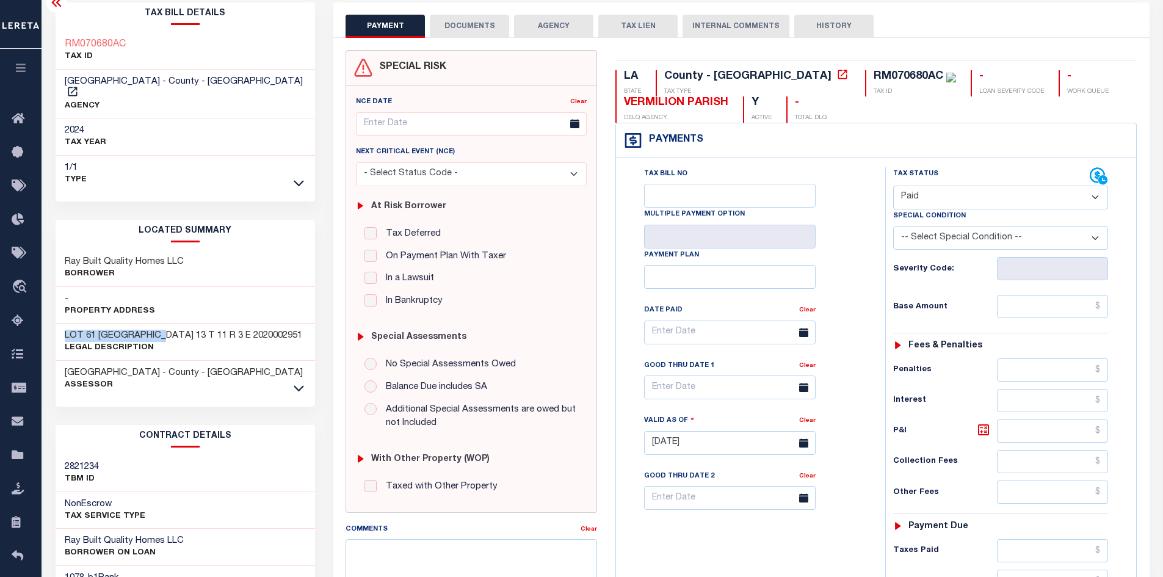
click at [893, 186] on select "- Select Status Code - Open Due/Unpaid Paid Incomplete No Tax Due Internal Refu…" at bounding box center [1000, 198] width 215 height 24
type input "[DATE]"
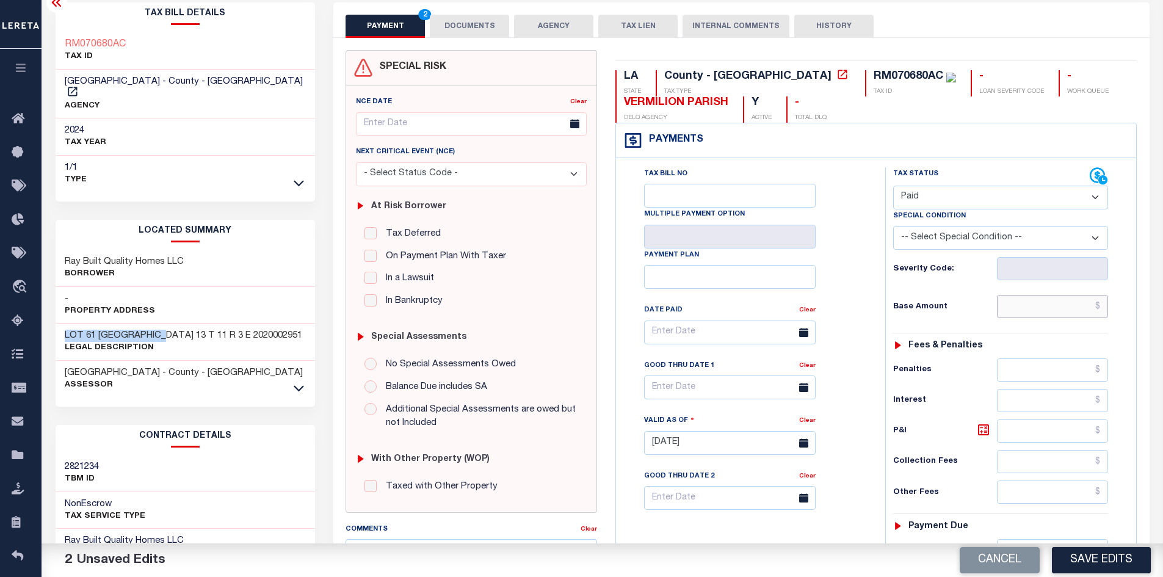
click at [1058, 310] on input "text" at bounding box center [1053, 306] width 112 height 23
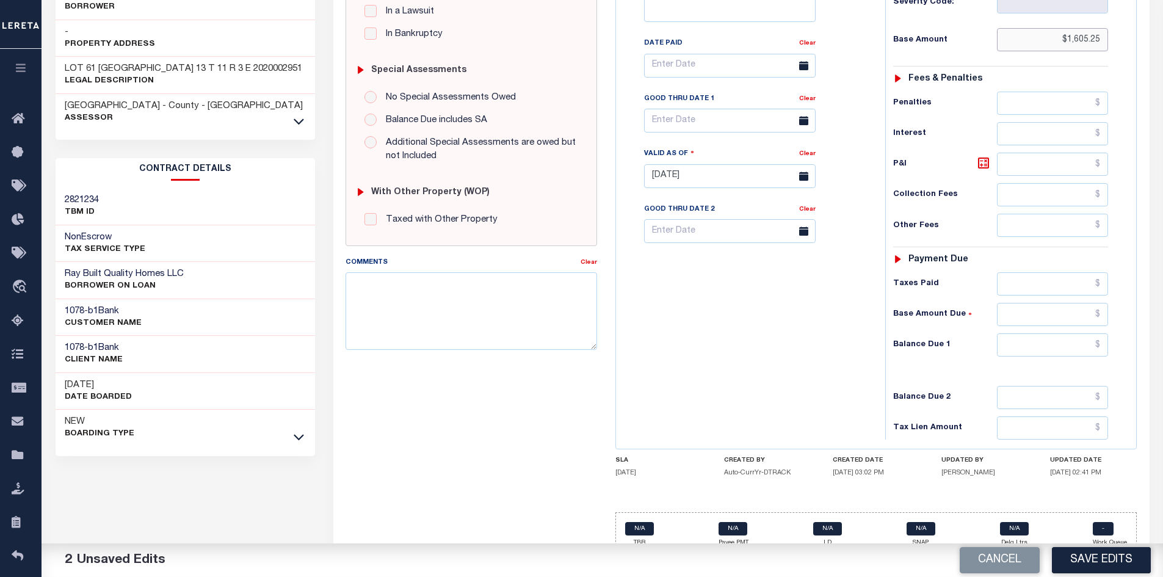
scroll to position [348, 0]
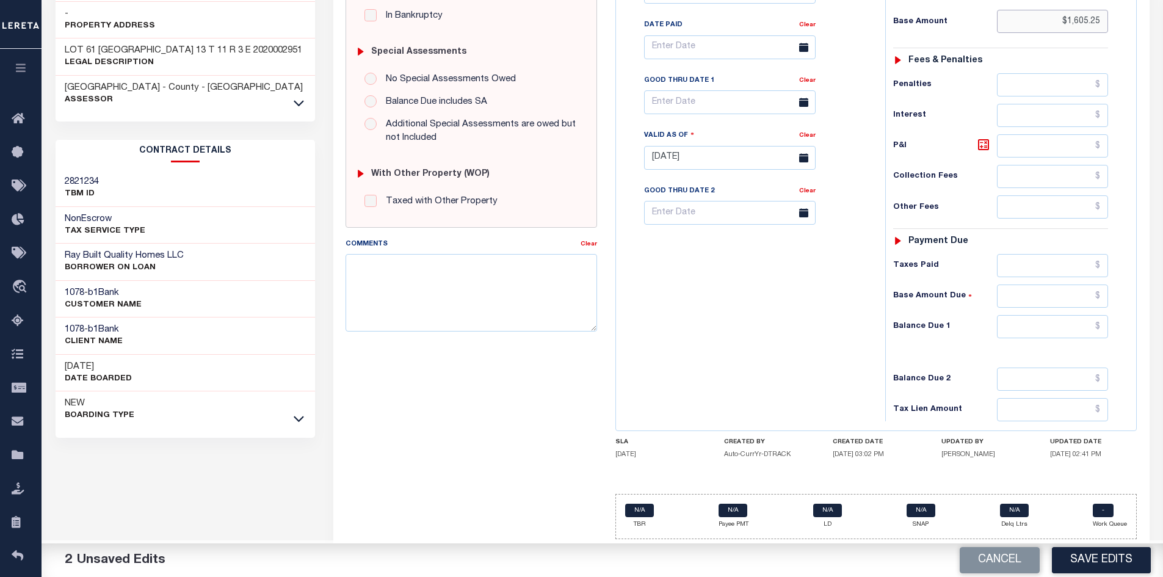
type input "$1,605.25"
click at [1062, 321] on input "text" at bounding box center [1053, 326] width 112 height 23
type input "$0"
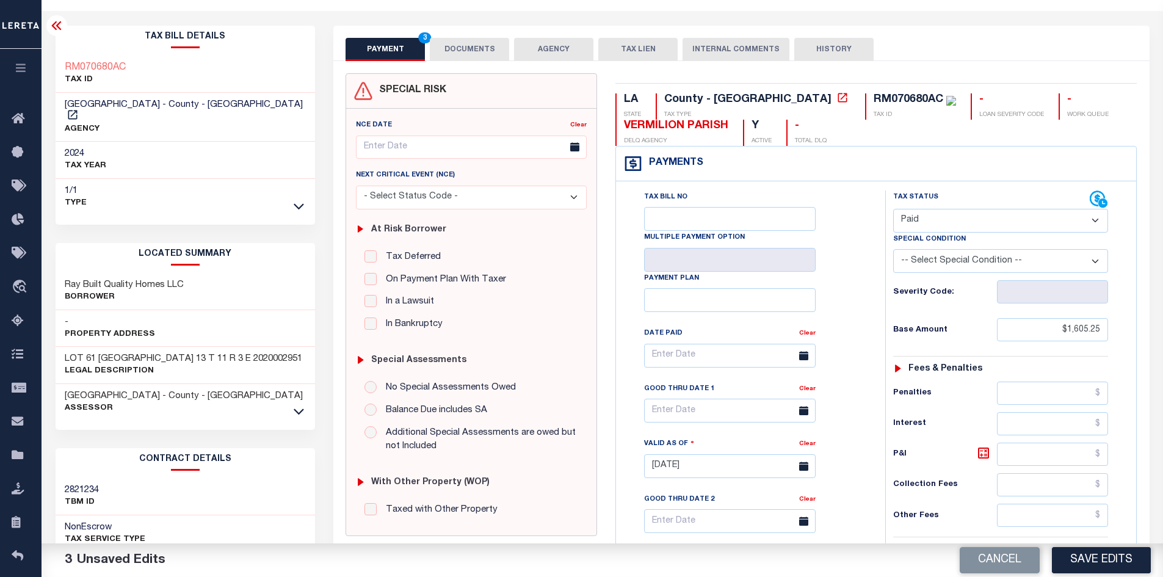
scroll to position [0, 0]
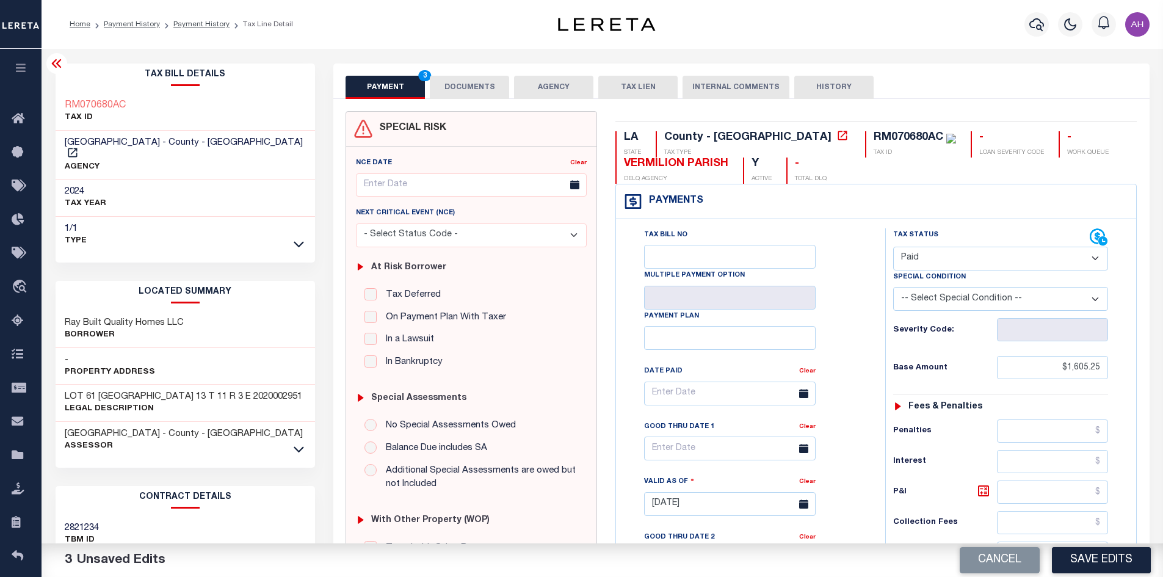
click at [459, 82] on button "DOCUMENTS" at bounding box center [469, 87] width 79 height 23
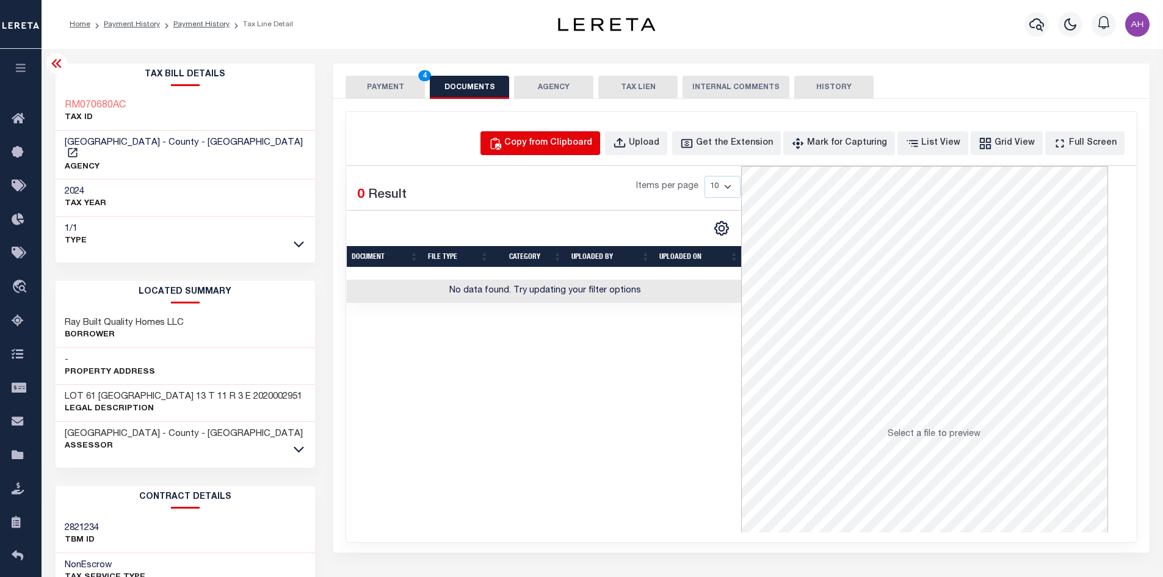
click at [583, 143] on div "Copy from Clipboard" at bounding box center [548, 143] width 88 height 13
select select "POP"
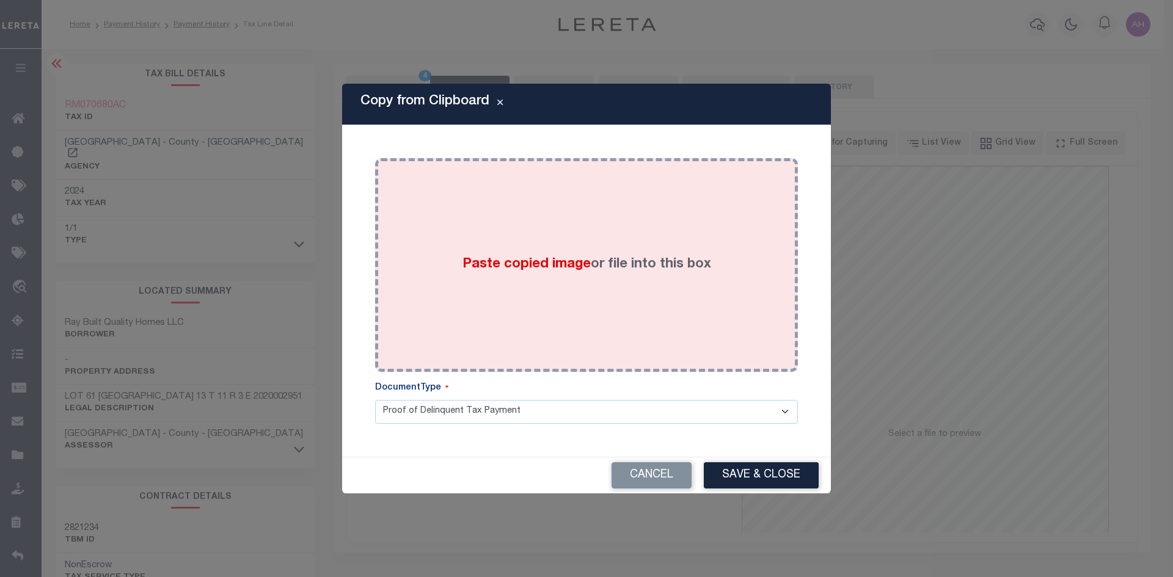
click at [512, 263] on span "Paste copied image" at bounding box center [526, 264] width 128 height 13
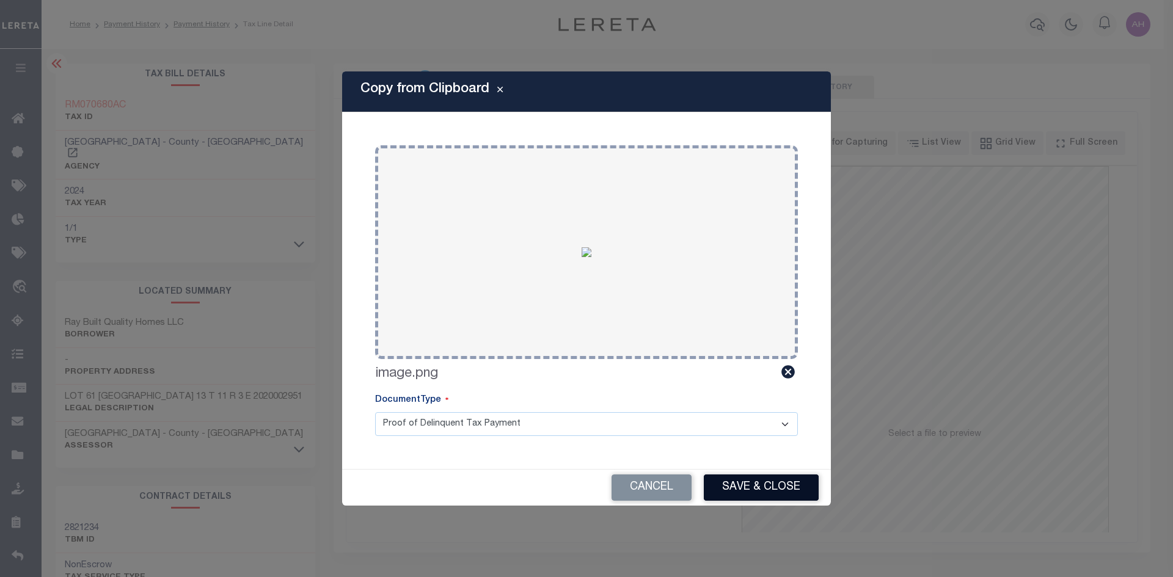
click at [772, 490] on button "Save & Close" at bounding box center [761, 488] width 115 height 26
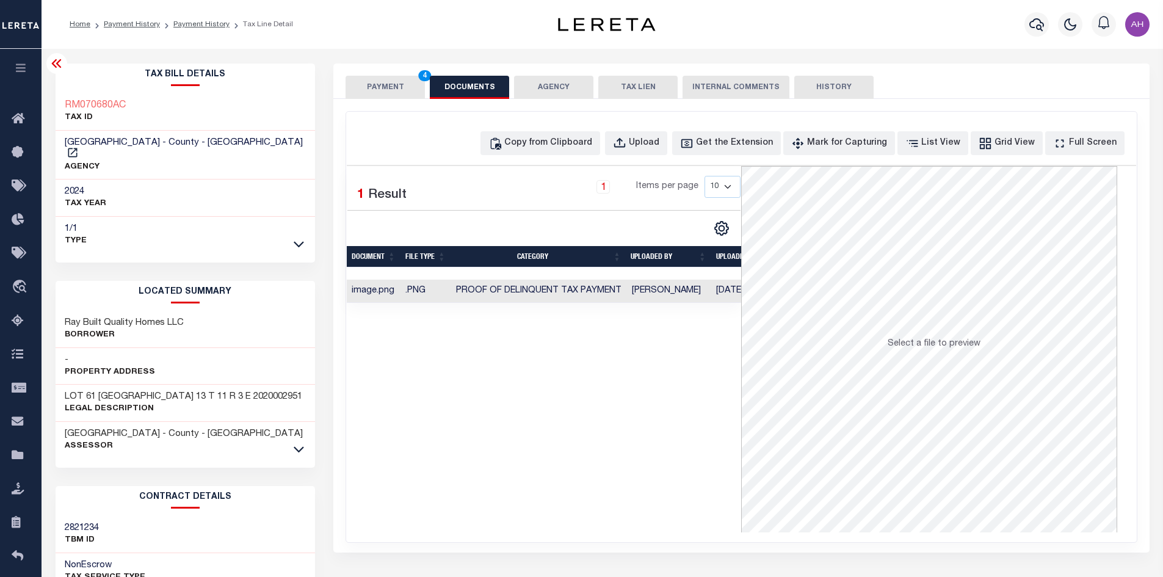
click at [393, 86] on button "PAYMENT 4" at bounding box center [385, 87] width 79 height 23
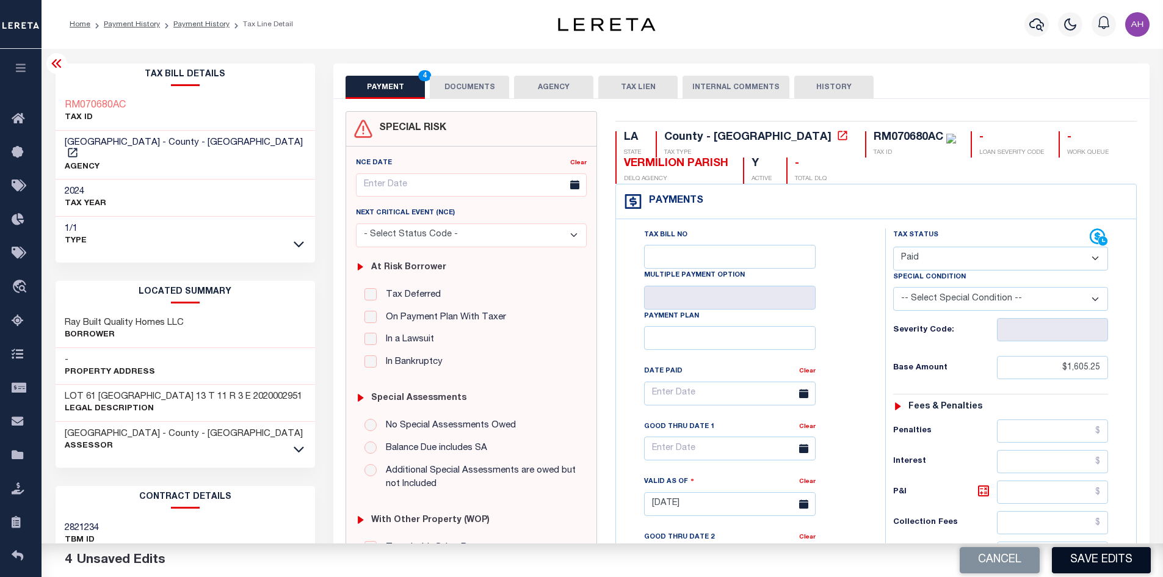
click at [1099, 561] on button "Save Edits" at bounding box center [1101, 560] width 99 height 26
checkbox input "false"
type input "$1,605.25"
type input "$0"
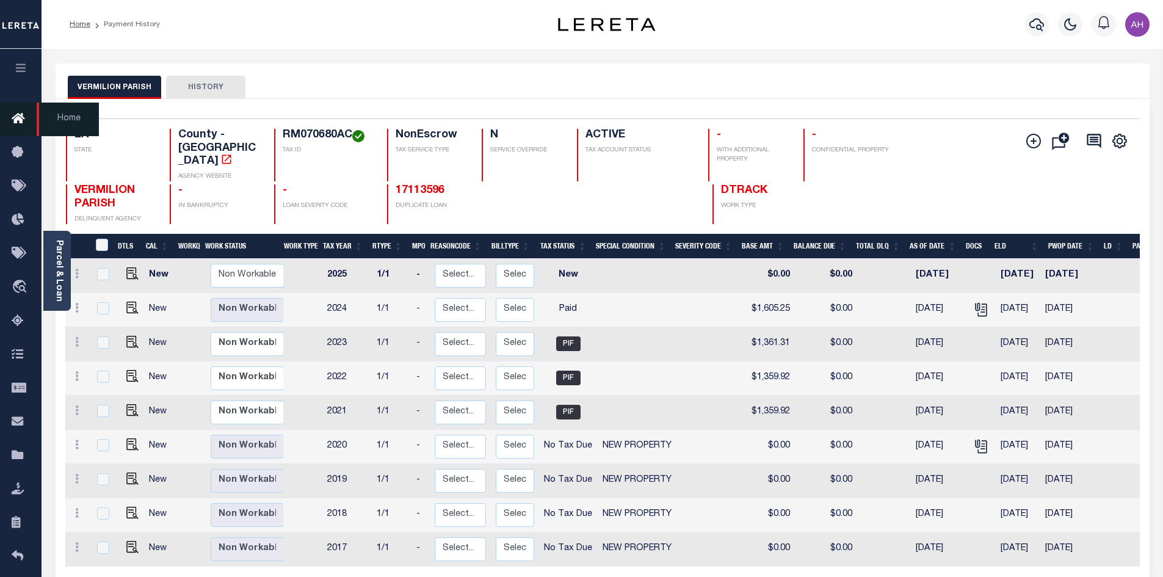
click at [21, 118] on icon at bounding box center [22, 119] width 20 height 15
